Goal: Task Accomplishment & Management: Use online tool/utility

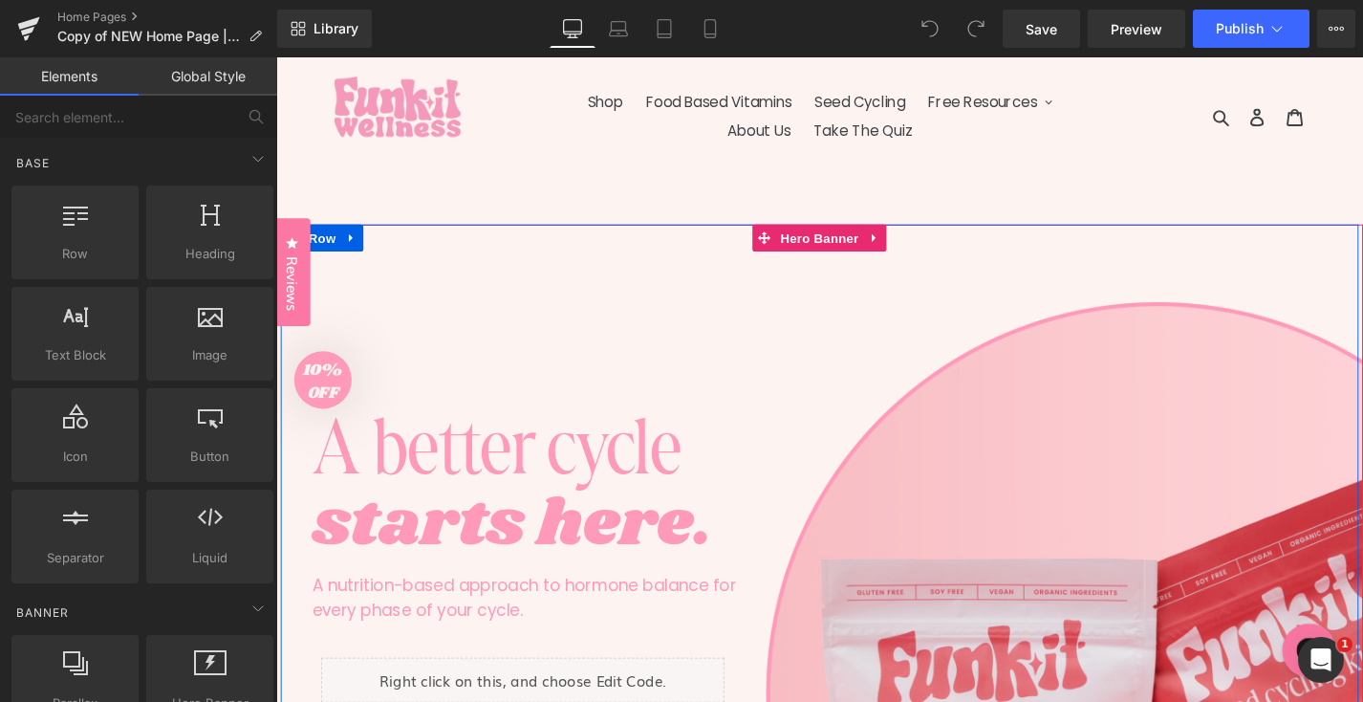
scroll to position [95, 0]
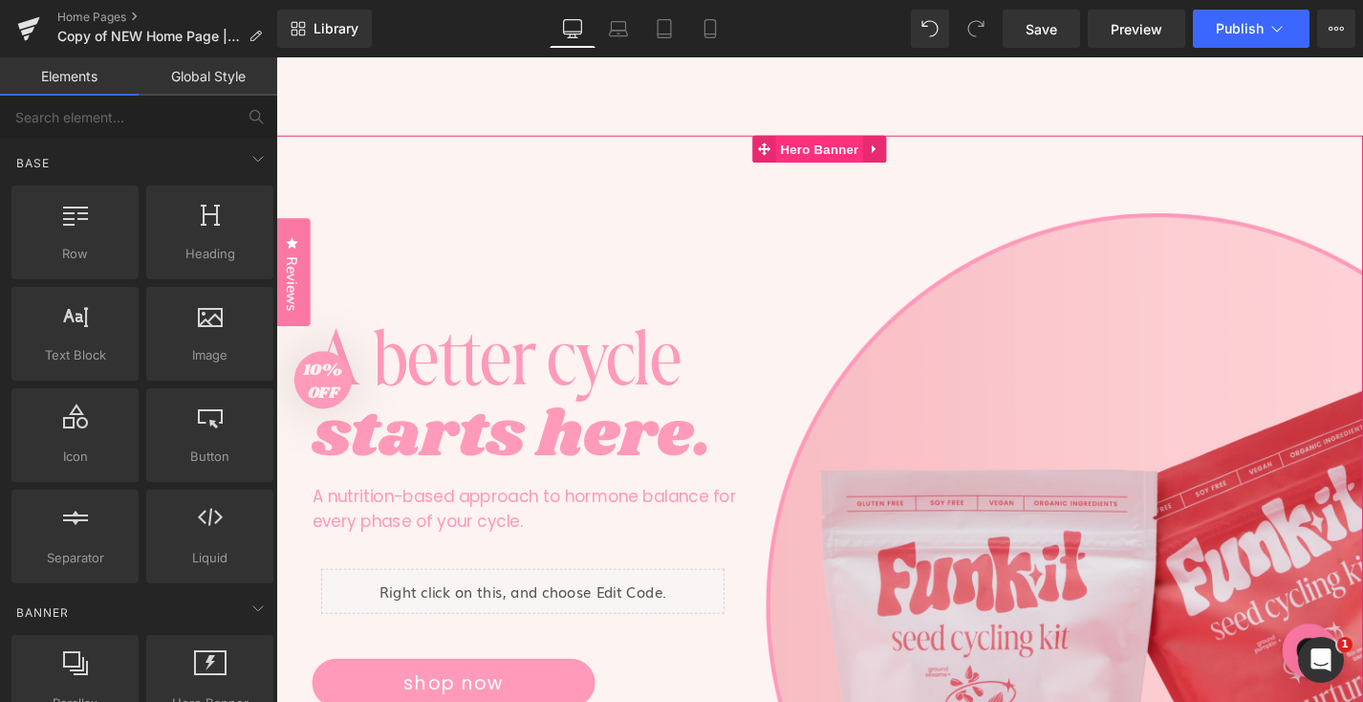
click at [852, 162] on span "Hero Banner" at bounding box center [854, 155] width 93 height 29
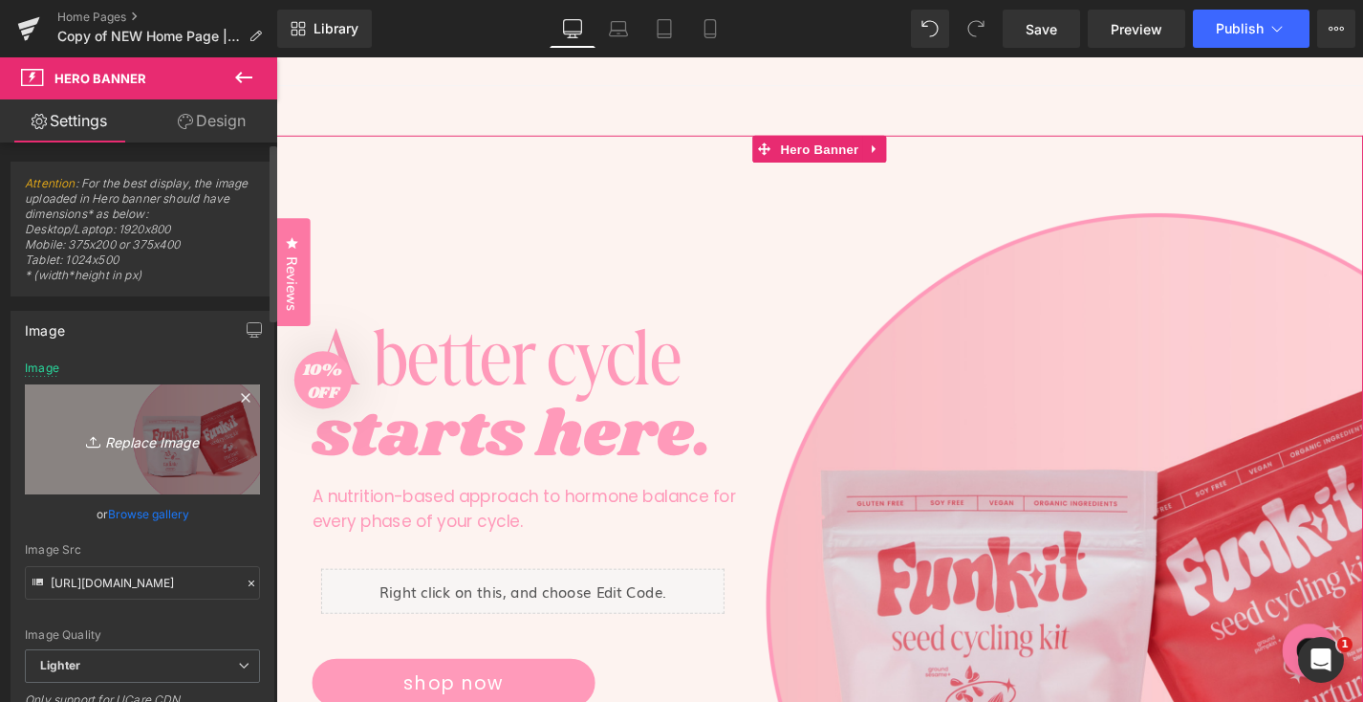
click at [123, 442] on icon "Replace Image" at bounding box center [142, 439] width 153 height 24
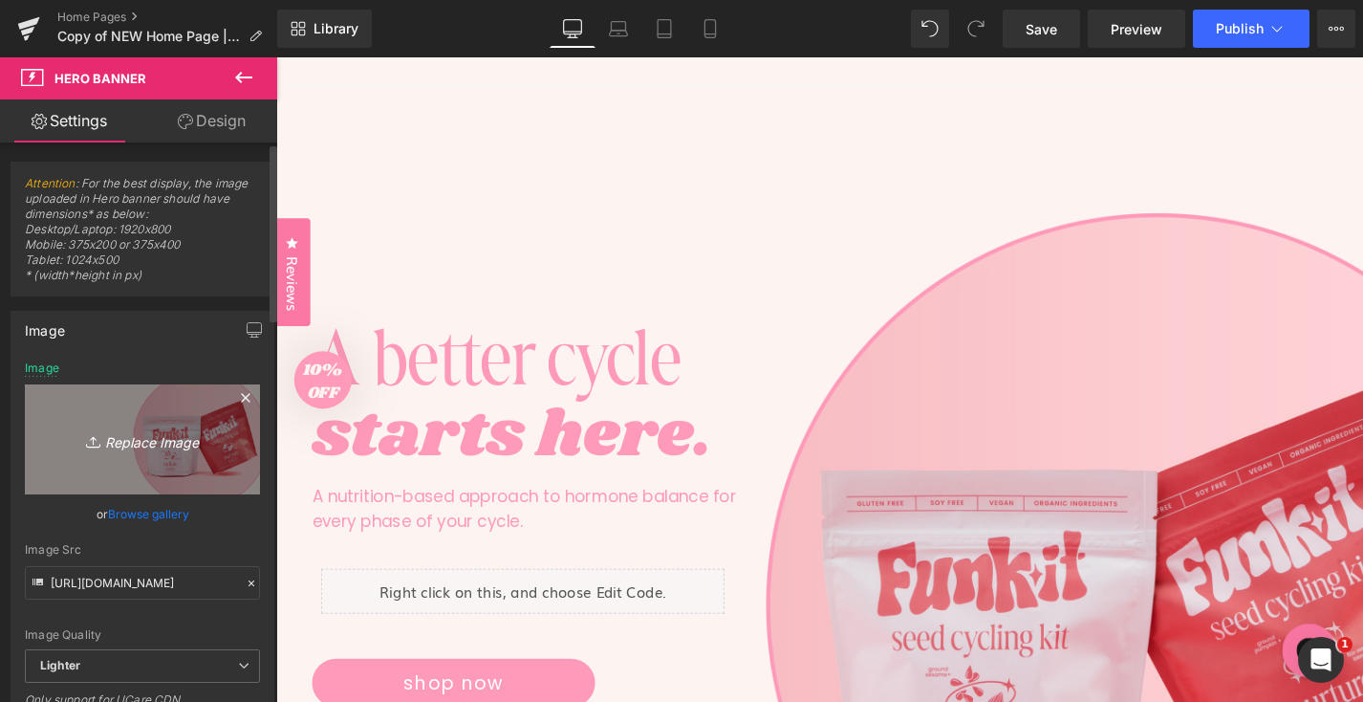
type input "C:\fakepath\james-wainscoat-DoLb7nZvv-k-unsplash.jpeg"
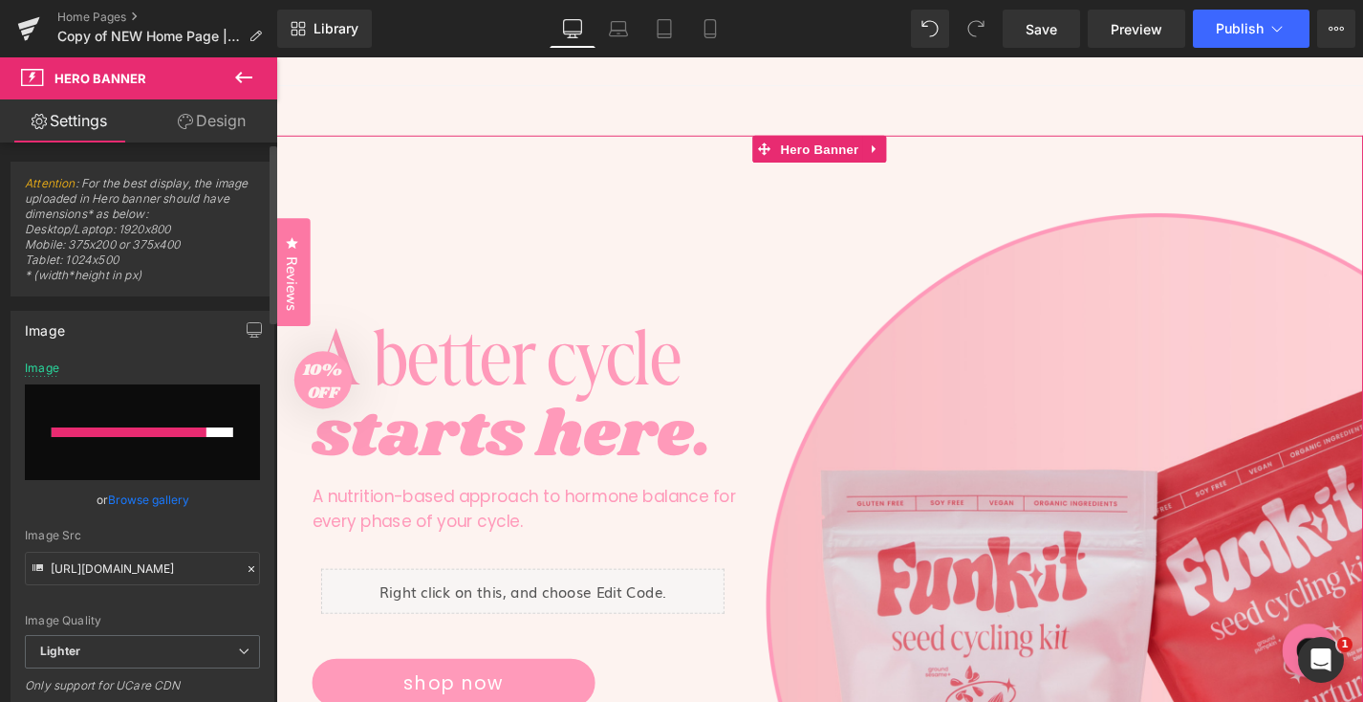
click at [149, 489] on link "Browse gallery" at bounding box center [148, 499] width 81 height 33
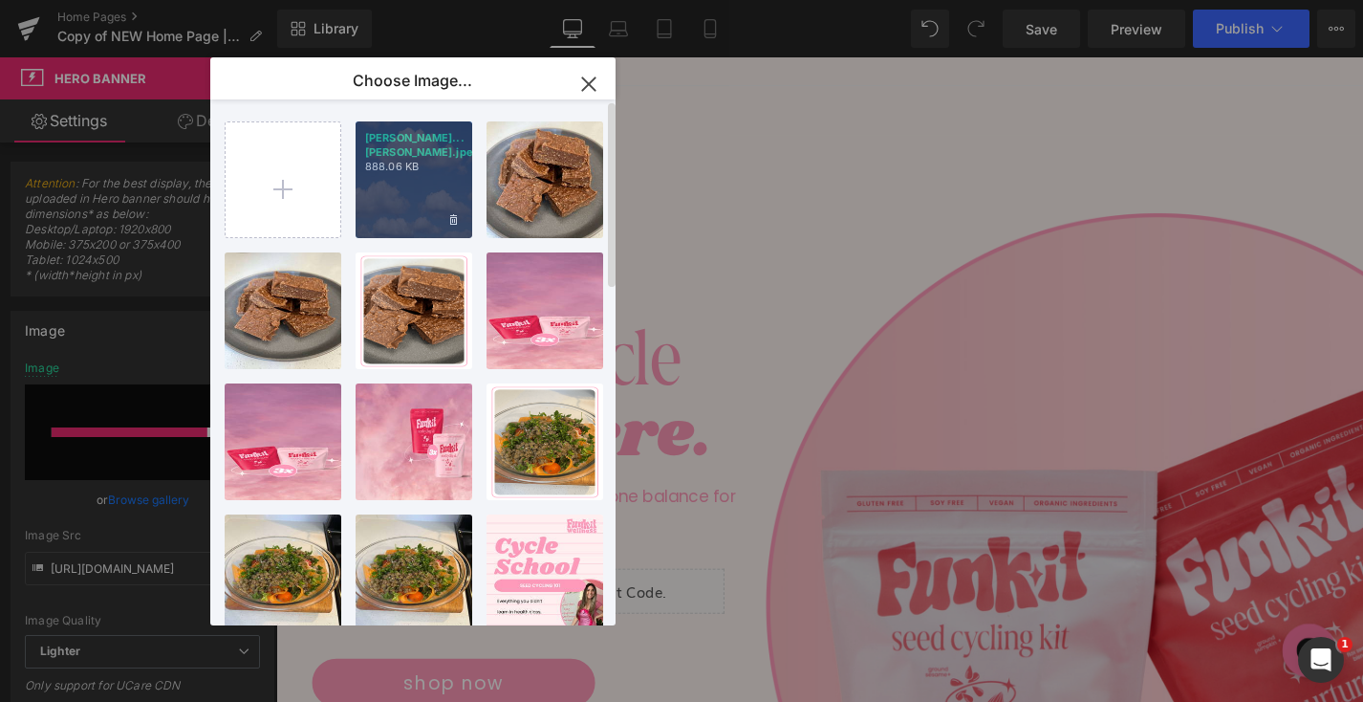
click at [421, 156] on p "[PERSON_NAME]...[PERSON_NAME].jpeg" at bounding box center [414, 145] width 98 height 29
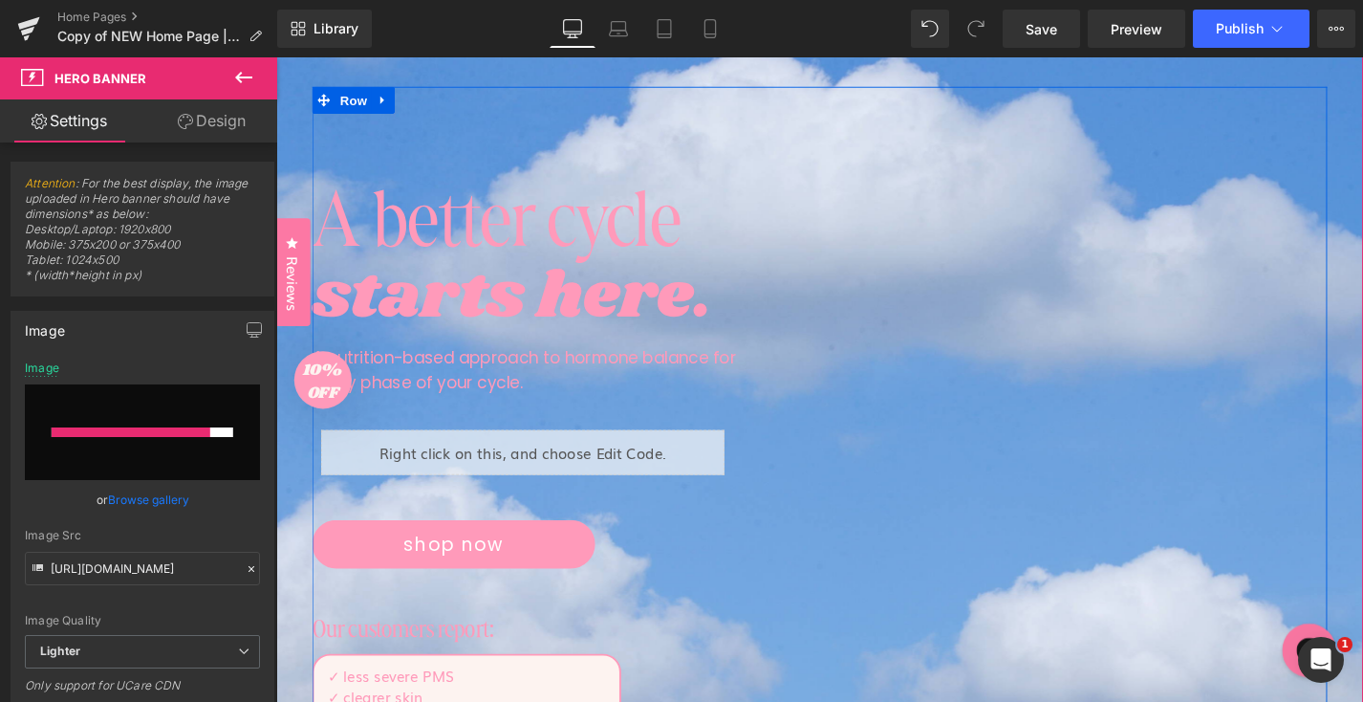
scroll to position [234, 0]
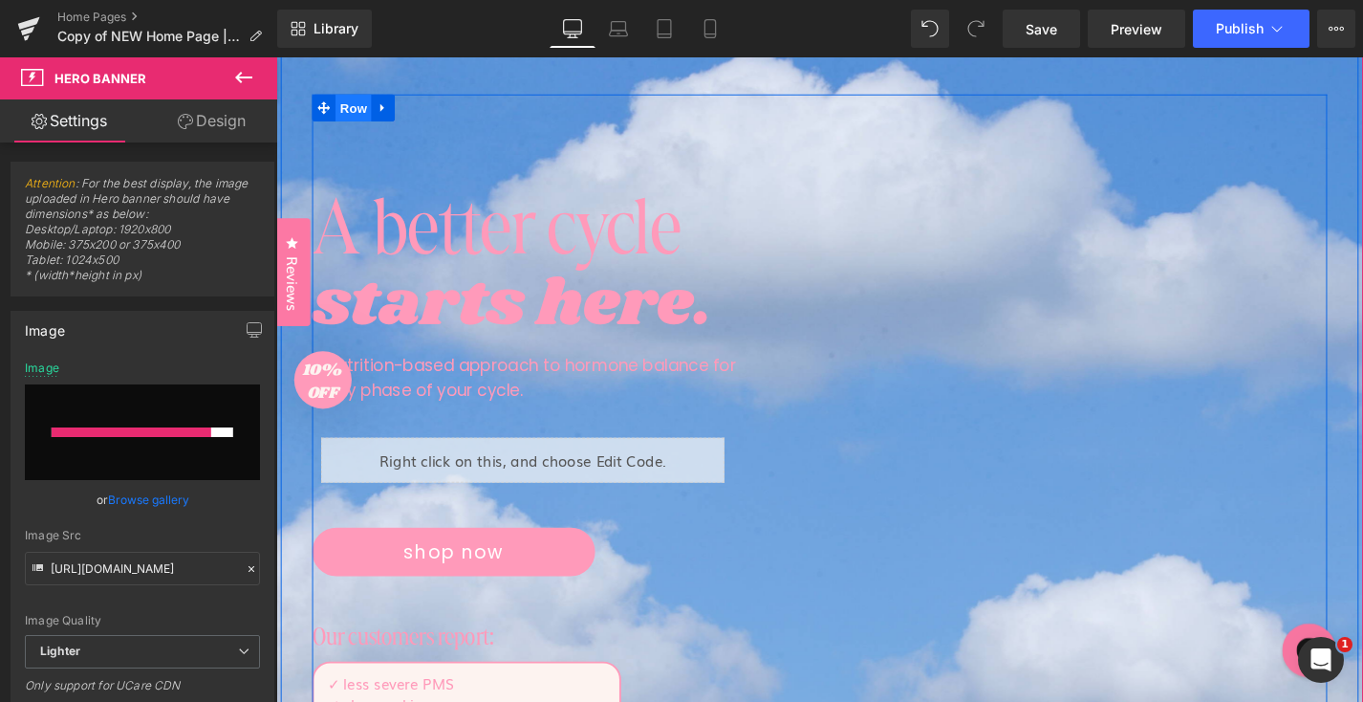
click at [363, 113] on span "Row" at bounding box center [358, 111] width 38 height 29
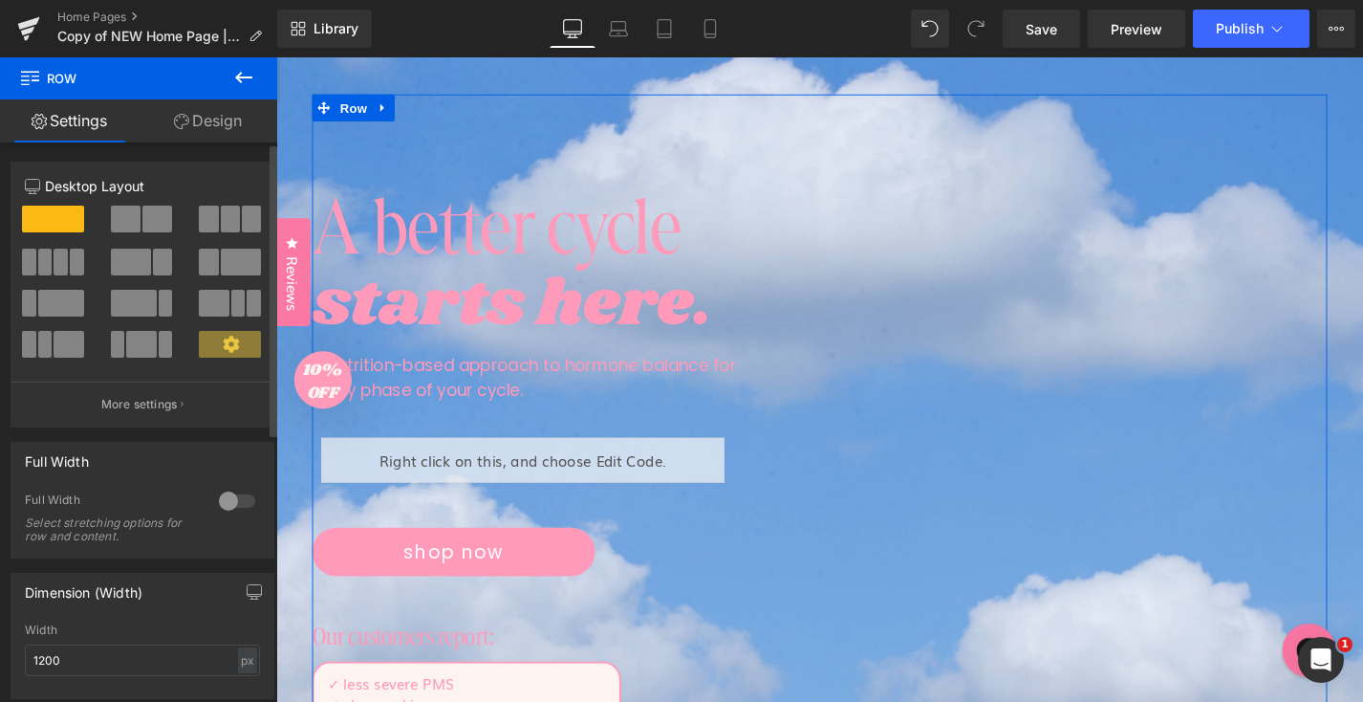
click at [67, 223] on span at bounding box center [53, 219] width 62 height 27
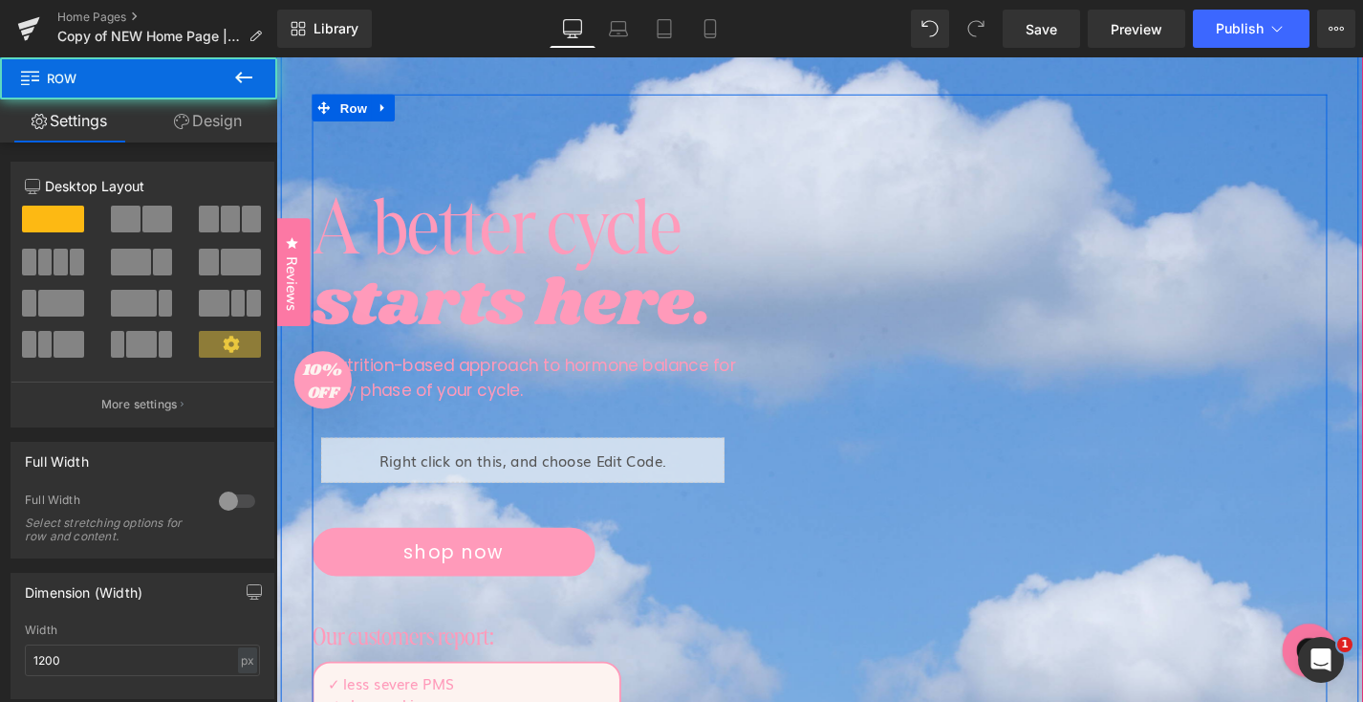
click at [1078, 254] on div "A better cycle Text Block starts here. Text Block A nutrition-based approach to…" at bounding box center [855, 470] width 1080 height 747
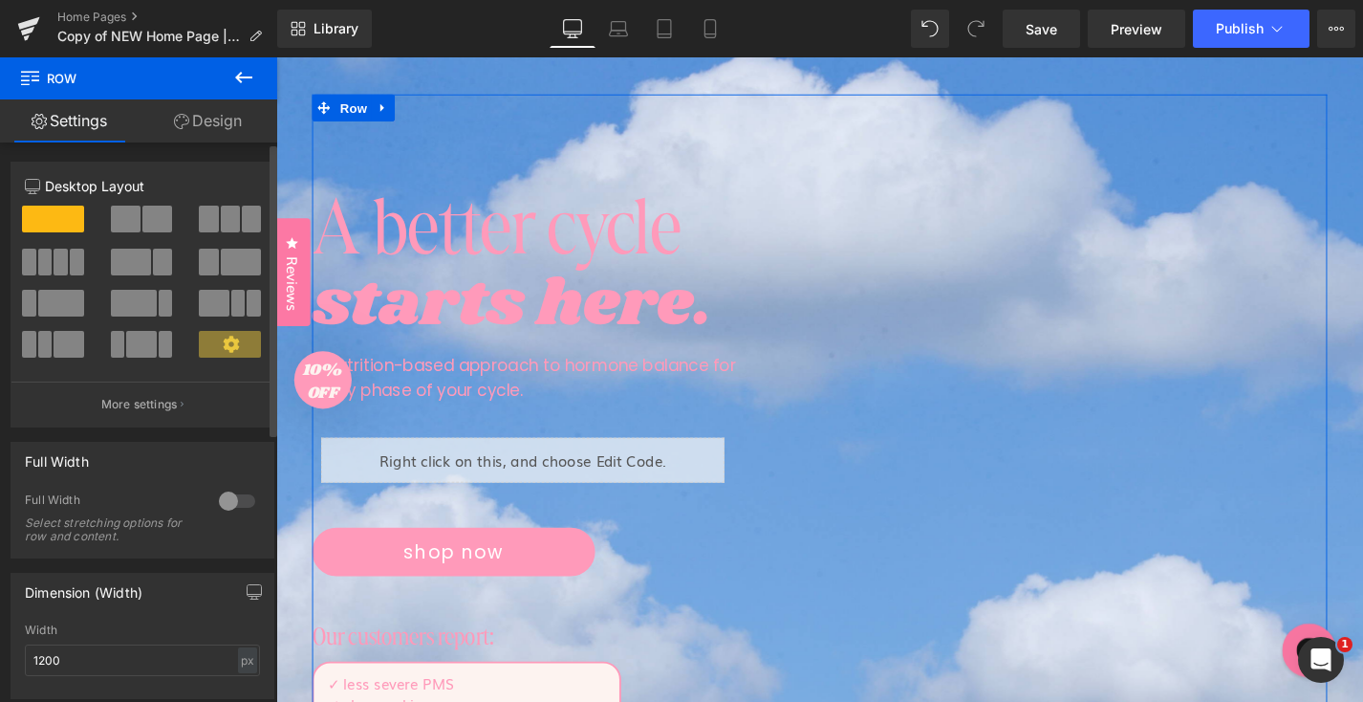
click at [54, 220] on span at bounding box center [53, 219] width 62 height 27
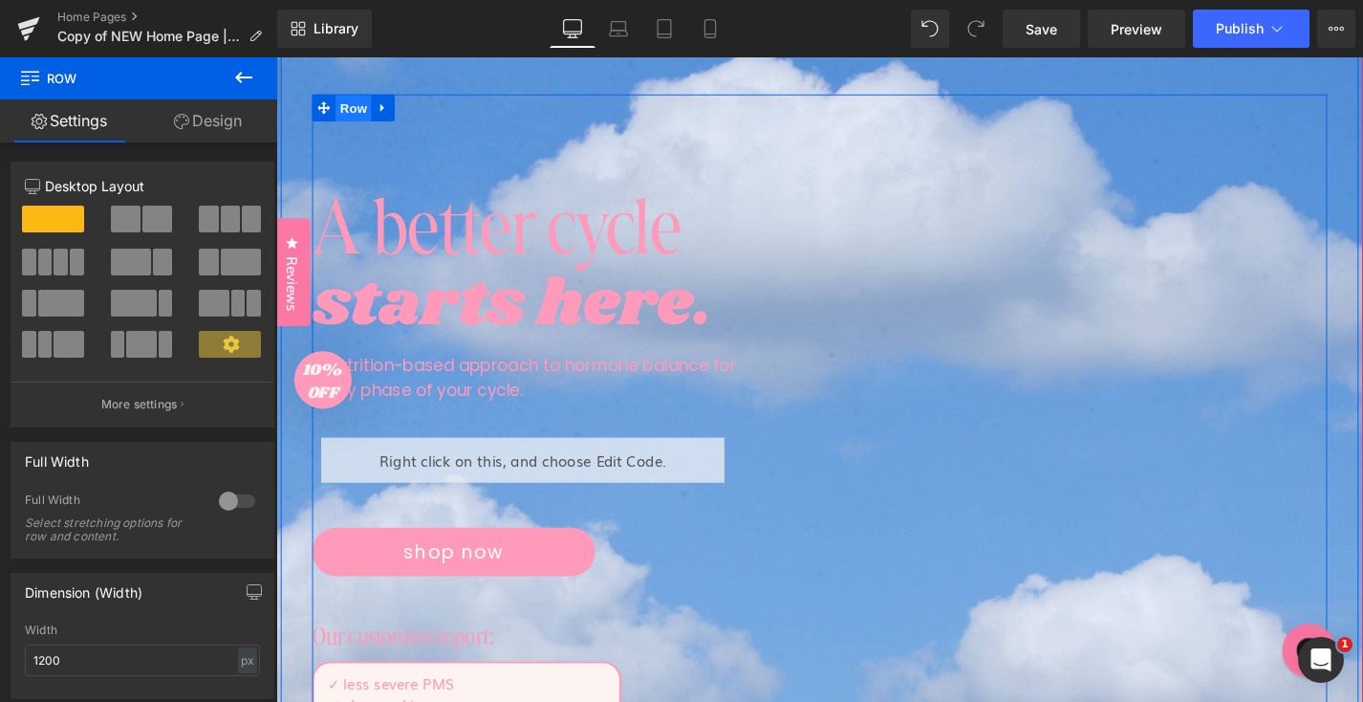
click at [370, 109] on span "Row" at bounding box center [358, 112] width 38 height 29
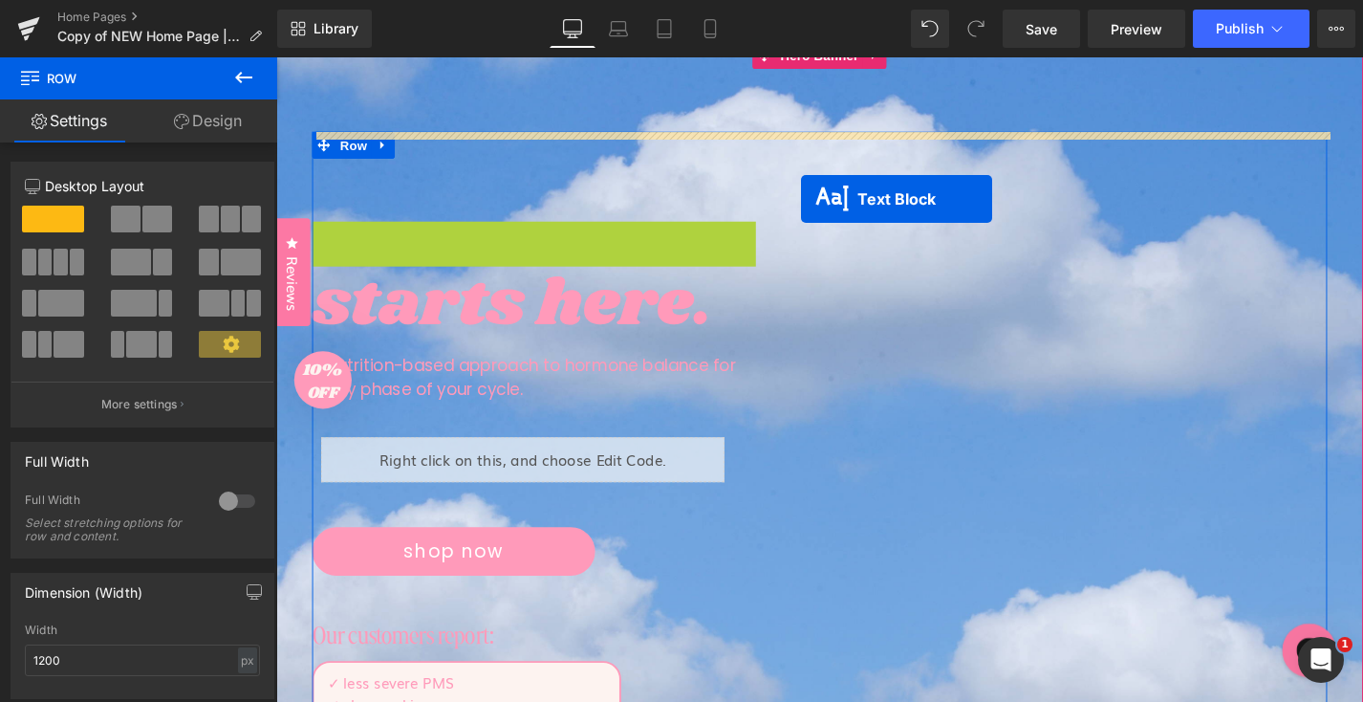
drag, startPoint x: 544, startPoint y: 241, endPoint x: 835, endPoint y: 207, distance: 292.6
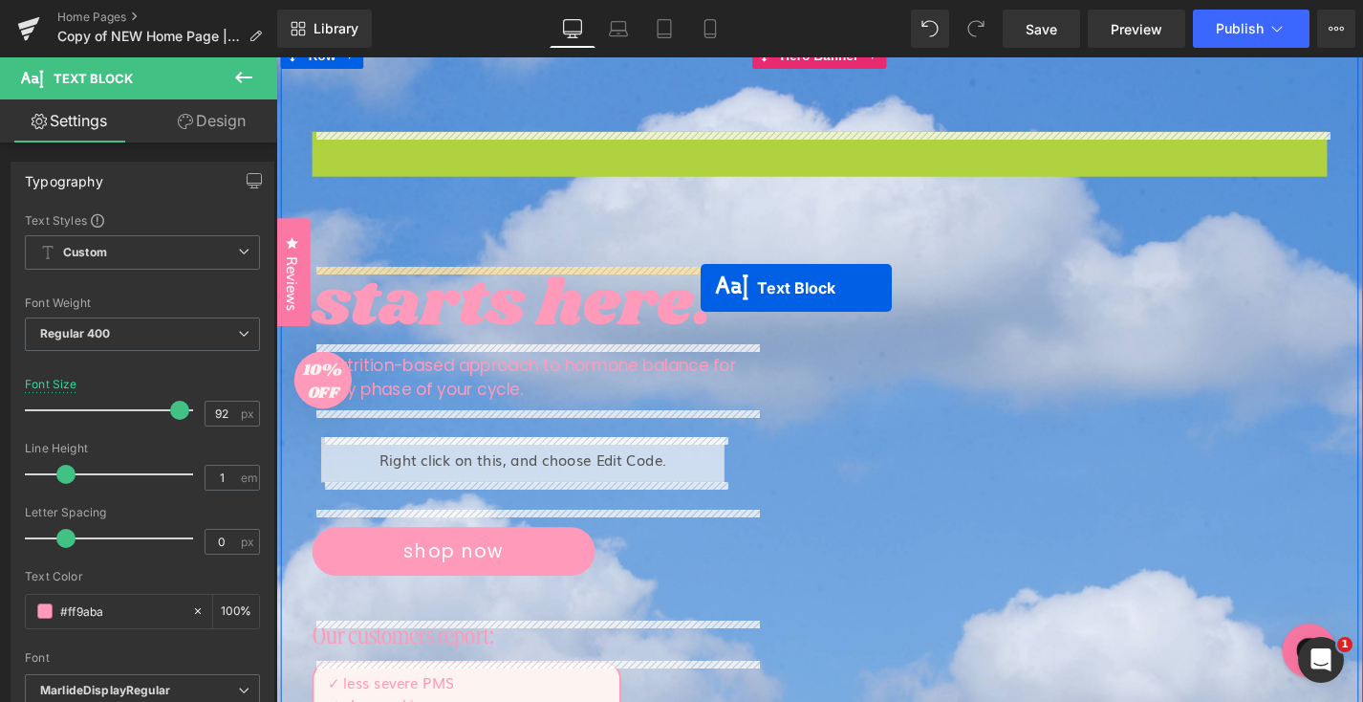
drag, startPoint x: 843, startPoint y: 136, endPoint x: 728, endPoint y: 302, distance: 202.1
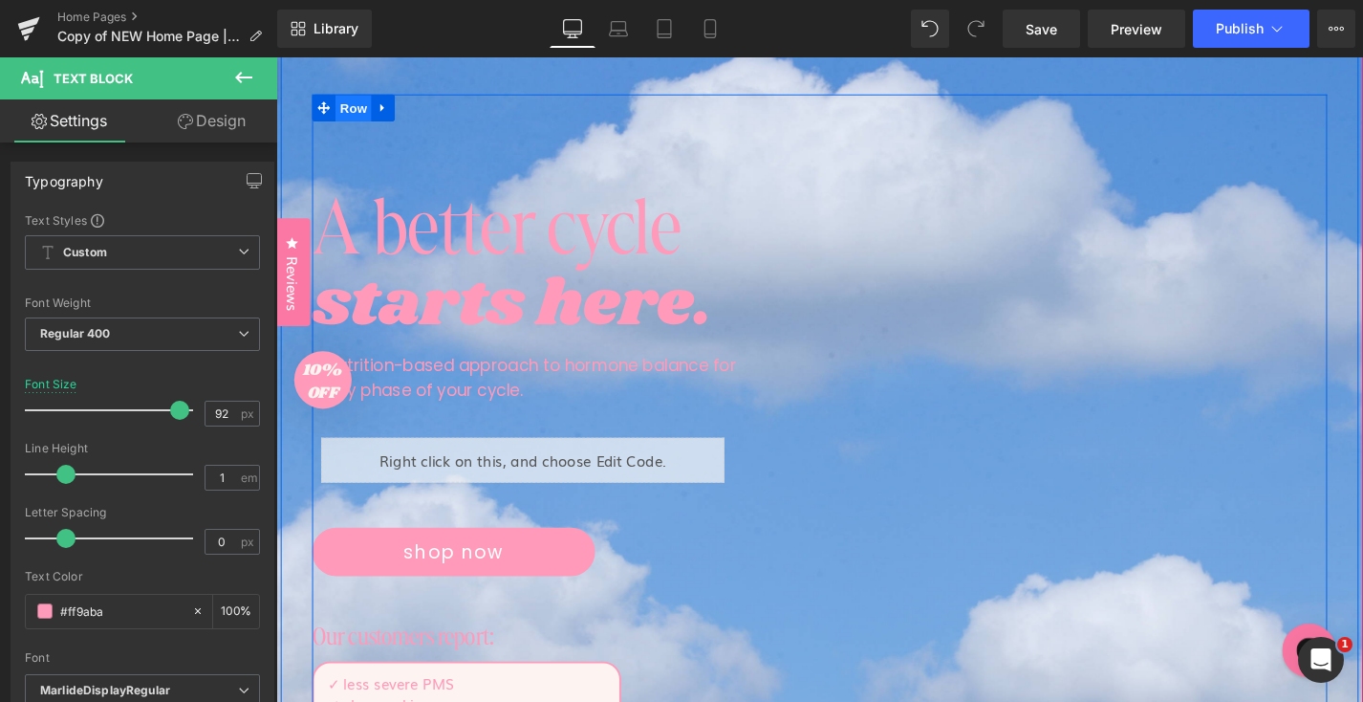
click at [351, 118] on span "Row" at bounding box center [358, 112] width 38 height 29
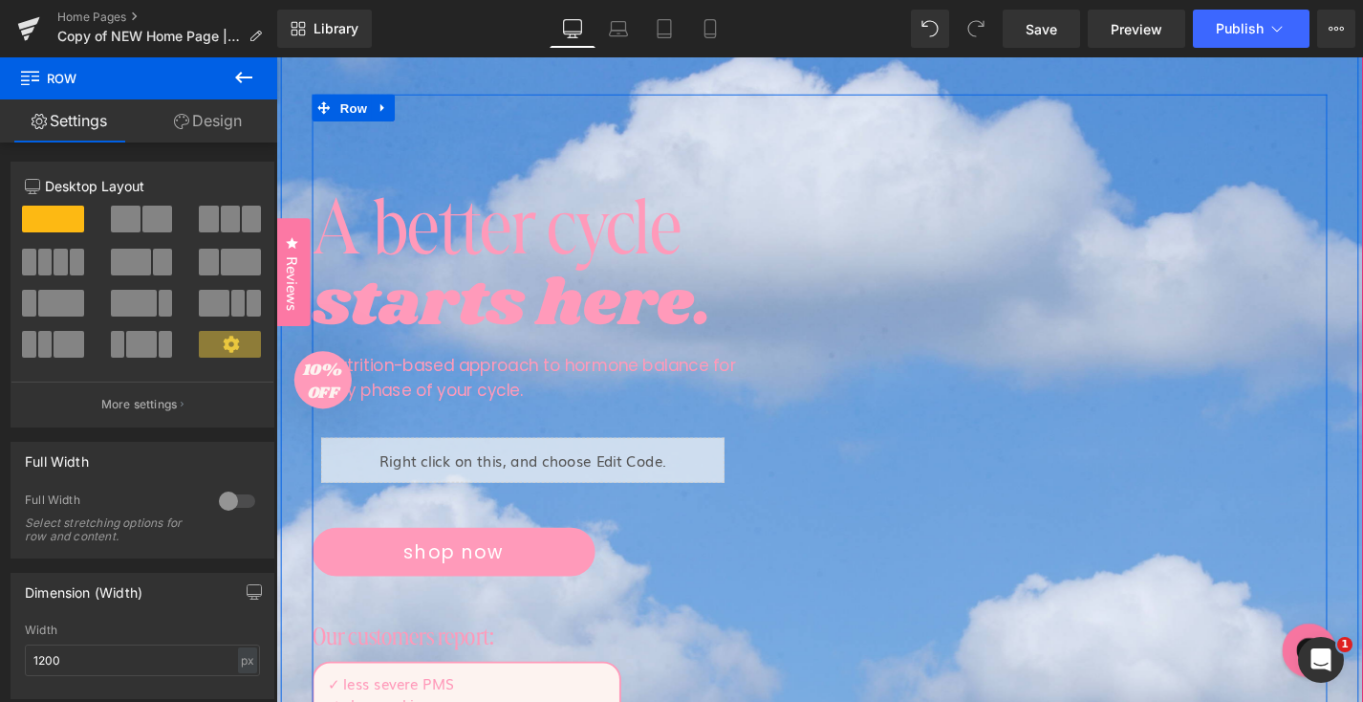
click at [886, 156] on div "A better cycle Text Block starts here. Text Block A nutrition-based approach to…" at bounding box center [855, 470] width 1080 height 747
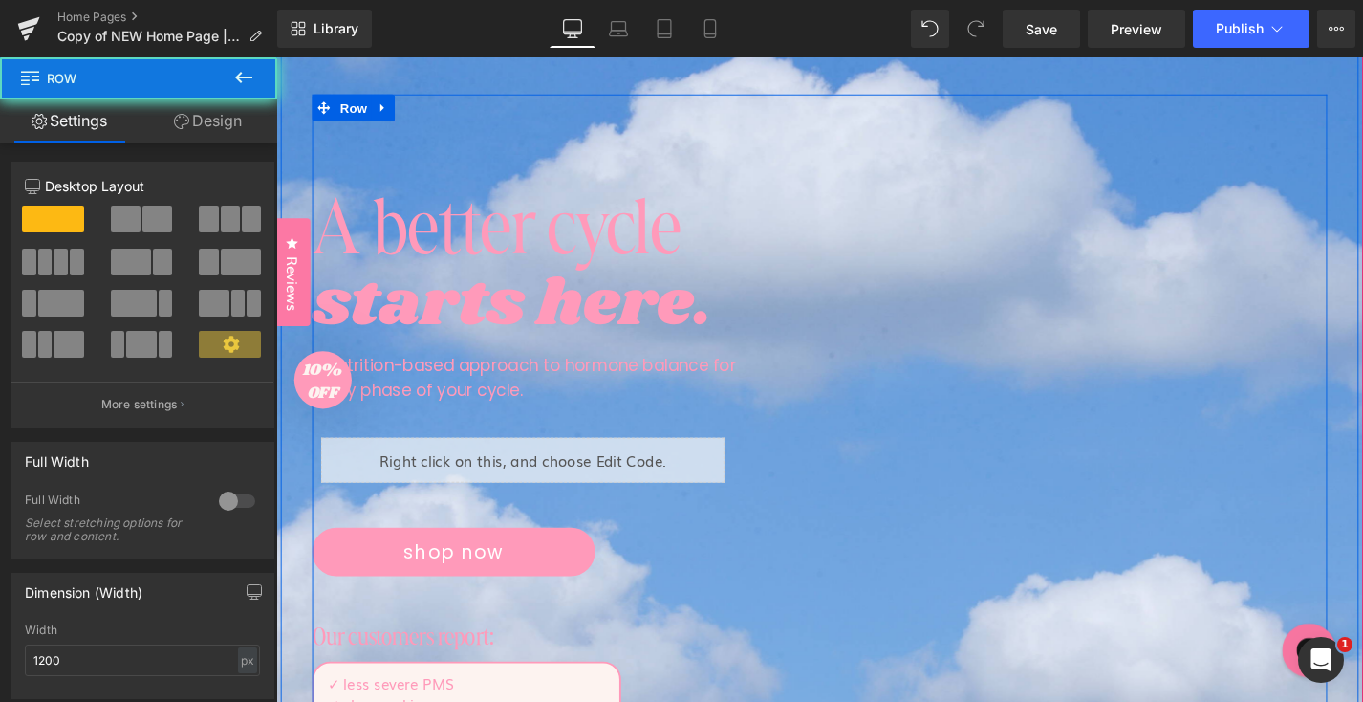
click at [896, 201] on div "A better cycle Text Block starts here. Text Block A nutrition-based approach to…" at bounding box center [855, 470] width 1080 height 747
click at [725, 200] on p "A better cycle" at bounding box center [551, 236] width 472 height 88
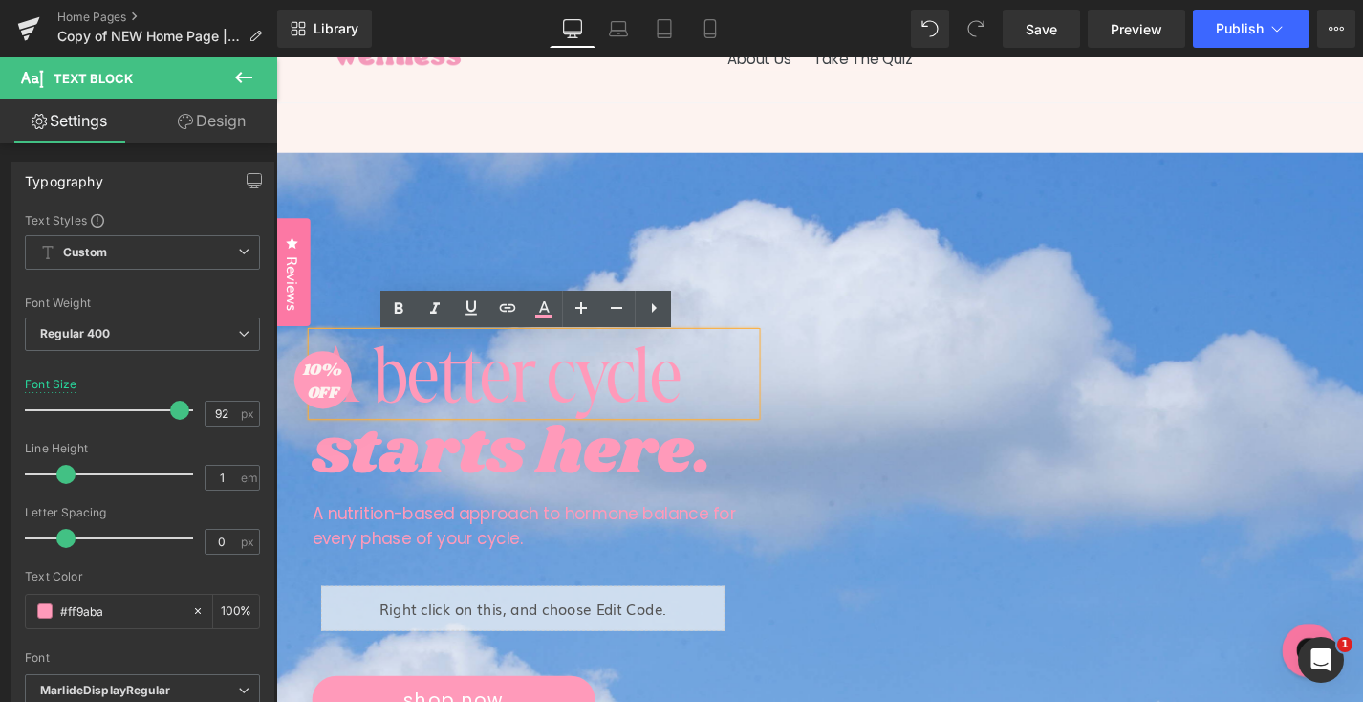
scroll to position [73, 0]
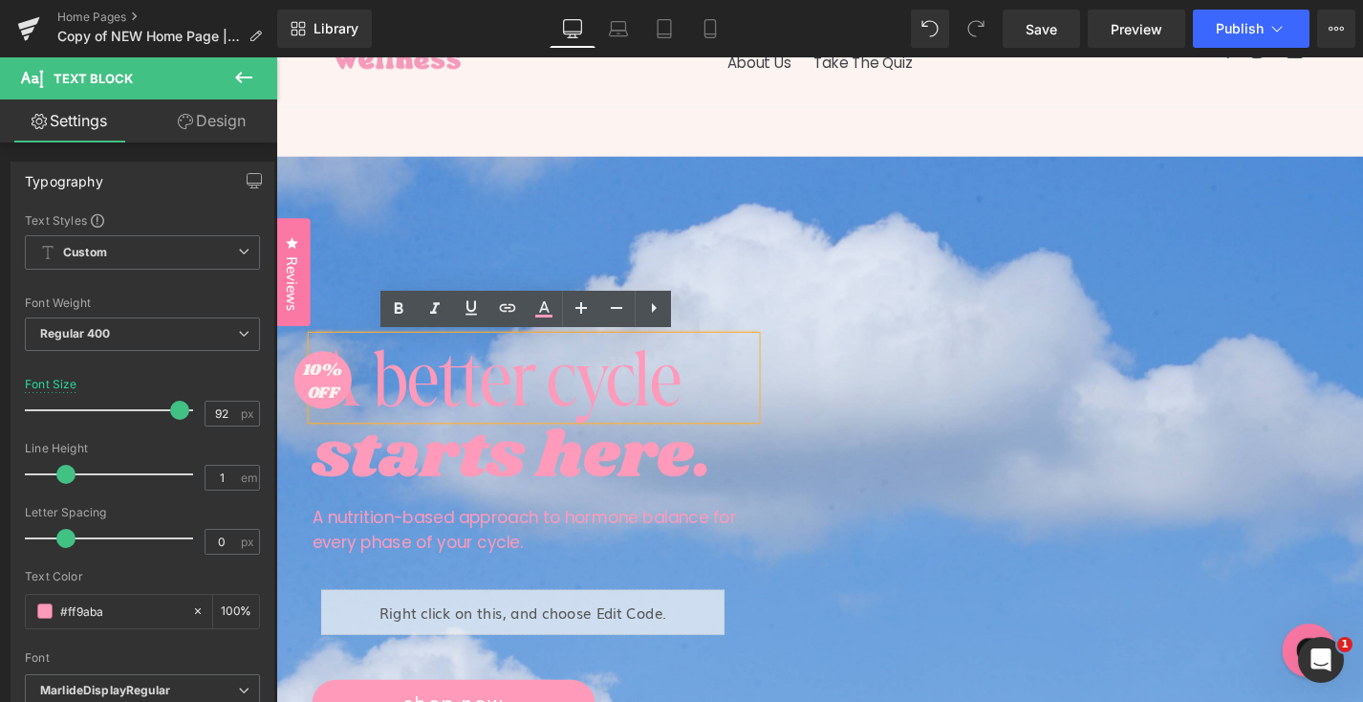
click at [562, 227] on div "A better cycle Text Block starts here. Text Block A nutrition-based approach to…" at bounding box center [854, 663] width 1147 height 1000
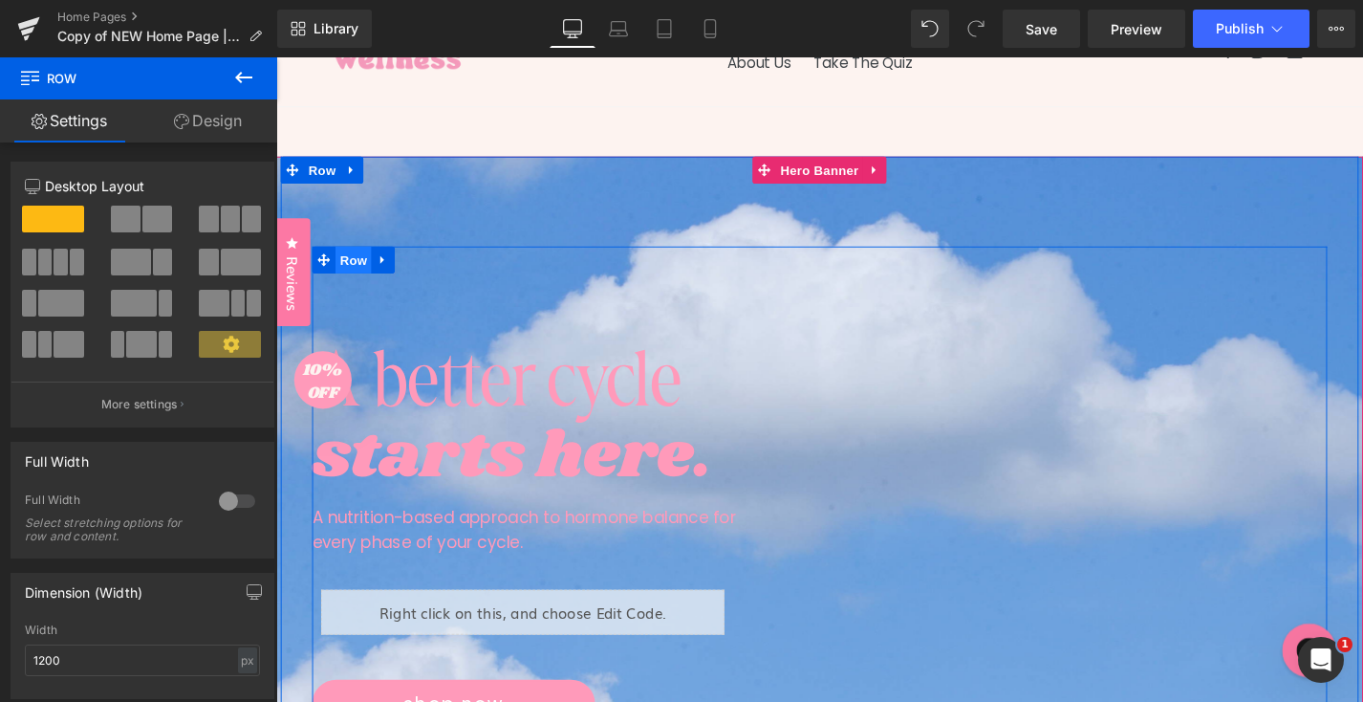
click at [365, 275] on span "Row" at bounding box center [358, 272] width 38 height 29
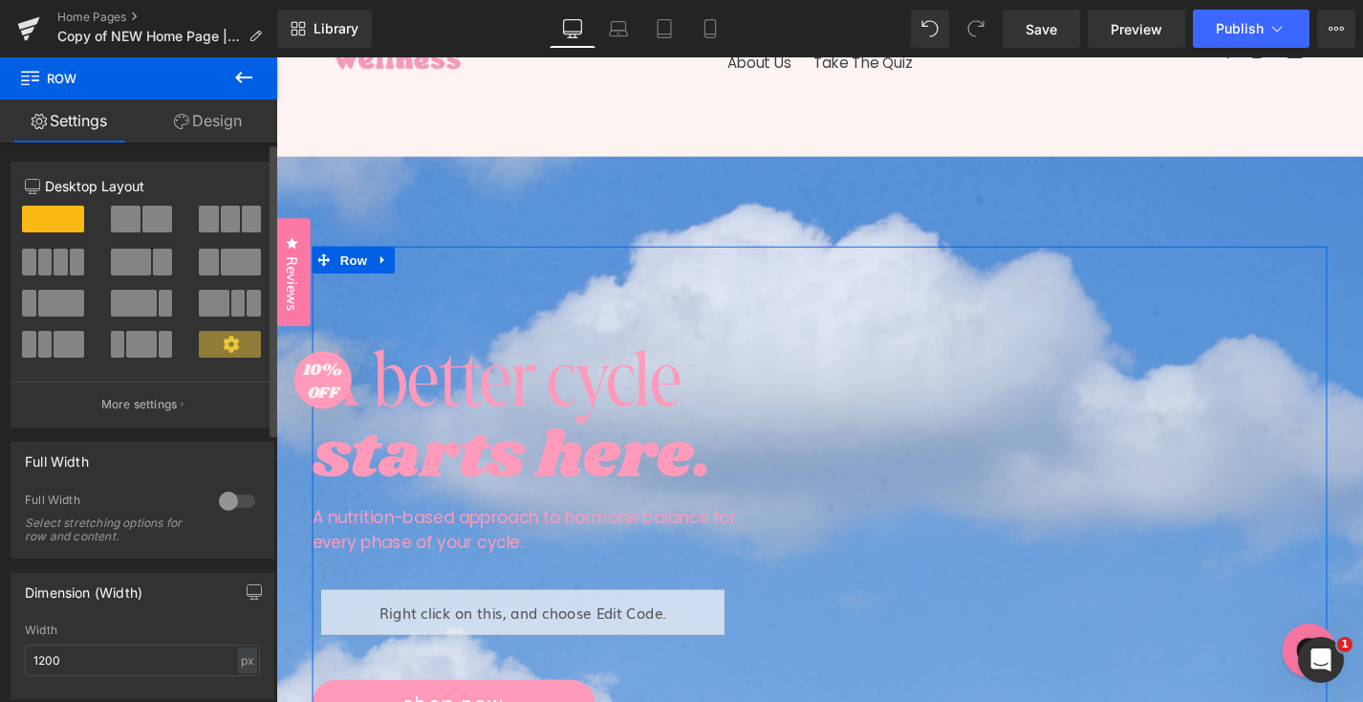
click at [55, 222] on span at bounding box center [53, 219] width 62 height 27
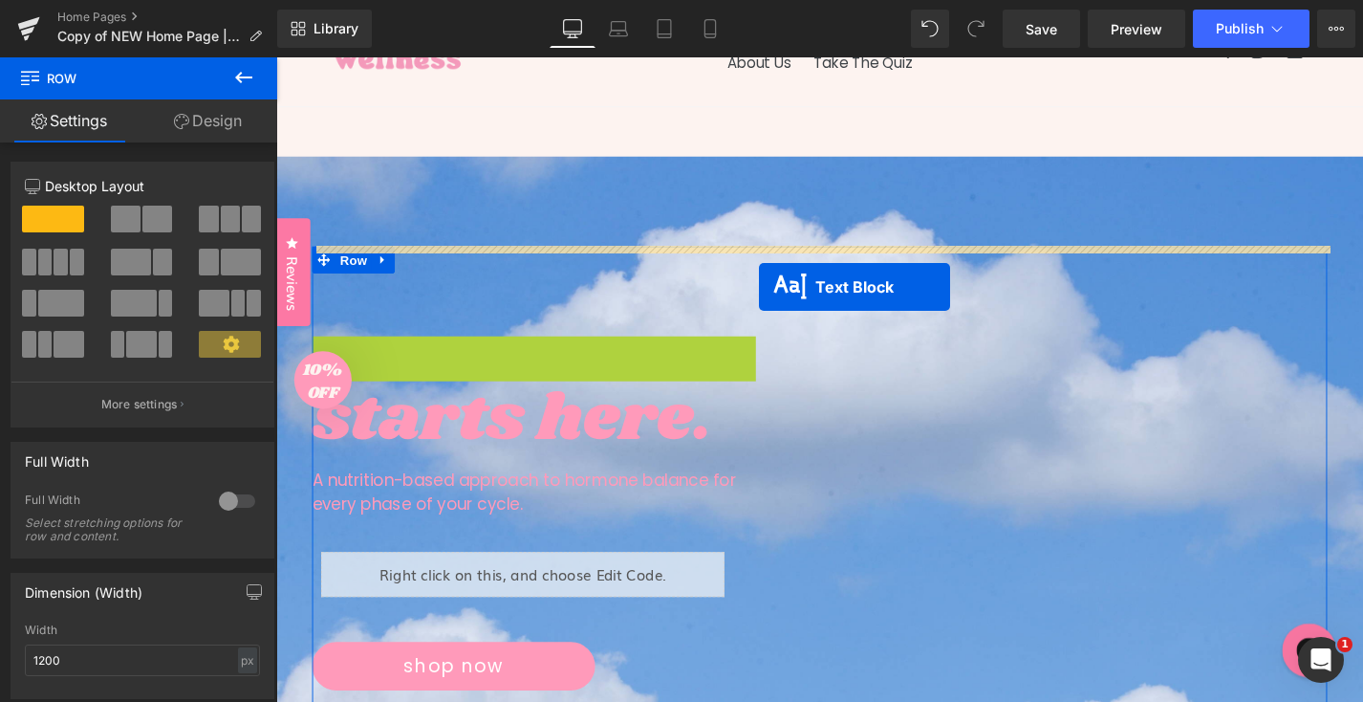
drag, startPoint x: 544, startPoint y: 404, endPoint x: 790, endPoint y: 301, distance: 266.5
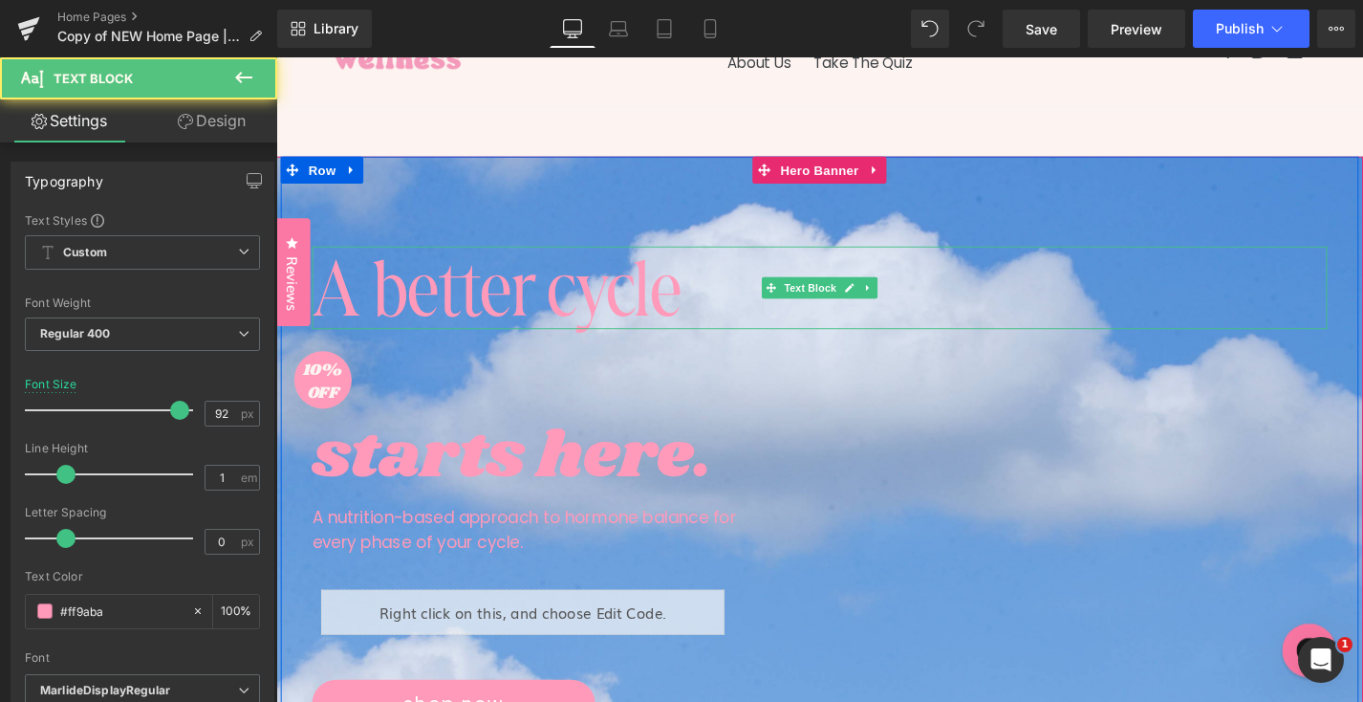
click at [612, 299] on p "A better cycle" at bounding box center [855, 302] width 1080 height 88
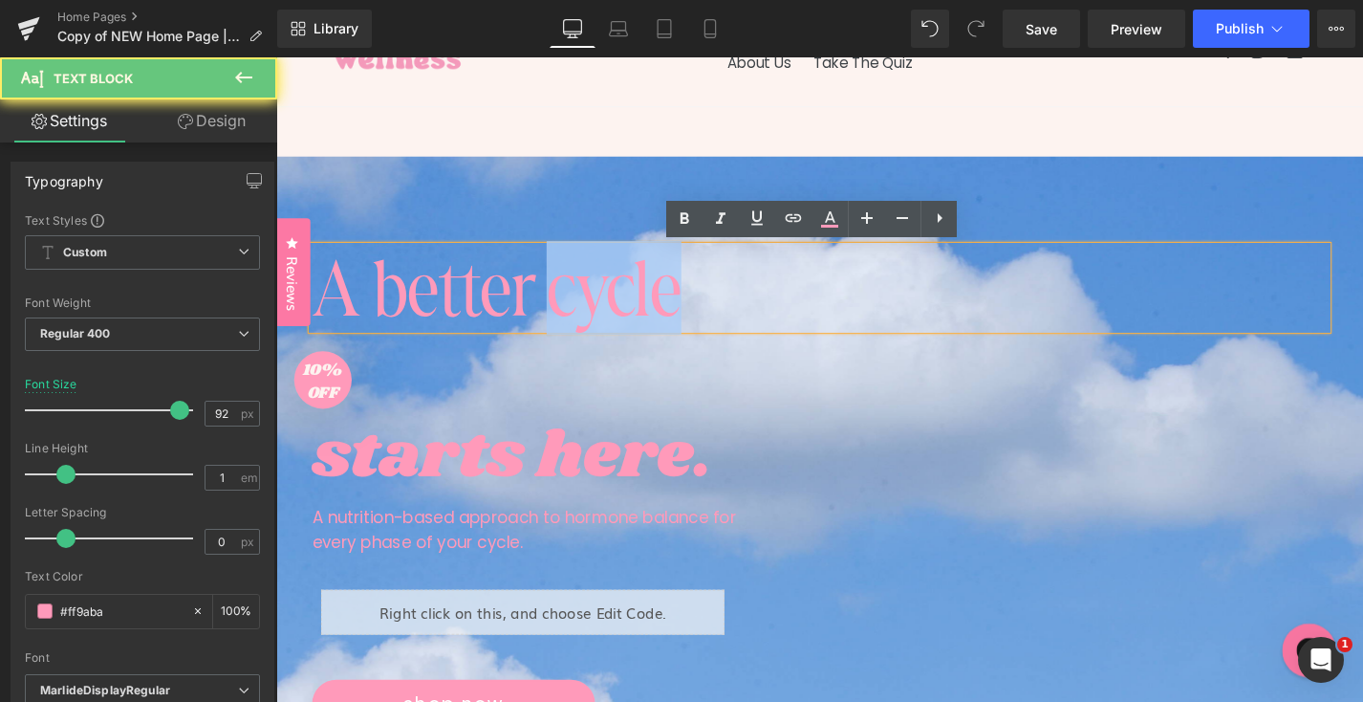
click at [612, 299] on p "A better cycle" at bounding box center [855, 302] width 1080 height 88
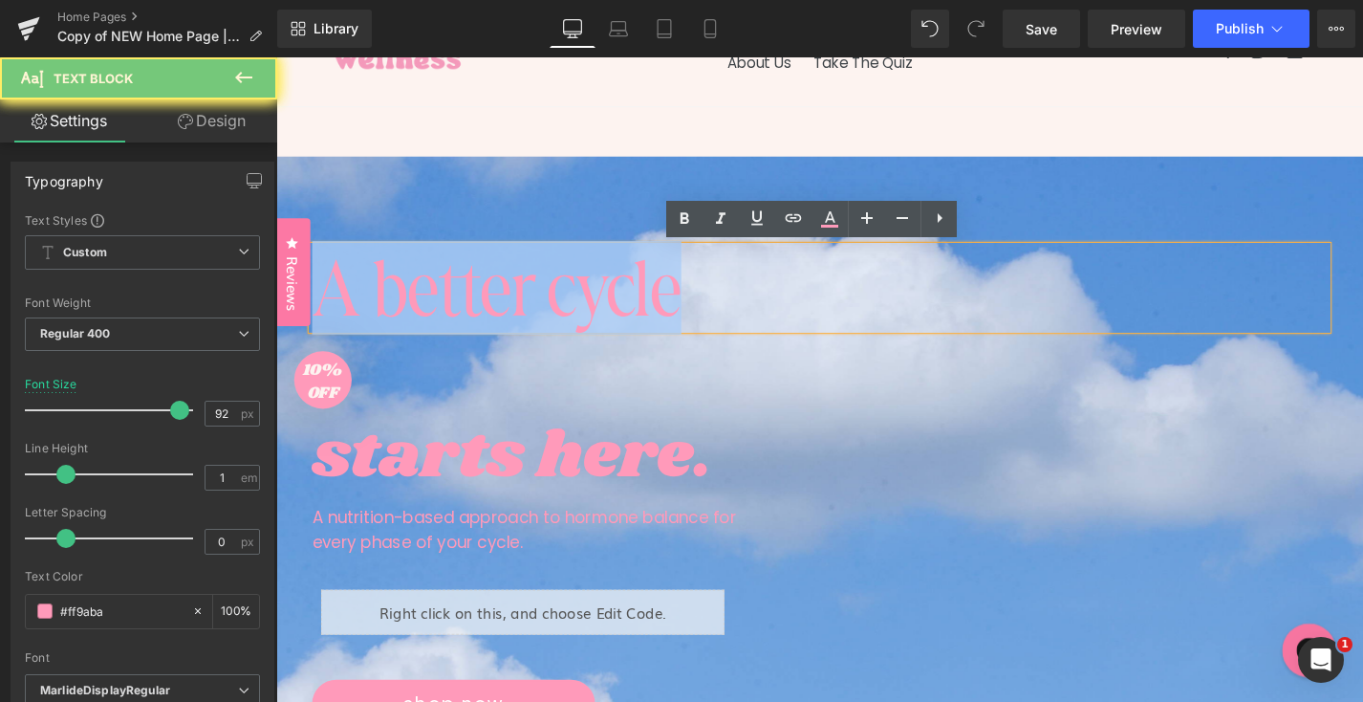
click at [612, 299] on p "A better cycle" at bounding box center [855, 302] width 1080 height 88
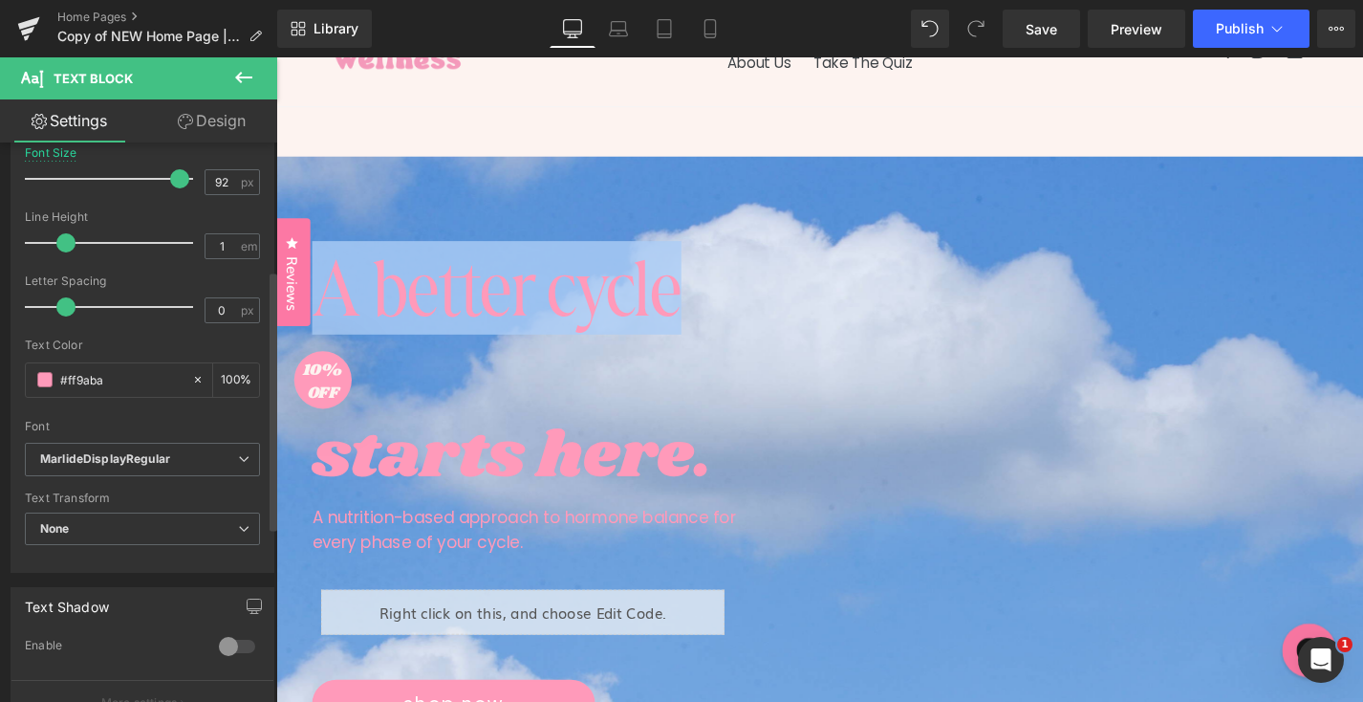
scroll to position [444, 0]
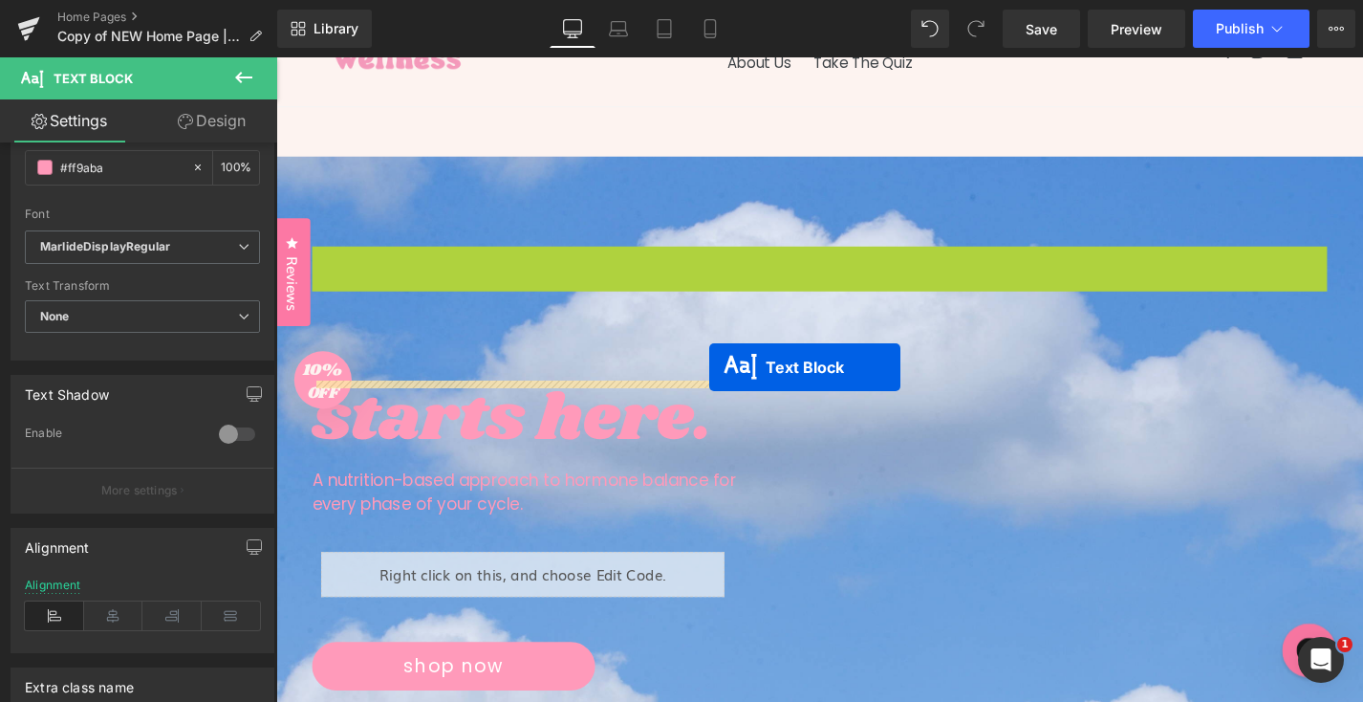
drag, startPoint x: 843, startPoint y: 302, endPoint x: 737, endPoint y: 387, distance: 136.0
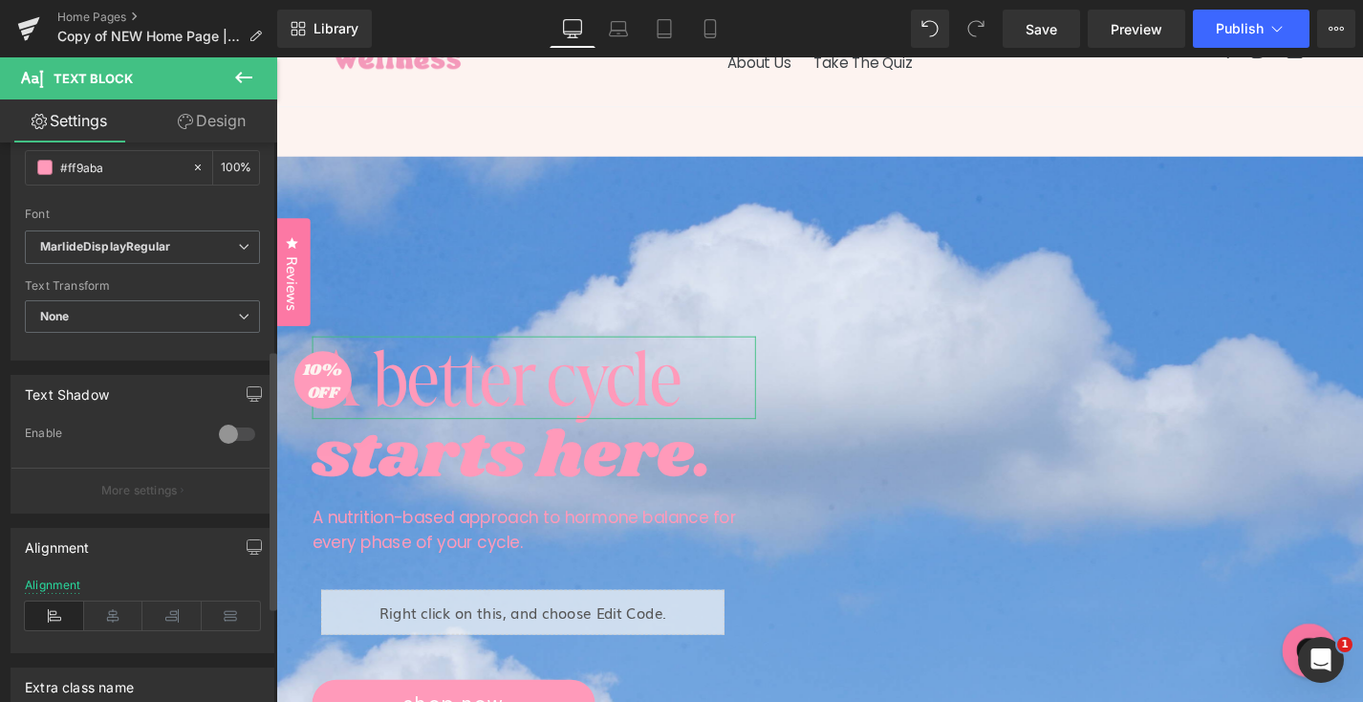
scroll to position [488, 0]
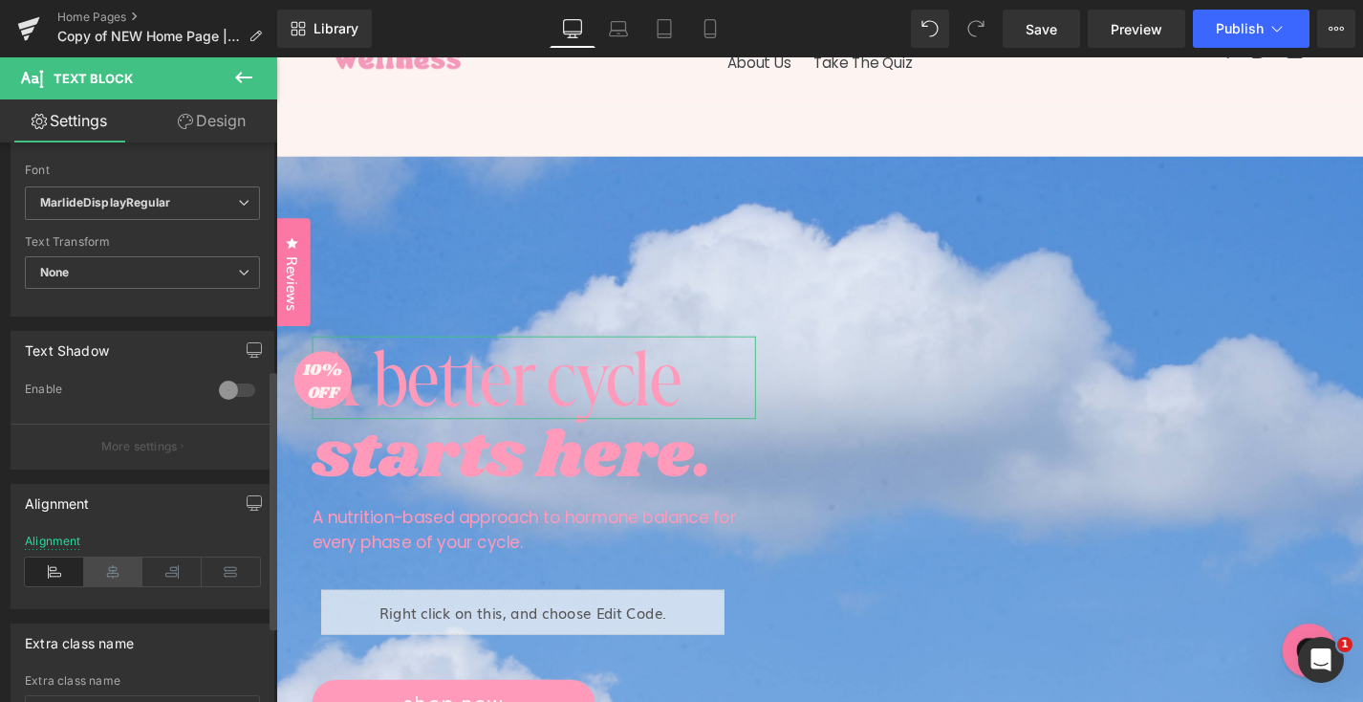
click at [110, 569] on icon at bounding box center [113, 571] width 59 height 29
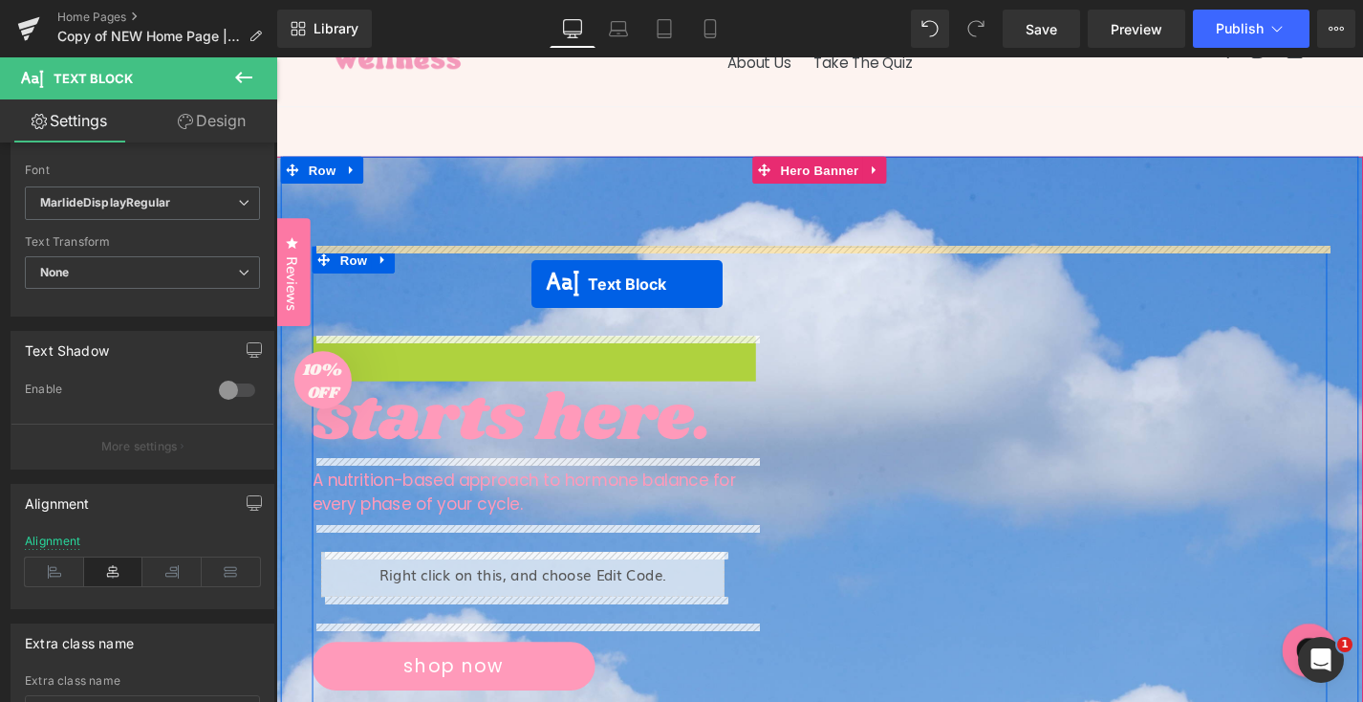
drag, startPoint x: 532, startPoint y: 393, endPoint x: 548, endPoint y: 298, distance: 96.0
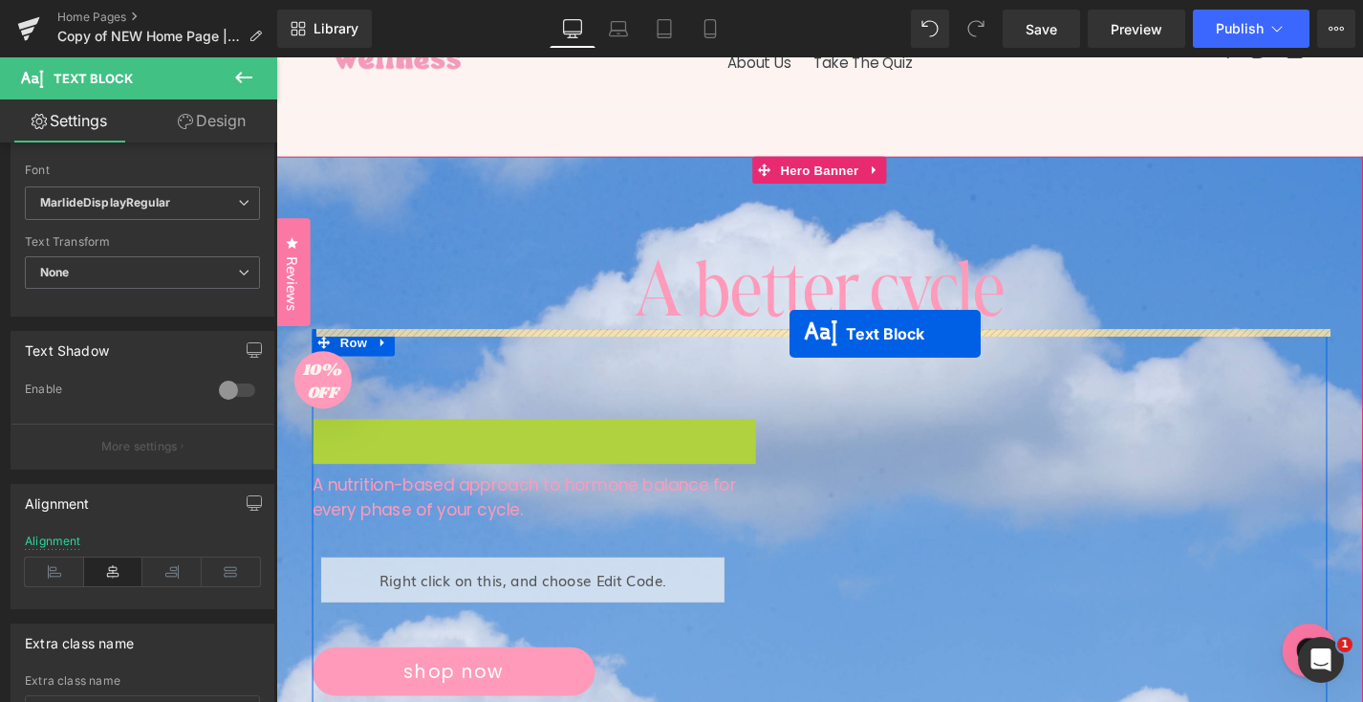
drag, startPoint x: 549, startPoint y: 481, endPoint x: 823, endPoint y: 352, distance: 303.2
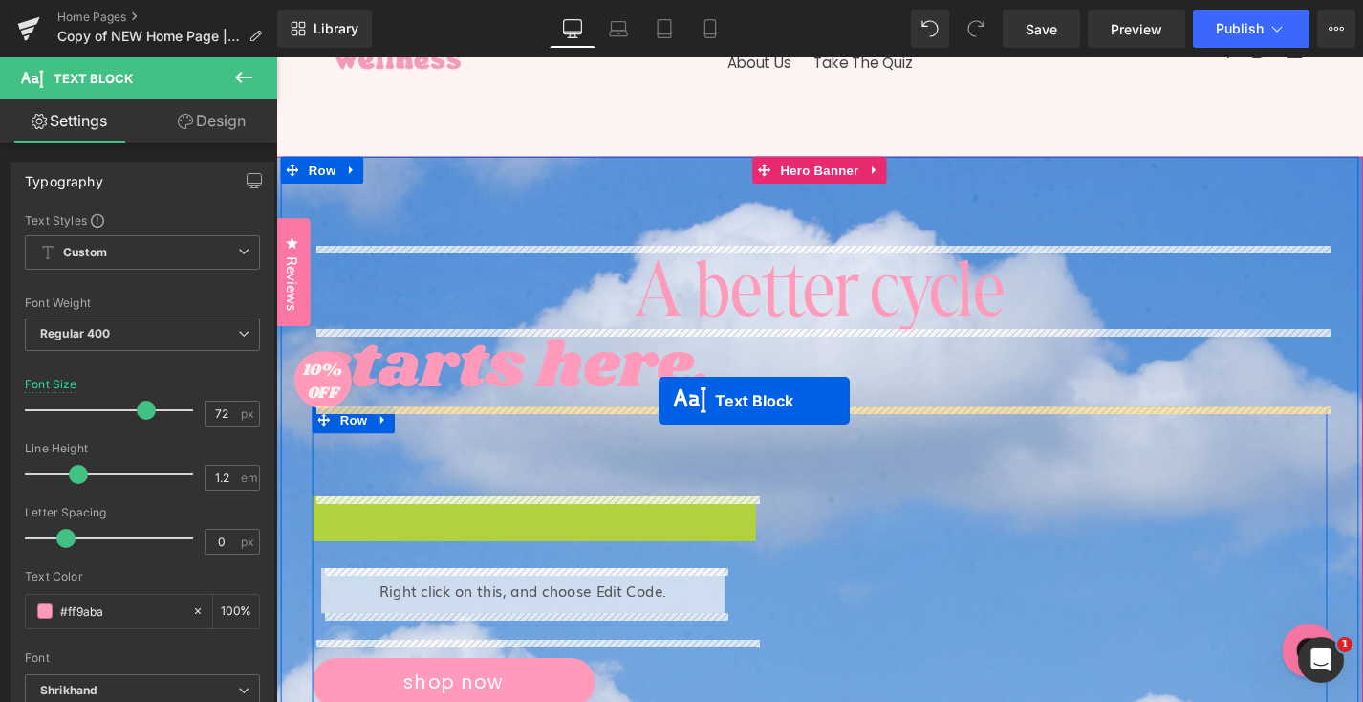
drag, startPoint x: 527, startPoint y: 554, endPoint x: 684, endPoint y: 423, distance: 204.3
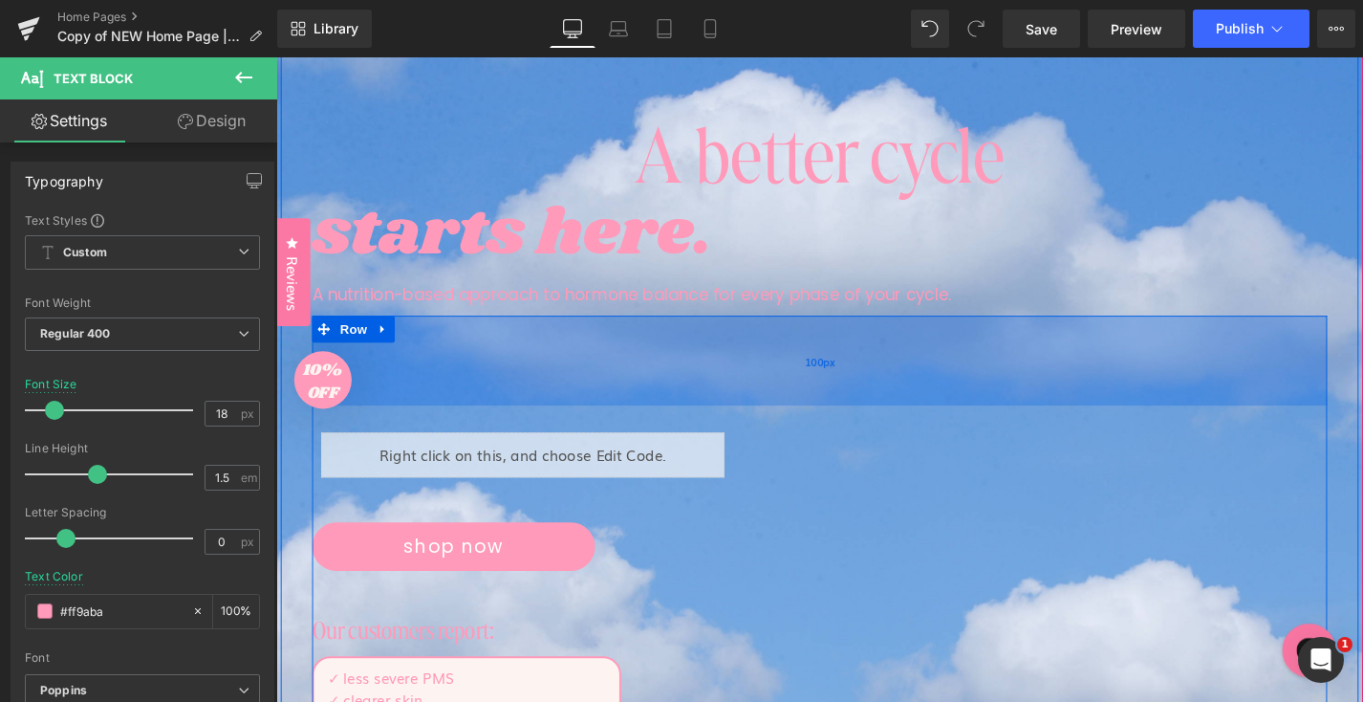
scroll to position [208, 0]
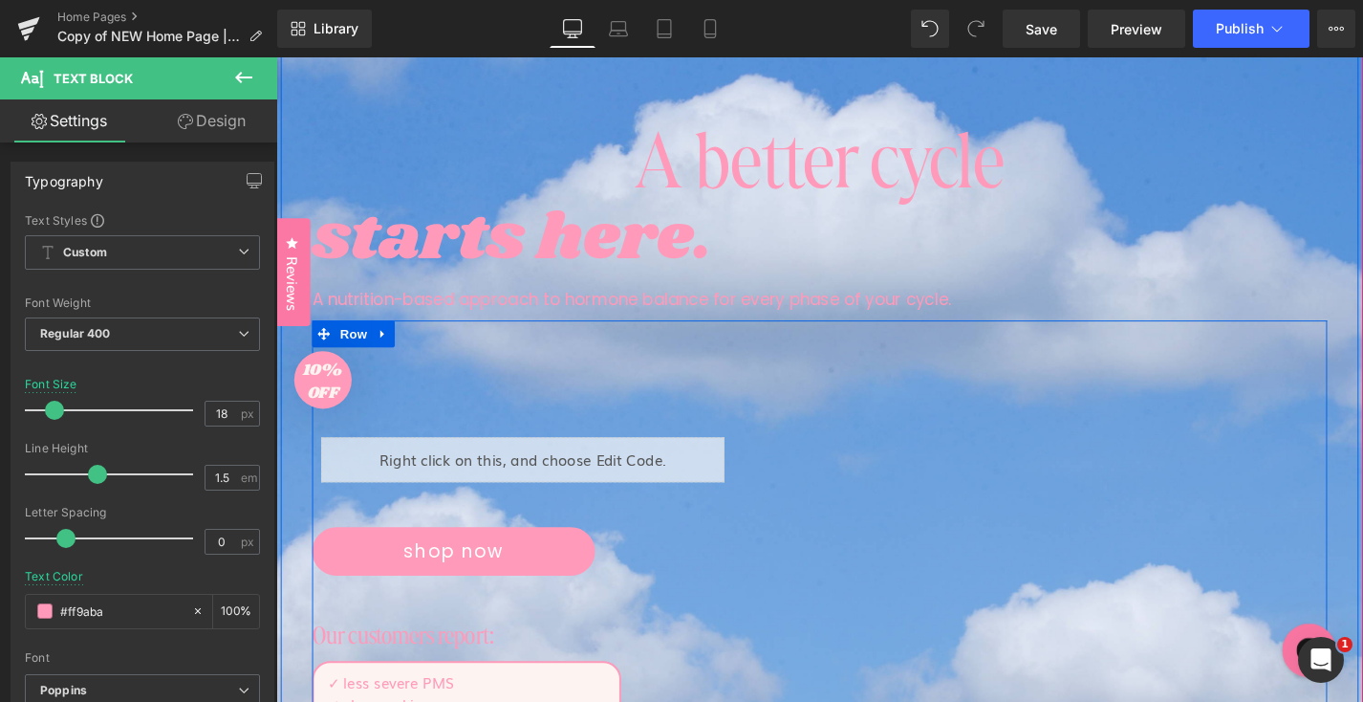
click at [662, 527] on div "Liquid Product" at bounding box center [551, 485] width 472 height 105
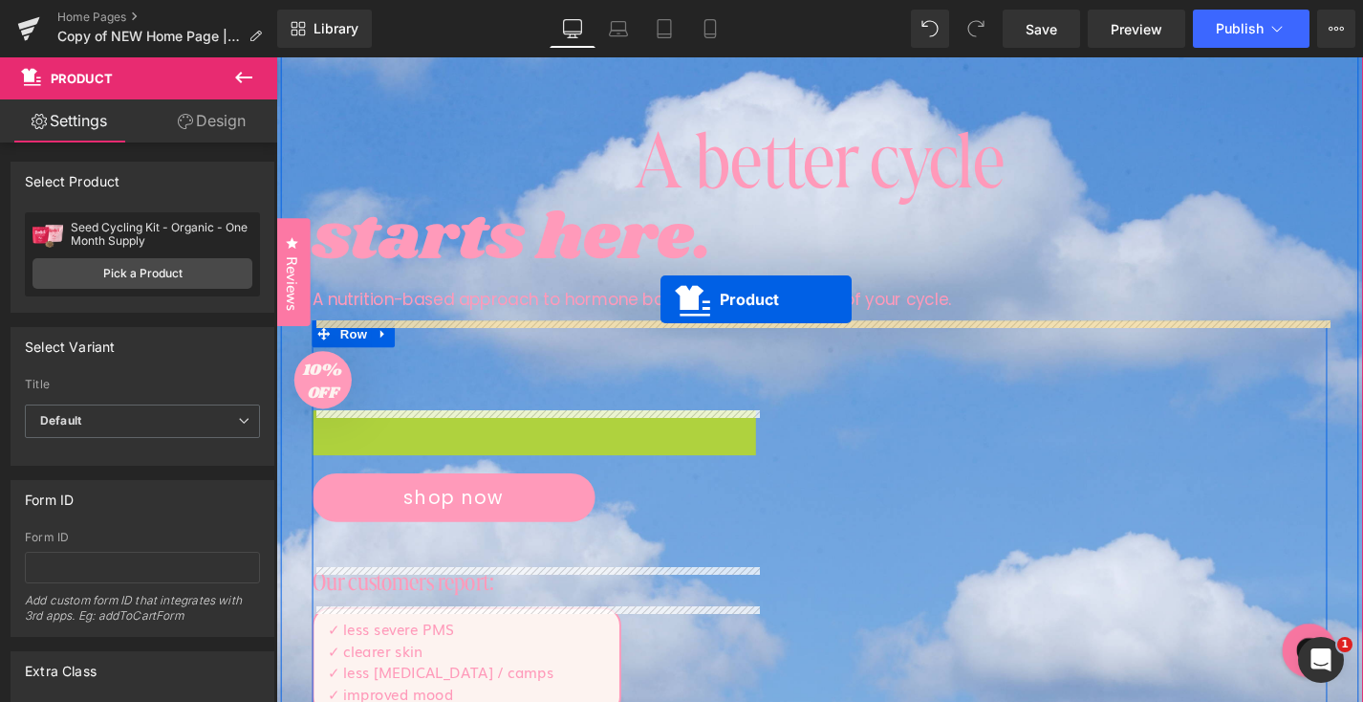
drag, startPoint x: 554, startPoint y: 446, endPoint x: 685, endPoint y: 315, distance: 185.9
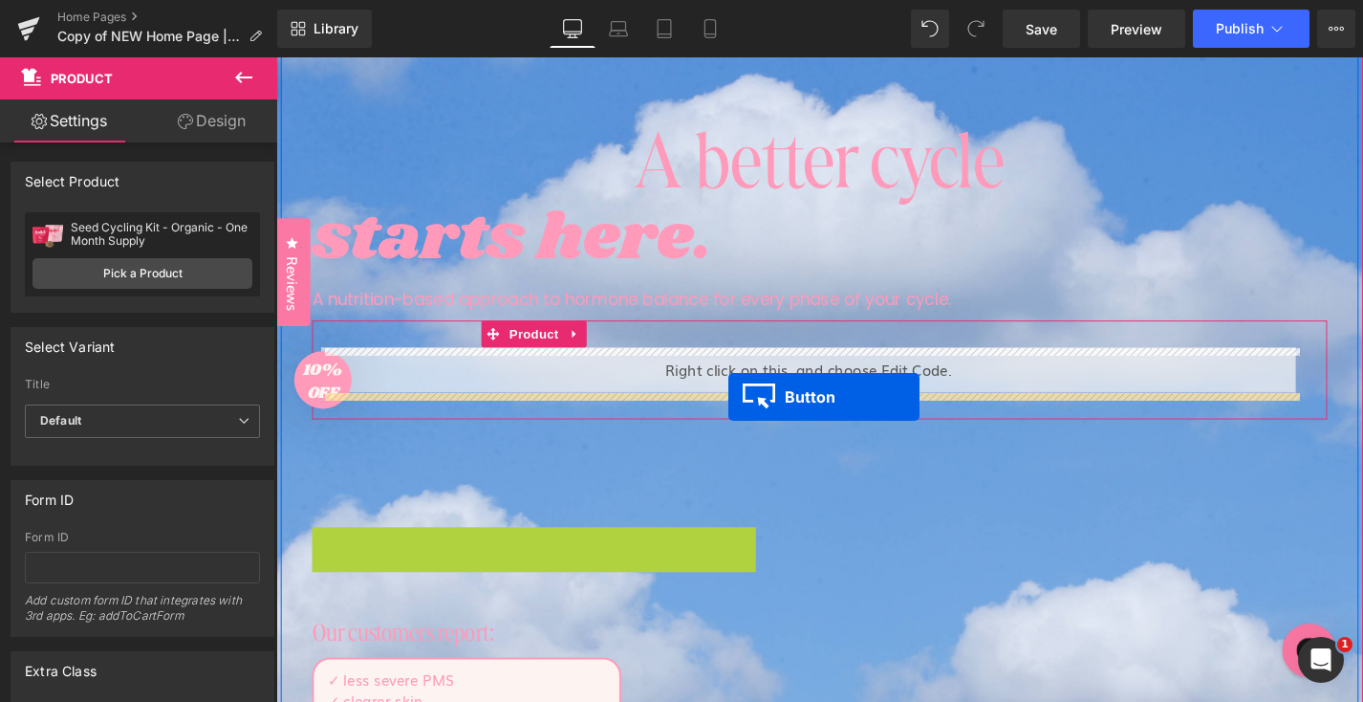
drag, startPoint x: 455, startPoint y: 576, endPoint x: 757, endPoint y: 419, distance: 340.4
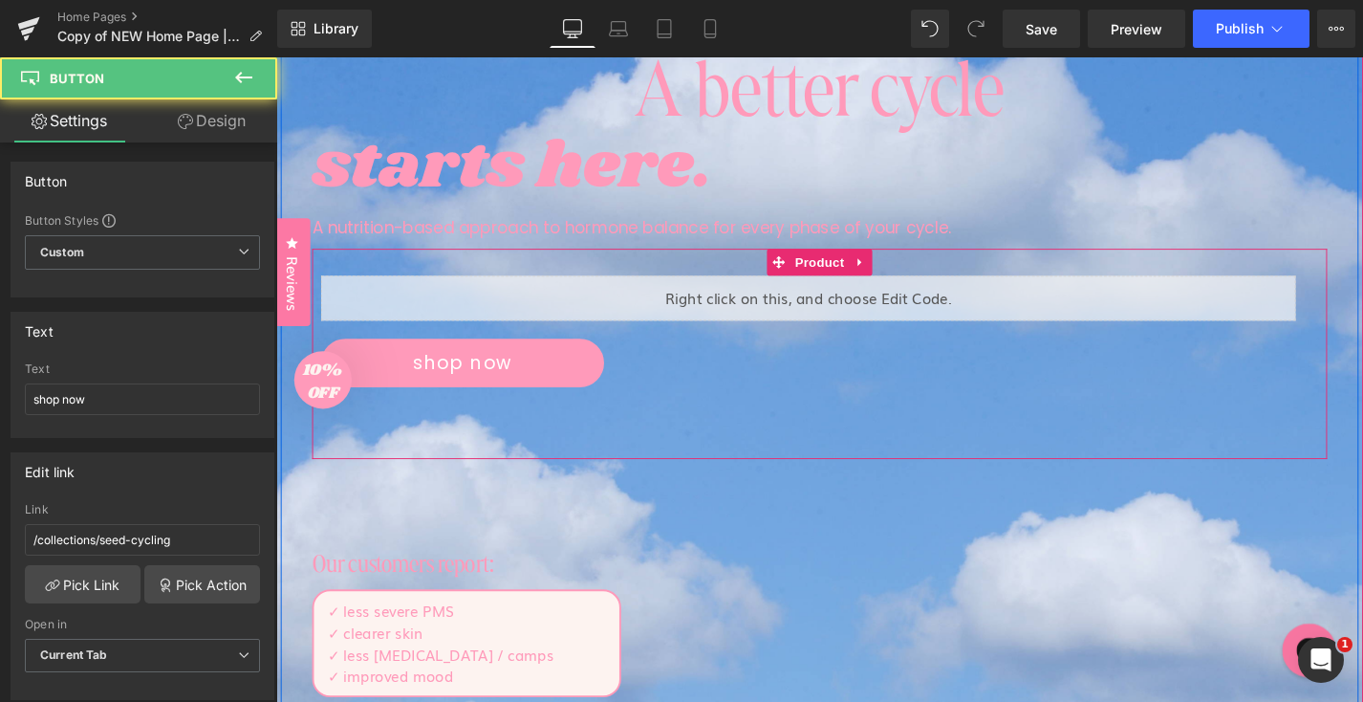
scroll to position [328, 0]
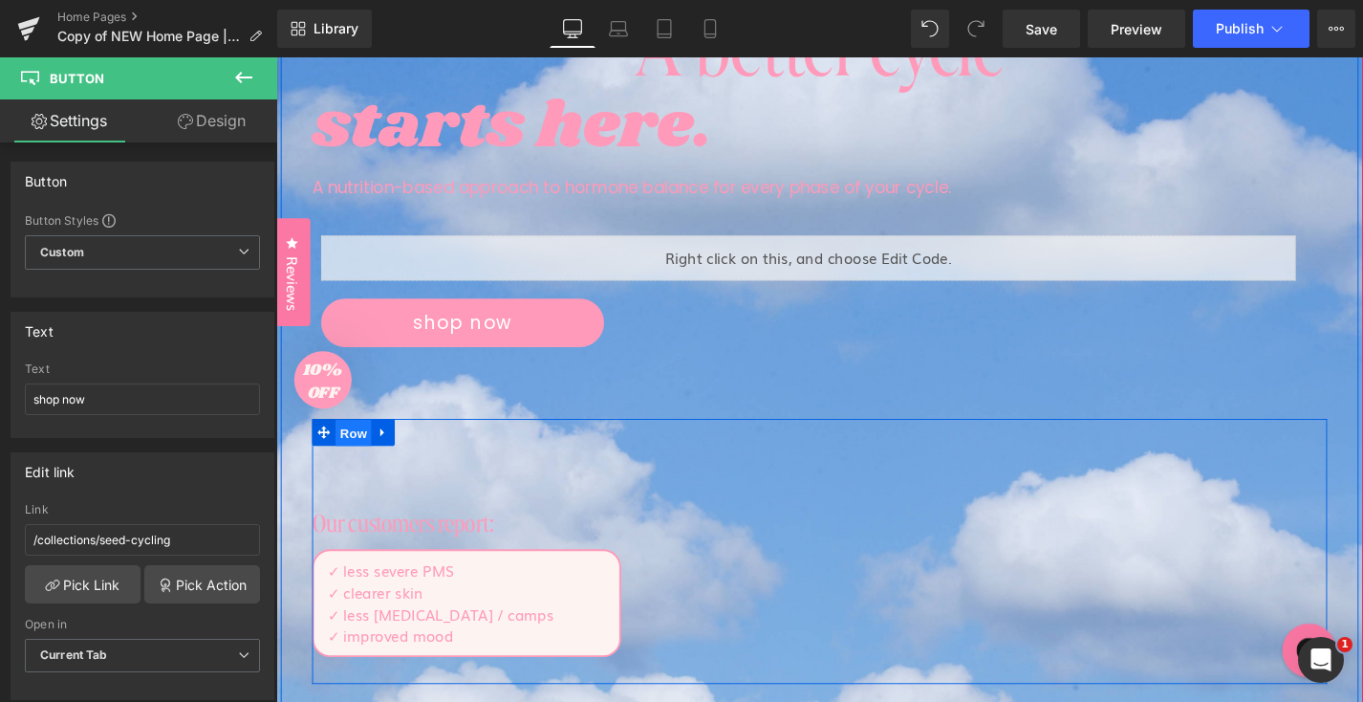
click at [363, 464] on span "Row" at bounding box center [358, 457] width 38 height 29
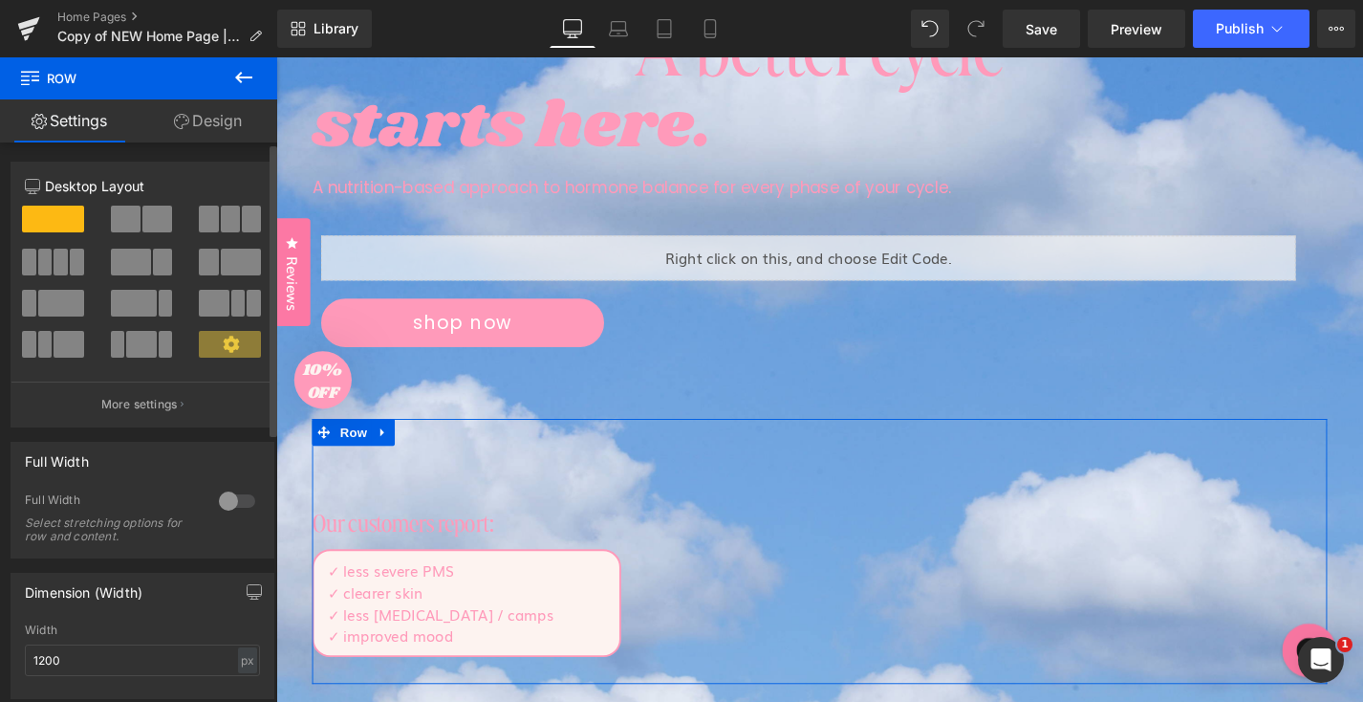
click at [65, 221] on span at bounding box center [53, 219] width 62 height 27
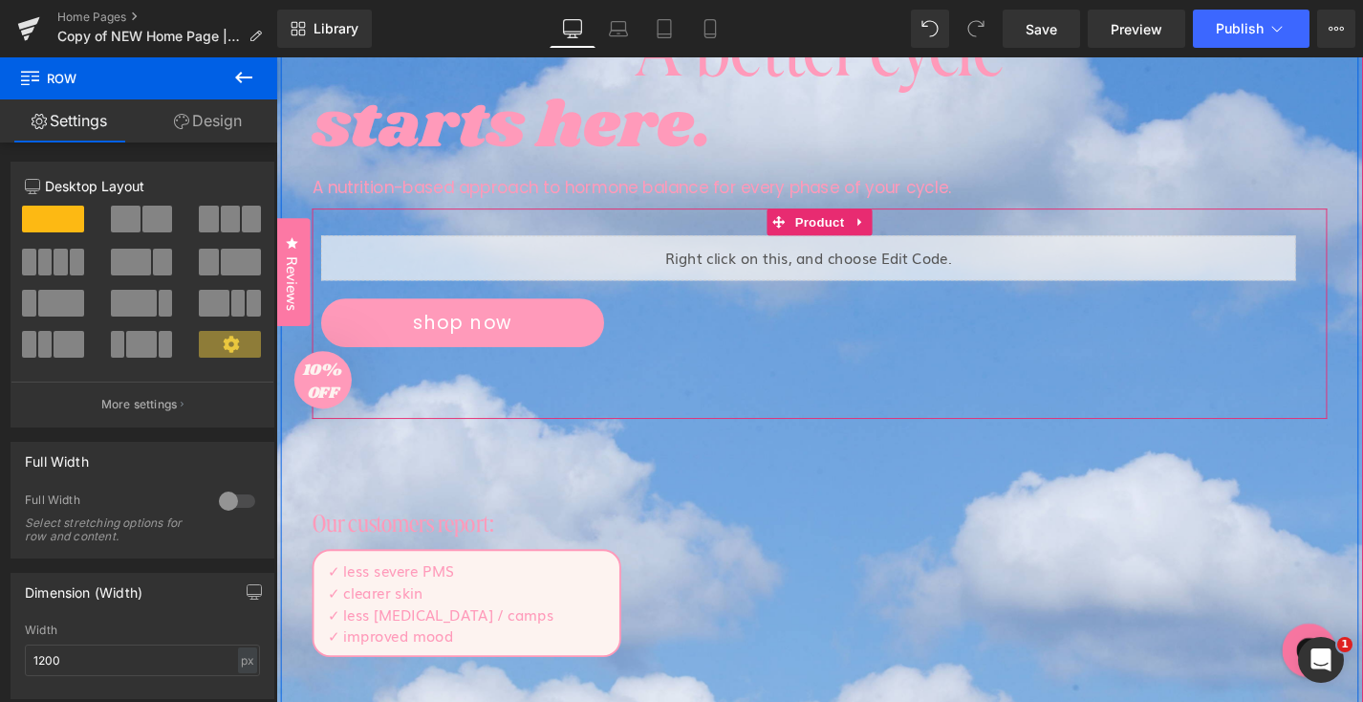
scroll to position [256, 0]
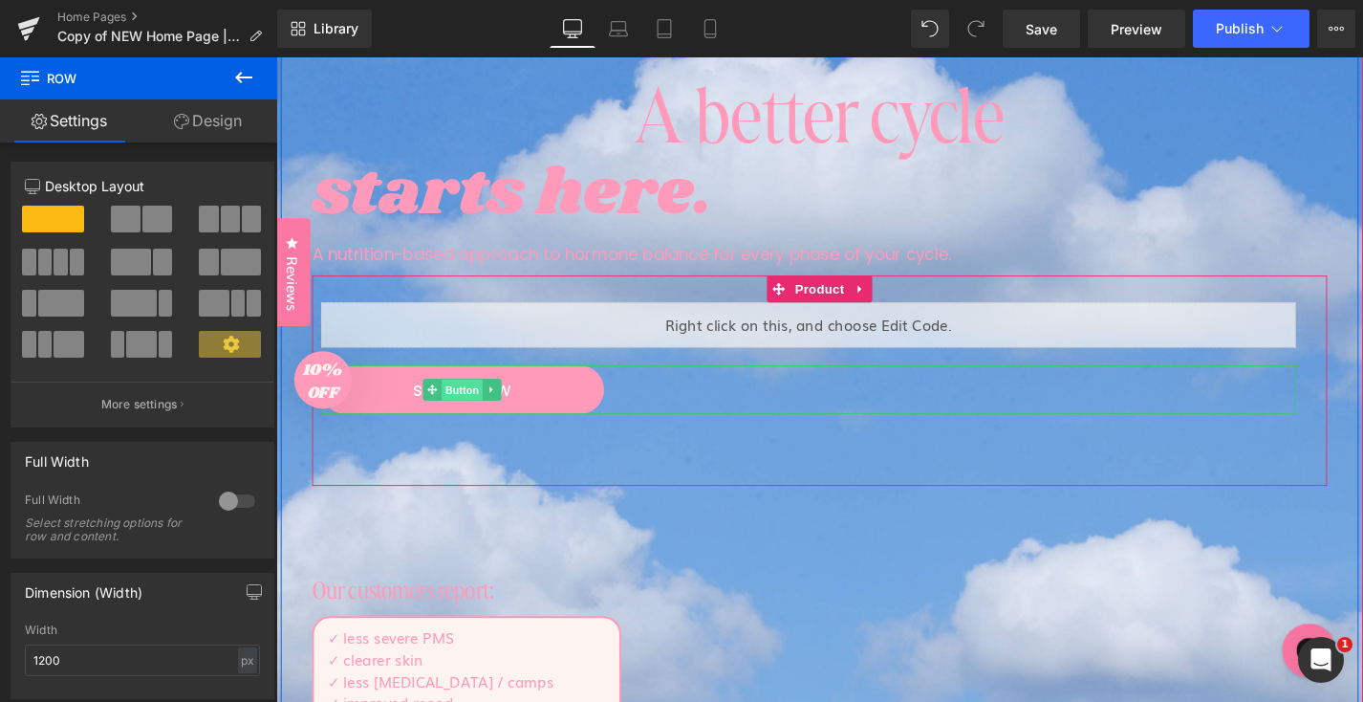
click at [466, 414] on span "Button" at bounding box center [474, 412] width 44 height 23
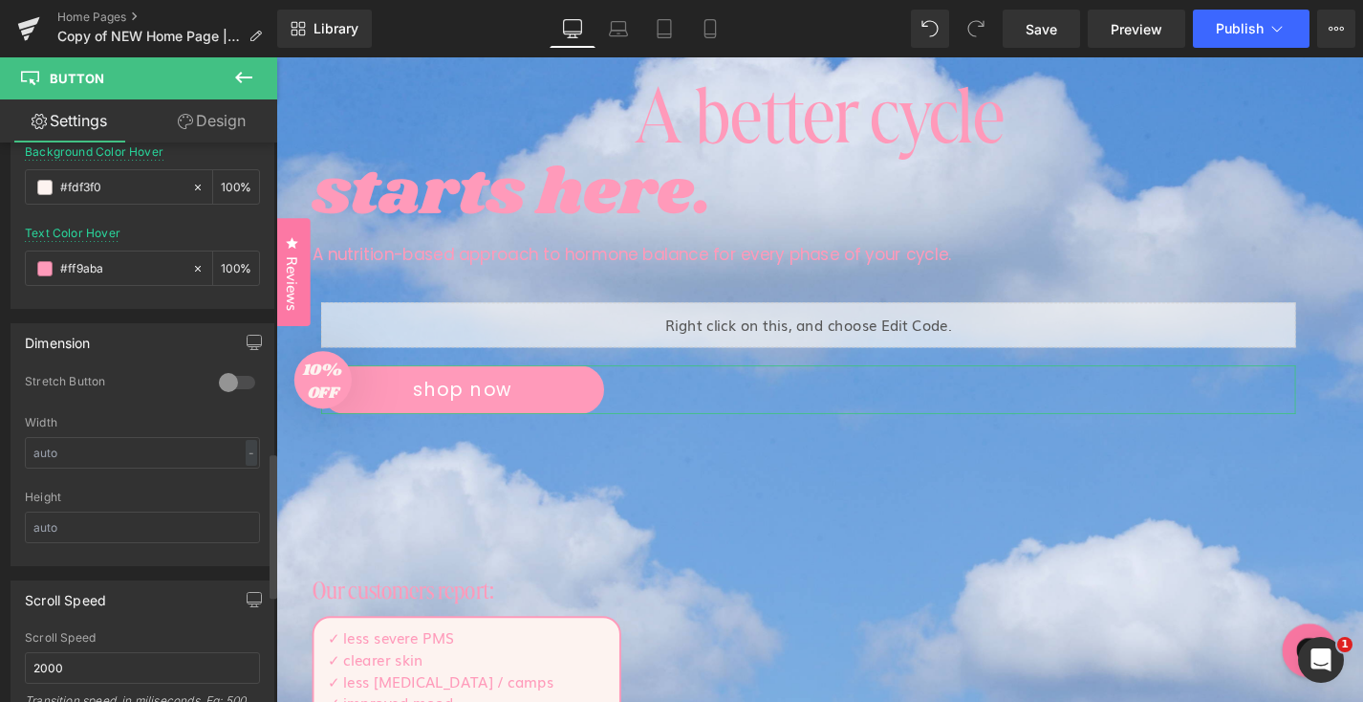
scroll to position [1600, 0]
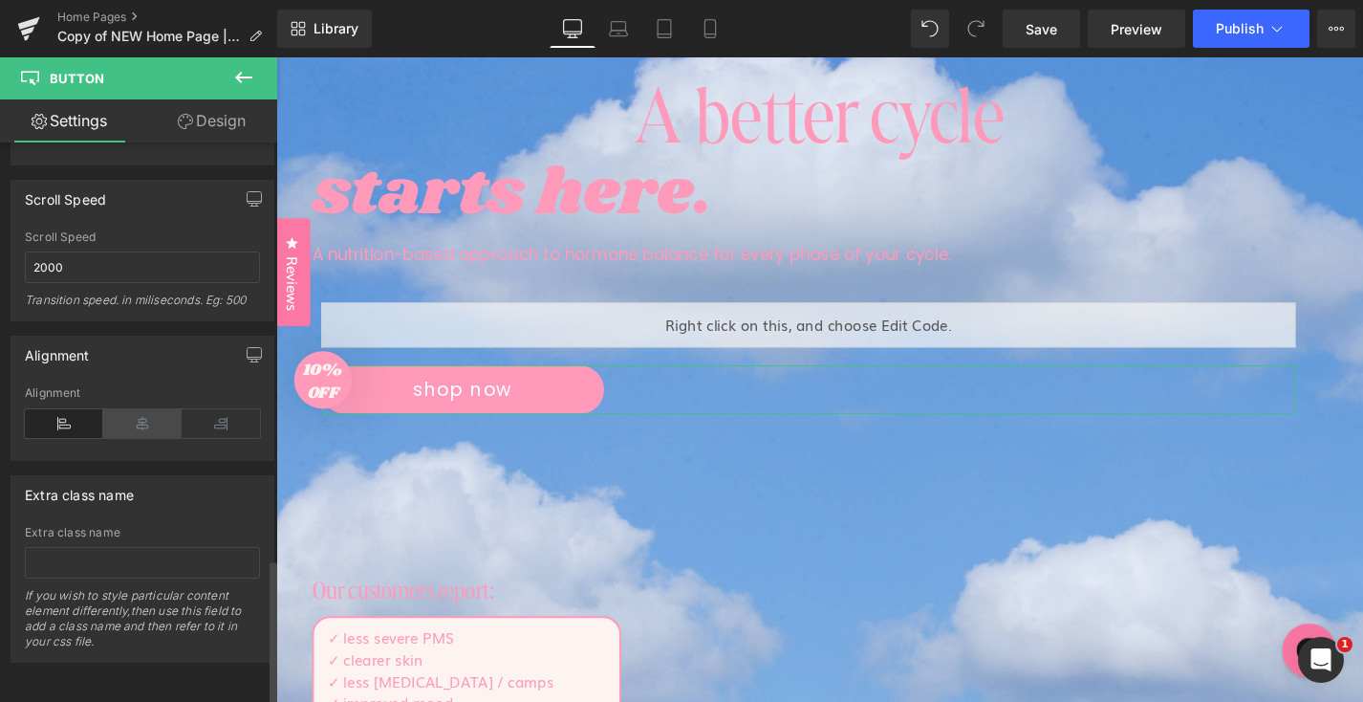
click at [124, 417] on icon at bounding box center [142, 423] width 78 height 29
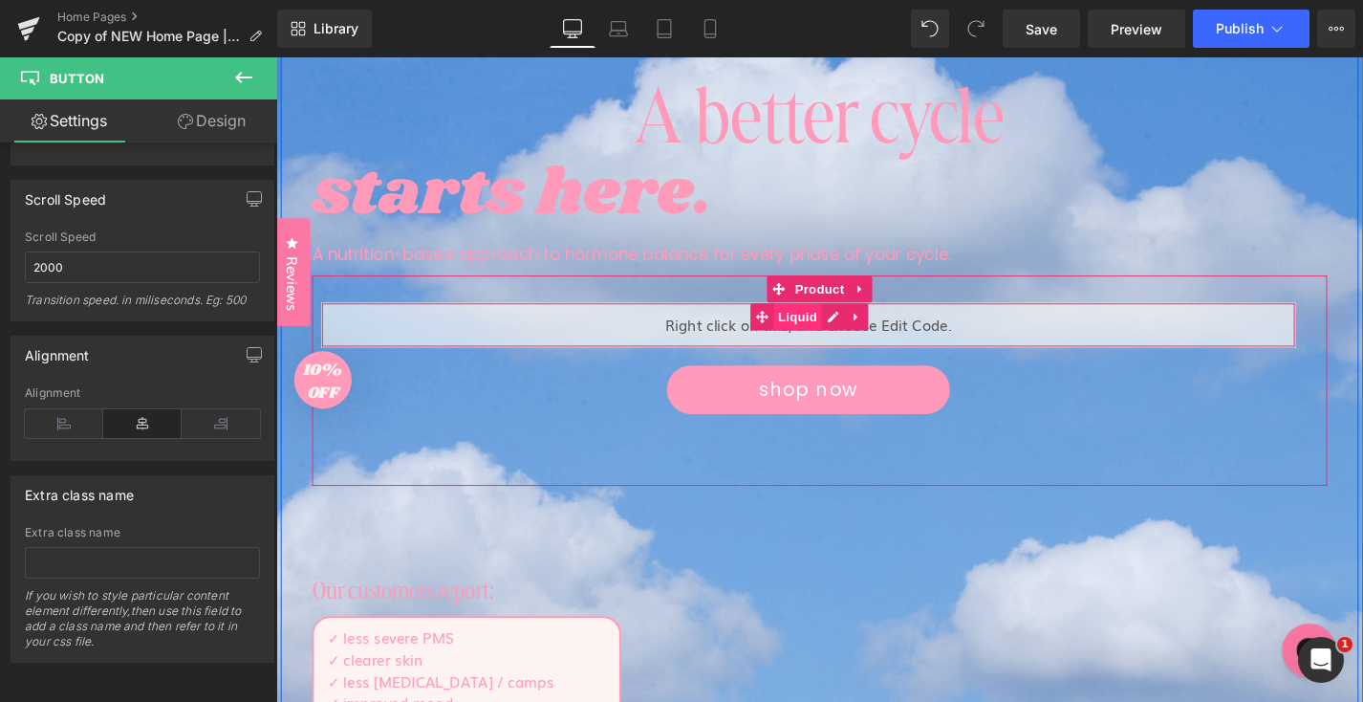
click at [828, 339] on span "Liquid" at bounding box center [832, 333] width 52 height 29
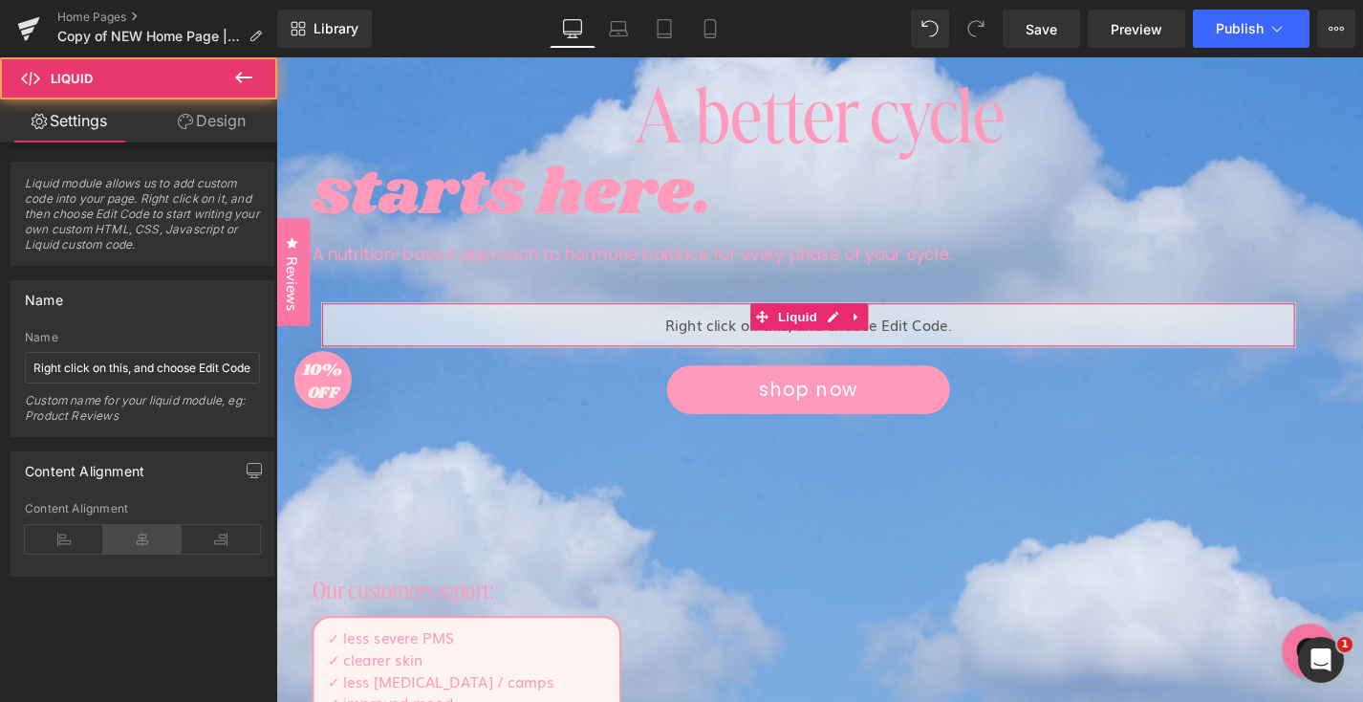
click at [141, 528] on icon at bounding box center [142, 539] width 78 height 29
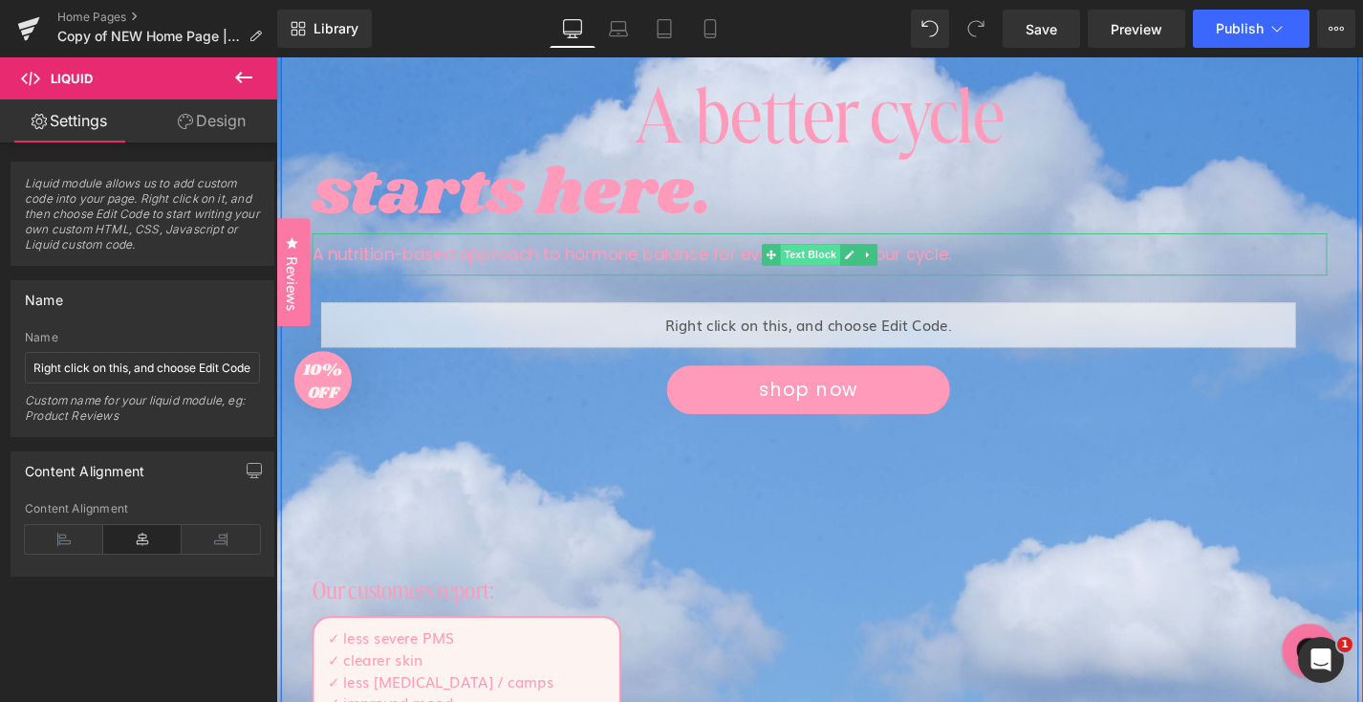
click at [841, 265] on span "Text Block" at bounding box center [844, 267] width 63 height 23
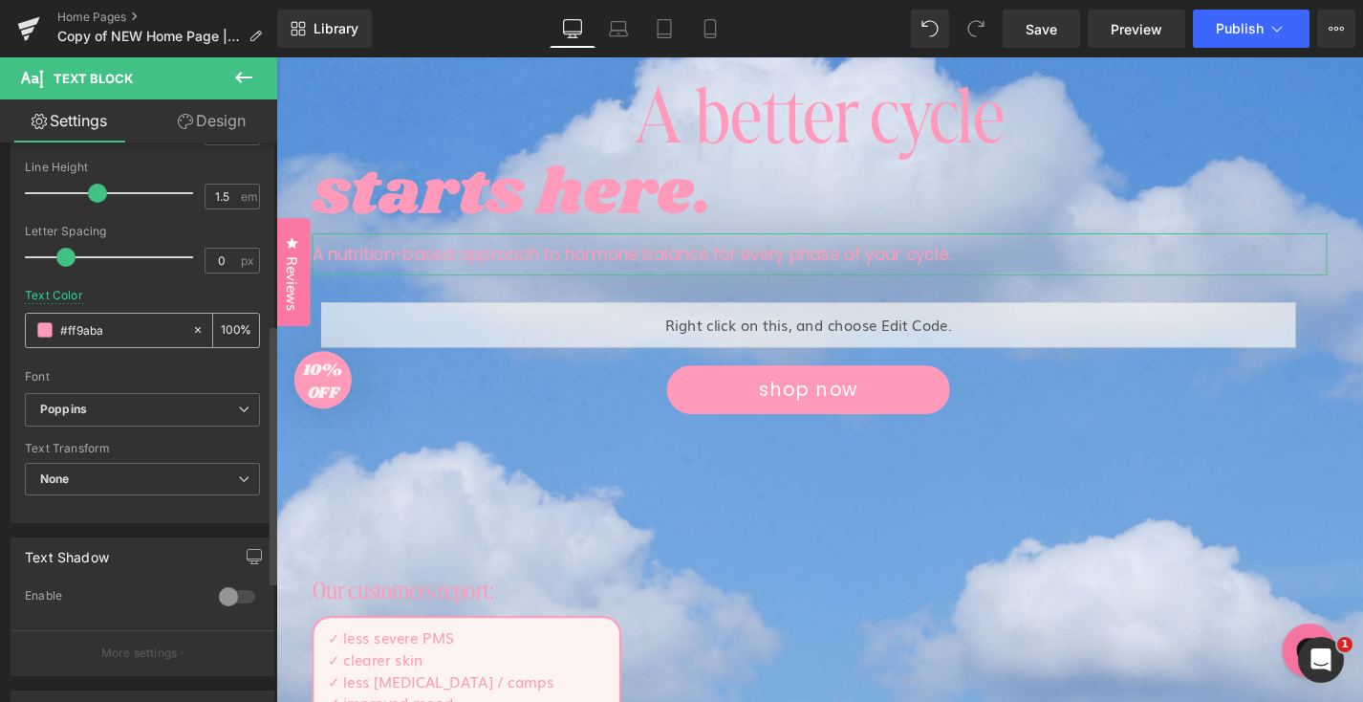
scroll to position [446, 0]
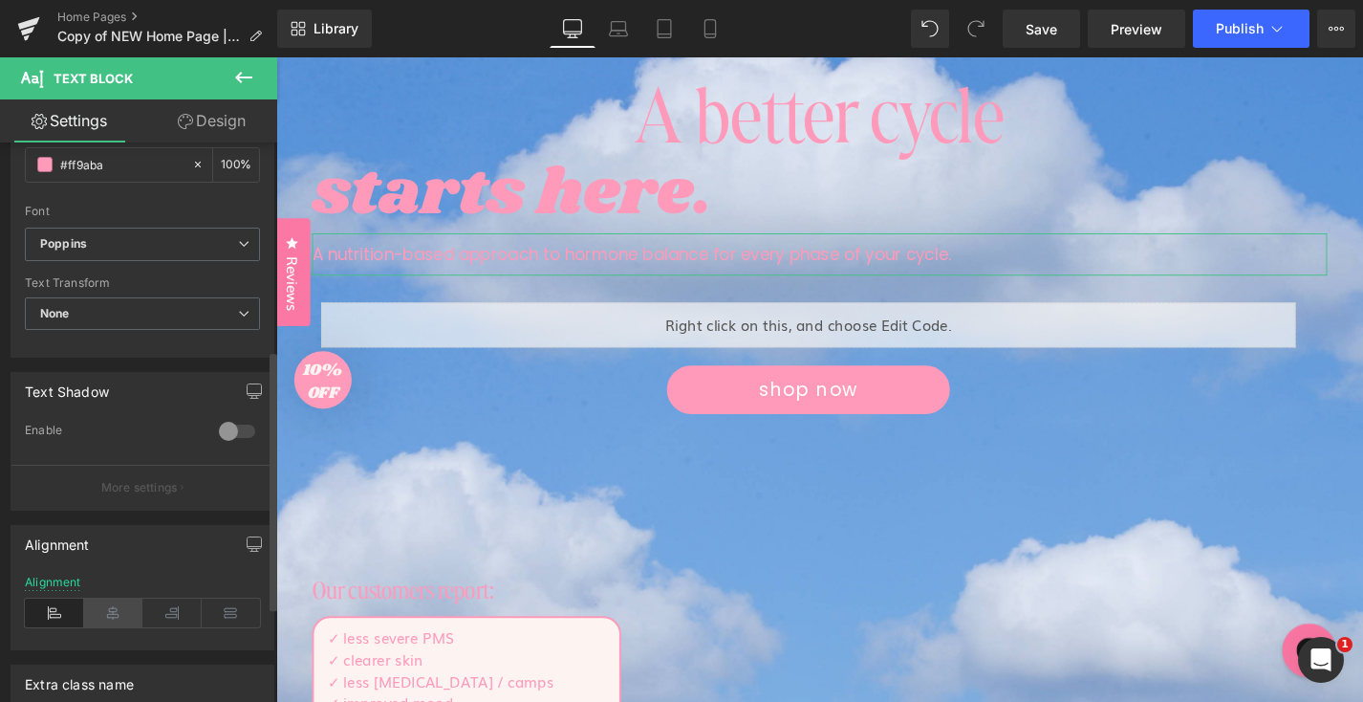
click at [120, 608] on icon at bounding box center [113, 612] width 59 height 29
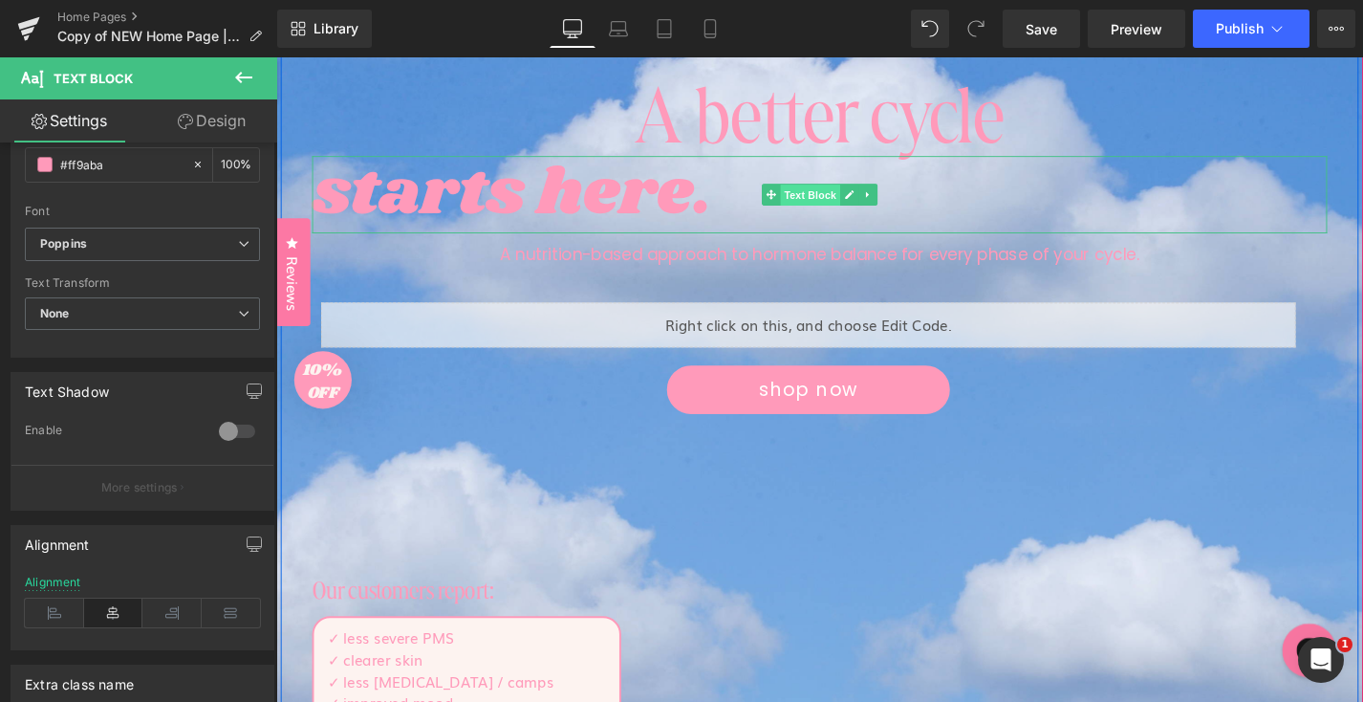
click at [824, 207] on span "Text Block" at bounding box center [844, 204] width 63 height 23
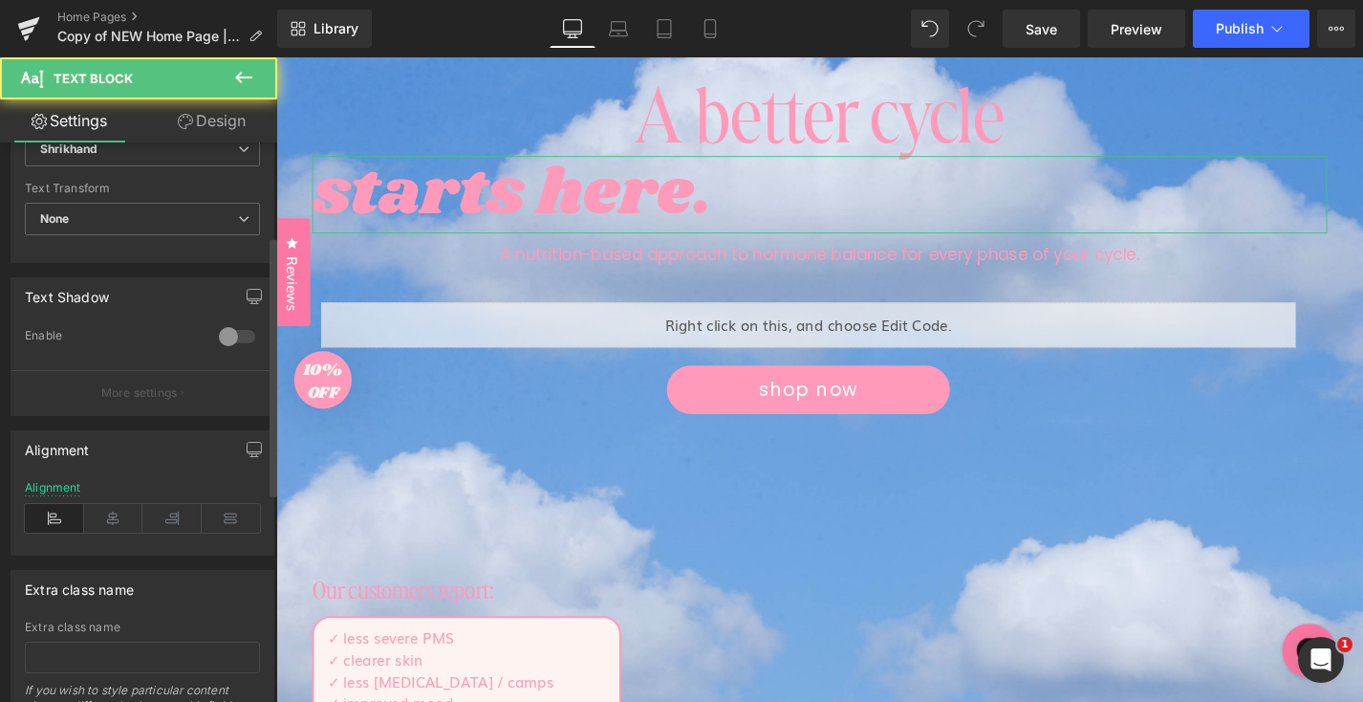
scroll to position [582, 0]
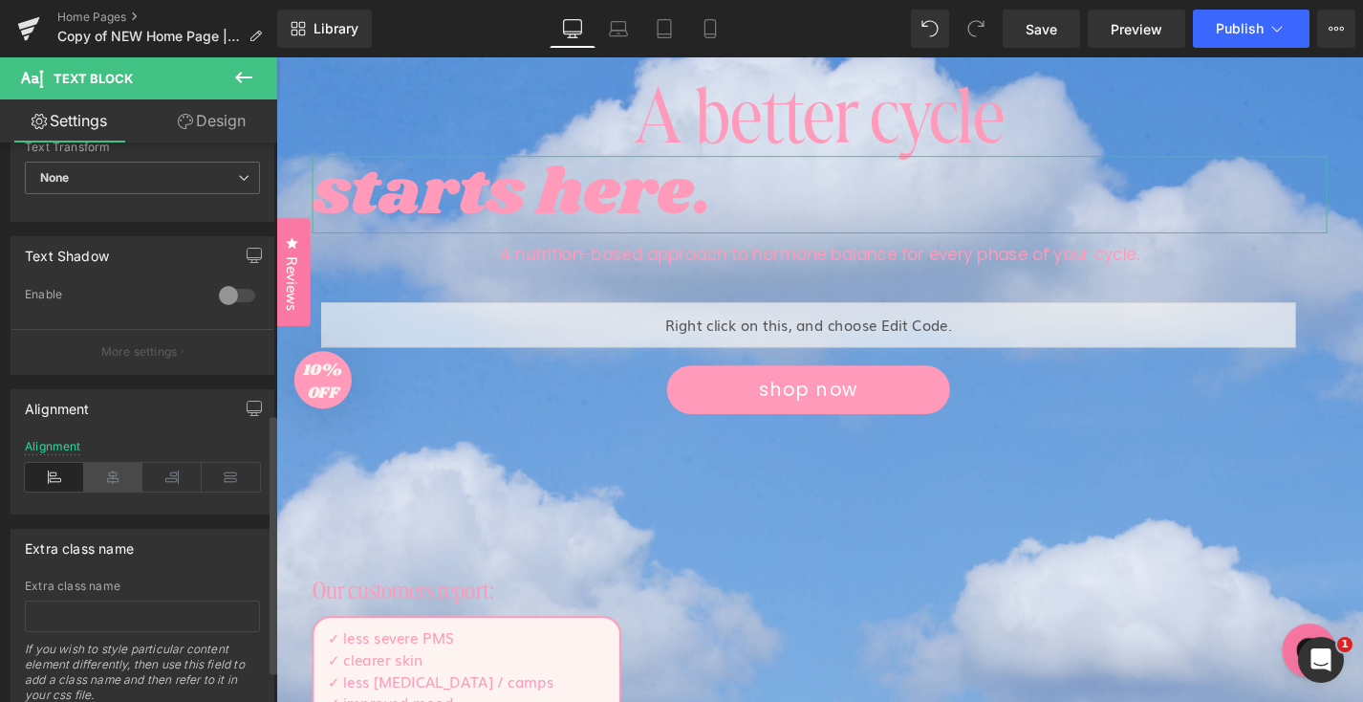
drag, startPoint x: 109, startPoint y: 481, endPoint x: 403, endPoint y: 375, distance: 313.0
click at [109, 481] on icon at bounding box center [113, 477] width 59 height 29
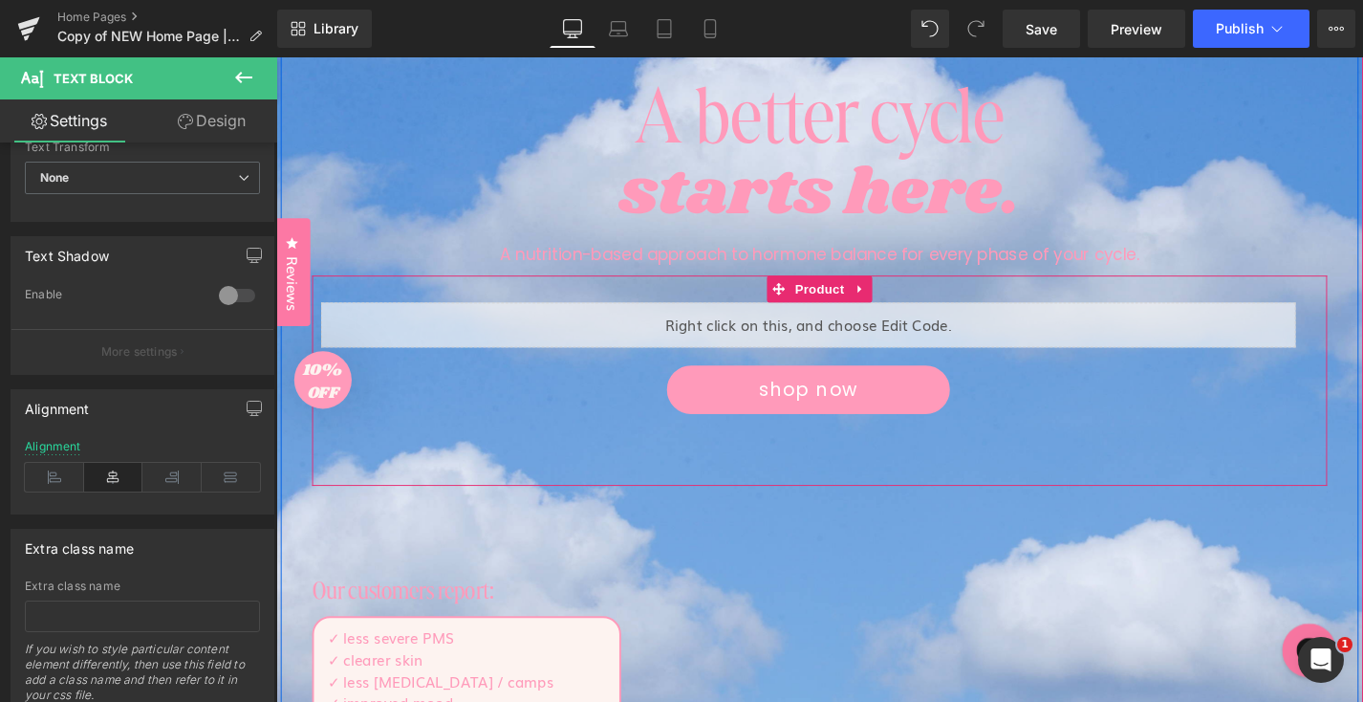
scroll to position [120, 0]
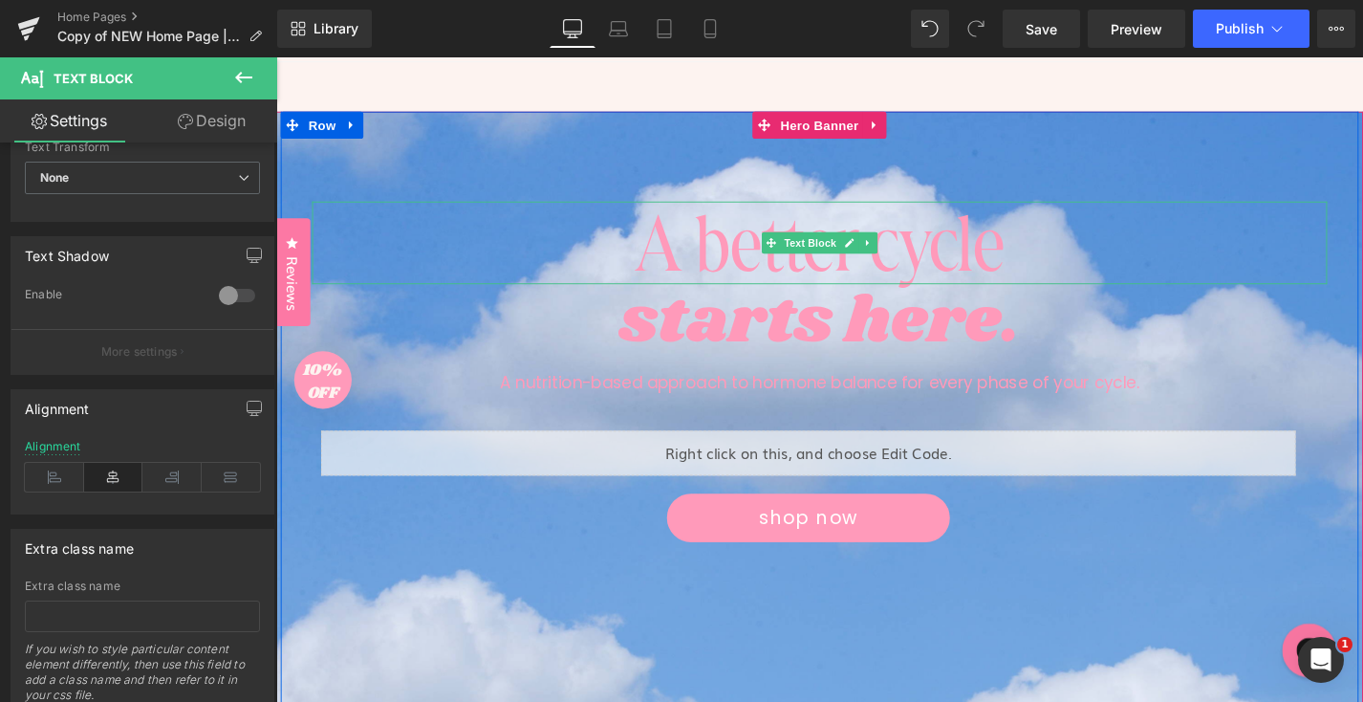
click at [895, 238] on p "A better cycle" at bounding box center [855, 254] width 1080 height 88
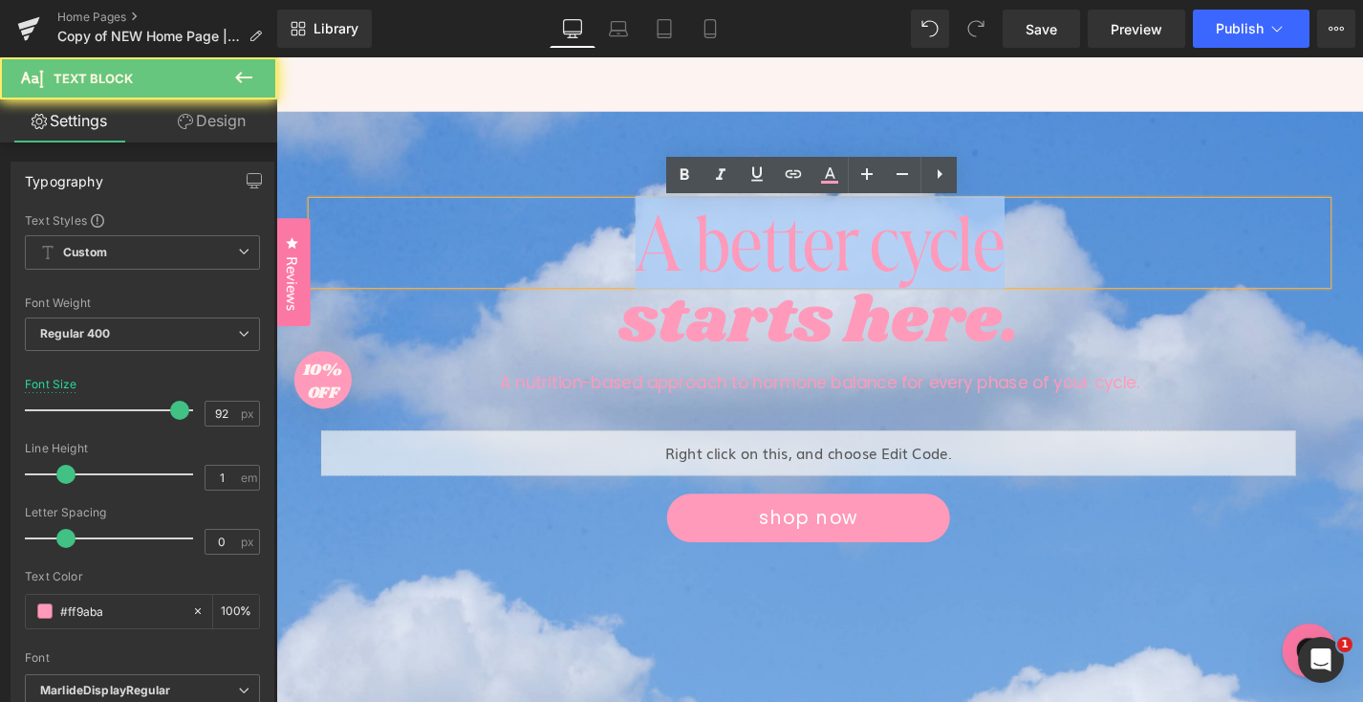
click at [895, 238] on p "A better cycle" at bounding box center [855, 254] width 1080 height 88
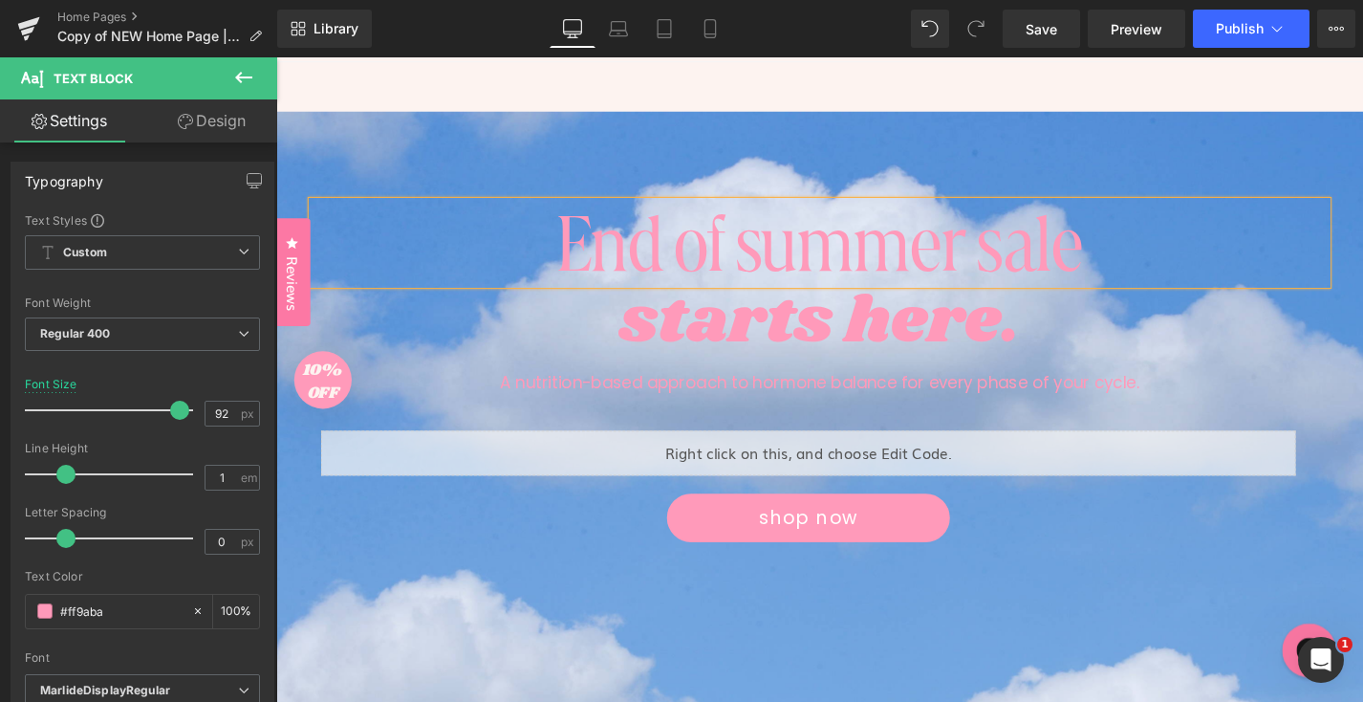
click at [945, 254] on p "End of summer sale" at bounding box center [855, 254] width 1080 height 88
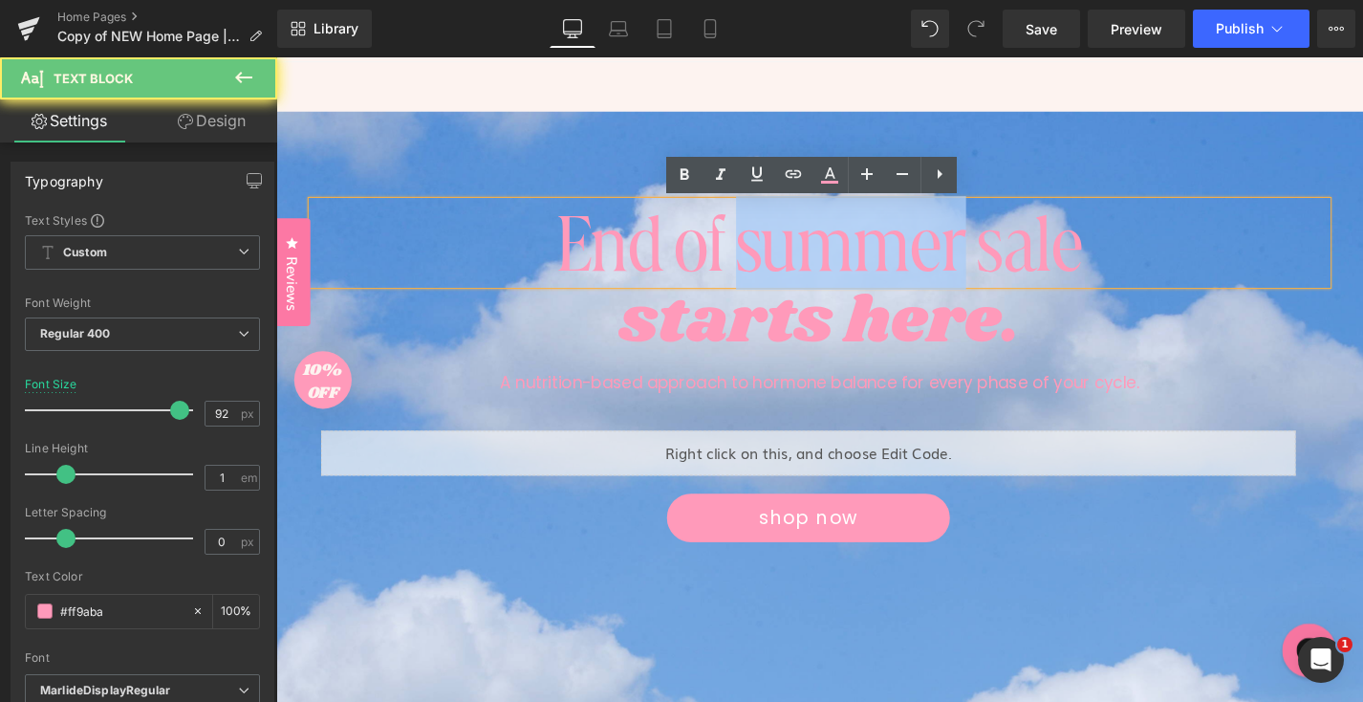
click at [944, 256] on p "End of summer sale" at bounding box center [855, 254] width 1080 height 88
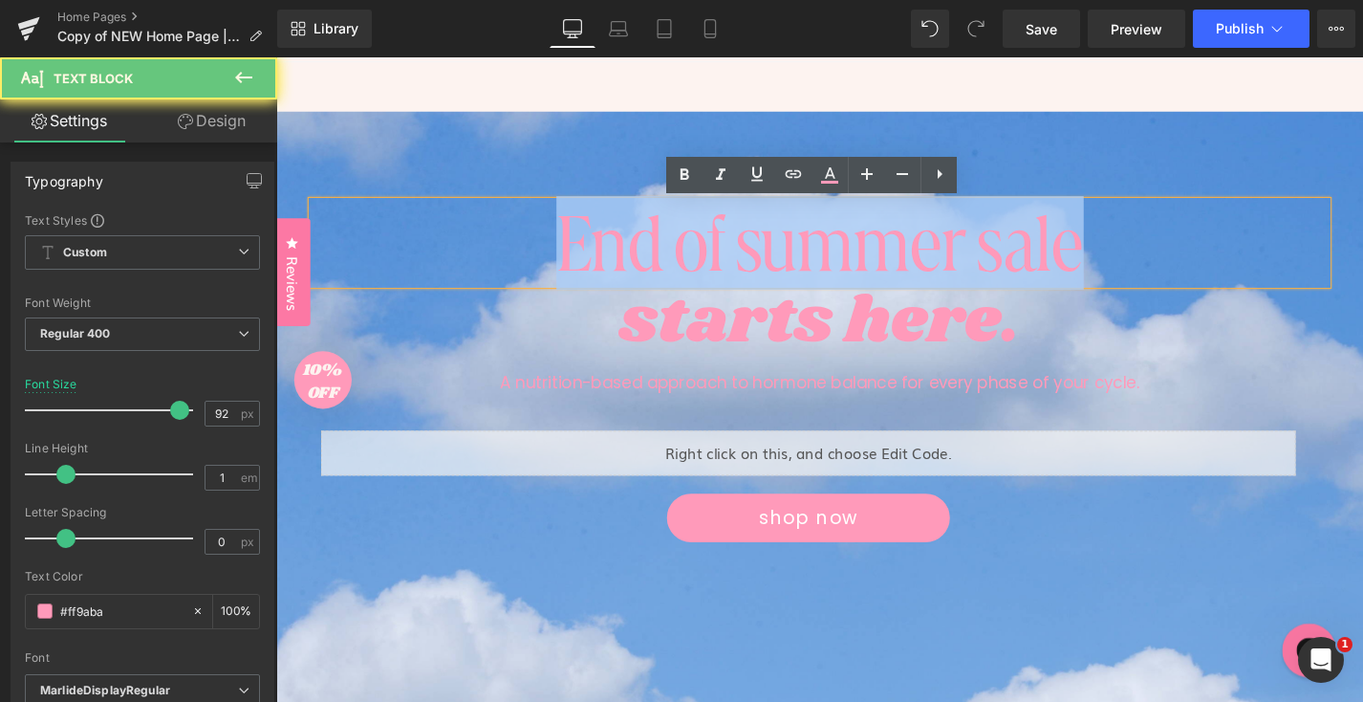
click at [944, 256] on p "End of summer sale" at bounding box center [855, 254] width 1080 height 88
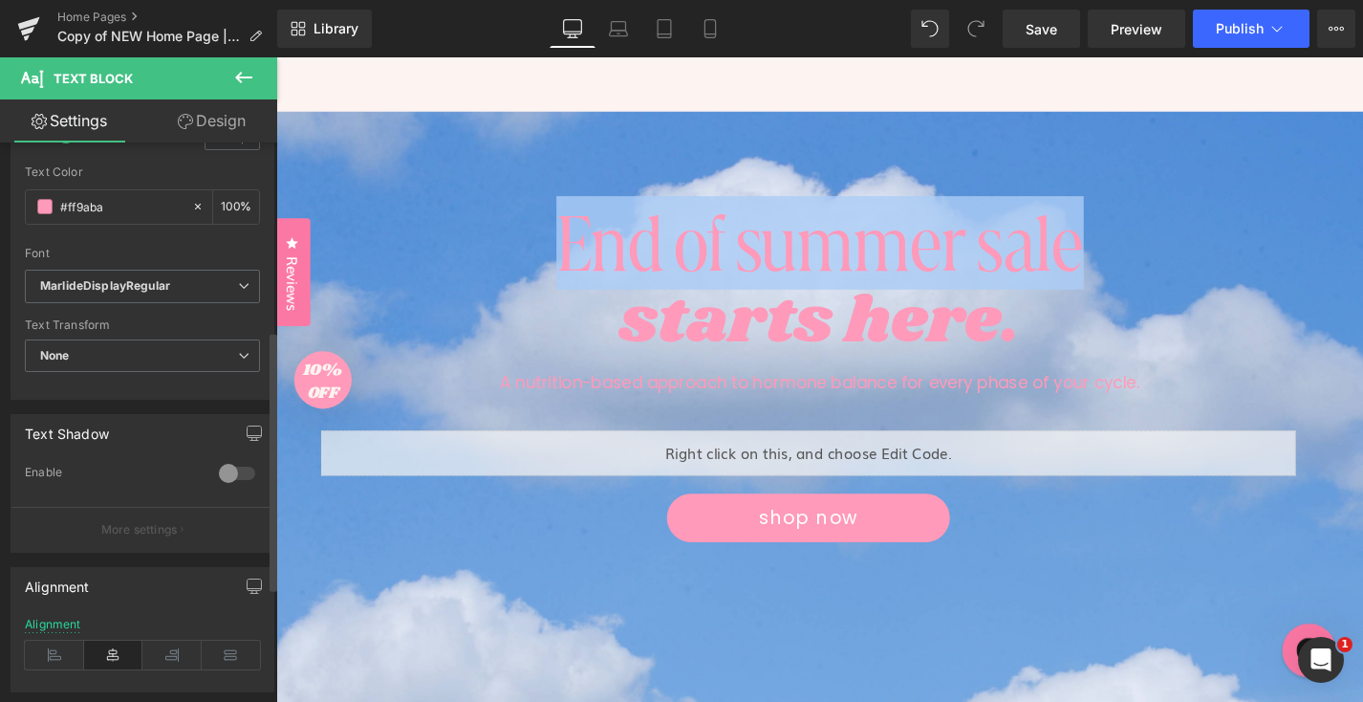
scroll to position [256, 0]
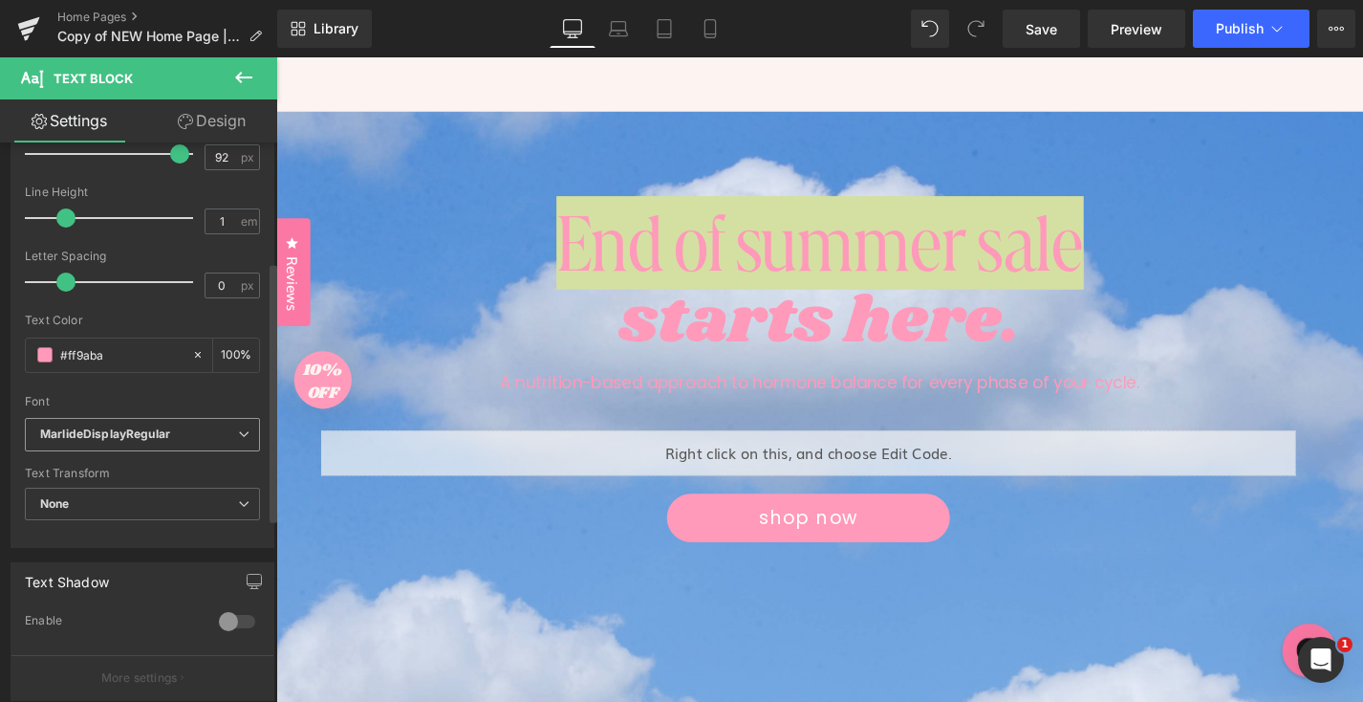
click at [248, 435] on span "MarlideDisplayRegular" at bounding box center [142, 434] width 235 height 33
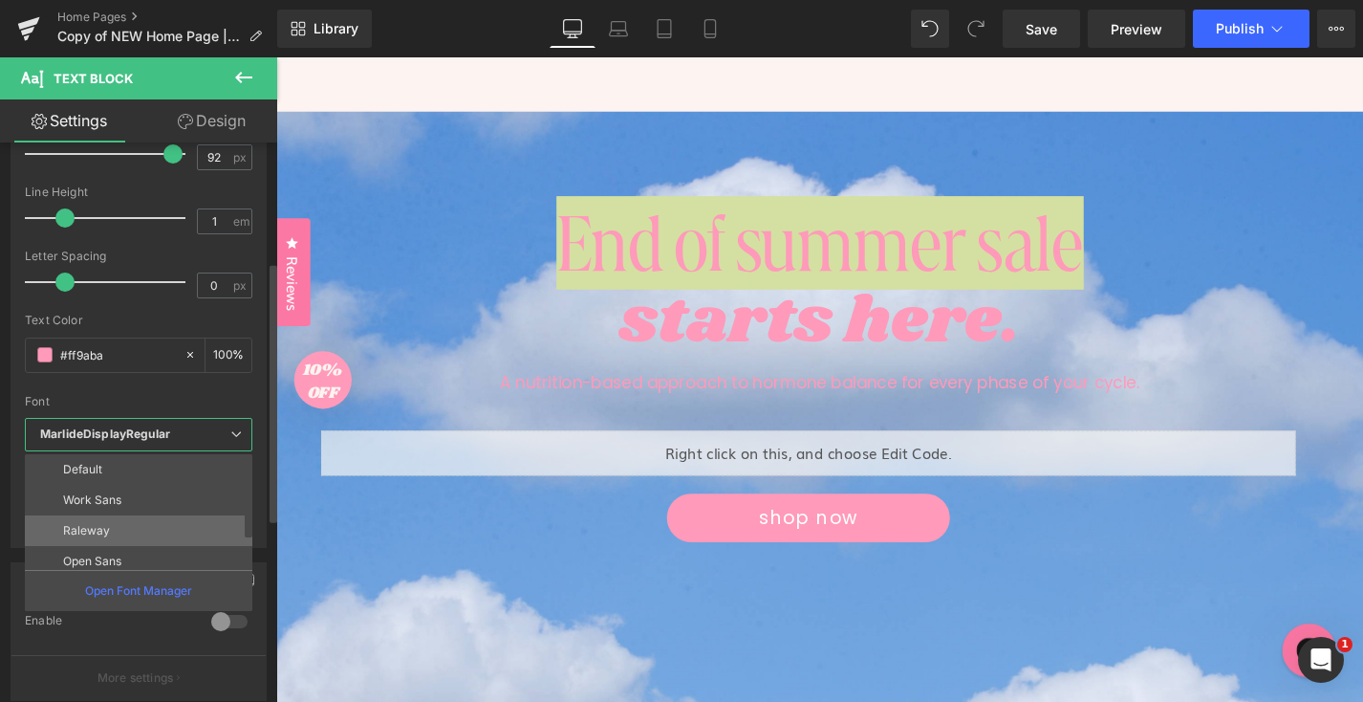
scroll to position [99, 0]
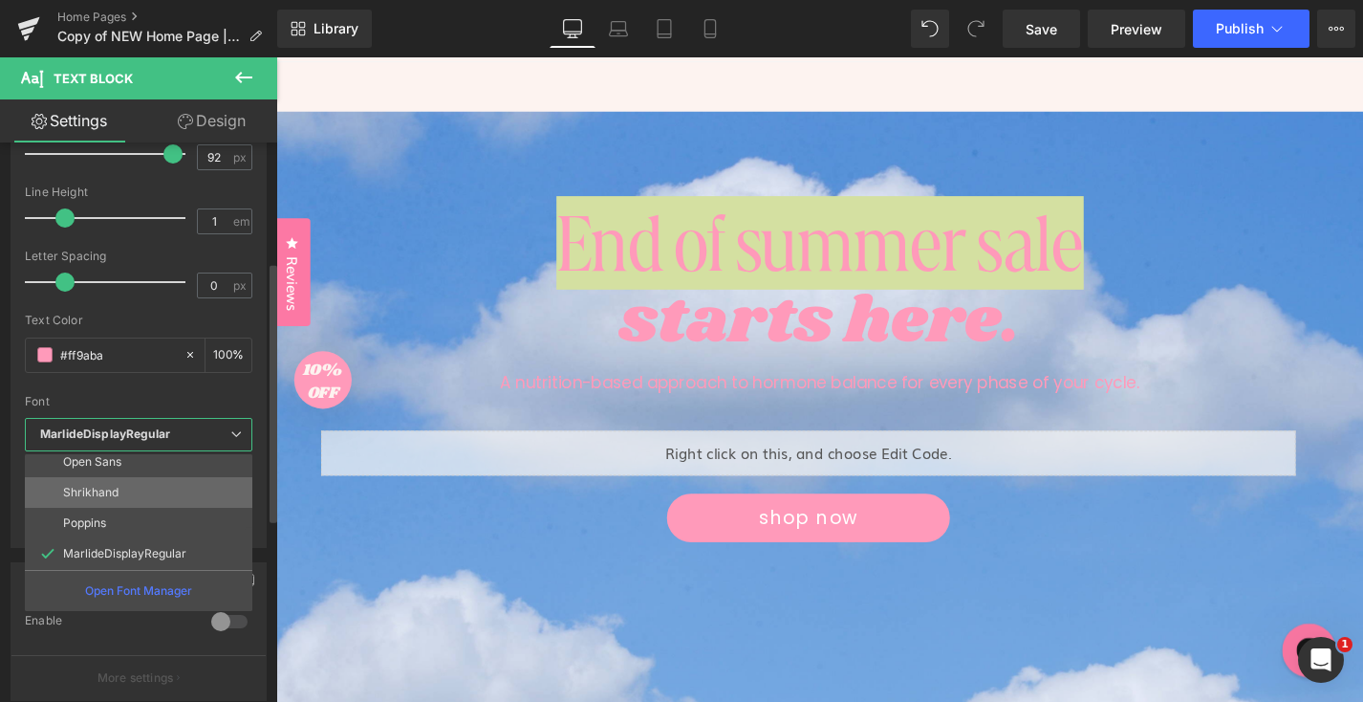
click at [153, 491] on li "Shrikhand" at bounding box center [143, 492] width 236 height 31
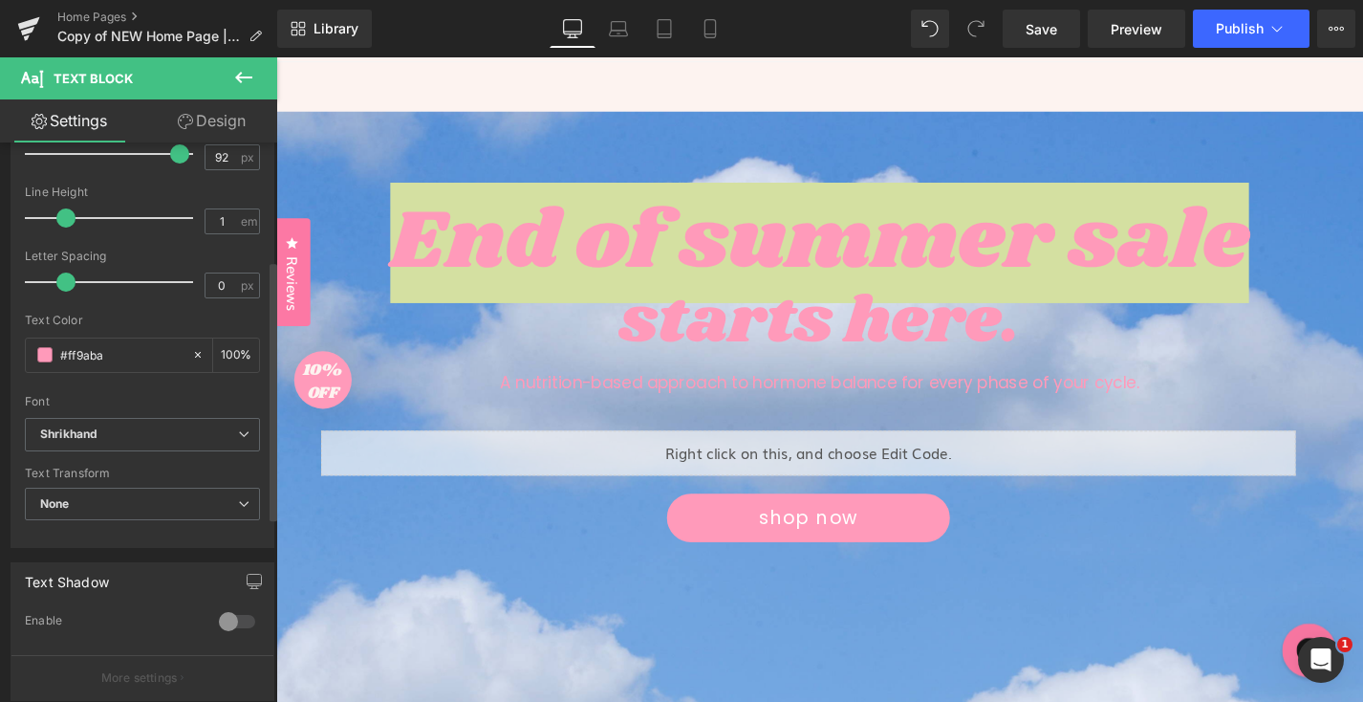
scroll to position [46, 0]
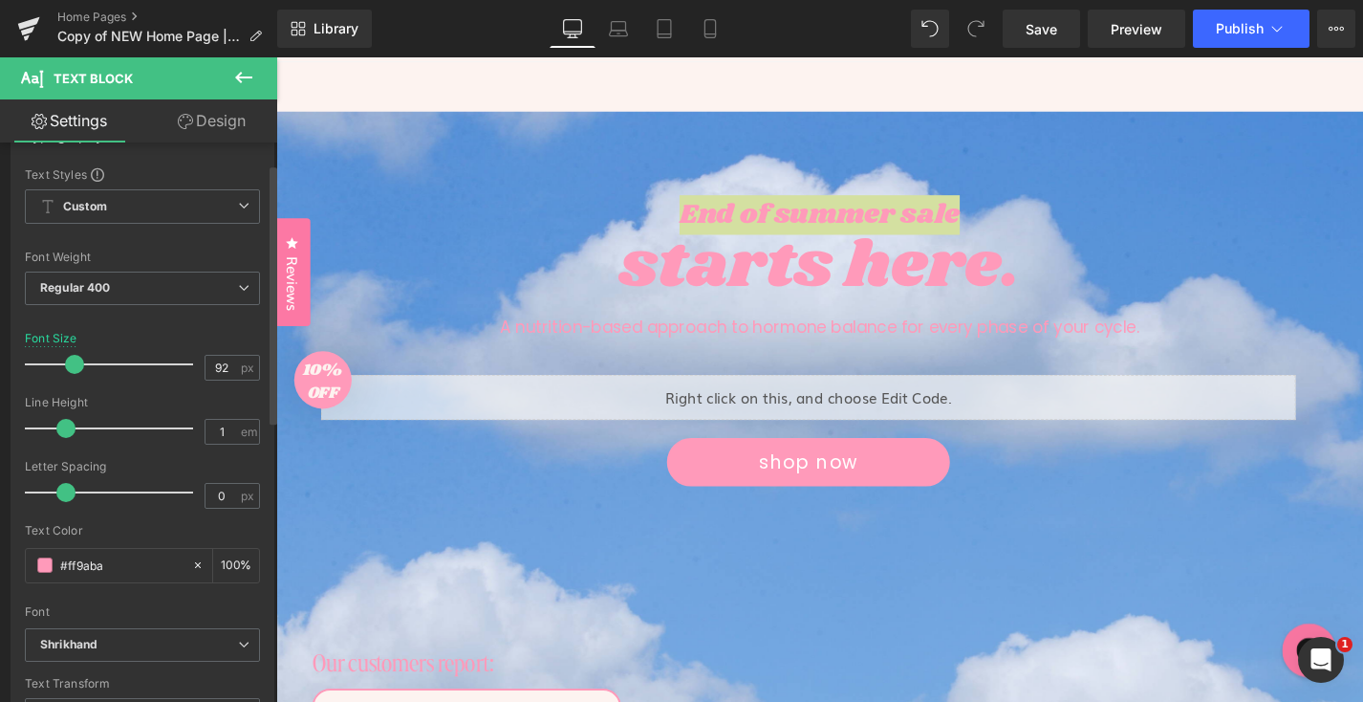
drag, startPoint x: 168, startPoint y: 366, endPoint x: 69, endPoint y: 360, distance: 99.6
click at [69, 360] on span at bounding box center [74, 364] width 19 height 19
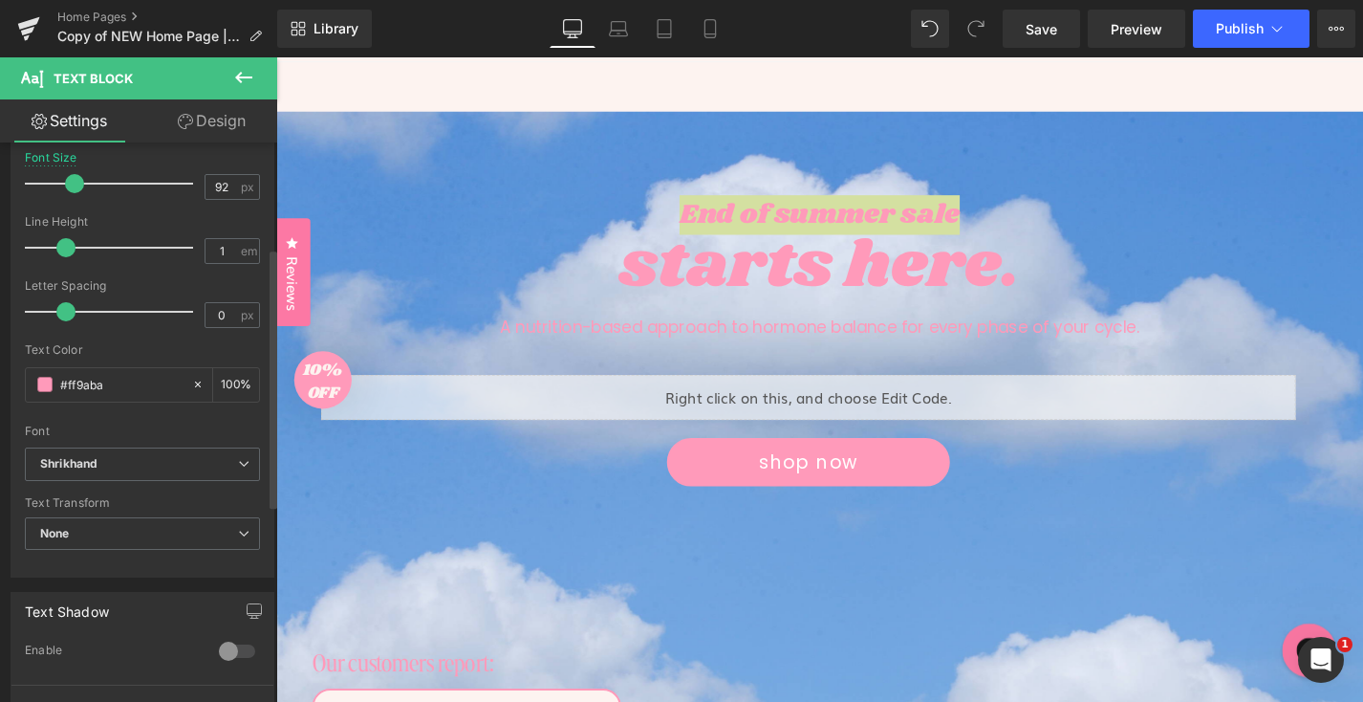
scroll to position [265, 0]
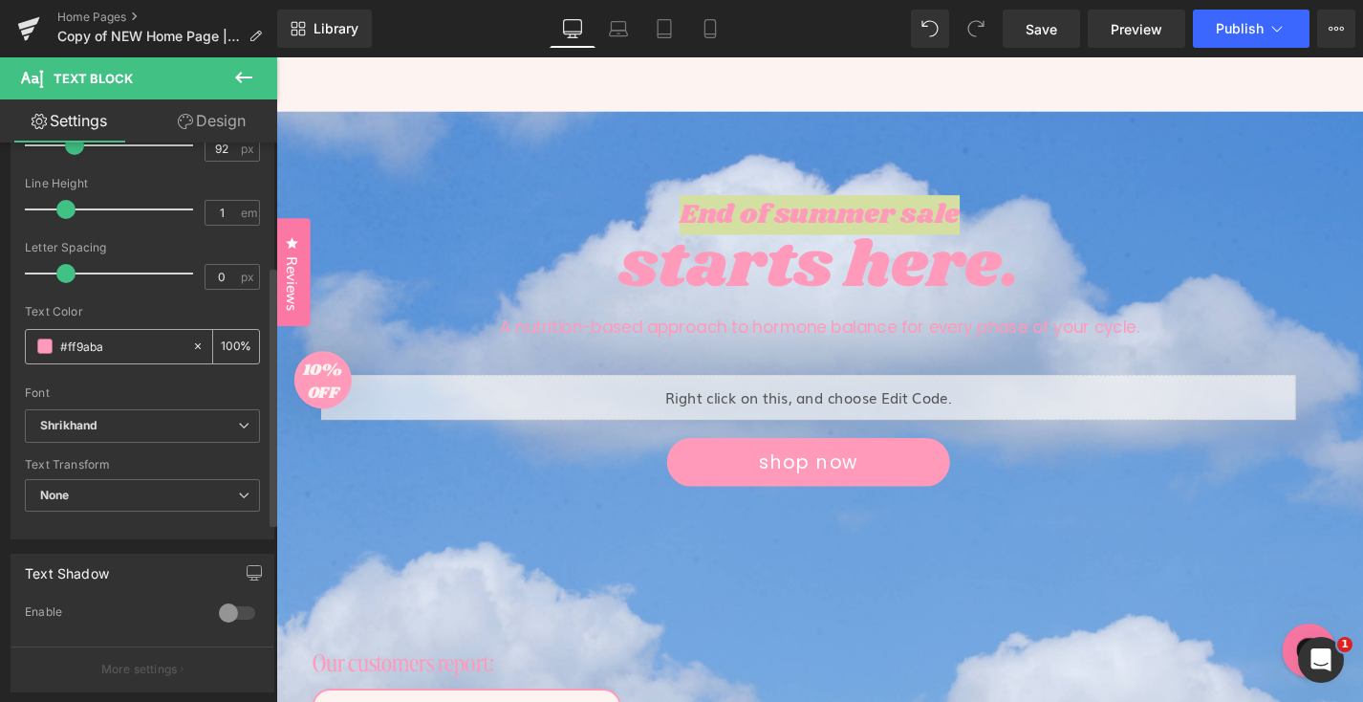
click at [100, 342] on input "#ff9aba" at bounding box center [121, 346] width 122 height 21
click at [96, 342] on input "#ff9aba" at bounding box center [121, 346] width 122 height 21
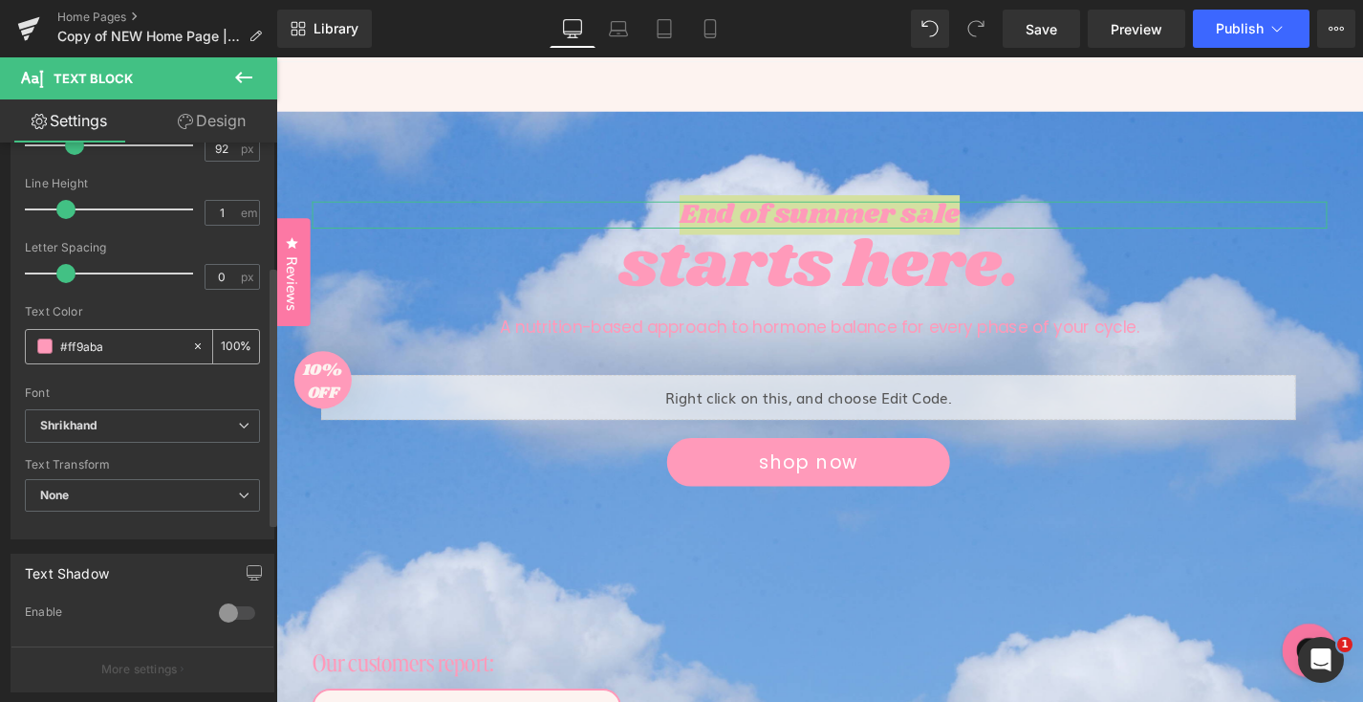
paste input "FDF3F0"
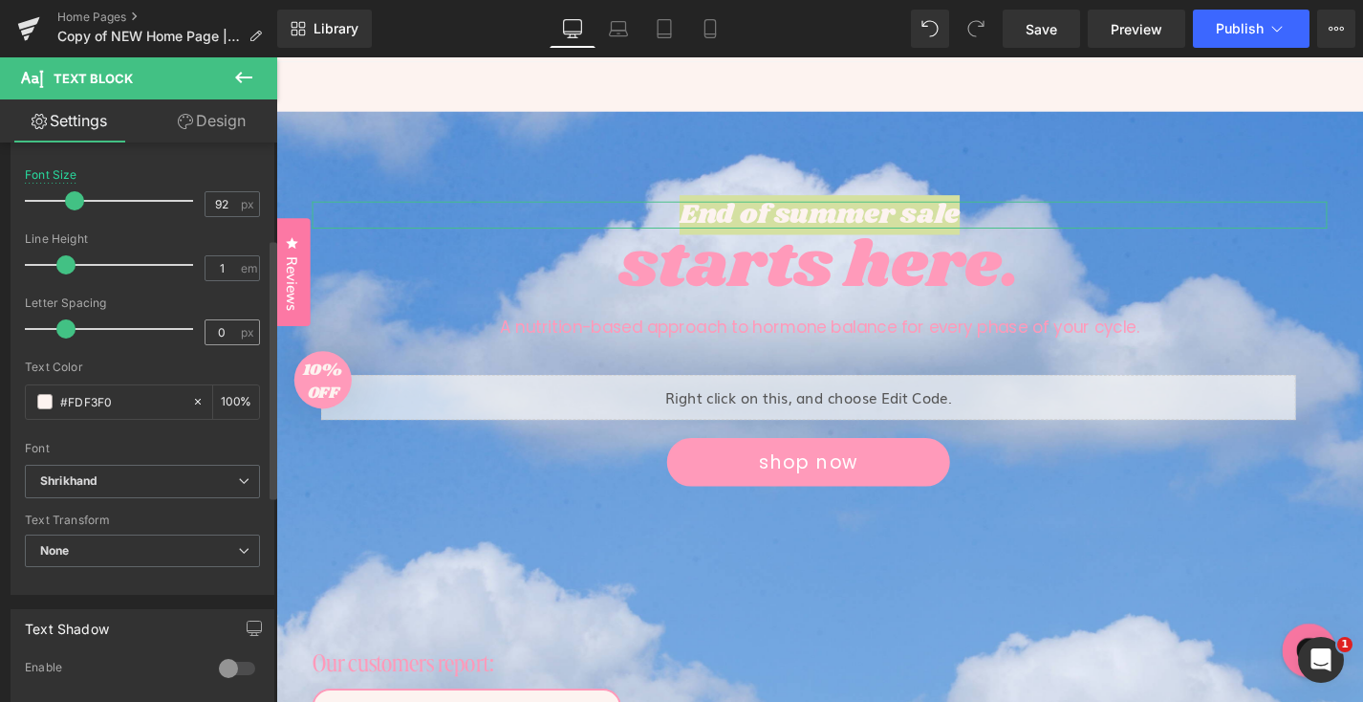
scroll to position [207, 0]
type input "#FDF3F0"
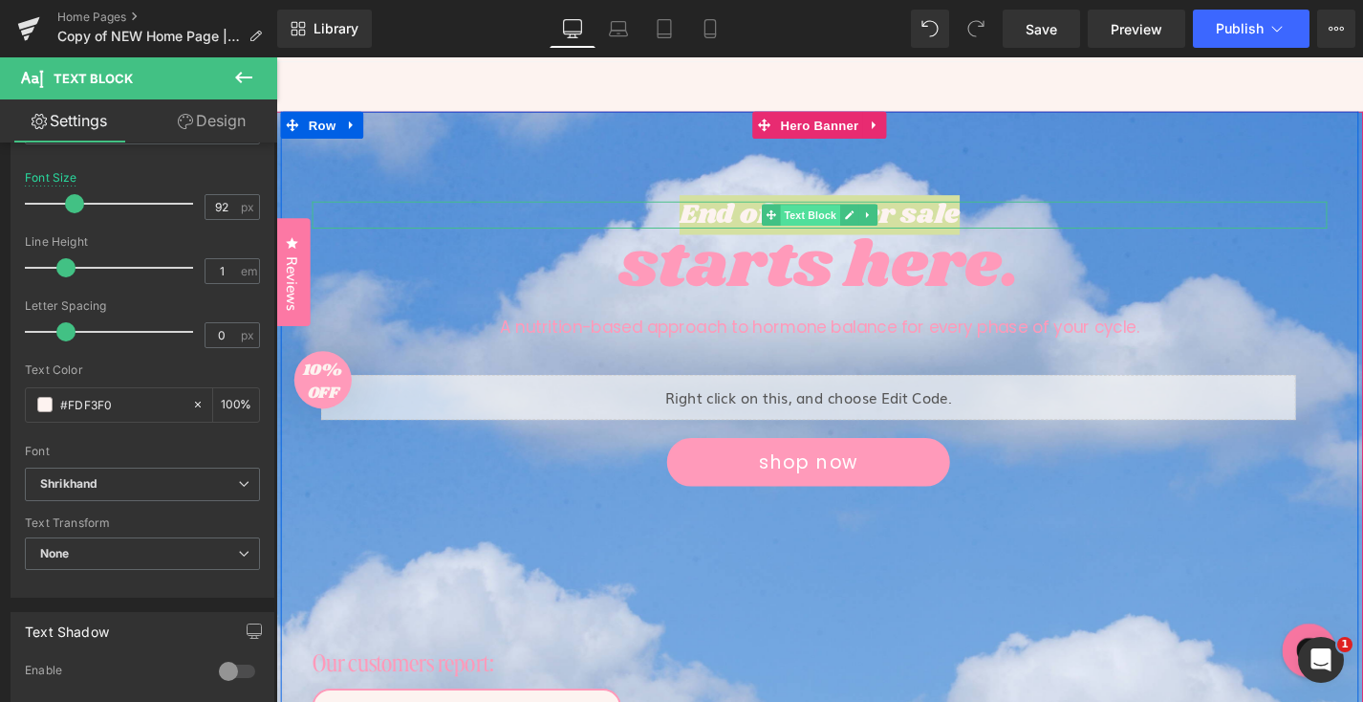
click at [820, 216] on span "Text Block" at bounding box center [844, 225] width 63 height 23
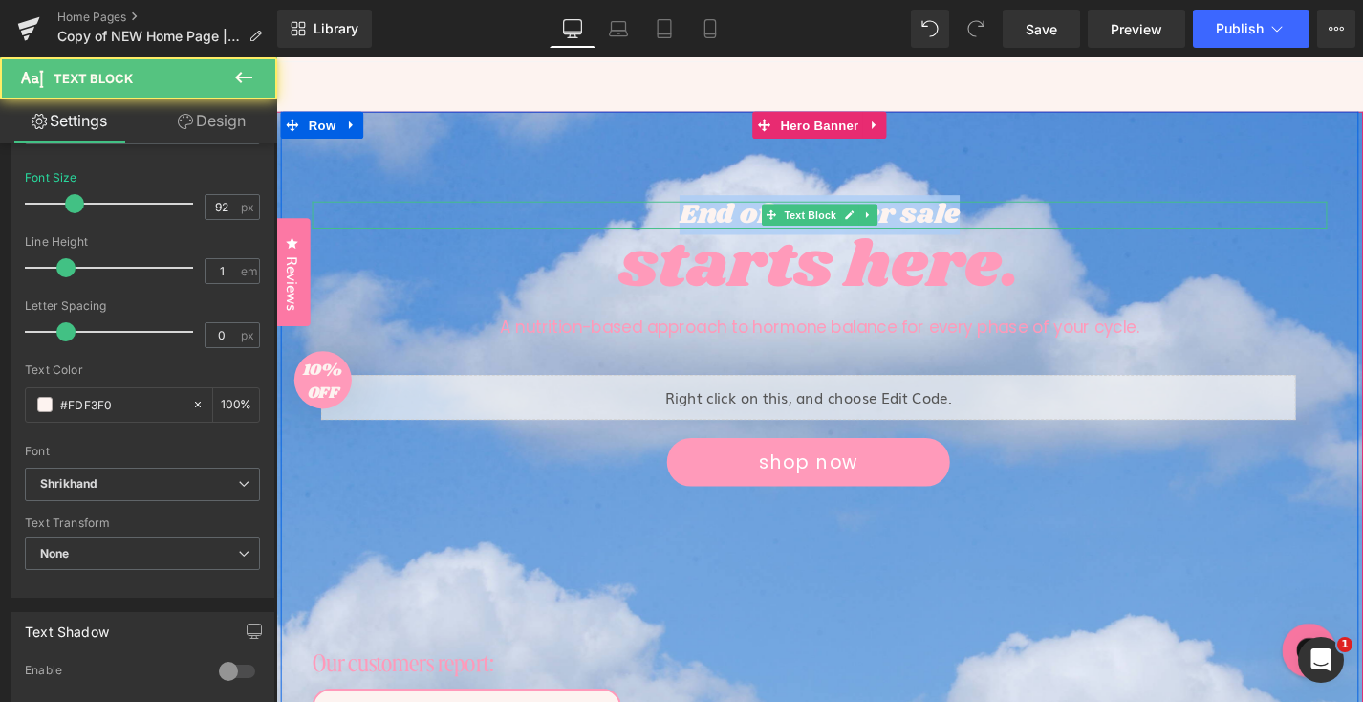
click at [715, 239] on div "starts here." at bounding box center [855, 280] width 1080 height 82
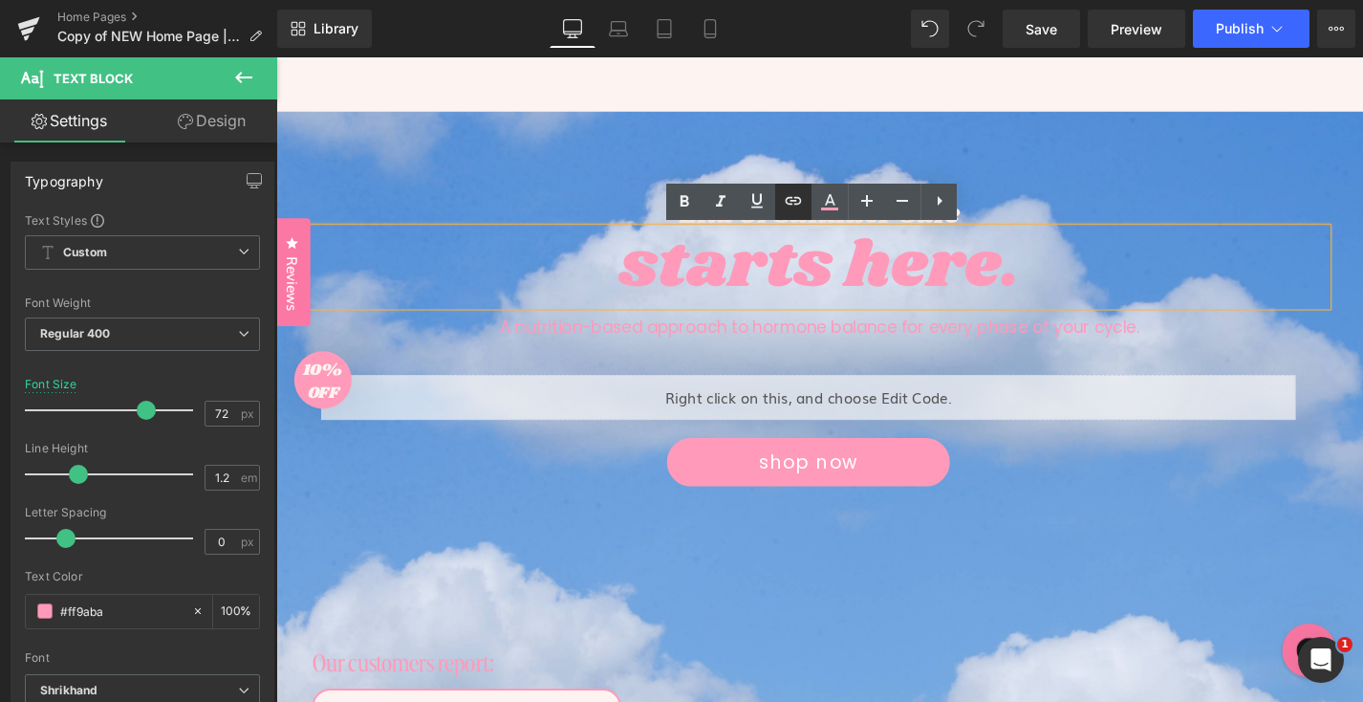
click at [780, 216] on link at bounding box center [793, 202] width 36 height 36
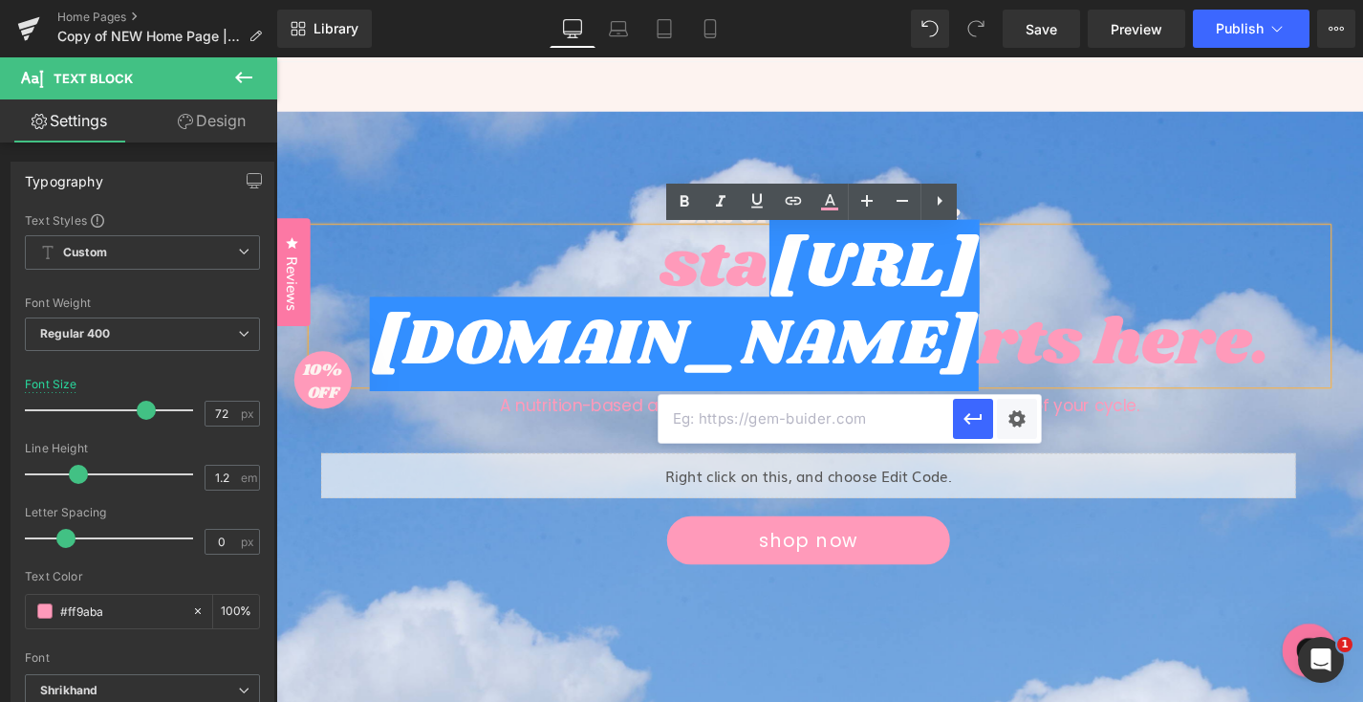
click at [1178, 192] on div "End of summer sale Text Block sta https://gem-3910432.net rts here. Text Block …" at bounding box center [854, 613] width 1147 height 997
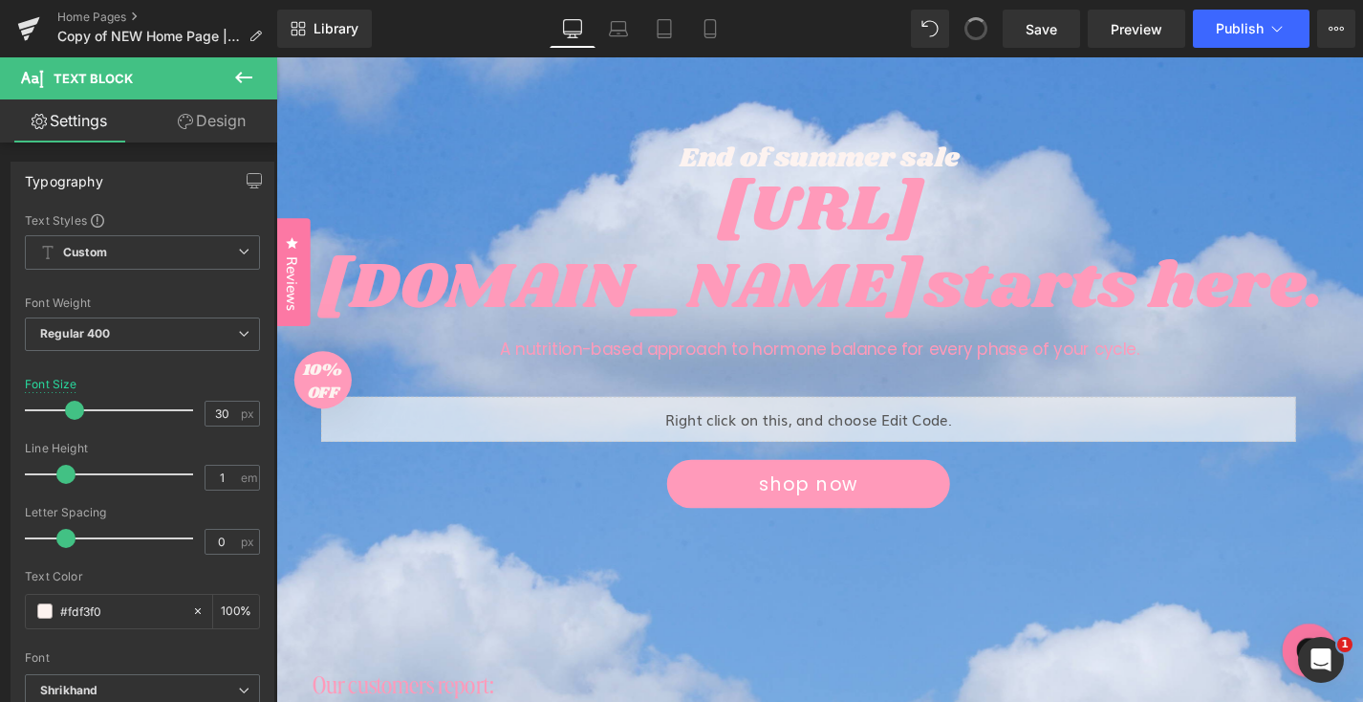
scroll to position [120, 0]
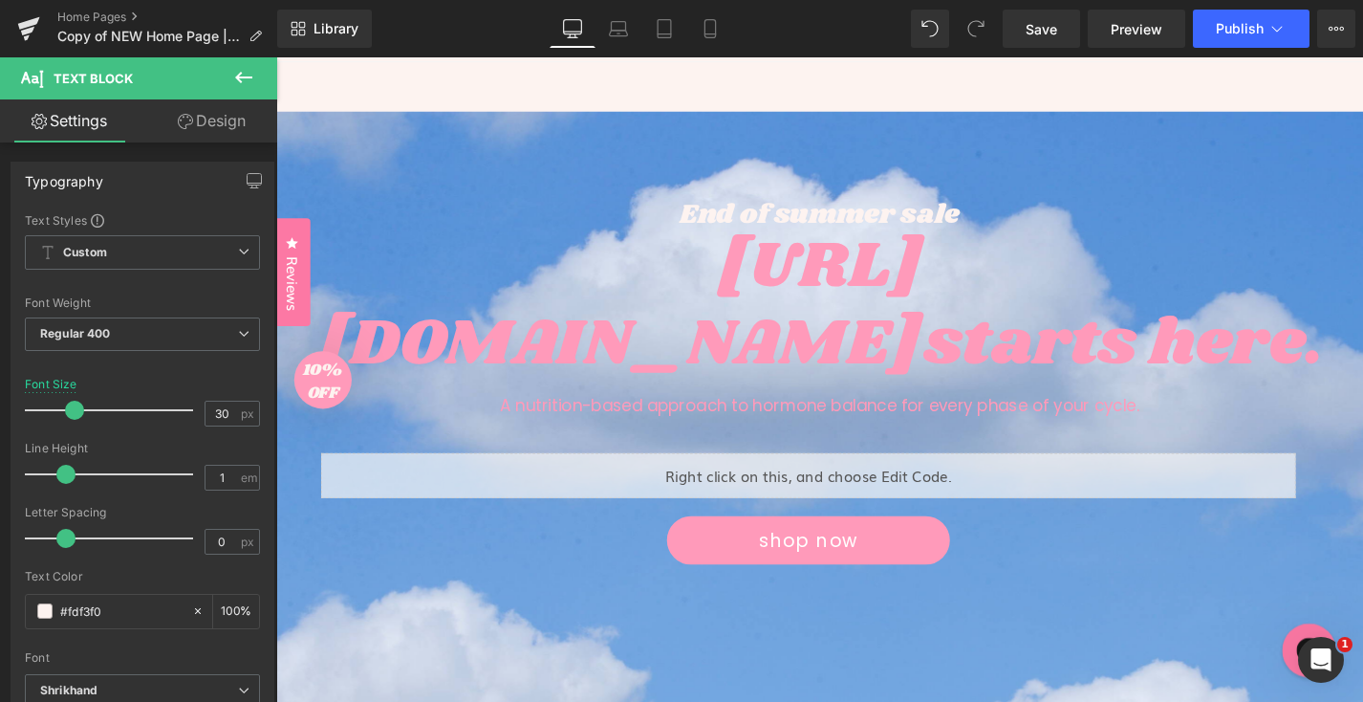
click at [836, 220] on div "End of summer sale Text Block" at bounding box center [855, 224] width 1080 height 29
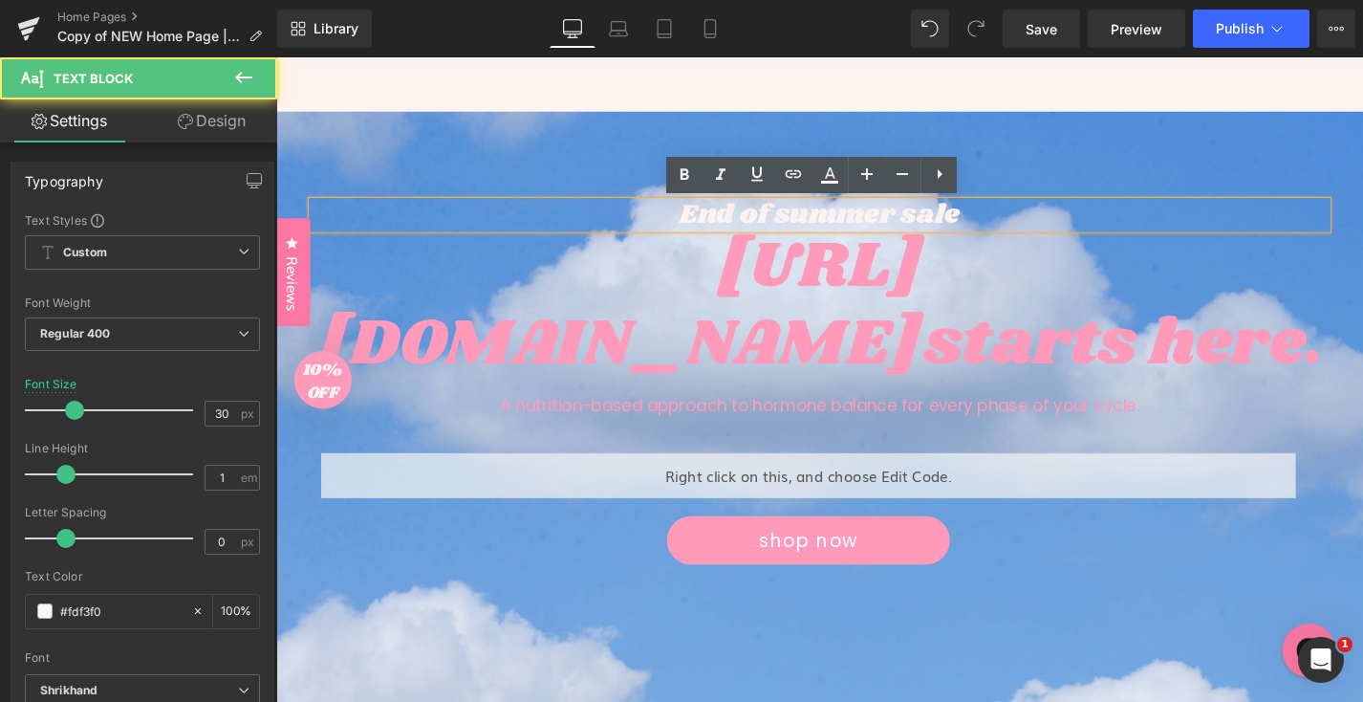
click at [821, 222] on p "End of summer sale" at bounding box center [855, 224] width 1080 height 29
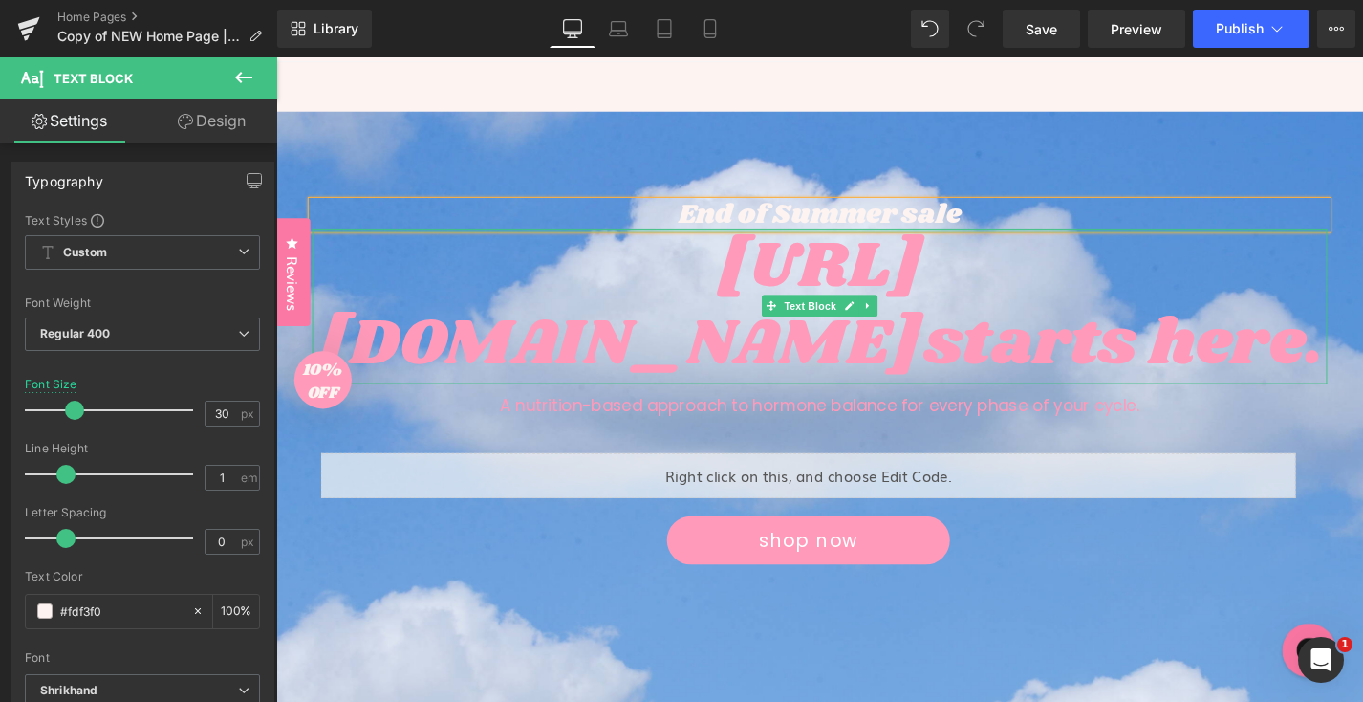
click at [962, 239] on div "https://gem-3910432.net starts here." at bounding box center [855, 321] width 1080 height 165
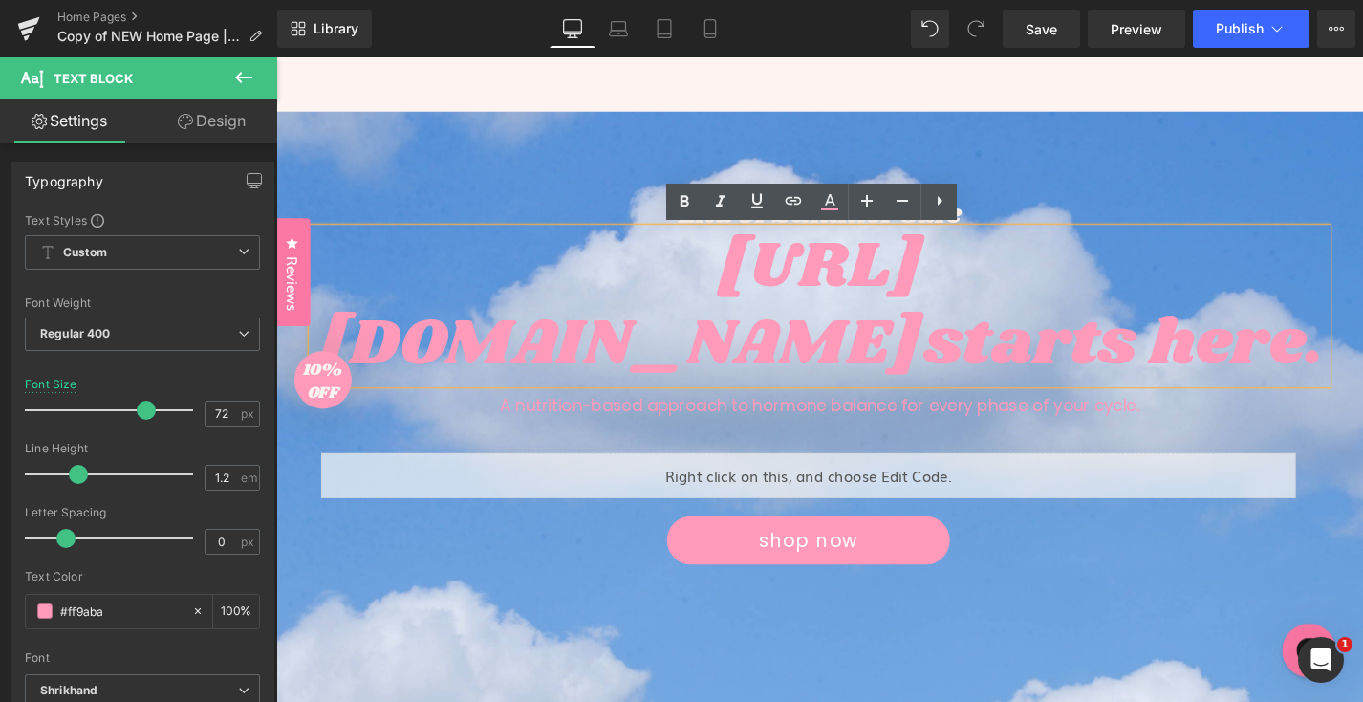
click at [276, 57] on div at bounding box center [276, 57] width 0 height 0
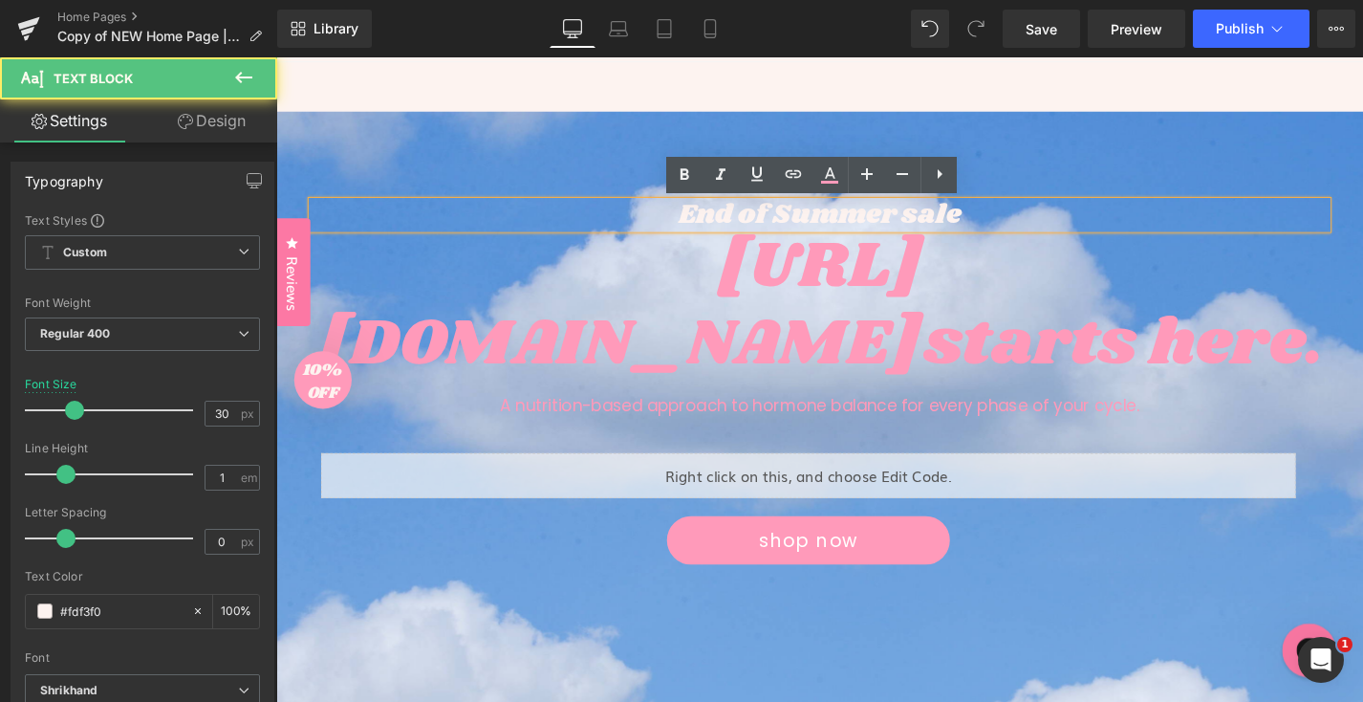
click at [958, 218] on p "End of Summer sale" at bounding box center [855, 224] width 1080 height 29
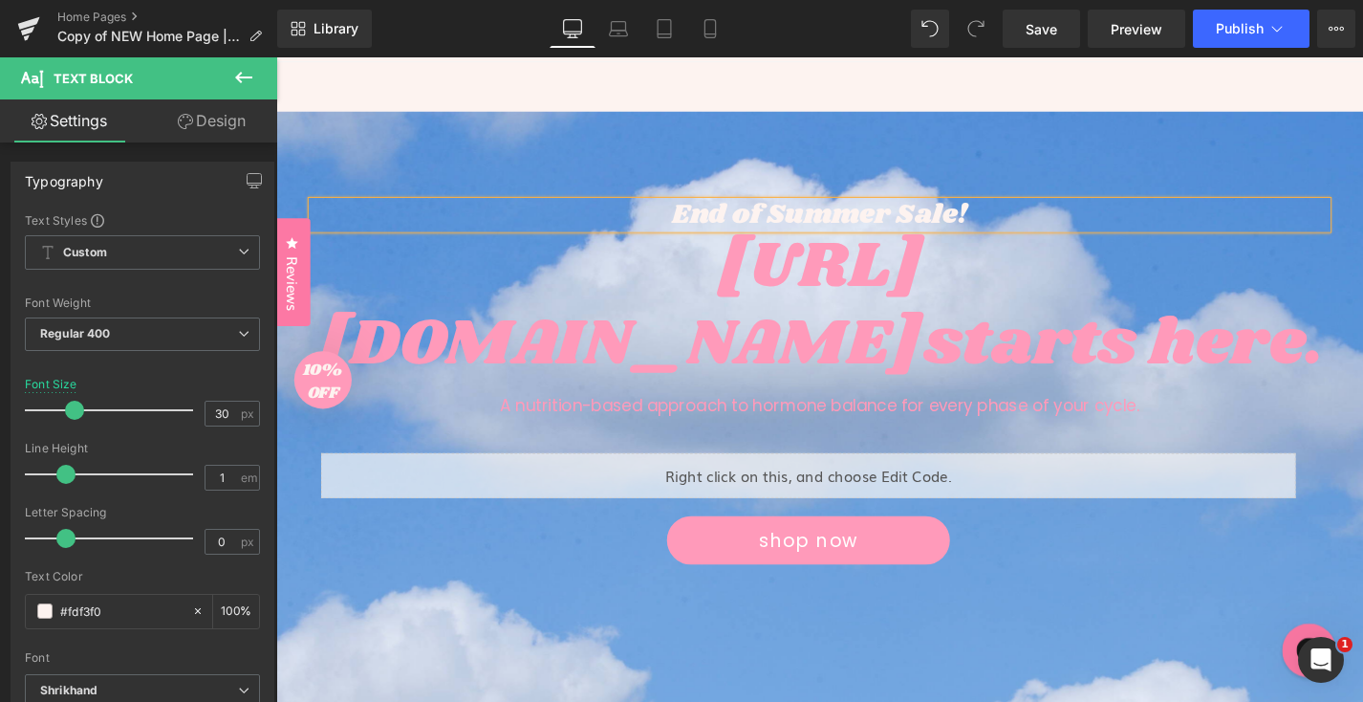
click at [734, 285] on div "https://gem-3910432.net starts here." at bounding box center [855, 321] width 1080 height 165
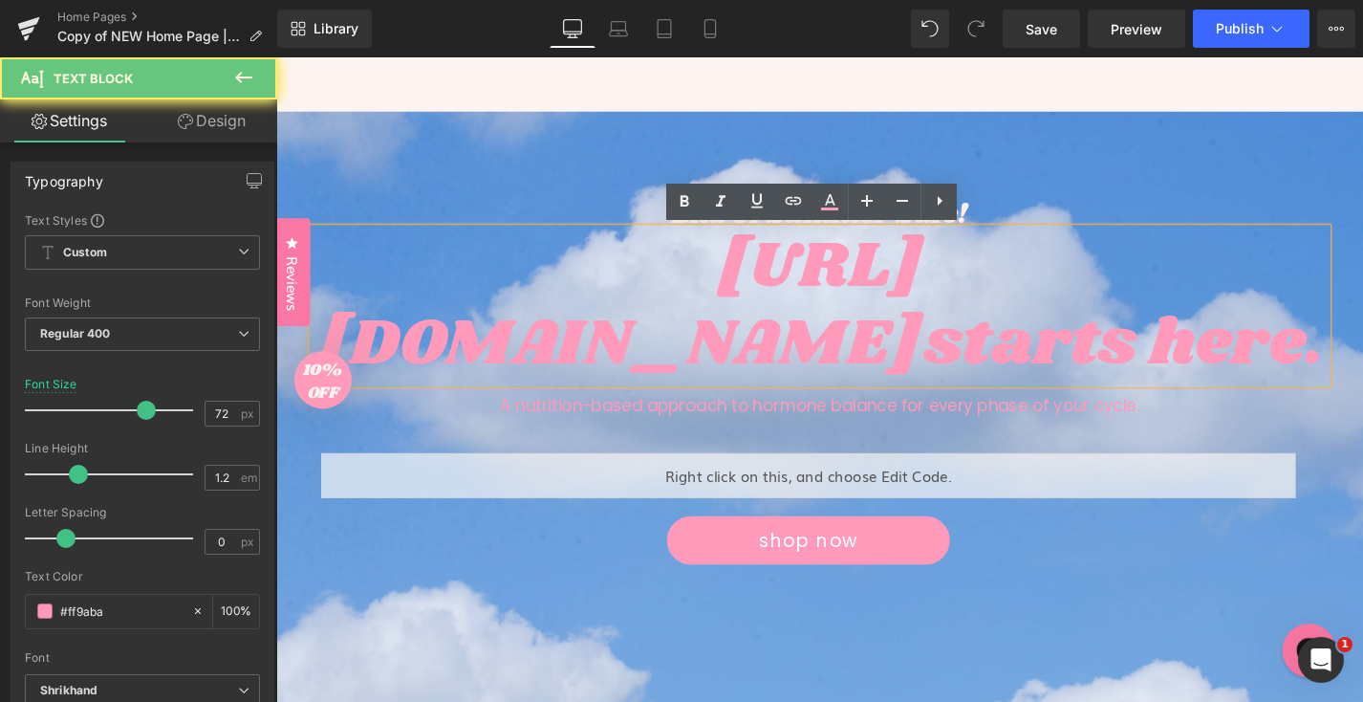
click at [734, 285] on div "https://gem-3910432.net starts here." at bounding box center [855, 321] width 1080 height 165
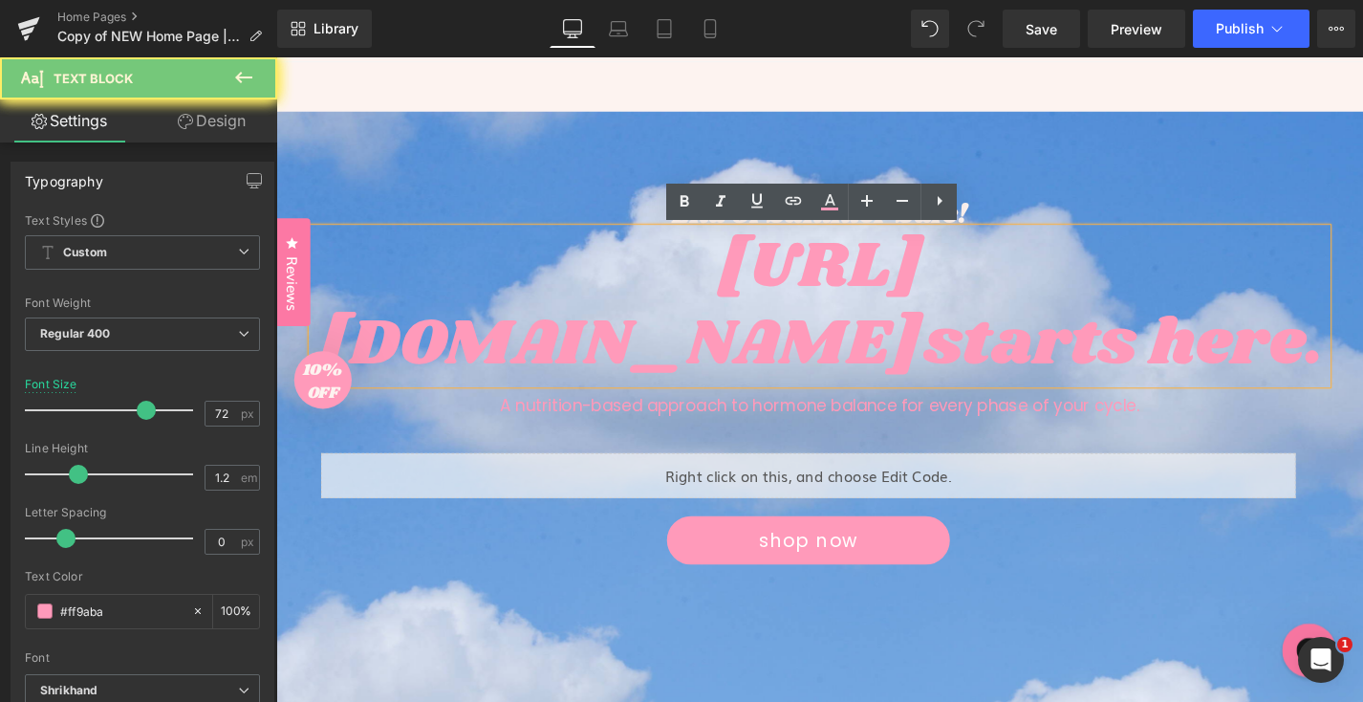
click at [734, 285] on div "https://gem-3910432.net starts here." at bounding box center [855, 321] width 1080 height 165
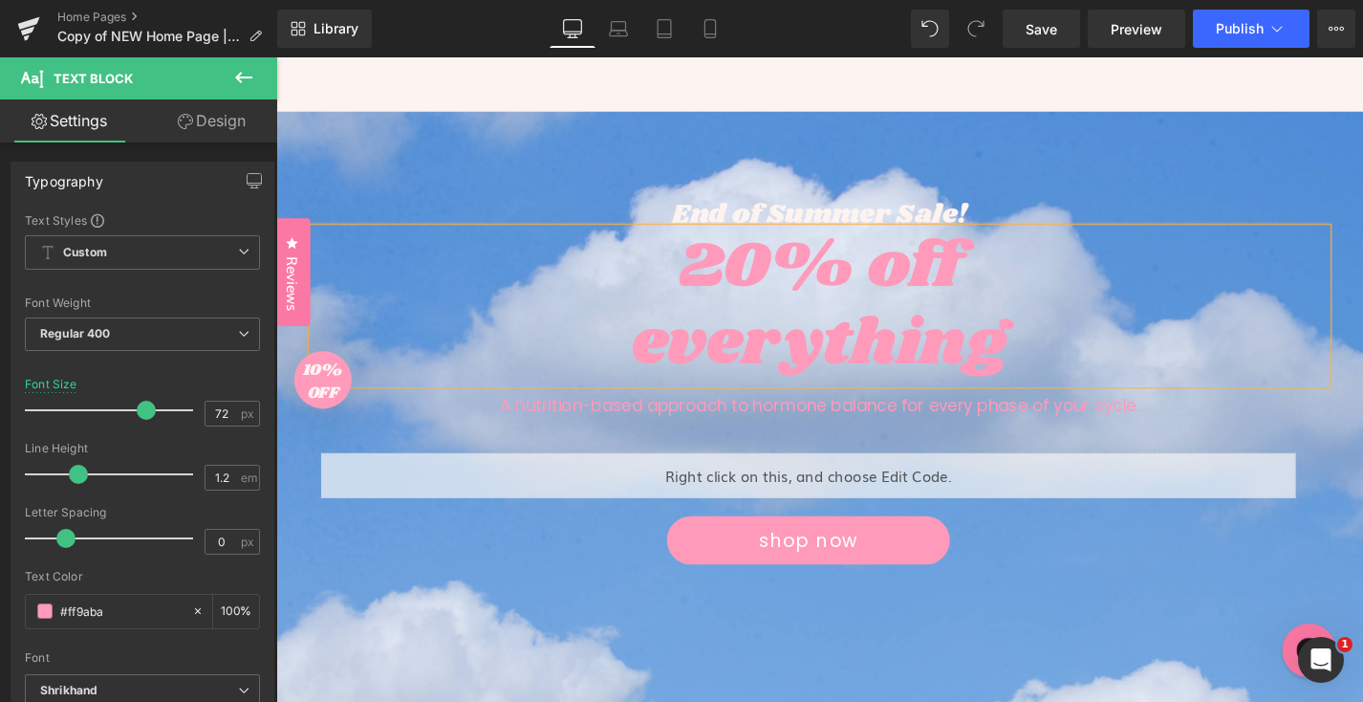
click at [785, 293] on div "20% off everything" at bounding box center [855, 321] width 1080 height 165
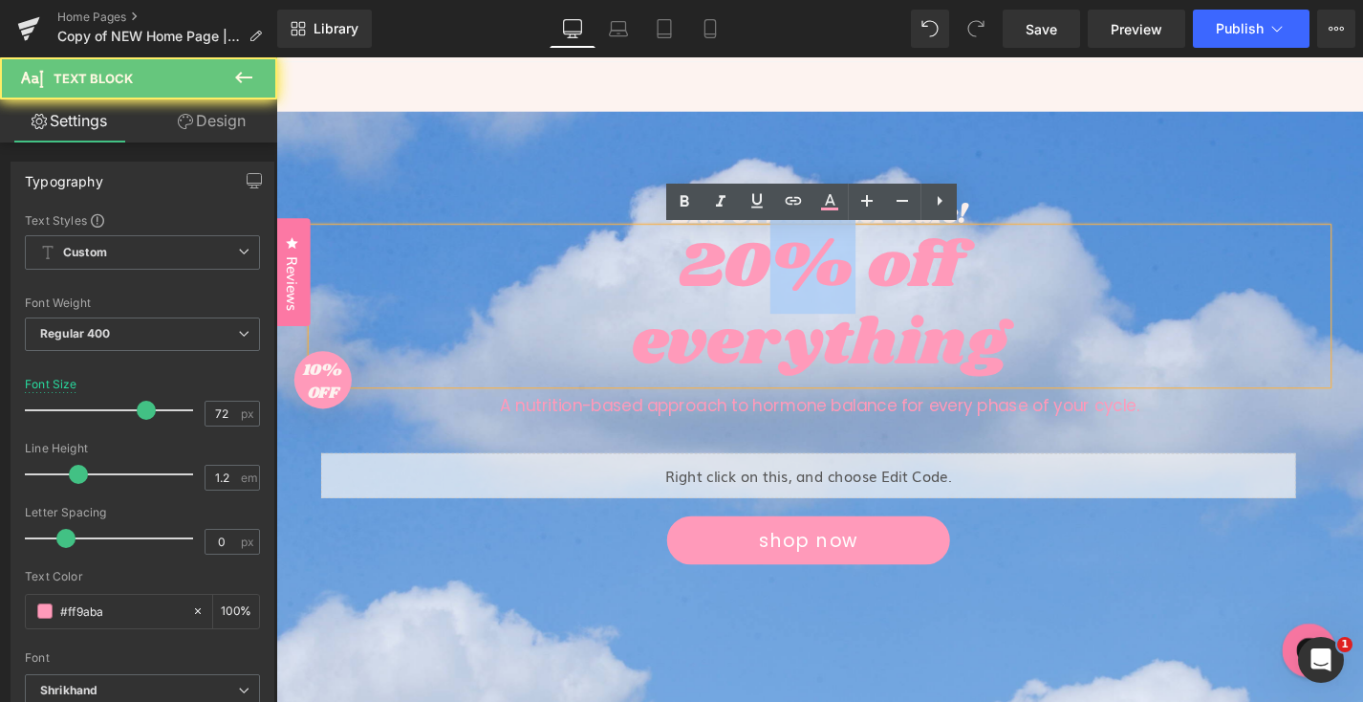
click at [785, 293] on div "20% off everything" at bounding box center [855, 321] width 1080 height 165
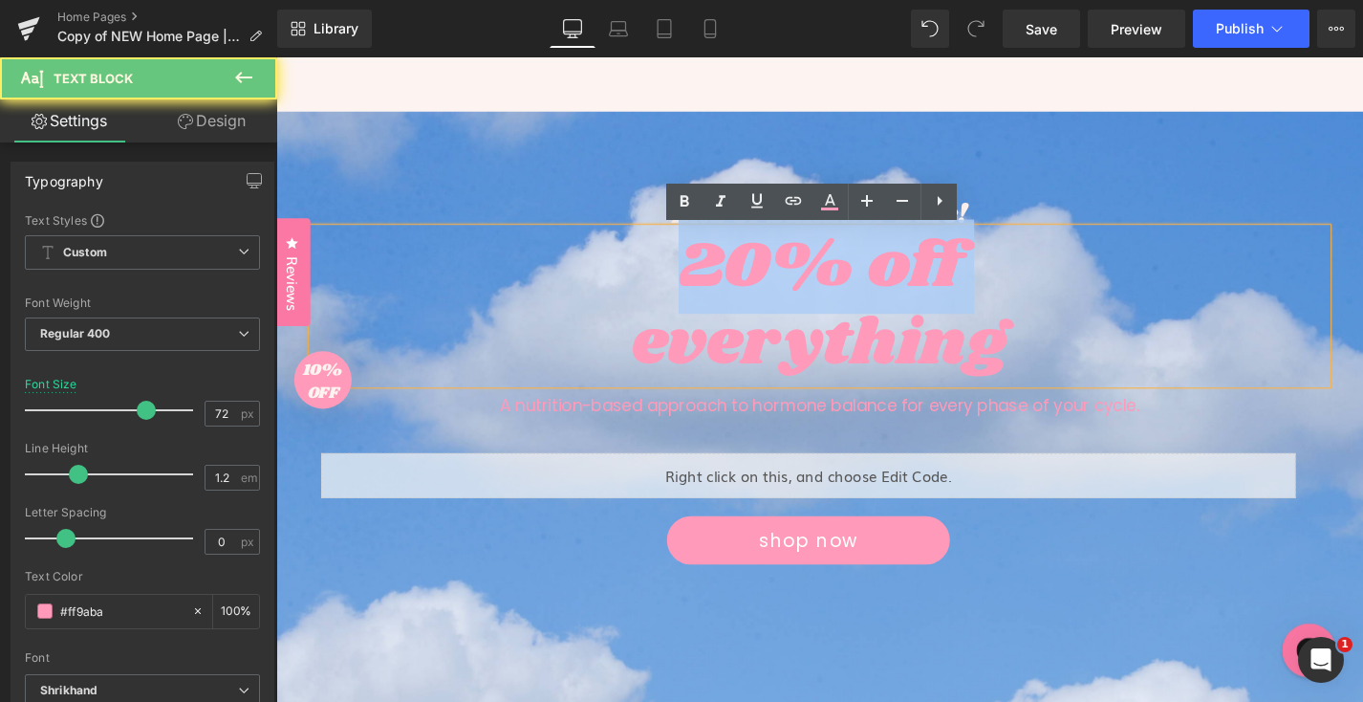
click at [785, 293] on div "20% off everything" at bounding box center [855, 321] width 1080 height 165
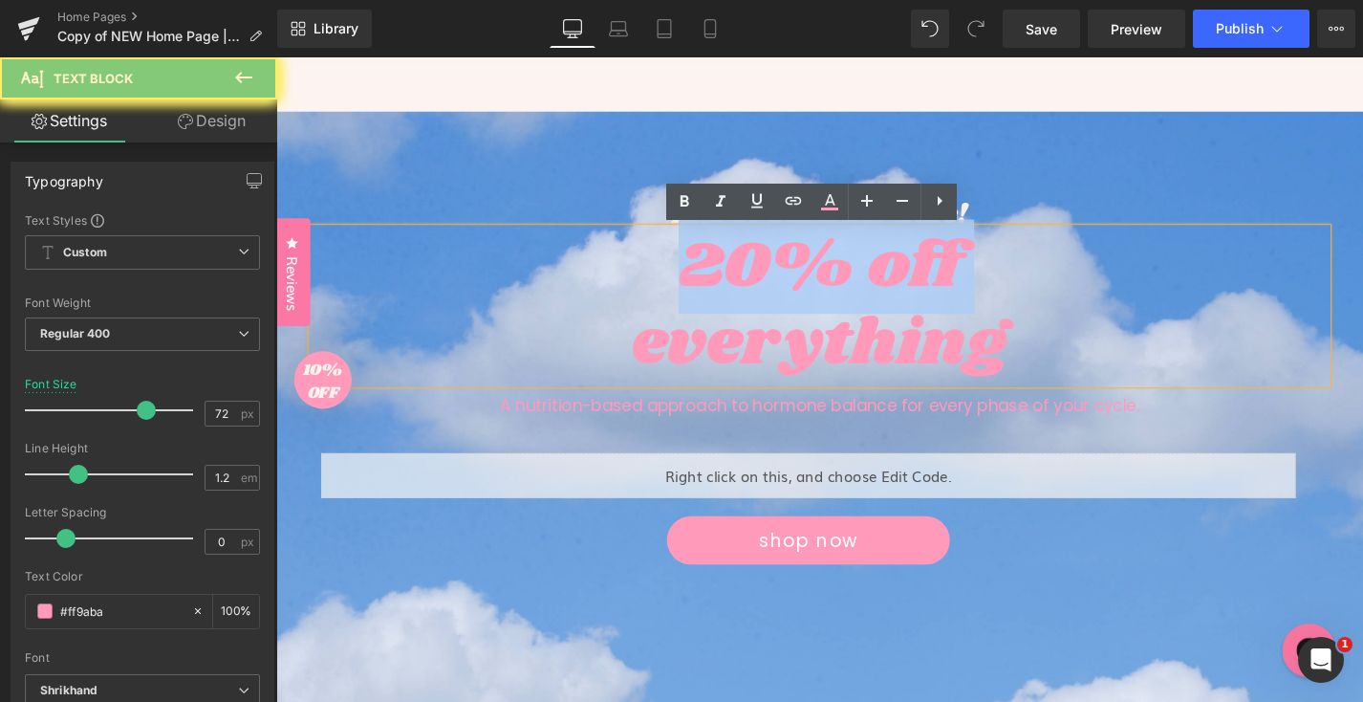
click at [785, 293] on div "20% off everything" at bounding box center [855, 321] width 1080 height 165
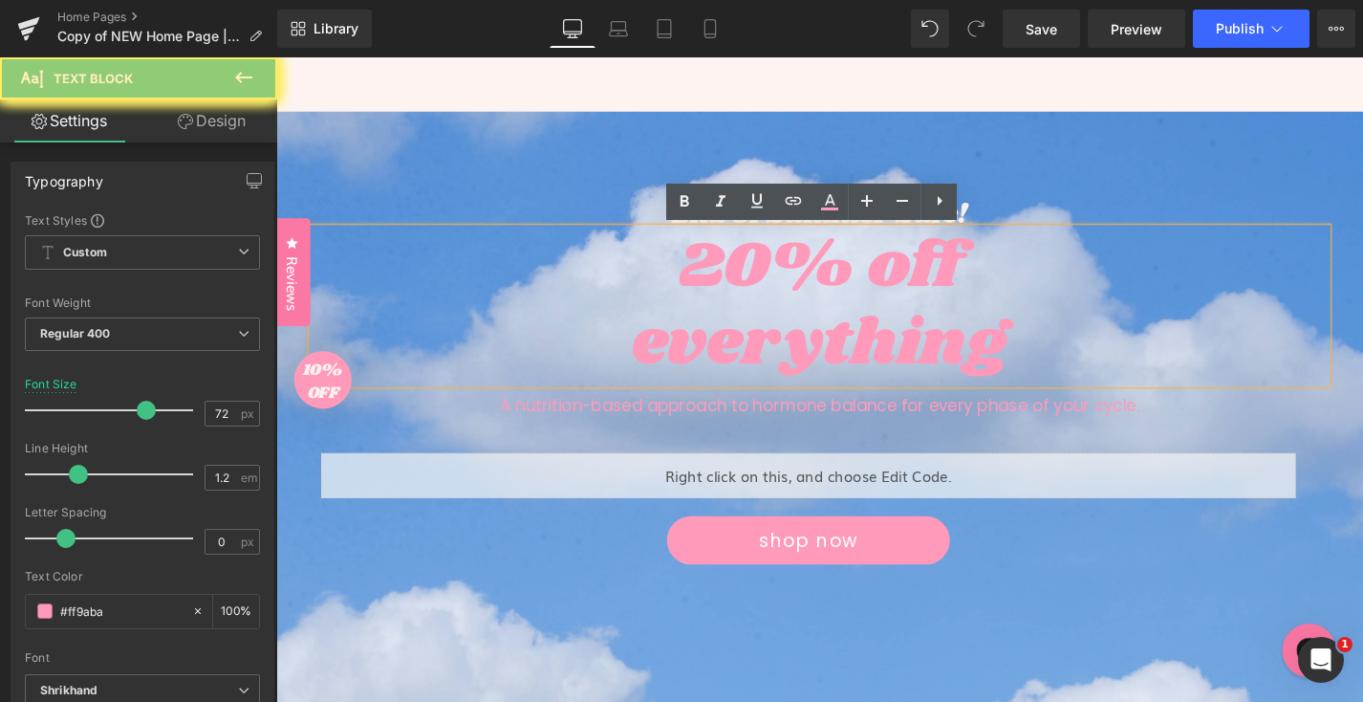
click at [922, 326] on div "everything" at bounding box center [855, 362] width 1080 height 82
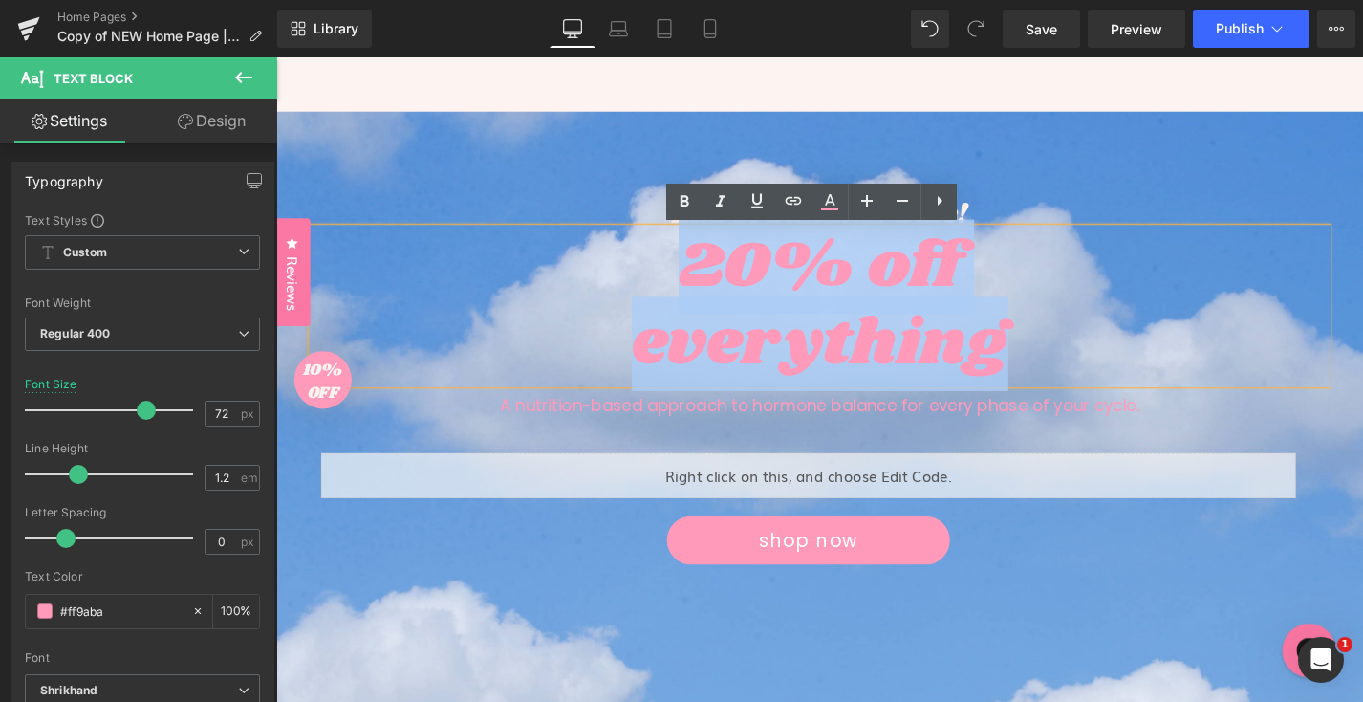
drag, startPoint x: 1055, startPoint y: 371, endPoint x: 631, endPoint y: 263, distance: 437.1
click at [631, 263] on div "20% off everything" at bounding box center [855, 321] width 1080 height 165
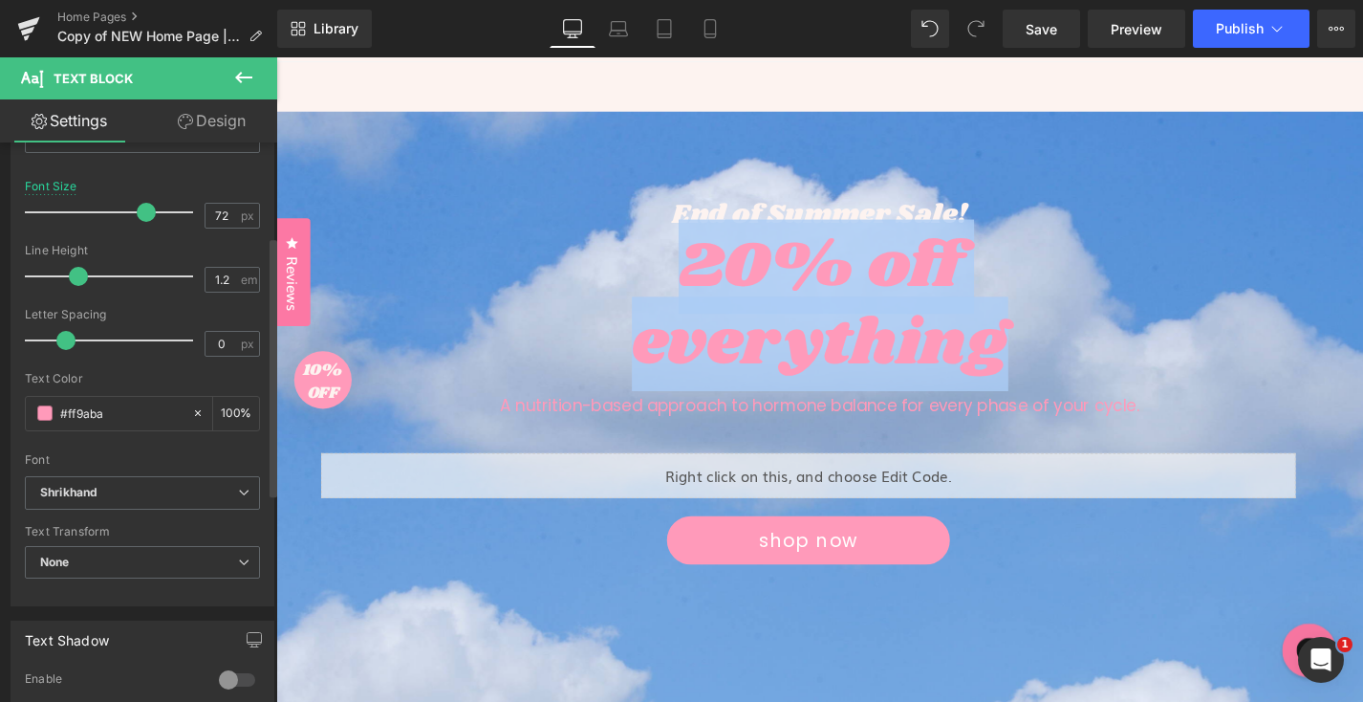
scroll to position [208, 0]
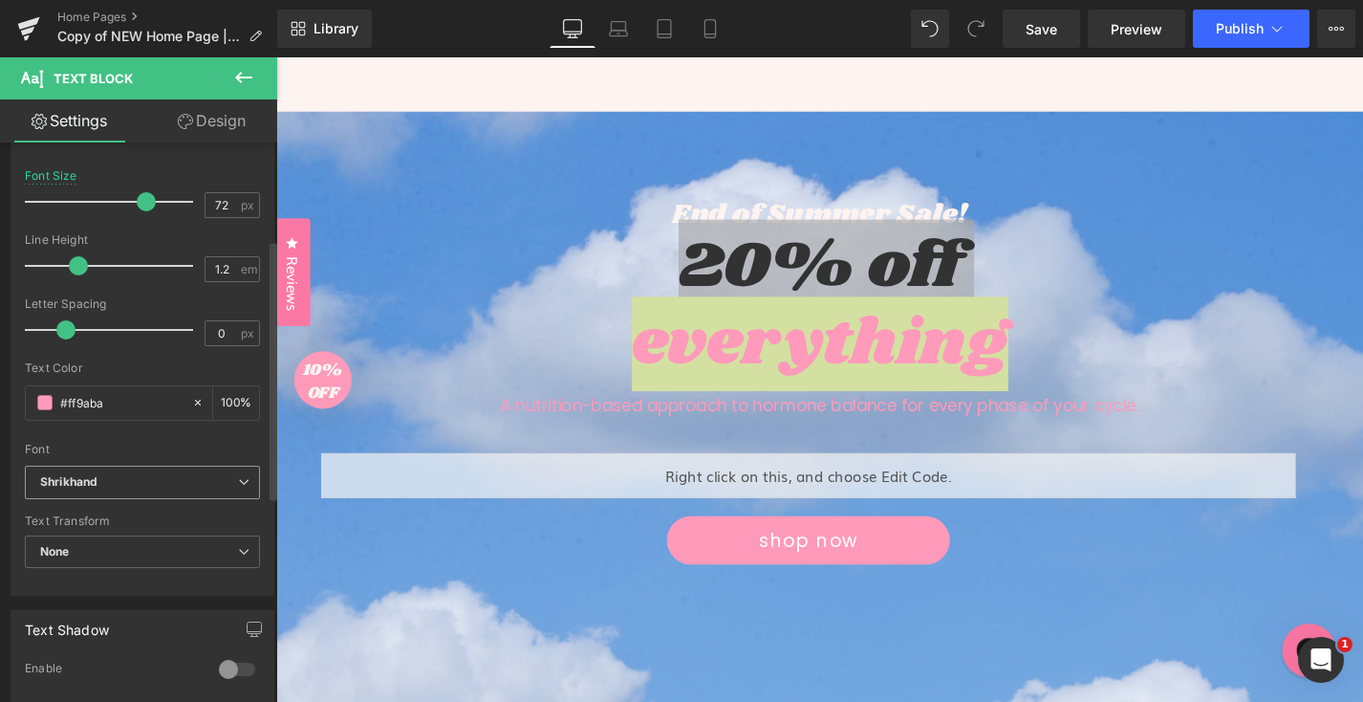
click at [96, 483] on icon "Shrikhand" at bounding box center [68, 482] width 57 height 16
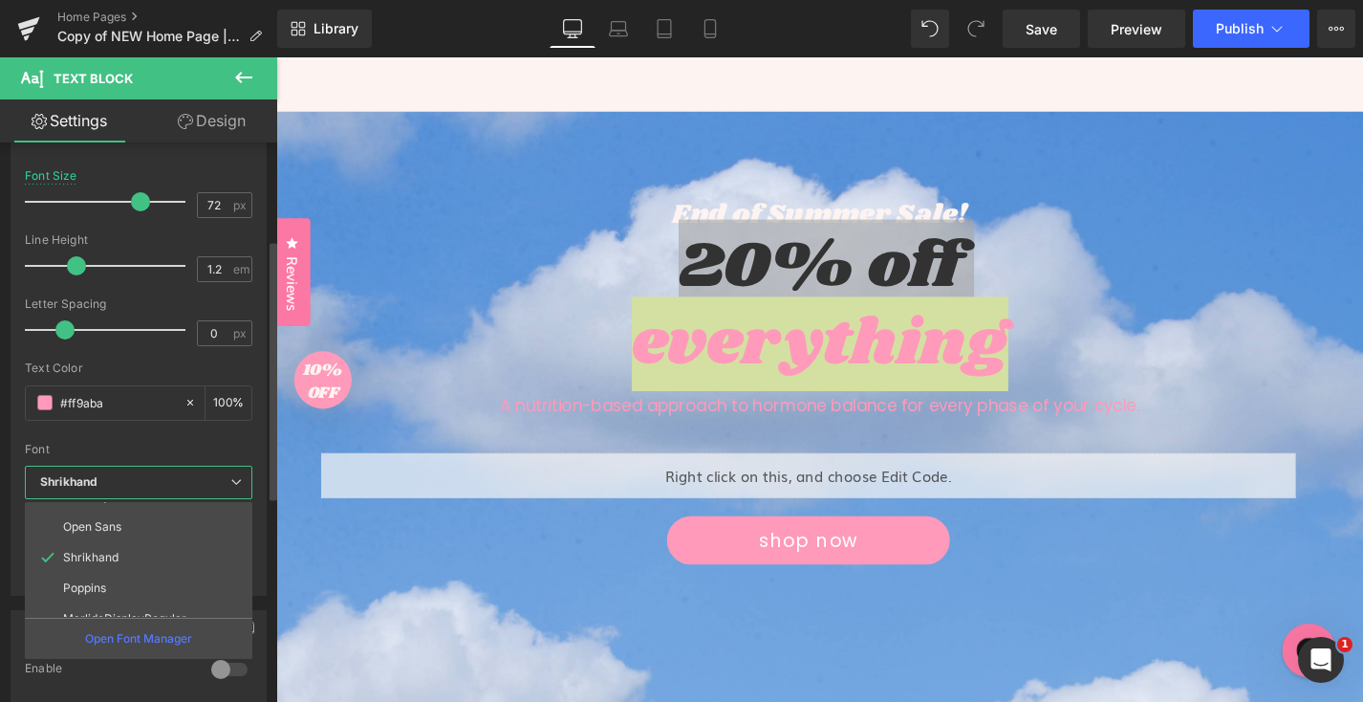
scroll to position [99, 0]
click at [111, 600] on p "MarlideDisplayRegular" at bounding box center [124, 601] width 123 height 13
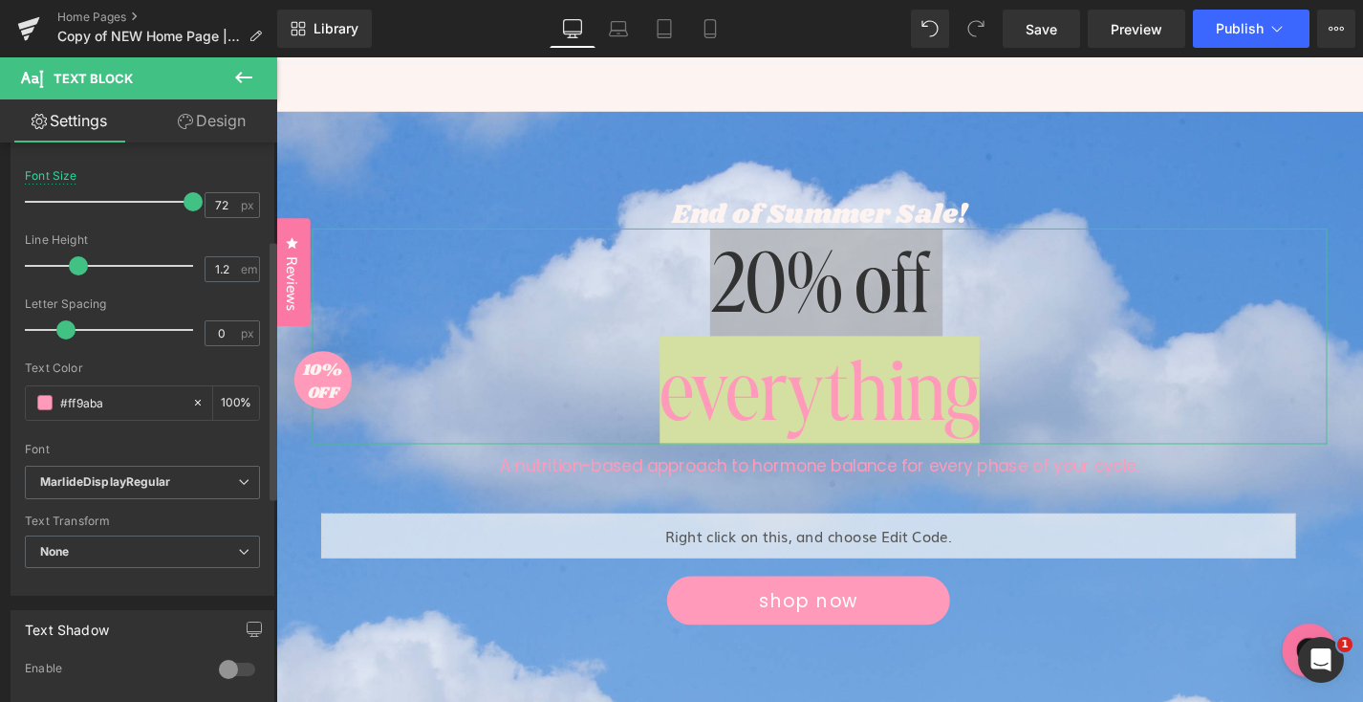
drag, startPoint x: 141, startPoint y: 194, endPoint x: 190, endPoint y: 197, distance: 48.8
click at [190, 197] on span at bounding box center [193, 201] width 19 height 19
click at [101, 400] on input "#ff9aba" at bounding box center [121, 402] width 122 height 21
paste input "FDF3F0"
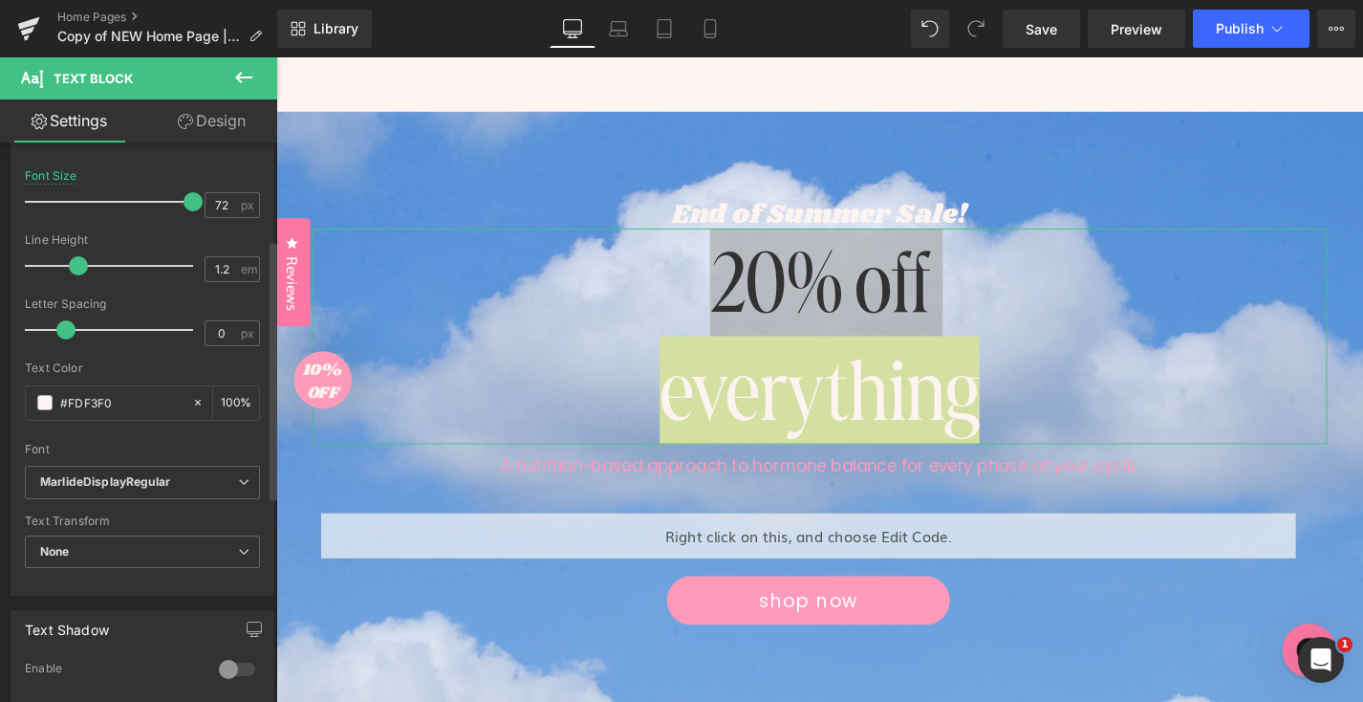
click at [120, 443] on div "Font" at bounding box center [142, 449] width 235 height 13
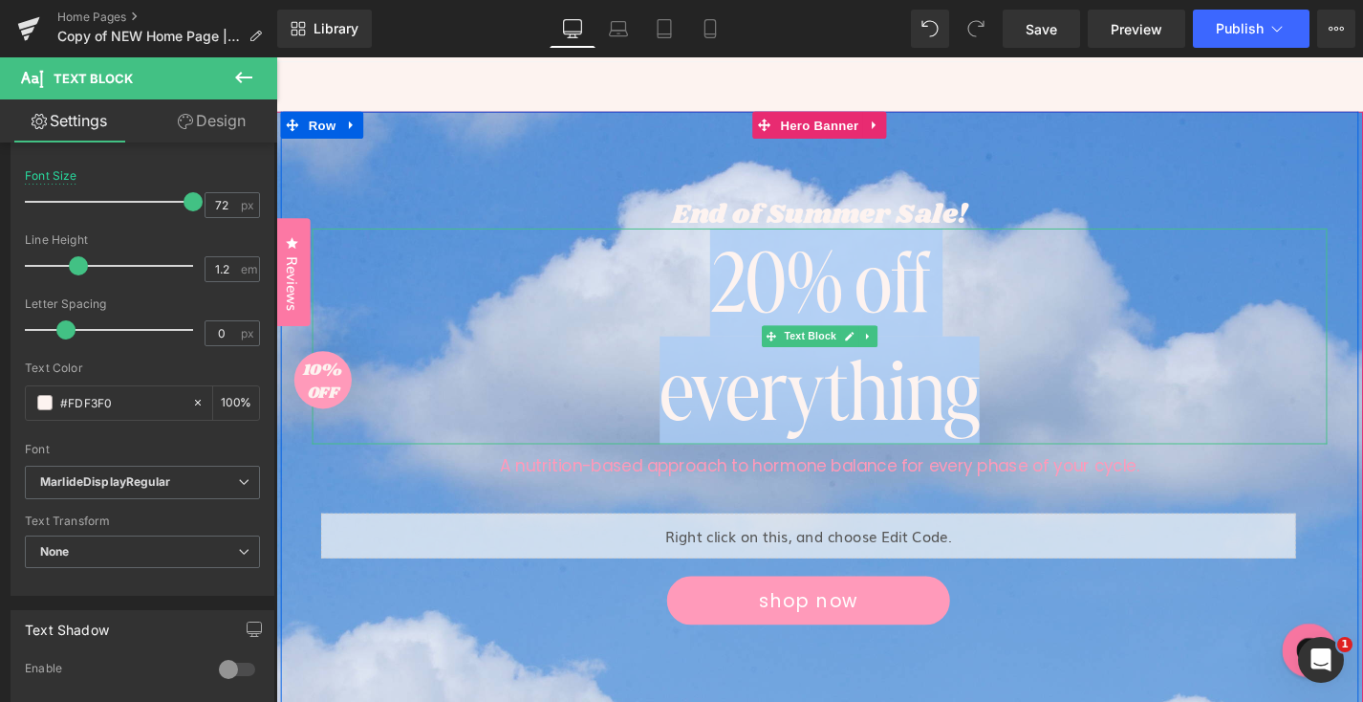
click at [859, 291] on div "20% off everything" at bounding box center [855, 353] width 1080 height 229
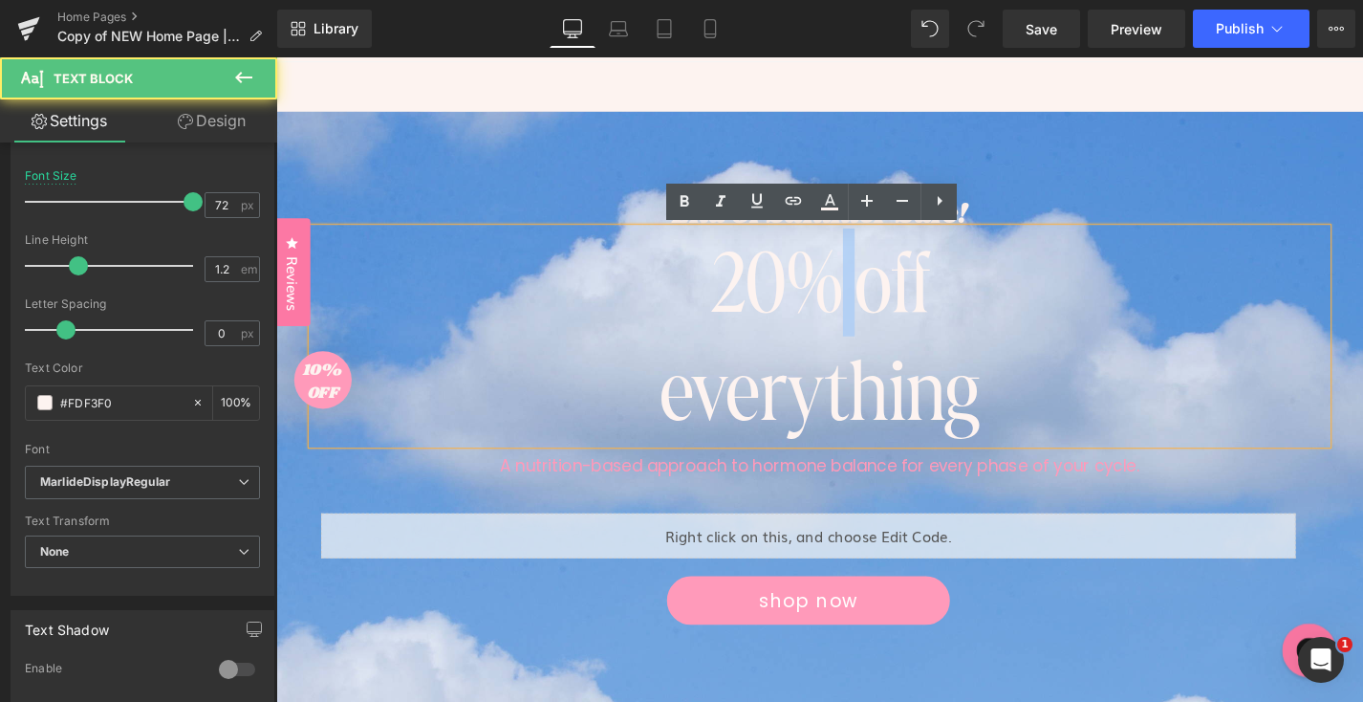
click at [859, 291] on div "20% off everything" at bounding box center [855, 353] width 1080 height 229
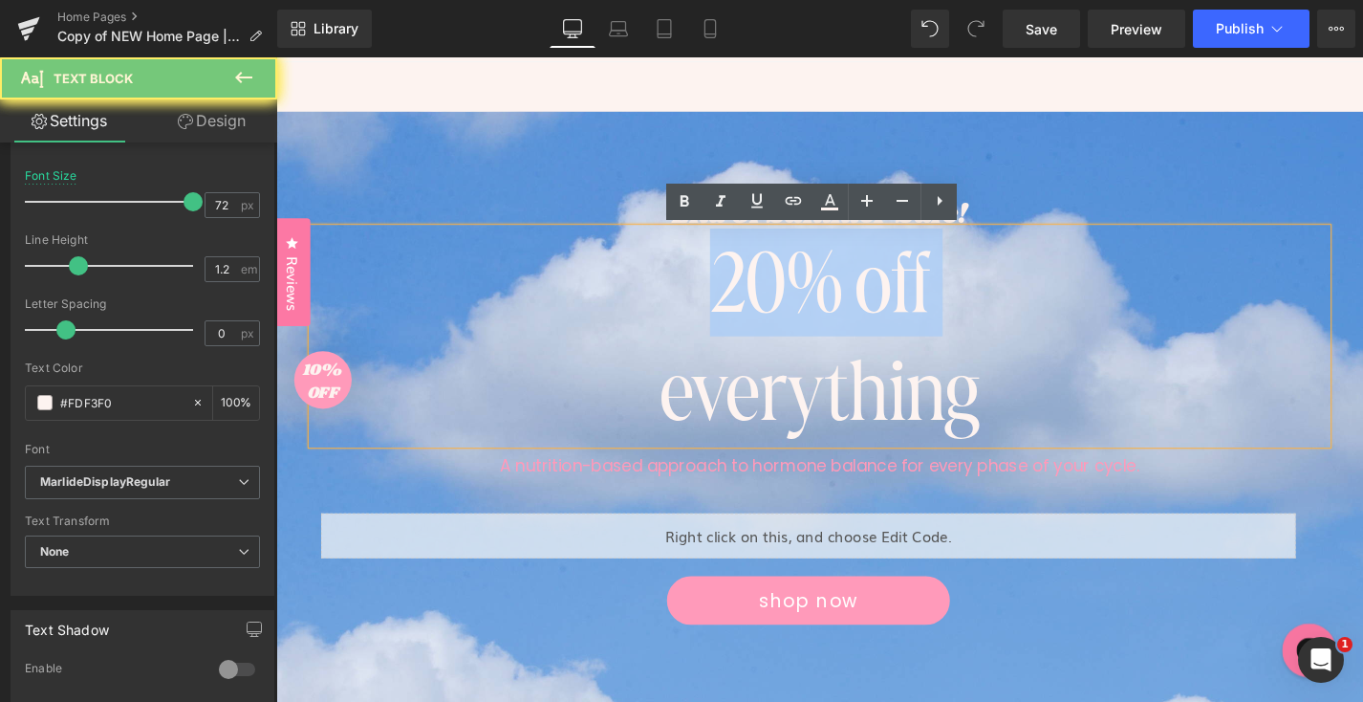
click at [859, 291] on div "20% off everything" at bounding box center [855, 353] width 1080 height 229
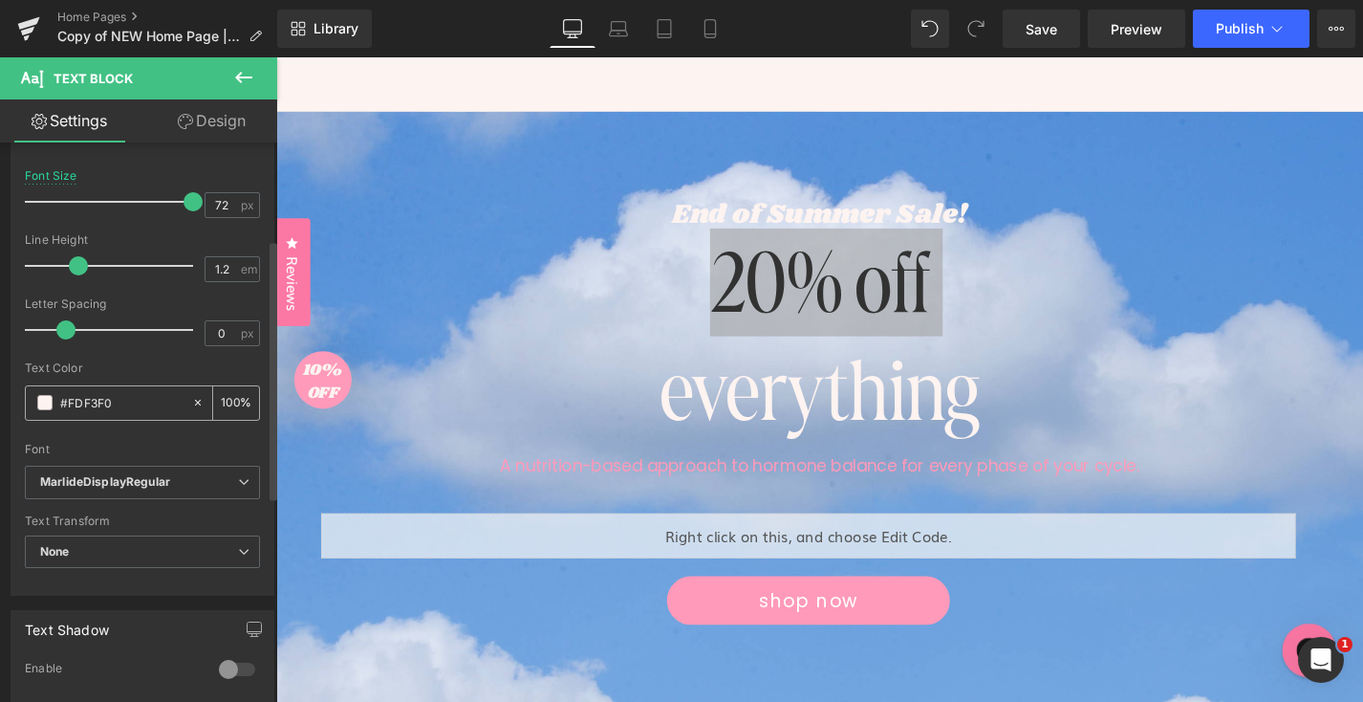
click at [98, 405] on input "#FDF3F0" at bounding box center [121, 402] width 122 height 21
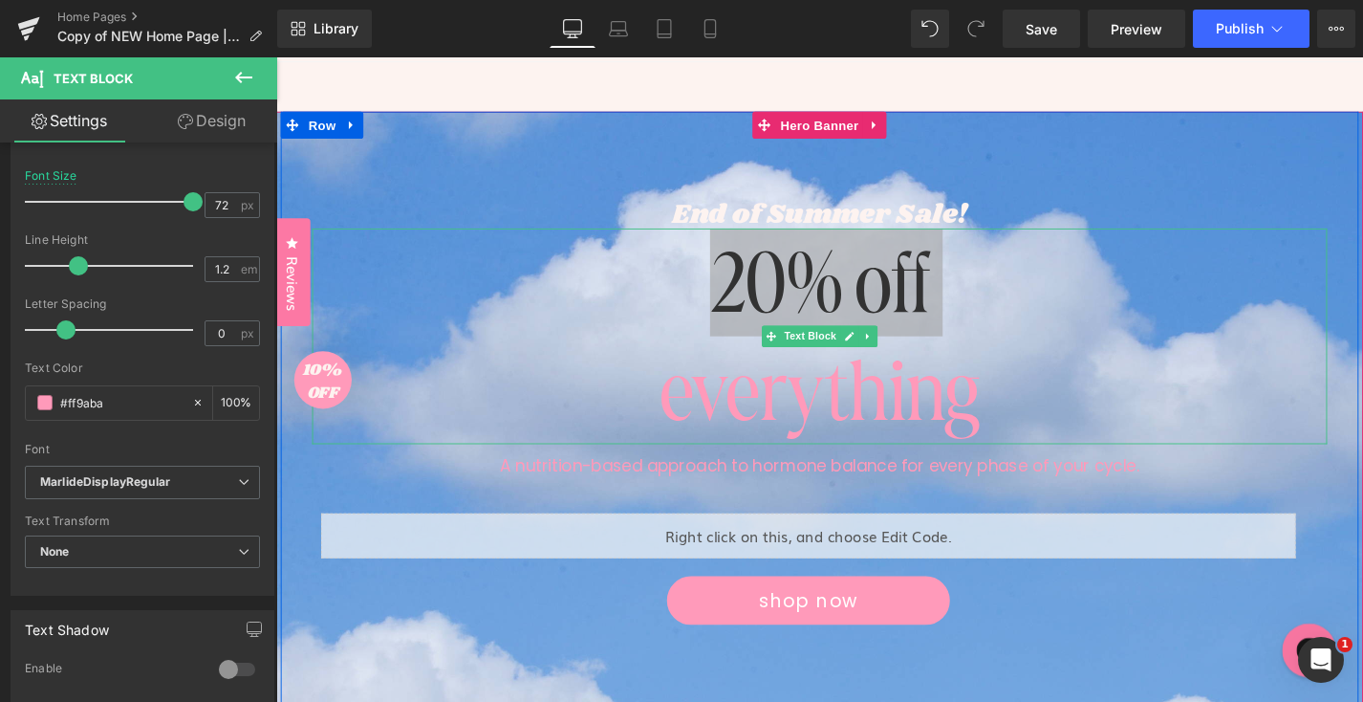
type input "#ff9aba"
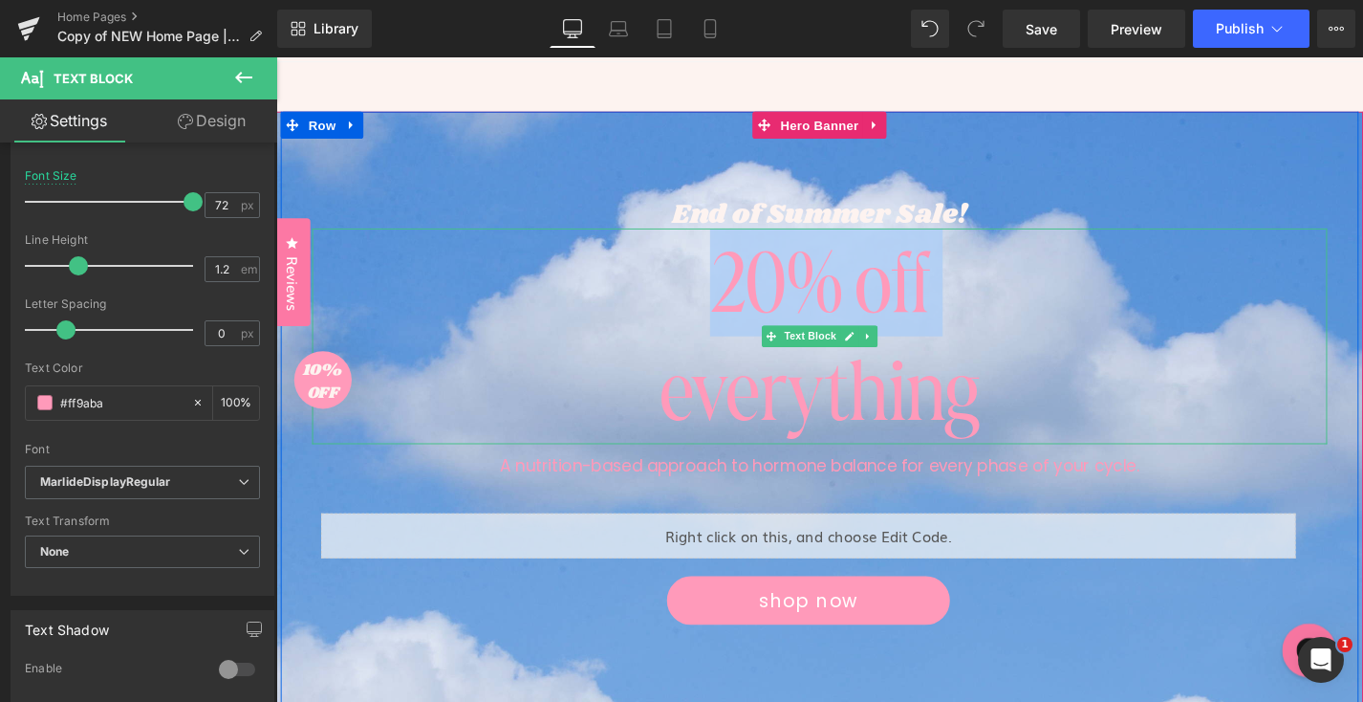
click at [750, 441] on div "everything" at bounding box center [855, 411] width 1080 height 115
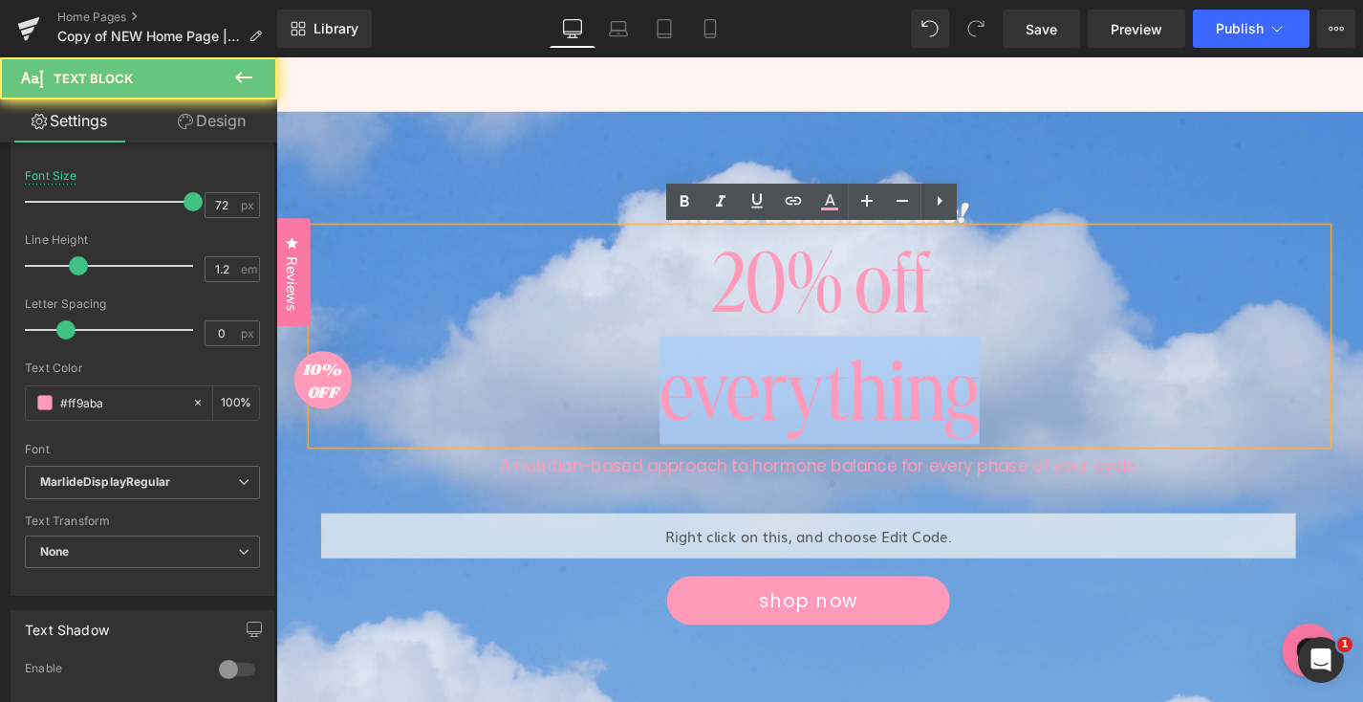
click at [750, 441] on div "everything" at bounding box center [855, 411] width 1080 height 115
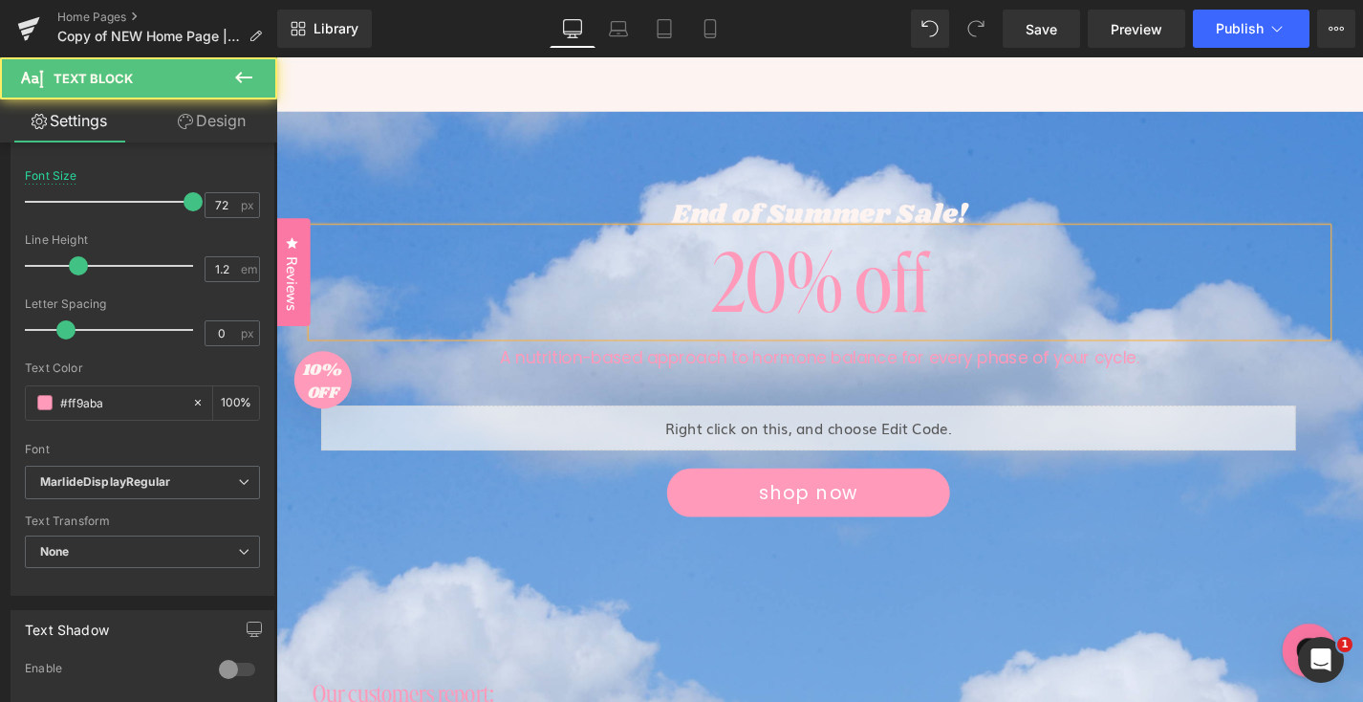
click at [960, 308] on div "20% off" at bounding box center [855, 296] width 1080 height 115
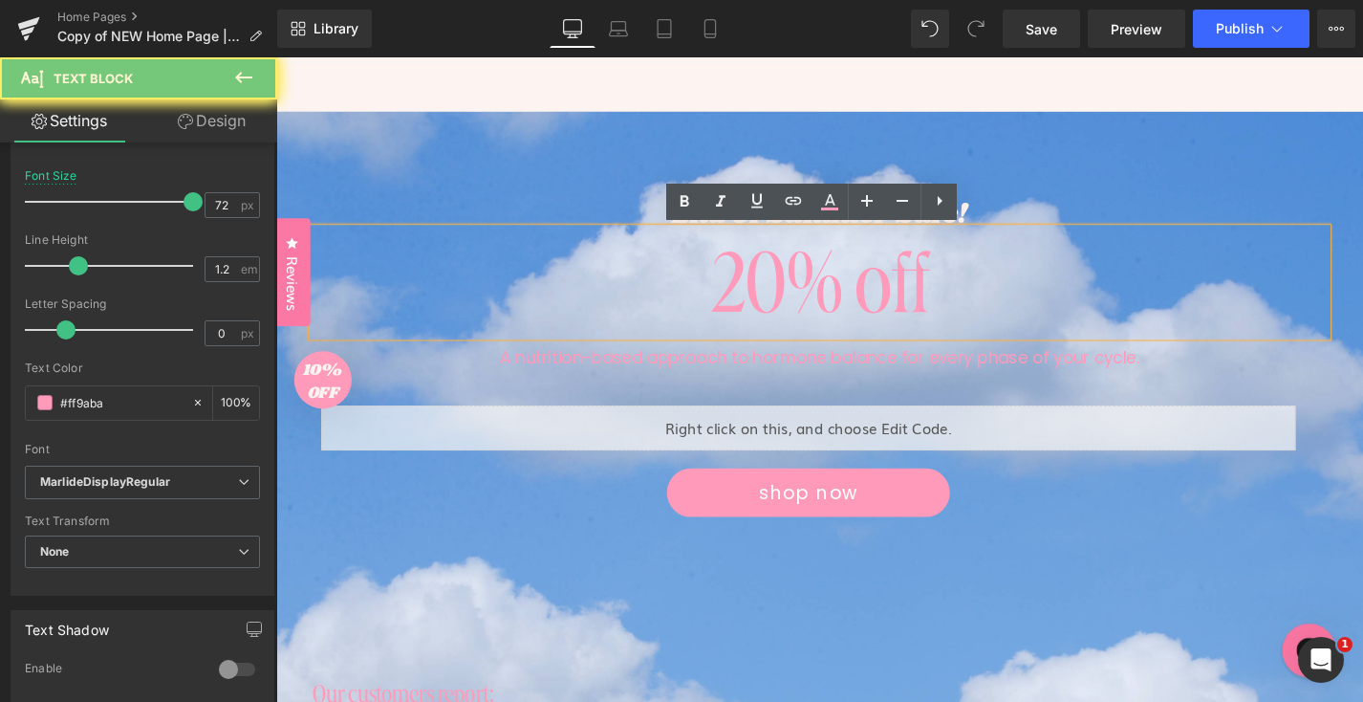
click at [960, 308] on div "20% off" at bounding box center [855, 296] width 1080 height 115
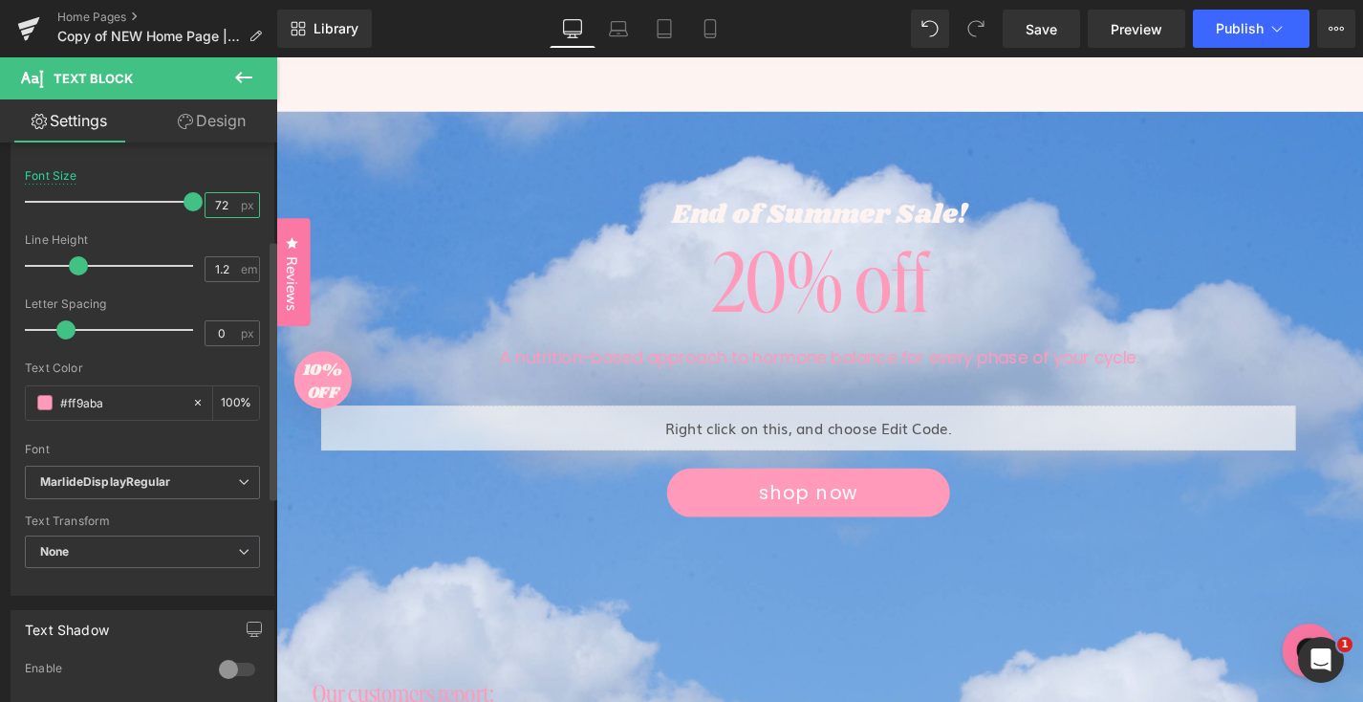
click at [225, 201] on input "72" at bounding box center [222, 205] width 33 height 24
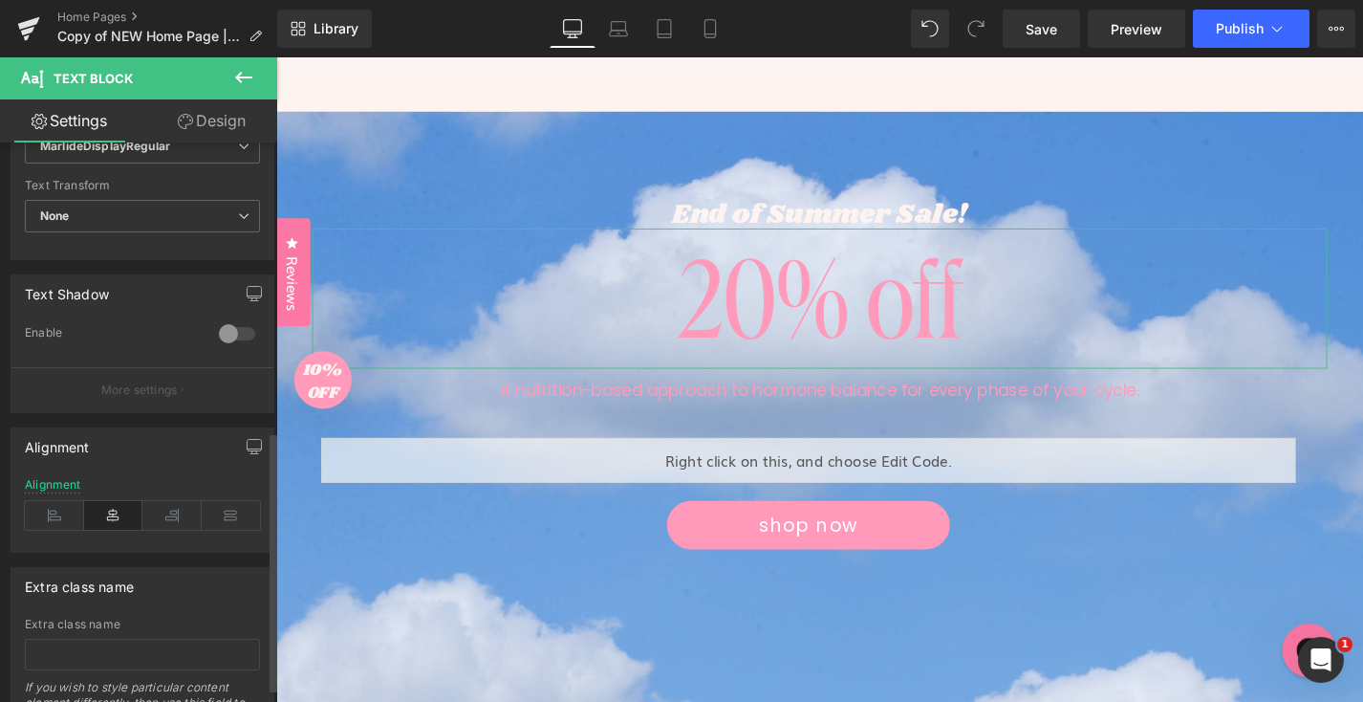
scroll to position [0, 0]
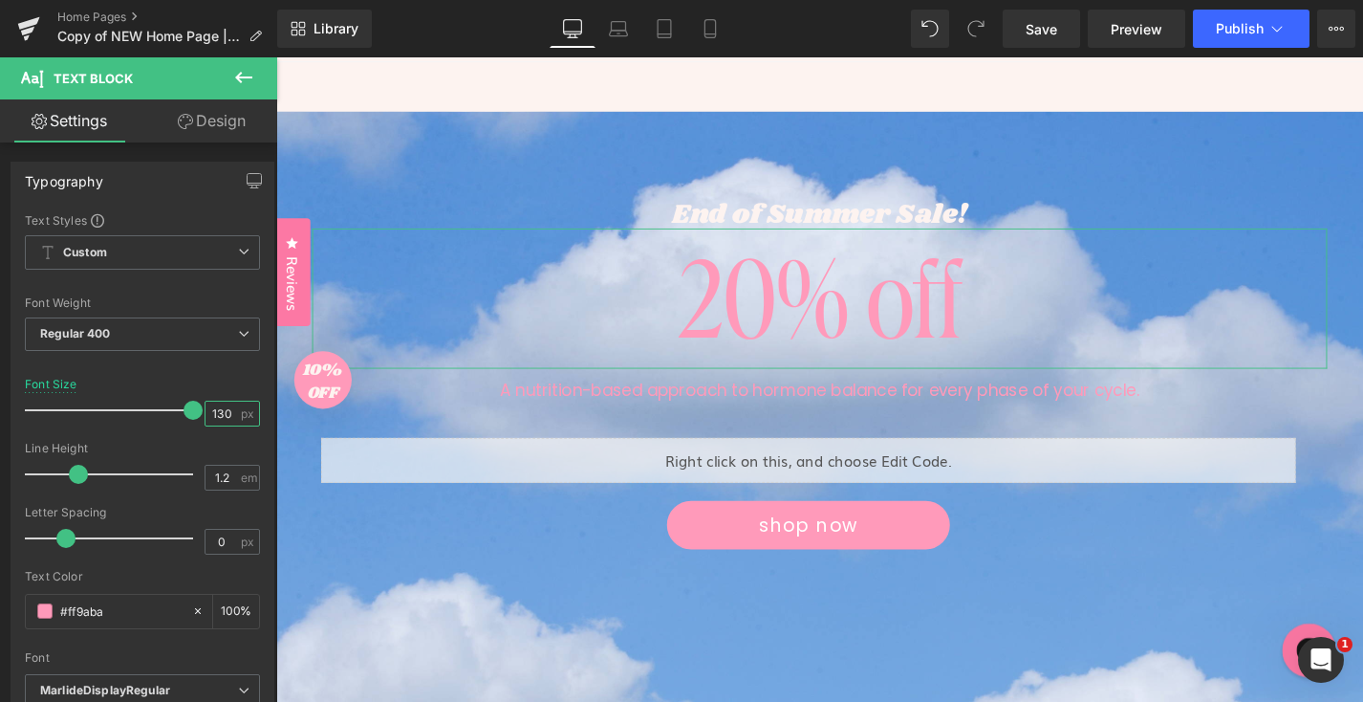
type input "130"
click at [220, 138] on link "Design" at bounding box center [211, 120] width 139 height 43
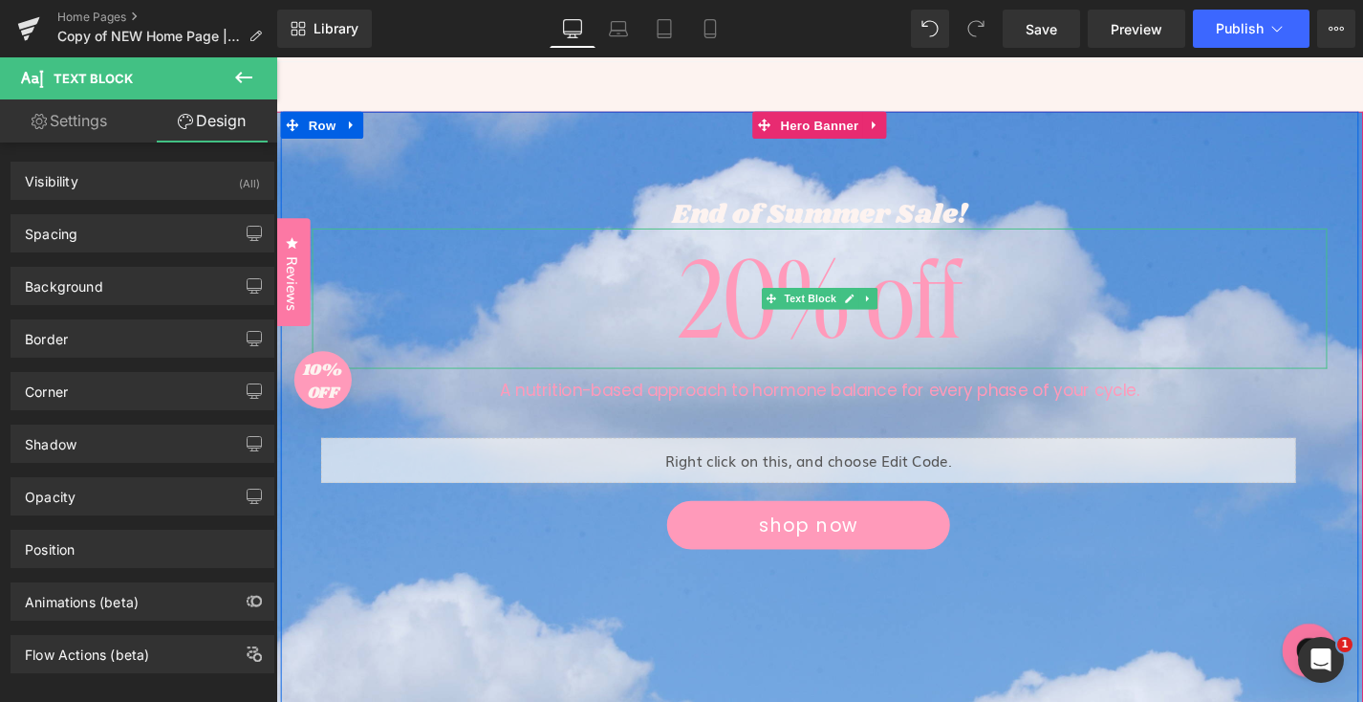
click at [844, 292] on div "20% off" at bounding box center [855, 313] width 1080 height 149
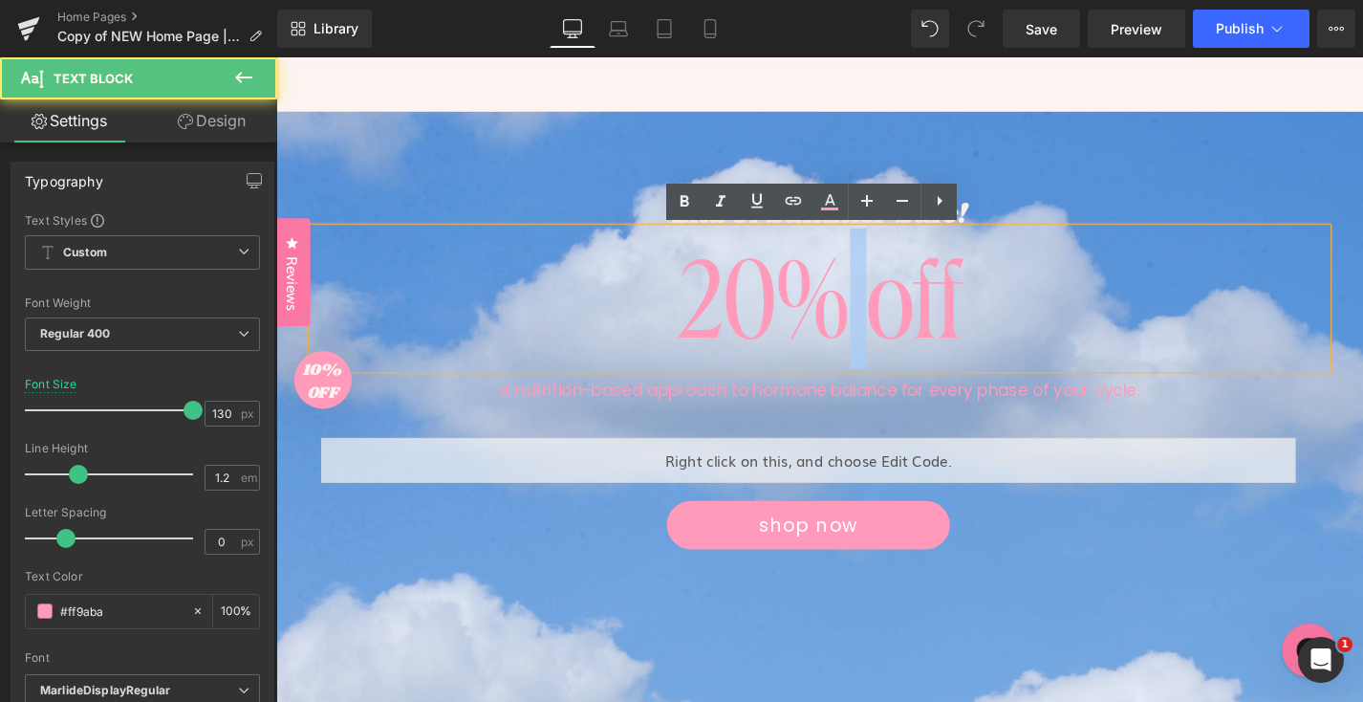
click at [844, 292] on div "20% off" at bounding box center [855, 313] width 1080 height 149
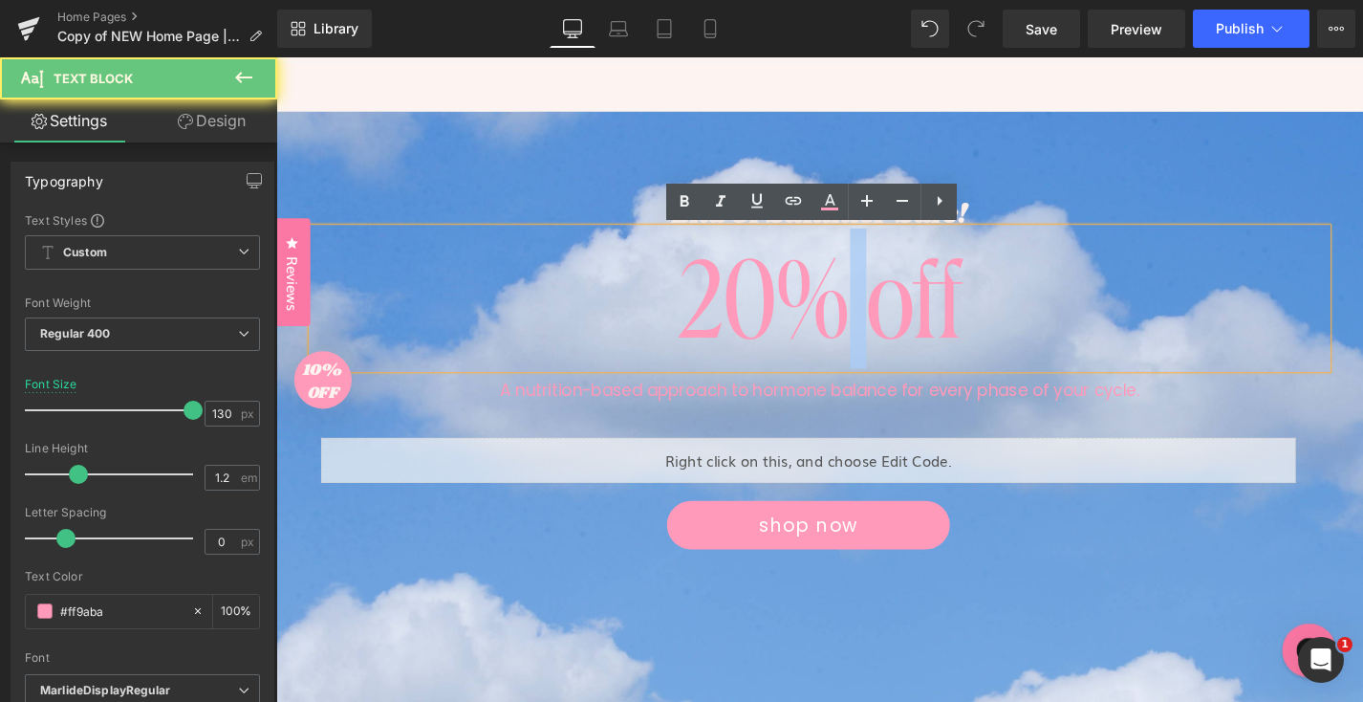
click at [844, 292] on div "20% off" at bounding box center [855, 313] width 1080 height 149
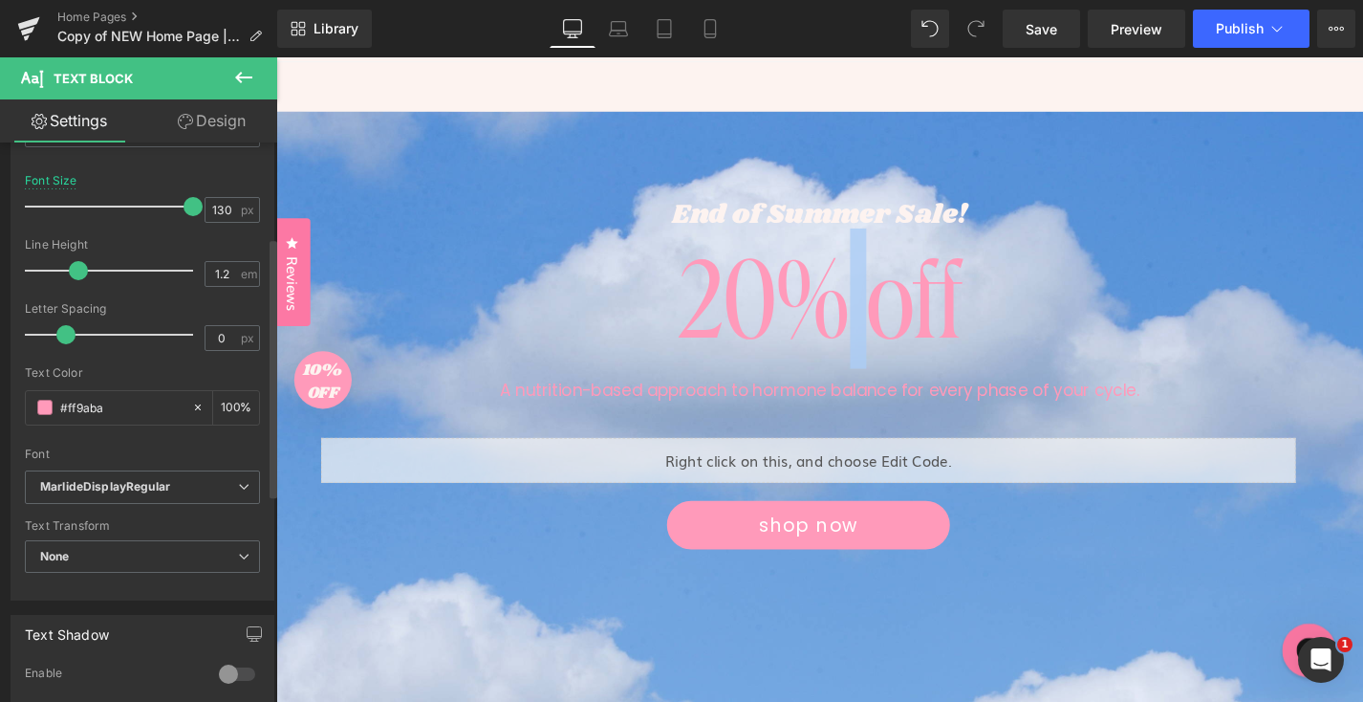
scroll to position [121, 0]
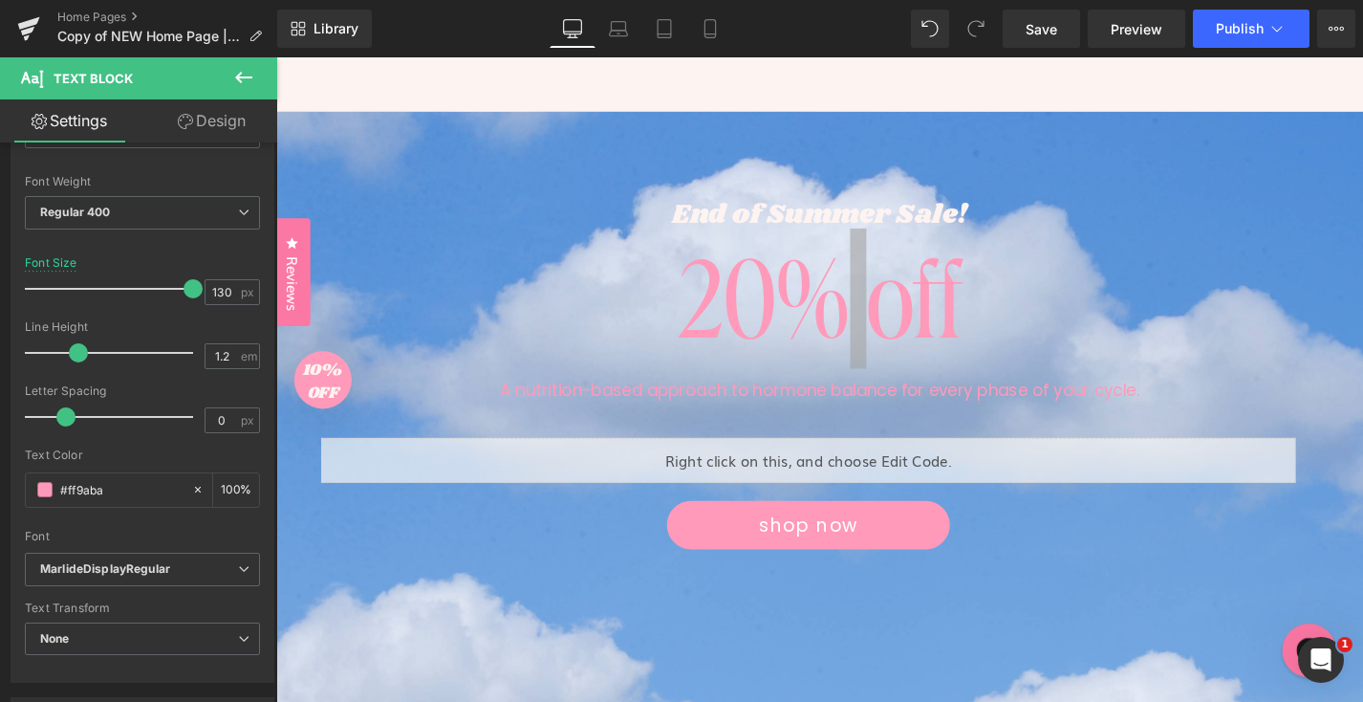
click at [239, 118] on link "Design" at bounding box center [211, 120] width 139 height 43
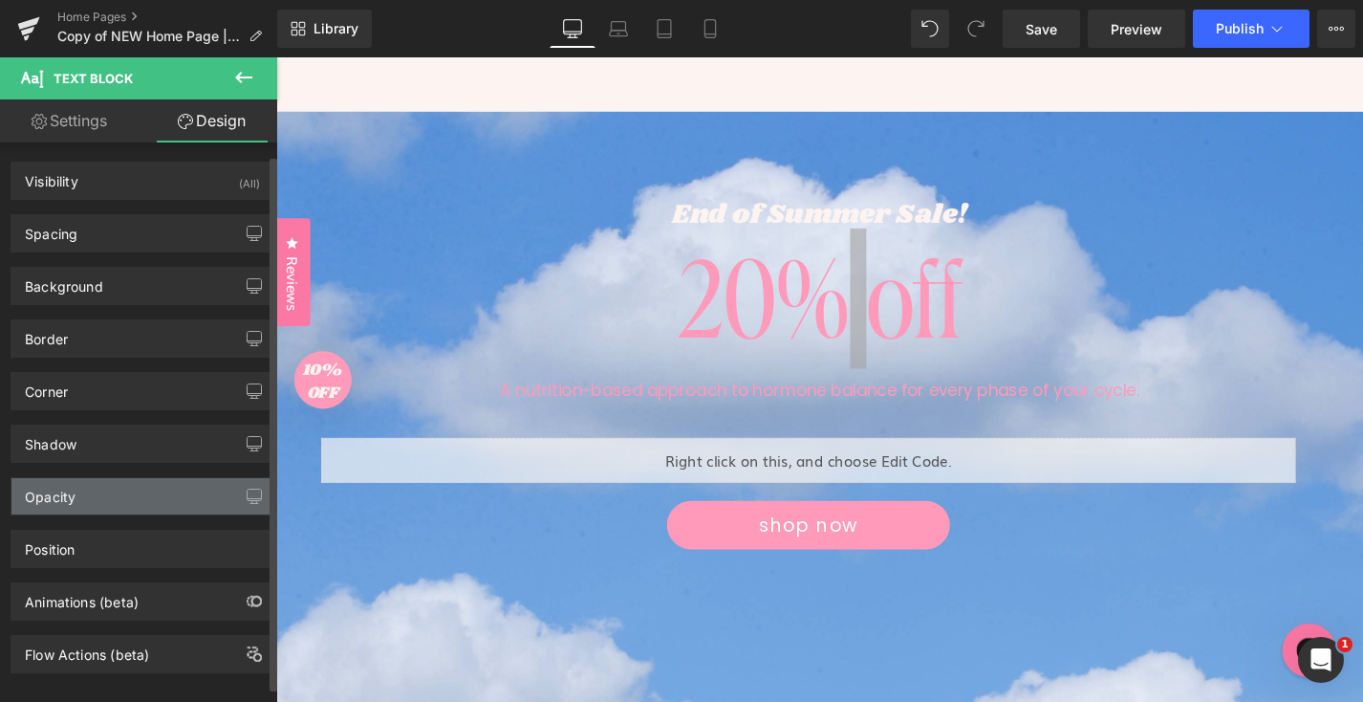
scroll to position [26, 0]
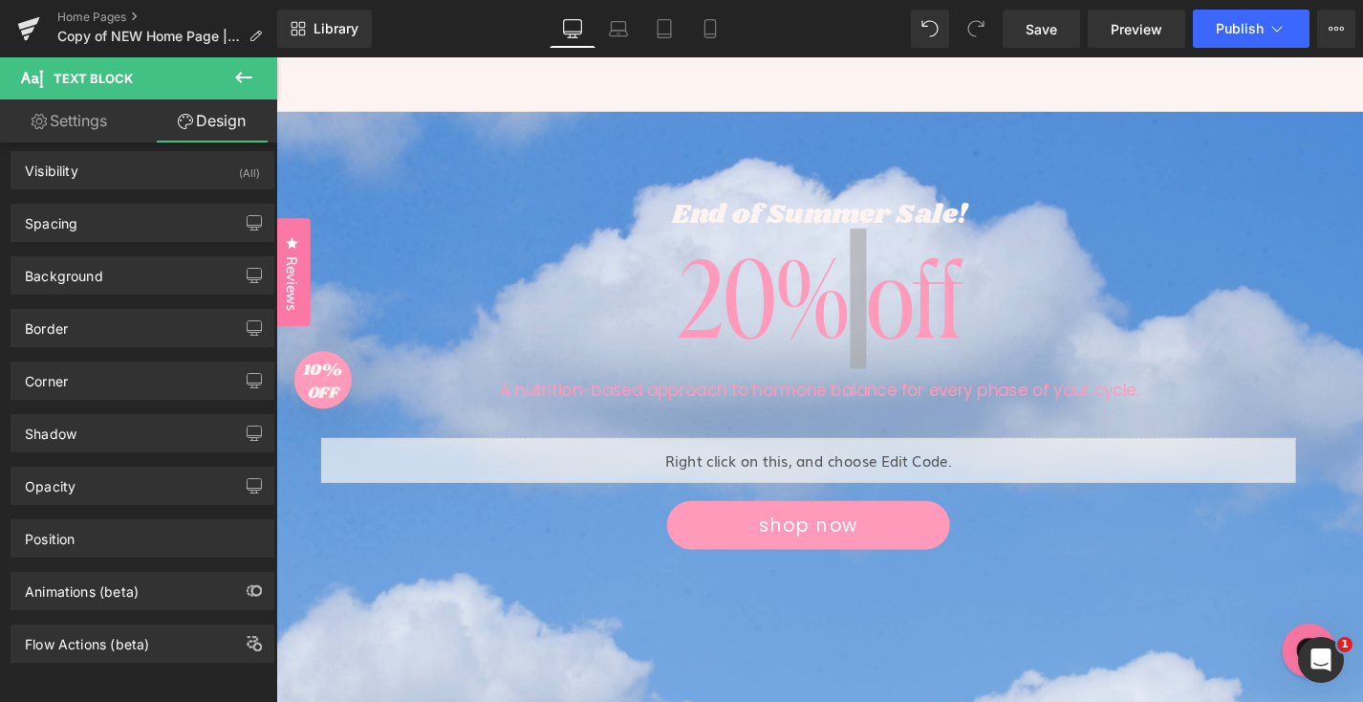
click at [102, 118] on link "Settings" at bounding box center [69, 120] width 139 height 43
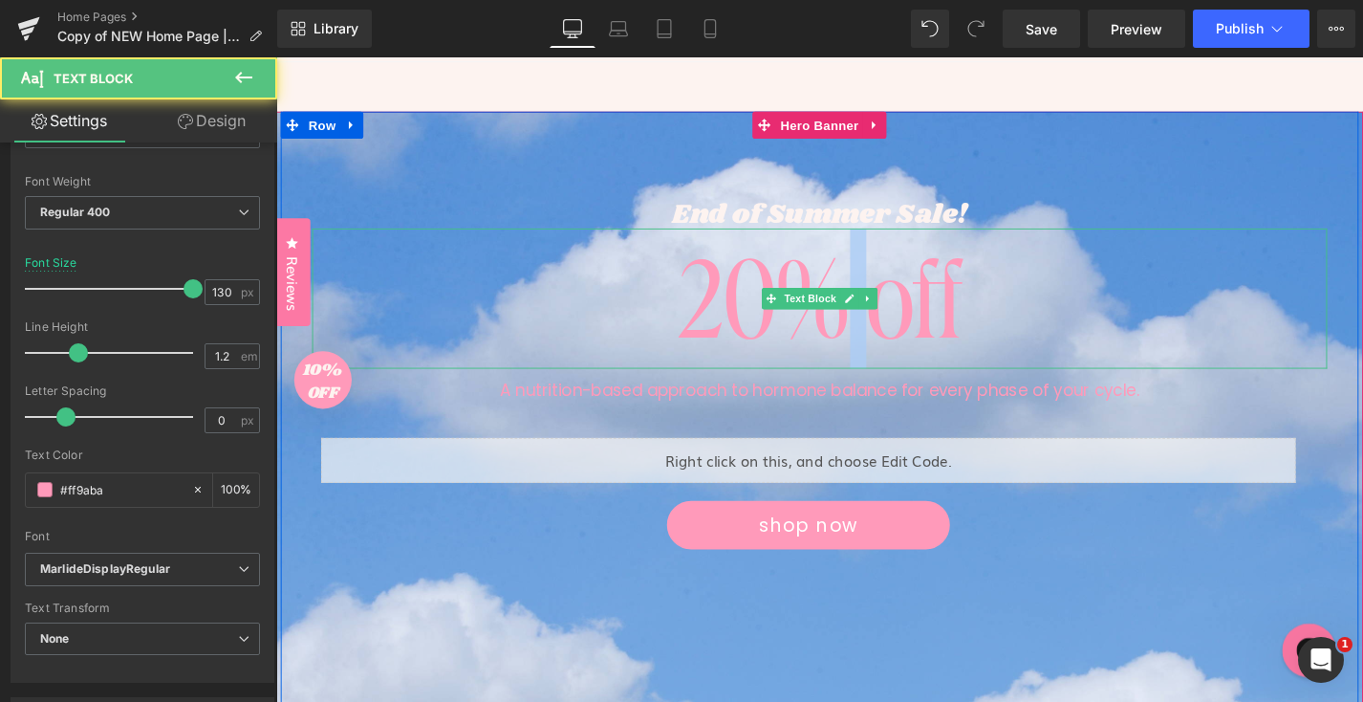
click at [960, 328] on div "20% off" at bounding box center [855, 313] width 1080 height 149
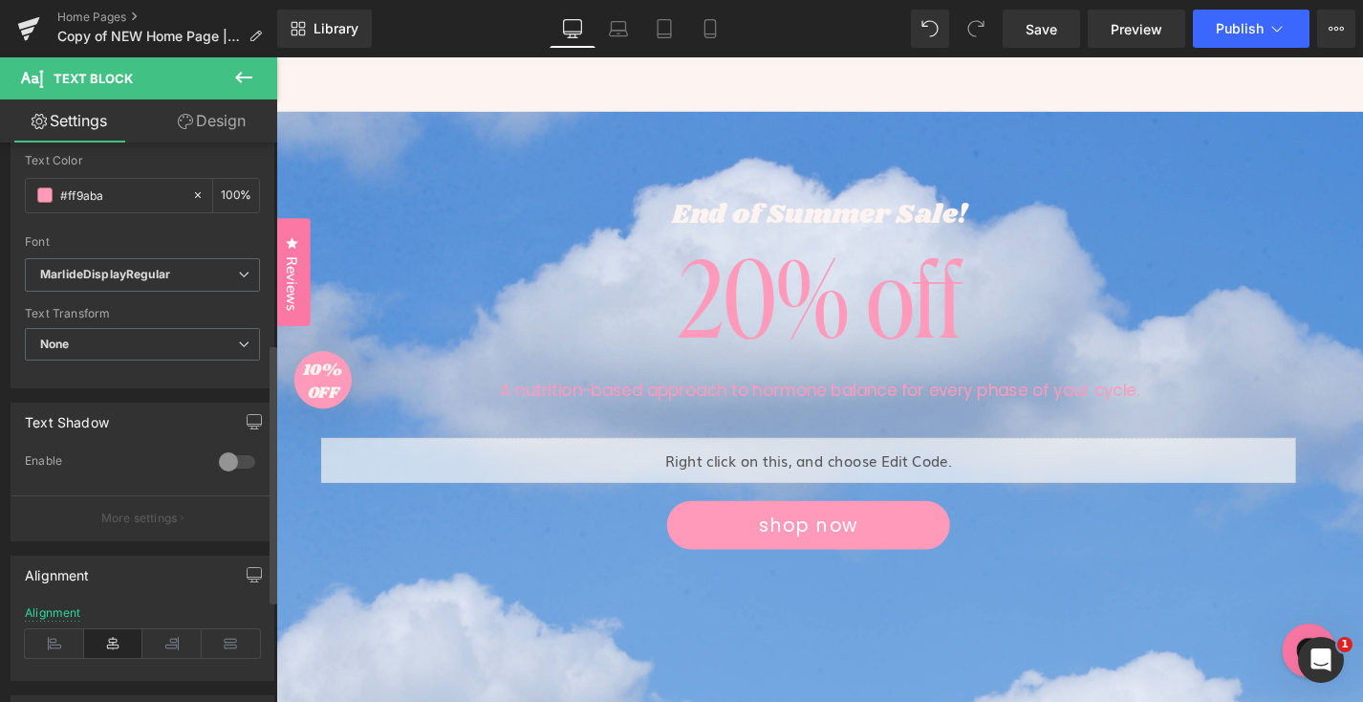
scroll to position [450, 0]
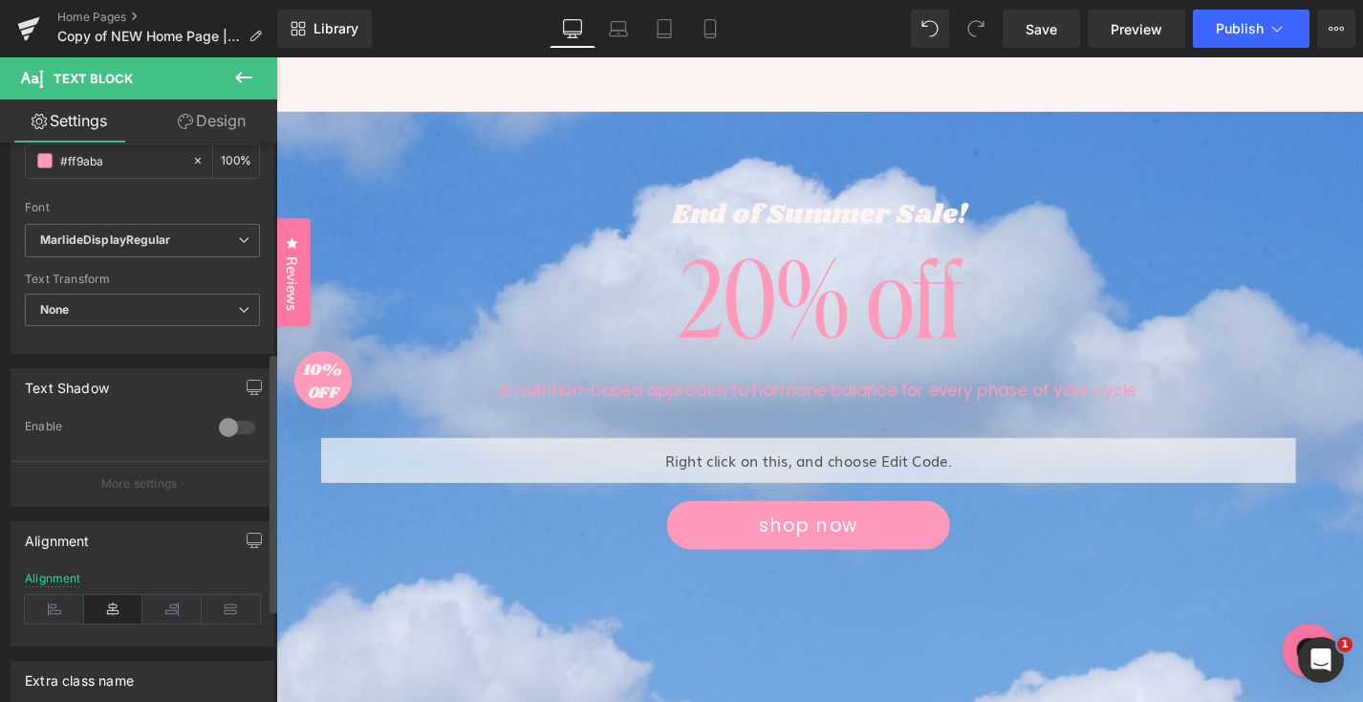
click at [231, 431] on div at bounding box center [237, 427] width 46 height 31
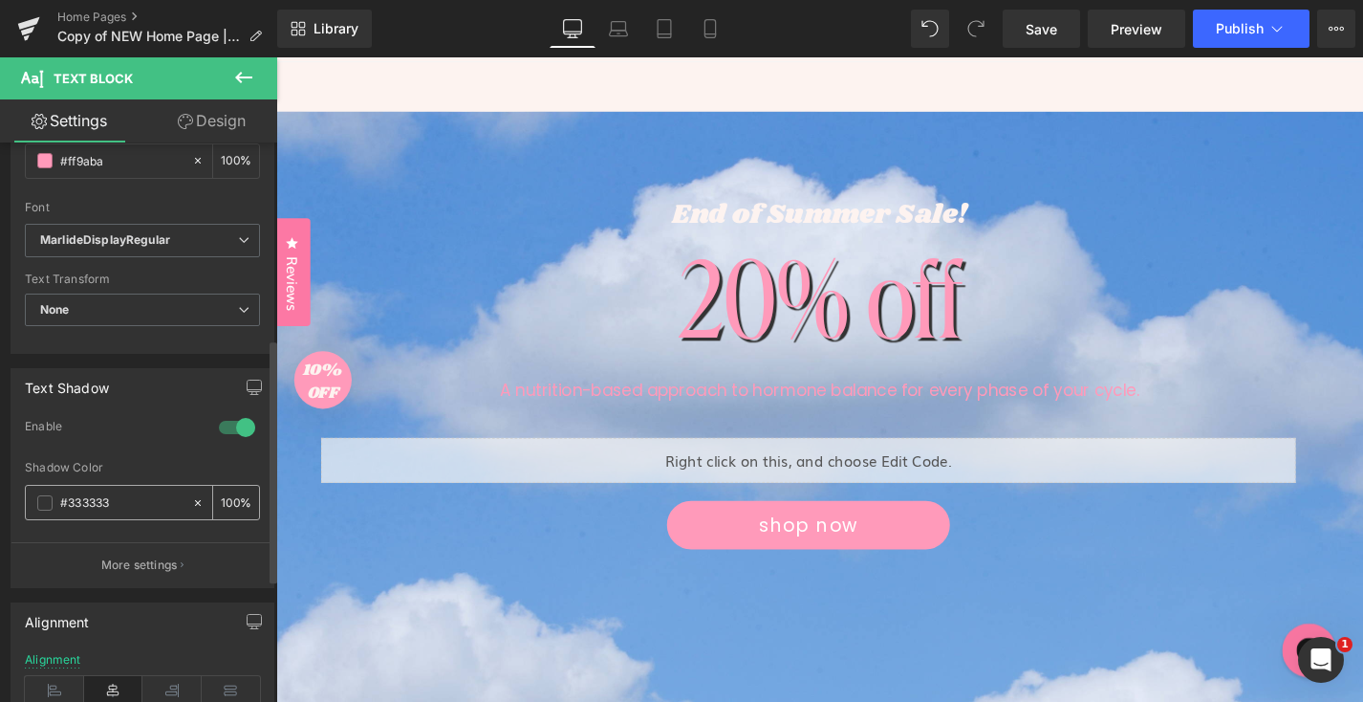
click at [105, 505] on input "#333333" at bounding box center [121, 502] width 122 height 21
paste input "FDF3F0"
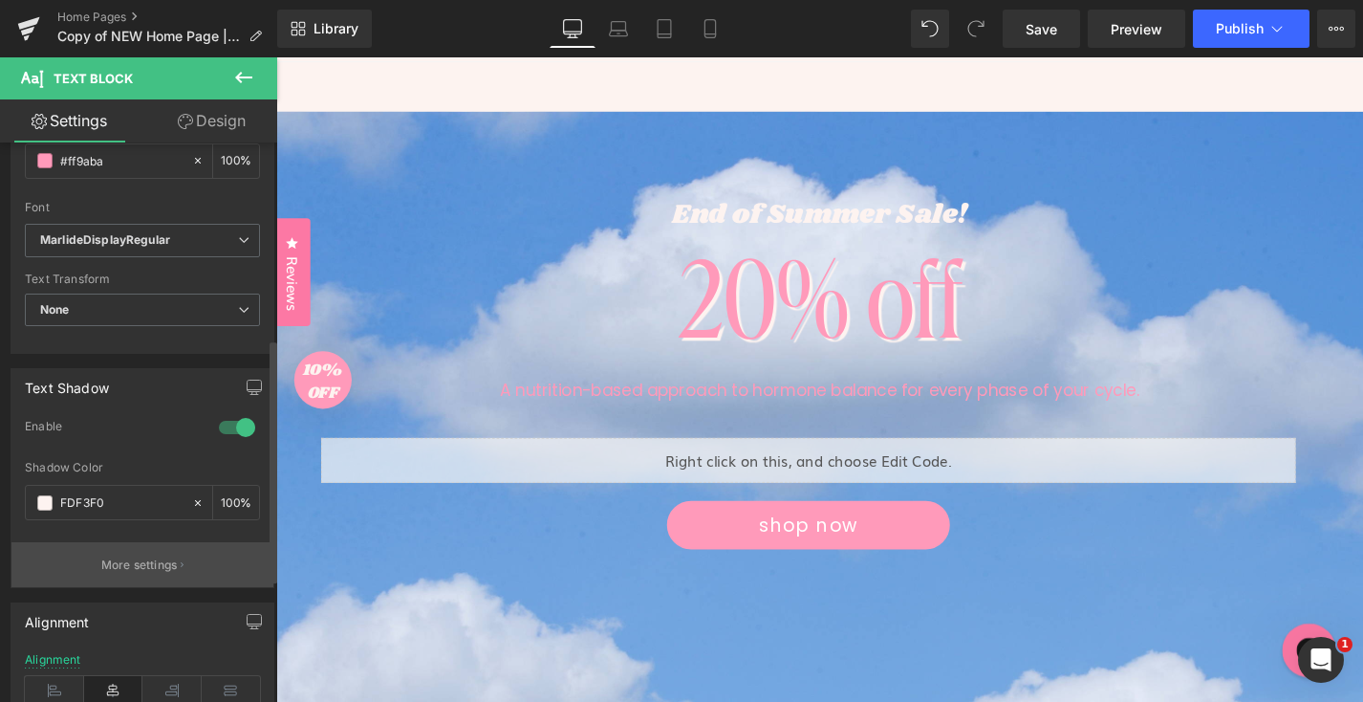
type input "FDF3F0"
click at [133, 564] on p "More settings" at bounding box center [139, 564] width 76 height 17
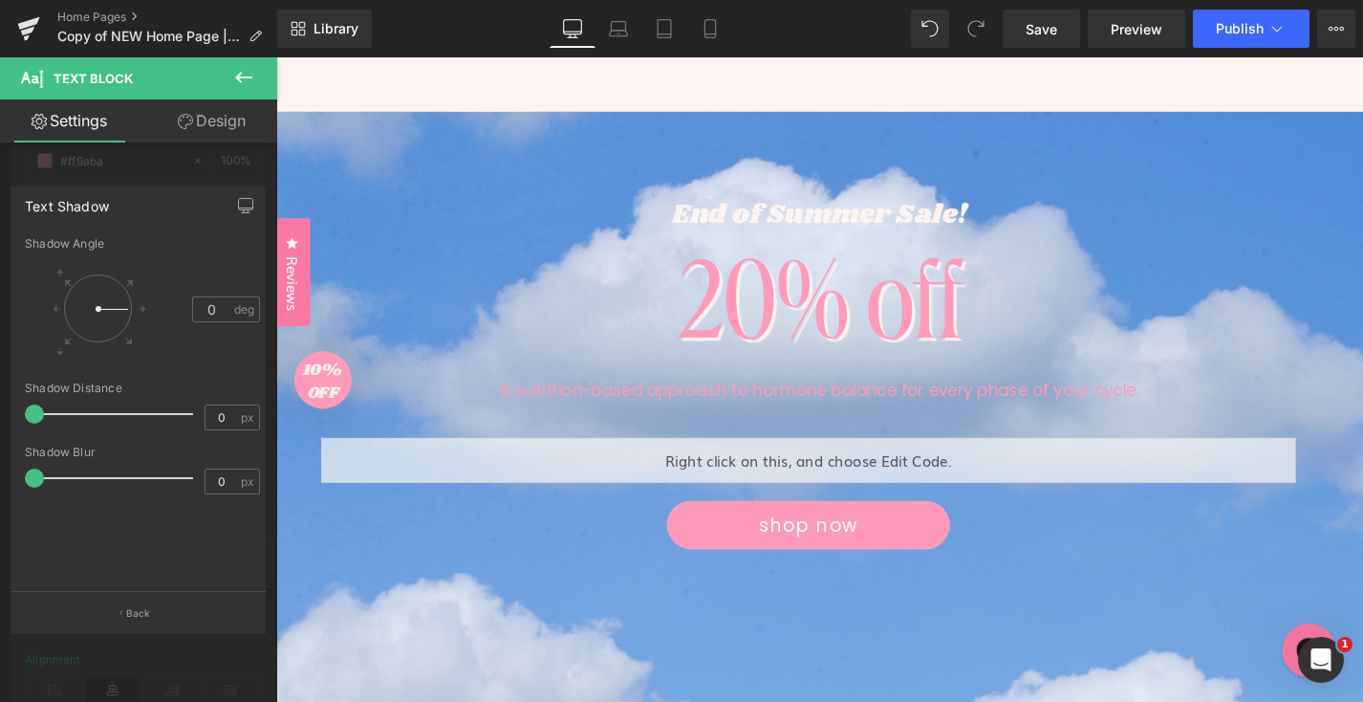
click at [201, 180] on div at bounding box center [138, 384] width 277 height 654
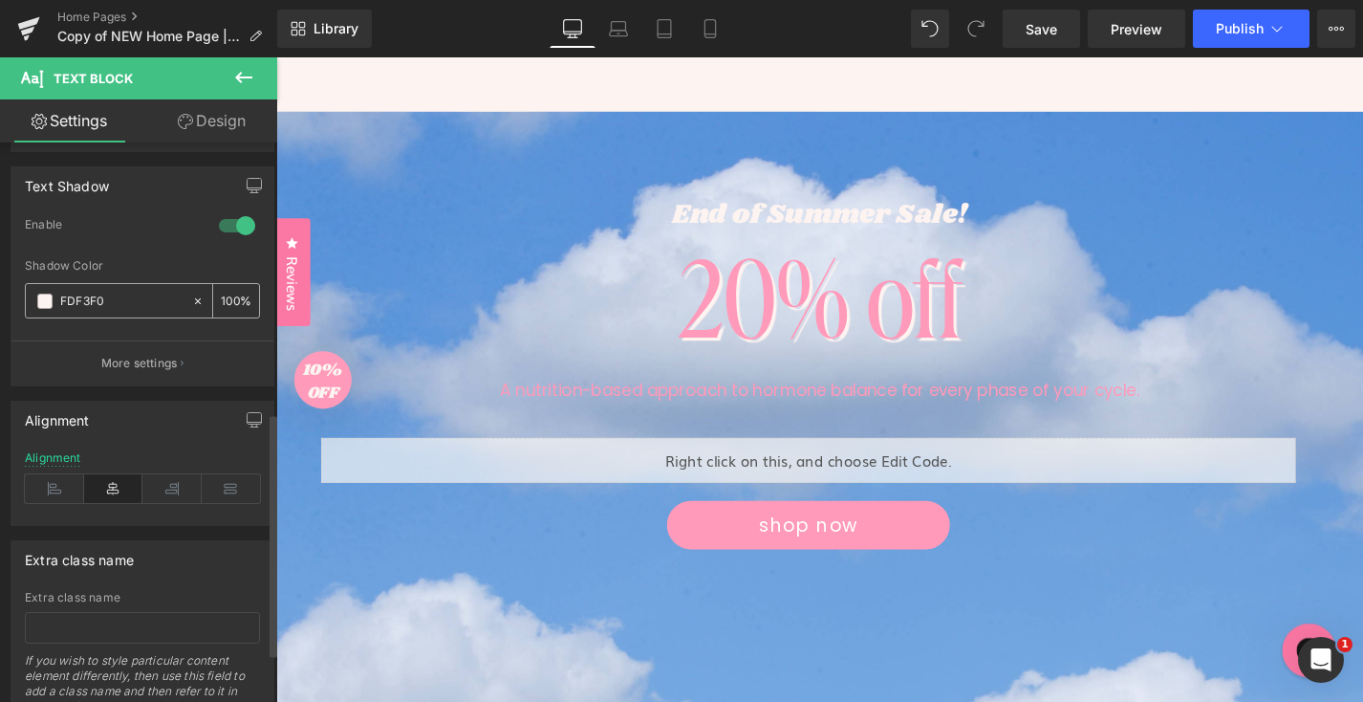
scroll to position [500, 0]
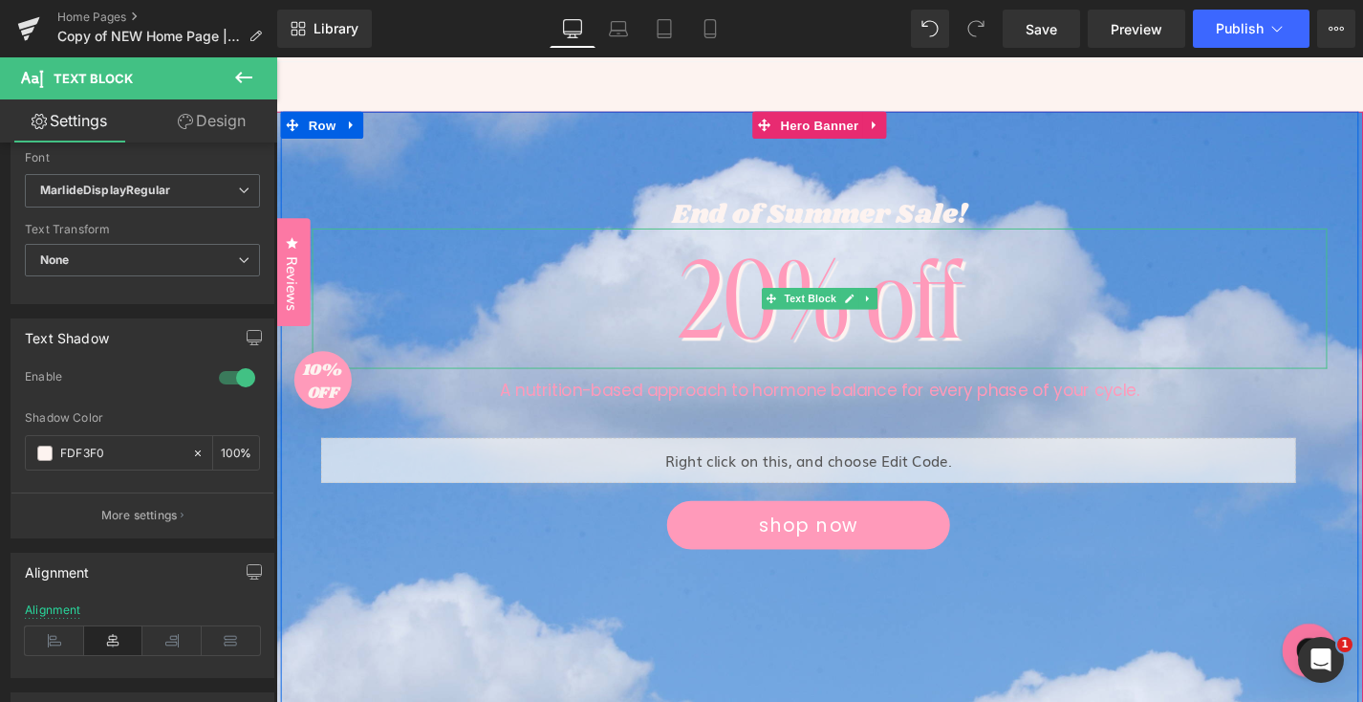
click at [904, 314] on icon at bounding box center [904, 314] width 3 height 7
click at [897, 314] on icon at bounding box center [896, 313] width 11 height 11
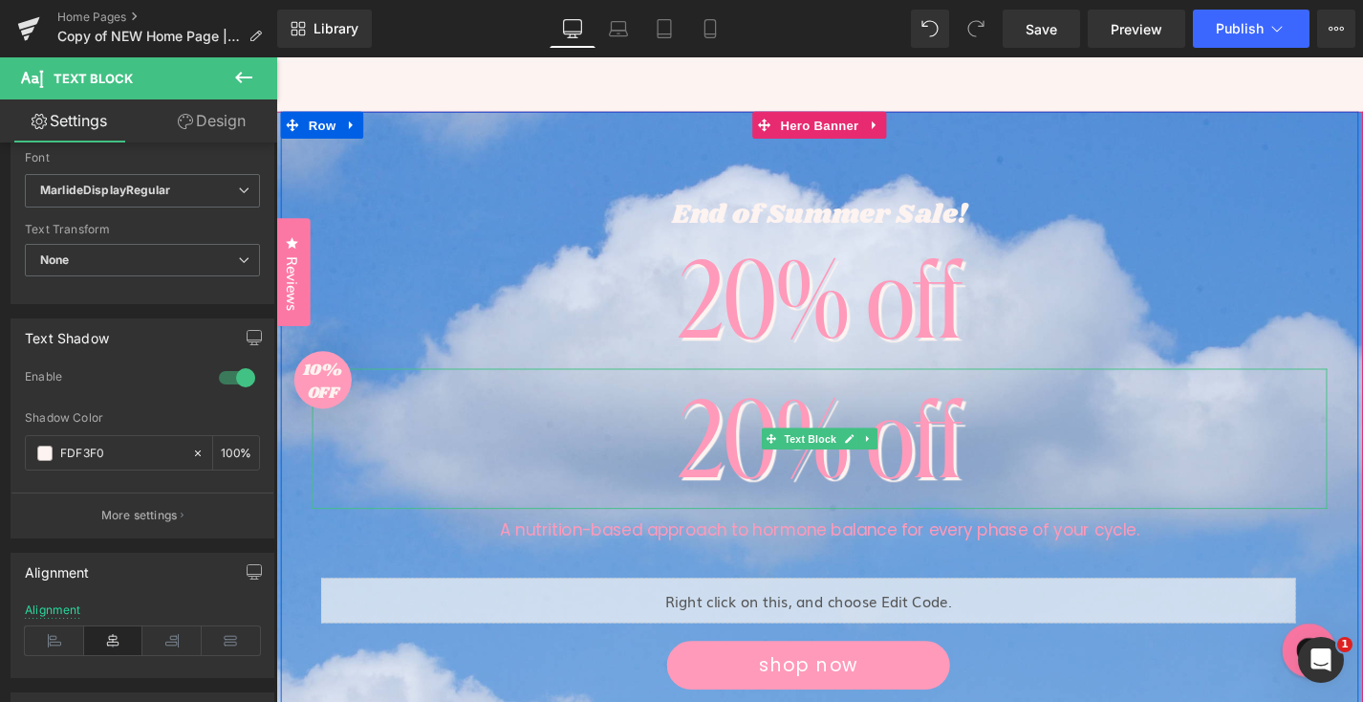
click at [851, 453] on span "Text Block" at bounding box center [844, 462] width 63 height 23
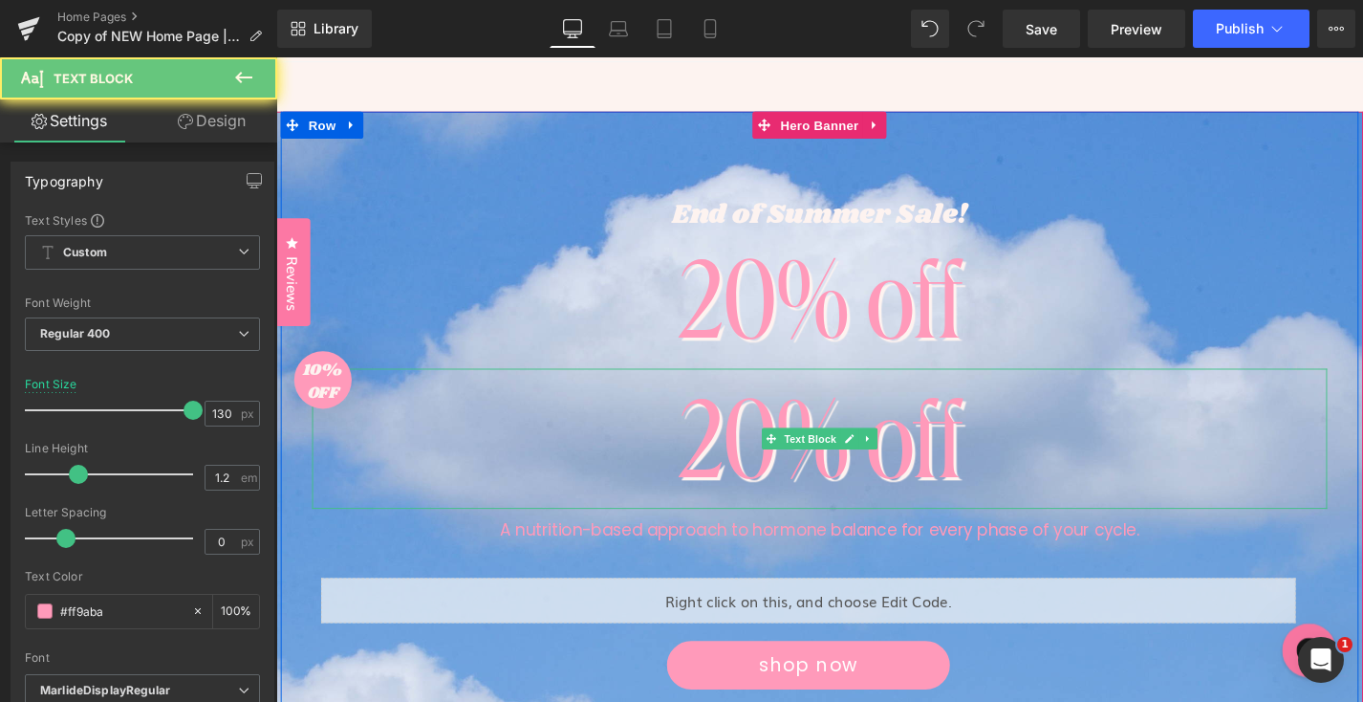
click at [806, 444] on div "20% off" at bounding box center [855, 462] width 1080 height 149
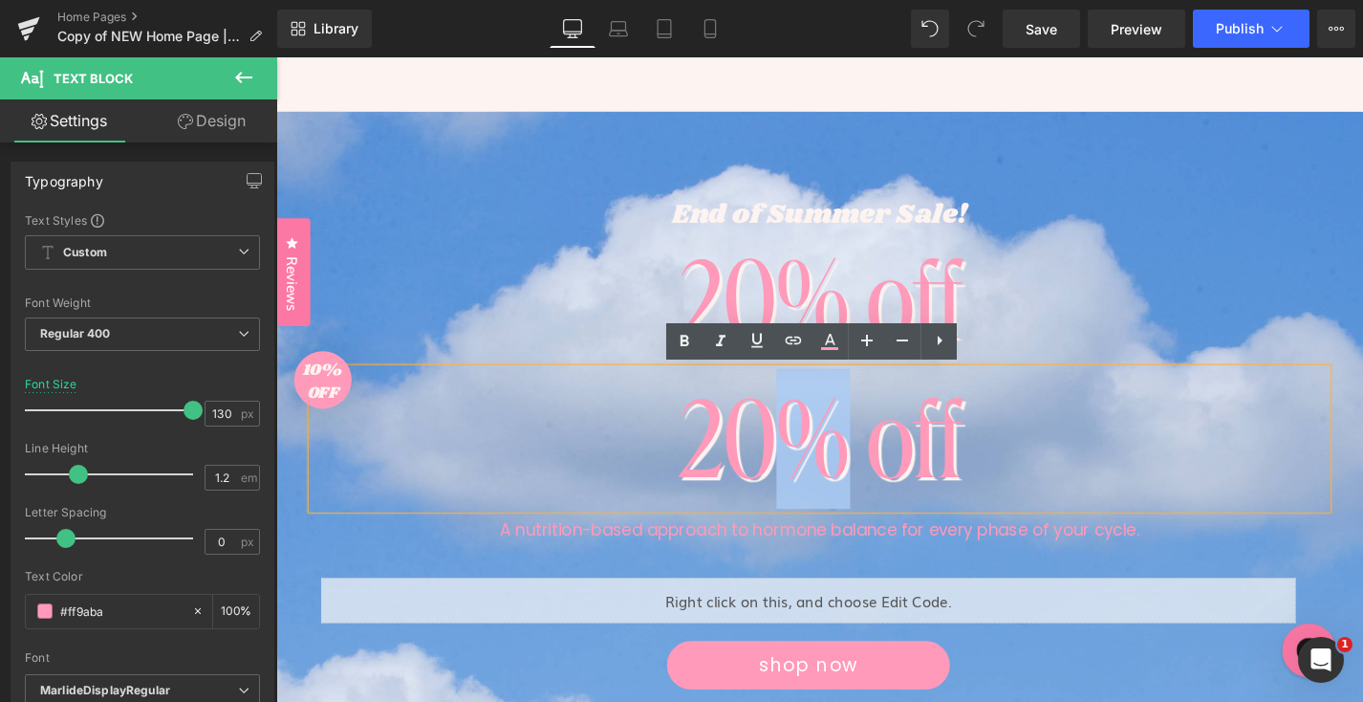
click at [806, 444] on div "20% off" at bounding box center [855, 462] width 1080 height 149
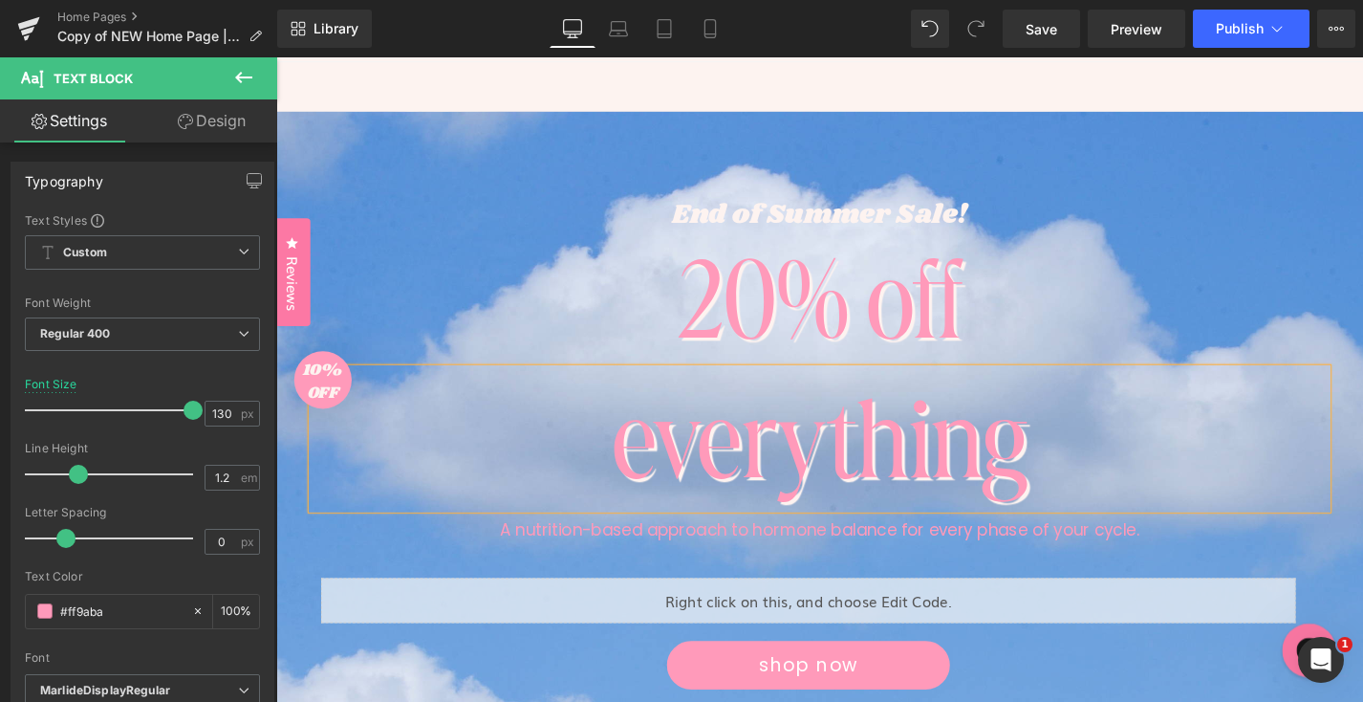
click at [780, 447] on div "everything" at bounding box center [855, 462] width 1080 height 149
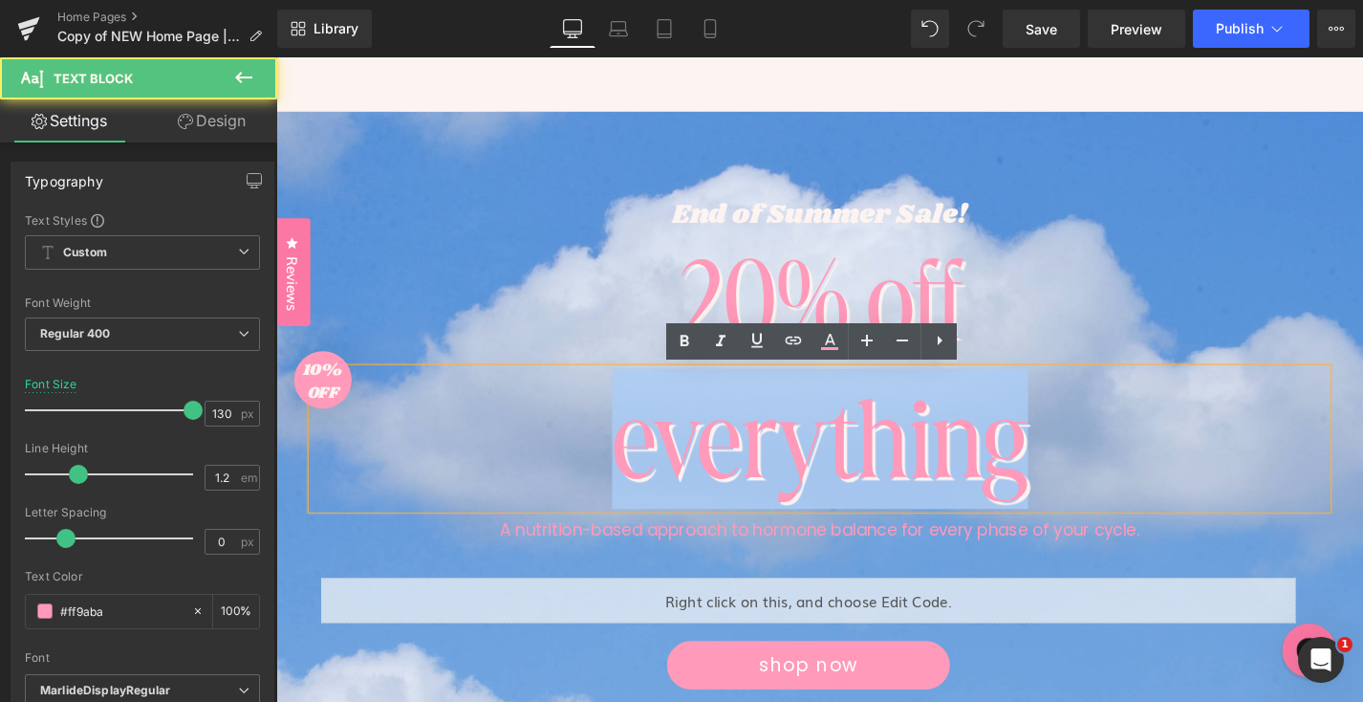
click at [780, 447] on div "everything" at bounding box center [855, 462] width 1080 height 149
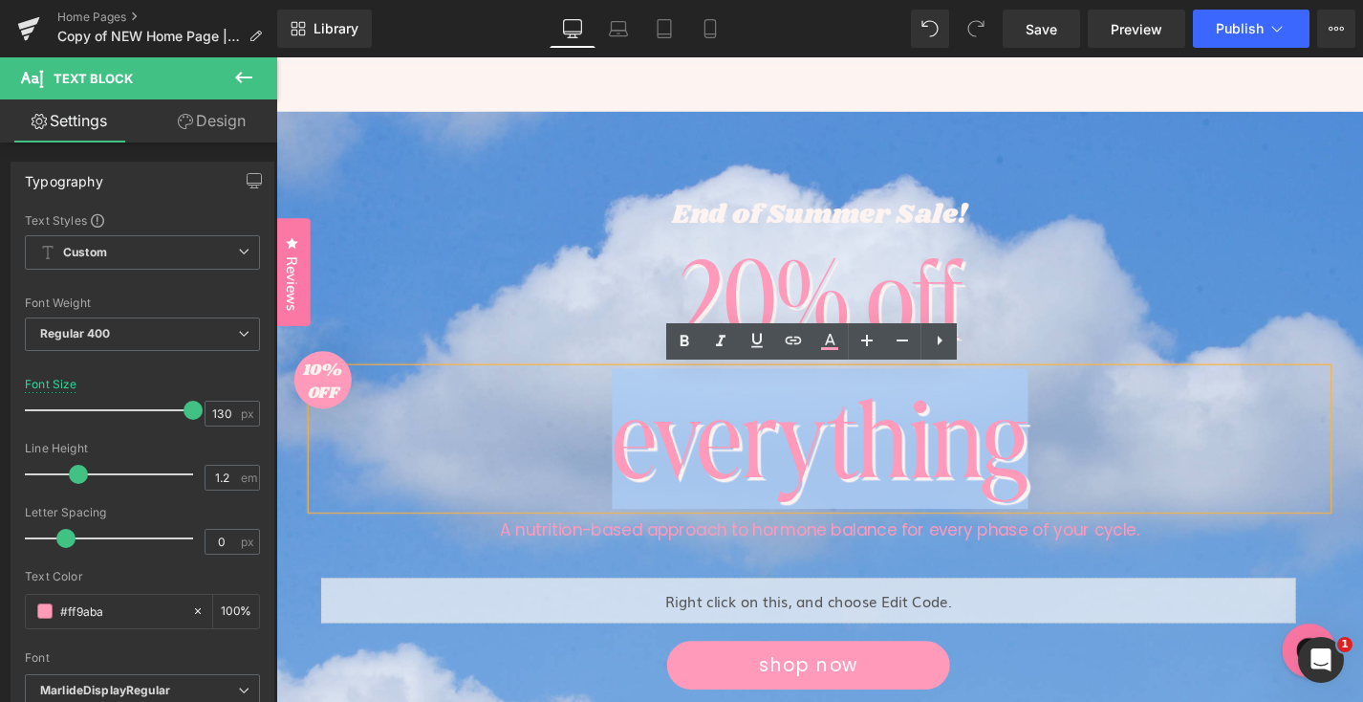
click at [732, 461] on div "everything" at bounding box center [855, 462] width 1080 height 149
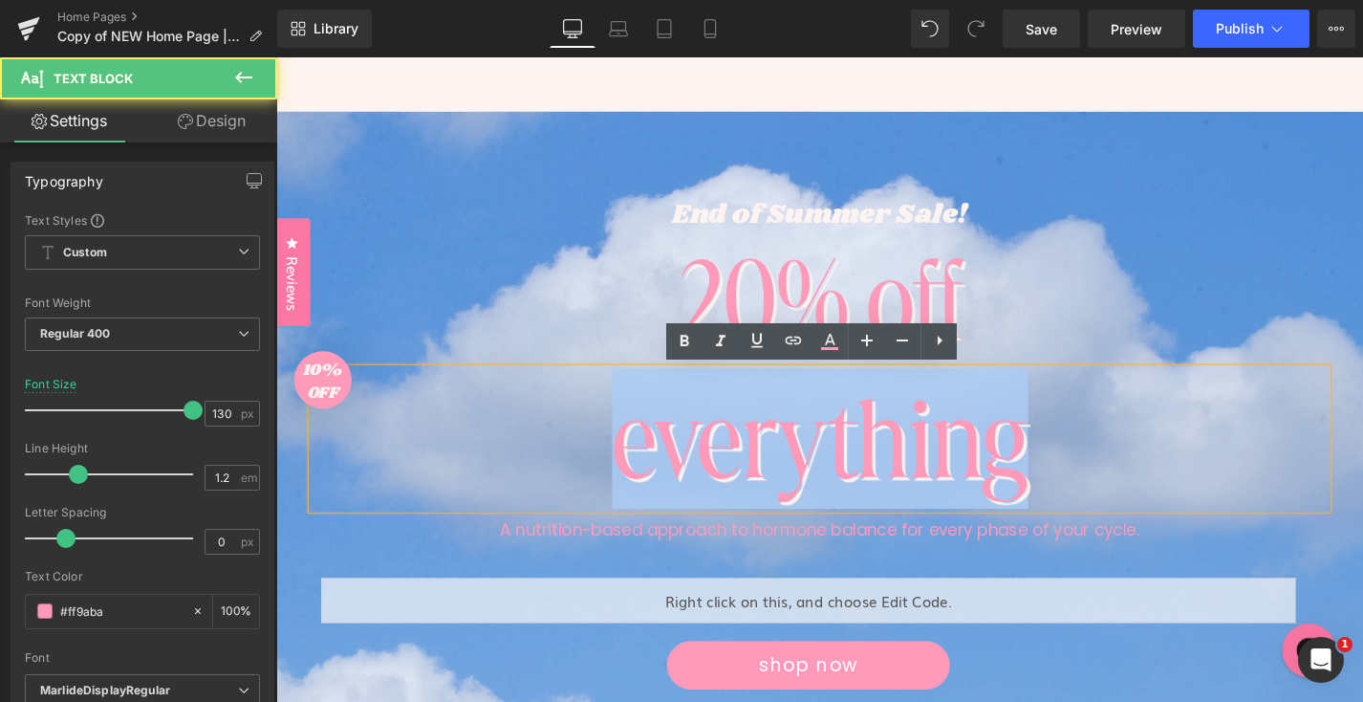
click at [732, 461] on div "everything" at bounding box center [855, 462] width 1080 height 149
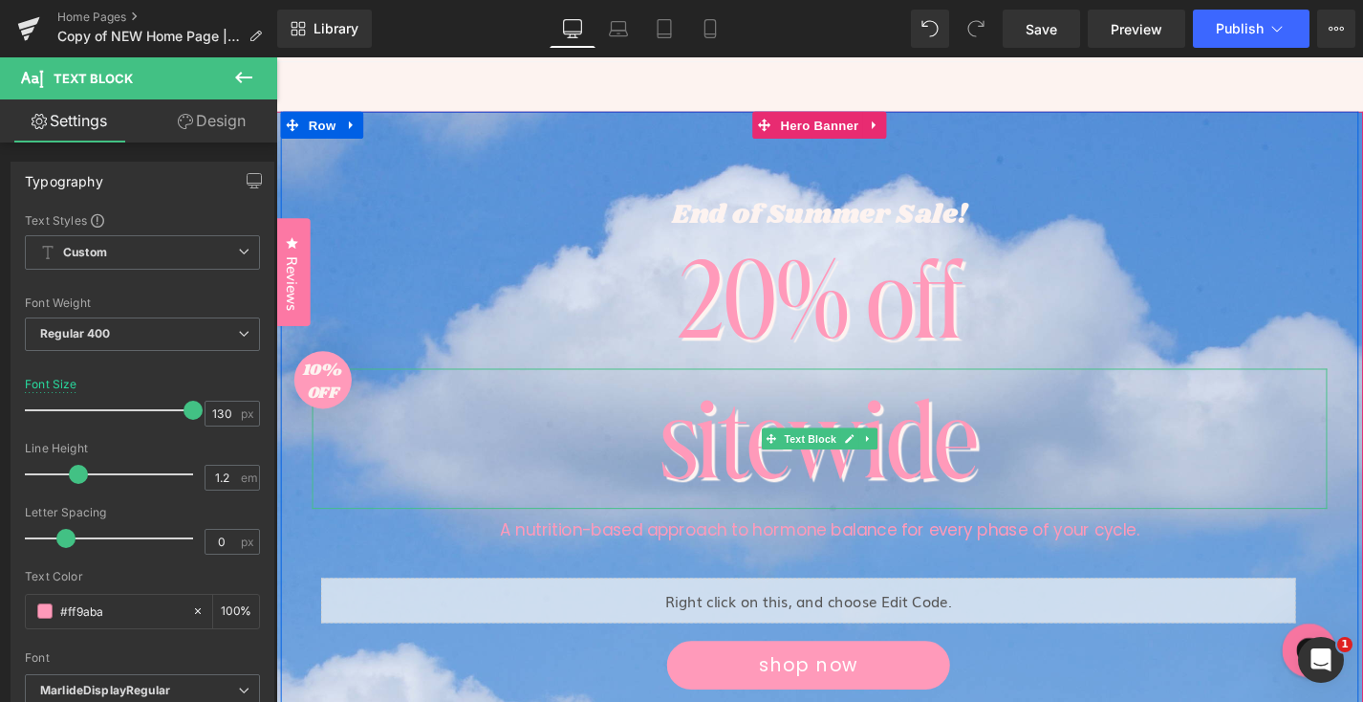
click at [756, 498] on div "sitewide" at bounding box center [855, 462] width 1080 height 149
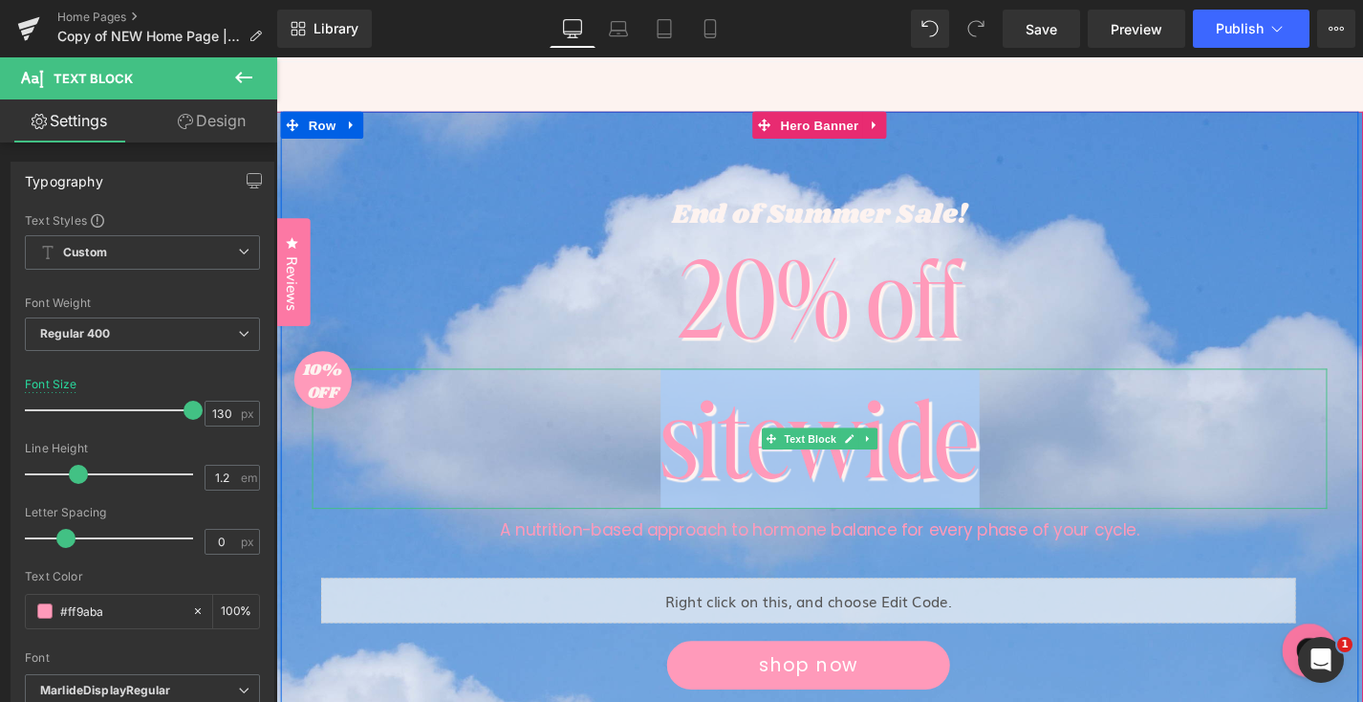
click at [756, 498] on div "sitewide" at bounding box center [855, 462] width 1080 height 149
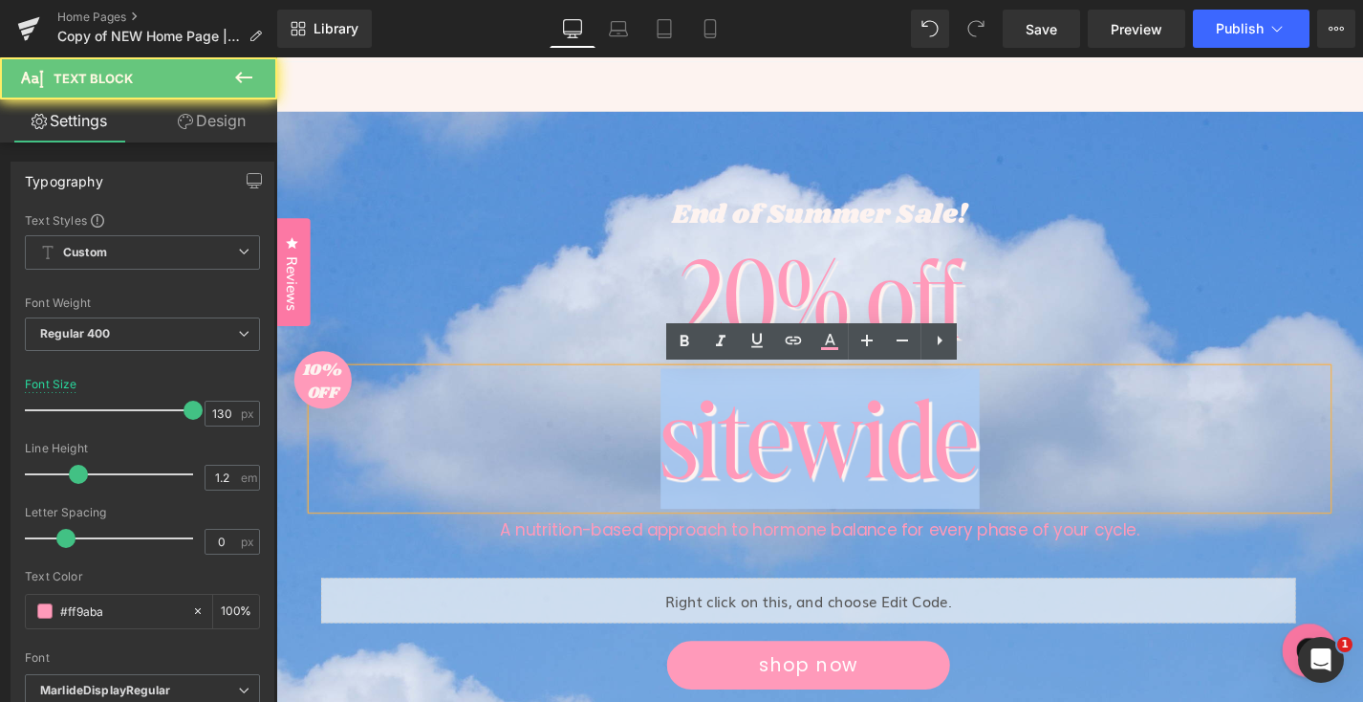
click at [756, 498] on div "sitewide" at bounding box center [855, 462] width 1080 height 149
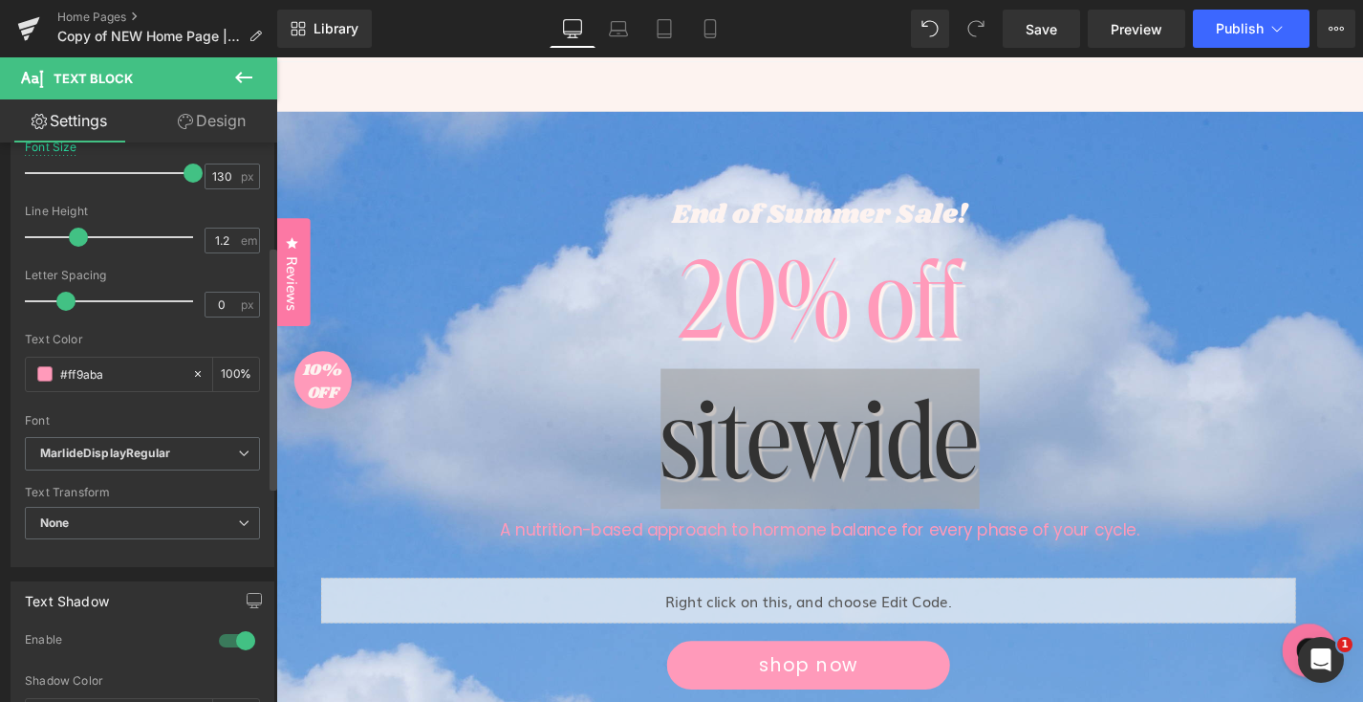
click at [244, 641] on div at bounding box center [237, 640] width 46 height 31
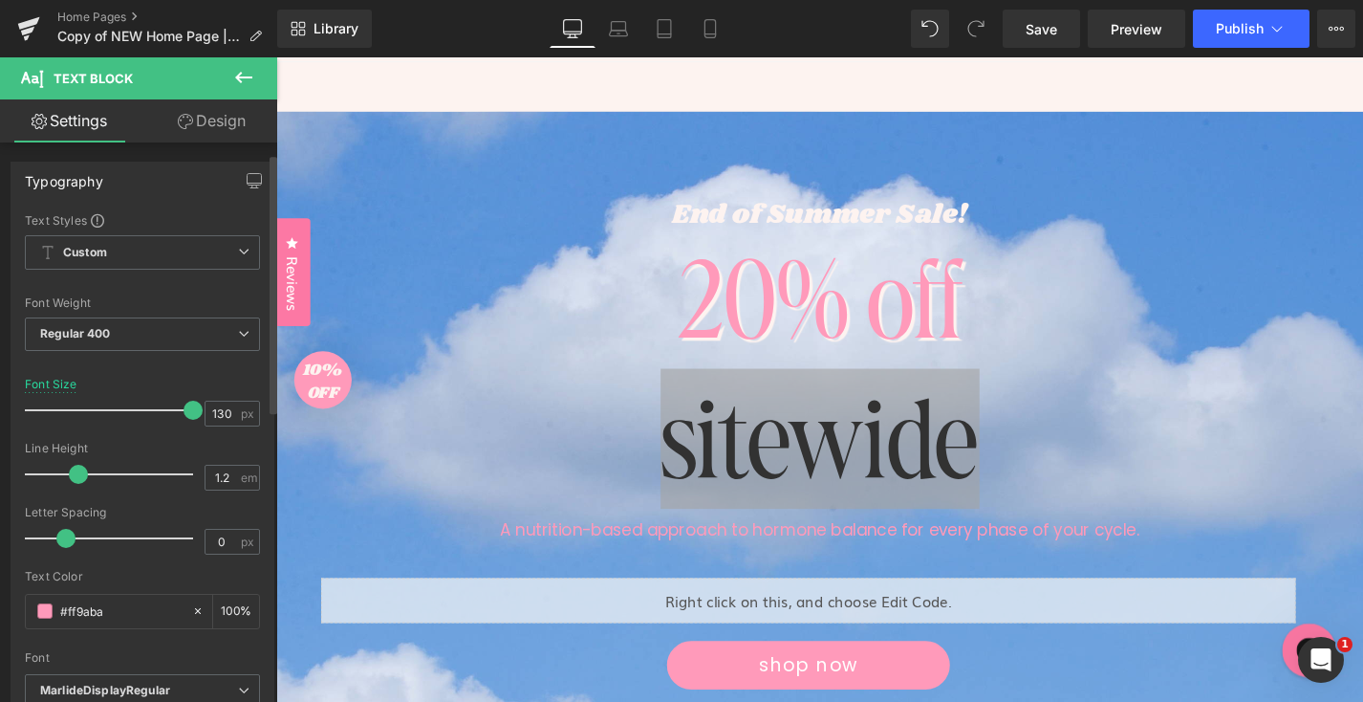
scroll to position [129, 0]
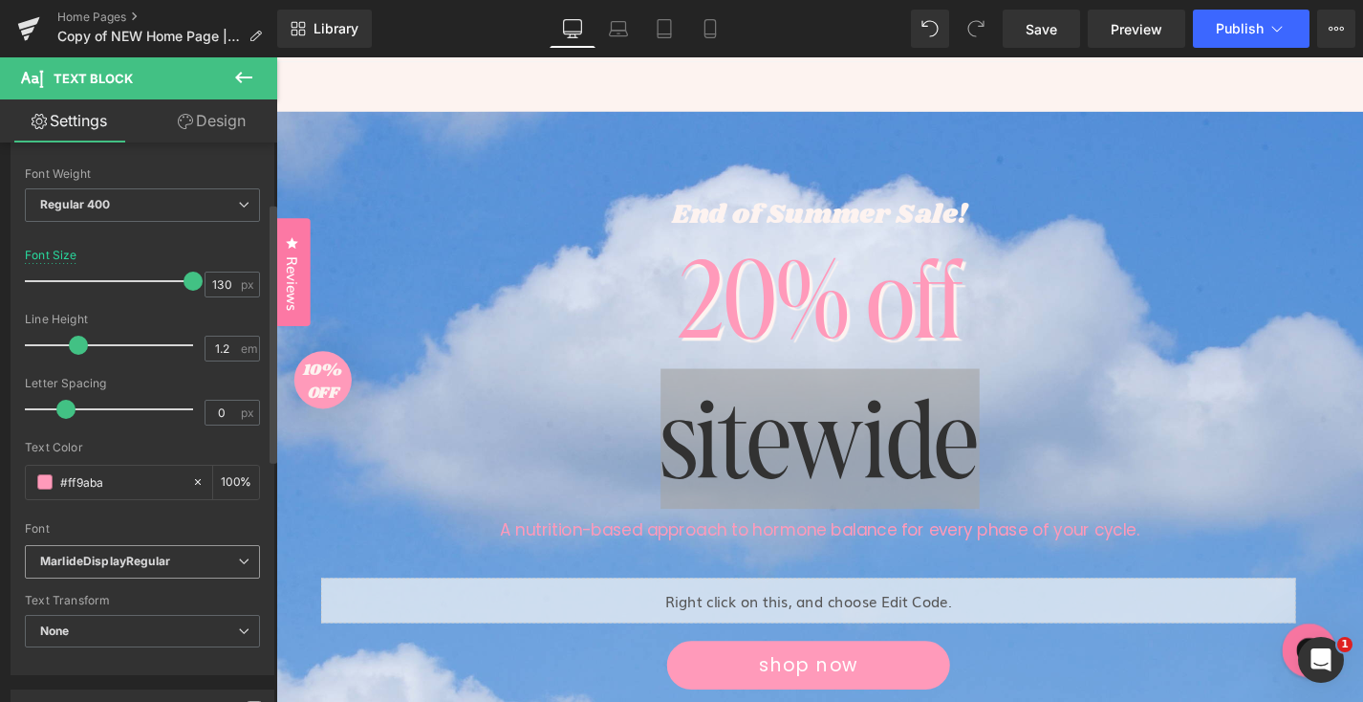
click at [208, 562] on b "MarlideDisplayRegular" at bounding box center [139, 562] width 198 height 16
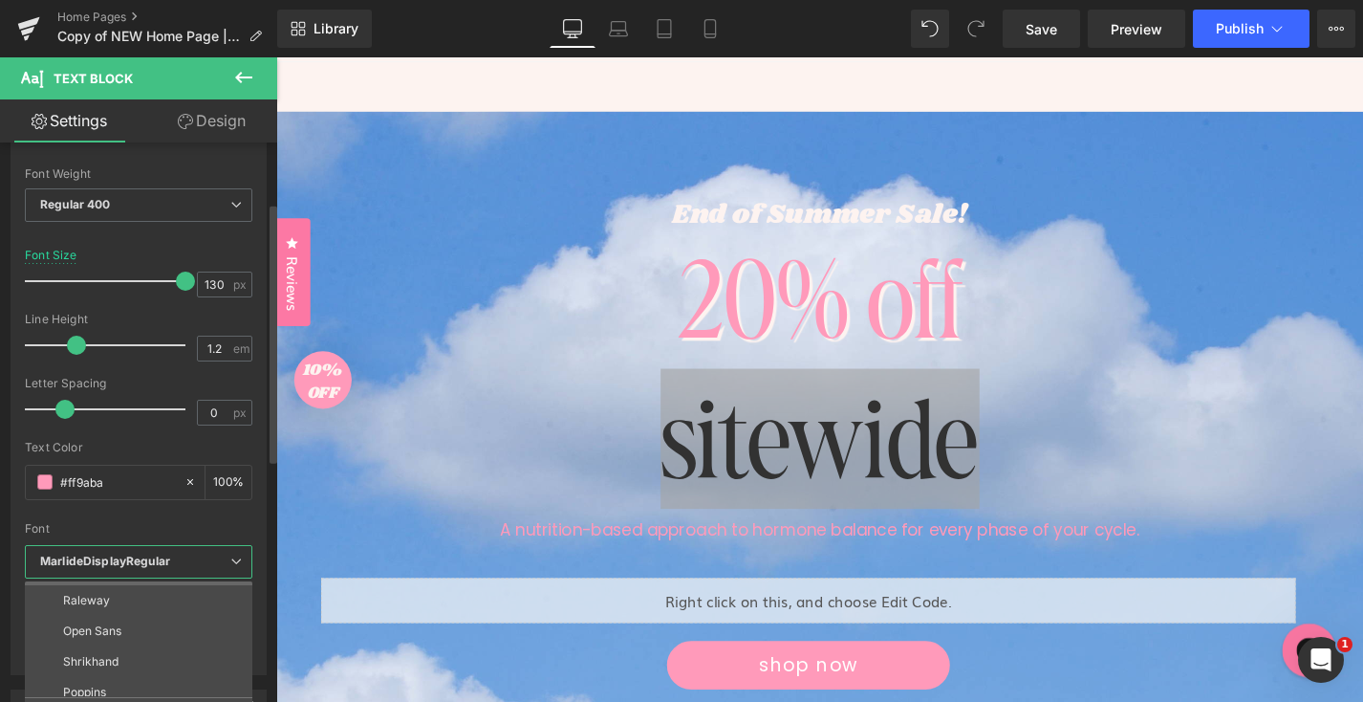
scroll to position [71, 0]
click at [155, 641] on li "Shrikhand" at bounding box center [143, 648] width 236 height 31
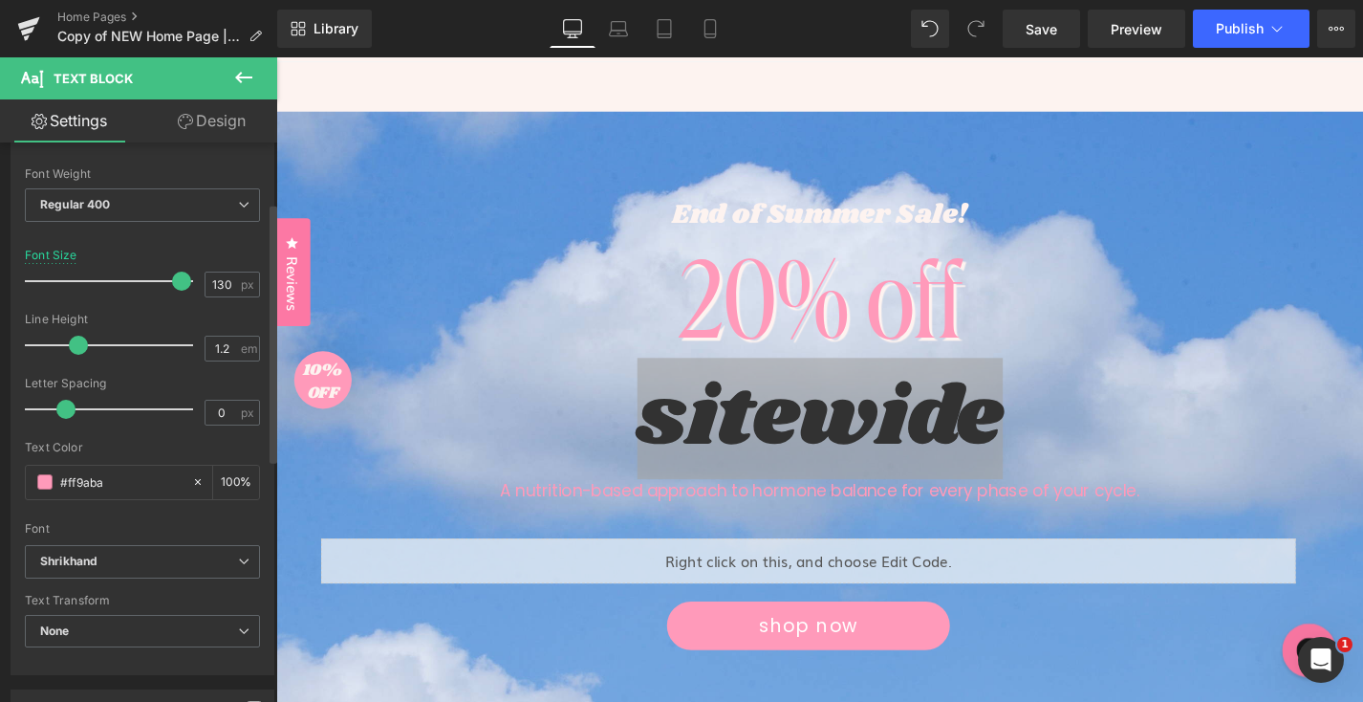
drag, startPoint x: 185, startPoint y: 282, endPoint x: 173, endPoint y: 282, distance: 11.5
click at [173, 282] on span at bounding box center [181, 281] width 19 height 19
click at [223, 277] on input "130" at bounding box center [222, 284] width 33 height 24
type input "100"
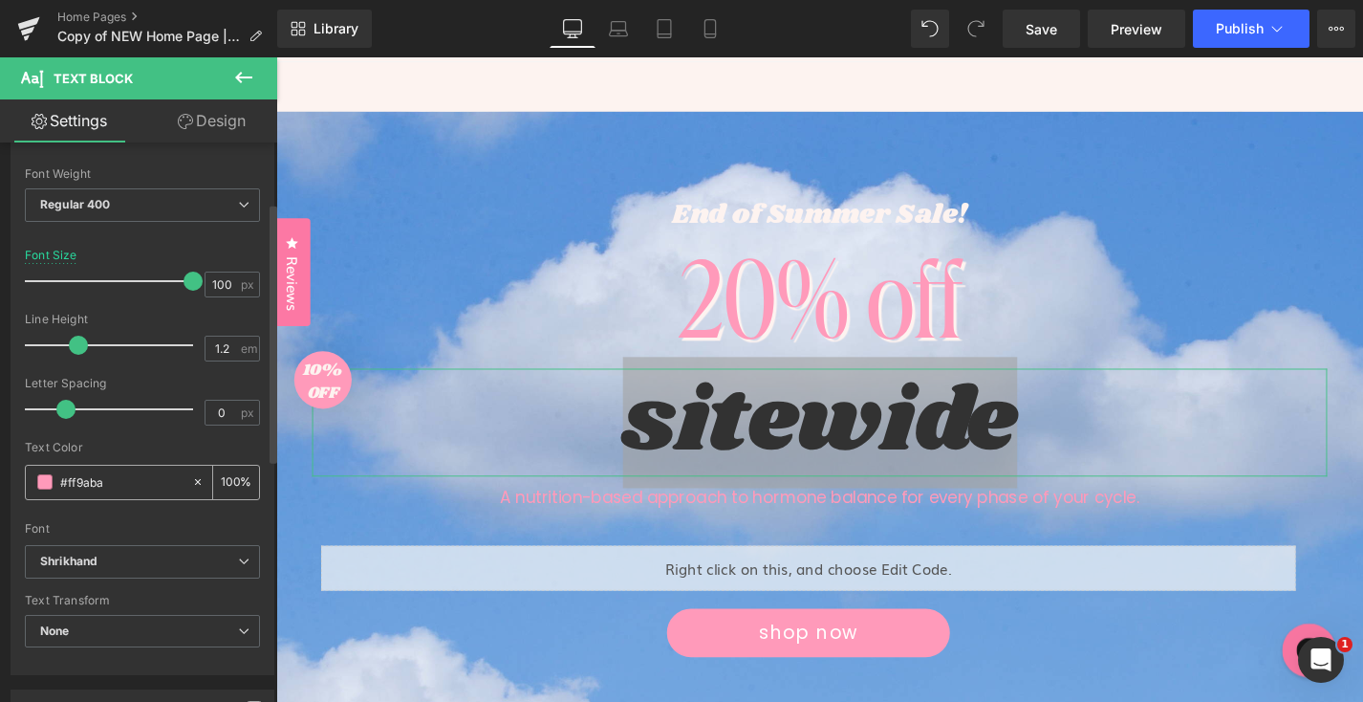
click at [110, 497] on div "#ff9aba" at bounding box center [108, 482] width 165 height 33
click at [107, 490] on input "#ff9aba" at bounding box center [121, 481] width 122 height 21
click at [106, 490] on input "#ff9aba" at bounding box center [121, 481] width 122 height 21
paste input "FDF3F0"
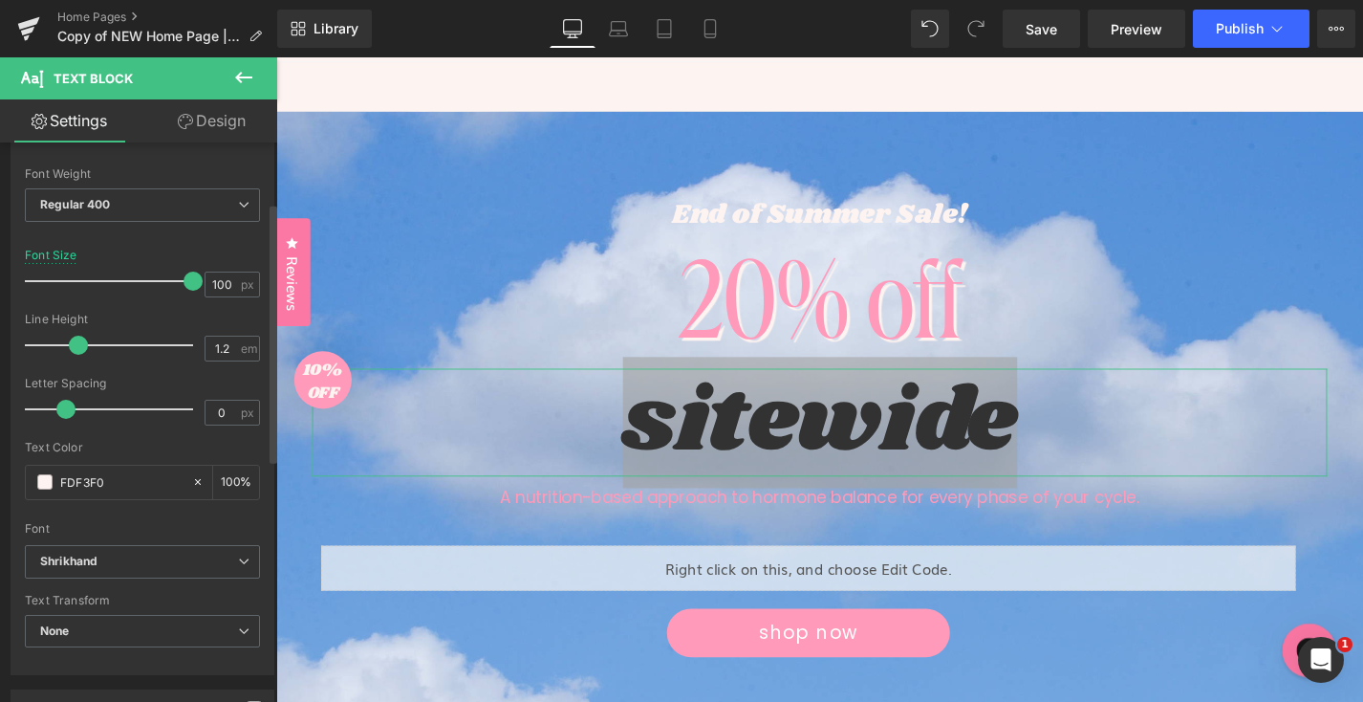
type input "FDF3F0"
click at [111, 539] on div "Font Default Work Sans Raleway Open Sans Shrikhand Poppins MarlideDisplayRegula…" at bounding box center [142, 314] width 235 height 462
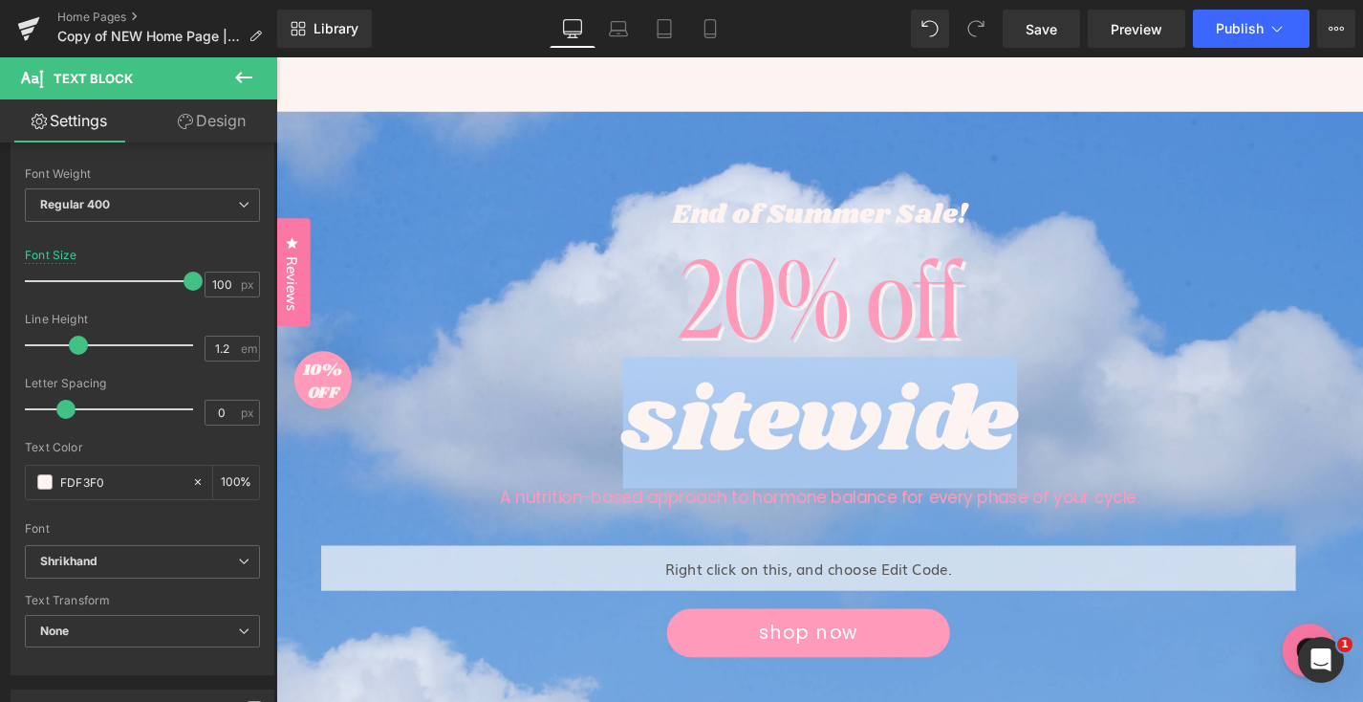
click at [1362, 250] on div "20% off Text Block" at bounding box center [855, 313] width 1080 height 149
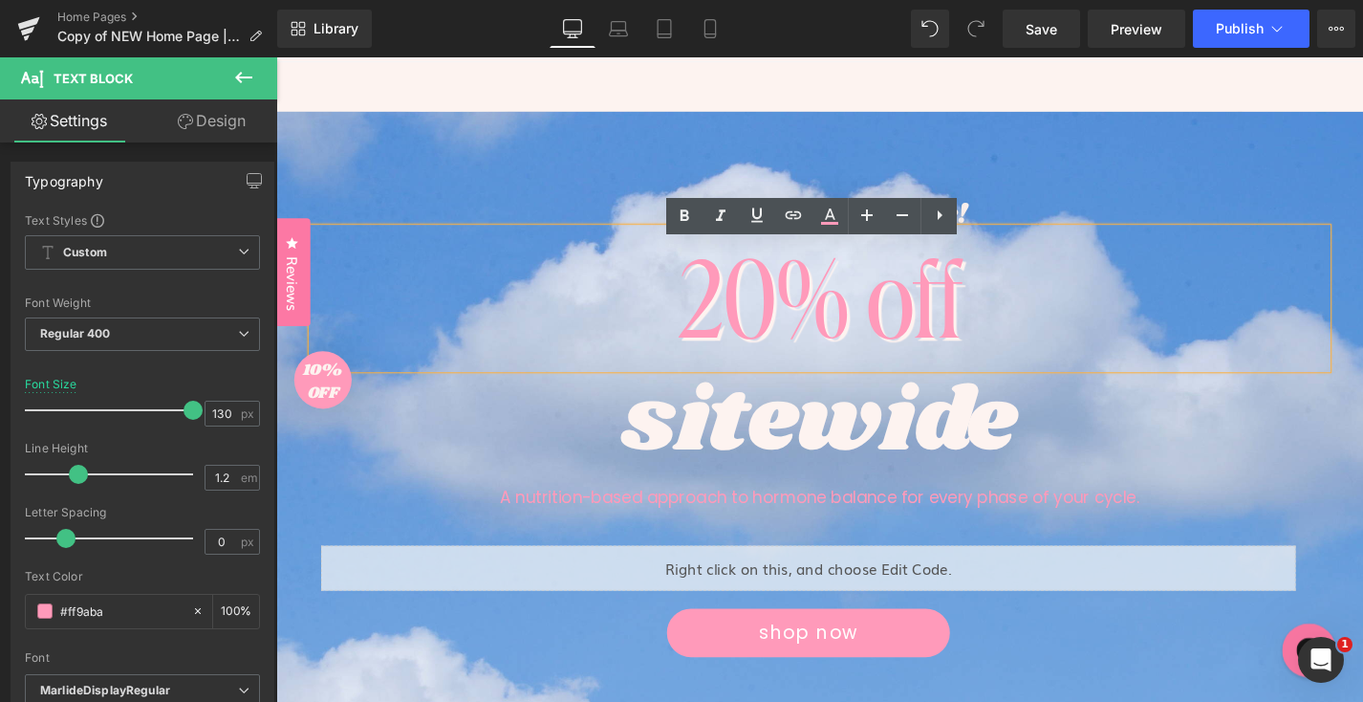
scroll to position [86, 0]
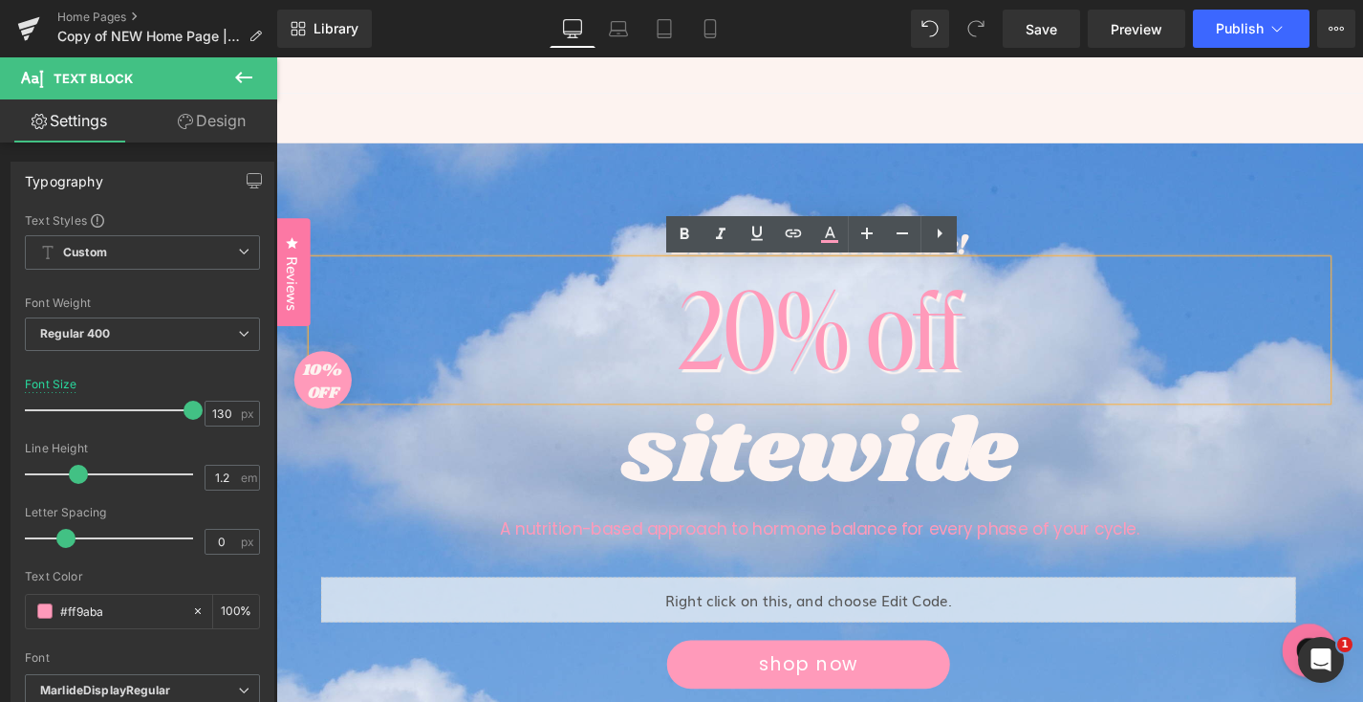
click at [1125, 468] on div "sitewide" at bounding box center [855, 480] width 1080 height 115
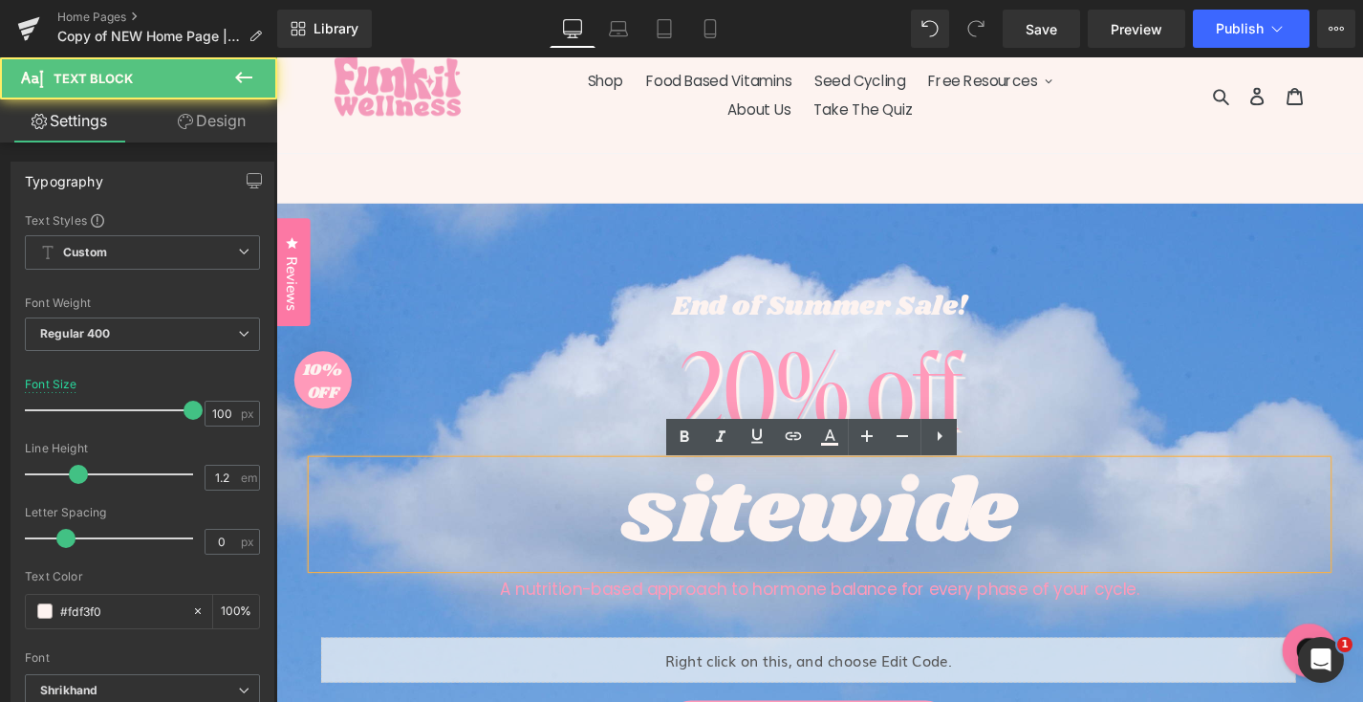
scroll to position [19, 0]
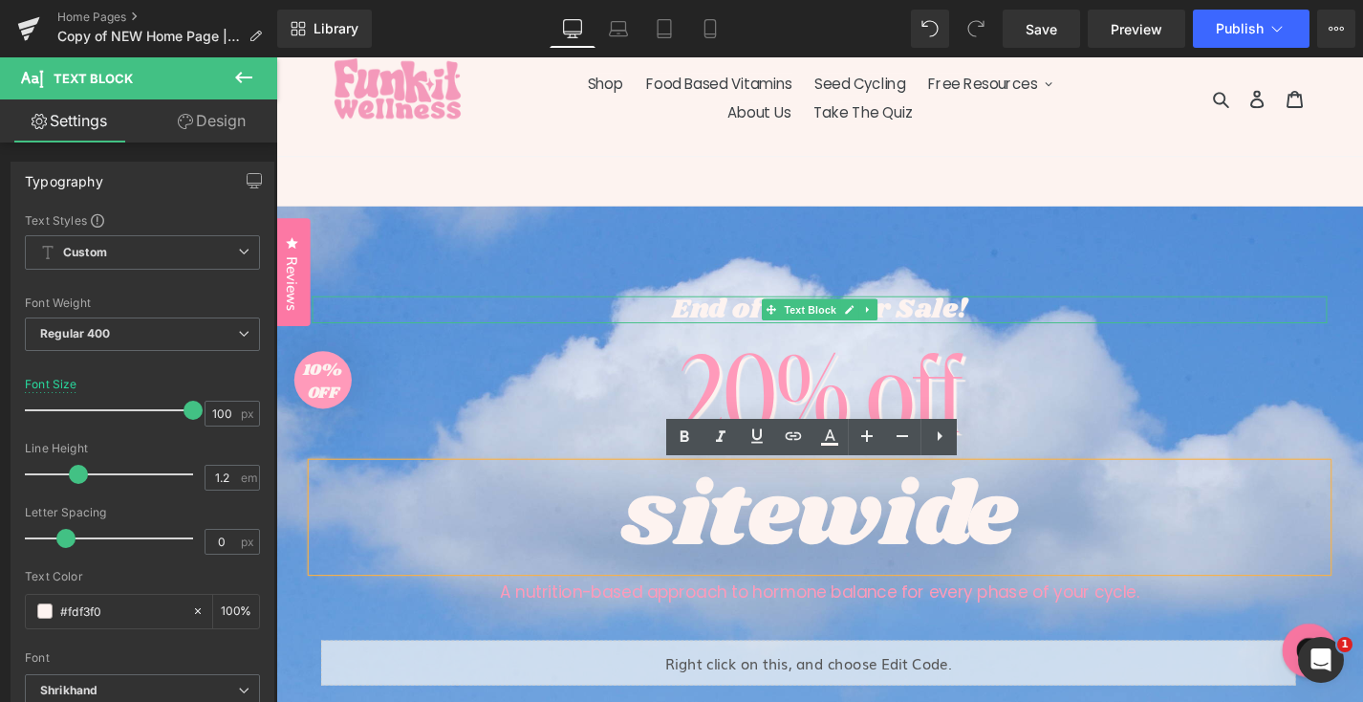
click at [967, 331] on p "End of Summer Sale!" at bounding box center [855, 326] width 1080 height 29
click at [966, 331] on p "End of Summer Sale!" at bounding box center [855, 326] width 1080 height 29
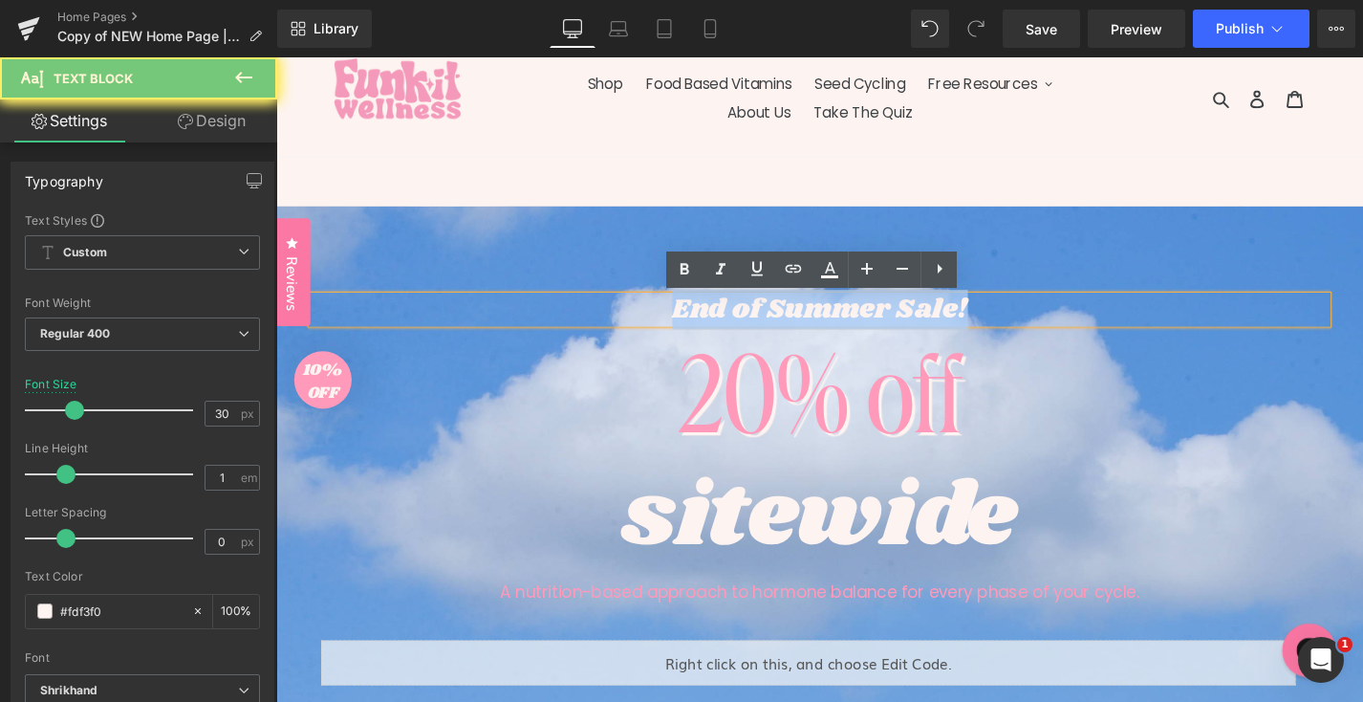
click at [966, 331] on p "End of Summer Sale!" at bounding box center [855, 326] width 1080 height 29
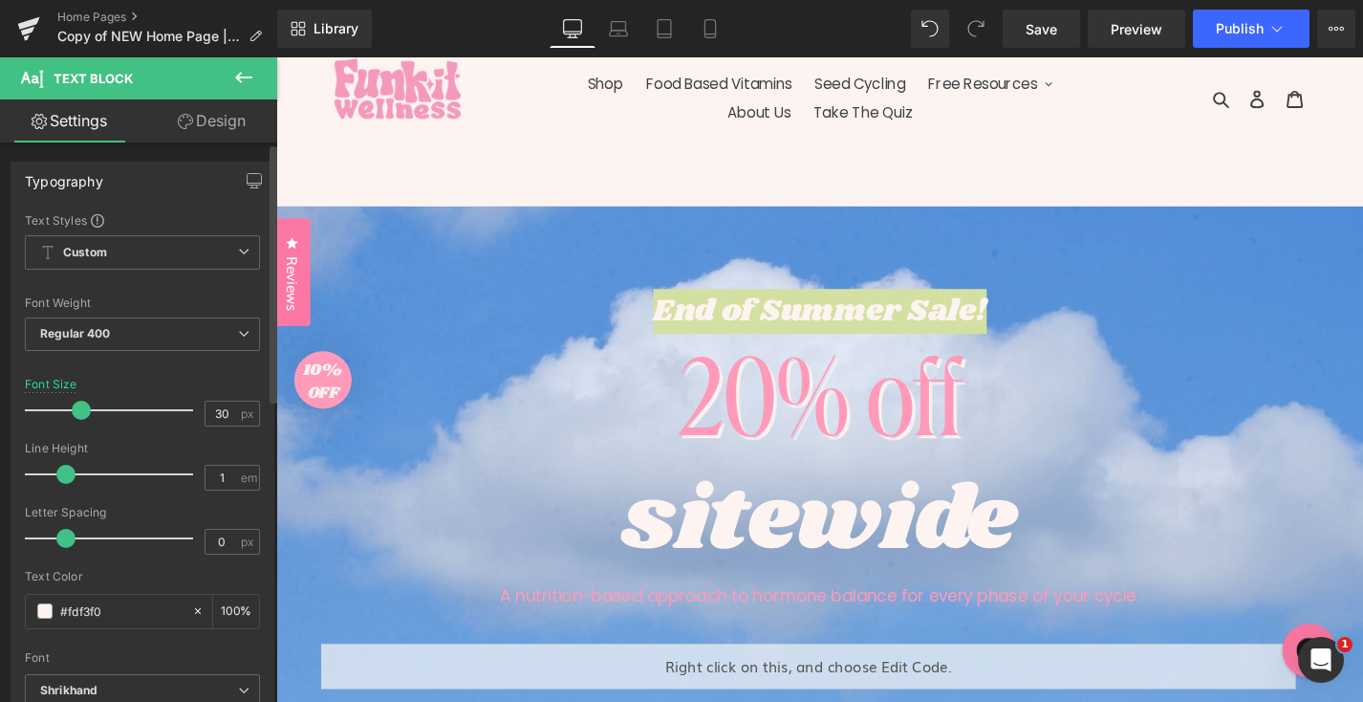
click at [82, 411] on span at bounding box center [81, 410] width 19 height 19
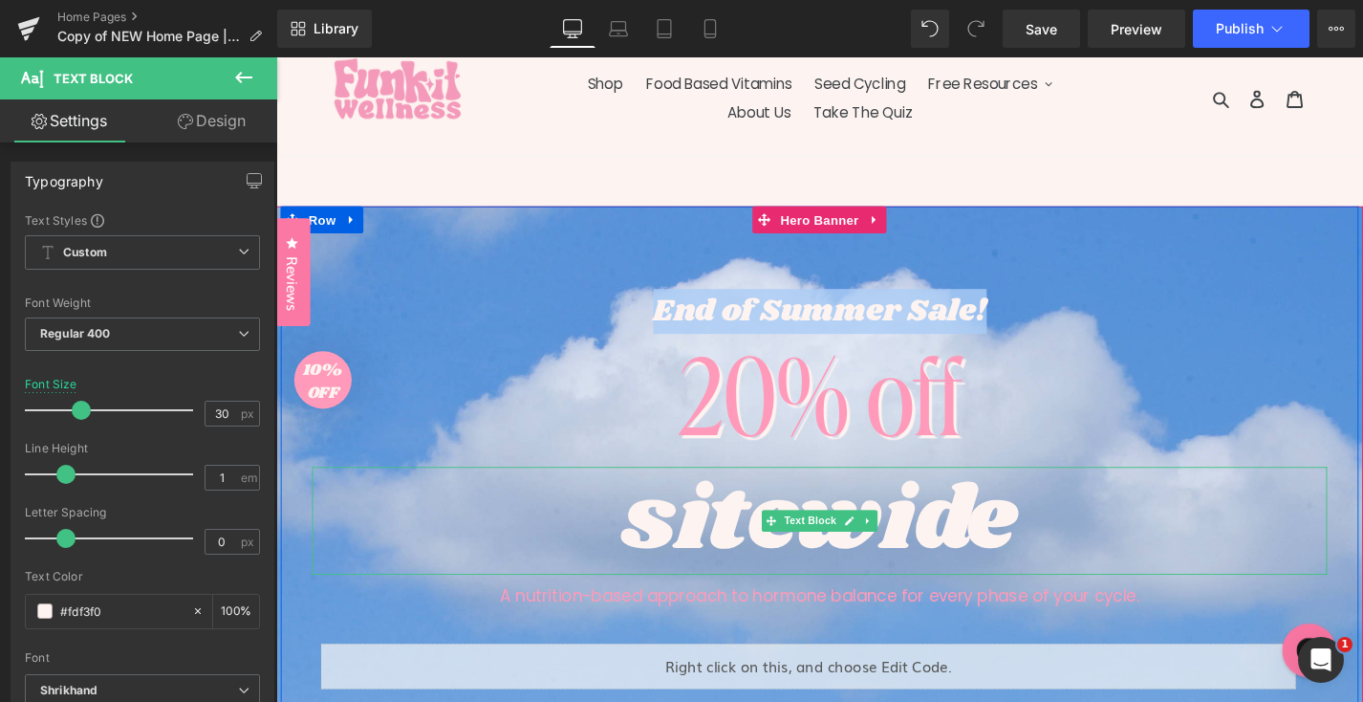
click at [1196, 517] on div "sitewide" at bounding box center [855, 550] width 1080 height 115
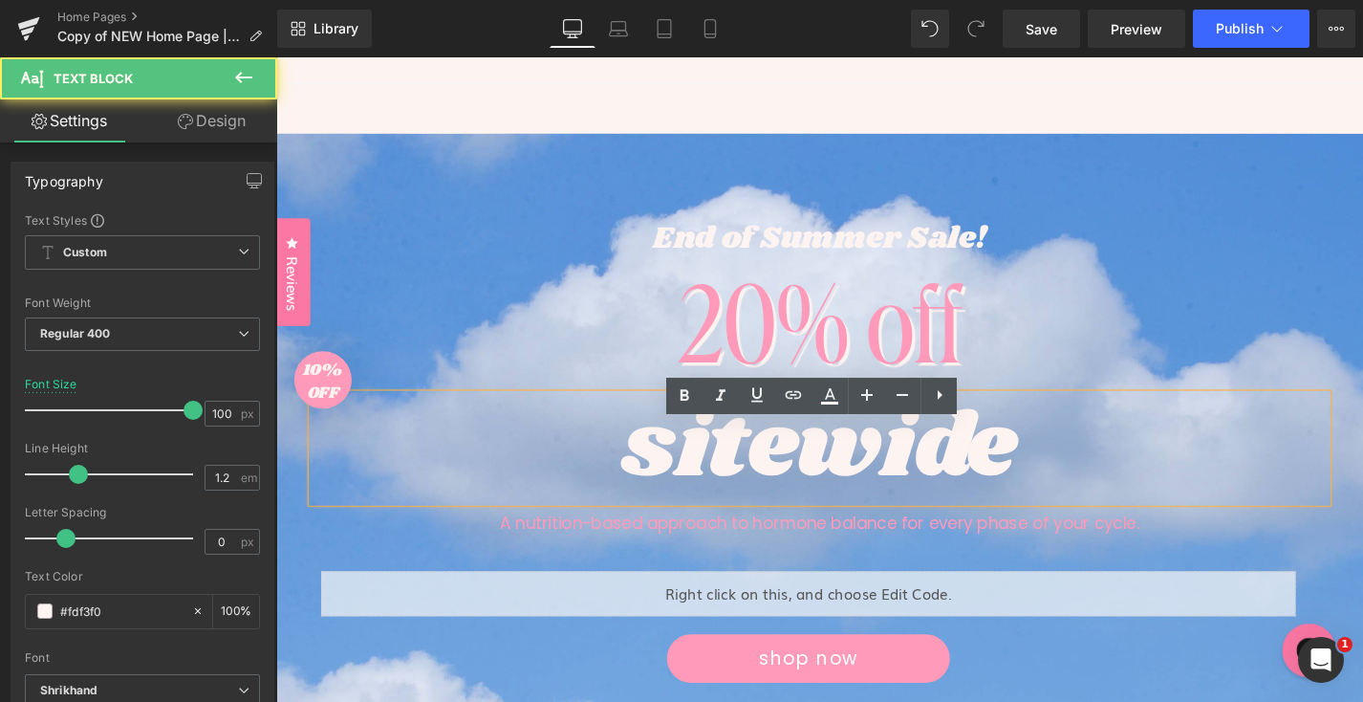
scroll to position [98, 0]
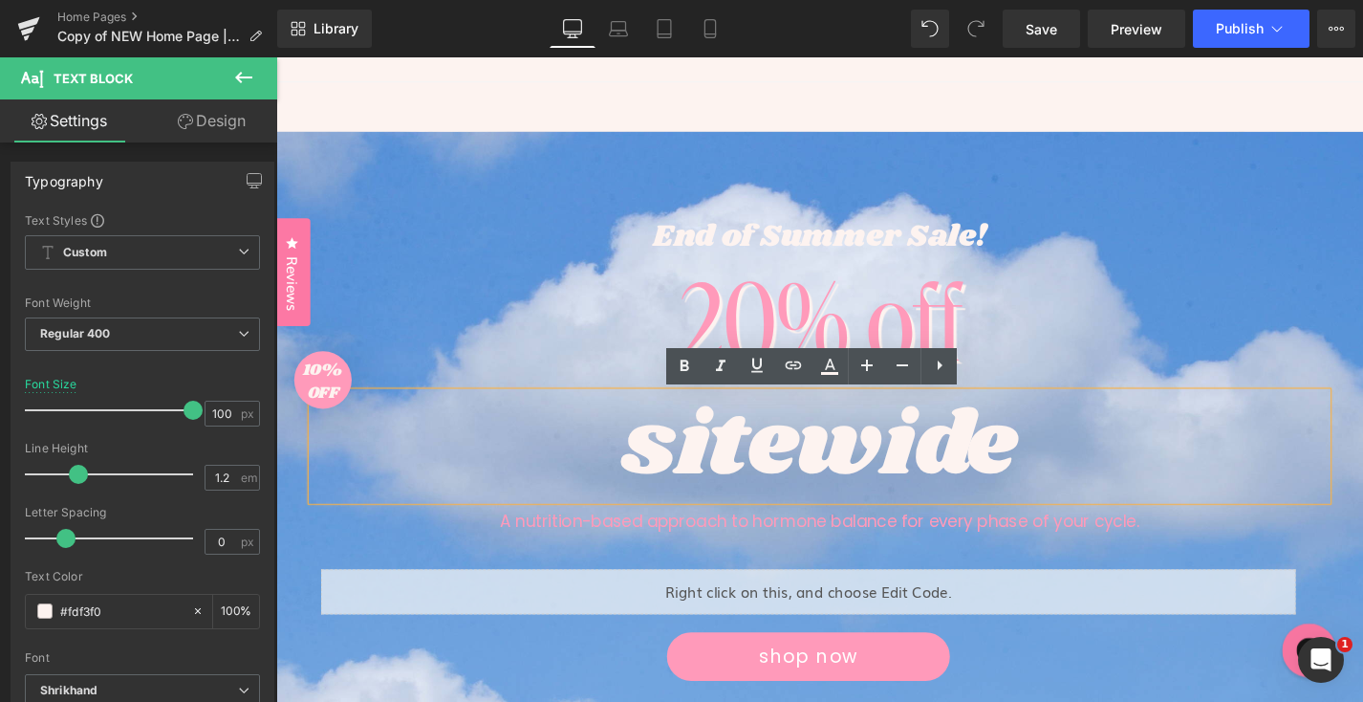
click at [686, 544] on p "A nutrition-based approach to hormone balance for every phase of your cycle." at bounding box center [855, 551] width 1080 height 26
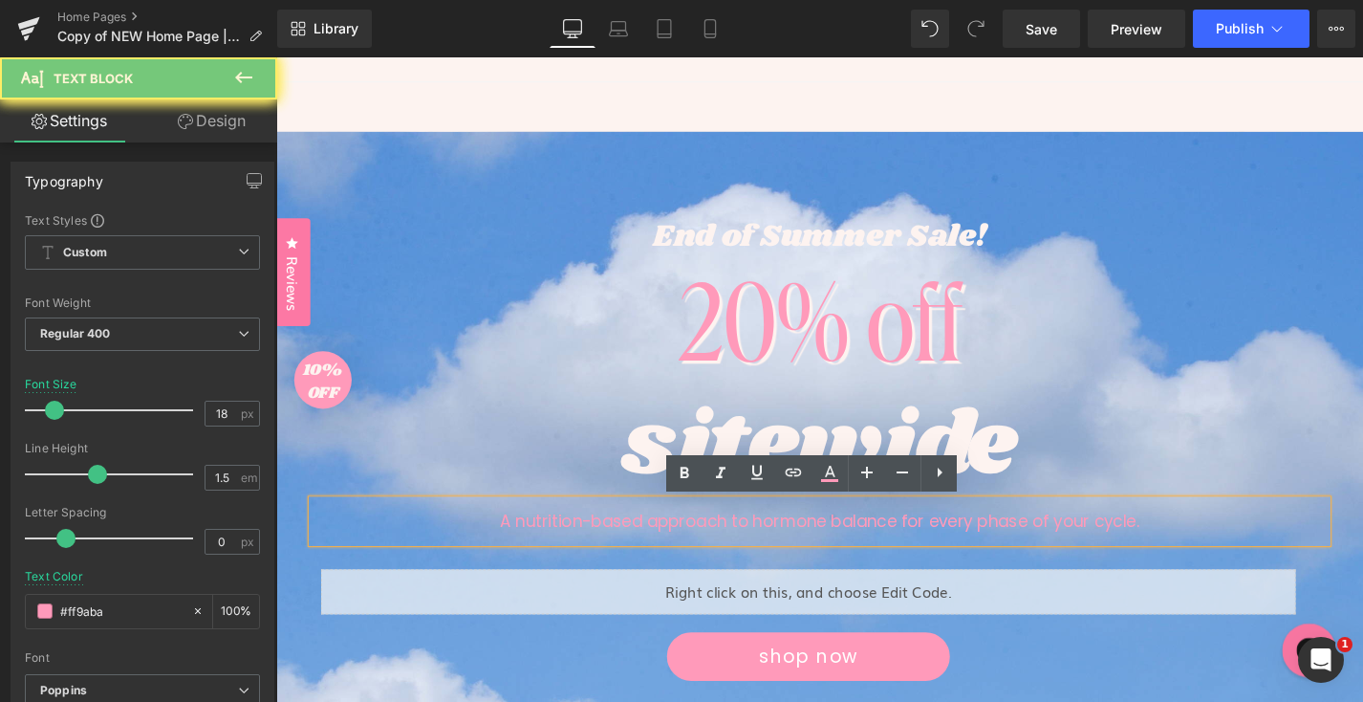
click at [686, 544] on p "A nutrition-based approach to hormone balance for every phase of your cycle." at bounding box center [855, 551] width 1080 height 26
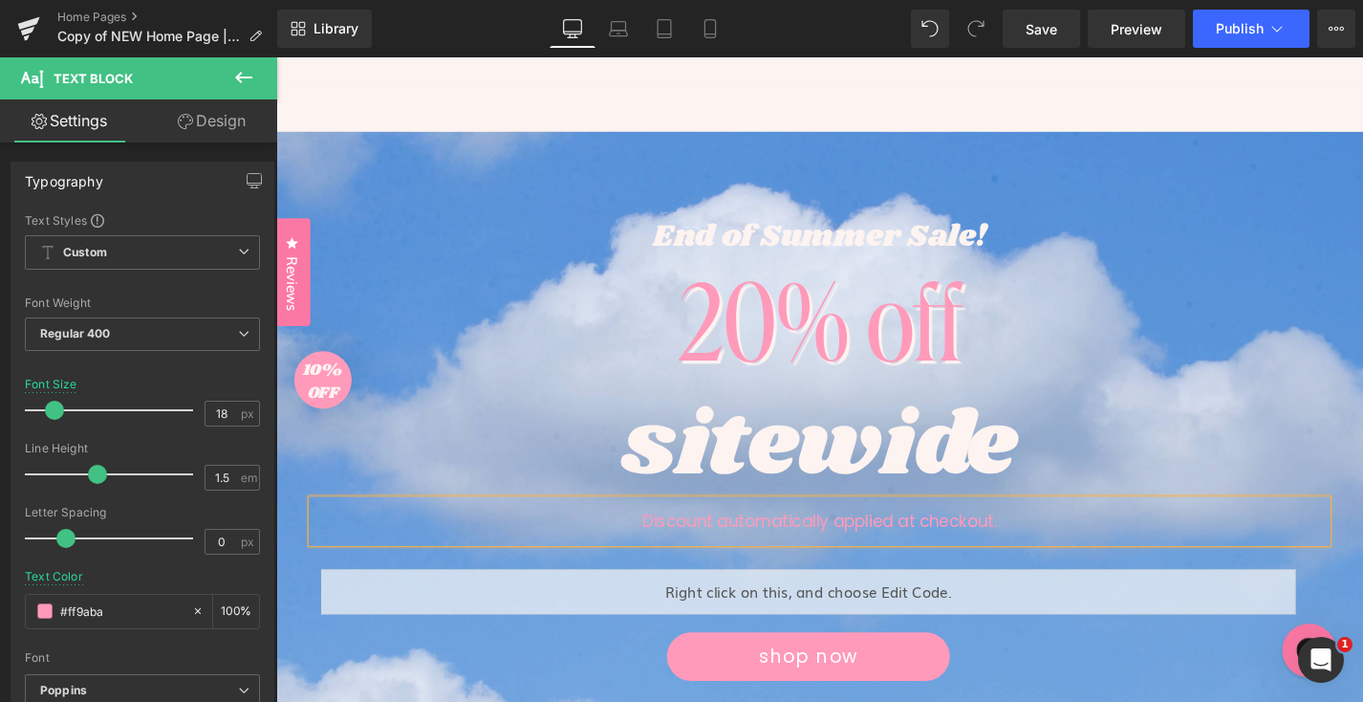
click at [691, 540] on p "Discount automatically applied at checkout." at bounding box center [855, 551] width 1080 height 26
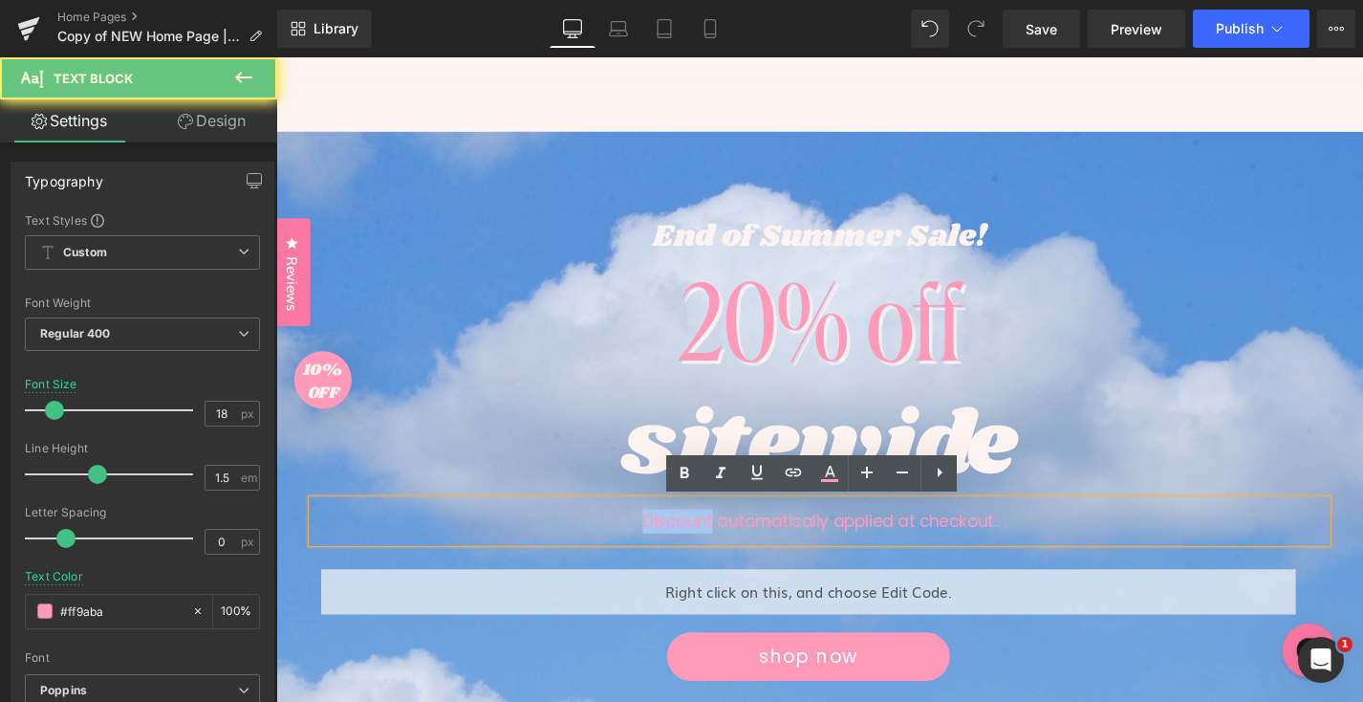
click at [691, 540] on p "Discount automatically applied at checkout." at bounding box center [855, 551] width 1080 height 26
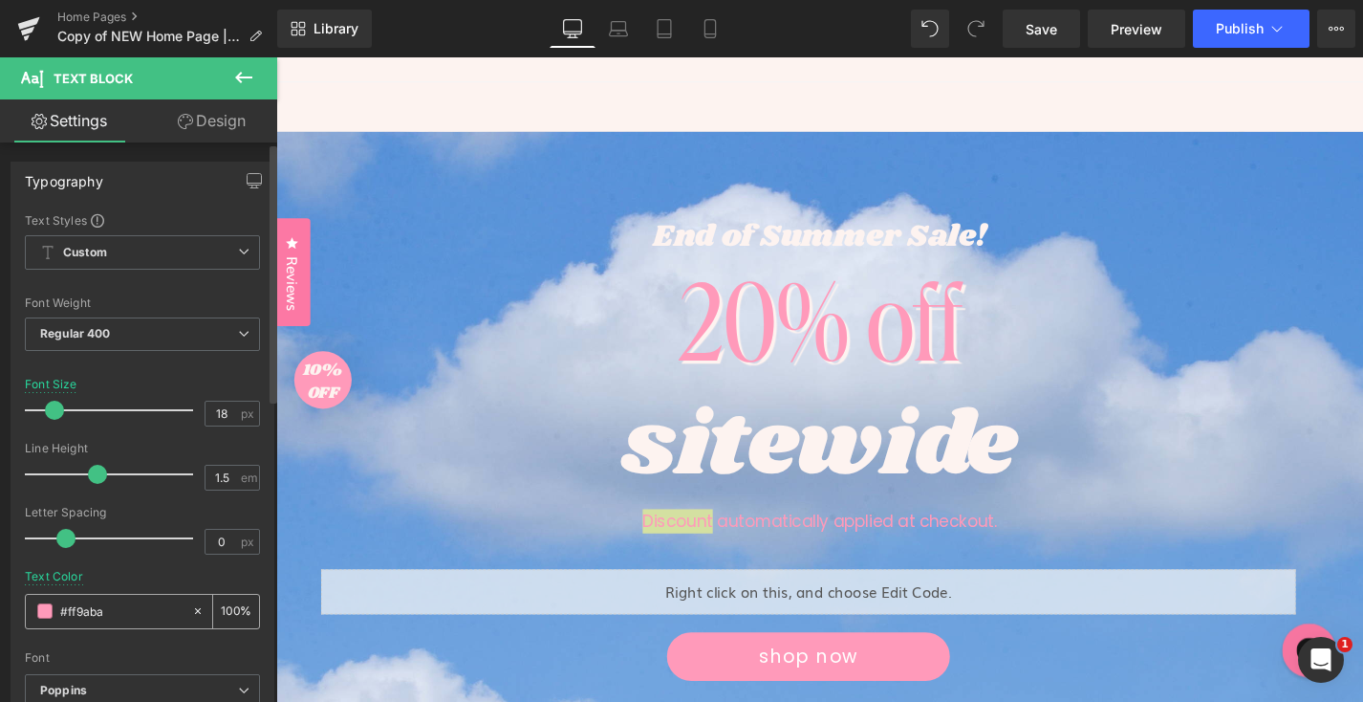
click at [73, 610] on input "#ff9aba" at bounding box center [121, 610] width 122 height 21
paste input "FDF3F0"
type input "FDF3F0"
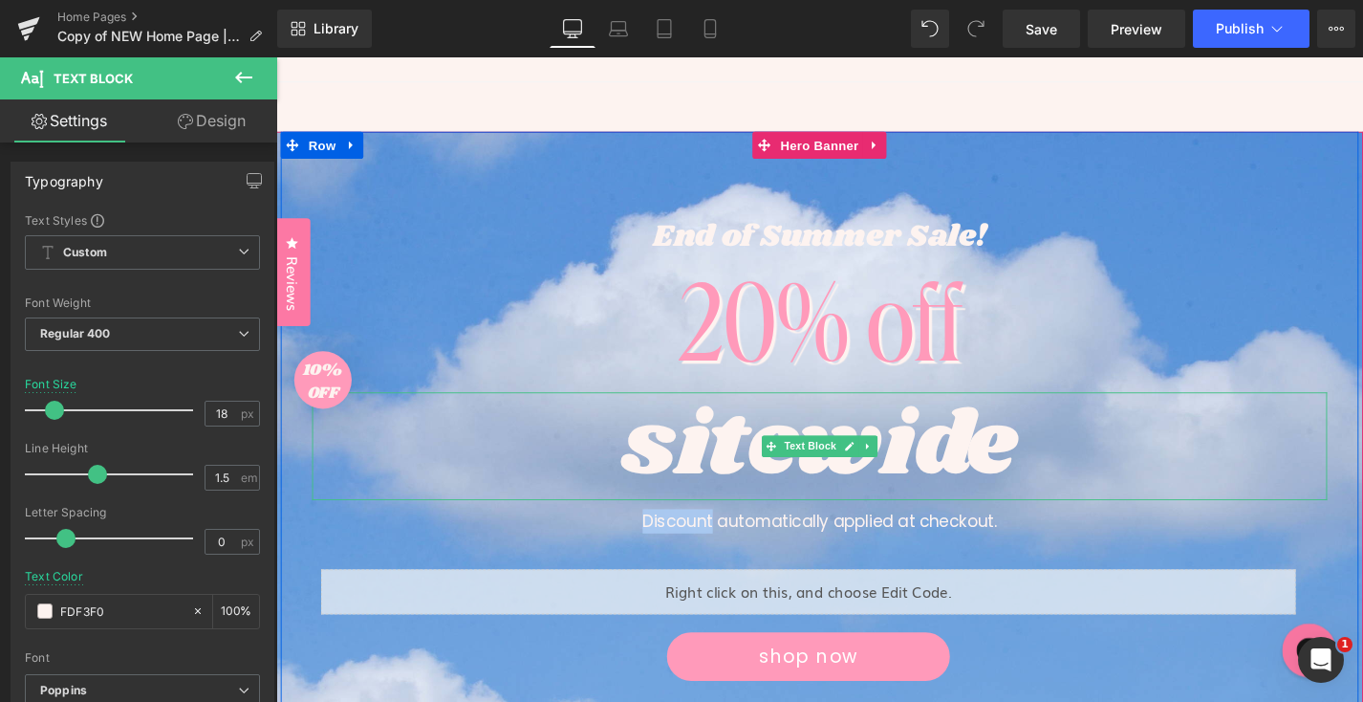
click at [519, 518] on div "sitewide" at bounding box center [855, 471] width 1080 height 115
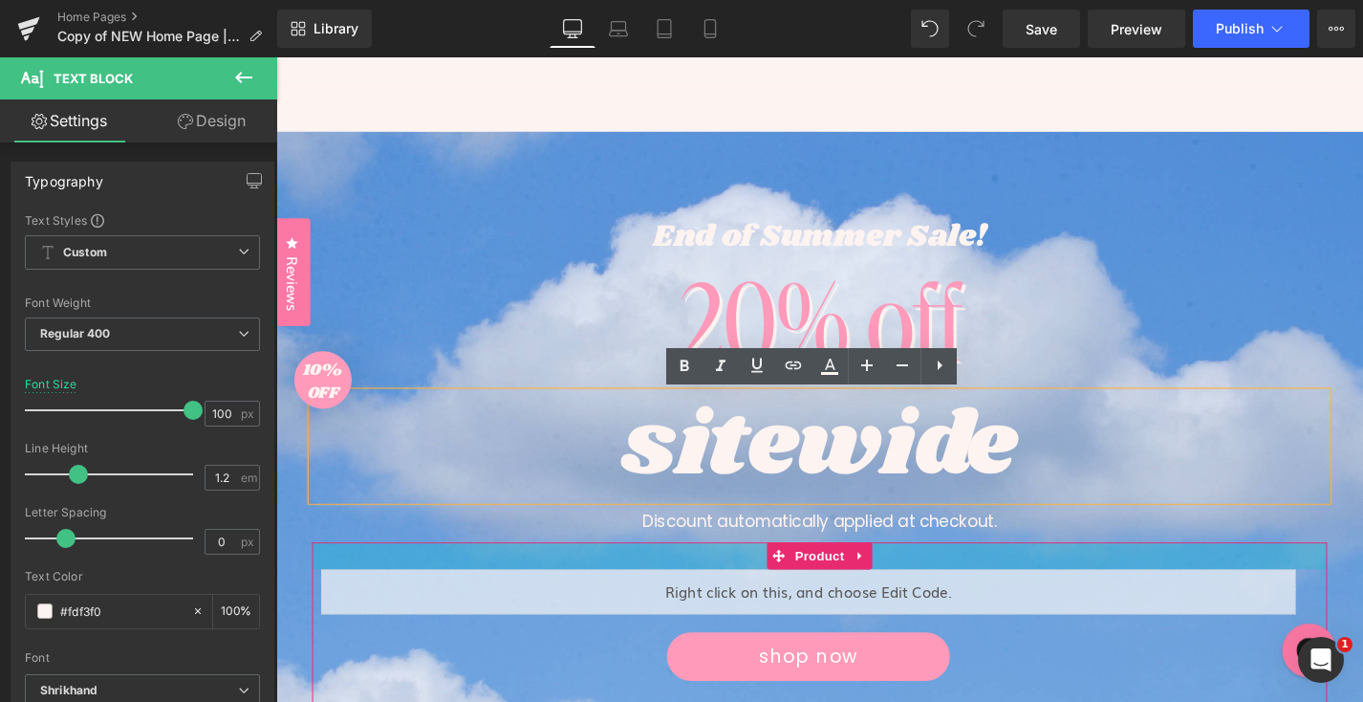
click at [1194, 570] on div "Discount automatically applied at checkout. Text Block" at bounding box center [855, 551] width 1080 height 45
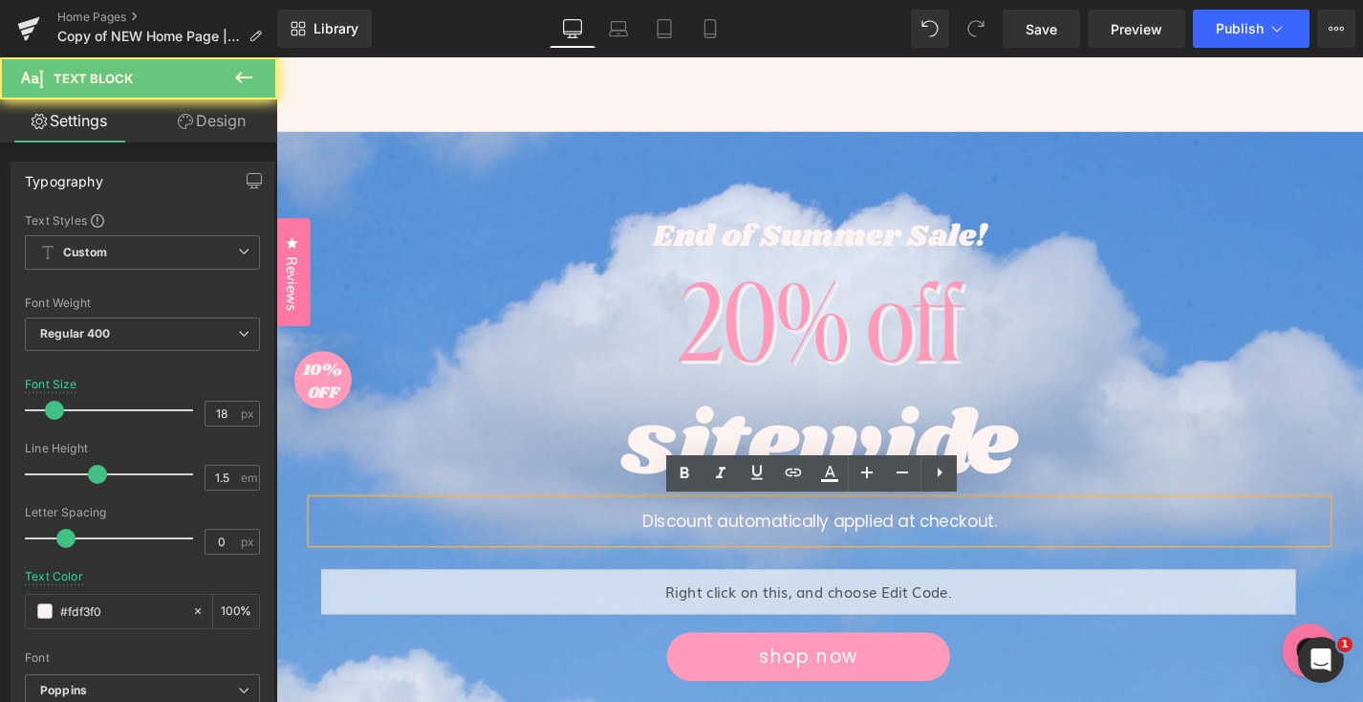
click at [956, 549] on p "Discount automatically applied at checkout." at bounding box center [855, 551] width 1080 height 26
click at [718, 475] on icon at bounding box center [720, 473] width 23 height 23
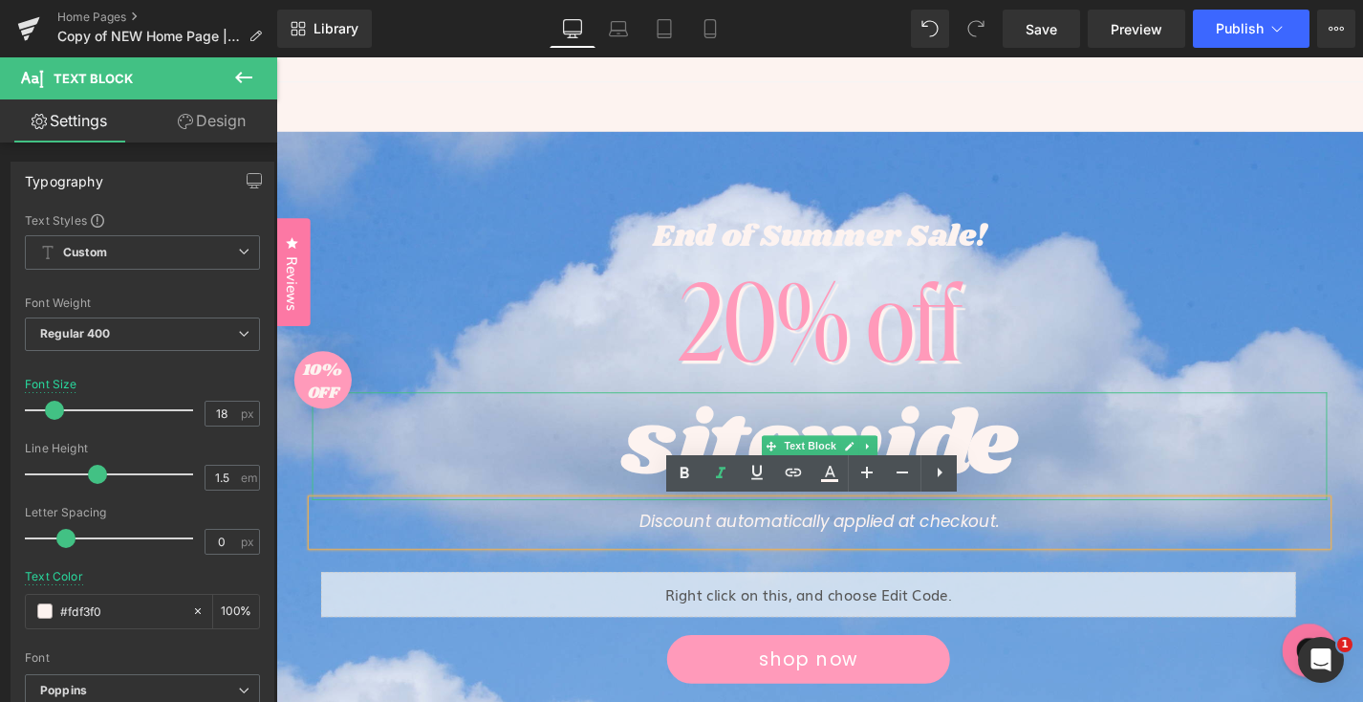
click at [527, 423] on div "sitewide" at bounding box center [855, 471] width 1080 height 115
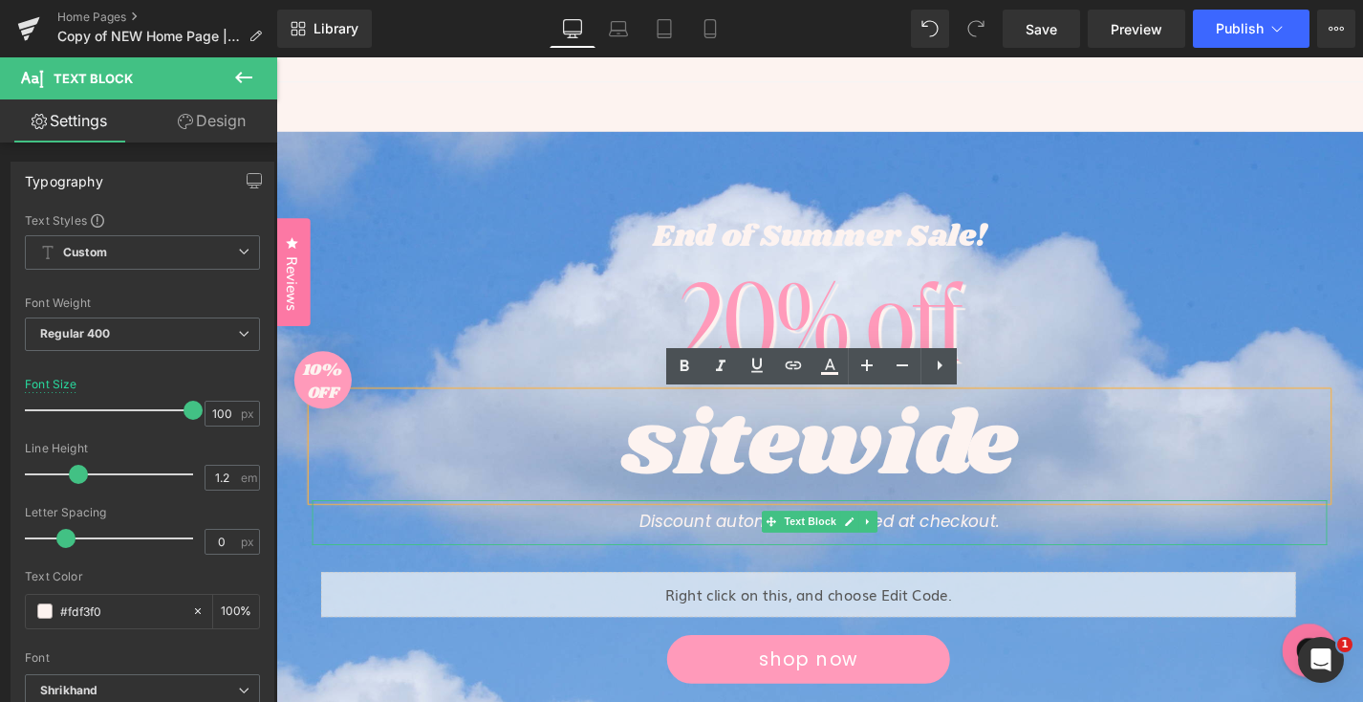
click at [917, 555] on icon "Discount automatically applied at checkout." at bounding box center [854, 553] width 383 height 17
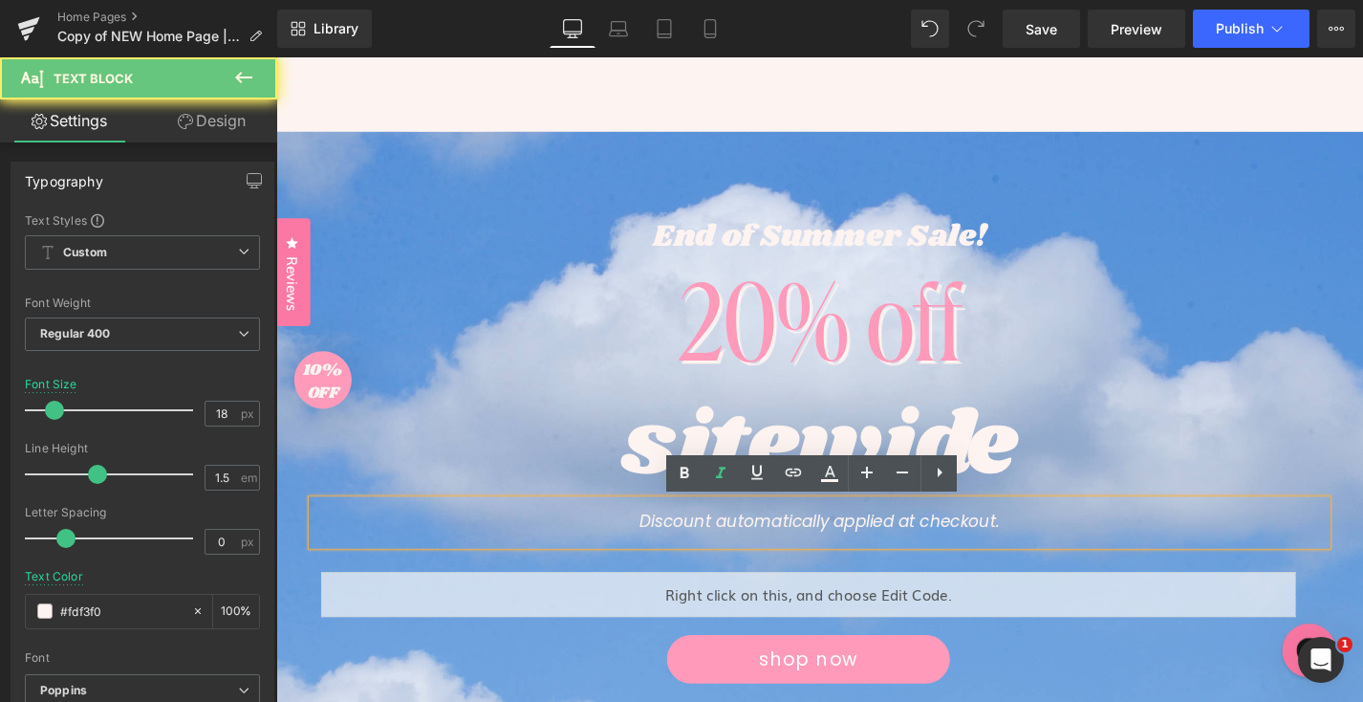
click at [917, 555] on icon "Discount automatically applied at checkout." at bounding box center [854, 553] width 383 height 17
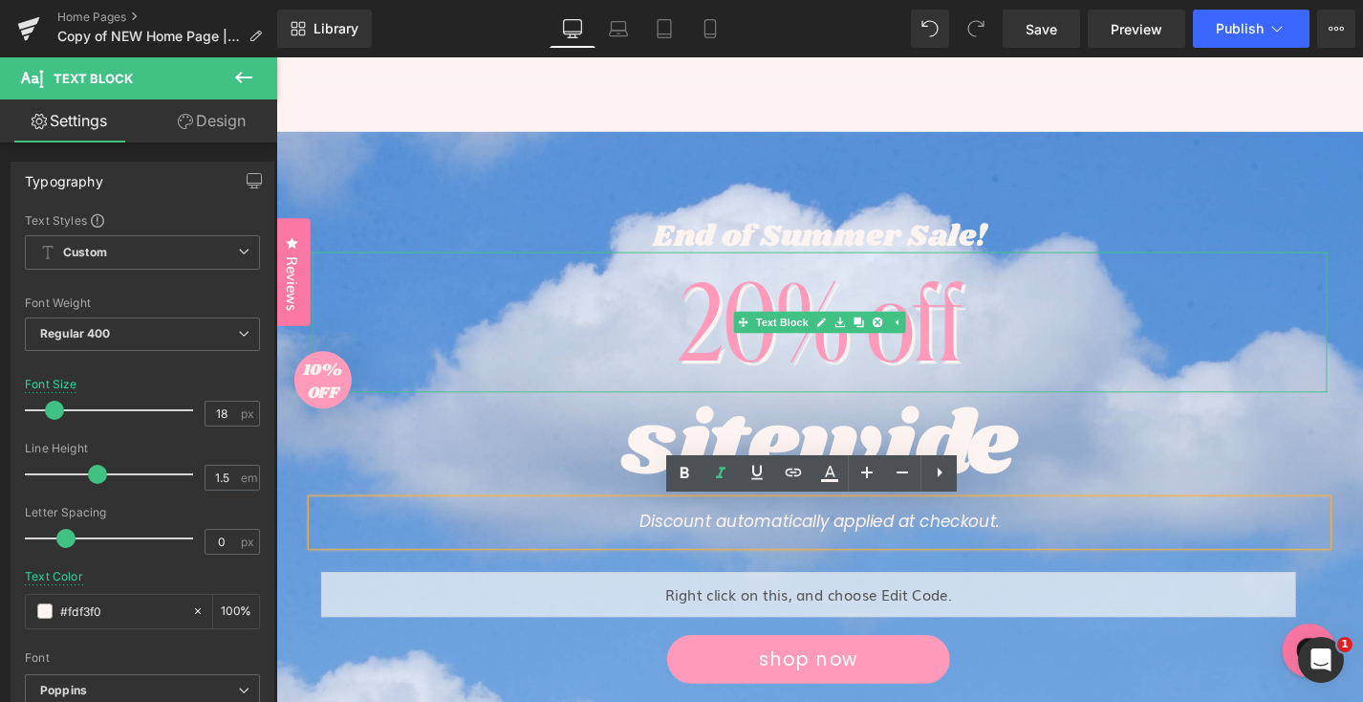
click at [464, 348] on div "20% off" at bounding box center [855, 339] width 1080 height 149
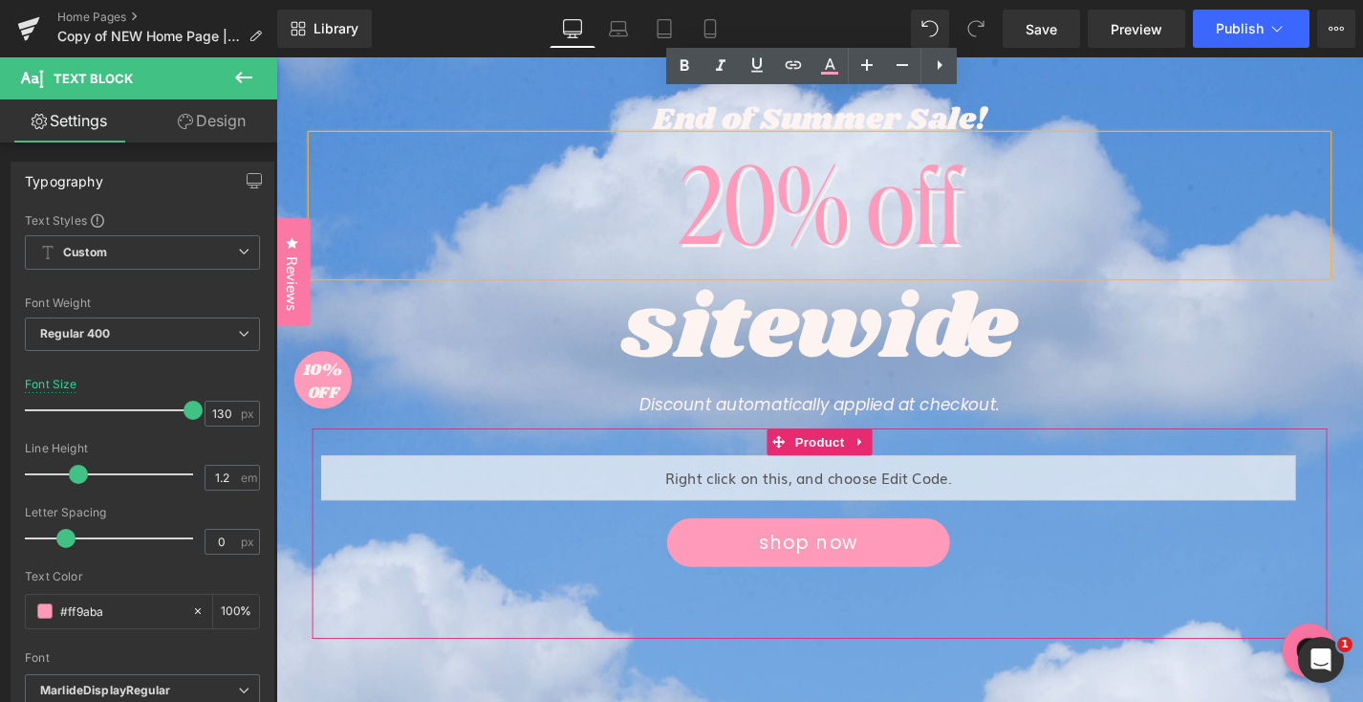
scroll to position [591, 0]
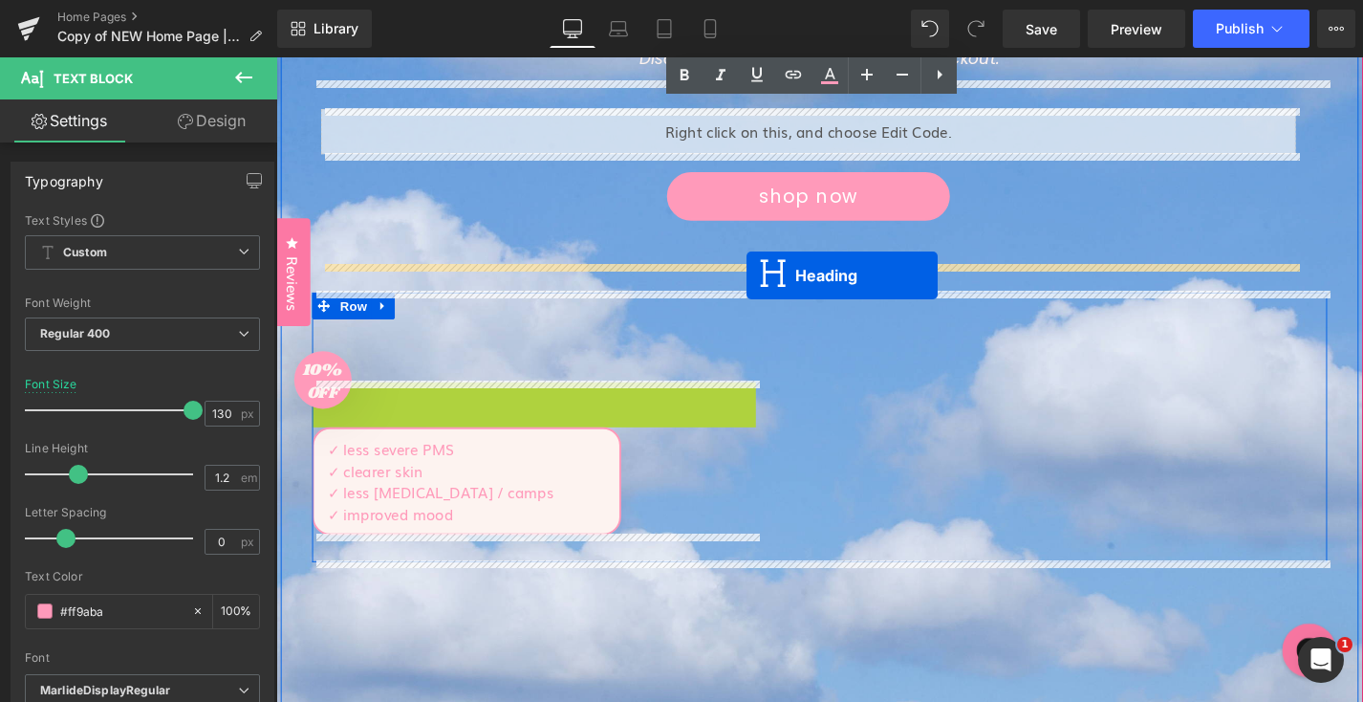
drag, startPoint x: 535, startPoint y: 414, endPoint x: 777, endPoint y: 290, distance: 271.9
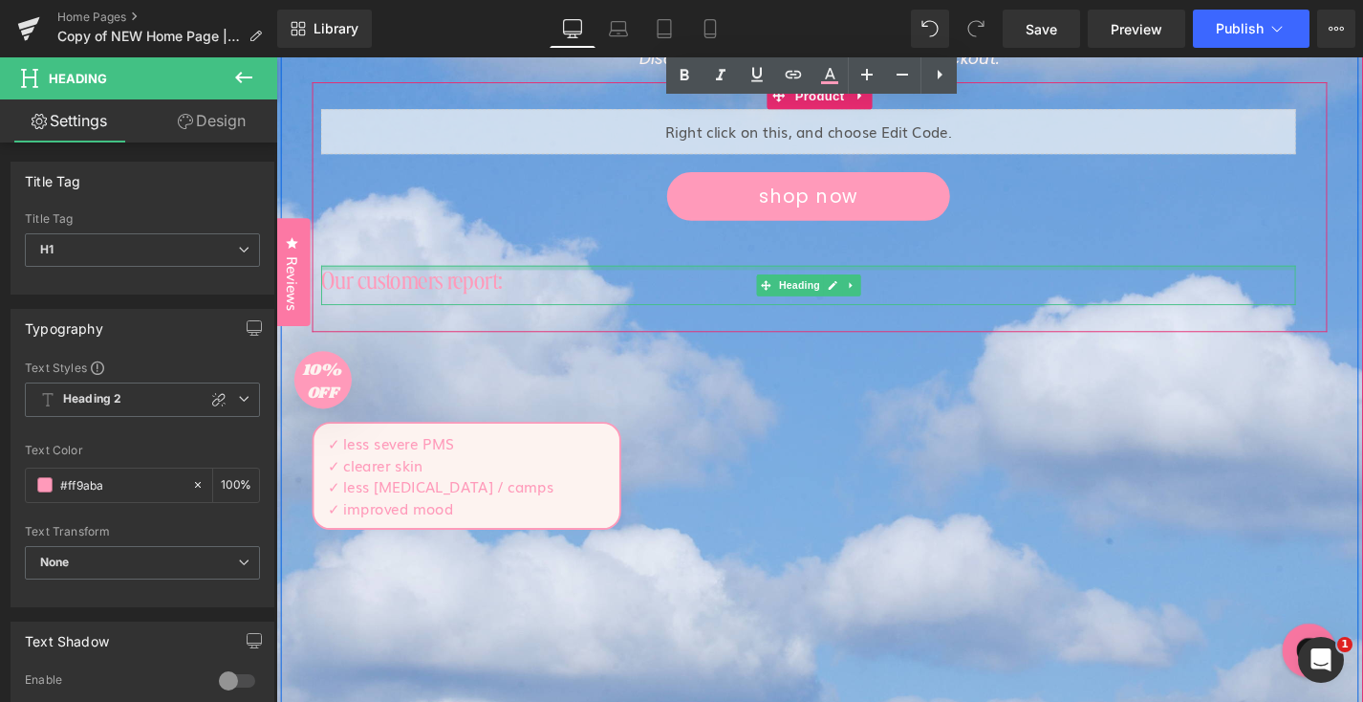
click at [484, 303] on h1 "Our customers report:" at bounding box center [842, 295] width 1037 height 33
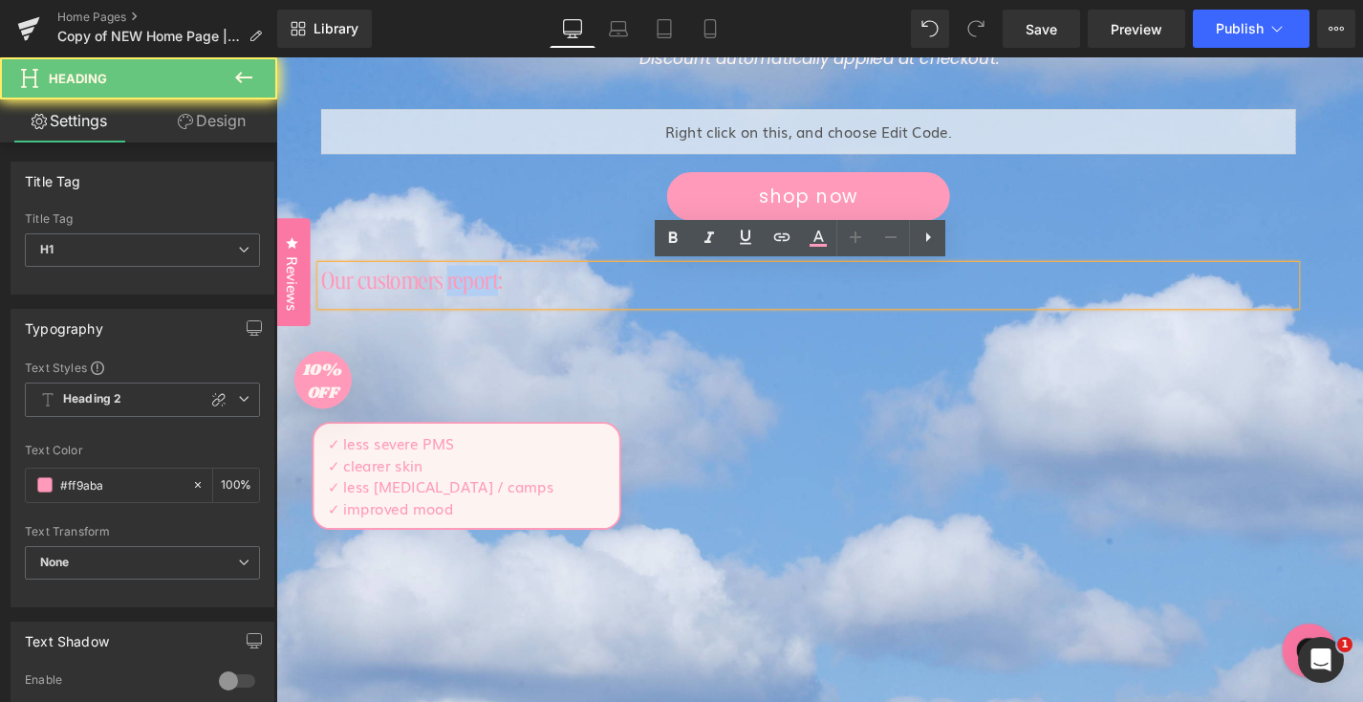
click at [484, 303] on h1 "Our customers report:" at bounding box center [842, 295] width 1037 height 33
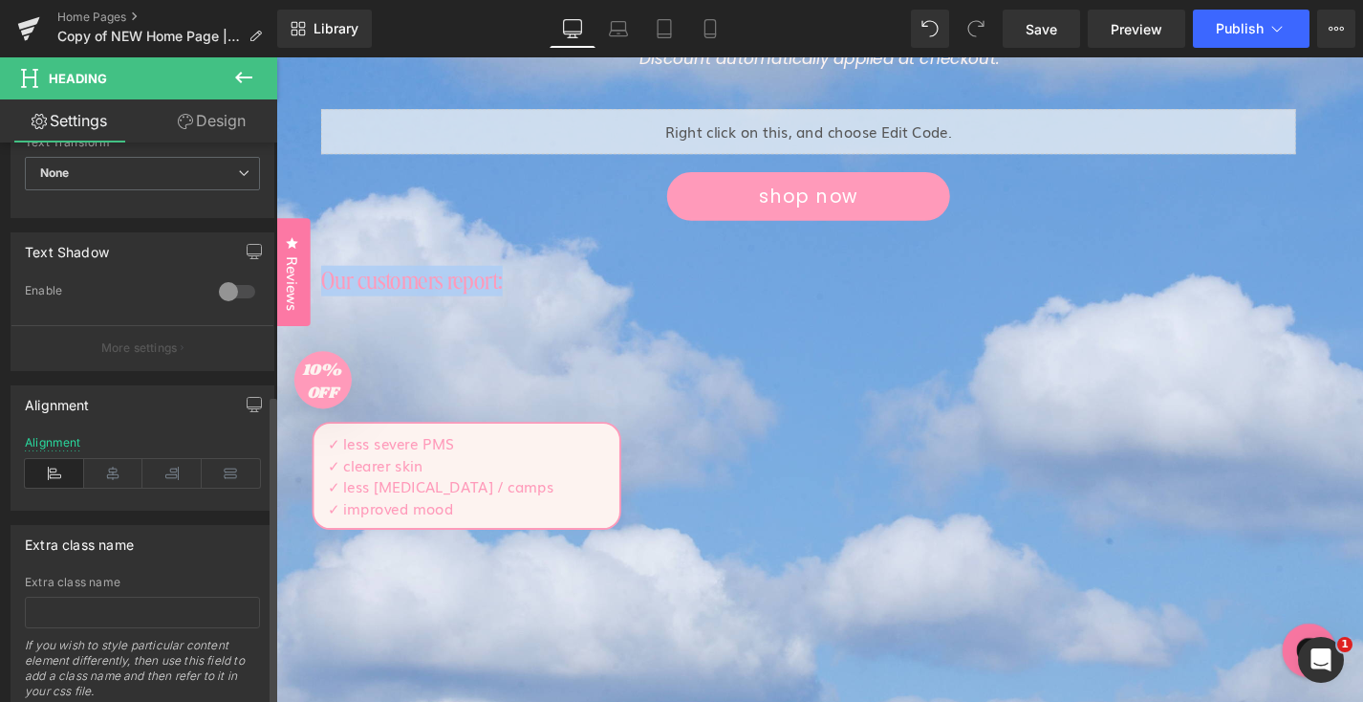
scroll to position [453, 0]
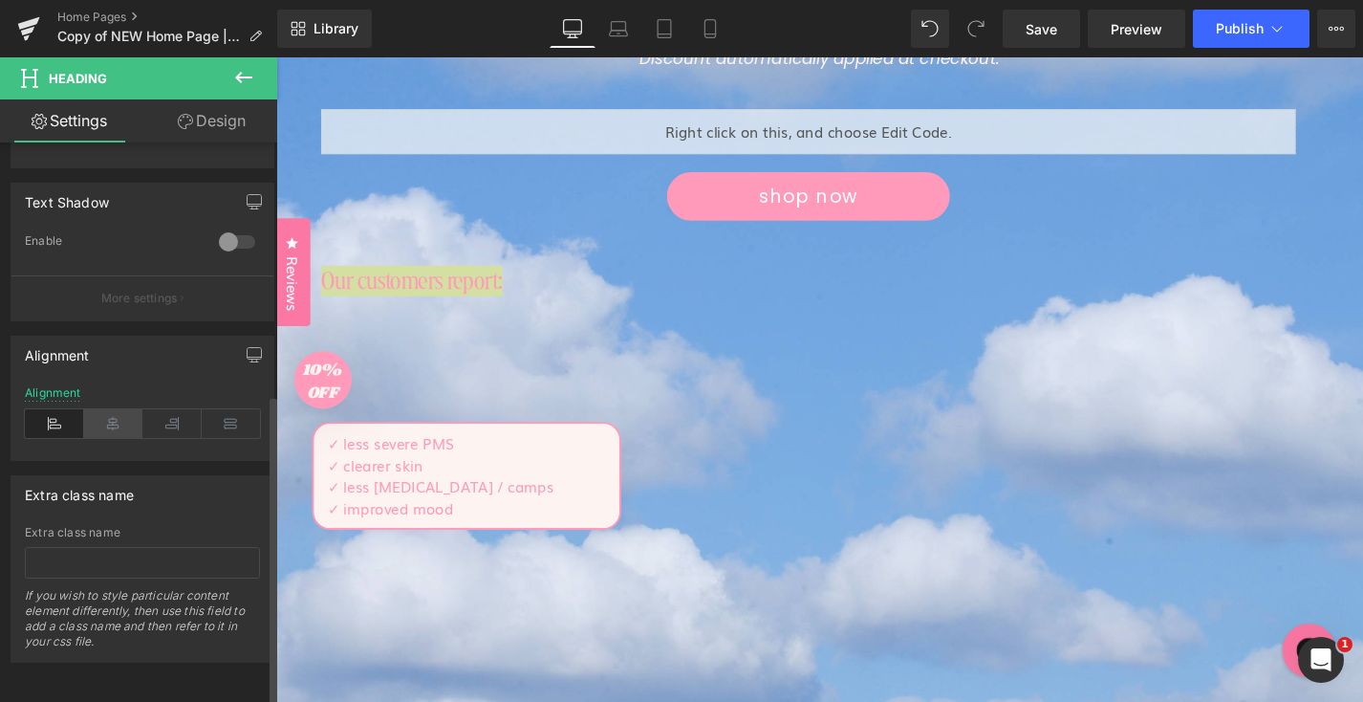
click at [116, 417] on icon at bounding box center [113, 423] width 59 height 29
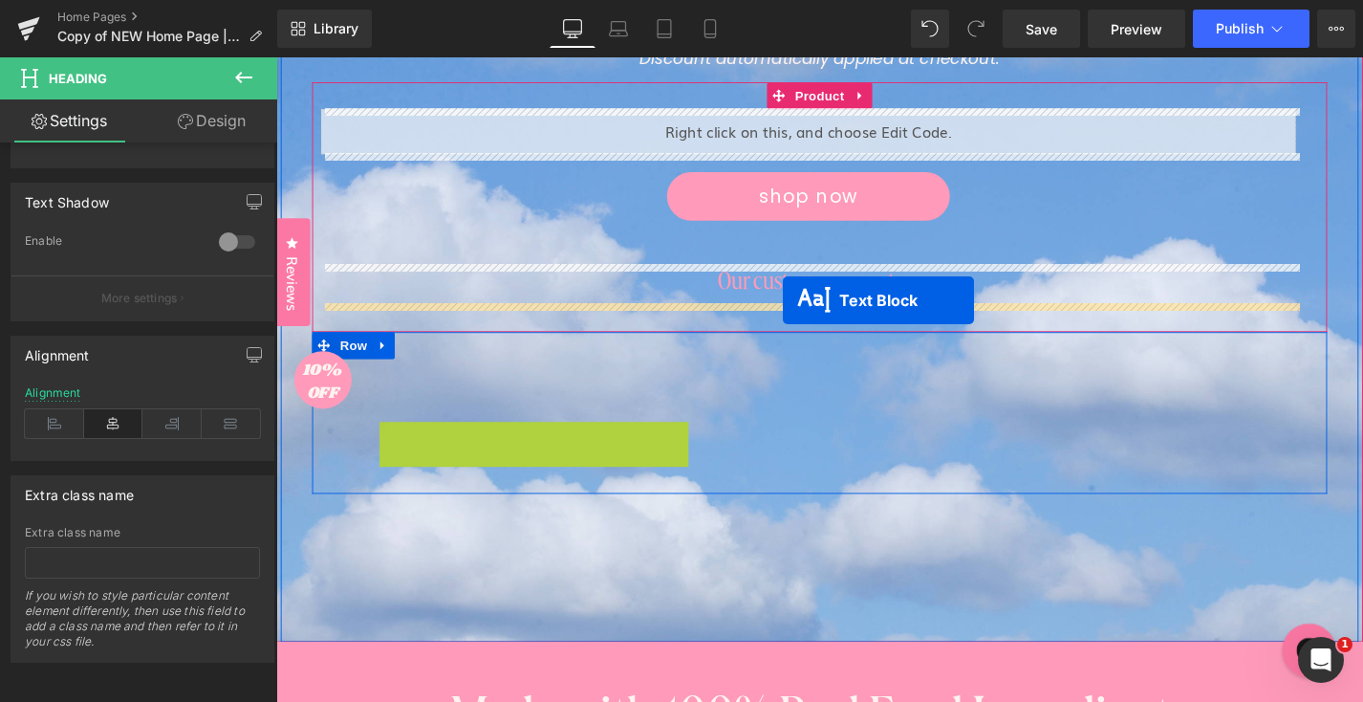
drag, startPoint x: 468, startPoint y: 504, endPoint x: 815, endPoint y: 315, distance: 394.9
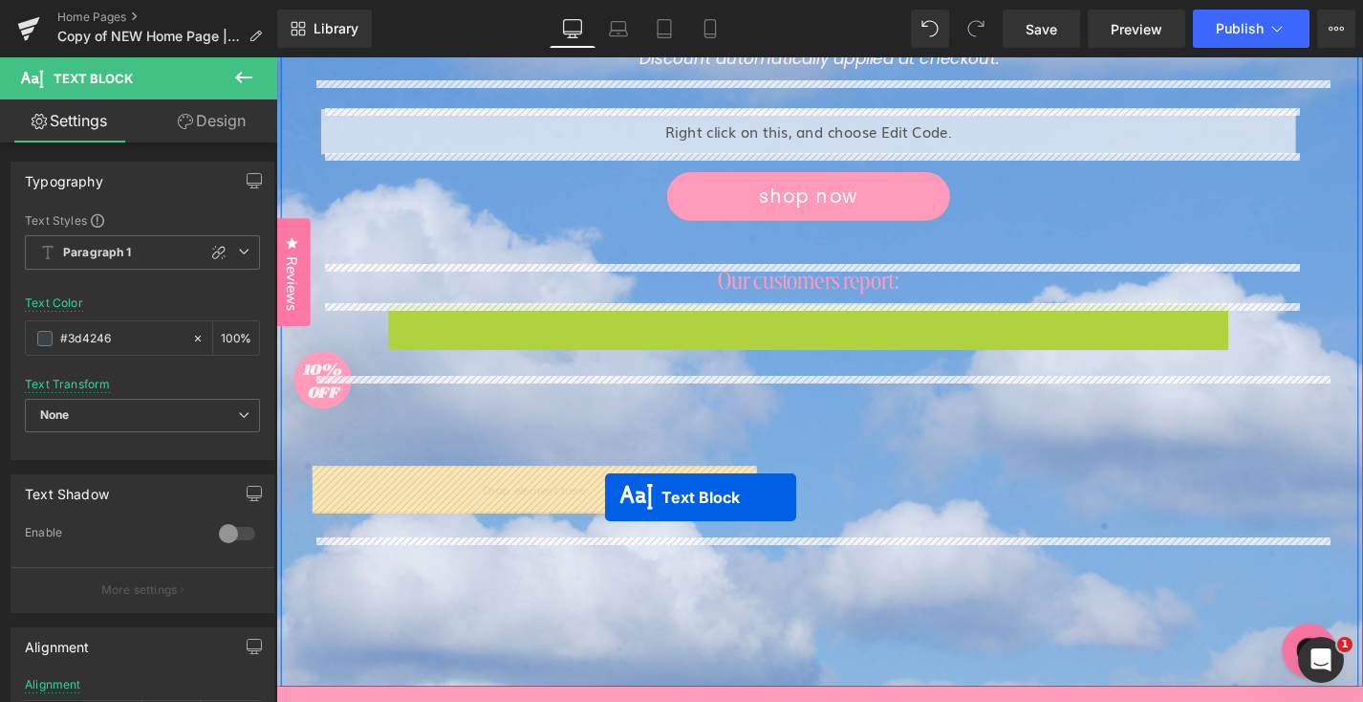
drag, startPoint x: 769, startPoint y: 379, endPoint x: 624, endPoint y: 526, distance: 206.2
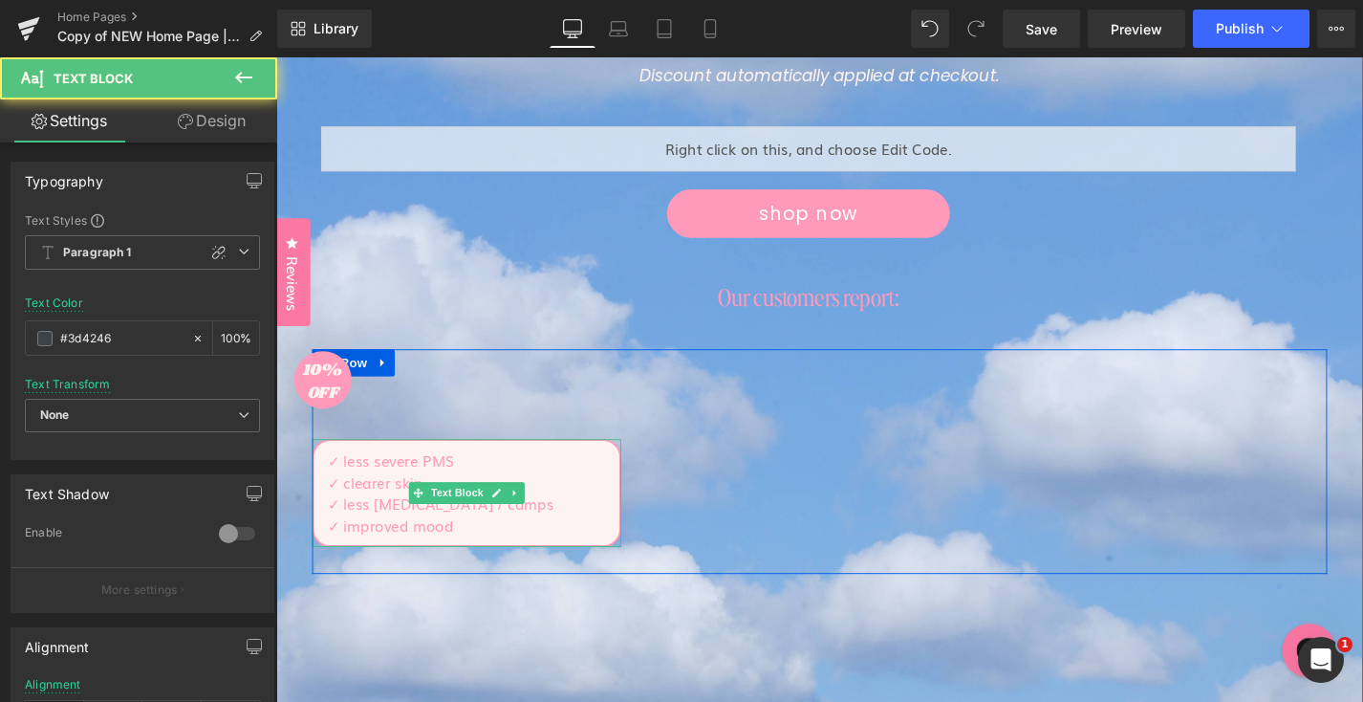
scroll to position [570, 0]
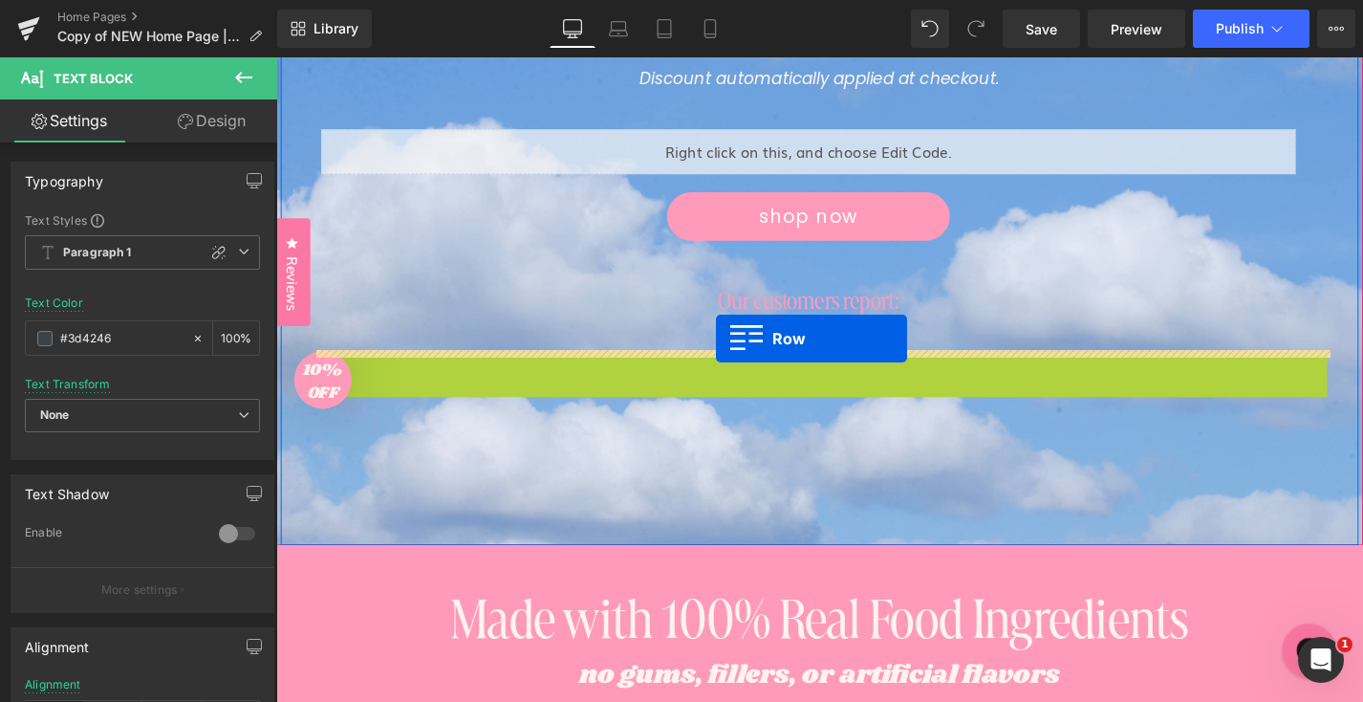
drag, startPoint x: 365, startPoint y: 388, endPoint x: 745, endPoint y: 356, distance: 380.9
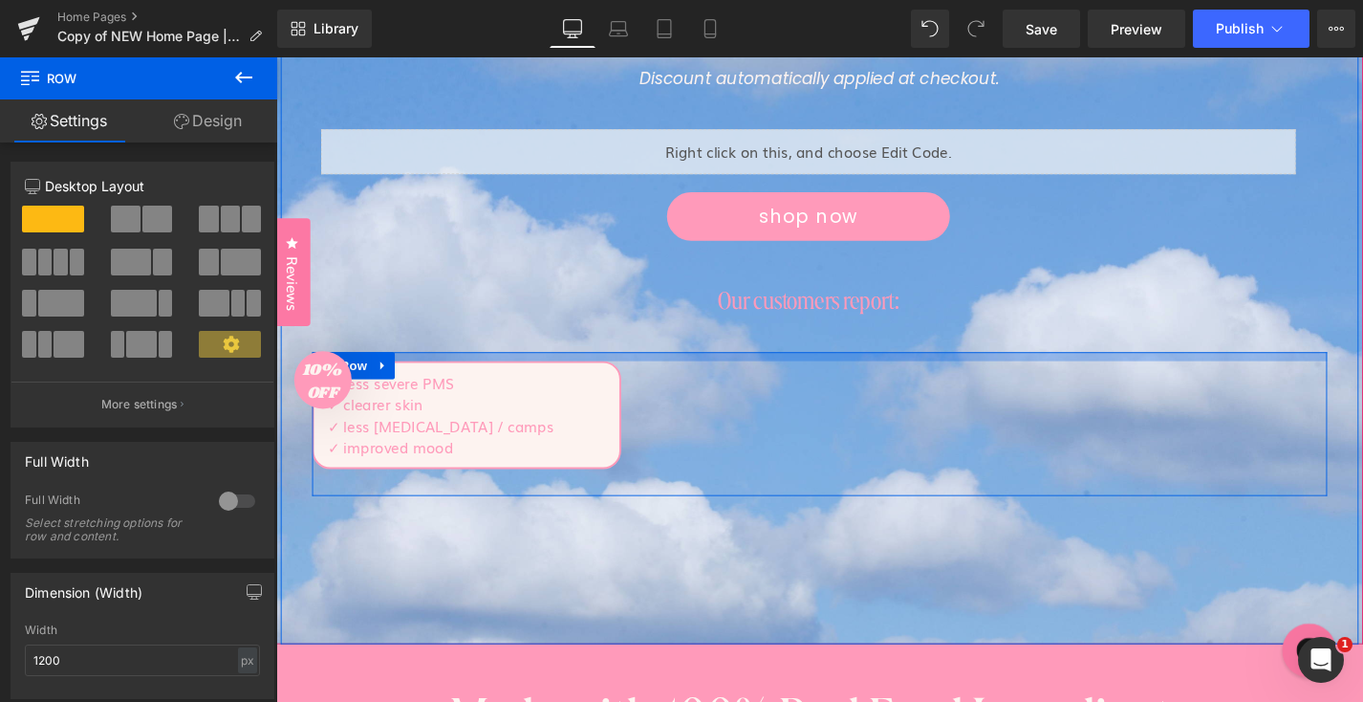
drag, startPoint x: 629, startPoint y: 433, endPoint x: 635, endPoint y: 347, distance: 86.2
click at [635, 347] on div "End of Summer Sale! Text Block 20% off Text Block sitewide Text Block Discount …" at bounding box center [854, 142] width 1109 height 763
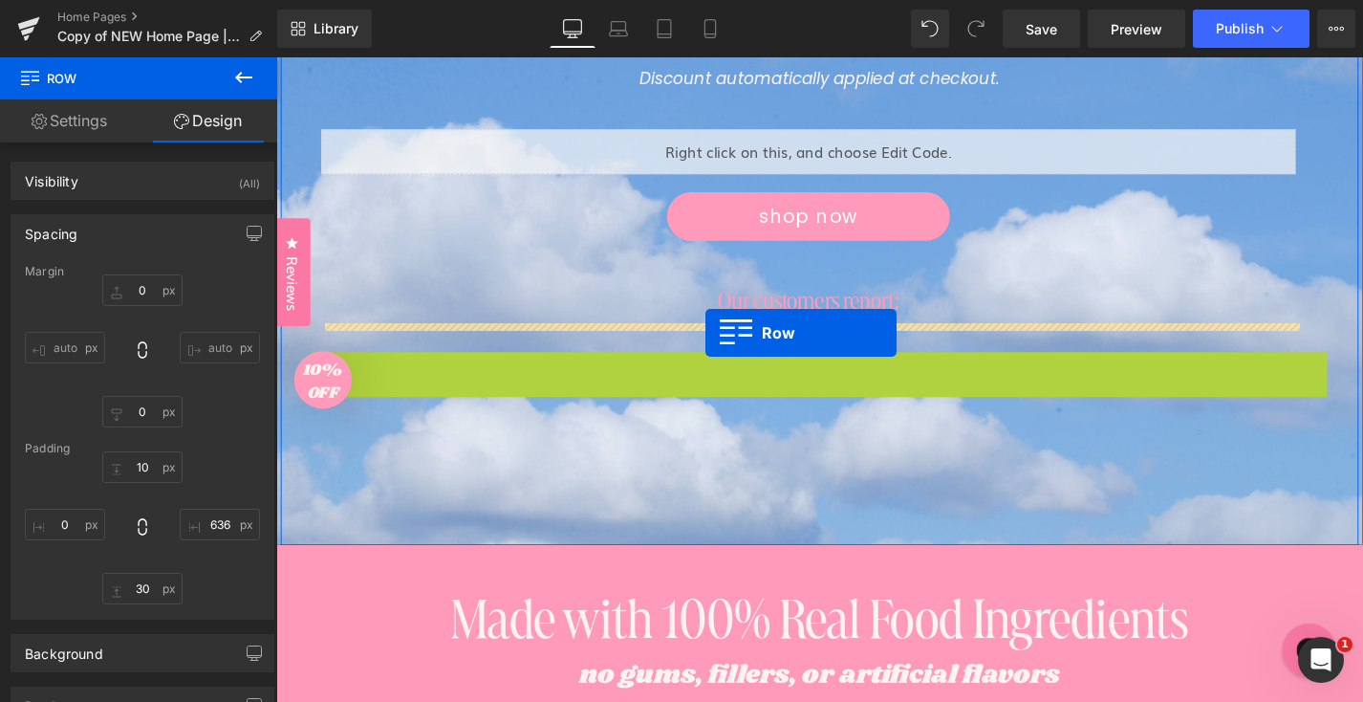
drag, startPoint x: 358, startPoint y: 383, endPoint x: 733, endPoint y: 350, distance: 377.2
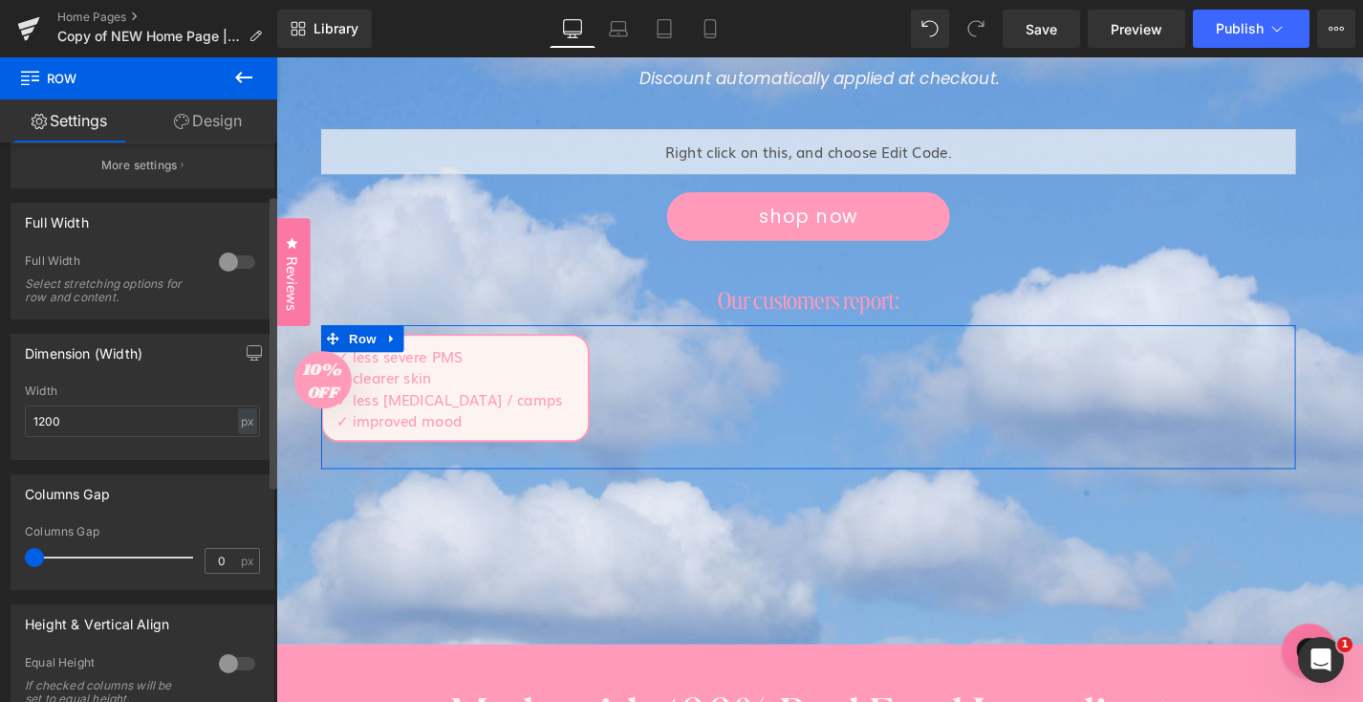
scroll to position [0, 0]
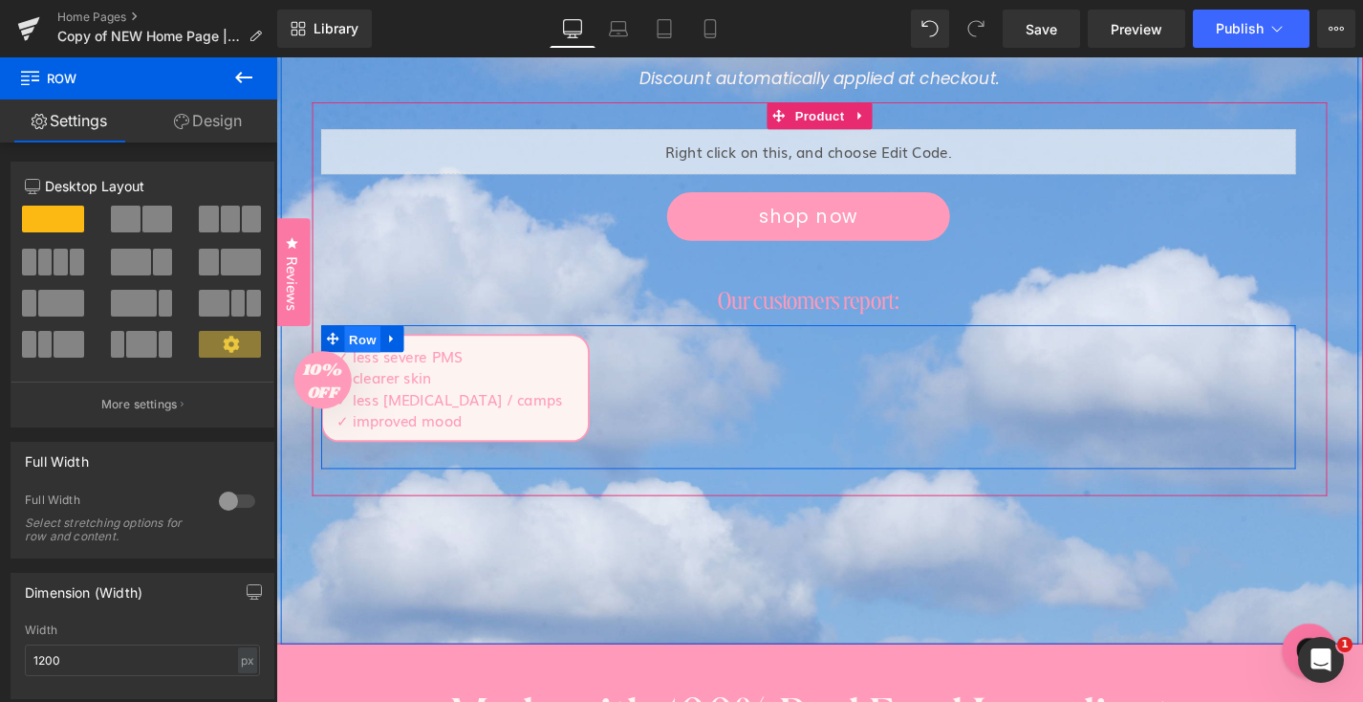
click at [359, 360] on span "Row" at bounding box center [368, 357] width 38 height 29
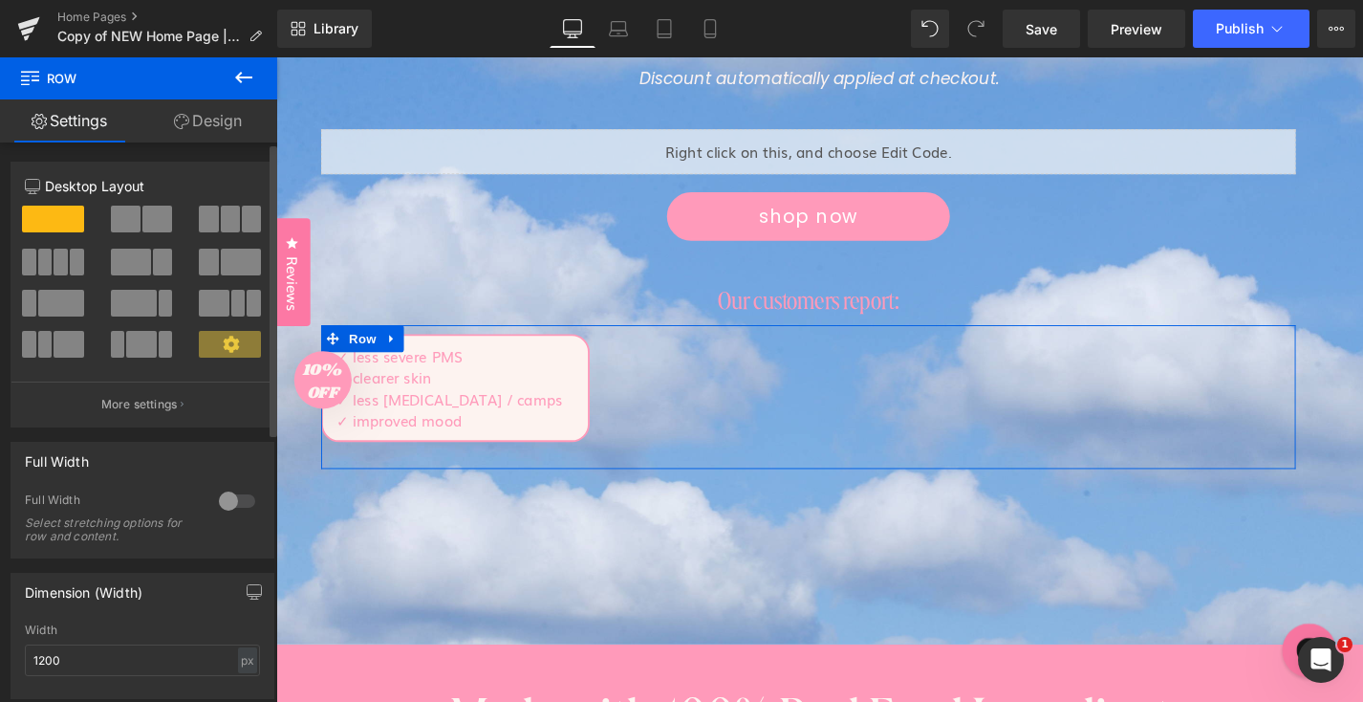
click at [77, 200] on div at bounding box center [142, 288] width 235 height 185
click at [208, 118] on link "Design" at bounding box center [208, 120] width 139 height 43
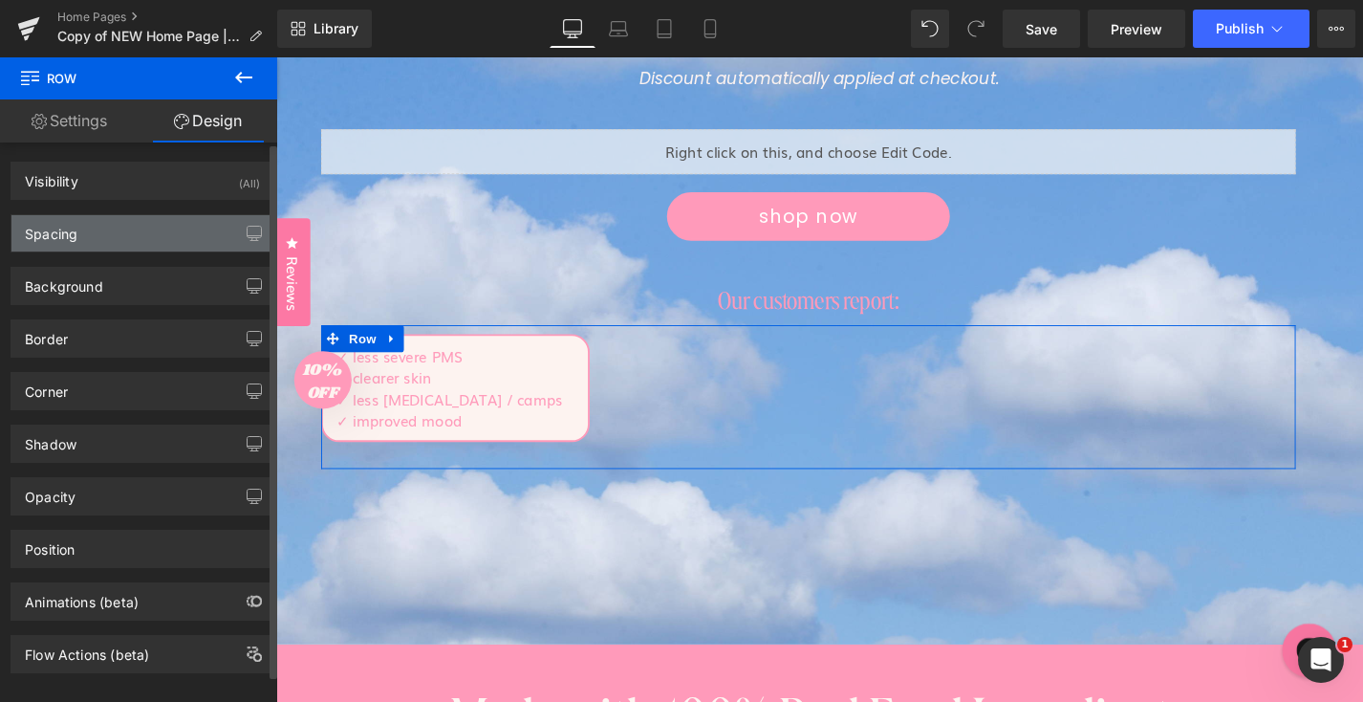
click at [108, 236] on div "Spacing" at bounding box center [142, 233] width 262 height 36
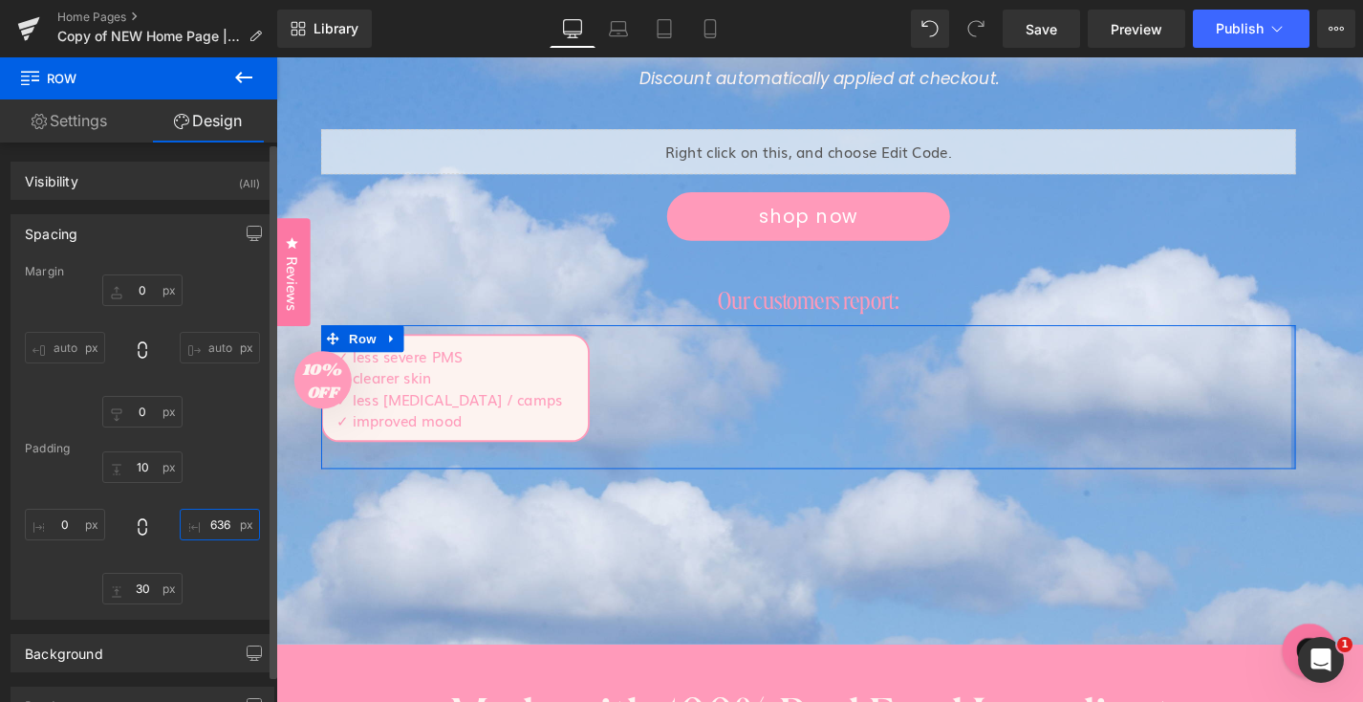
click at [214, 523] on input "text" at bounding box center [220, 525] width 80 height 32
type input "636"
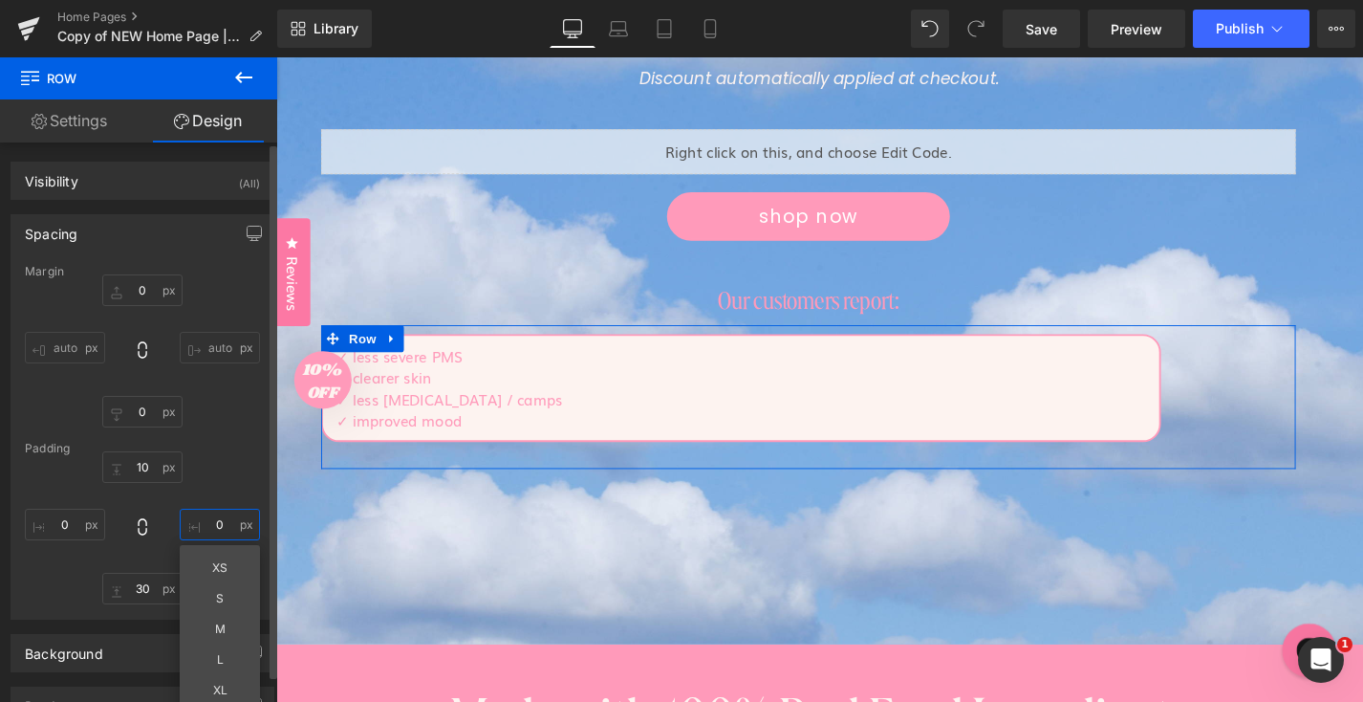
click at [212, 512] on input "0" at bounding box center [220, 525] width 80 height 32
type input "5"
type input "1"
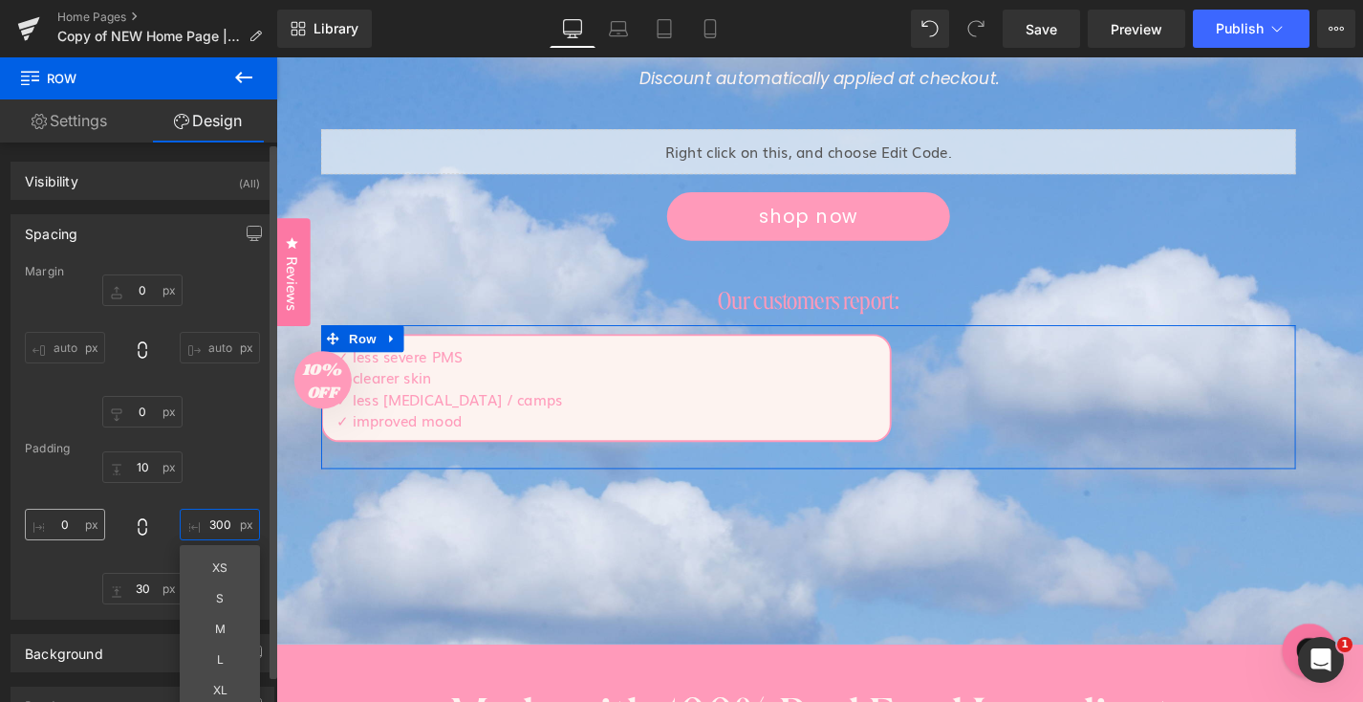
type input "300"
click at [60, 516] on input "text" at bounding box center [65, 525] width 80 height 32
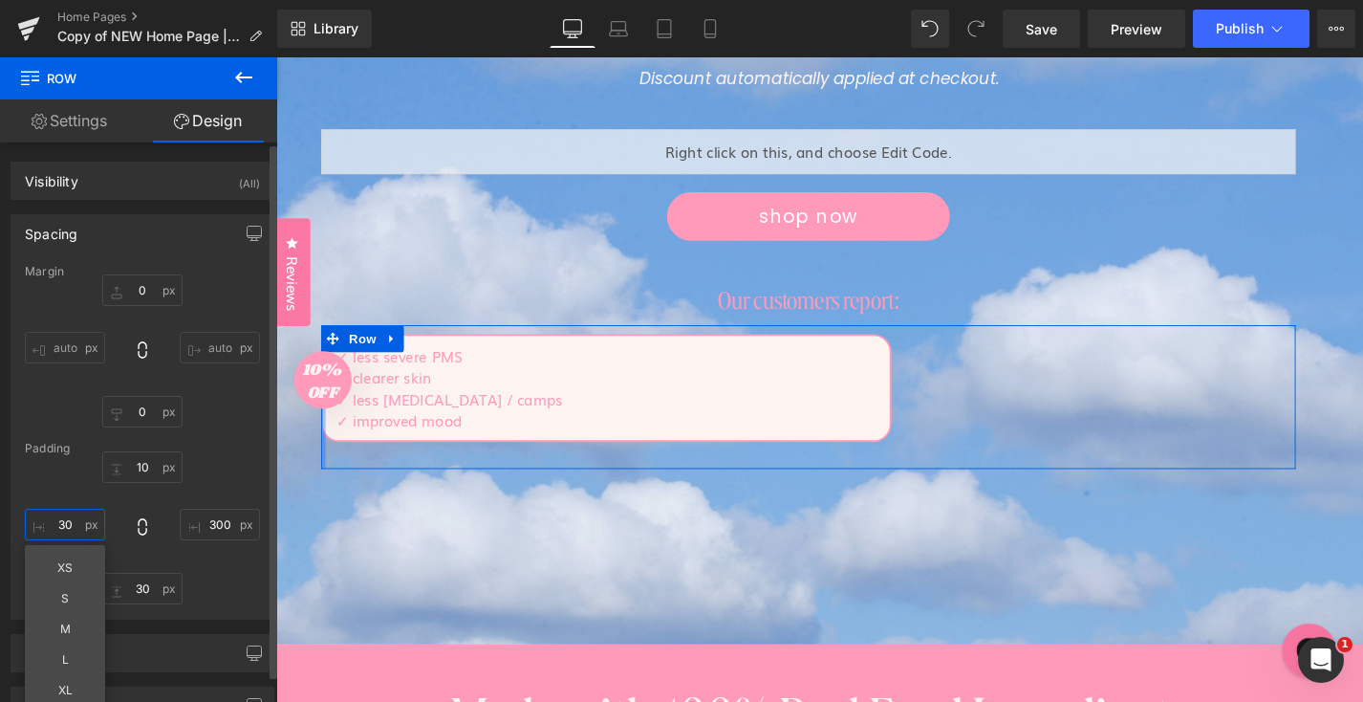
type input "300"
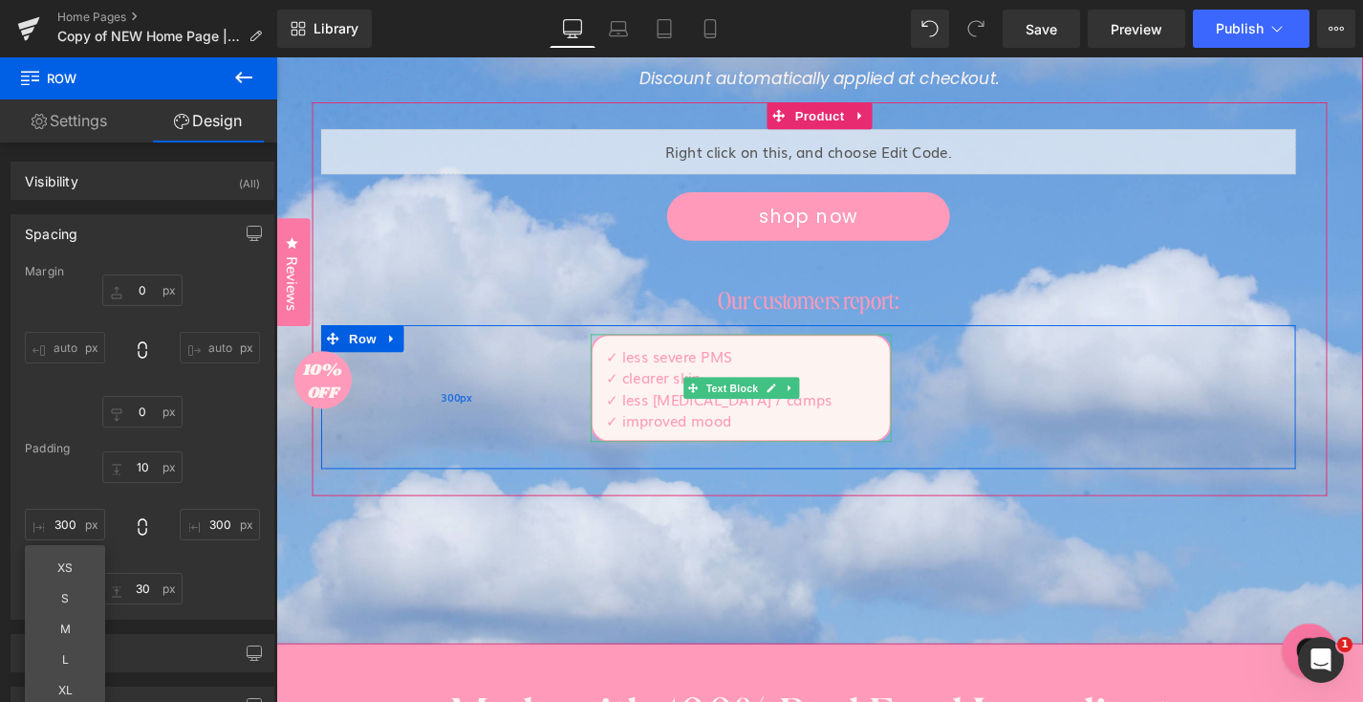
click at [769, 406] on span "Text Block" at bounding box center [760, 409] width 63 height 23
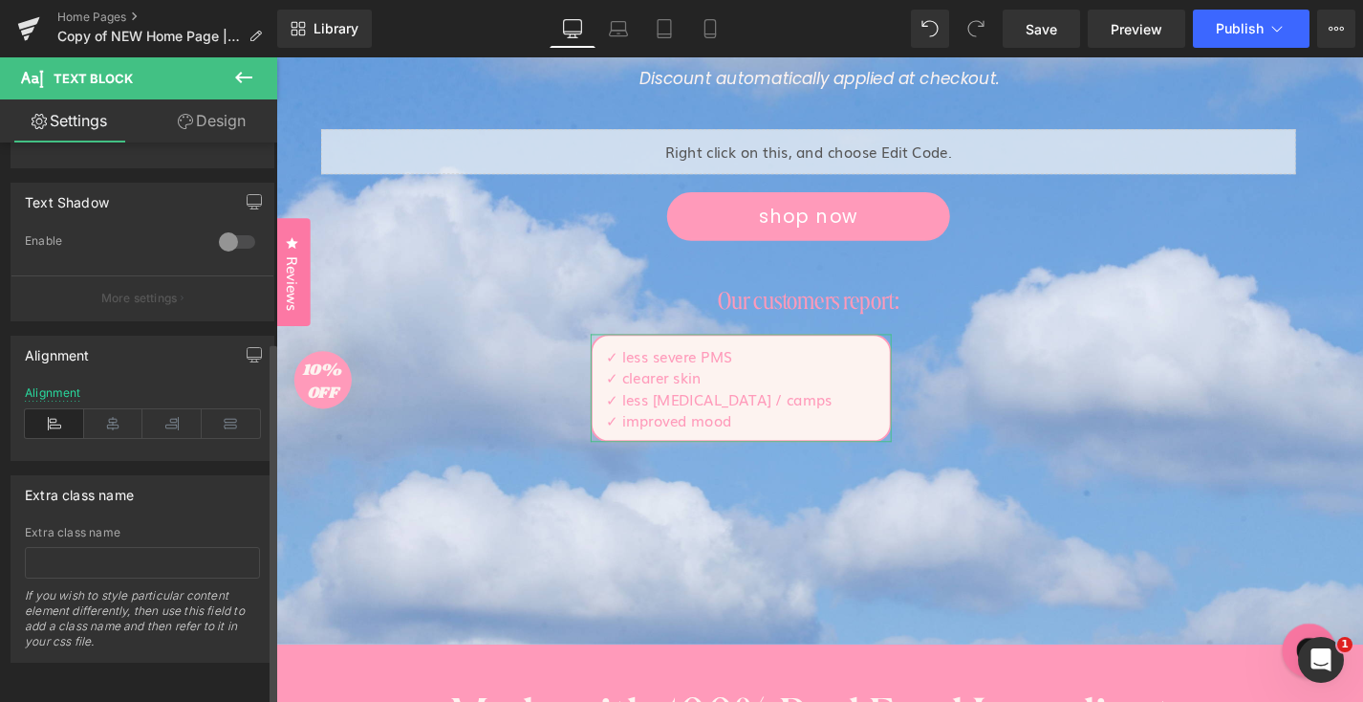
scroll to position [306, 0]
click at [113, 409] on icon at bounding box center [113, 423] width 59 height 29
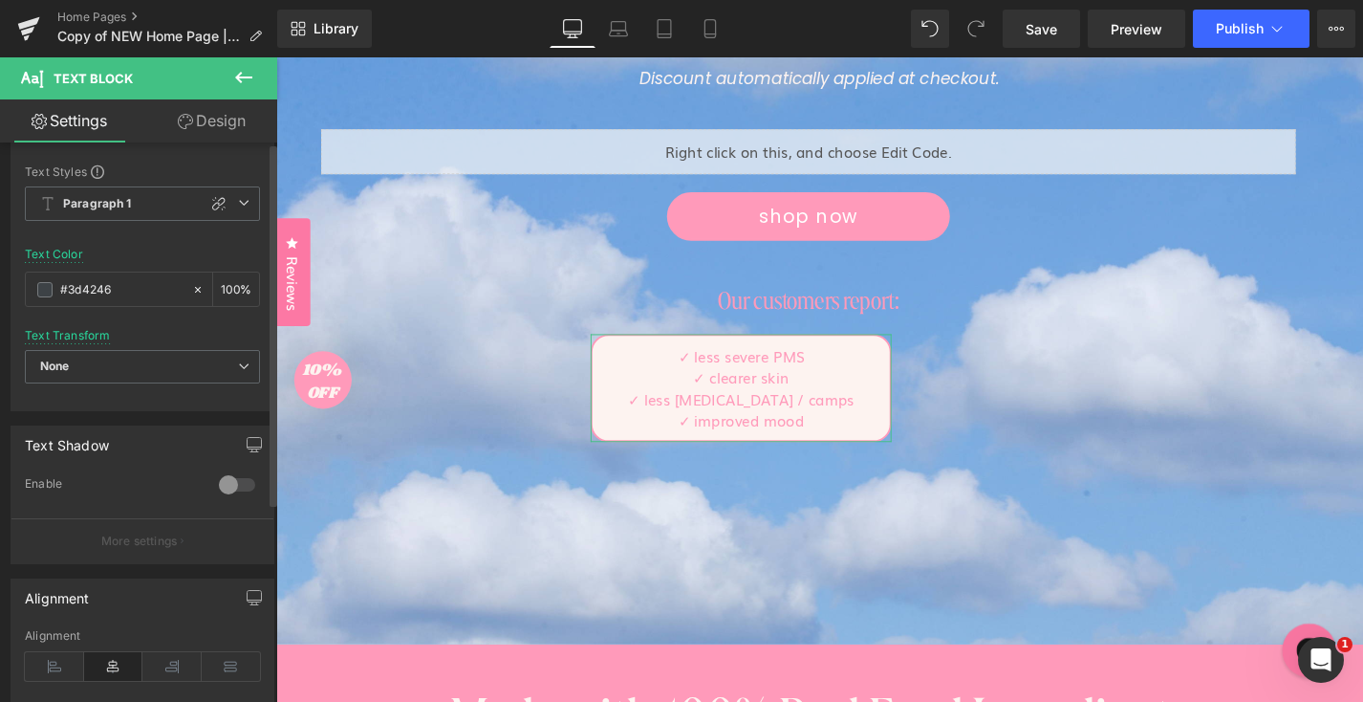
scroll to position [0, 0]
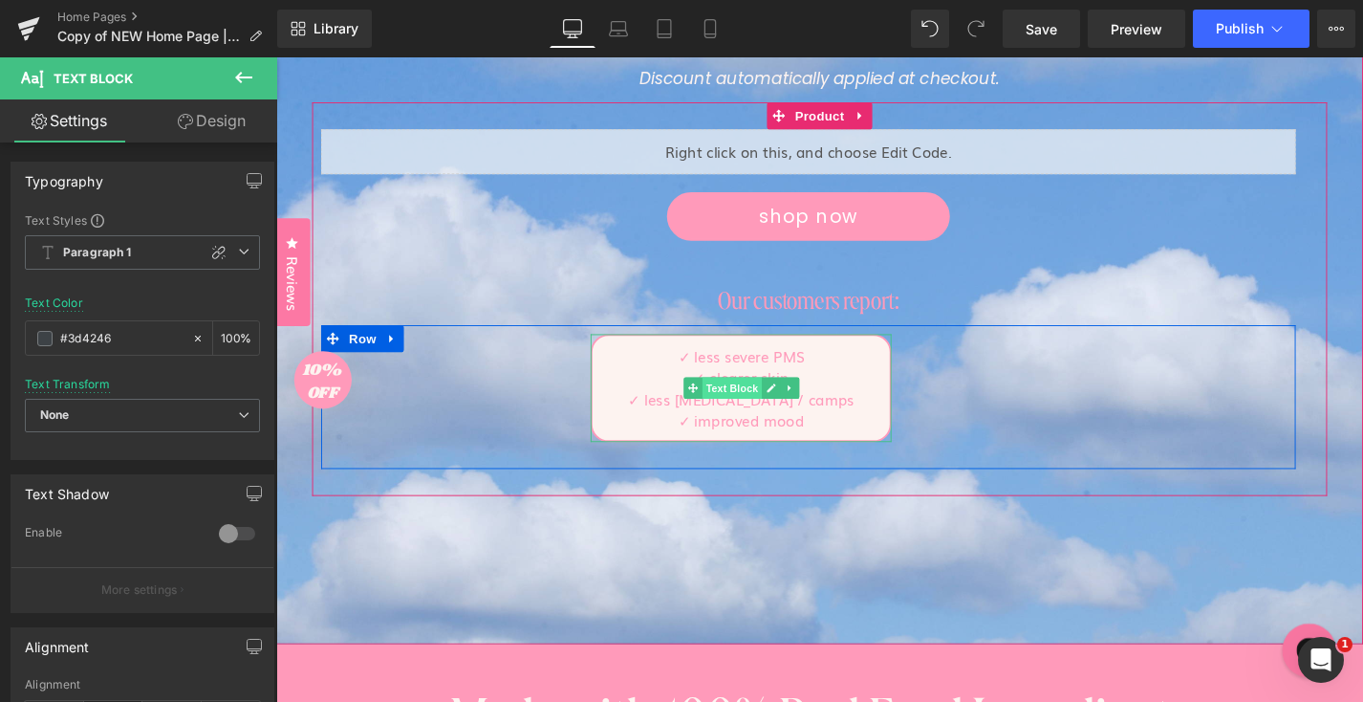
click at [748, 402] on span "Text Block" at bounding box center [760, 409] width 63 height 23
click at [739, 407] on span "Text Block" at bounding box center [760, 410] width 63 height 23
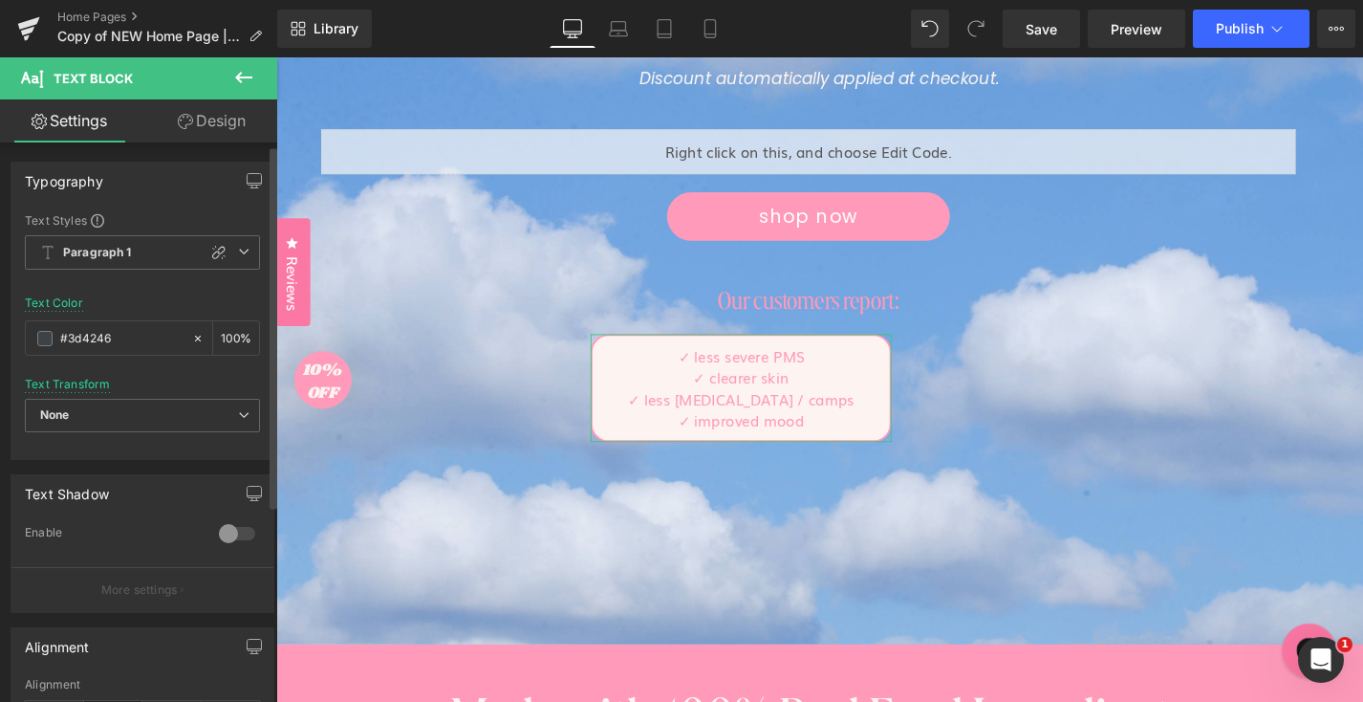
scroll to position [306, 0]
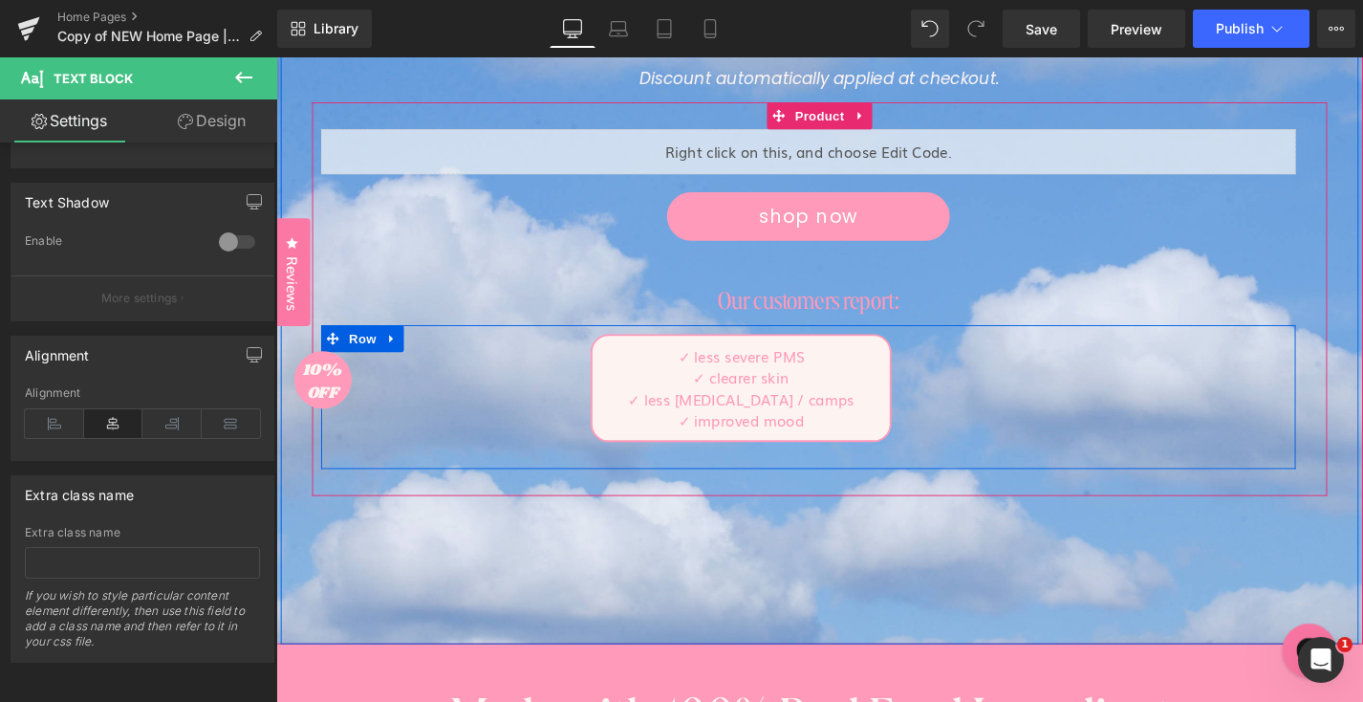
click at [994, 412] on div "✓ less severe PMS ✓ clearer skin ✓ less menstrual pain / camps ✓ improved mood …" at bounding box center [843, 409] width 464 height 115
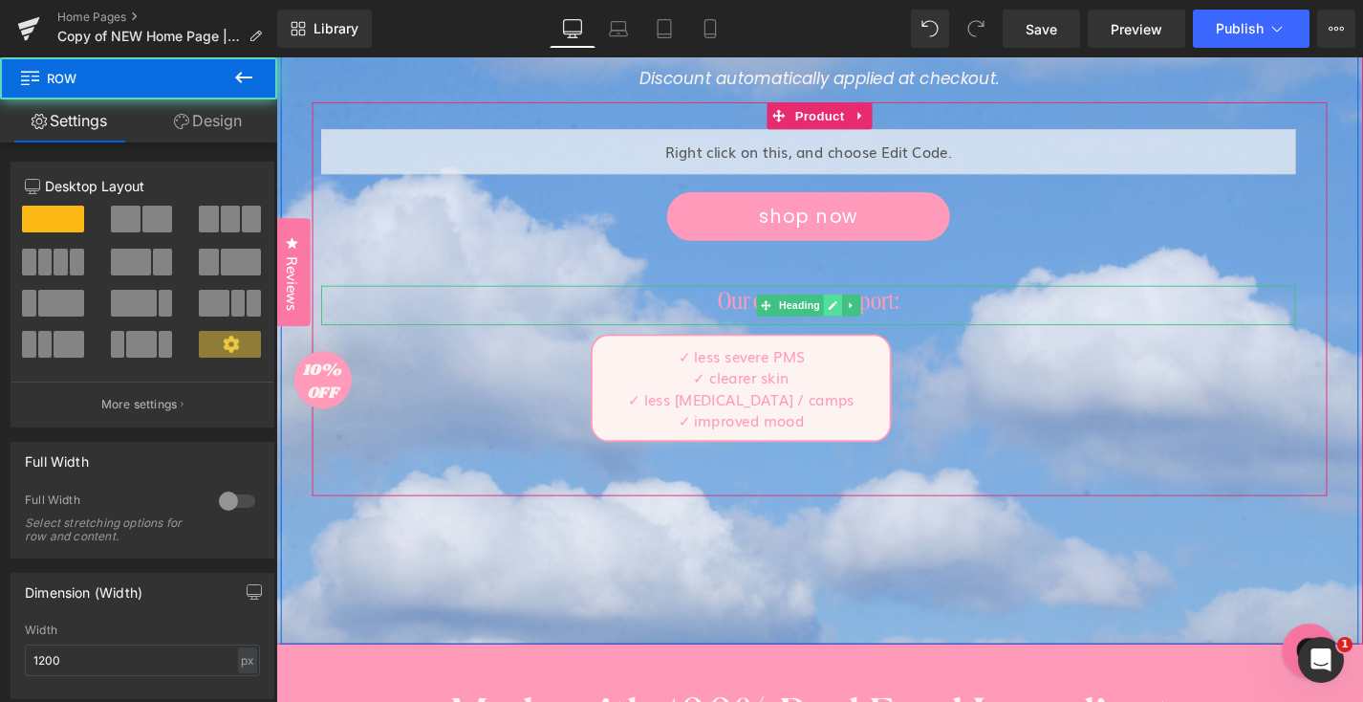
click at [860, 315] on link at bounding box center [869, 321] width 20 height 23
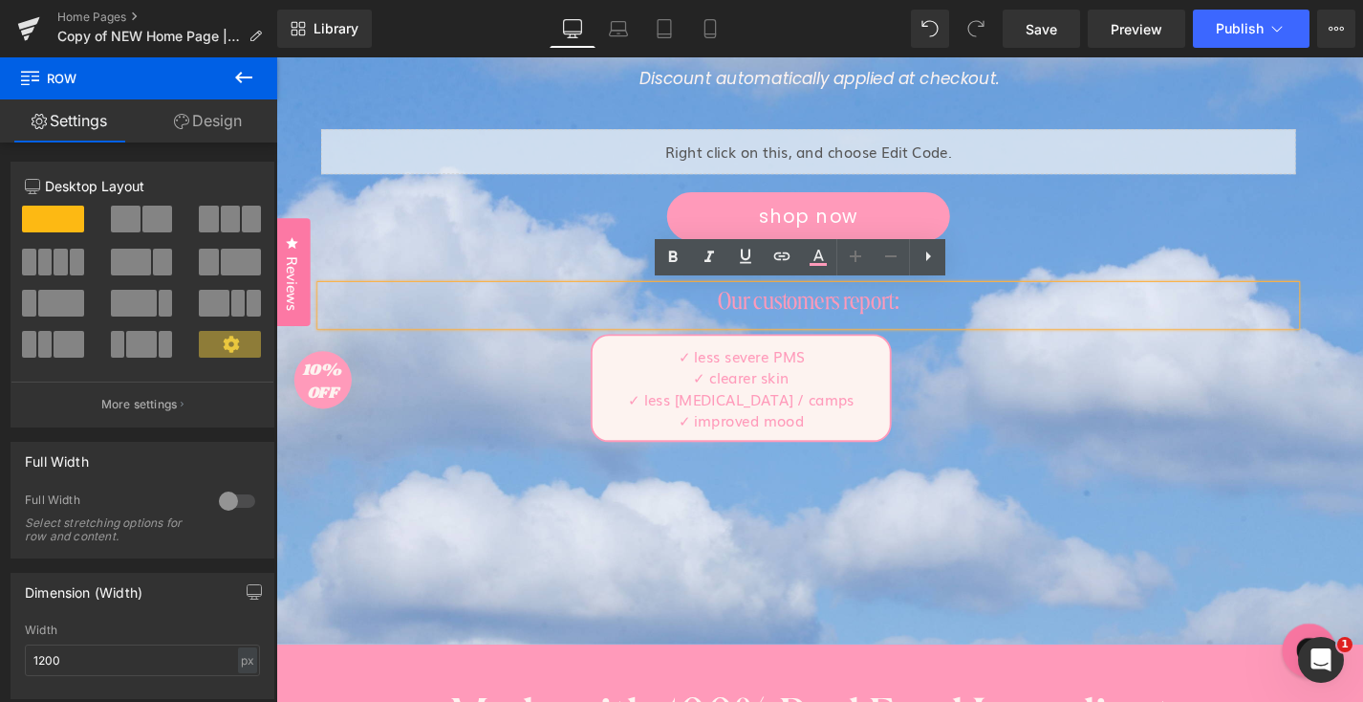
click at [859, 316] on h1 "Our customers report:" at bounding box center [842, 316] width 1037 height 33
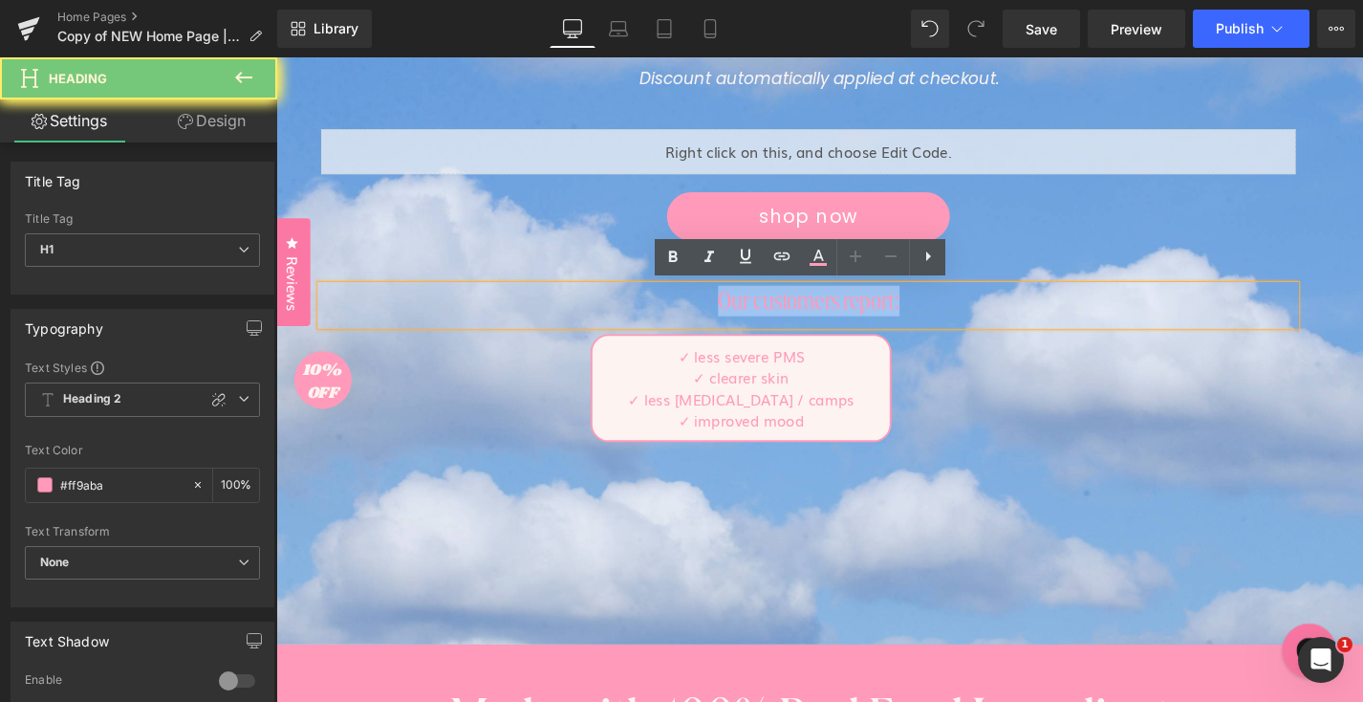
click at [859, 316] on h1 "Our customers report:" at bounding box center [842, 316] width 1037 height 33
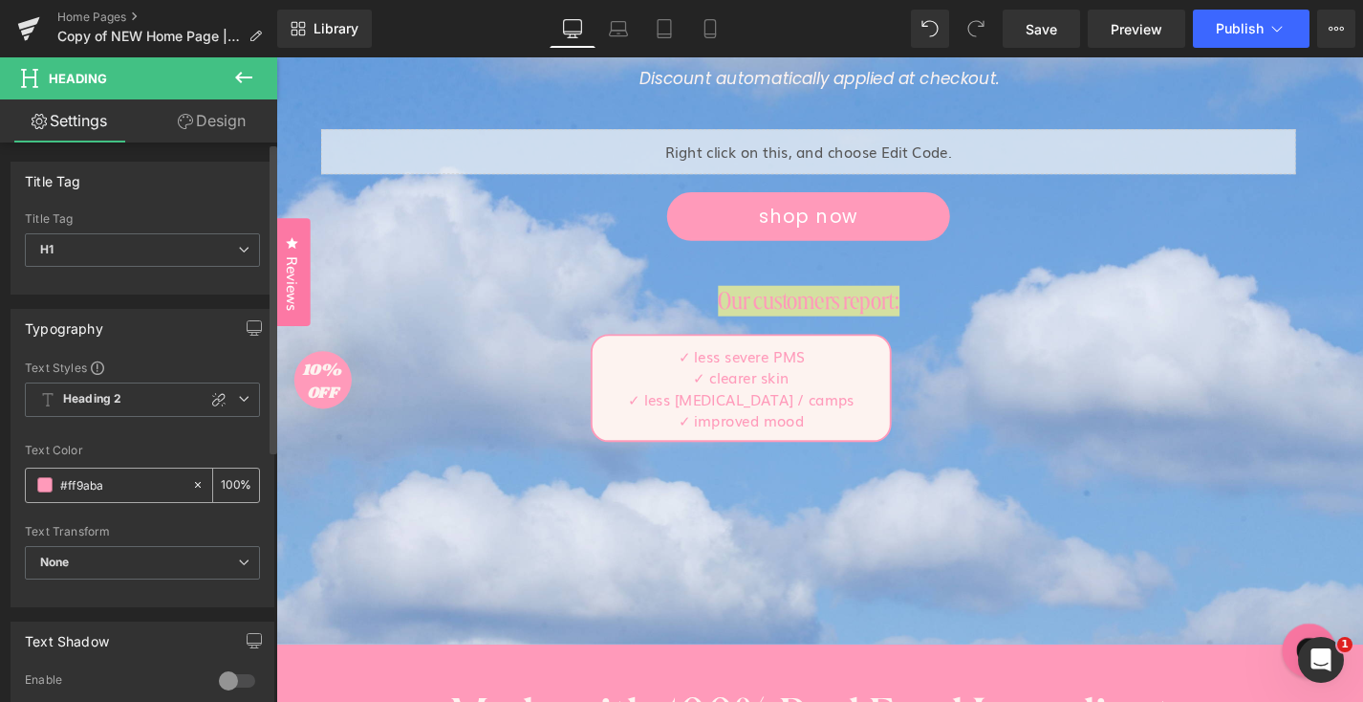
click at [120, 498] on div "#ff9aba" at bounding box center [108, 484] width 165 height 33
click at [120, 497] on div "#ff9aba" at bounding box center [108, 484] width 165 height 33
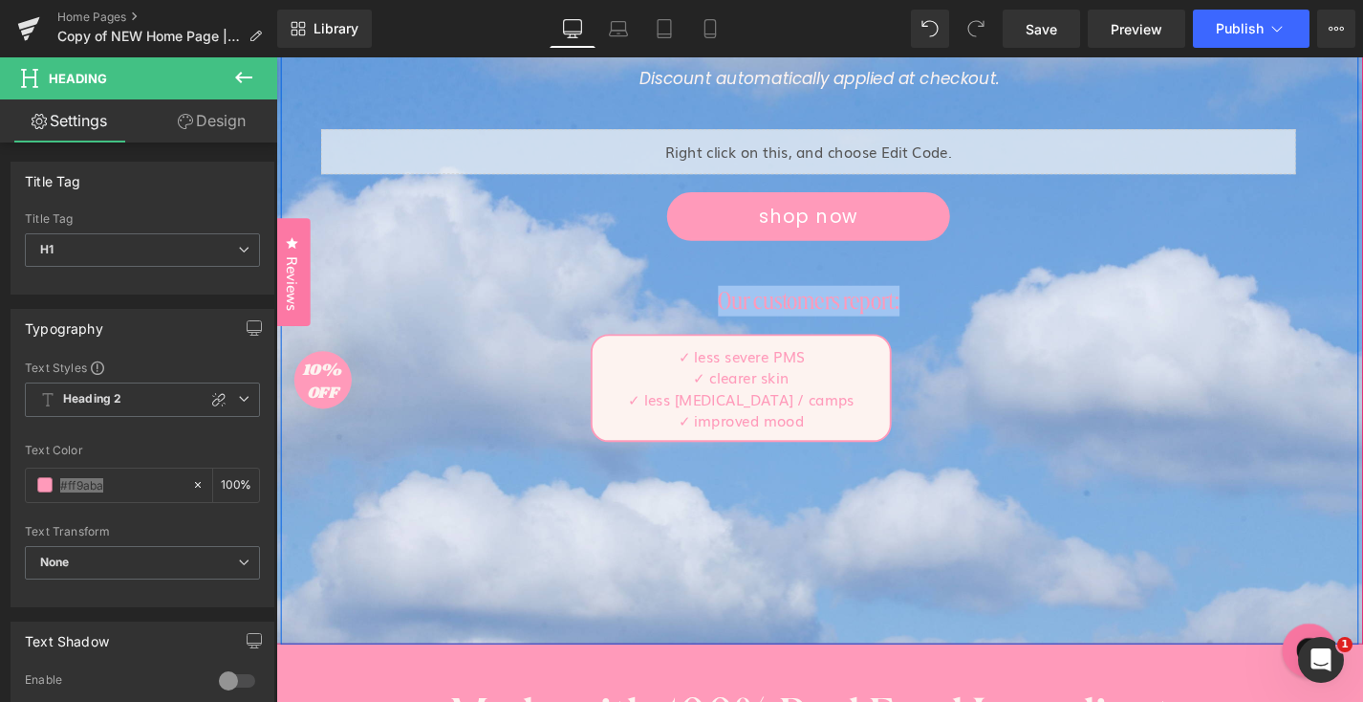
click at [400, 526] on div "End of Summer Sale! Text Block 20% off Text Block sitewide Text Block Discount …" at bounding box center [854, 173] width 1147 height 1016
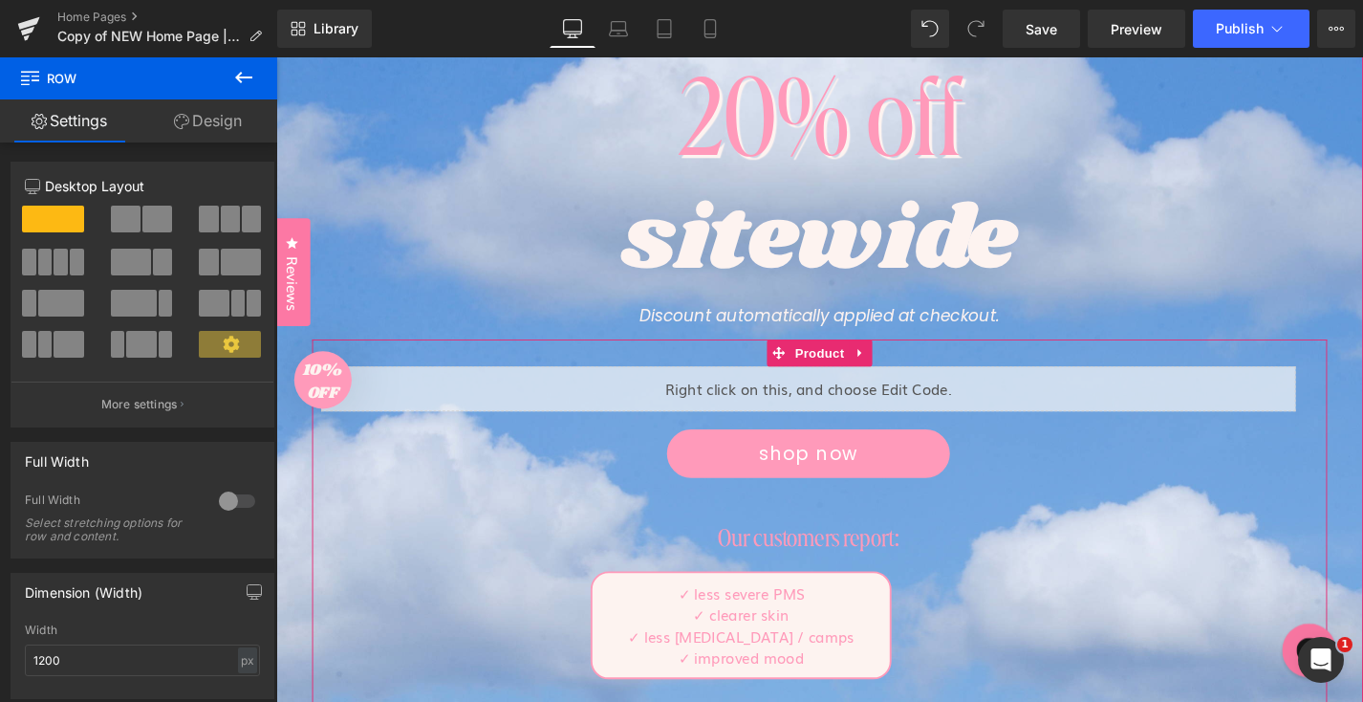
scroll to position [299, 0]
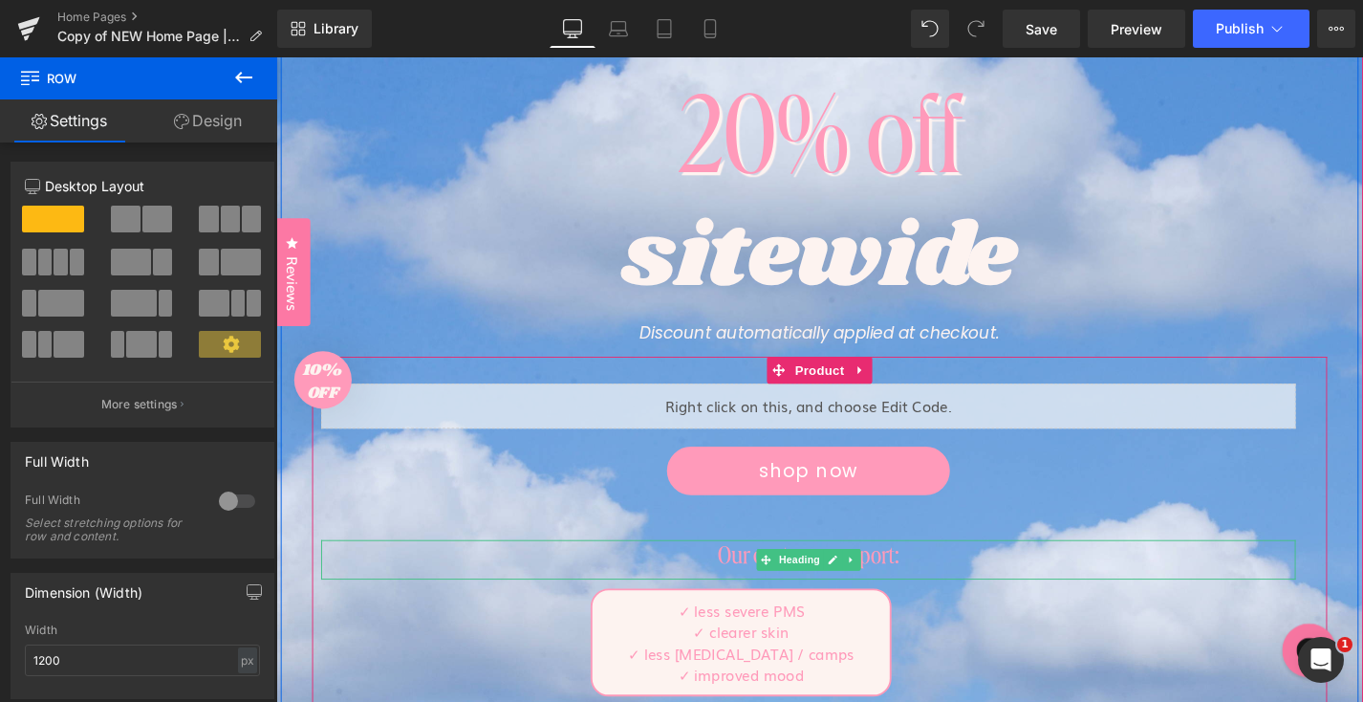
click at [780, 585] on h1 "Our customers report:" at bounding box center [842, 587] width 1037 height 33
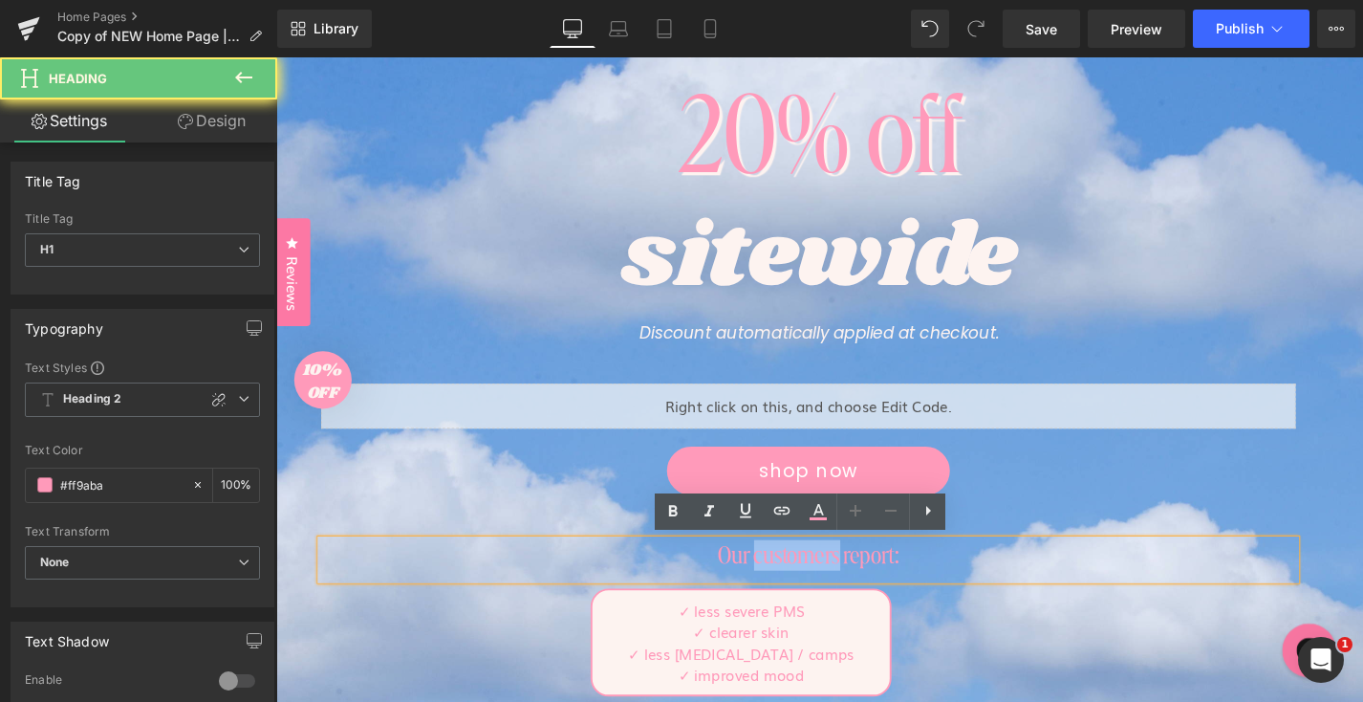
click at [780, 585] on h1 "Our customers report:" at bounding box center [842, 587] width 1037 height 33
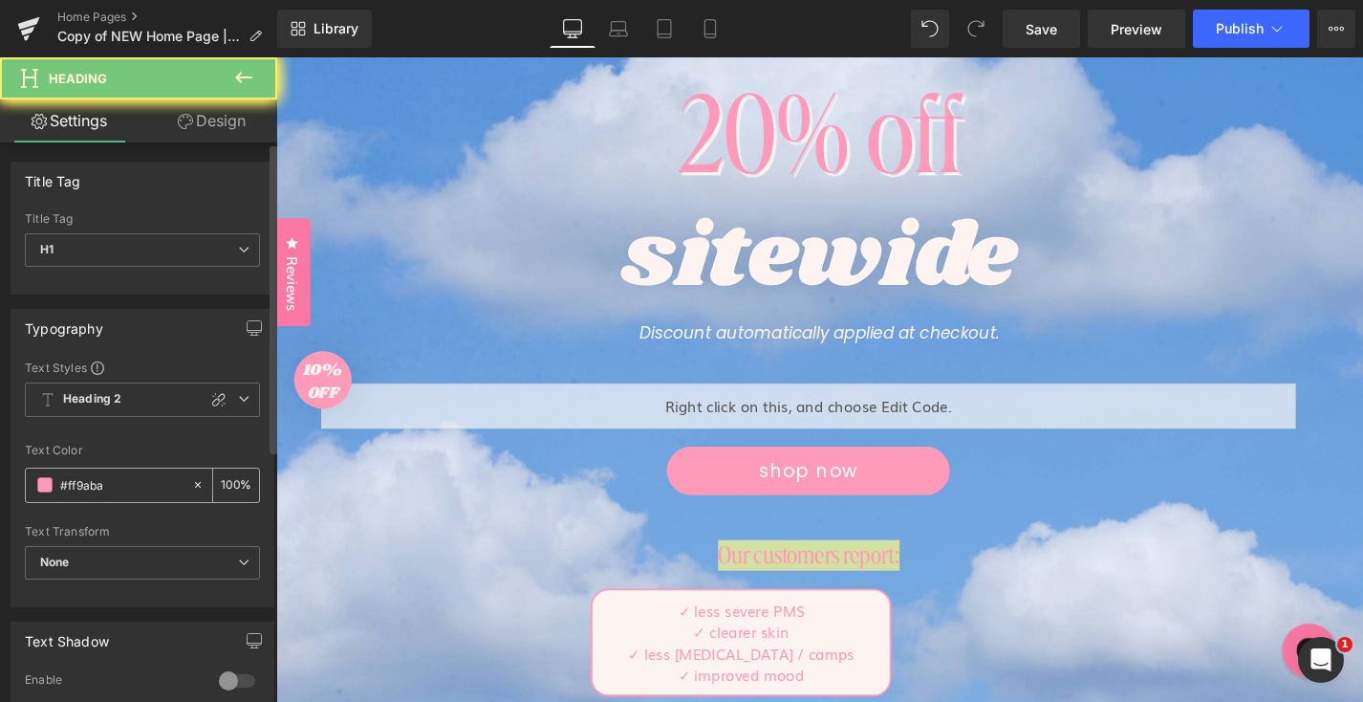
click at [117, 486] on input "#ff9aba" at bounding box center [121, 484] width 122 height 21
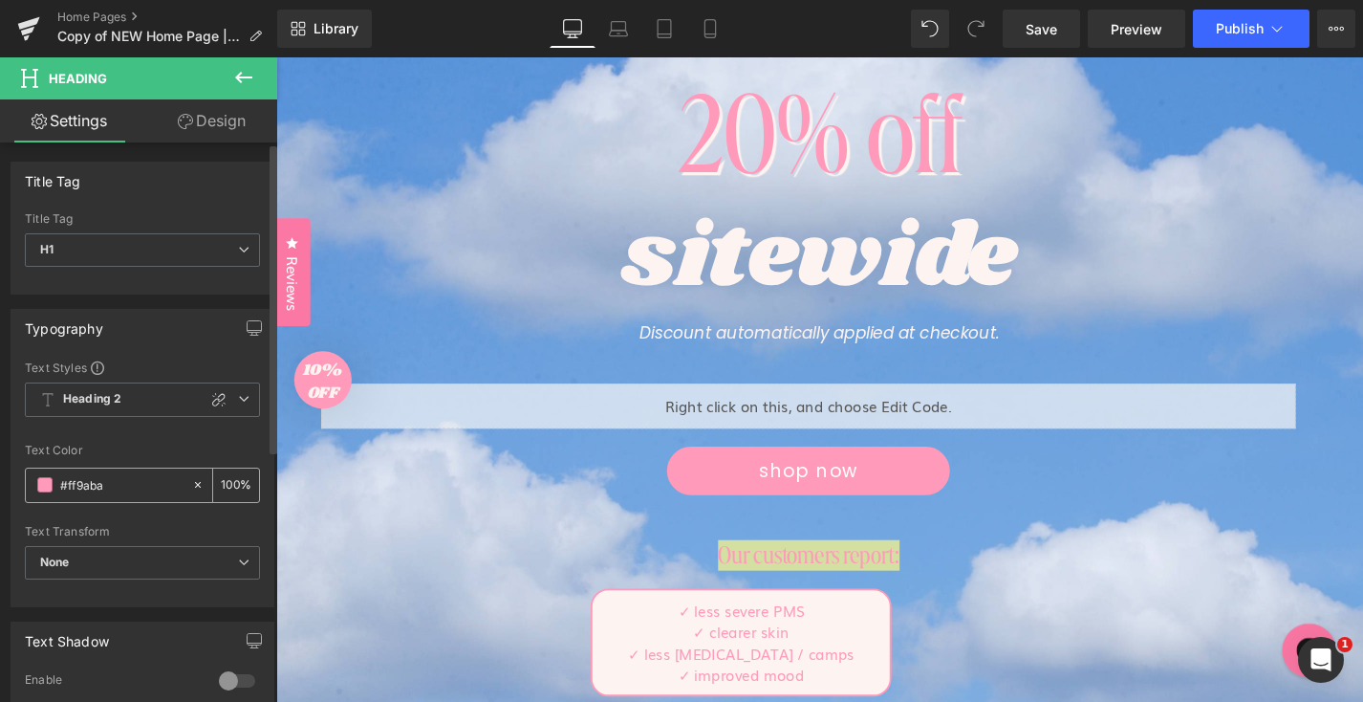
click at [117, 486] on input "#ff9aba" at bounding box center [121, 484] width 122 height 21
paste input "FDF3F0"
type input "FDF3F0"
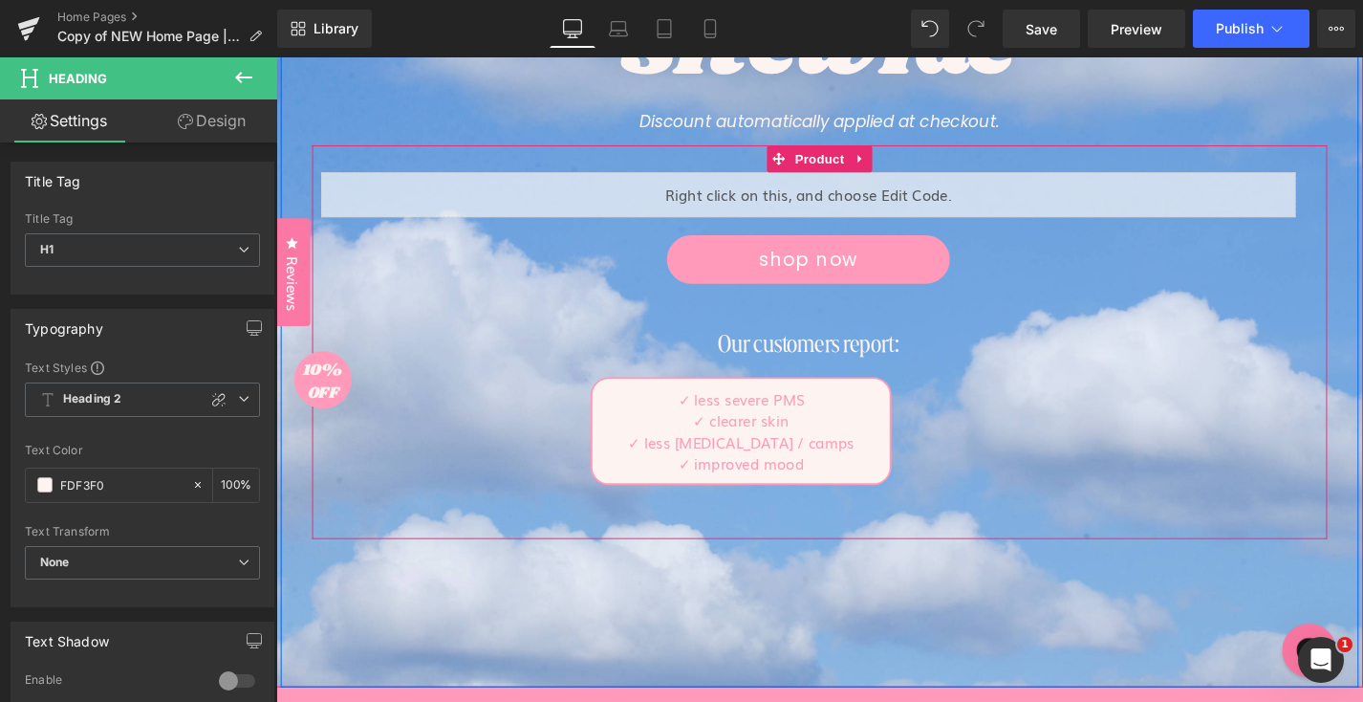
scroll to position [675, 0]
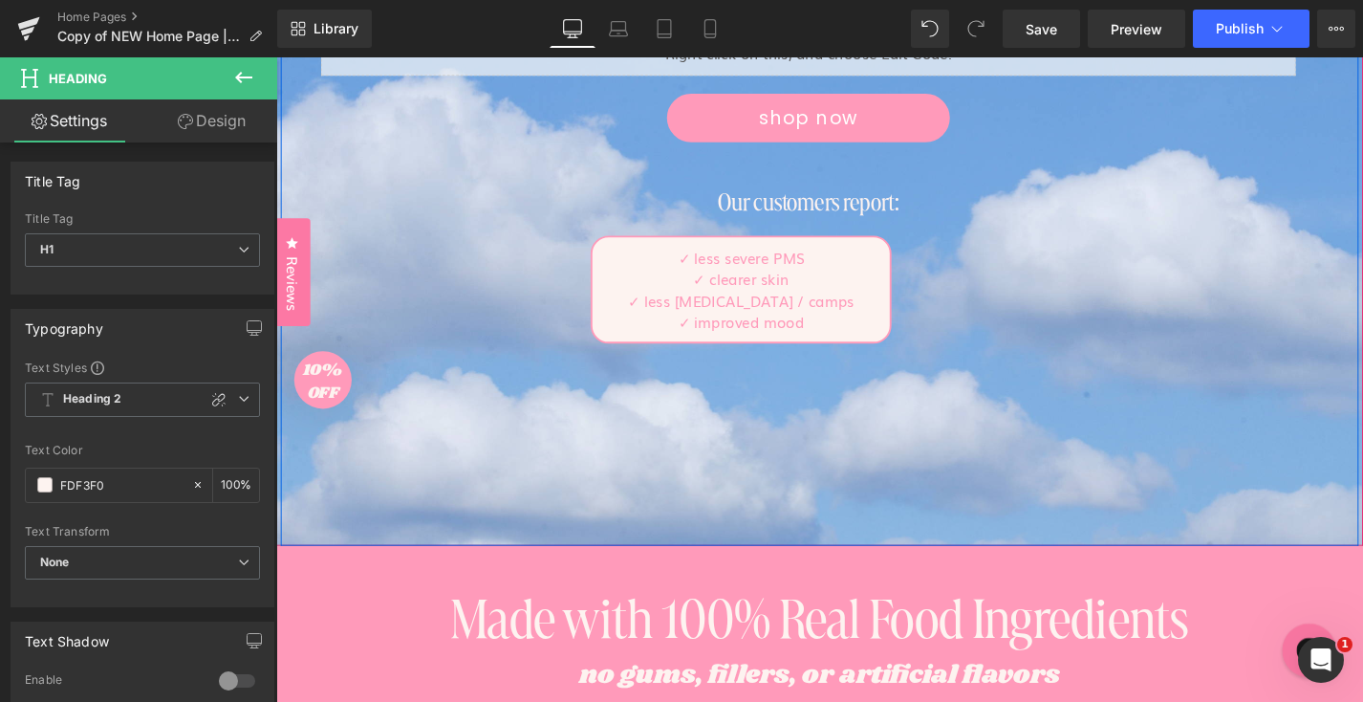
click at [847, 513] on div "End of Summer Sale! Text Block 20% off Text Block sitewide Text Block Discount …" at bounding box center [854, 68] width 1147 height 1016
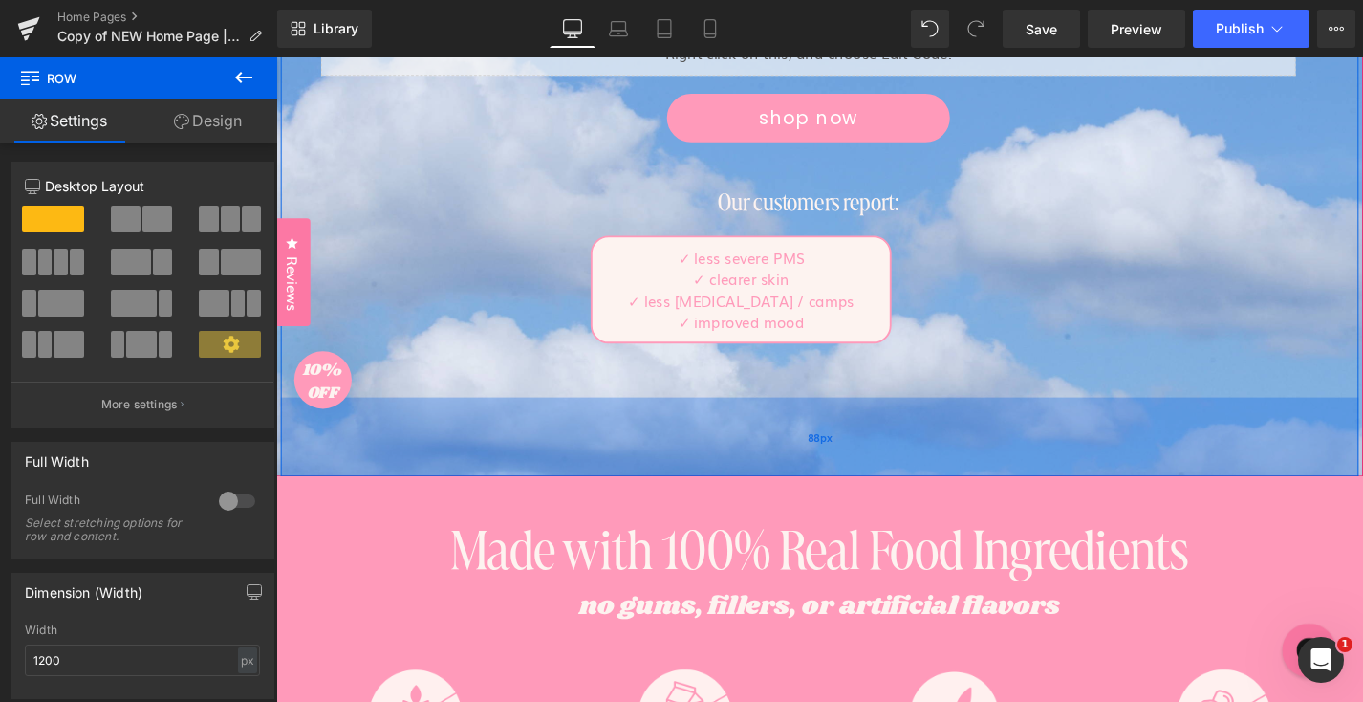
drag, startPoint x: 768, startPoint y: 563, endPoint x: 773, endPoint y: 489, distance: 73.8
click at [773, 489] on div "88px" at bounding box center [854, 461] width 1147 height 84
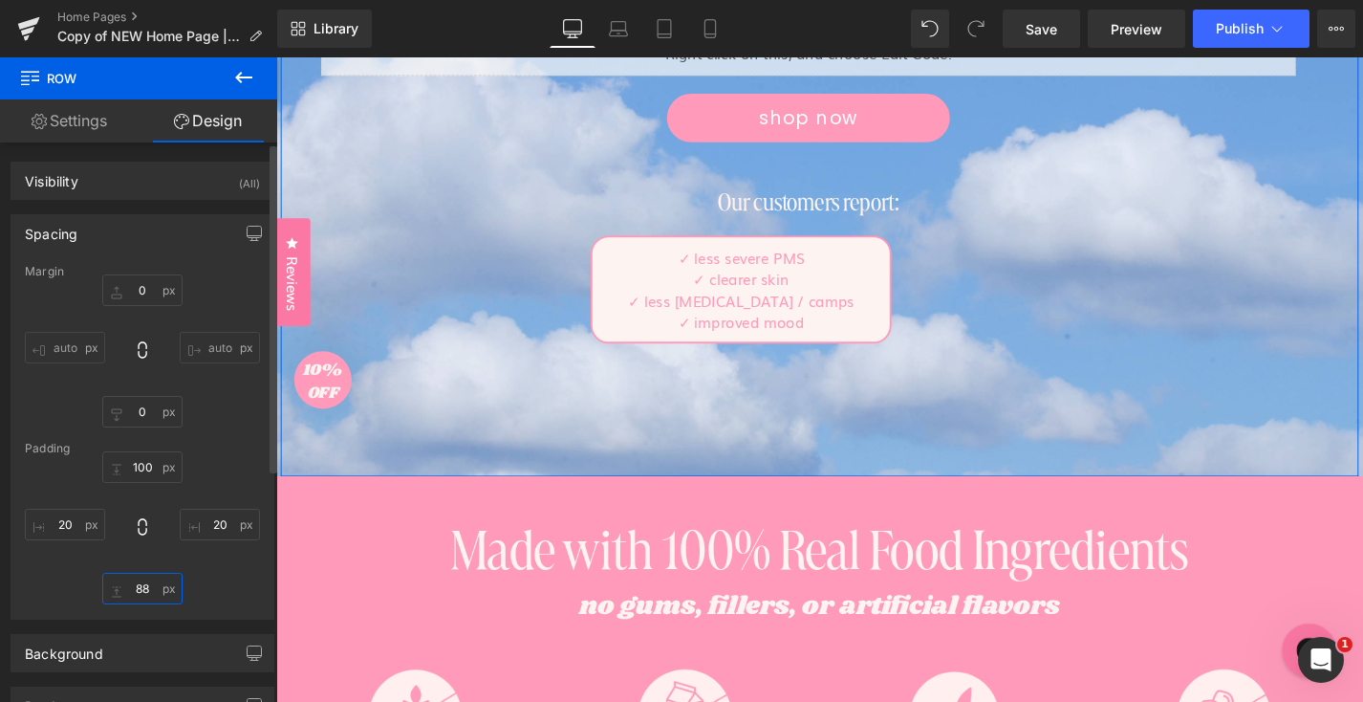
click at [130, 583] on input "88" at bounding box center [142, 589] width 80 height 32
click at [130, 584] on input "88" at bounding box center [142, 589] width 80 height 32
type input "100"
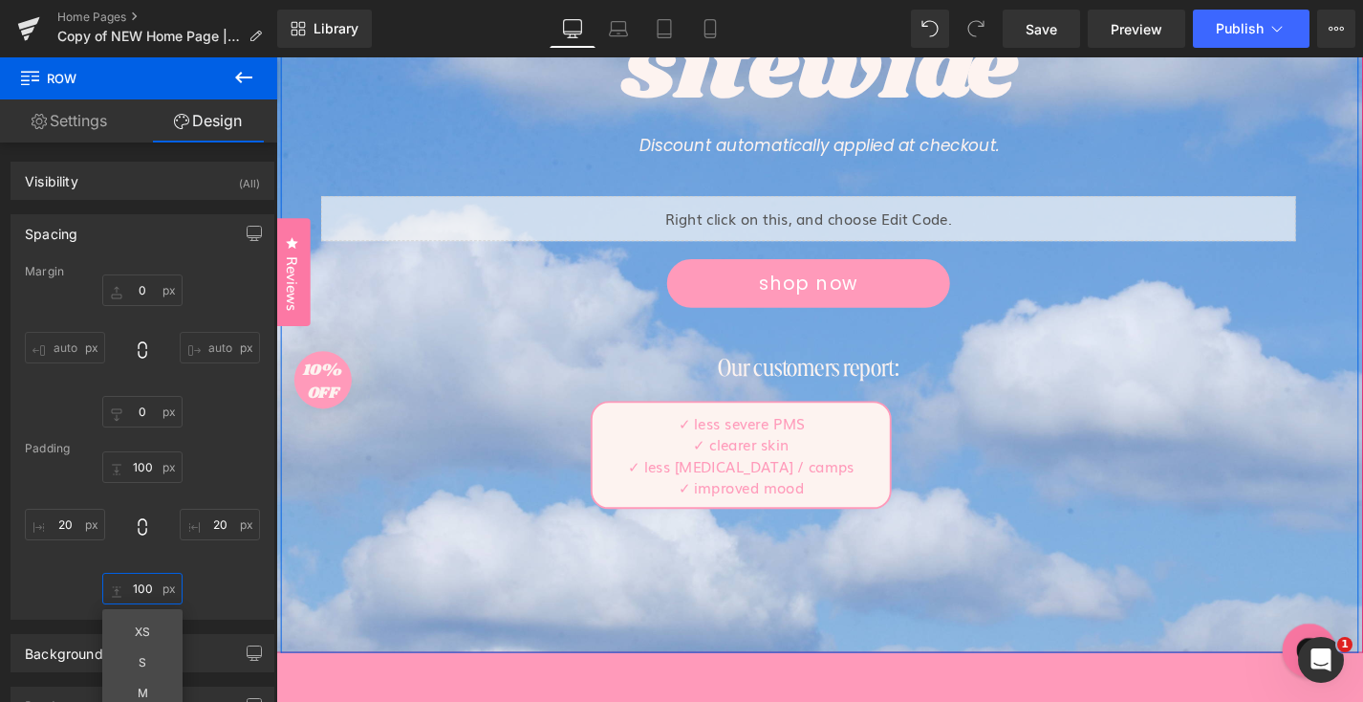
scroll to position [629, 0]
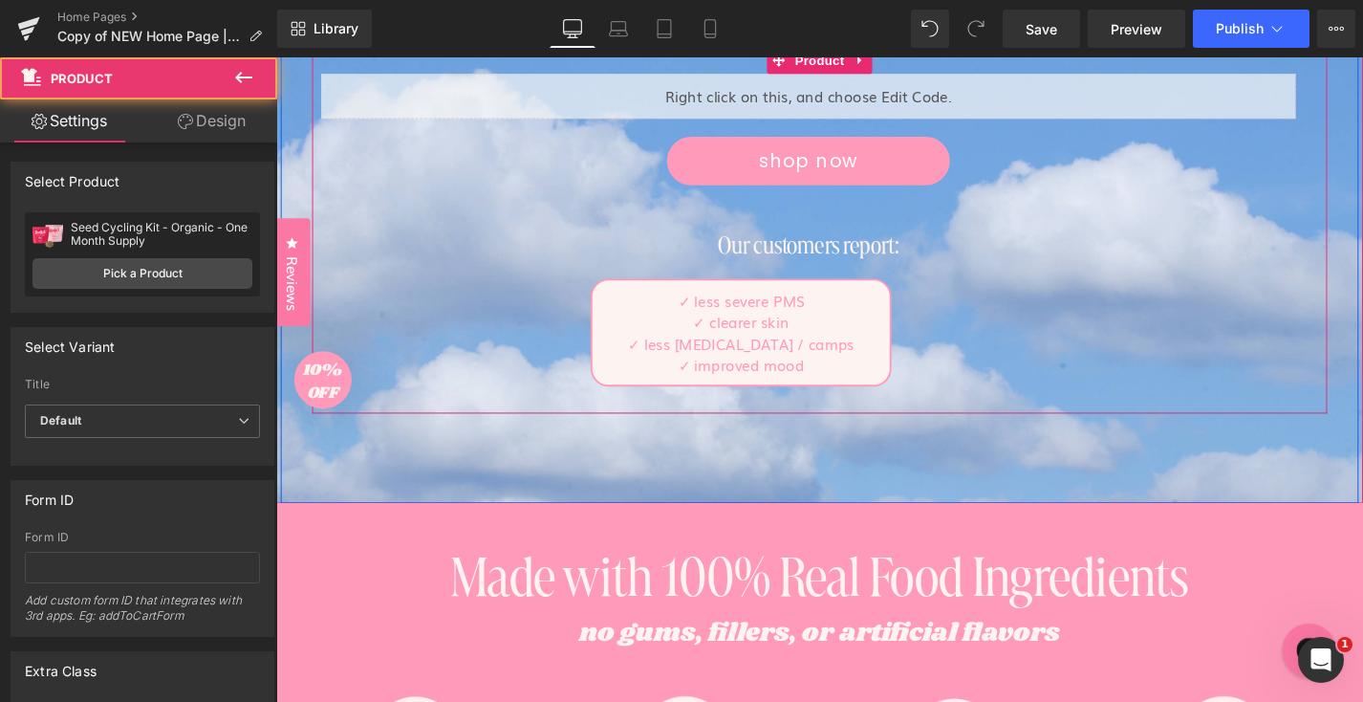
drag, startPoint x: 757, startPoint y: 455, endPoint x: 757, endPoint y: 426, distance: 28.7
click at [757, 426] on div "Liquid shop now Button Our customers report: Heading ✓ less severe PMS ✓ cleare…" at bounding box center [855, 241] width 1080 height 390
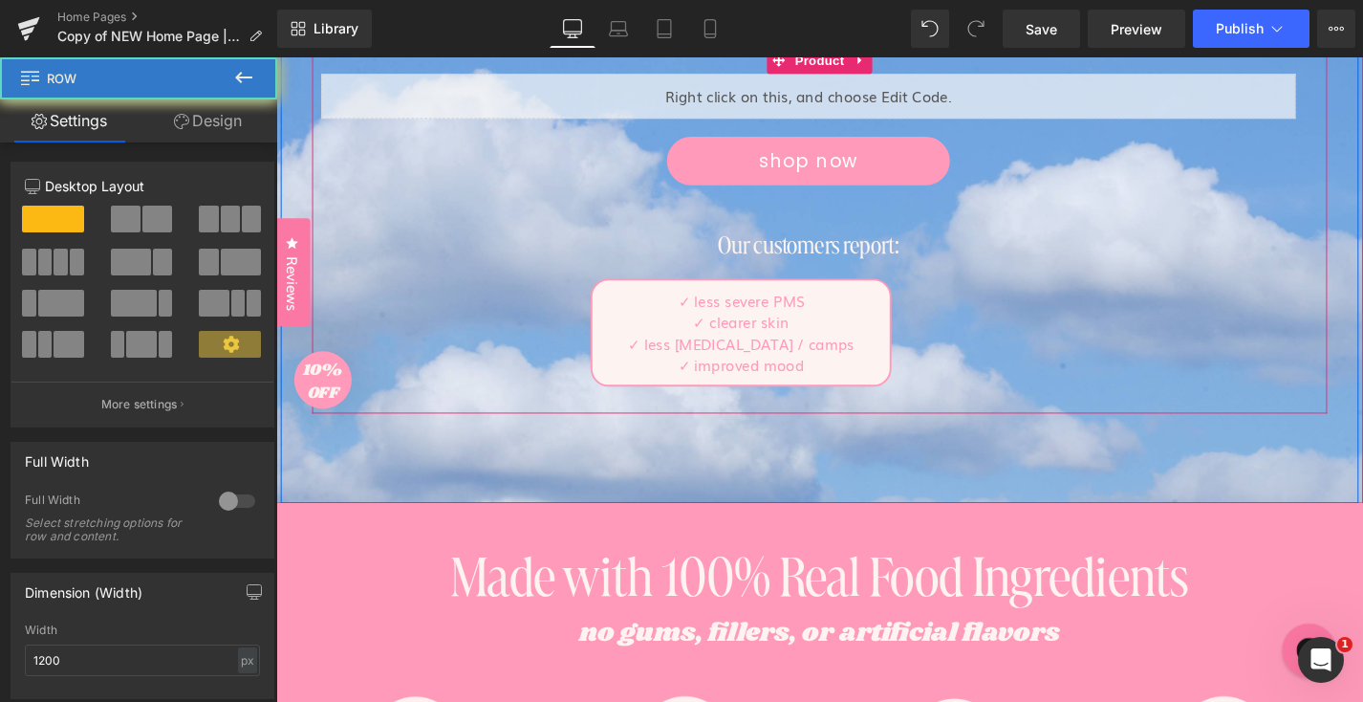
click at [1150, 377] on div "✓ less severe PMS ✓ clearer skin ✓ less menstrual pain / camps ✓ improved mood …" at bounding box center [842, 359] width 1037 height 153
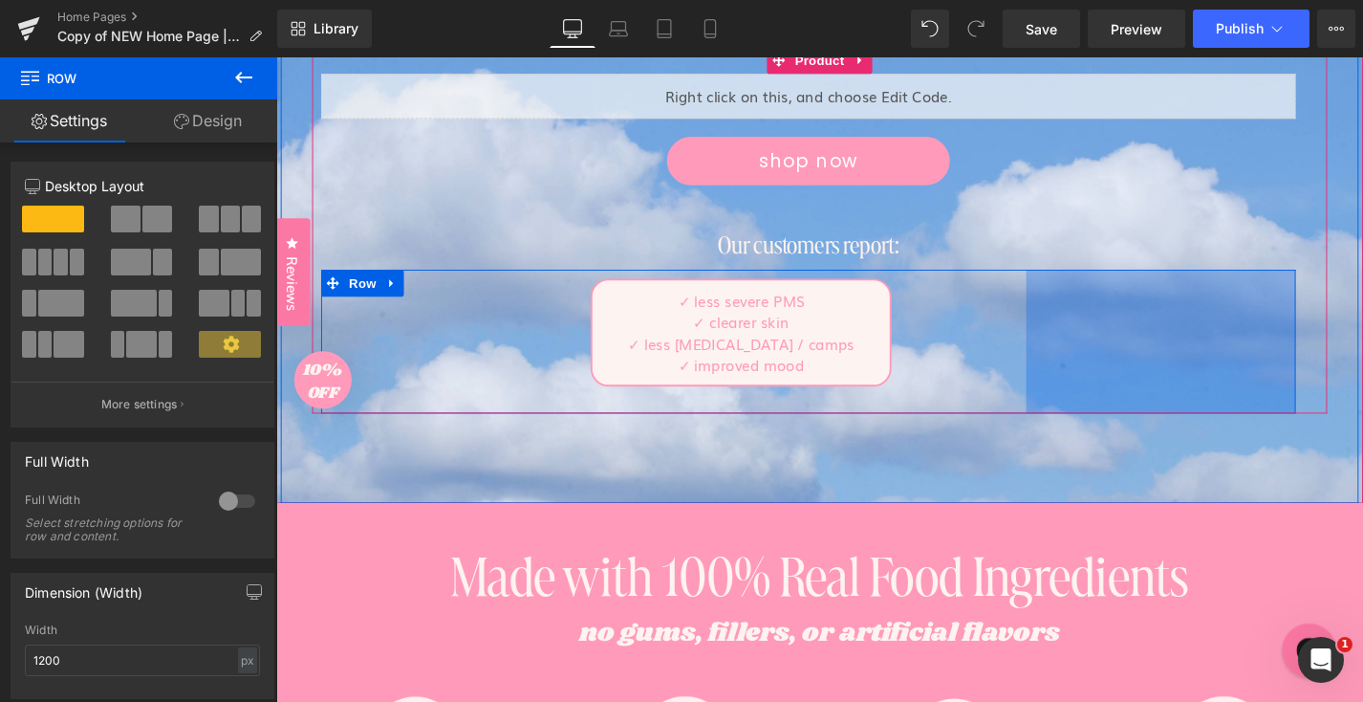
scroll to position [587, 0]
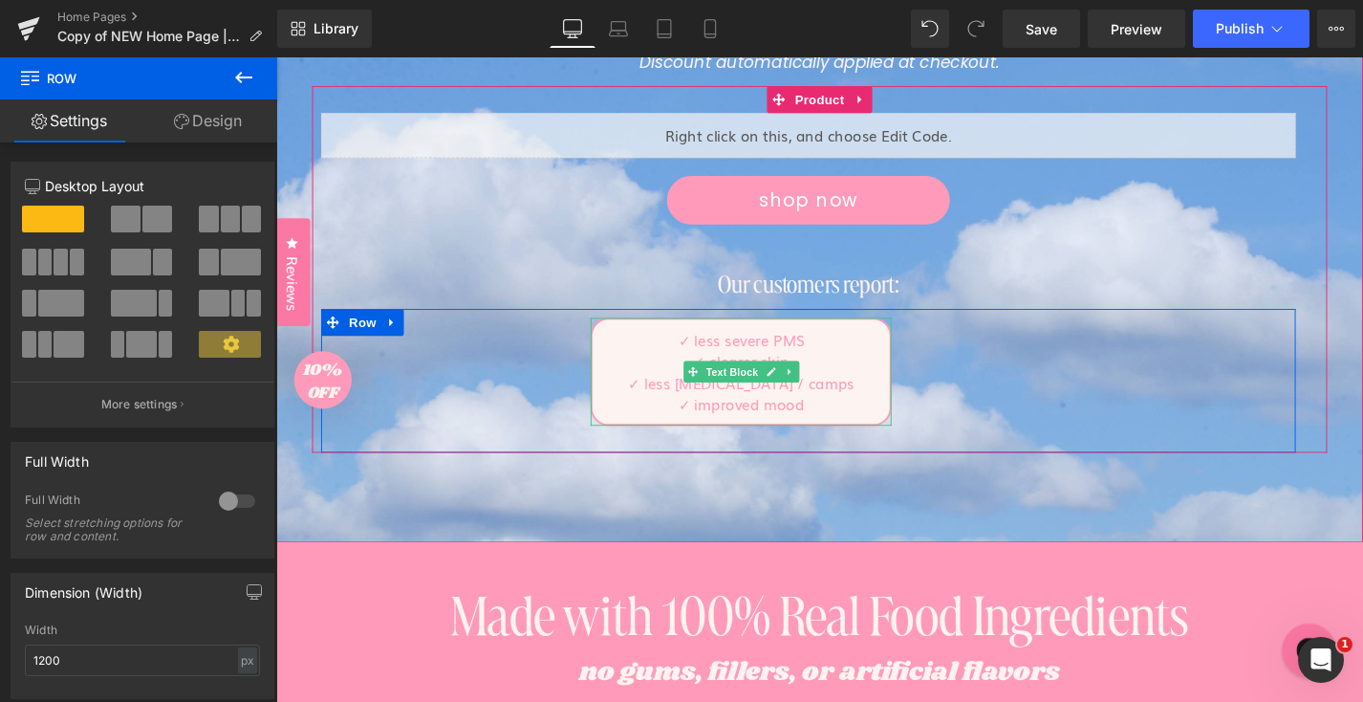
click at [764, 396] on span "Text Block" at bounding box center [760, 392] width 63 height 23
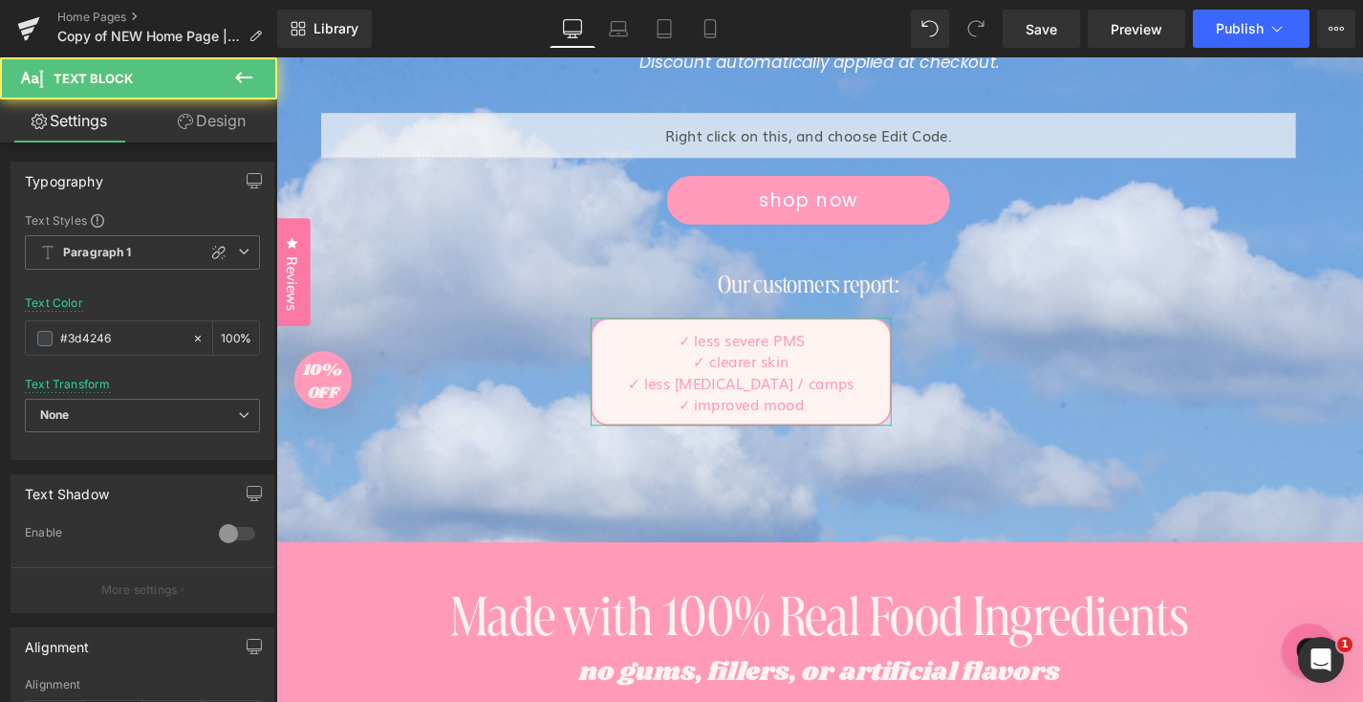
click at [228, 125] on link "Design" at bounding box center [211, 120] width 139 height 43
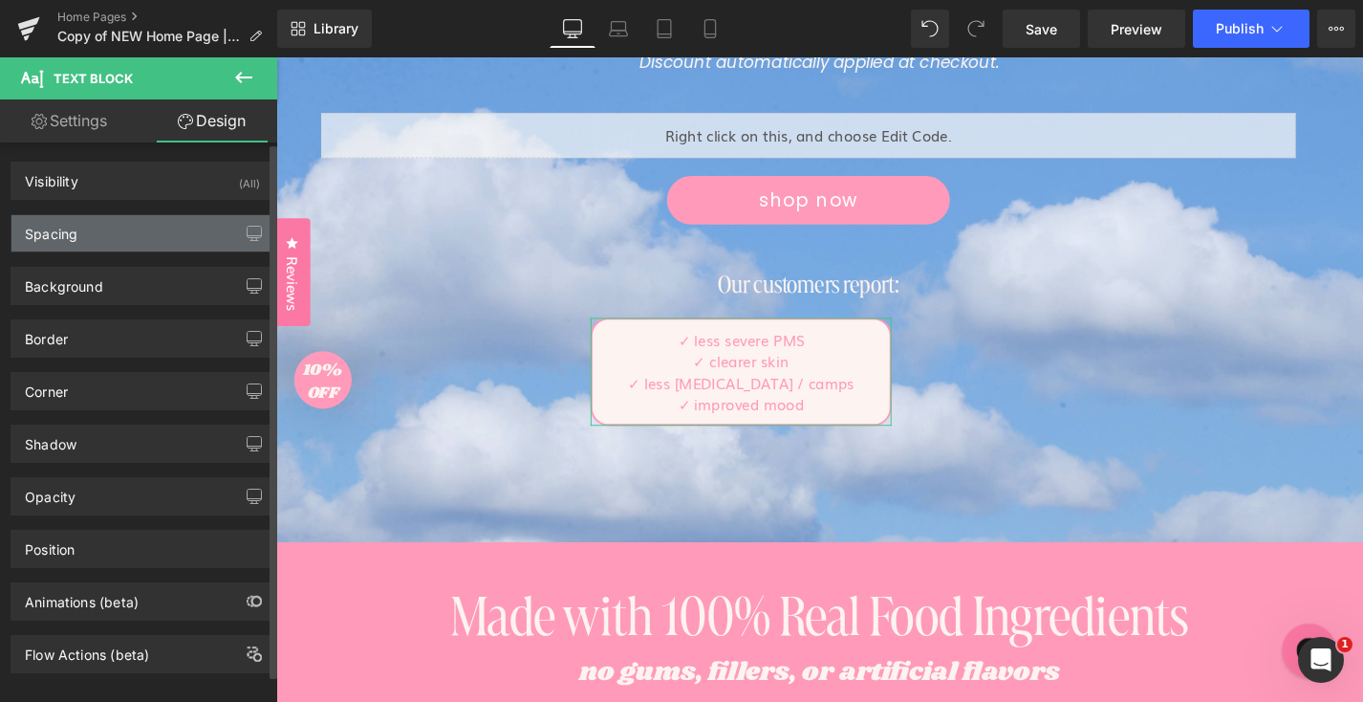
click at [145, 239] on div "Spacing" at bounding box center [142, 233] width 262 height 36
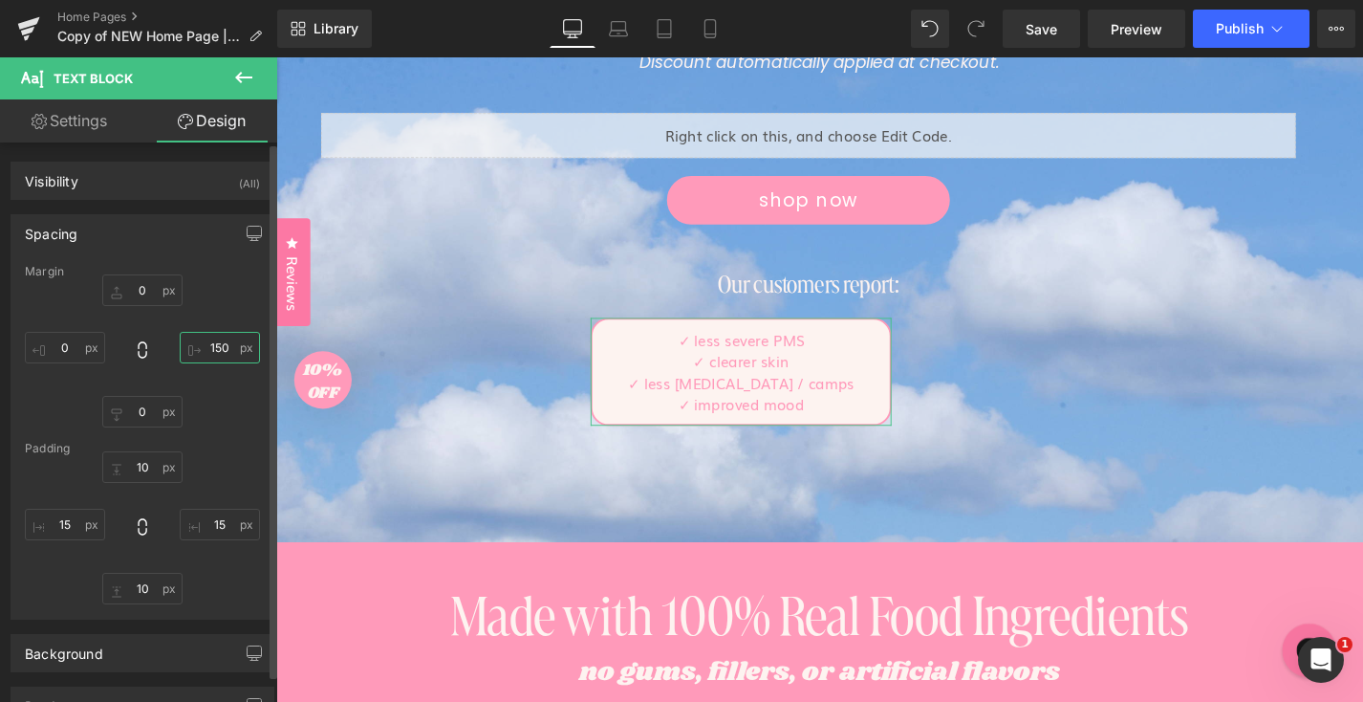
click at [203, 354] on input "text" at bounding box center [220, 348] width 80 height 32
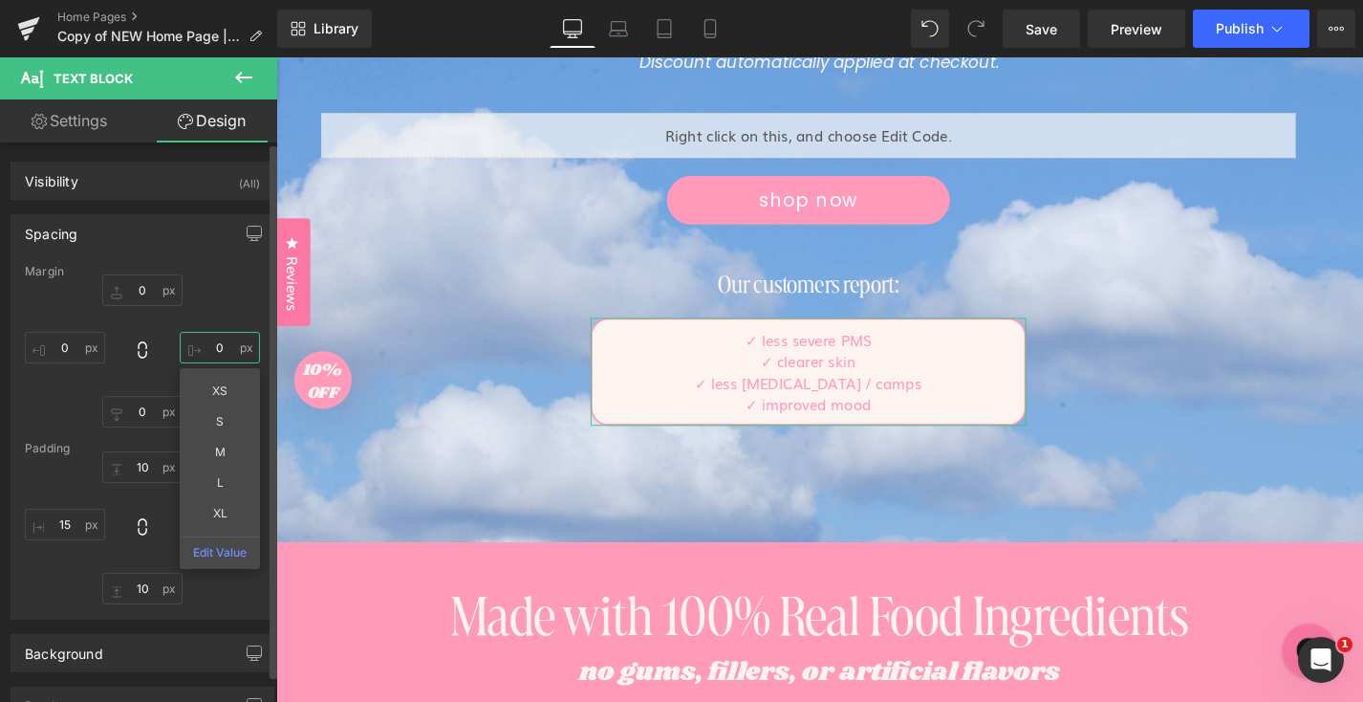
click at [203, 354] on input "0" at bounding box center [220, 348] width 80 height 32
click at [207, 352] on input "0" at bounding box center [220, 348] width 80 height 32
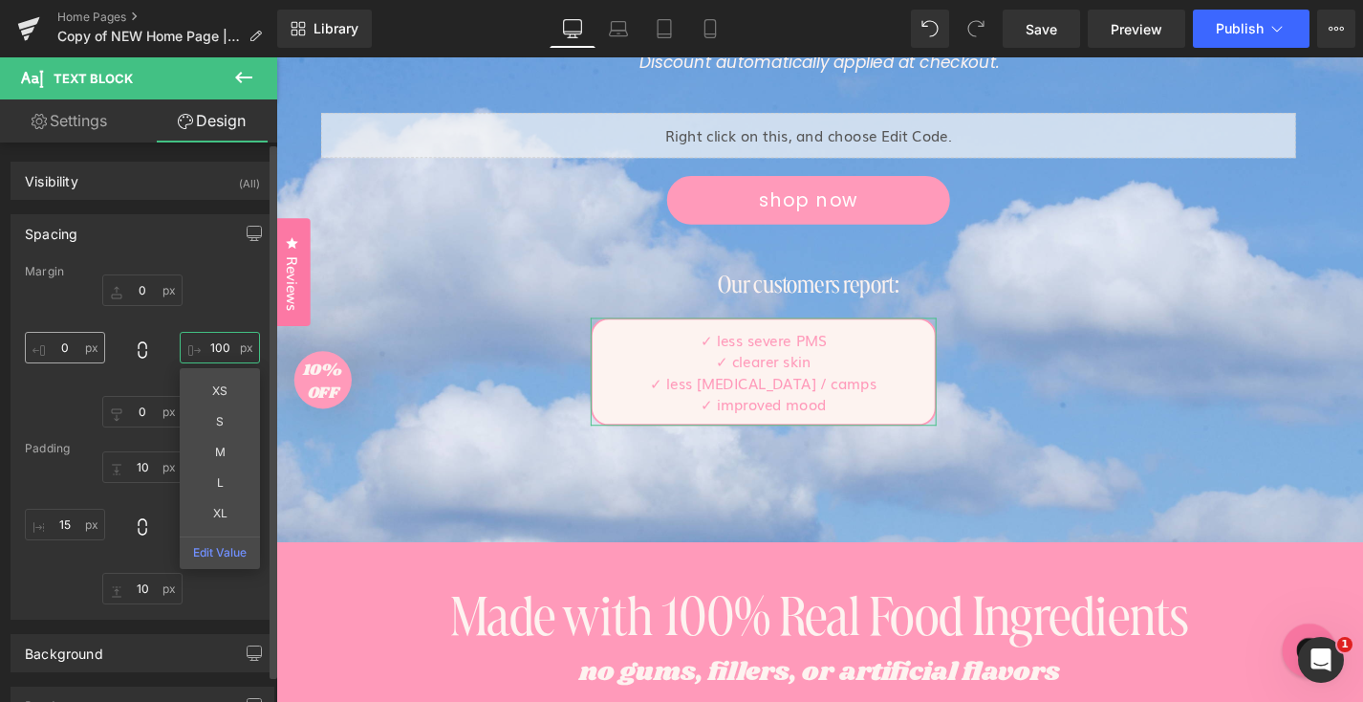
type input "100"
click at [54, 351] on input "text" at bounding box center [65, 348] width 80 height 32
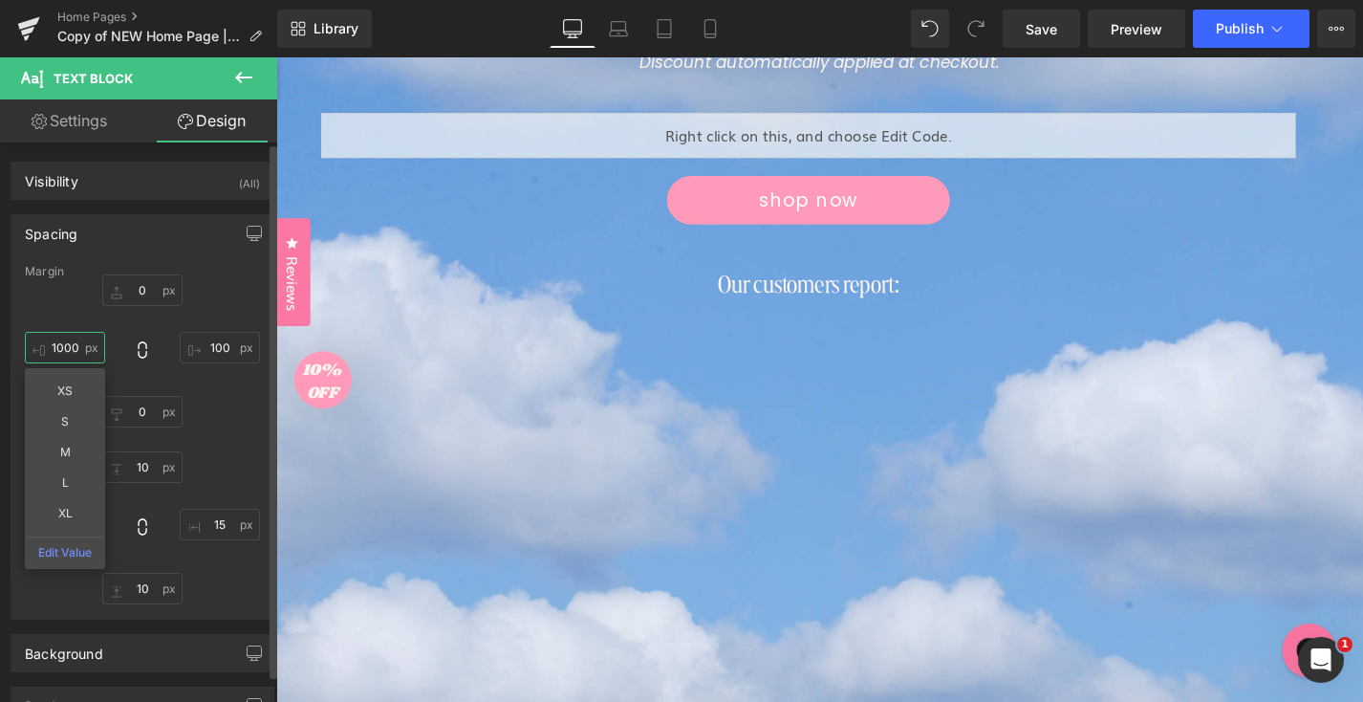
type input "100"
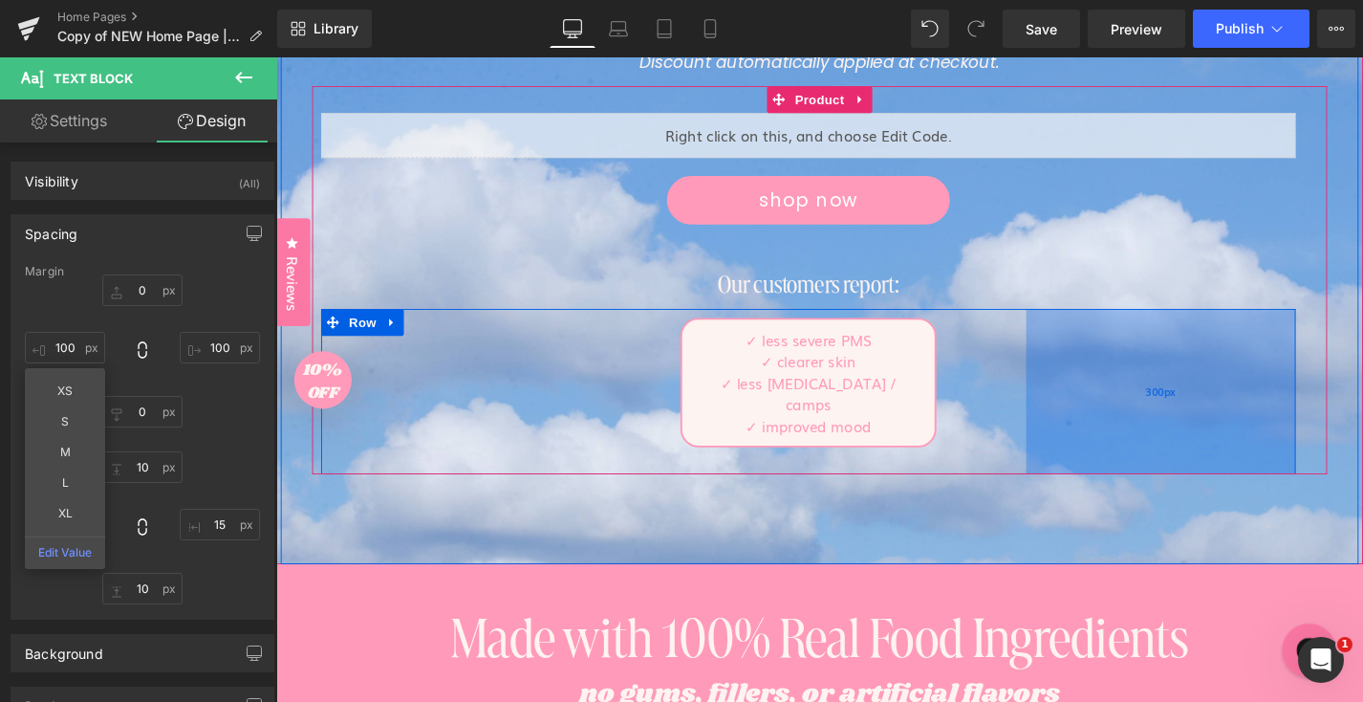
click at [1154, 450] on div "300px" at bounding box center [1218, 413] width 287 height 176
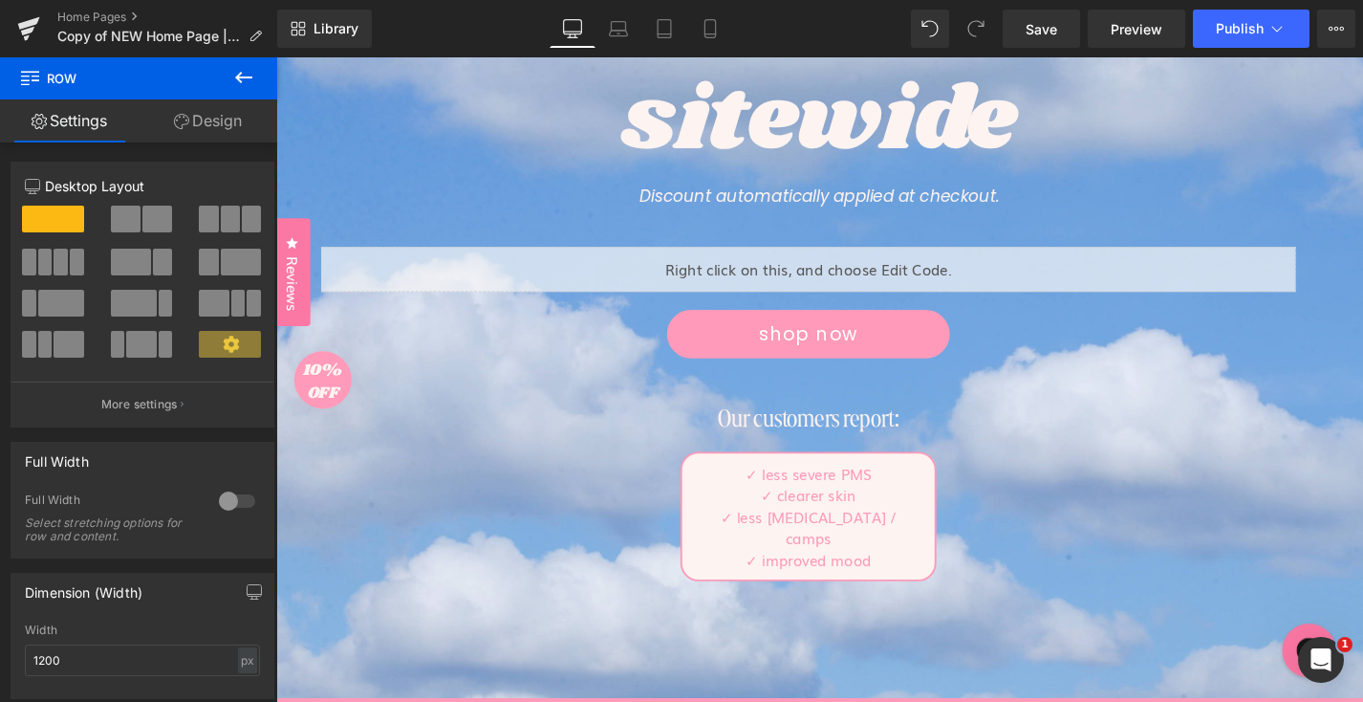
scroll to position [511, 0]
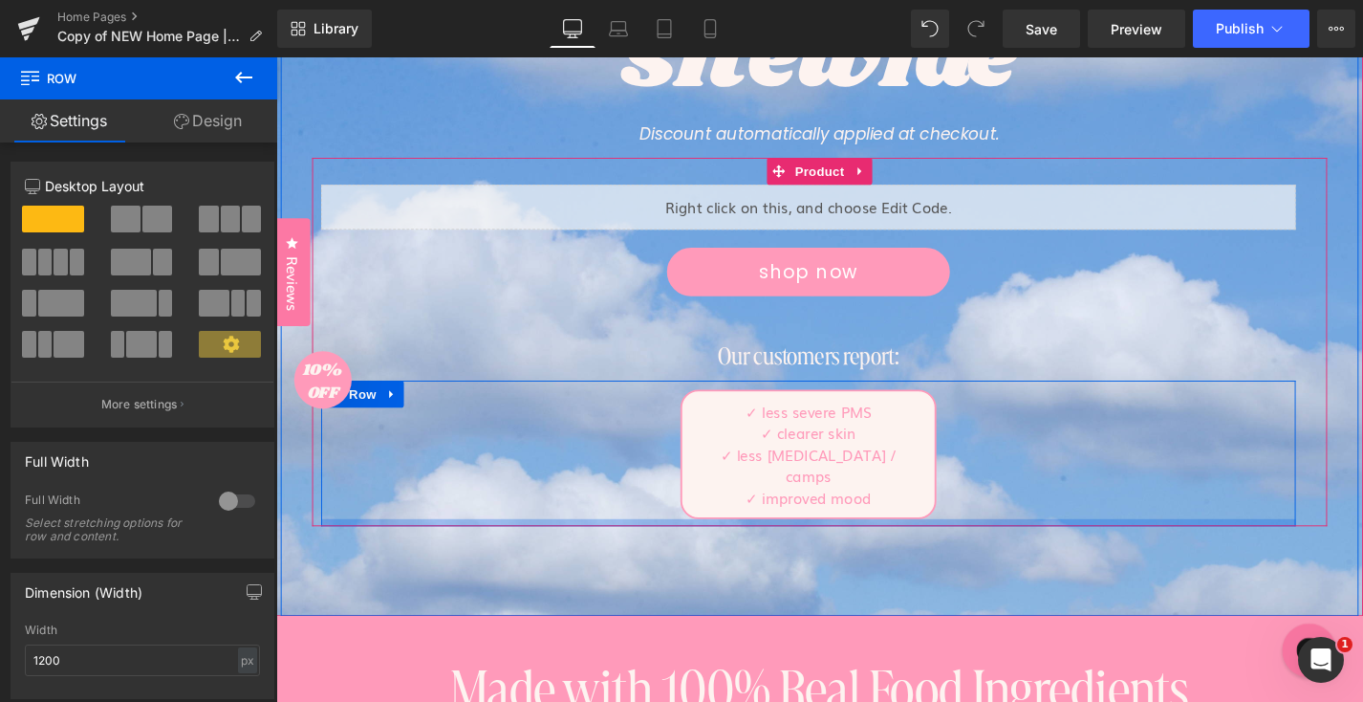
drag, startPoint x: 907, startPoint y: 538, endPoint x: 907, endPoint y: 517, distance: 21.0
click at [907, 517] on div "✓ less severe PMS ✓ clearer skin ✓ less menstrual pain / camps ✓ improved mood …" at bounding box center [842, 479] width 1037 height 155
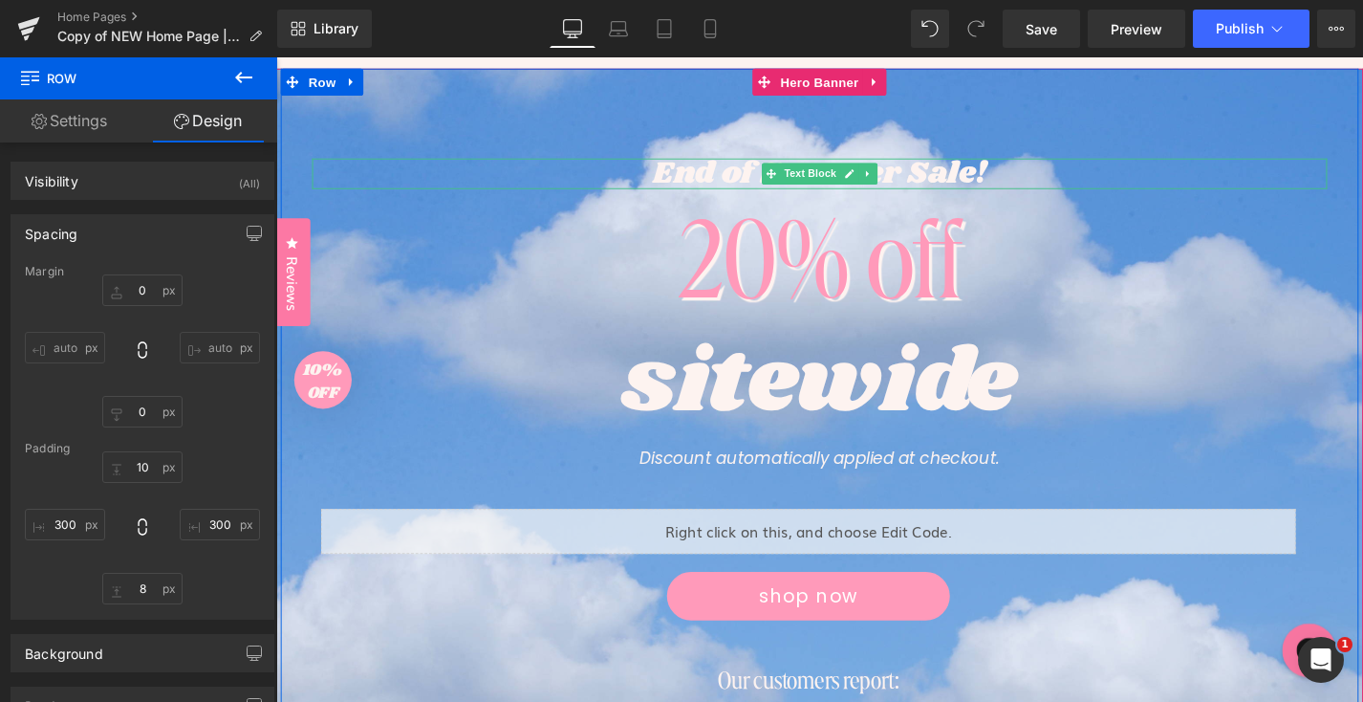
scroll to position [162, 0]
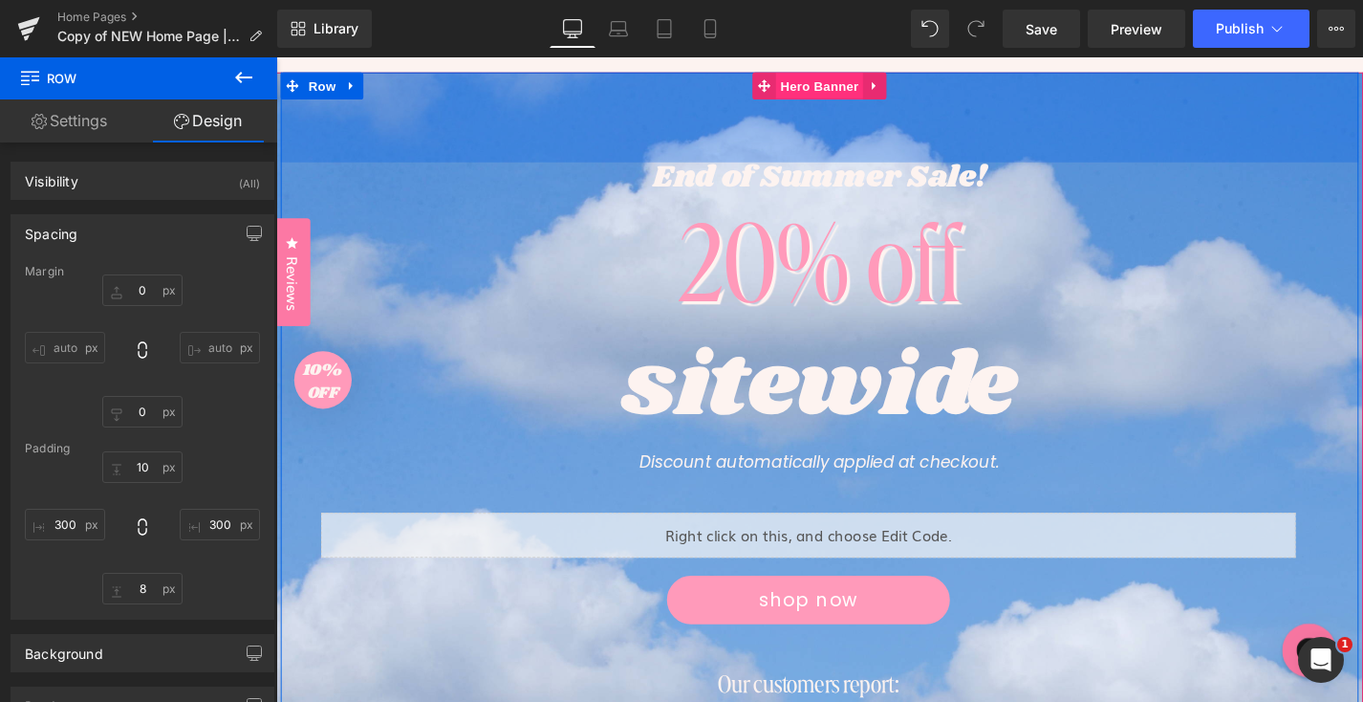
click at [857, 101] on span "Hero Banner" at bounding box center [854, 88] width 93 height 29
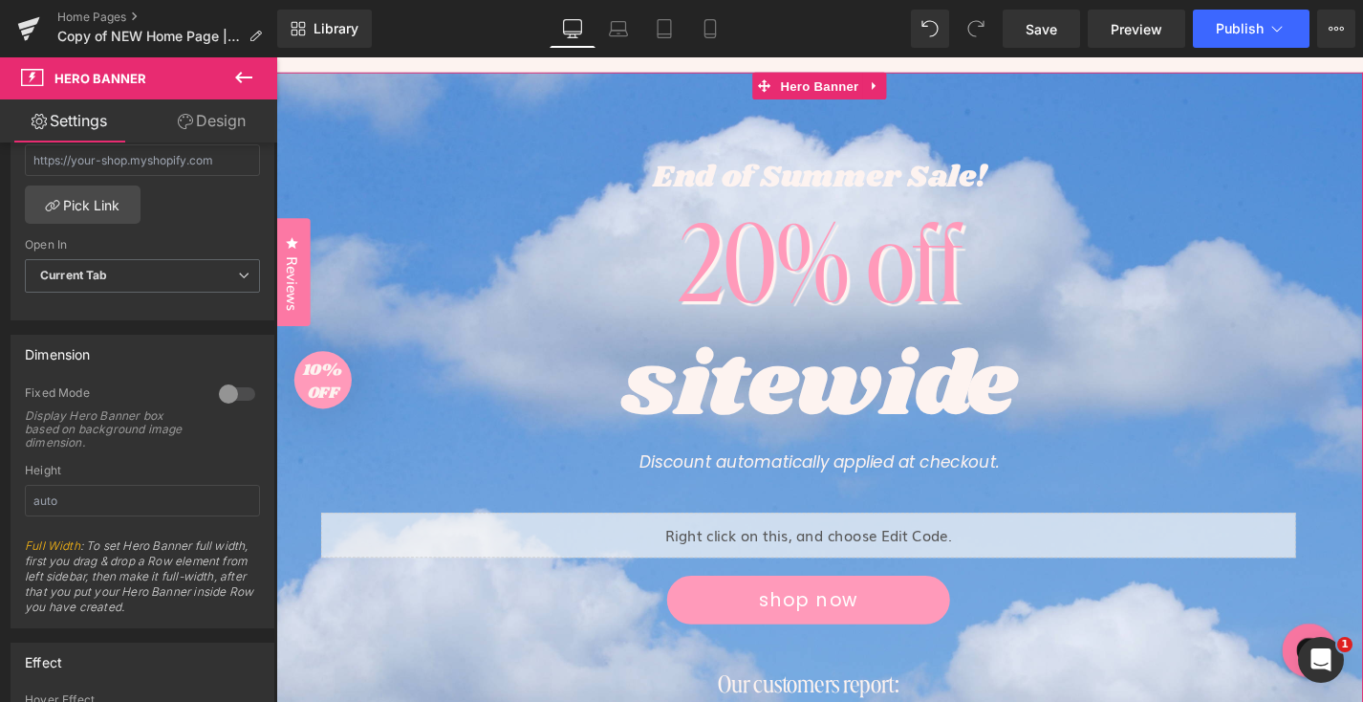
scroll to position [832, 0]
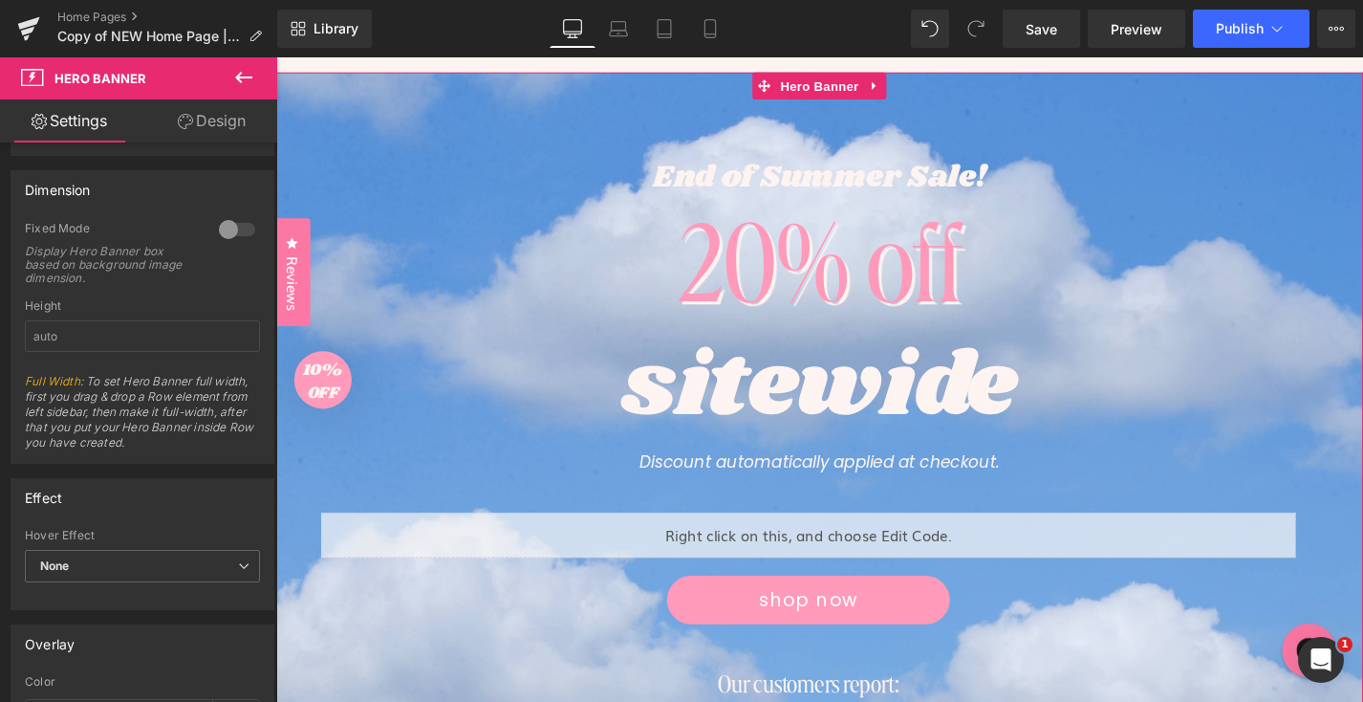
click at [236, 129] on link "Design" at bounding box center [211, 120] width 139 height 43
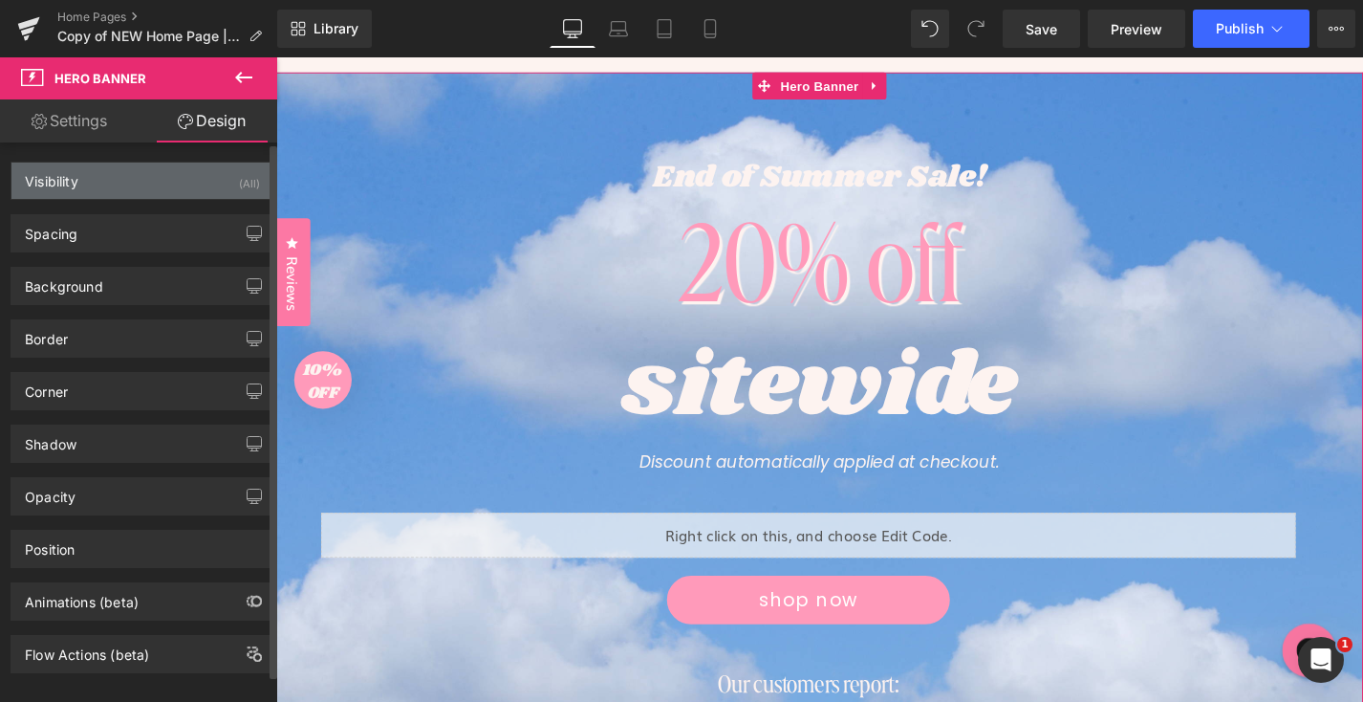
click at [170, 184] on div "Visibility (All)" at bounding box center [142, 181] width 262 height 36
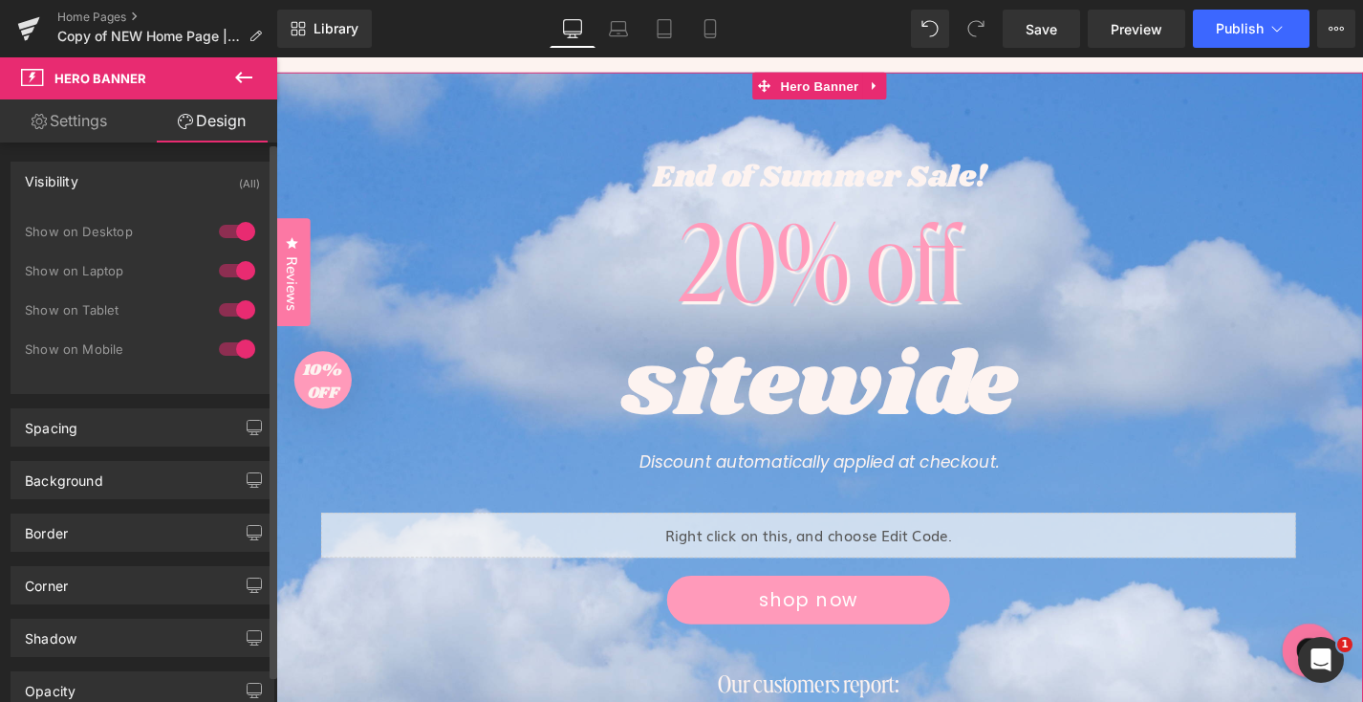
click at [170, 184] on div "Visibility (All)" at bounding box center [142, 181] width 262 height 36
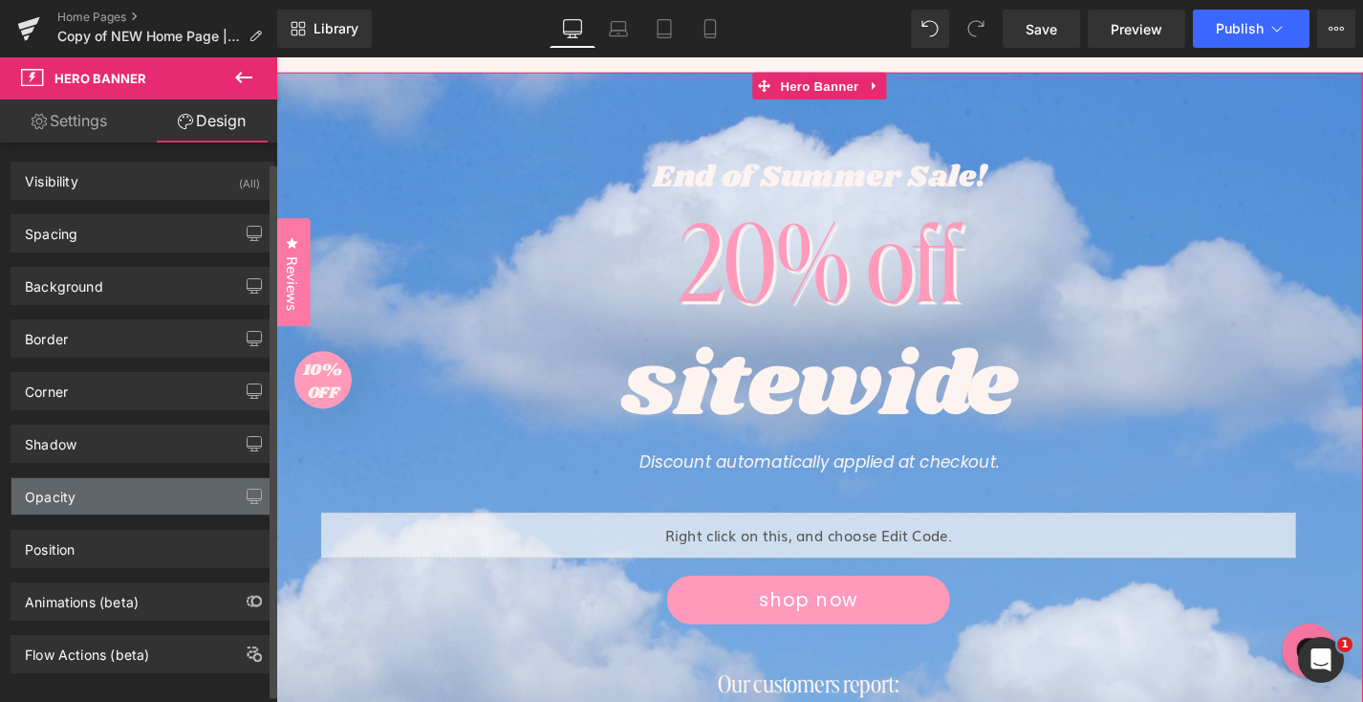
scroll to position [26, 0]
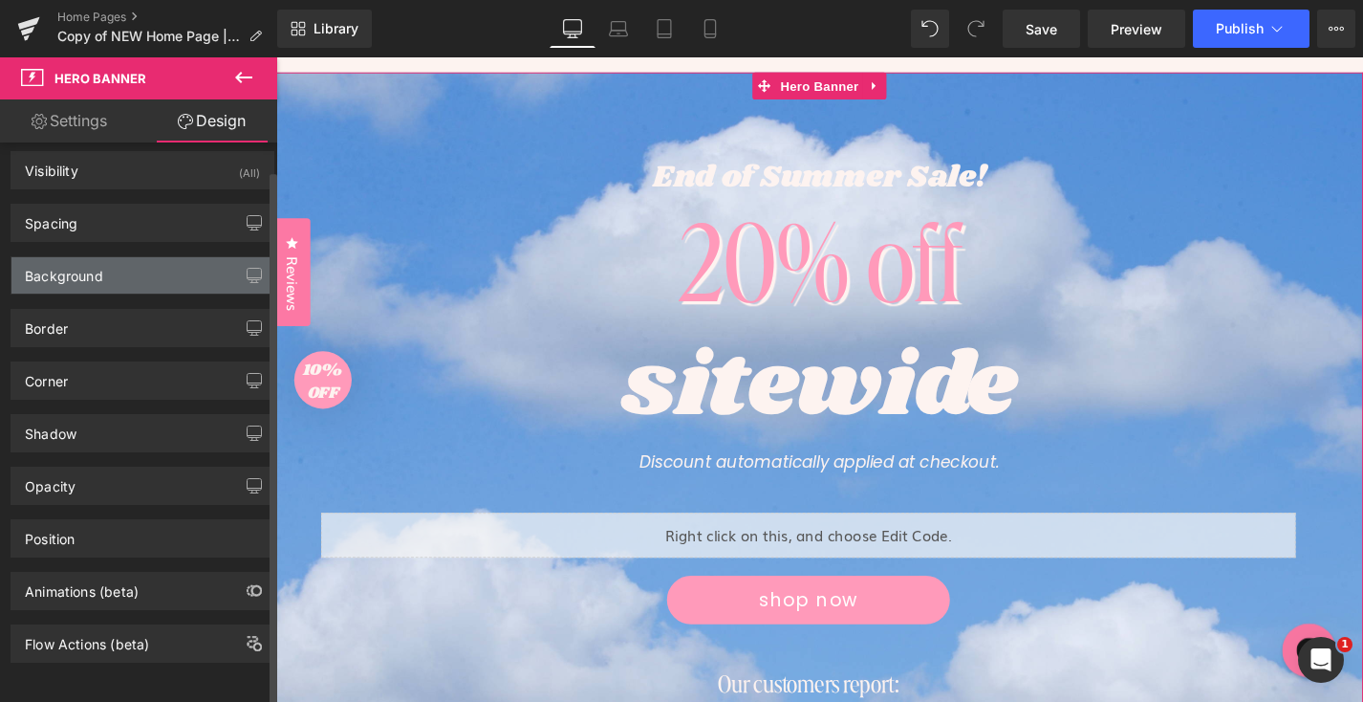
click at [151, 262] on div "Background" at bounding box center [142, 275] width 262 height 36
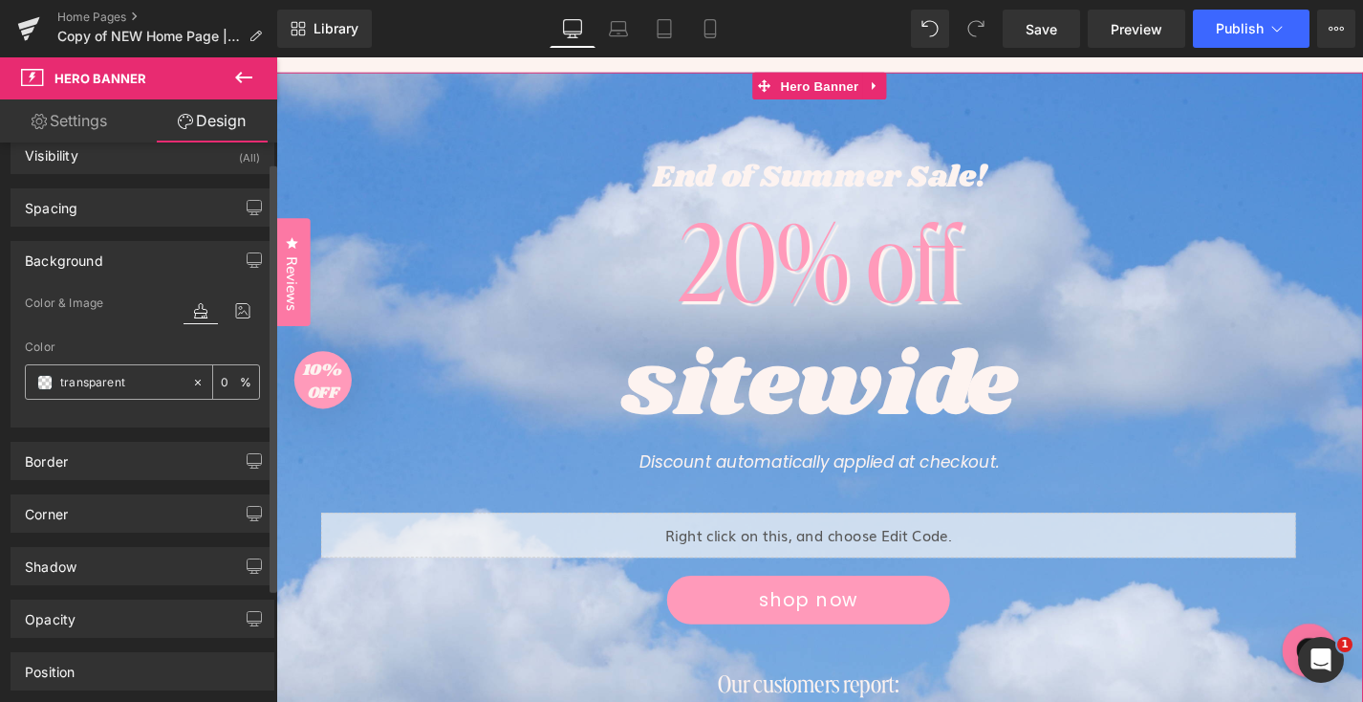
click at [126, 381] on input "text" at bounding box center [121, 382] width 122 height 21
paste input "FDF3F0"
type input "FDF3F0"
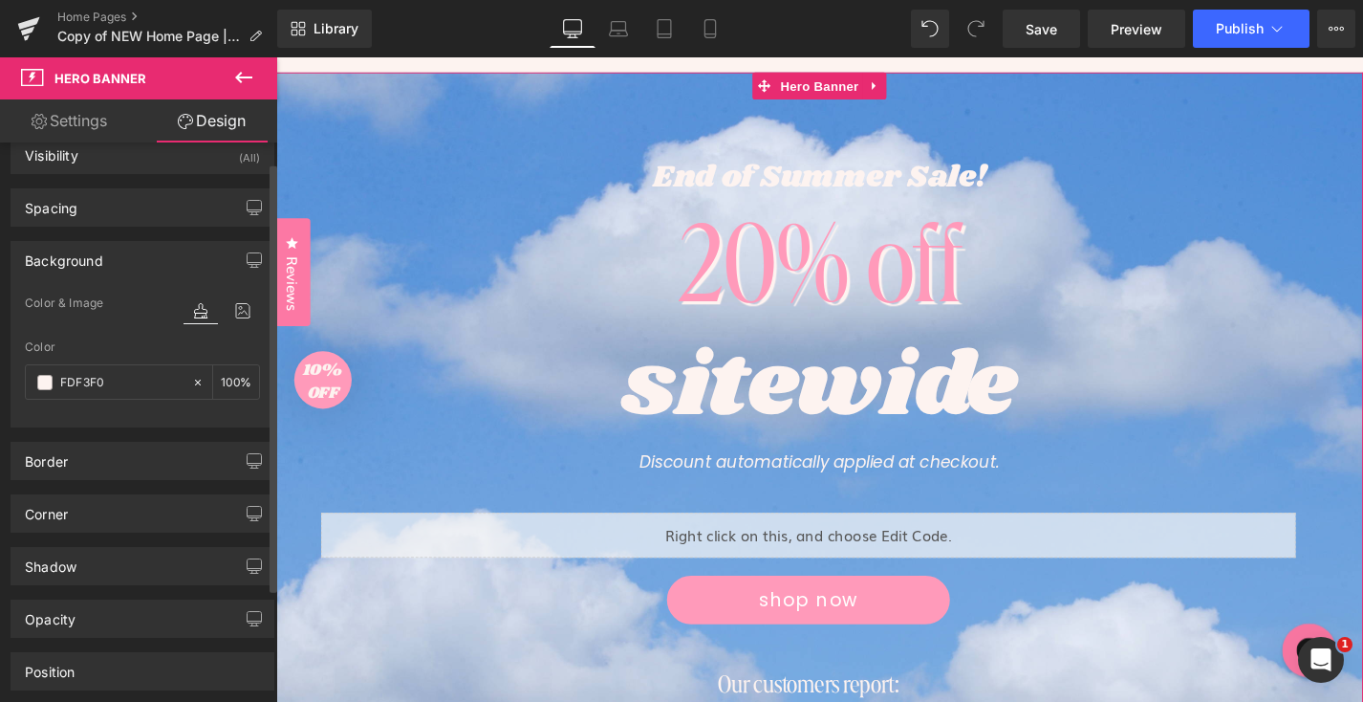
click at [136, 343] on div "Color" at bounding box center [142, 346] width 235 height 13
click at [225, 382] on input "number" at bounding box center [230, 381] width 19 height 21
type input "20"
click at [96, 303] on span "Color & Image" at bounding box center [64, 302] width 78 height 13
click at [118, 354] on div "Color FDF3F0 20 %" at bounding box center [142, 380] width 235 height 81
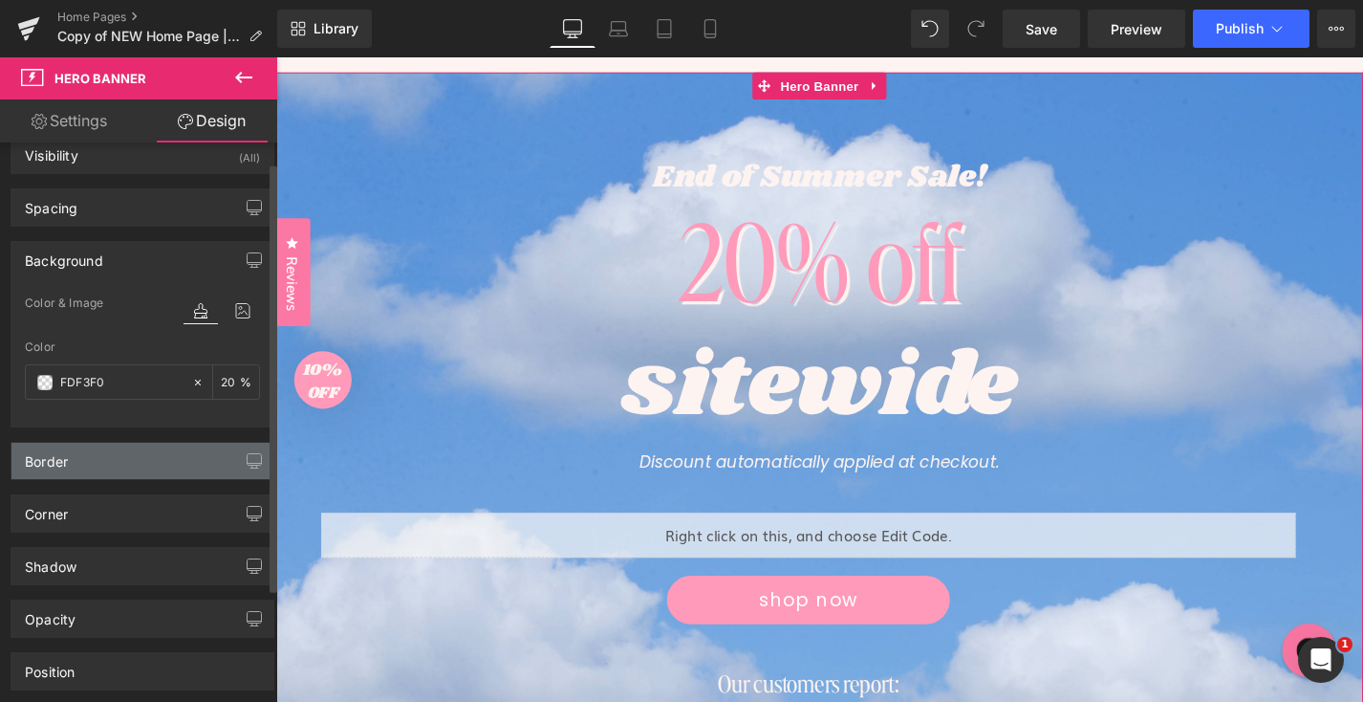
scroll to position [74, 0]
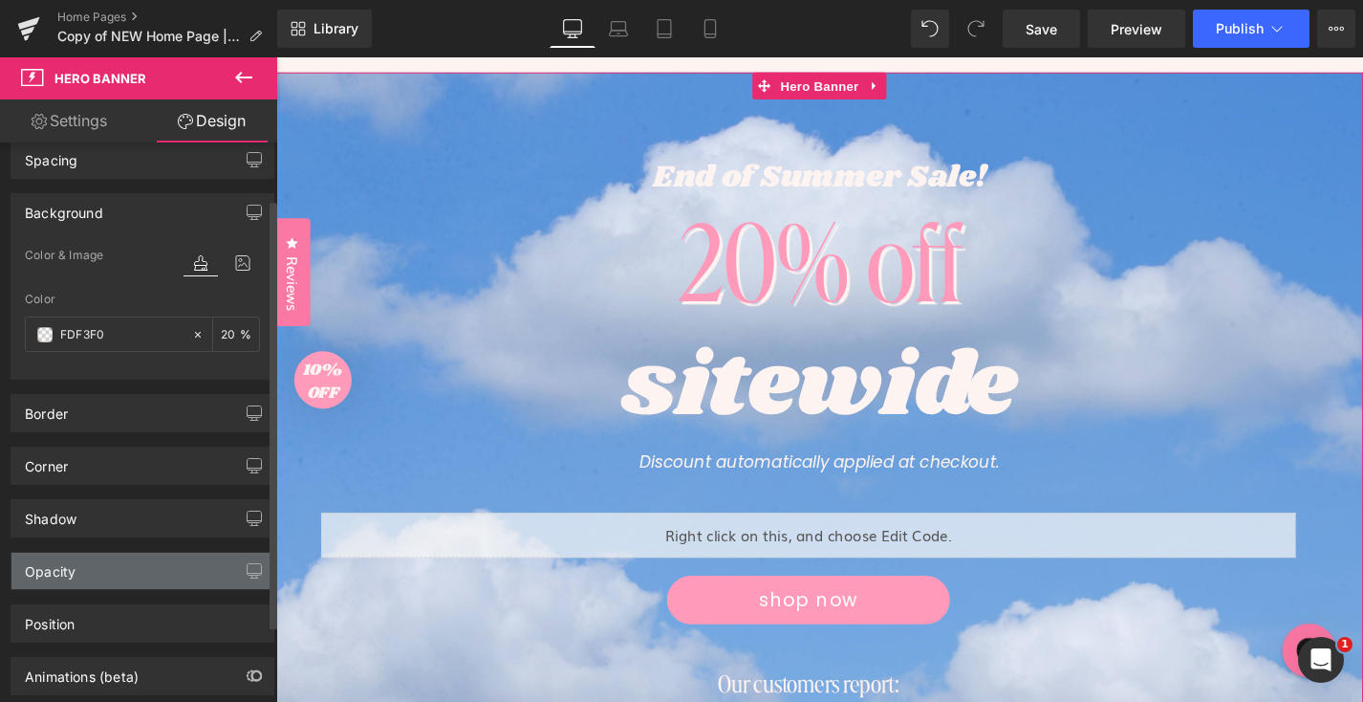
click at [110, 580] on div "Opacity" at bounding box center [142, 571] width 262 height 36
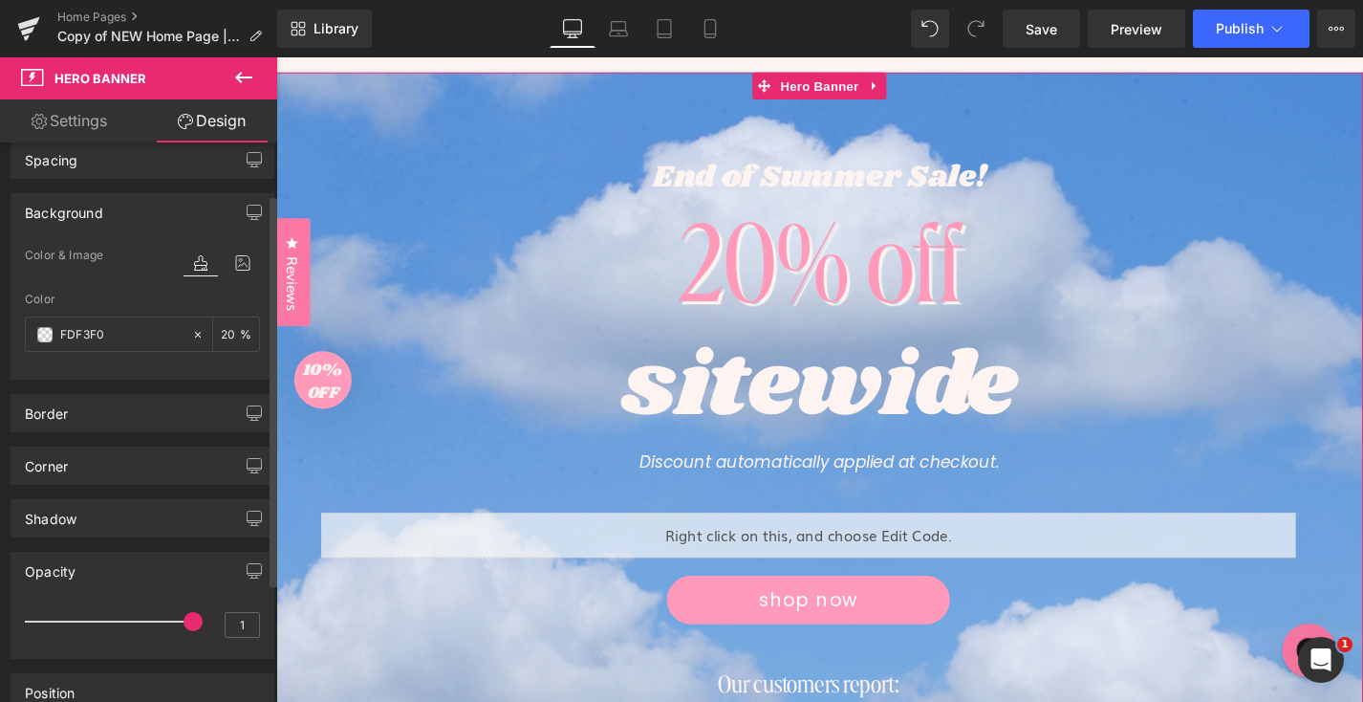
click at [110, 580] on div "Opacity" at bounding box center [142, 571] width 262 height 36
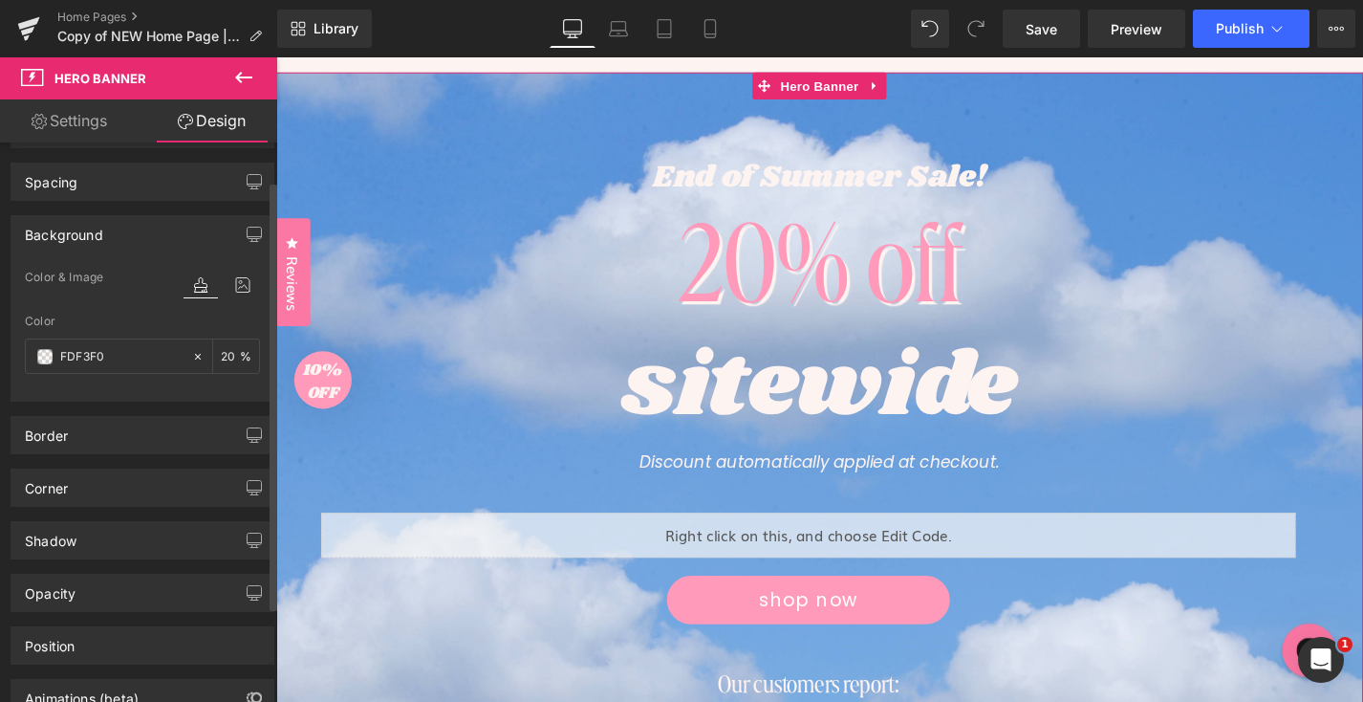
scroll to position [0, 0]
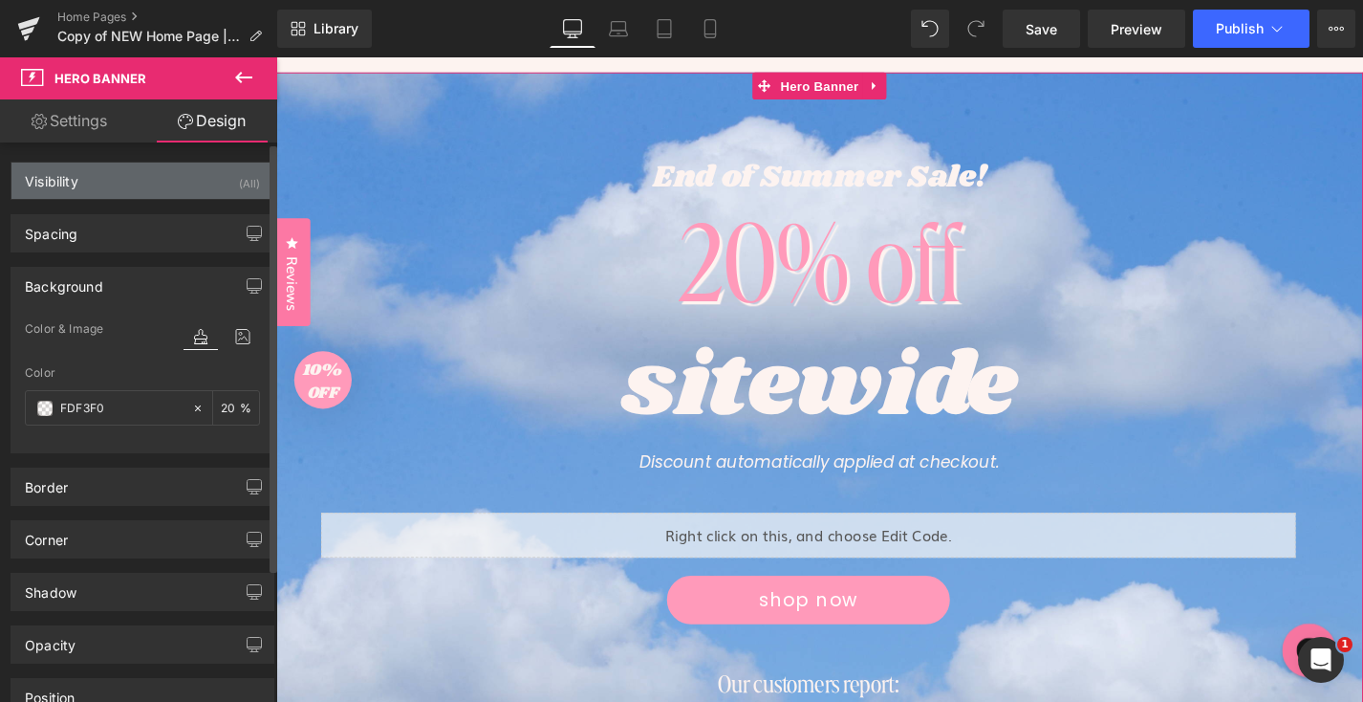
click at [121, 179] on div "Visibility (All)" at bounding box center [142, 181] width 262 height 36
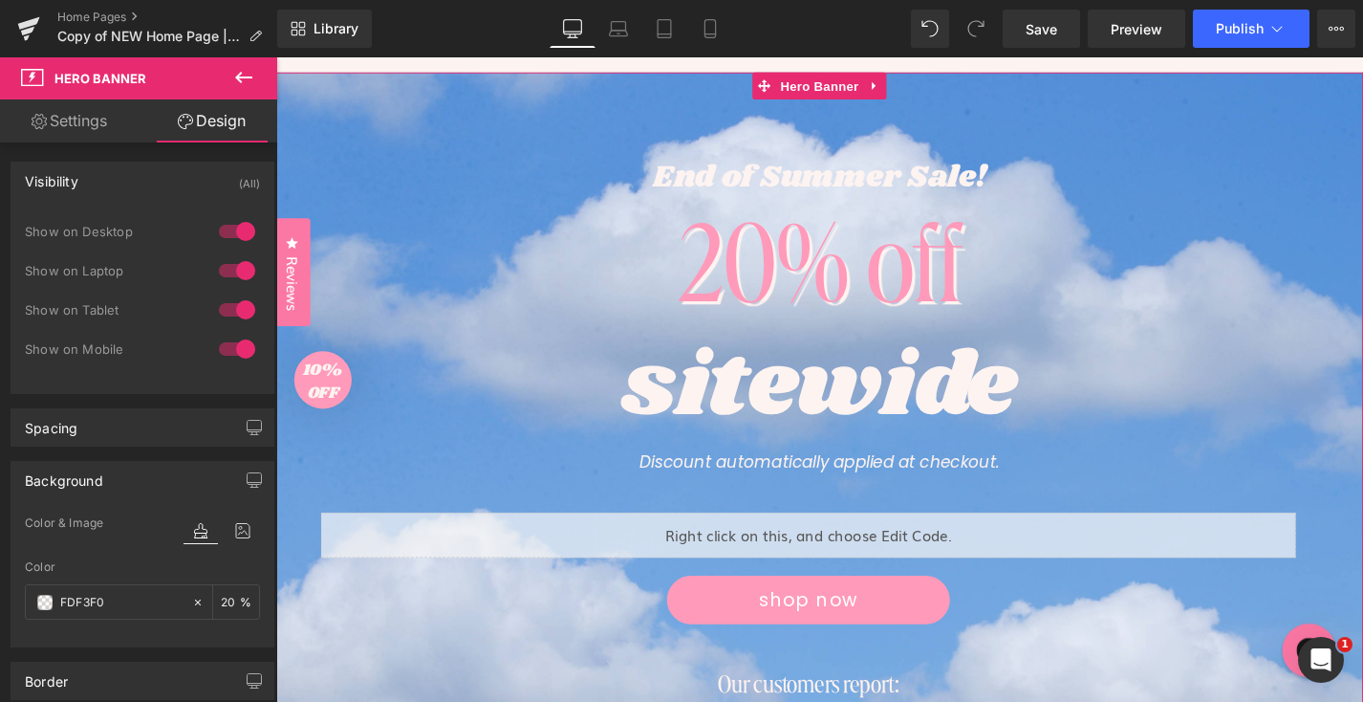
click at [98, 124] on link "Settings" at bounding box center [69, 120] width 139 height 43
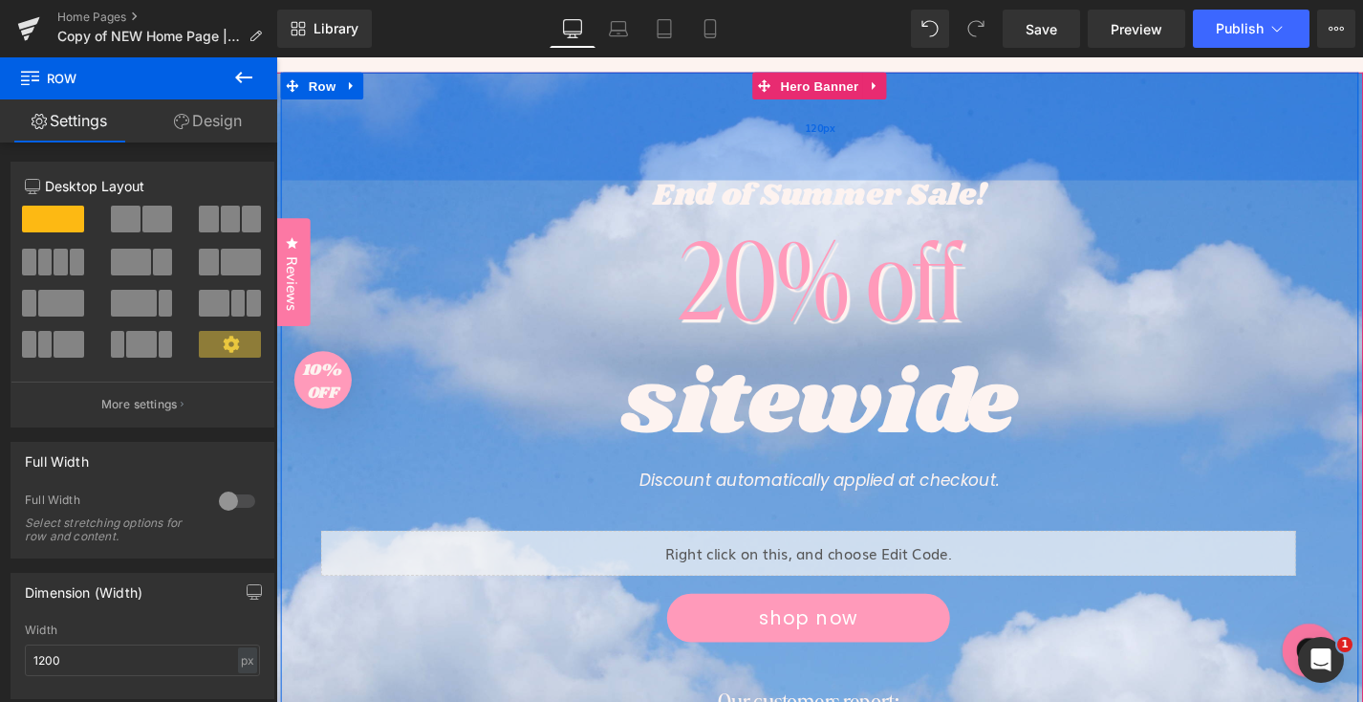
drag, startPoint x: 957, startPoint y: 147, endPoint x: 958, endPoint y: 166, distance: 19.1
click at [958, 166] on div "120px" at bounding box center [854, 131] width 1147 height 115
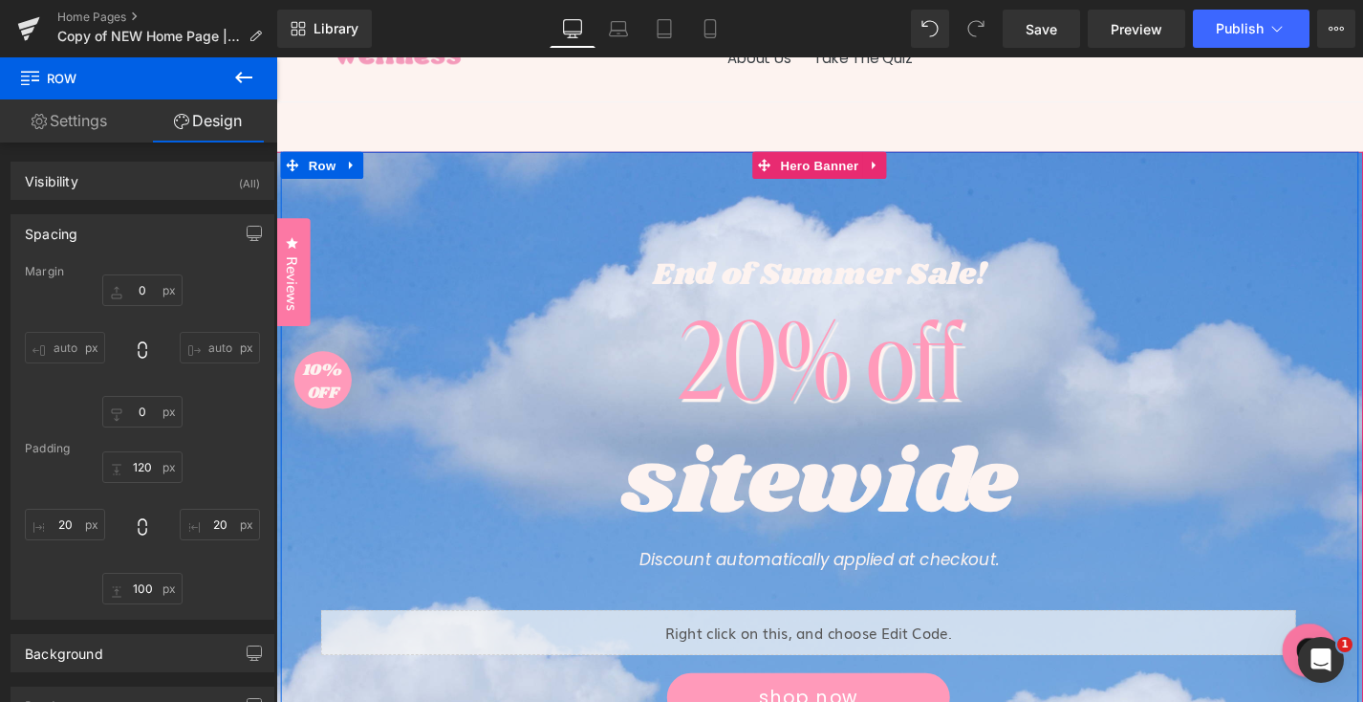
scroll to position [141, 0]
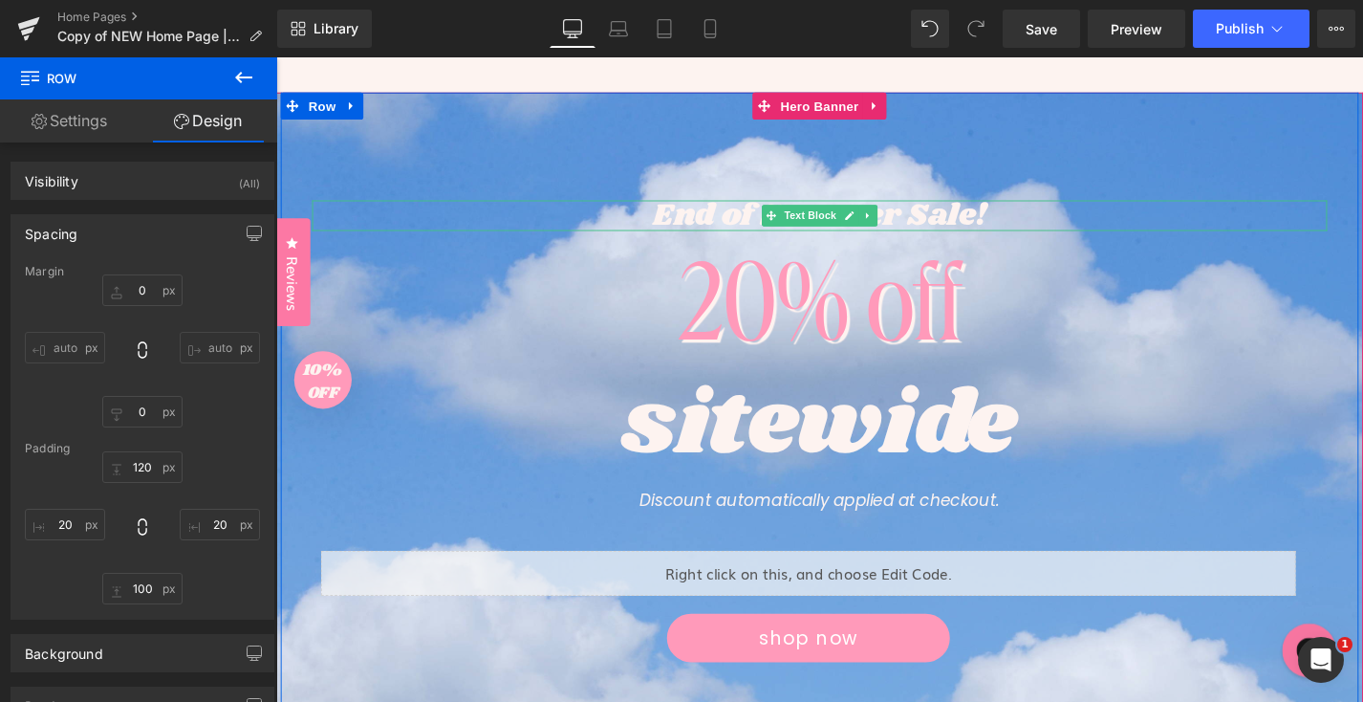
click at [934, 223] on p "End of Summer Sale!" at bounding box center [855, 225] width 1080 height 33
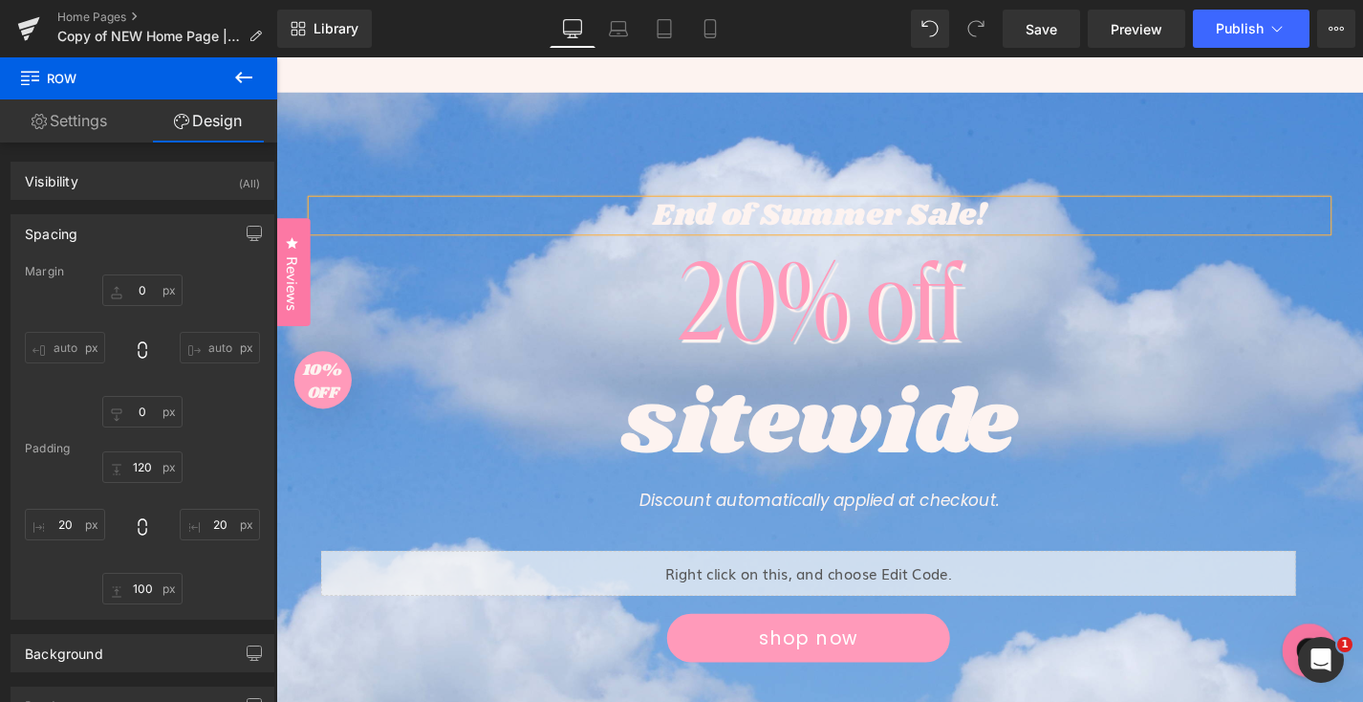
click at [934, 223] on p "End of Summer Sale!" at bounding box center [855, 225] width 1080 height 33
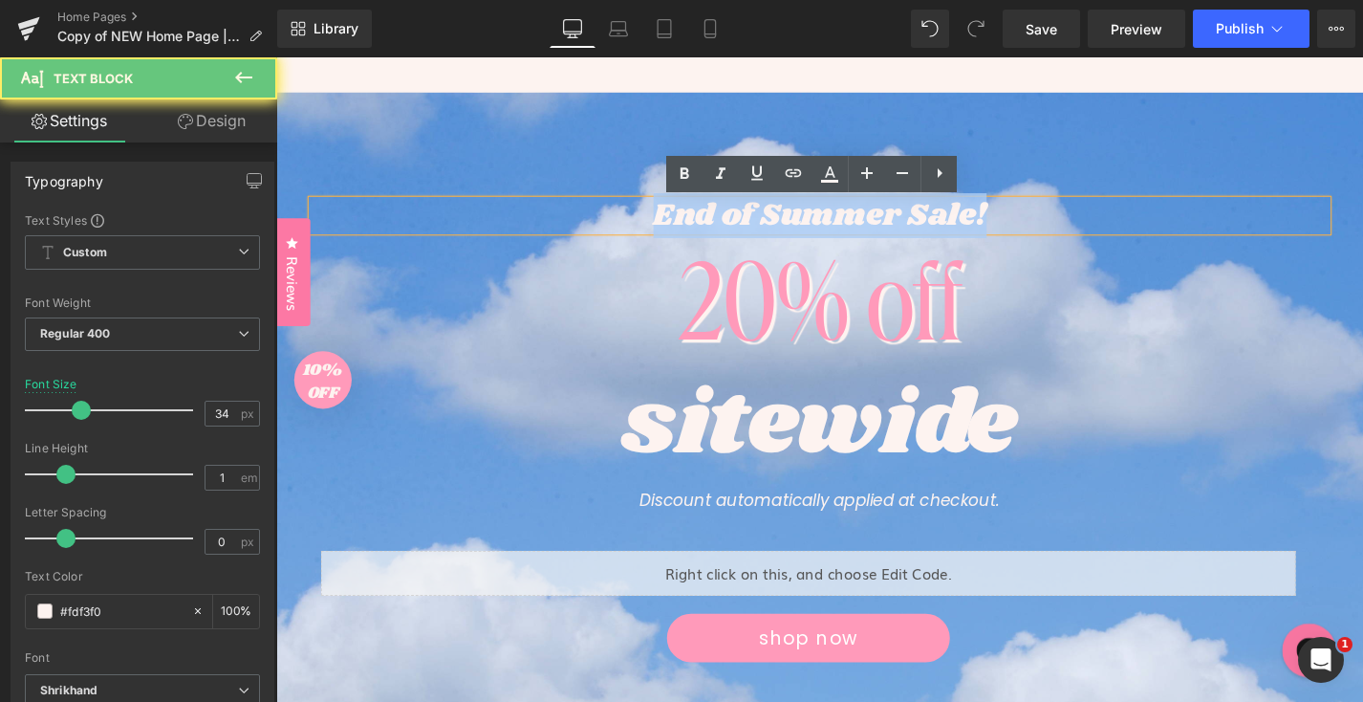
click at [934, 223] on p "End of Summer Sale!" at bounding box center [855, 225] width 1080 height 33
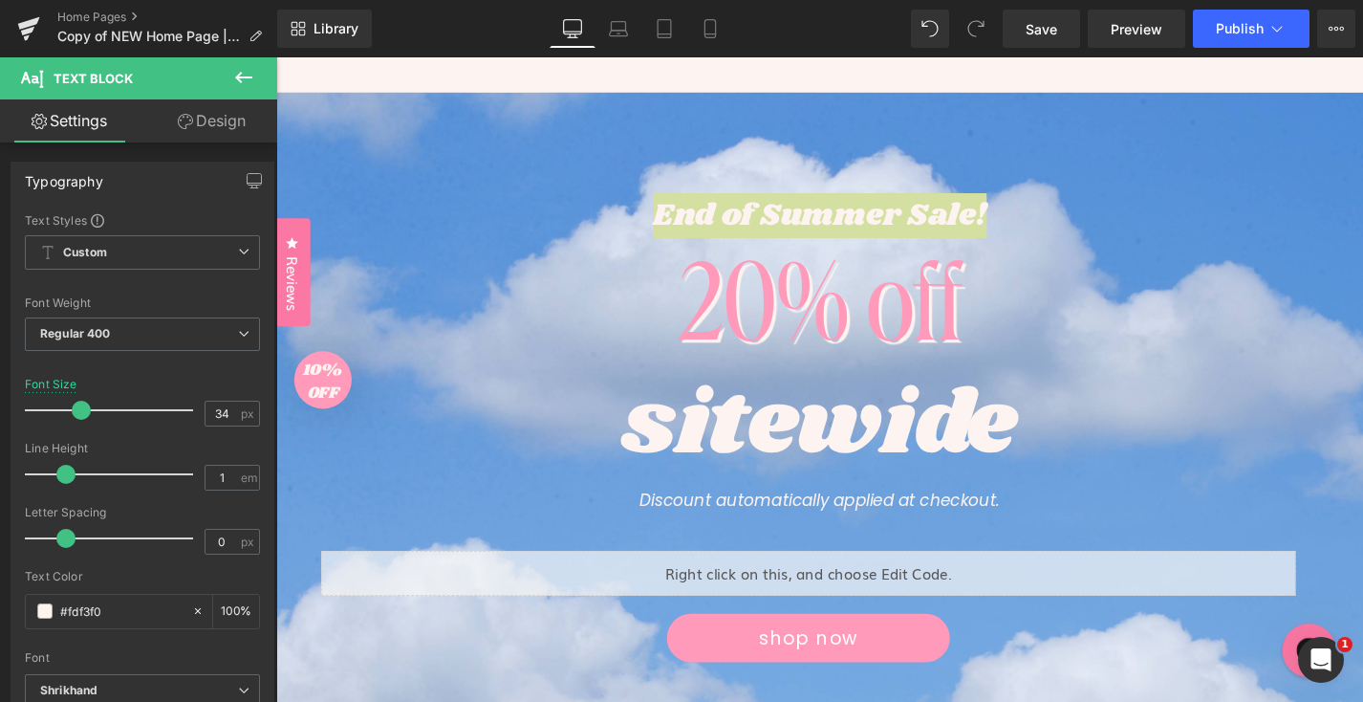
click at [221, 125] on link "Design" at bounding box center [211, 120] width 139 height 43
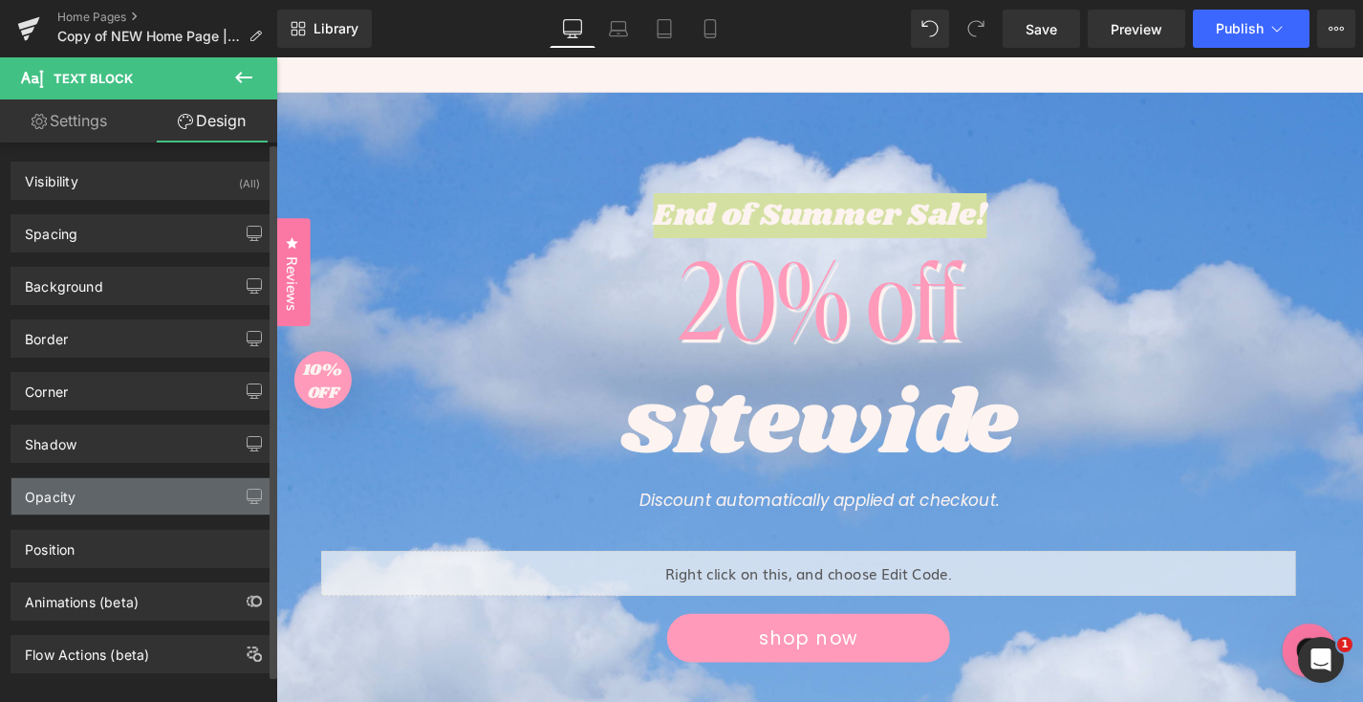
click at [121, 498] on div "Opacity" at bounding box center [142, 496] width 262 height 36
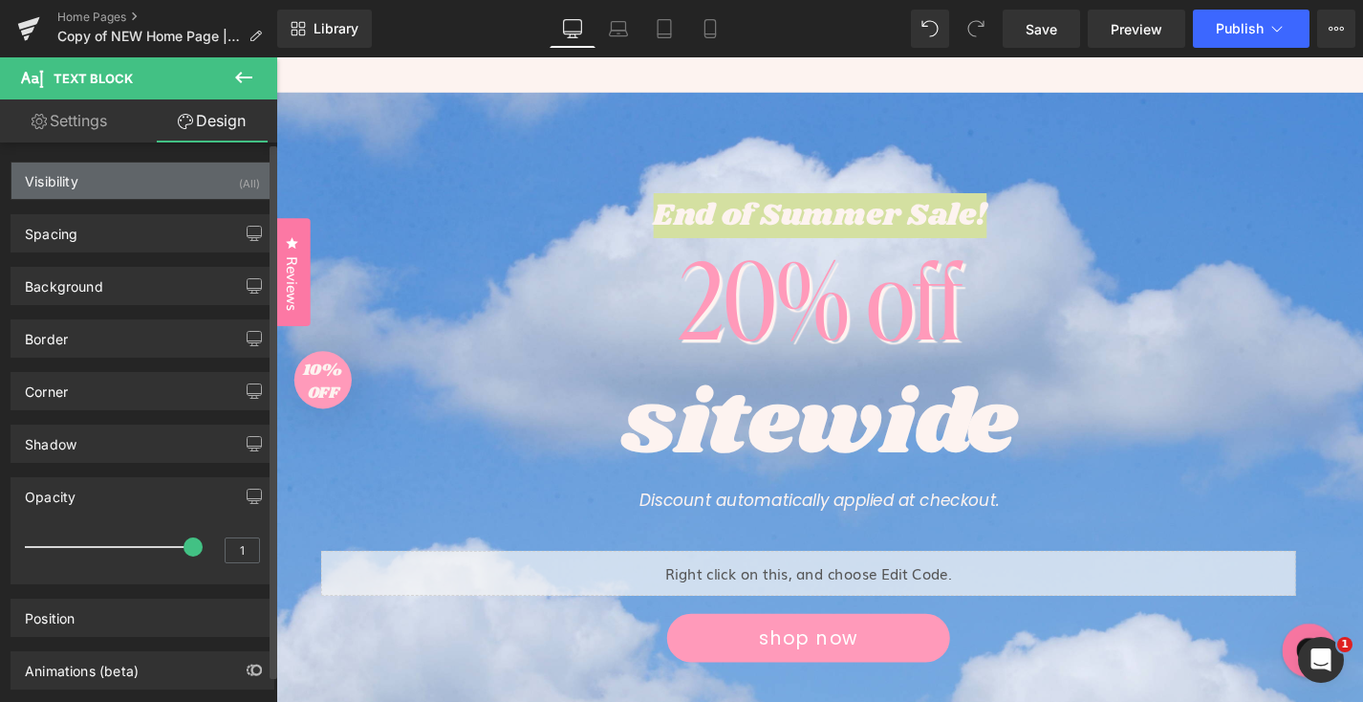
click at [143, 185] on div "Visibility (All)" at bounding box center [142, 181] width 262 height 36
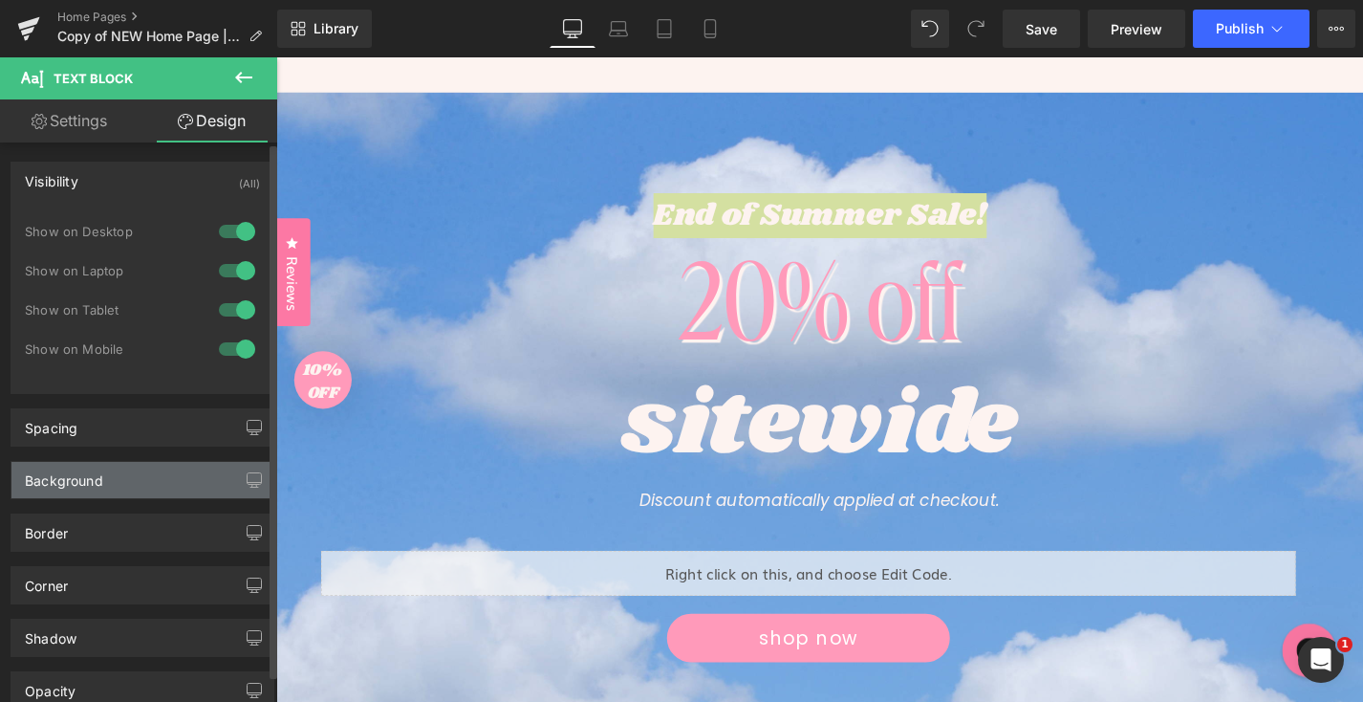
click at [106, 491] on div "Background" at bounding box center [142, 480] width 262 height 36
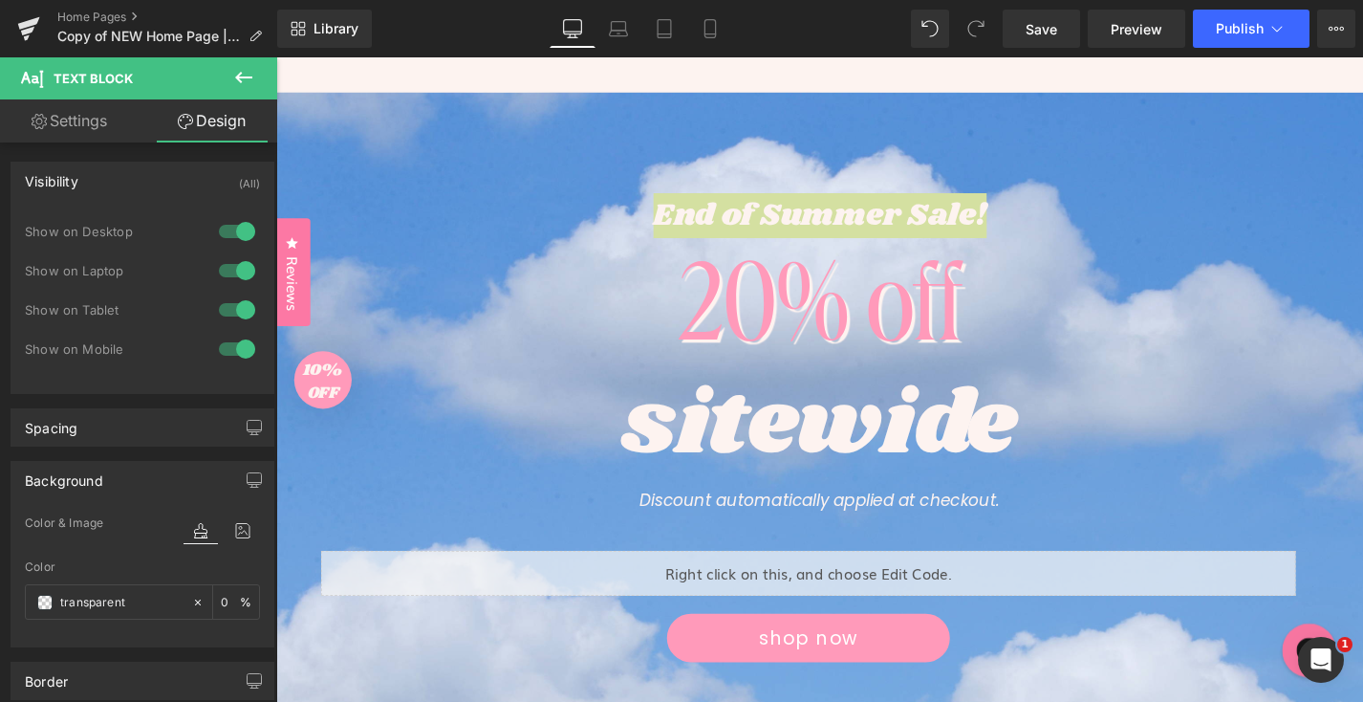
click at [43, 117] on icon at bounding box center [39, 121] width 15 height 15
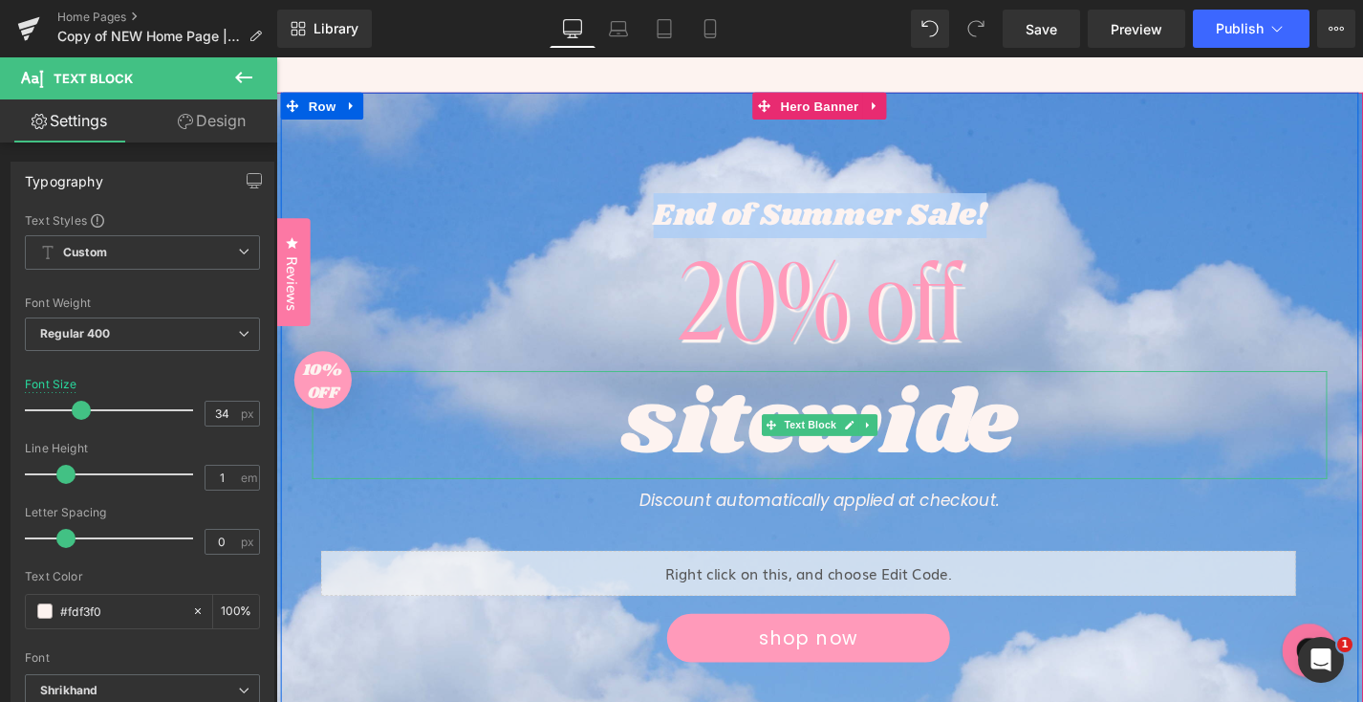
click at [1324, 424] on div "sitewide" at bounding box center [855, 448] width 1080 height 115
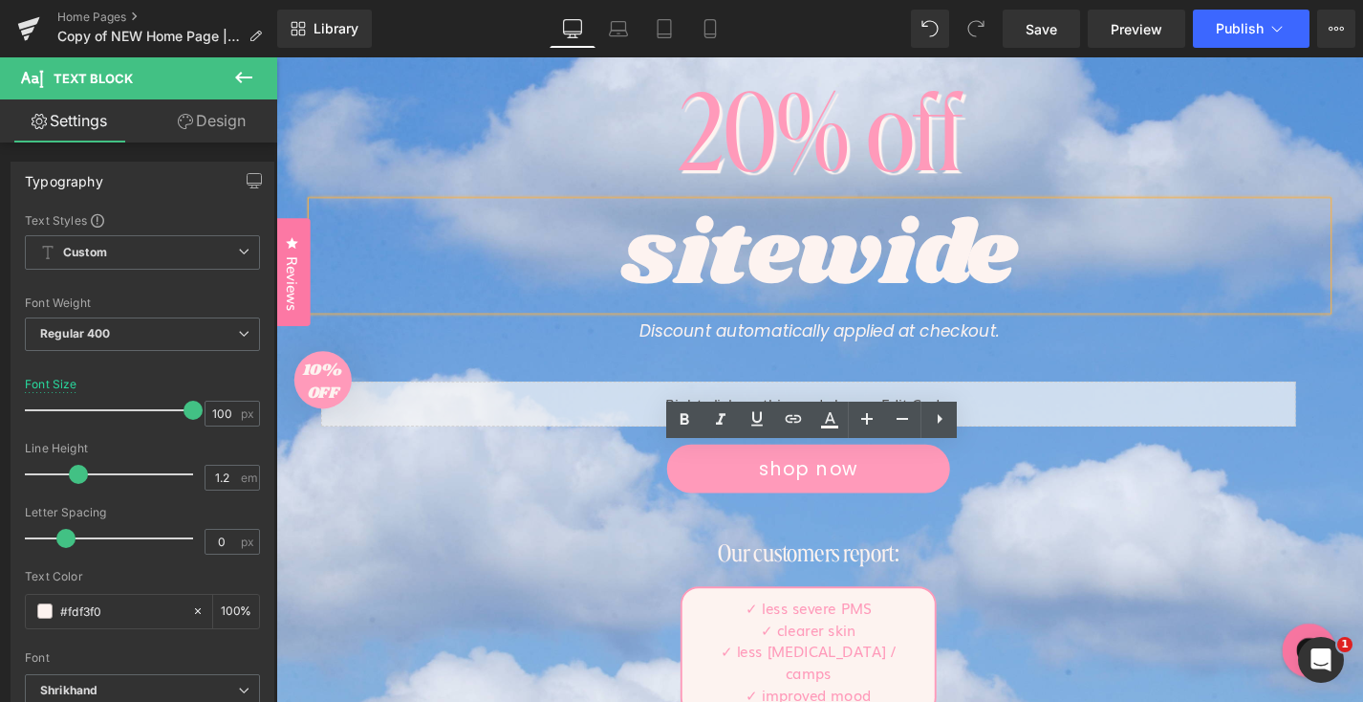
scroll to position [60, 0]
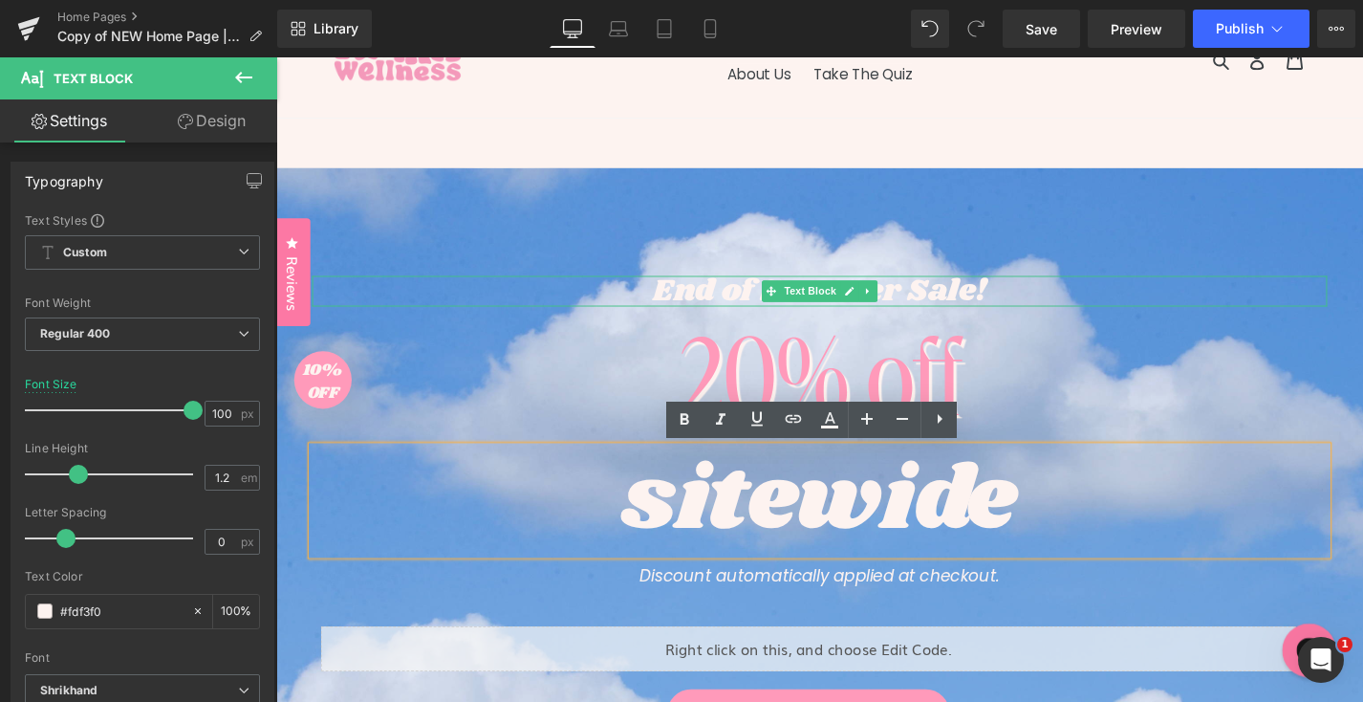
click at [924, 308] on p "End of Summer Sale!" at bounding box center [855, 306] width 1080 height 33
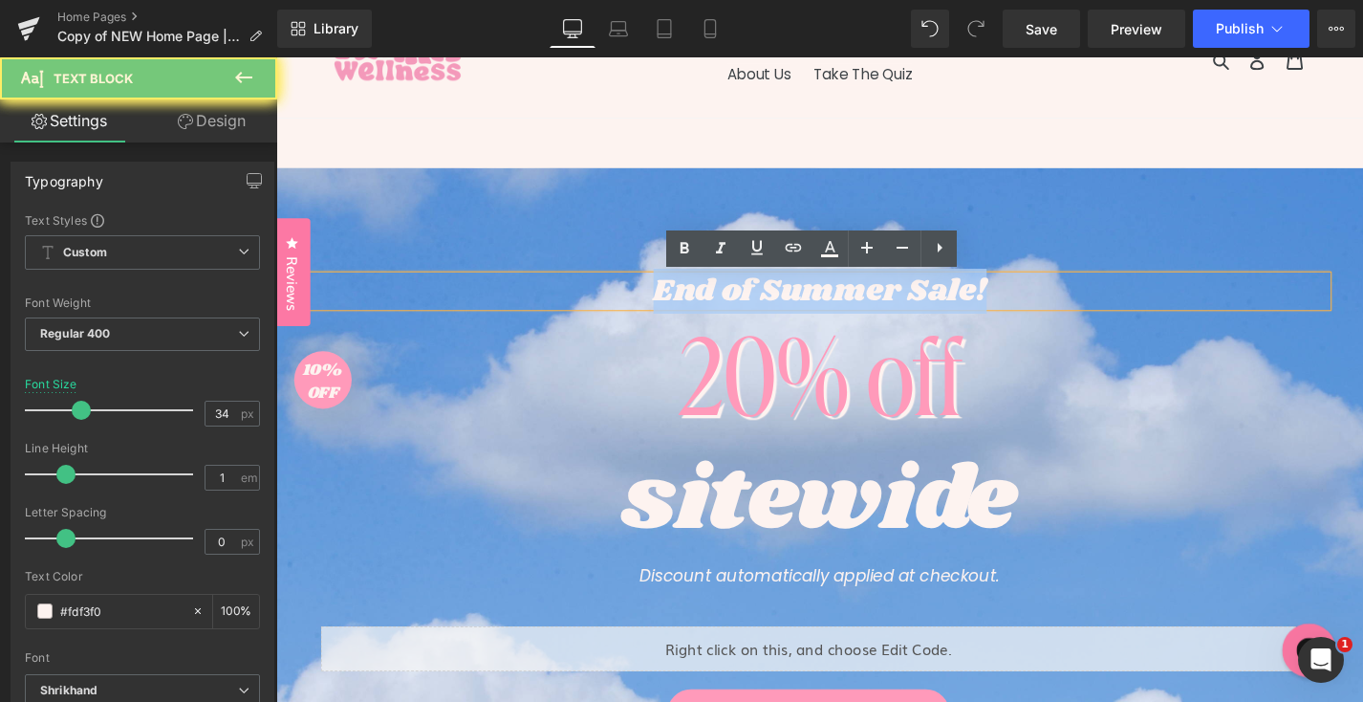
click at [924, 308] on p "End of Summer Sale!" at bounding box center [855, 306] width 1080 height 33
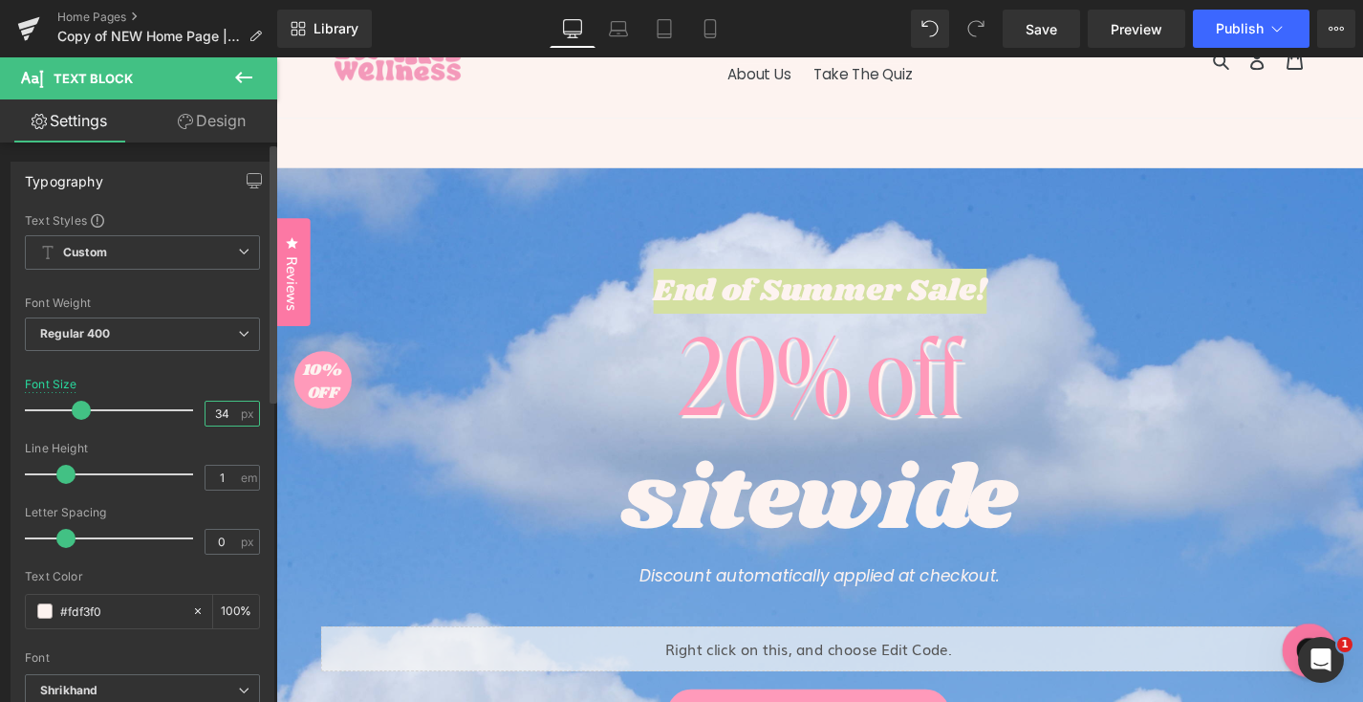
click at [211, 414] on input "34" at bounding box center [222, 414] width 33 height 24
type input "40"
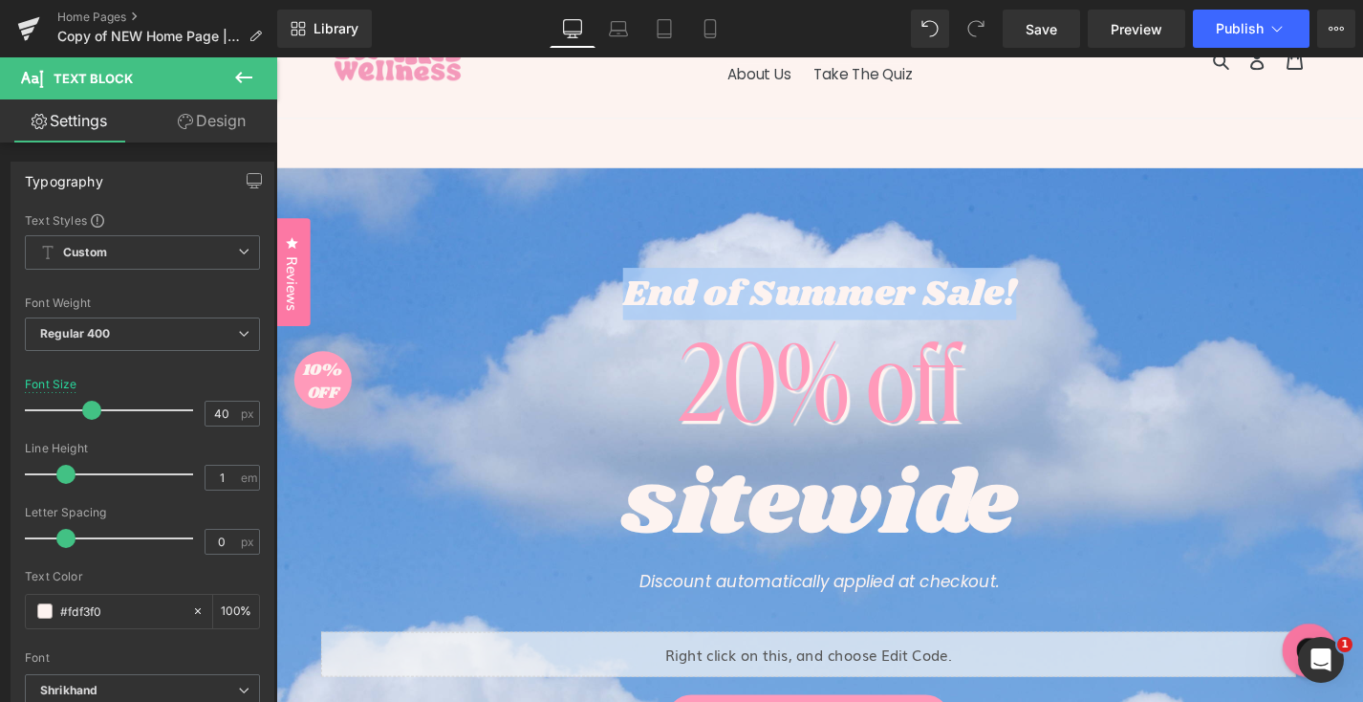
click at [462, 454] on div "20% off" at bounding box center [855, 402] width 1080 height 149
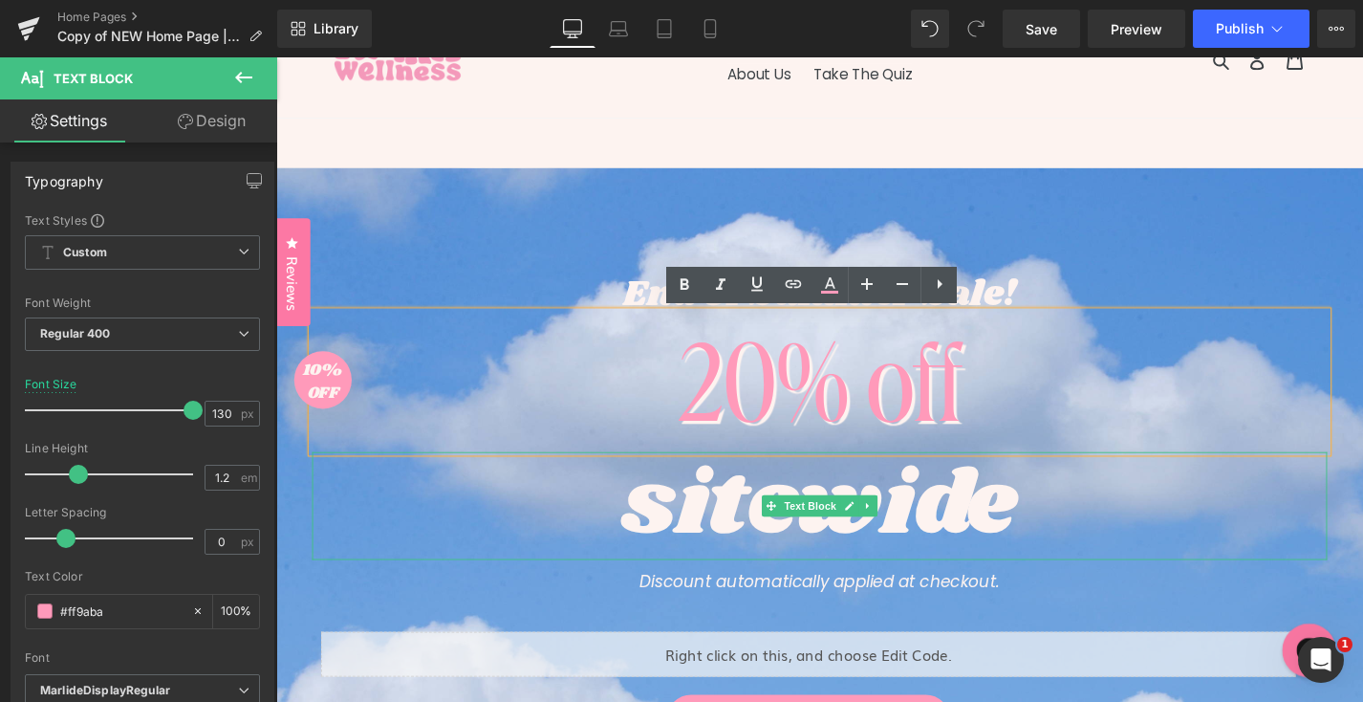
click at [1190, 534] on div "sitewide" at bounding box center [855, 534] width 1080 height 115
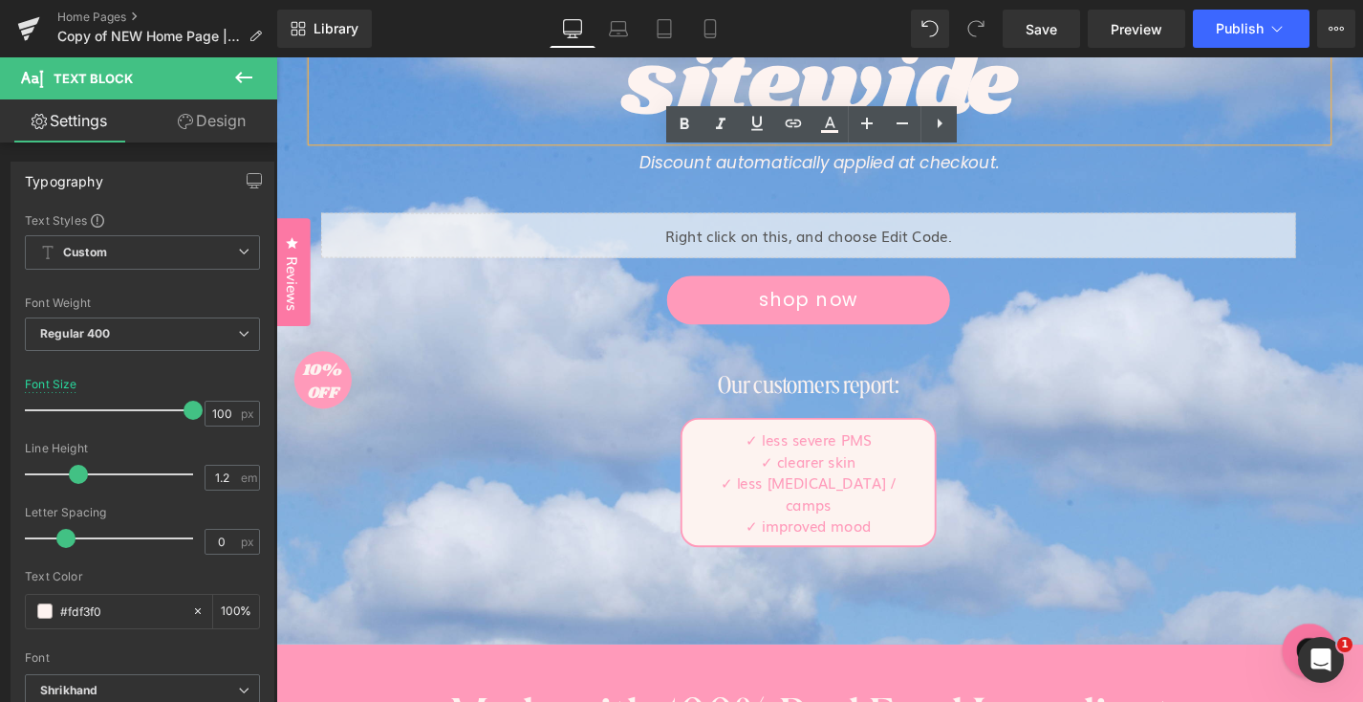
scroll to position [617, 0]
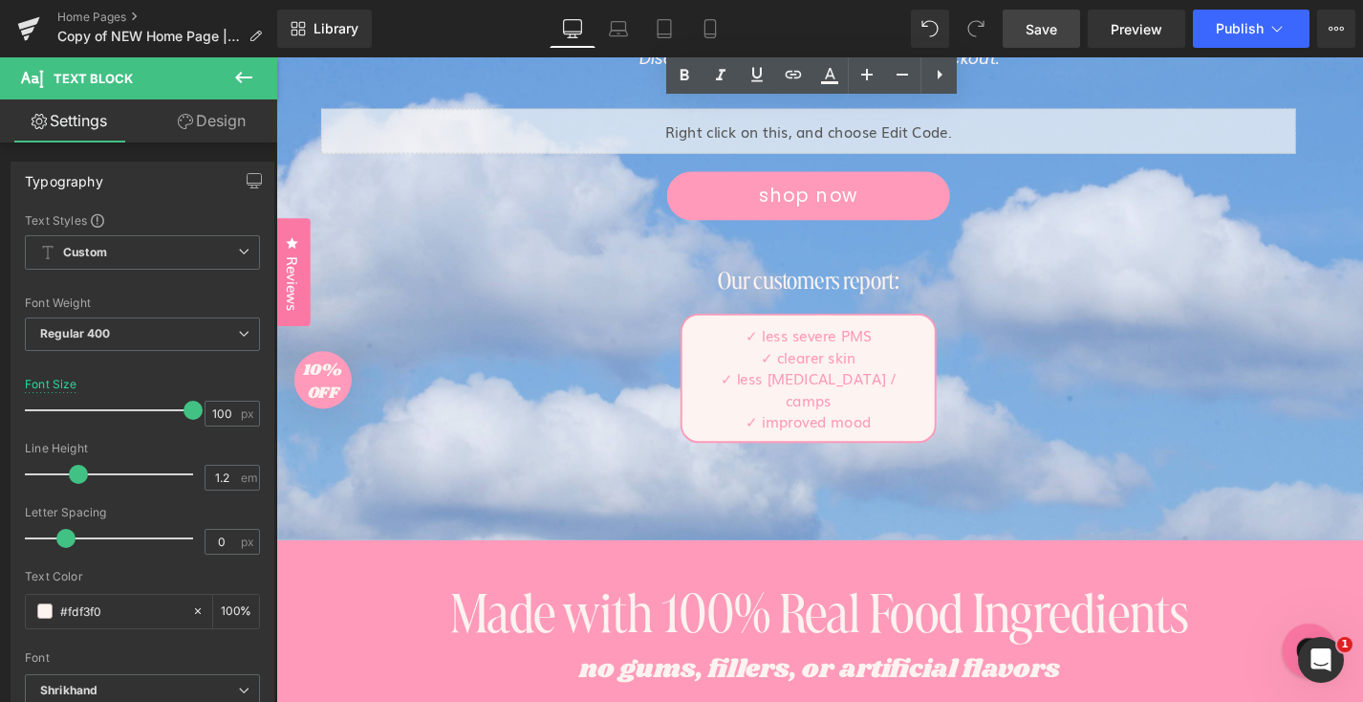
click at [1062, 31] on link "Save" at bounding box center [1041, 29] width 77 height 38
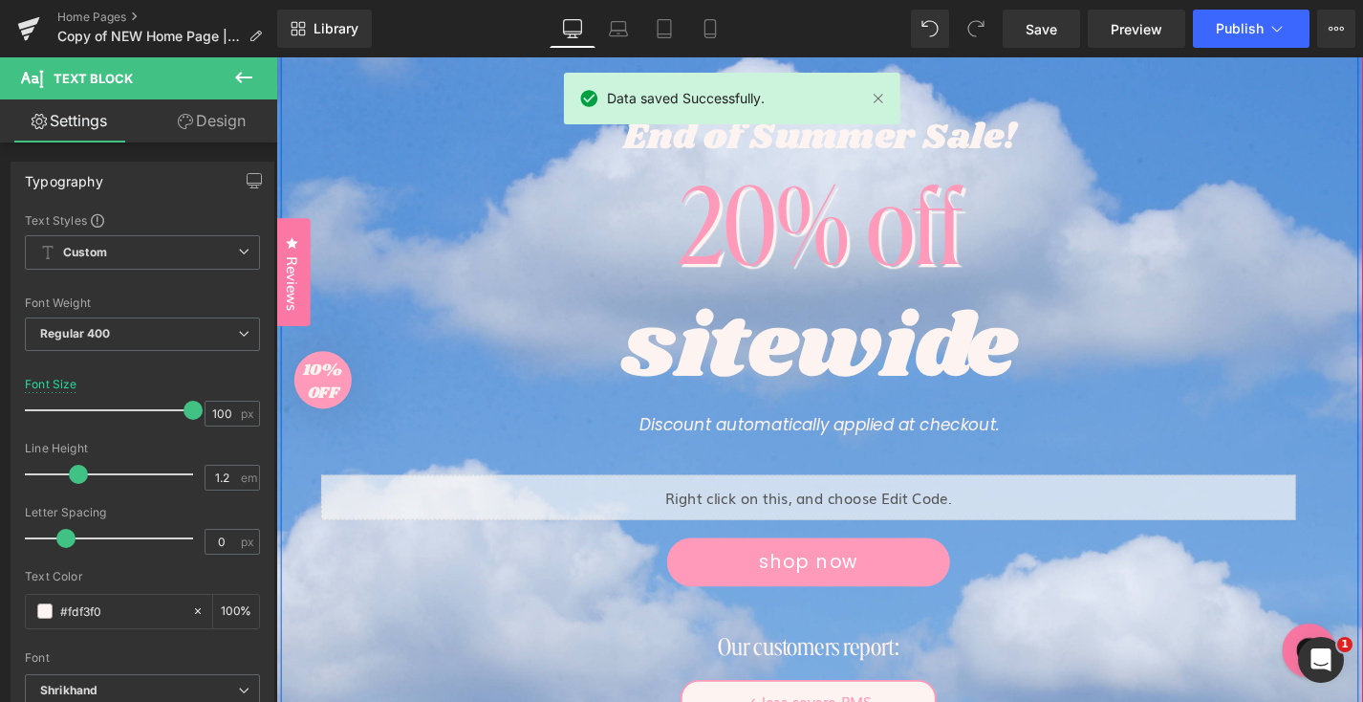
scroll to position [62, 0]
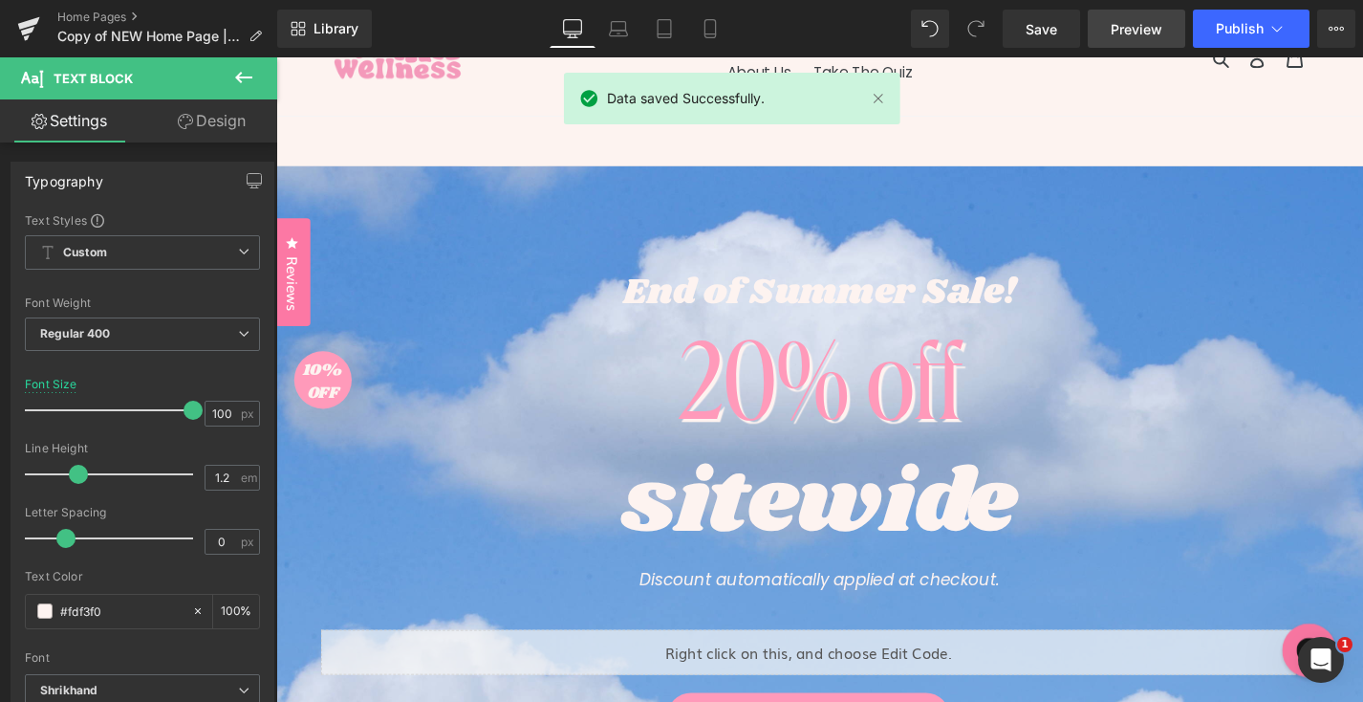
click at [1150, 42] on link "Preview" at bounding box center [1137, 29] width 98 height 38
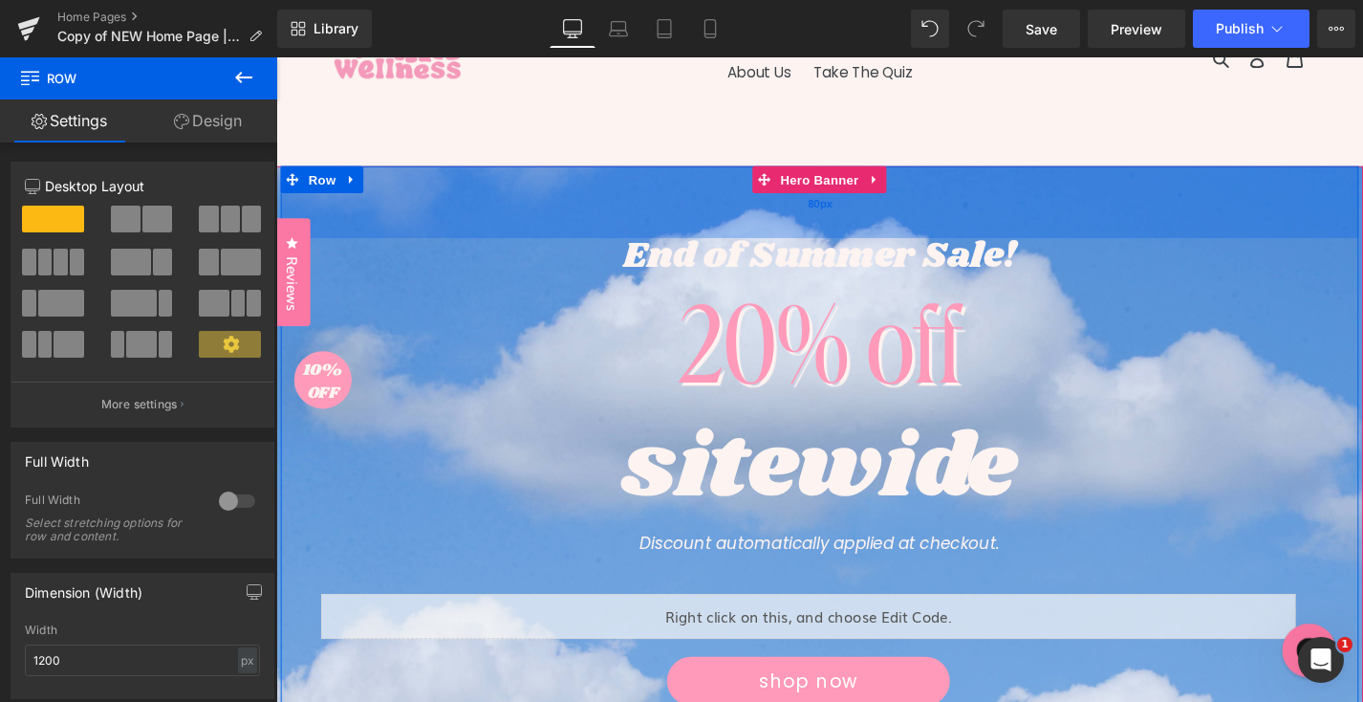
drag, startPoint x: 768, startPoint y: 244, endPoint x: 766, endPoint y: 207, distance: 37.3
click at [766, 207] on div "80px" at bounding box center [854, 211] width 1147 height 76
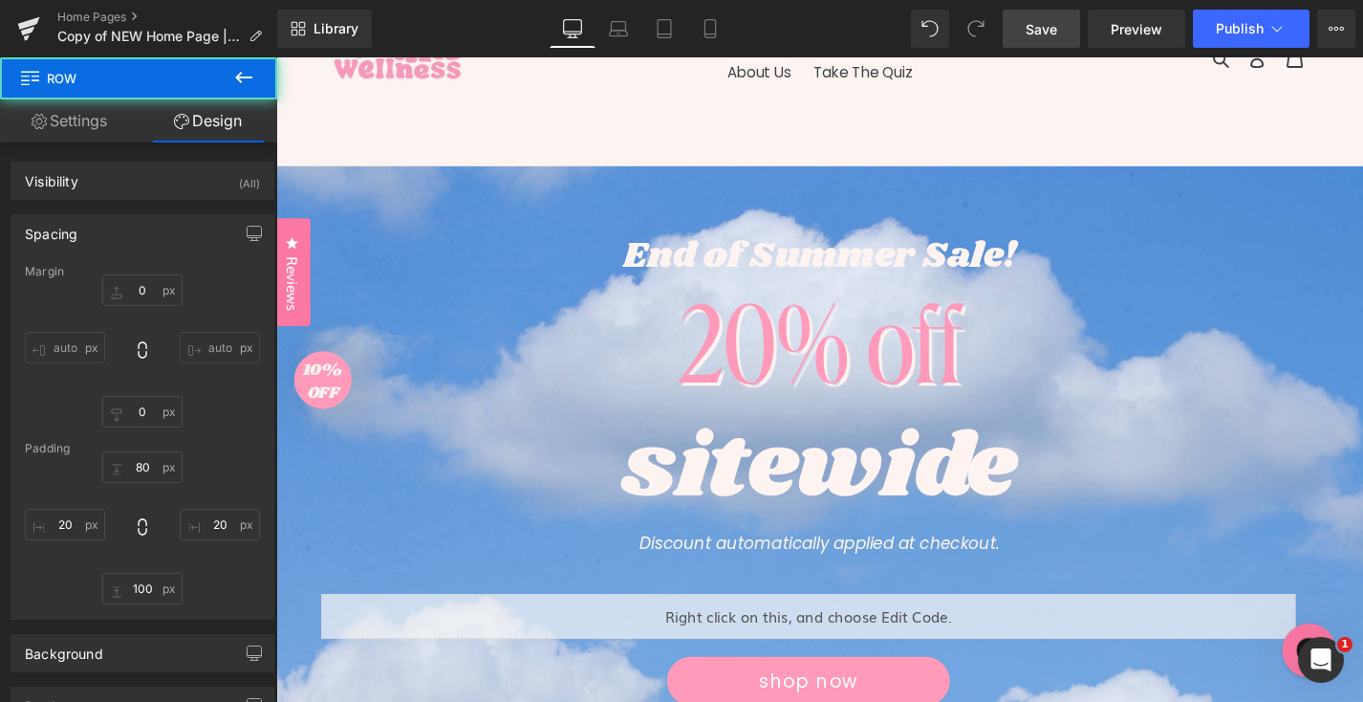
click at [1055, 26] on span "Save" at bounding box center [1042, 29] width 32 height 20
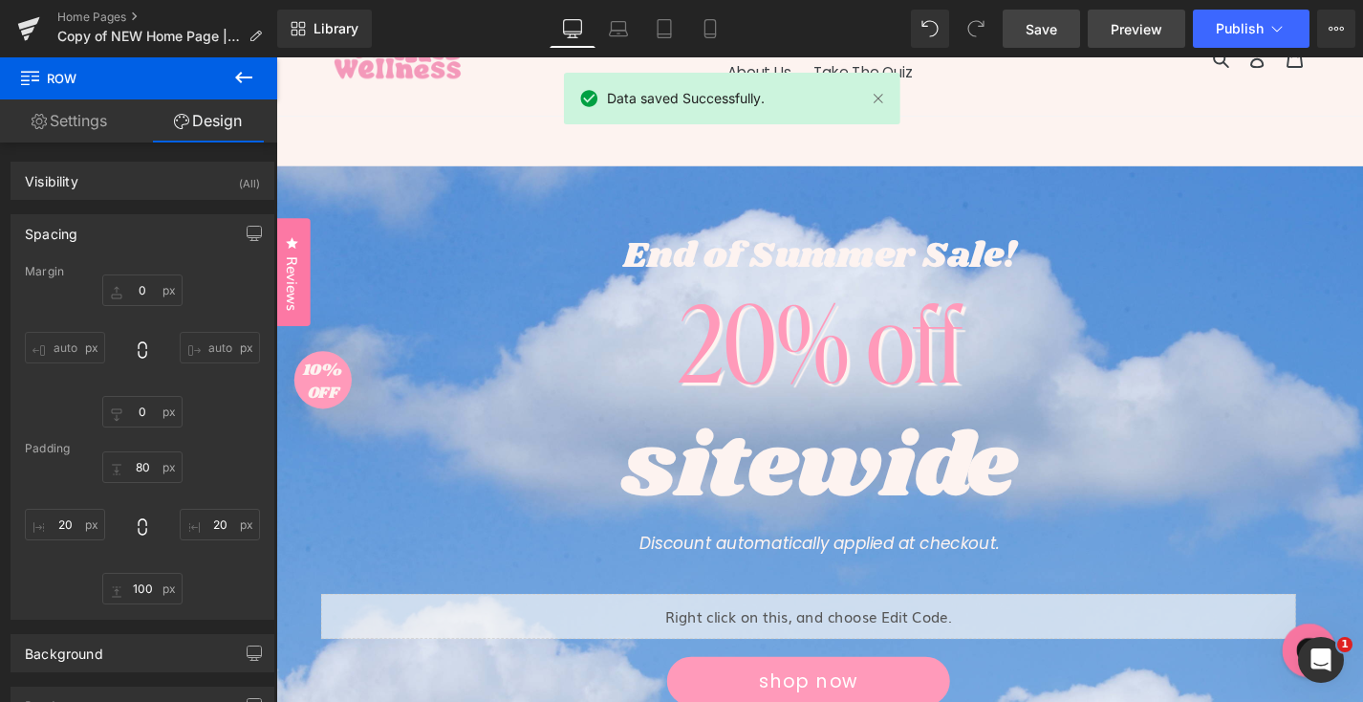
click at [1108, 33] on link "Preview" at bounding box center [1137, 29] width 98 height 38
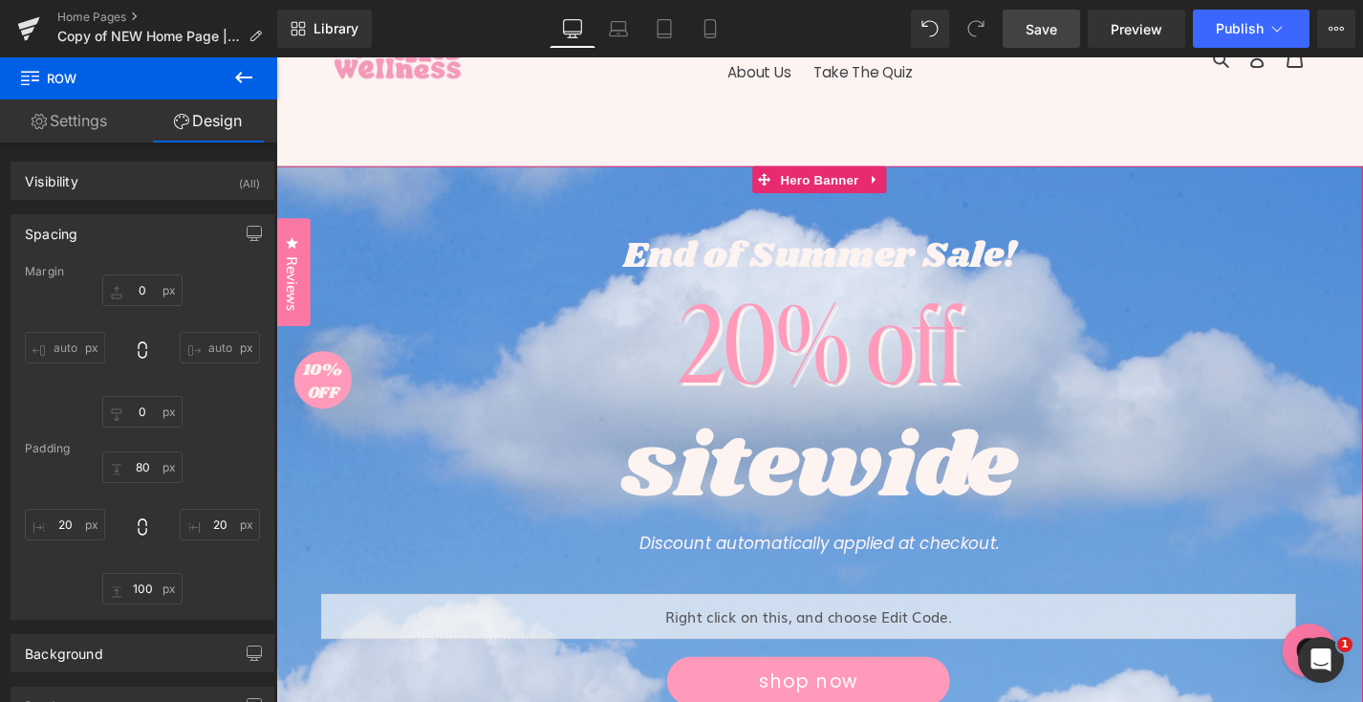
click at [842, 194] on span "Hero Banner" at bounding box center [854, 187] width 93 height 29
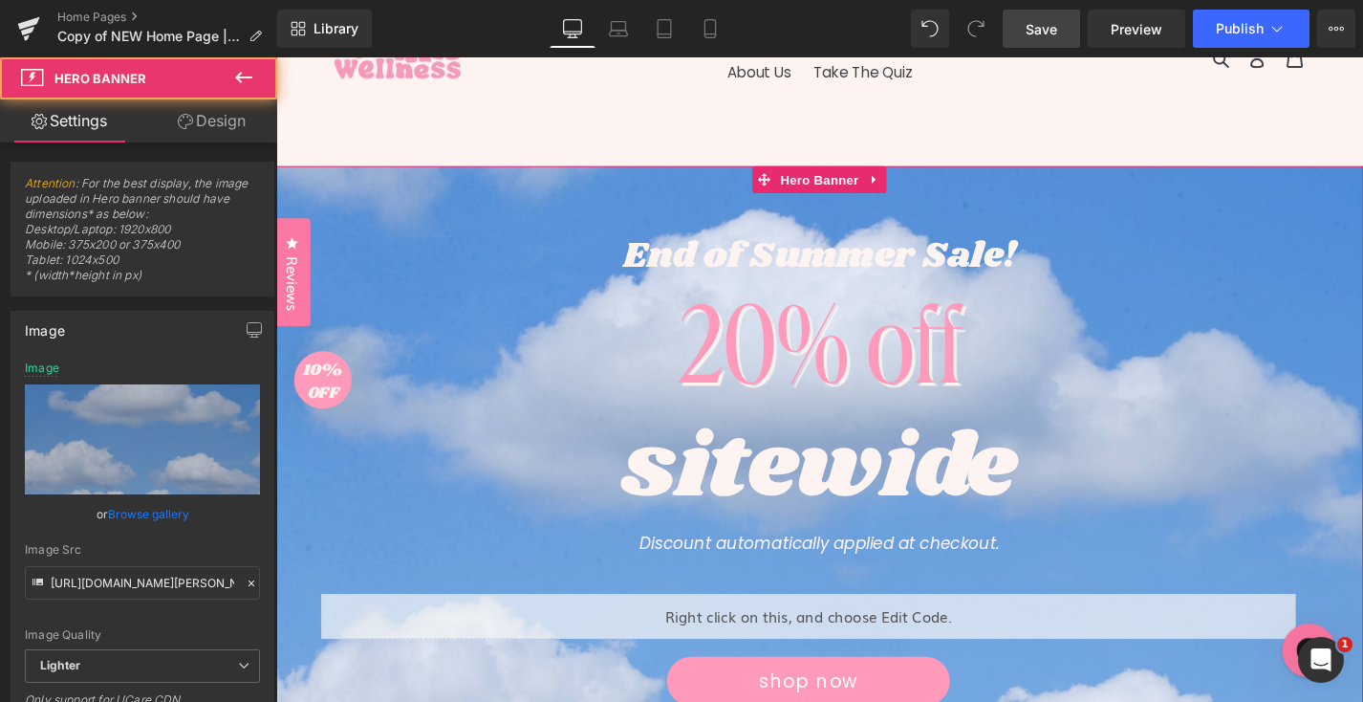
click at [210, 120] on link "Design" at bounding box center [211, 120] width 139 height 43
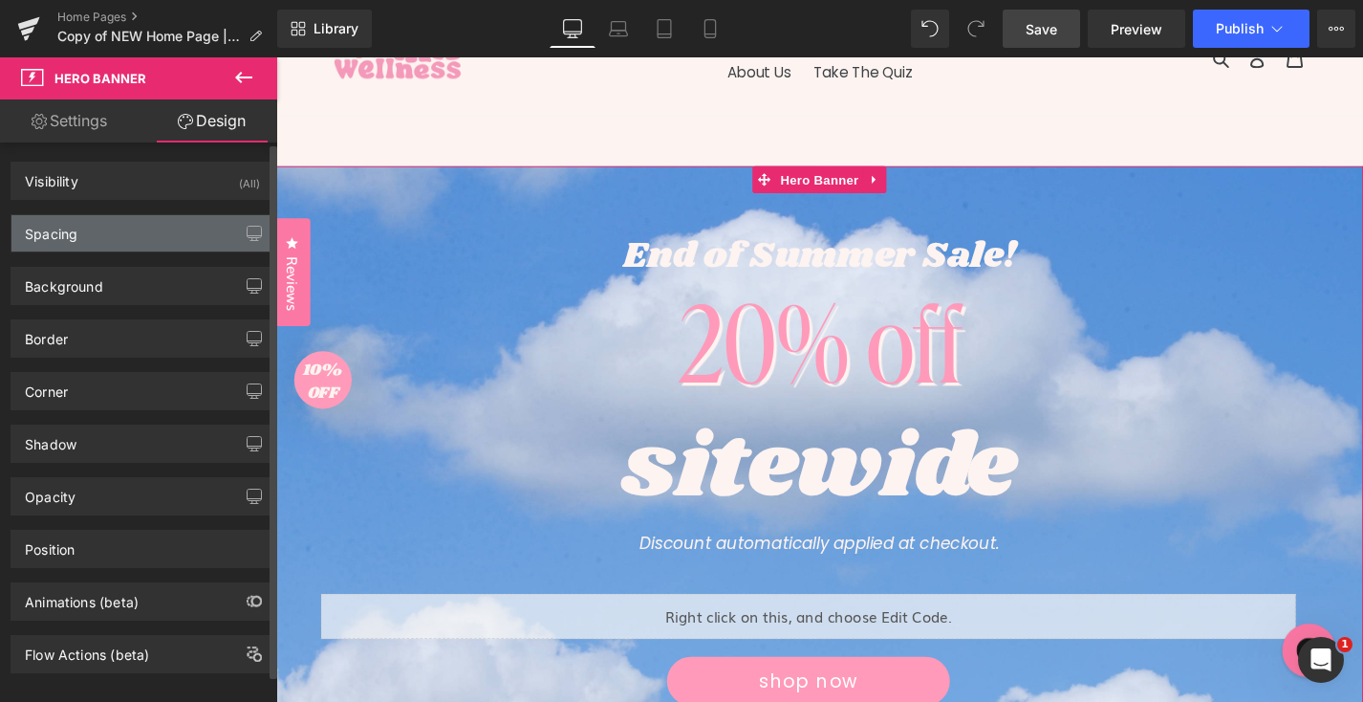
click at [148, 247] on div "Spacing" at bounding box center [142, 233] width 262 height 36
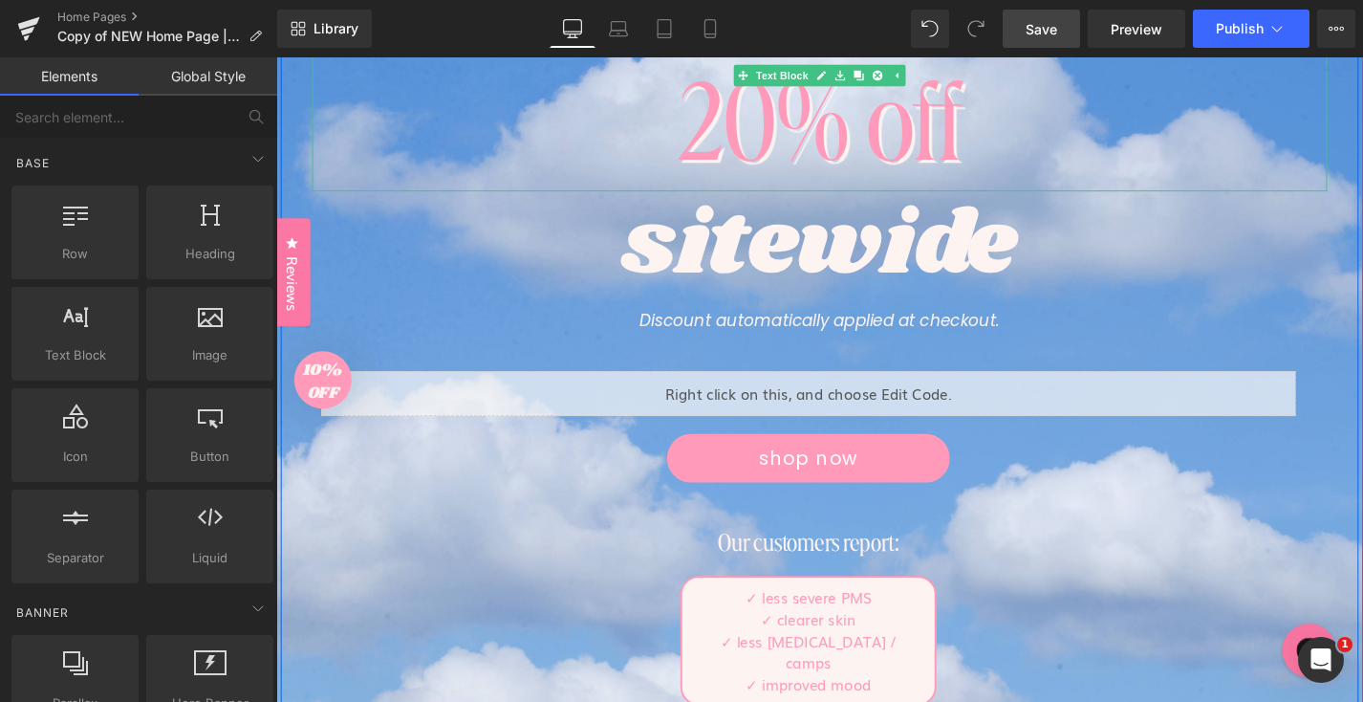
scroll to position [120, 0]
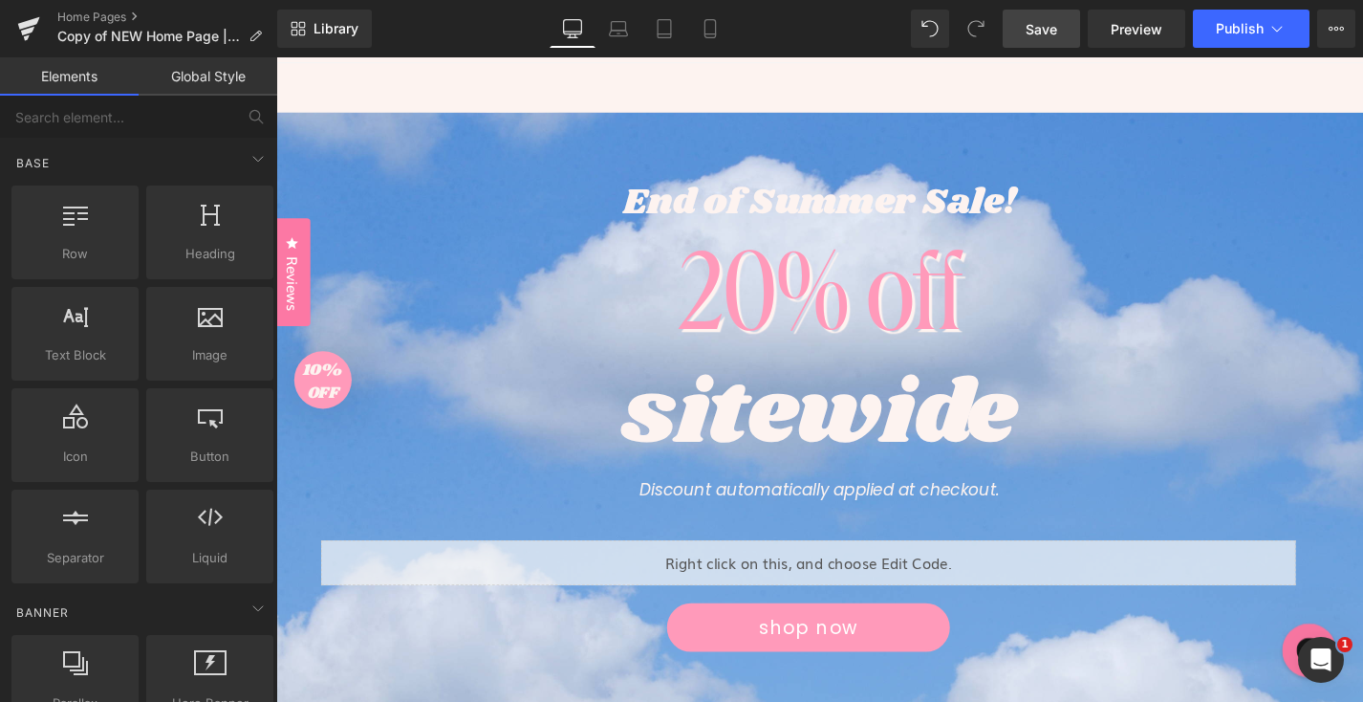
click at [1037, 39] on link "Save" at bounding box center [1041, 29] width 77 height 38
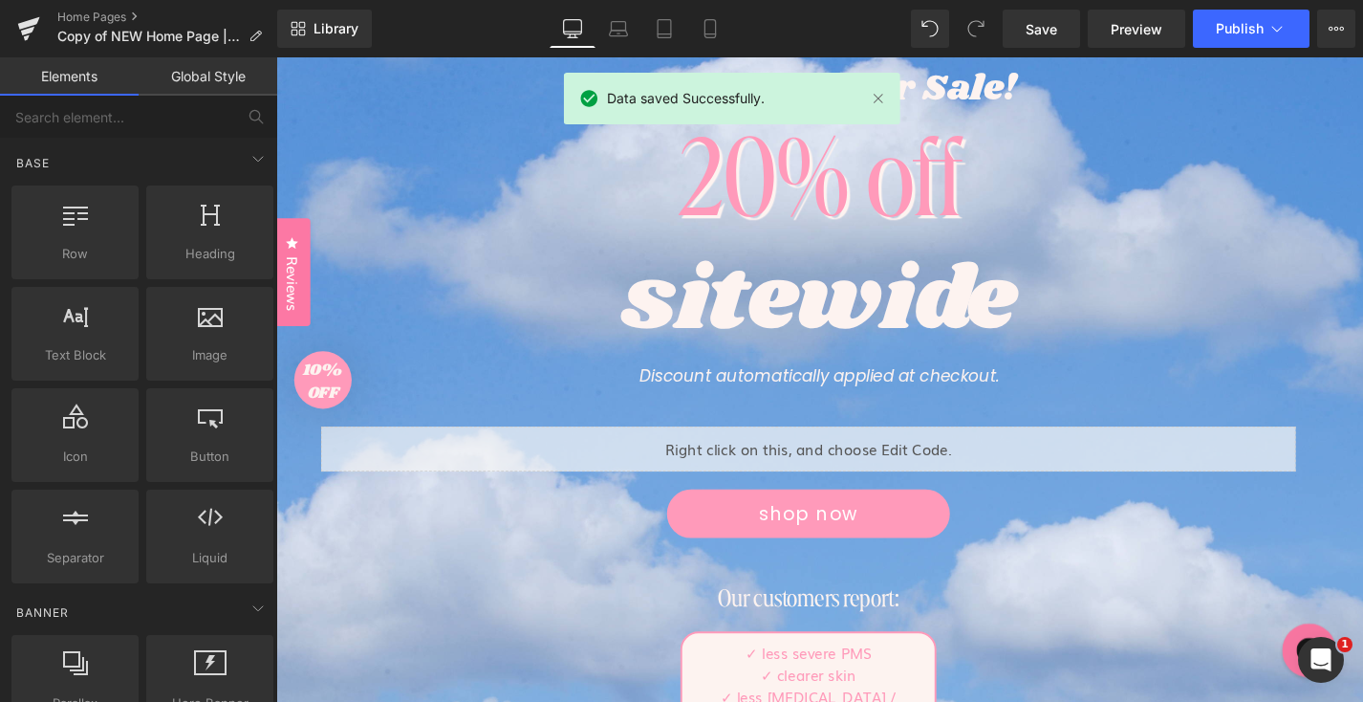
scroll to position [0, 0]
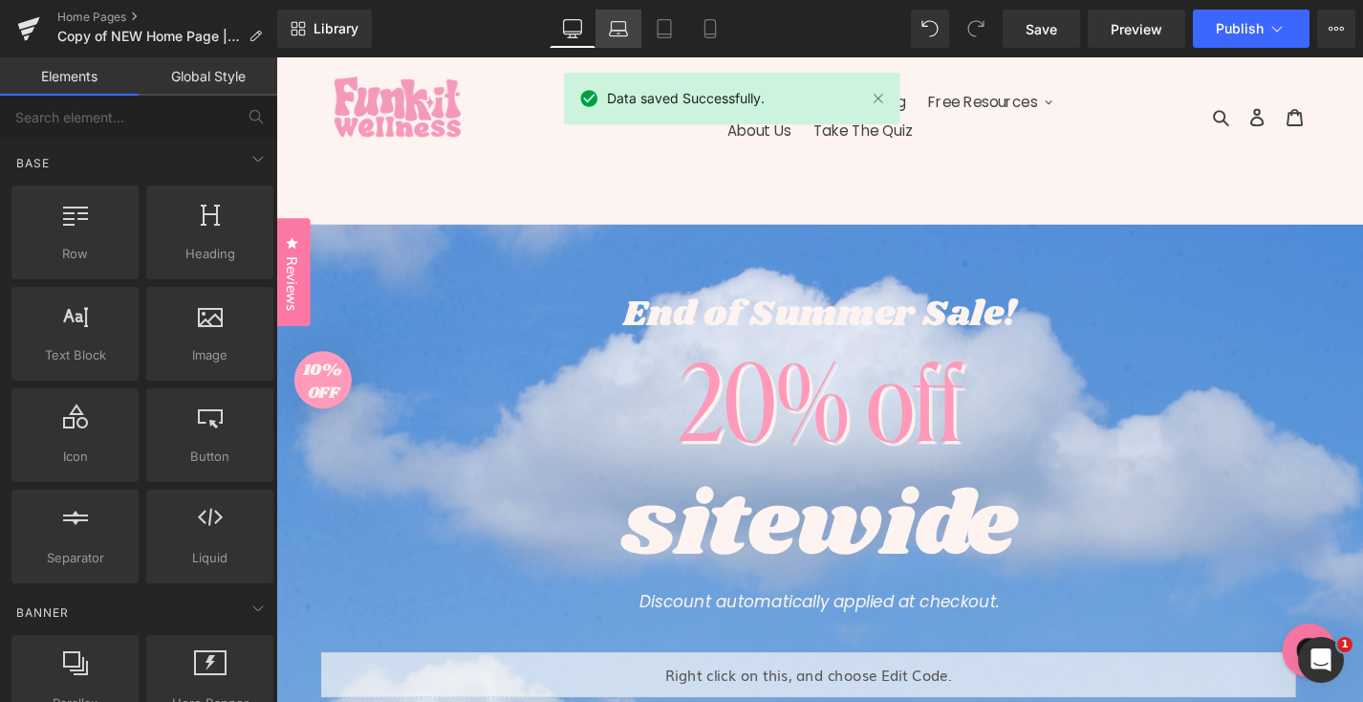
click at [610, 28] on icon at bounding box center [618, 28] width 19 height 19
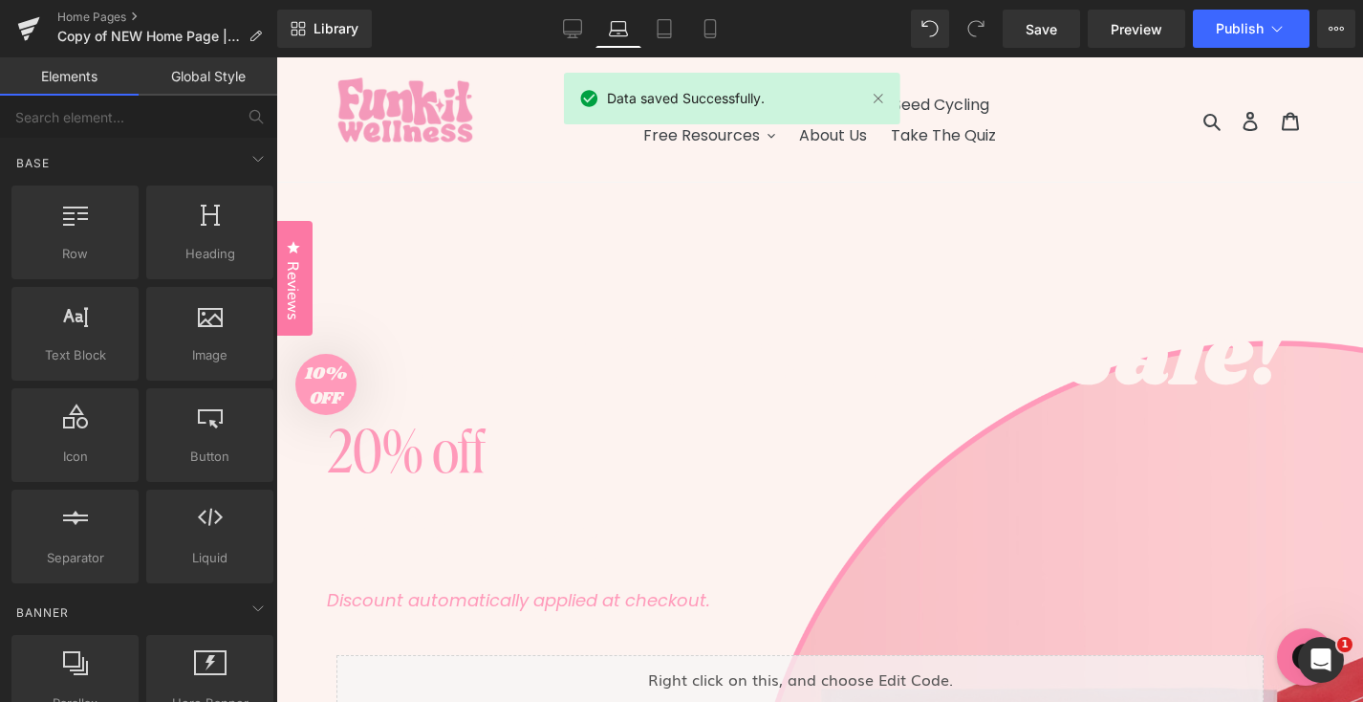
scroll to position [178, 0]
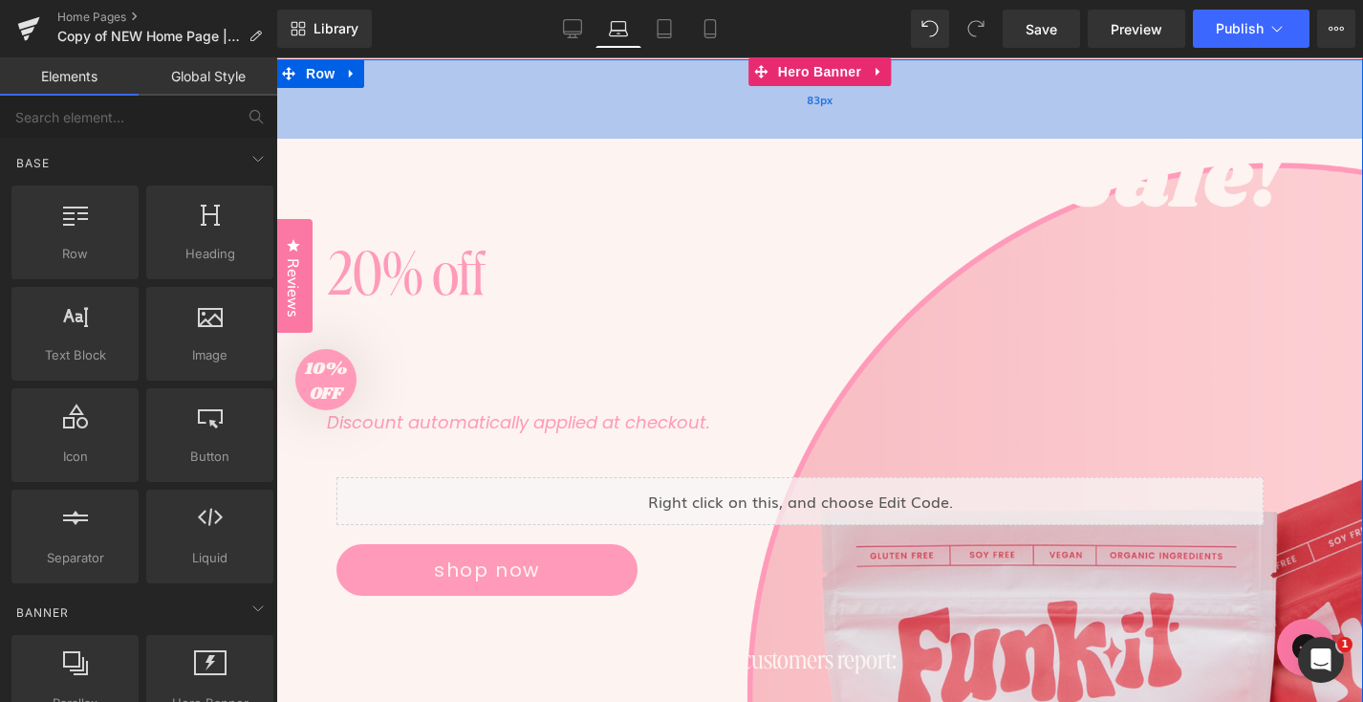
click at [836, 89] on div "83px" at bounding box center [819, 98] width 1087 height 79
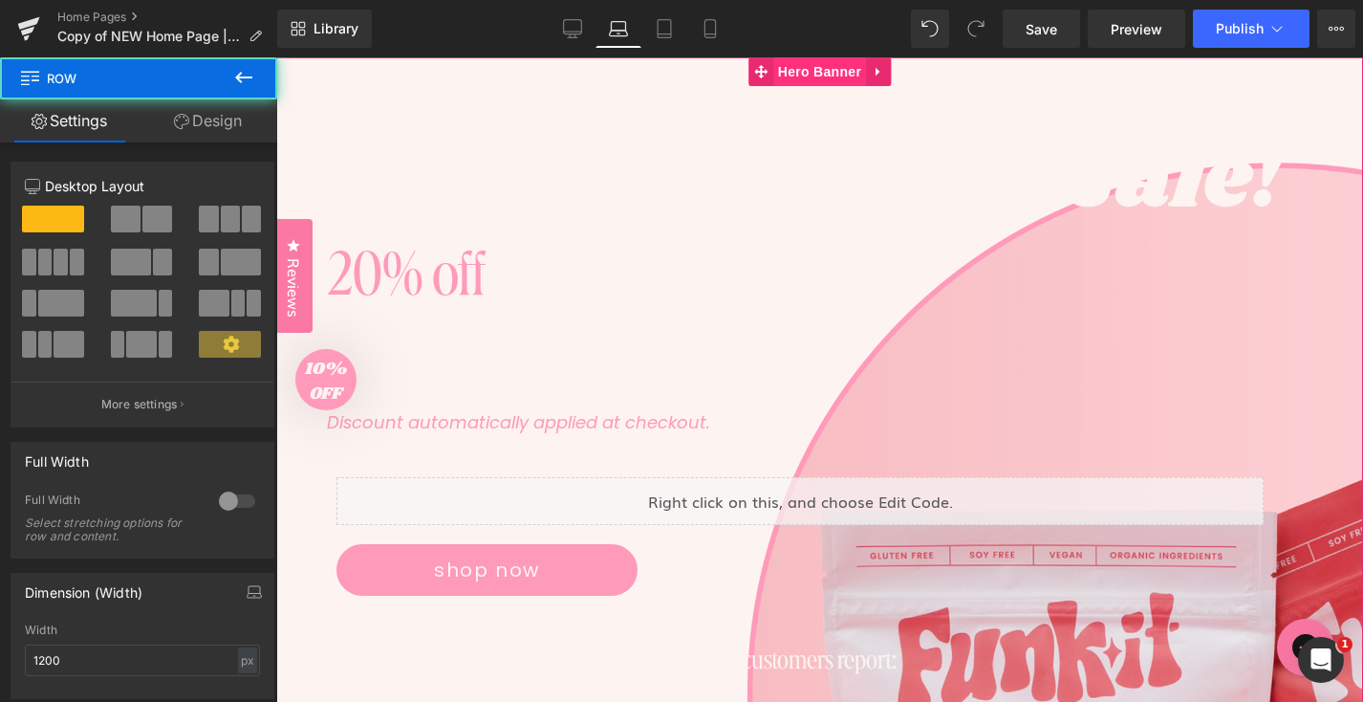
click at [833, 82] on span "Hero Banner" at bounding box center [819, 71] width 93 height 29
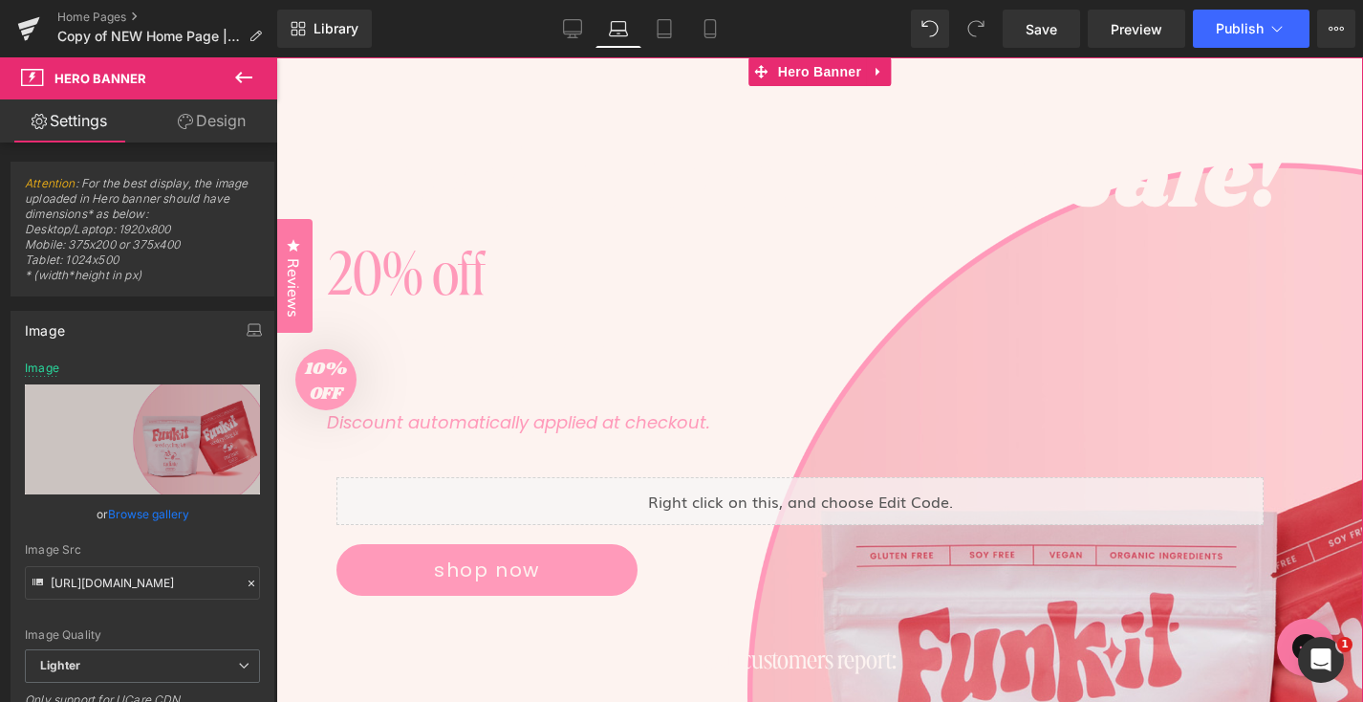
click at [146, 505] on link "Browse gallery" at bounding box center [148, 513] width 81 height 33
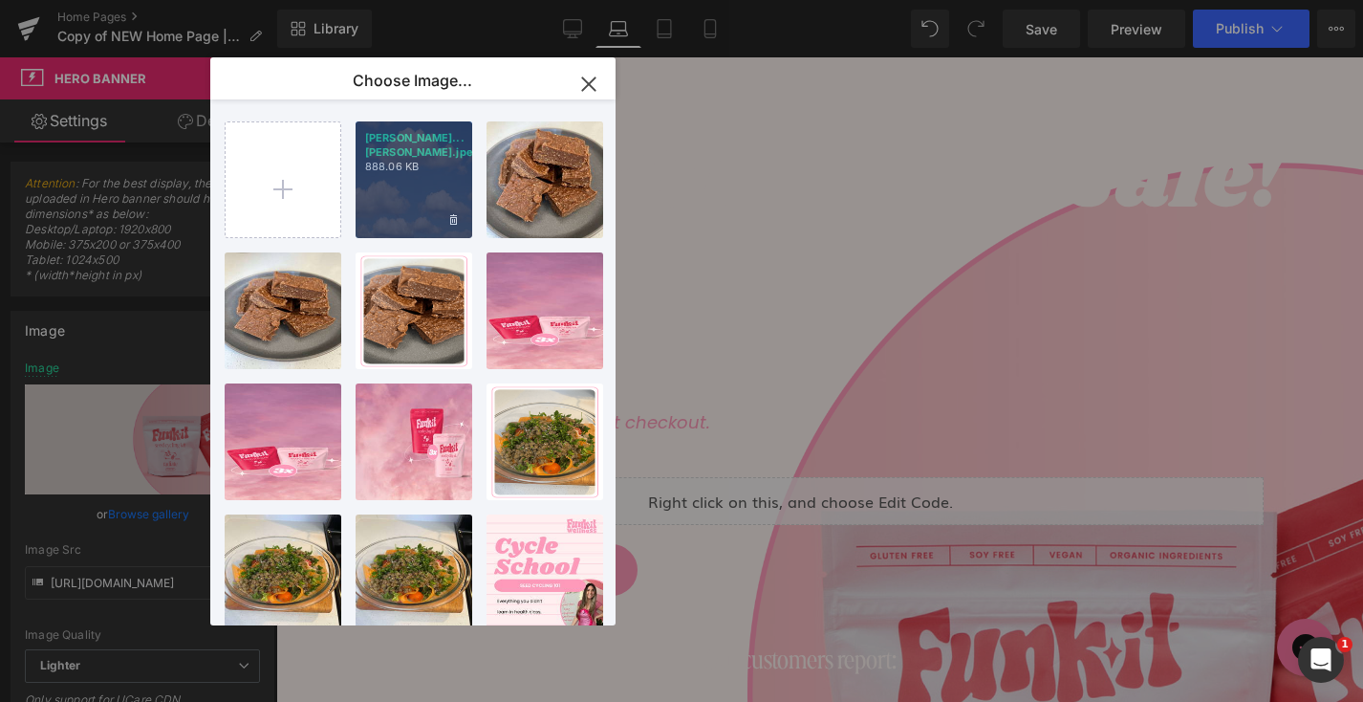
click at [401, 149] on p "[PERSON_NAME]...[PERSON_NAME].jpeg" at bounding box center [414, 145] width 98 height 29
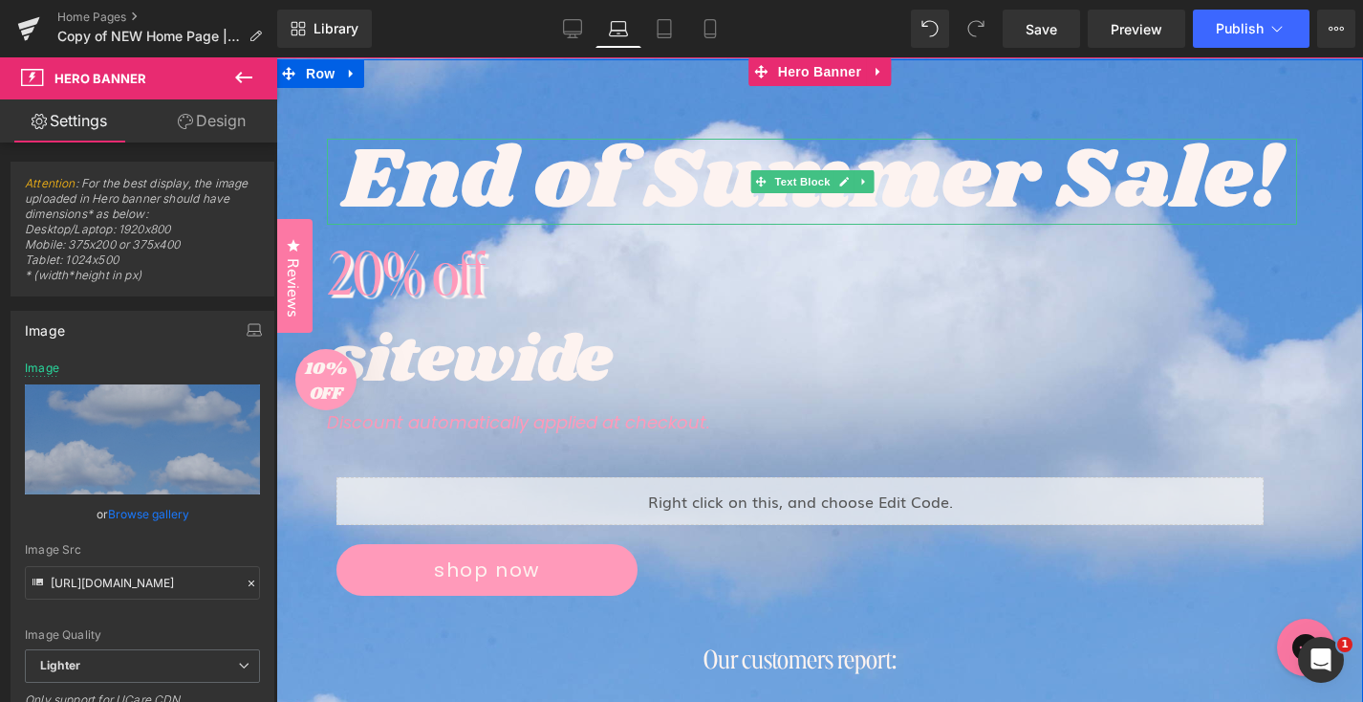
click at [697, 190] on p "End of Summer Sale!" at bounding box center [812, 182] width 970 height 86
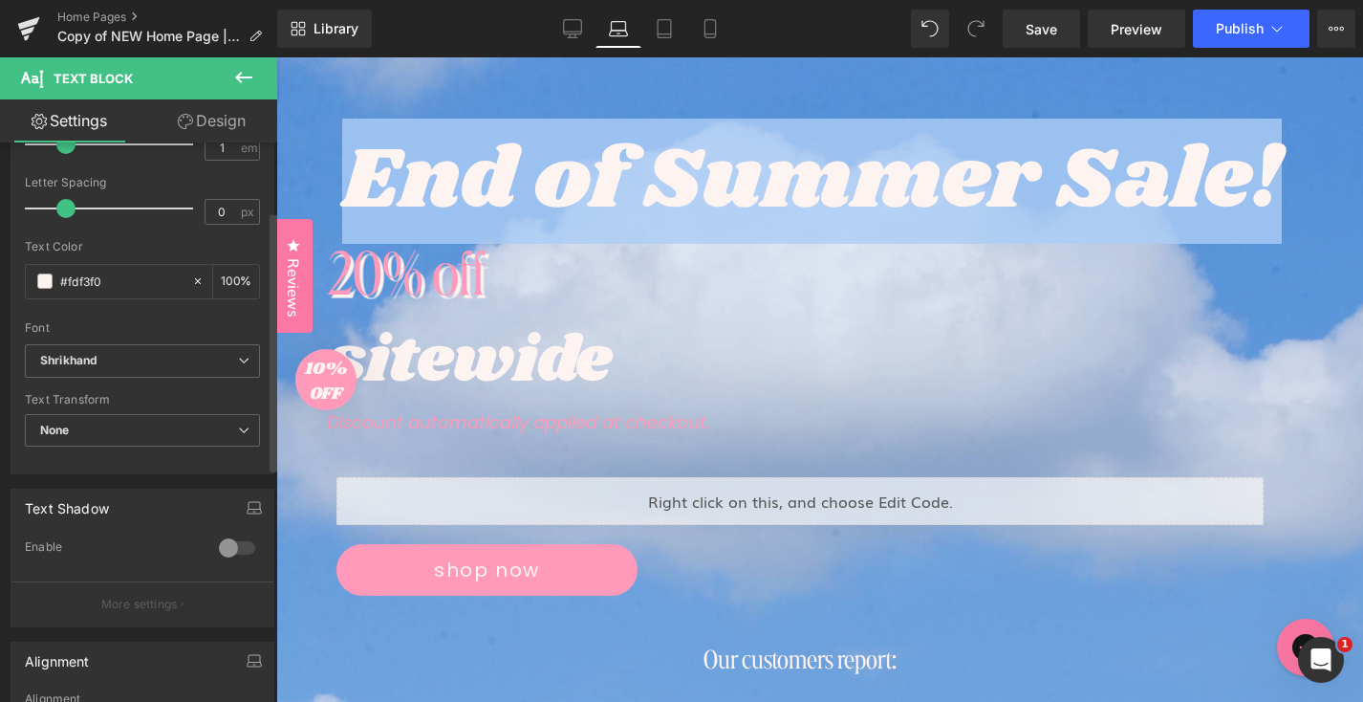
scroll to position [0, 0]
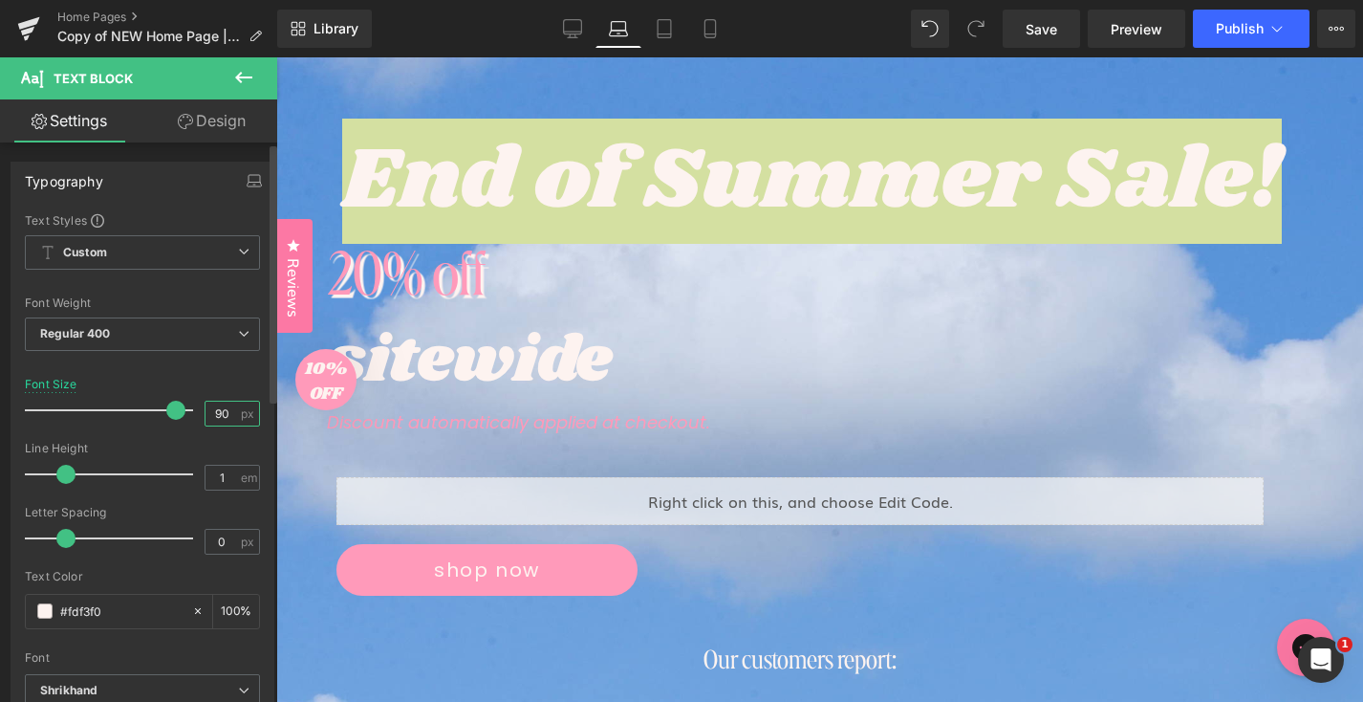
click at [213, 415] on input "90" at bounding box center [222, 414] width 33 height 24
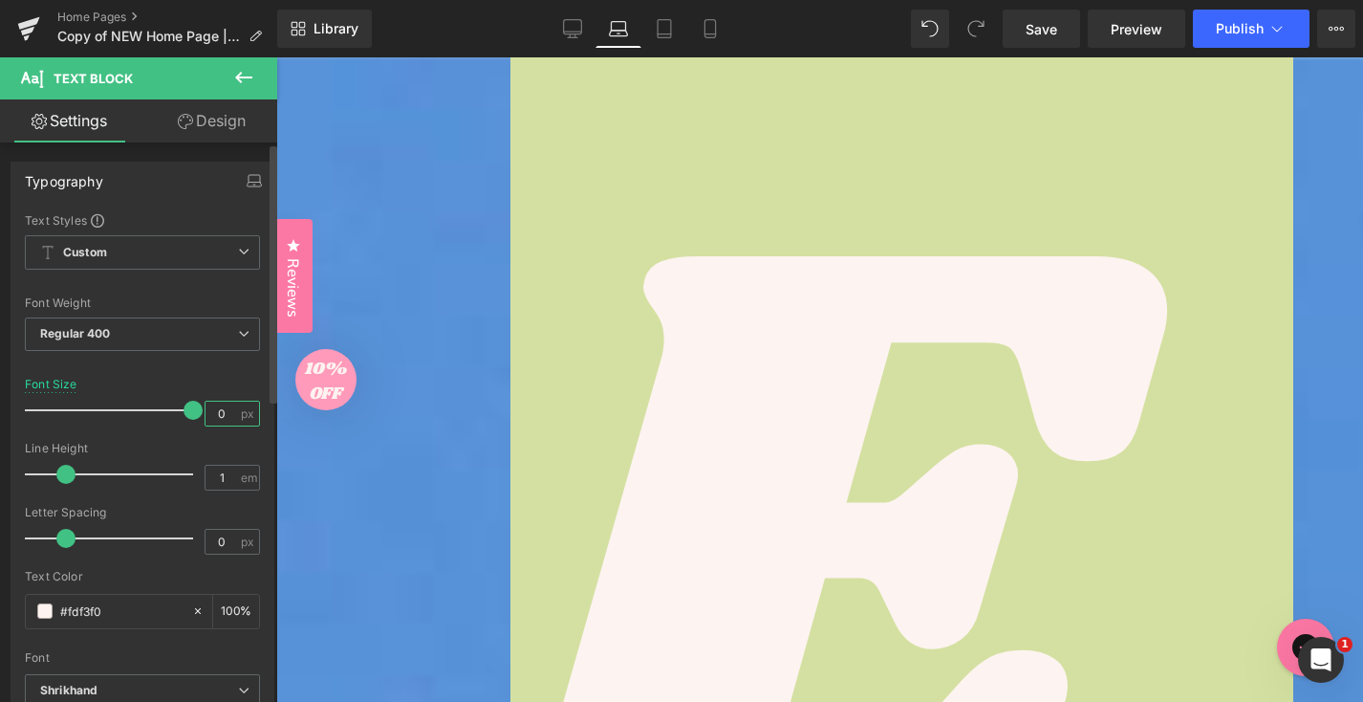
type input "40"
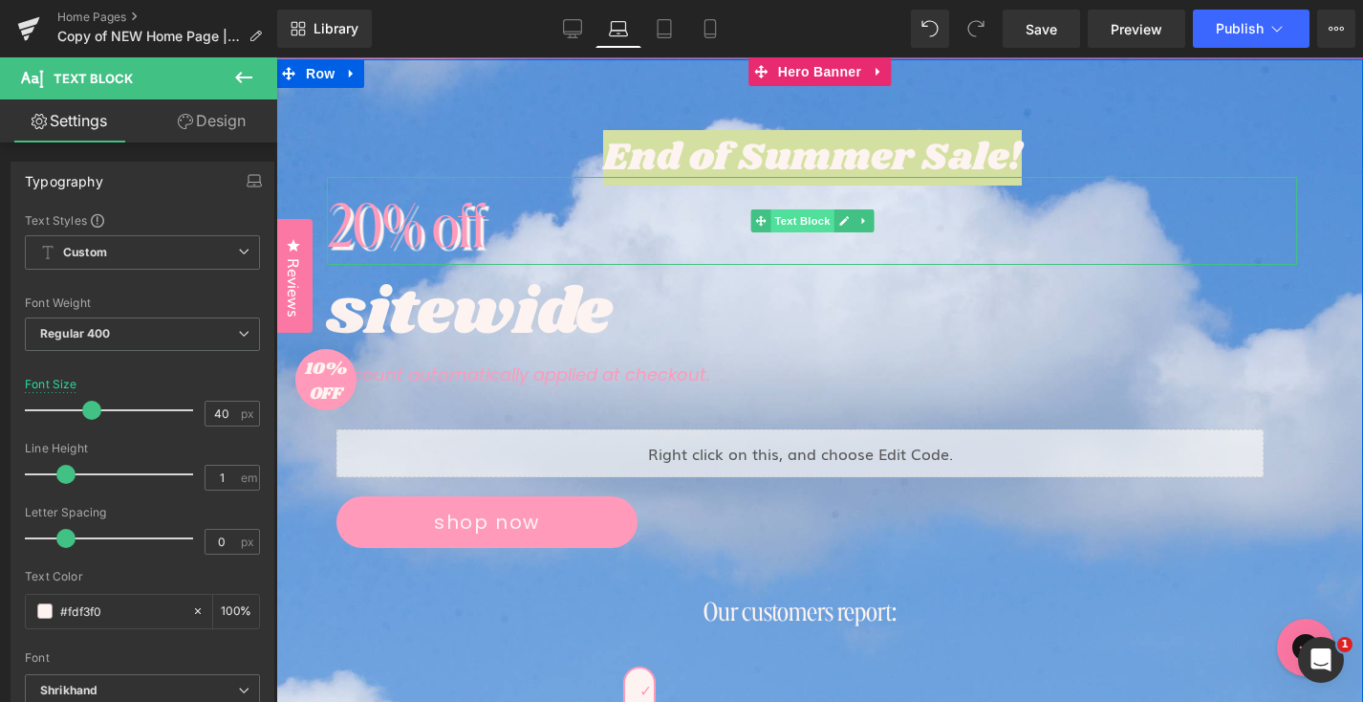
click at [790, 214] on span "Text Block" at bounding box center [802, 220] width 63 height 23
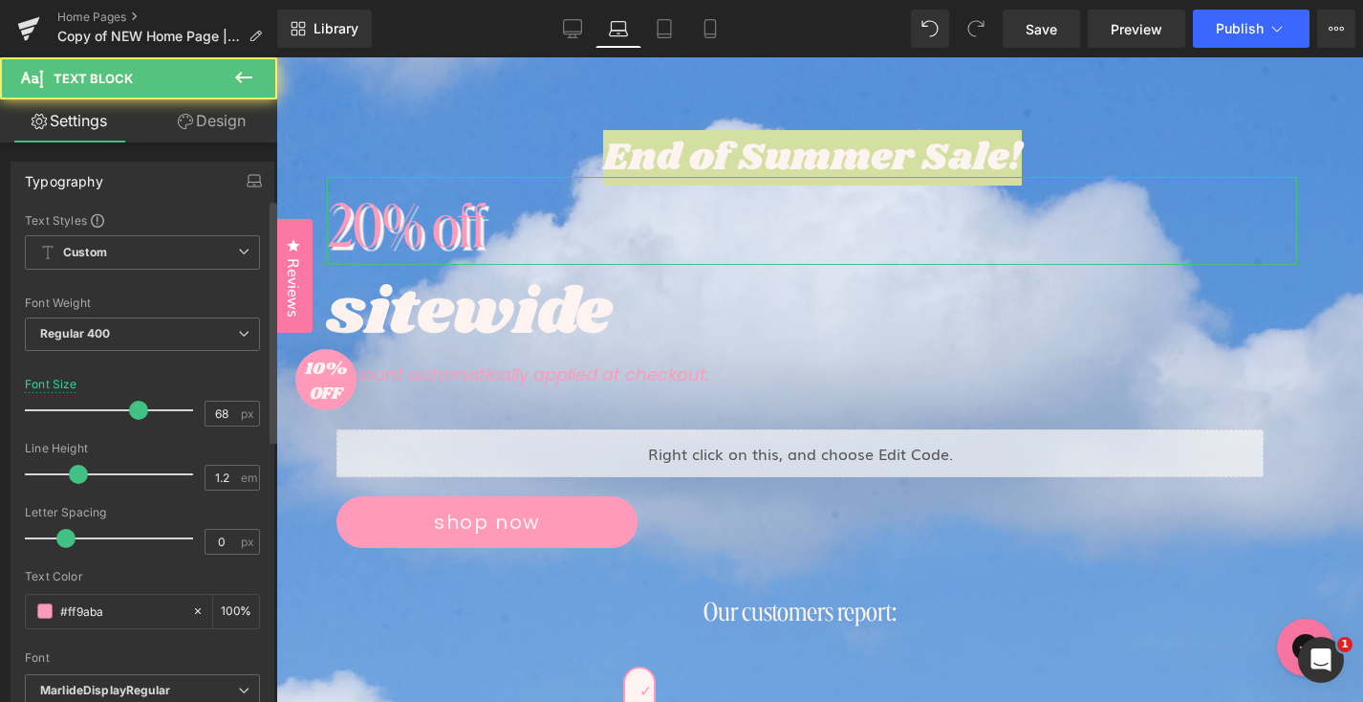
scroll to position [646, 0]
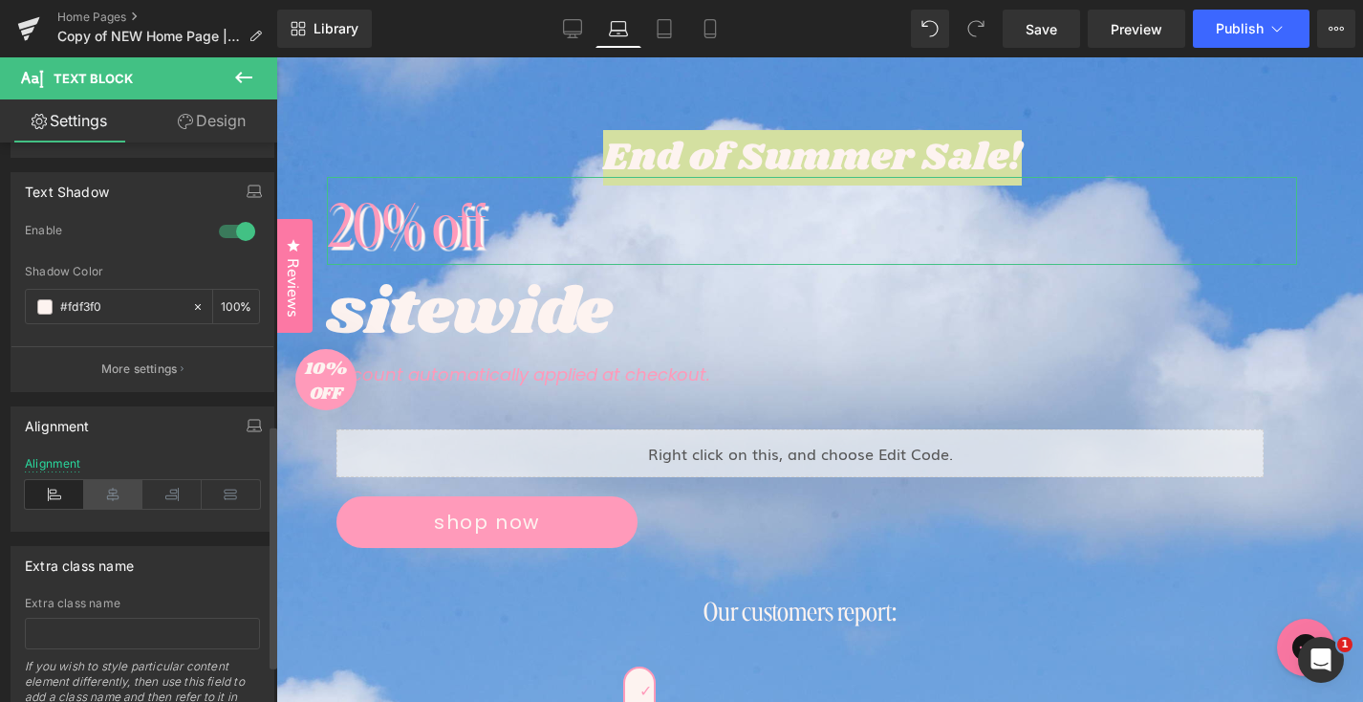
click at [101, 485] on icon at bounding box center [113, 494] width 59 height 29
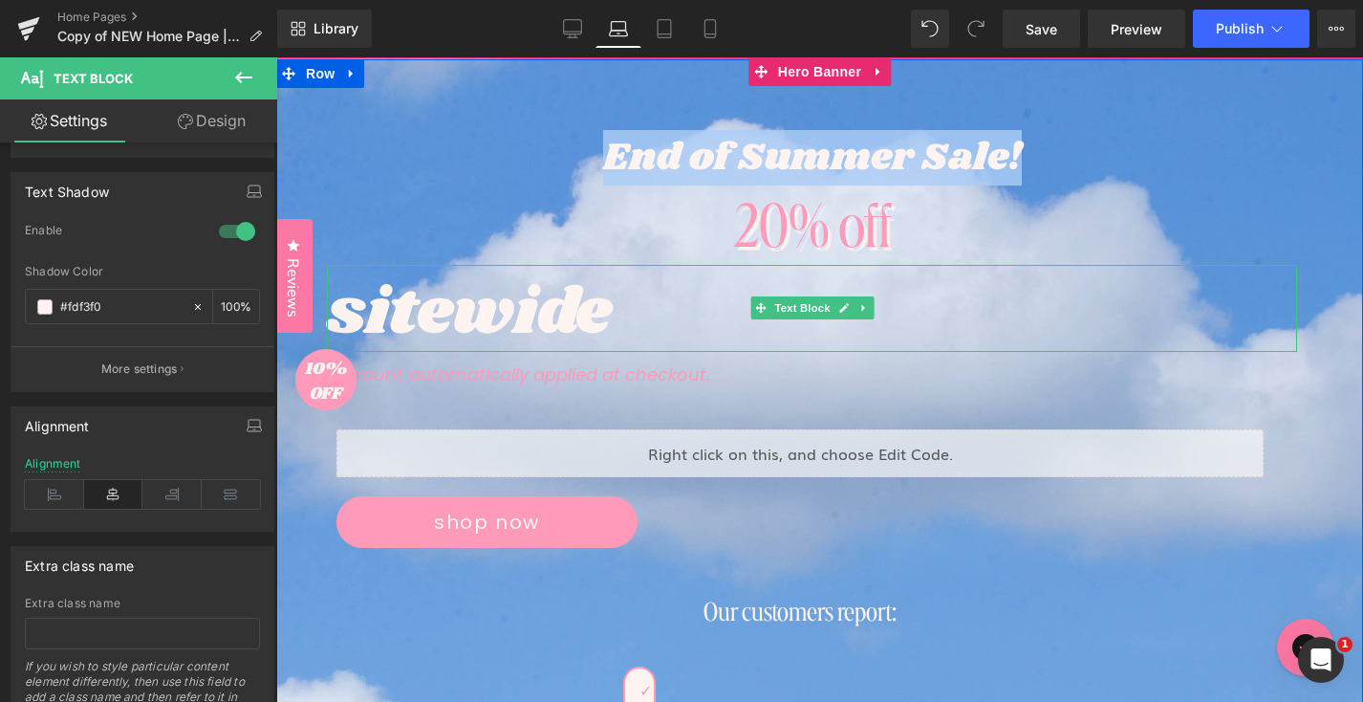
click at [794, 294] on div "sitewide" at bounding box center [812, 309] width 970 height 88
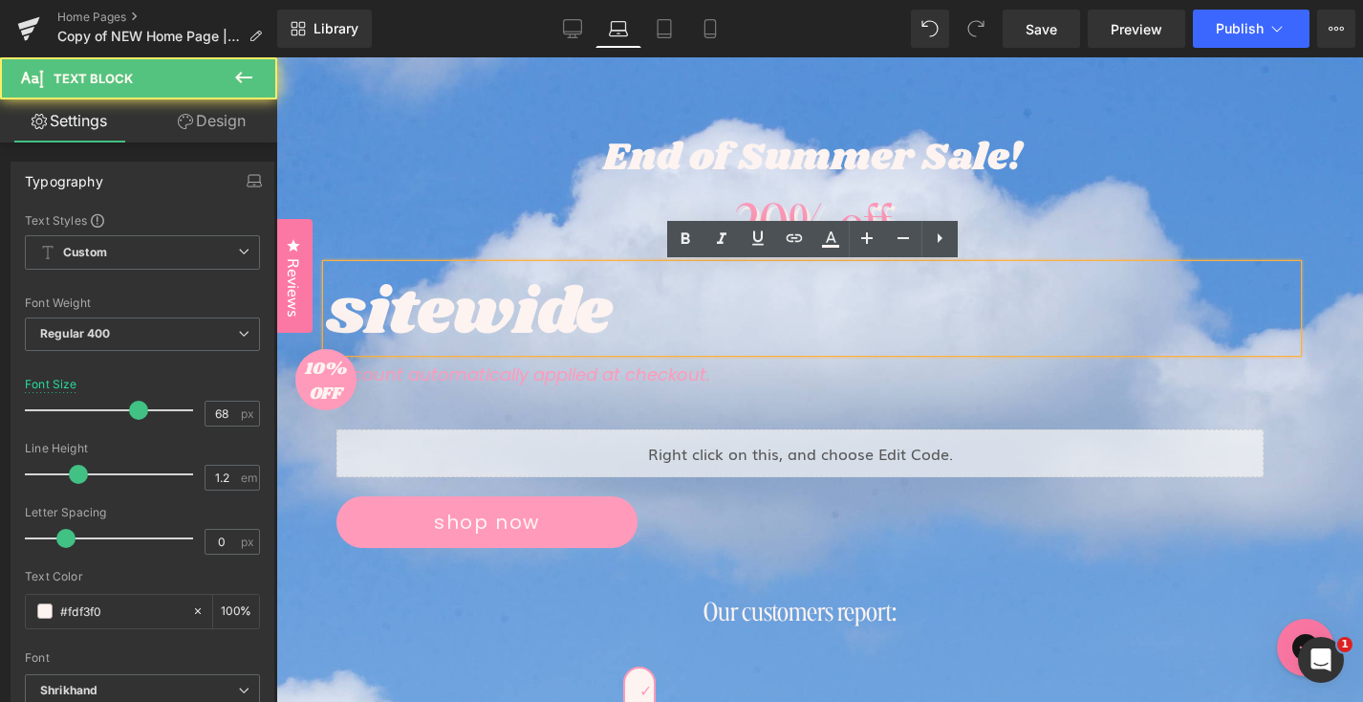
click at [794, 309] on div "sitewide" at bounding box center [812, 309] width 970 height 88
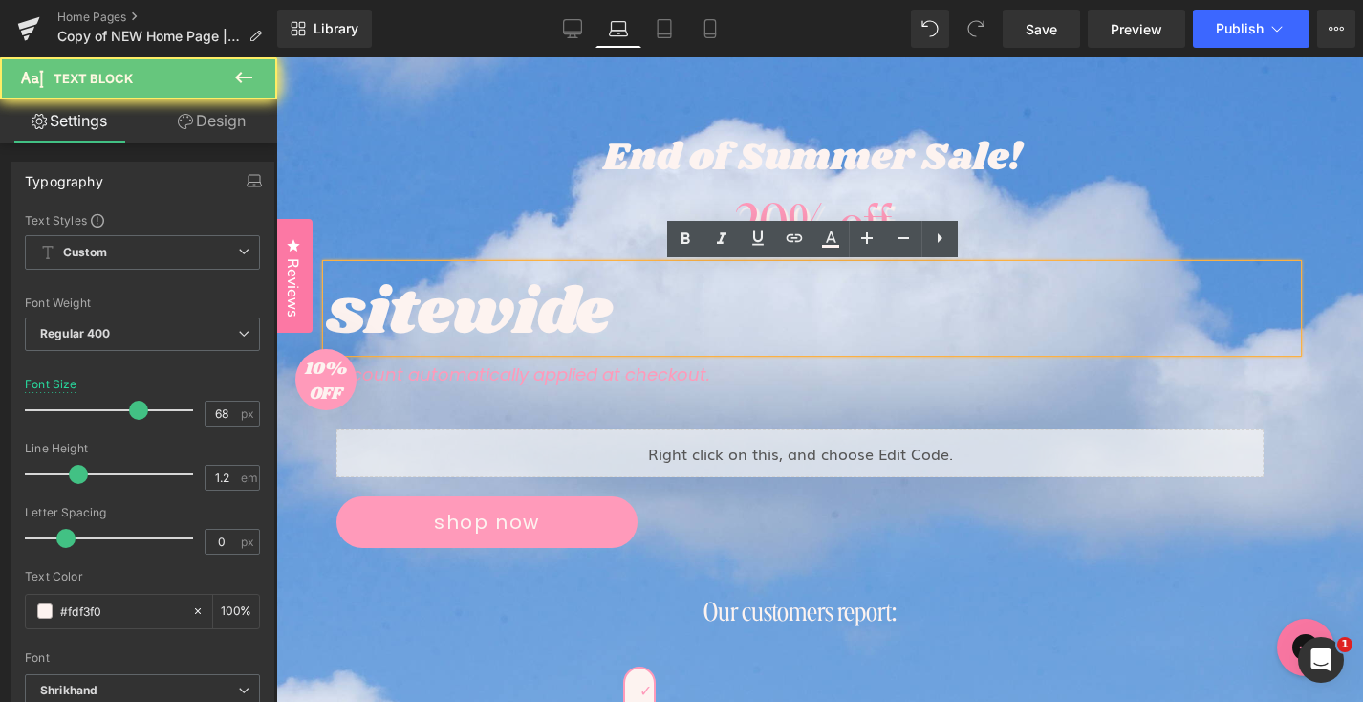
click at [582, 312] on div "sitewide" at bounding box center [812, 309] width 970 height 88
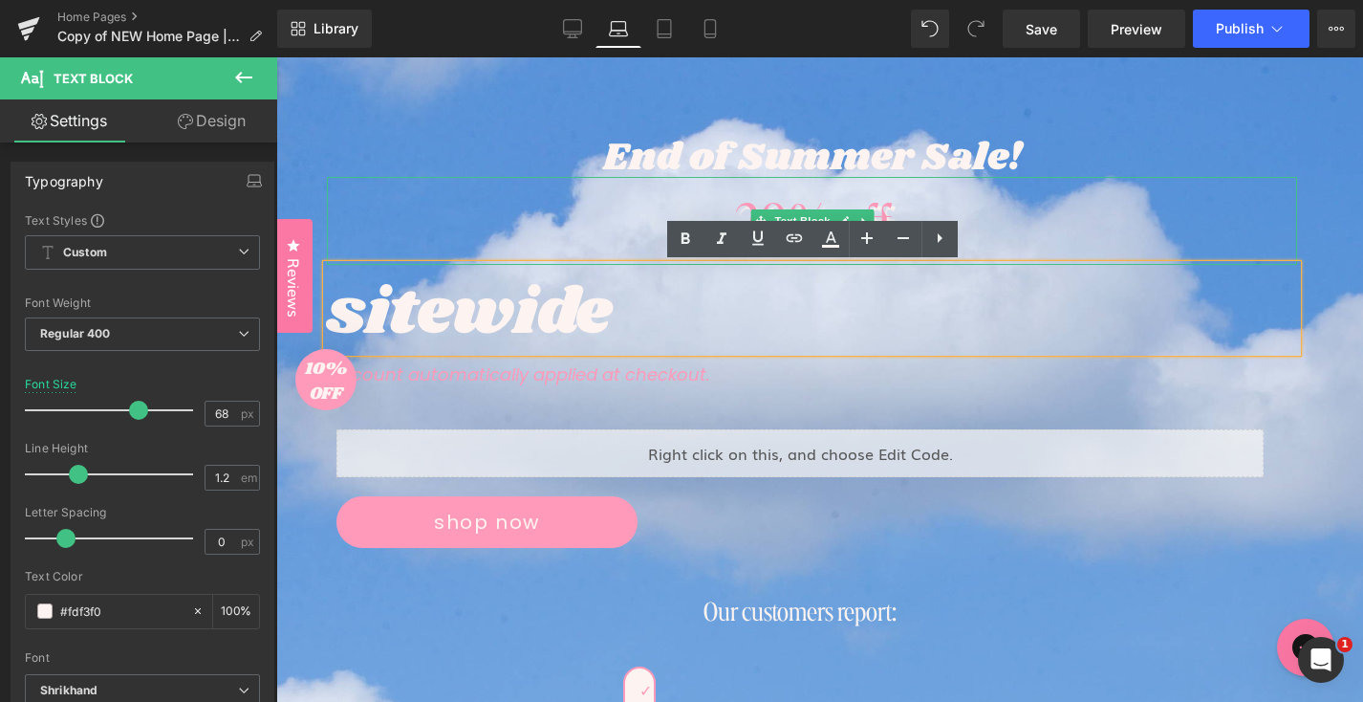
click at [555, 213] on div "20% off" at bounding box center [812, 221] width 970 height 88
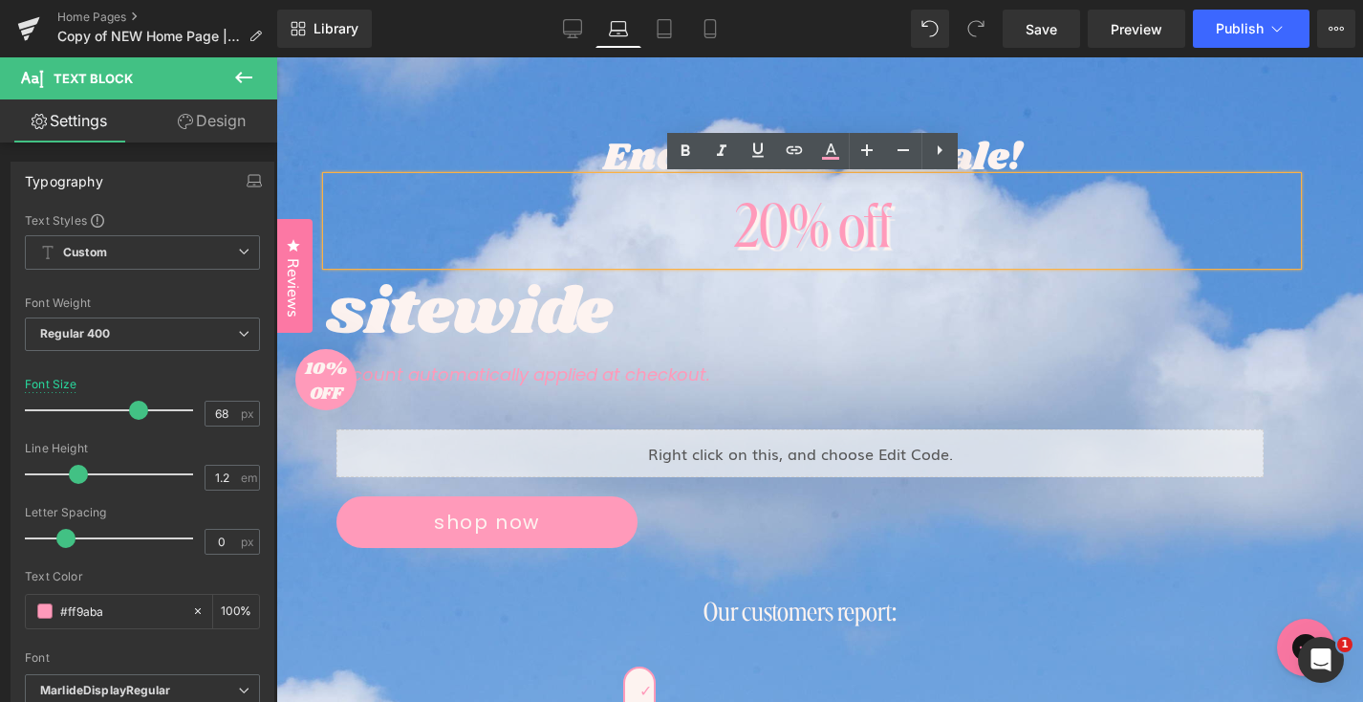
click at [555, 298] on div "sitewide" at bounding box center [812, 309] width 970 height 88
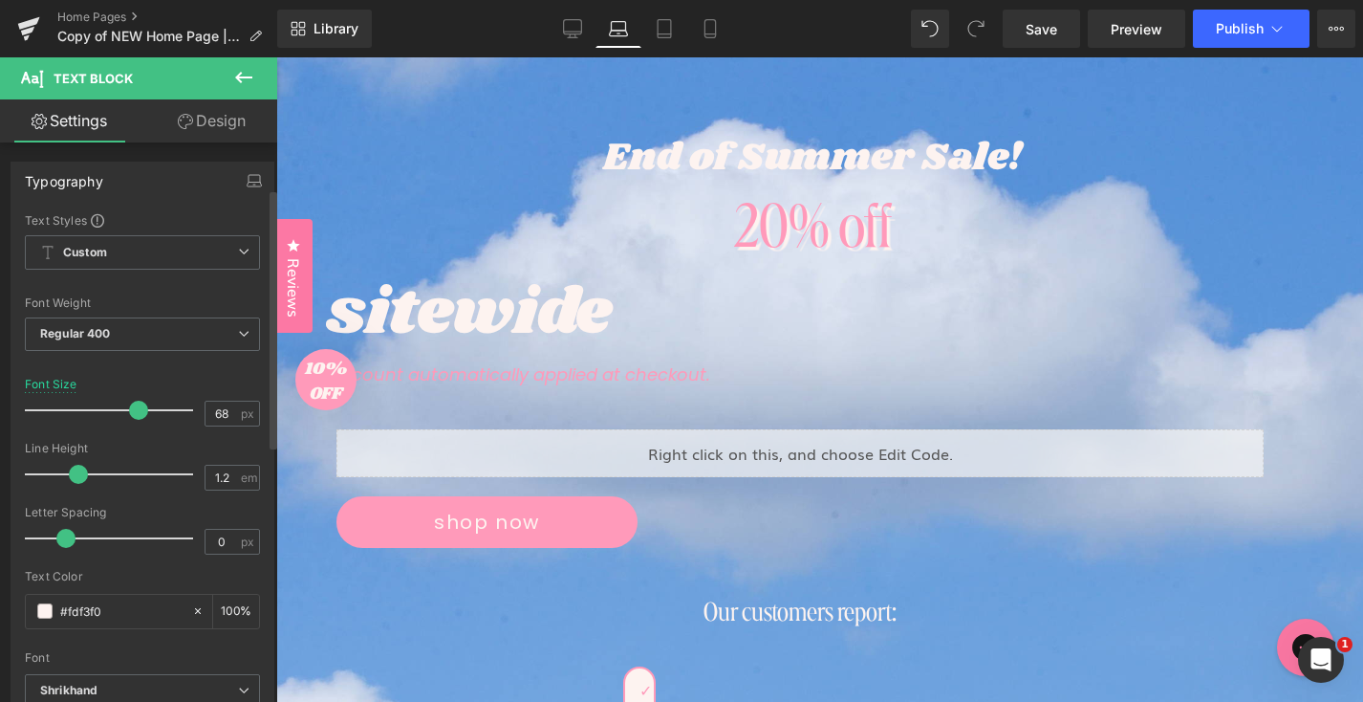
scroll to position [651, 0]
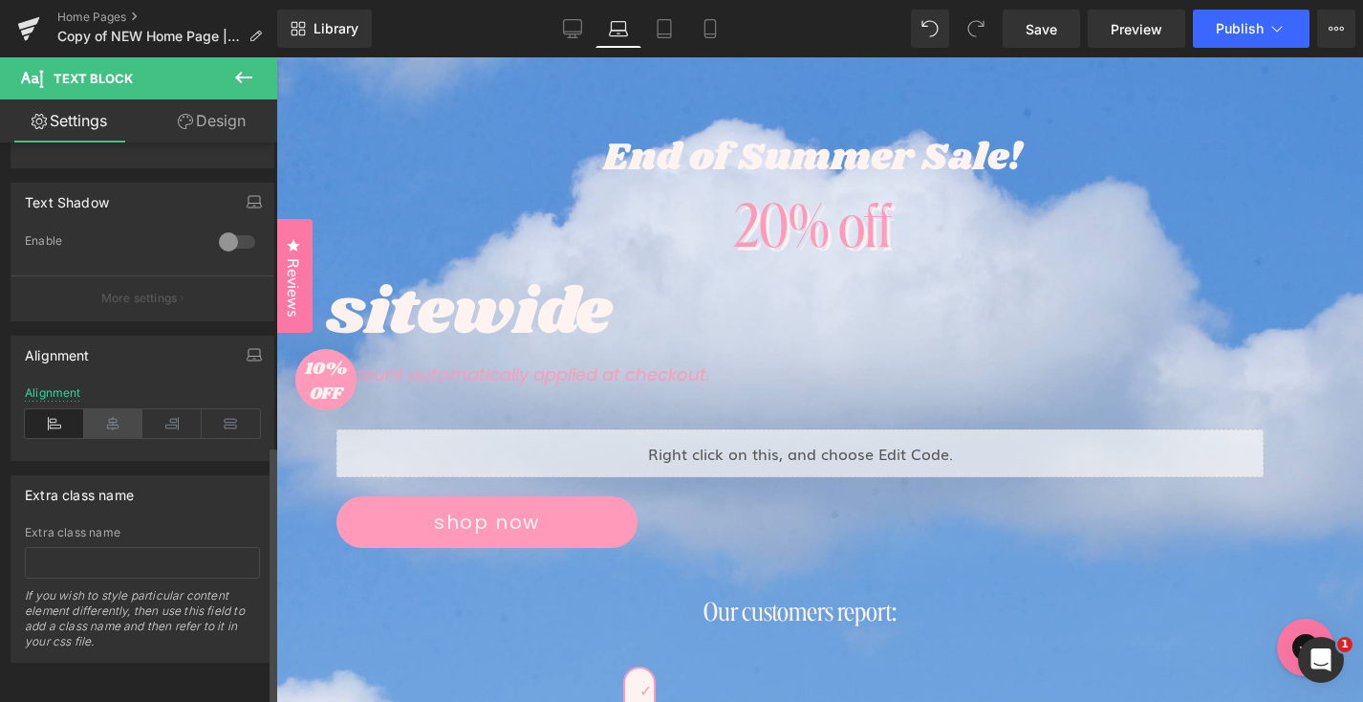
click at [117, 410] on icon at bounding box center [113, 423] width 59 height 29
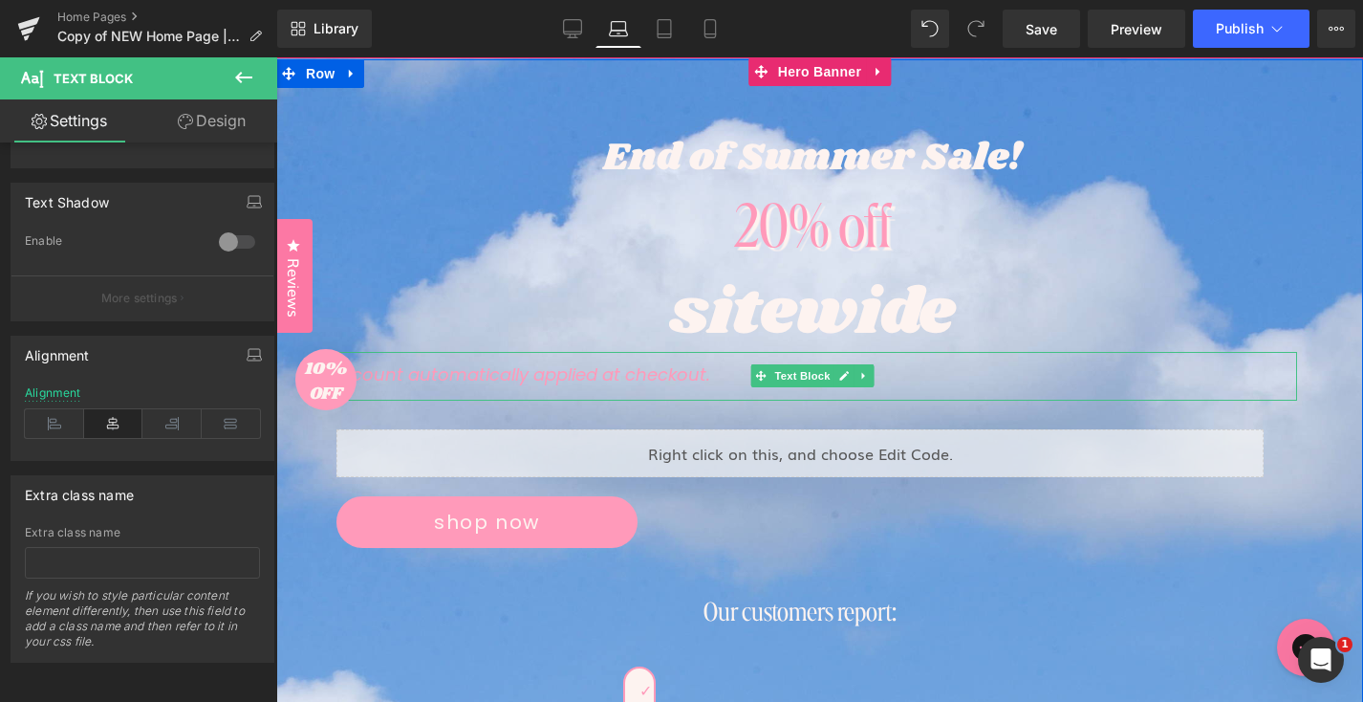
click at [566, 370] on icon "Discount automatically applied at checkout." at bounding box center [518, 376] width 383 height 17
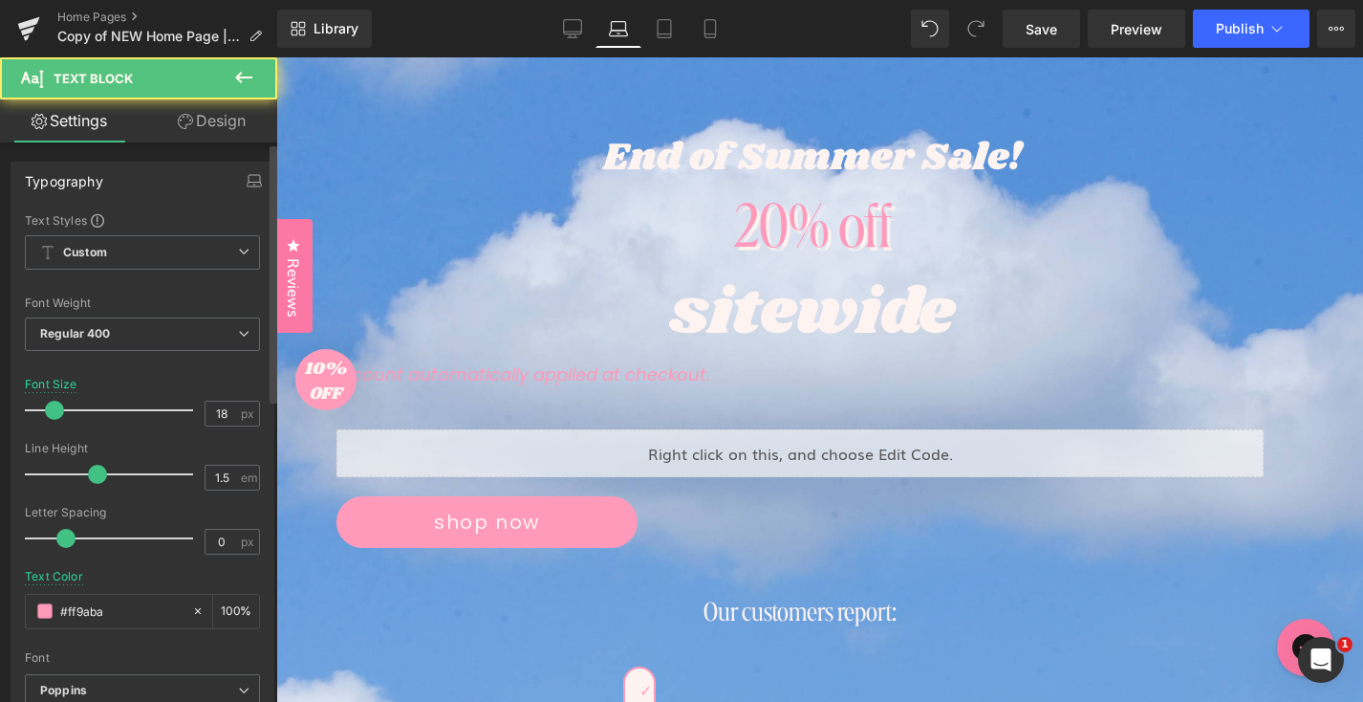
scroll to position [461, 0]
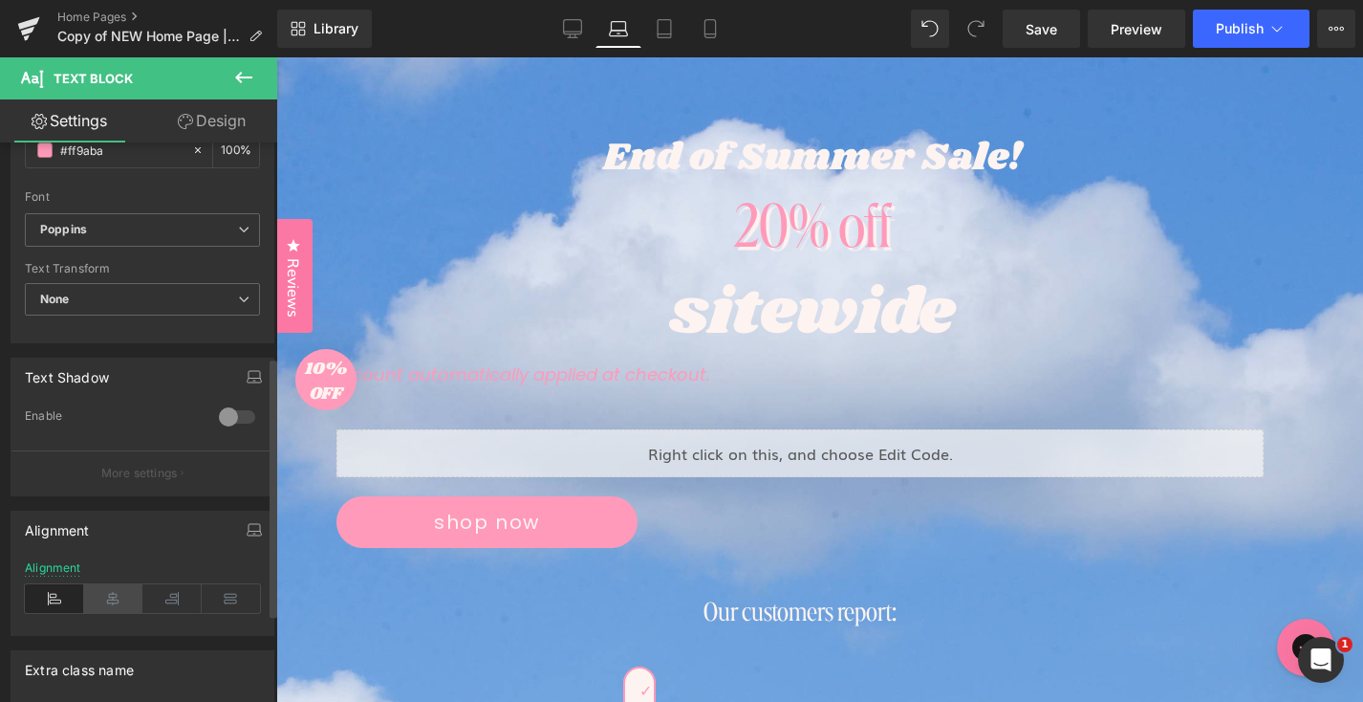
click at [114, 595] on icon at bounding box center [113, 598] width 59 height 29
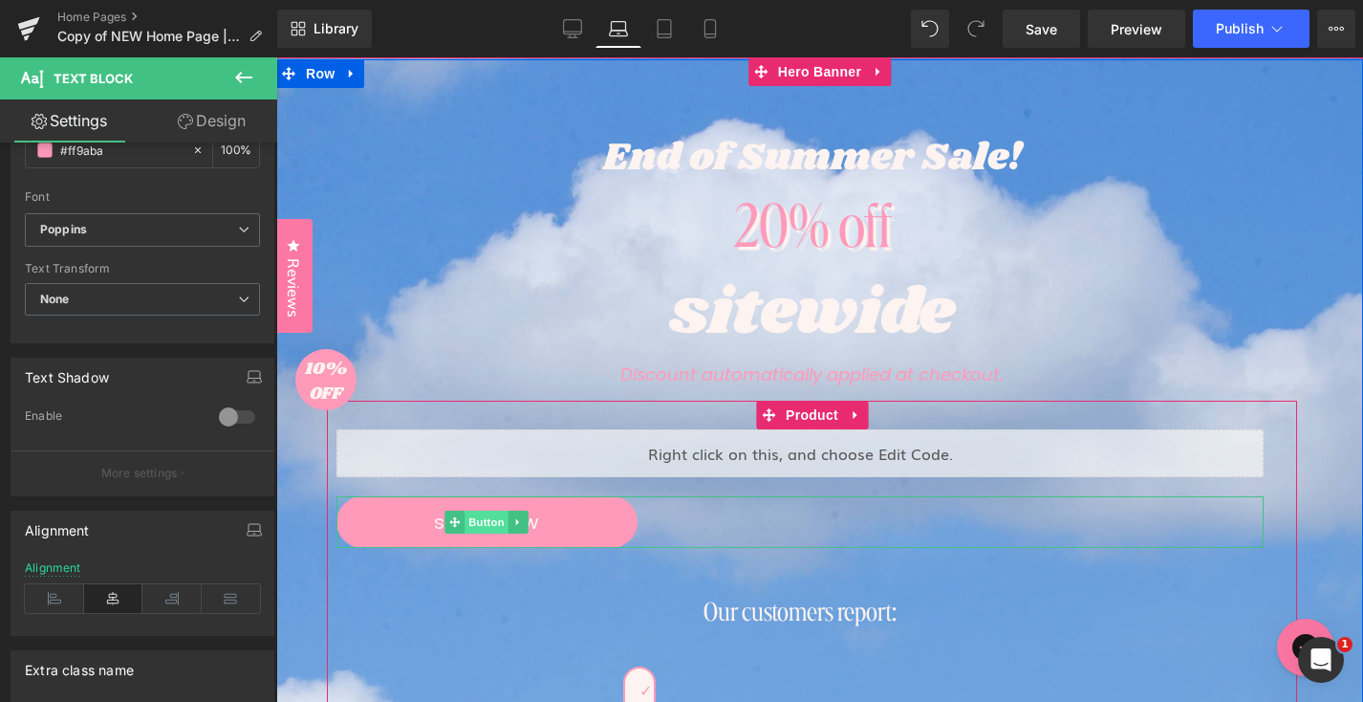
click at [493, 526] on span "Button" at bounding box center [487, 522] width 44 height 23
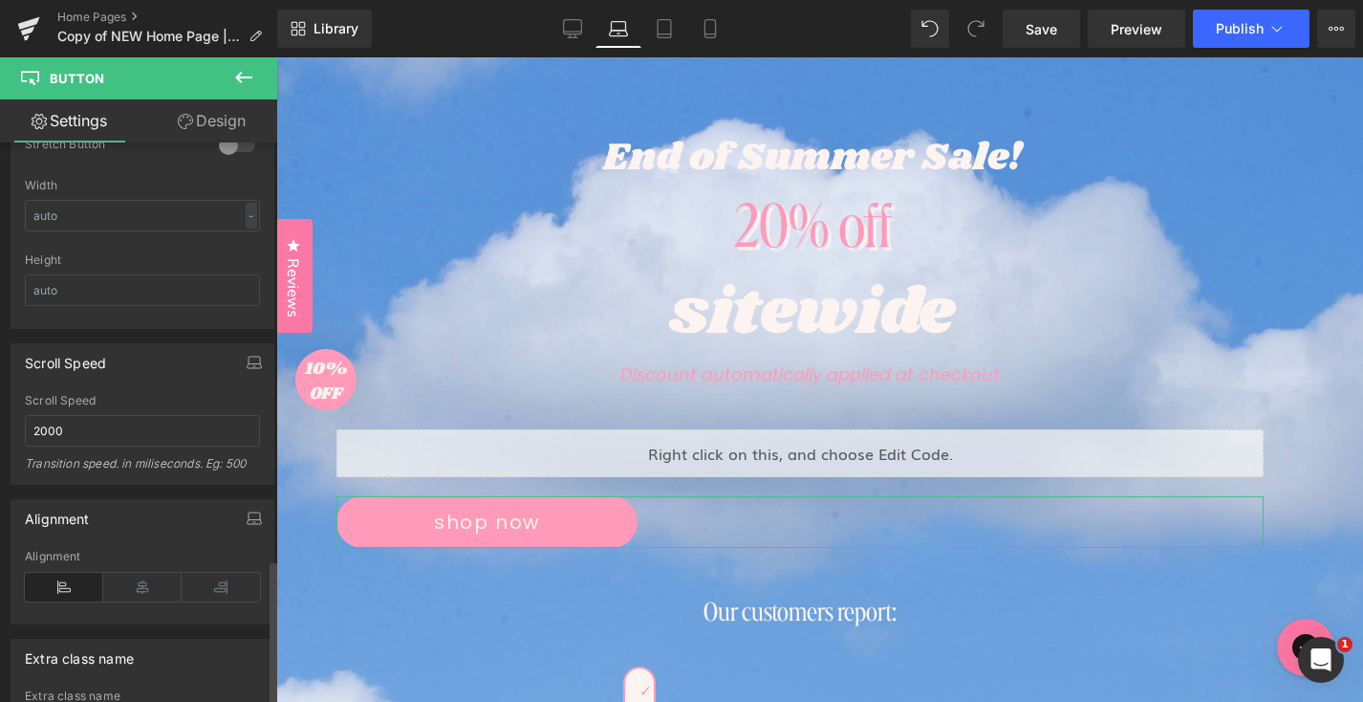
scroll to position [1601, 0]
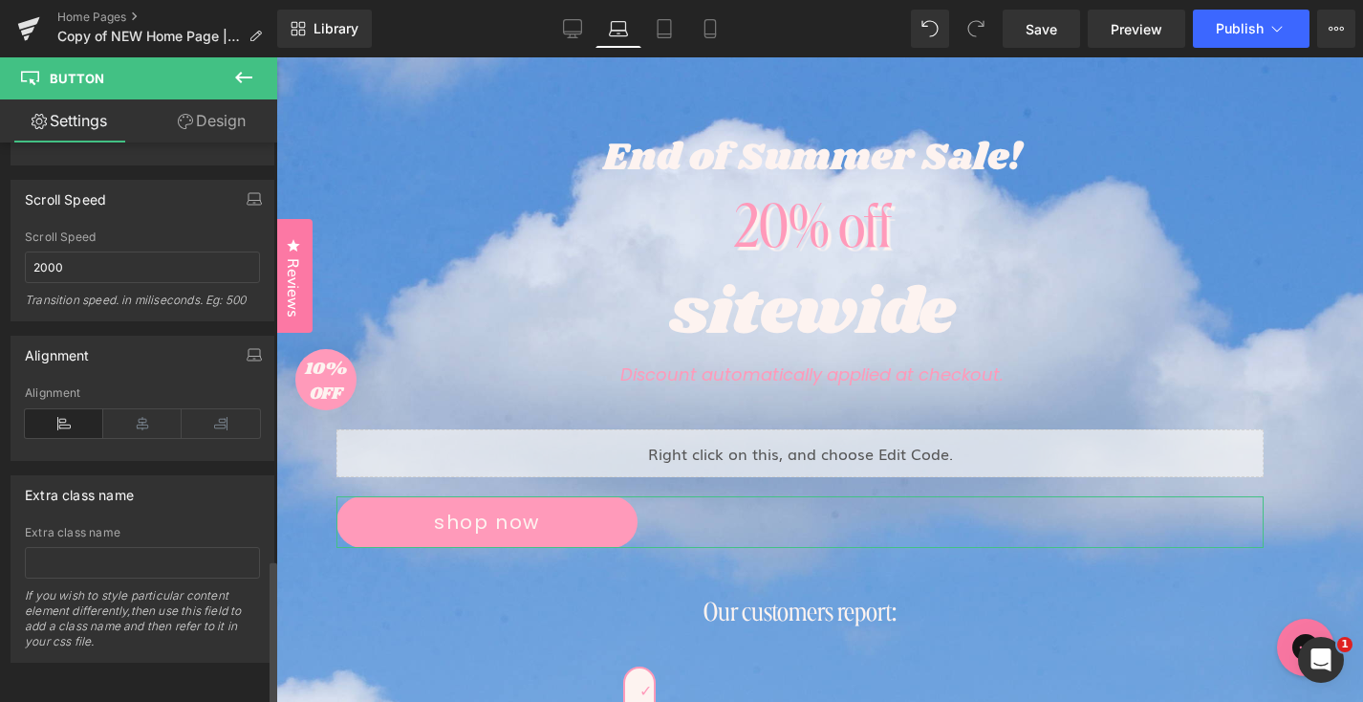
click at [135, 386] on div "Alignment" at bounding box center [142, 392] width 235 height 13
click at [128, 412] on icon at bounding box center [142, 423] width 78 height 29
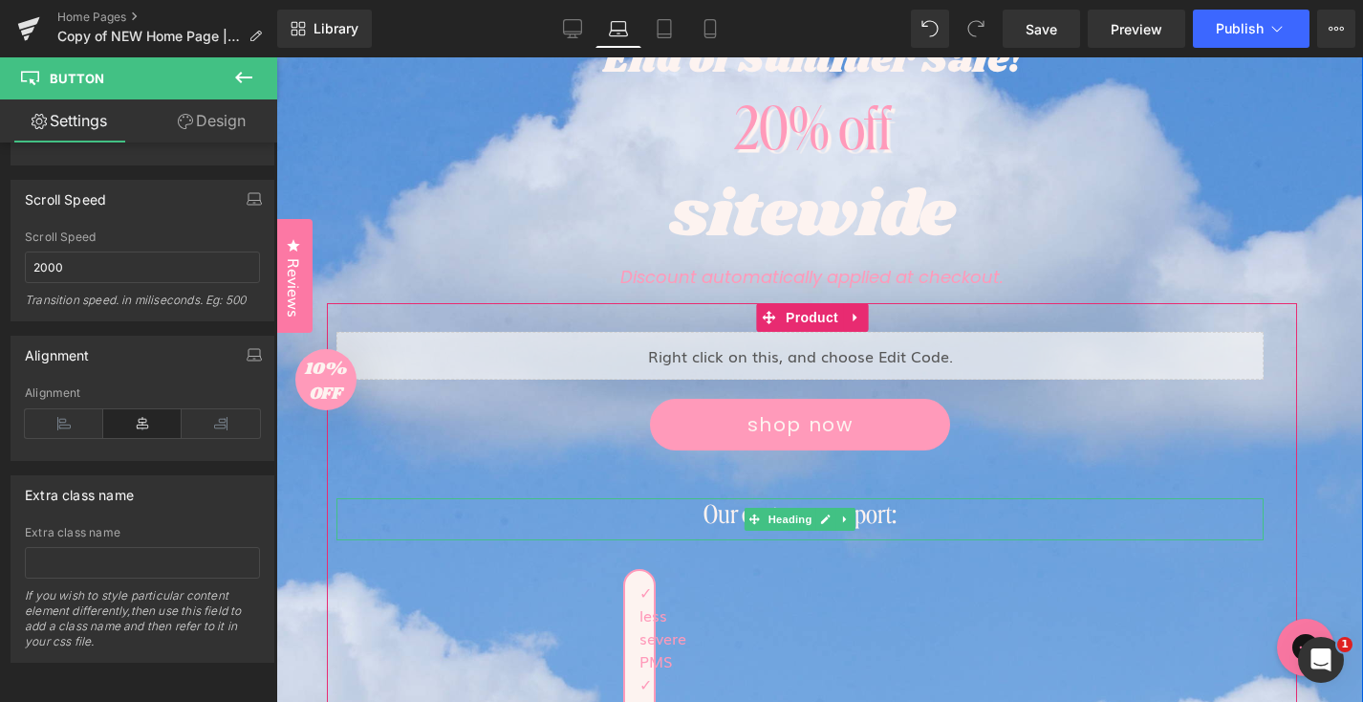
scroll to position [443, 0]
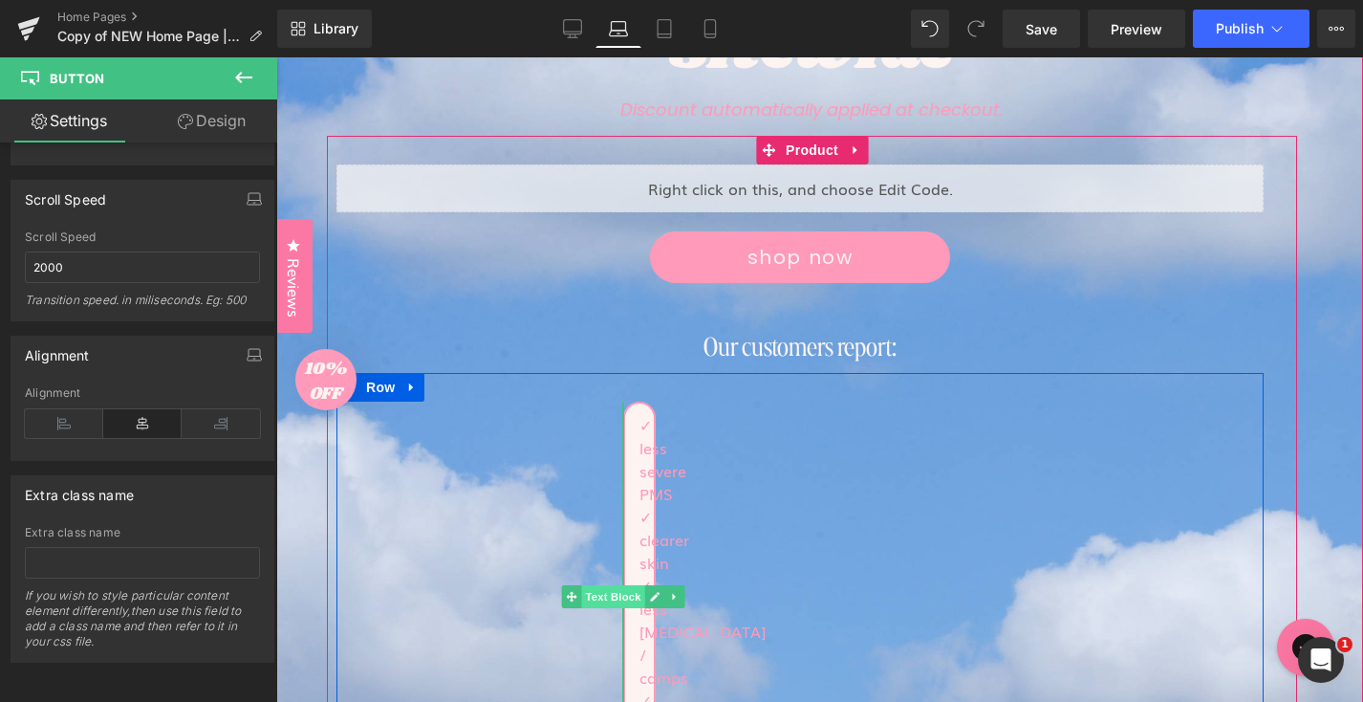
click at [619, 593] on span "Text Block" at bounding box center [612, 596] width 63 height 23
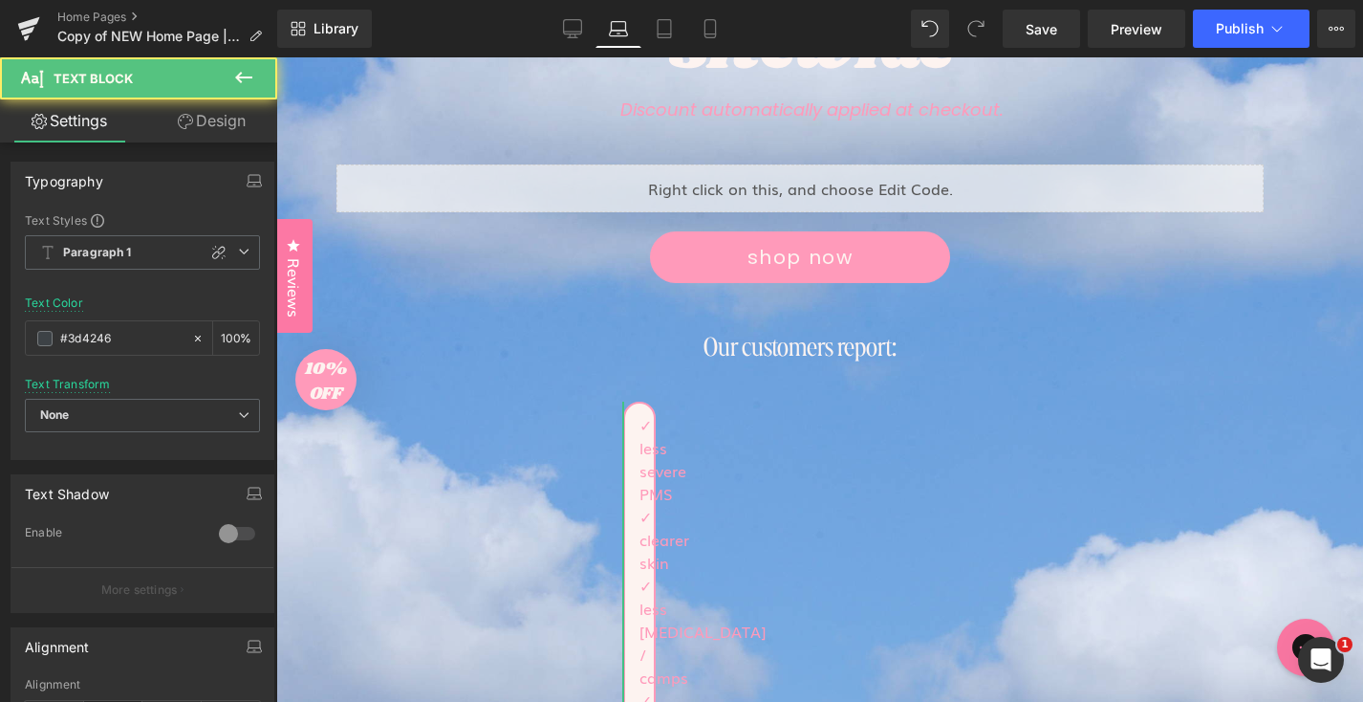
click at [212, 125] on link "Design" at bounding box center [211, 120] width 139 height 43
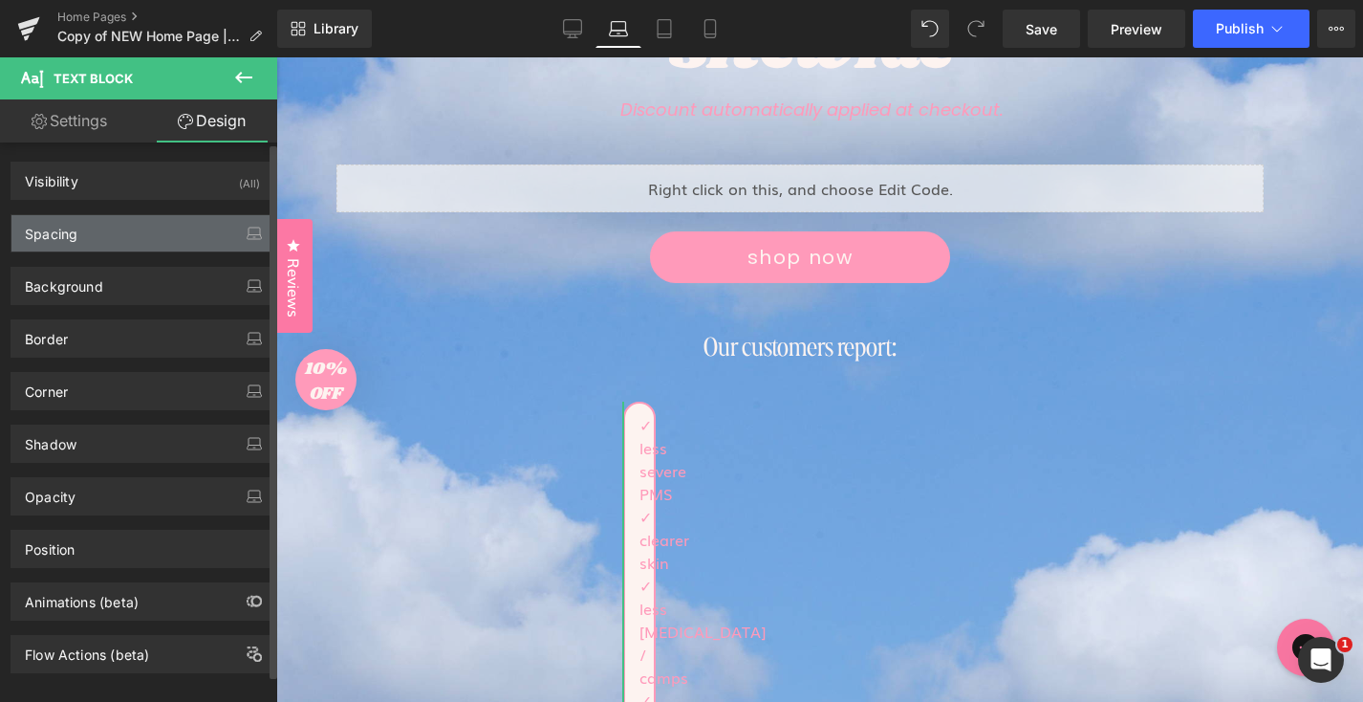
click at [93, 241] on div "Spacing" at bounding box center [142, 233] width 262 height 36
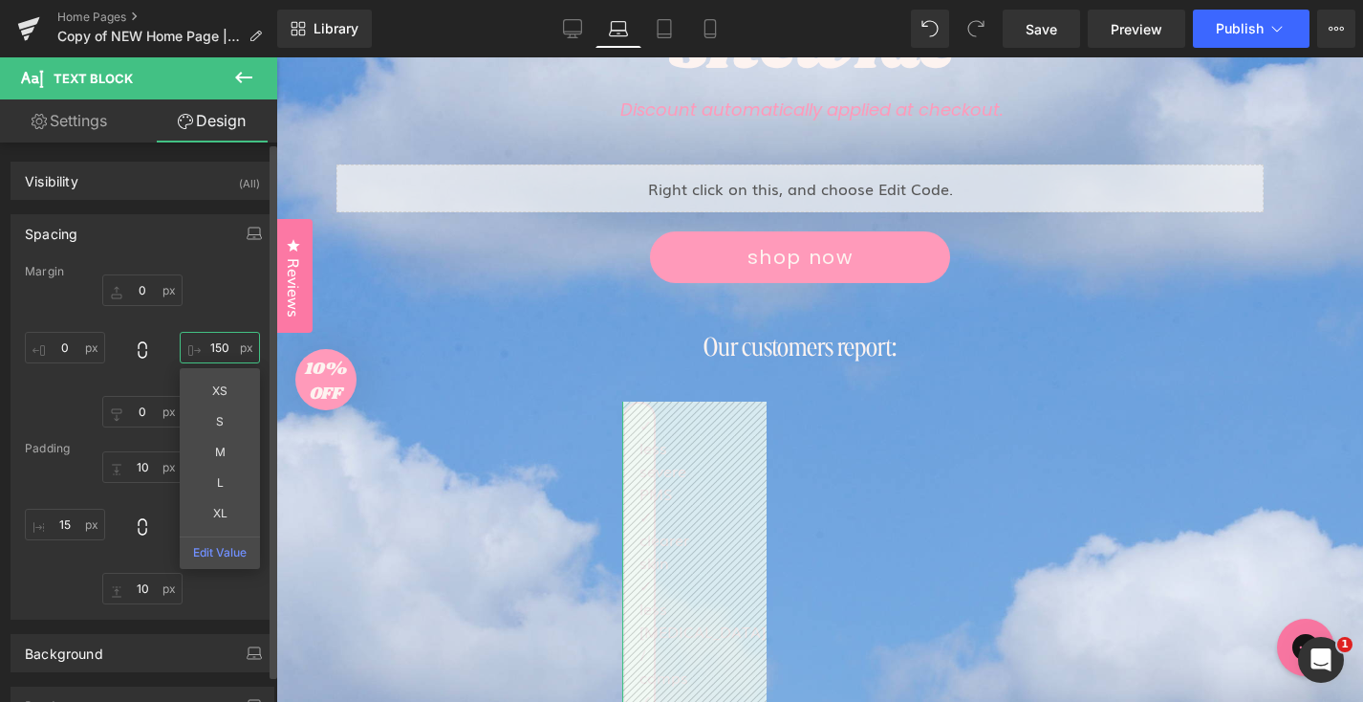
click at [212, 344] on input "text" at bounding box center [220, 348] width 80 height 32
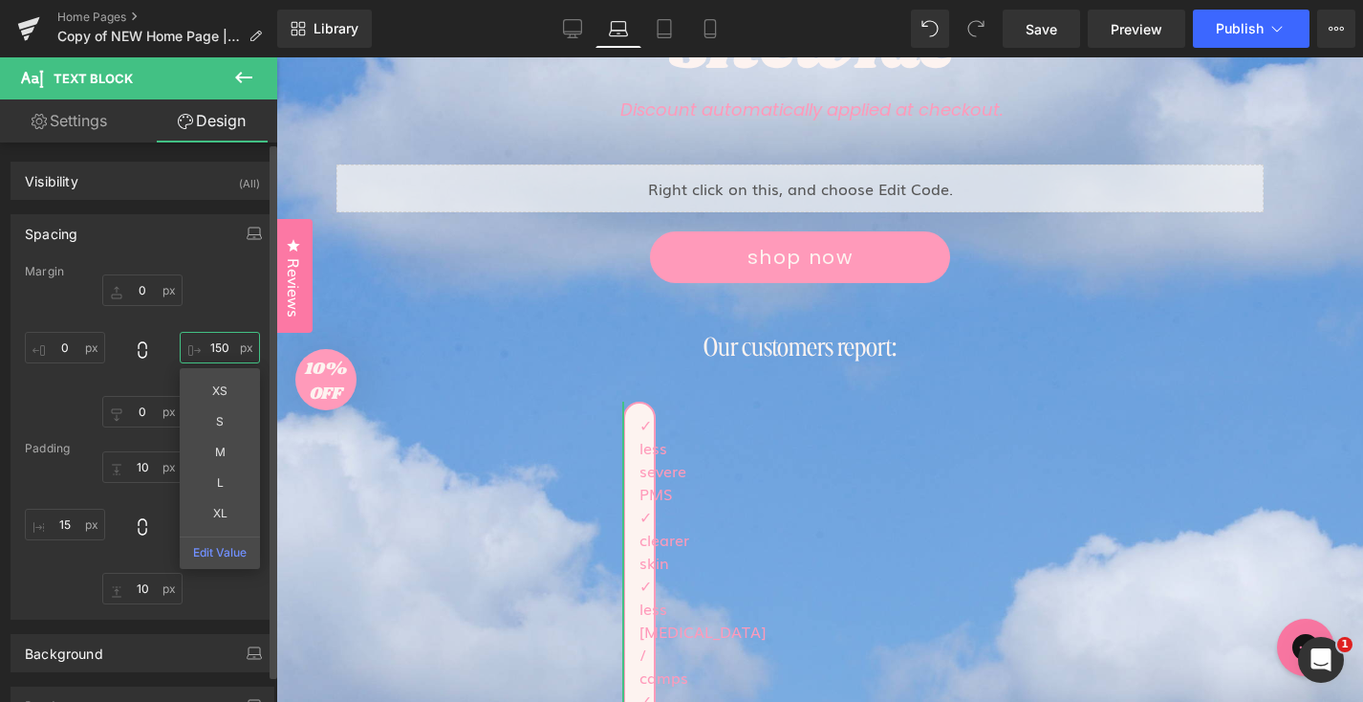
type input "150"
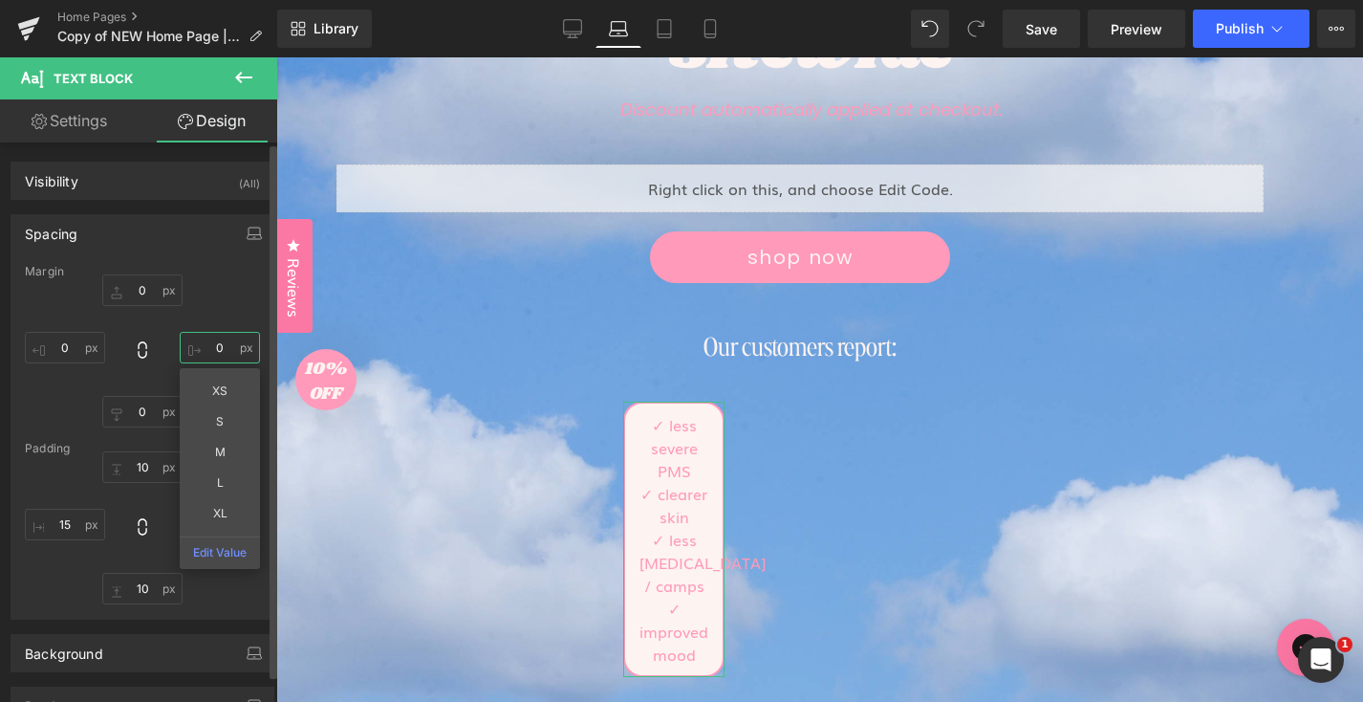
type input "0"
click at [54, 546] on div at bounding box center [142, 527] width 235 height 153
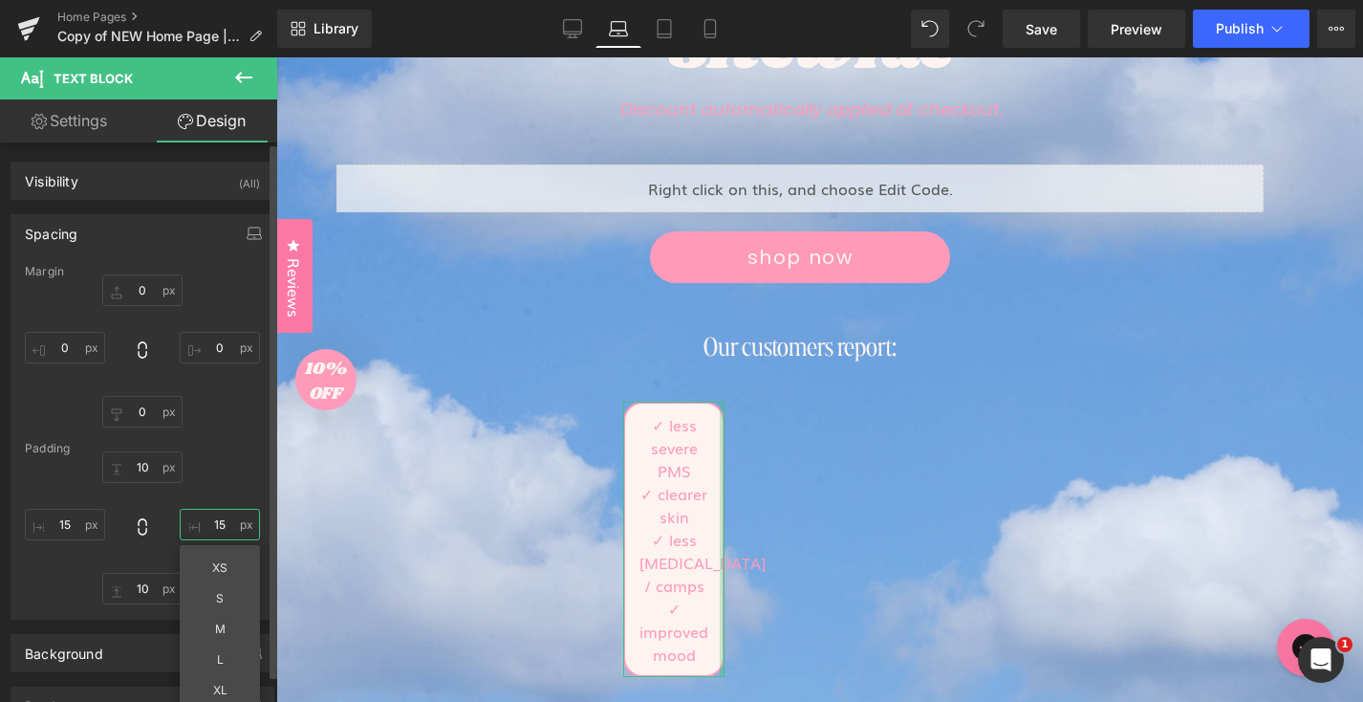
click at [221, 526] on input "text" at bounding box center [220, 525] width 80 height 32
click at [220, 526] on input "text" at bounding box center [220, 525] width 80 height 32
type input "15"
type input "0"
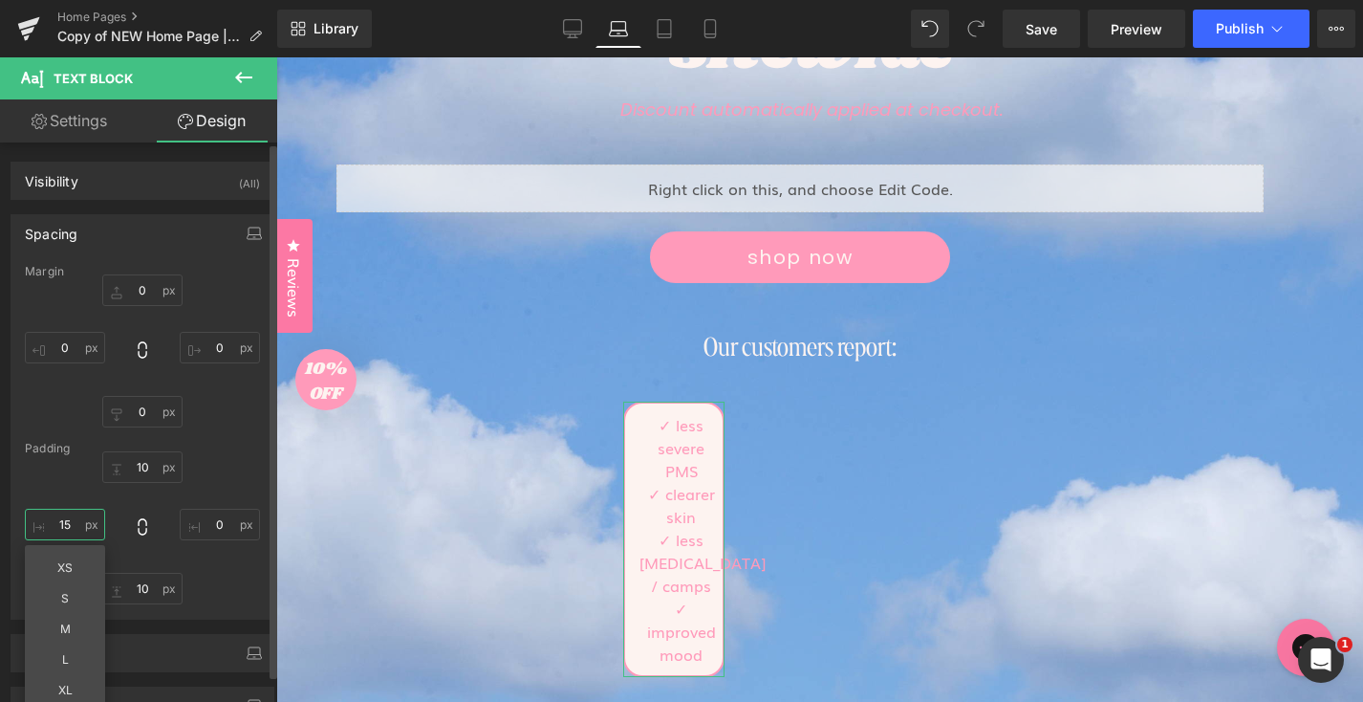
click at [56, 515] on input "text" at bounding box center [65, 525] width 80 height 32
click at [57, 516] on input "text" at bounding box center [65, 525] width 80 height 32
type input "15"
type input "0"
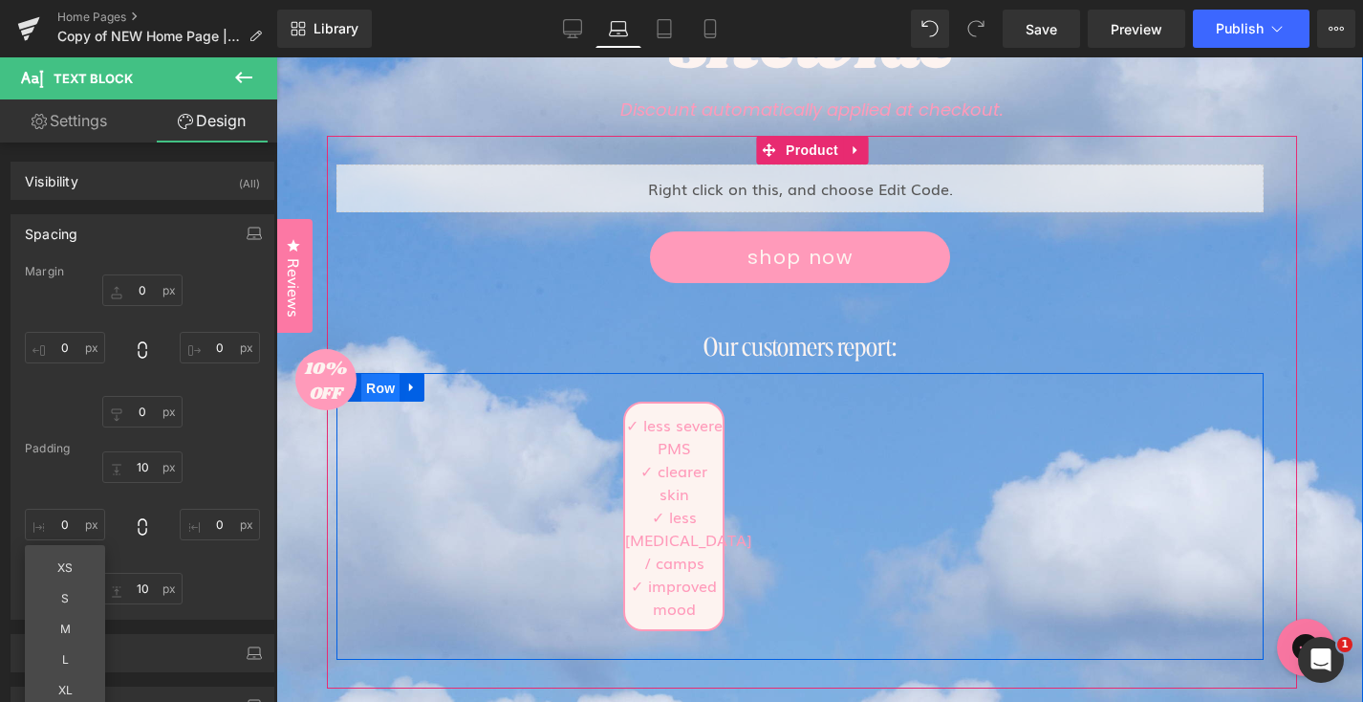
click at [388, 380] on span "Row" at bounding box center [380, 388] width 38 height 29
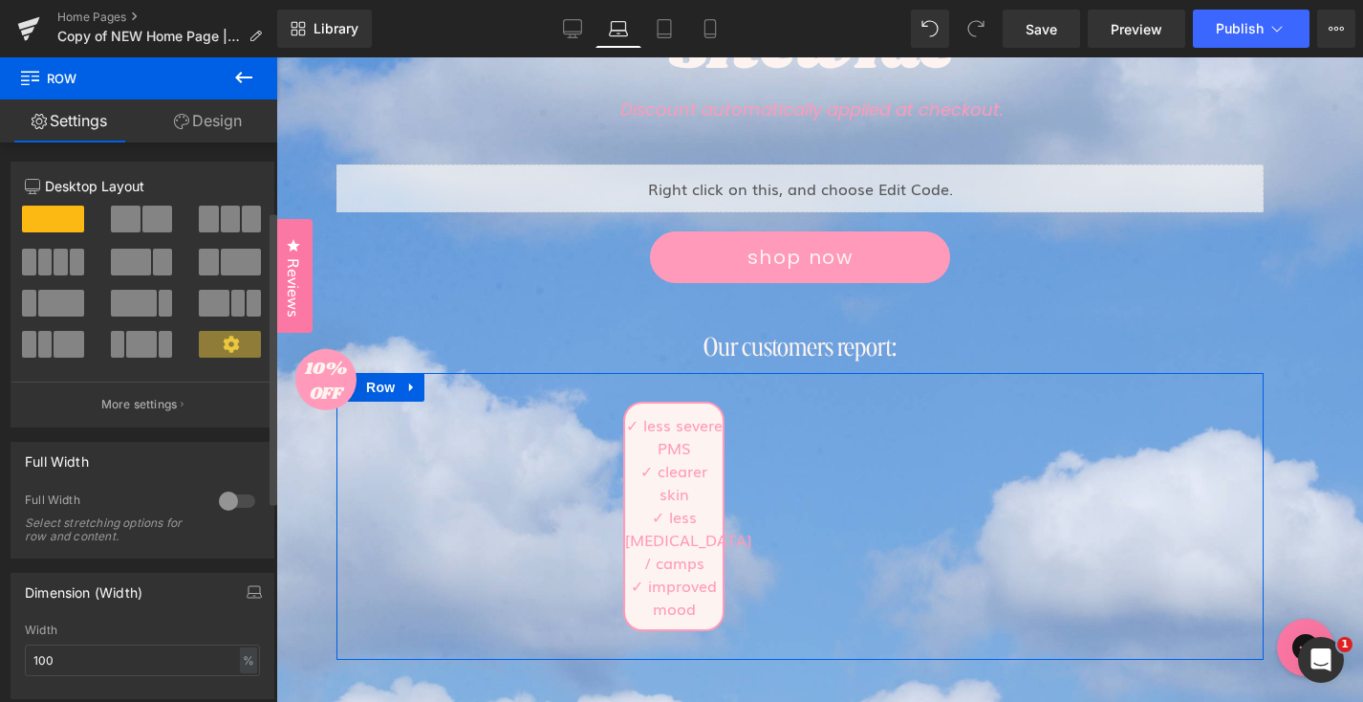
scroll to position [514, 0]
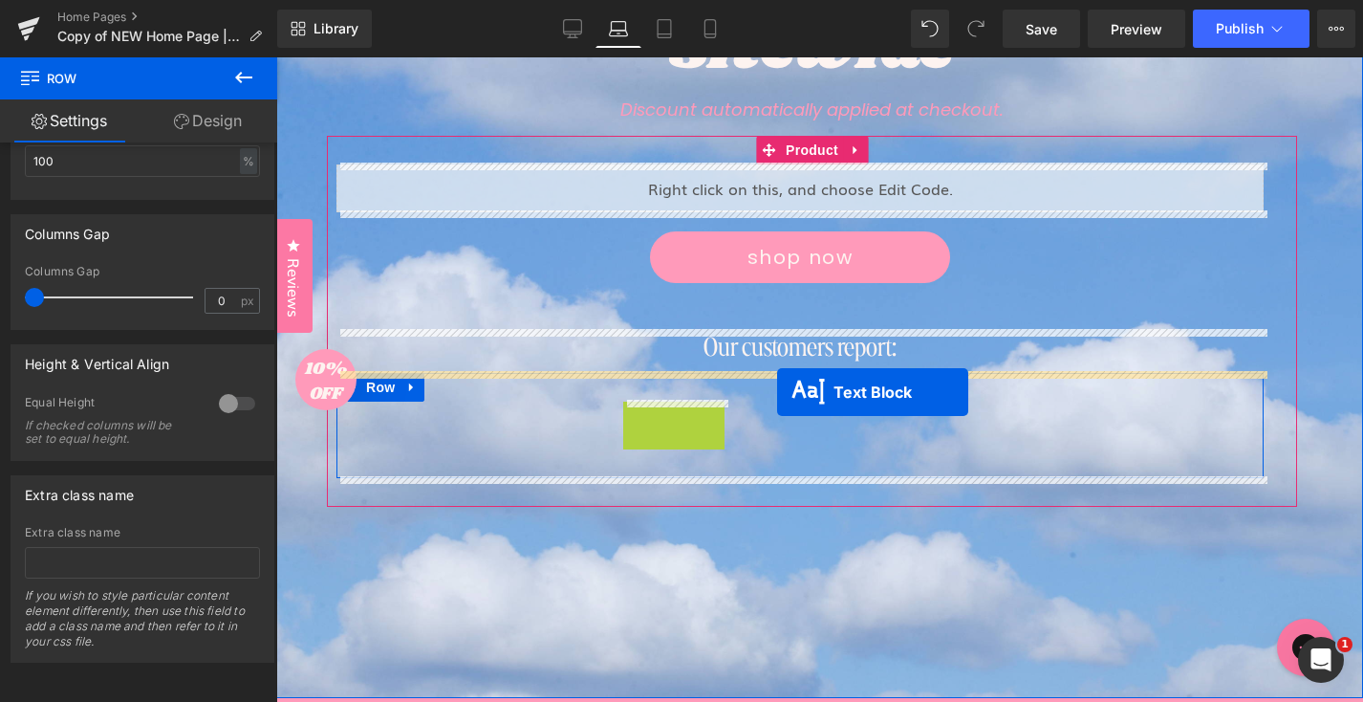
drag, startPoint x: 660, startPoint y: 508, endPoint x: 777, endPoint y: 392, distance: 165.0
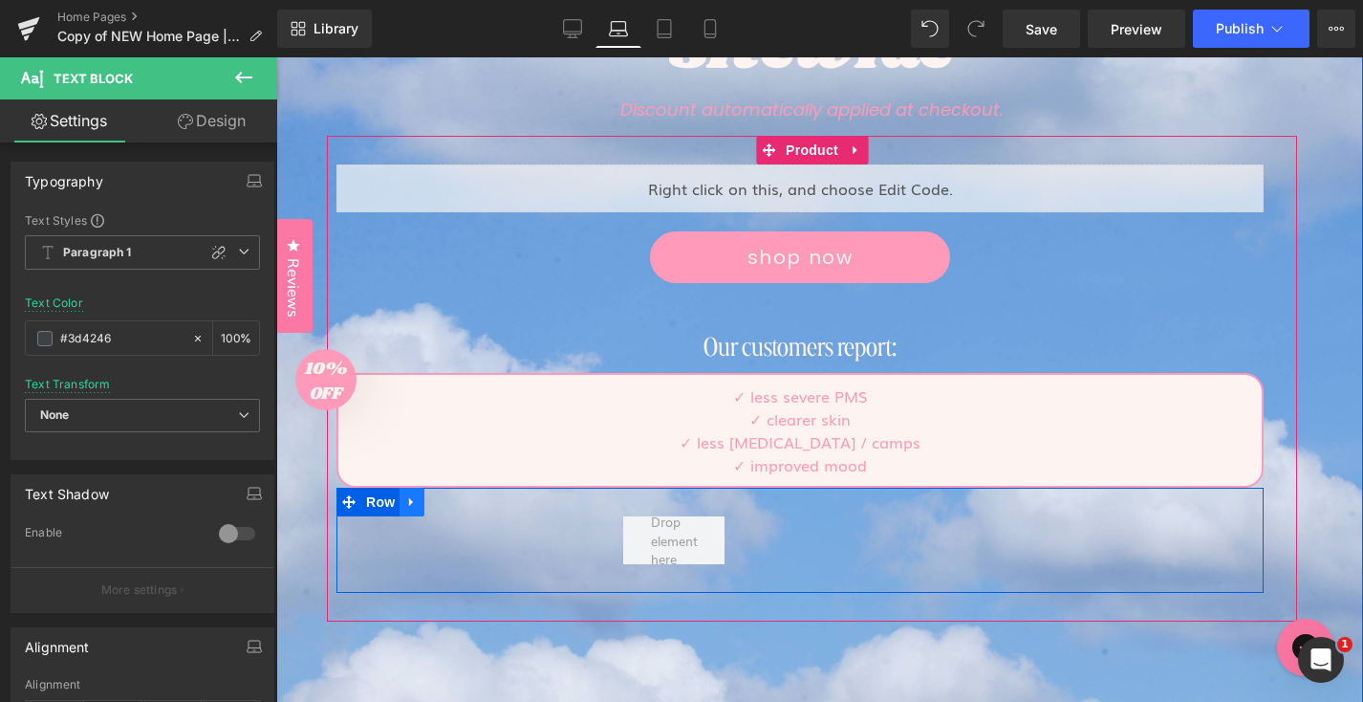
click at [412, 506] on icon at bounding box center [411, 502] width 13 height 14
click at [459, 500] on icon at bounding box center [461, 502] width 13 height 14
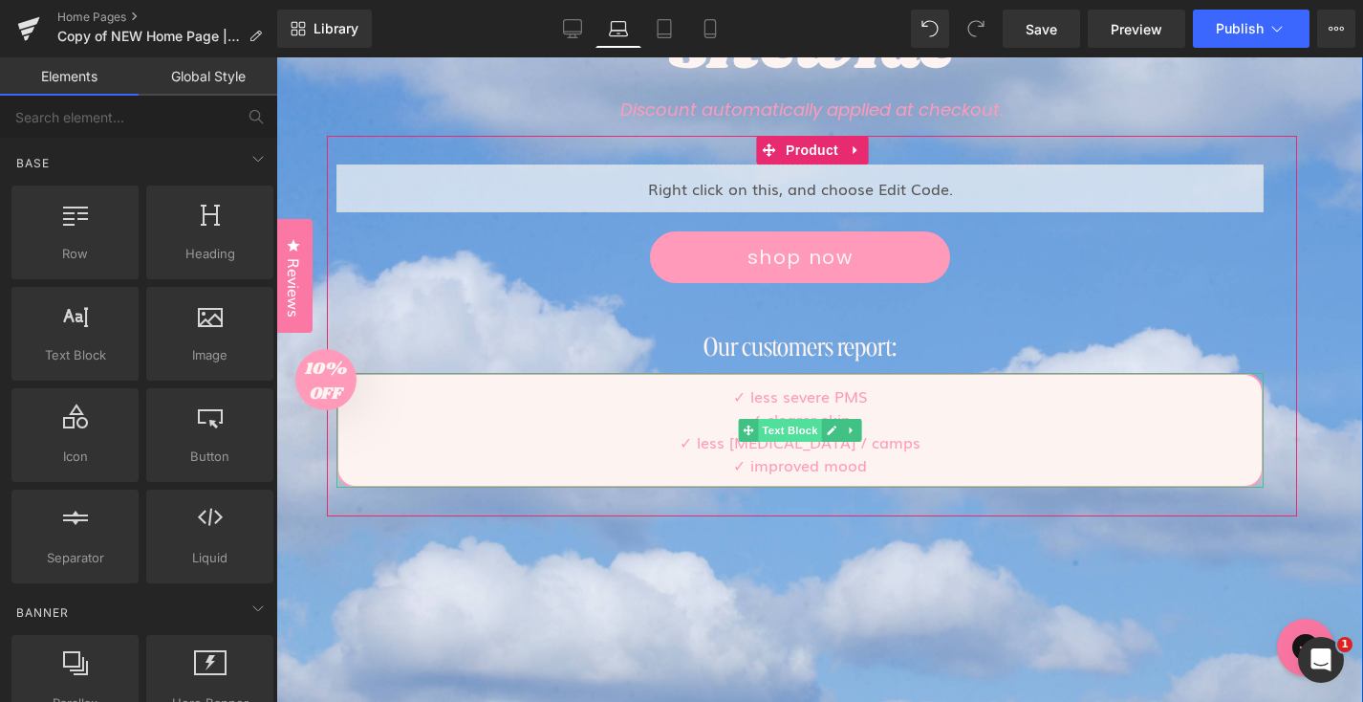
click at [789, 432] on span "Text Block" at bounding box center [789, 430] width 63 height 23
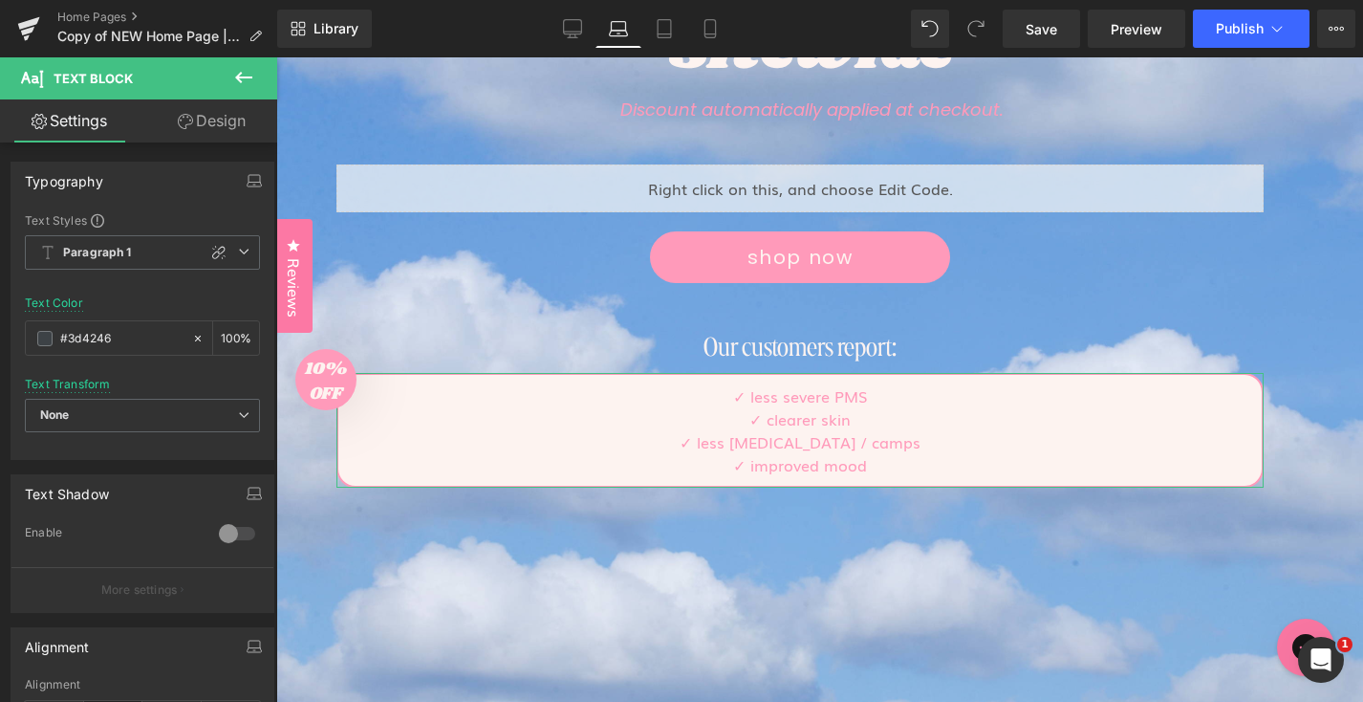
click at [221, 136] on link "Design" at bounding box center [211, 120] width 139 height 43
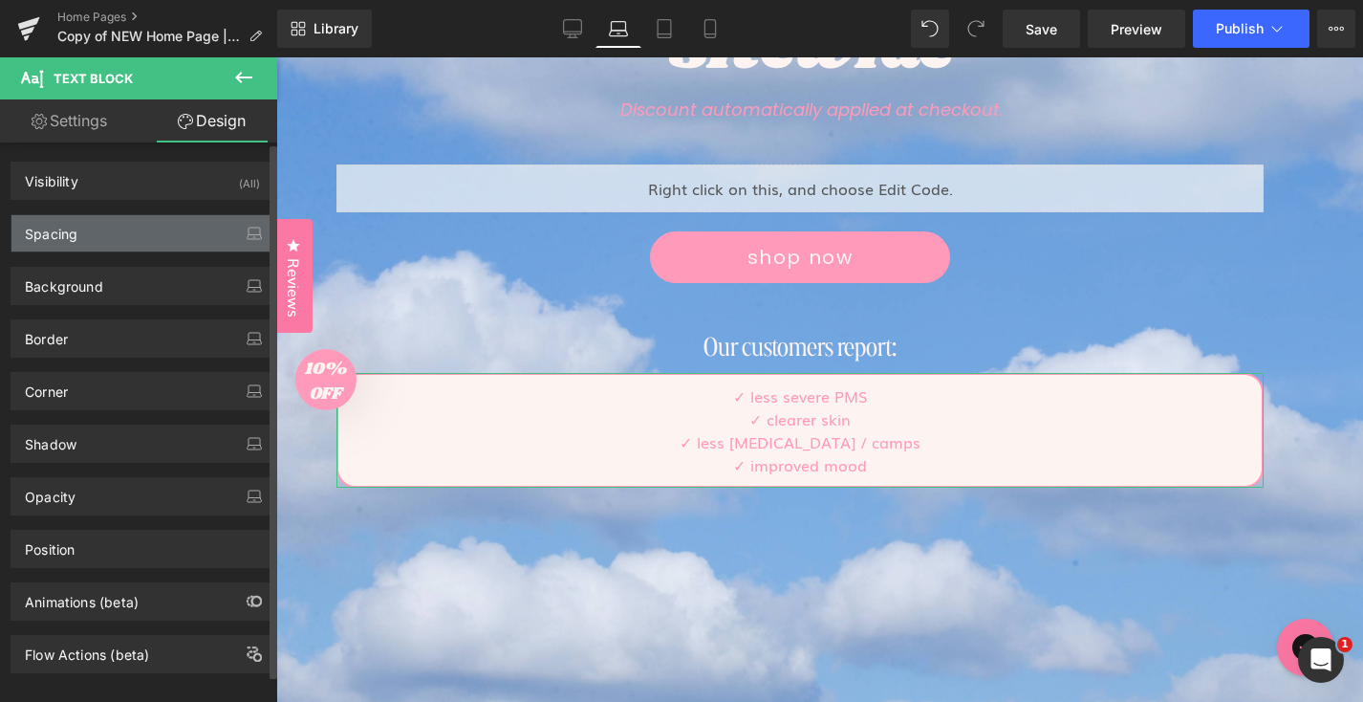
click at [157, 234] on div "Spacing" at bounding box center [142, 233] width 262 height 36
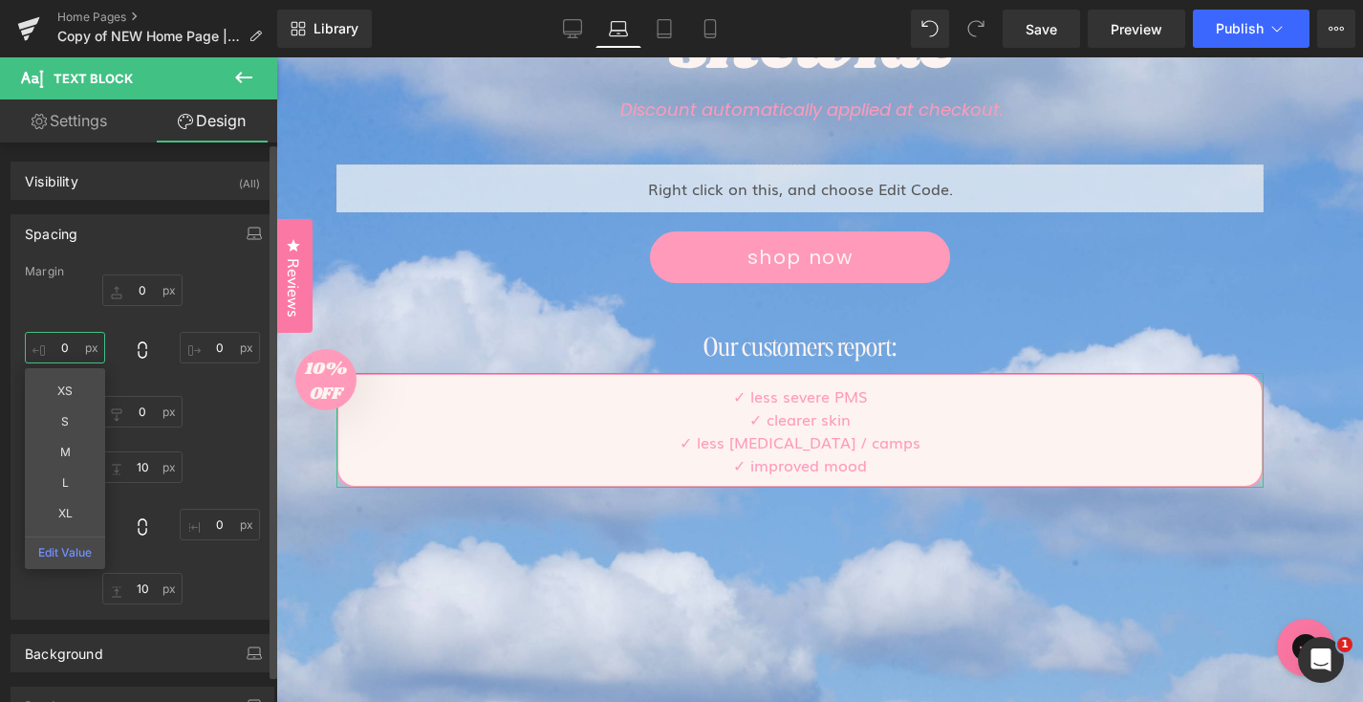
click at [63, 350] on input "text" at bounding box center [65, 348] width 80 height 32
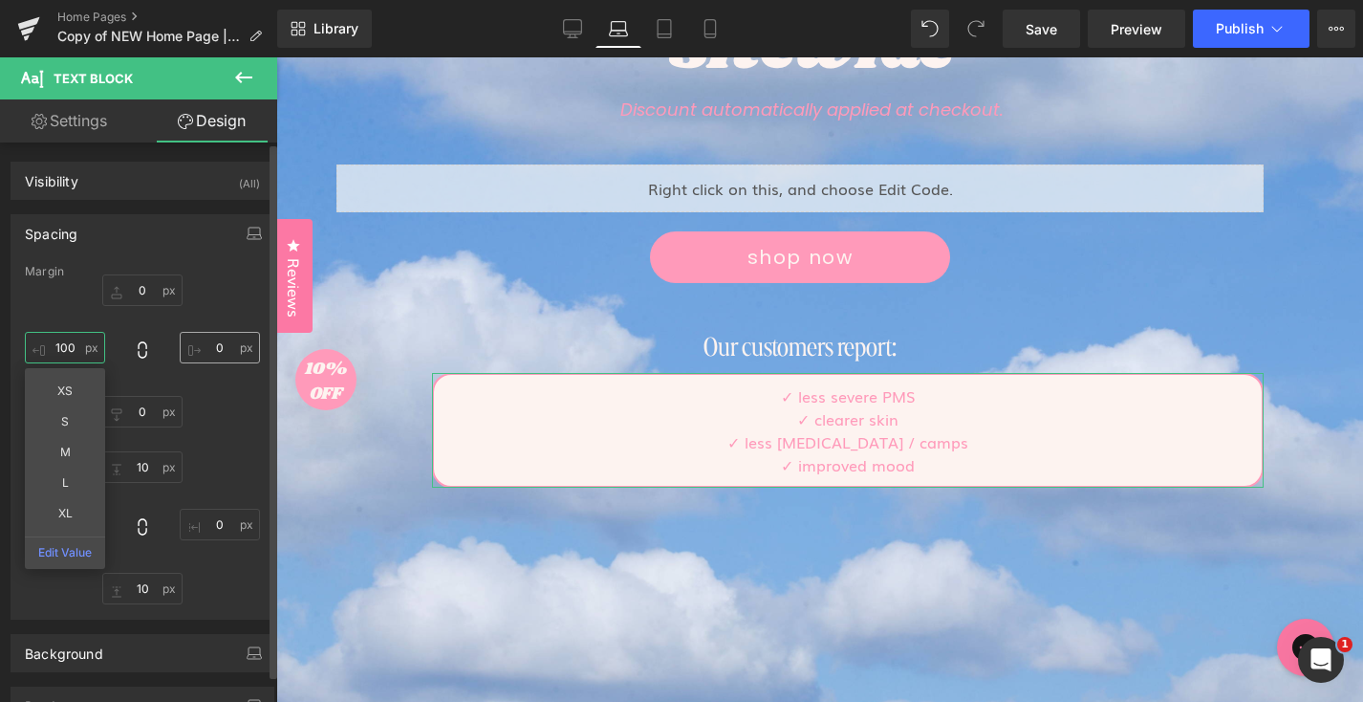
type input "100"
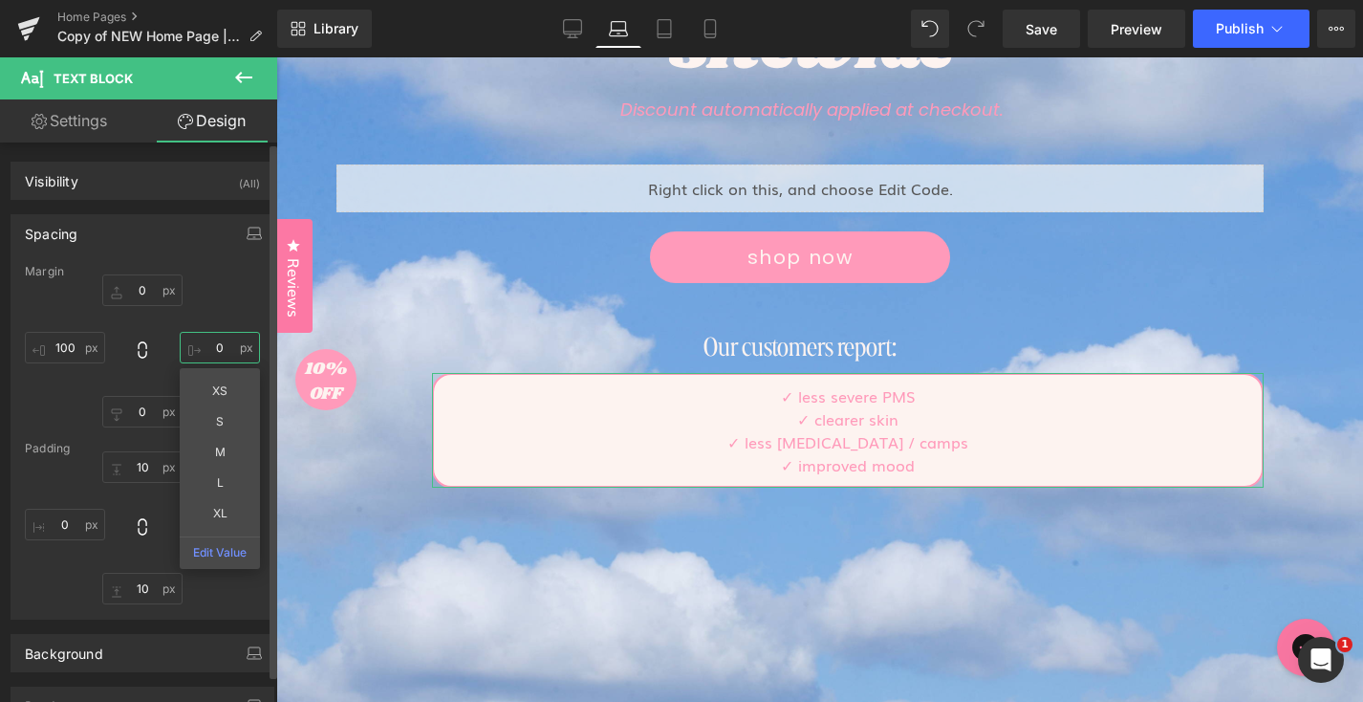
click at [221, 349] on input "text" at bounding box center [220, 348] width 80 height 32
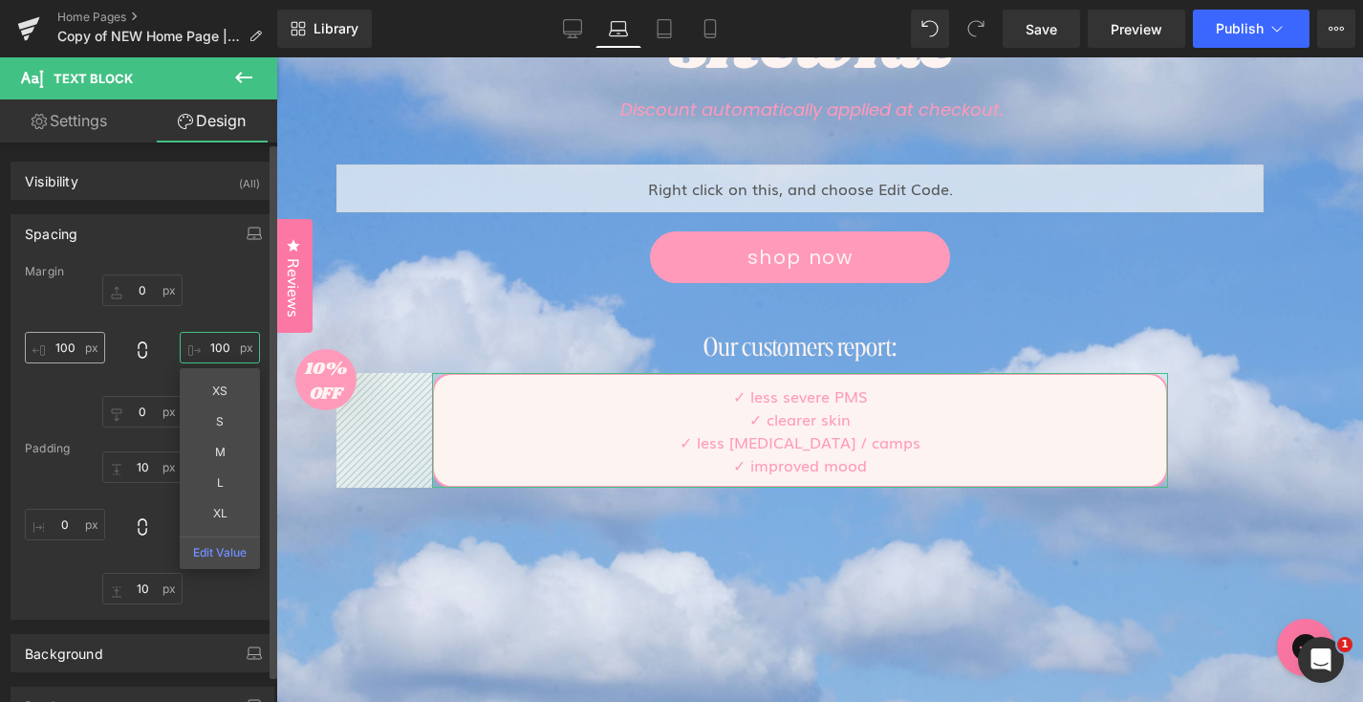
type input "100"
click at [60, 354] on input "100" at bounding box center [65, 348] width 80 height 32
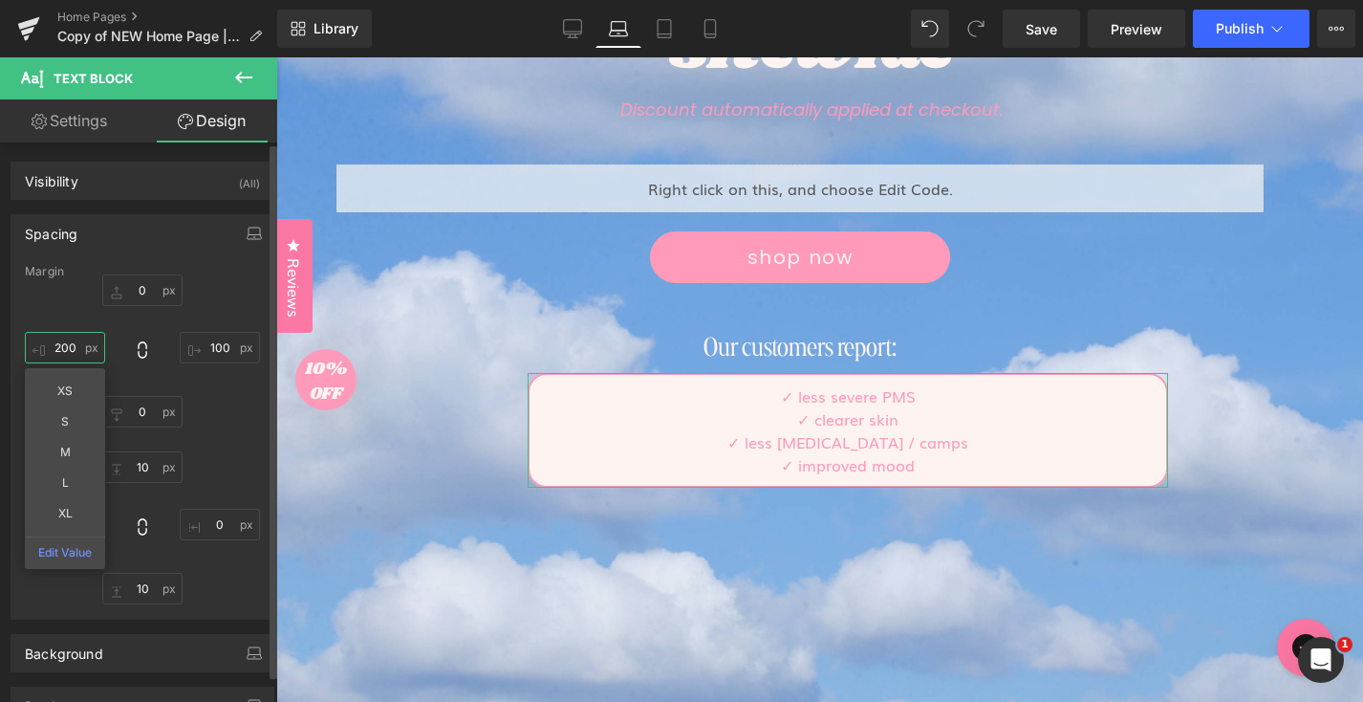
click at [60, 354] on input "200" at bounding box center [65, 348] width 80 height 32
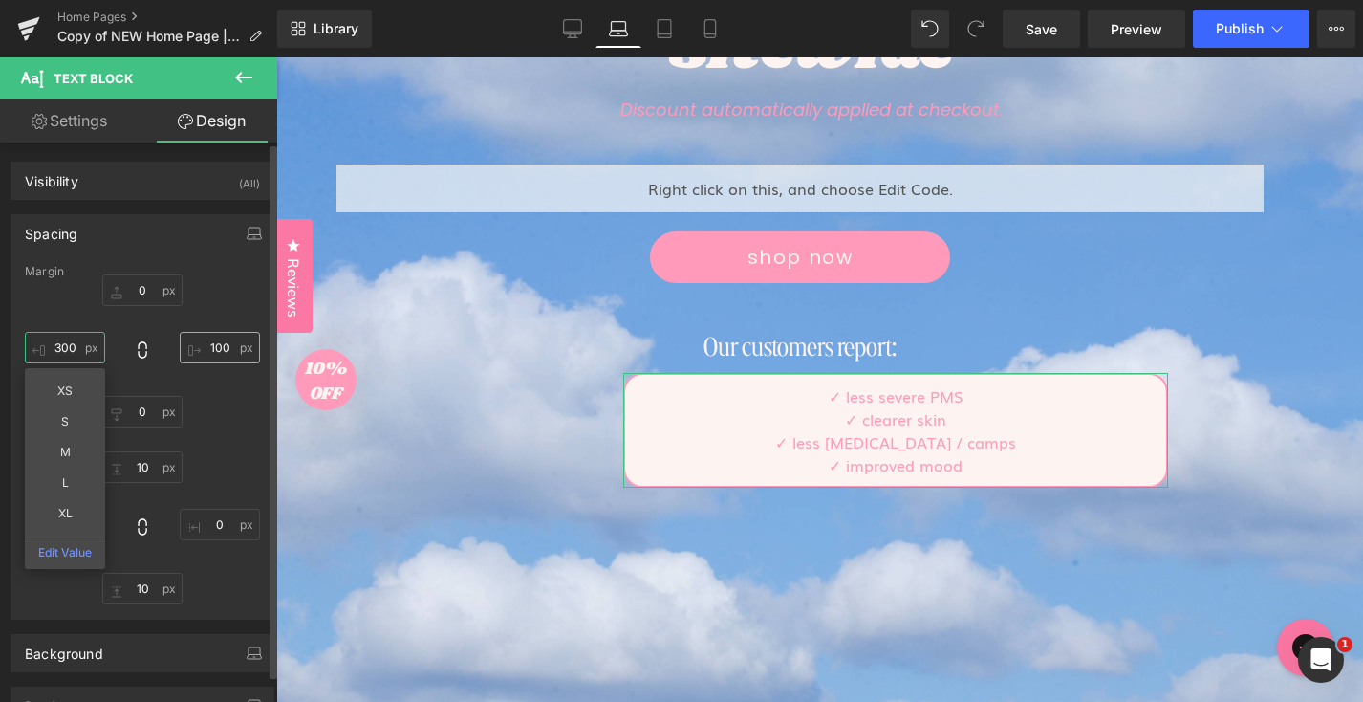
type input "300"
click at [216, 344] on input "100" at bounding box center [220, 348] width 80 height 32
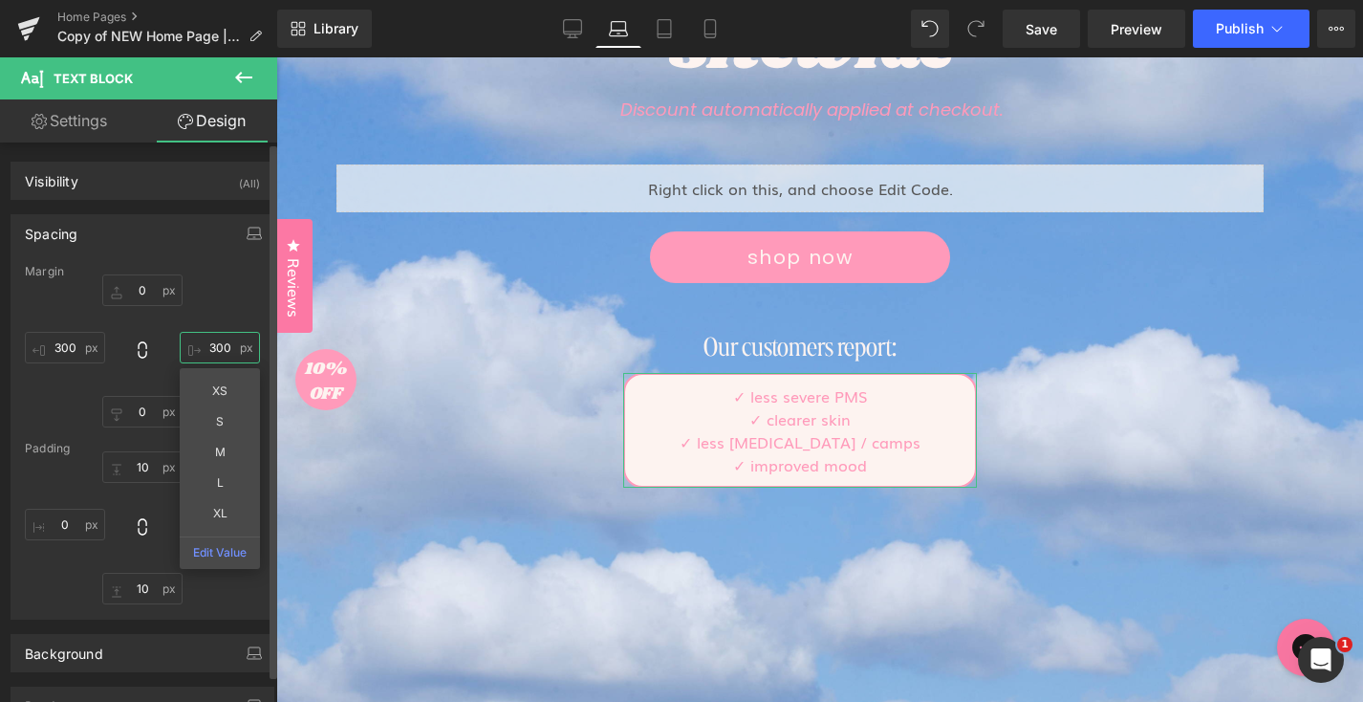
type input "300"
click at [106, 501] on div at bounding box center [142, 527] width 235 height 153
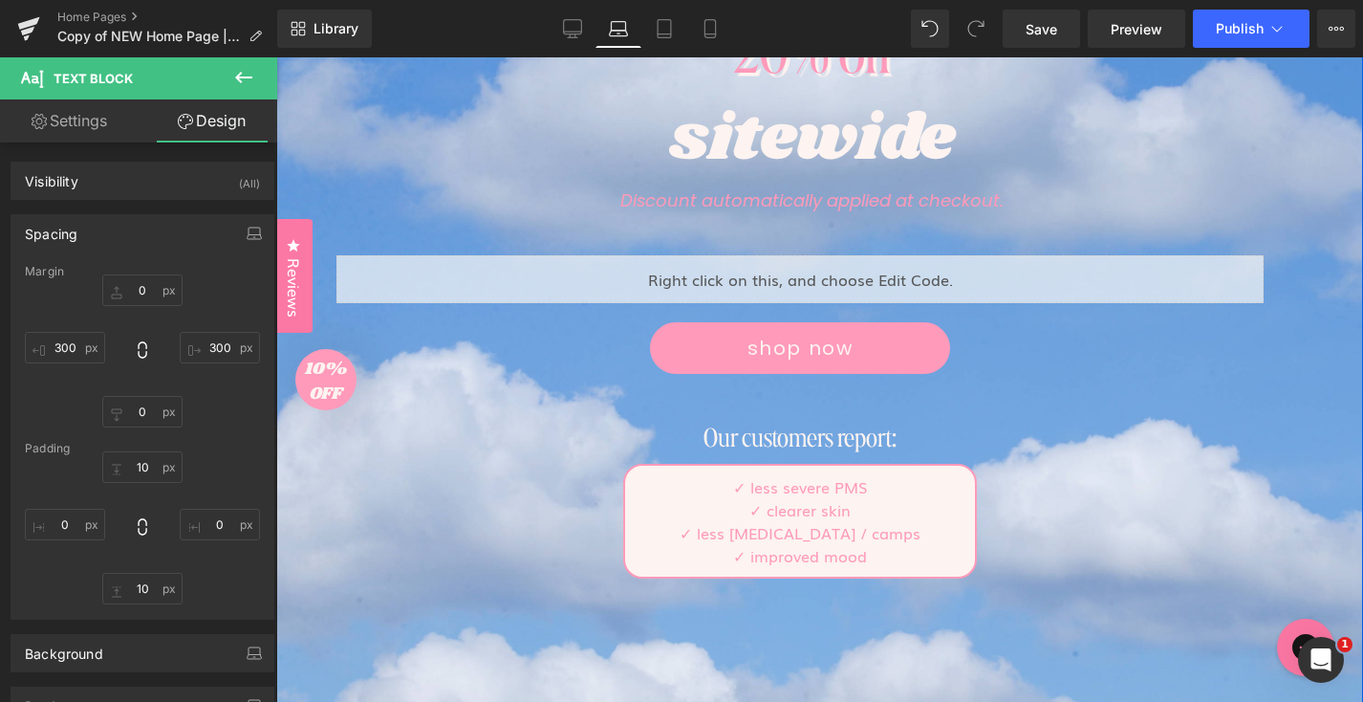
scroll to position [198, 0]
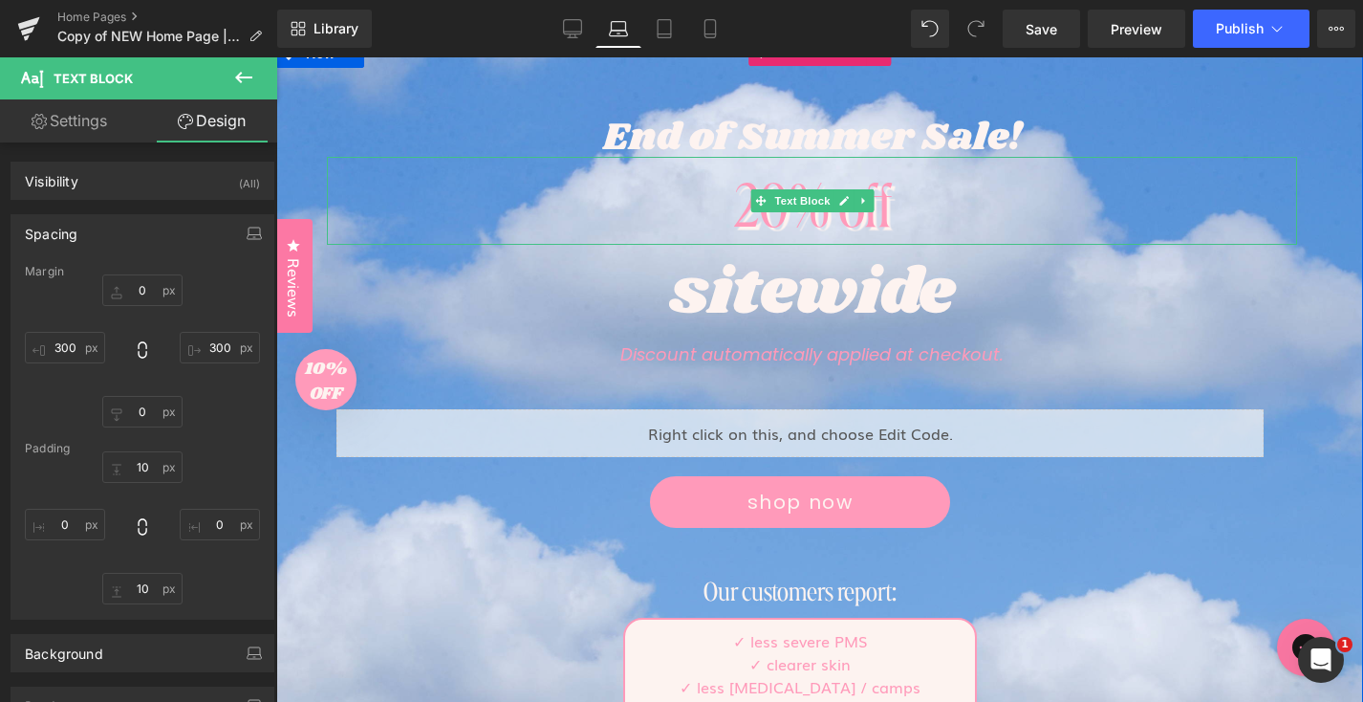
click at [859, 218] on div "20% off" at bounding box center [812, 201] width 970 height 88
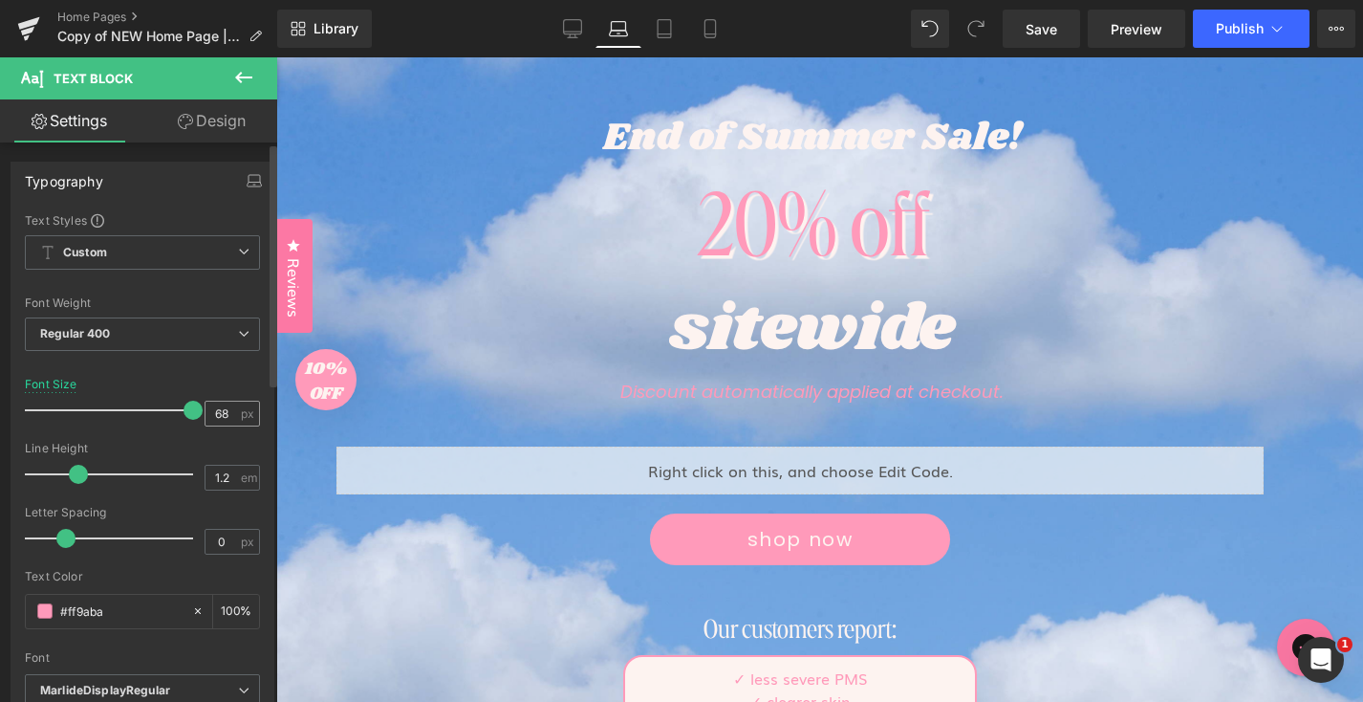
drag, startPoint x: 131, startPoint y: 413, endPoint x: 199, endPoint y: 414, distance: 67.9
click at [199, 414] on div "Font Size 68 px" at bounding box center [142, 410] width 235 height 64
click at [222, 412] on input "68" at bounding box center [222, 414] width 33 height 24
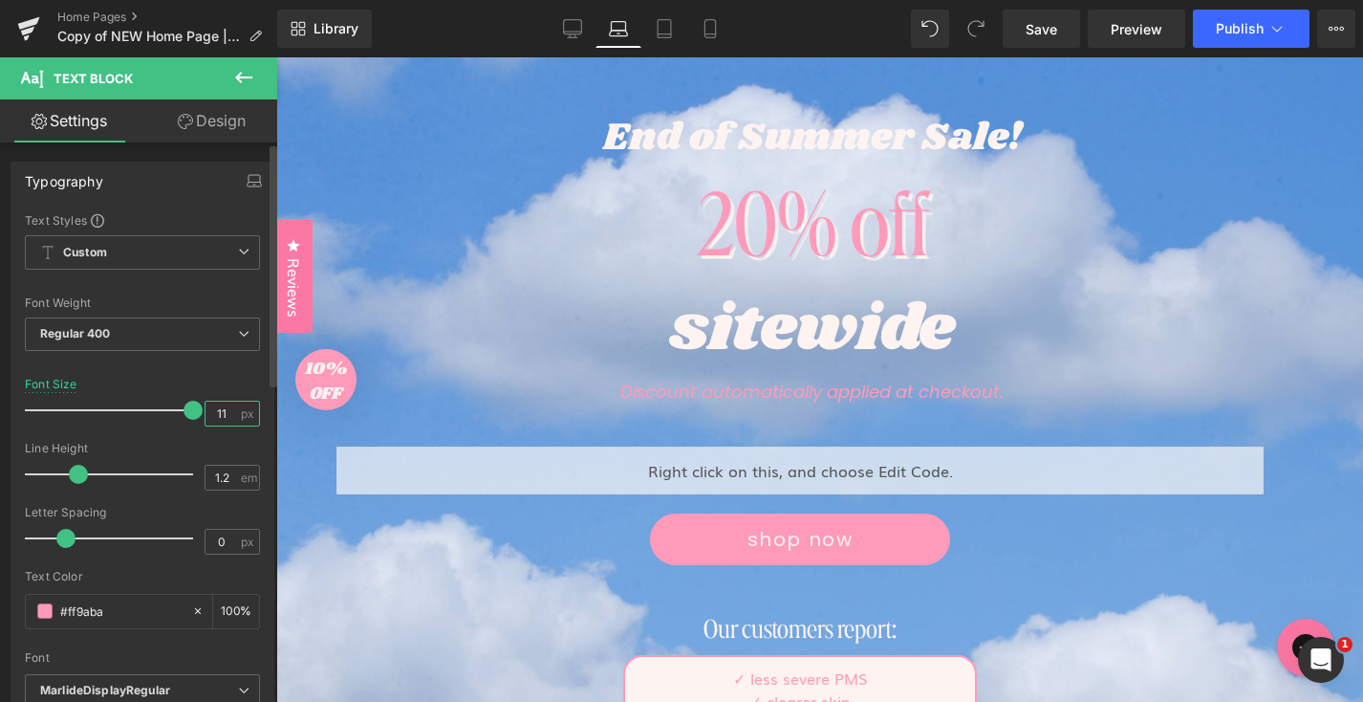
type input "1"
type input "2"
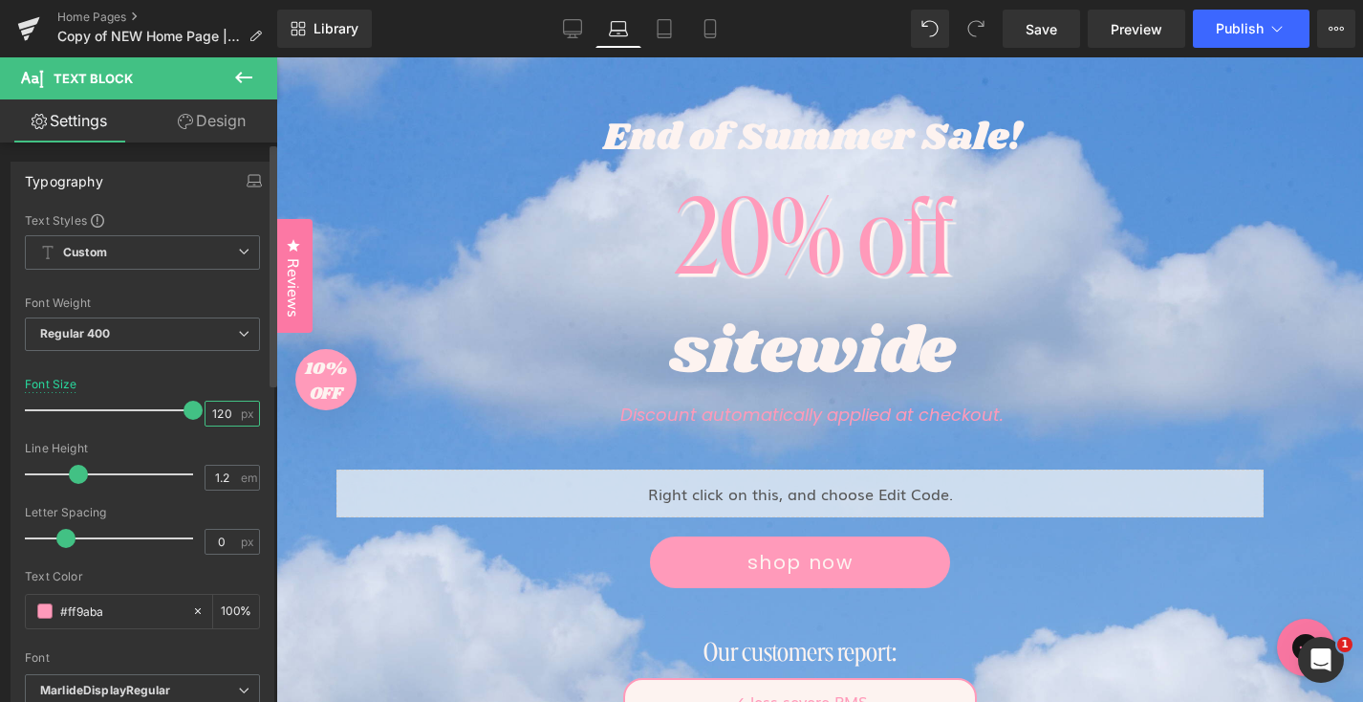
type input "120"
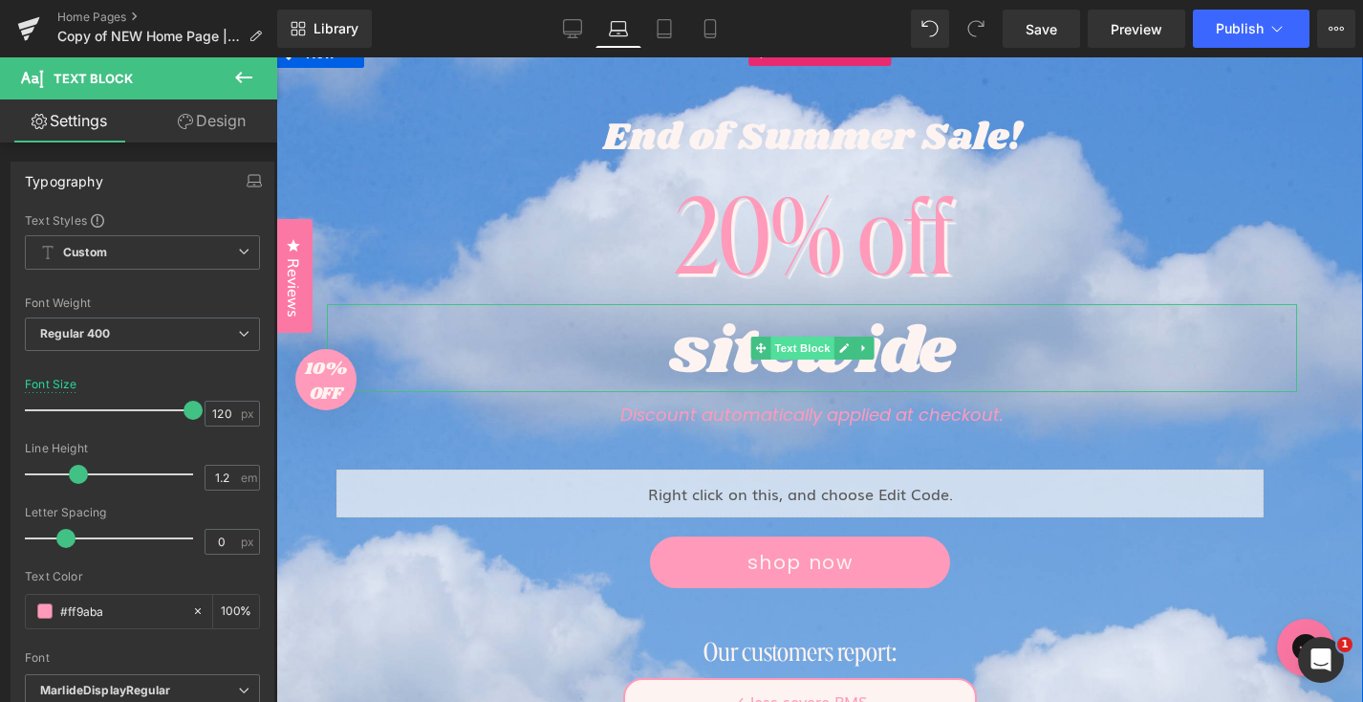
click at [793, 349] on span "Text Block" at bounding box center [802, 348] width 63 height 23
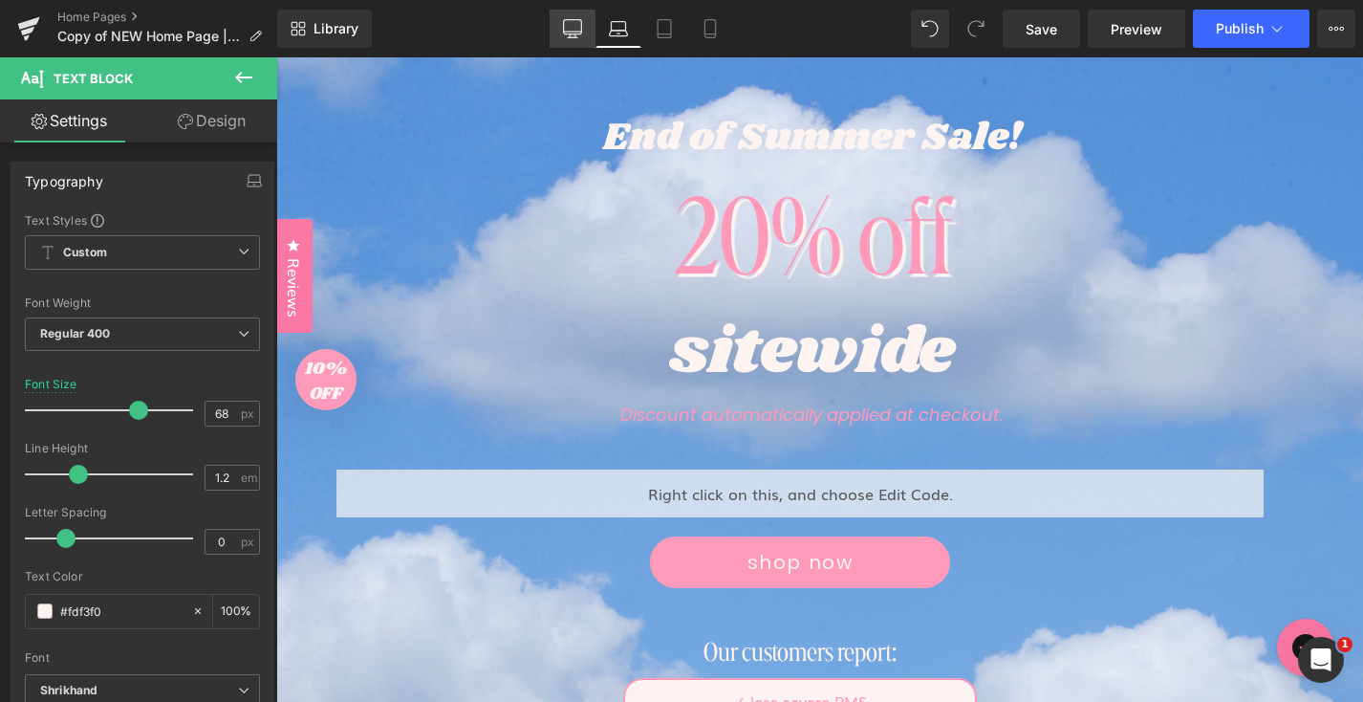
click at [578, 20] on icon at bounding box center [573, 27] width 18 height 14
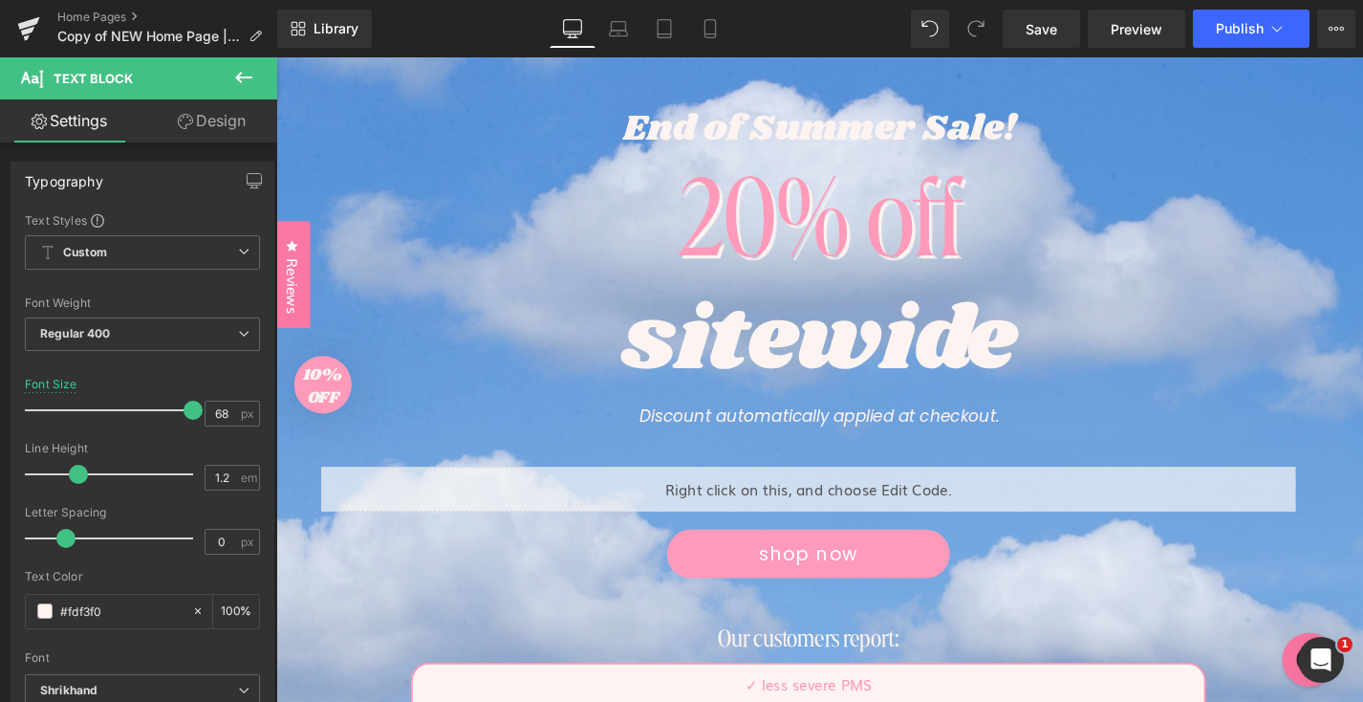
scroll to position [195, 0]
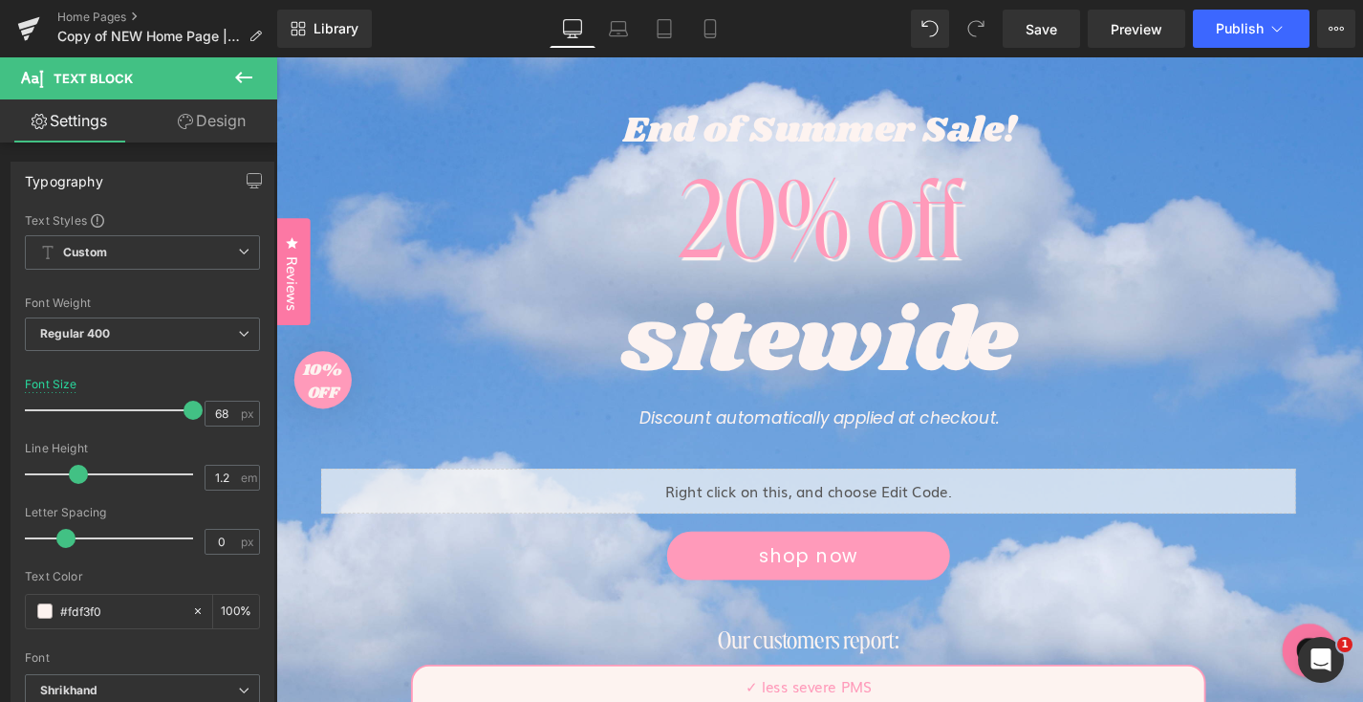
click at [848, 336] on div "sitewide" at bounding box center [855, 361] width 1080 height 115
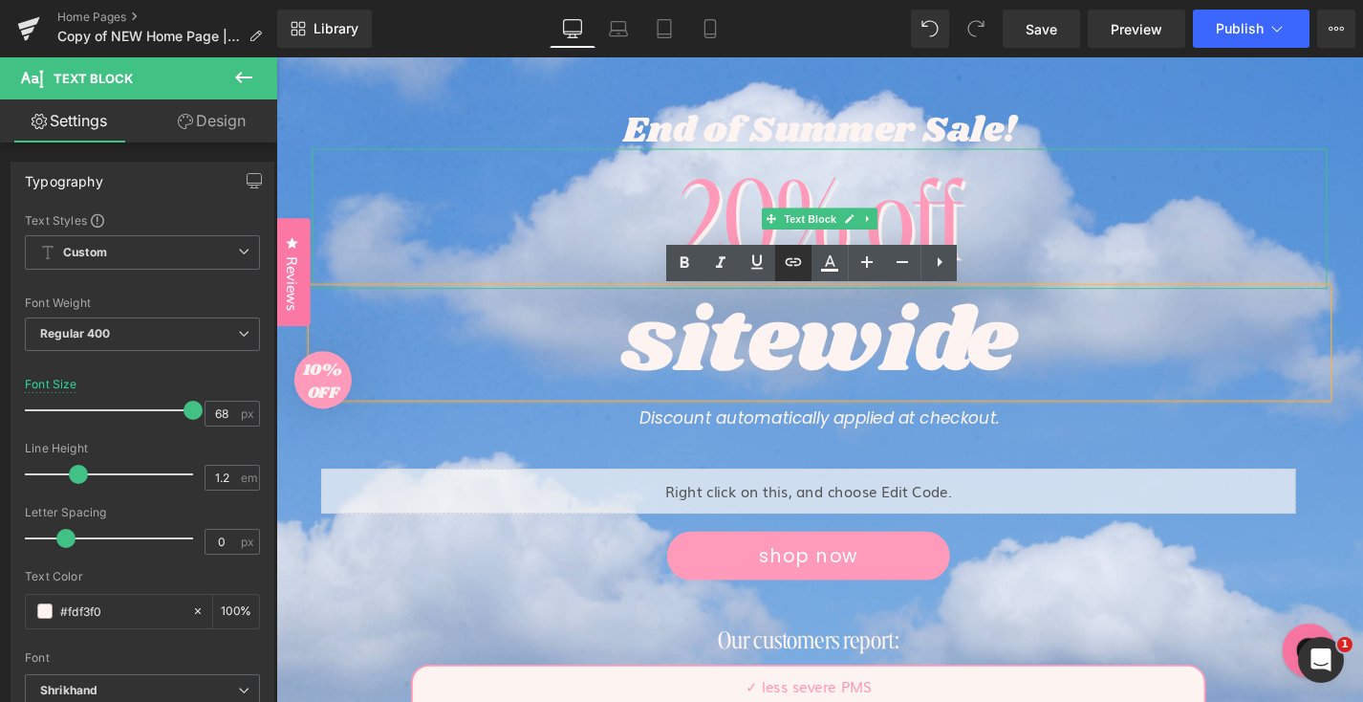
click at [847, 237] on span "Text Block" at bounding box center [844, 229] width 63 height 23
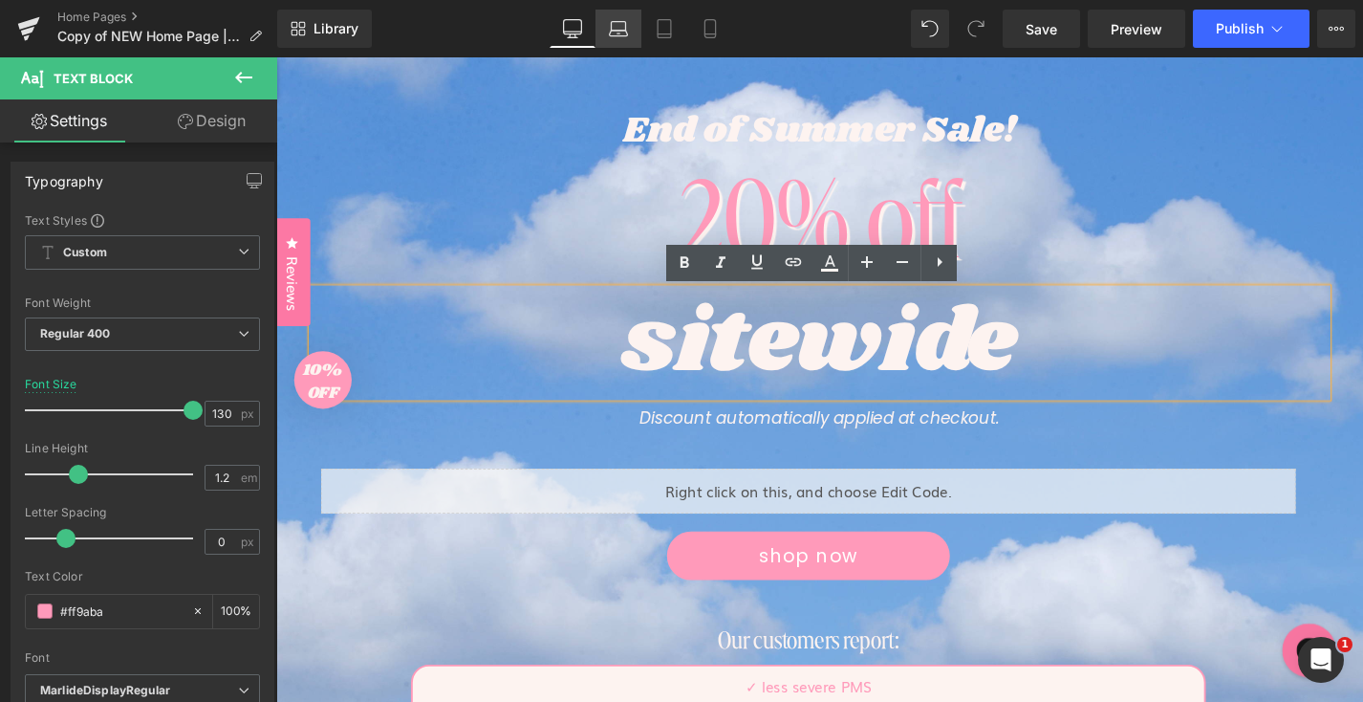
drag, startPoint x: 624, startPoint y: 30, endPoint x: 516, endPoint y: 174, distance: 180.3
click at [624, 31] on icon at bounding box center [619, 34] width 18 height 6
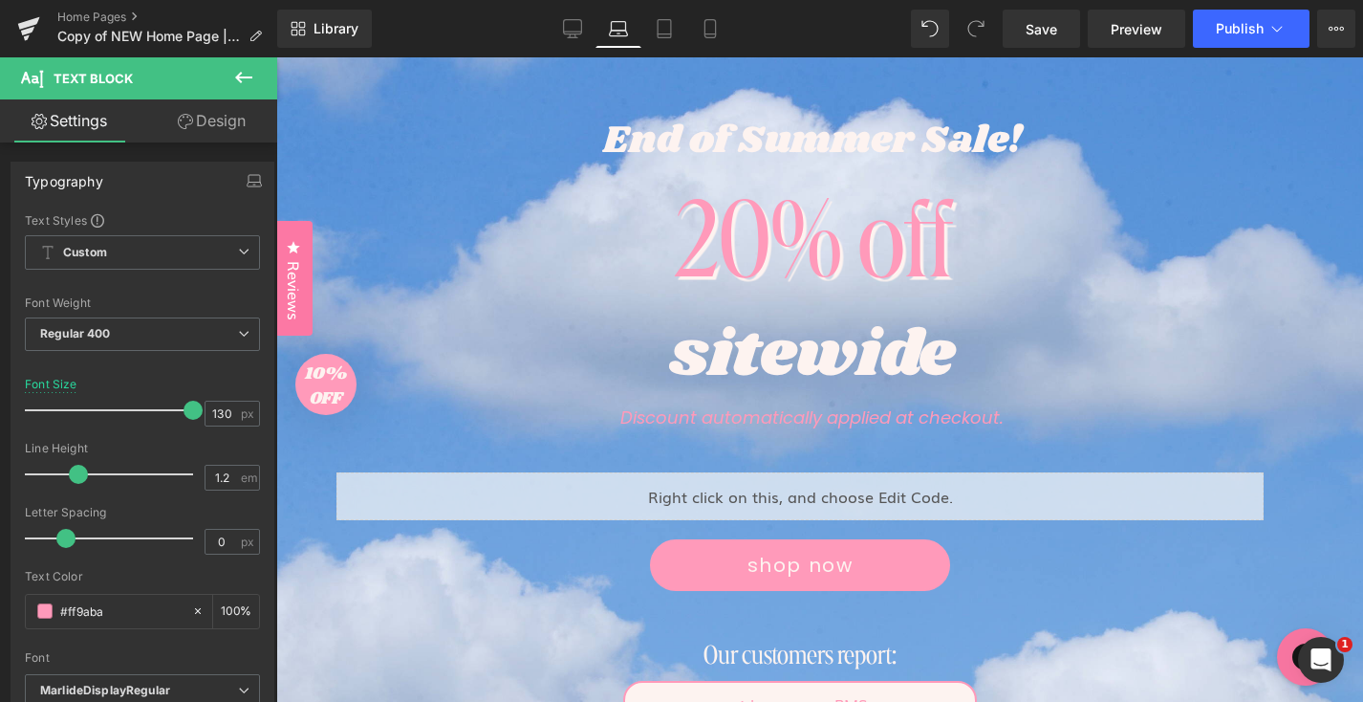
scroll to position [200, 0]
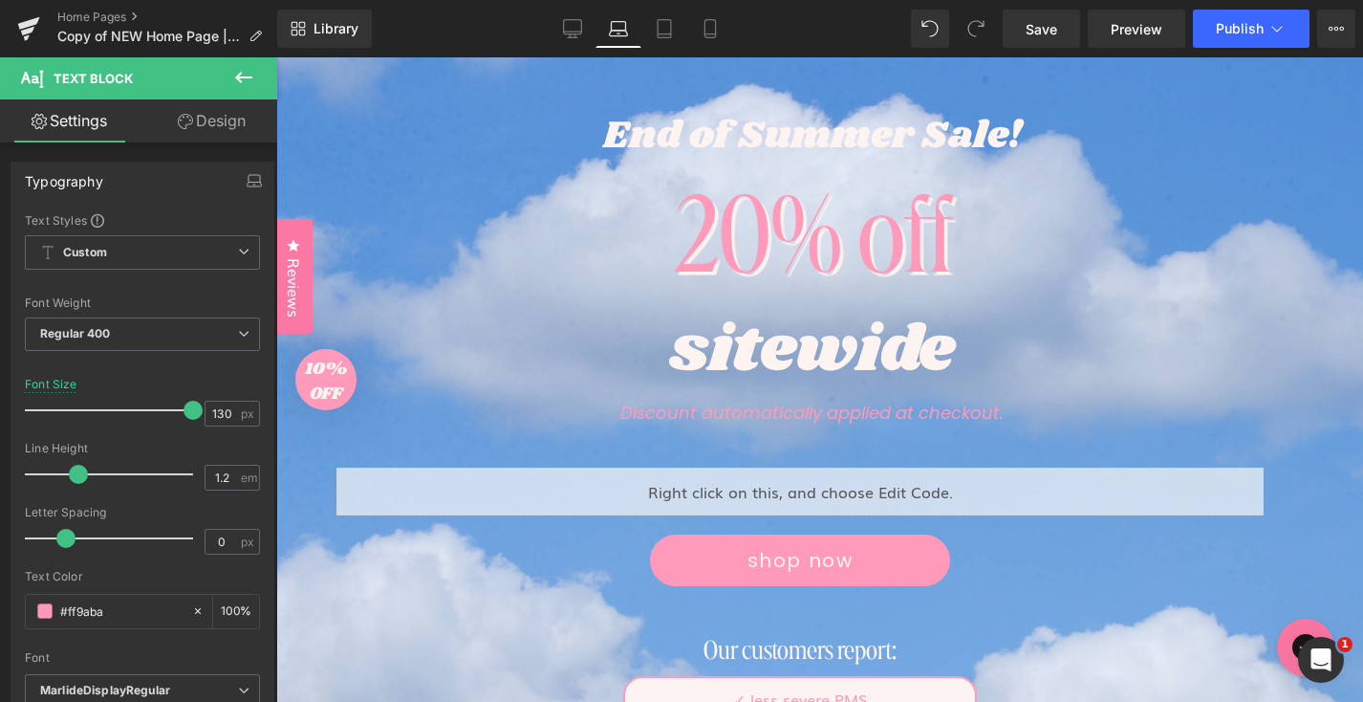
click at [793, 231] on div "20% off Text Block" at bounding box center [812, 228] width 970 height 147
click at [218, 415] on input "130" at bounding box center [222, 414] width 33 height 24
type input "130"
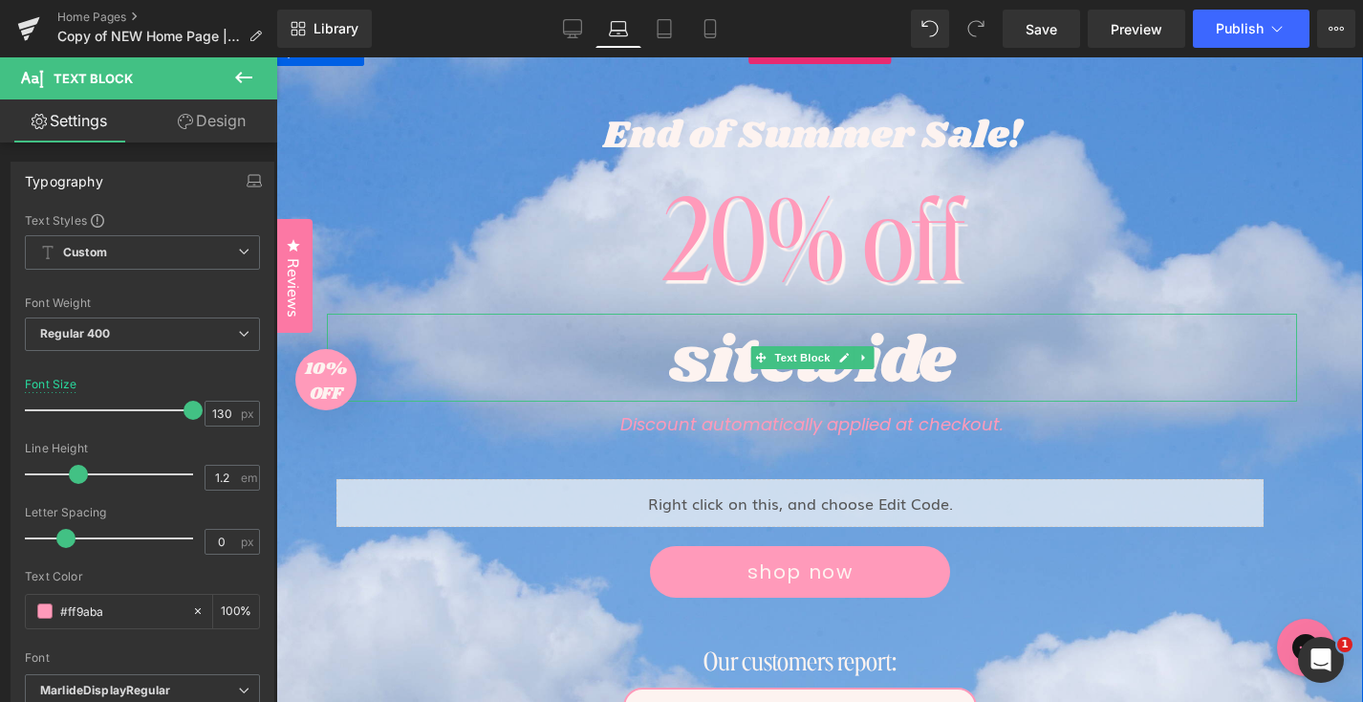
click at [717, 365] on div "sitewide" at bounding box center [812, 358] width 970 height 88
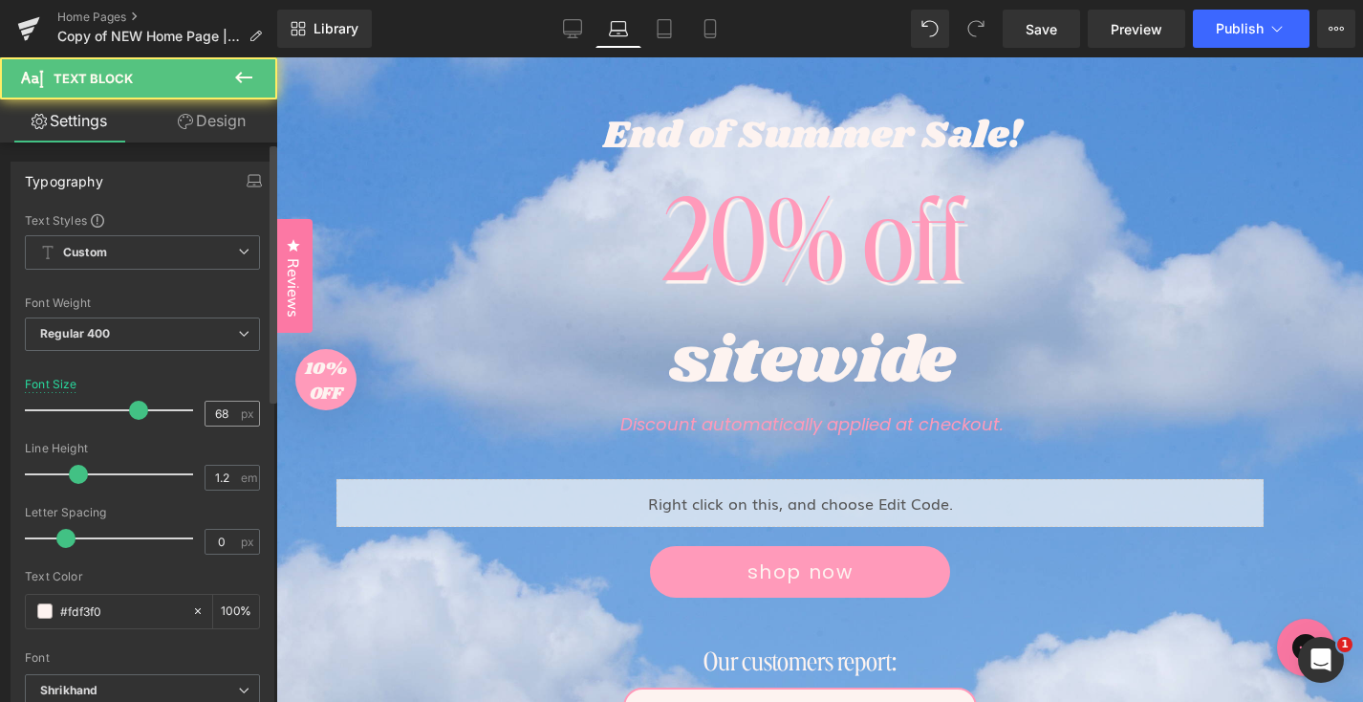
click at [206, 411] on input "68" at bounding box center [222, 414] width 33 height 24
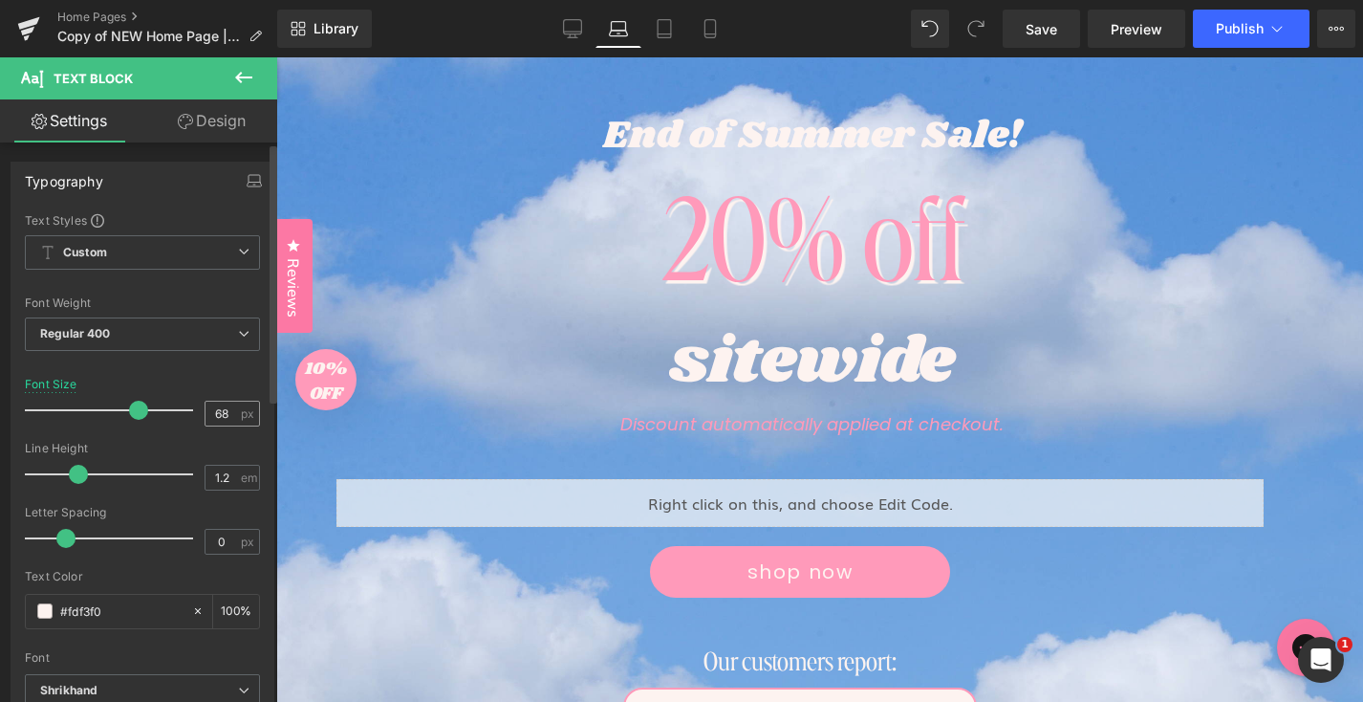
click at [206, 412] on input "68" at bounding box center [222, 414] width 33 height 24
type input "100"
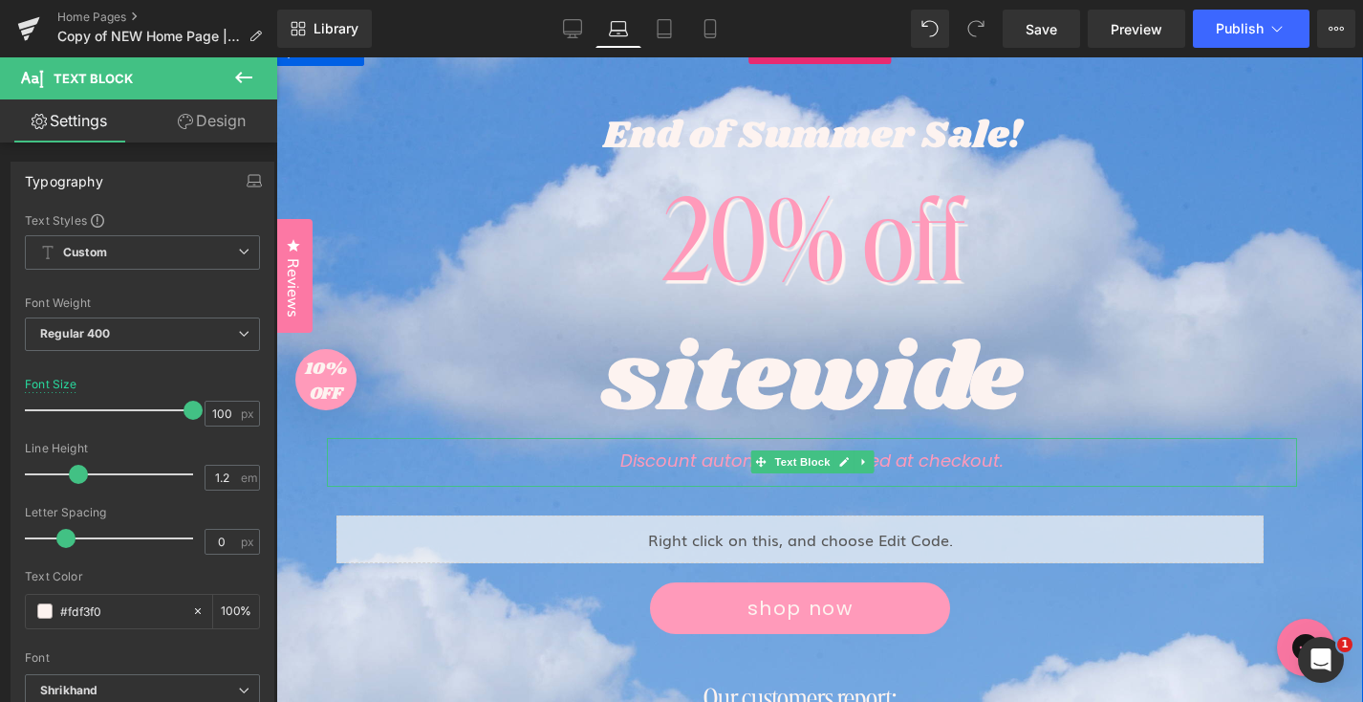
click at [884, 460] on icon "Discount automatically applied at checkout." at bounding box center [811, 462] width 383 height 17
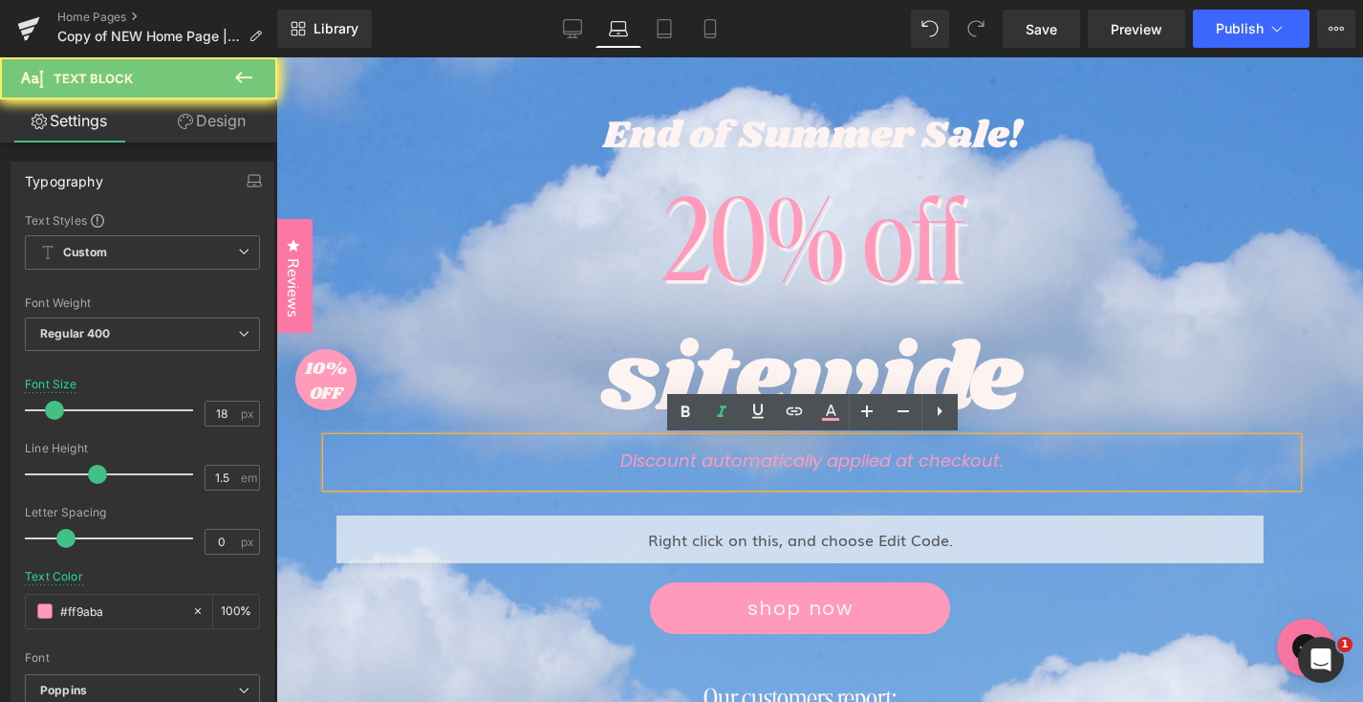
click at [884, 460] on icon "Discount automatically applied at checkout." at bounding box center [811, 462] width 383 height 17
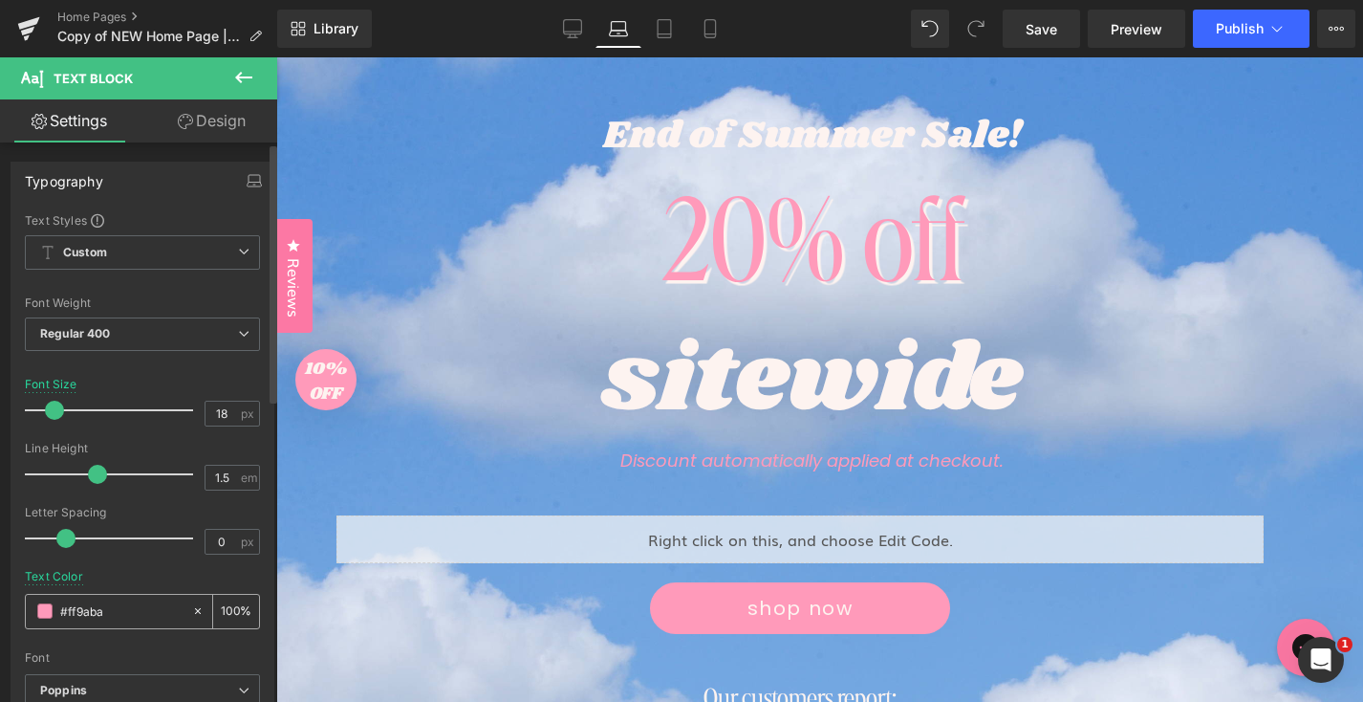
click at [126, 601] on input "#ff9aba" at bounding box center [121, 610] width 122 height 21
paste input "FDF3F0"
type input "FDF3F0"
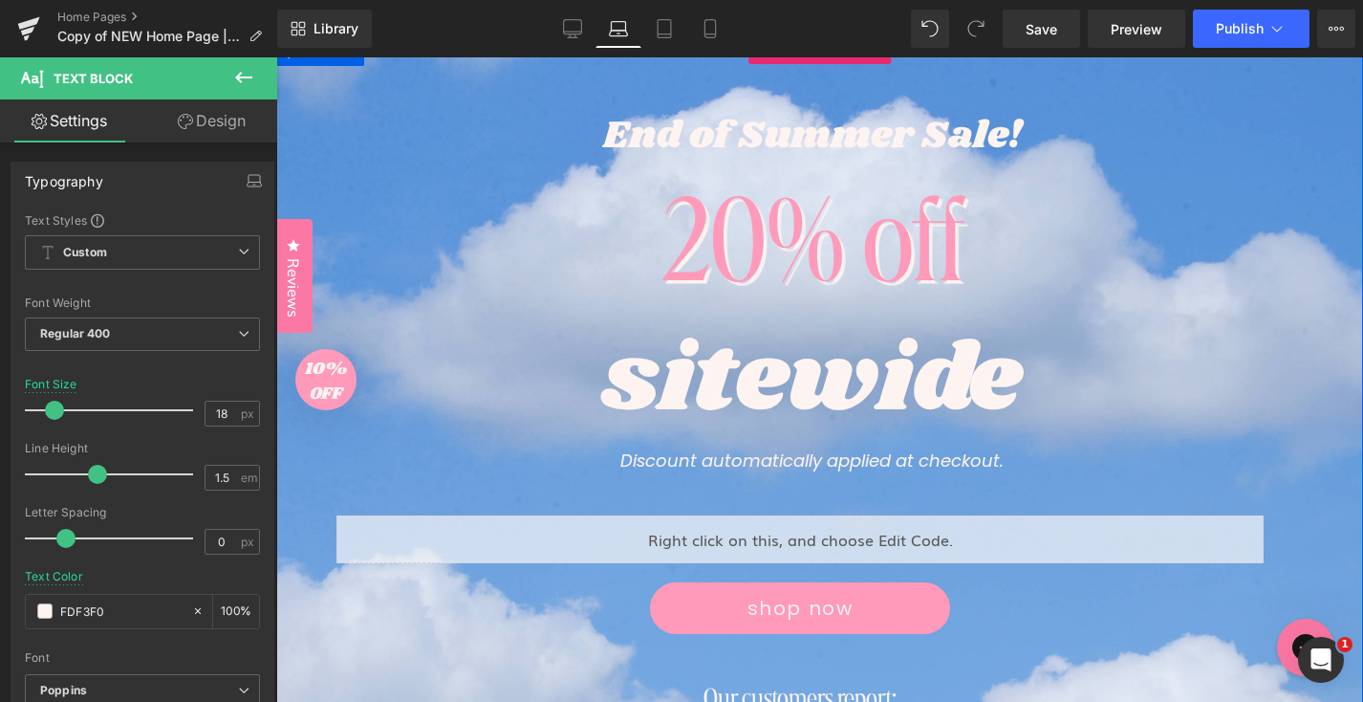
click at [1307, 438] on div "End of Summer Sale! Text Block 20% off Text Block sitewide Text Block Discount …" at bounding box center [812, 492] width 999 height 750
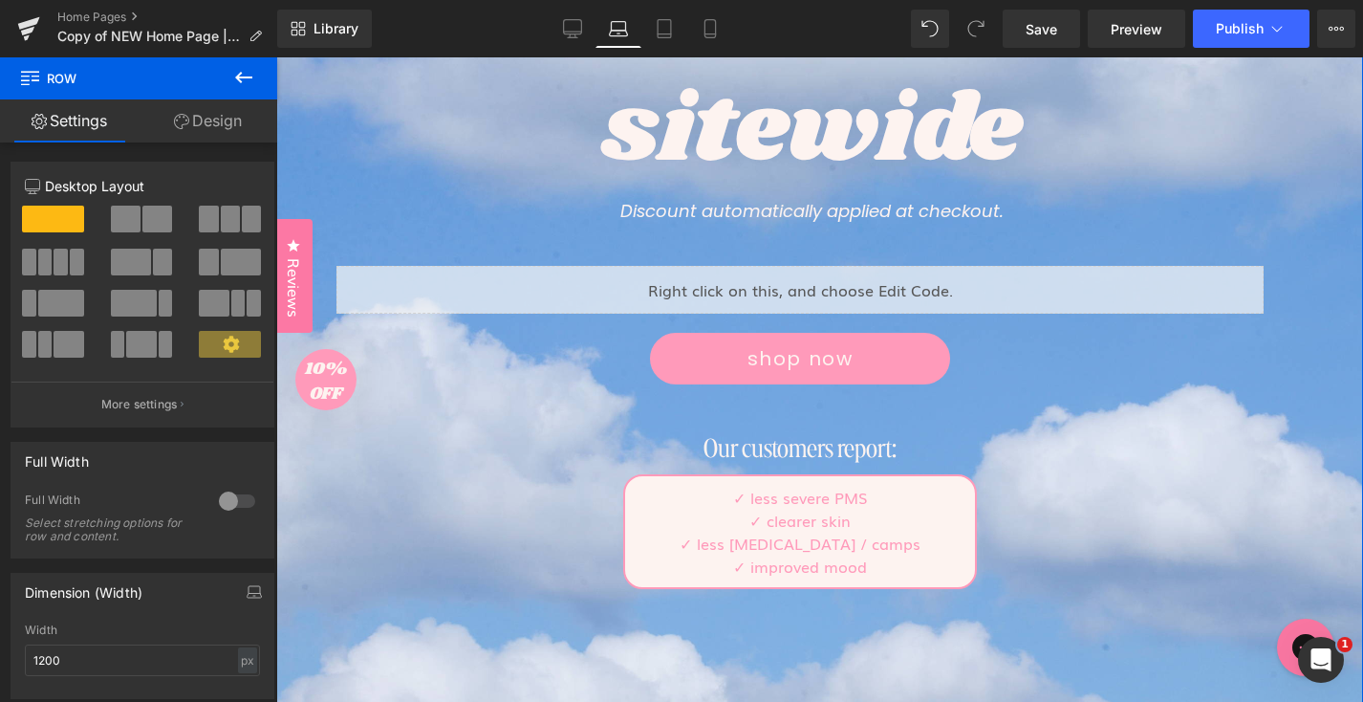
scroll to position [369, 0]
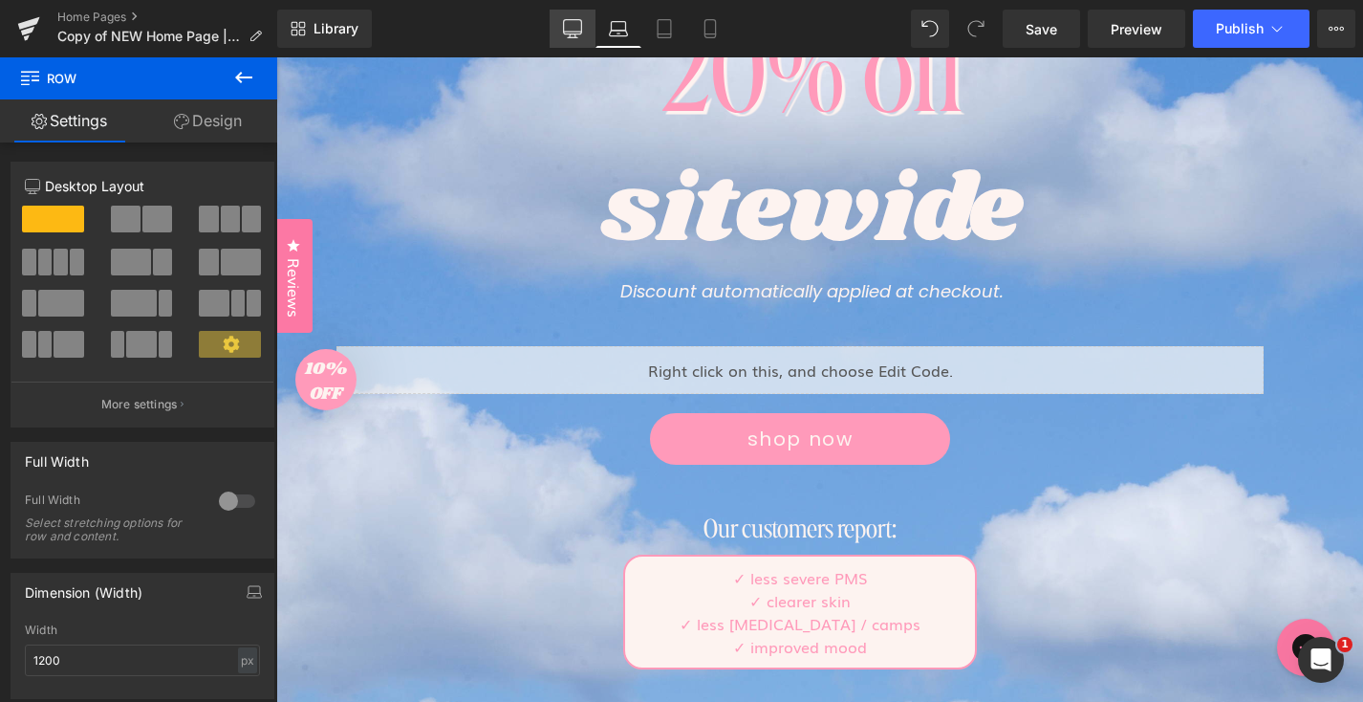
click at [565, 34] on icon at bounding box center [572, 28] width 19 height 19
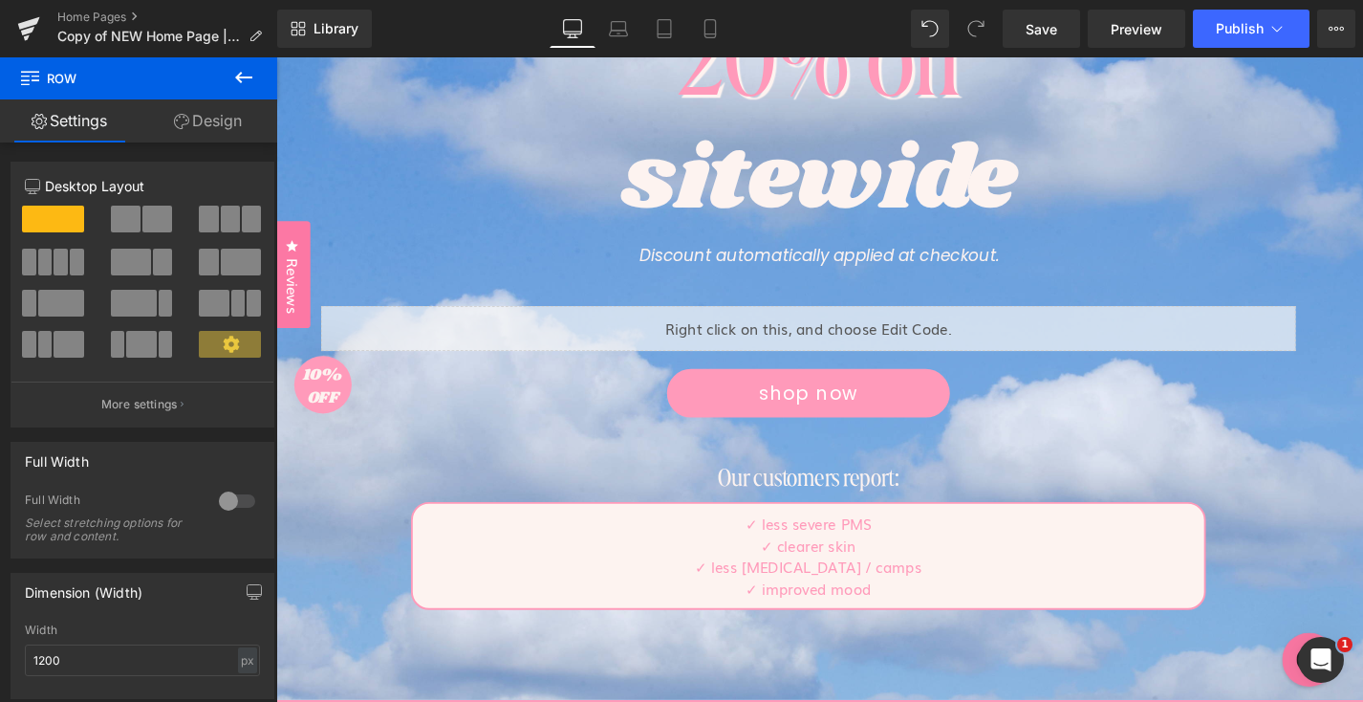
scroll to position [0, 0]
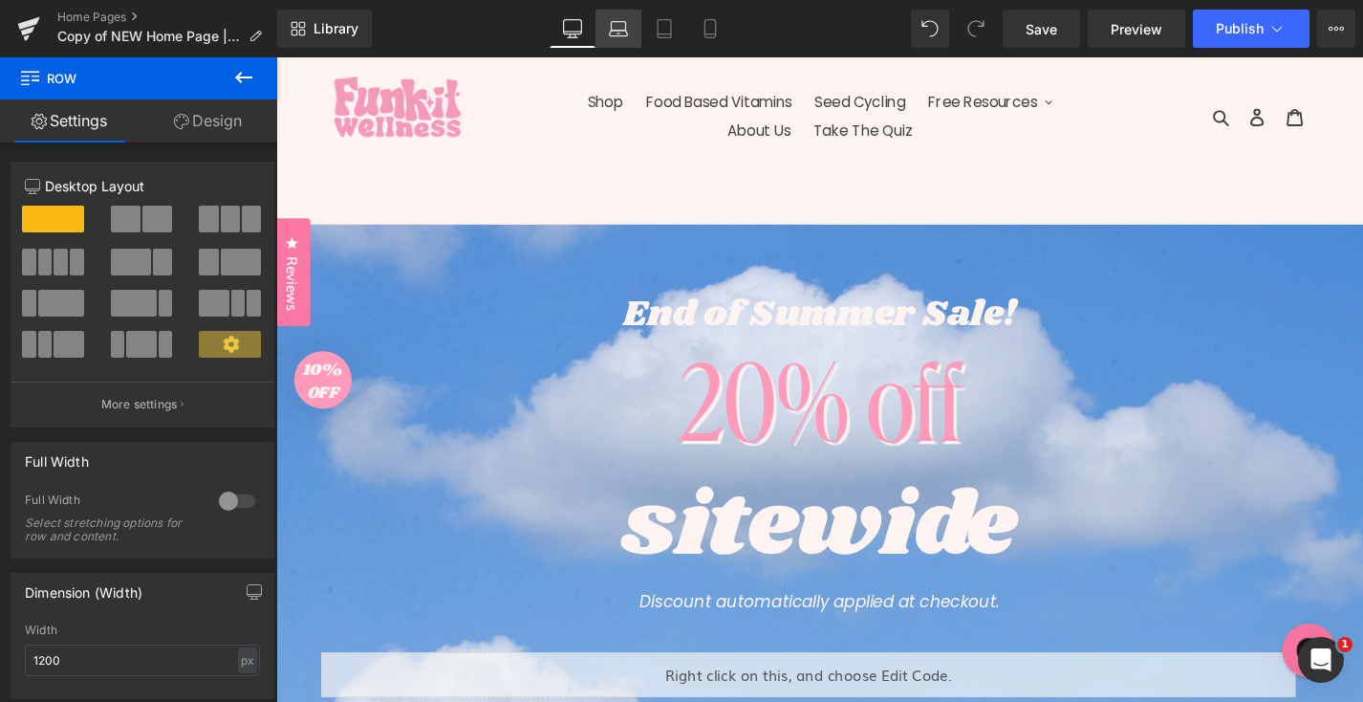
drag, startPoint x: 615, startPoint y: 35, endPoint x: 708, endPoint y: 193, distance: 183.5
click at [615, 35] on icon at bounding box center [619, 34] width 18 height 6
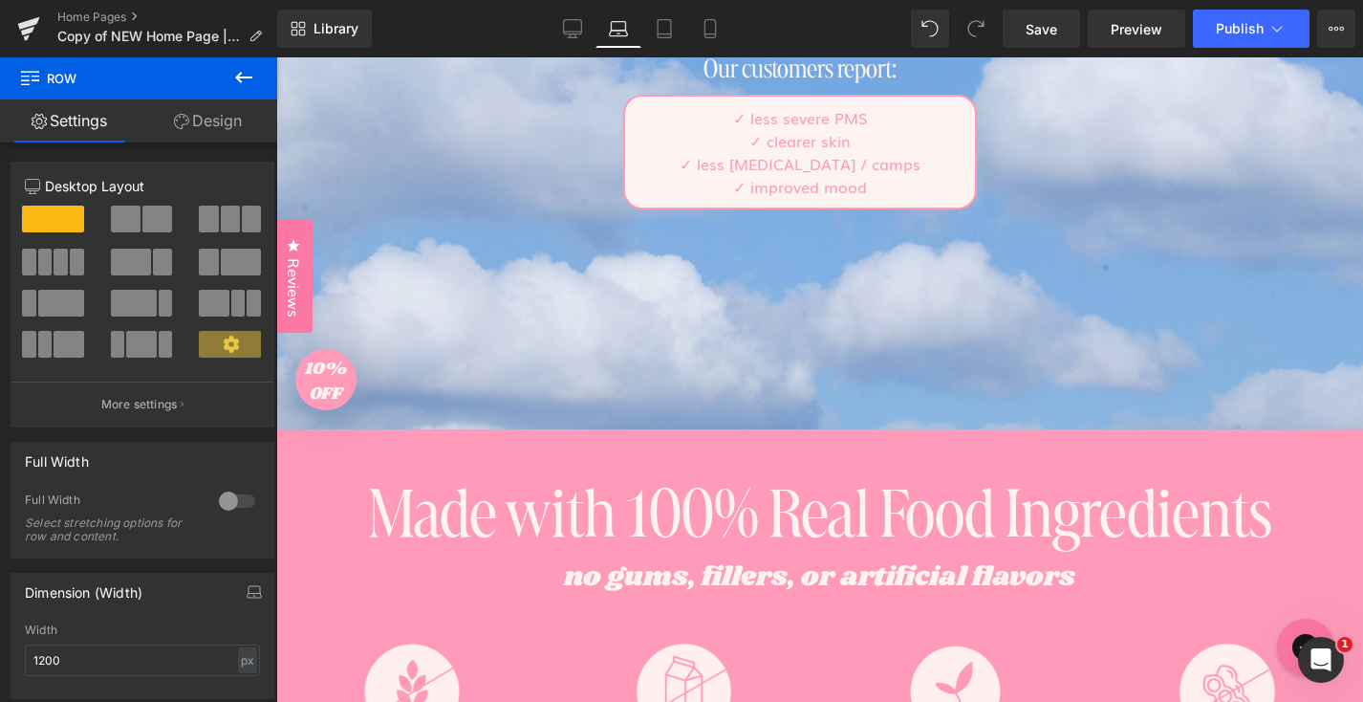
scroll to position [831, 0]
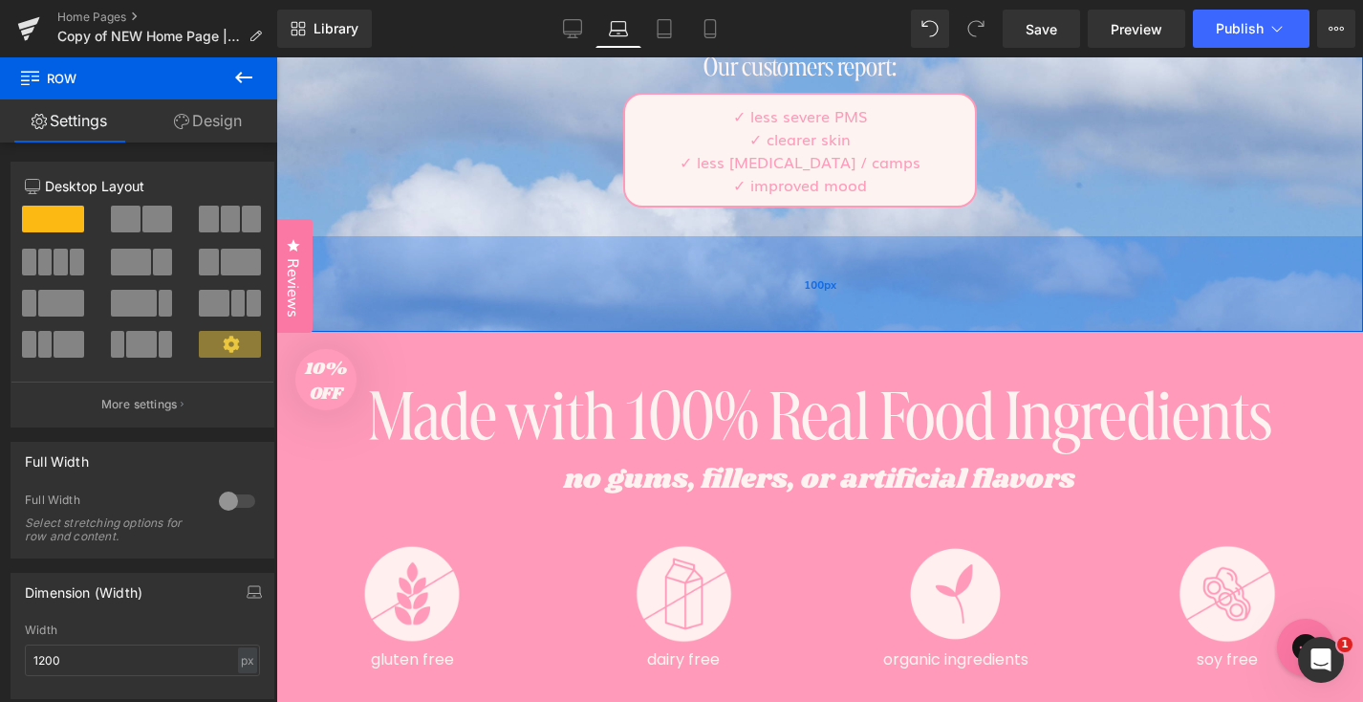
drag, startPoint x: 783, startPoint y: 402, endPoint x: 793, endPoint y: 306, distance: 96.1
click at [793, 306] on div "100px" at bounding box center [819, 284] width 1087 height 96
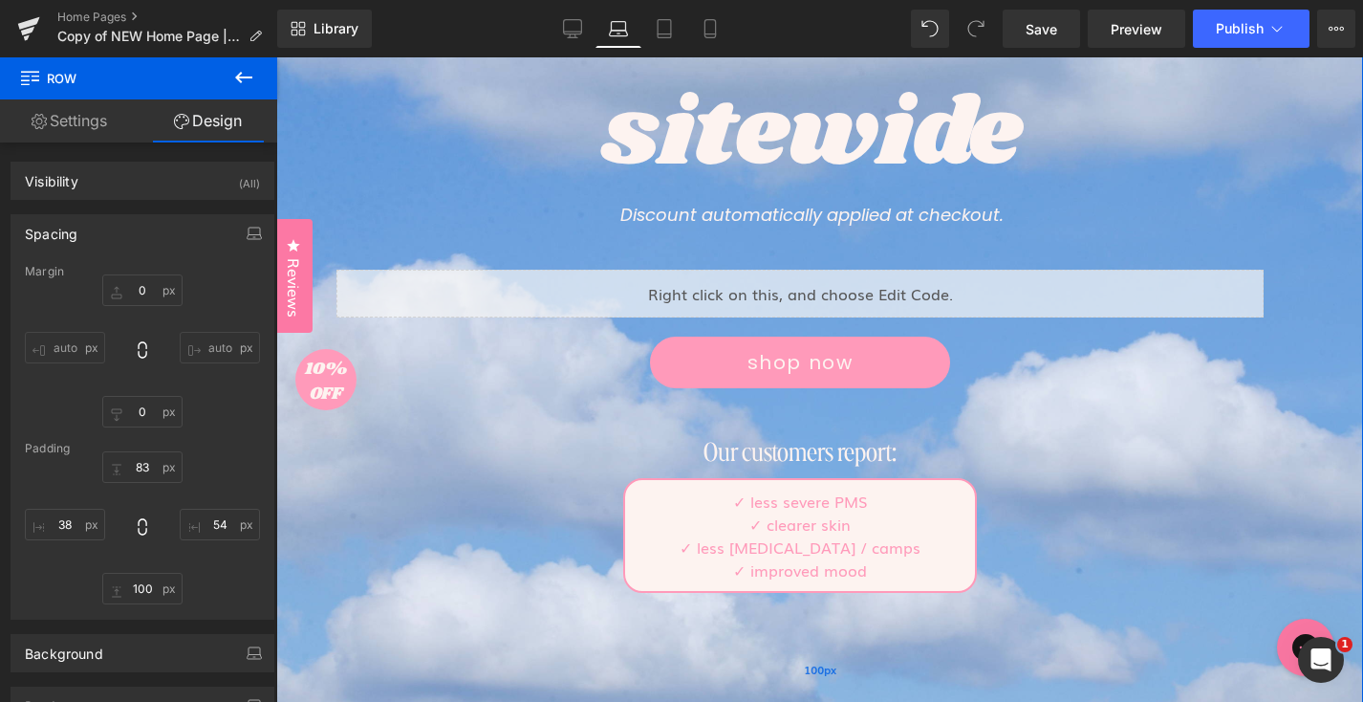
scroll to position [476, 0]
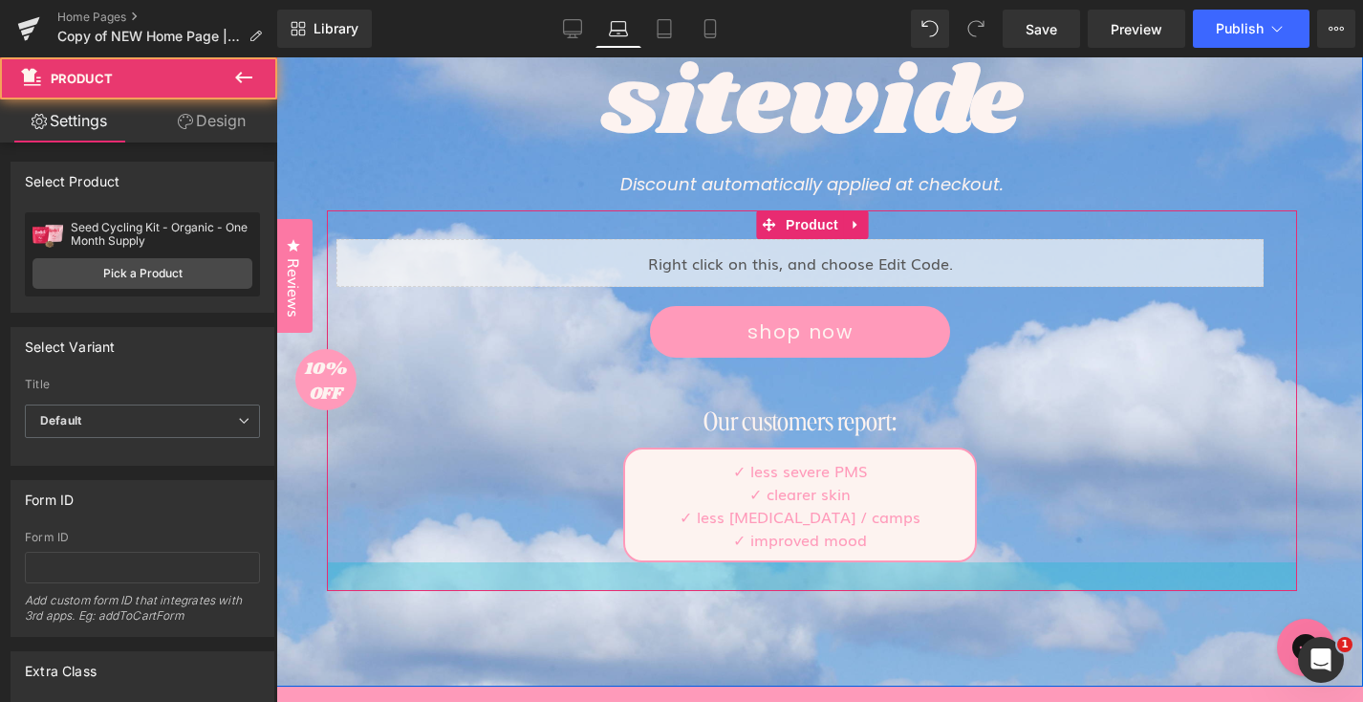
click at [746, 583] on div at bounding box center [812, 576] width 970 height 29
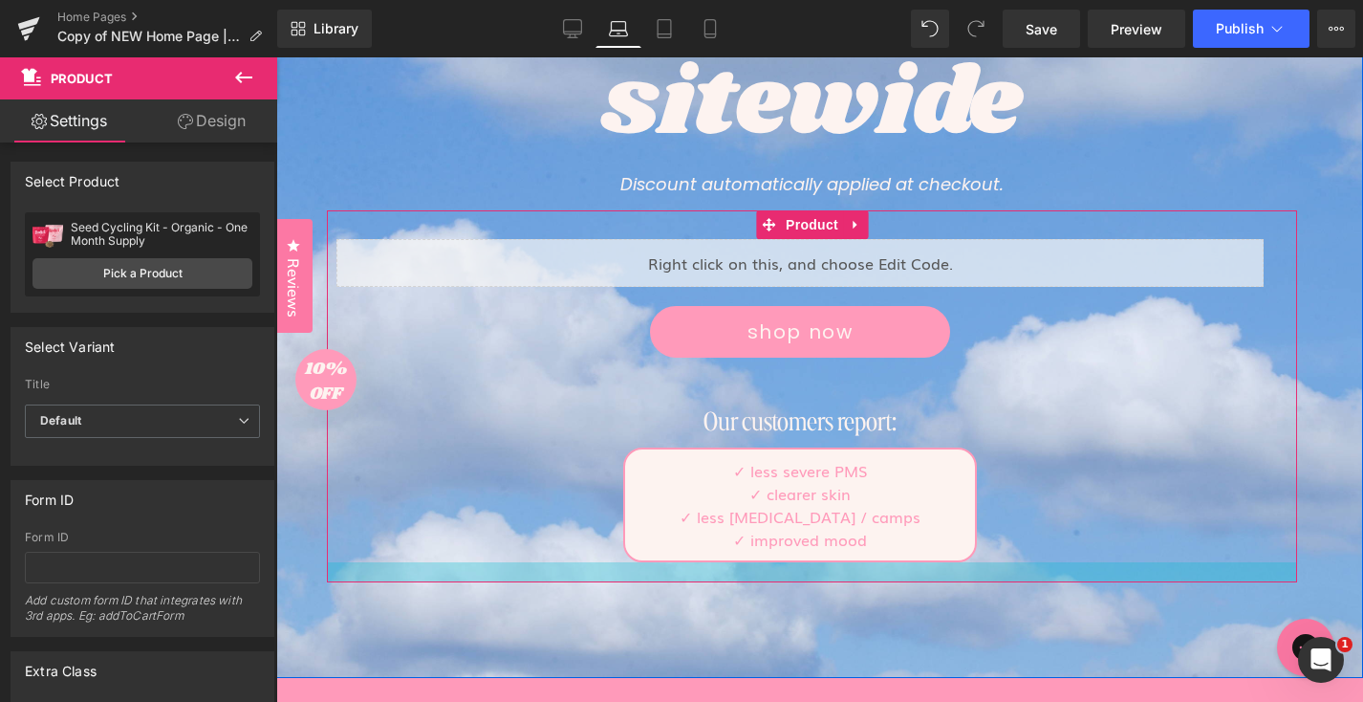
click at [746, 575] on div at bounding box center [812, 572] width 970 height 20
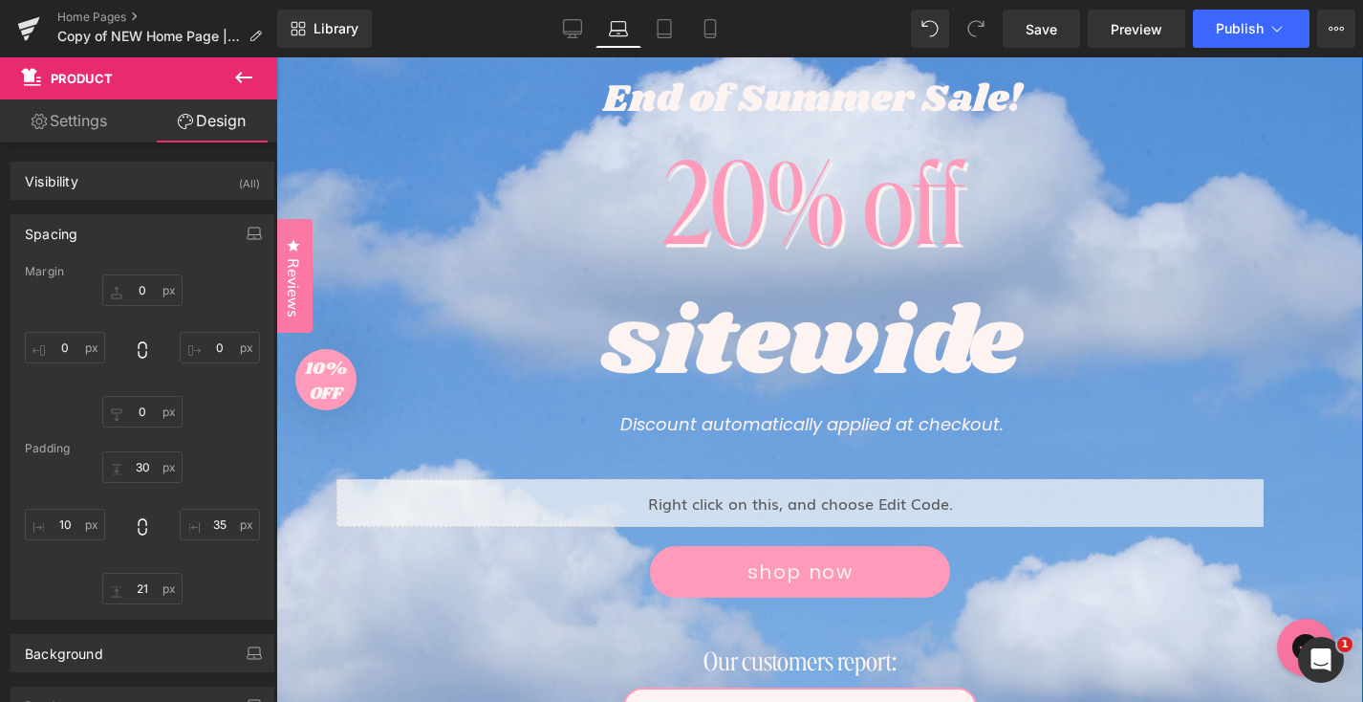
scroll to position [471, 0]
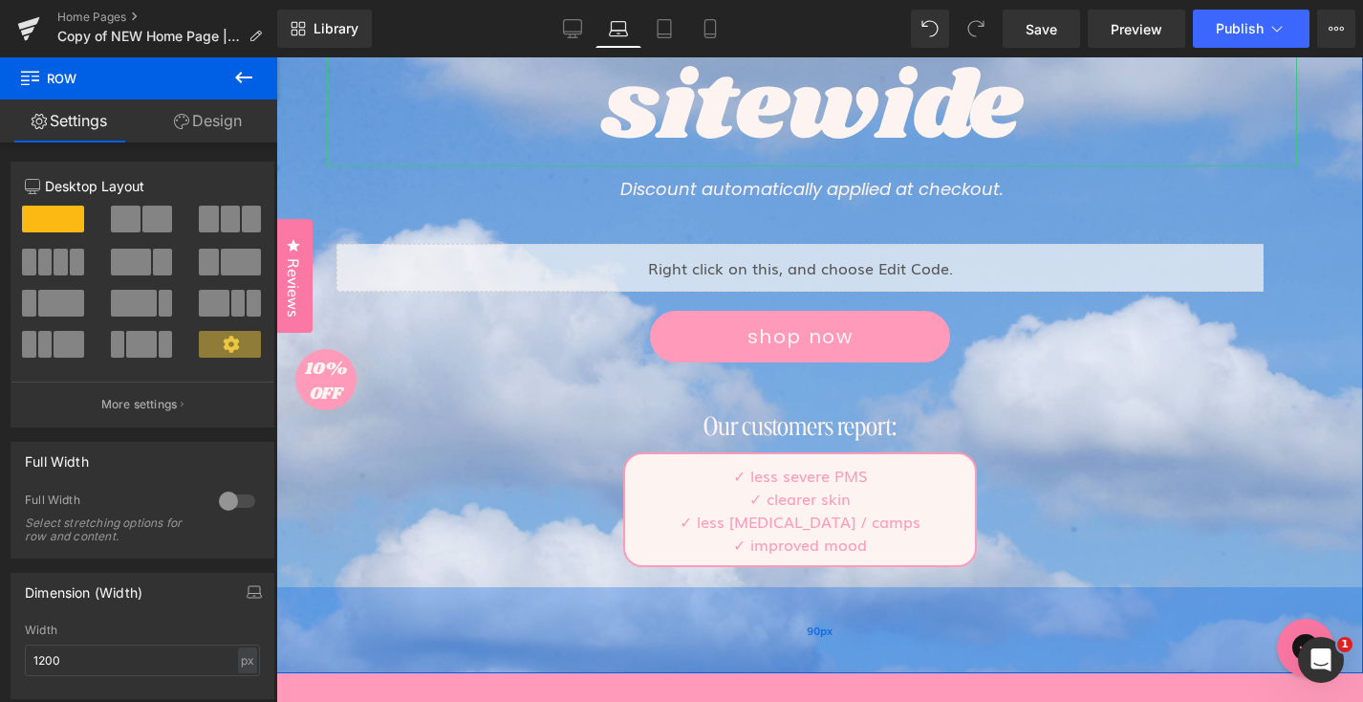
drag, startPoint x: 838, startPoint y: 657, endPoint x: 837, endPoint y: 647, distance: 9.6
click at [837, 647] on div "90px" at bounding box center [819, 630] width 1087 height 86
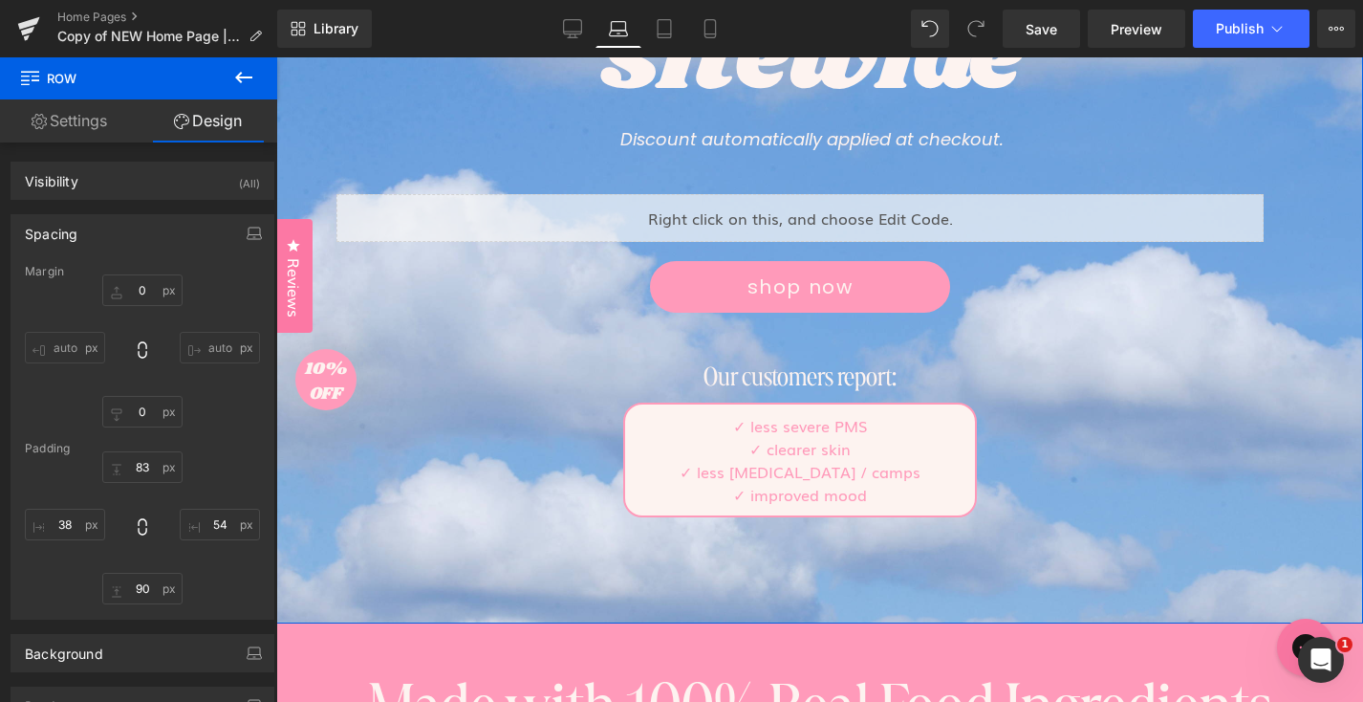
scroll to position [346, 0]
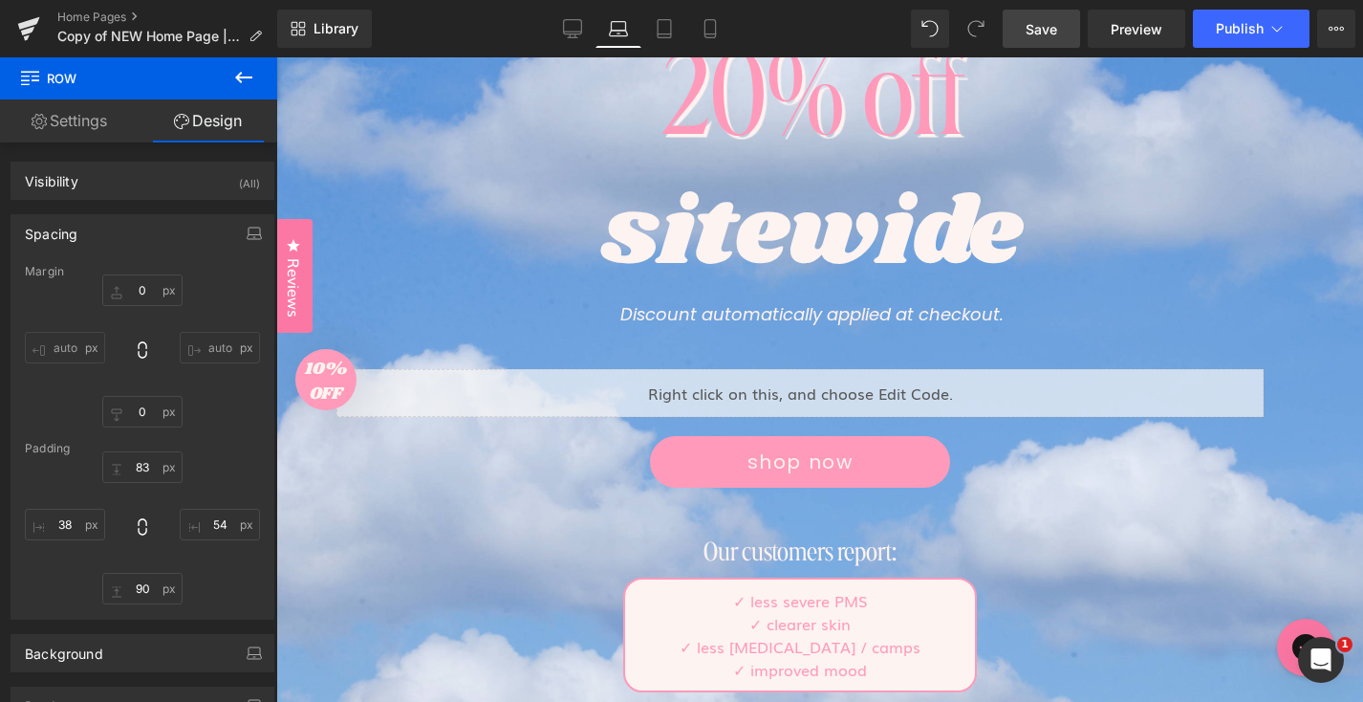
click at [1047, 36] on span "Save" at bounding box center [1042, 29] width 32 height 20
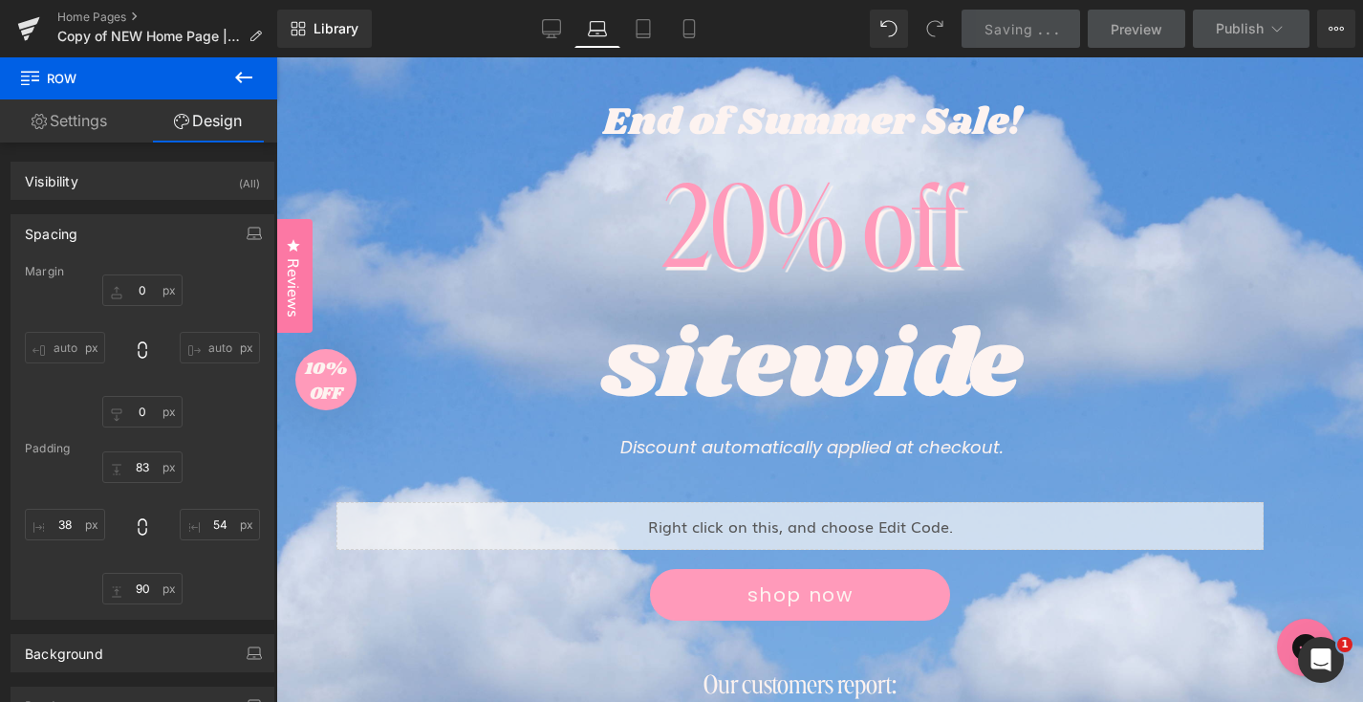
scroll to position [171, 0]
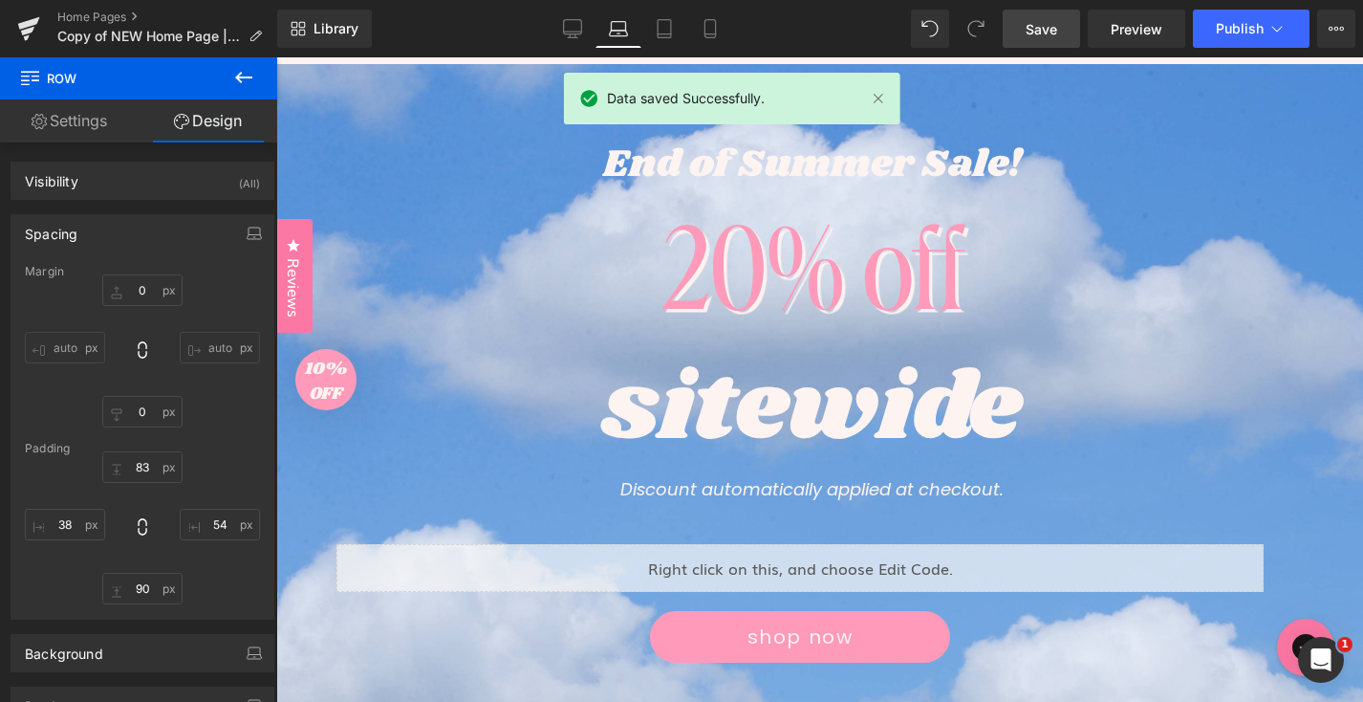
click at [750, 262] on div "20% off" at bounding box center [812, 263] width 970 height 159
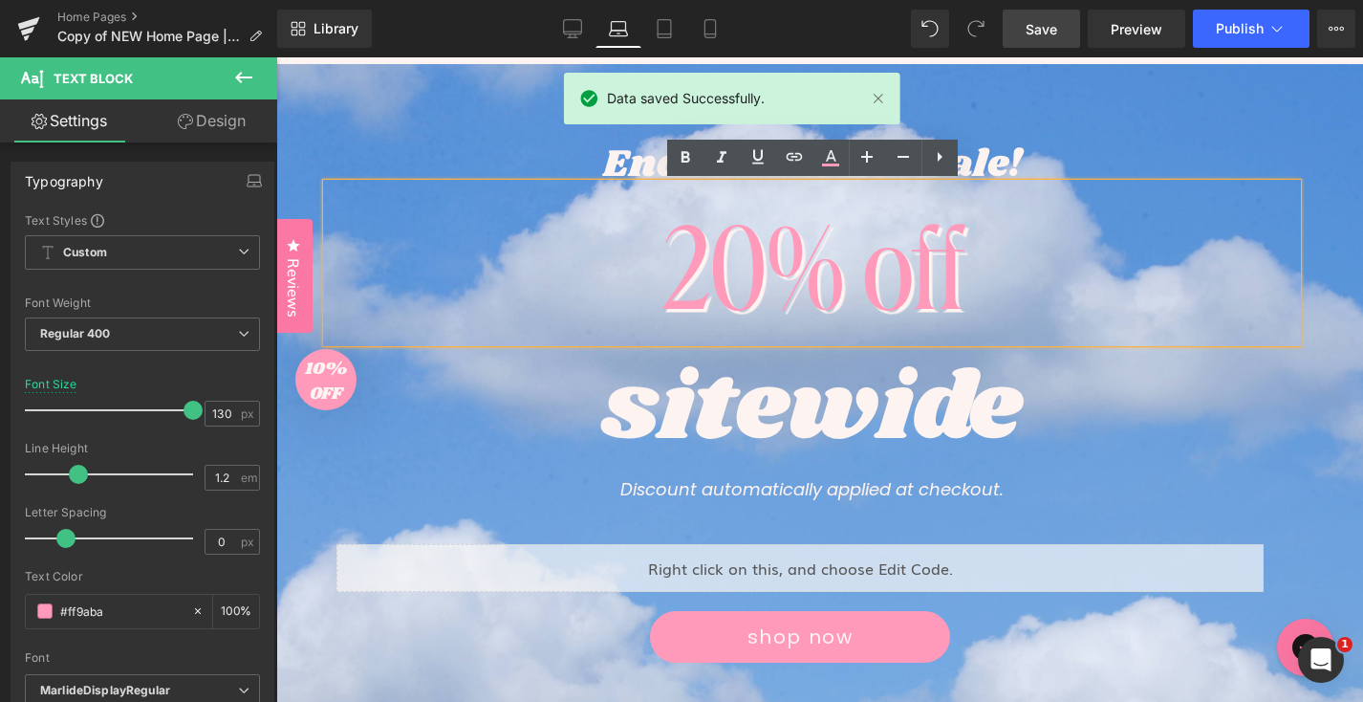
click at [230, 120] on link "Design" at bounding box center [211, 120] width 139 height 43
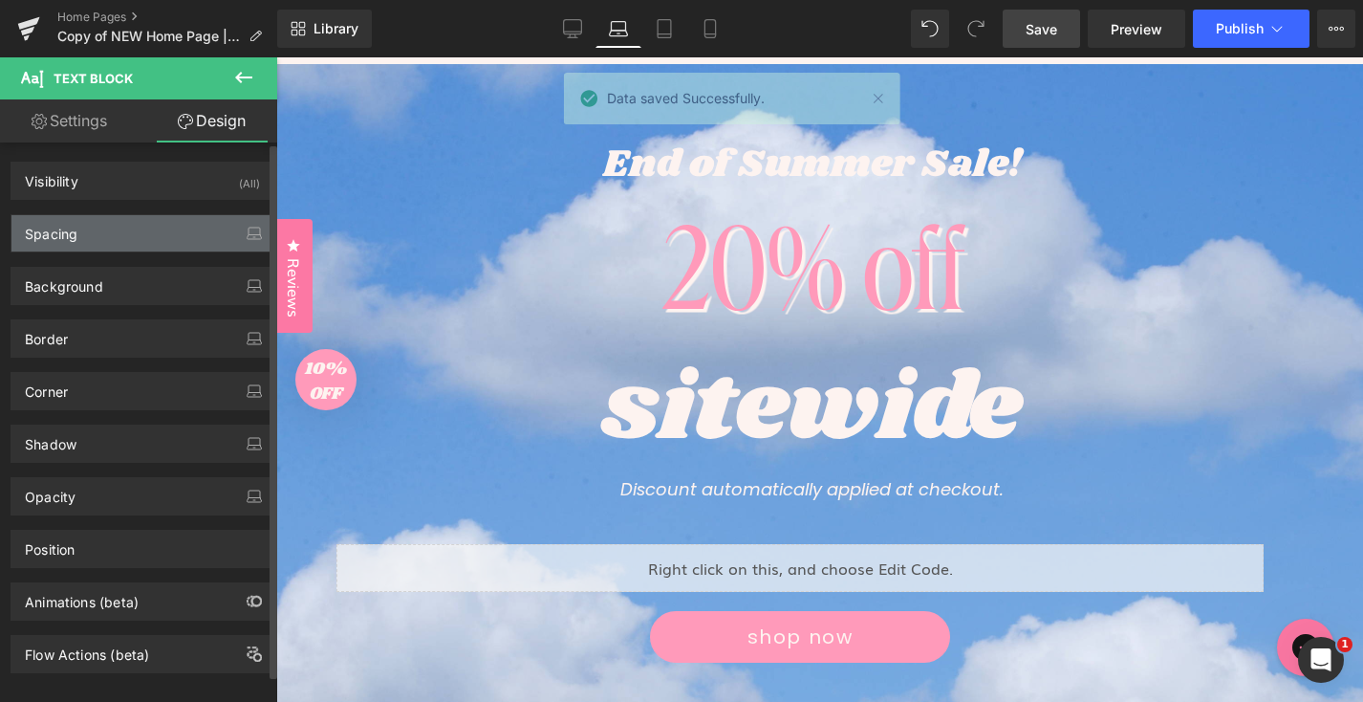
click at [162, 220] on div "Spacing" at bounding box center [142, 233] width 262 height 36
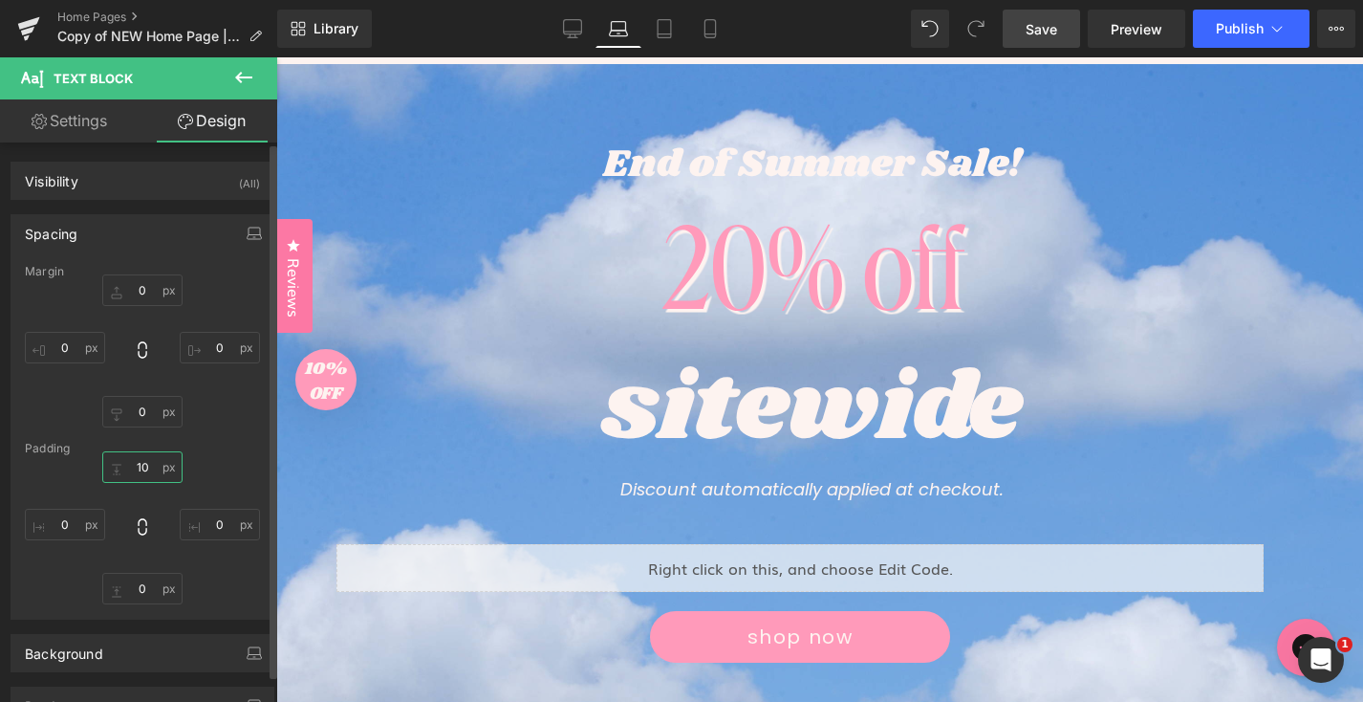
click at [131, 464] on input "10" at bounding box center [142, 467] width 80 height 32
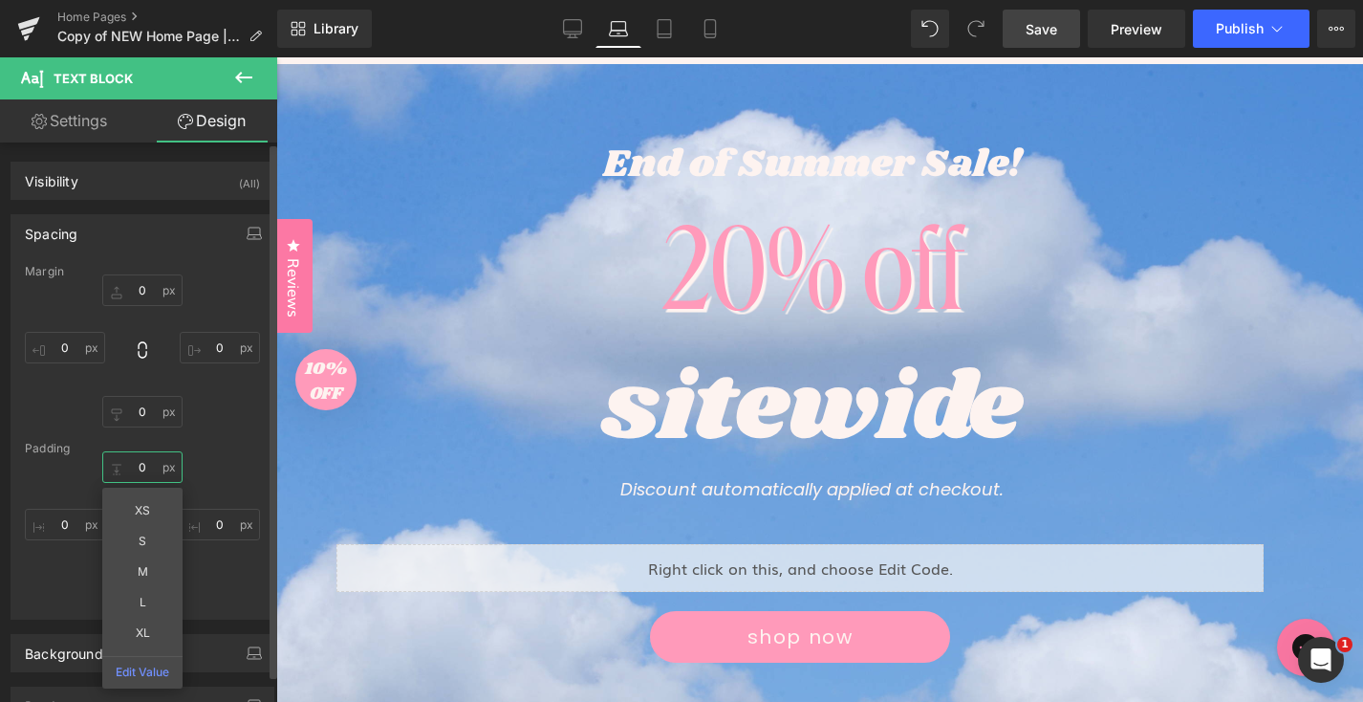
type input "0"
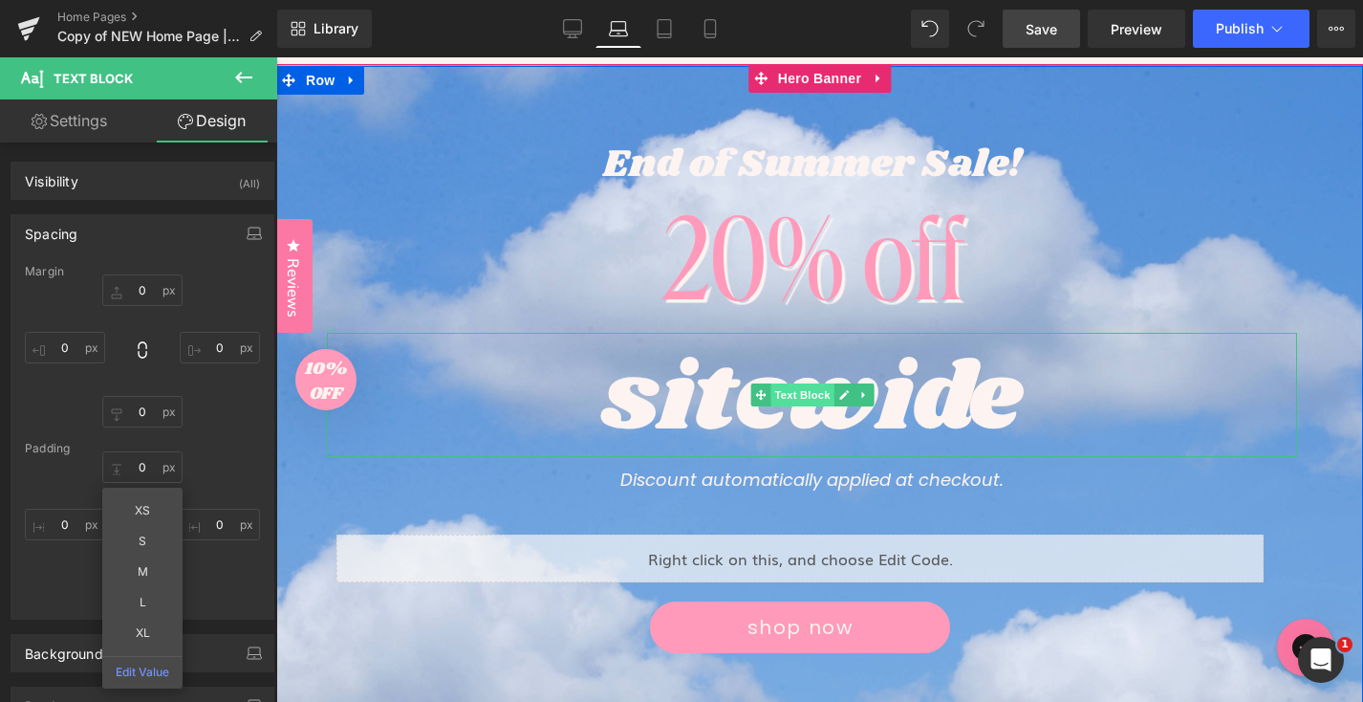
click at [799, 401] on span "Text Block" at bounding box center [802, 394] width 63 height 23
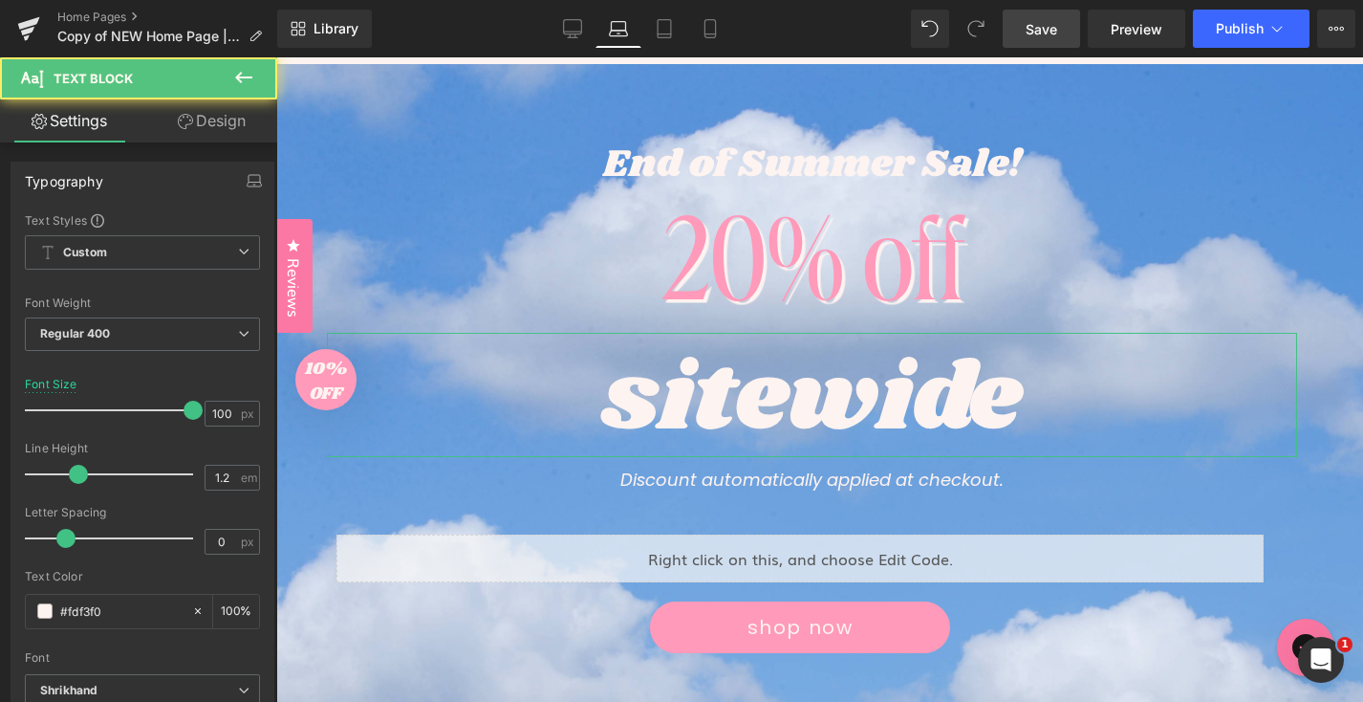
click at [189, 120] on icon at bounding box center [185, 121] width 15 height 15
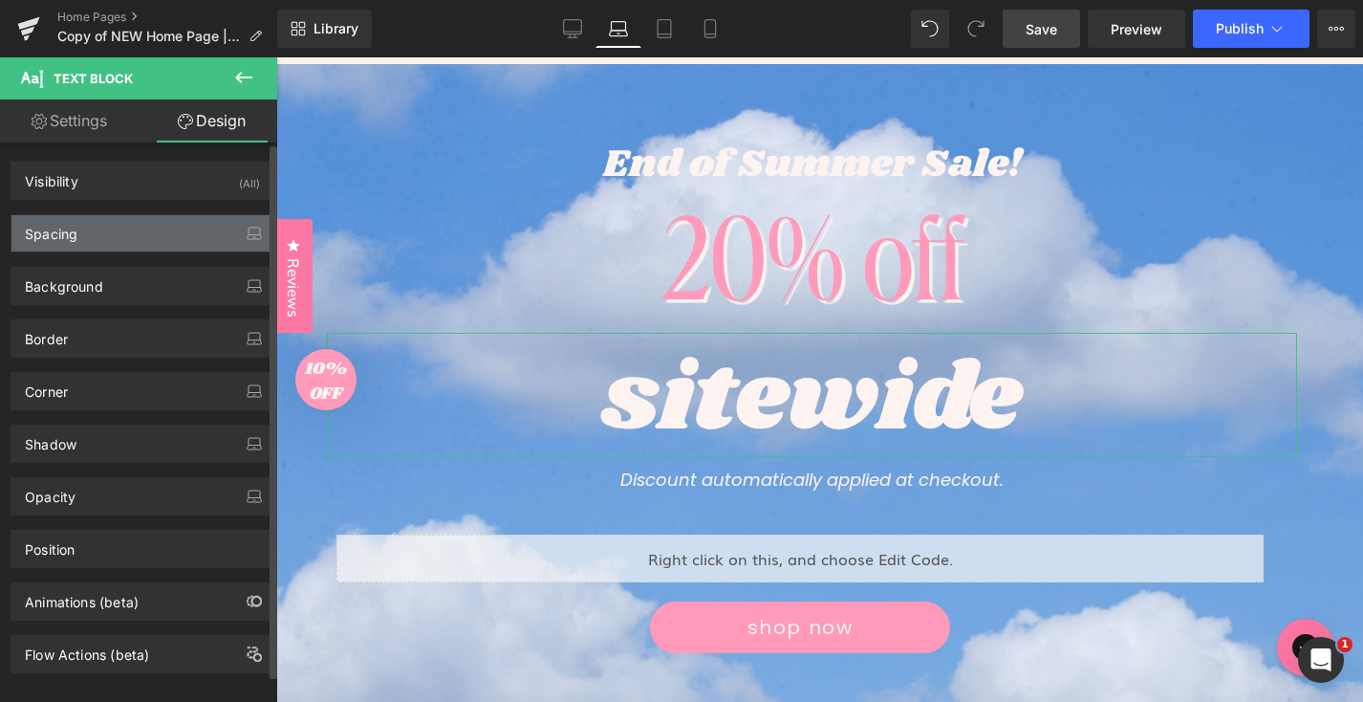
click at [130, 219] on div "Spacing" at bounding box center [142, 233] width 262 height 36
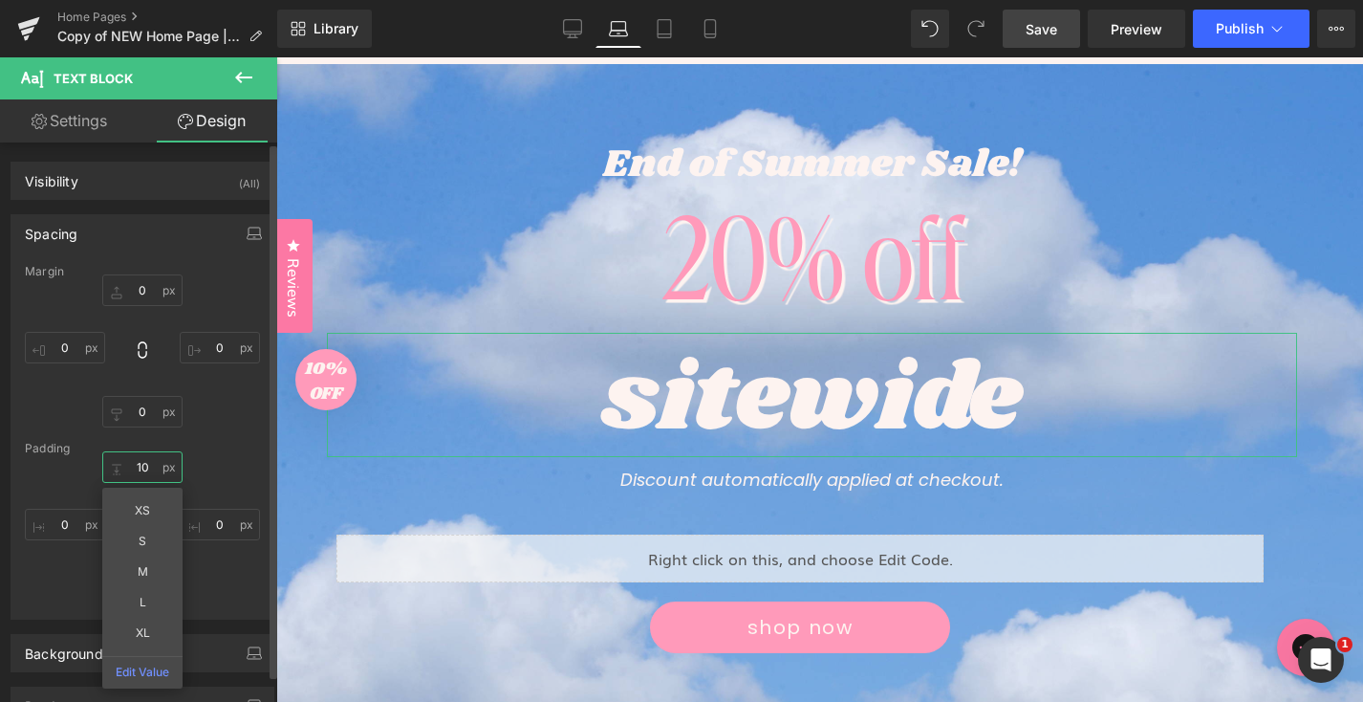
click at [130, 468] on input "10" at bounding box center [142, 467] width 80 height 32
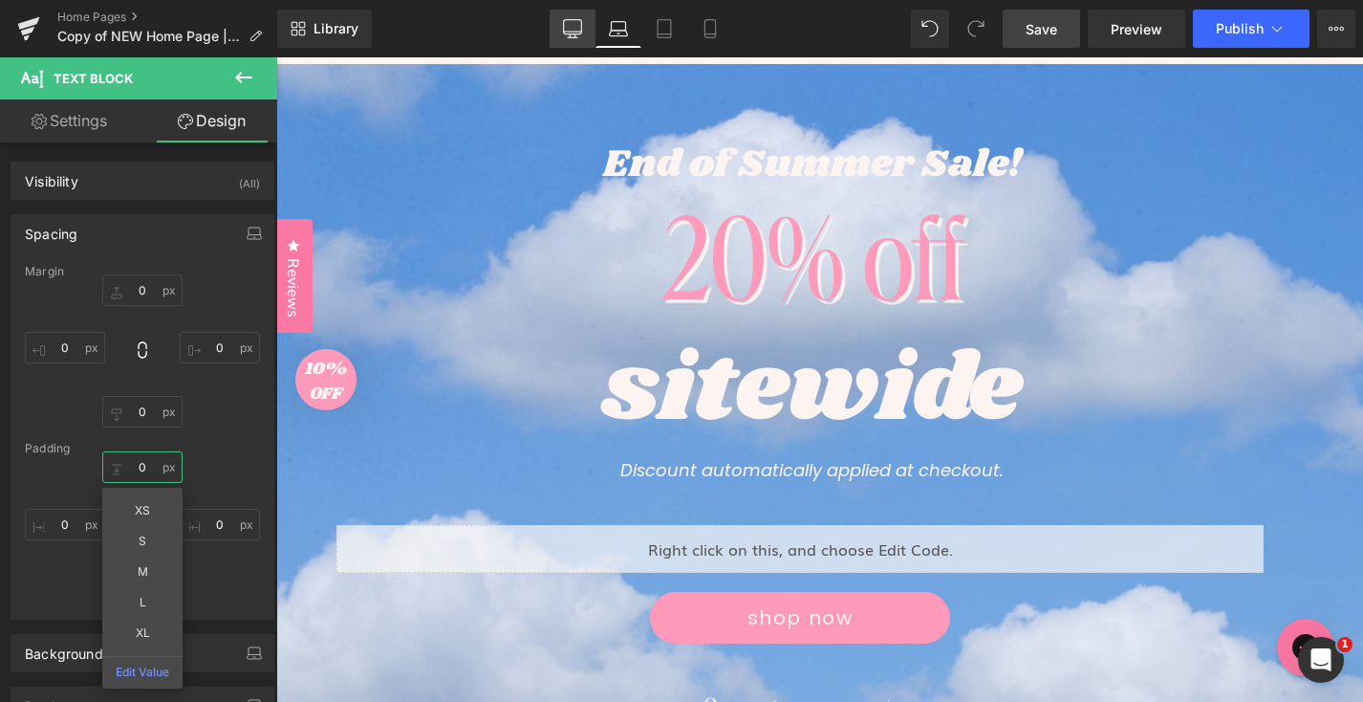
type input "0"
click at [580, 24] on icon at bounding box center [572, 28] width 19 height 19
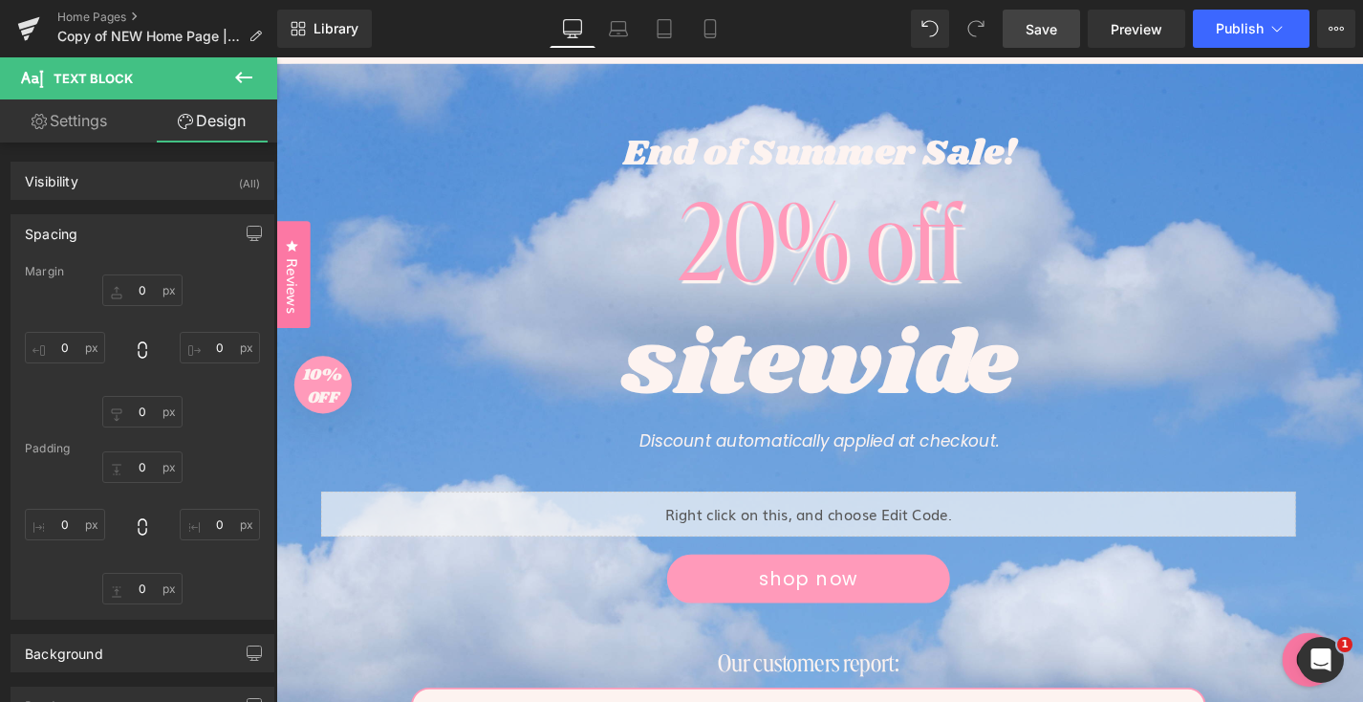
scroll to position [166, 0]
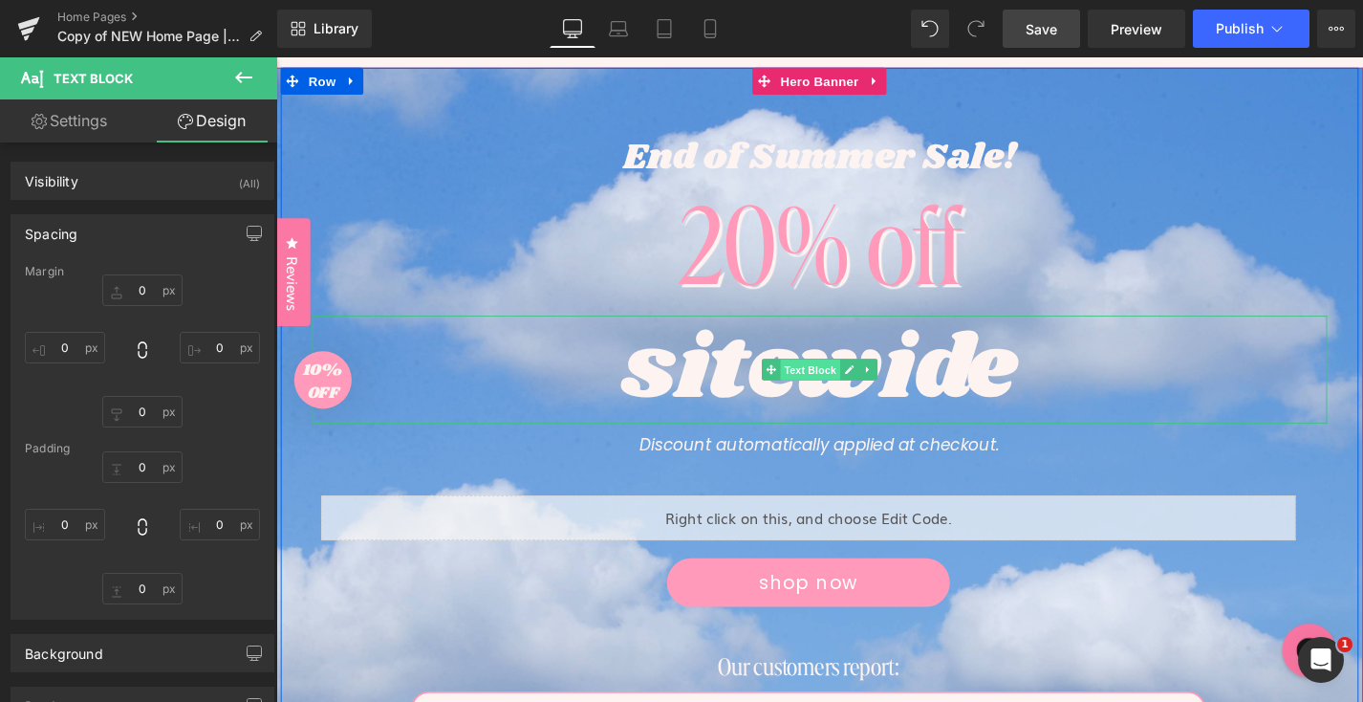
click at [847, 398] on span "Text Block" at bounding box center [844, 391] width 63 height 23
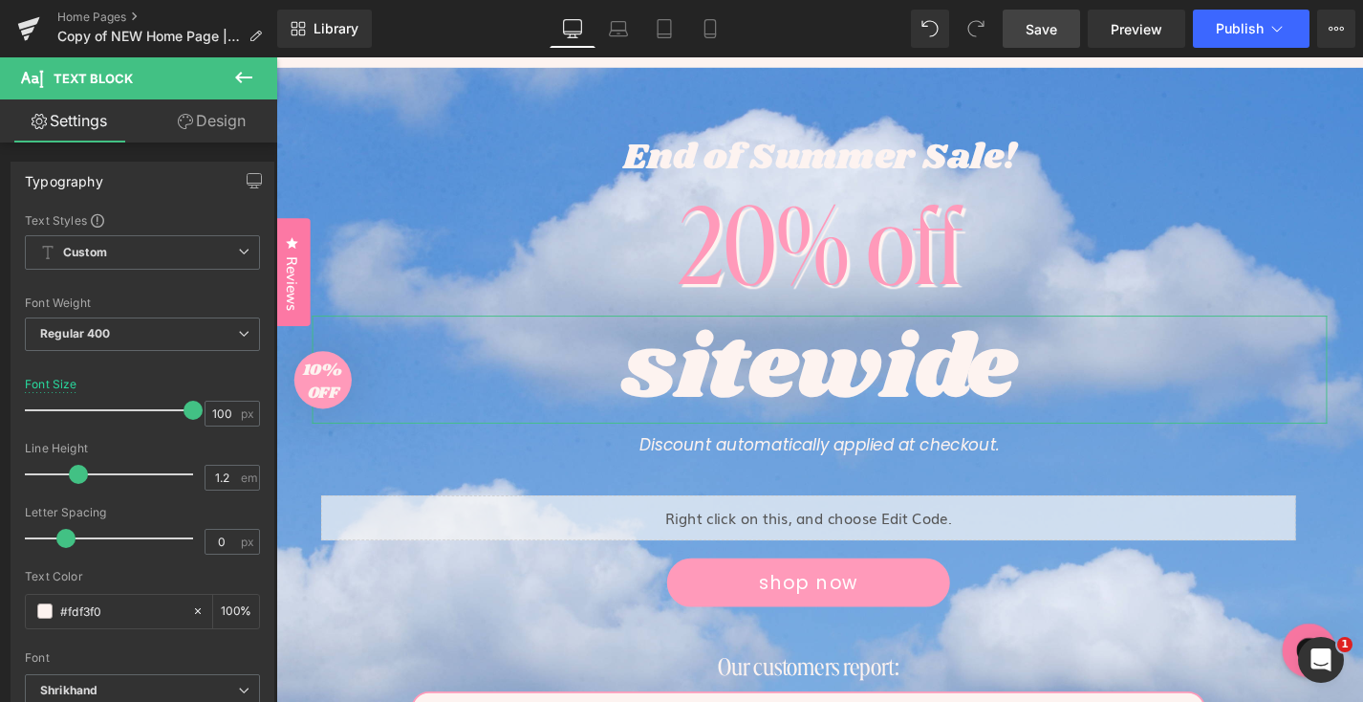
click at [218, 140] on link "Design" at bounding box center [211, 120] width 139 height 43
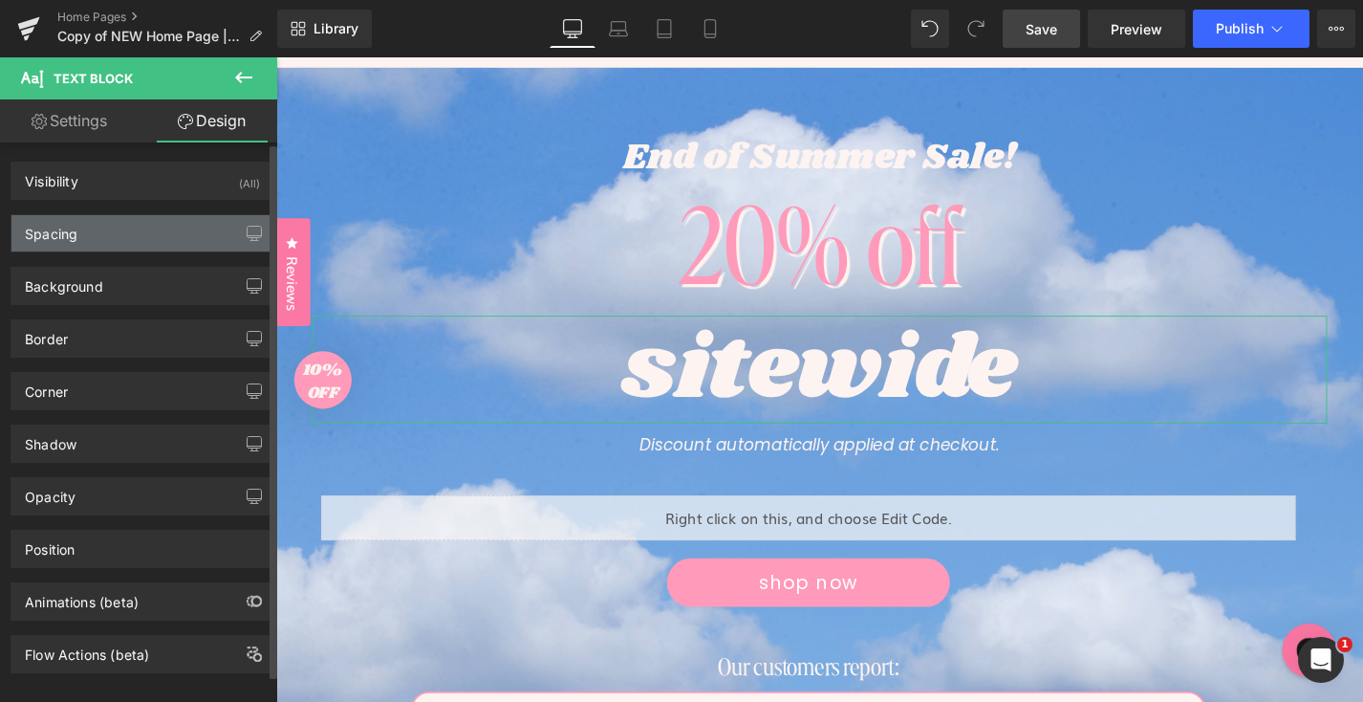
click at [138, 232] on div "Spacing" at bounding box center [142, 233] width 262 height 36
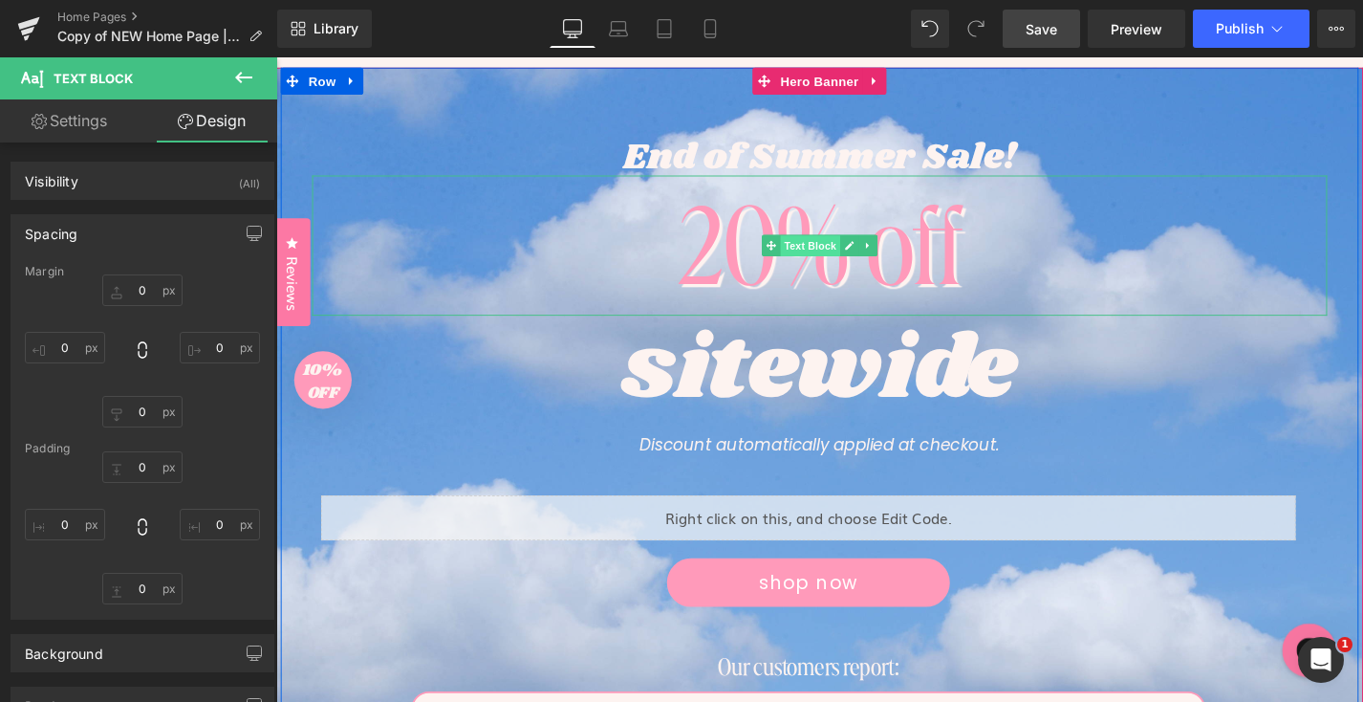
click at [856, 269] on span "Text Block" at bounding box center [844, 259] width 63 height 23
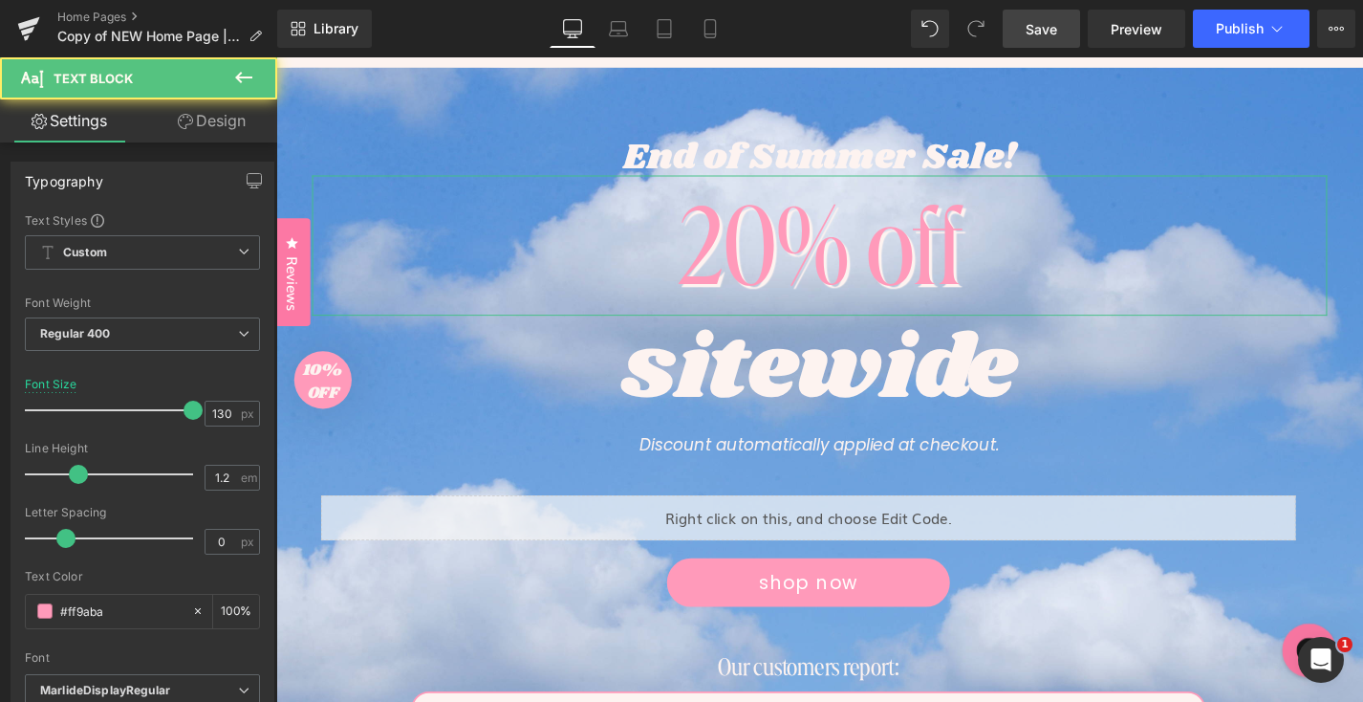
click at [244, 127] on link "Design" at bounding box center [211, 120] width 139 height 43
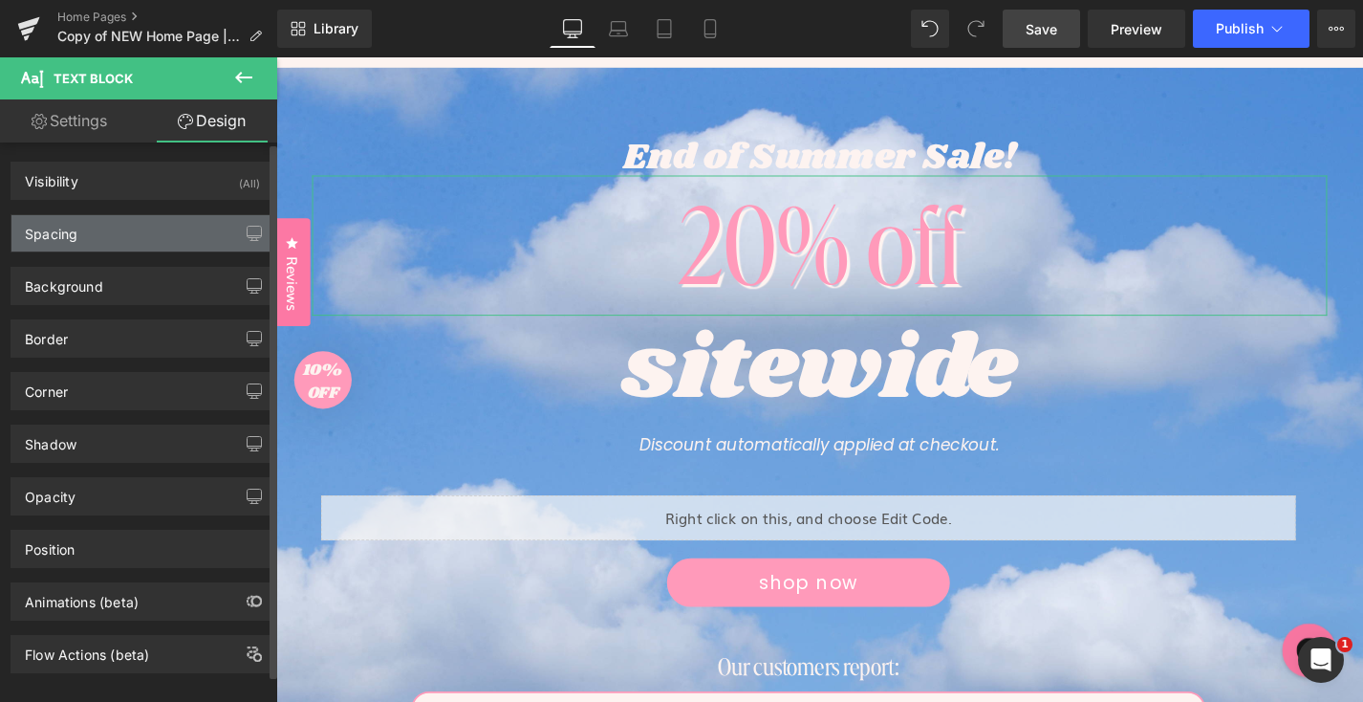
click at [170, 231] on div "Spacing" at bounding box center [142, 233] width 262 height 36
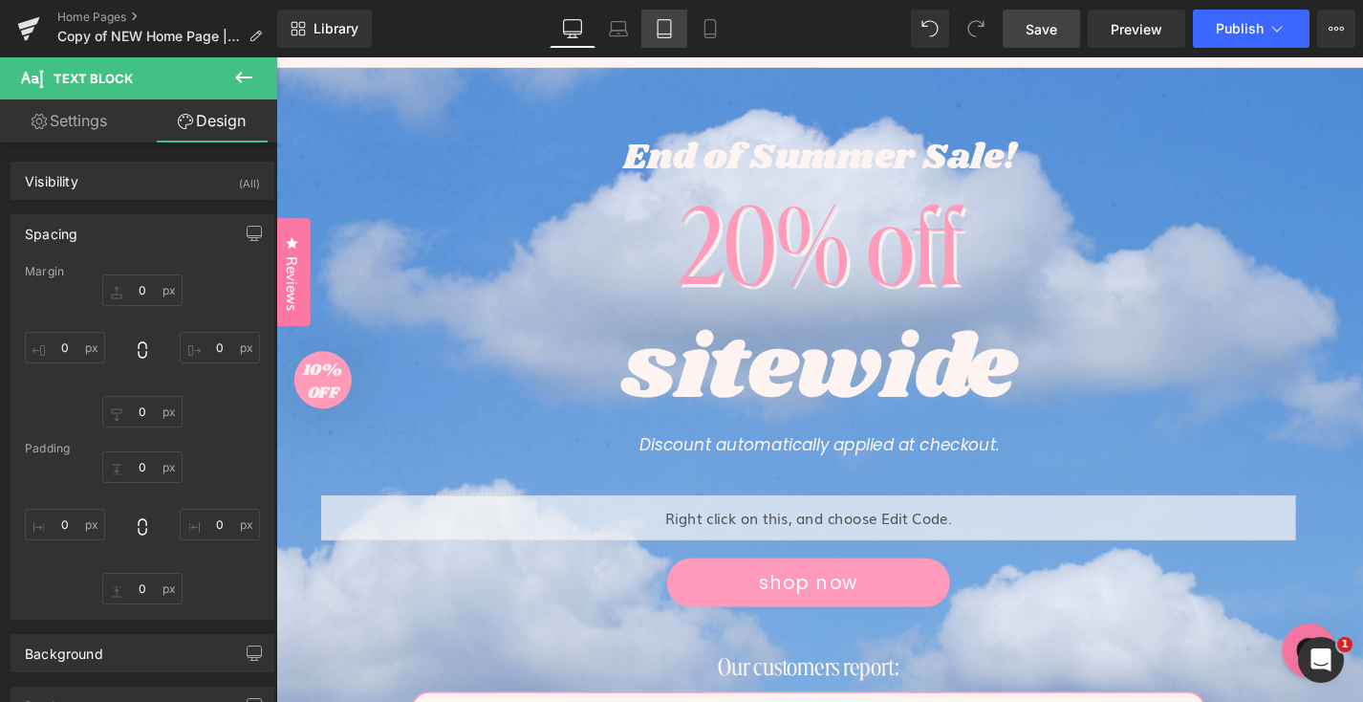
click at [660, 28] on icon at bounding box center [664, 28] width 19 height 19
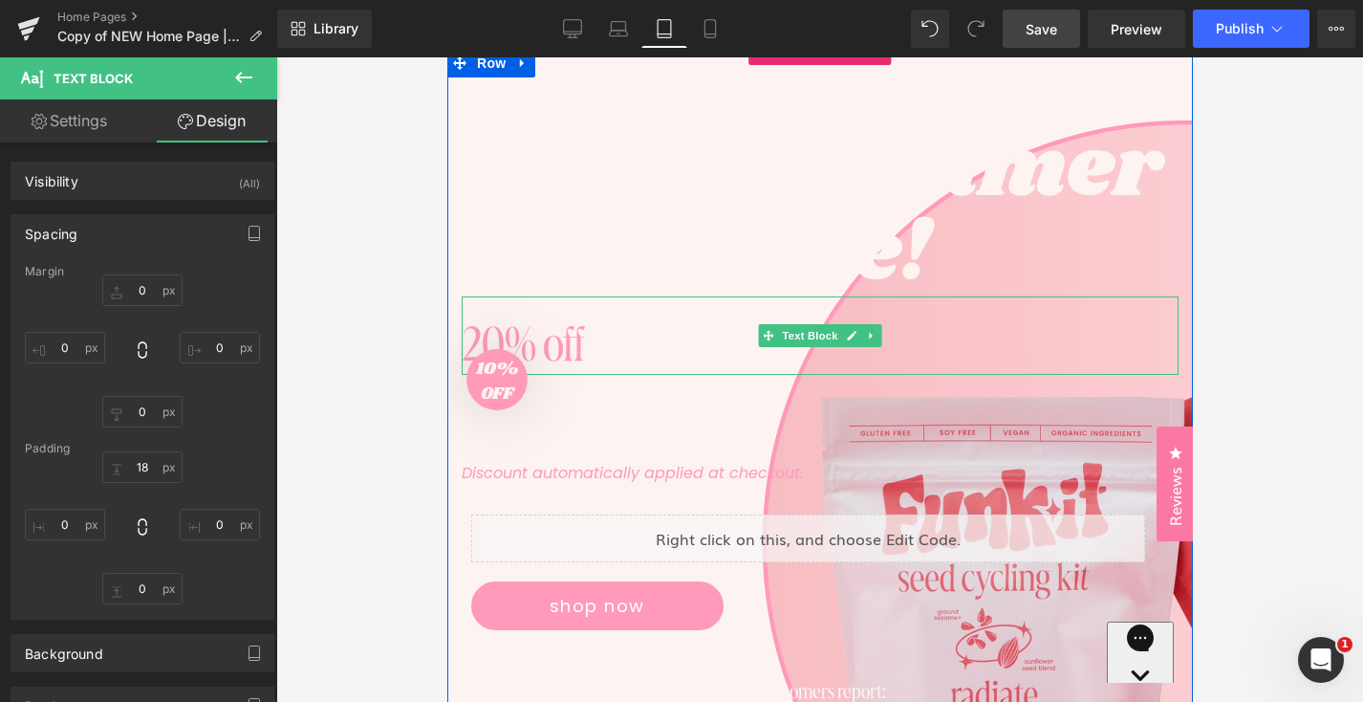
scroll to position [131, 0]
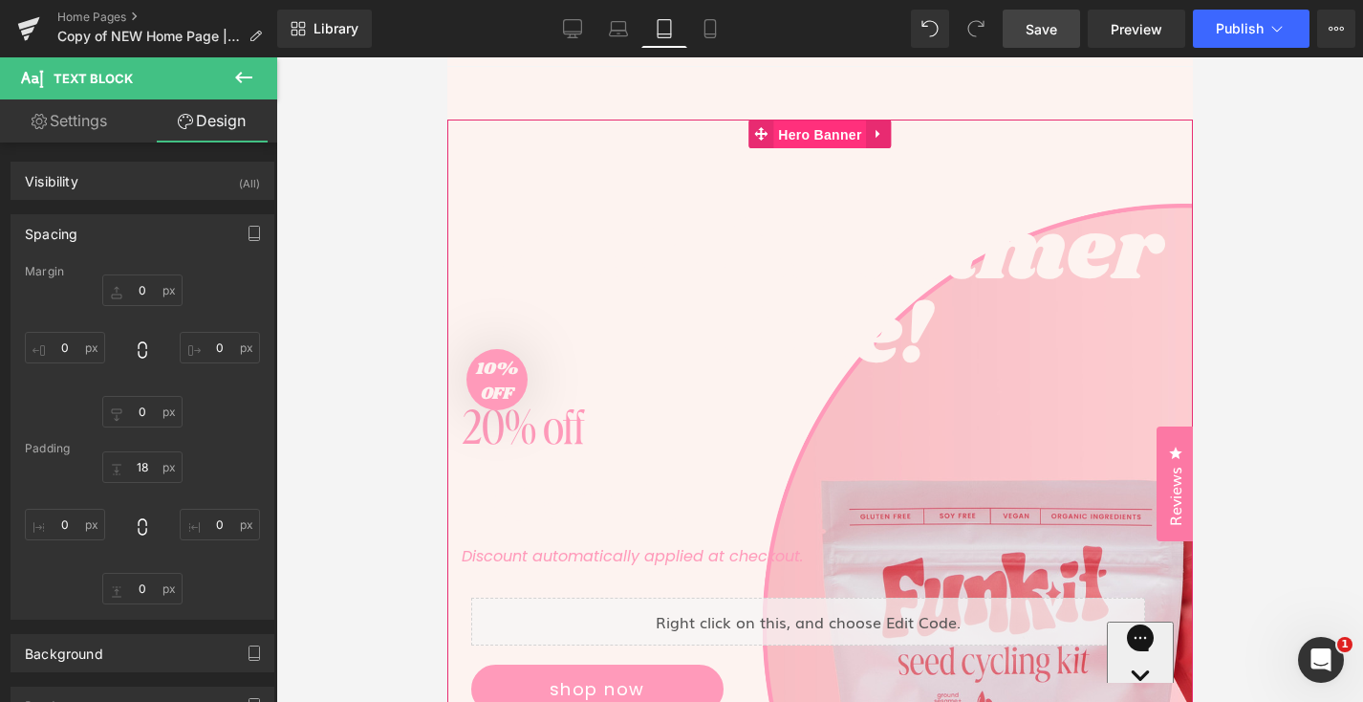
click at [797, 137] on span "Hero Banner" at bounding box center [818, 134] width 93 height 29
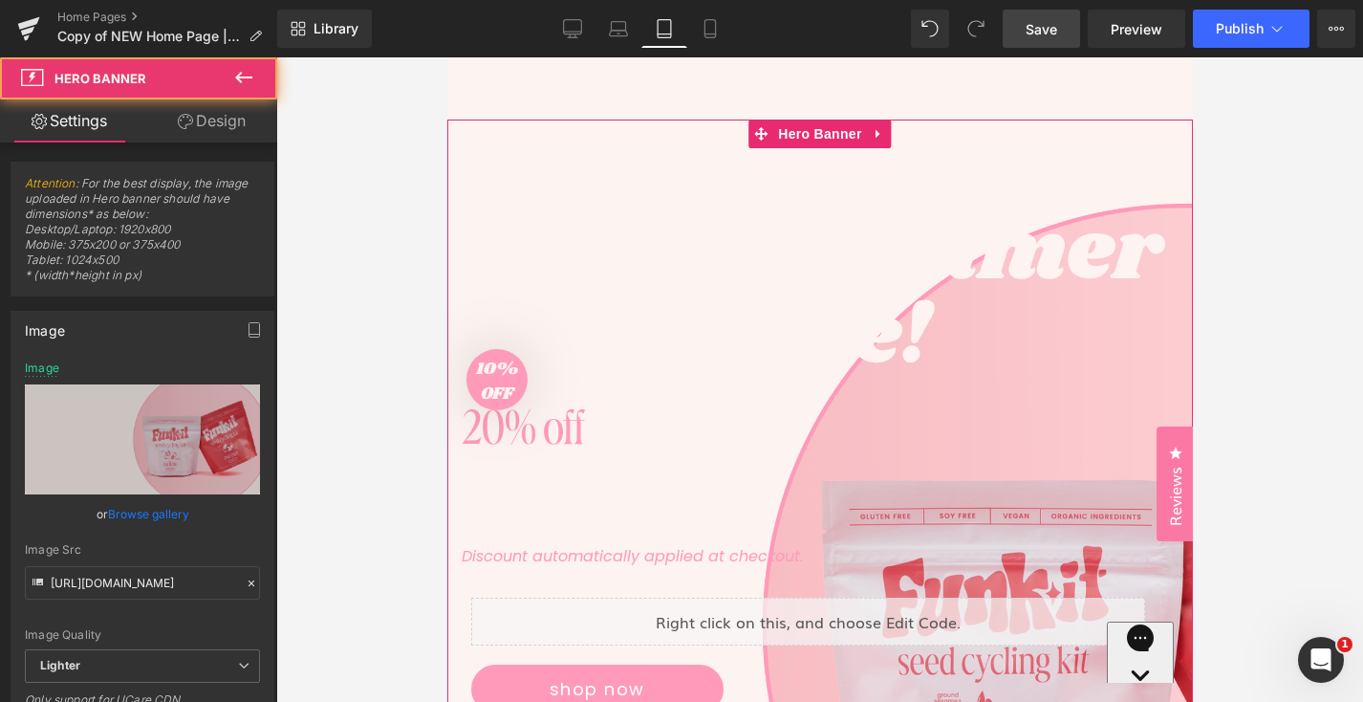
click at [166, 510] on link "Browse gallery" at bounding box center [148, 513] width 81 height 33
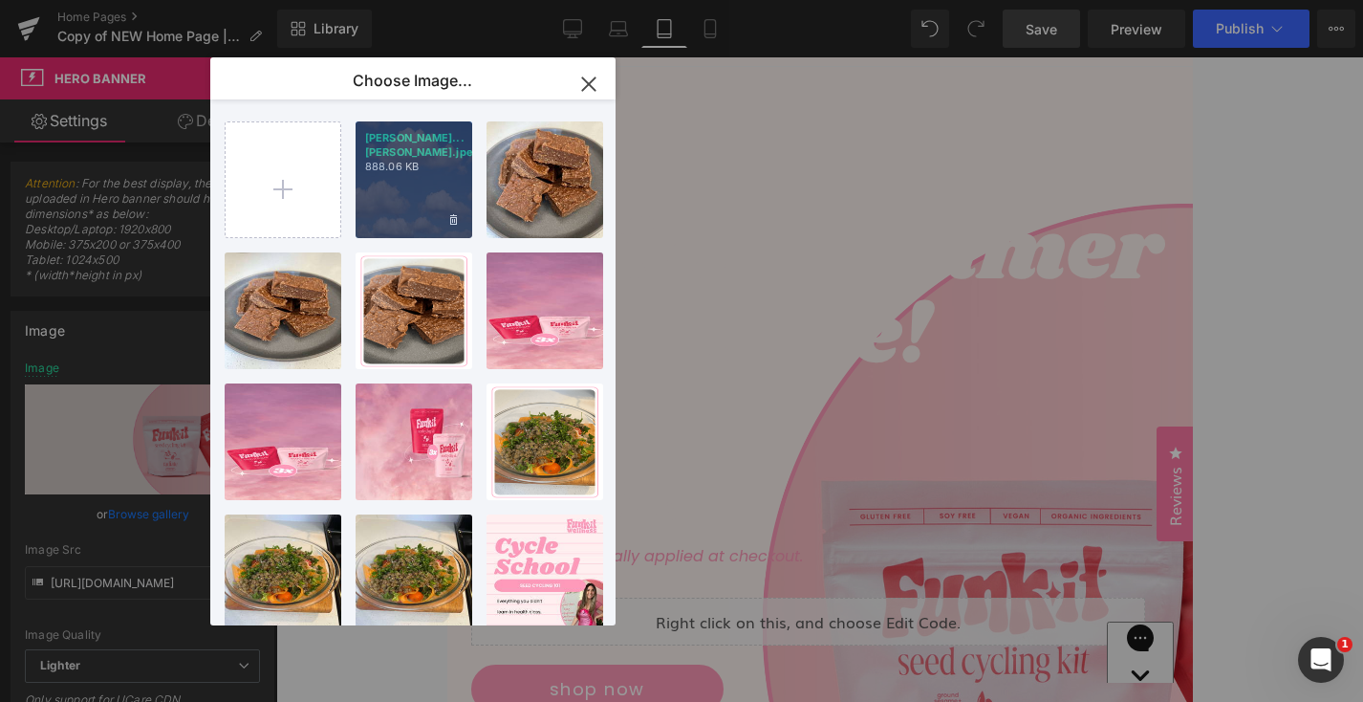
click at [404, 151] on p "[PERSON_NAME]...[PERSON_NAME].jpeg" at bounding box center [414, 145] width 98 height 29
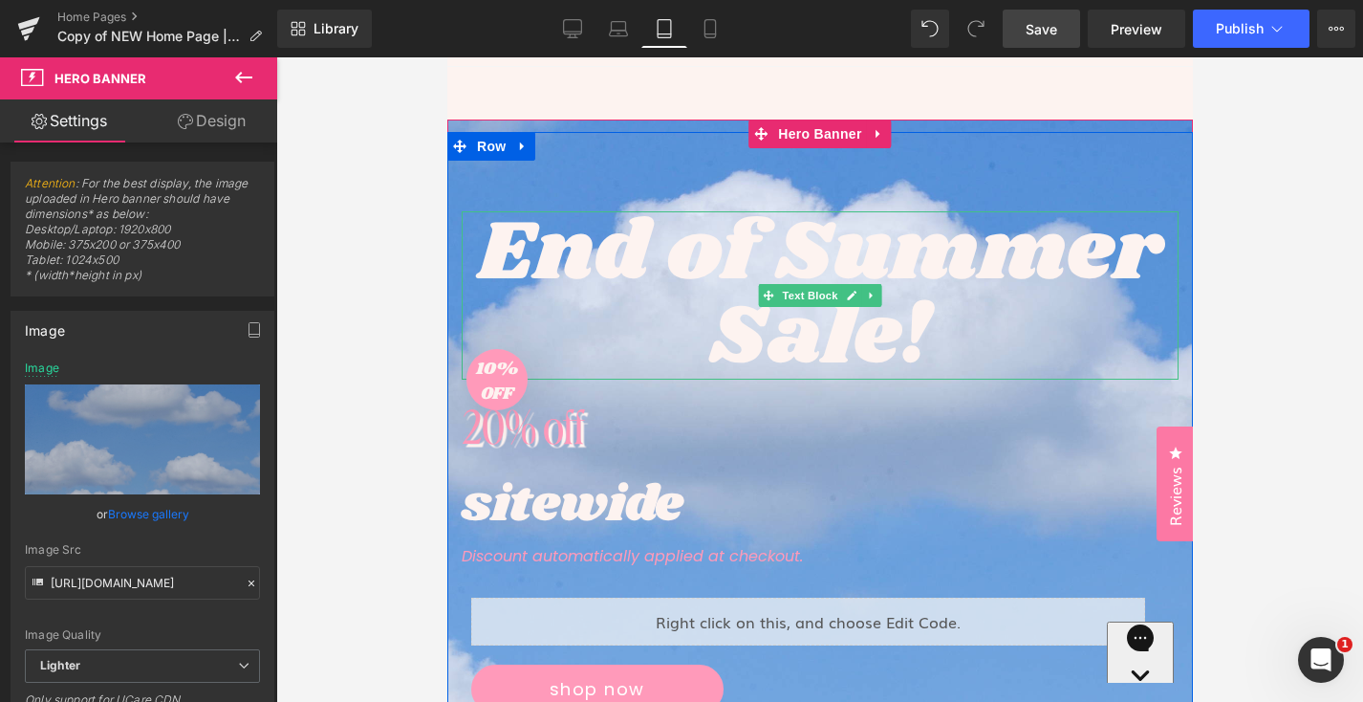
click at [840, 318] on p "End of Summer Sale!" at bounding box center [819, 295] width 717 height 168
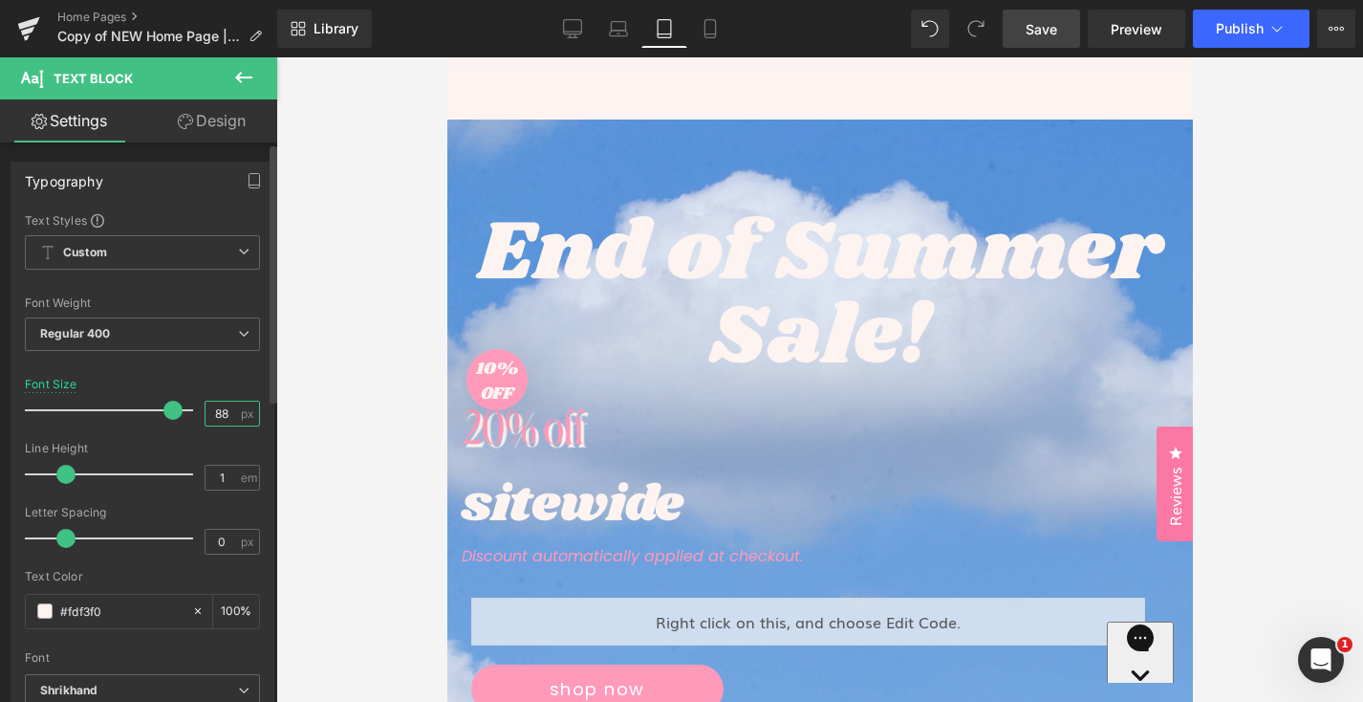
click at [218, 412] on input "88" at bounding box center [222, 414] width 33 height 24
type input "8"
type input "6"
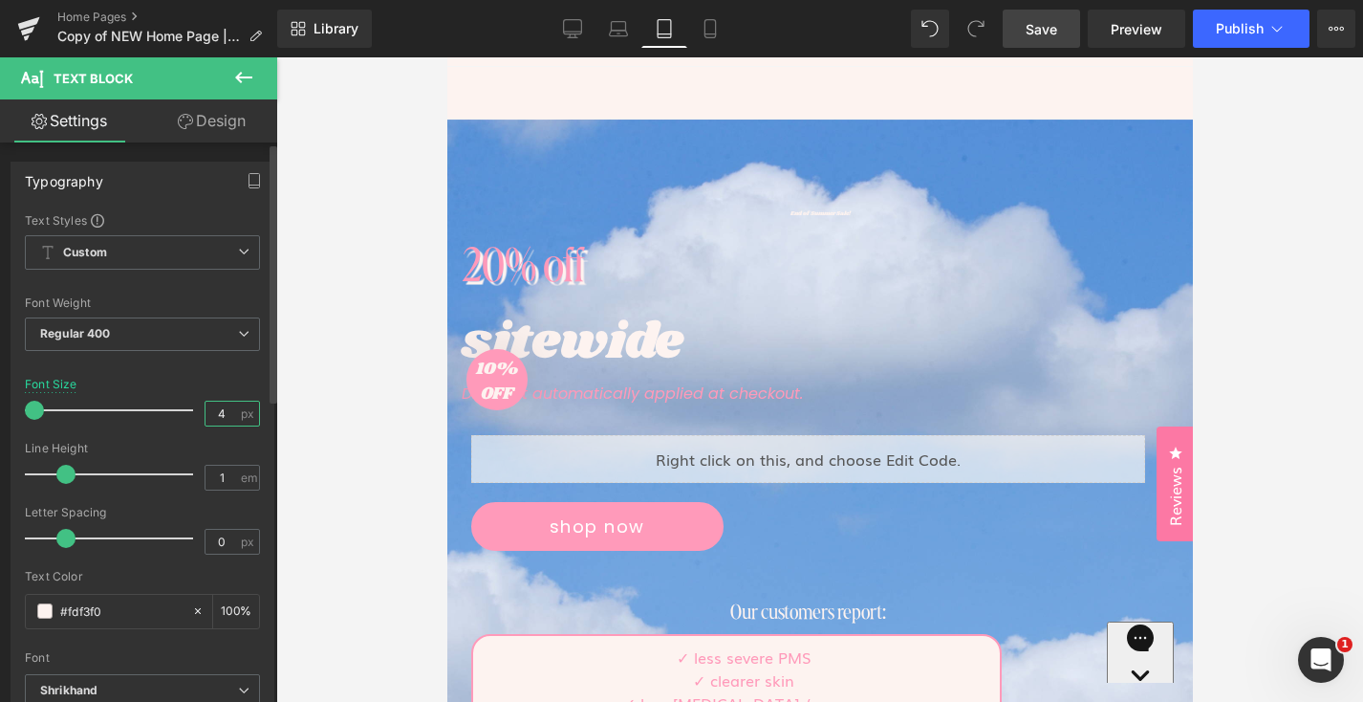
type input "40"
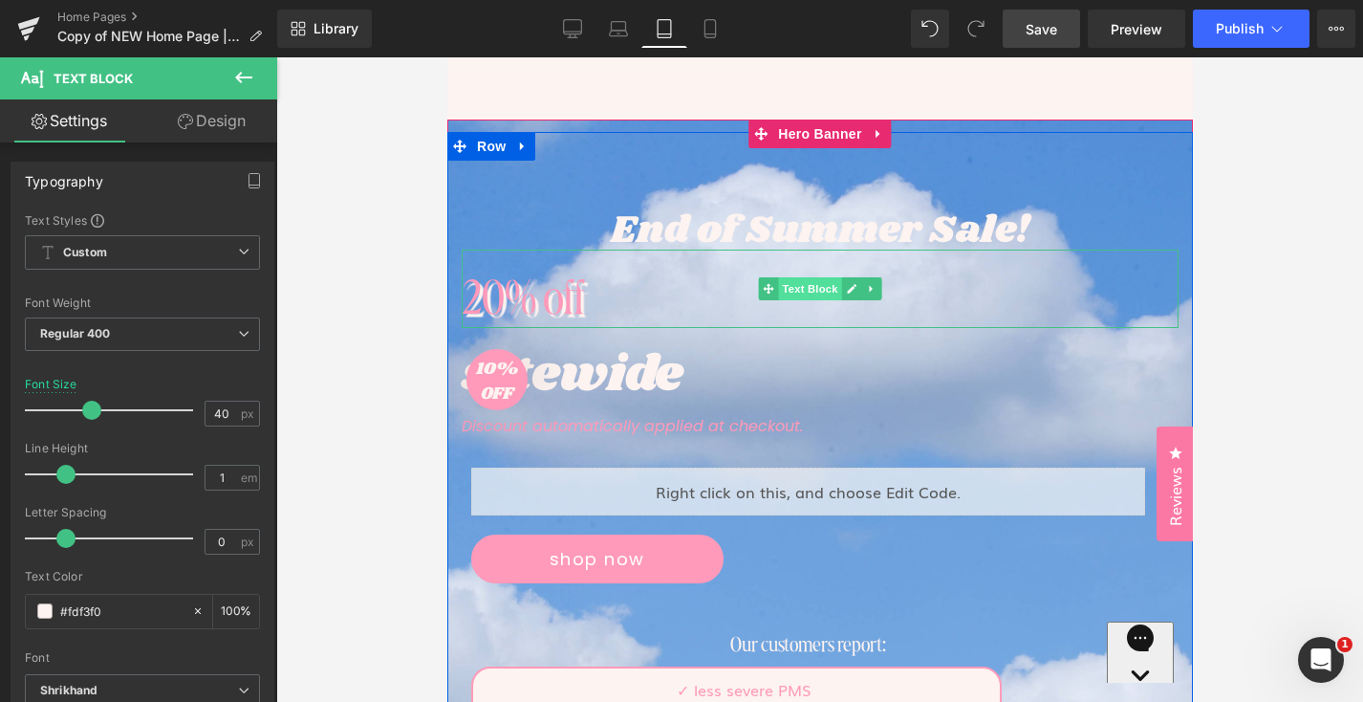
click at [808, 287] on span "Text Block" at bounding box center [808, 288] width 63 height 23
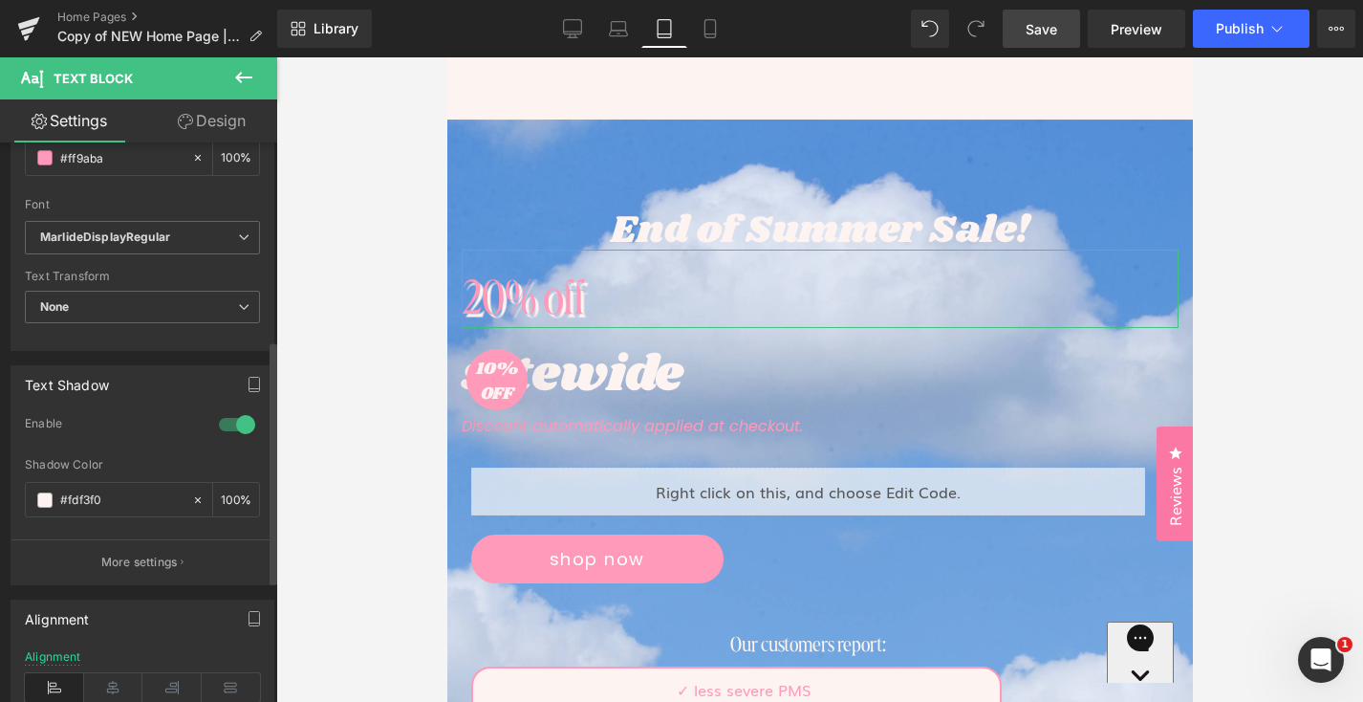
scroll to position [732, 0]
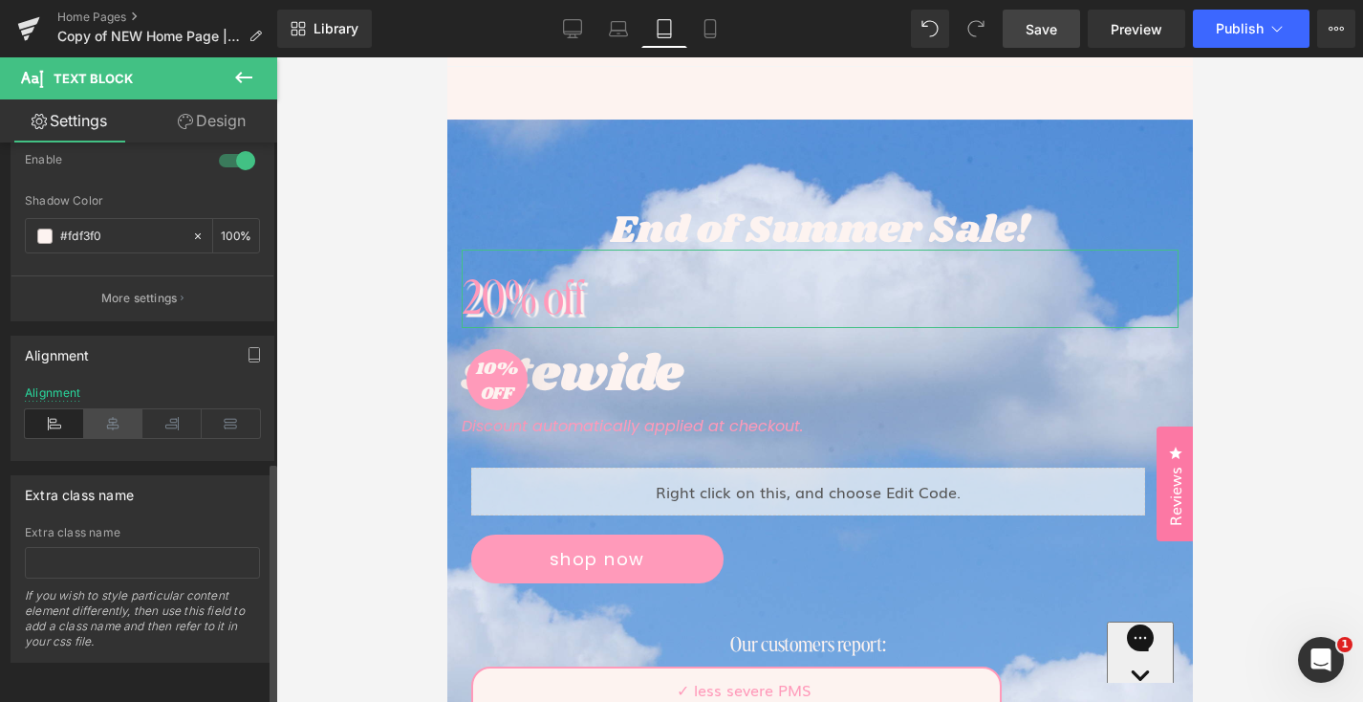
click at [101, 418] on icon at bounding box center [113, 423] width 59 height 29
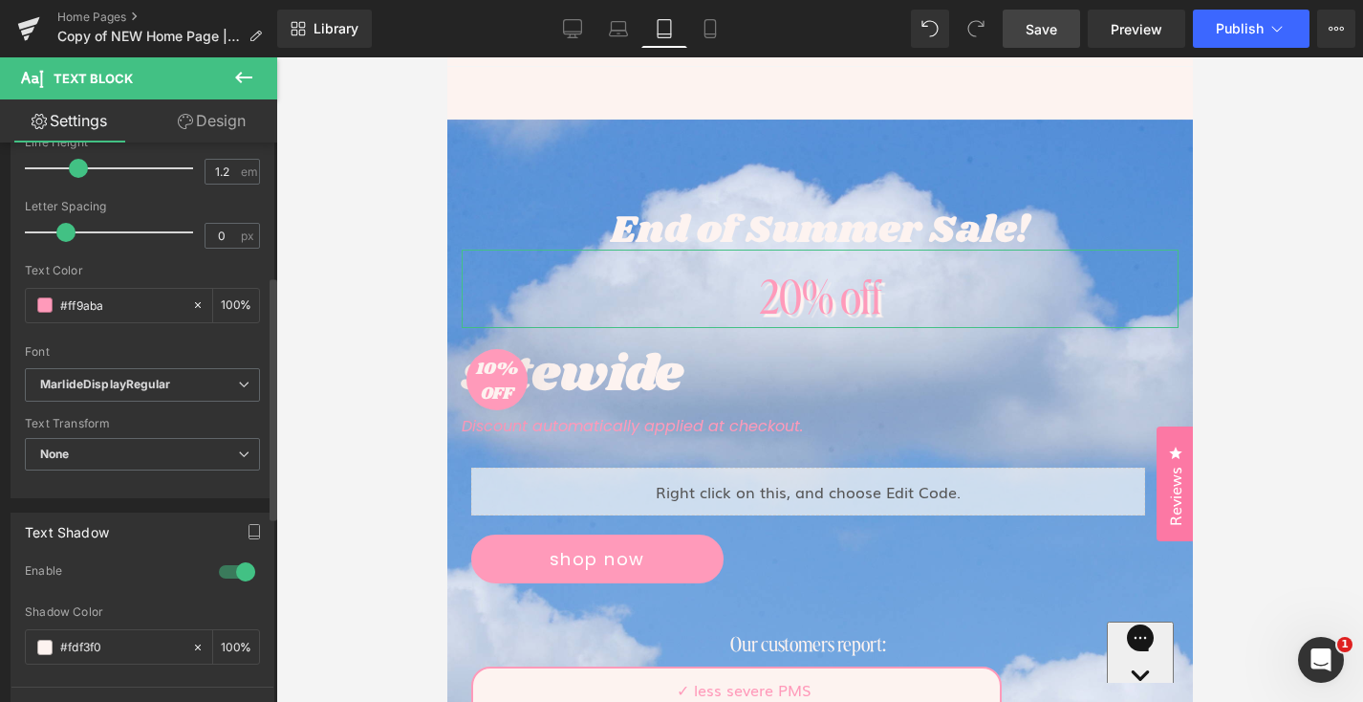
scroll to position [231, 0]
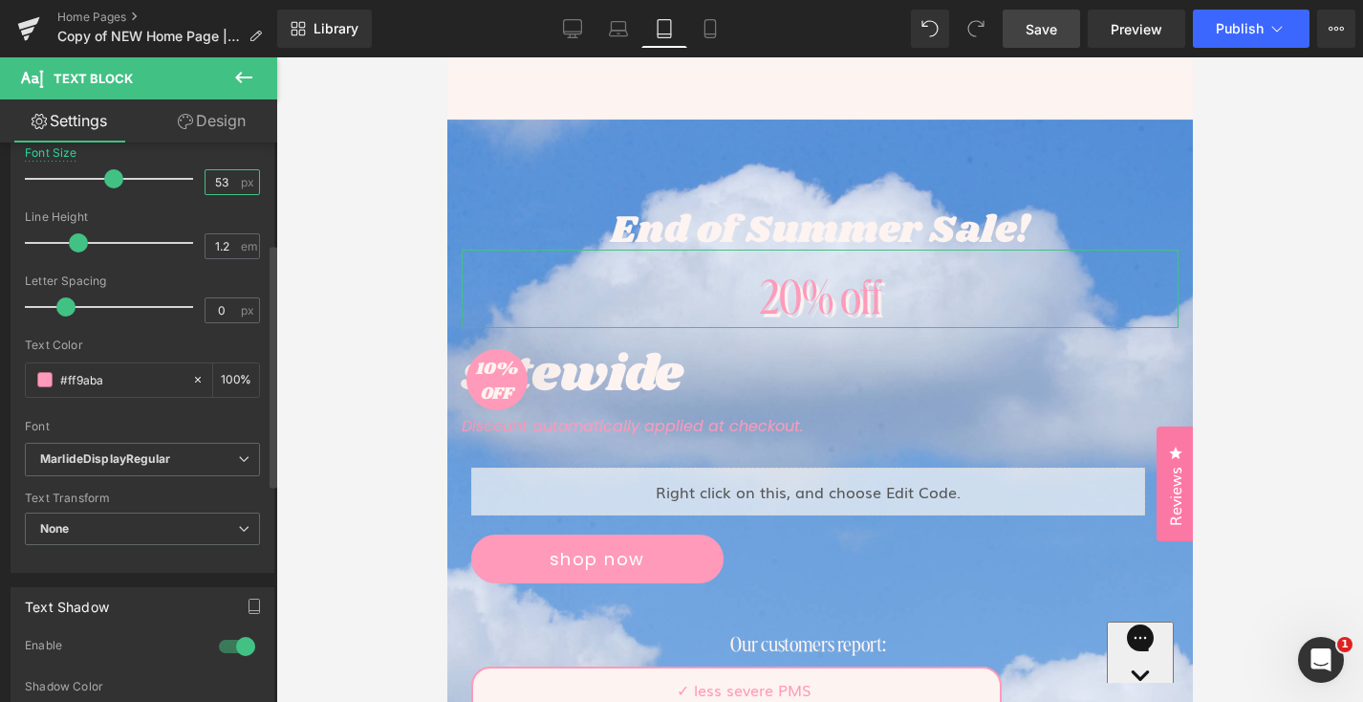
click at [207, 184] on input "53" at bounding box center [222, 182] width 33 height 24
type input "120"
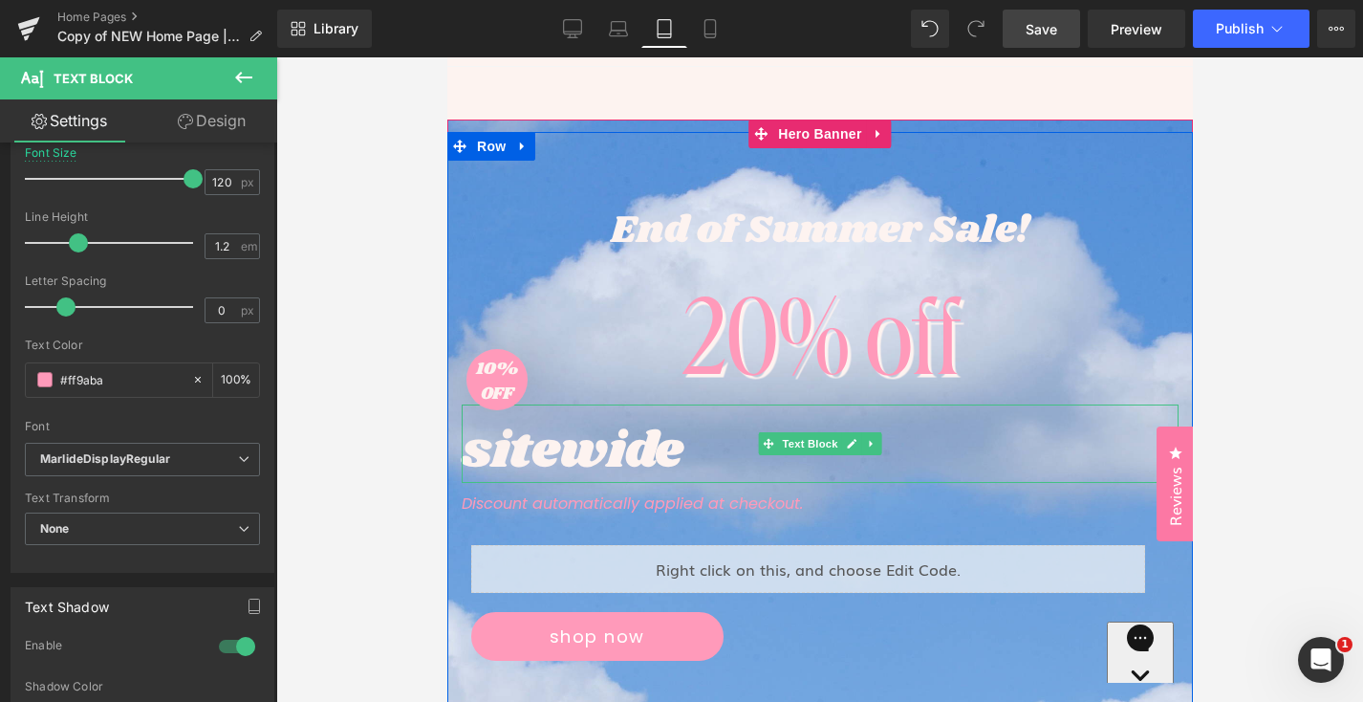
click at [805, 428] on div "sitewide" at bounding box center [819, 443] width 717 height 78
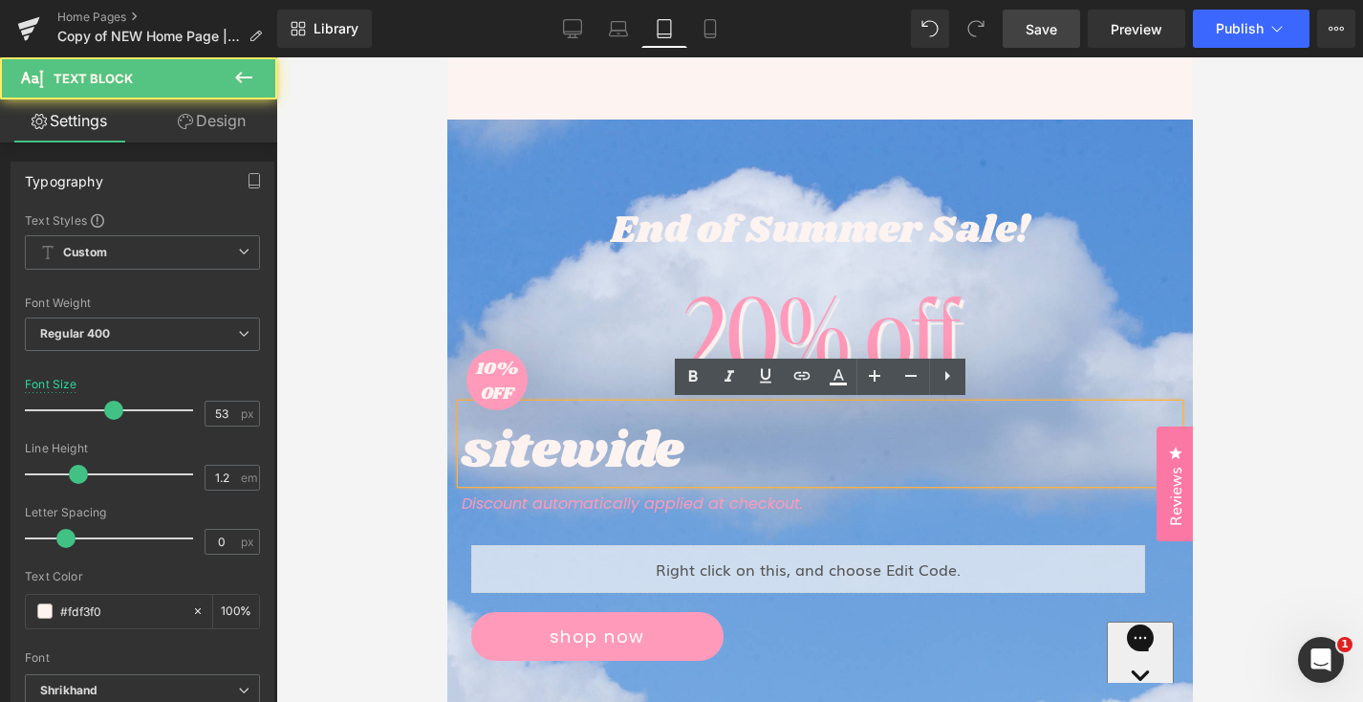
click at [805, 439] on div "sitewide" at bounding box center [819, 443] width 717 height 78
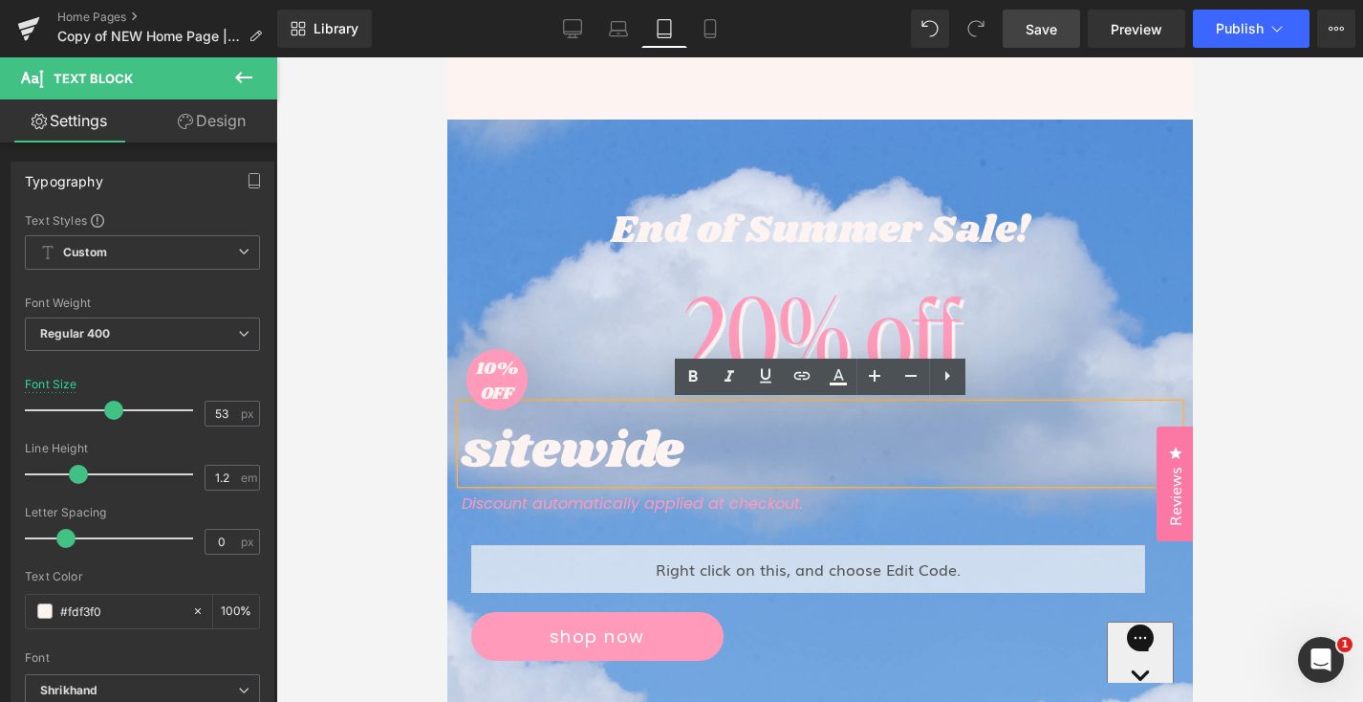
click at [623, 387] on div "20% off" at bounding box center [819, 327] width 717 height 155
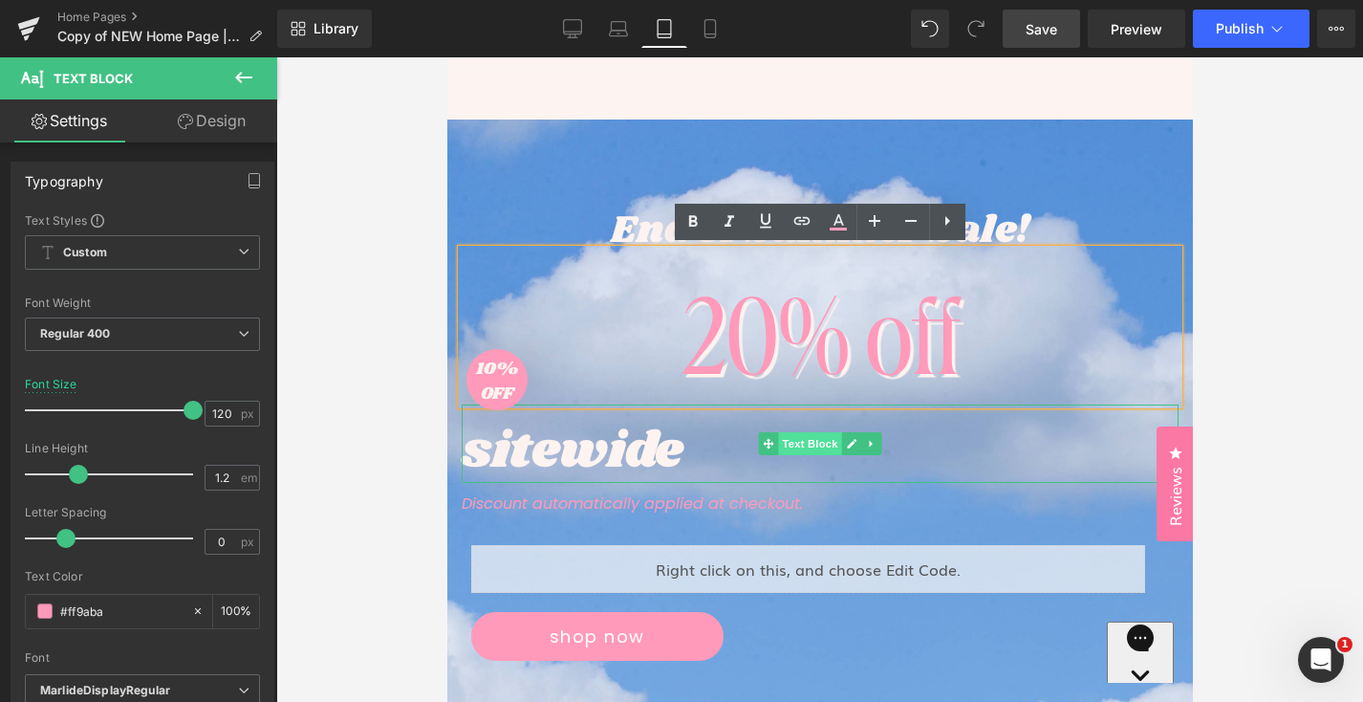
click at [805, 445] on span "Text Block" at bounding box center [808, 443] width 63 height 23
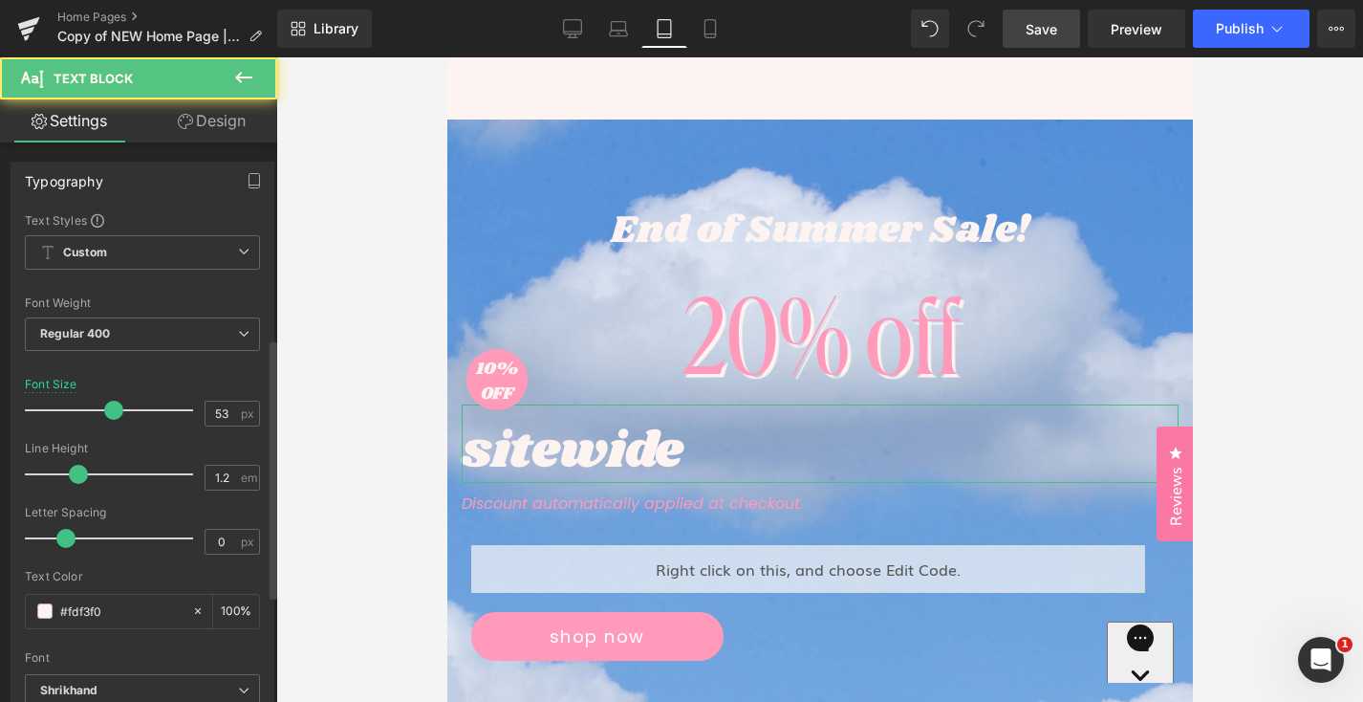
scroll to position [651, 0]
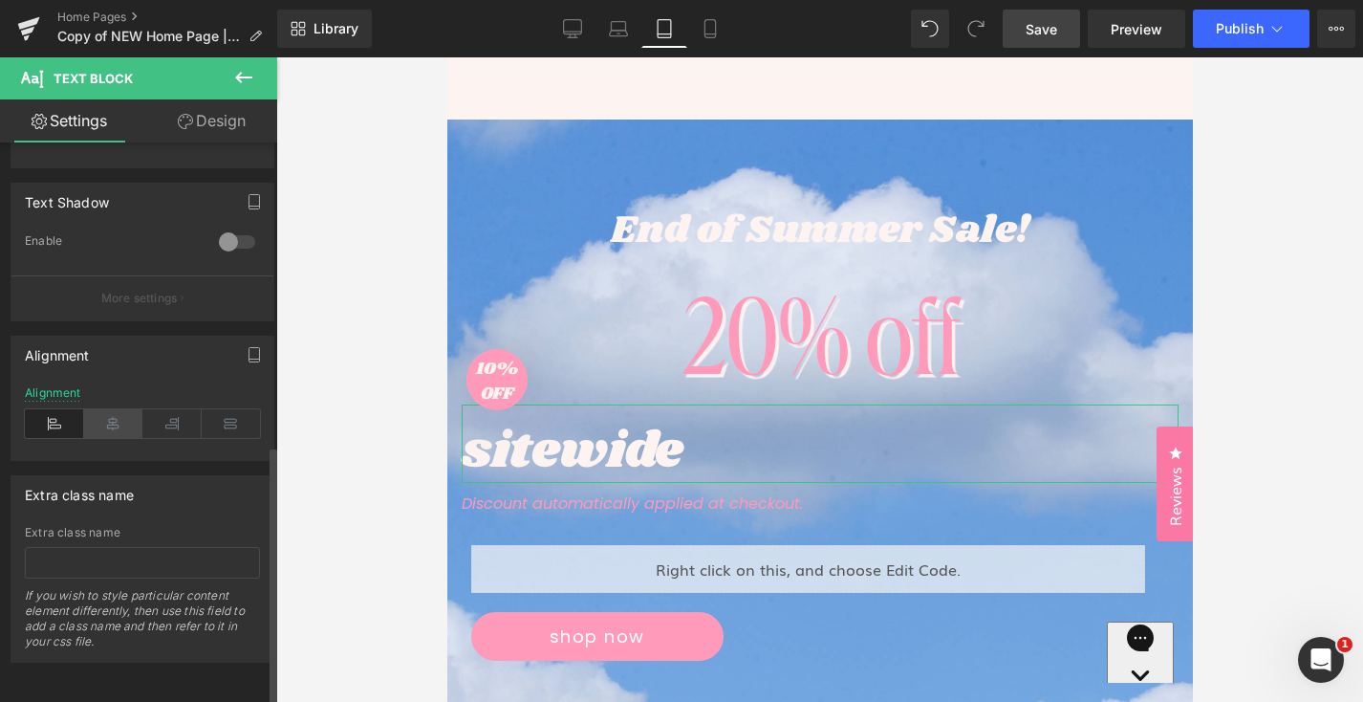
click at [109, 409] on icon at bounding box center [113, 423] width 59 height 29
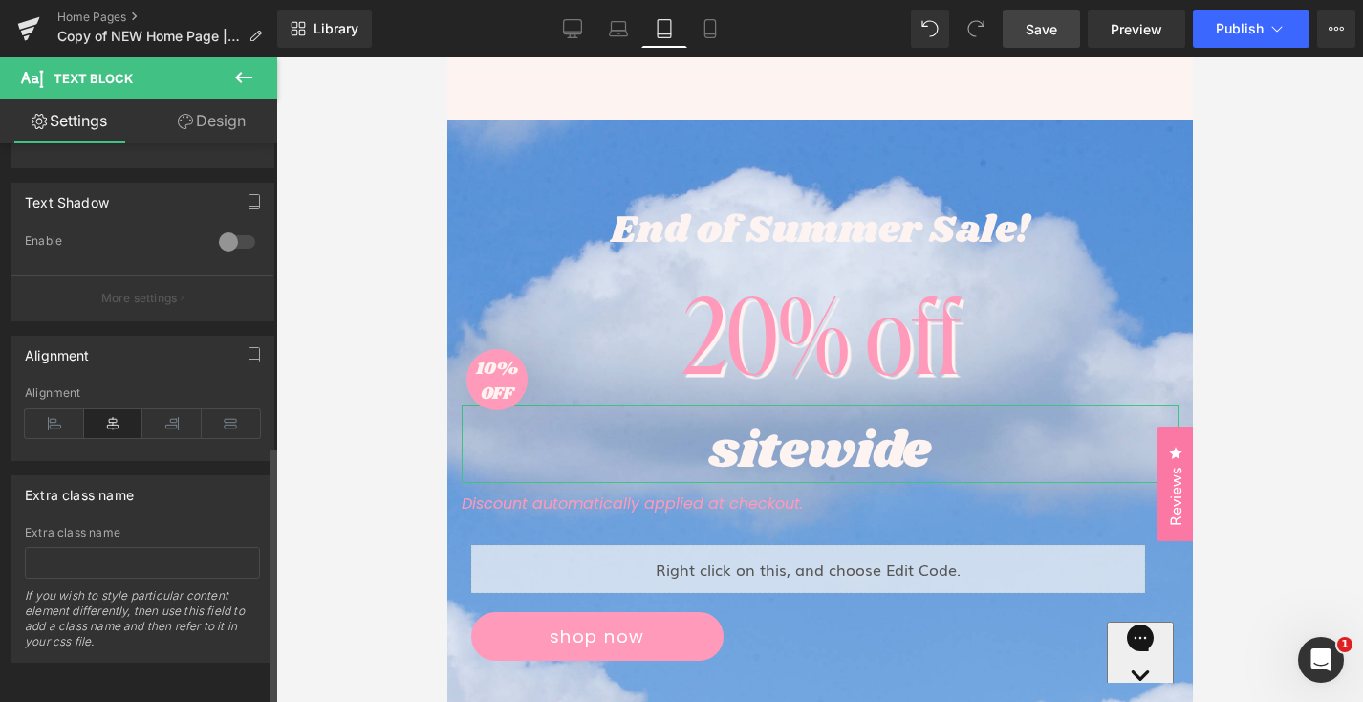
scroll to position [212, 0]
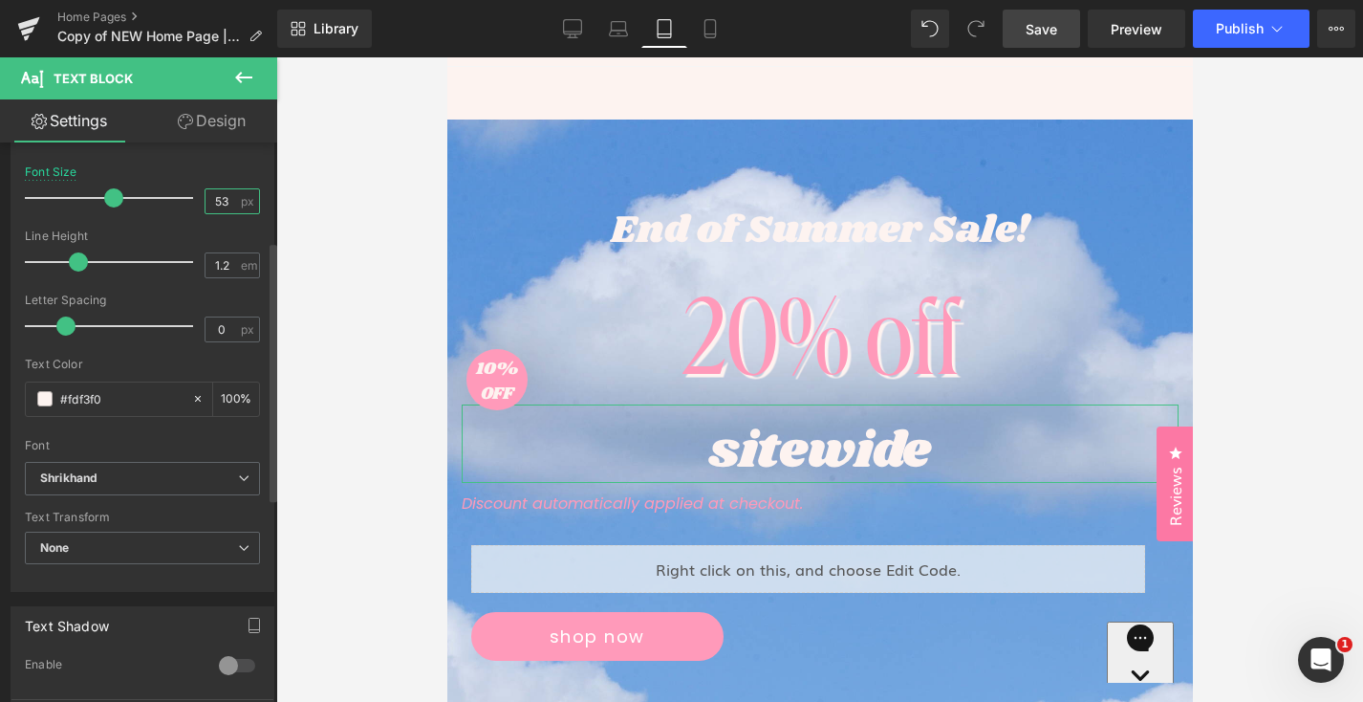
click at [221, 197] on input "53" at bounding box center [222, 201] width 33 height 24
type input "5"
type input "100"
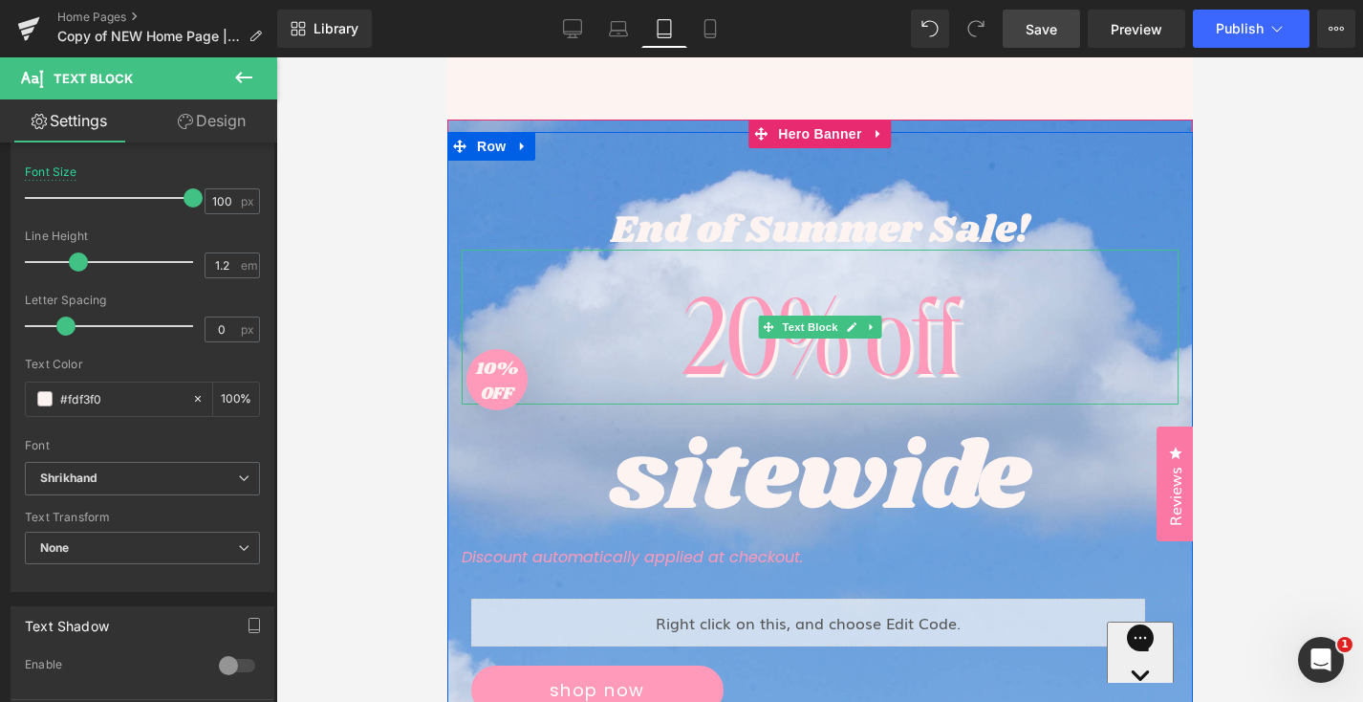
click at [815, 337] on div "20% off" at bounding box center [819, 327] width 717 height 155
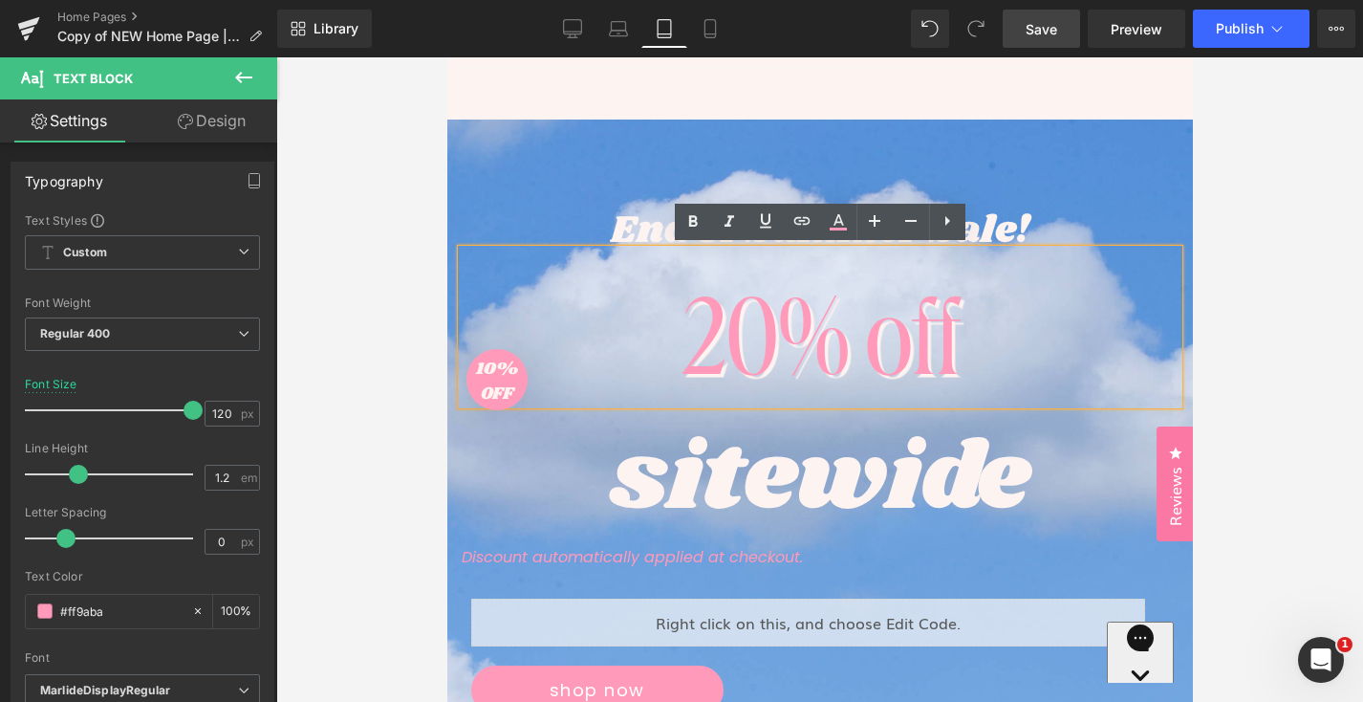
click at [1241, 283] on div at bounding box center [819, 379] width 1087 height 644
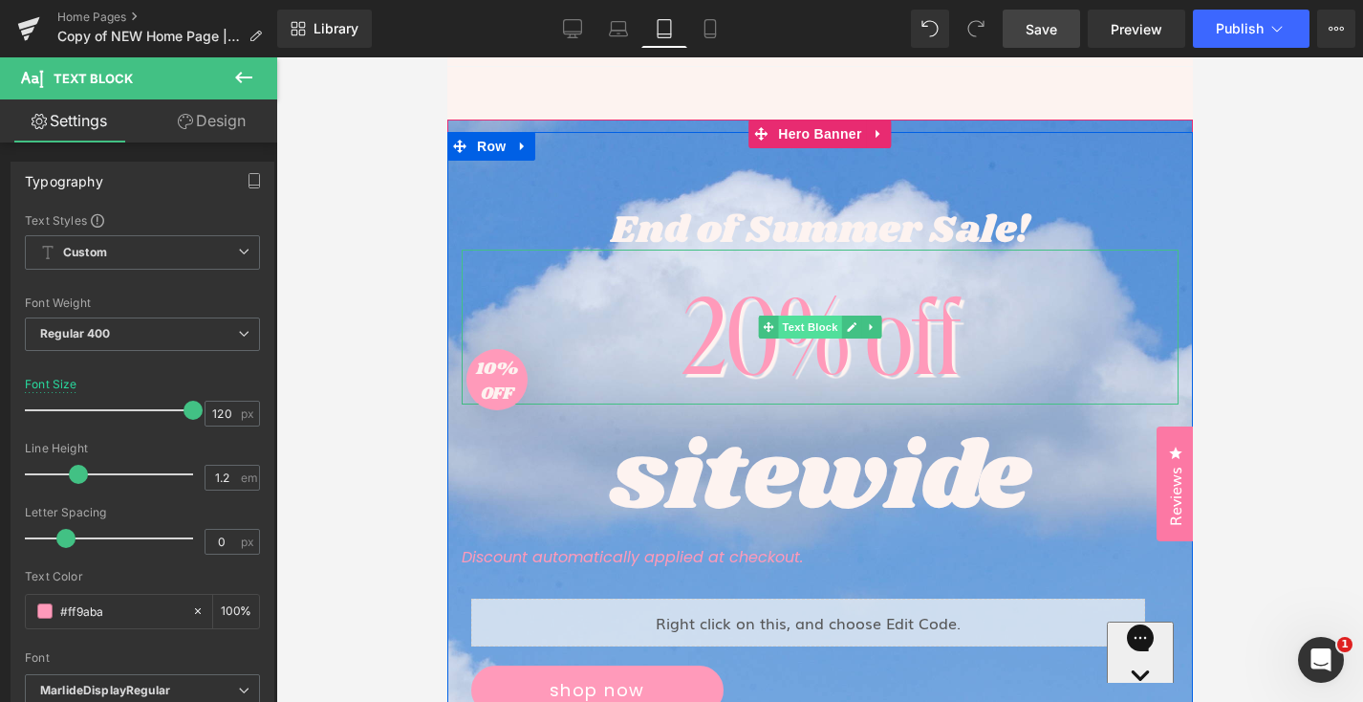
click at [805, 329] on span "Text Block" at bounding box center [808, 326] width 63 height 23
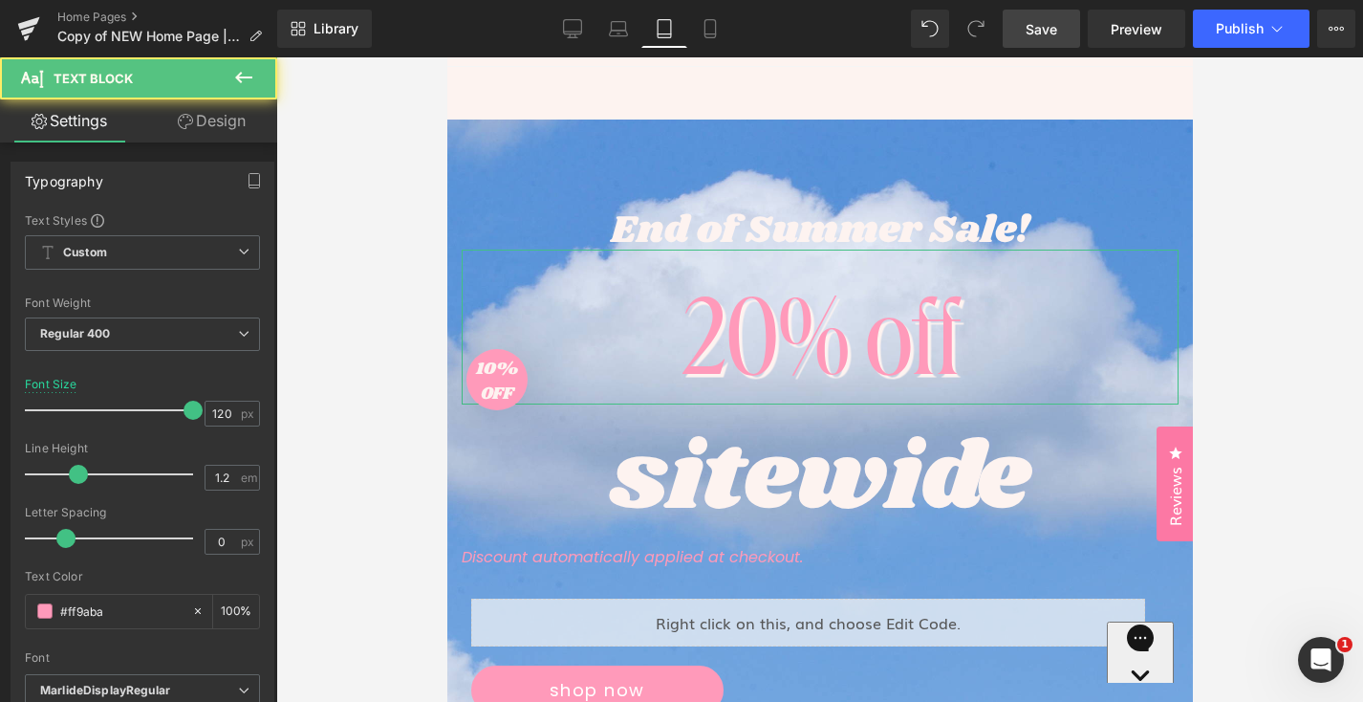
click at [244, 131] on link "Design" at bounding box center [211, 120] width 139 height 43
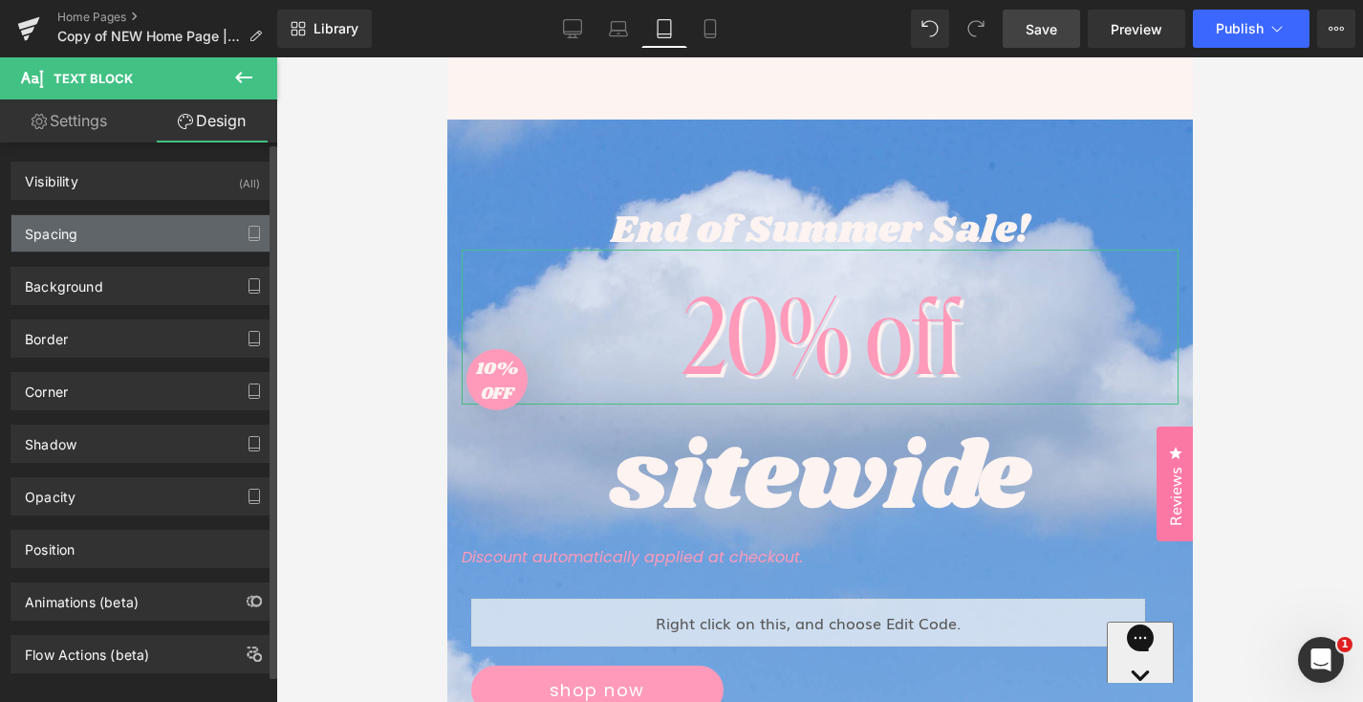
click at [153, 238] on div "Spacing" at bounding box center [142, 233] width 262 height 36
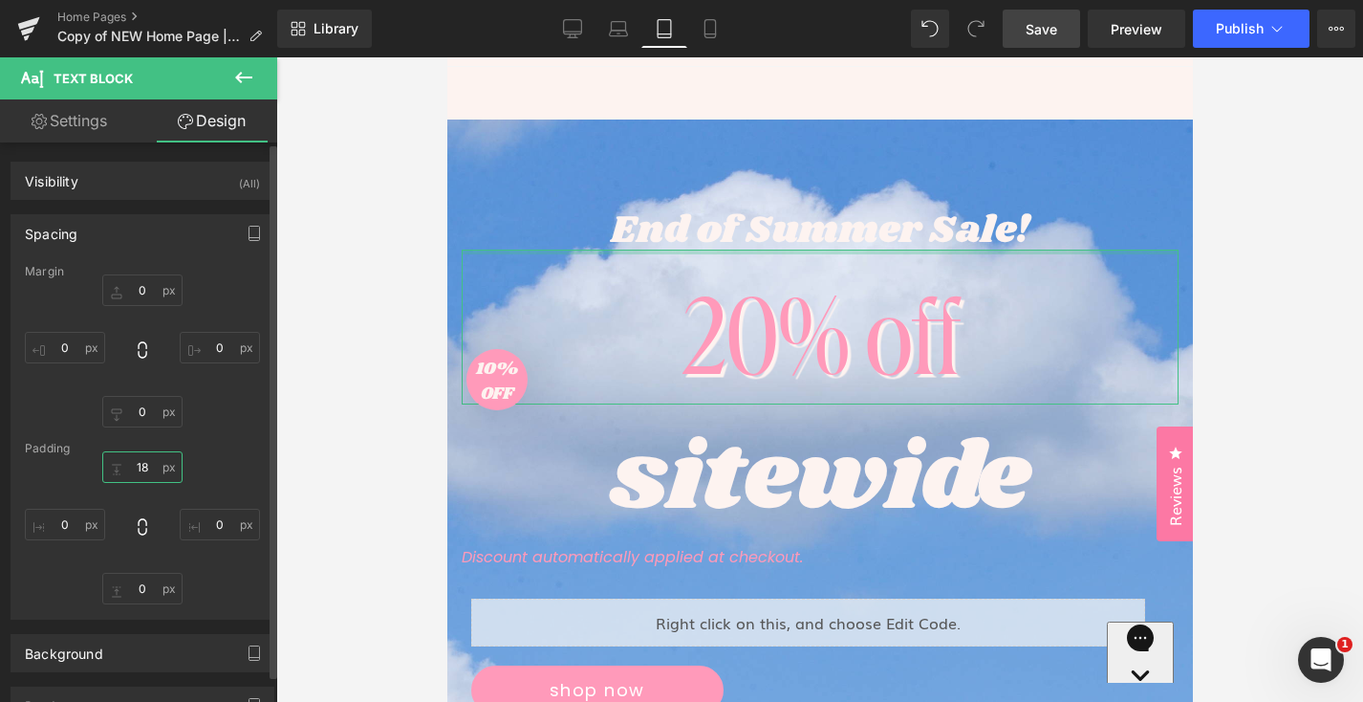
click at [141, 455] on input "18" at bounding box center [142, 467] width 80 height 32
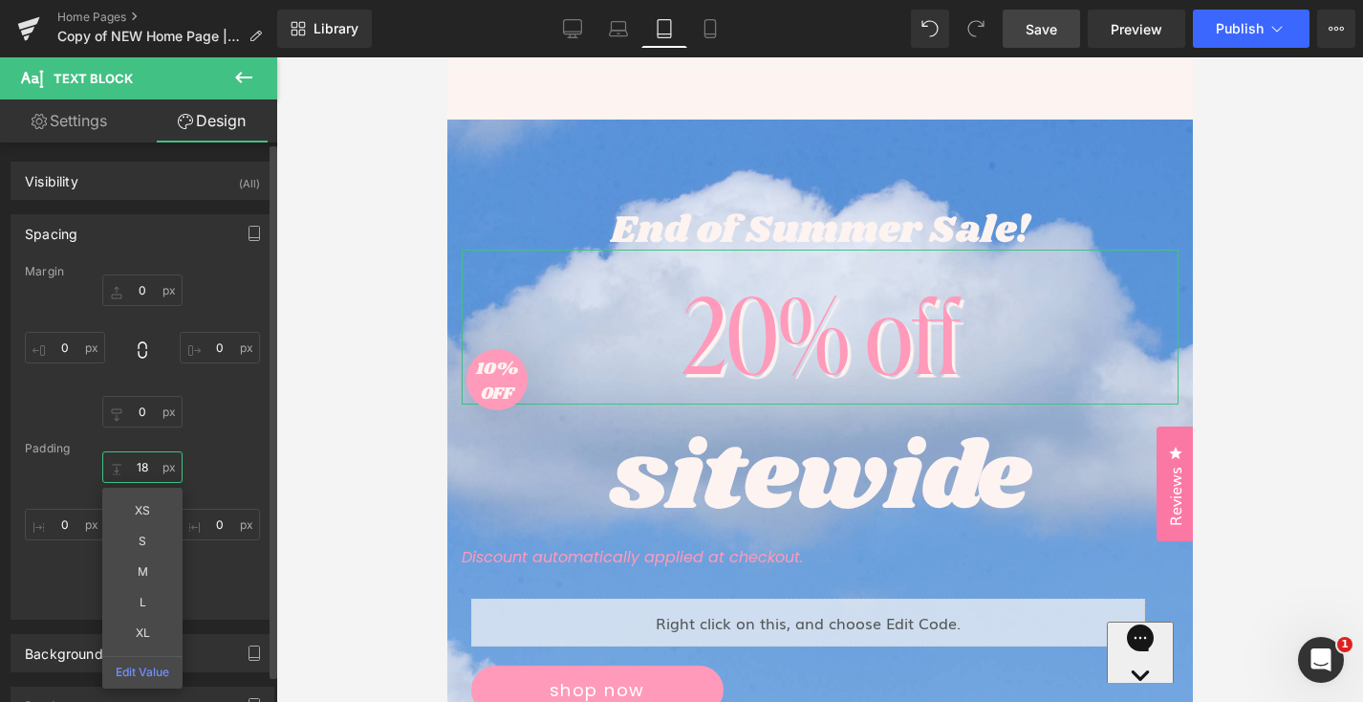
click at [141, 455] on input "18" at bounding box center [142, 467] width 80 height 32
type input "0"
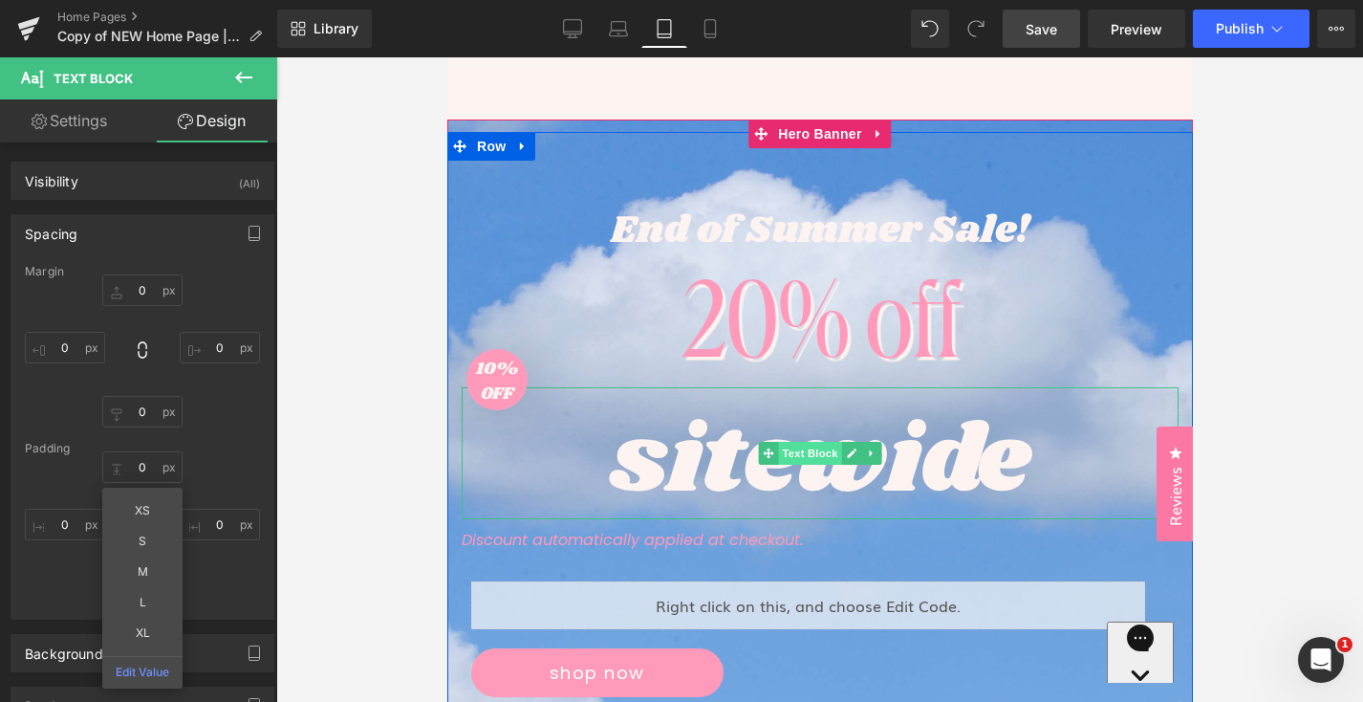
click at [803, 451] on span "Text Block" at bounding box center [808, 453] width 63 height 23
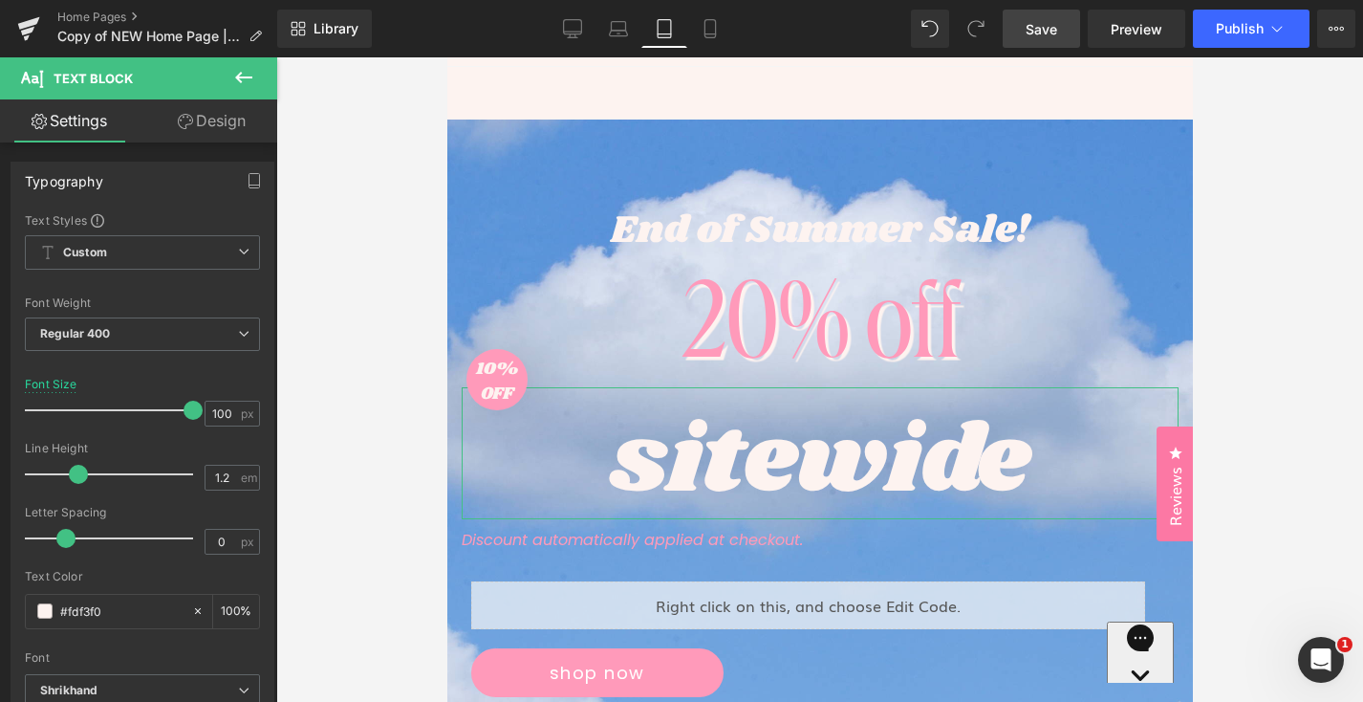
click at [197, 120] on link "Design" at bounding box center [211, 120] width 139 height 43
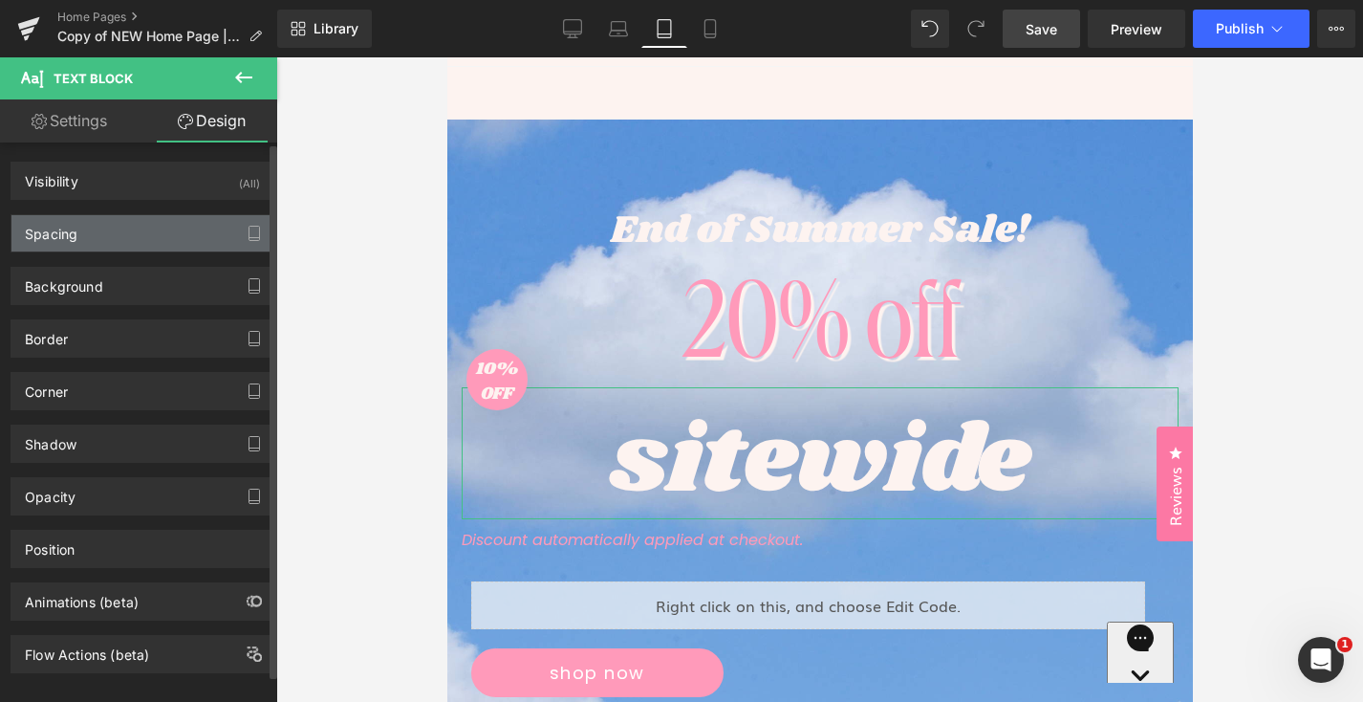
click at [142, 228] on div "Spacing" at bounding box center [142, 233] width 262 height 36
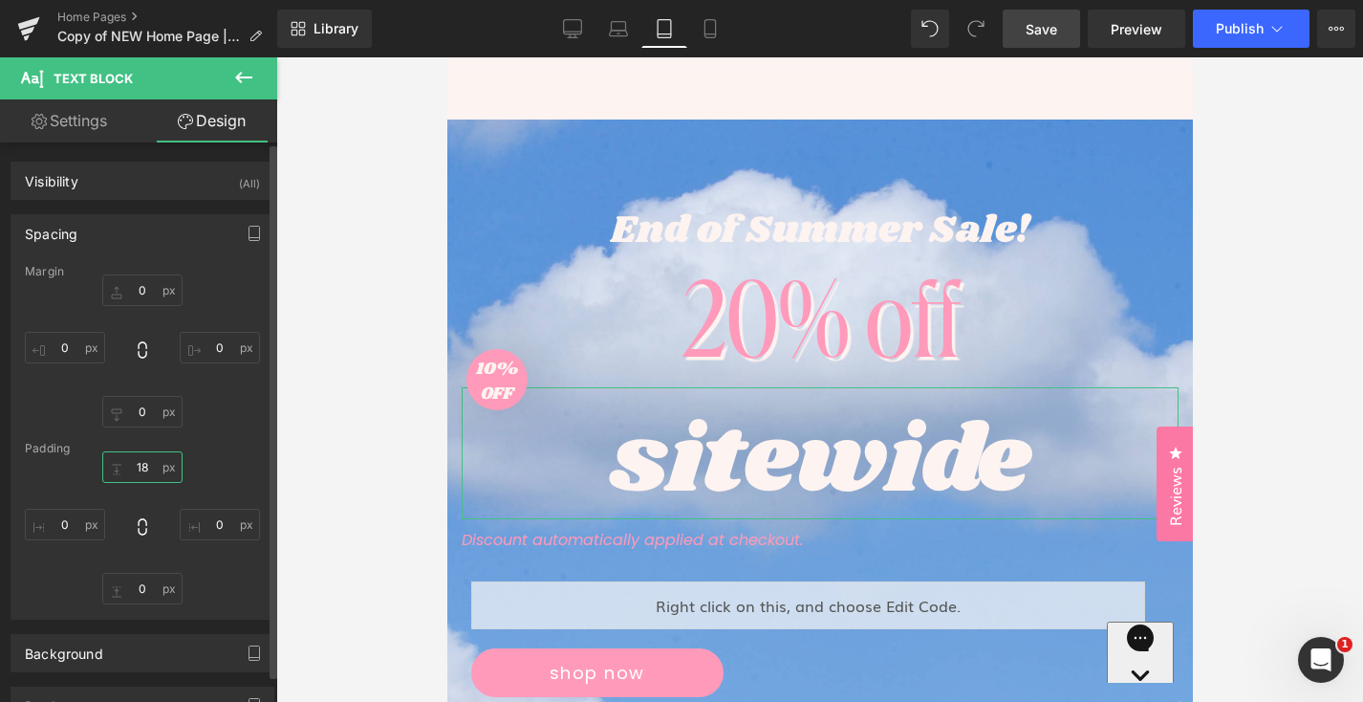
click at [139, 462] on input "18" at bounding box center [142, 467] width 80 height 32
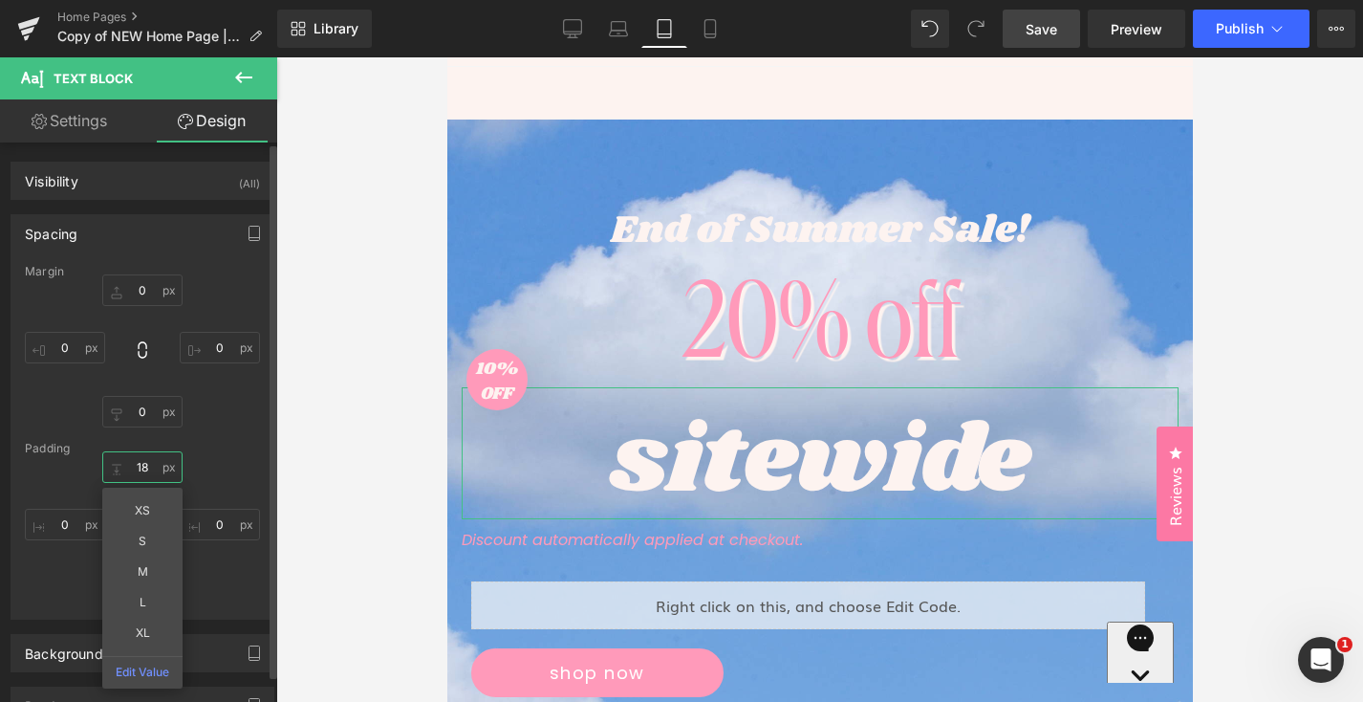
click at [139, 462] on input "18" at bounding box center [142, 467] width 80 height 32
type input "0"
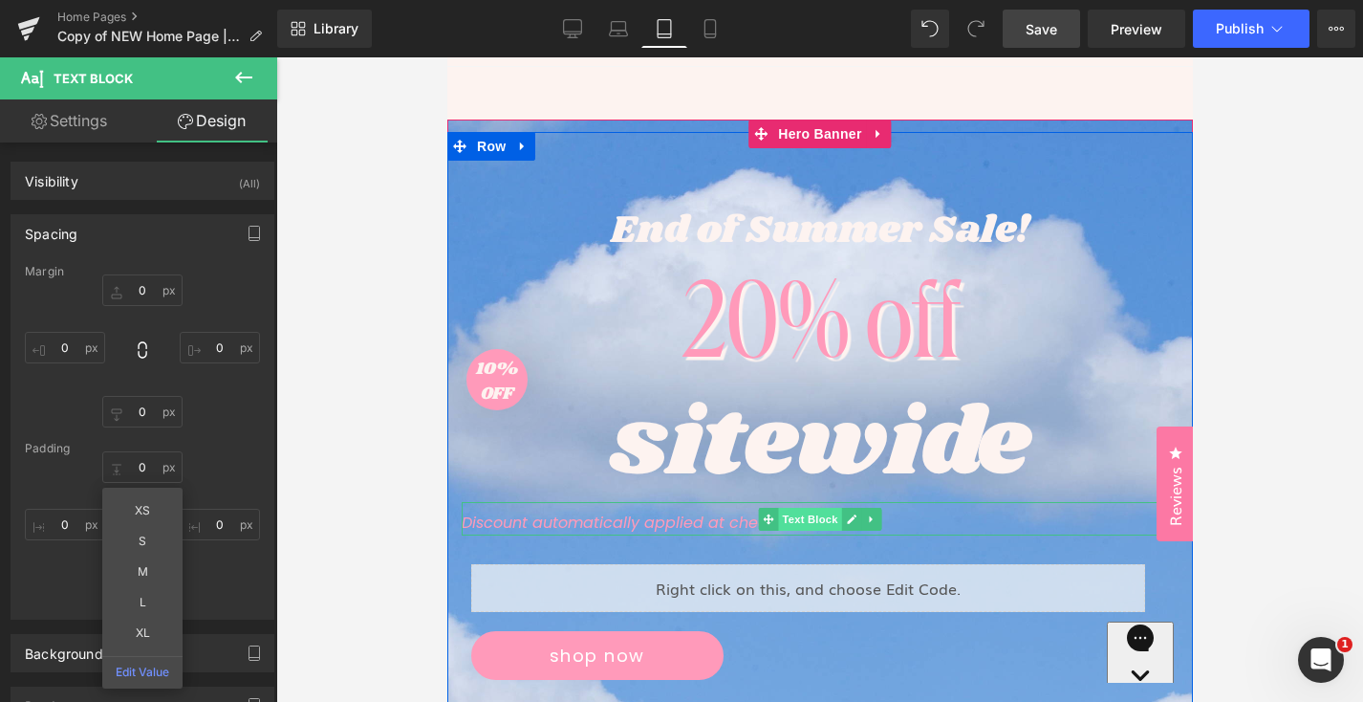
click at [797, 523] on span "Text Block" at bounding box center [808, 519] width 63 height 23
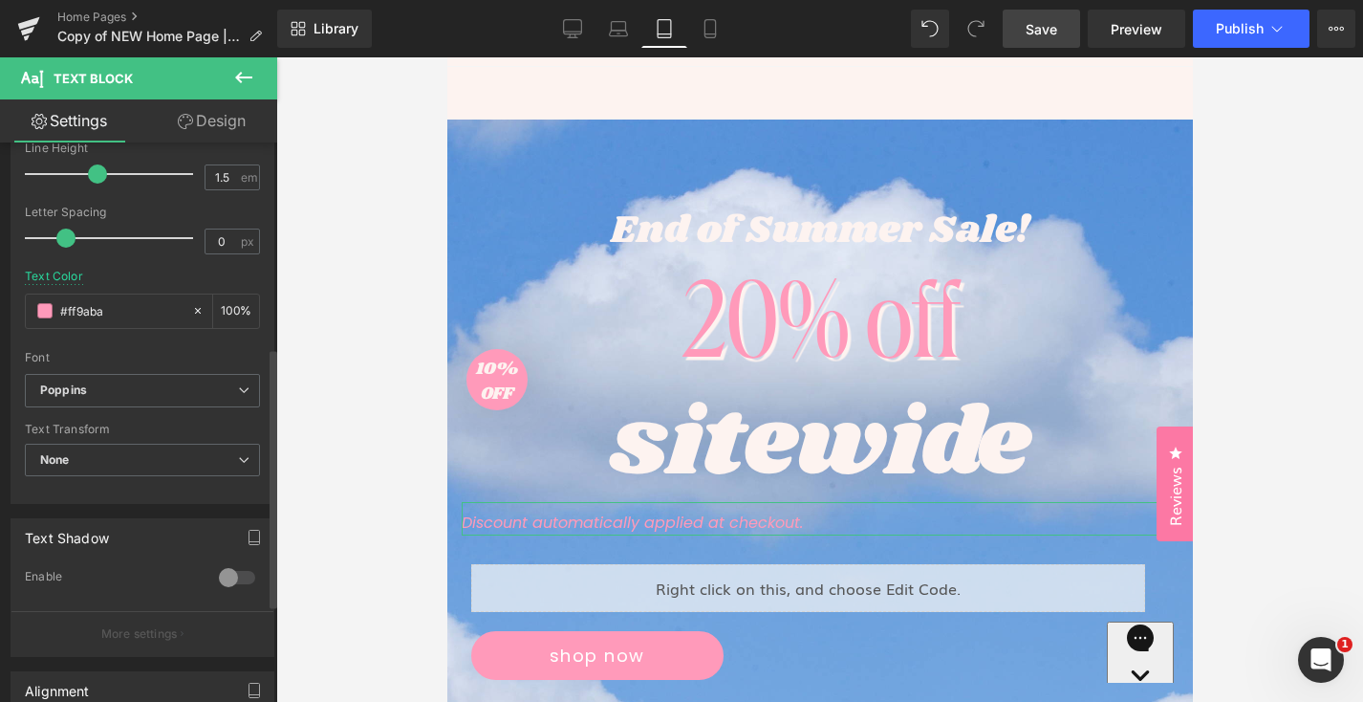
scroll to position [637, 0]
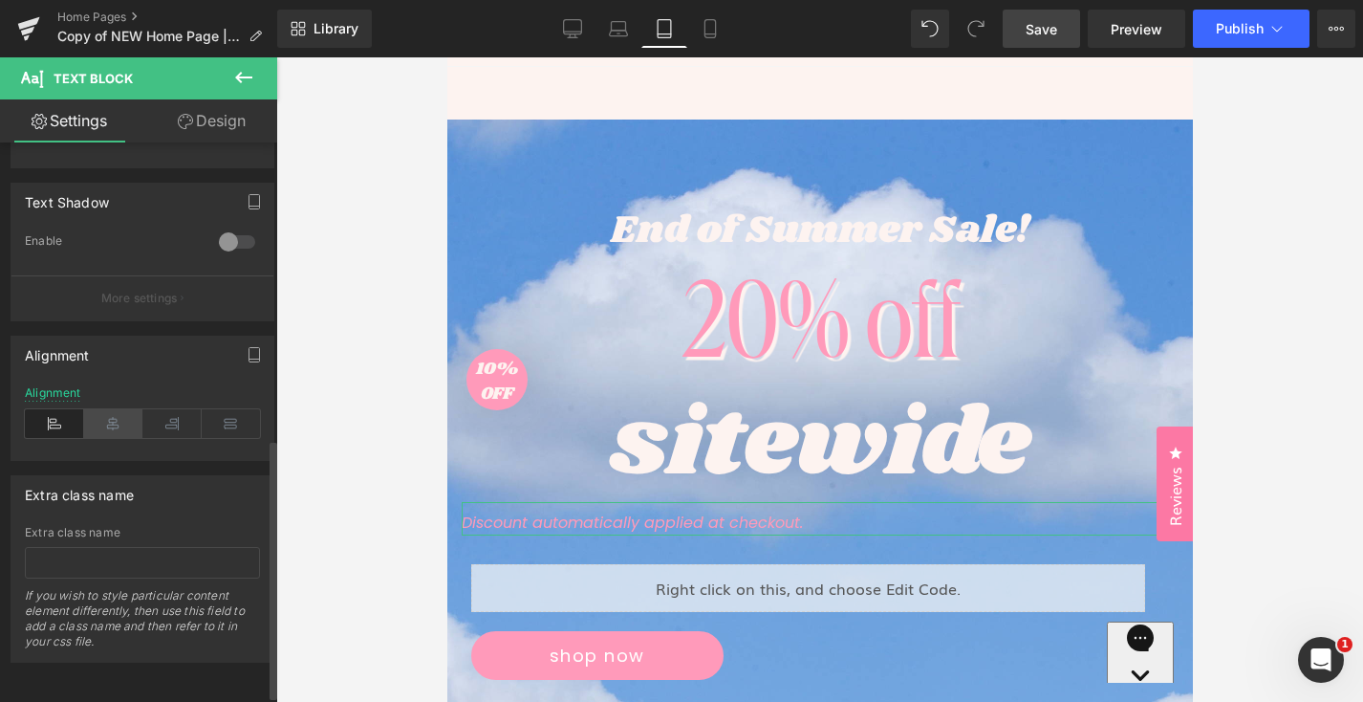
click at [99, 432] on icon at bounding box center [113, 423] width 59 height 29
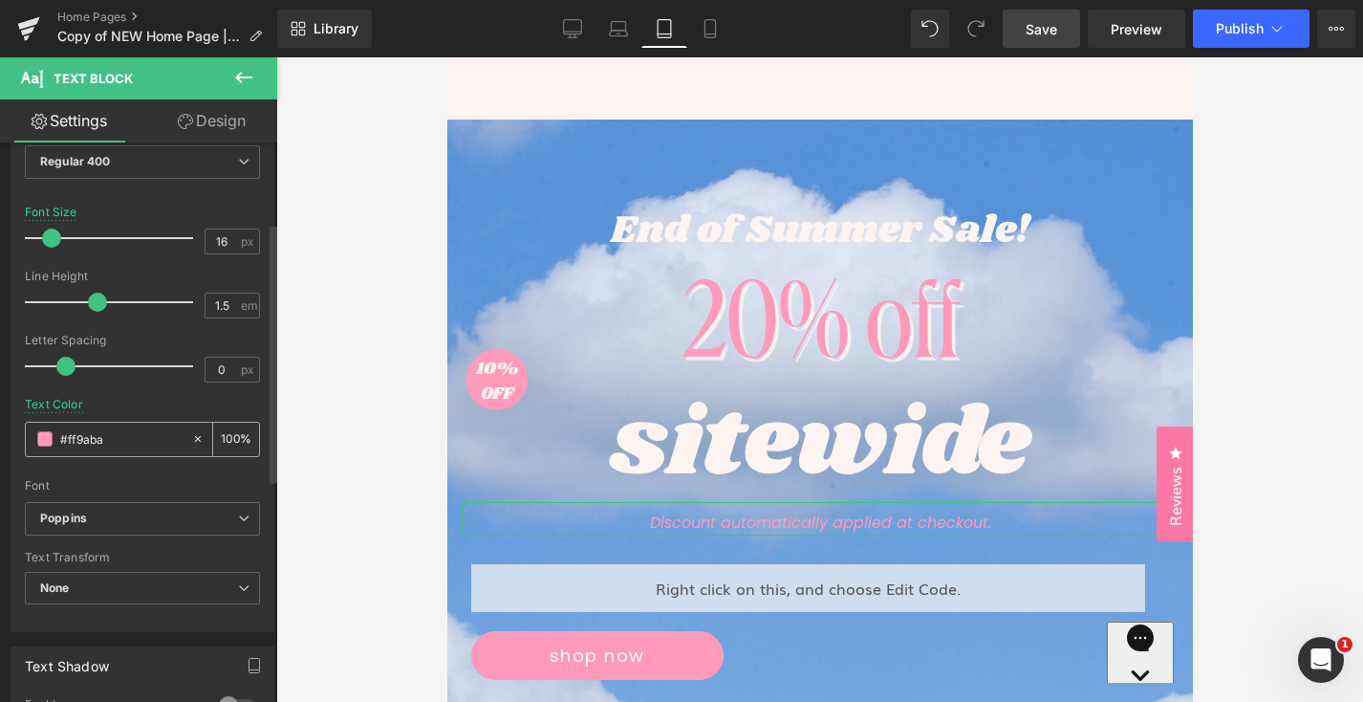
click at [93, 437] on input "#ff9aba" at bounding box center [121, 438] width 122 height 21
paste input "FDF3F0"
type input "FDF3F0"
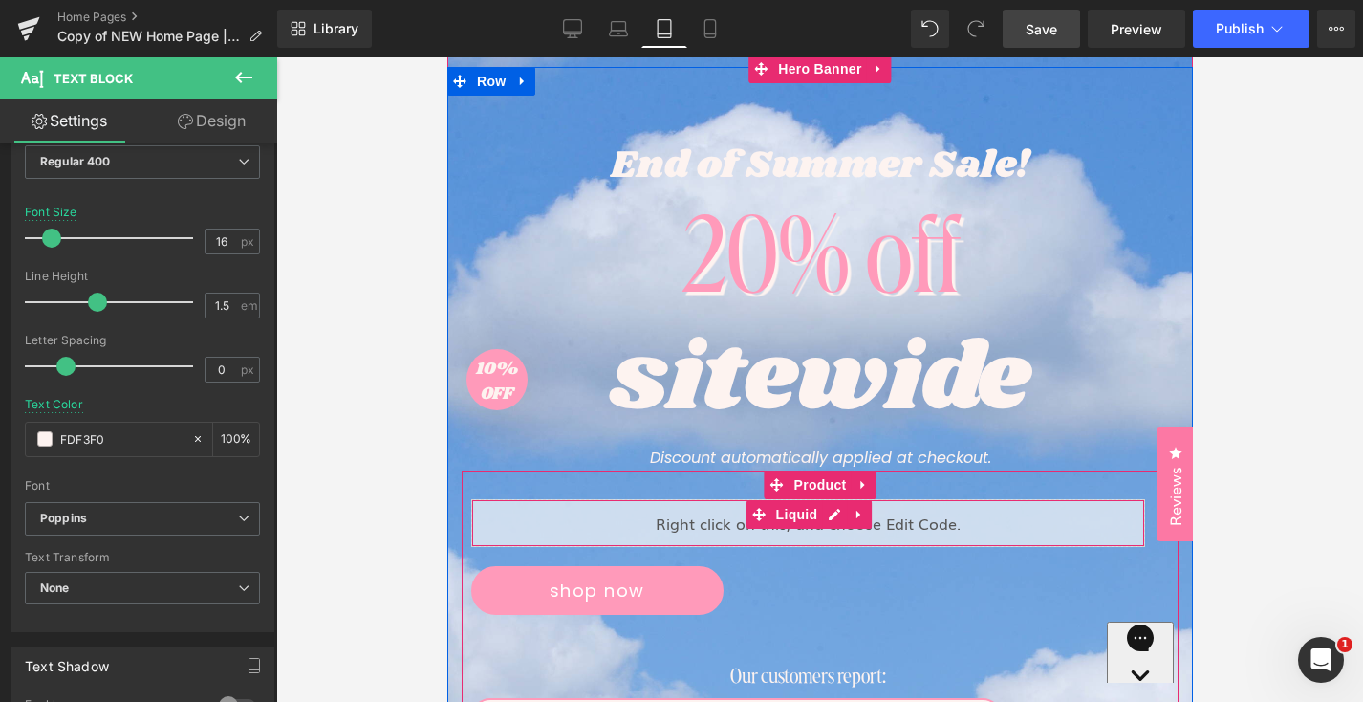
scroll to position [200, 0]
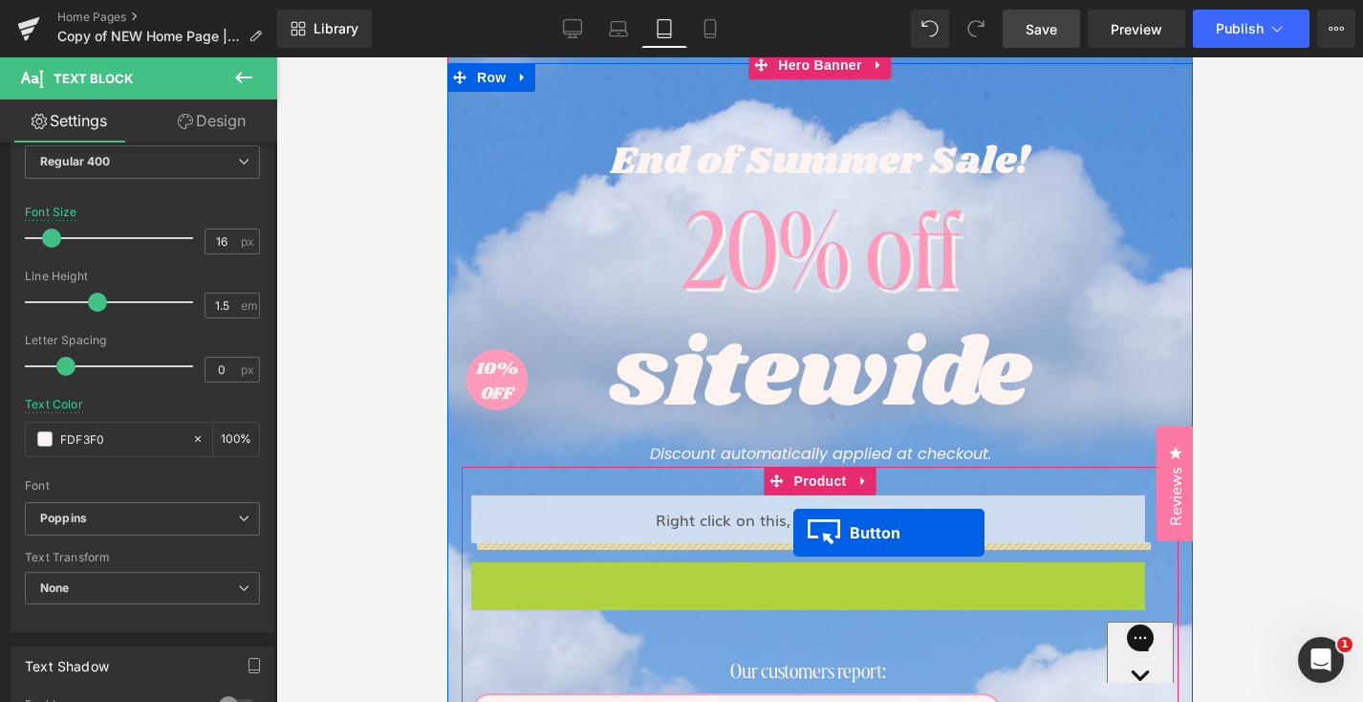
drag, startPoint x: 604, startPoint y: 584, endPoint x: 793, endPoint y: 533, distance: 195.3
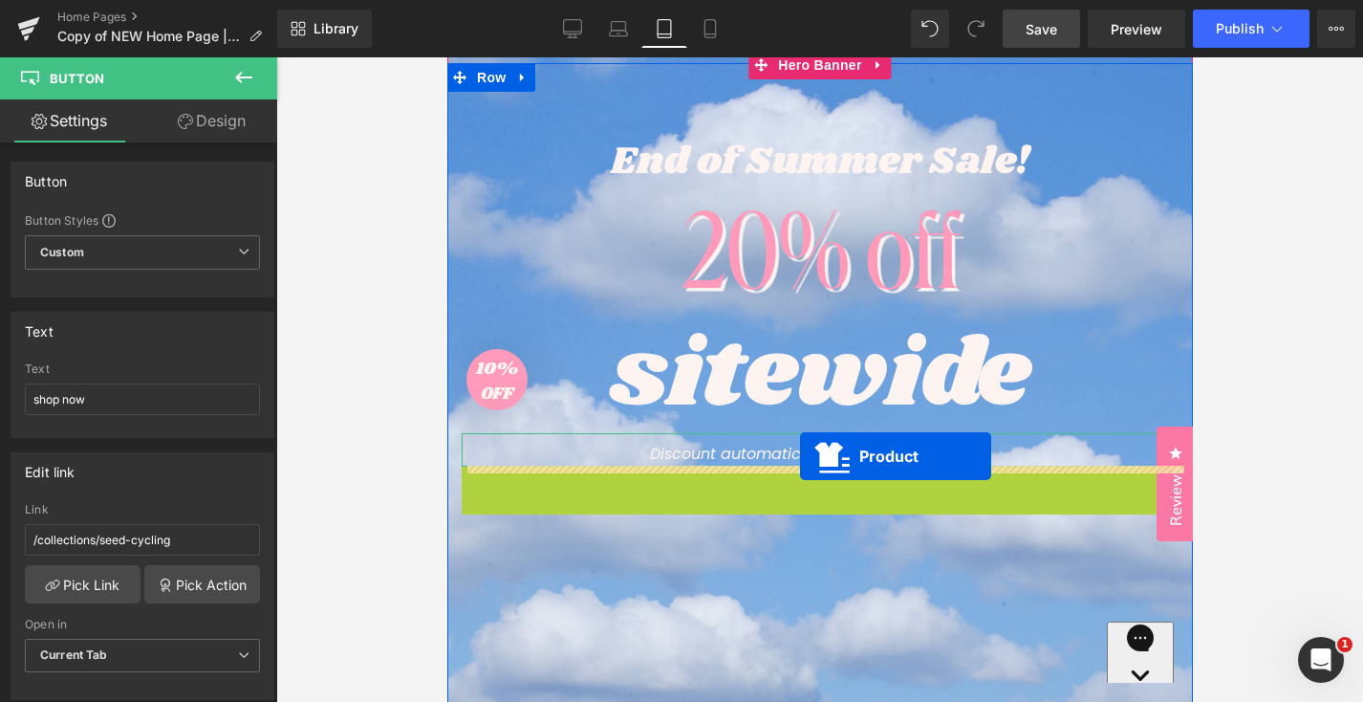
drag, startPoint x: 799, startPoint y: 468, endPoint x: 799, endPoint y: 455, distance: 12.4
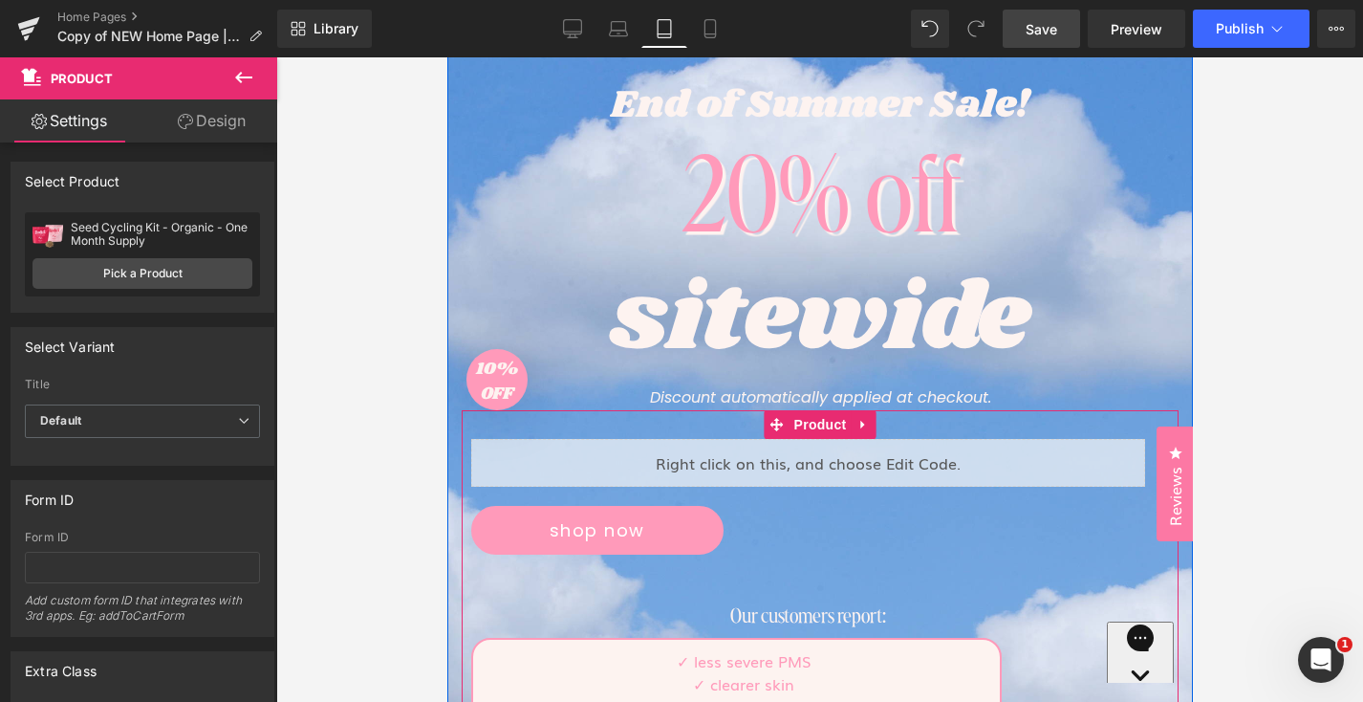
scroll to position [294, 0]
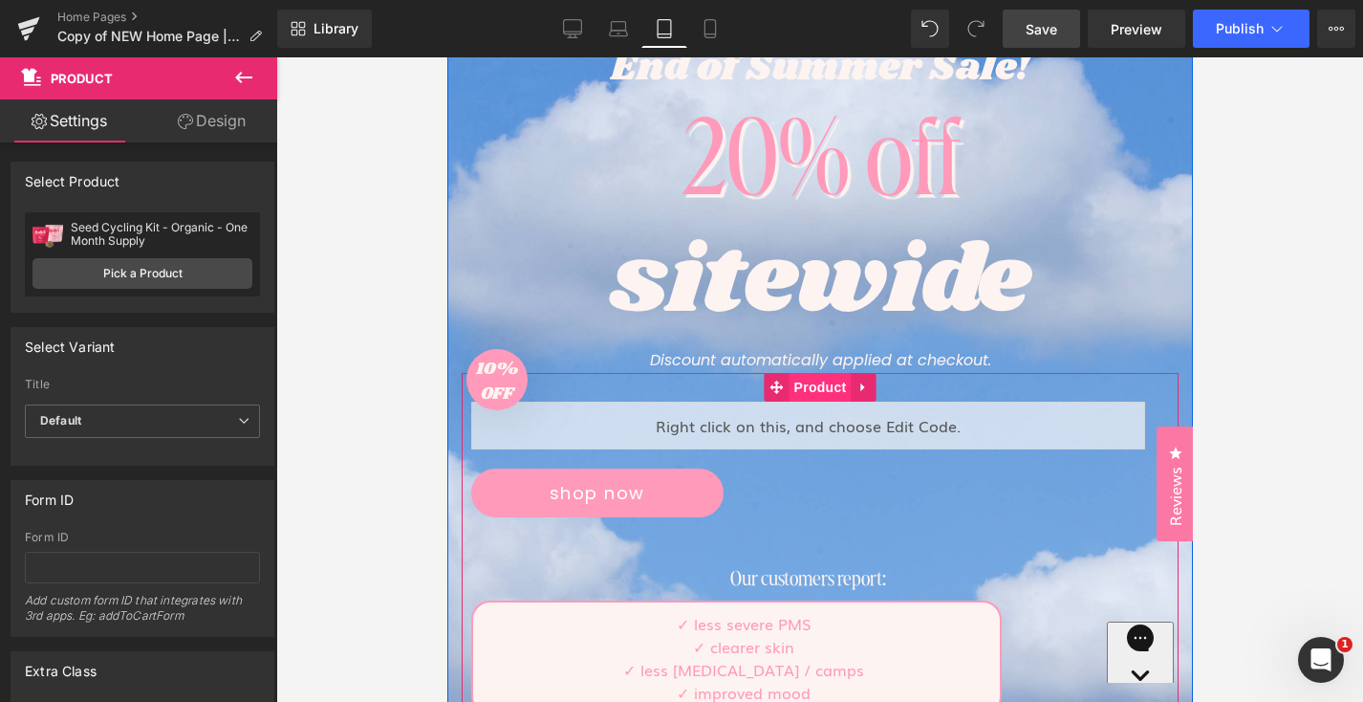
click at [821, 378] on span "Product" at bounding box center [820, 387] width 62 height 29
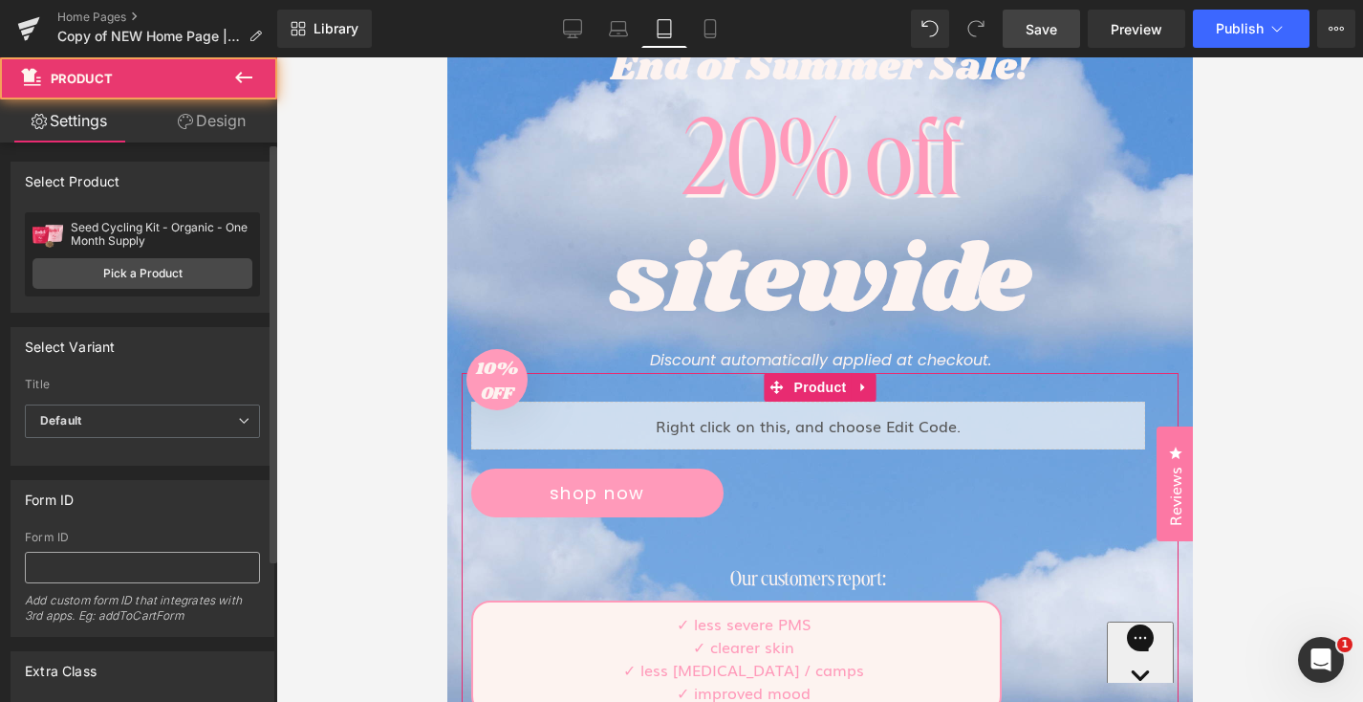
scroll to position [190, 0]
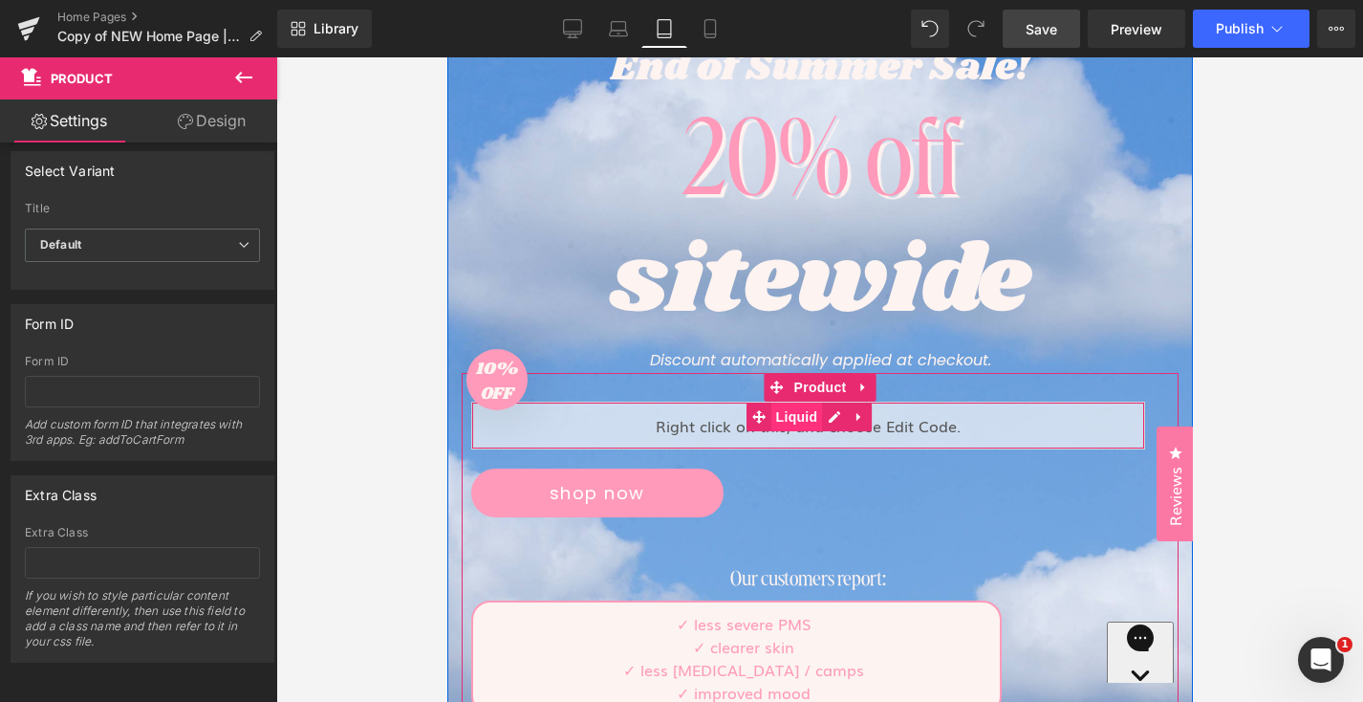
click at [795, 420] on span "Liquid" at bounding box center [797, 416] width 52 height 29
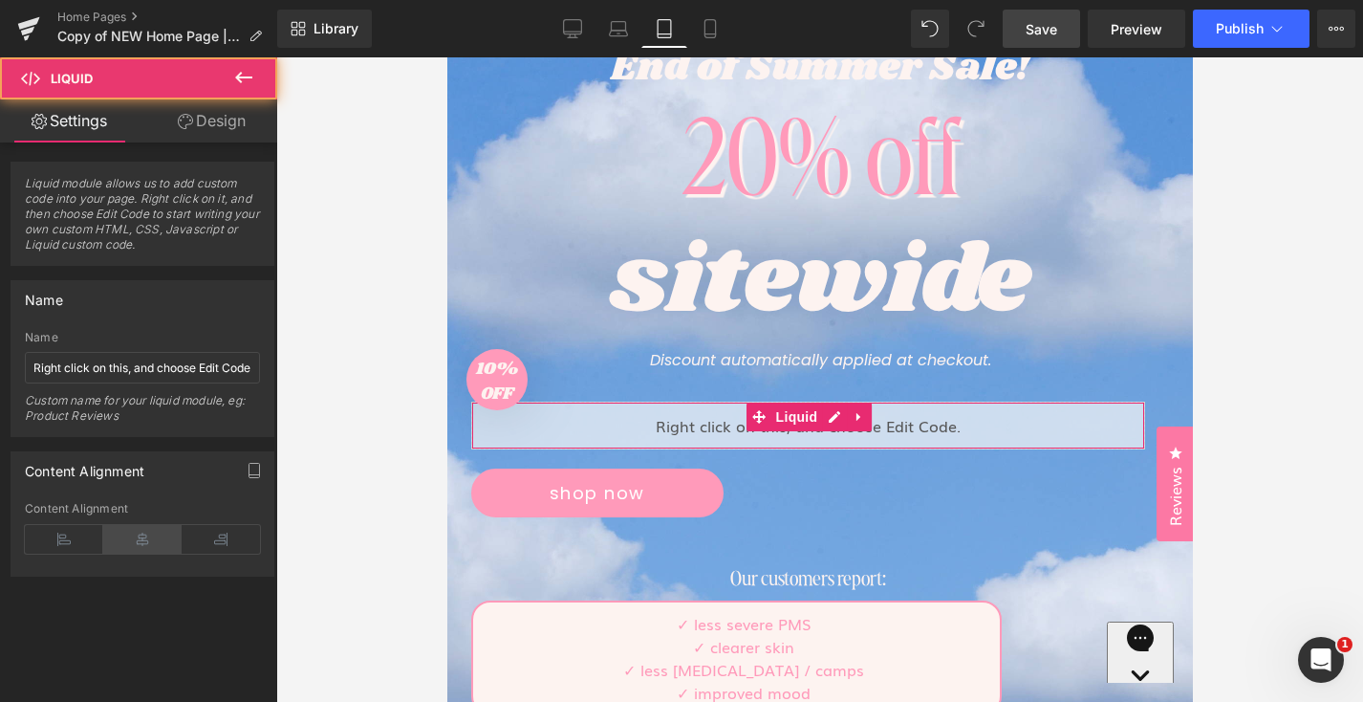
click at [144, 538] on icon at bounding box center [142, 539] width 78 height 29
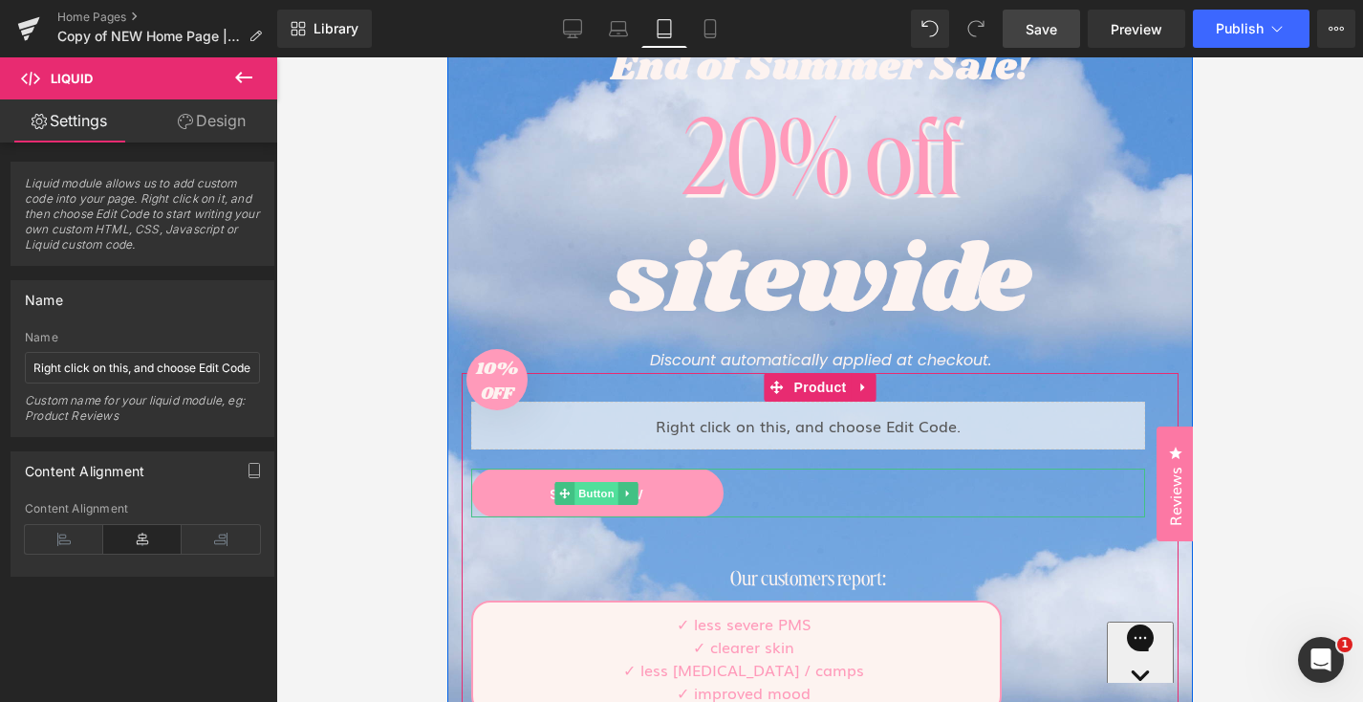
click at [589, 487] on span "Button" at bounding box center [597, 493] width 44 height 23
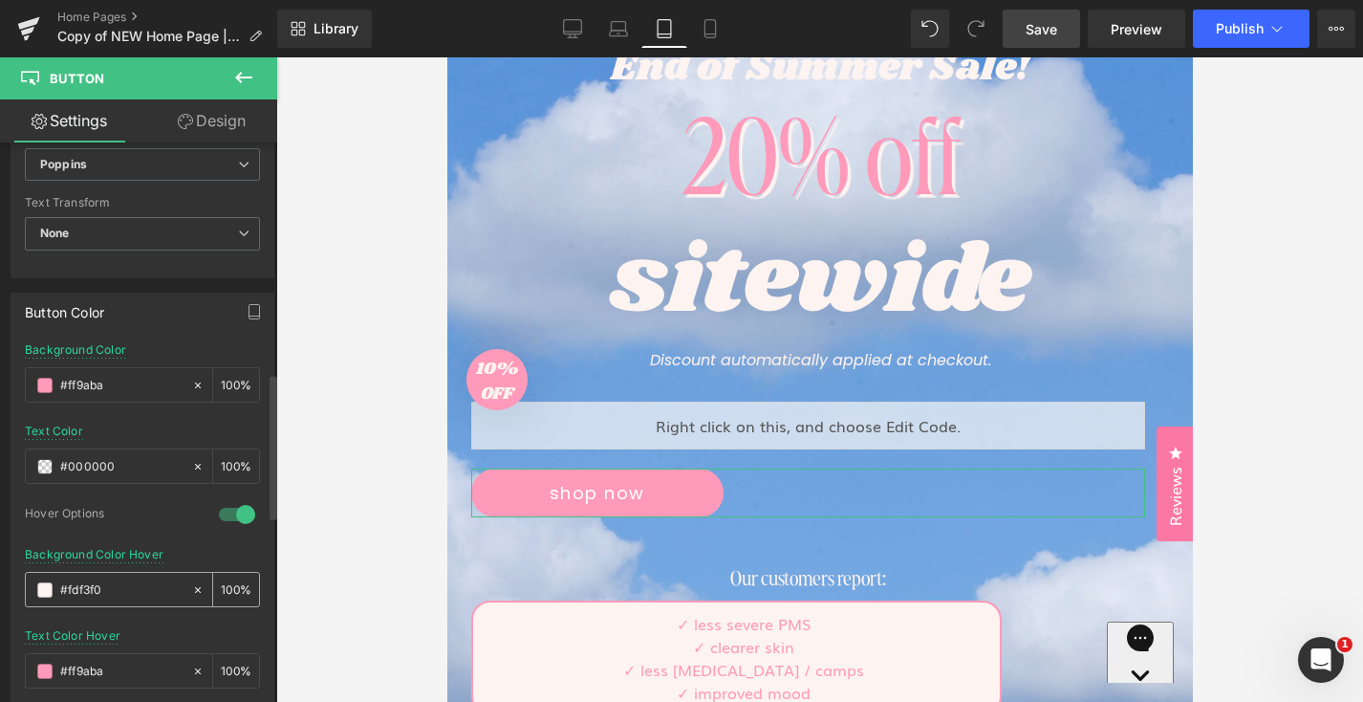
scroll to position [1476, 0]
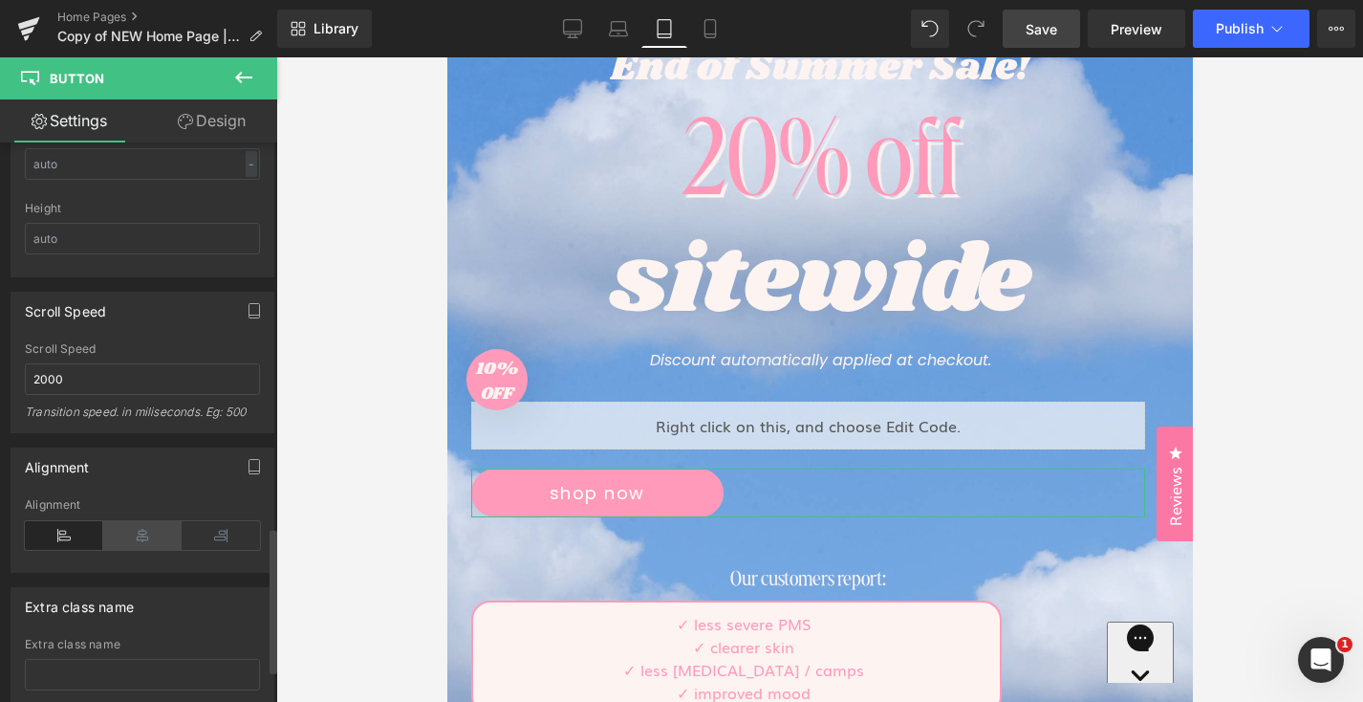
click at [116, 547] on div "Alignment" at bounding box center [142, 535] width 235 height 74
click at [116, 547] on icon at bounding box center [142, 535] width 78 height 29
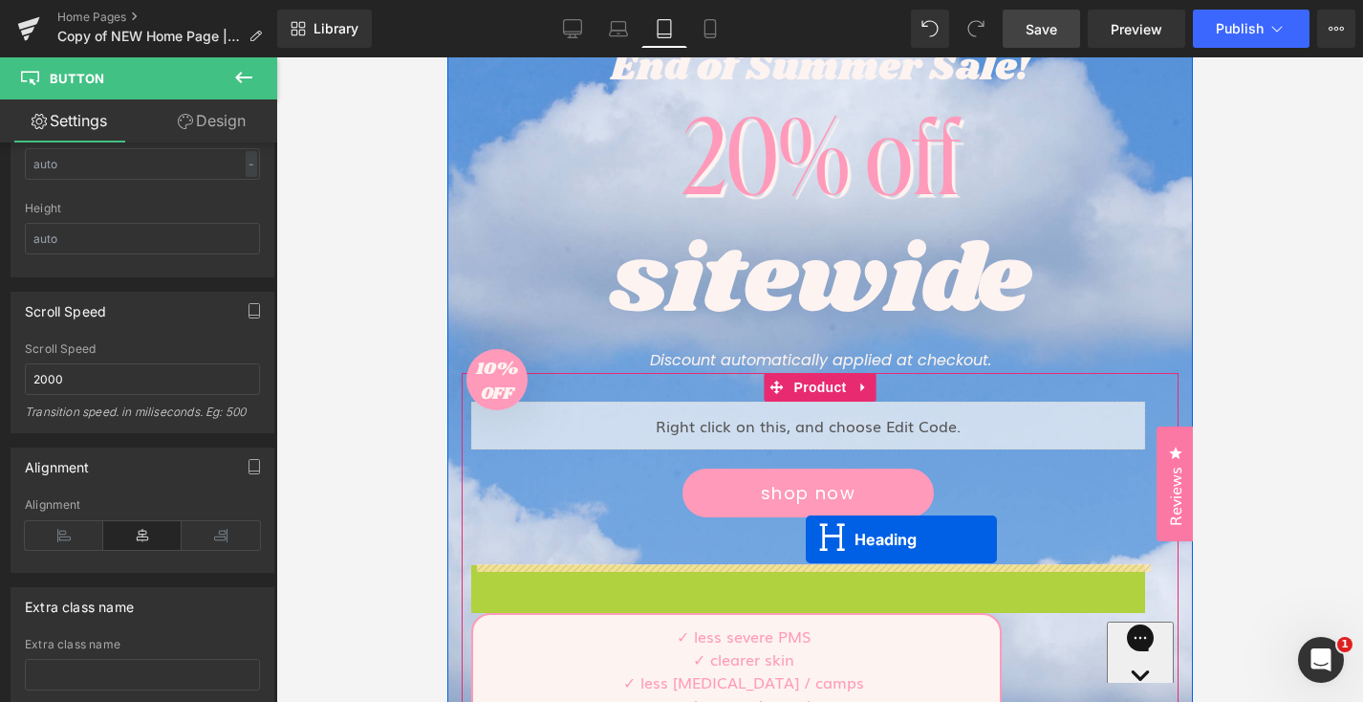
drag, startPoint x: 796, startPoint y: 575, endPoint x: 805, endPoint y: 539, distance: 36.4
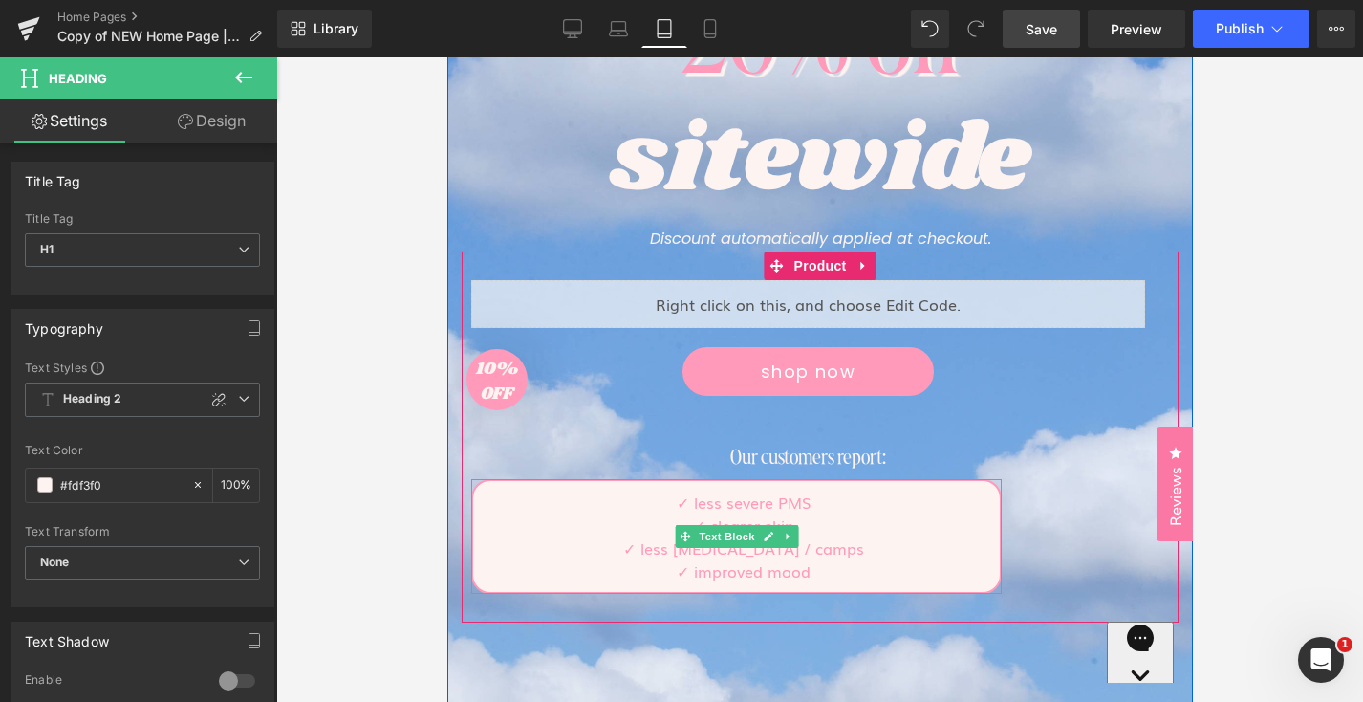
scroll to position [416, 0]
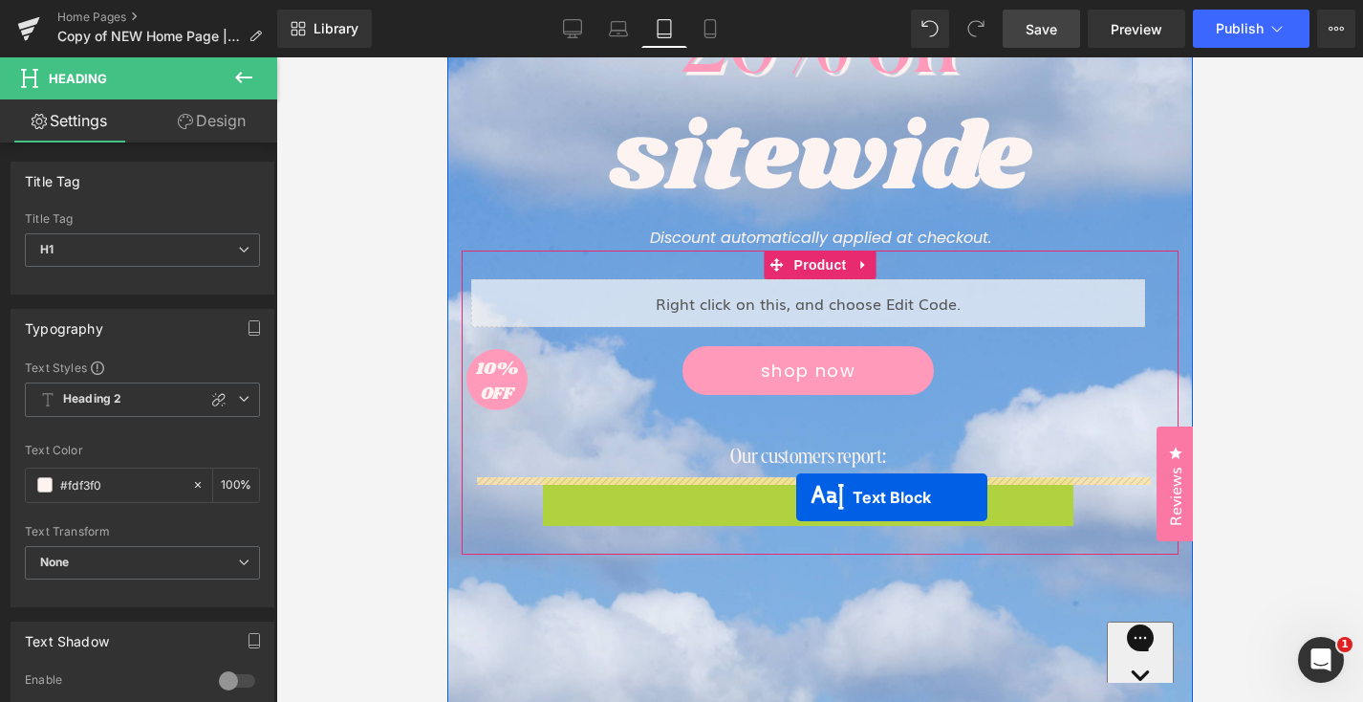
drag, startPoint x: 738, startPoint y: 534, endPoint x: 795, endPoint y: 496, distance: 68.9
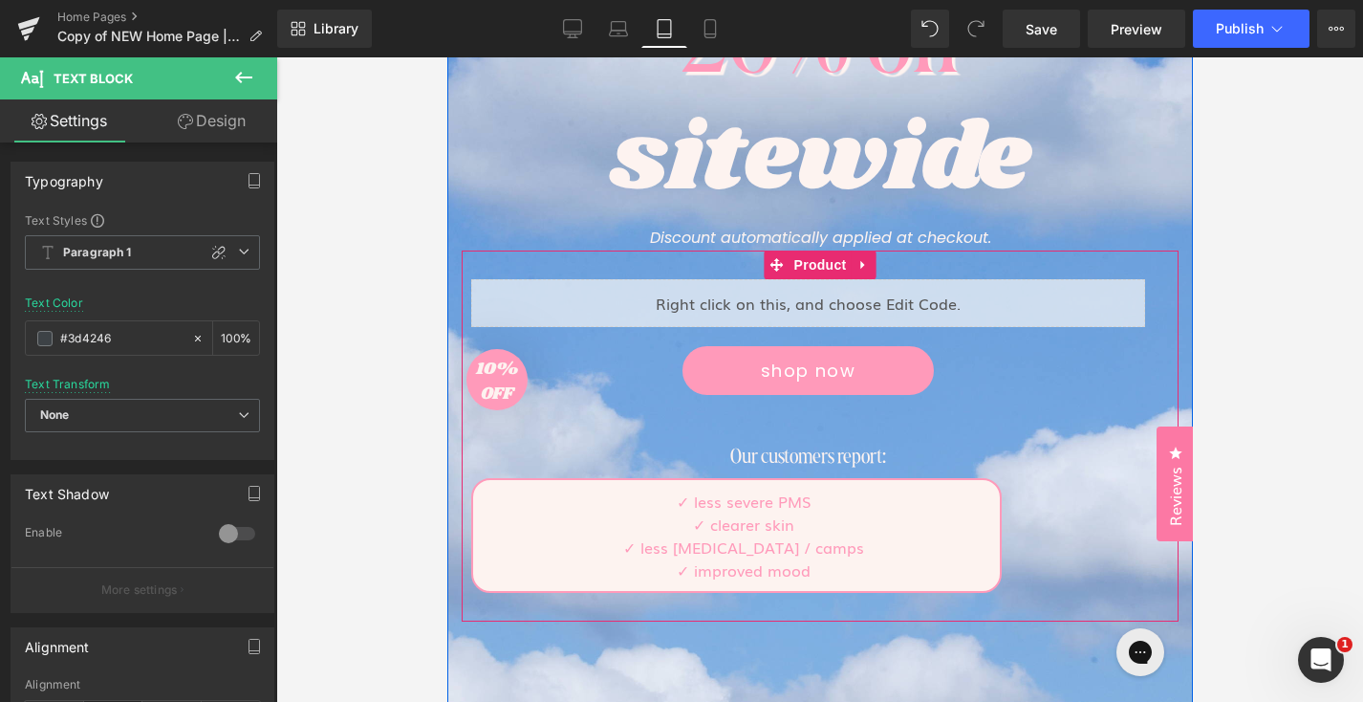
click at [672, 597] on div "Liquid shop now Button Our customers report: Heading ✓ less severe PMS ✓ cleare…" at bounding box center [819, 435] width 717 height 371
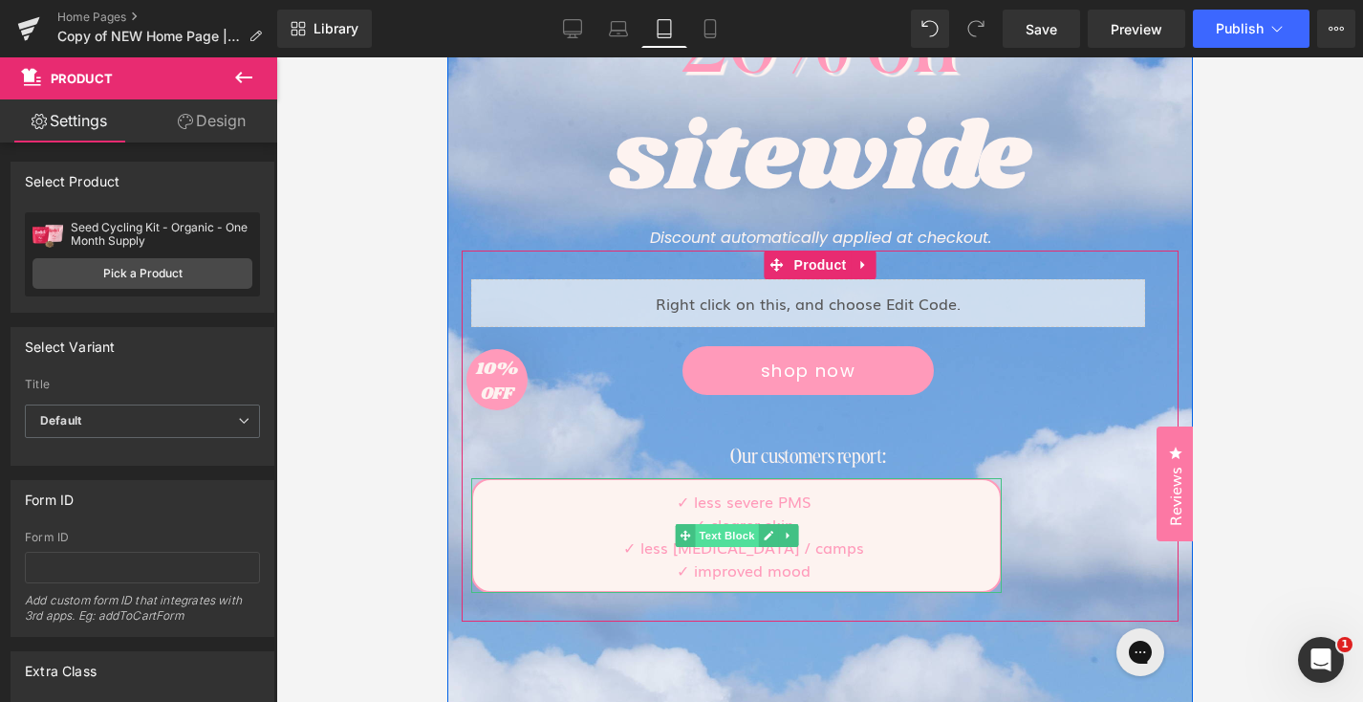
click at [731, 534] on span "Text Block" at bounding box center [725, 535] width 63 height 23
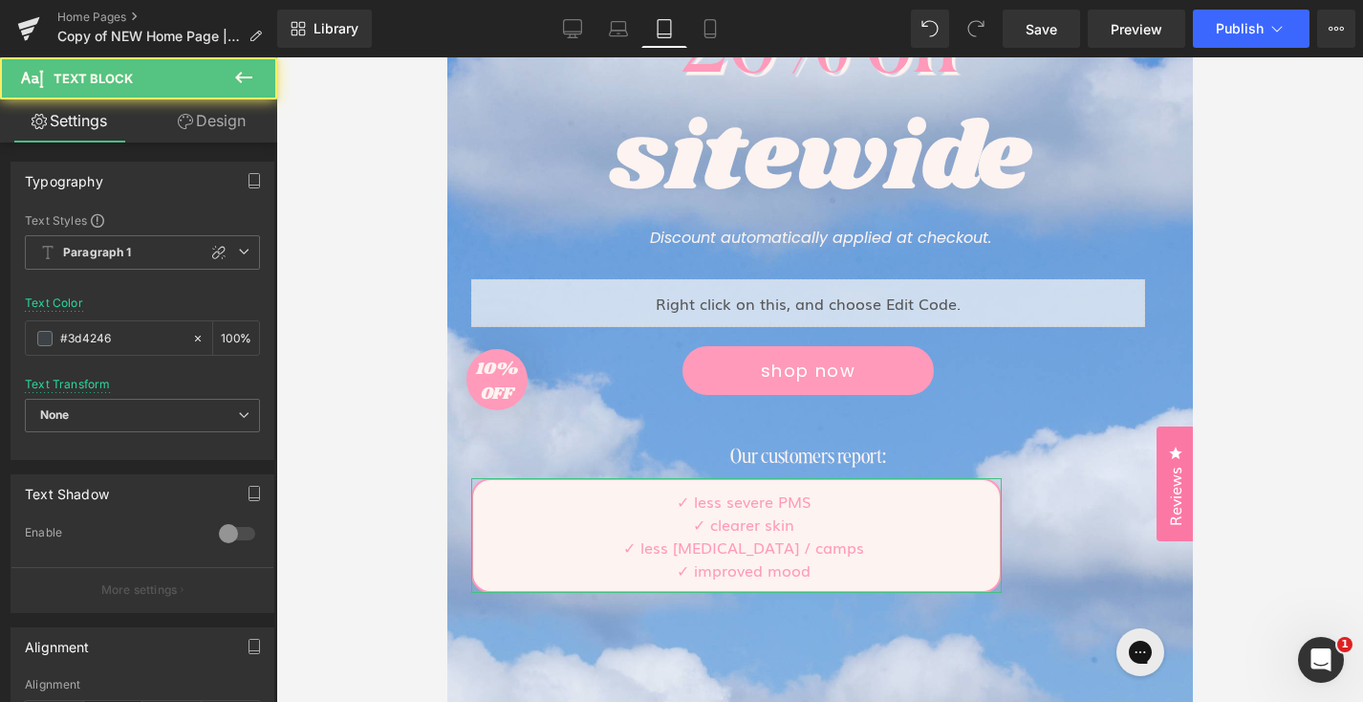
click at [233, 138] on link "Design" at bounding box center [211, 120] width 139 height 43
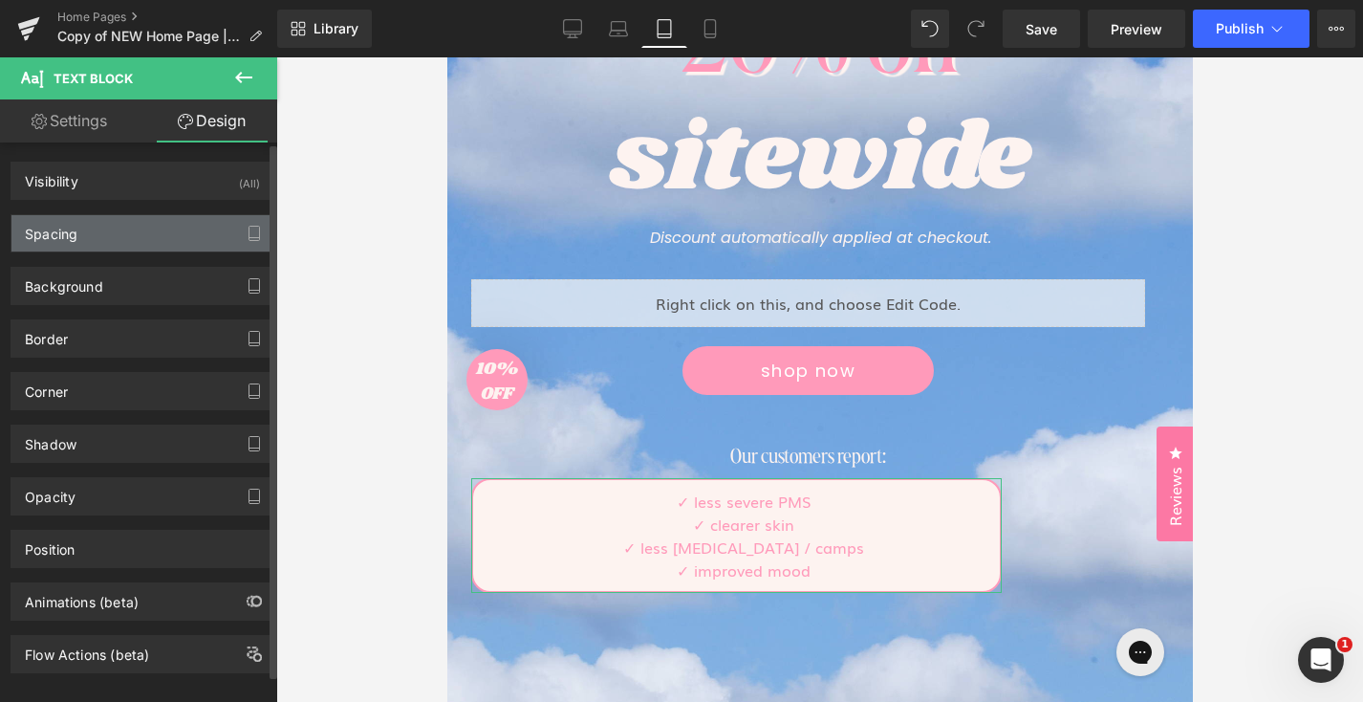
click at [127, 241] on div "Spacing" at bounding box center [142, 233] width 262 height 36
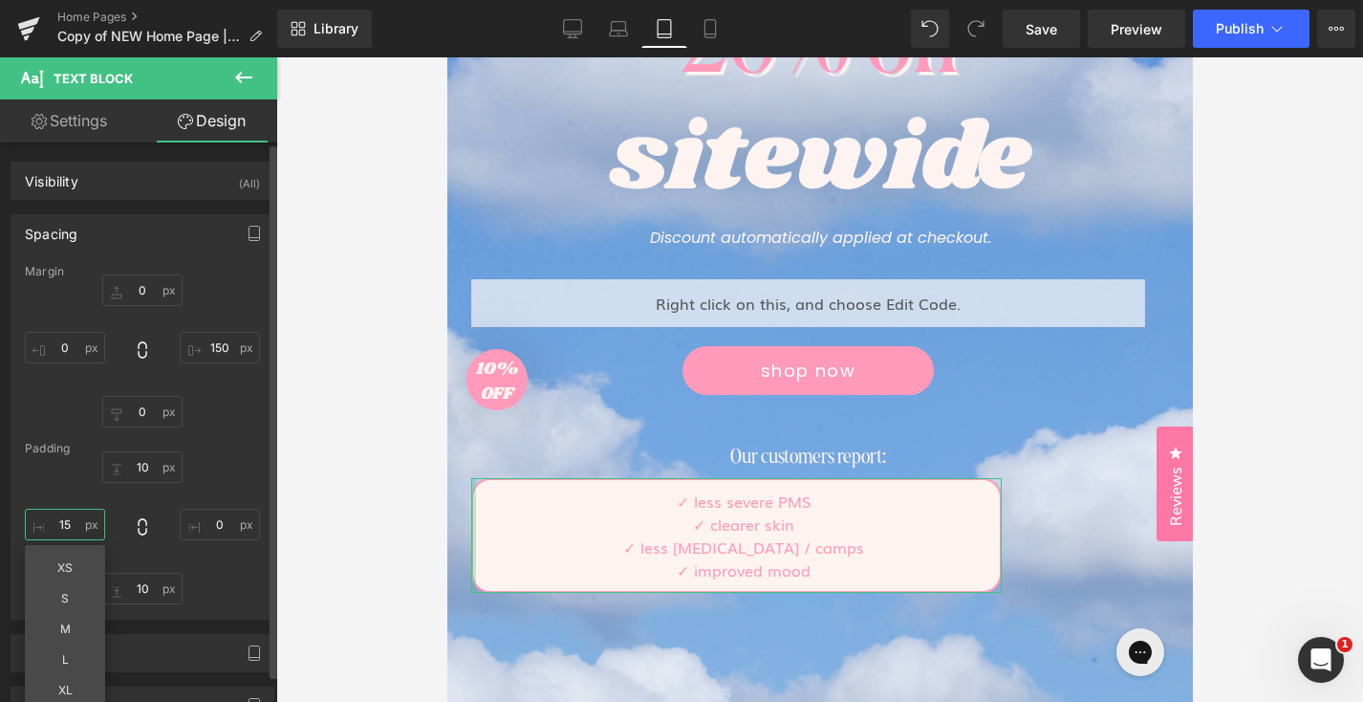
click at [62, 528] on input "15" at bounding box center [65, 525] width 80 height 32
type input "1"
type input "0"
click at [221, 346] on input "150" at bounding box center [220, 348] width 80 height 32
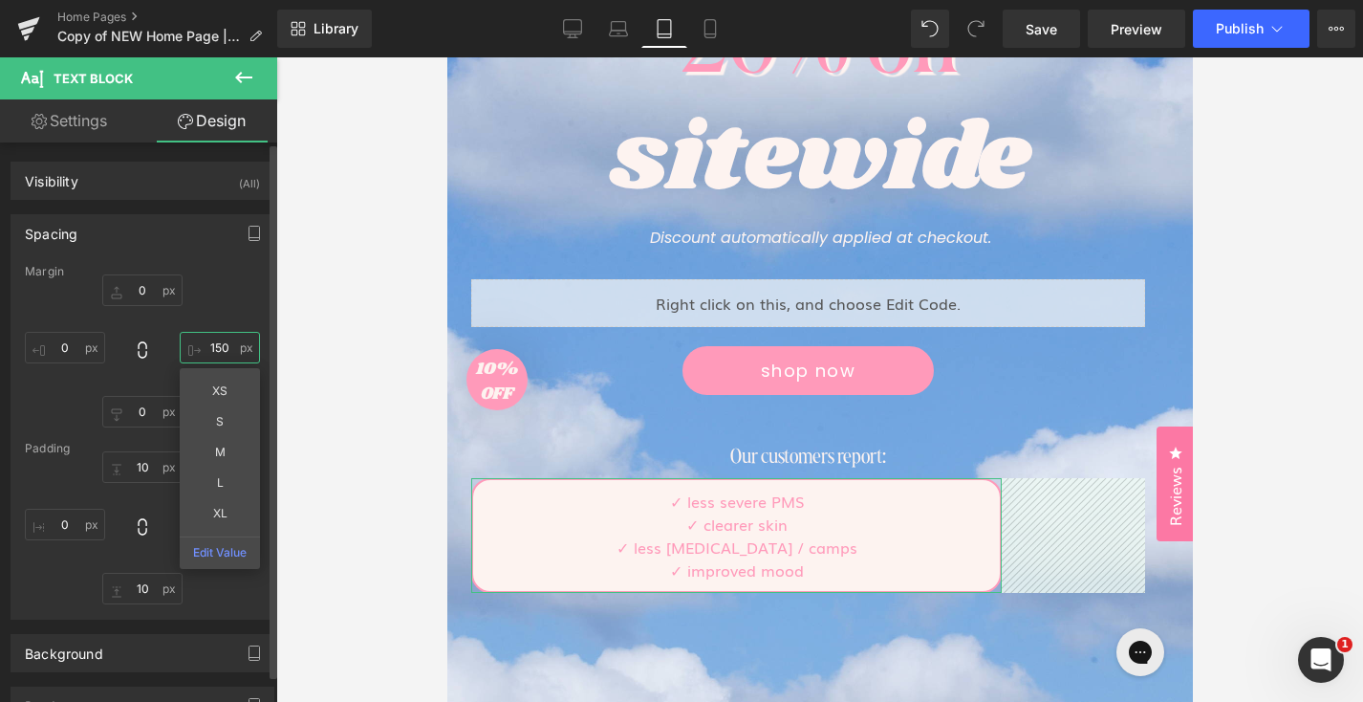
click at [221, 346] on input "150" at bounding box center [220, 348] width 80 height 32
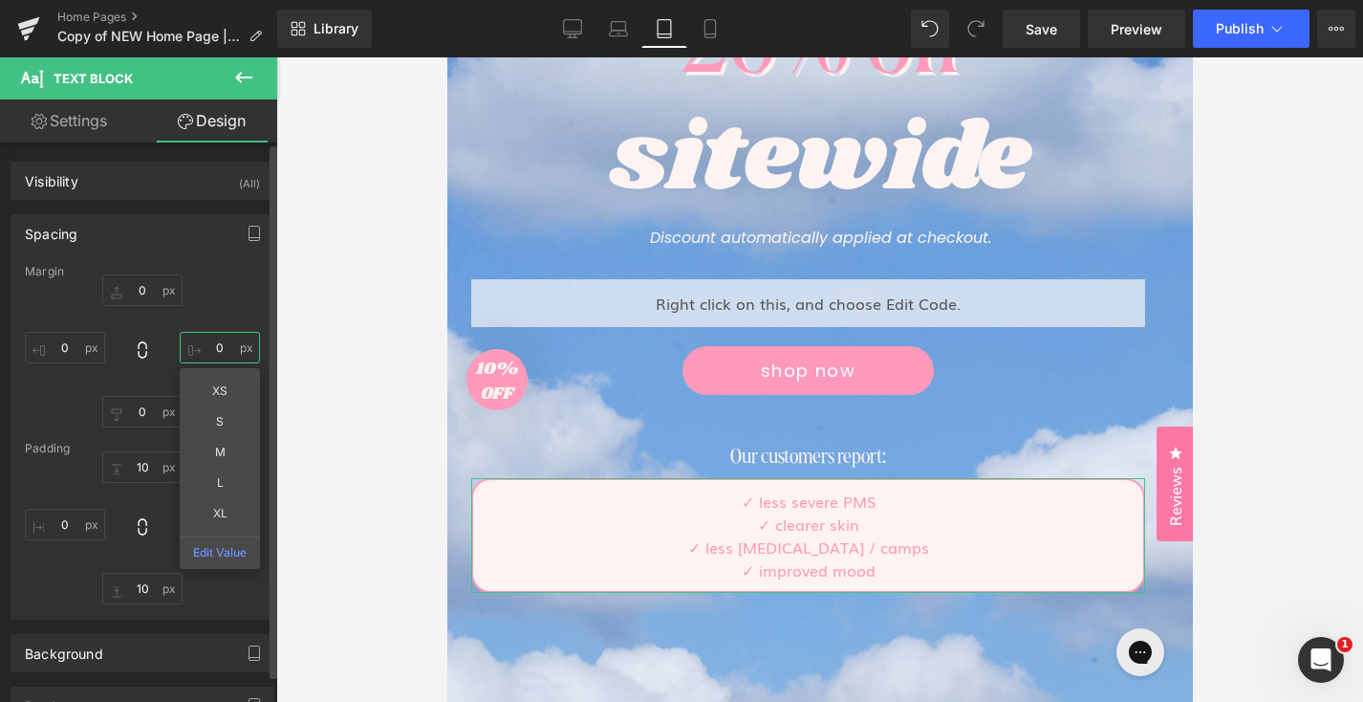
click at [221, 346] on input "0" at bounding box center [220, 348] width 80 height 32
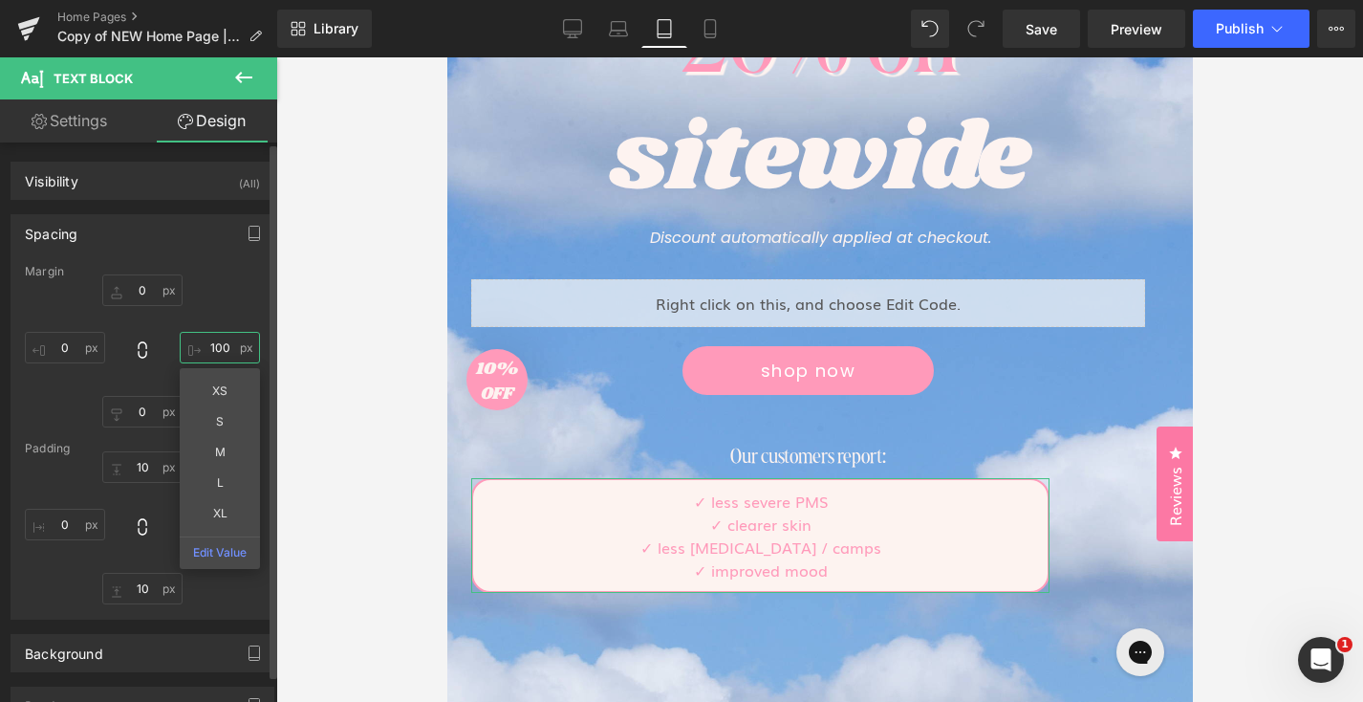
click at [213, 345] on input "100" at bounding box center [220, 348] width 80 height 32
click at [213, 346] on input "100" at bounding box center [220, 348] width 80 height 32
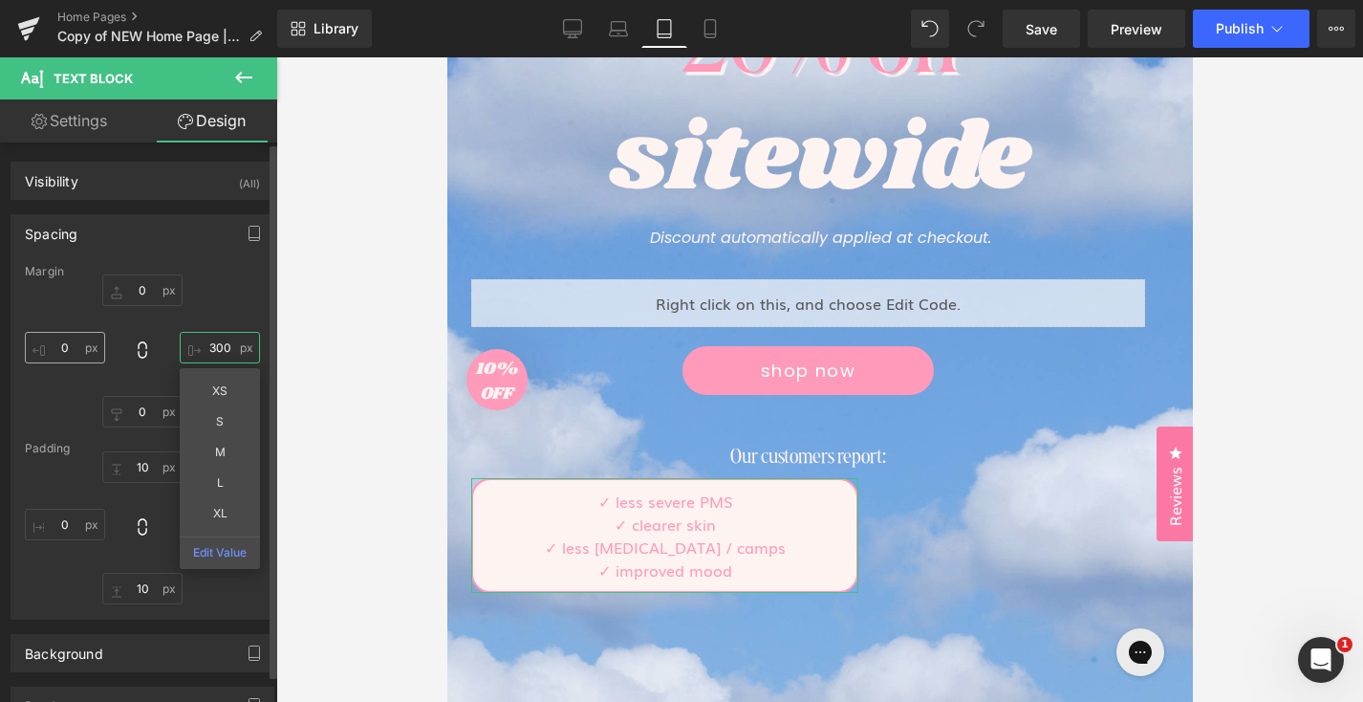
type input "300"
click at [78, 345] on input "0" at bounding box center [65, 348] width 80 height 32
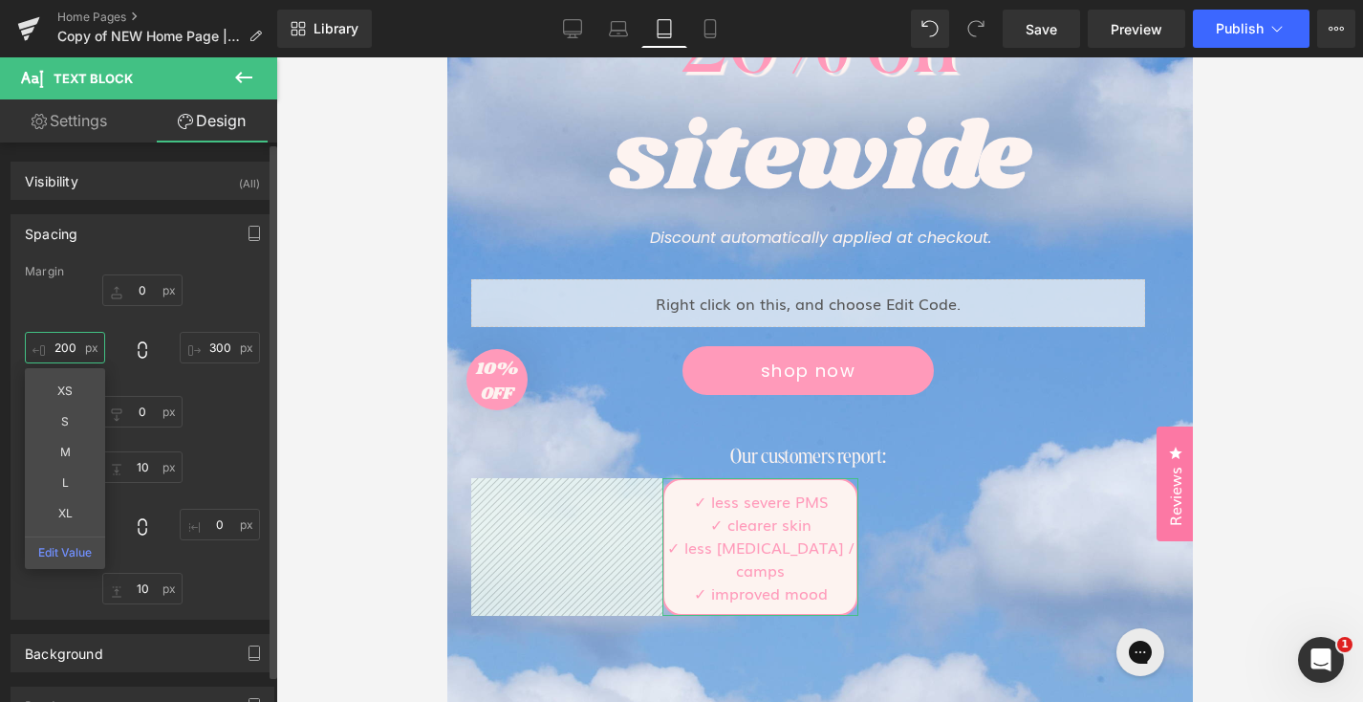
click at [59, 344] on input "200" at bounding box center [65, 348] width 80 height 32
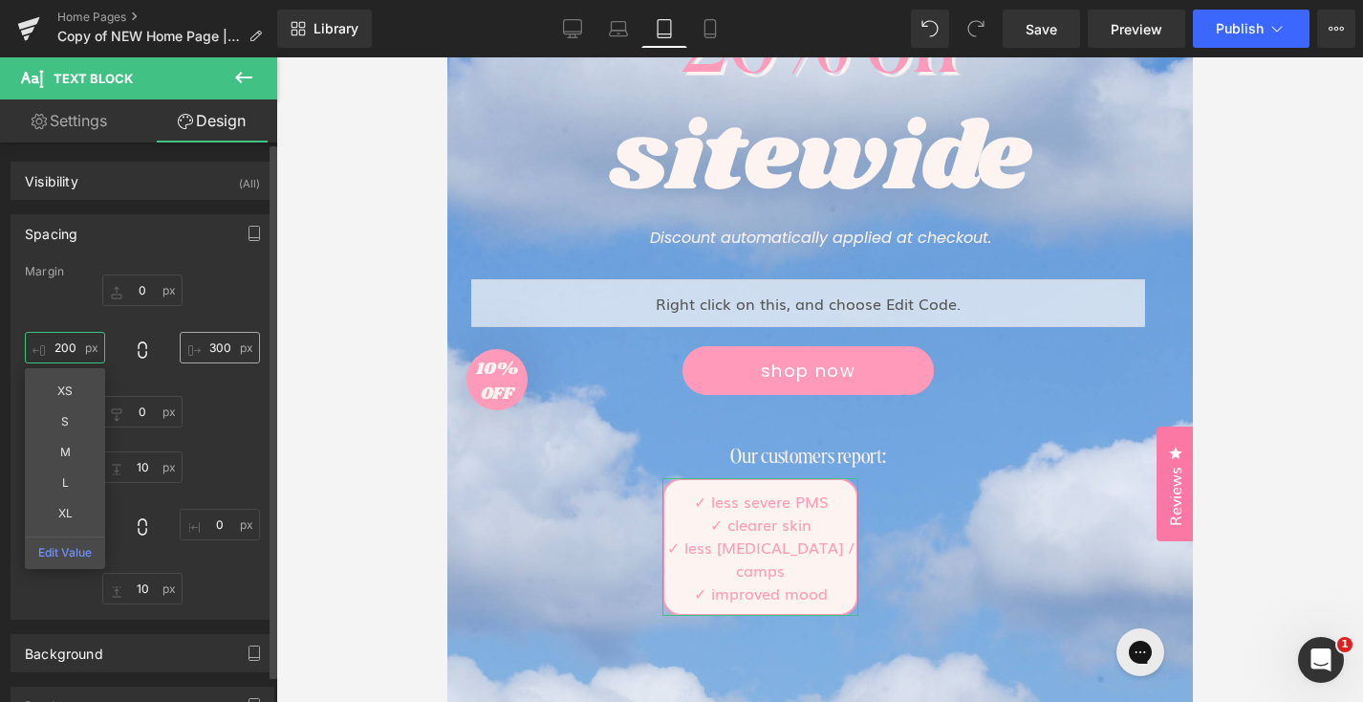
type input "200"
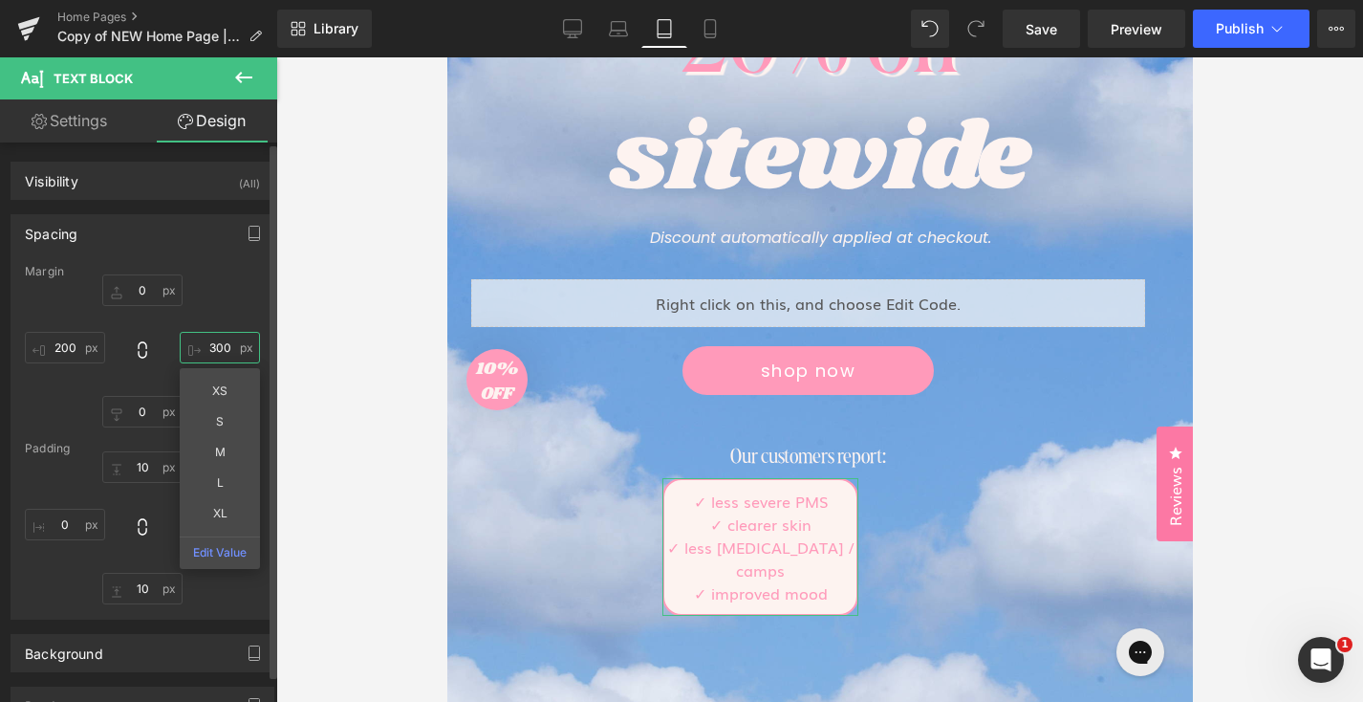
click at [204, 349] on input "300" at bounding box center [220, 348] width 80 height 32
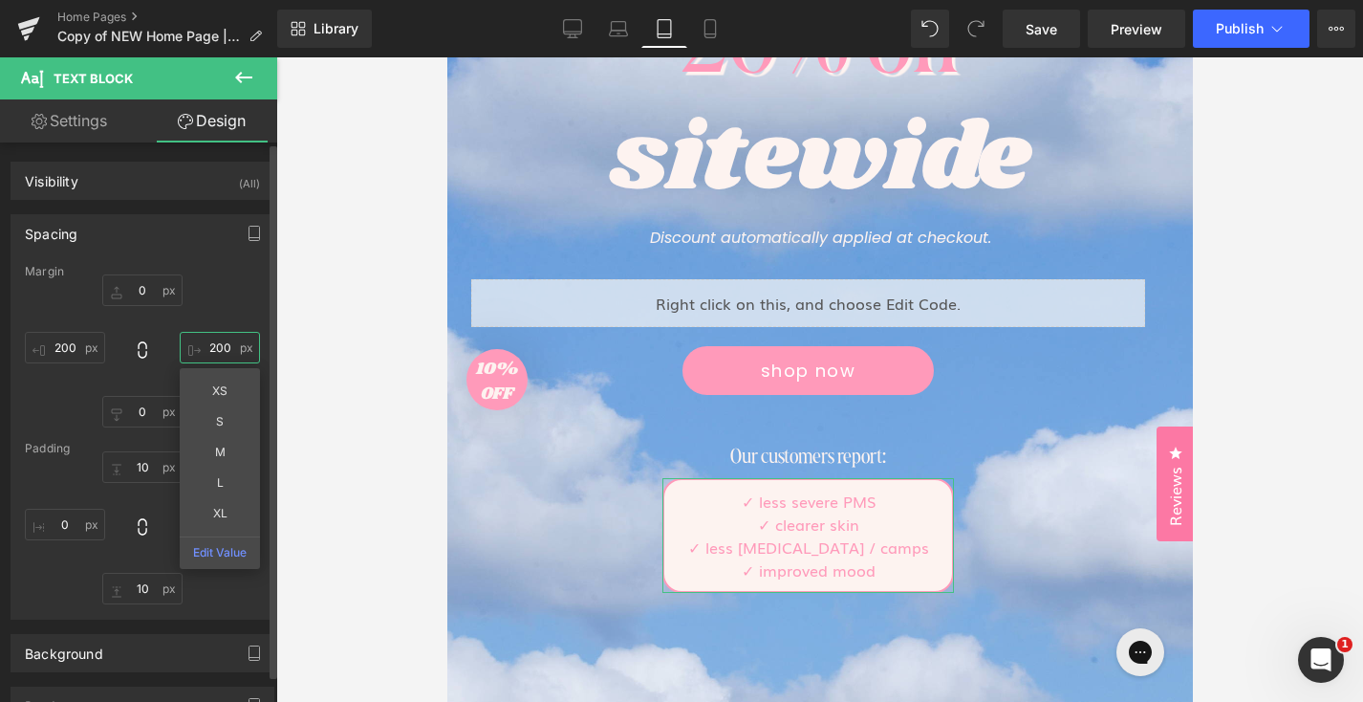
type input "200"
click at [238, 302] on div "0px 0 200 200 XS S M L XL Edit Value 0px 0 200 200" at bounding box center [142, 350] width 235 height 153
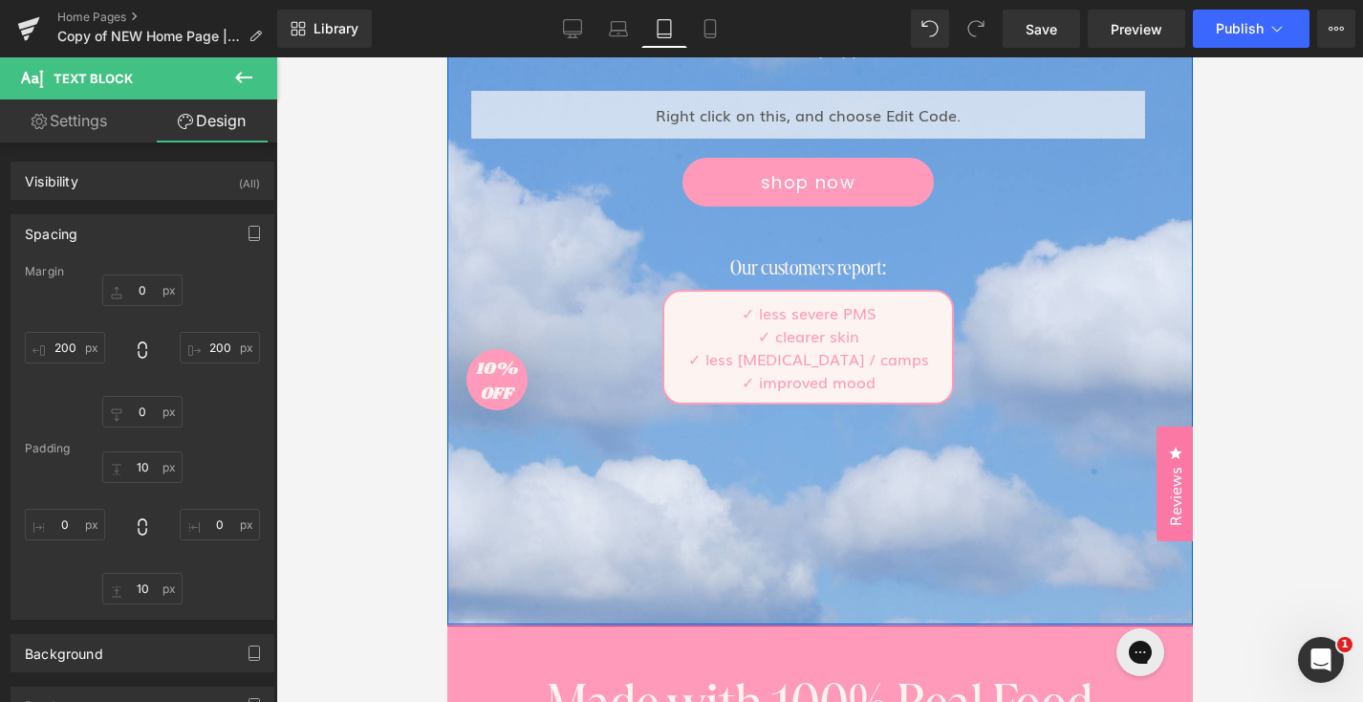
scroll to position [610, 0]
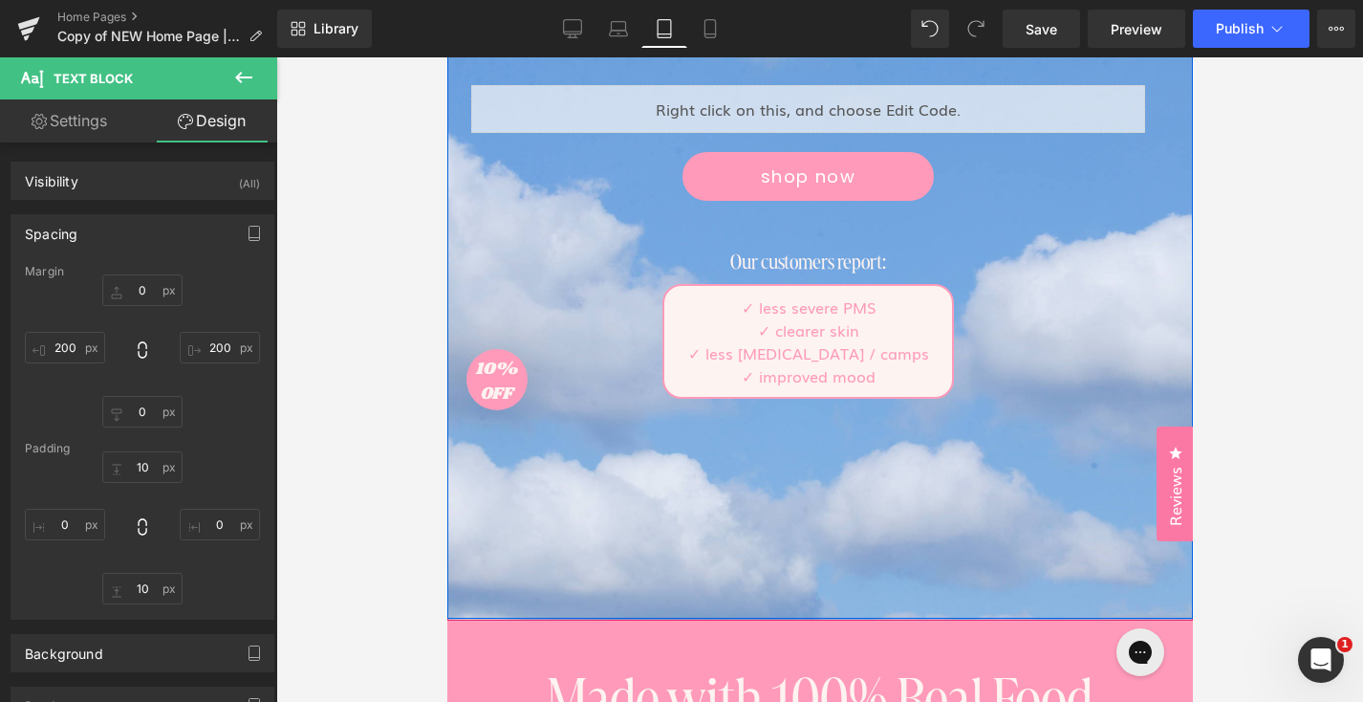
click at [796, 608] on div "End of Summer Sale! Text Block 20% off Text Block sitewide Text Block Discount …" at bounding box center [819, 136] width 746 height 966
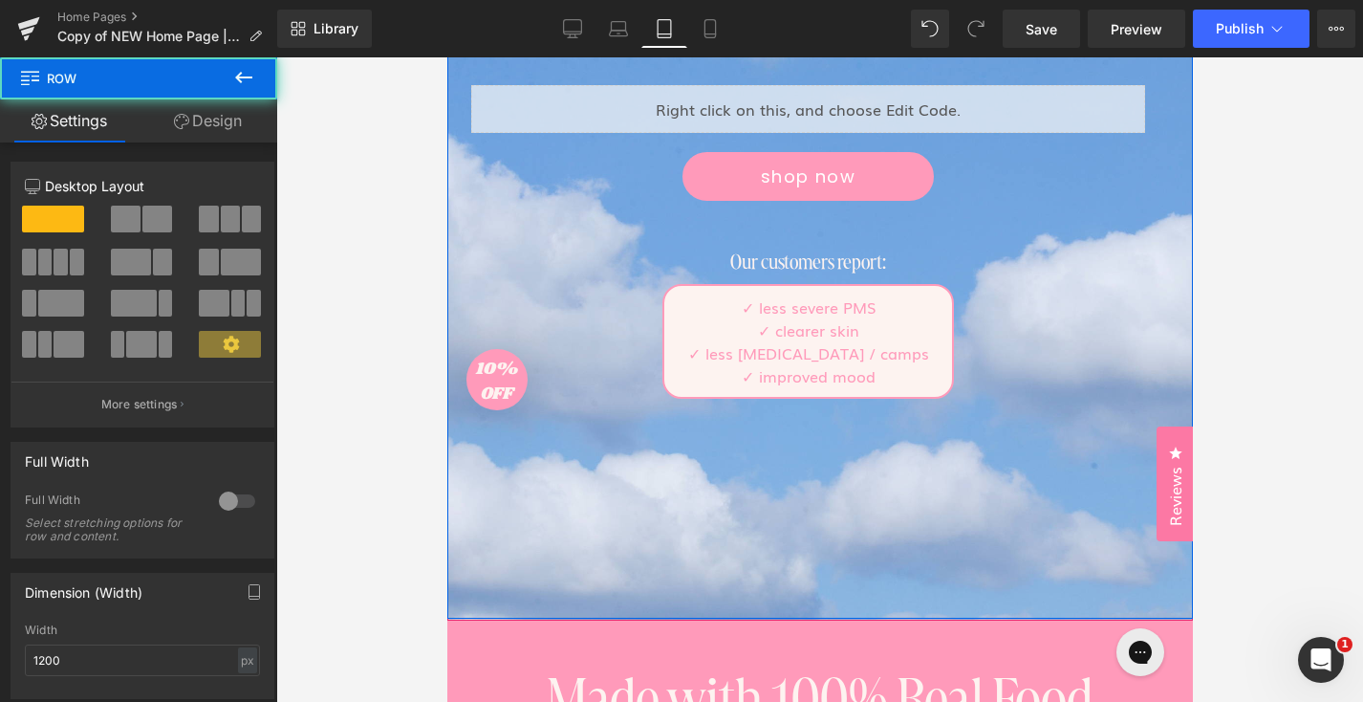
click at [828, 543] on div "End of Summer Sale! Text Block 20% off Text Block sitewide Text Block Discount …" at bounding box center [819, 136] width 746 height 966
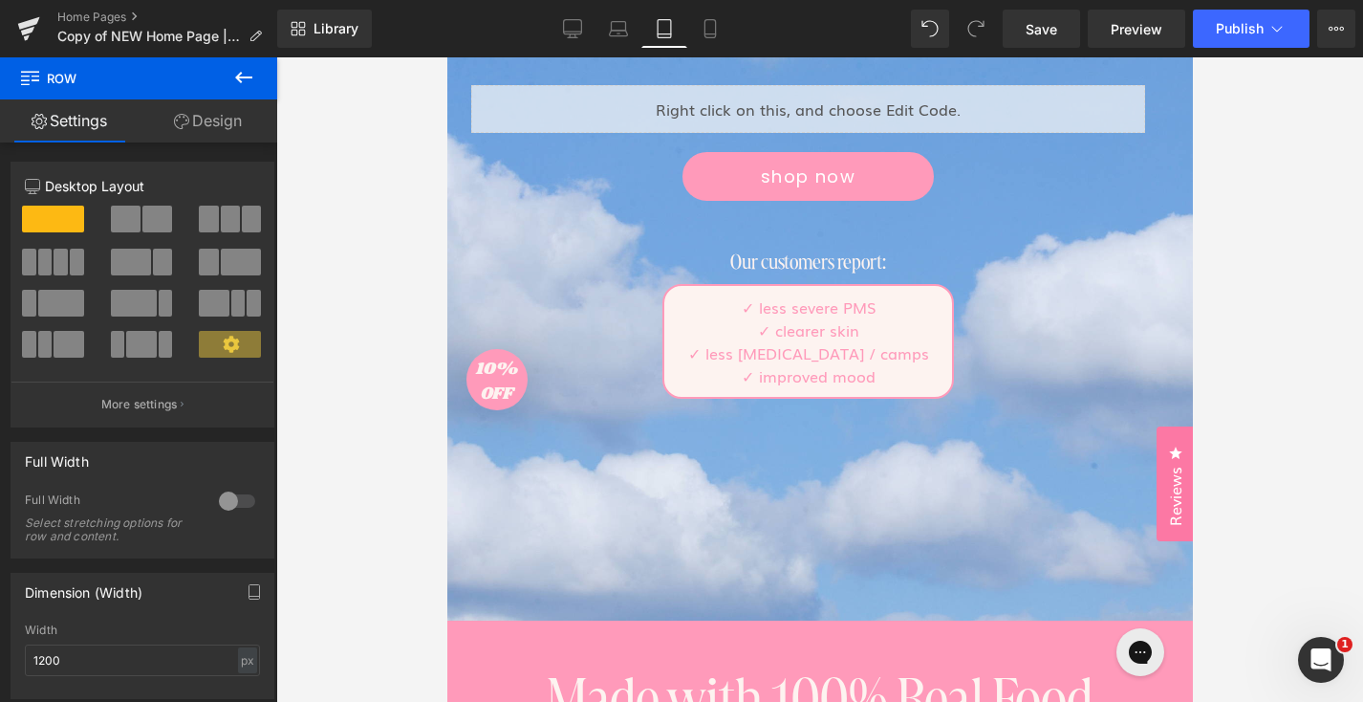
click at [1328, 406] on div at bounding box center [819, 379] width 1087 height 644
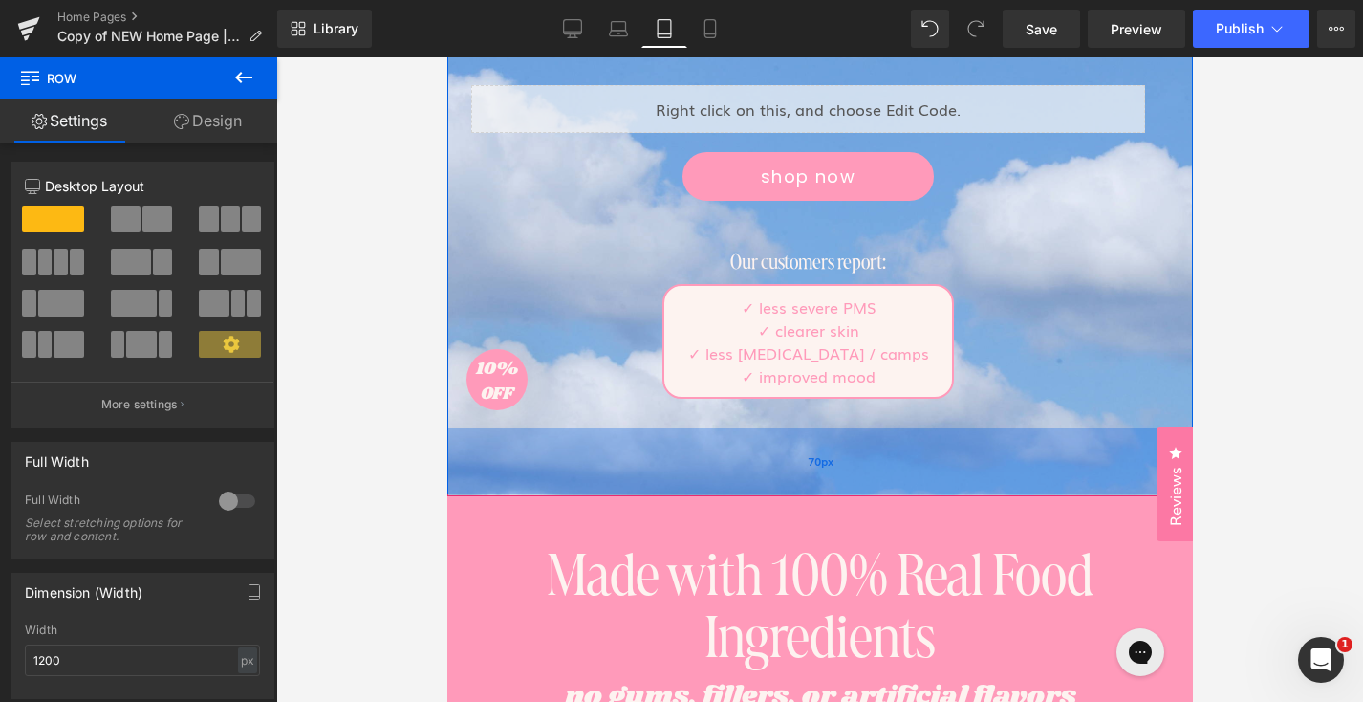
drag, startPoint x: 907, startPoint y: 614, endPoint x: 914, endPoint y: 489, distance: 125.4
click at [914, 489] on div "70px" at bounding box center [819, 460] width 746 height 67
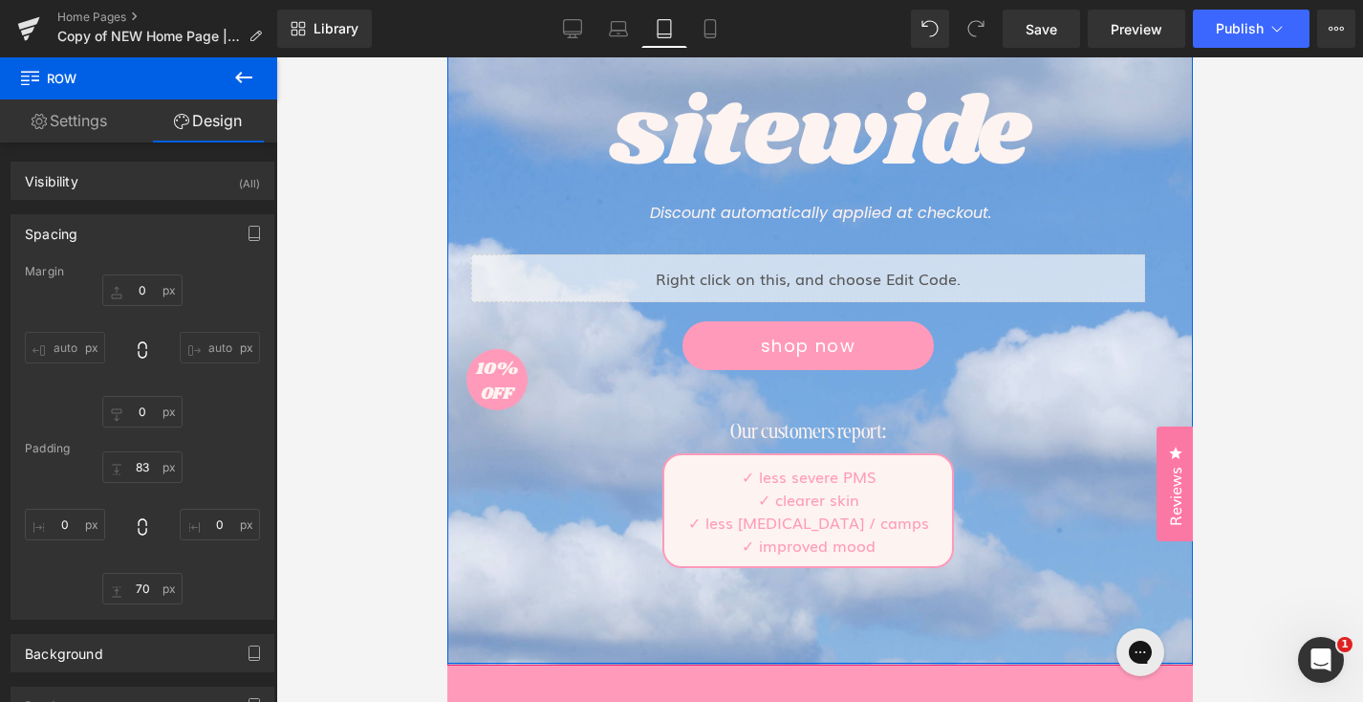
scroll to position [449, 0]
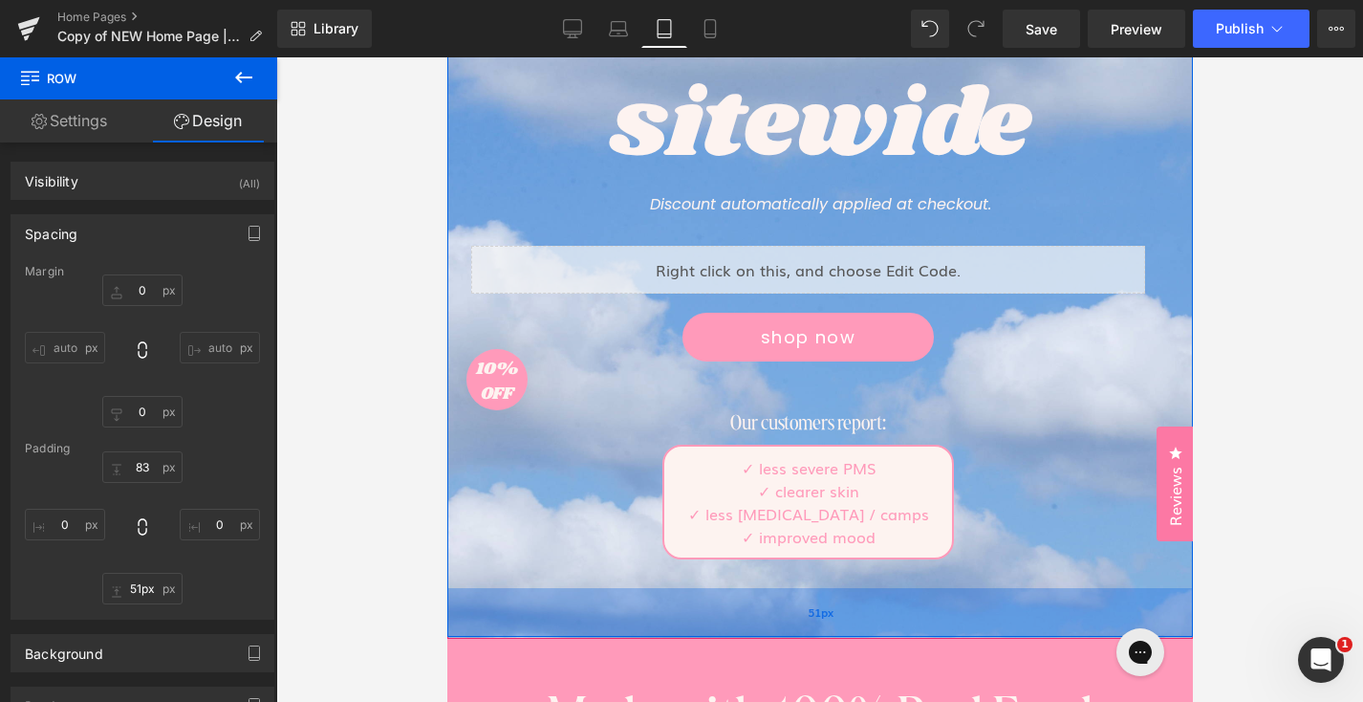
type input "50px"
drag, startPoint x: 826, startPoint y: 634, endPoint x: 826, endPoint y: 615, distance: 19.1
click at [826, 615] on div "50px" at bounding box center [819, 612] width 746 height 48
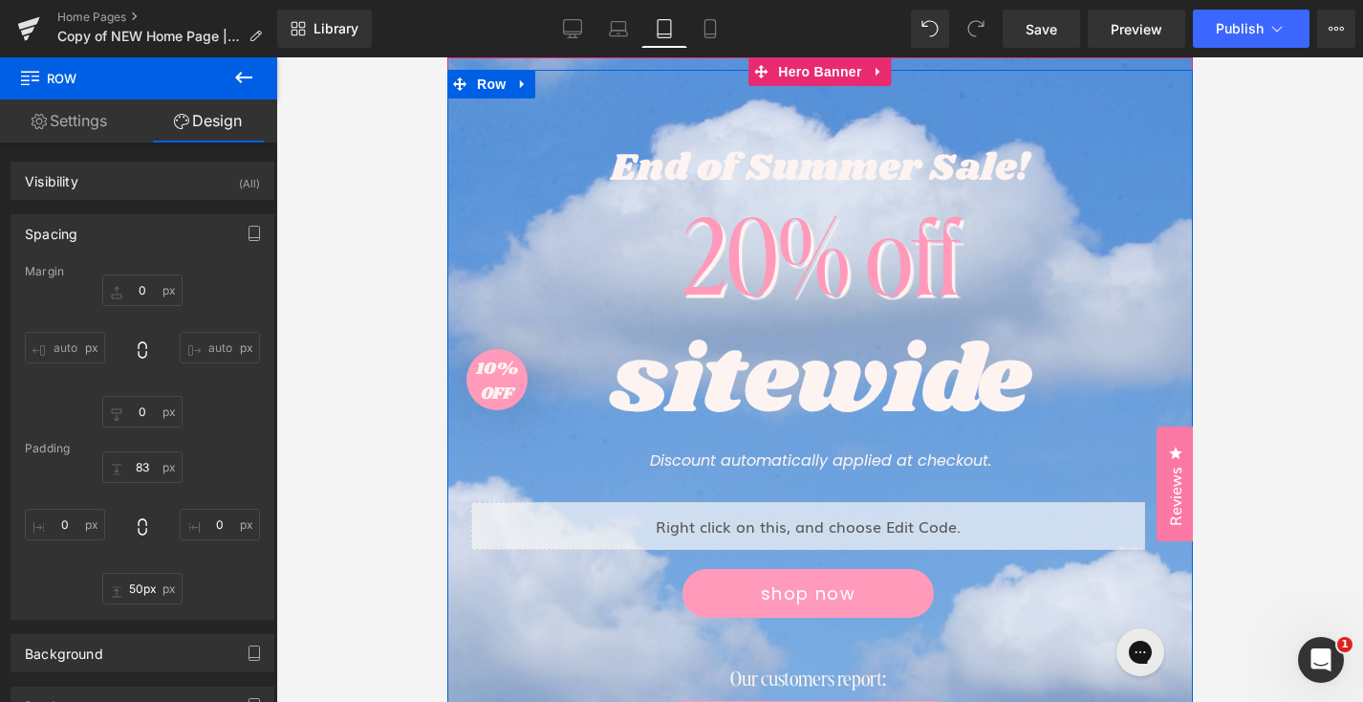
scroll to position [397, 0]
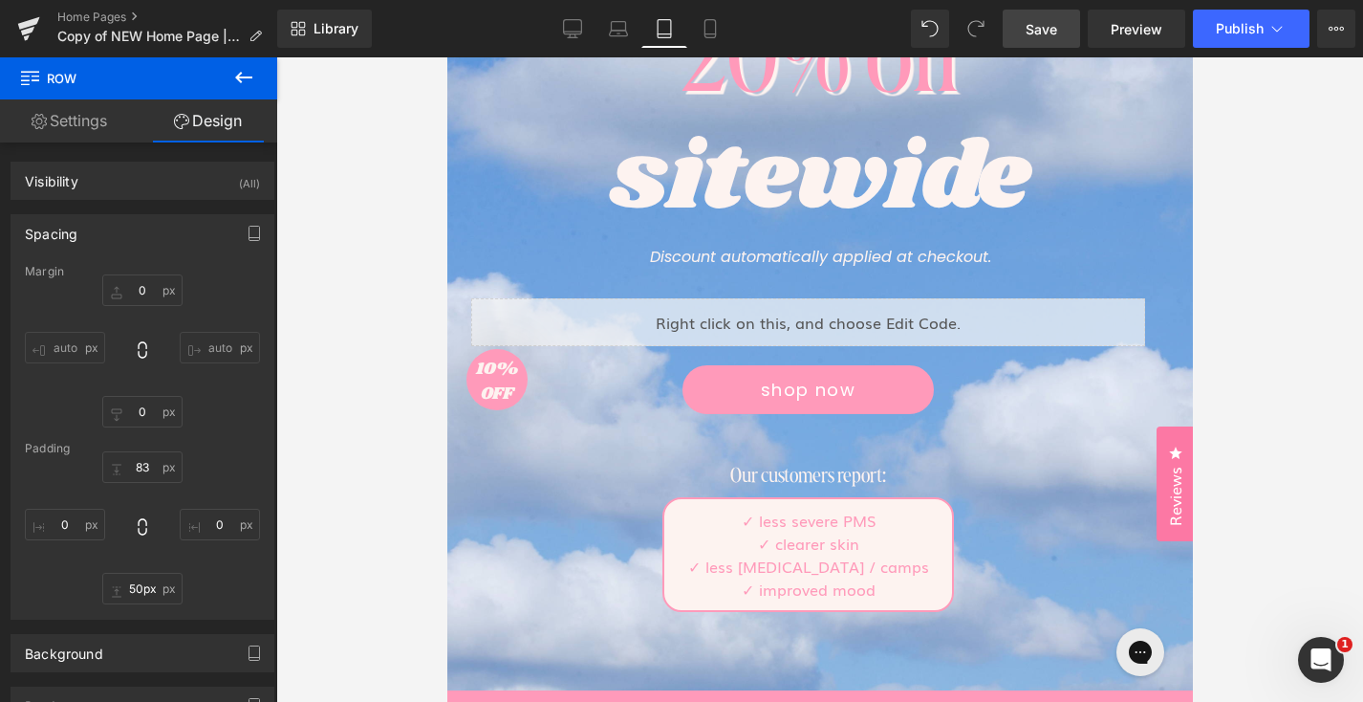
drag, startPoint x: 1042, startPoint y: 41, endPoint x: 127, endPoint y: 74, distance: 915.5
click at [1042, 41] on link "Save" at bounding box center [1041, 29] width 77 height 38
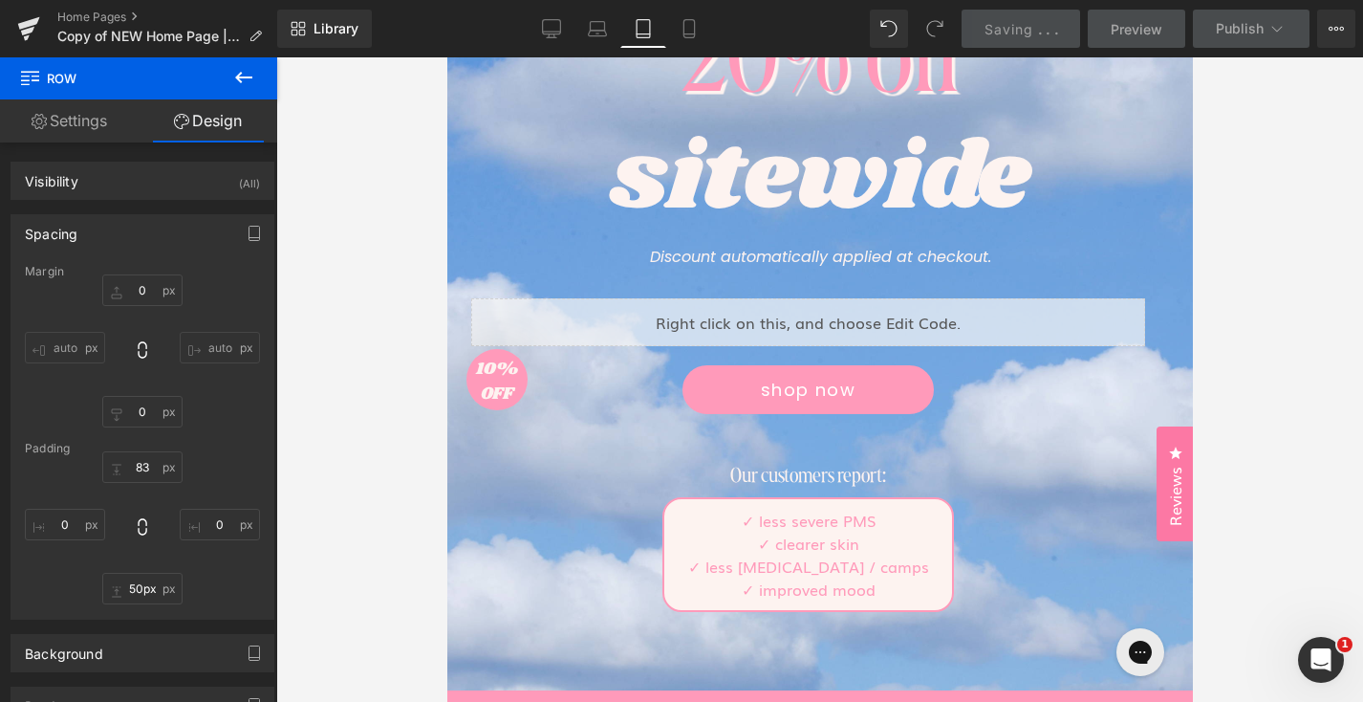
scroll to position [70, 0]
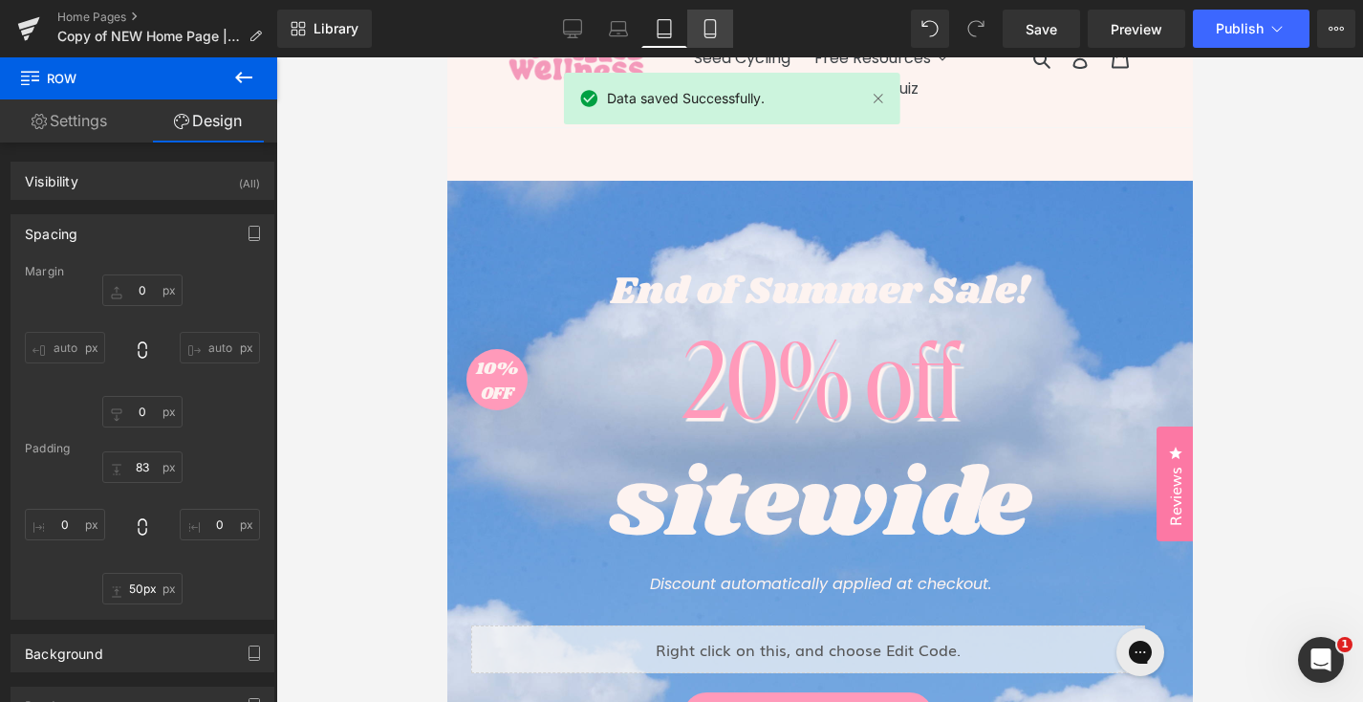
click at [706, 33] on icon at bounding box center [710, 29] width 11 height 18
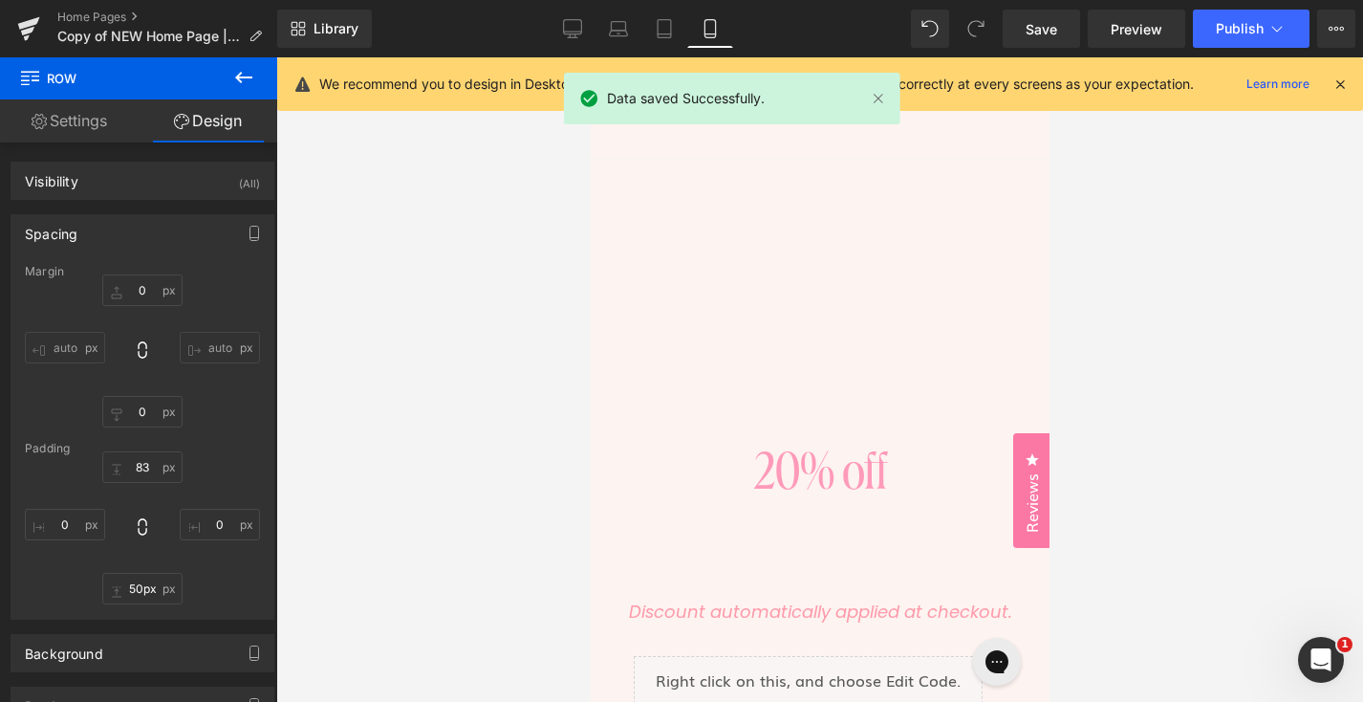
type input "0"
type input "6"
type input "20"
type input "450"
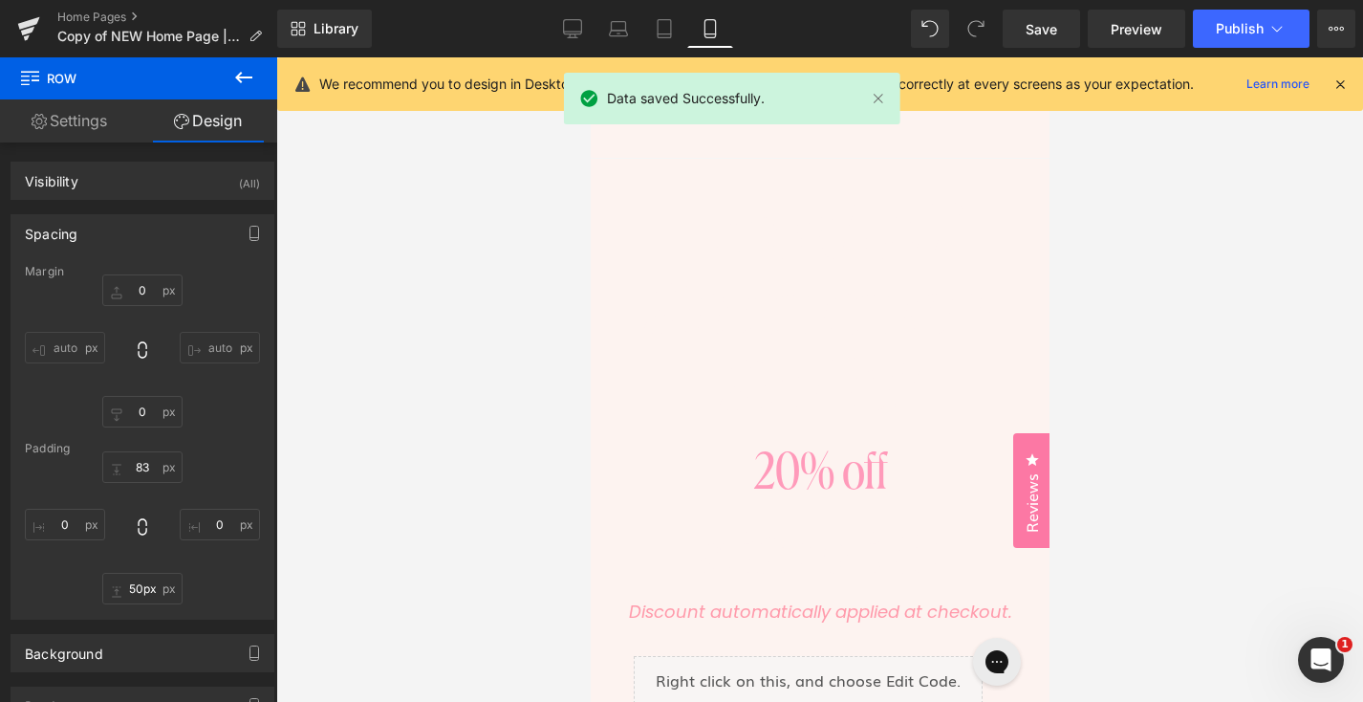
type input "20"
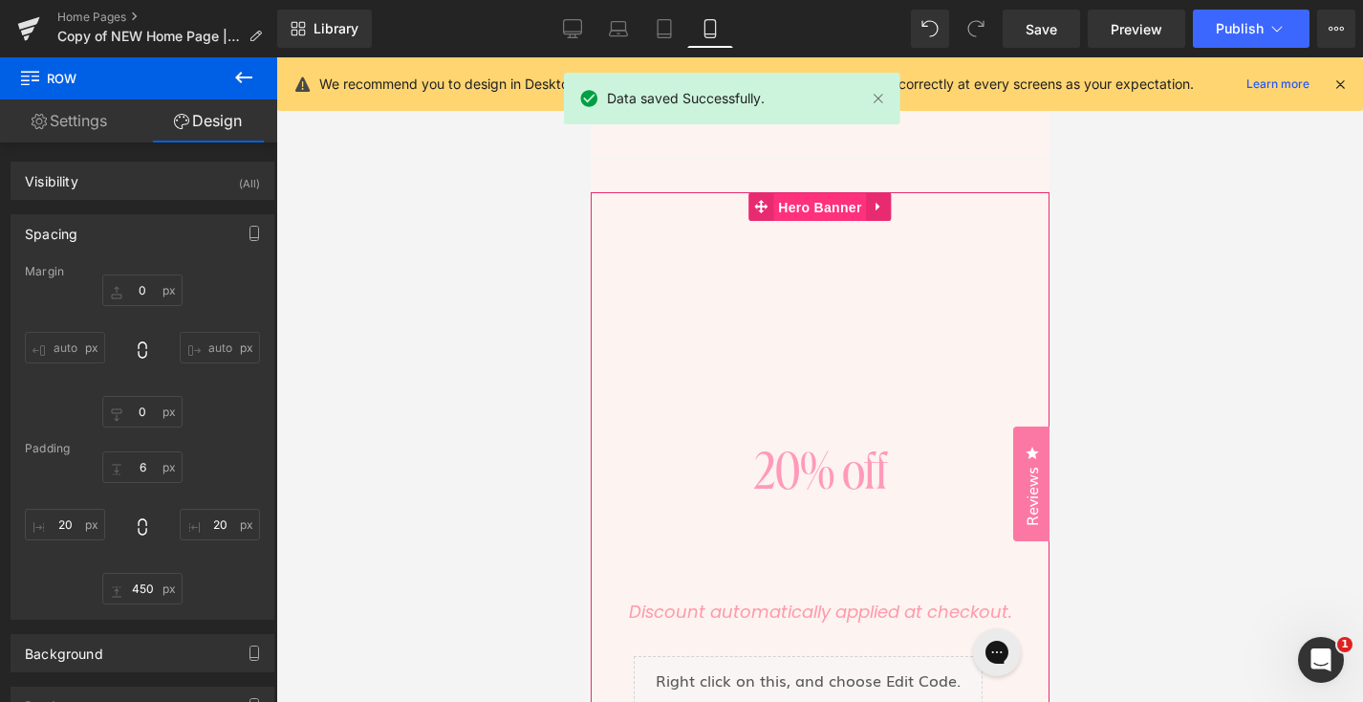
click at [839, 198] on span "Hero Banner" at bounding box center [818, 207] width 93 height 29
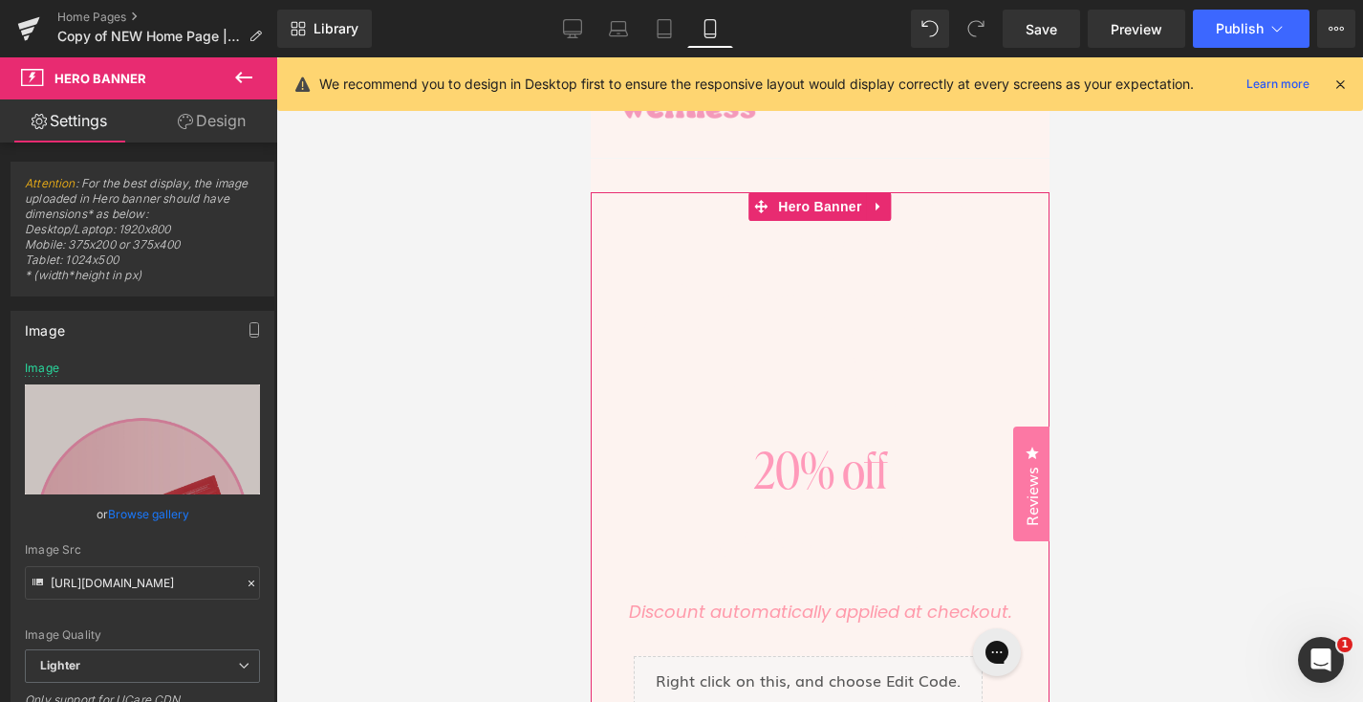
click at [142, 512] on link "Browse gallery" at bounding box center [148, 513] width 81 height 33
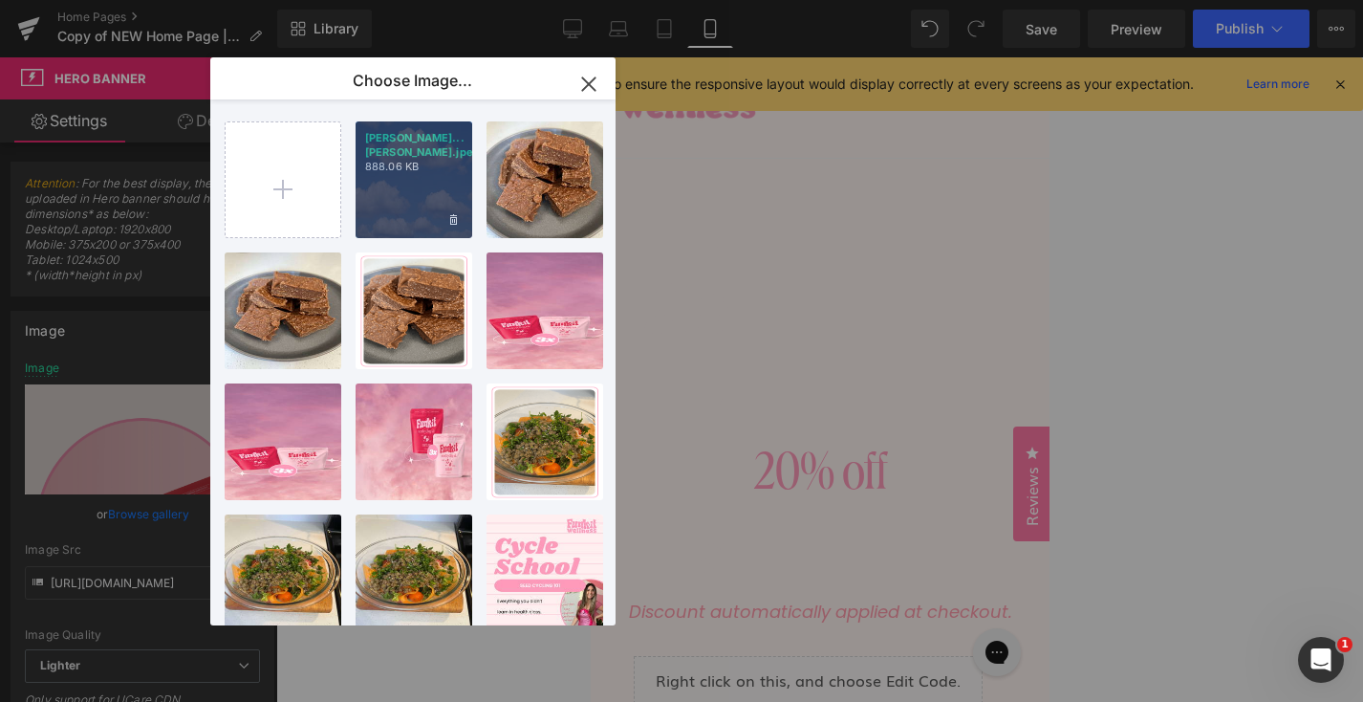
click at [403, 172] on p "888.06 KB" at bounding box center [414, 167] width 98 height 14
type input "[URL][DOMAIN_NAME][PERSON_NAME]"
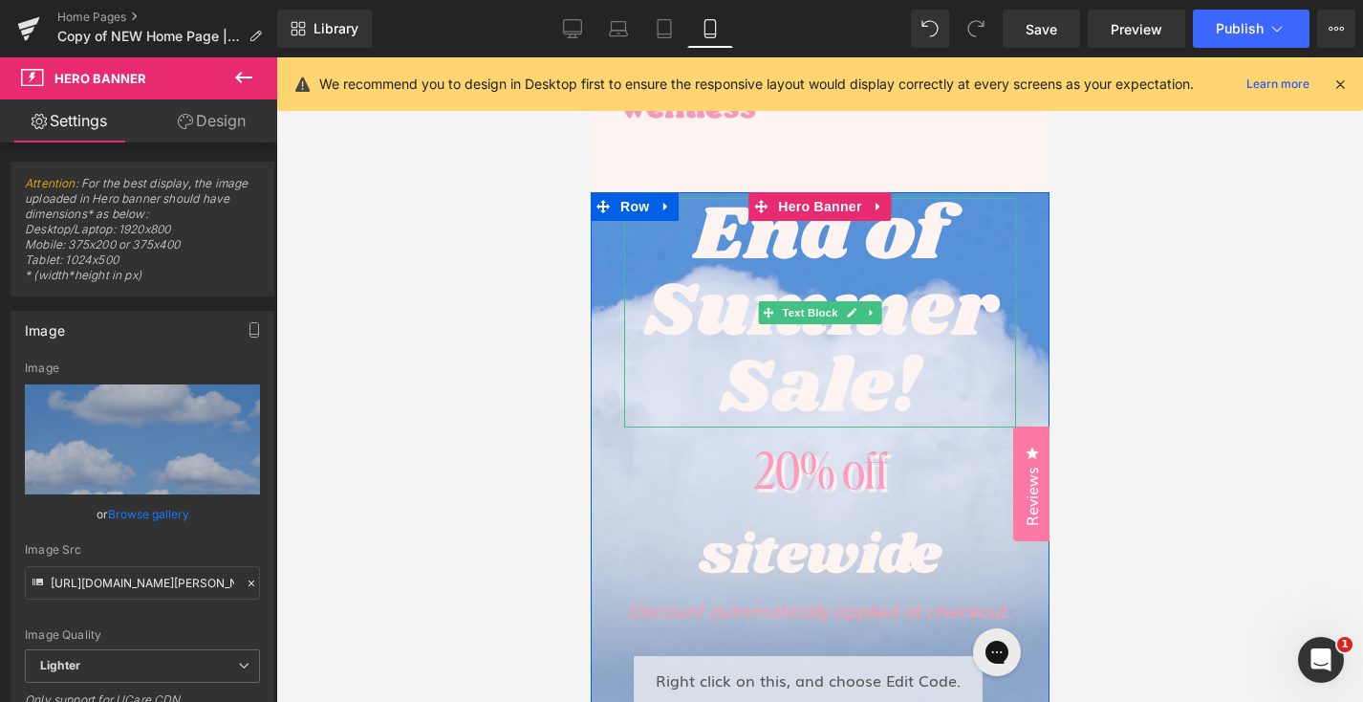
click at [793, 312] on span "Text Block" at bounding box center [808, 312] width 63 height 23
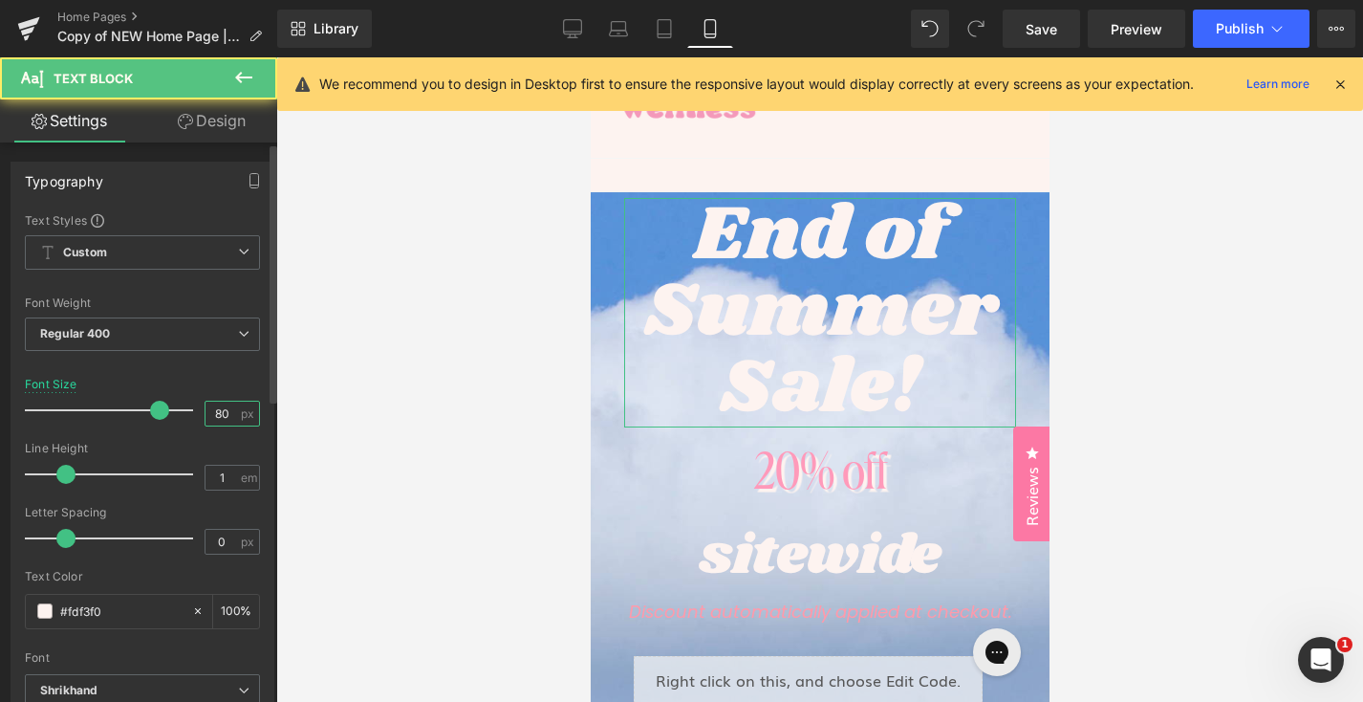
click at [226, 408] on input "80" at bounding box center [222, 414] width 33 height 24
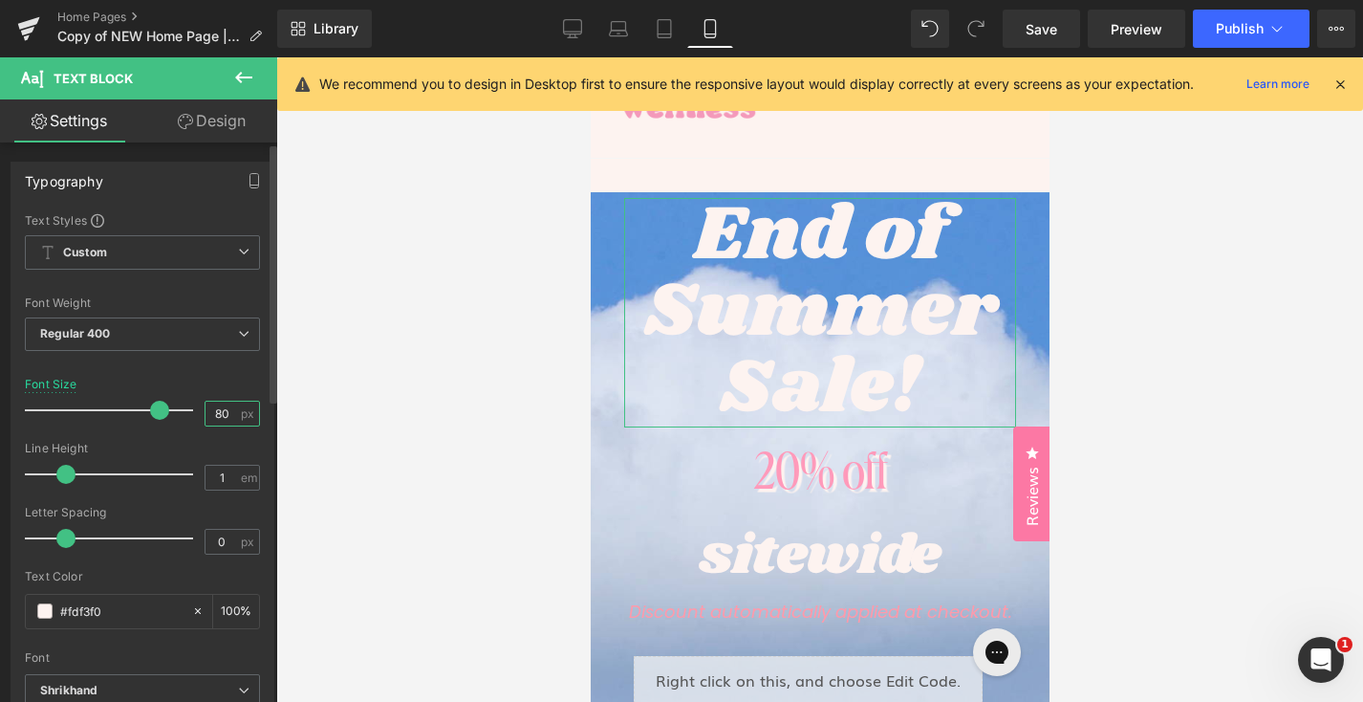
type input "8"
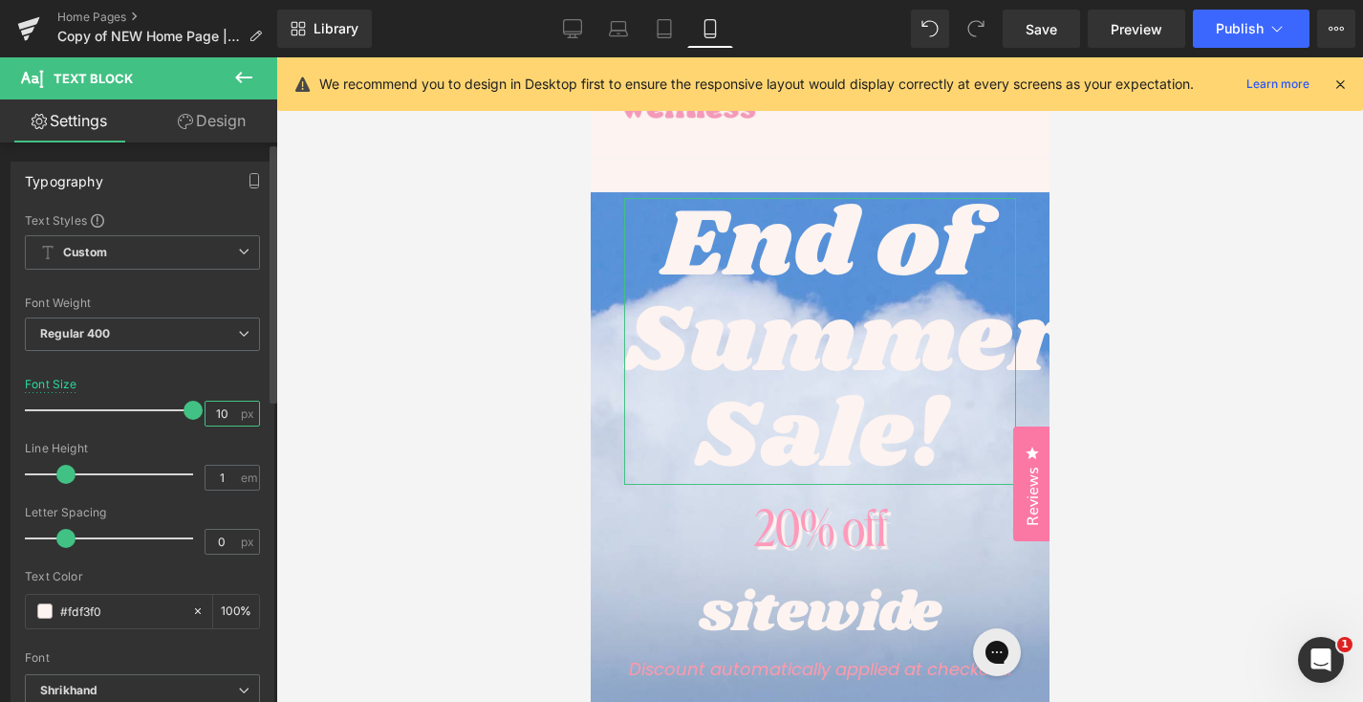
type input "1"
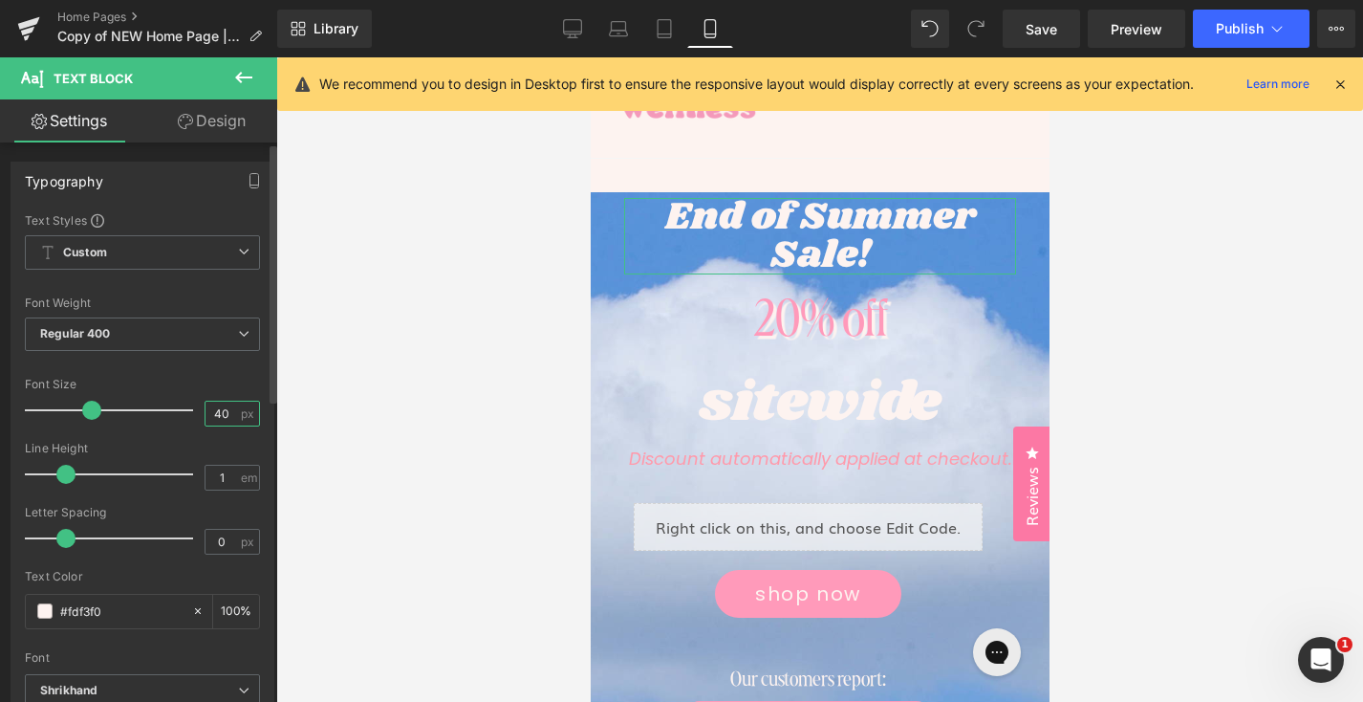
click at [220, 411] on input "40" at bounding box center [222, 414] width 33 height 24
type input "4"
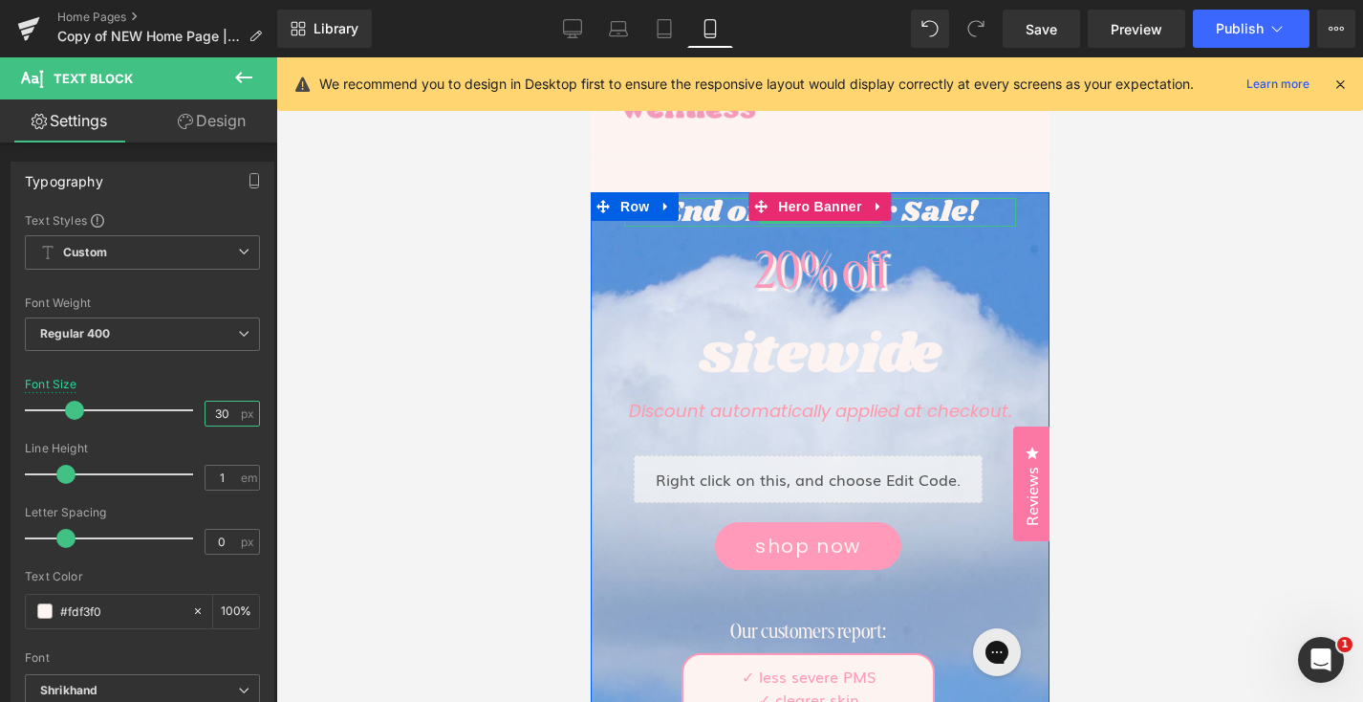
type input "30"
click at [923, 214] on p "End of Summer Sale!" at bounding box center [819, 212] width 392 height 29
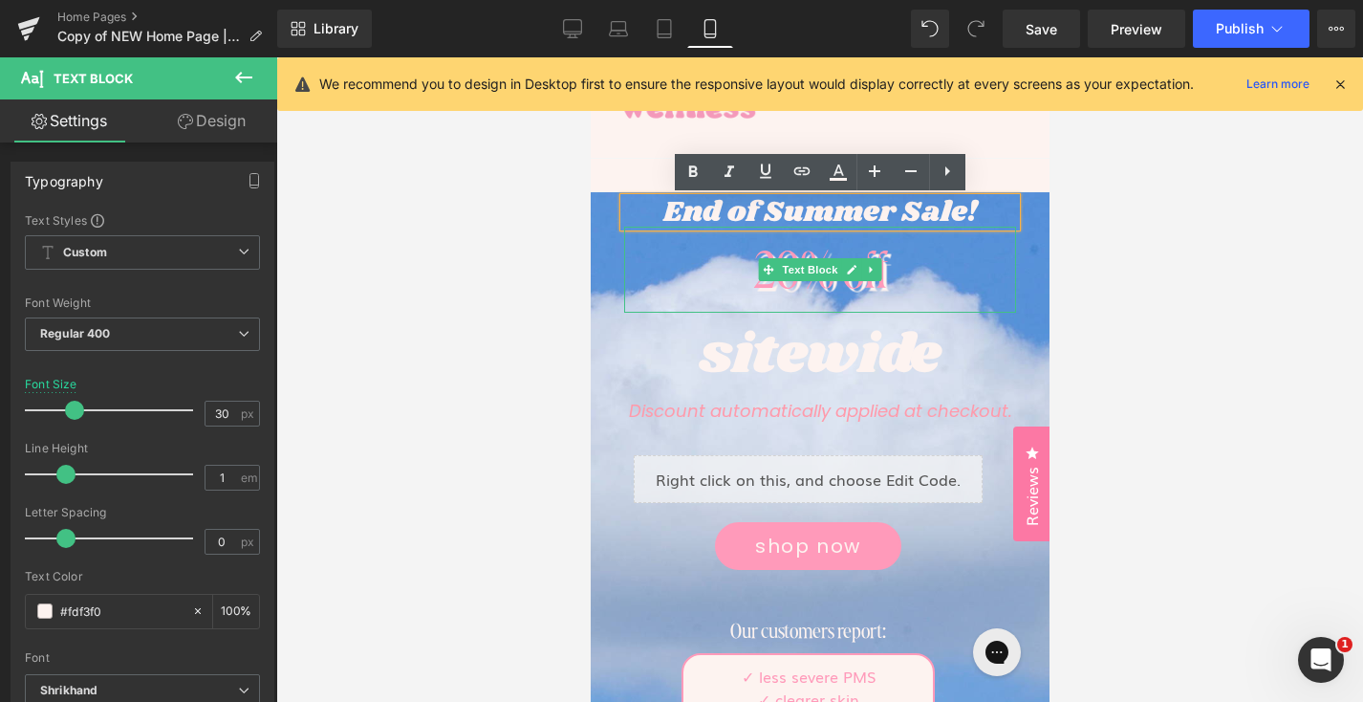
click at [811, 235] on div "20% off" at bounding box center [819, 270] width 392 height 86
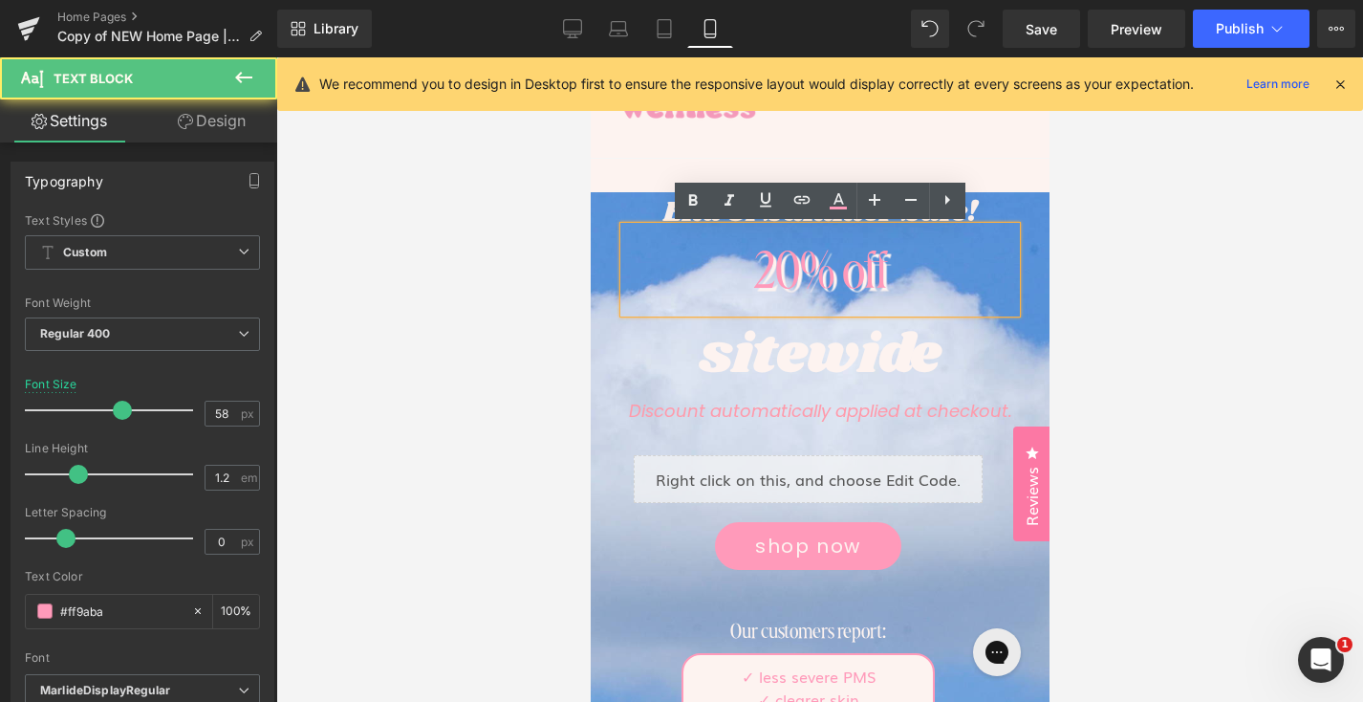
click at [1173, 251] on div at bounding box center [819, 379] width 1087 height 644
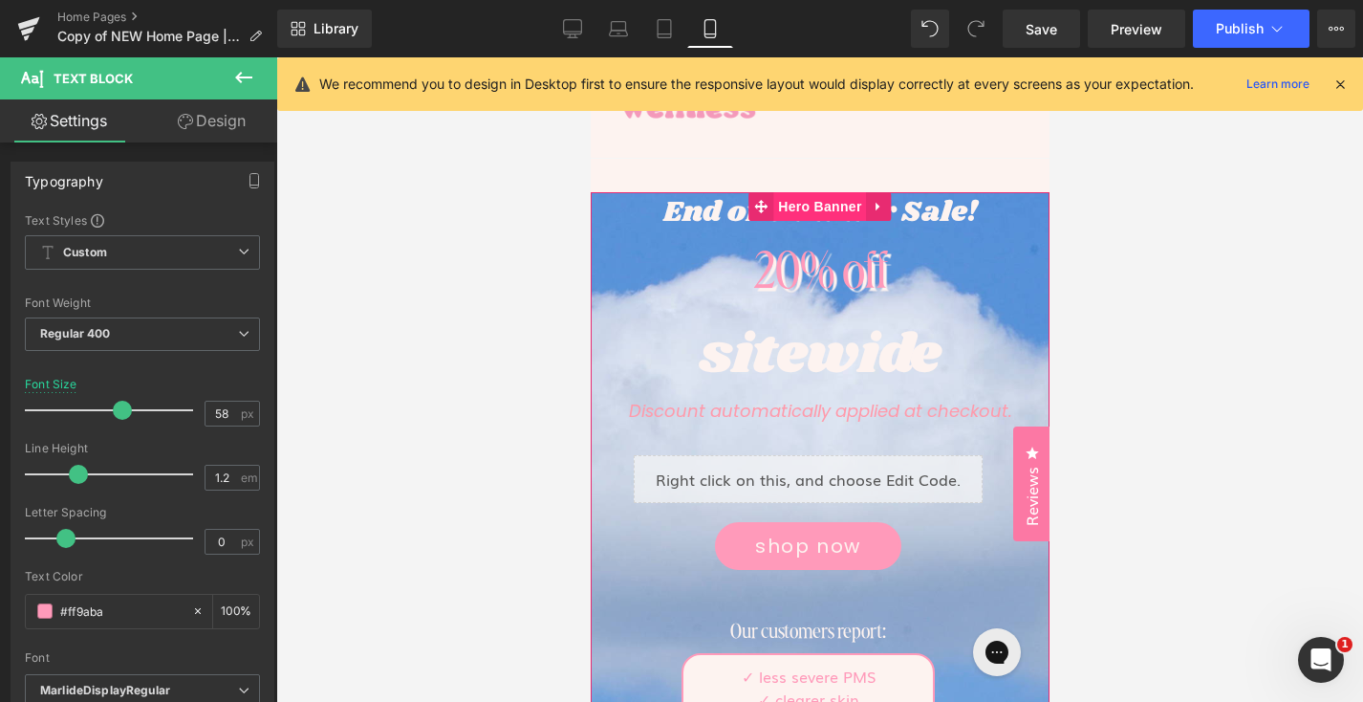
click at [819, 198] on span "Hero Banner" at bounding box center [818, 206] width 93 height 29
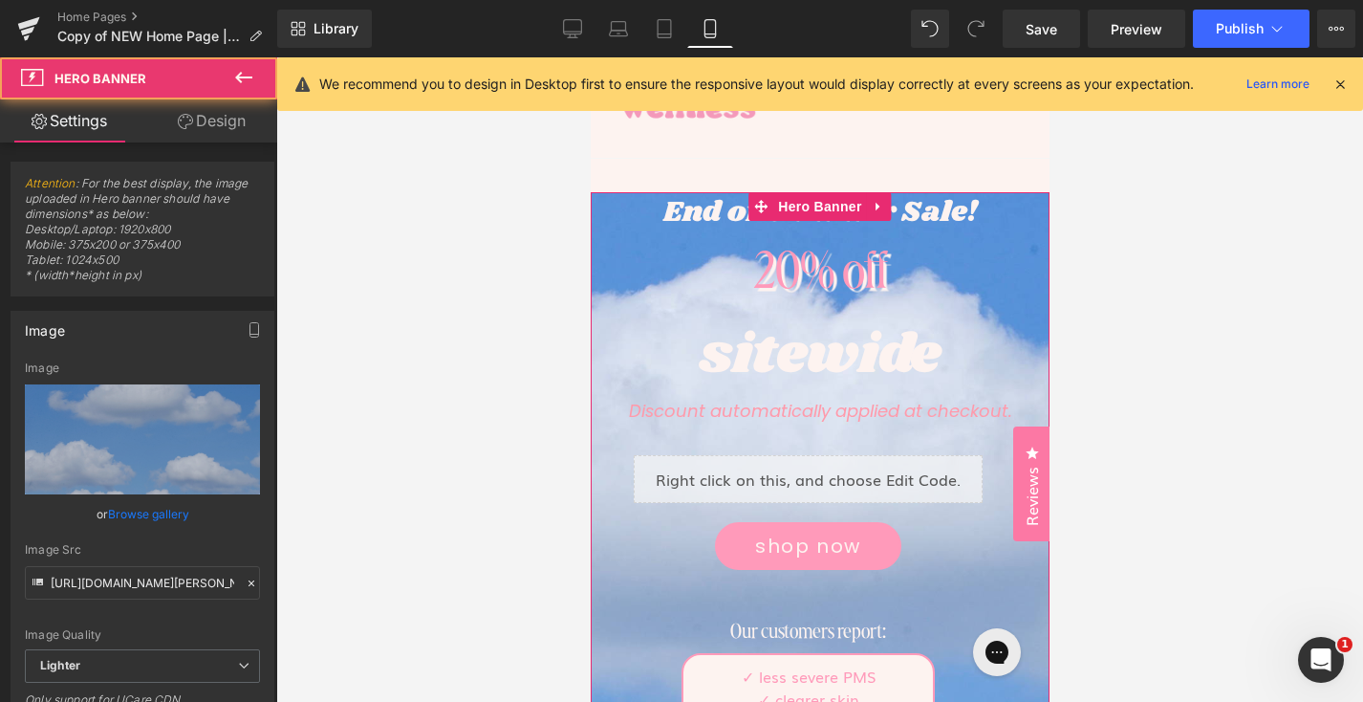
click at [207, 122] on link "Design" at bounding box center [211, 120] width 139 height 43
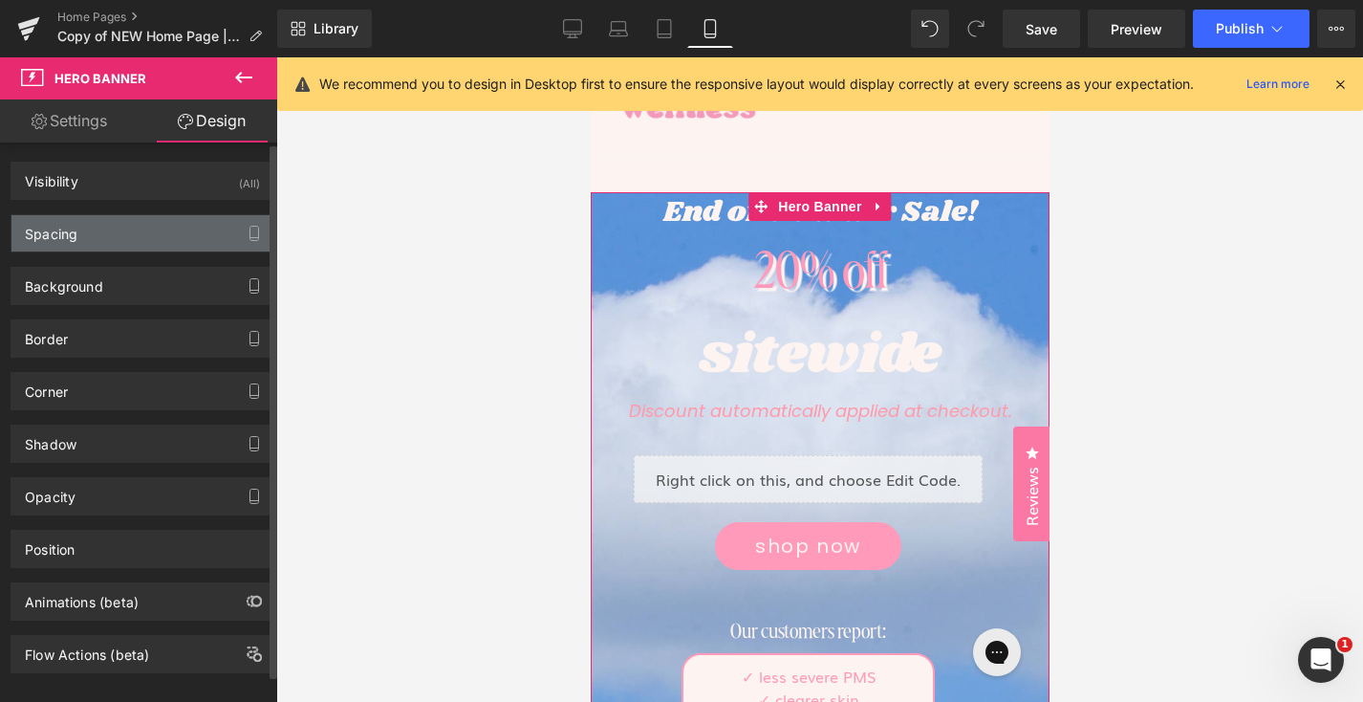
type input "0"
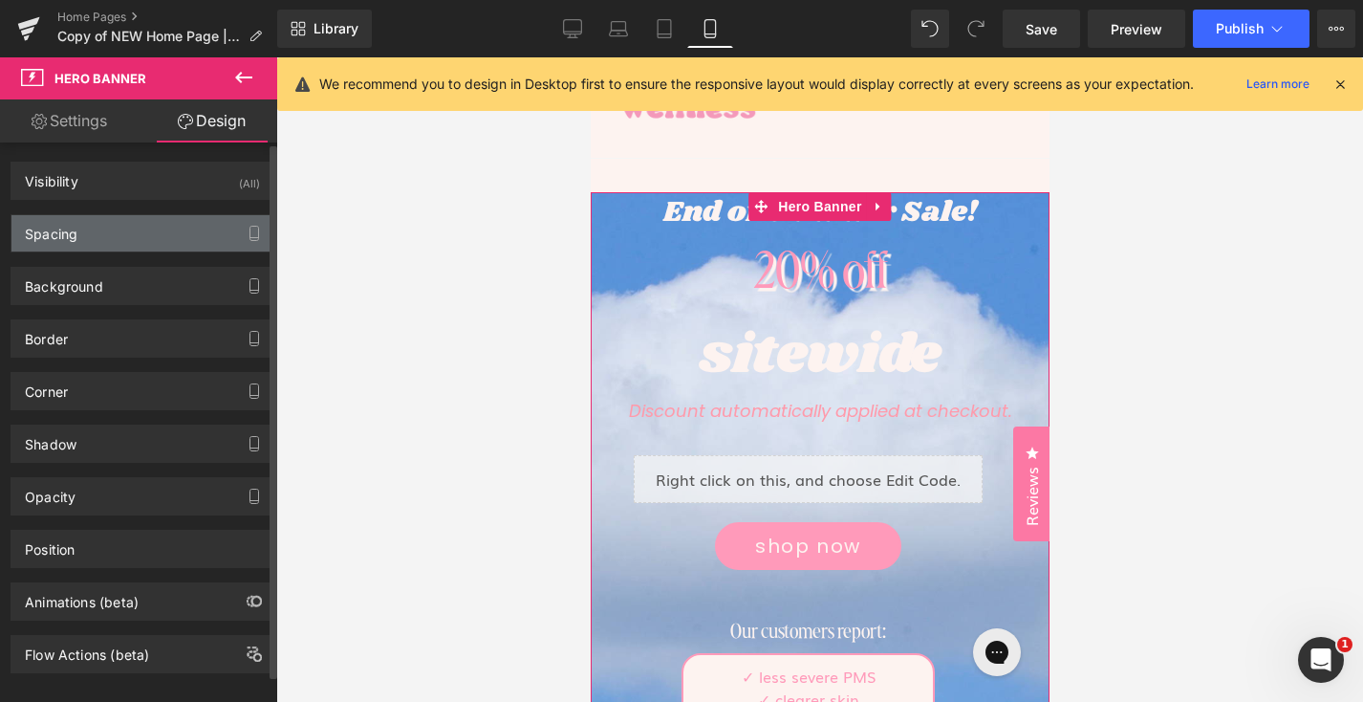
type input "0"
type input "230"
type input "0"
click at [119, 244] on div "Spacing" at bounding box center [142, 233] width 262 height 36
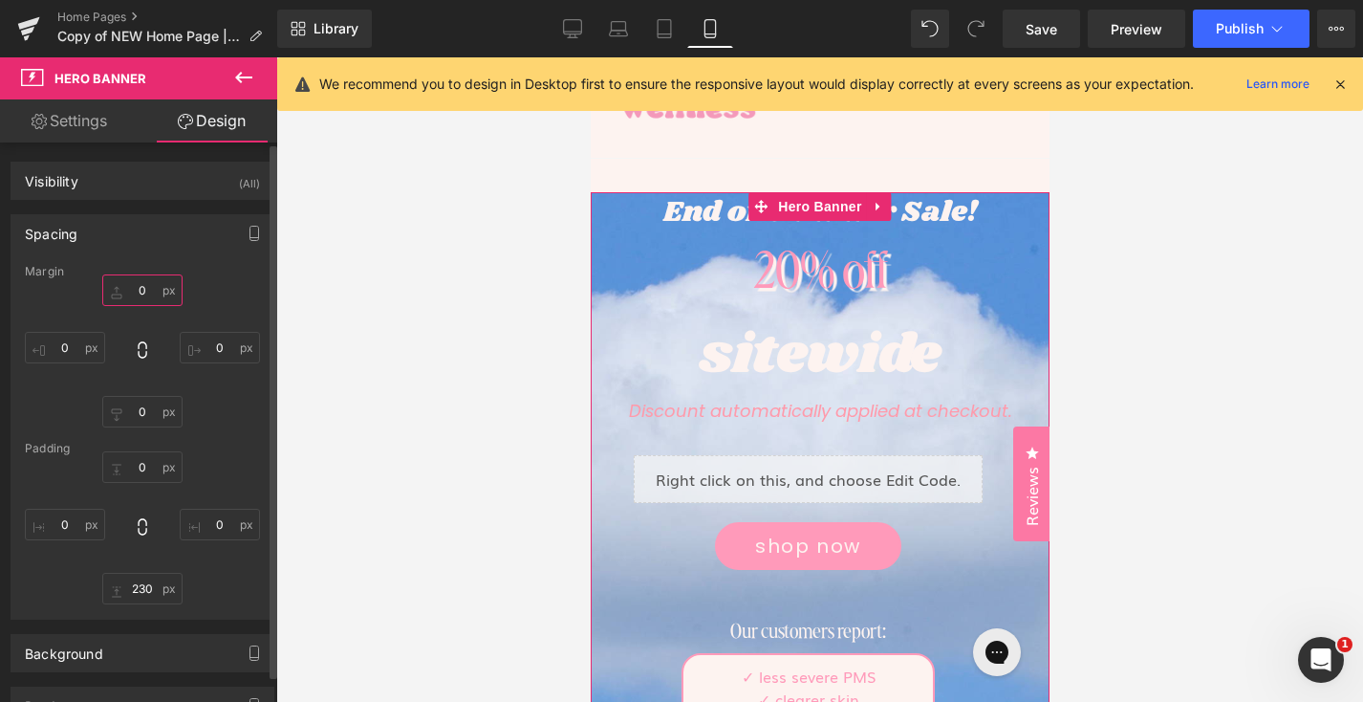
click at [139, 291] on input "0" at bounding box center [142, 290] width 80 height 32
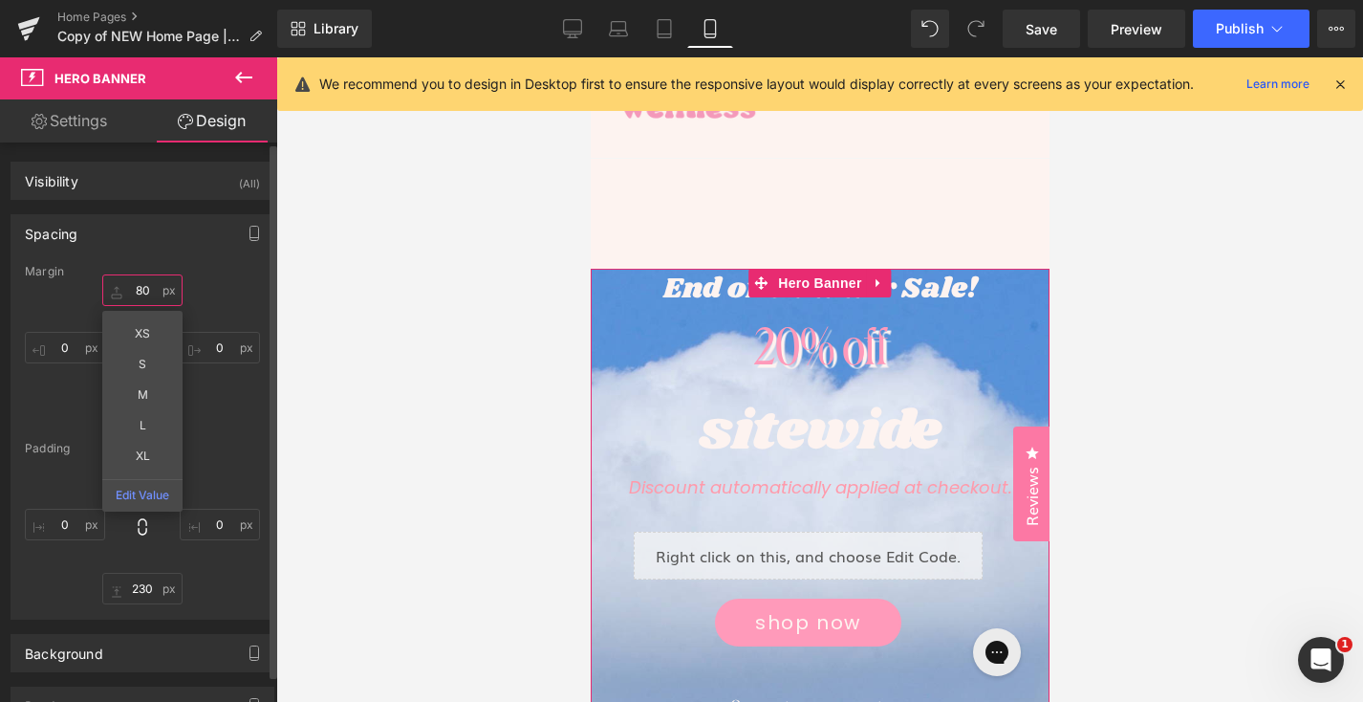
type input "8"
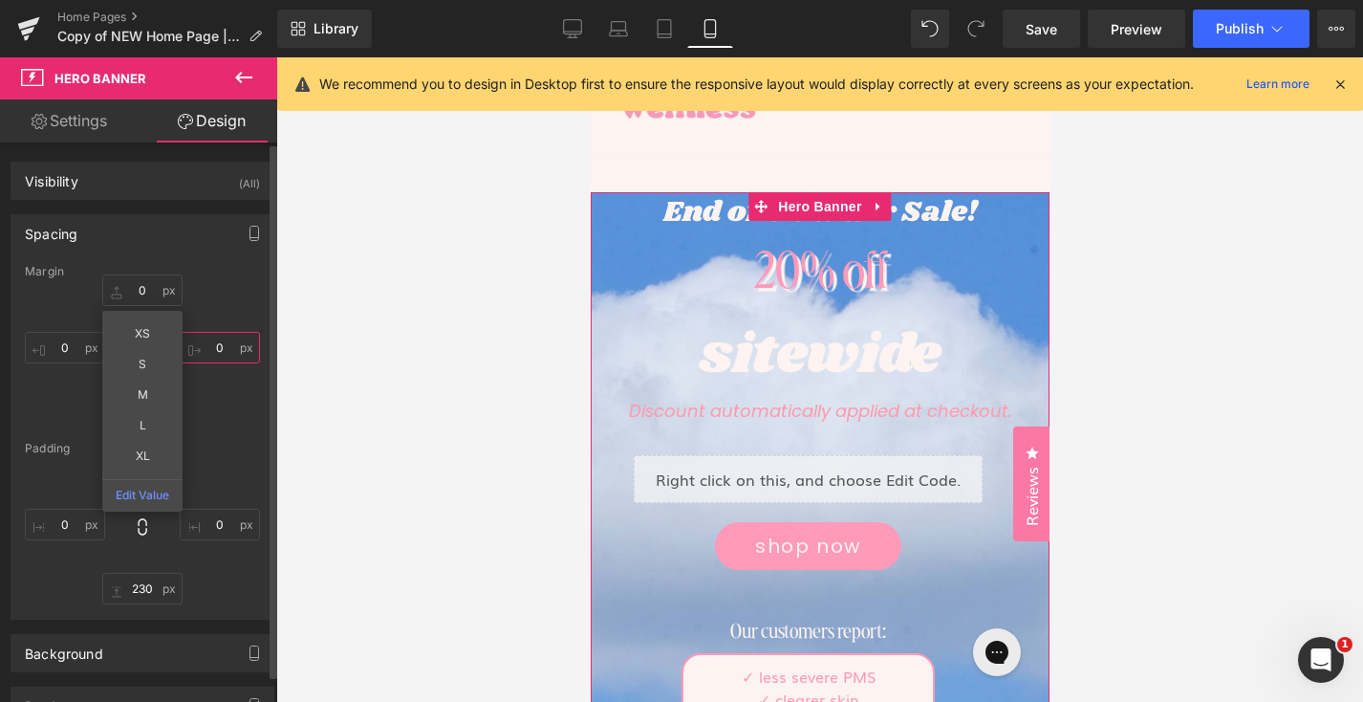
click at [200, 348] on input "0" at bounding box center [220, 348] width 80 height 32
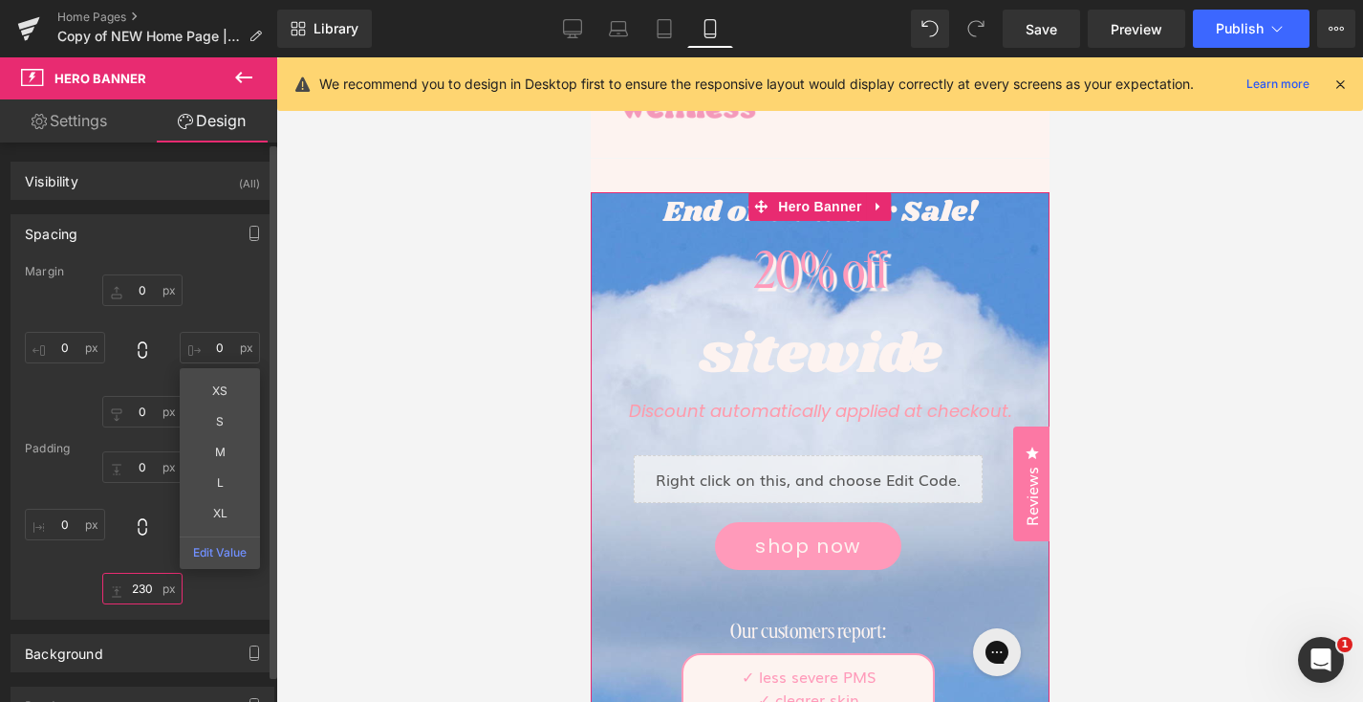
click at [139, 585] on input "230" at bounding box center [142, 589] width 80 height 32
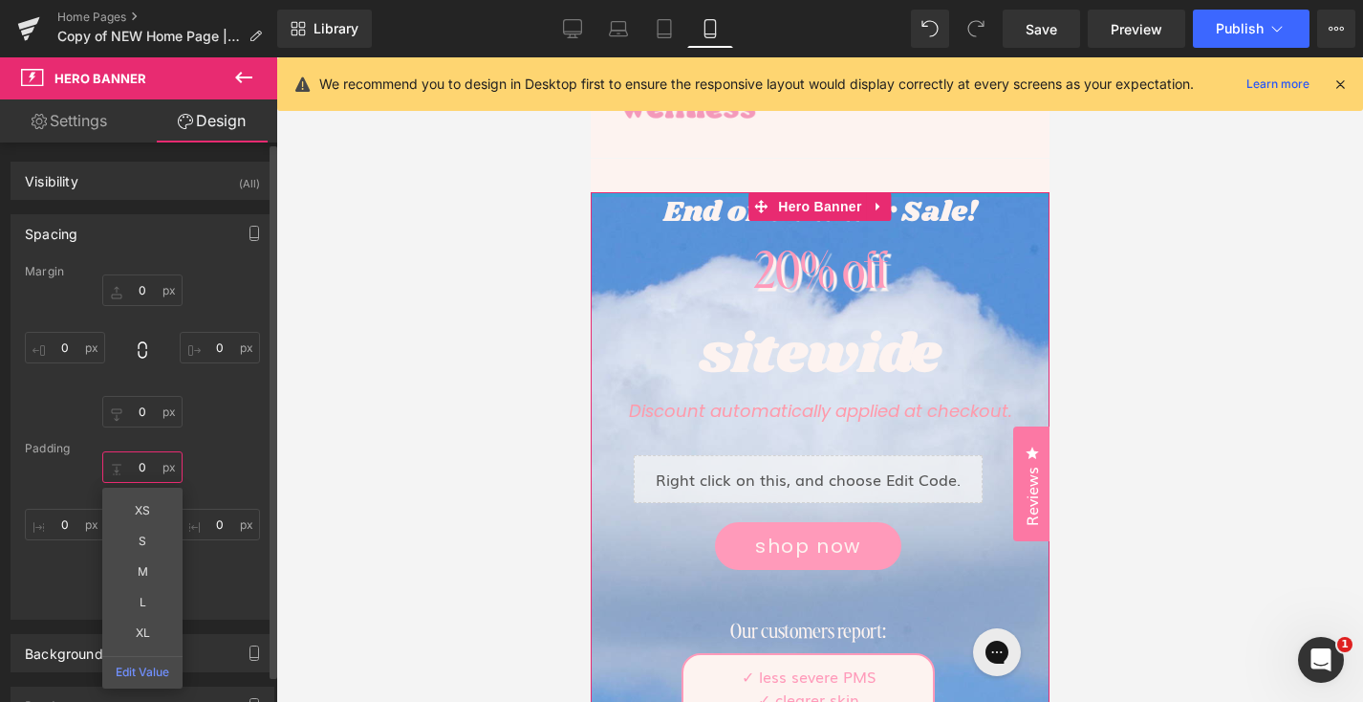
click at [145, 461] on input "0" at bounding box center [142, 467] width 80 height 32
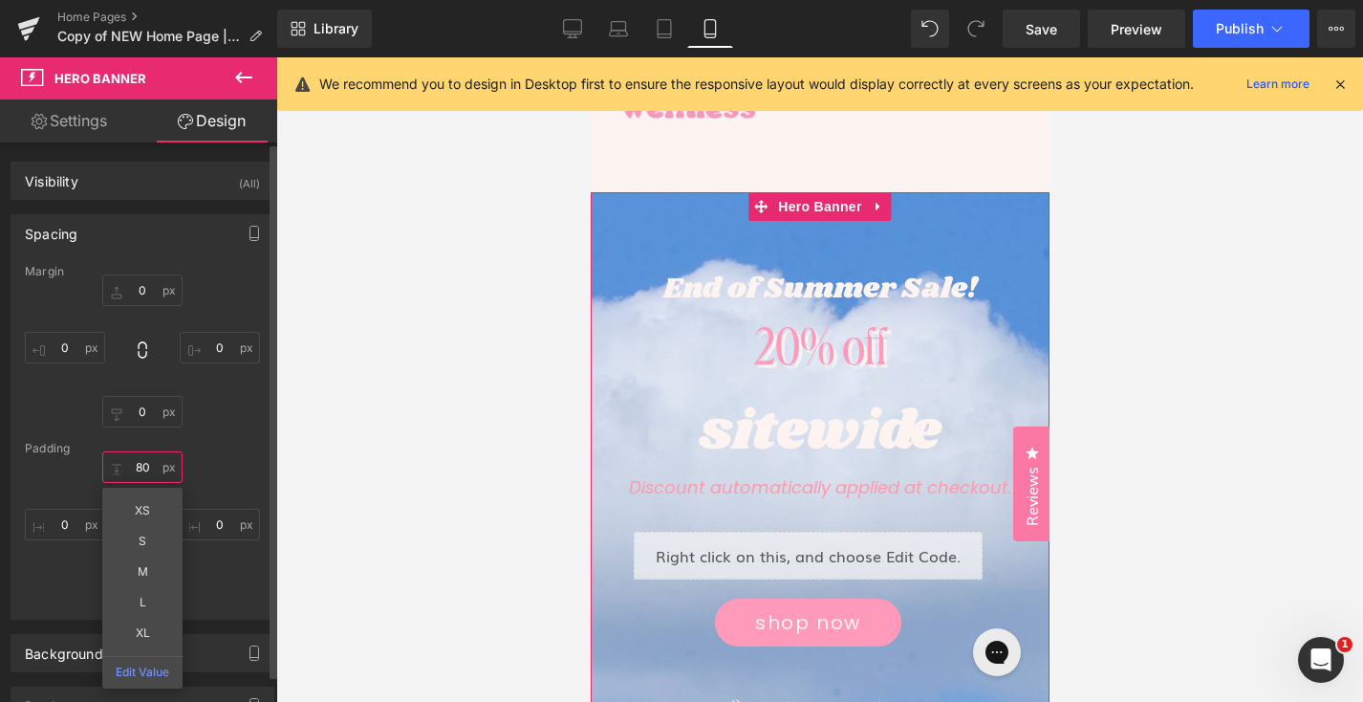
type input "80"
click at [210, 486] on div "80 80 XS S M L XL Edit Value 0px 0 230px 230 0px 0" at bounding box center [142, 527] width 235 height 153
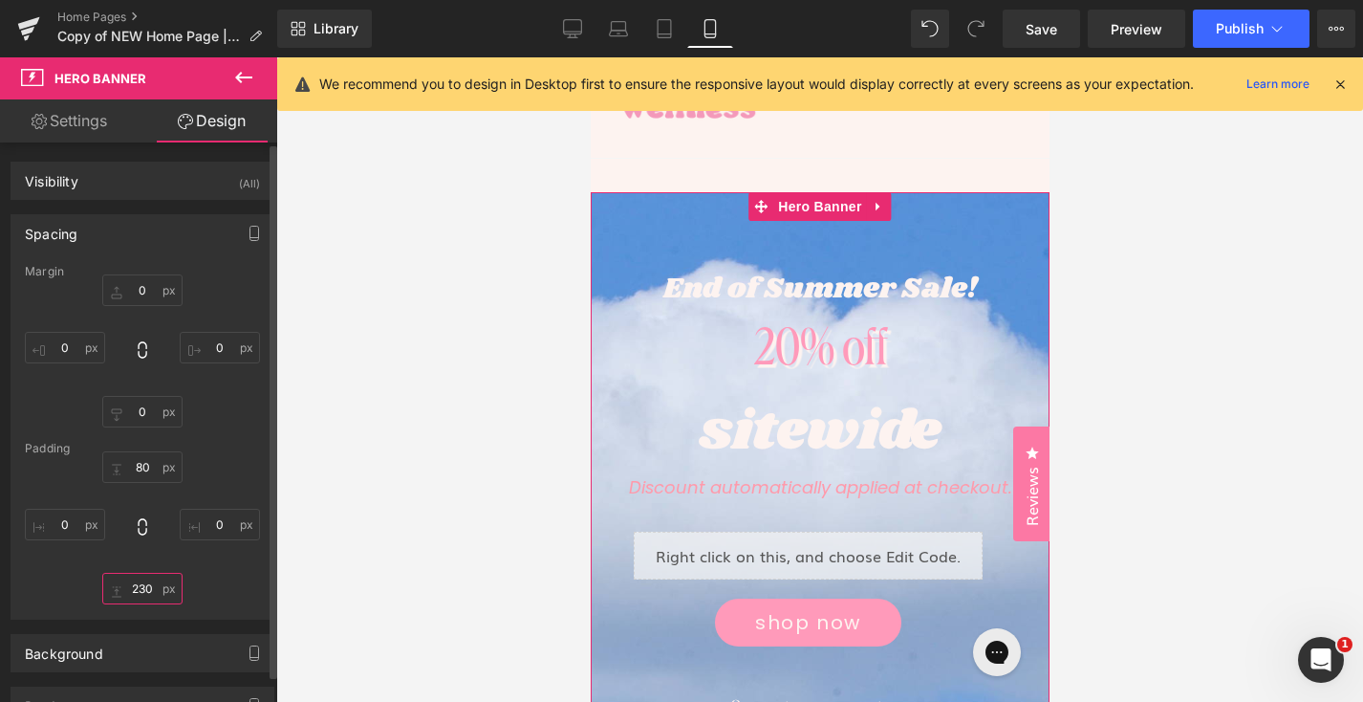
click at [127, 598] on input "230" at bounding box center [142, 589] width 80 height 32
type input "80"
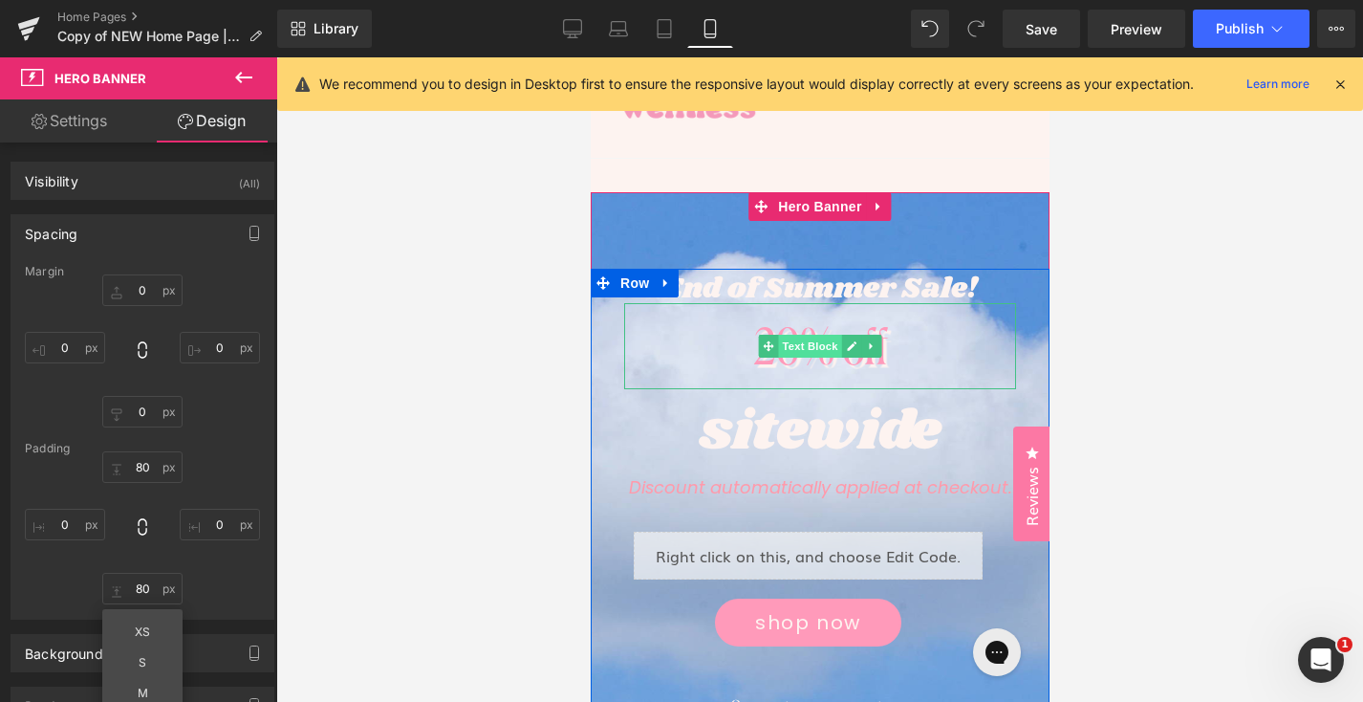
click at [812, 349] on span "Text Block" at bounding box center [808, 346] width 63 height 23
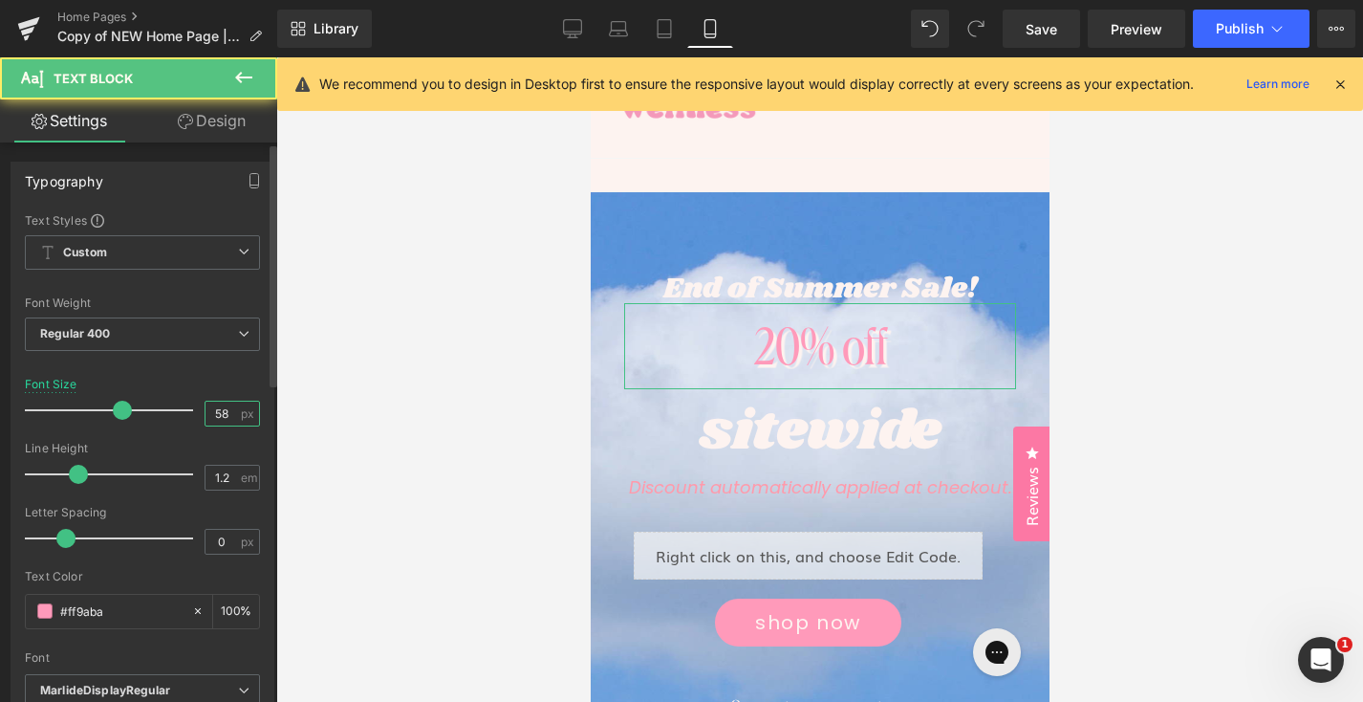
click at [211, 412] on input "58" at bounding box center [222, 414] width 33 height 24
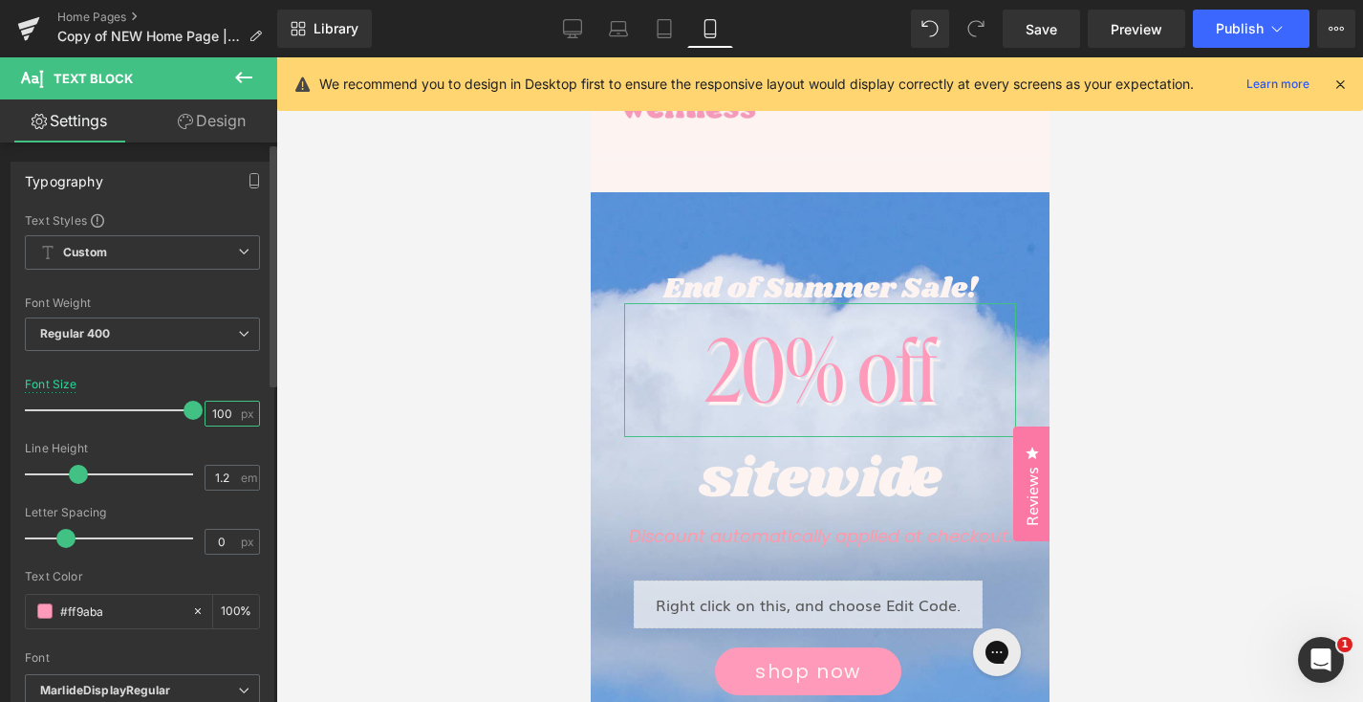
click at [212, 416] on input "100" at bounding box center [222, 414] width 33 height 24
type input "120"
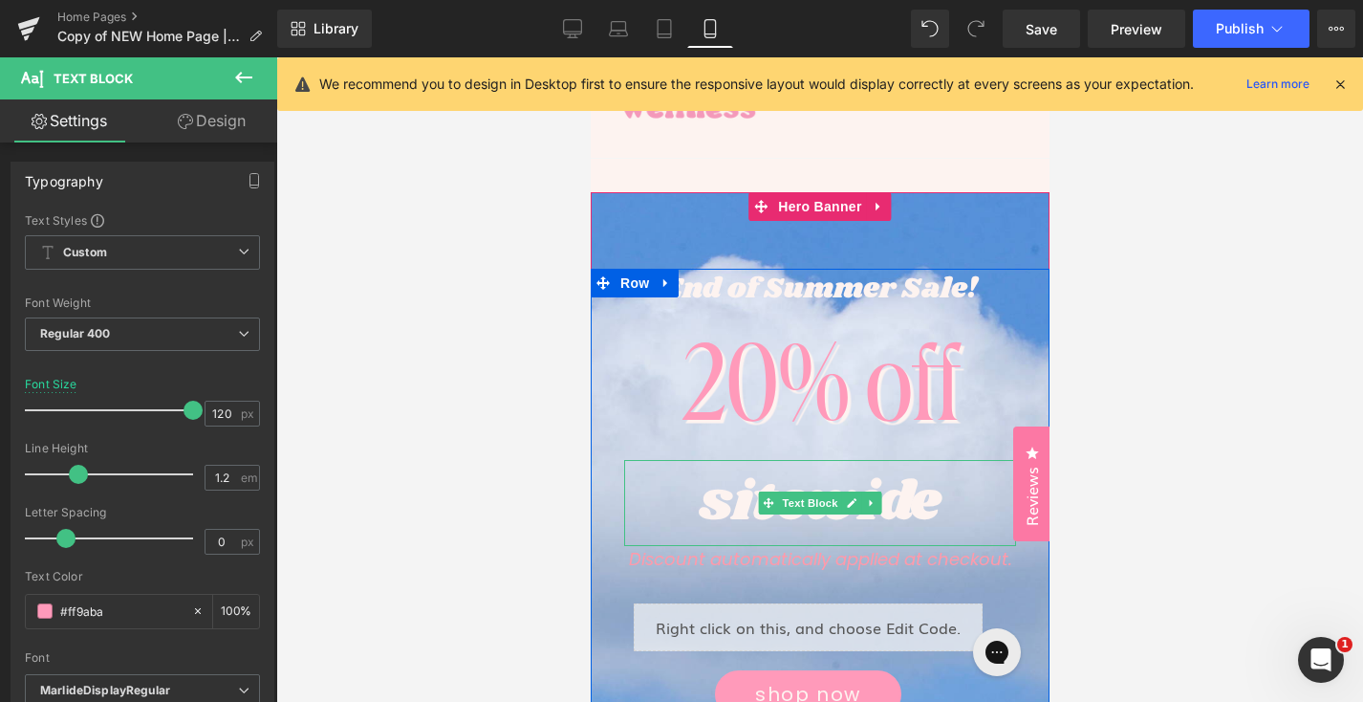
click at [776, 494] on span at bounding box center [768, 502] width 20 height 23
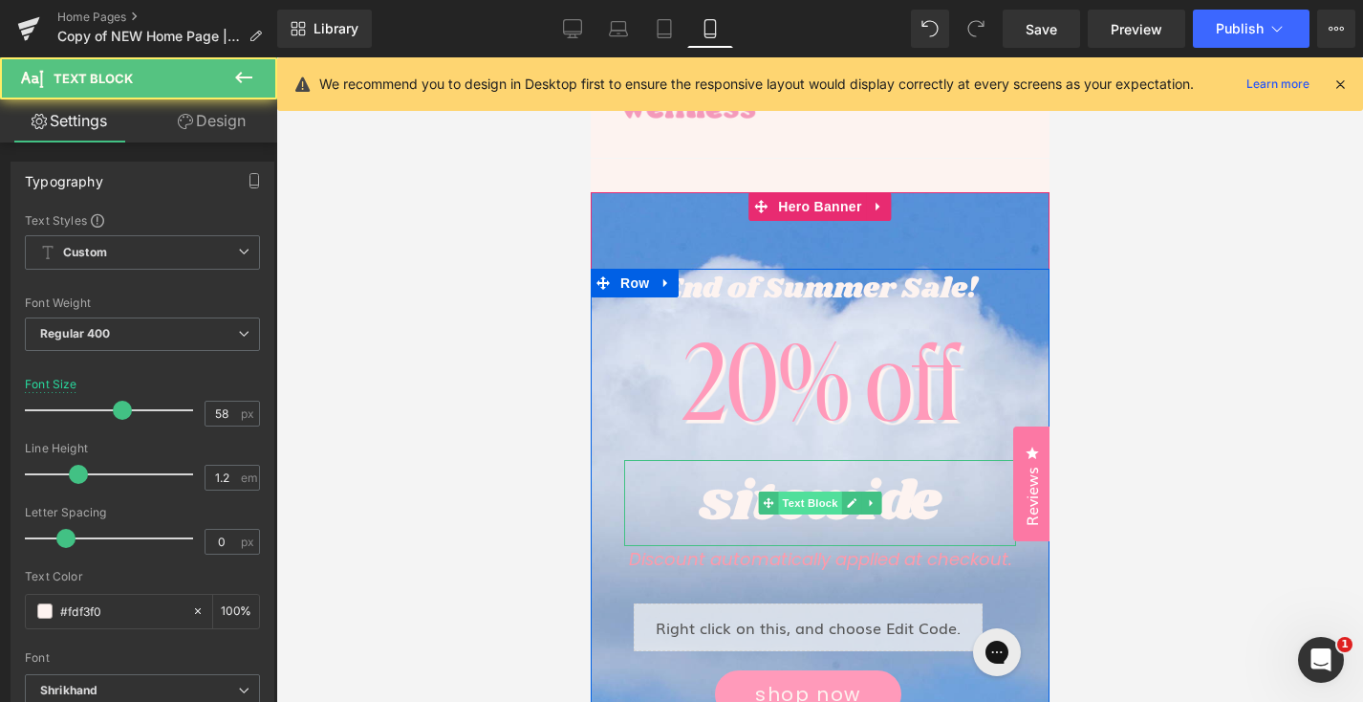
click at [823, 499] on span "Text Block" at bounding box center [808, 502] width 63 height 23
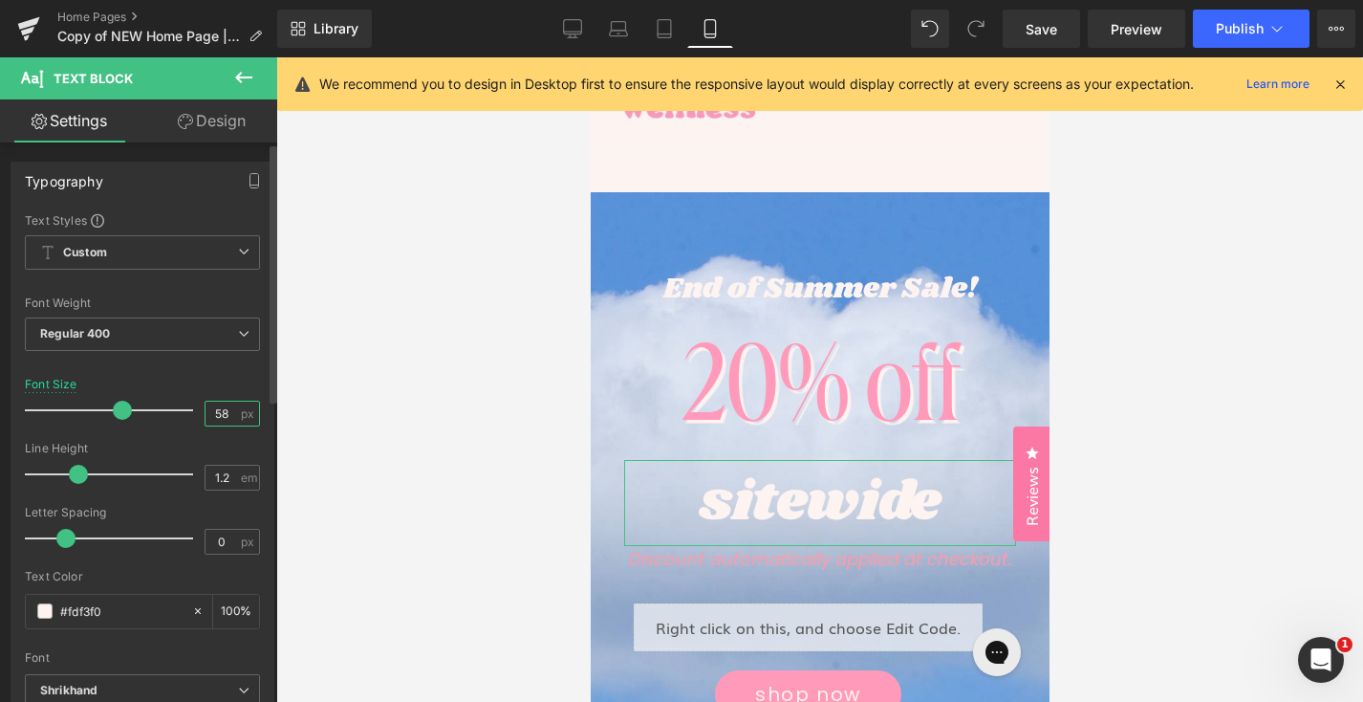
click at [211, 402] on input "58" at bounding box center [222, 414] width 33 height 24
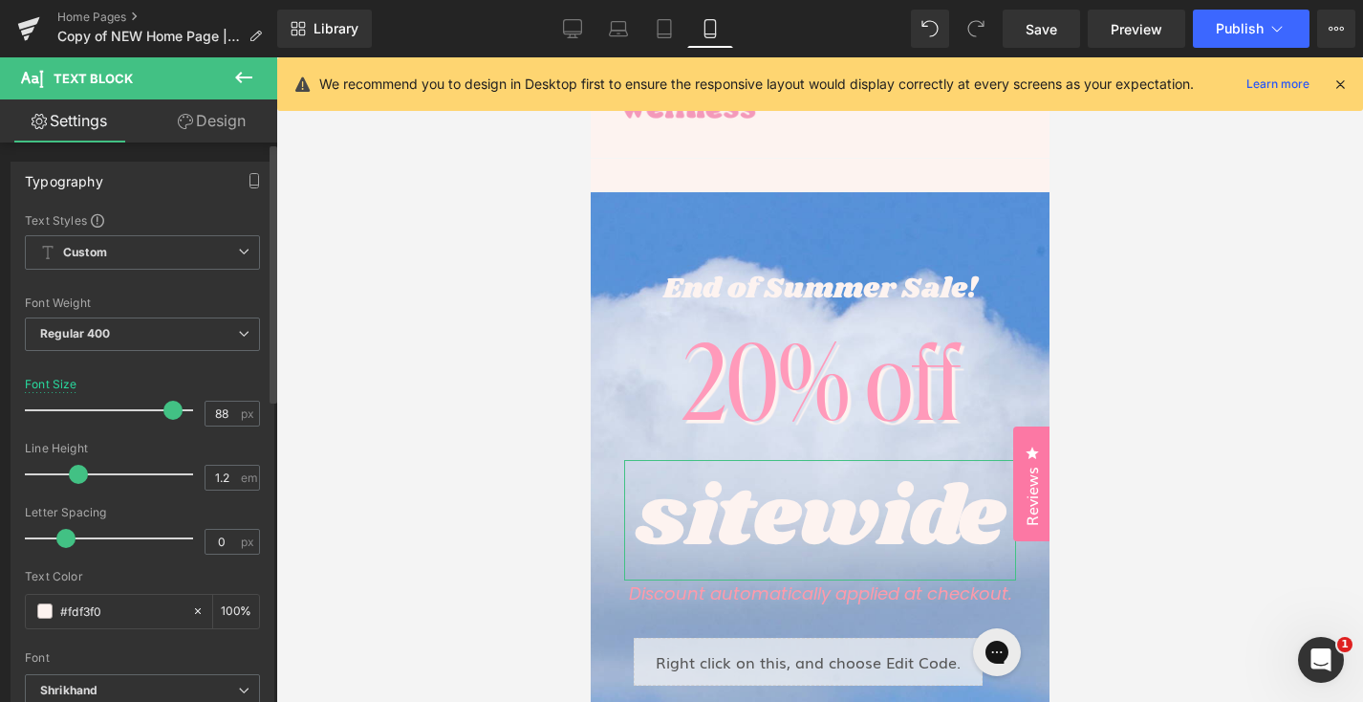
drag, startPoint x: 184, startPoint y: 415, endPoint x: 165, endPoint y: 414, distance: 18.2
click at [165, 414] on span at bounding box center [172, 410] width 19 height 19
type input "89"
click at [219, 125] on link "Design" at bounding box center [211, 120] width 139 height 43
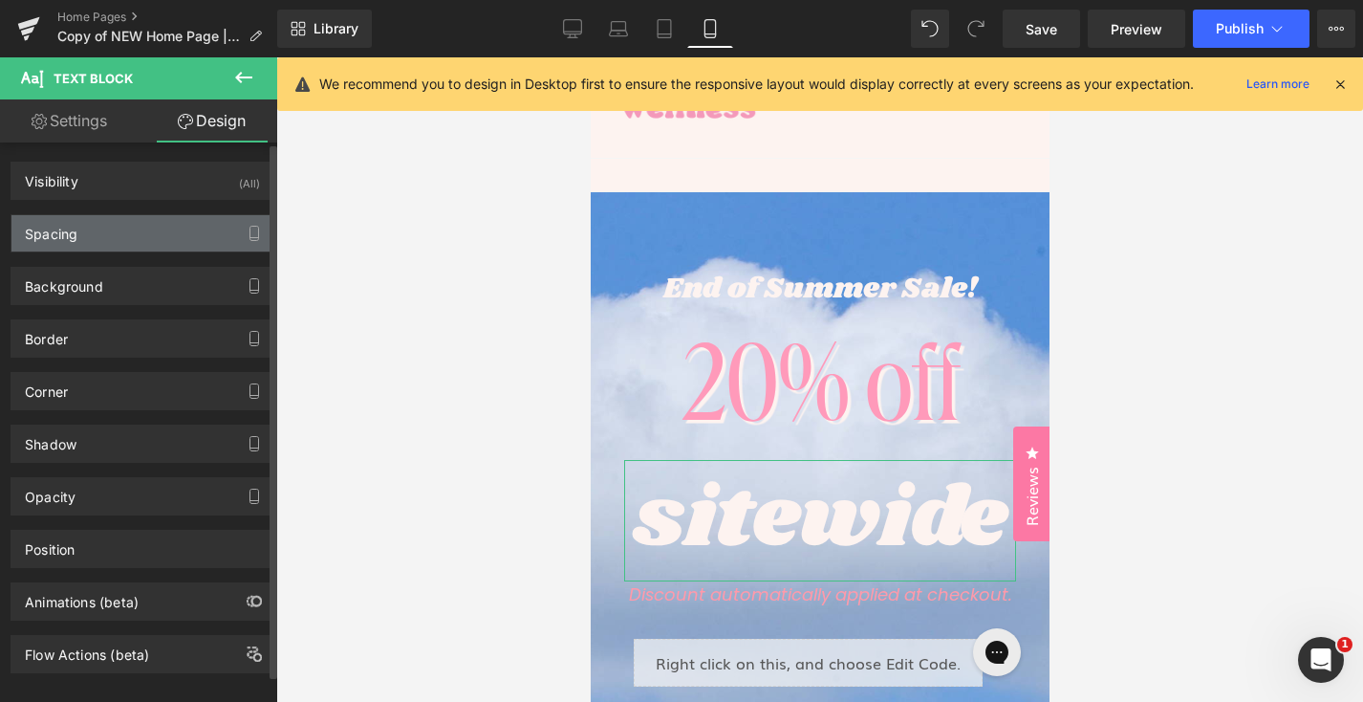
type input "0"
type input "10"
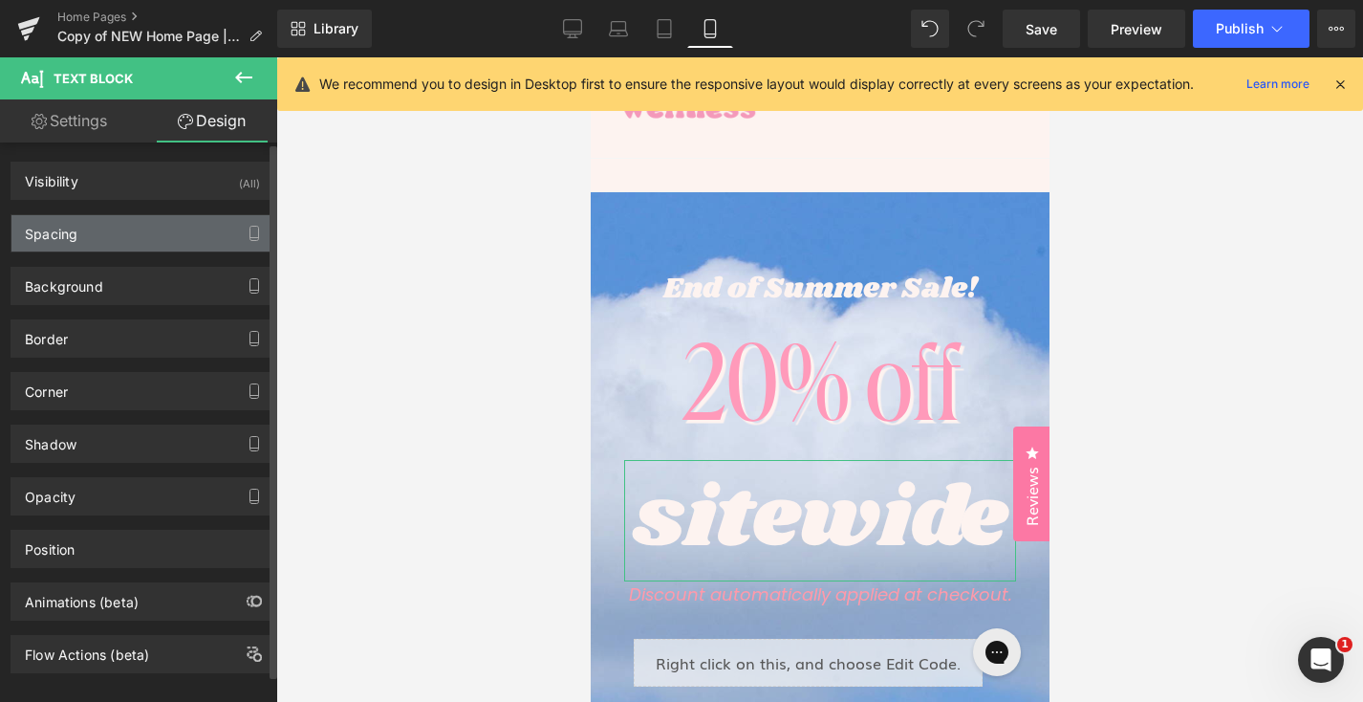
type input "0"
type input "10"
type input "0"
click at [144, 228] on div "Spacing" at bounding box center [142, 233] width 262 height 36
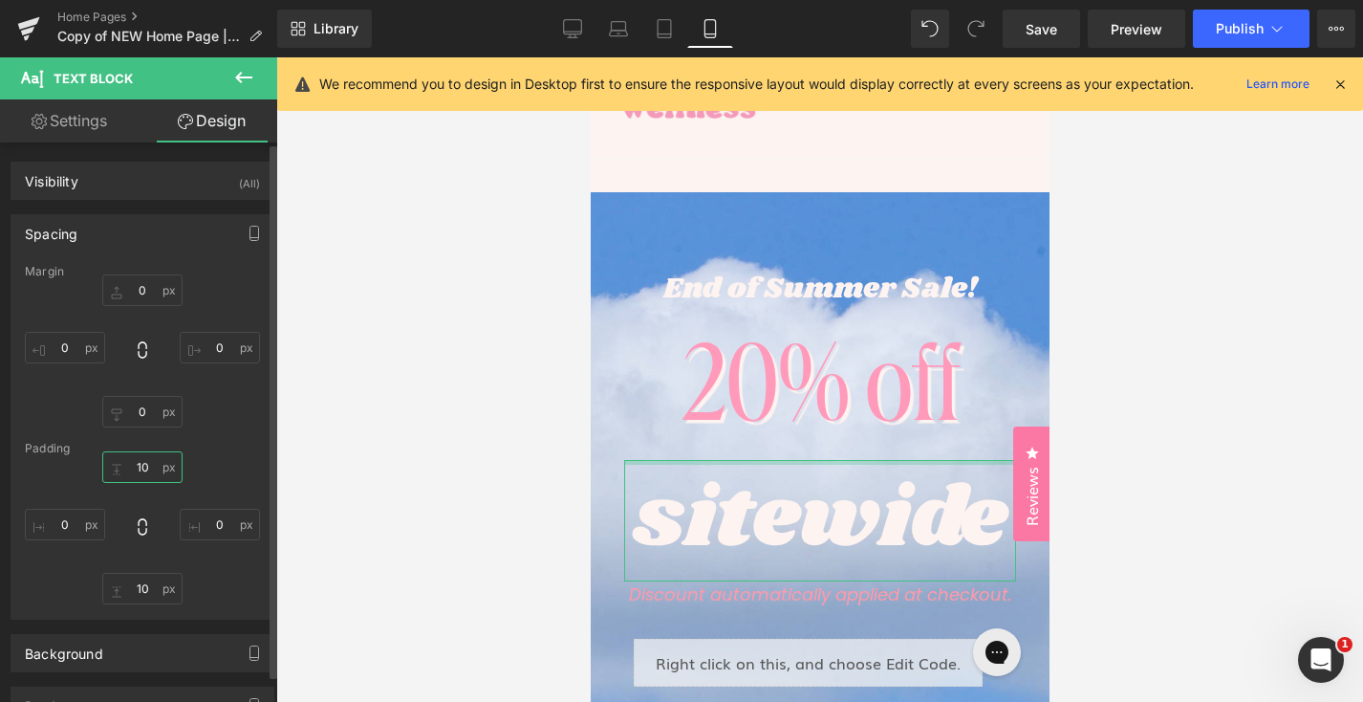
click at [138, 466] on input "10" at bounding box center [142, 467] width 80 height 32
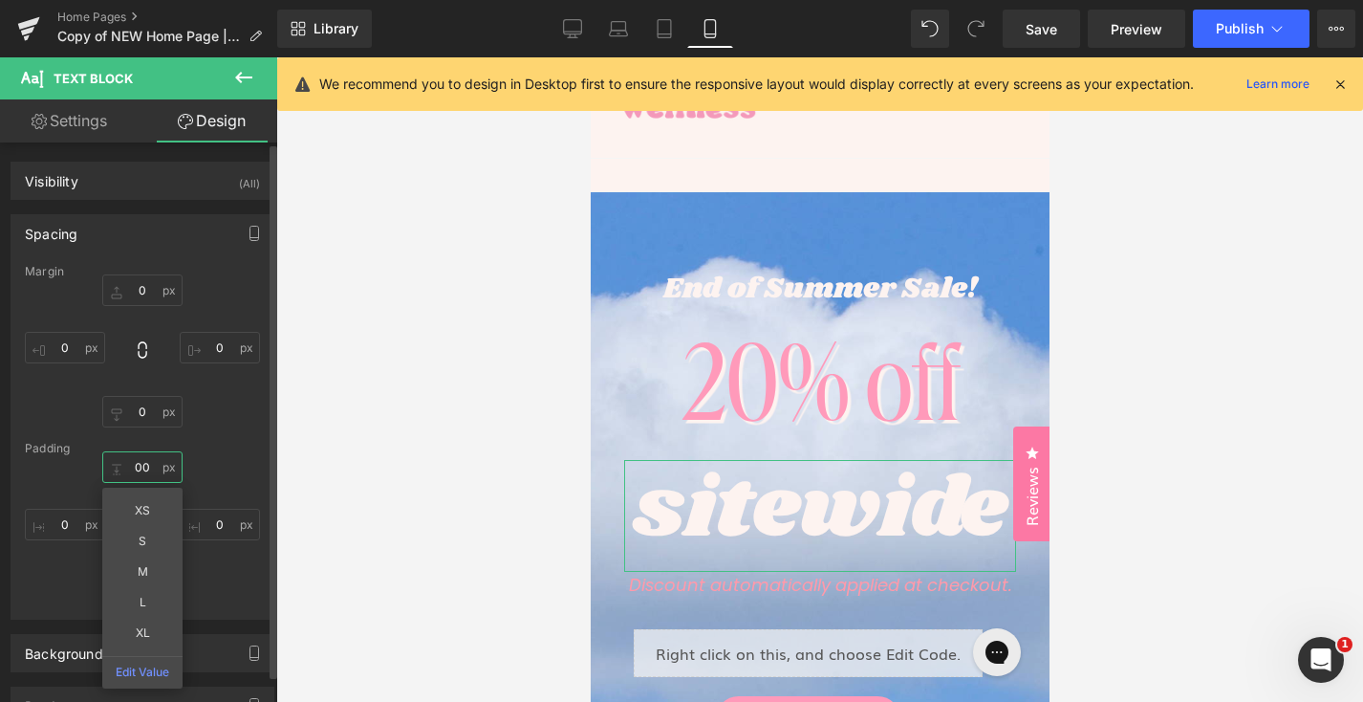
type input "00"
click at [231, 475] on div "00 00 XS S M L XL Edit Value 0px 0 10px 10 0px 0" at bounding box center [142, 527] width 235 height 153
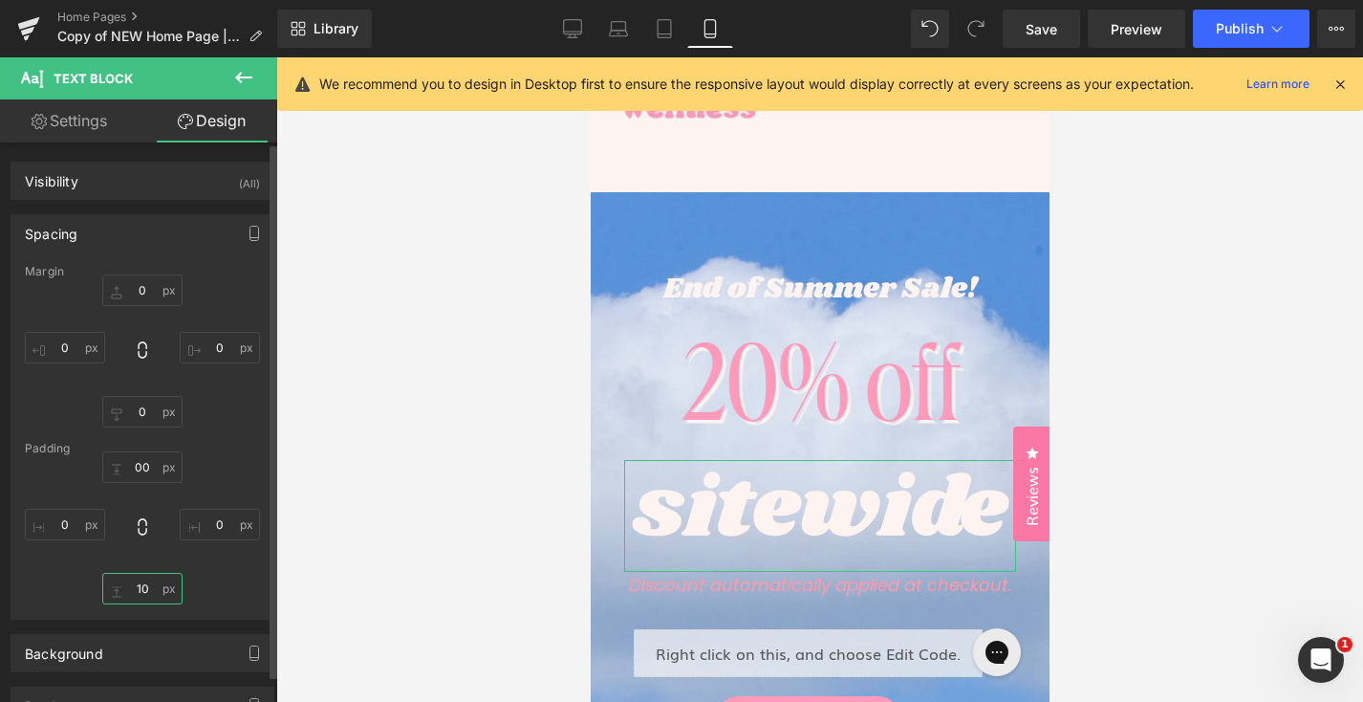
click at [143, 589] on input "10" at bounding box center [142, 589] width 80 height 32
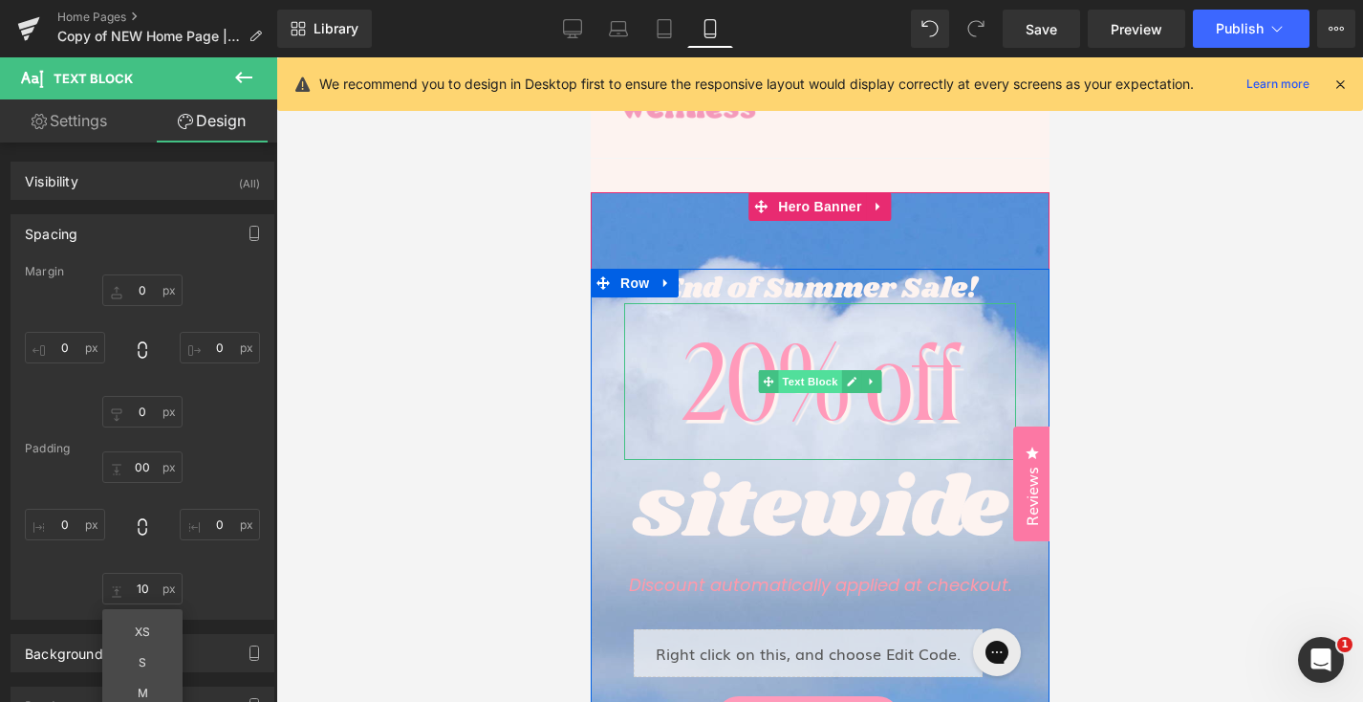
click at [817, 387] on span "Text Block" at bounding box center [808, 381] width 63 height 23
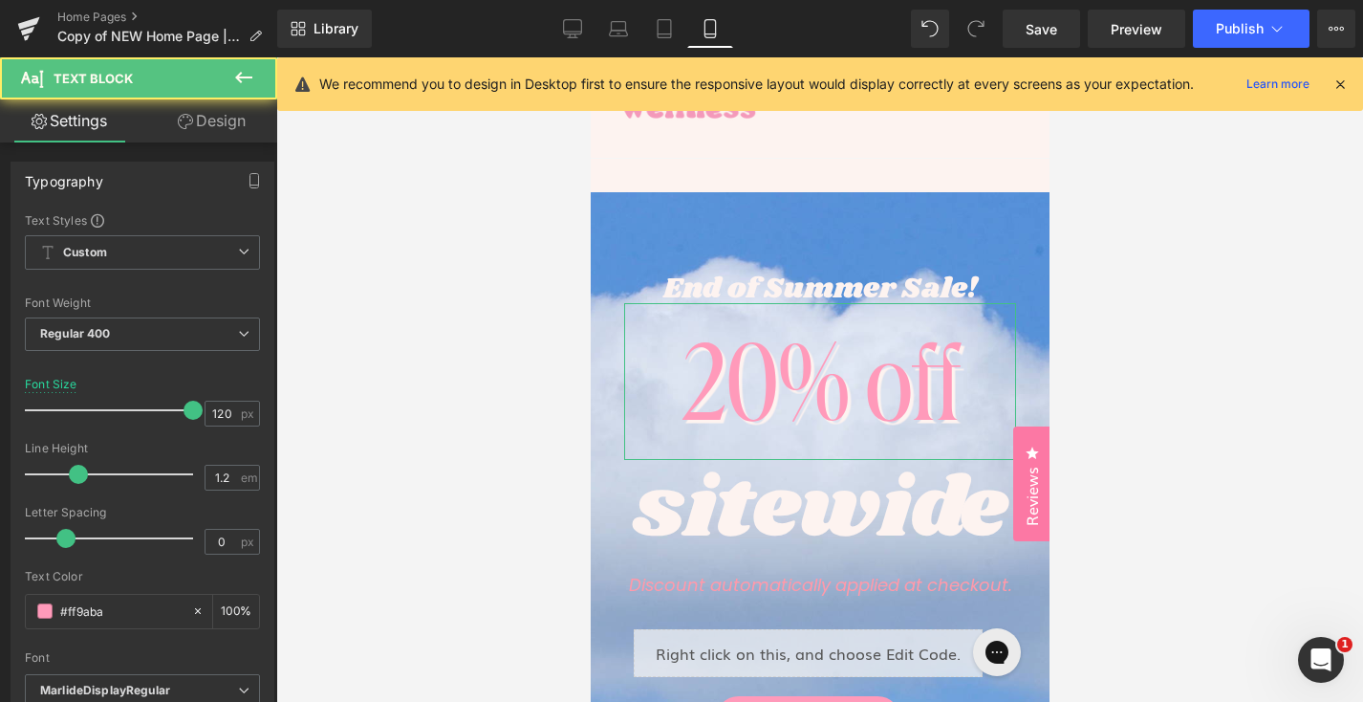
click at [228, 120] on link "Design" at bounding box center [211, 120] width 139 height 43
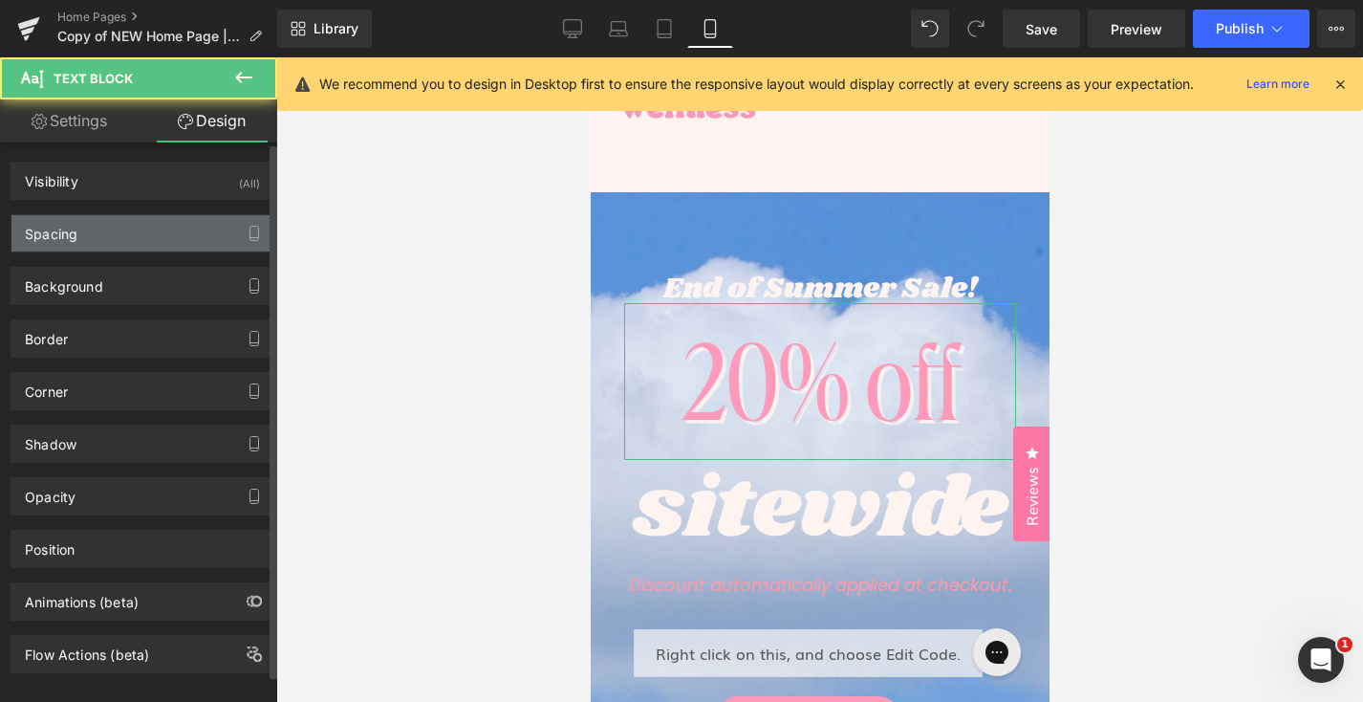
type input "0"
type input "10"
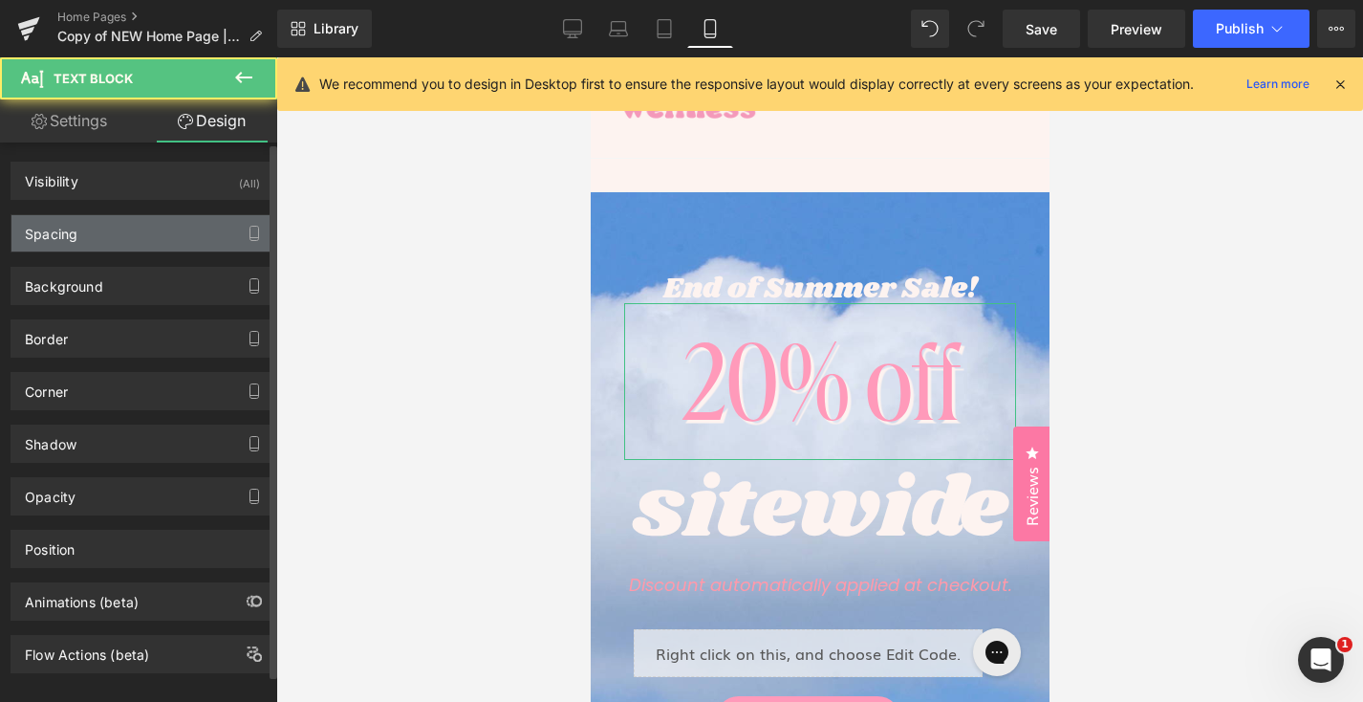
type input "0"
type input "10"
type input "0"
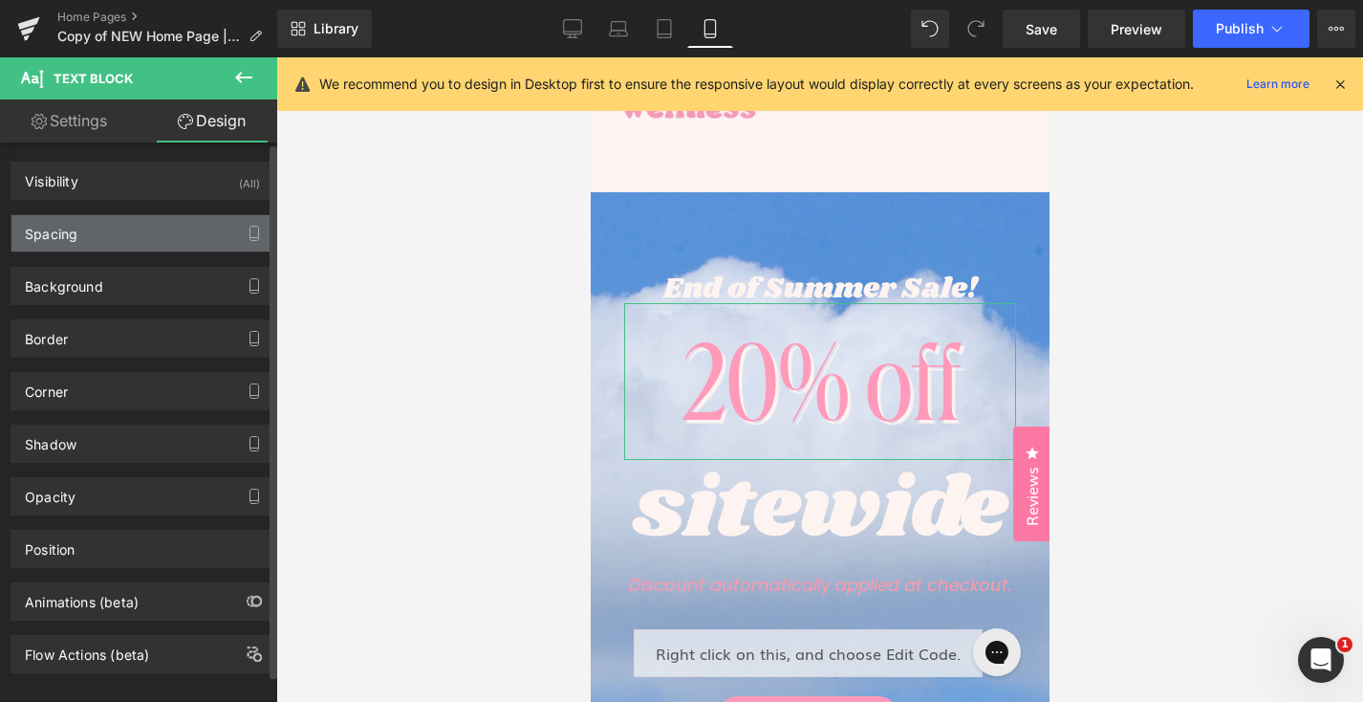
click at [149, 236] on div "Spacing" at bounding box center [142, 233] width 262 height 36
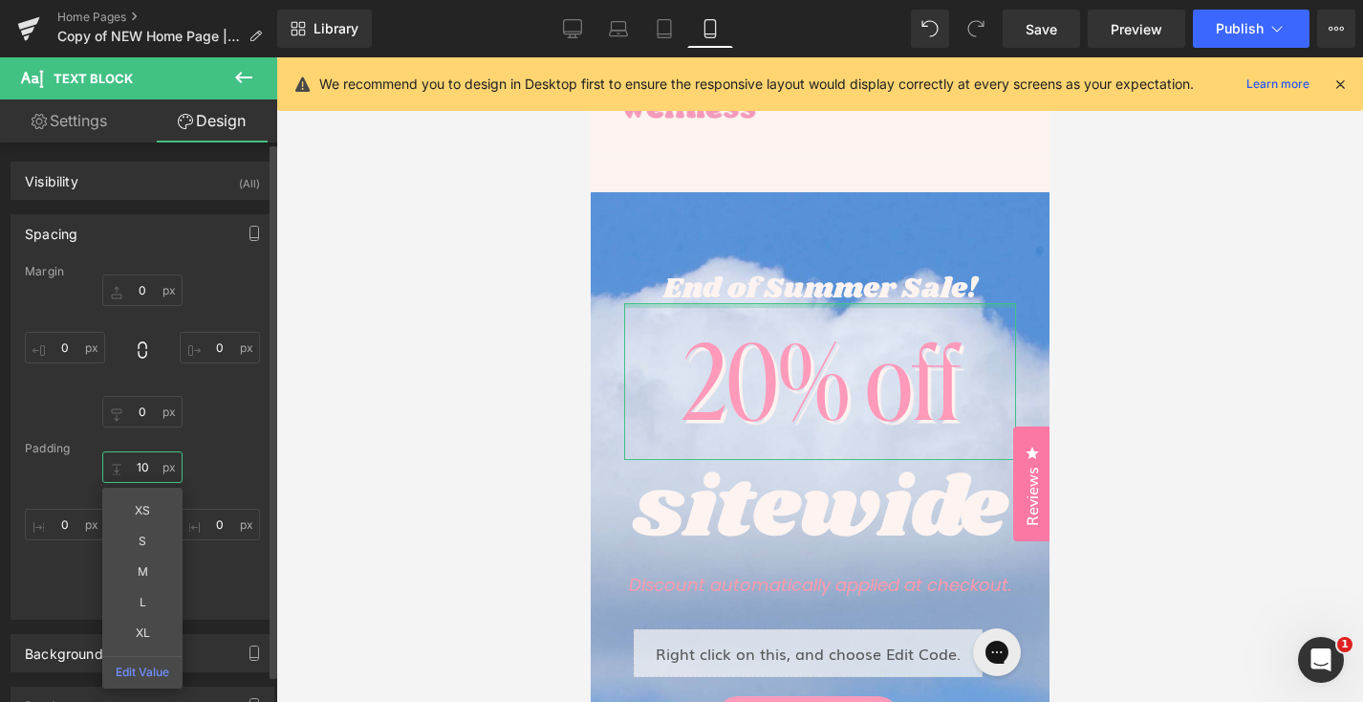
click at [143, 479] on input "10" at bounding box center [142, 467] width 80 height 32
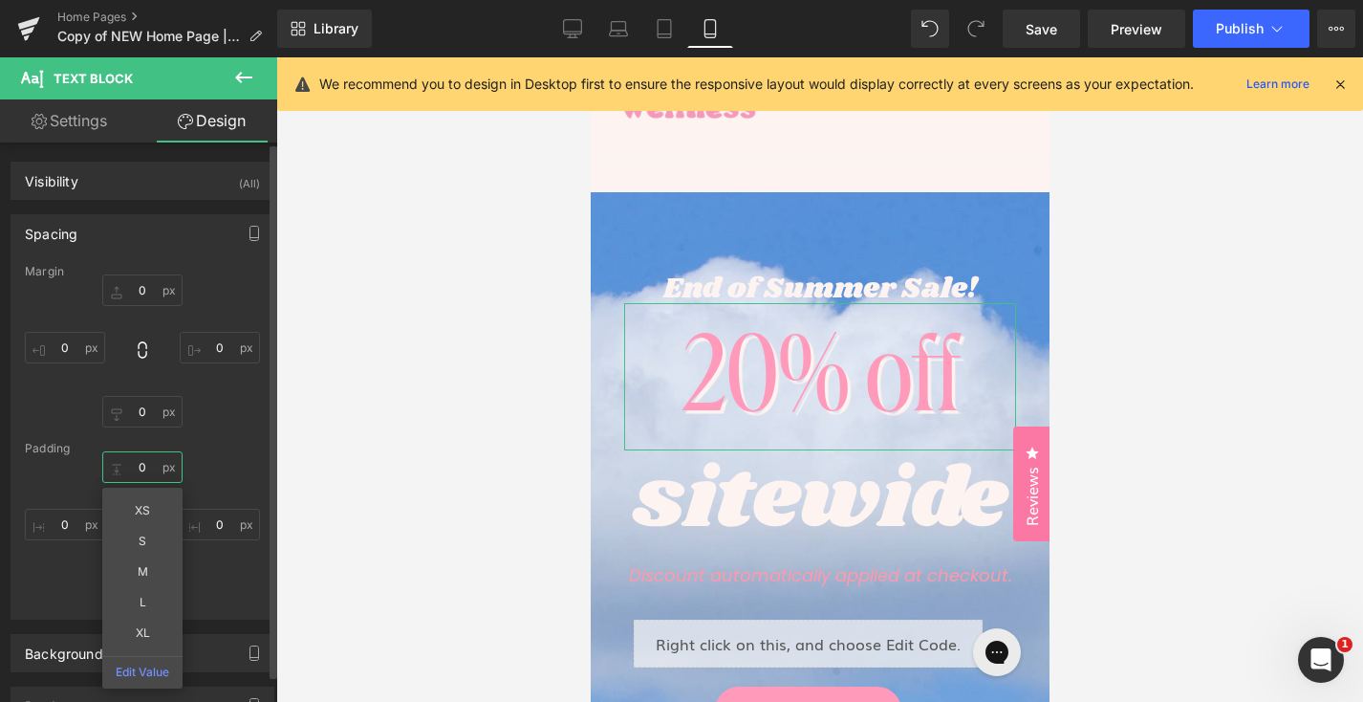
type input "0"
click at [215, 571] on div "0 0 XS S M L XL Edit Value 0px 0 10px 10 0px 0" at bounding box center [142, 527] width 235 height 153
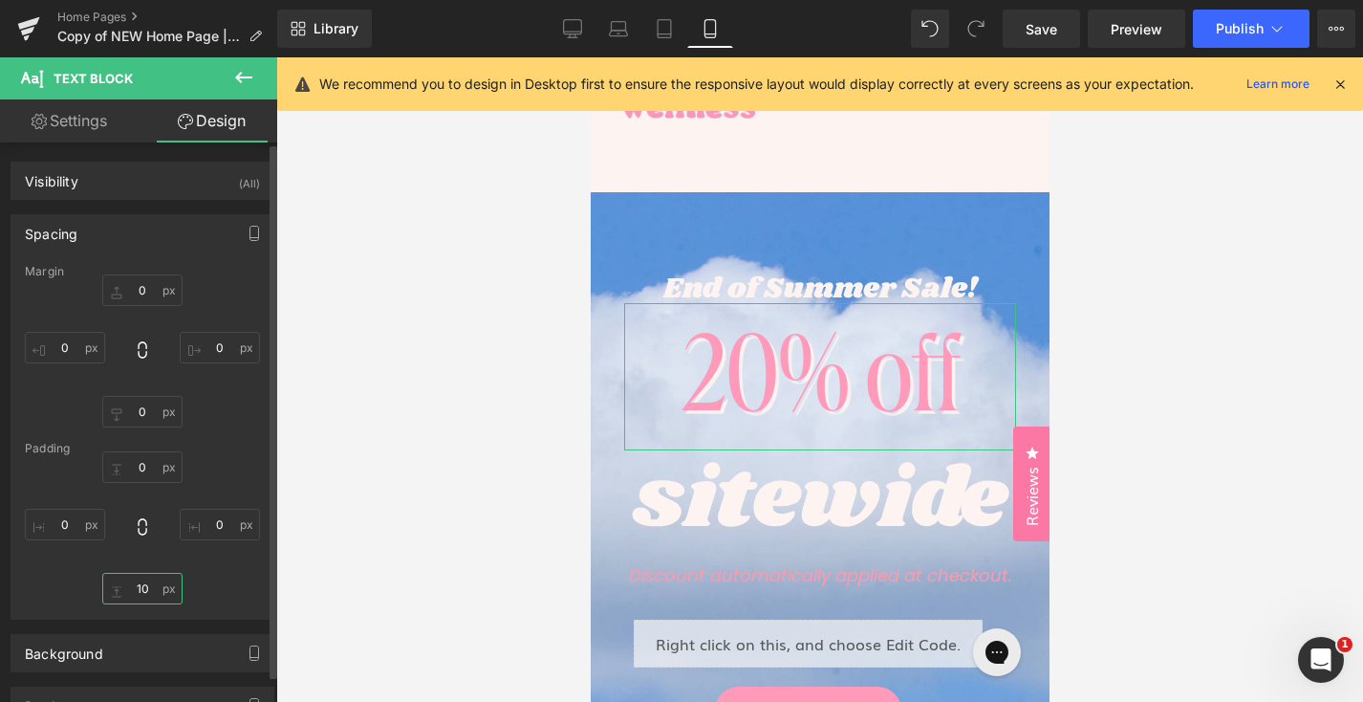
click at [145, 585] on input "10" at bounding box center [142, 589] width 80 height 32
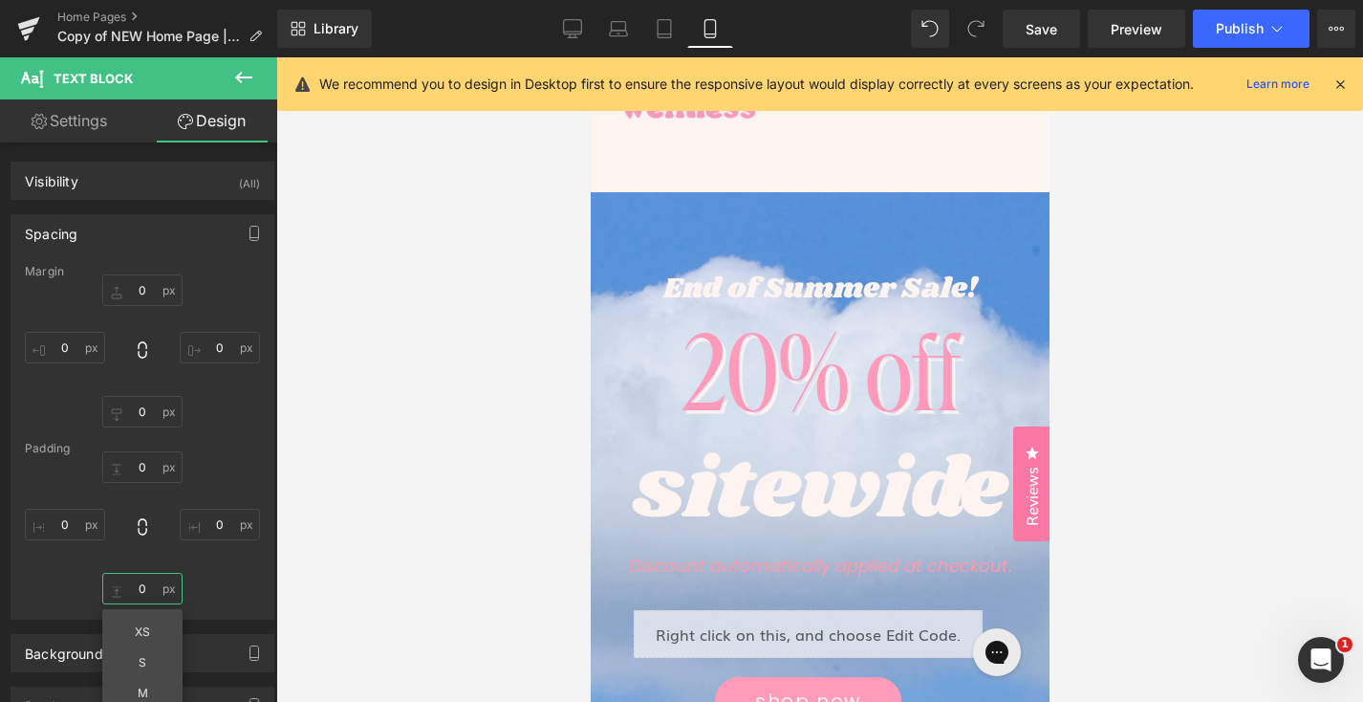
type input "0"
click at [1183, 362] on div at bounding box center [819, 379] width 1087 height 644
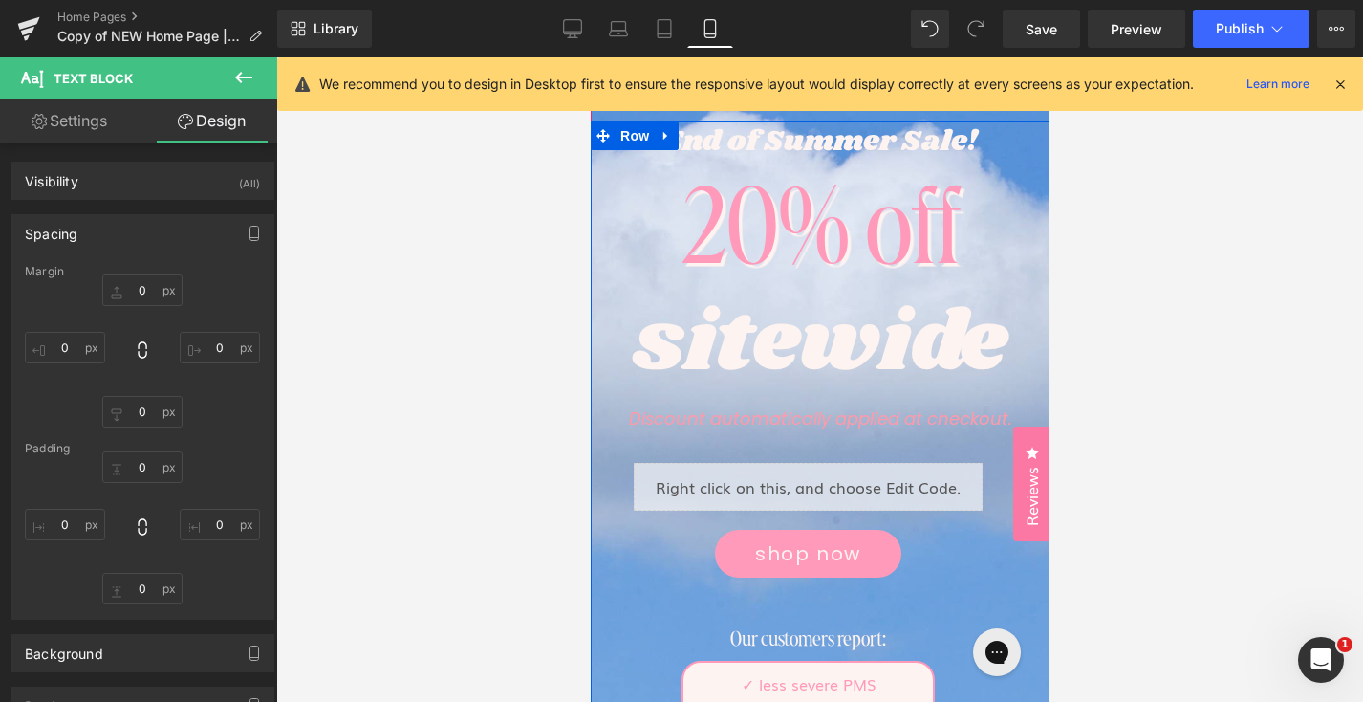
scroll to position [173, 0]
click at [903, 411] on icon "Discount automatically applied at checkout." at bounding box center [819, 418] width 383 height 17
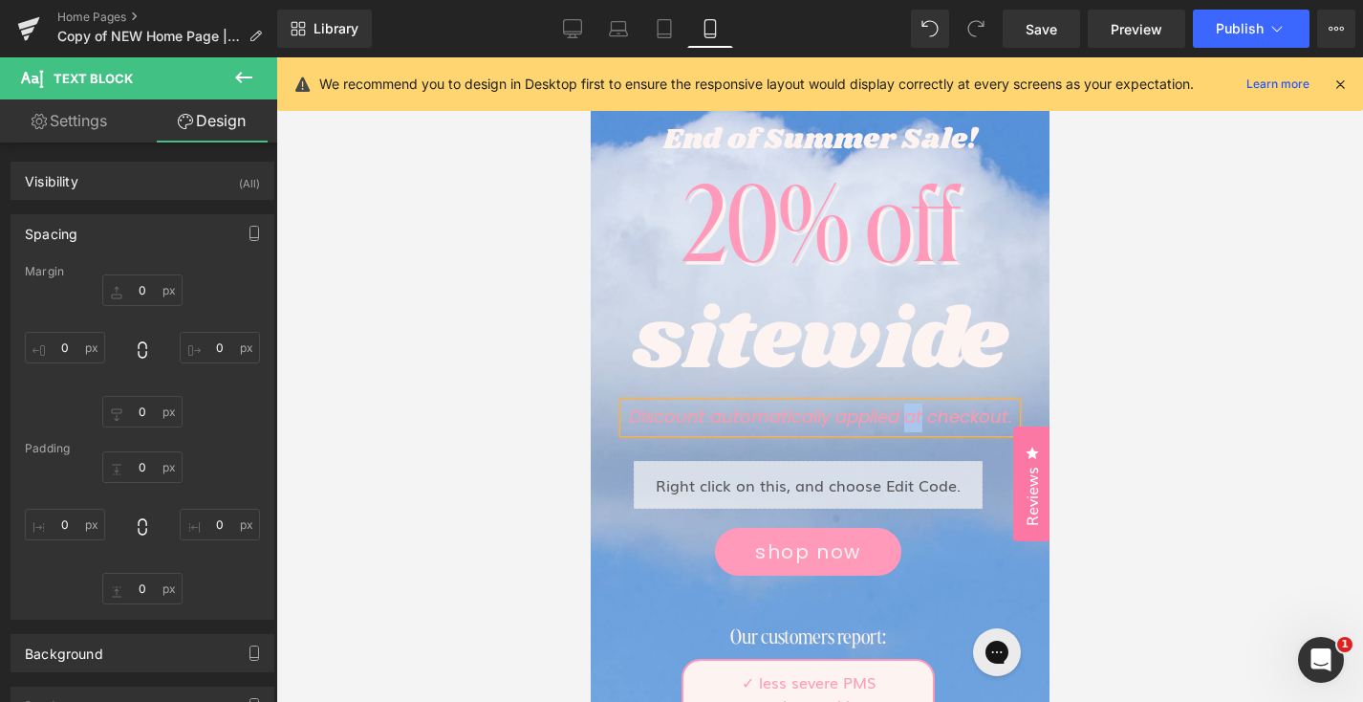
click at [903, 411] on icon "Discount automatically applied at checkout." at bounding box center [819, 418] width 383 height 17
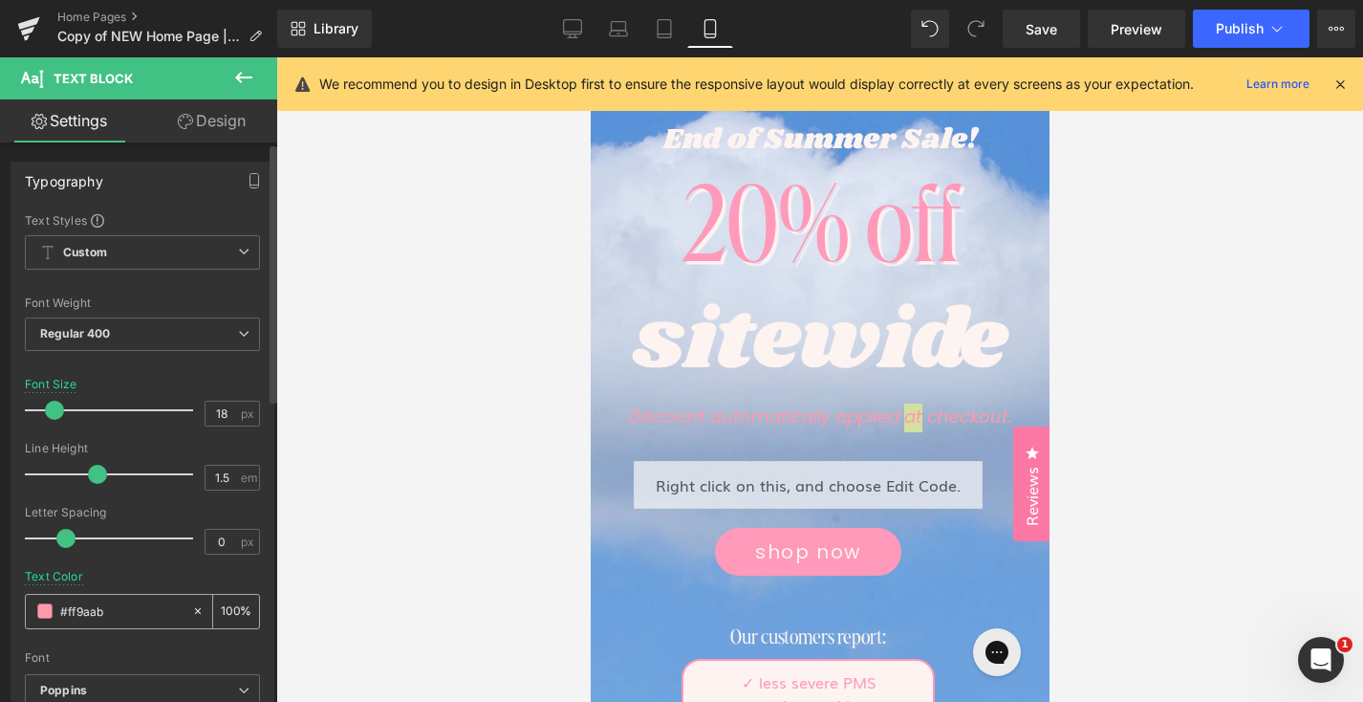
click at [123, 602] on input "#ff9aab" at bounding box center [121, 610] width 122 height 21
click at [123, 603] on input "#ff9aab" at bounding box center [121, 610] width 122 height 21
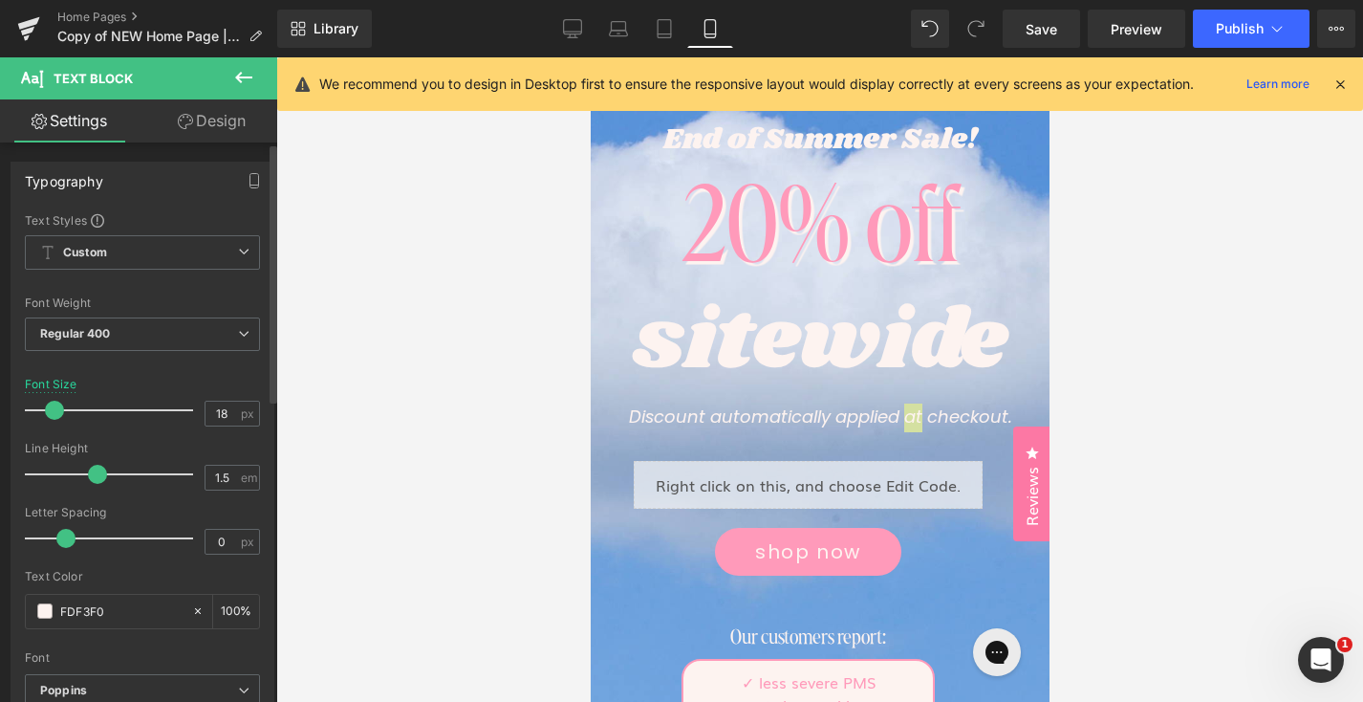
type input "FDF3F0"
type input "17"
type input "#fdf3f0"
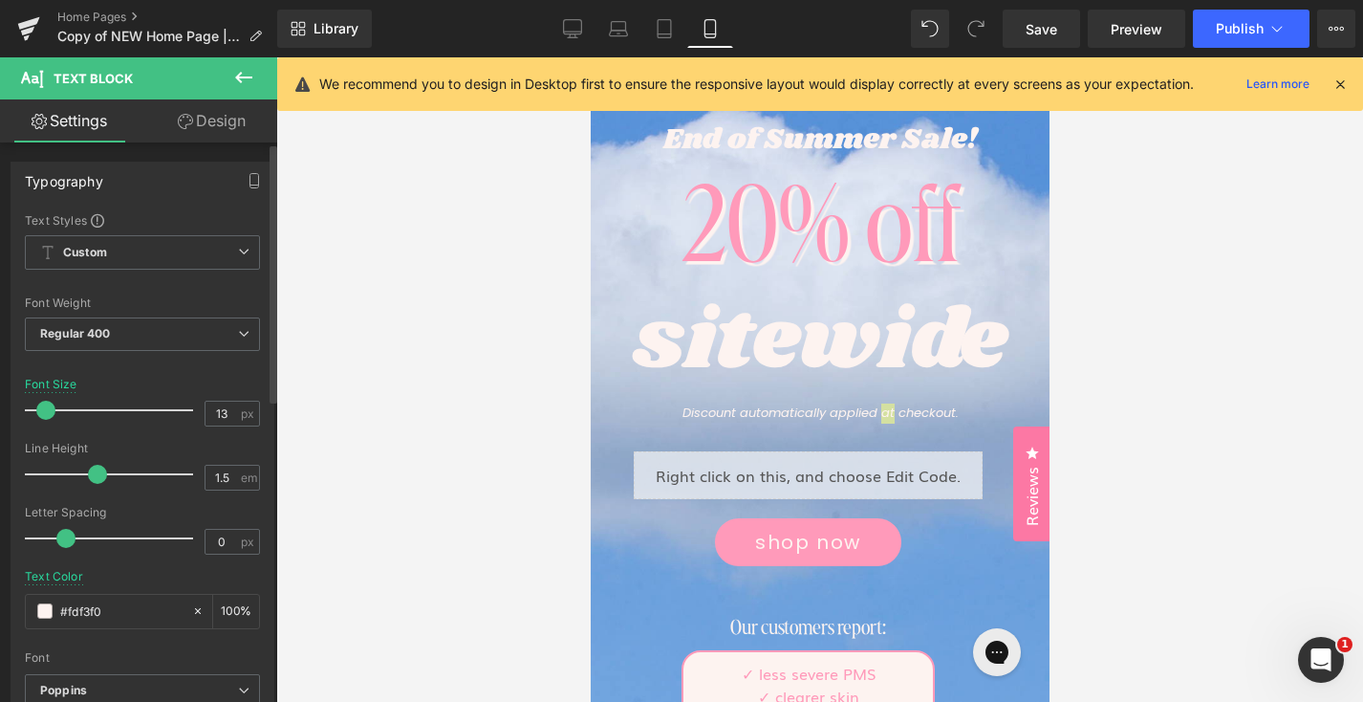
type input "14"
click at [51, 412] on span at bounding box center [47, 410] width 19 height 19
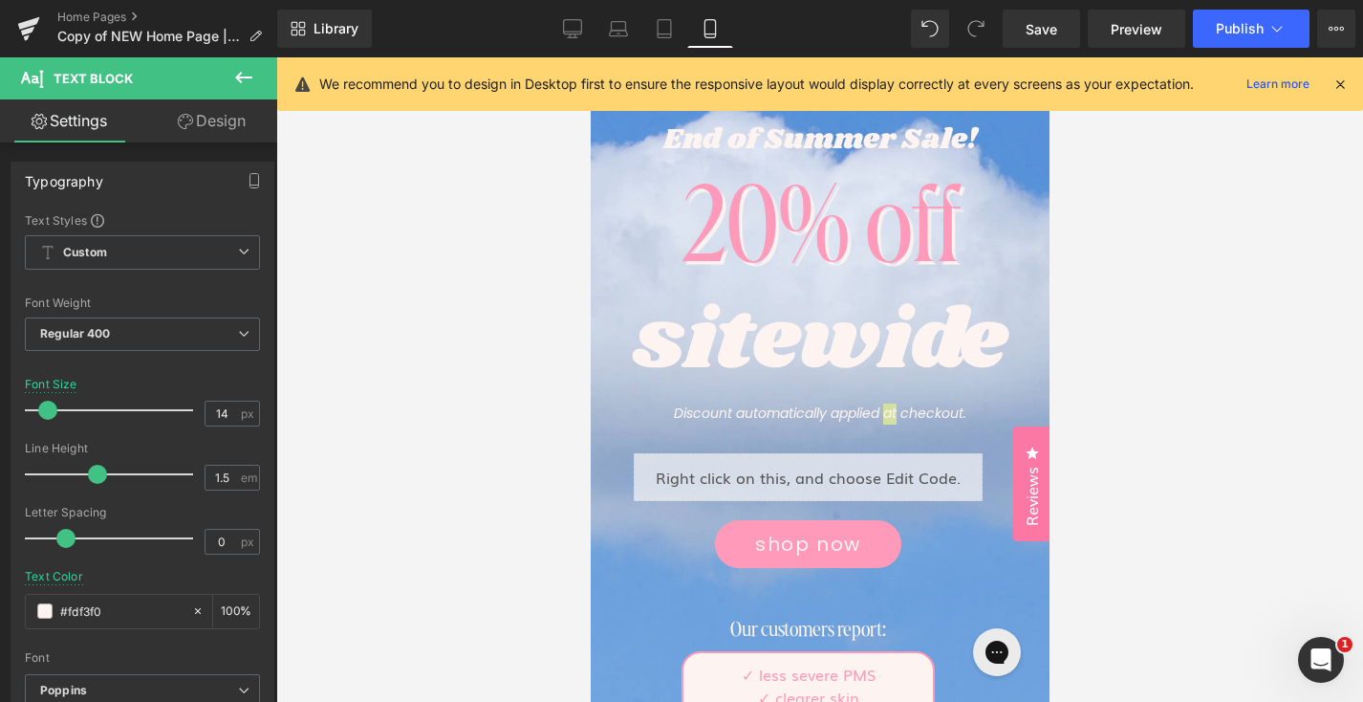
click at [1272, 367] on div at bounding box center [819, 379] width 1087 height 644
click at [1243, 384] on div at bounding box center [819, 379] width 1087 height 644
click at [1080, 415] on div at bounding box center [819, 379] width 1087 height 644
click at [1010, 398] on div "sitewide Text Block" at bounding box center [819, 348] width 392 height 112
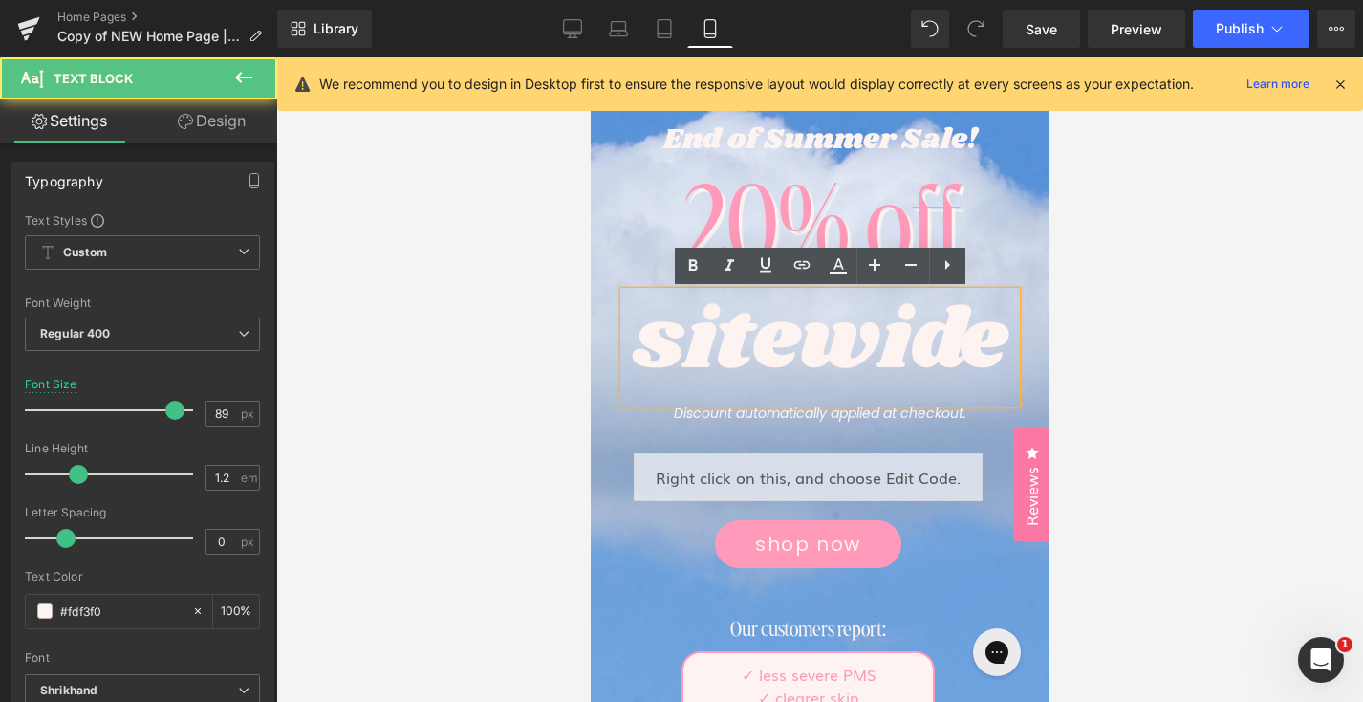
click at [898, 377] on div "sitewide" at bounding box center [819, 348] width 392 height 112
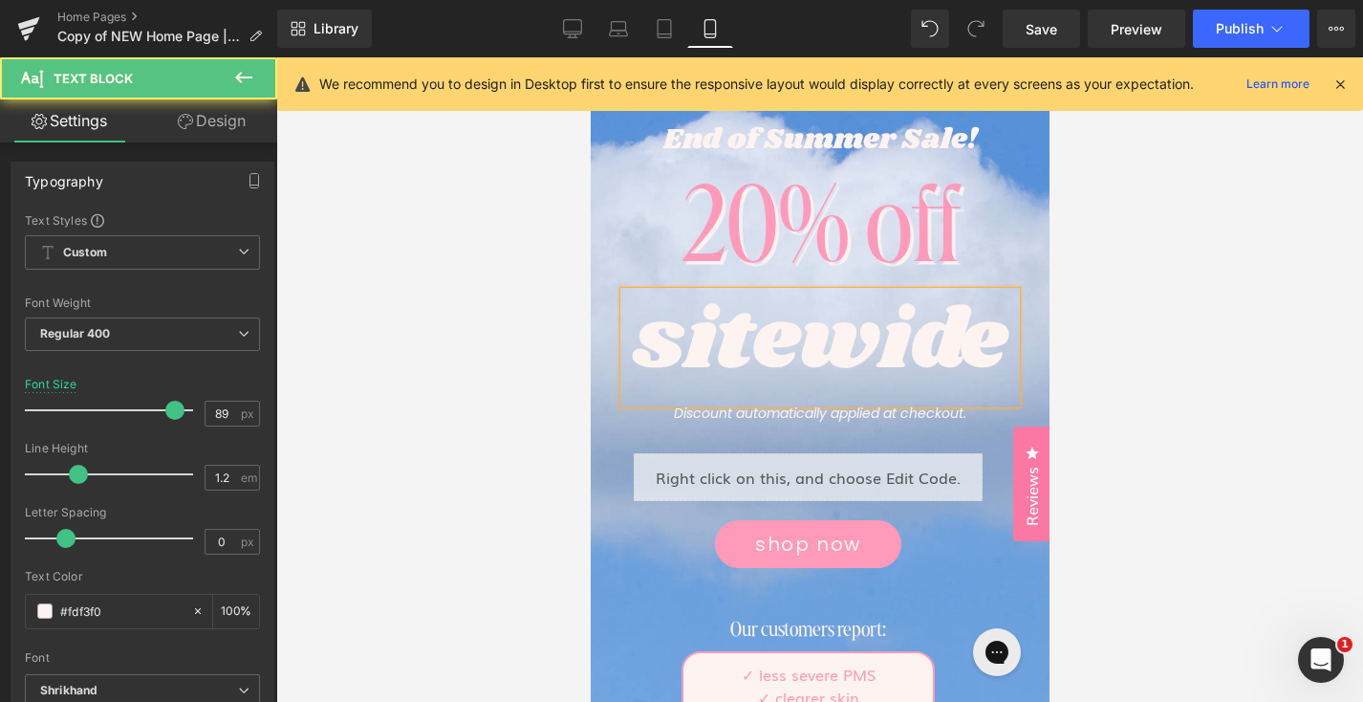
click at [1223, 398] on div at bounding box center [819, 379] width 1087 height 644
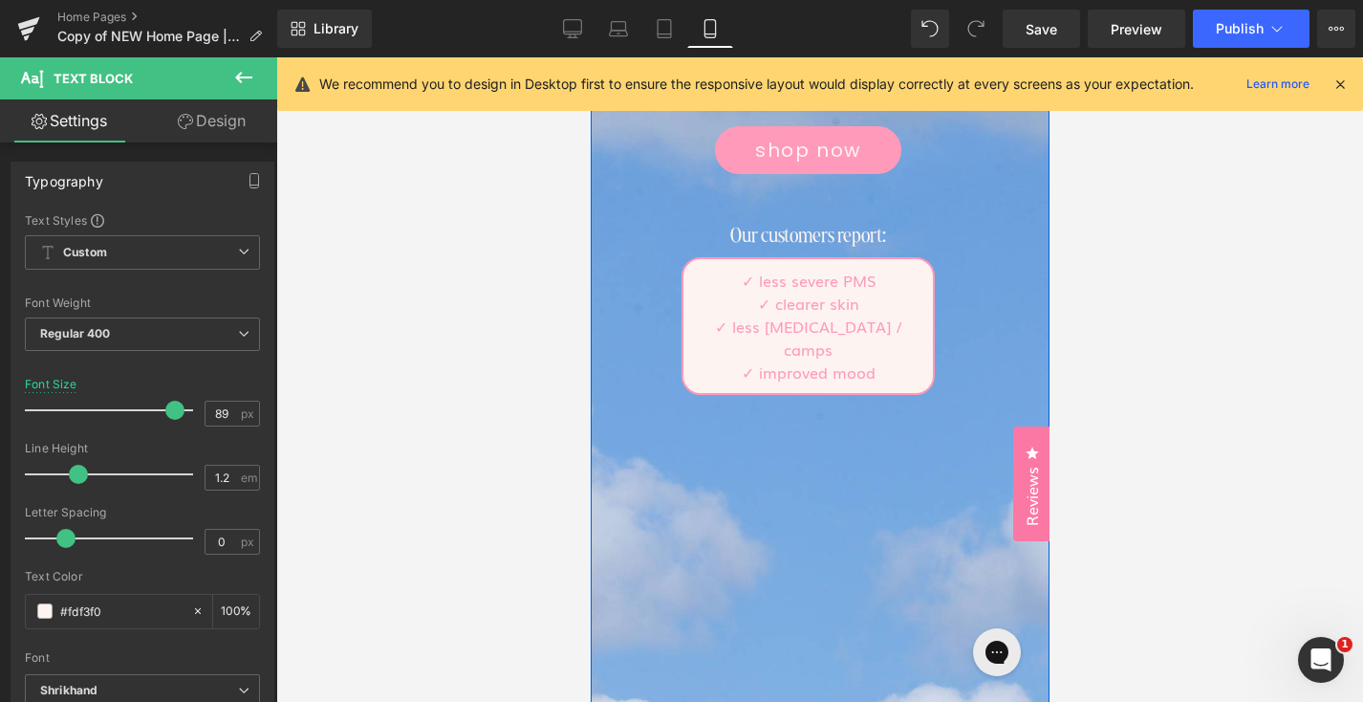
scroll to position [827, 0]
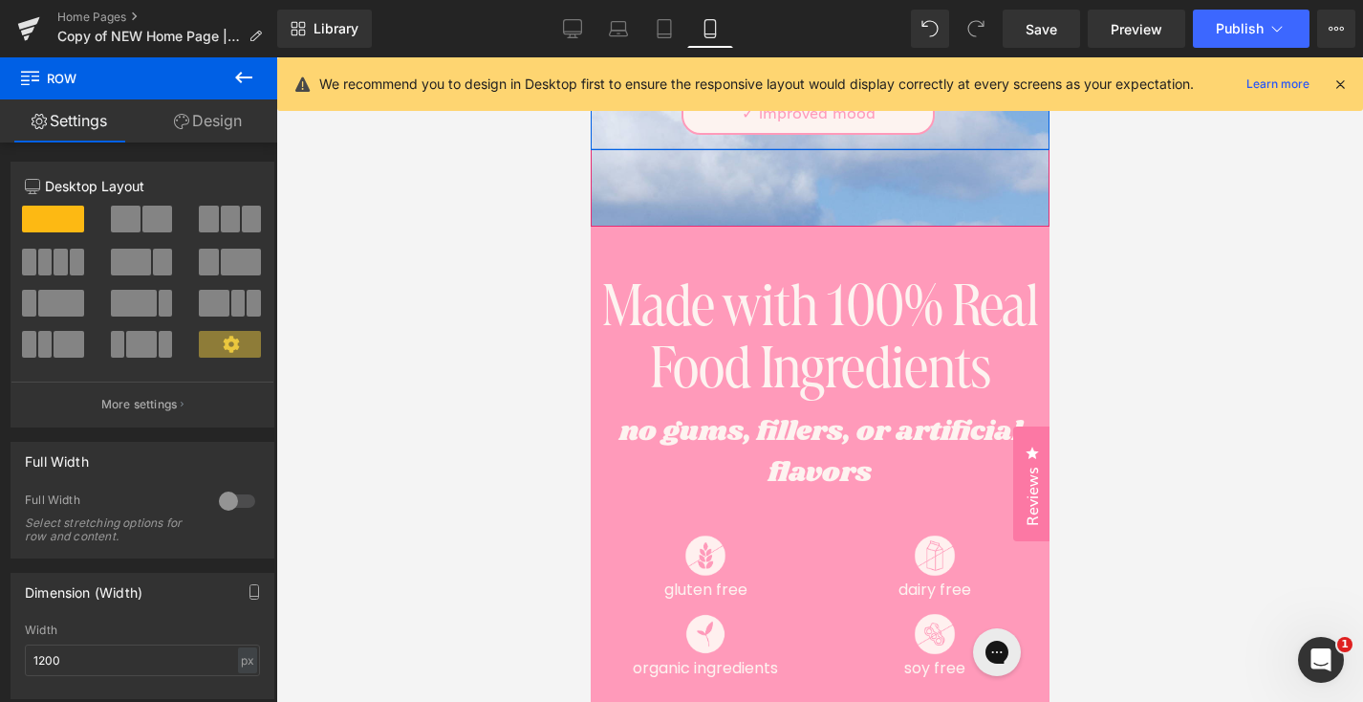
drag, startPoint x: 813, startPoint y: 574, endPoint x: 842, endPoint y: 145, distance: 429.3
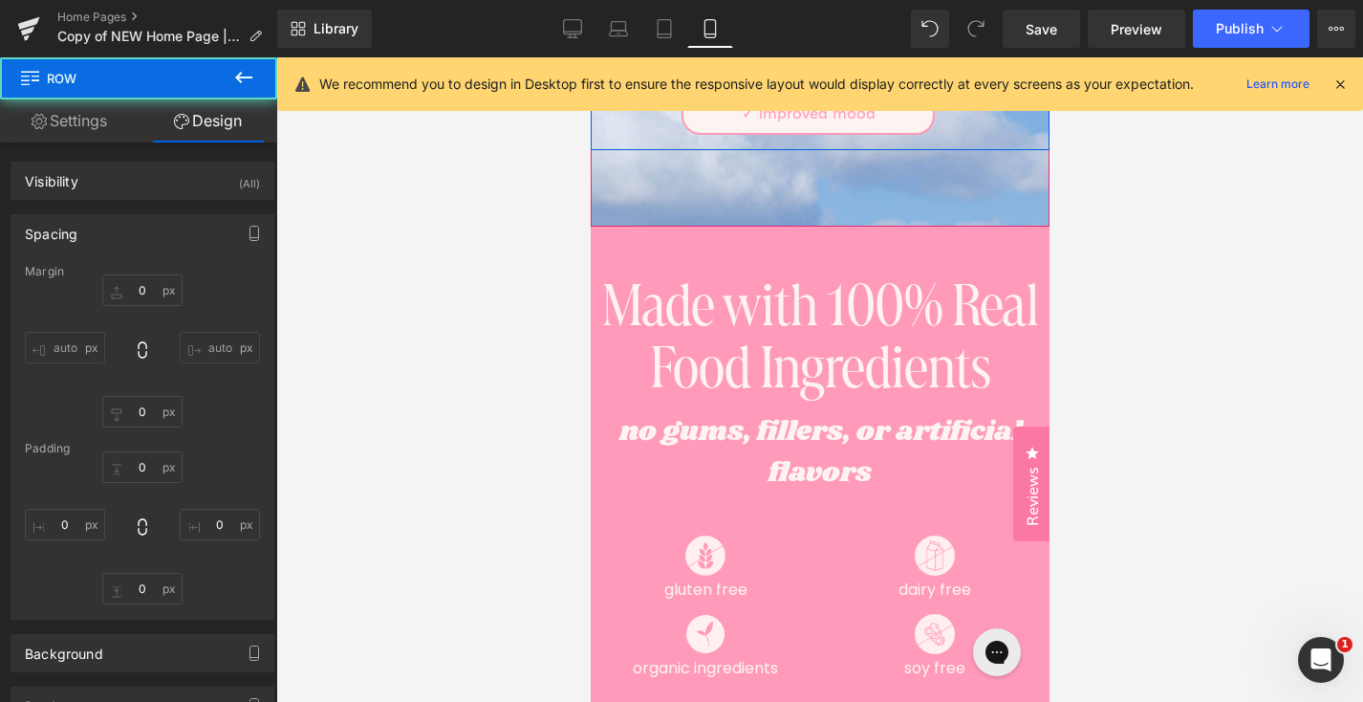
type input "0"
type input "6"
type input "20"
type input "2"
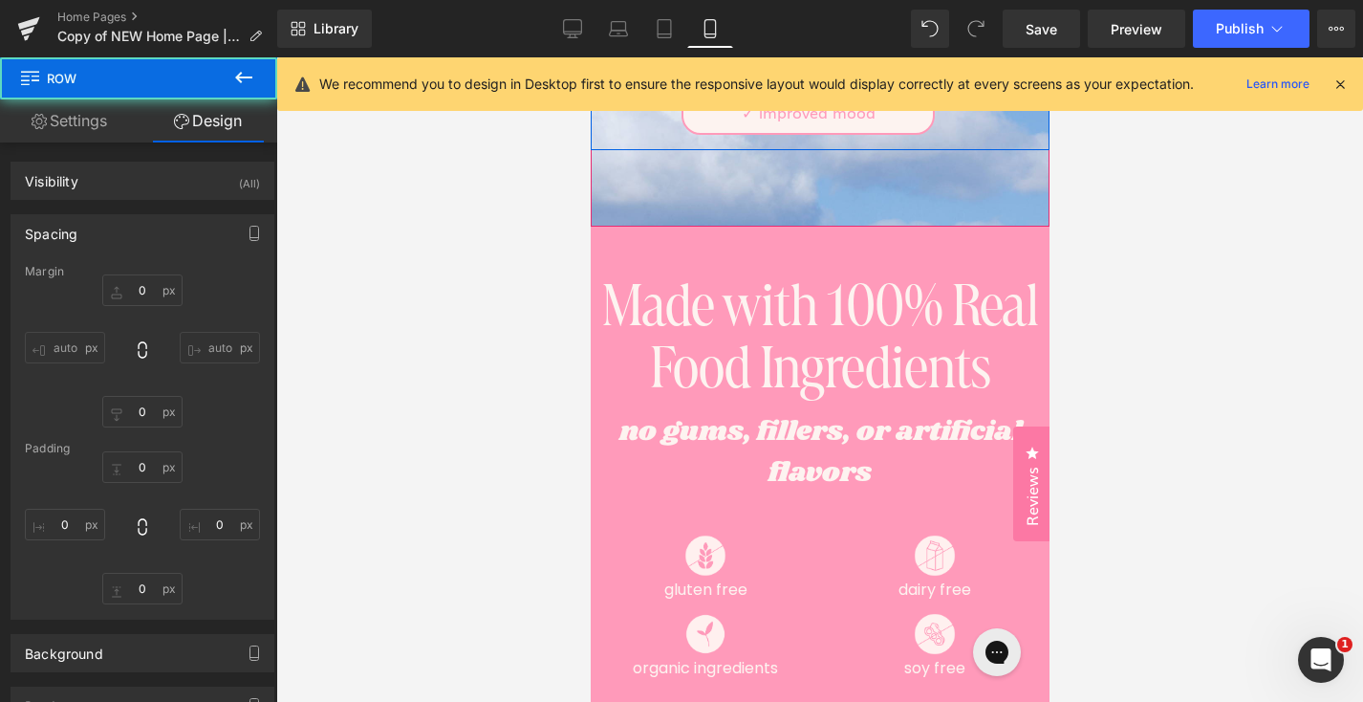
type input "20"
click at [1092, 227] on div at bounding box center [819, 379] width 1087 height 644
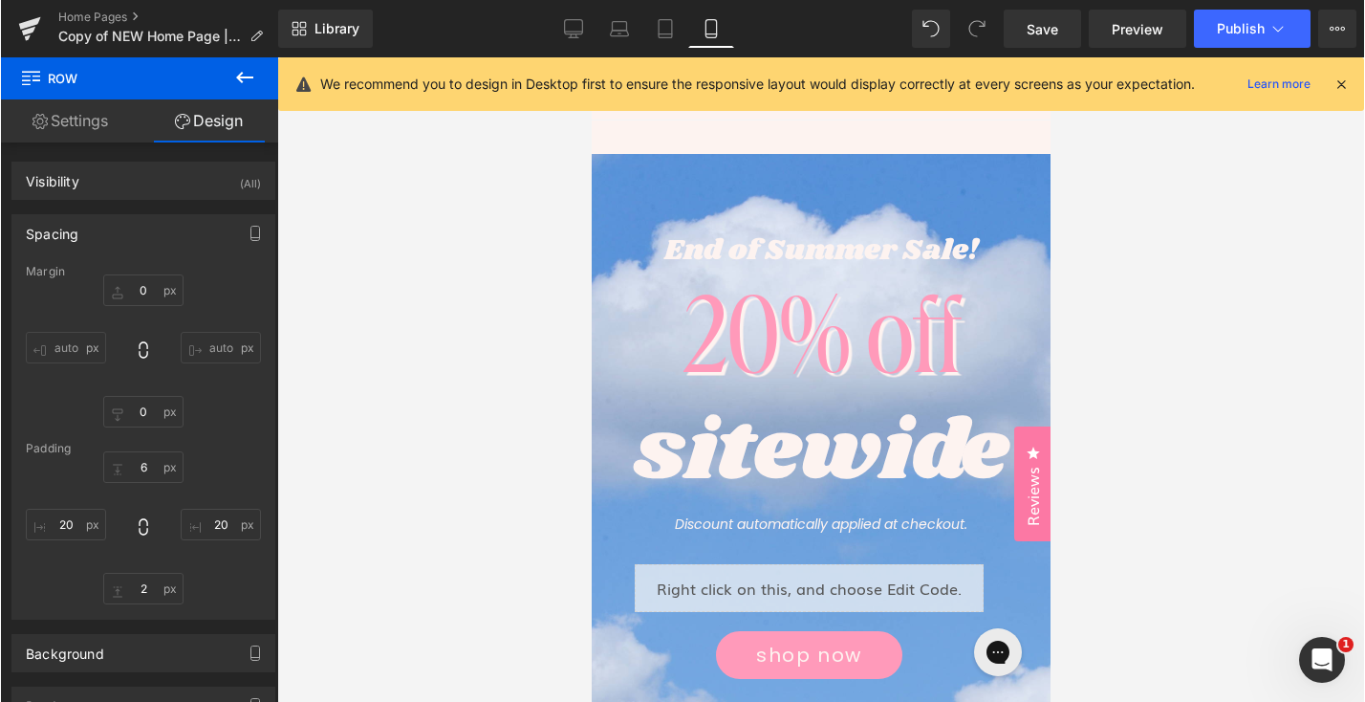
scroll to position [0, 0]
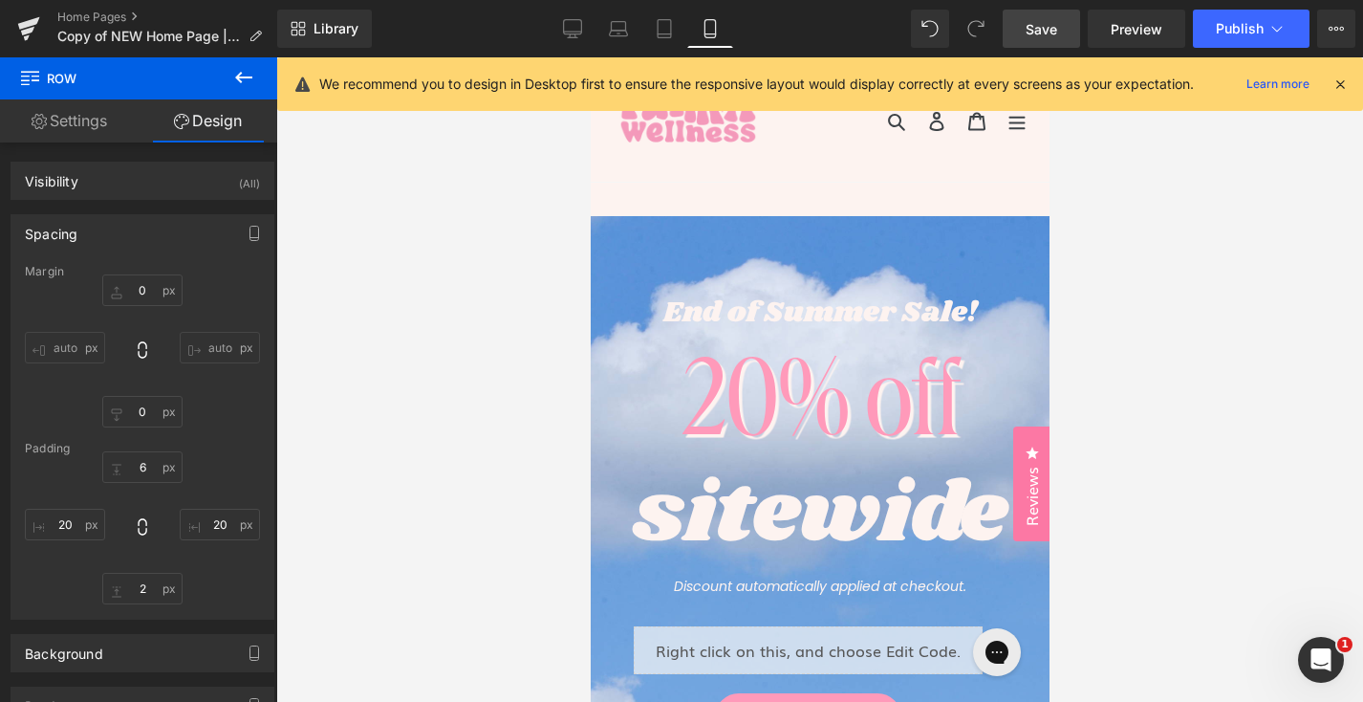
click at [1060, 41] on link "Save" at bounding box center [1041, 29] width 77 height 38
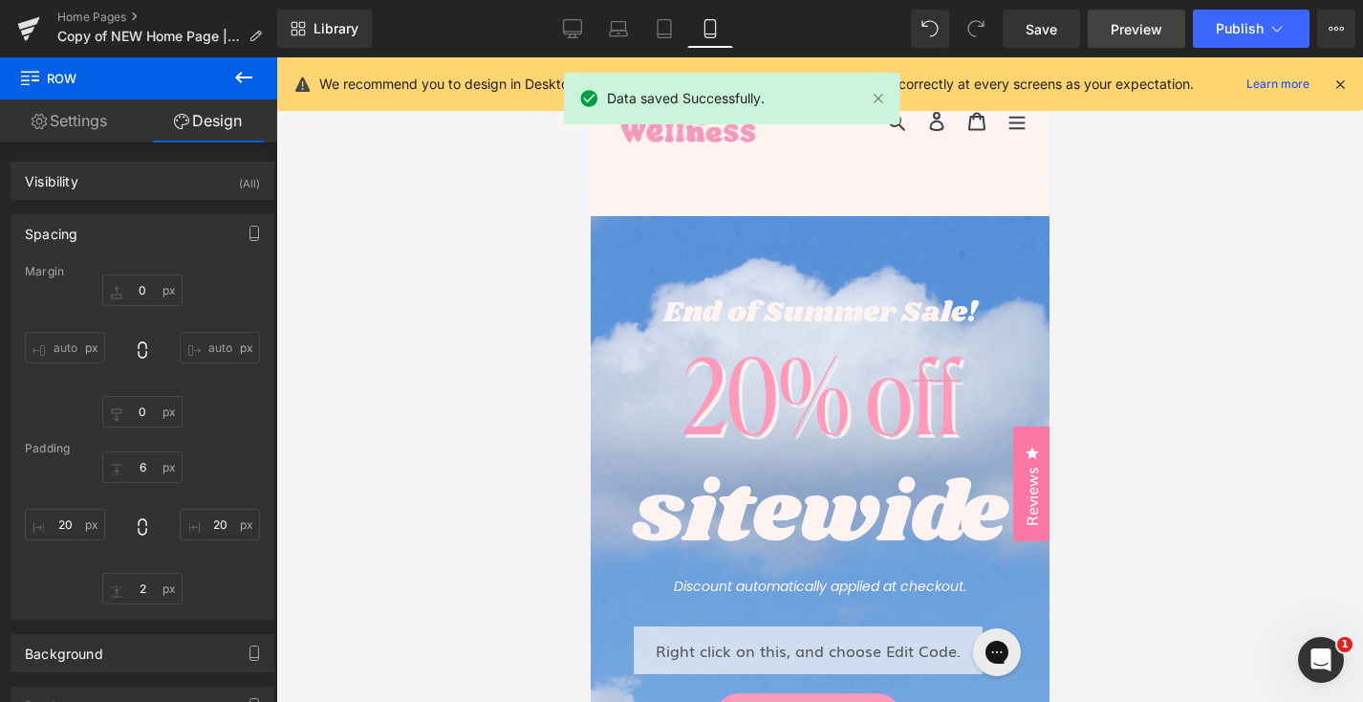
click at [1138, 33] on span "Preview" at bounding box center [1137, 29] width 52 height 20
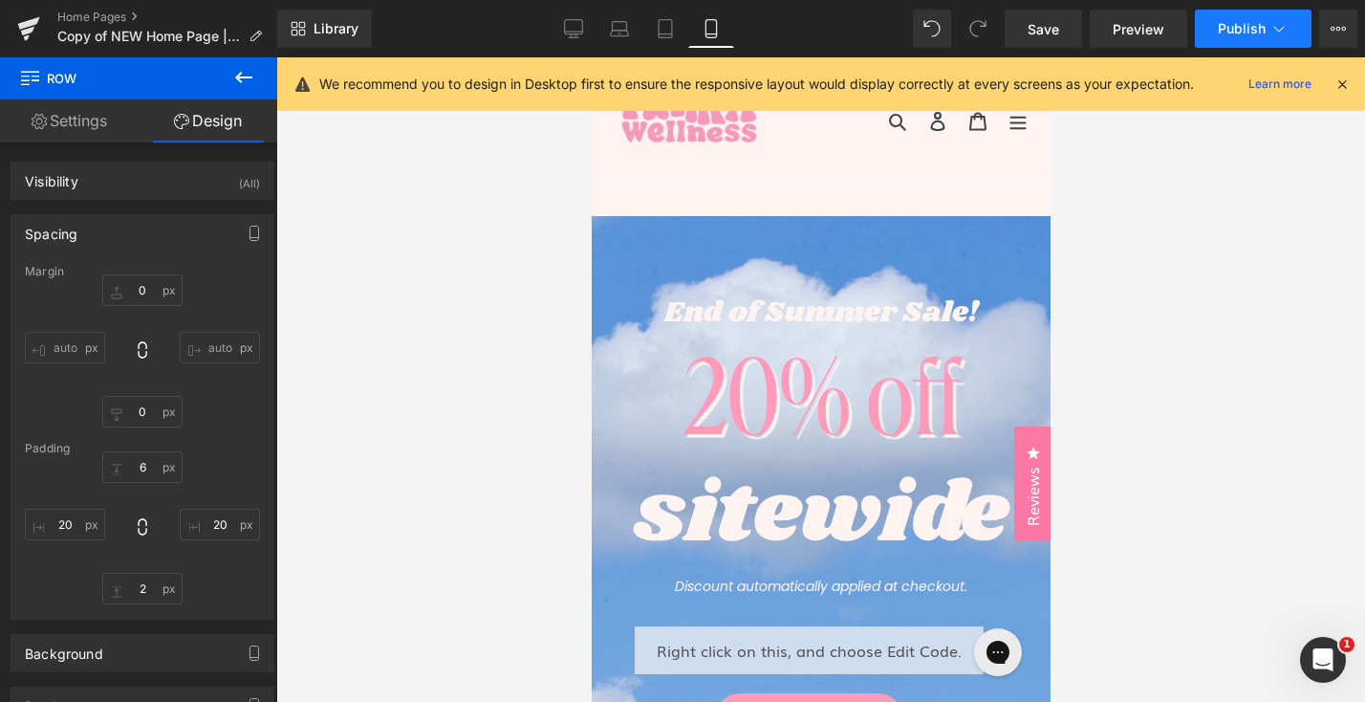
click at [1260, 25] on span "Publish" at bounding box center [1242, 28] width 48 height 15
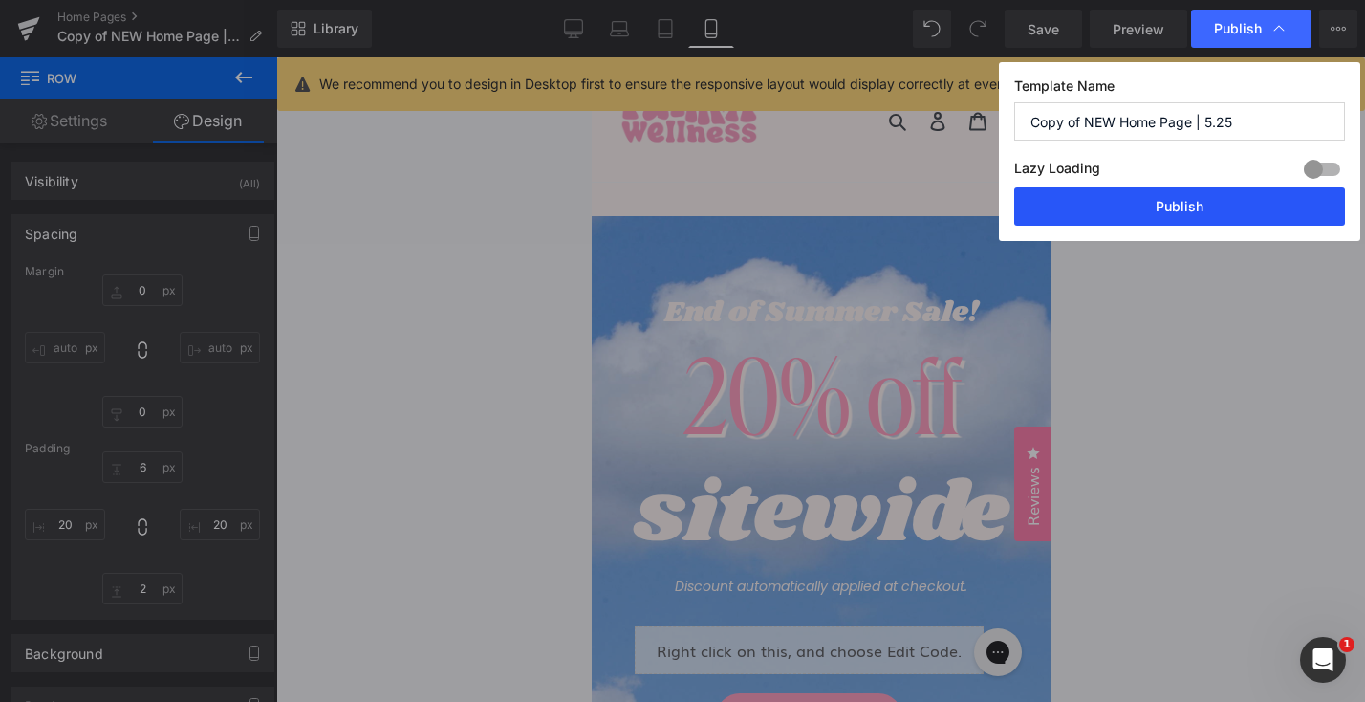
click at [1125, 212] on button "Publish" at bounding box center [1179, 206] width 331 height 38
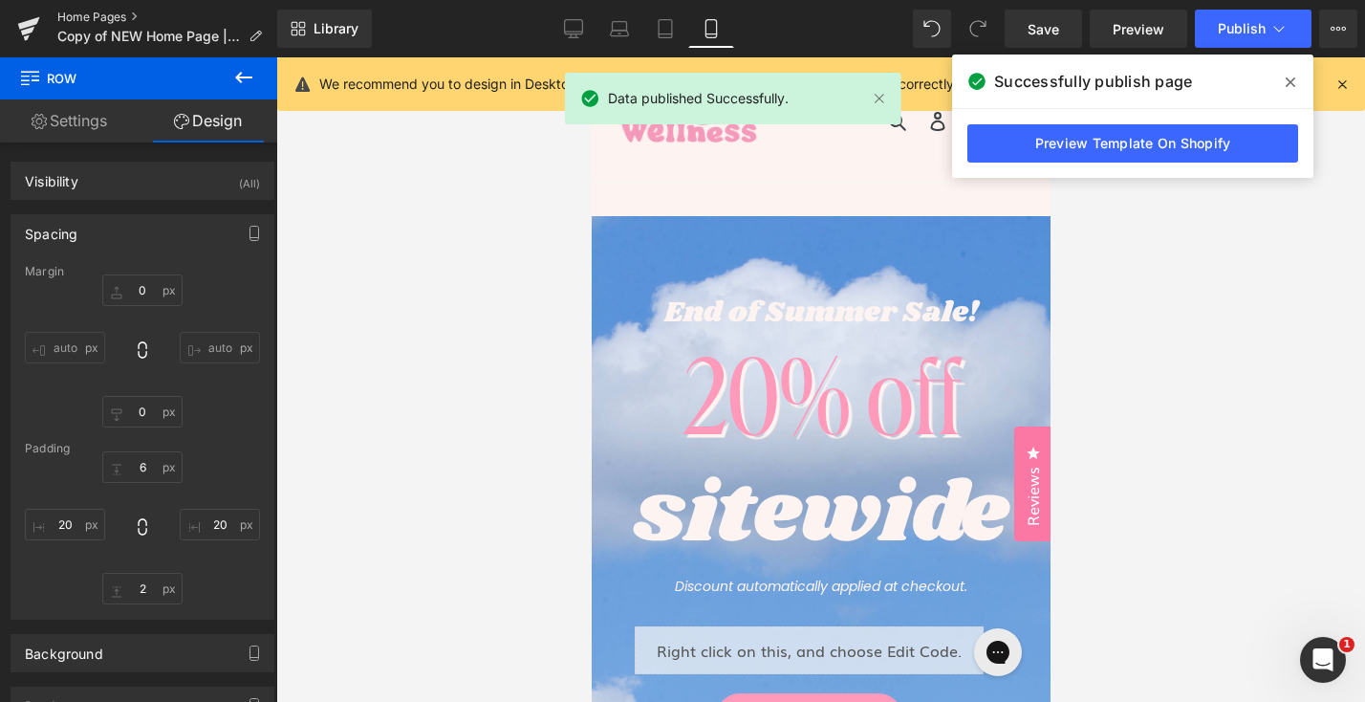
click at [128, 19] on link "Home Pages" at bounding box center [167, 17] width 220 height 15
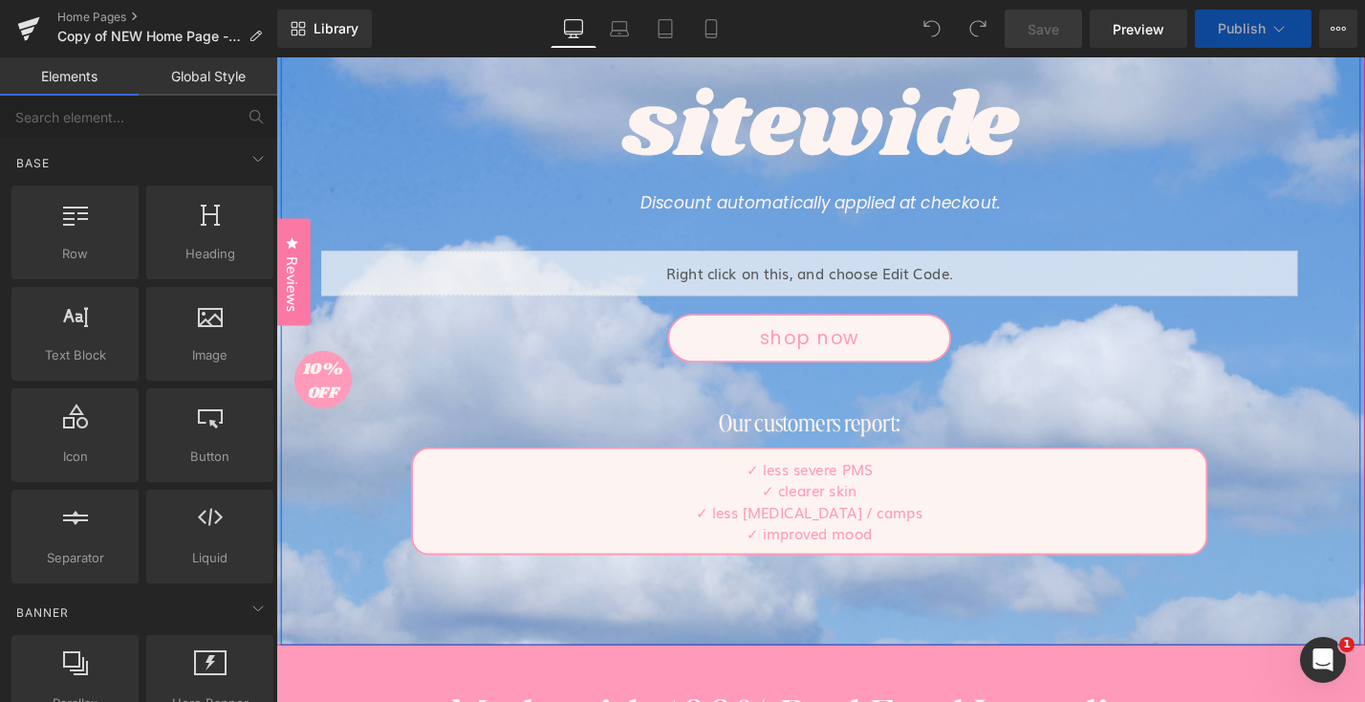
click at [838, 356] on div "shop now Button" at bounding box center [842, 356] width 1037 height 52
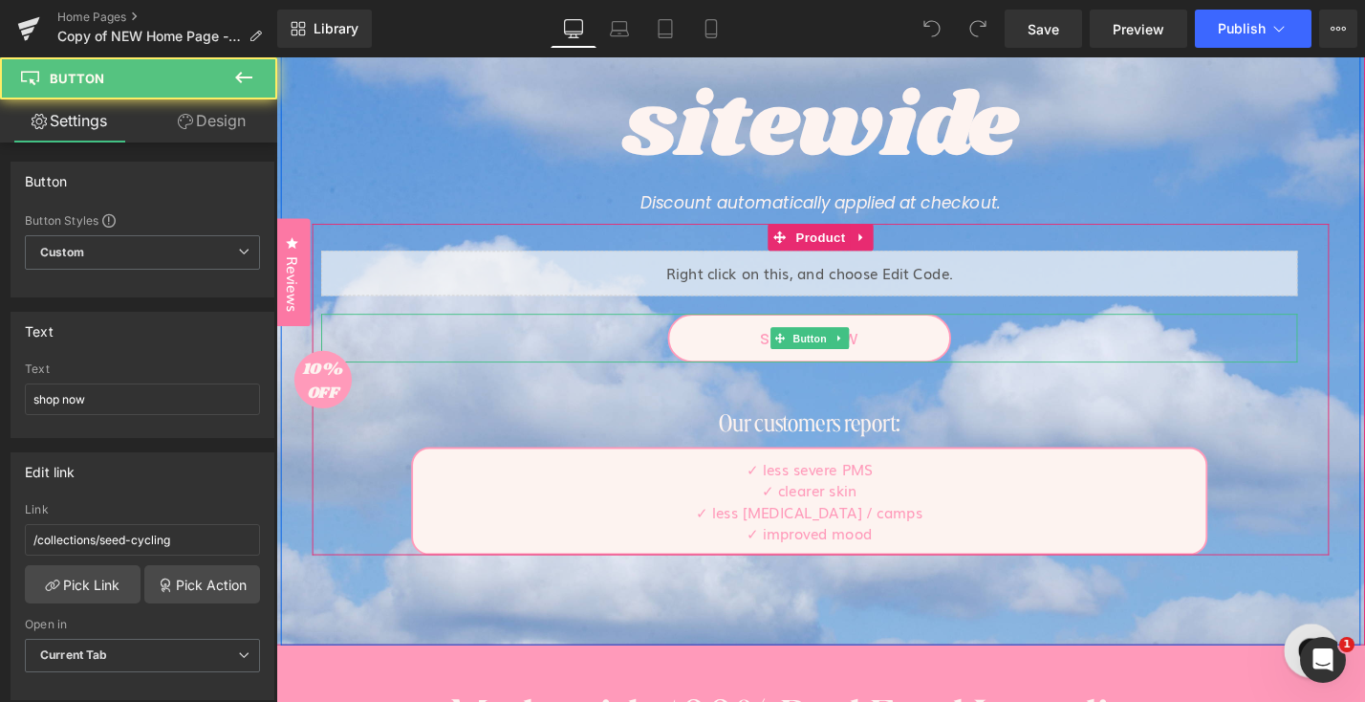
click at [838, 356] on span "Button" at bounding box center [843, 356] width 44 height 23
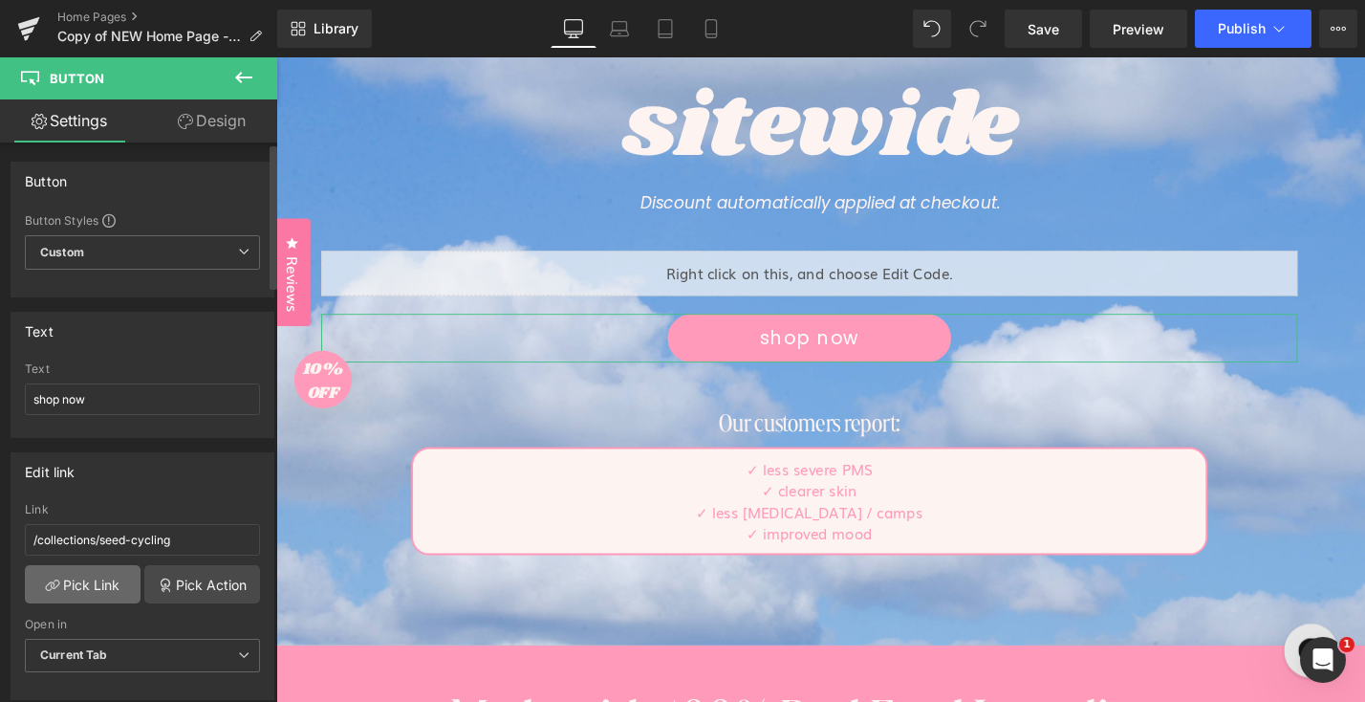
click at [60, 579] on link "Pick Link" at bounding box center [83, 584] width 116 height 38
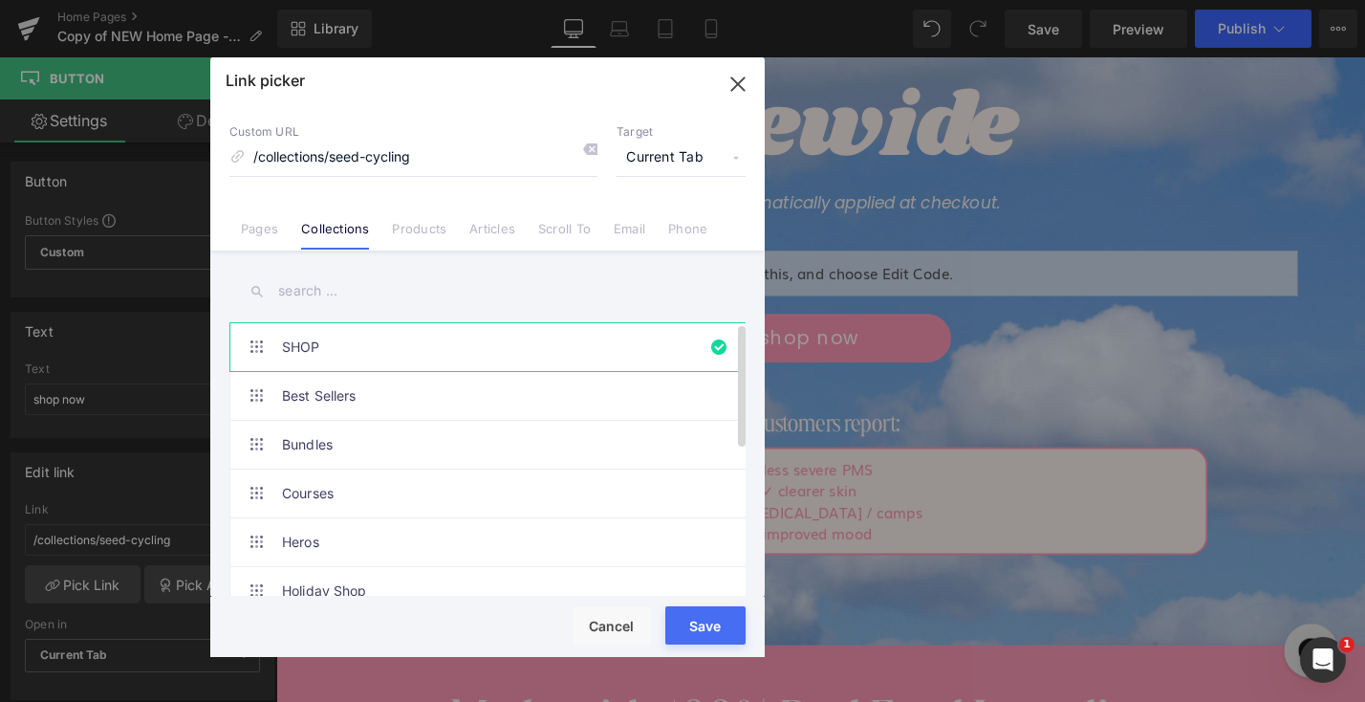
click at [319, 357] on link "SHOP" at bounding box center [492, 347] width 421 height 48
click at [721, 625] on div "Rendering Content" at bounding box center [683, 626] width 118 height 21
click at [700, 623] on div "Rendering Content" at bounding box center [683, 626] width 118 height 21
click at [715, 634] on div "Rendering Content" at bounding box center [683, 626] width 118 height 21
click at [712, 303] on input "text" at bounding box center [487, 291] width 516 height 43
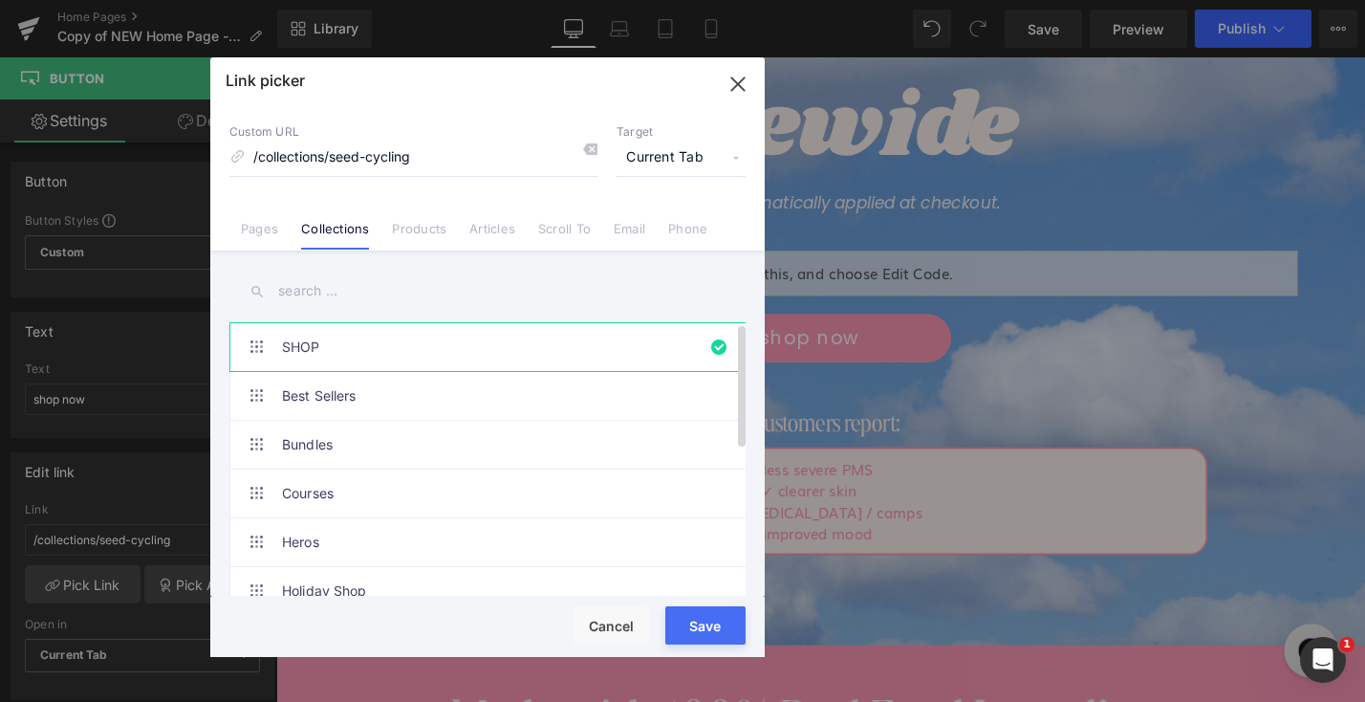
click at [692, 355] on link "SHOP" at bounding box center [492, 347] width 421 height 48
click at [709, 637] on button "Save" at bounding box center [705, 625] width 80 height 38
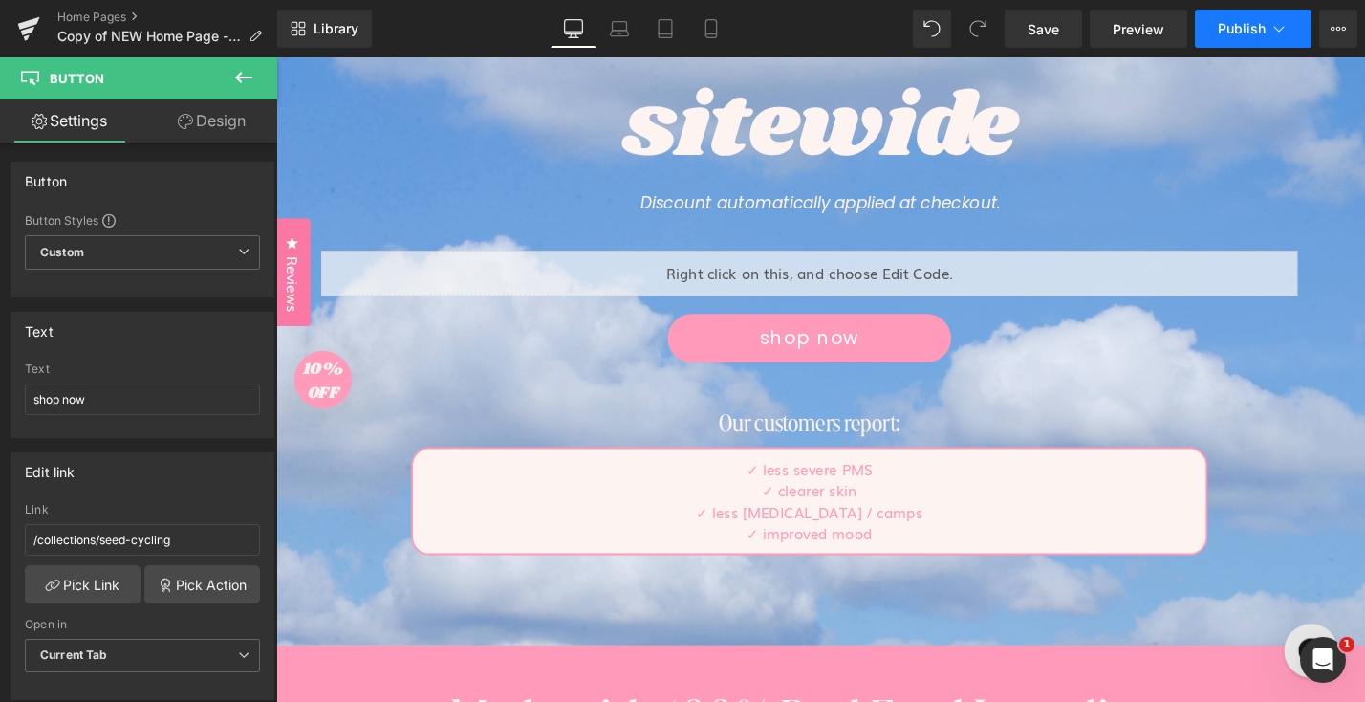
click at [1286, 28] on icon at bounding box center [1279, 28] width 19 height 19
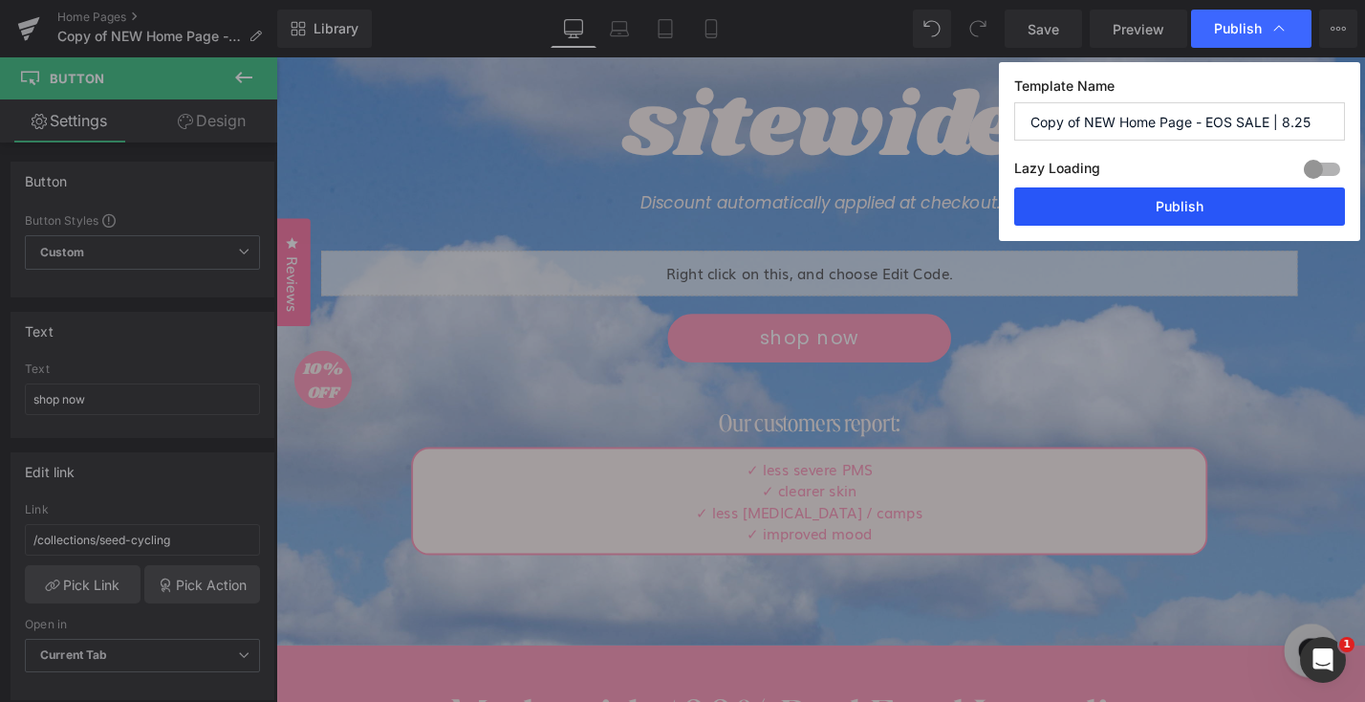
click at [1187, 203] on button "Publish" at bounding box center [1179, 206] width 331 height 38
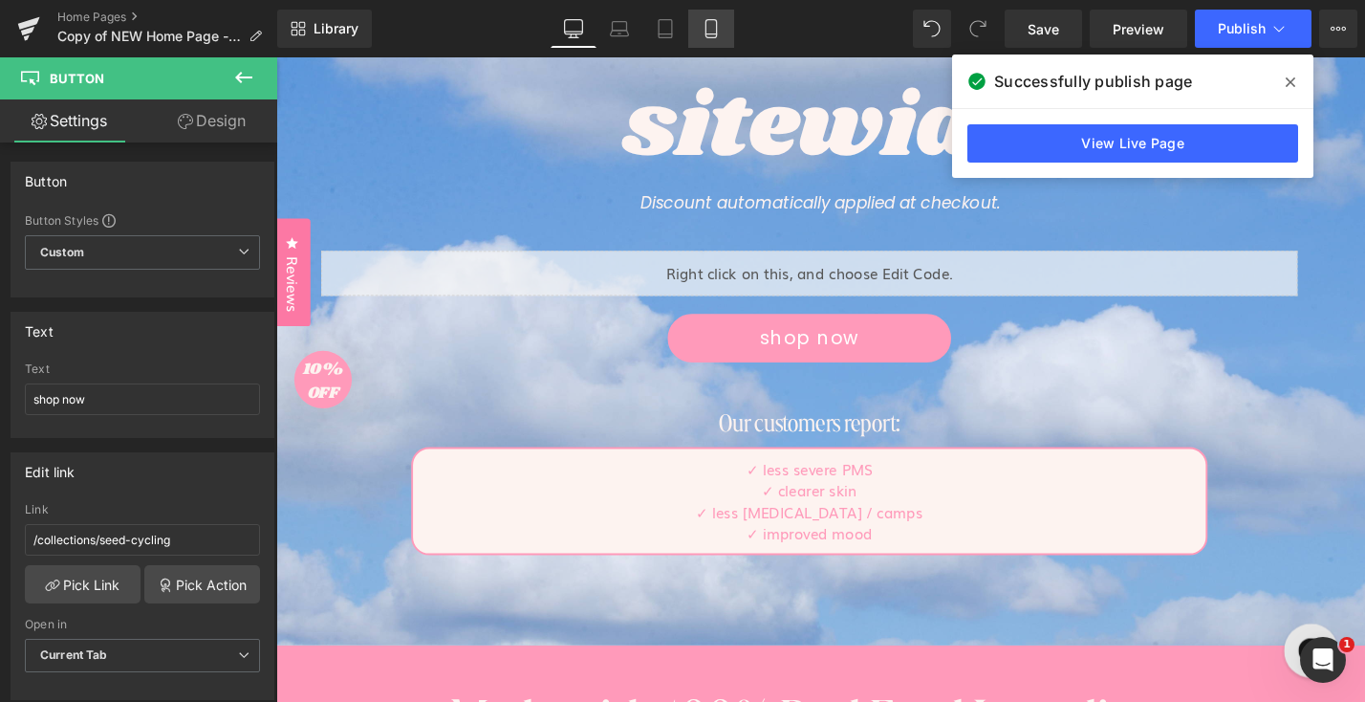
click at [707, 31] on icon at bounding box center [711, 28] width 19 height 19
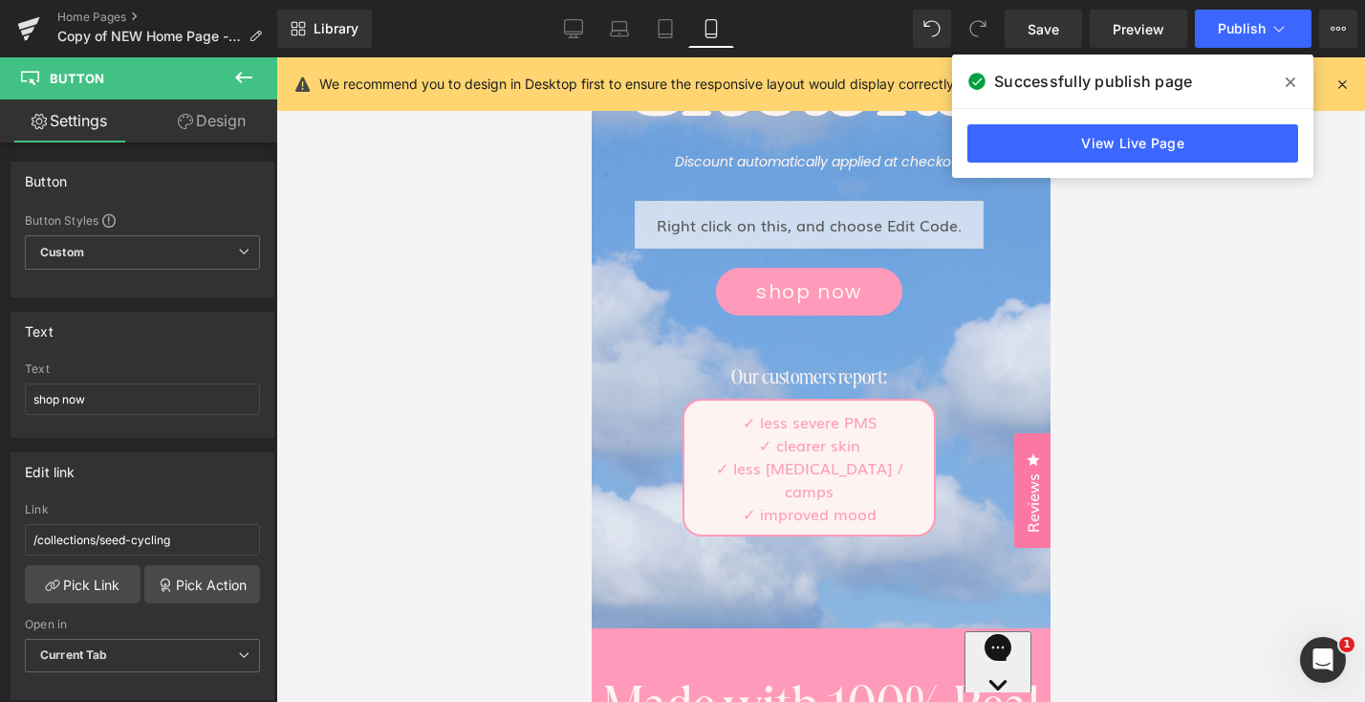
scroll to position [362, 0]
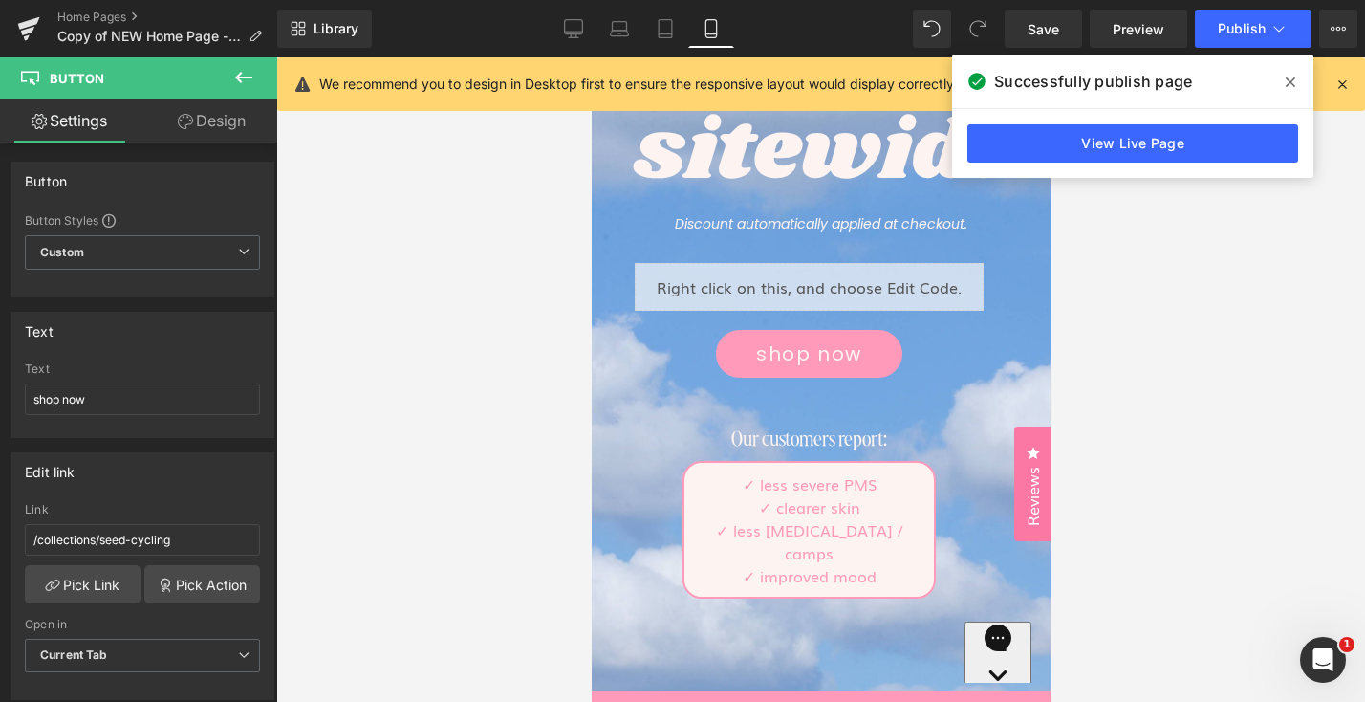
click at [792, 162] on div "sitewide Text Block" at bounding box center [820, 158] width 392 height 112
click at [792, 162] on div "sitewide" at bounding box center [820, 158] width 392 height 112
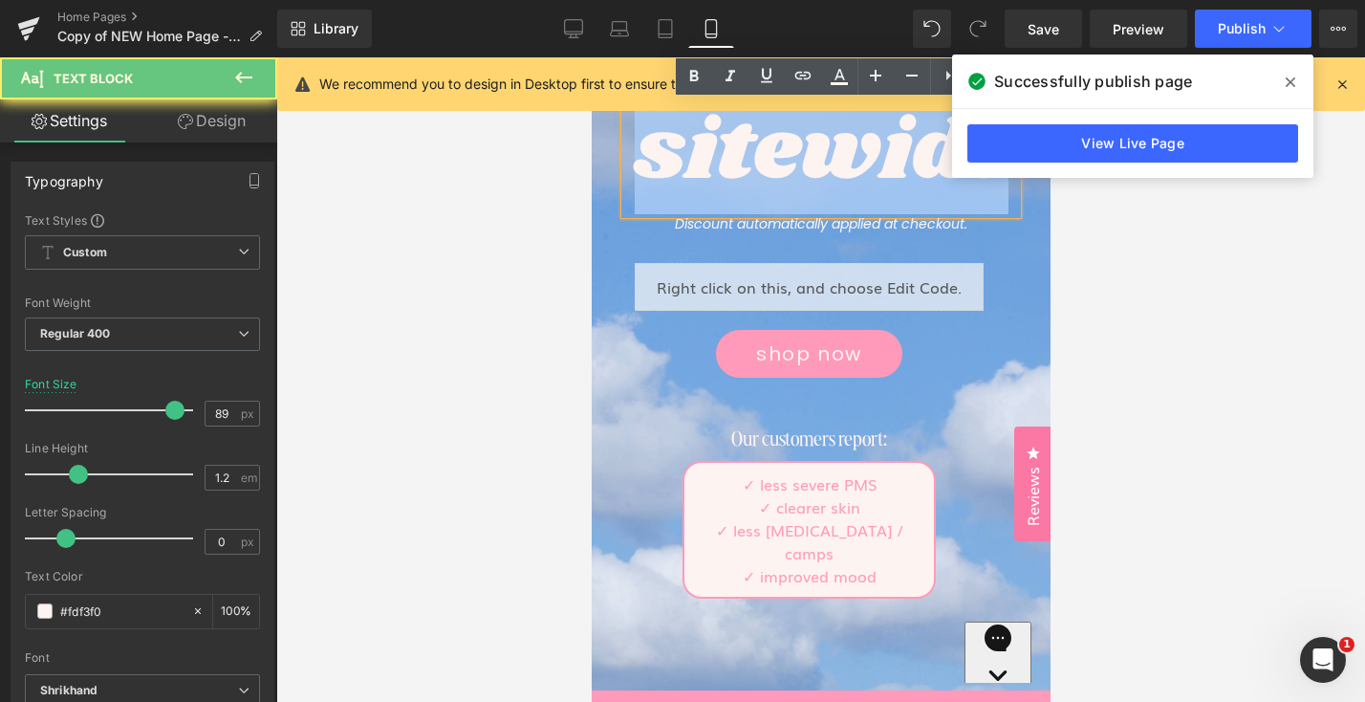
click at [792, 162] on div "sitewide" at bounding box center [820, 158] width 392 height 112
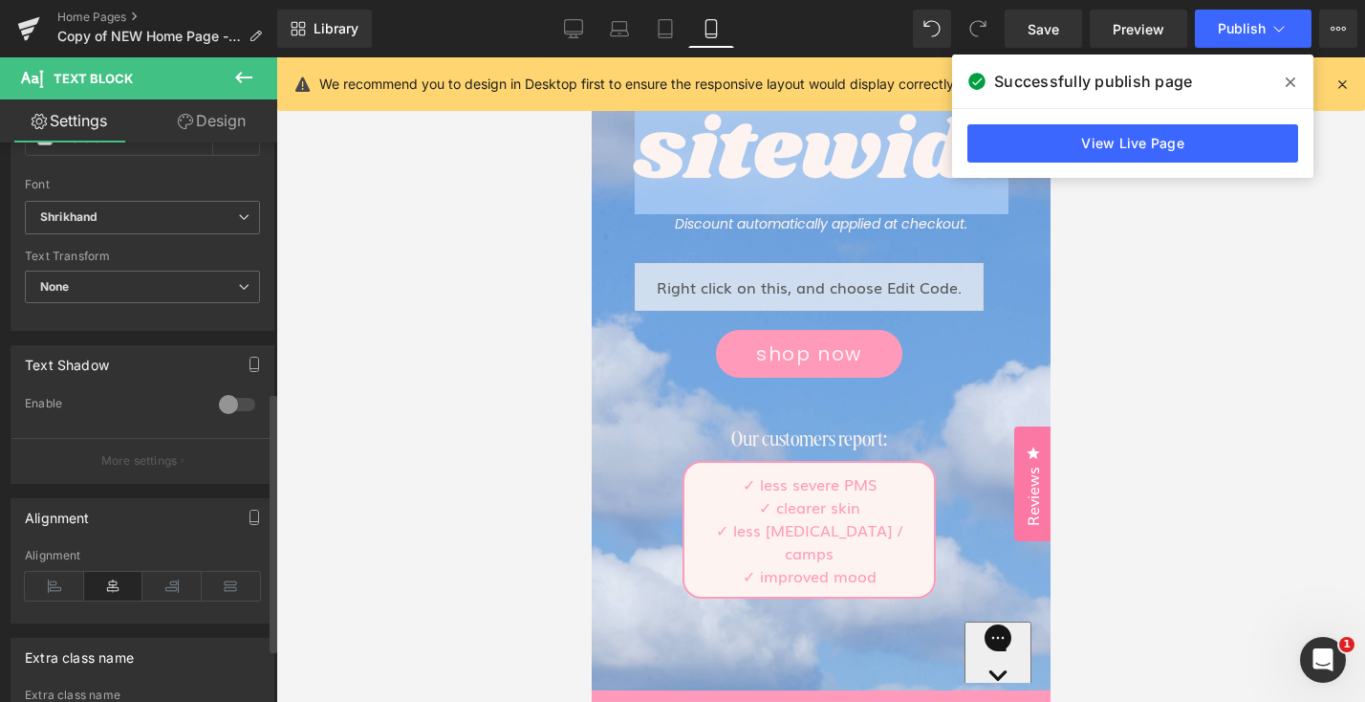
scroll to position [545, 0]
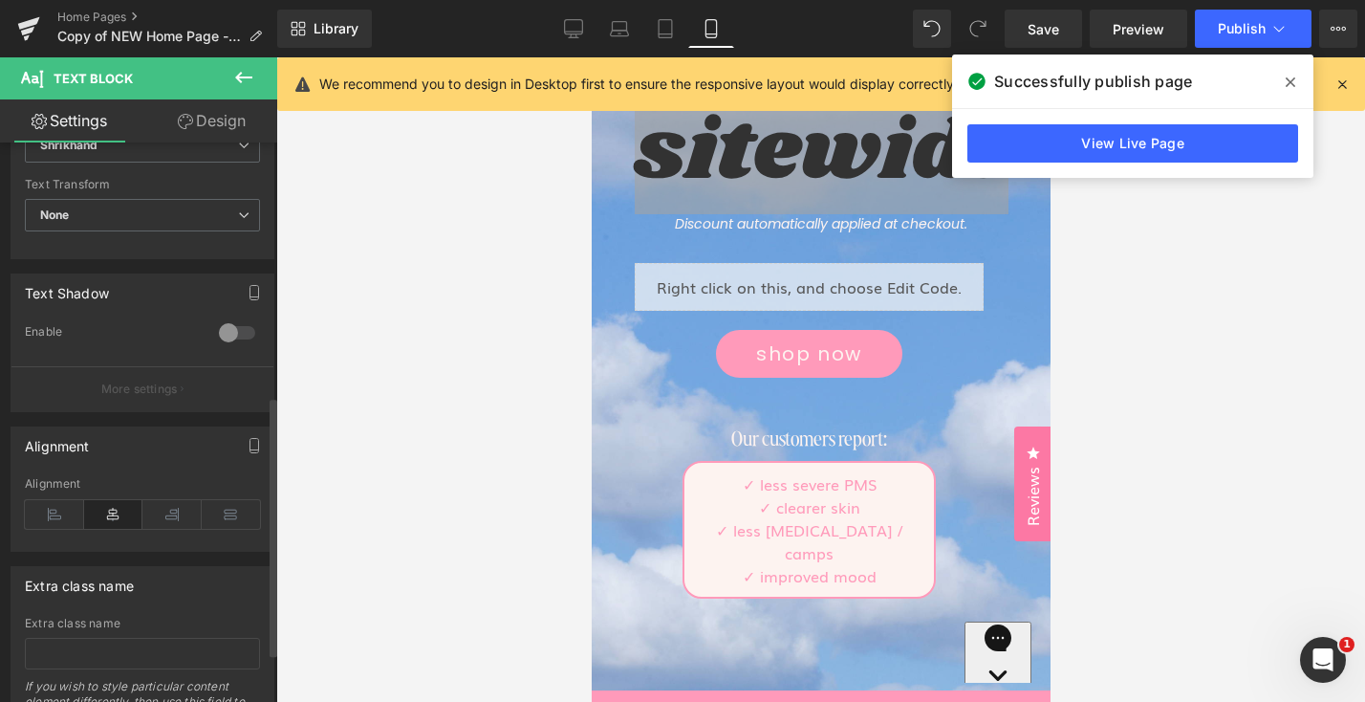
click at [110, 499] on div "Alignment" at bounding box center [142, 514] width 235 height 74
click at [249, 122] on link "Design" at bounding box center [211, 120] width 139 height 43
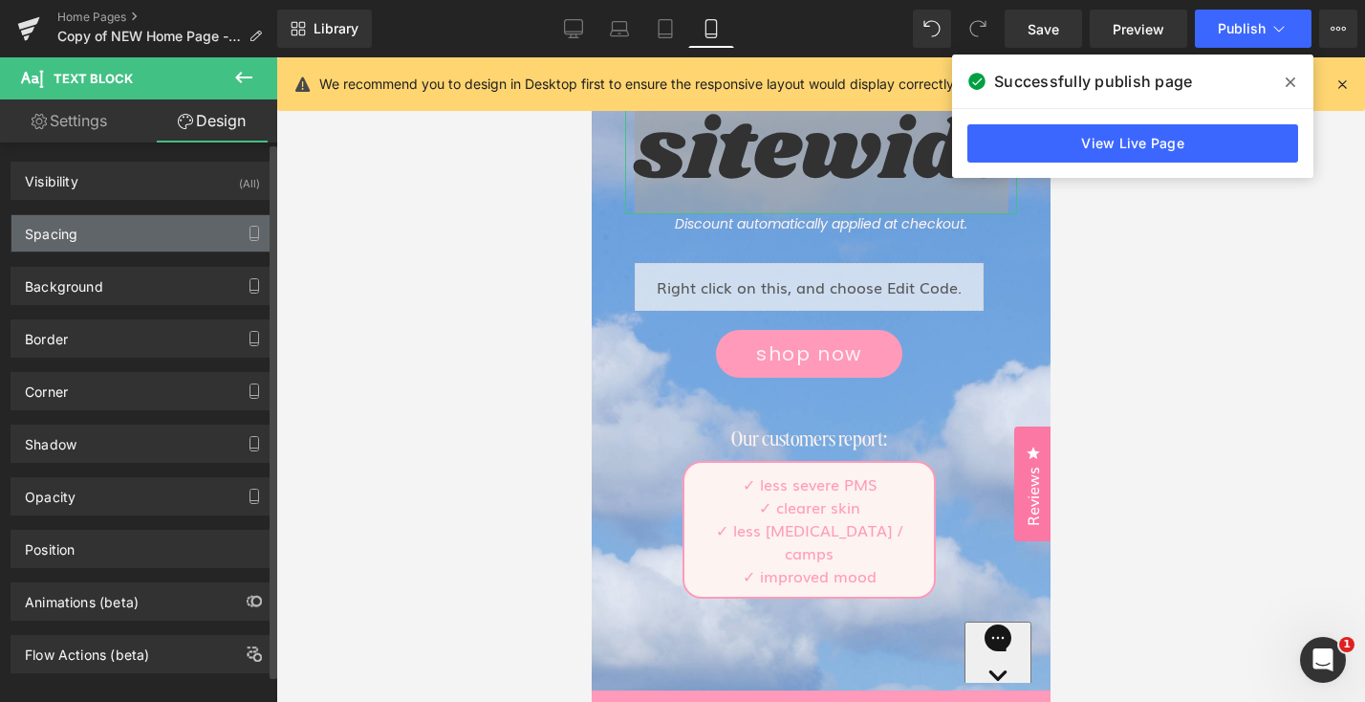
click at [133, 231] on div "Spacing" at bounding box center [142, 233] width 262 height 36
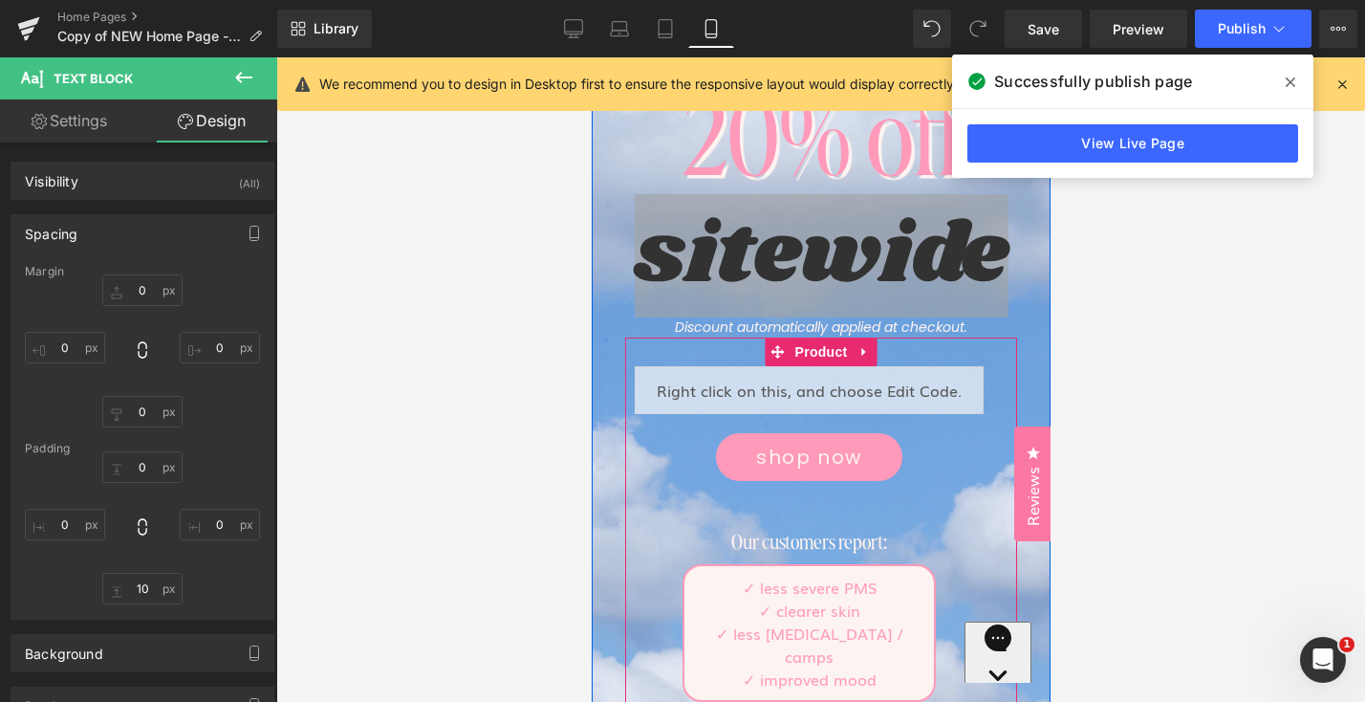
scroll to position [258, 0]
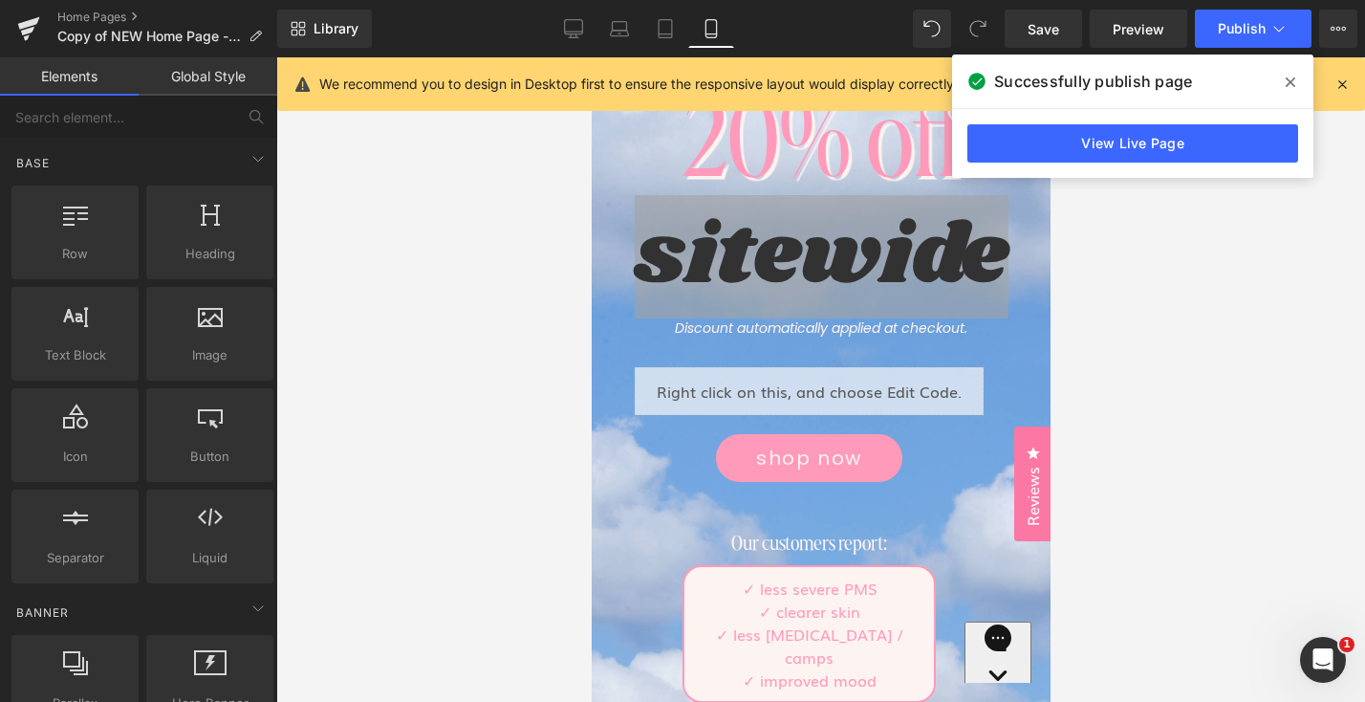
click at [1111, 337] on div at bounding box center [820, 379] width 1089 height 644
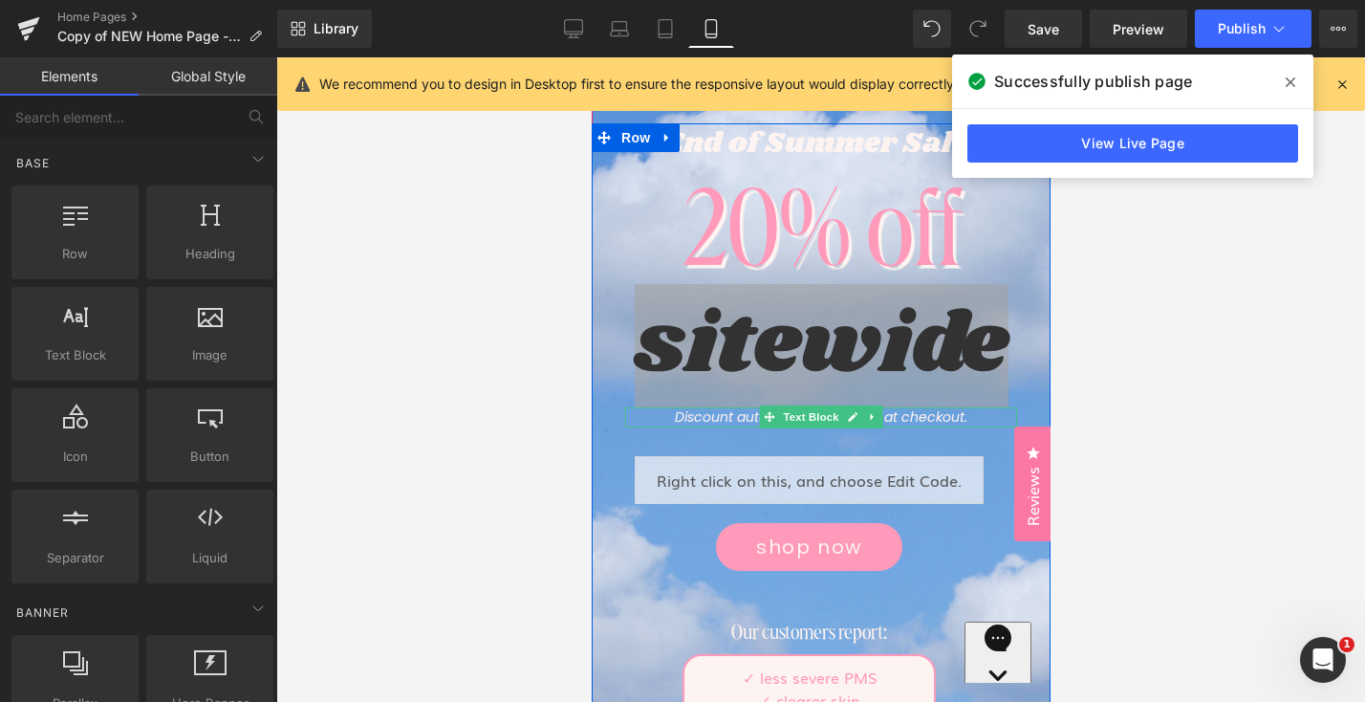
scroll to position [16, 0]
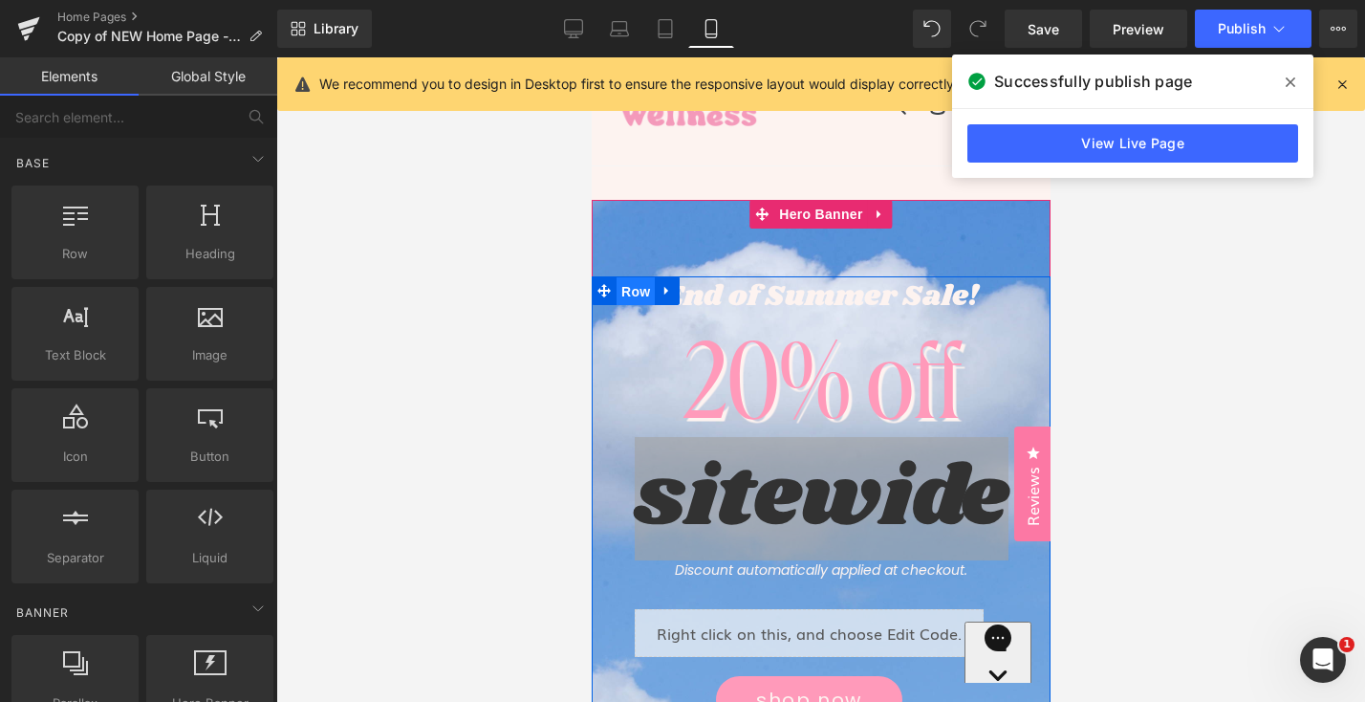
click at [643, 299] on span "Row" at bounding box center [635, 291] width 38 height 29
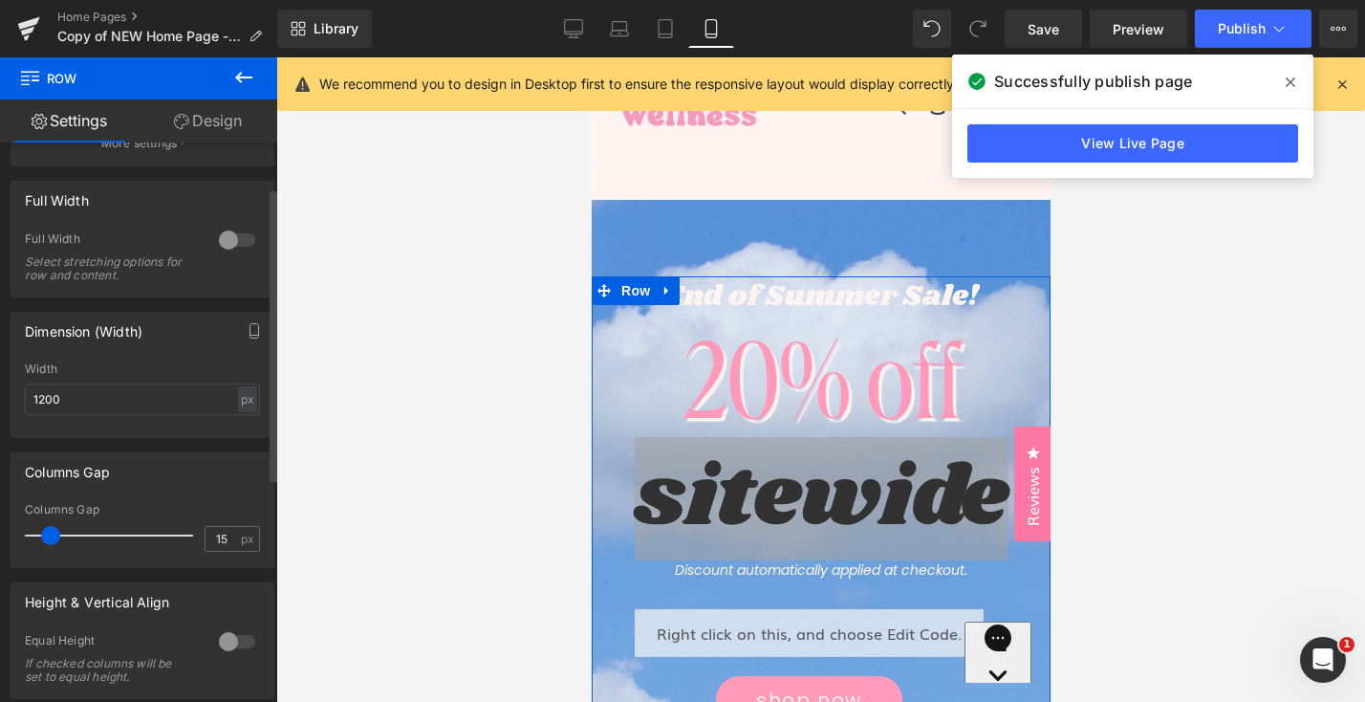
scroll to position [0, 0]
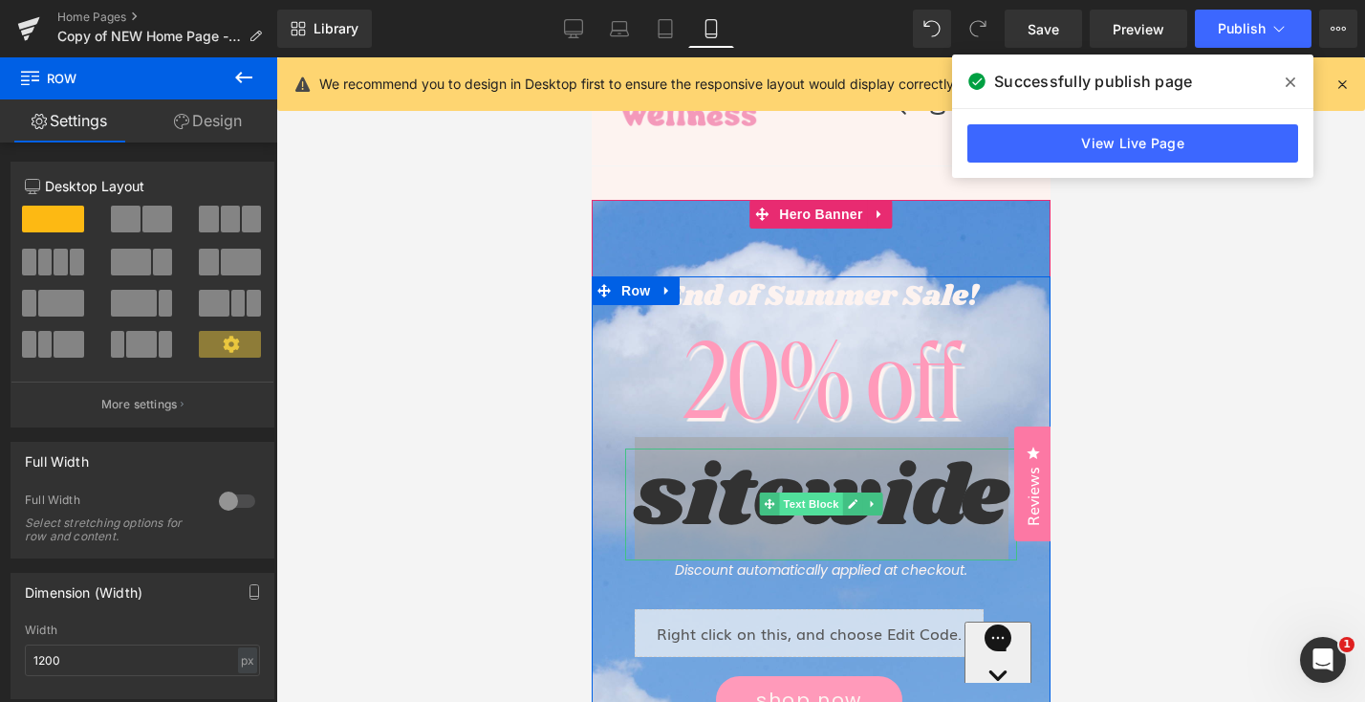
click at [802, 512] on span "Text Block" at bounding box center [809, 503] width 63 height 23
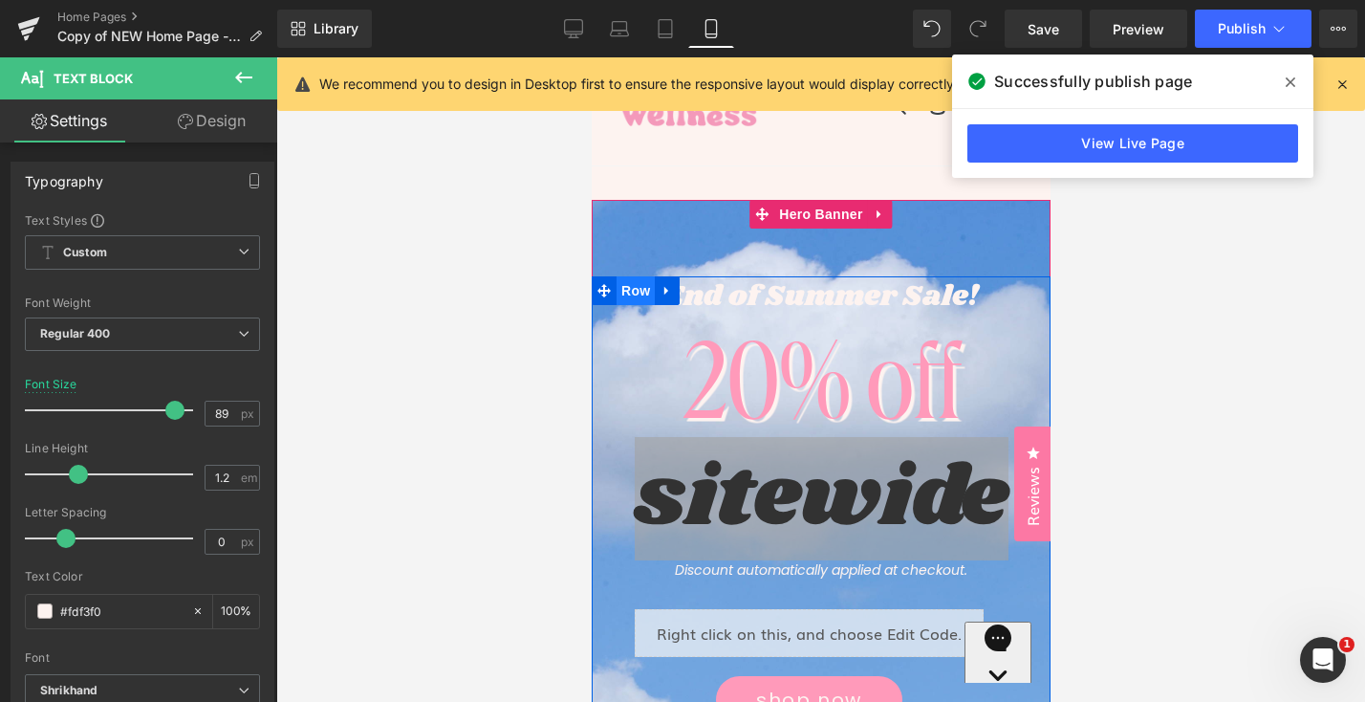
click at [627, 291] on span "Row" at bounding box center [635, 290] width 38 height 29
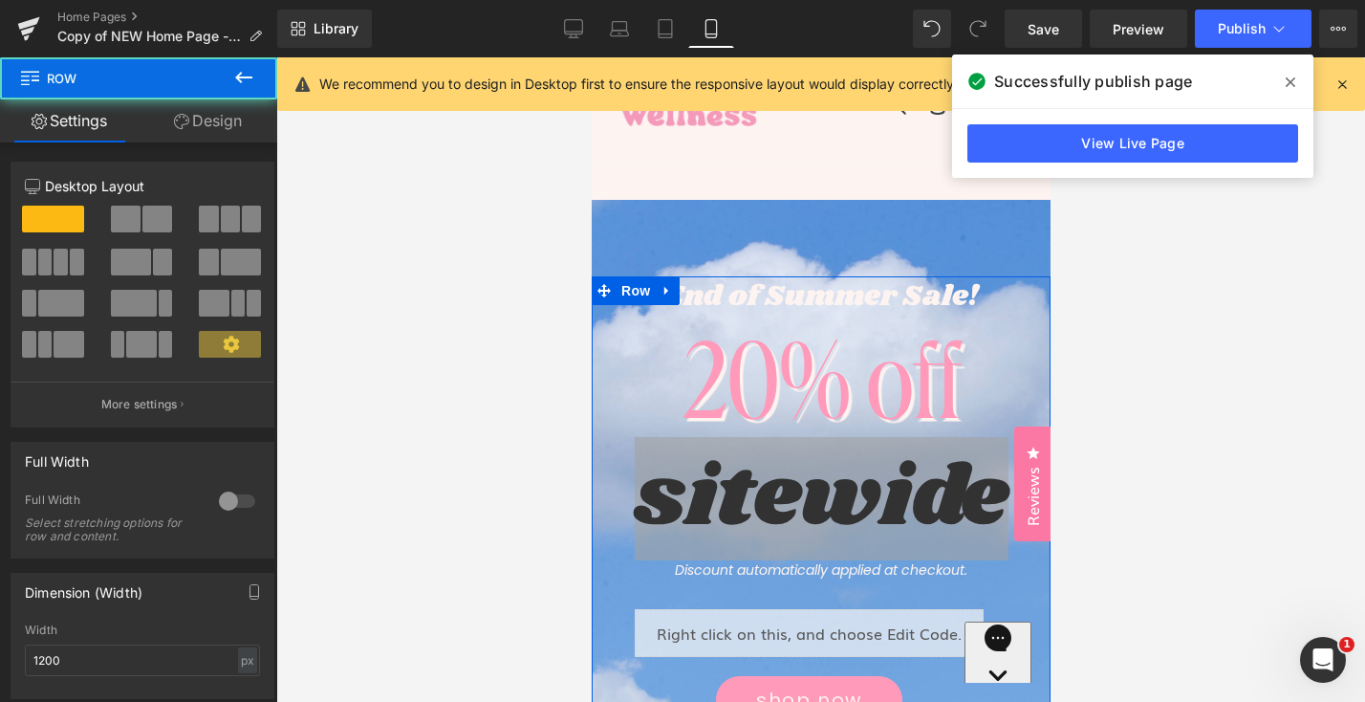
drag, startPoint x: 233, startPoint y: 120, endPoint x: 180, endPoint y: 243, distance: 134.4
click at [233, 120] on link "Design" at bounding box center [208, 120] width 139 height 43
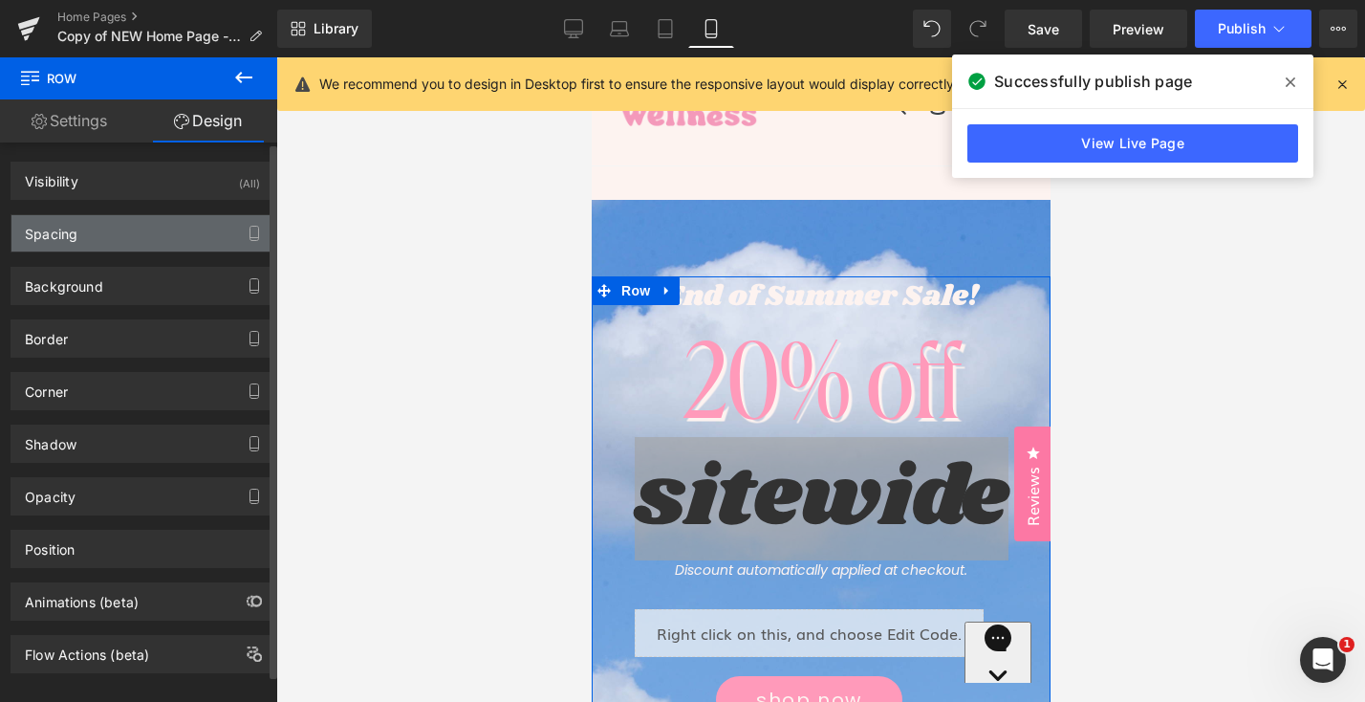
click at [175, 243] on div "Spacing" at bounding box center [142, 233] width 262 height 36
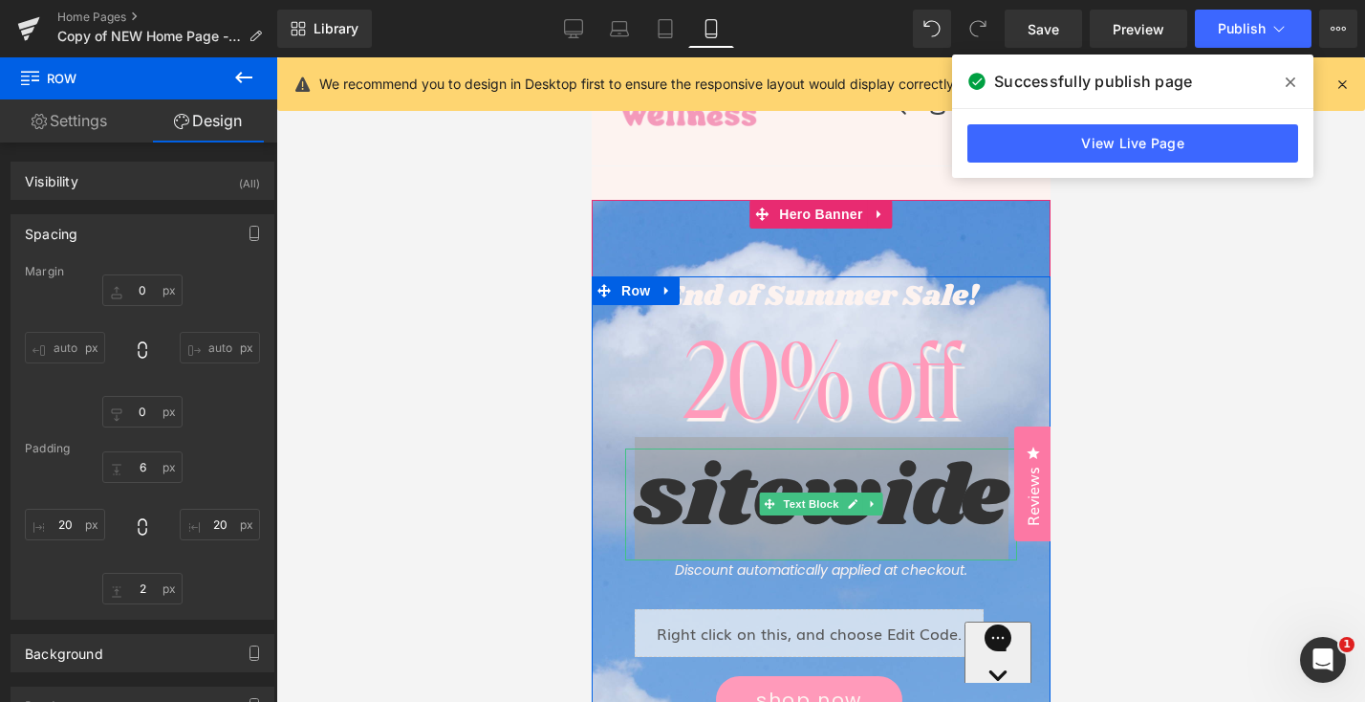
scroll to position [73, 0]
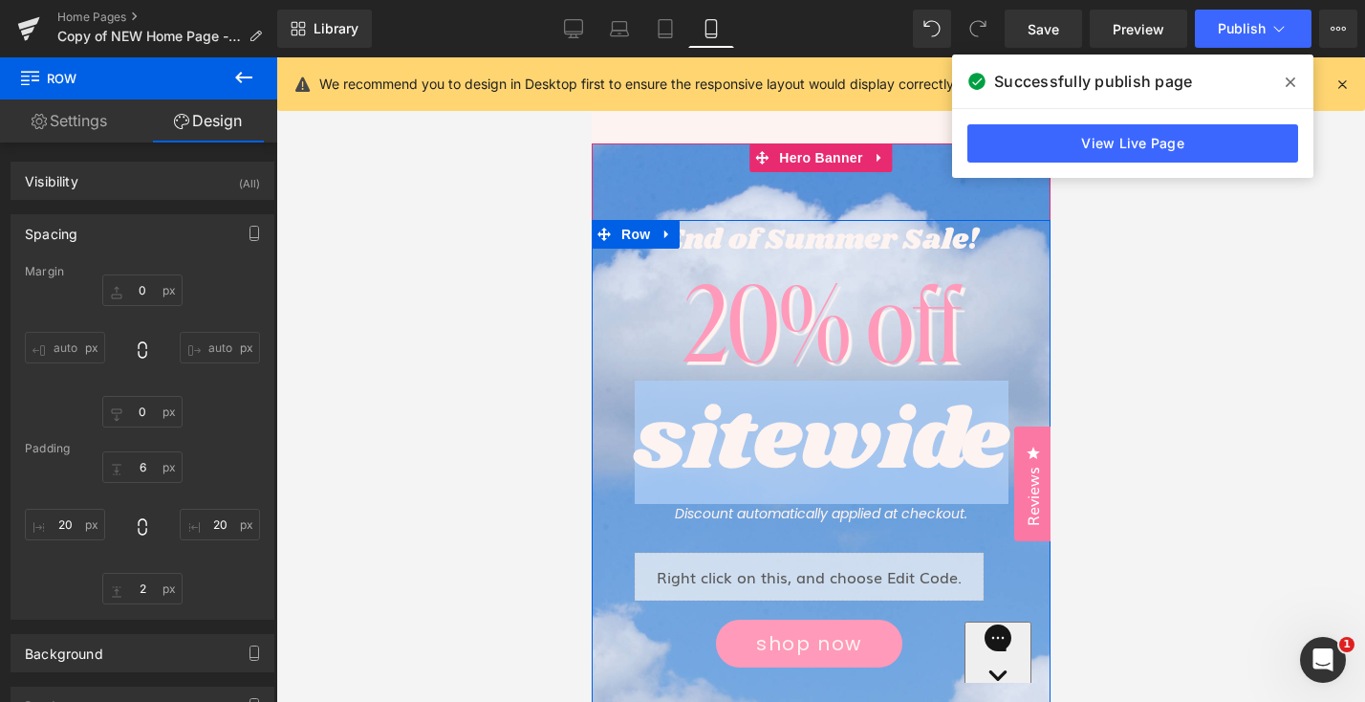
click at [813, 422] on div "sitewide" at bounding box center [820, 448] width 392 height 112
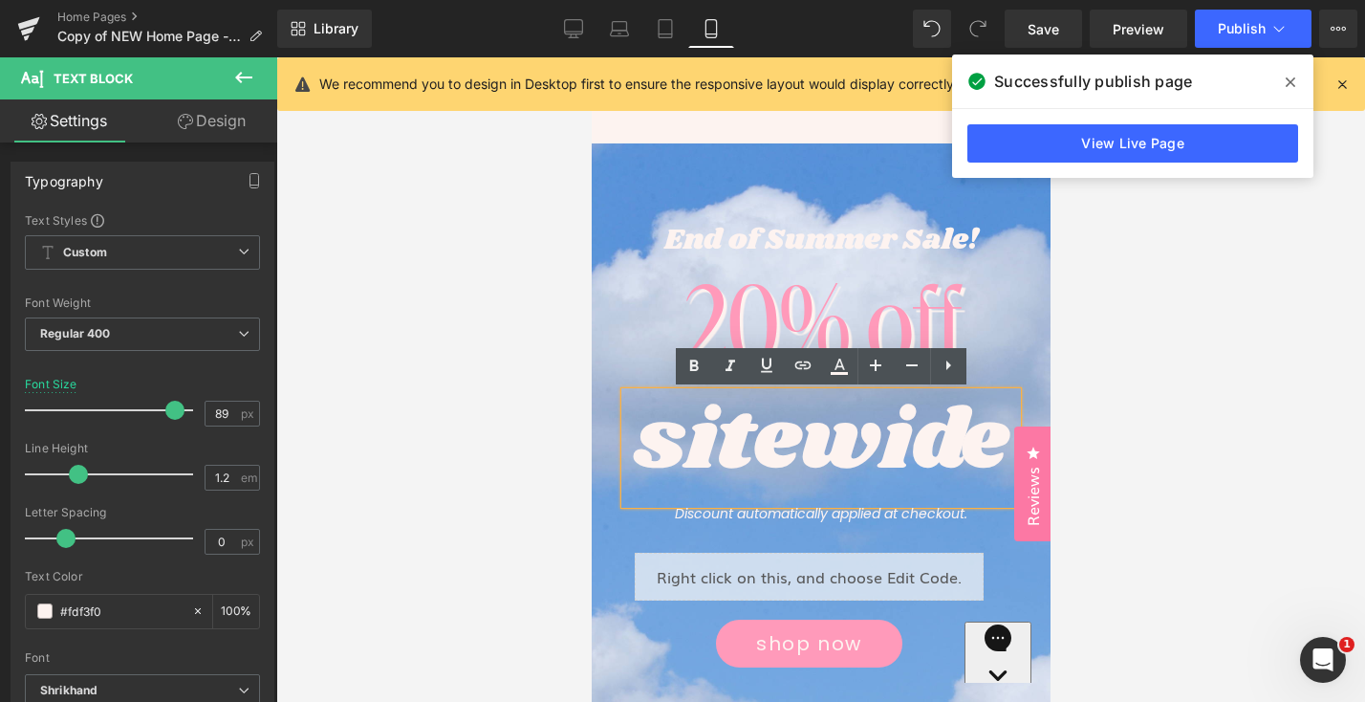
click at [1147, 381] on div at bounding box center [820, 379] width 1089 height 644
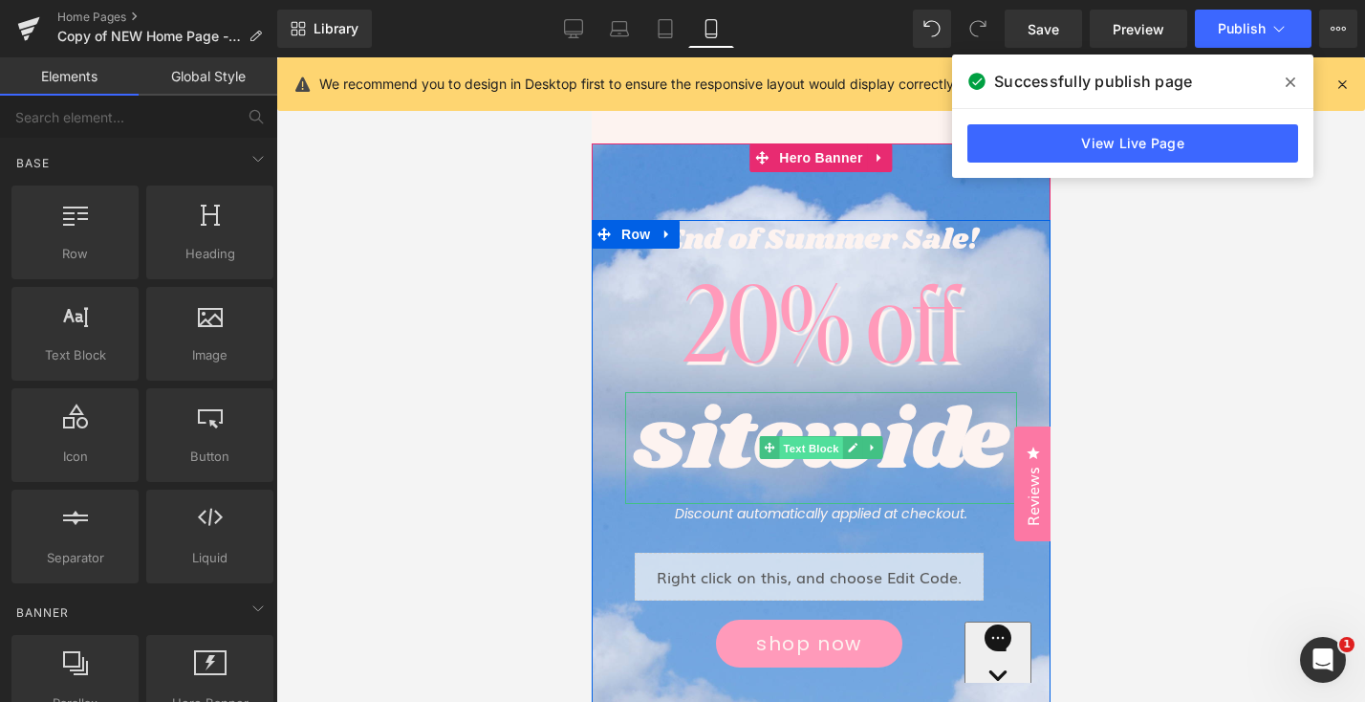
click at [797, 452] on span "Text Block" at bounding box center [809, 448] width 63 height 23
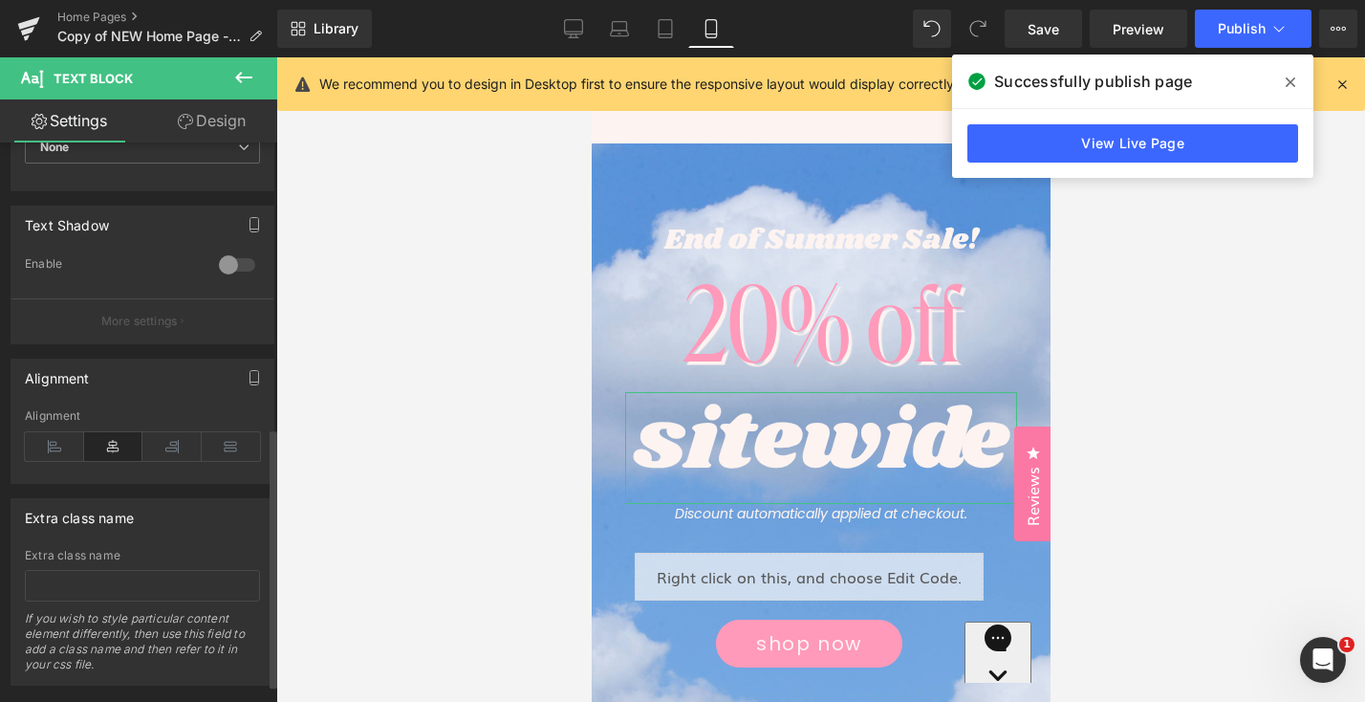
scroll to position [651, 0]
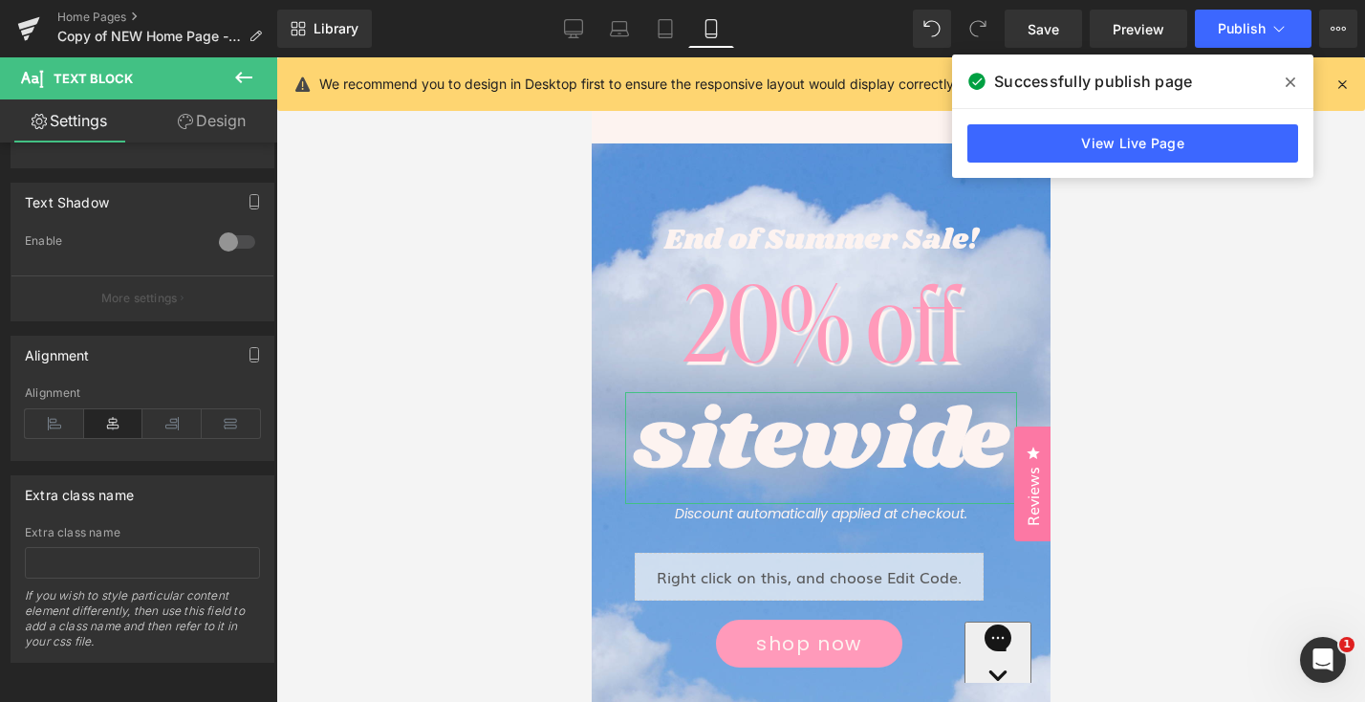
click at [214, 124] on link "Design" at bounding box center [211, 120] width 139 height 43
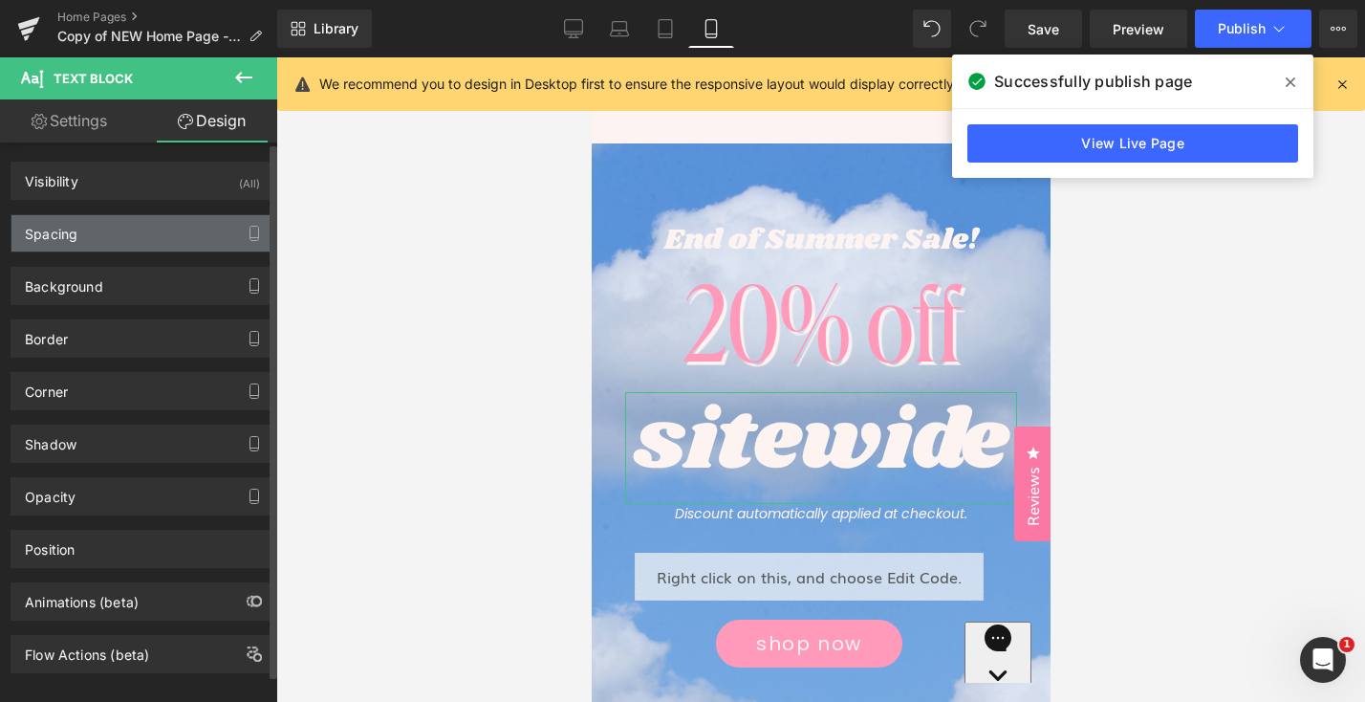
click at [142, 229] on div "Spacing" at bounding box center [142, 233] width 262 height 36
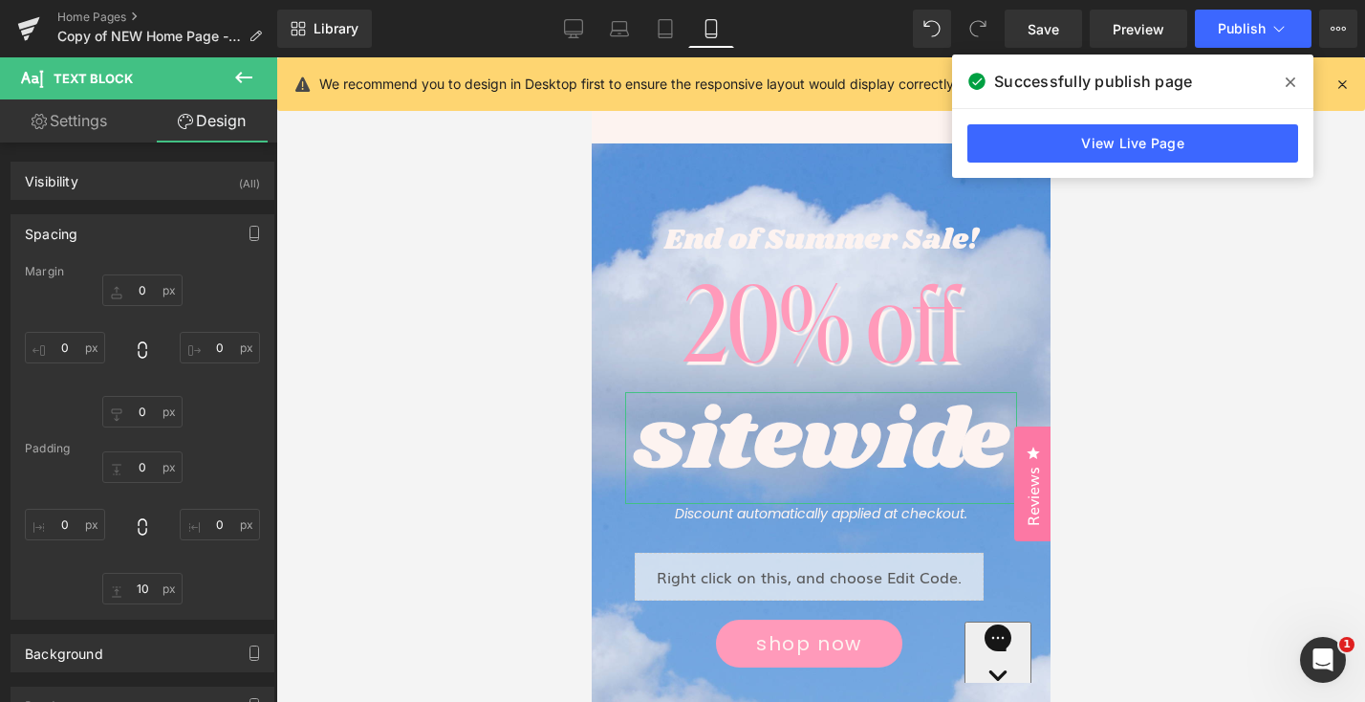
click at [90, 129] on link "Settings" at bounding box center [69, 120] width 139 height 43
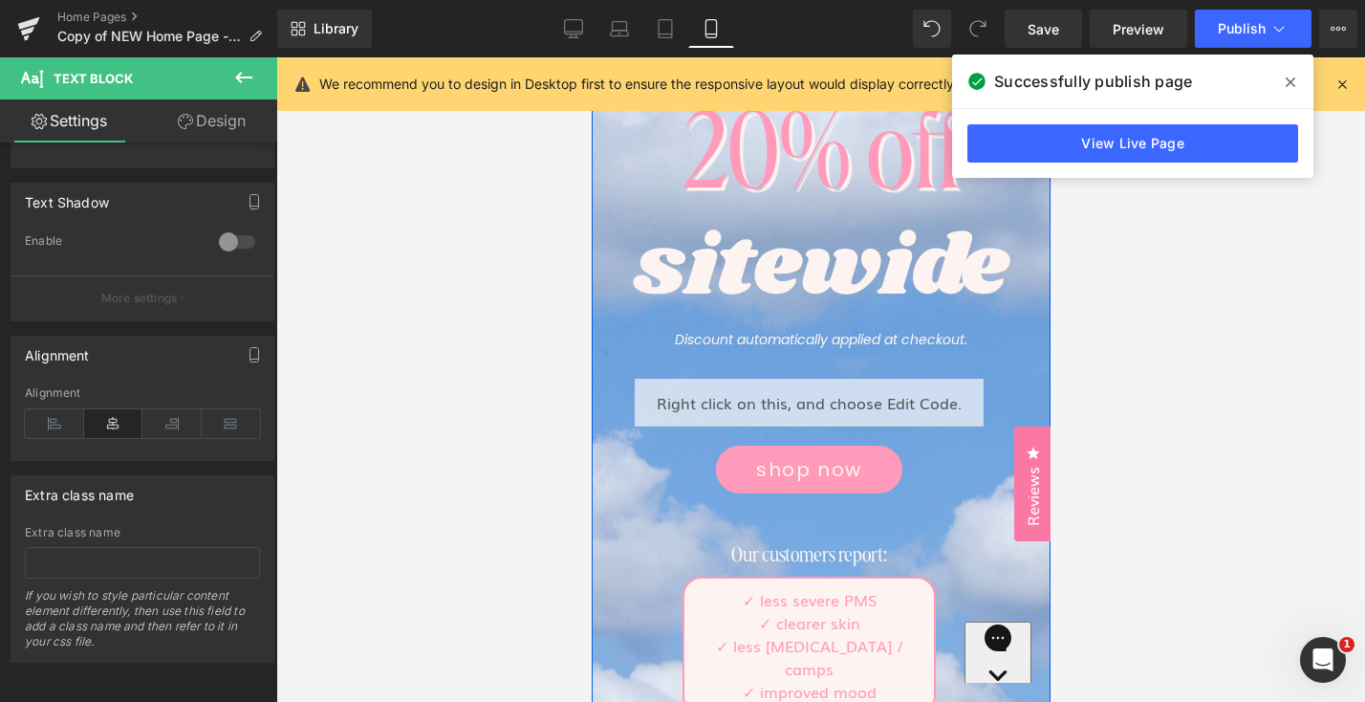
scroll to position [340, 0]
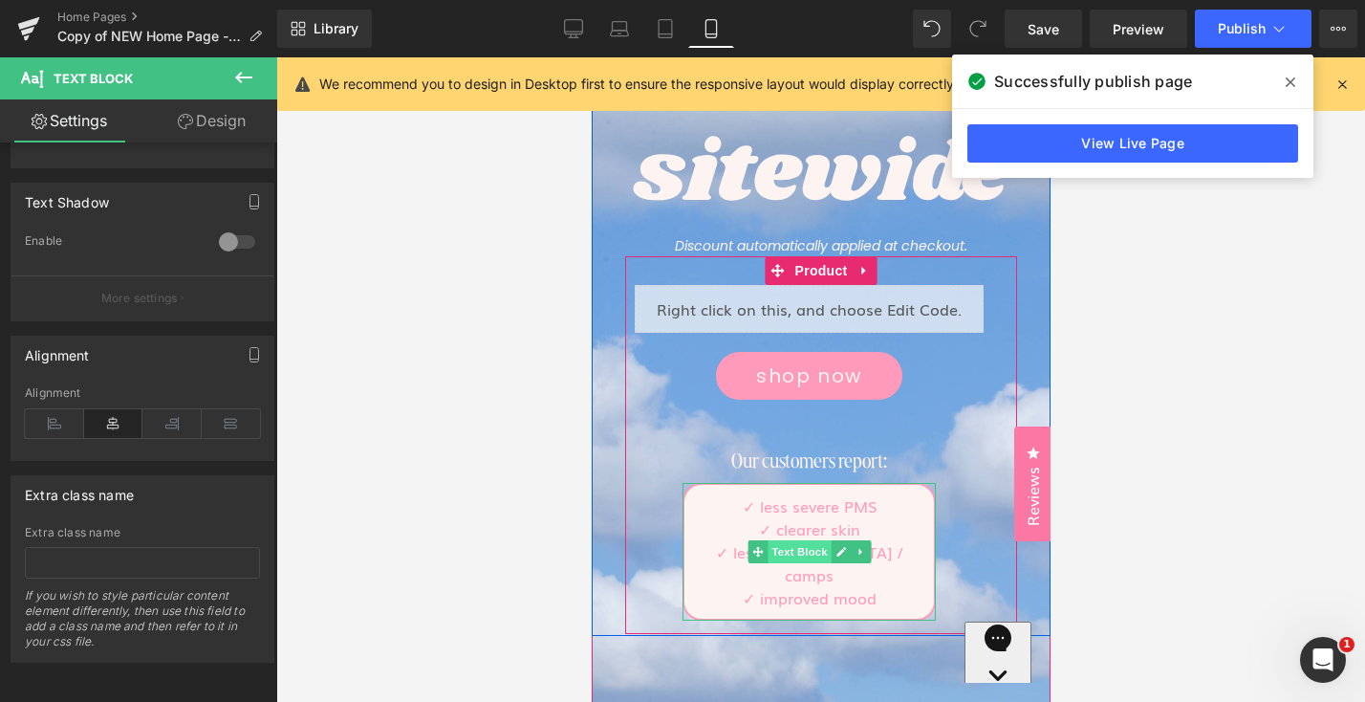
click at [794, 543] on span "Text Block" at bounding box center [798, 551] width 63 height 23
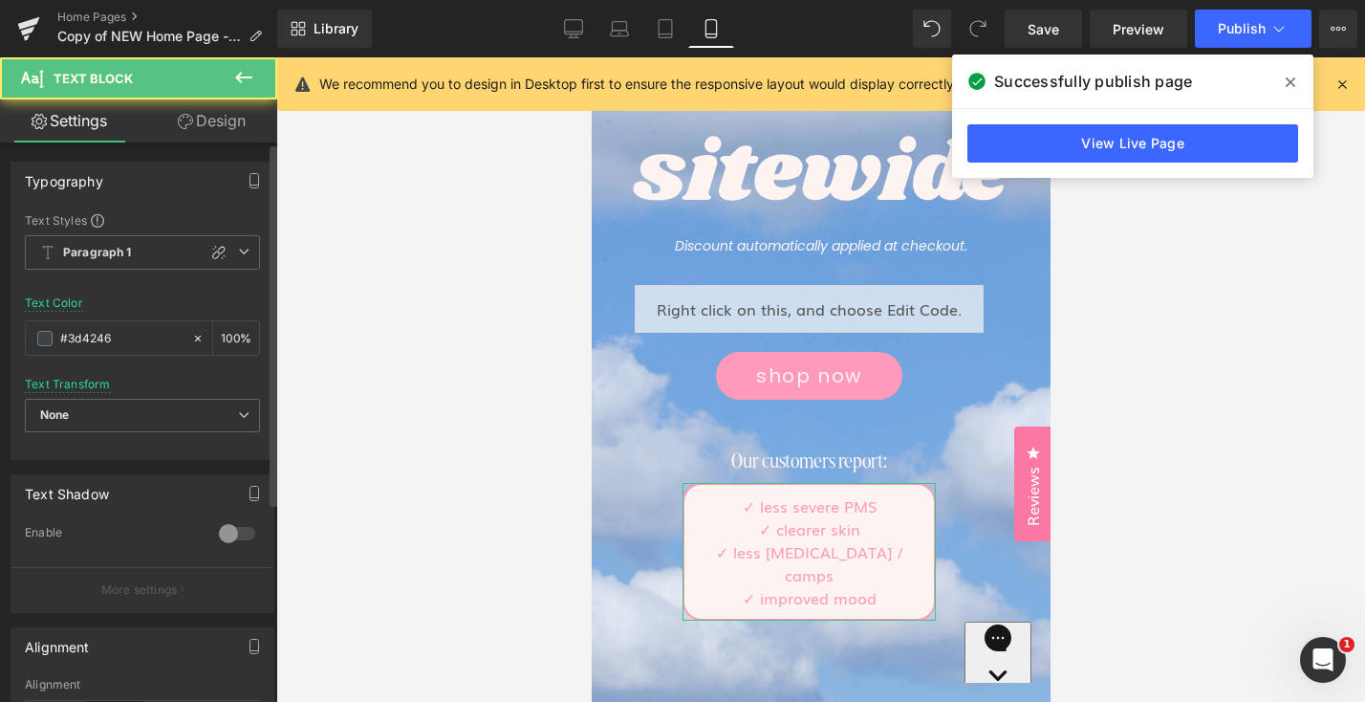
scroll to position [43, 0]
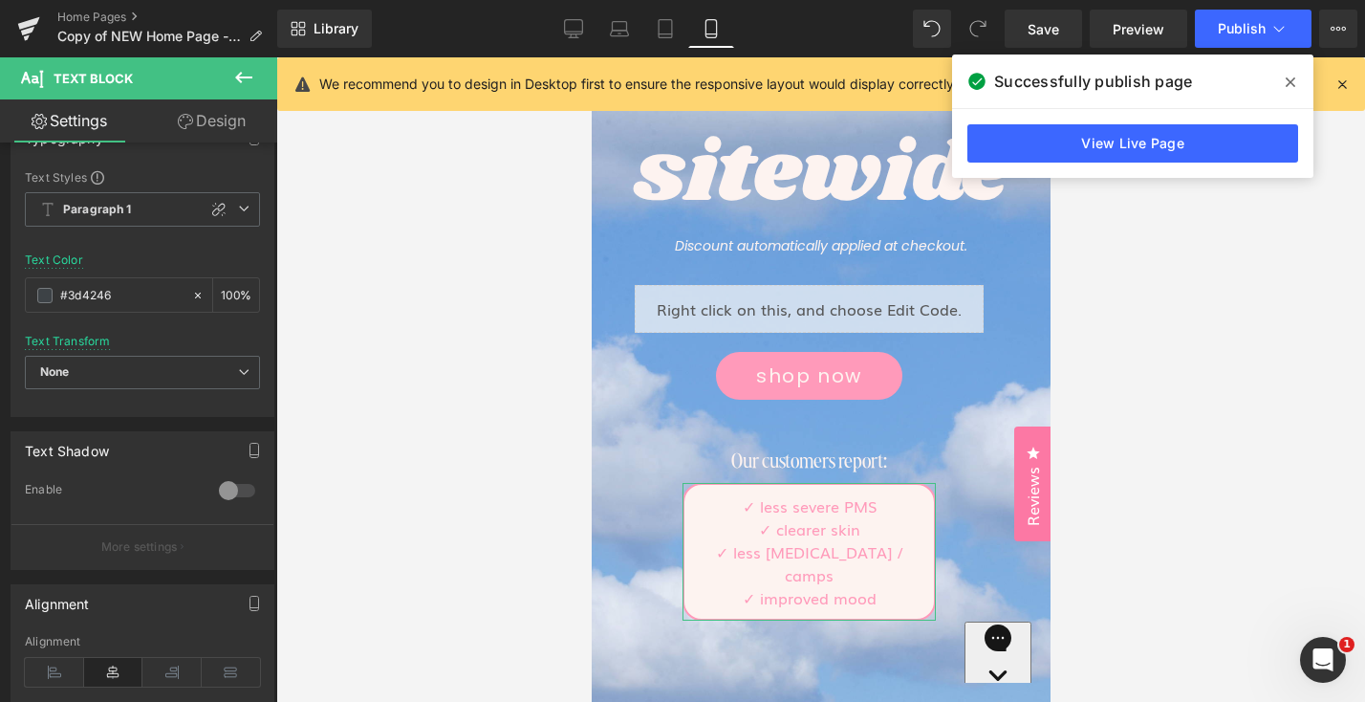
click at [220, 118] on link "Design" at bounding box center [211, 120] width 139 height 43
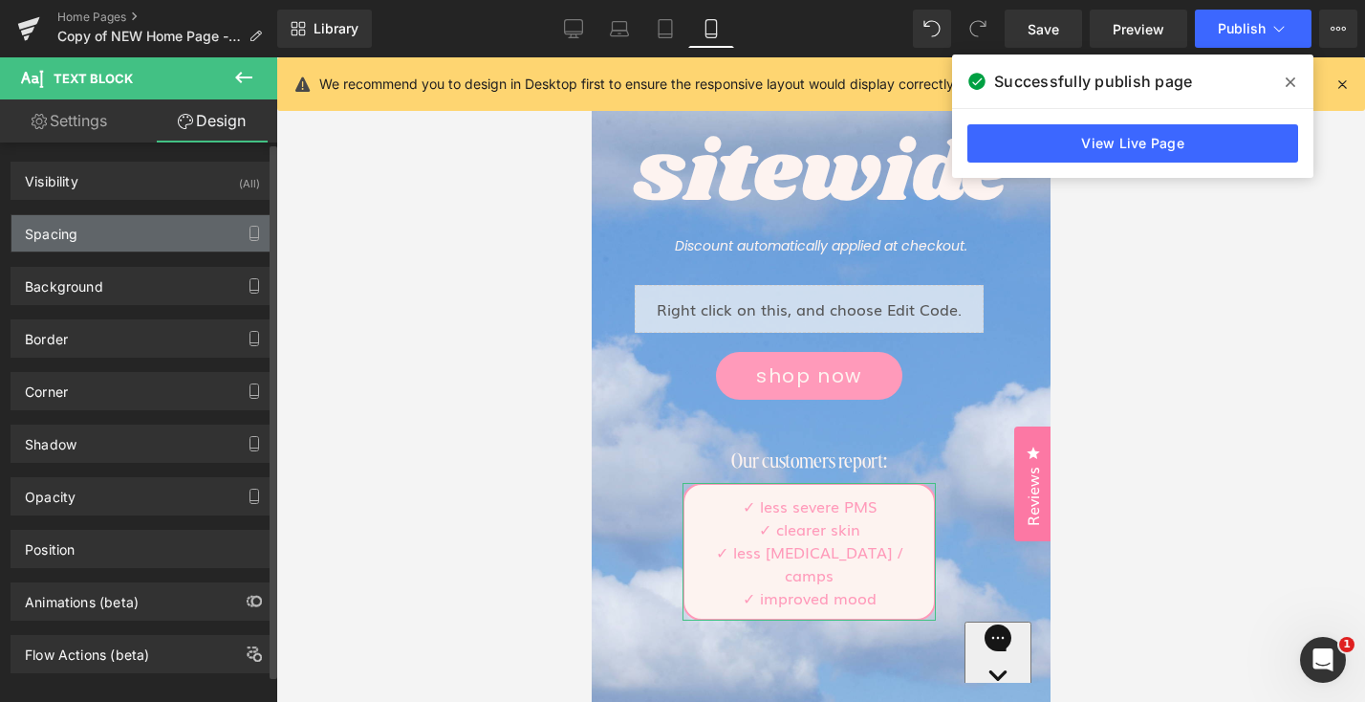
click at [144, 232] on div "Spacing" at bounding box center [142, 233] width 262 height 36
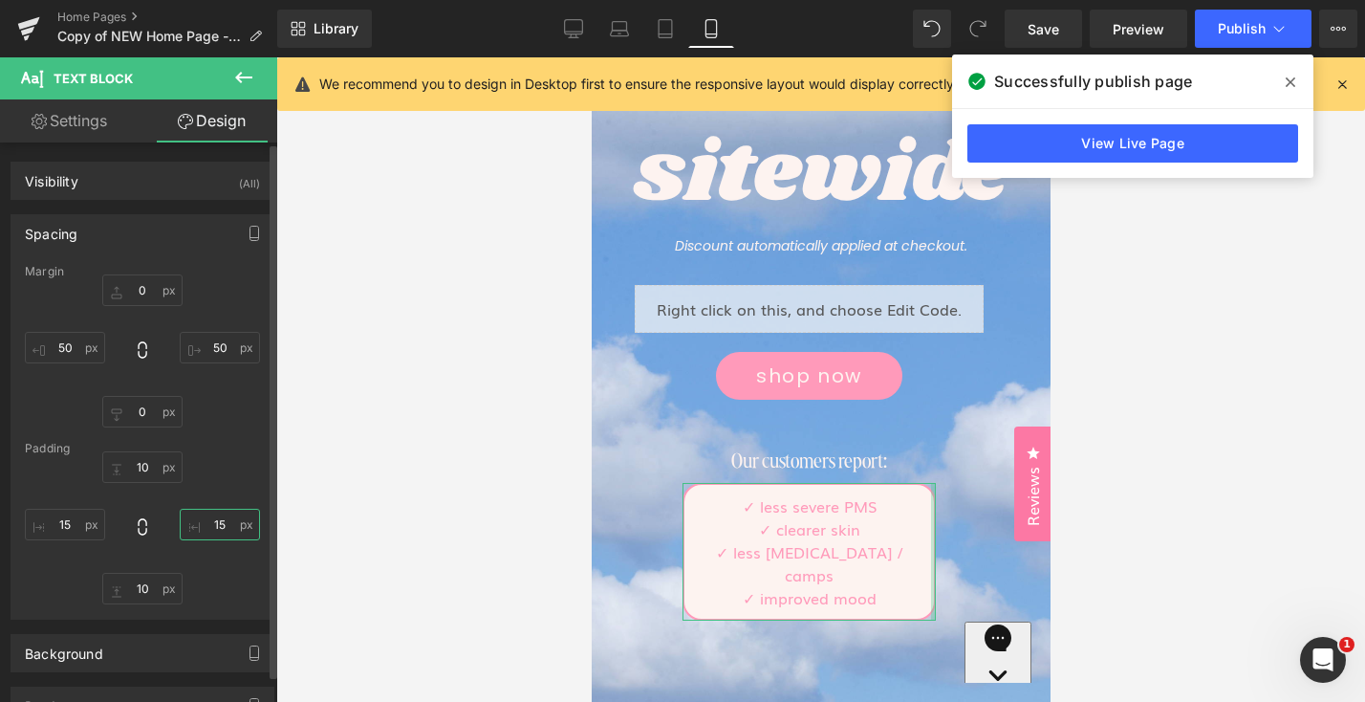
click at [221, 511] on input "text" at bounding box center [220, 525] width 80 height 32
type input "3"
type input "15"
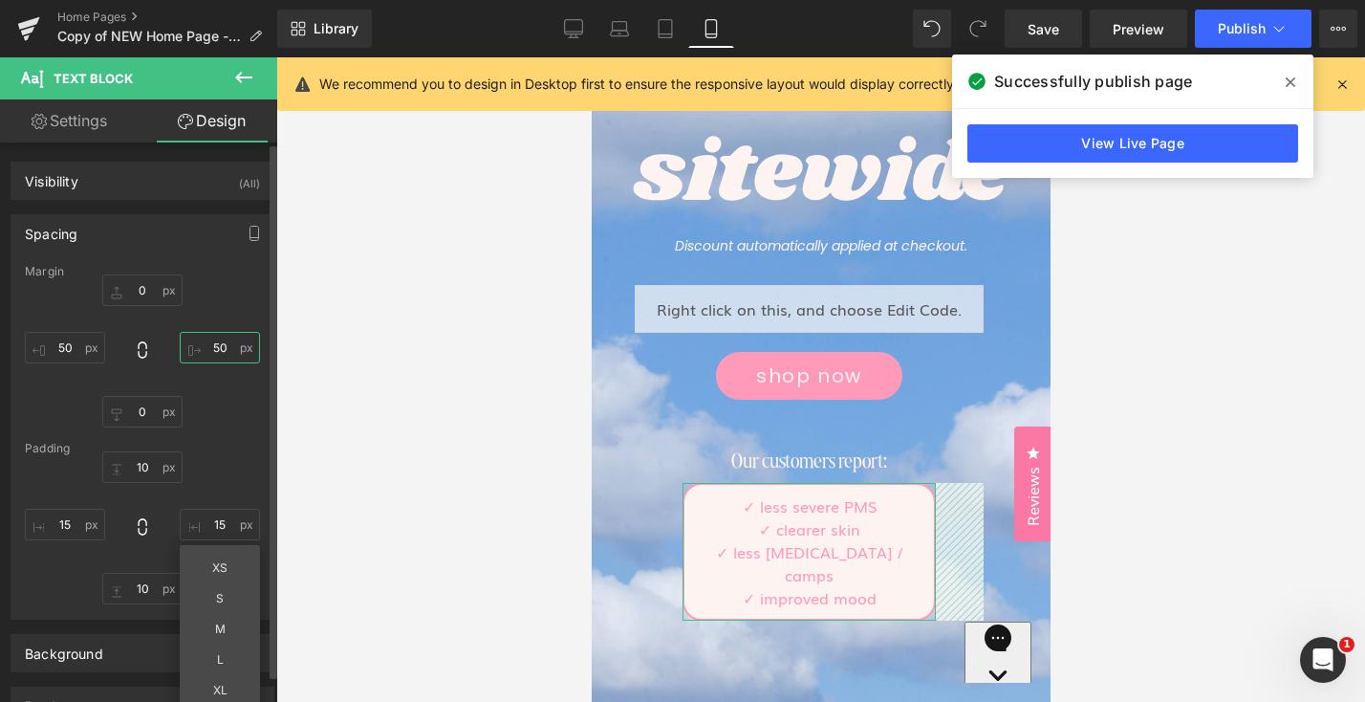
click at [203, 351] on input "text" at bounding box center [220, 348] width 80 height 32
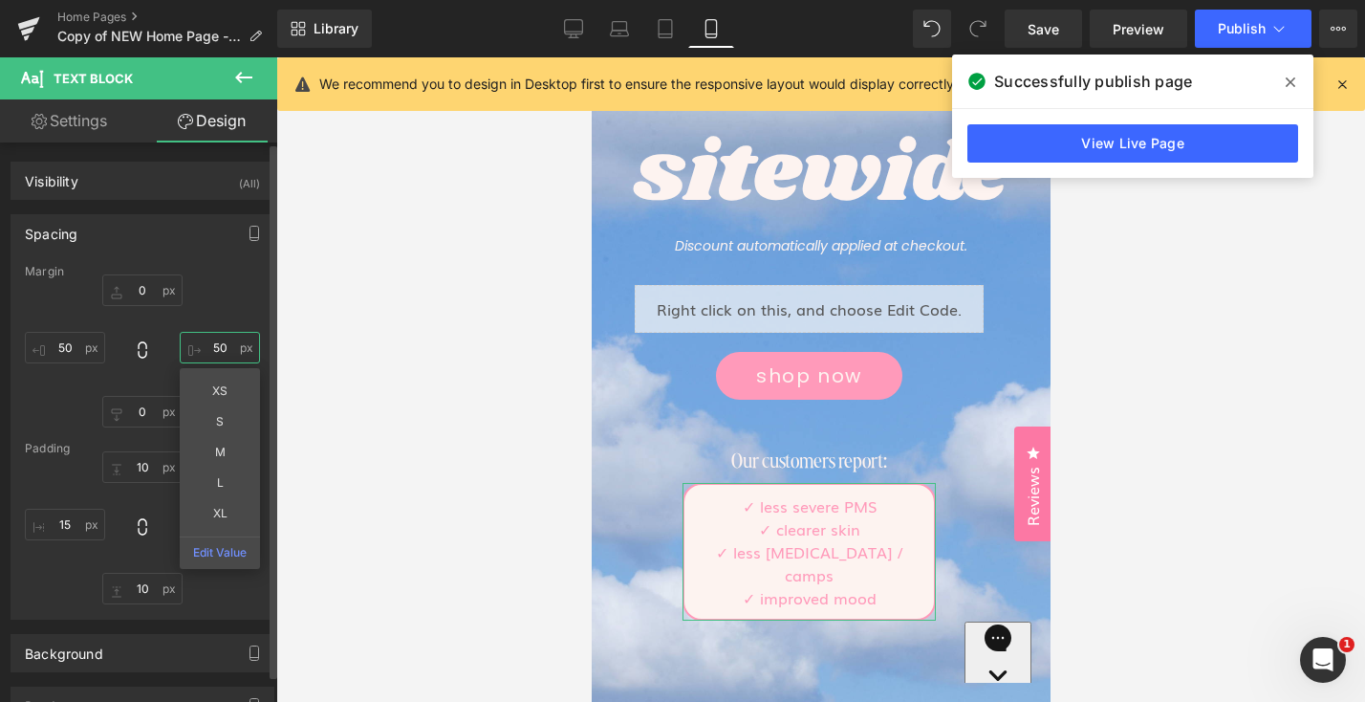
click at [211, 352] on input "text" at bounding box center [220, 348] width 80 height 32
type input "30"
click at [62, 354] on input "text" at bounding box center [65, 348] width 80 height 32
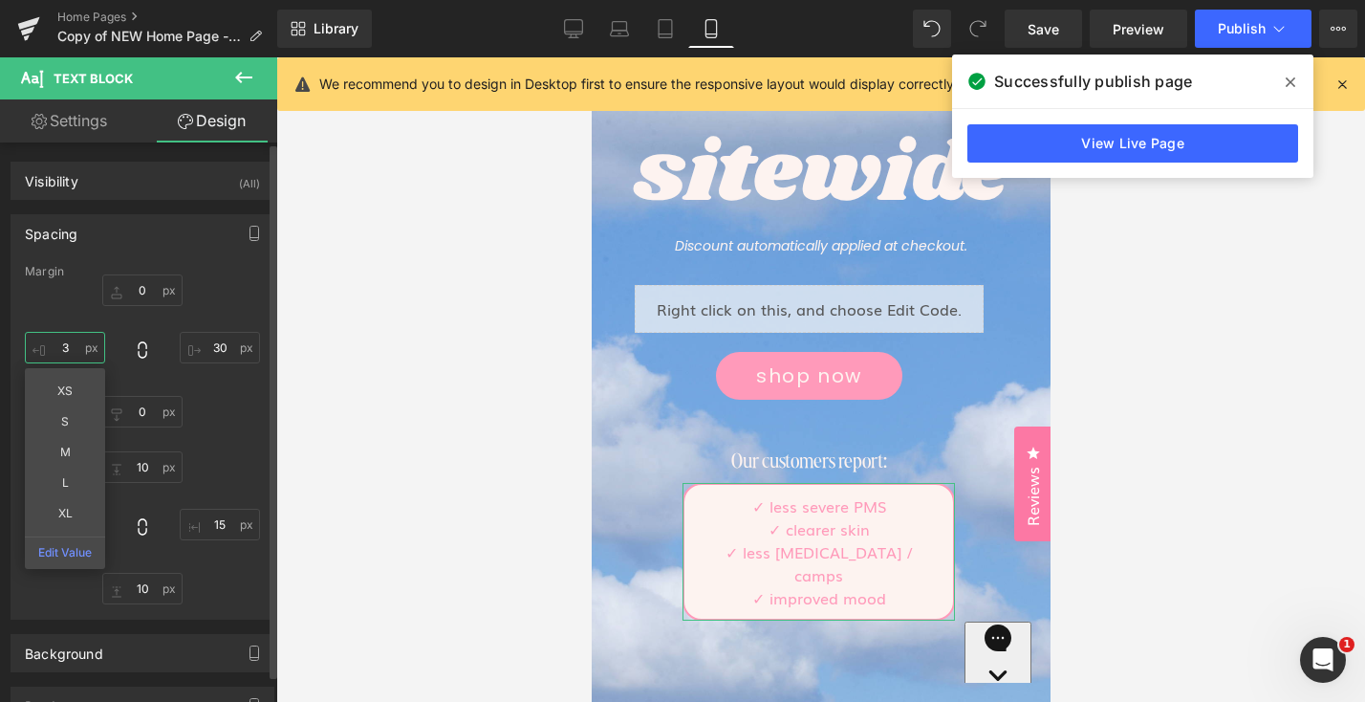
type input "30"
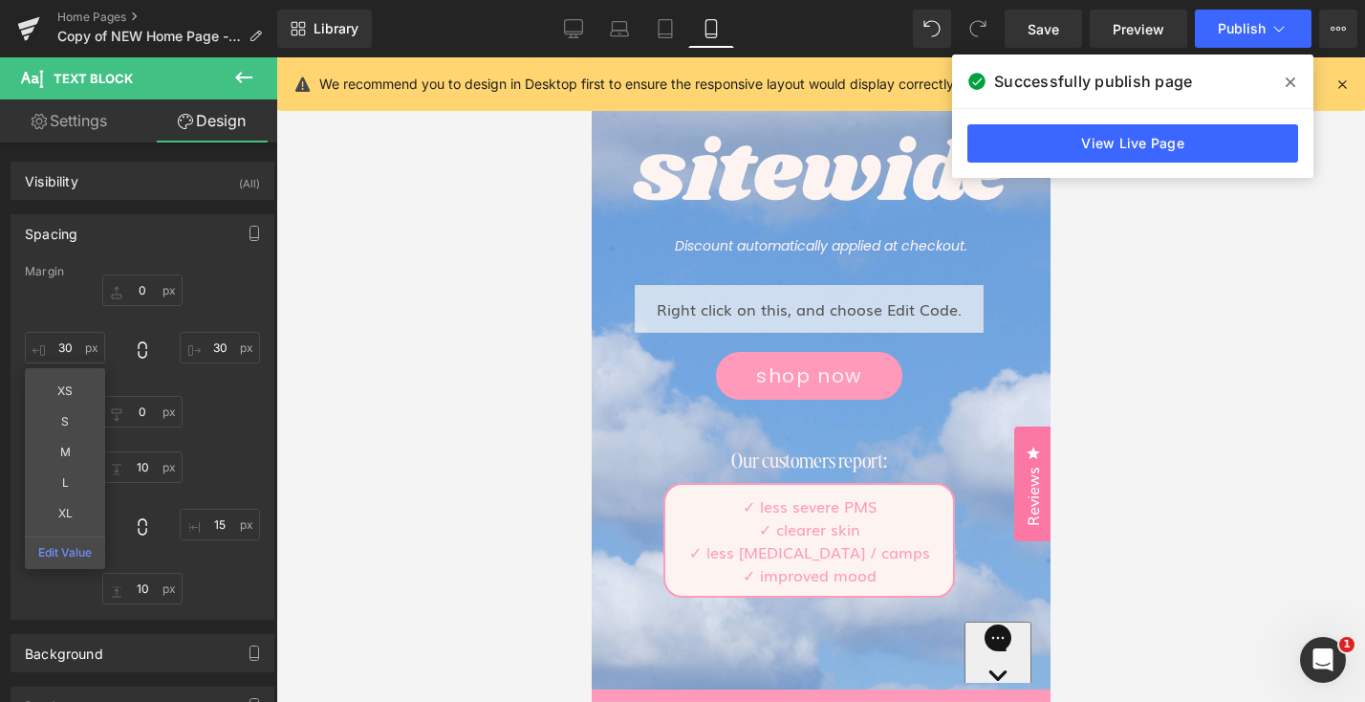
click at [1188, 399] on div at bounding box center [820, 379] width 1089 height 644
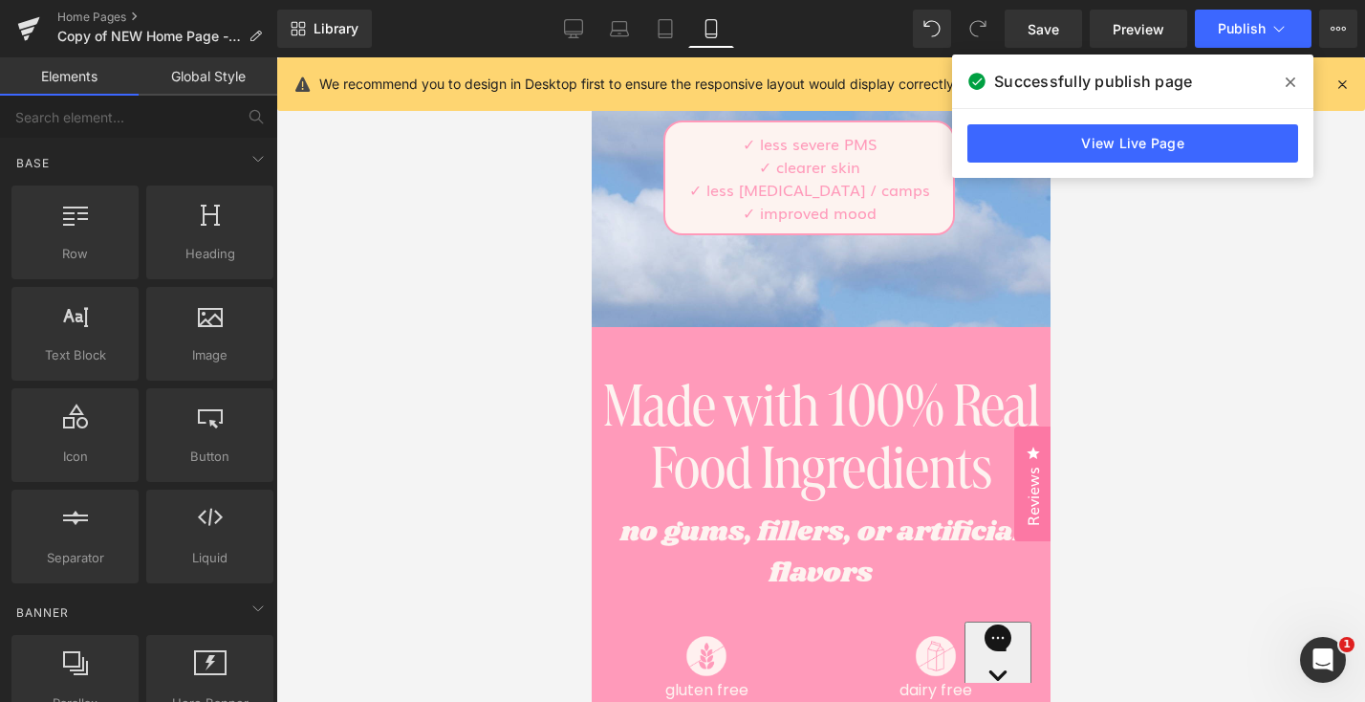
scroll to position [498, 0]
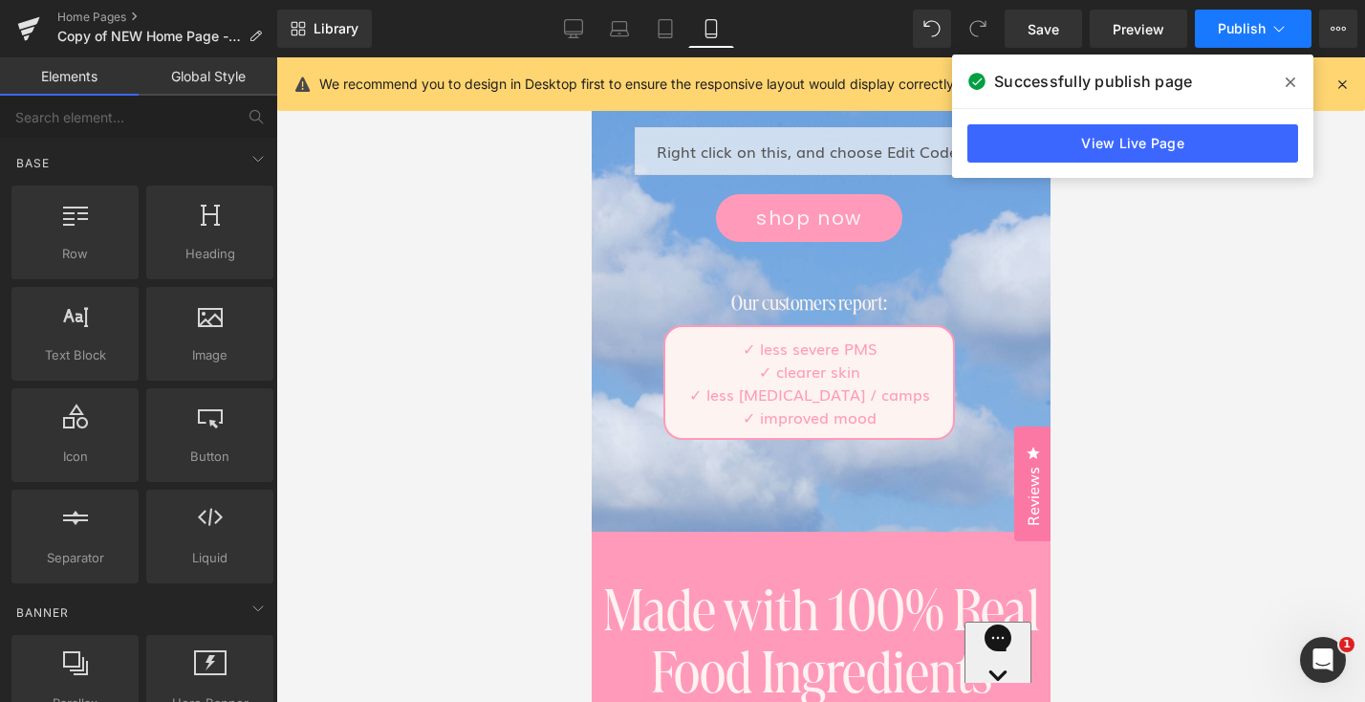
click at [1216, 38] on button "Publish" at bounding box center [1253, 29] width 117 height 38
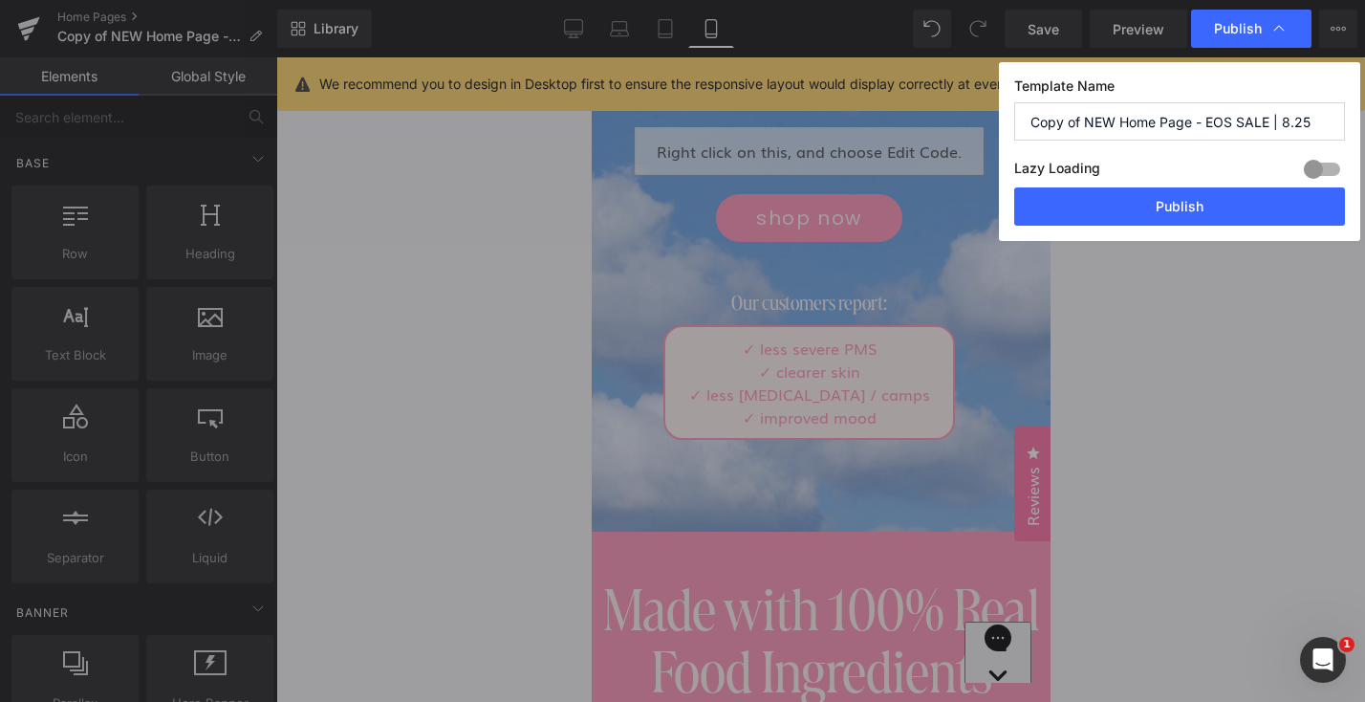
click at [1188, 186] on div "Lazy Loading Build Upgrade plan to unlock" at bounding box center [1179, 172] width 331 height 32
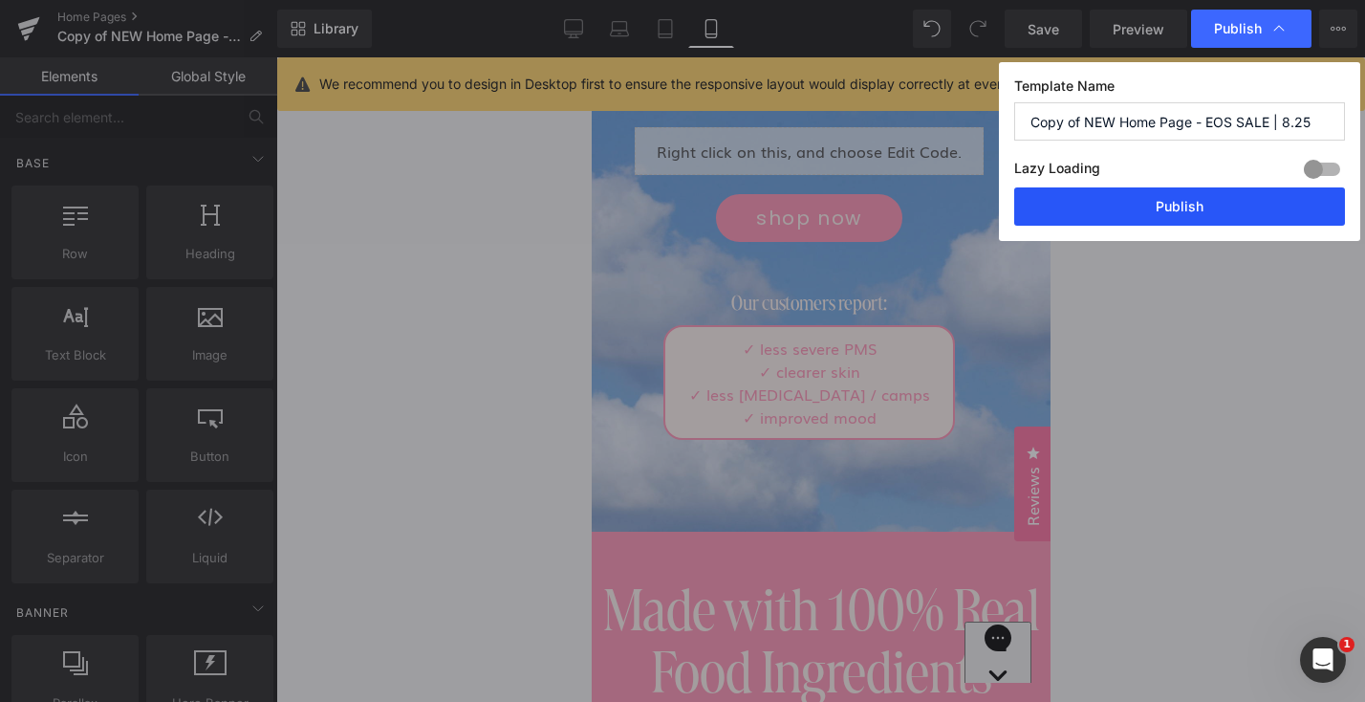
click at [1188, 205] on button "Publish" at bounding box center [1179, 206] width 331 height 38
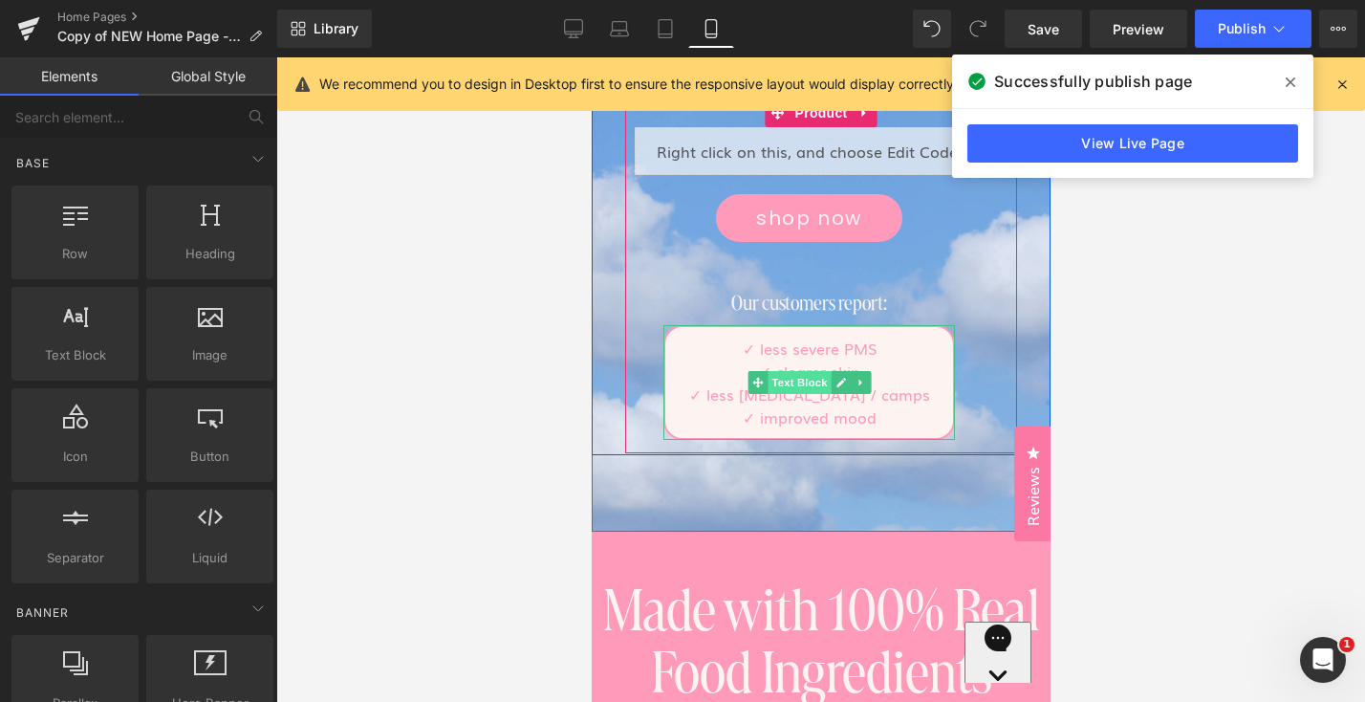
click at [801, 378] on span "Text Block" at bounding box center [798, 382] width 63 height 23
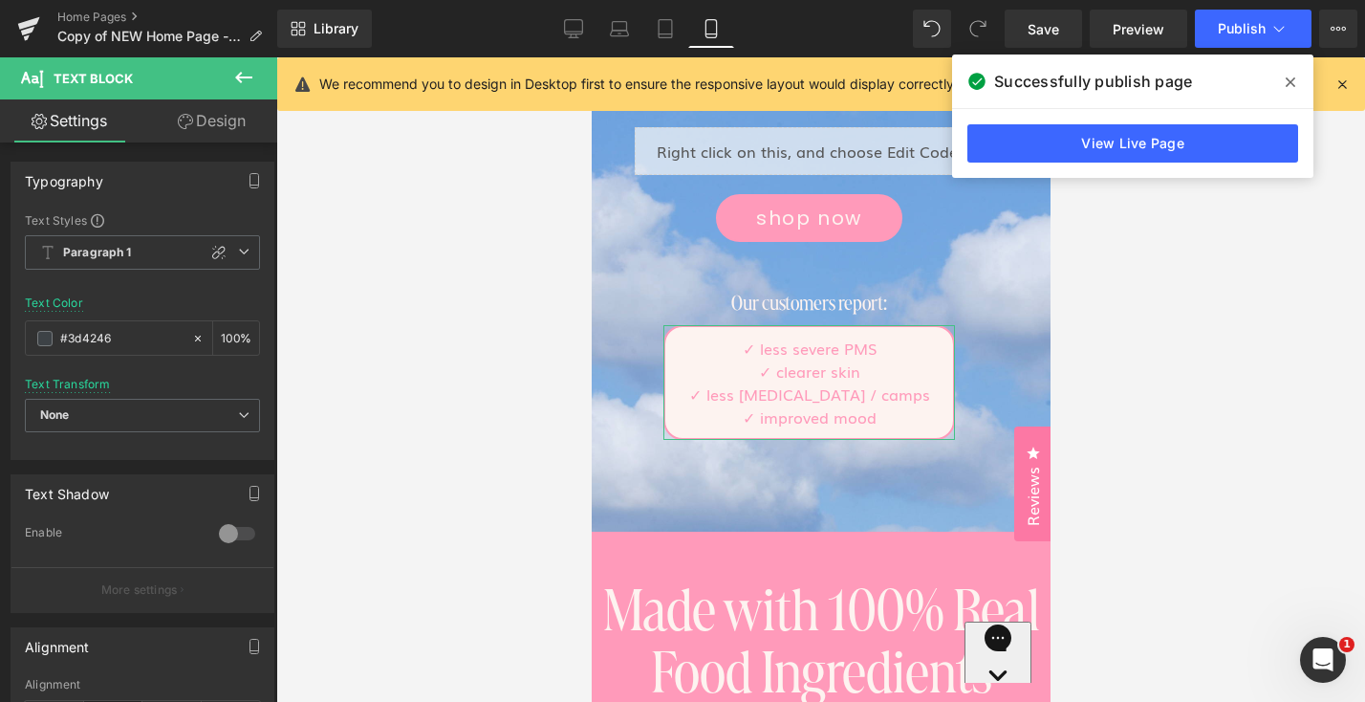
click at [172, 133] on link "Design" at bounding box center [211, 120] width 139 height 43
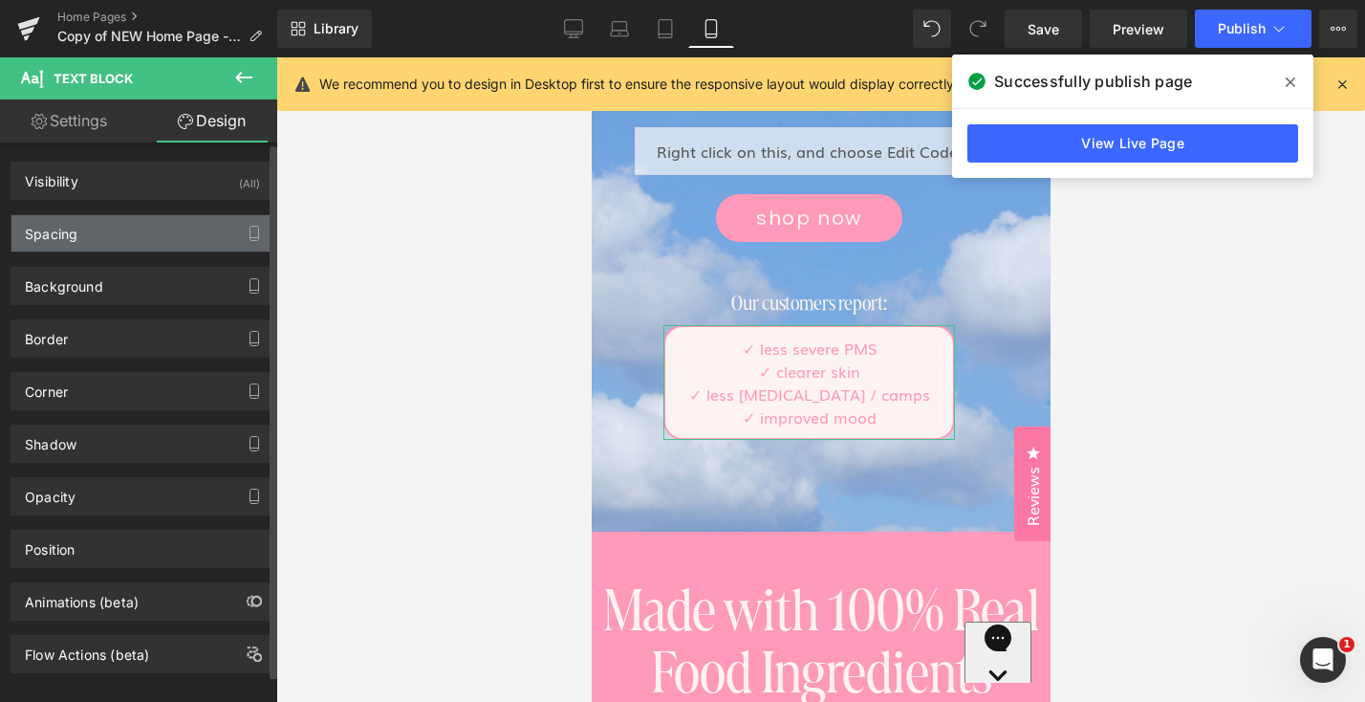
click at [128, 242] on div "Spacing" at bounding box center [142, 233] width 262 height 36
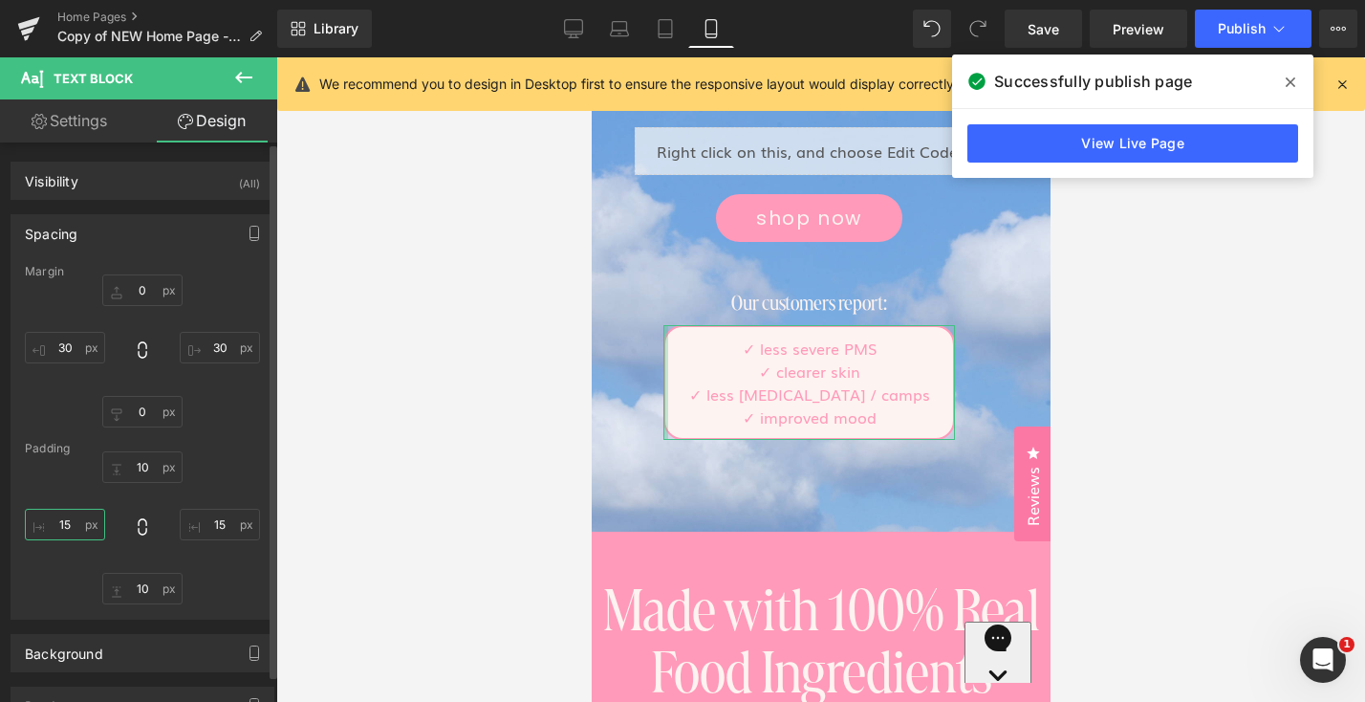
click at [56, 520] on input "text" at bounding box center [65, 525] width 80 height 32
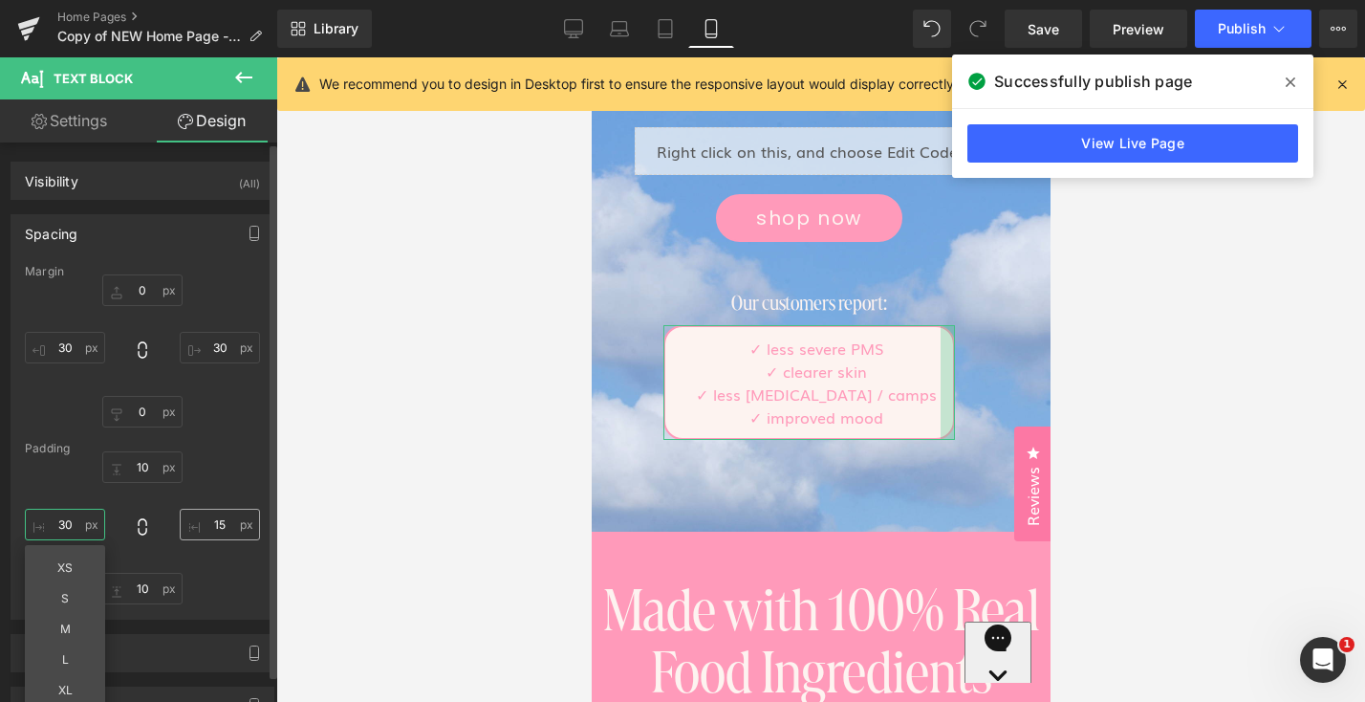
type input "30"
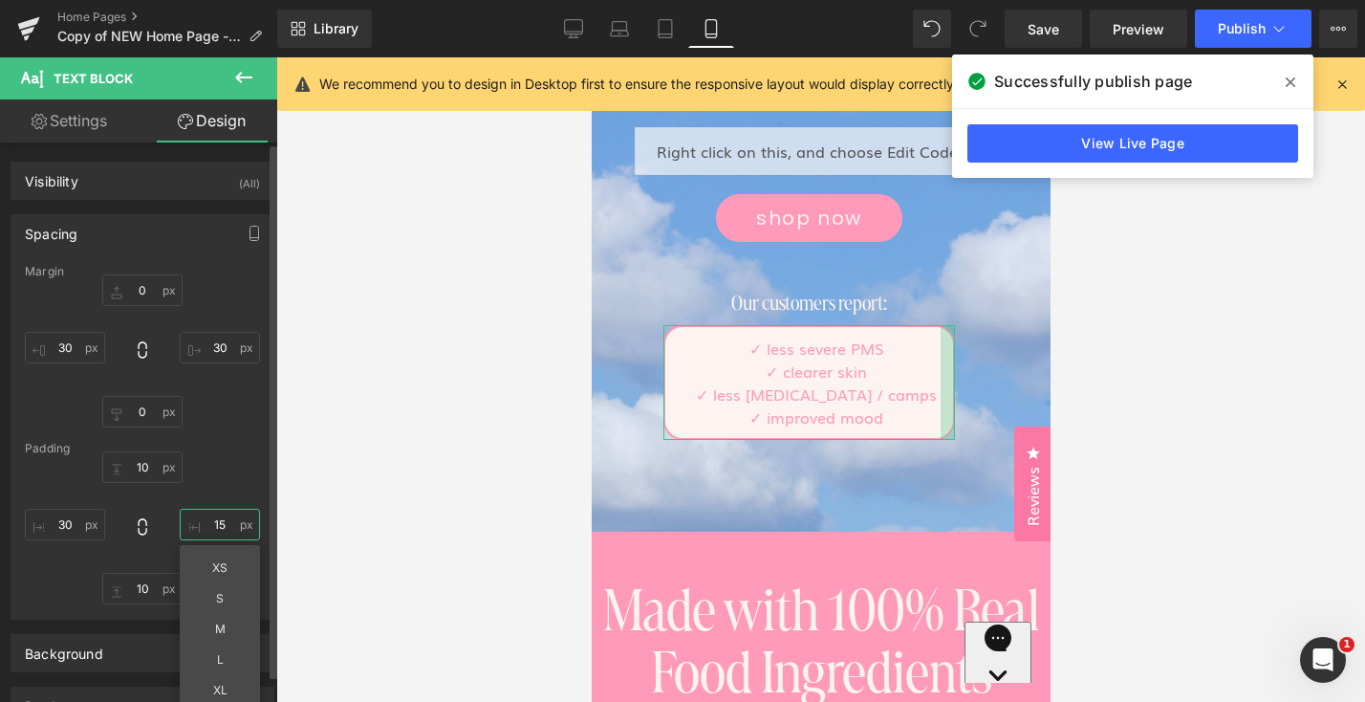
click at [214, 521] on input "text" at bounding box center [220, 525] width 80 height 32
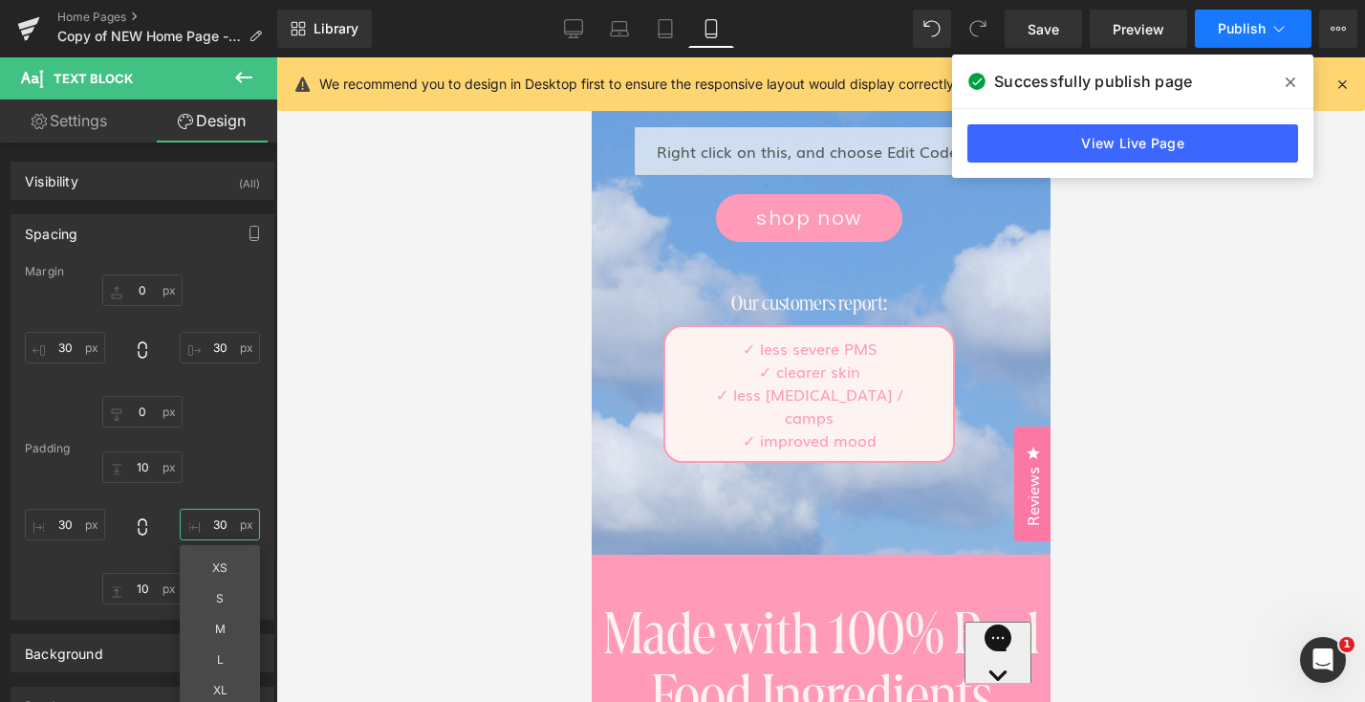
type input "30"
click at [1234, 29] on span "Publish" at bounding box center [1242, 28] width 48 height 15
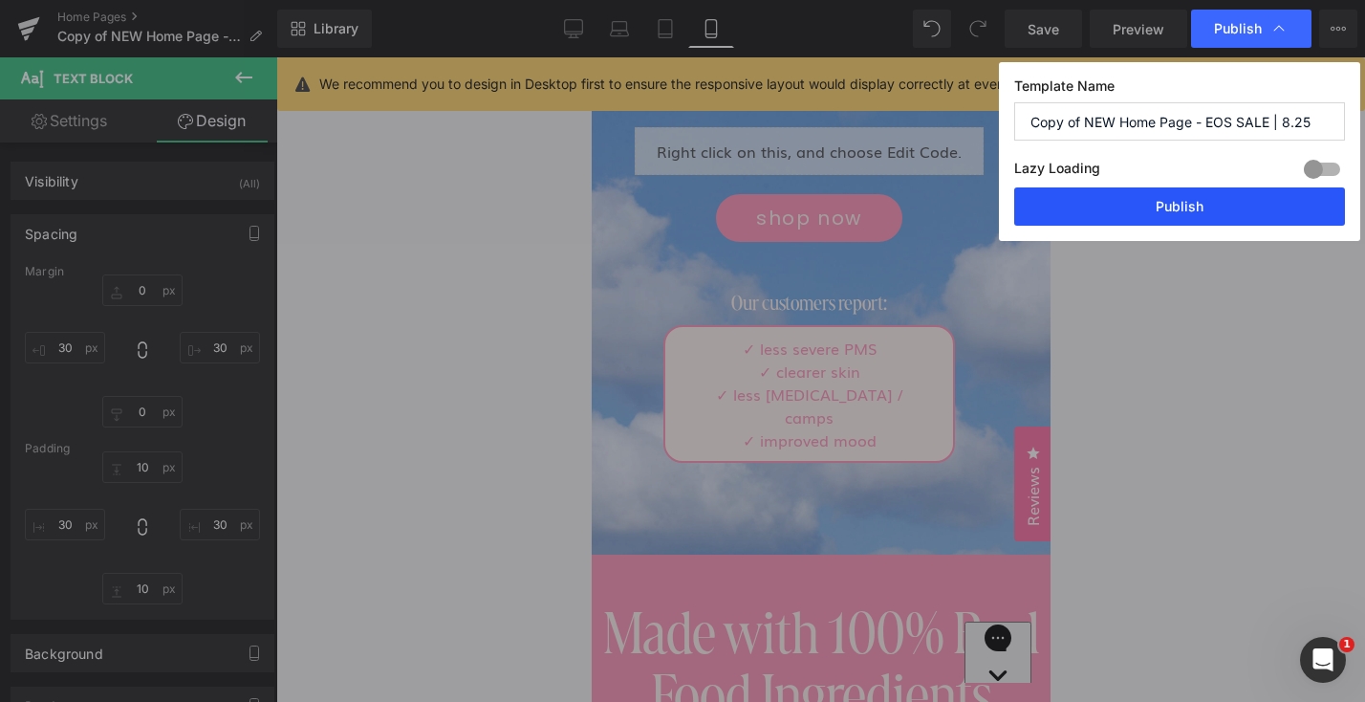
click at [1185, 207] on button "Publish" at bounding box center [1179, 206] width 331 height 38
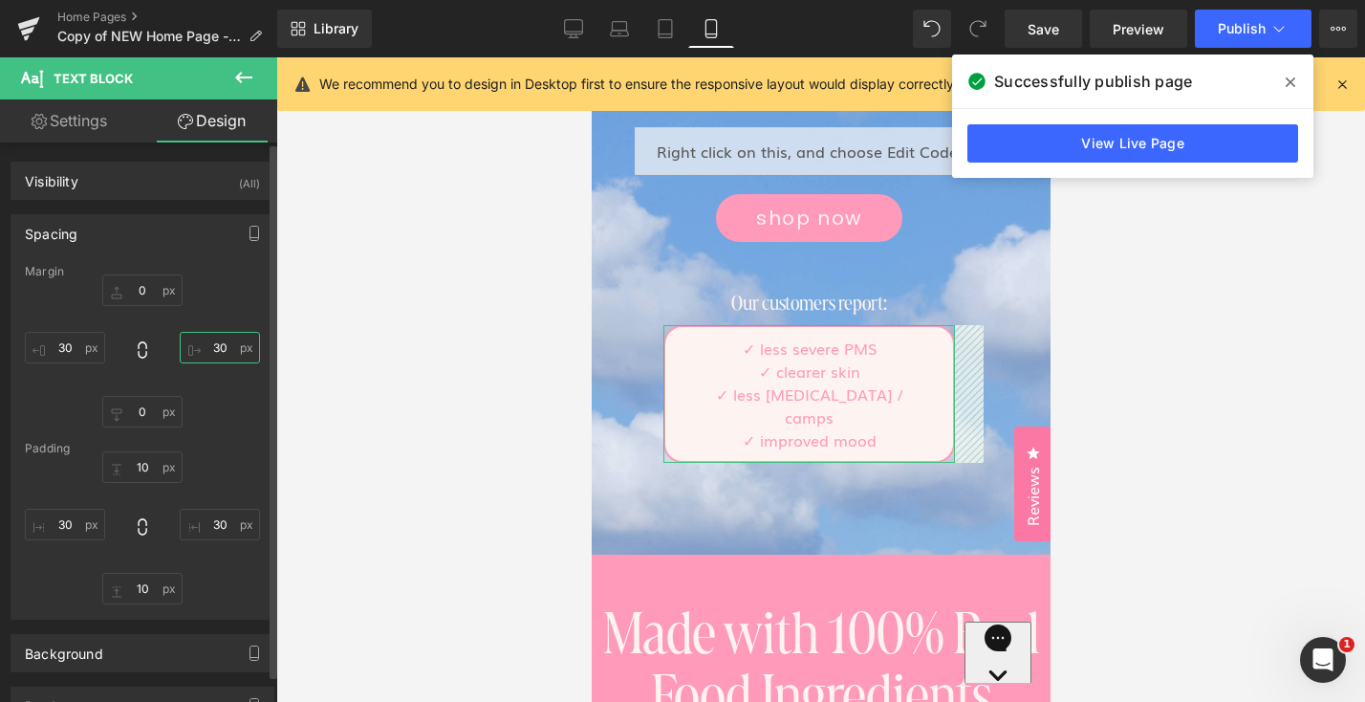
click at [203, 352] on input "text" at bounding box center [220, 348] width 80 height 32
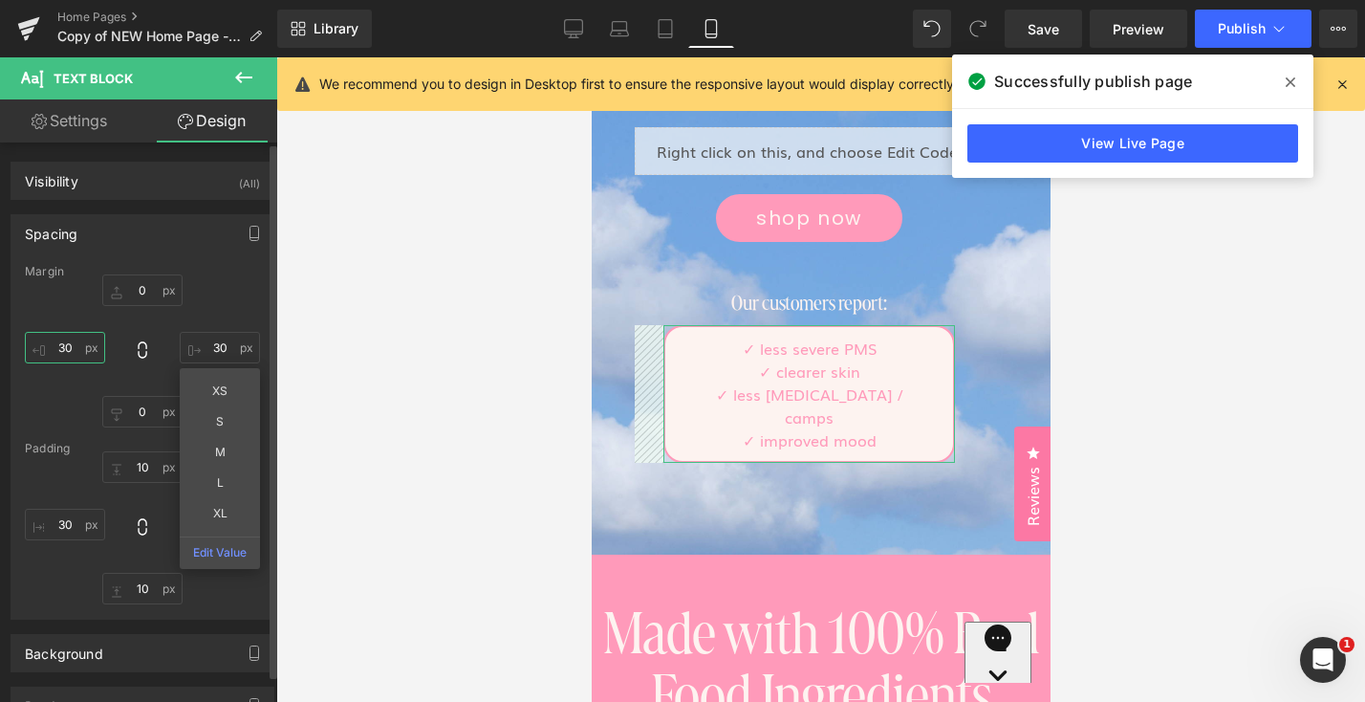
click at [65, 342] on input "text" at bounding box center [65, 348] width 80 height 32
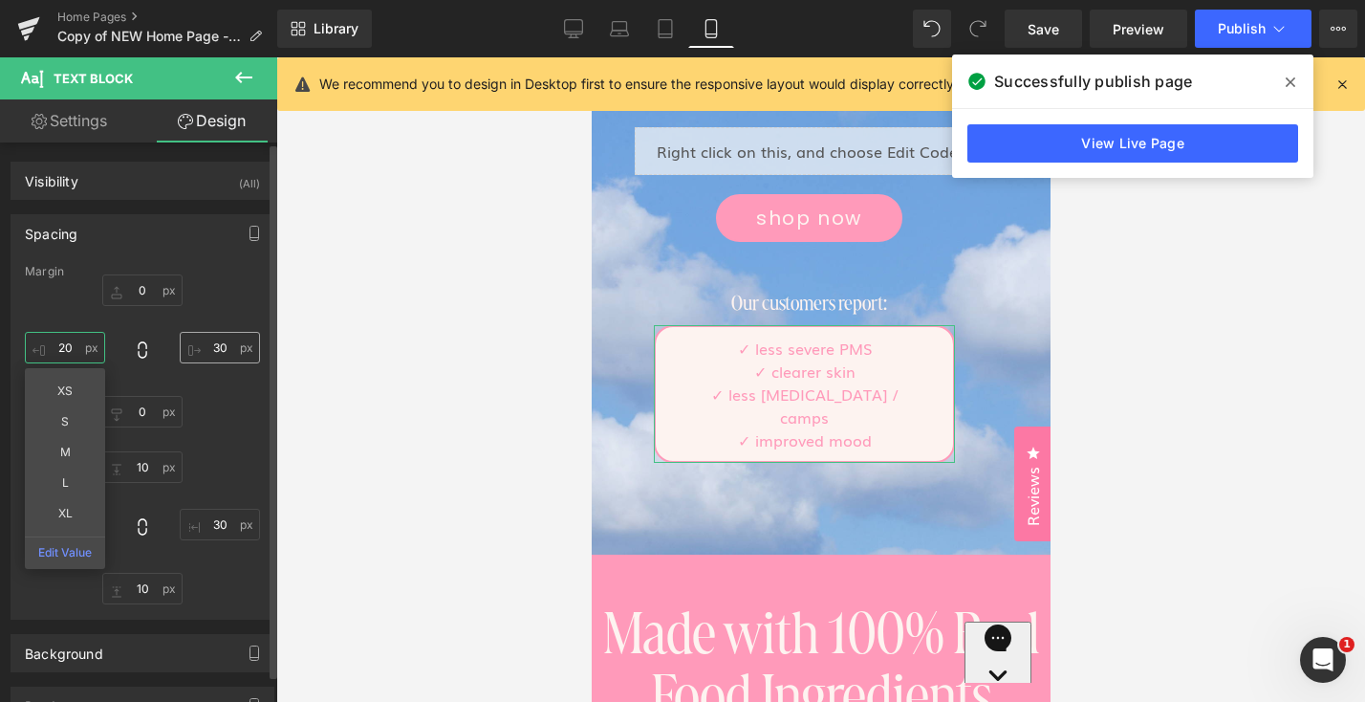
type input "20"
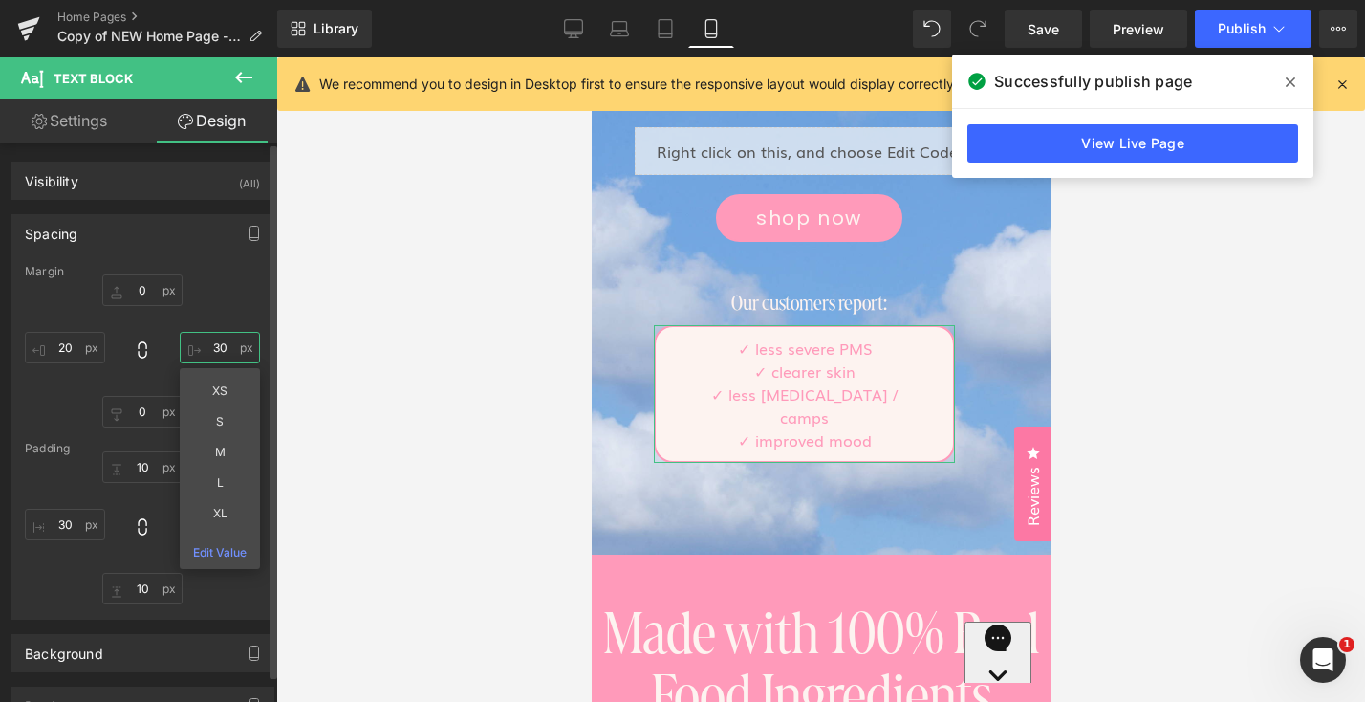
click at [211, 355] on input "text" at bounding box center [220, 348] width 80 height 32
type input "30"
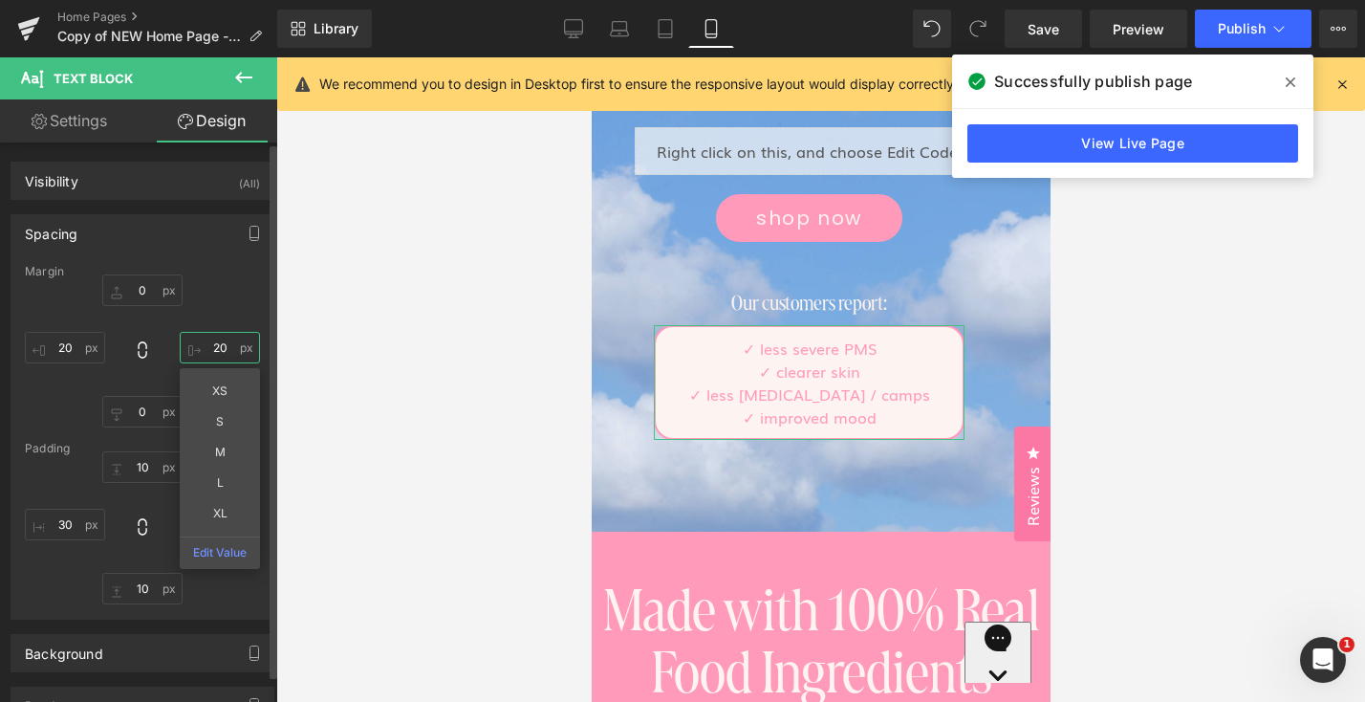
type input "20"
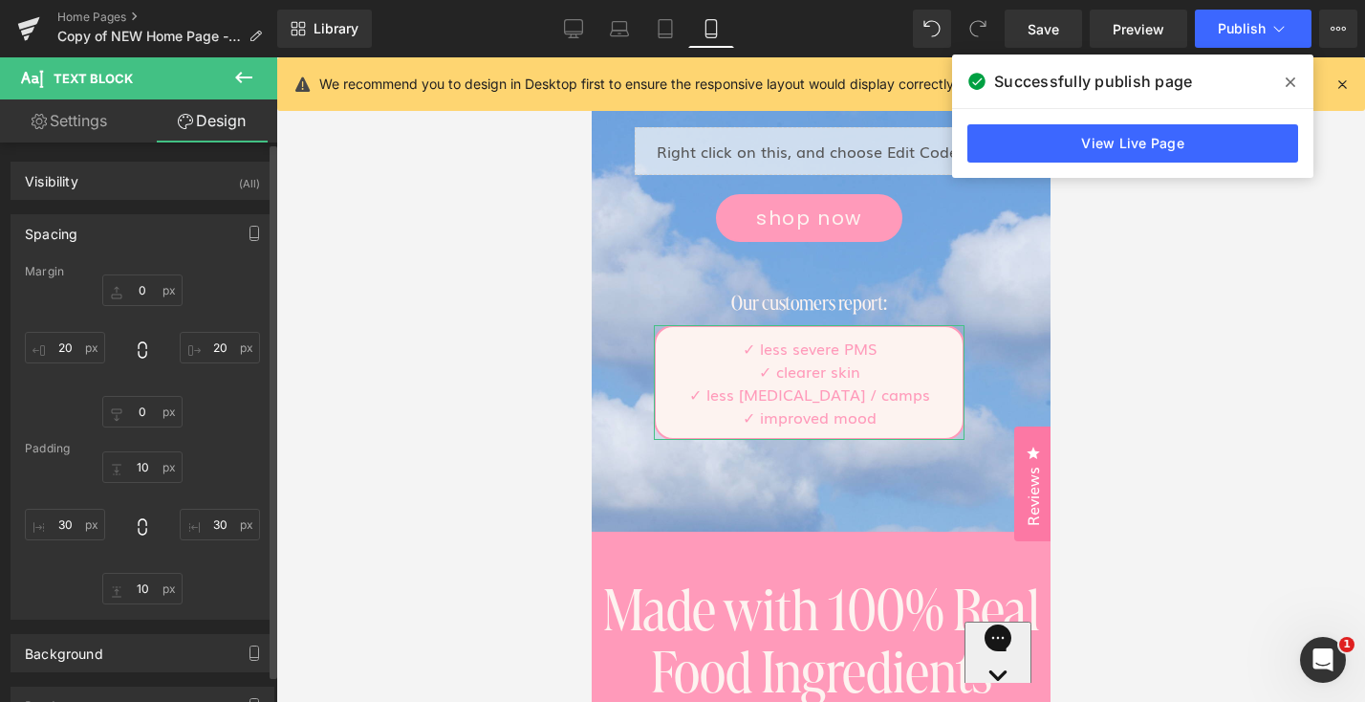
click at [251, 301] on div "20 20" at bounding box center [142, 350] width 235 height 153
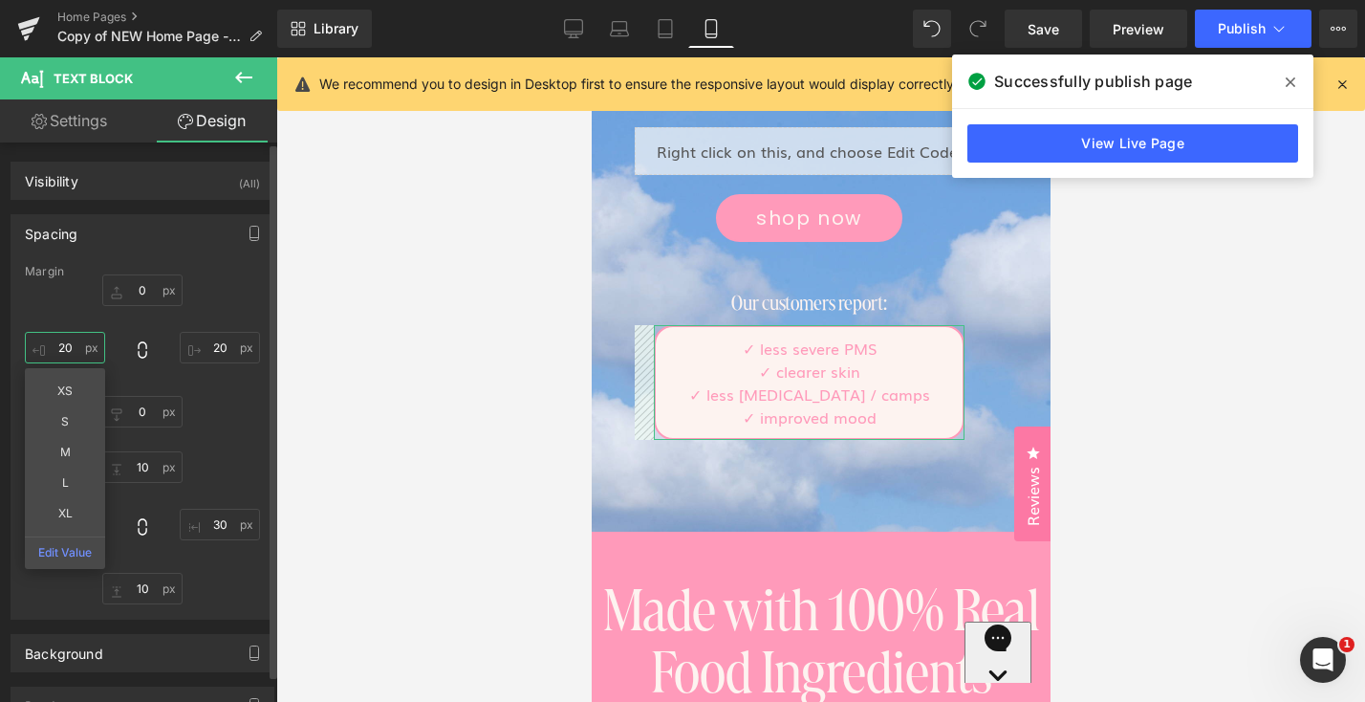
click at [71, 343] on input "20" at bounding box center [65, 348] width 80 height 32
type input "2"
type input "10"
click at [210, 355] on input "20" at bounding box center [220, 348] width 80 height 32
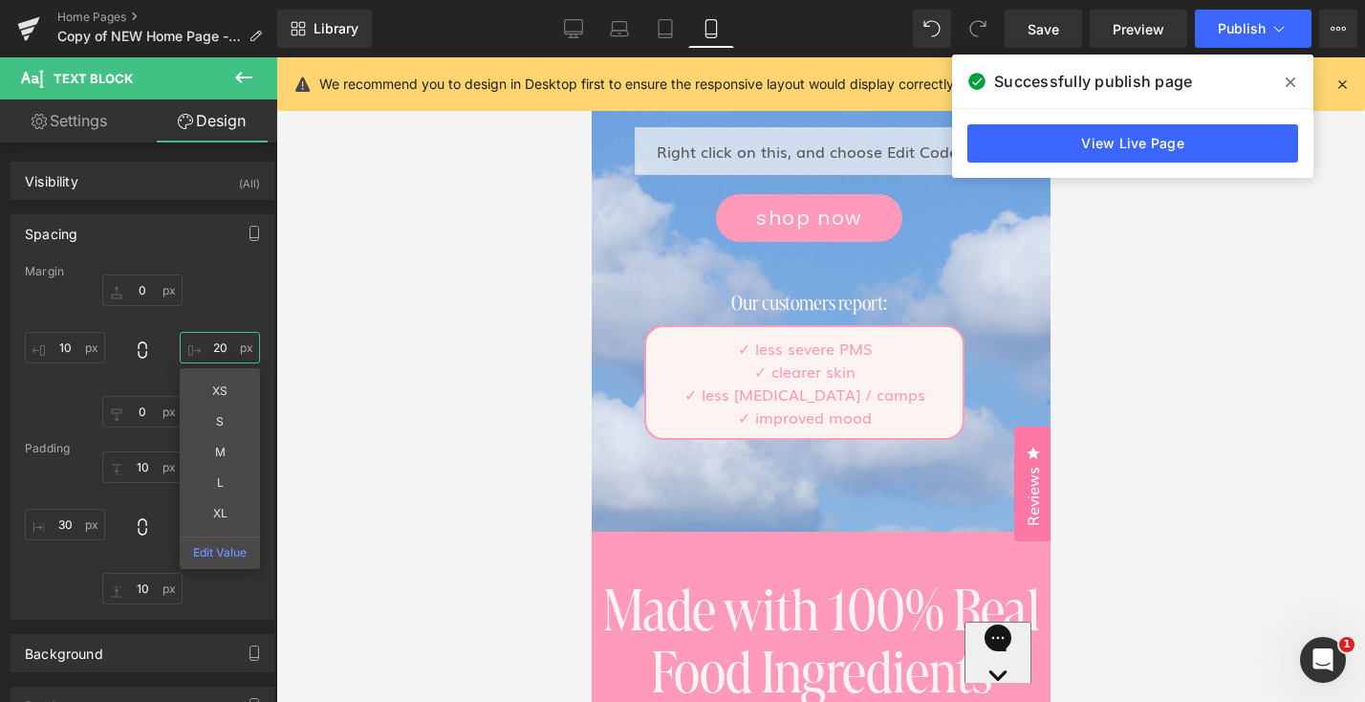
type input "2"
type input "10"
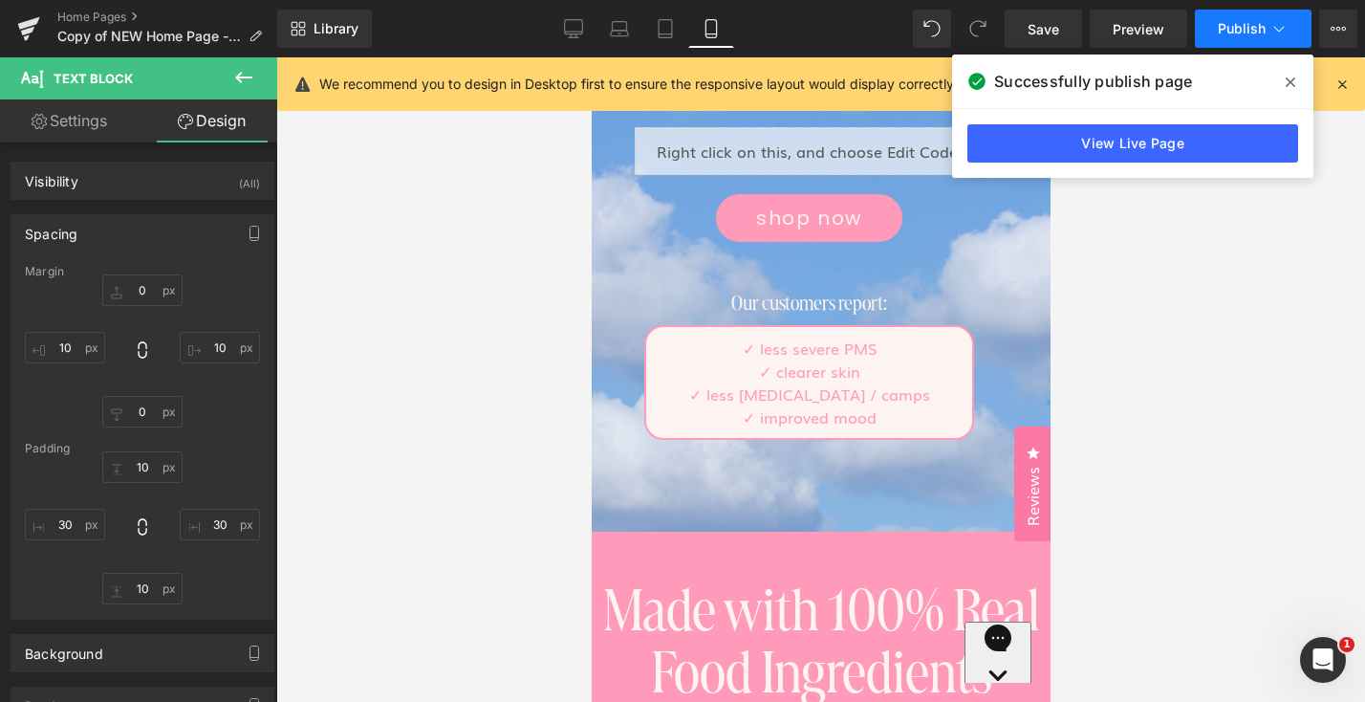
click at [1204, 15] on button "Publish" at bounding box center [1253, 29] width 117 height 38
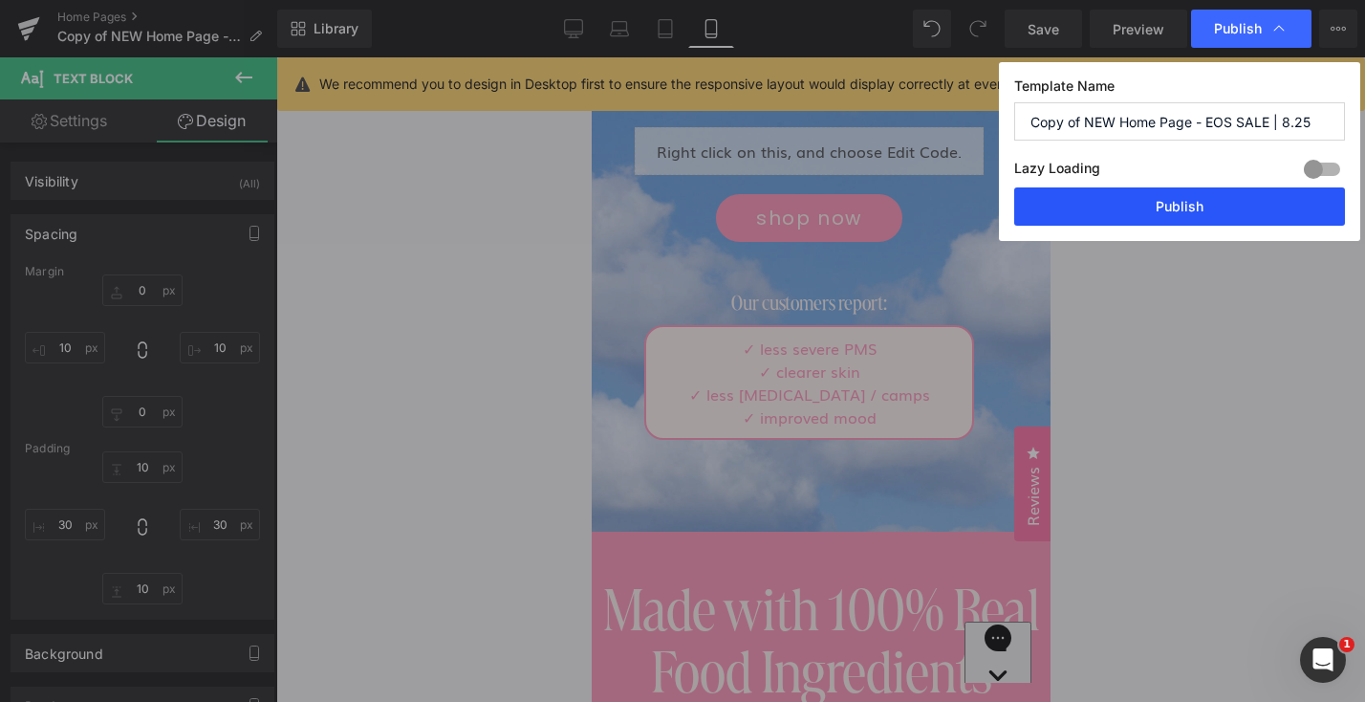
click at [1210, 218] on button "Publish" at bounding box center [1179, 206] width 331 height 38
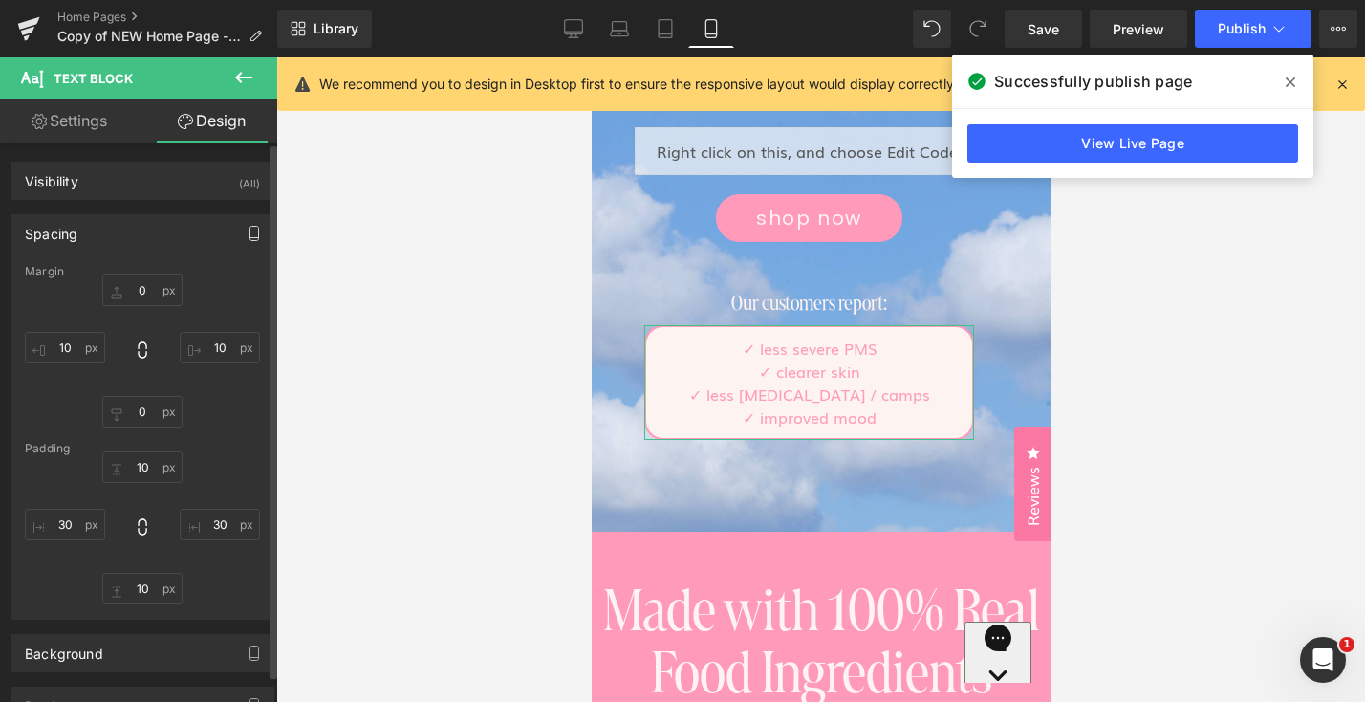
click at [247, 229] on icon "button" at bounding box center [254, 233] width 15 height 15
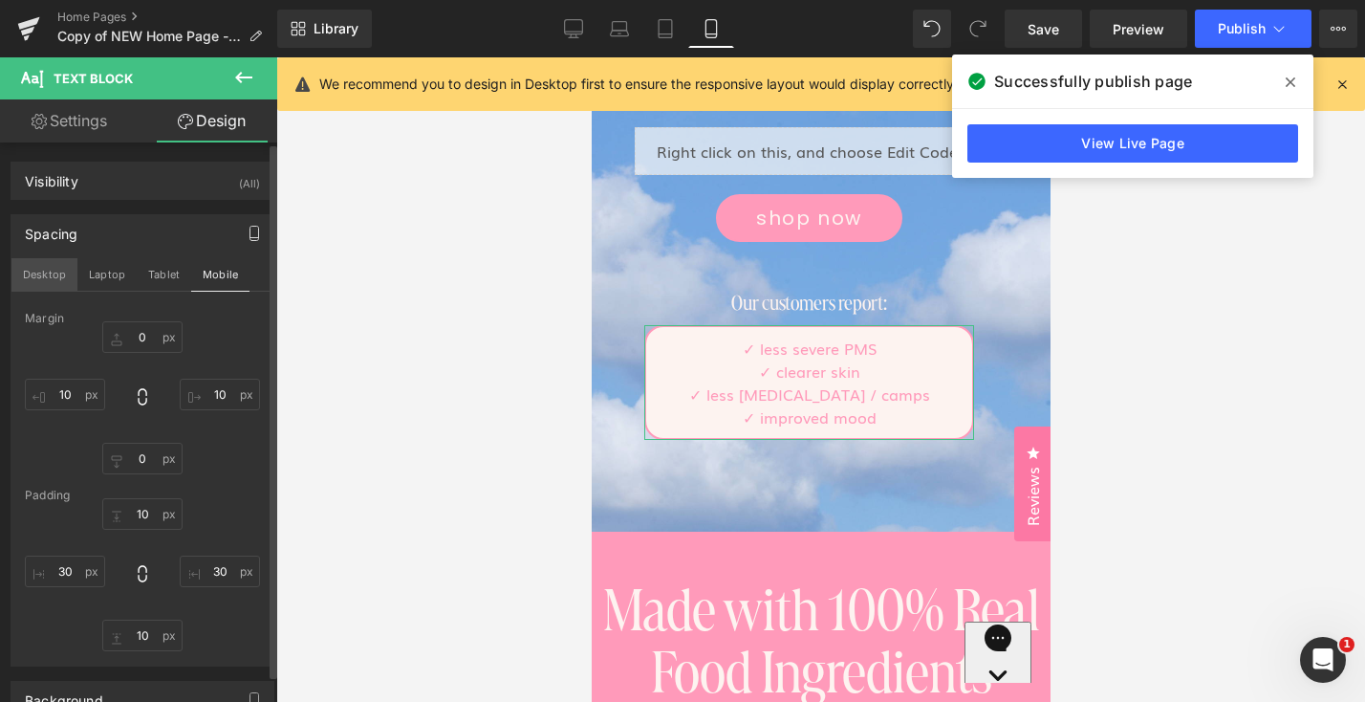
click at [49, 275] on button "Desktop" at bounding box center [44, 274] width 66 height 33
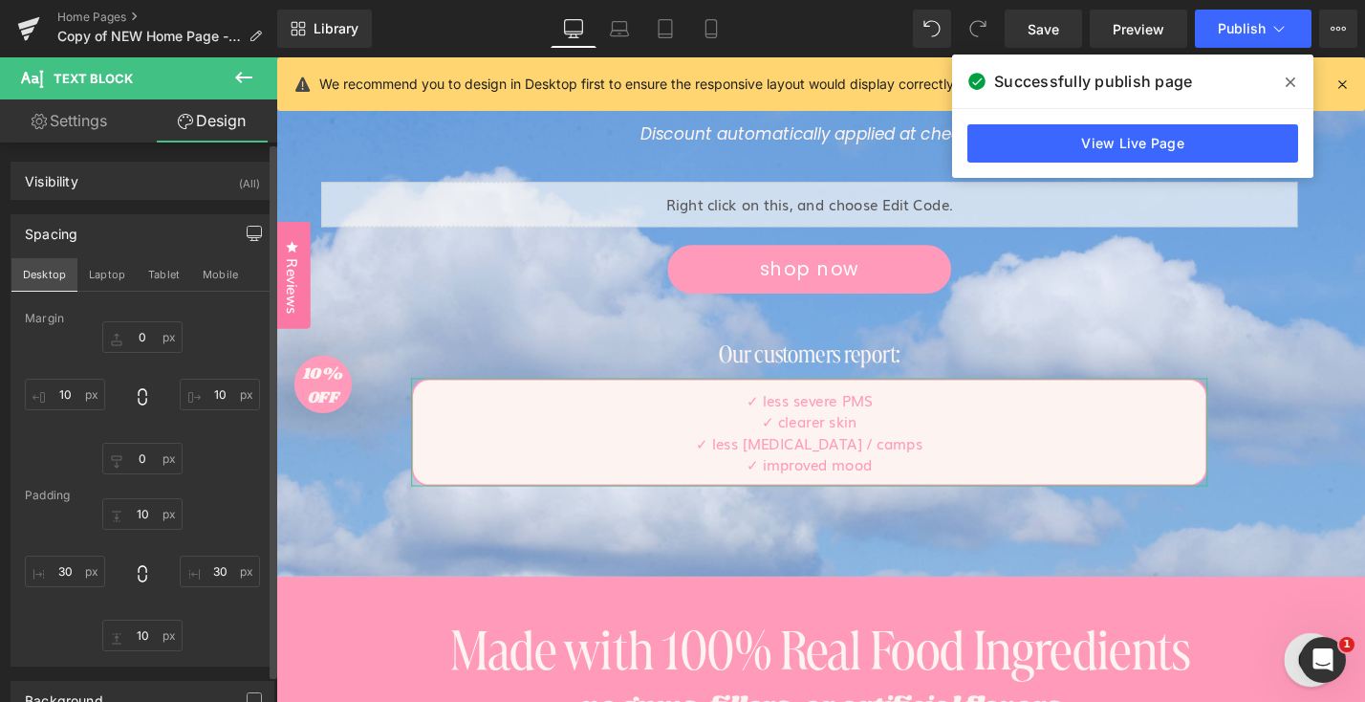
scroll to position [571, 0]
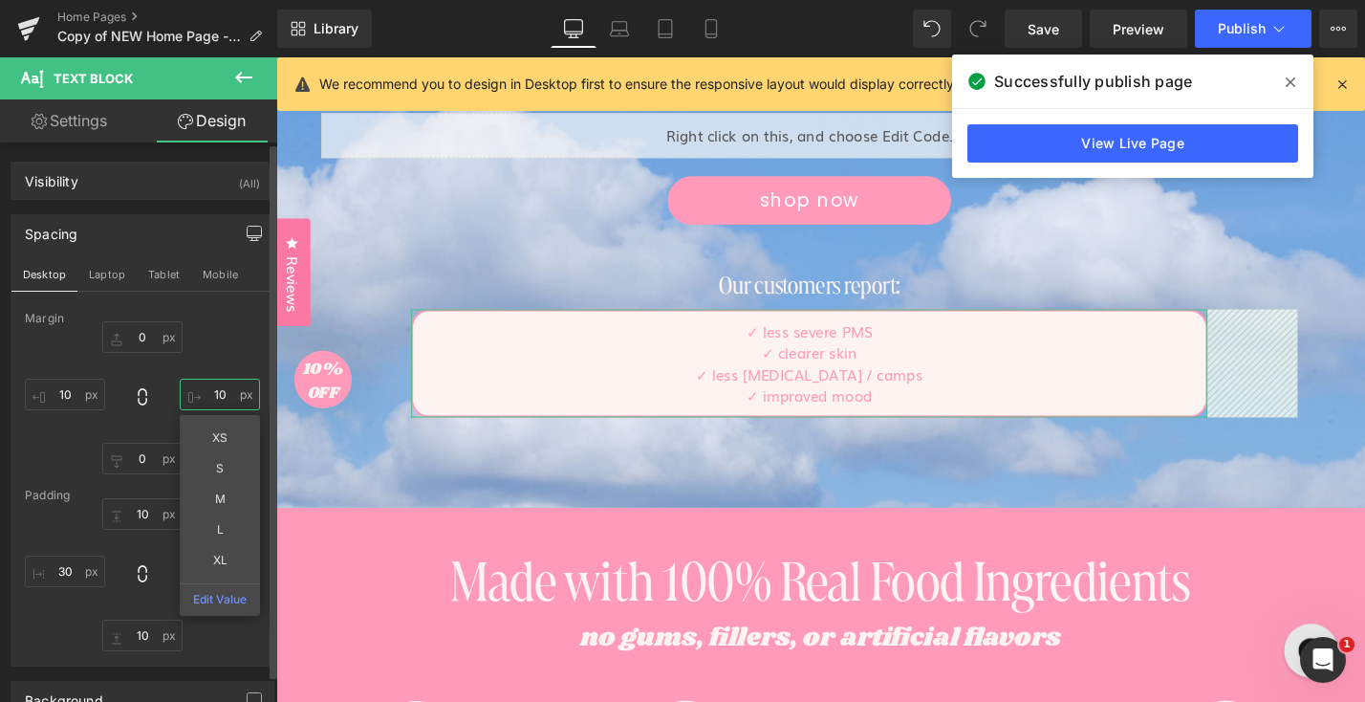
click at [207, 392] on input "10" at bounding box center [220, 395] width 80 height 32
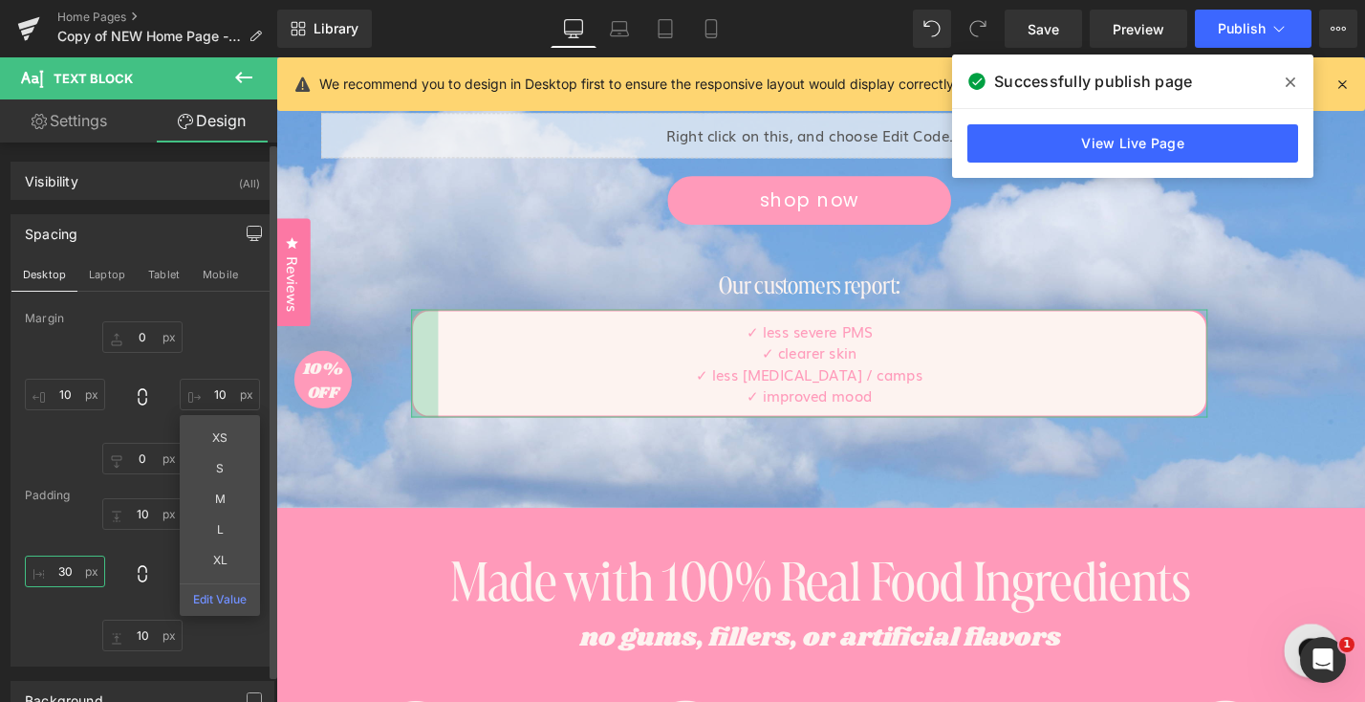
click at [64, 571] on input "30" at bounding box center [65, 571] width 80 height 32
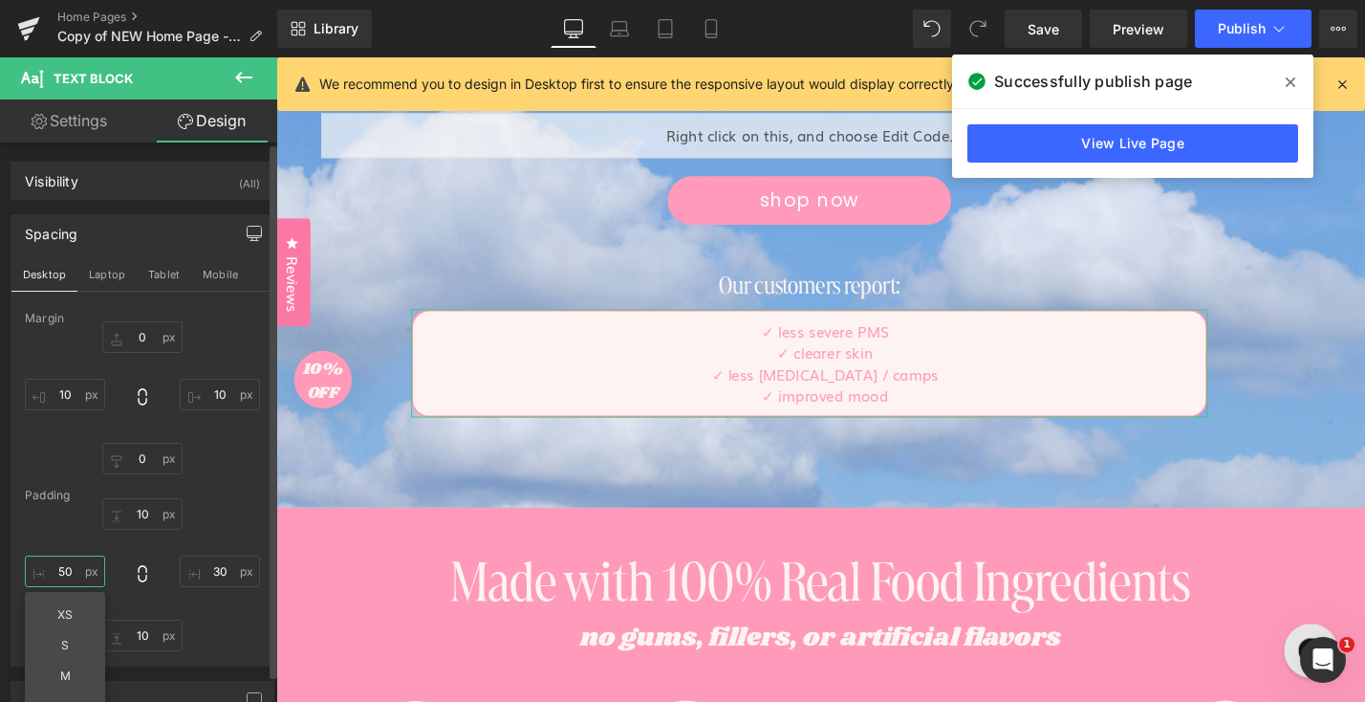
type input "5"
type input "15"
click at [76, 404] on input "10" at bounding box center [65, 395] width 80 height 32
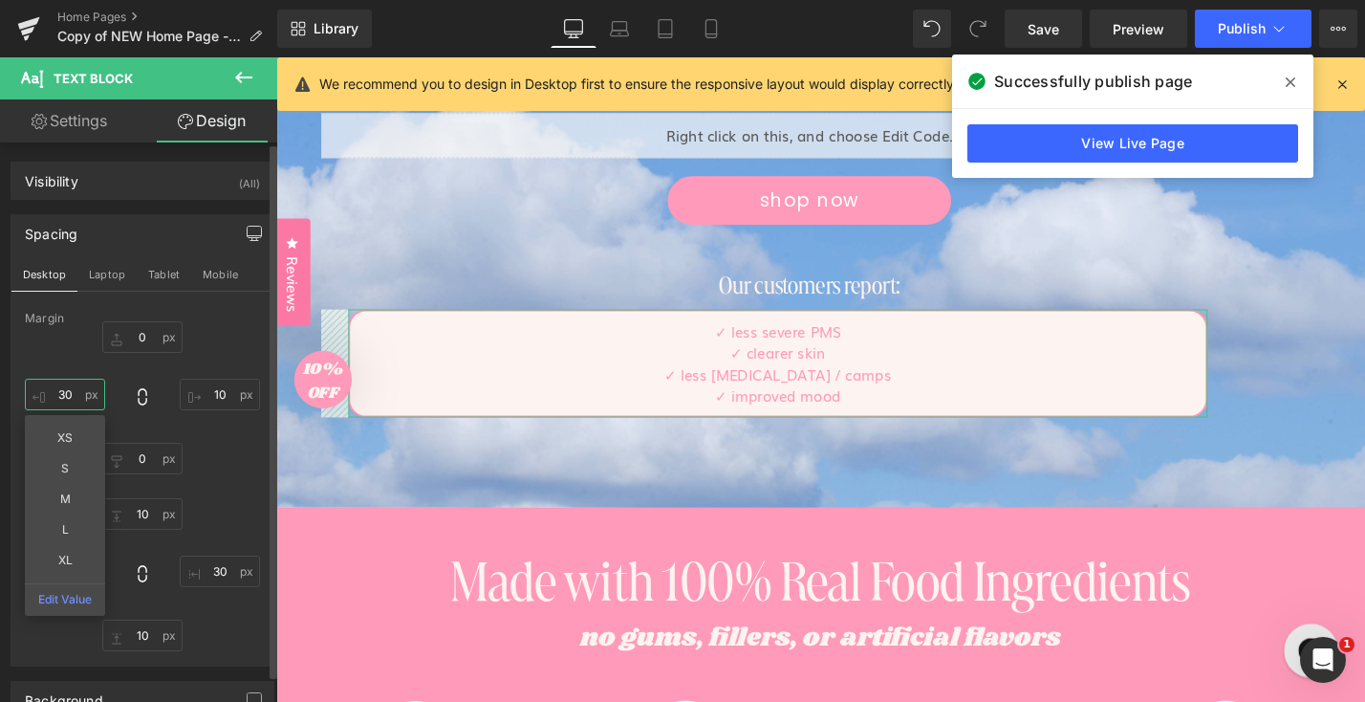
type input "3"
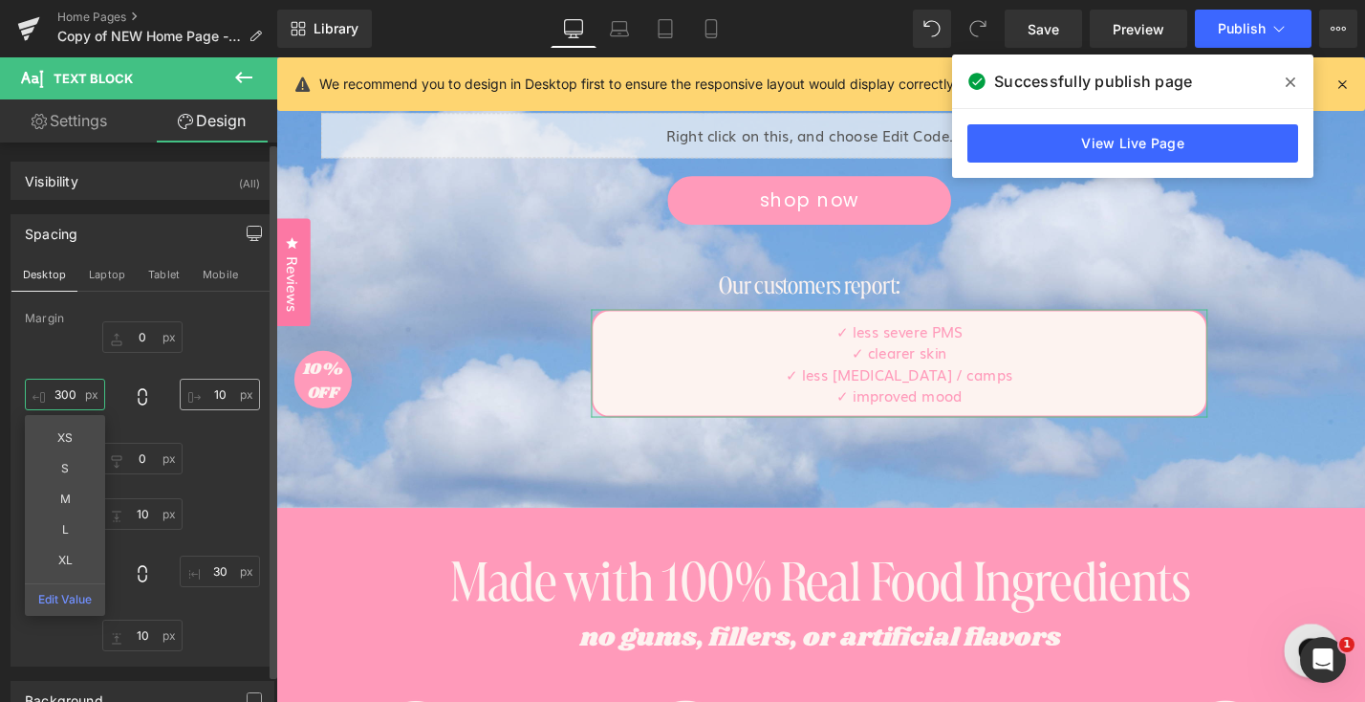
type input "300"
click at [206, 399] on input "10" at bounding box center [220, 395] width 80 height 32
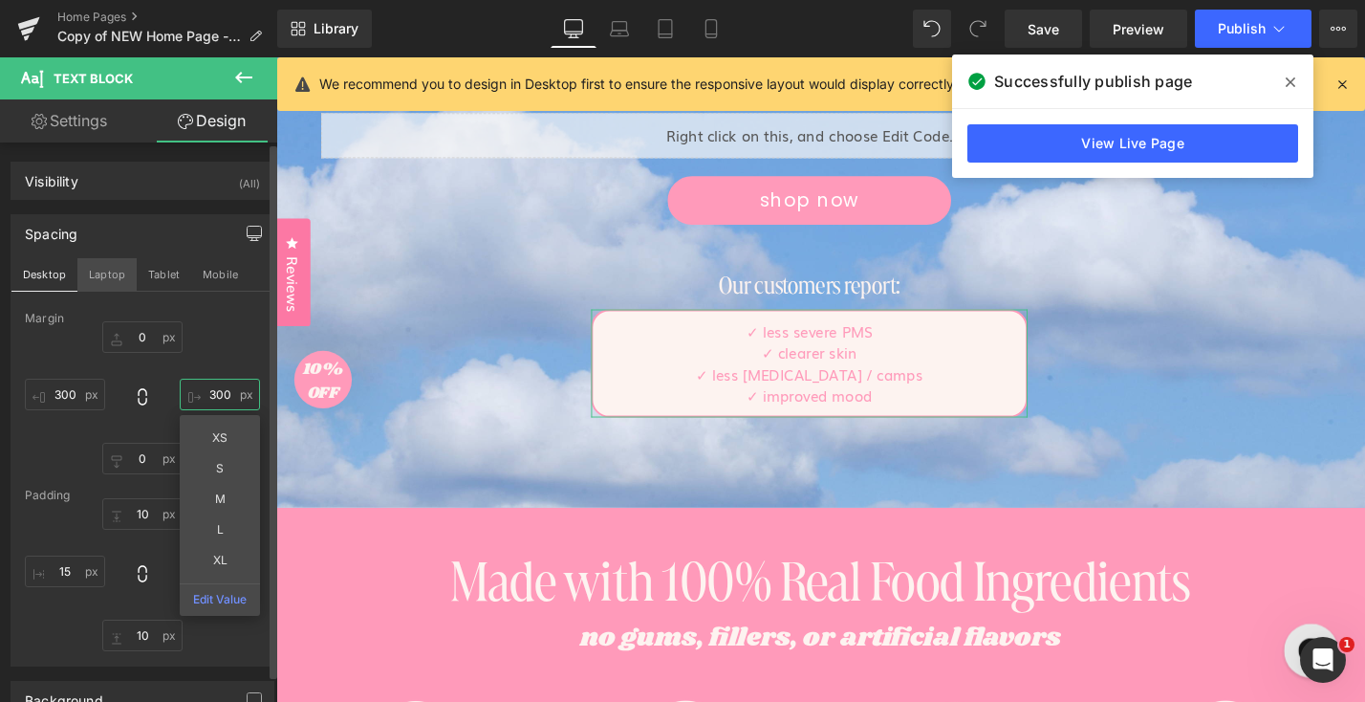
type input "300"
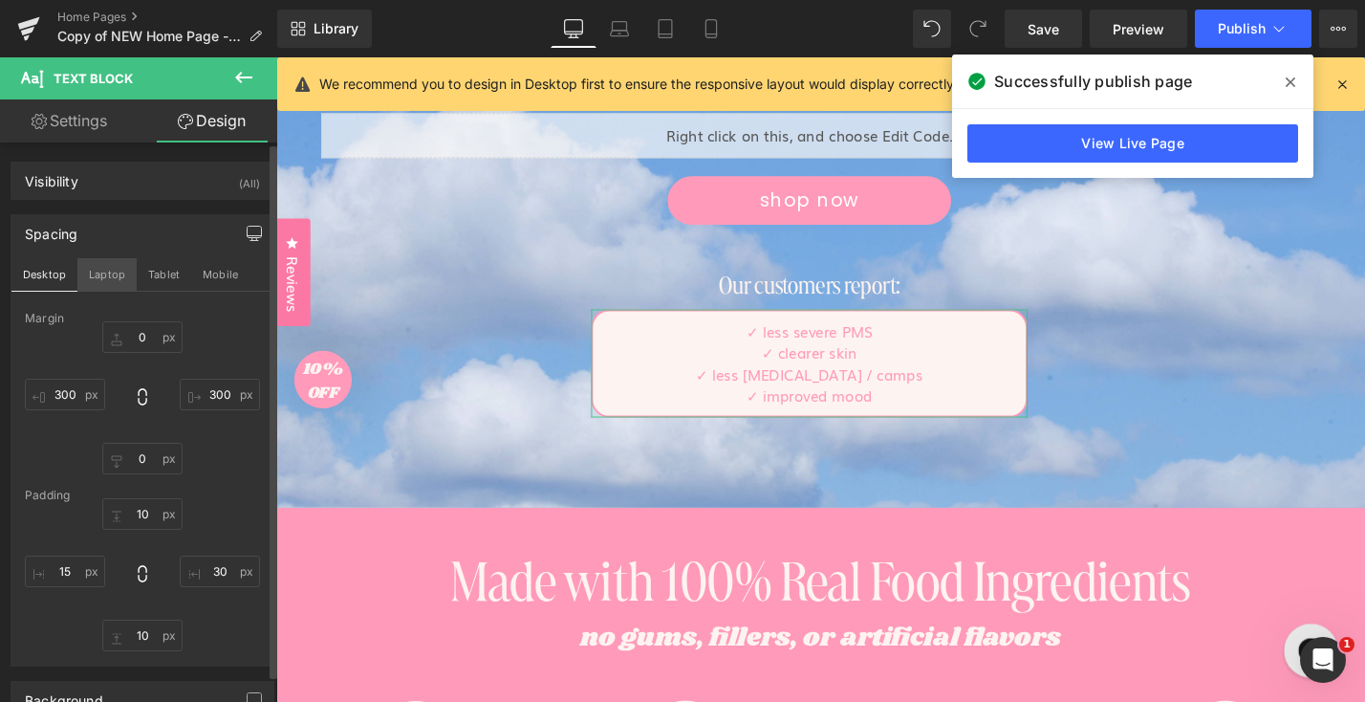
click at [110, 274] on button "Laptop" at bounding box center [106, 274] width 59 height 33
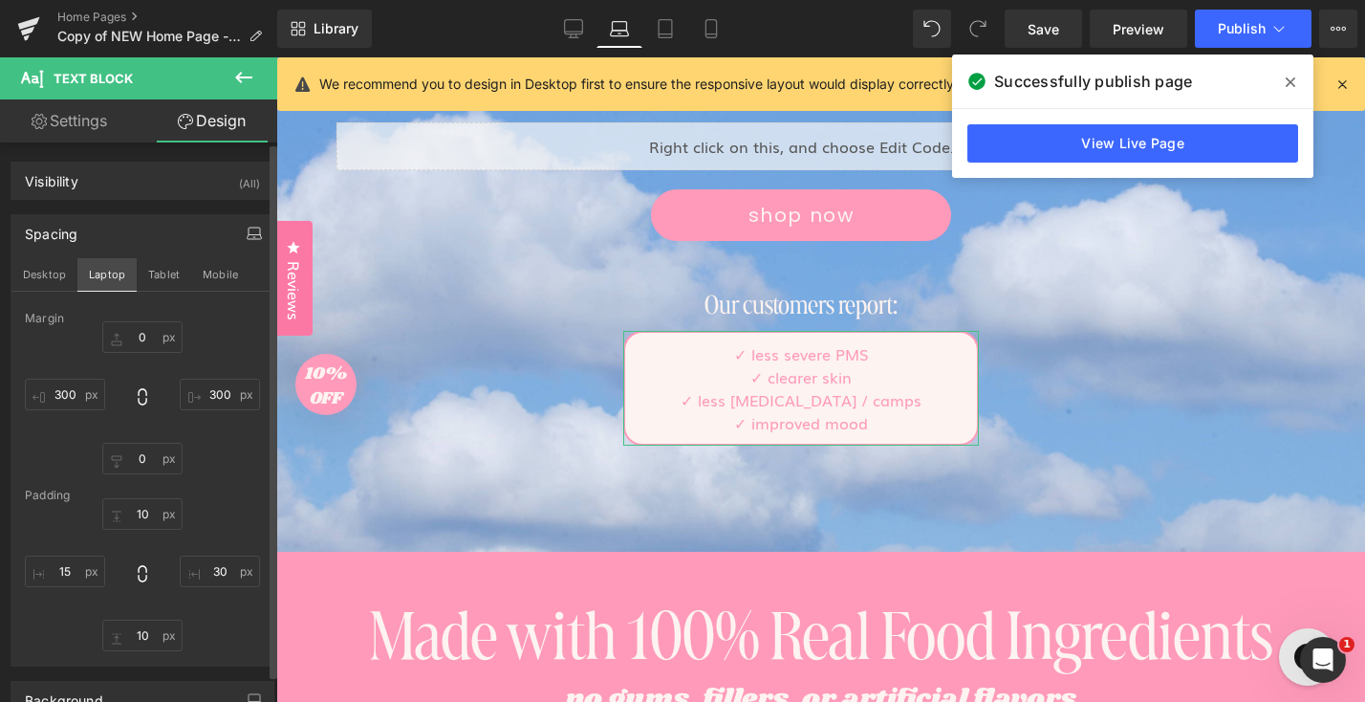
scroll to position [576, 0]
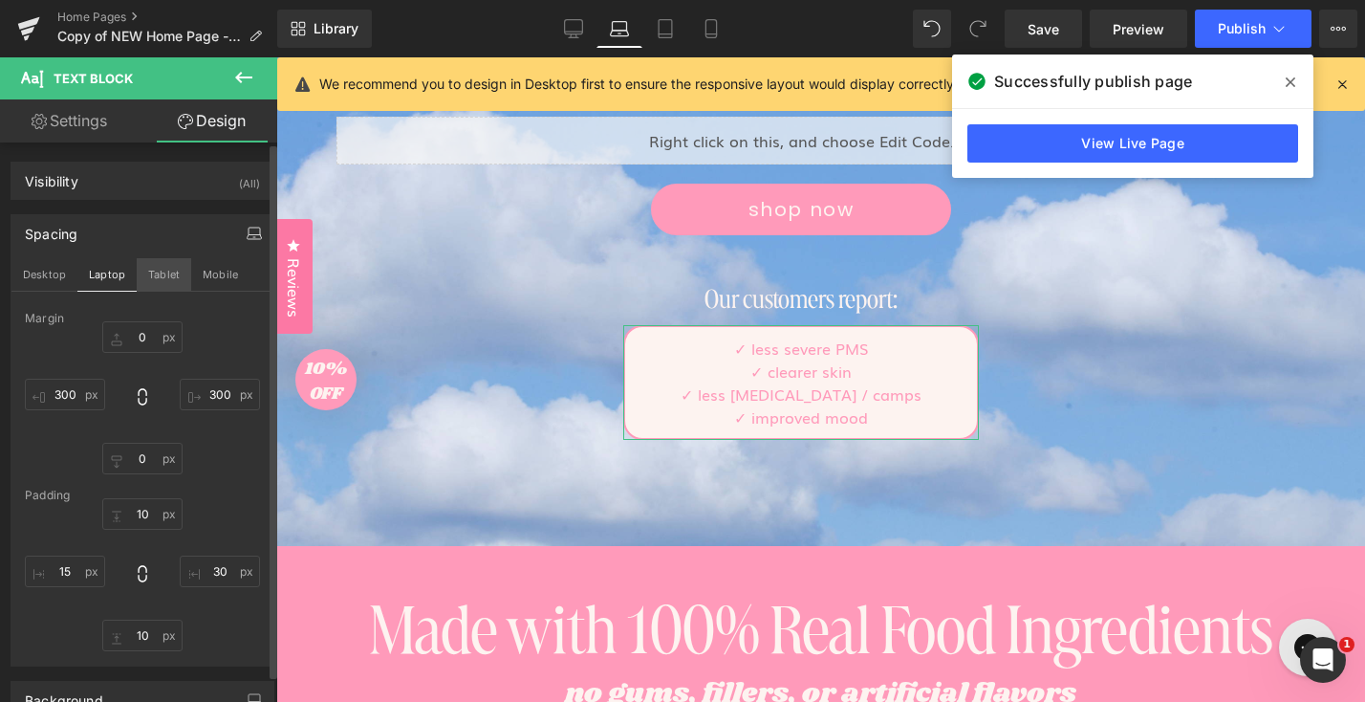
click at [150, 279] on button "Tablet" at bounding box center [164, 274] width 54 height 33
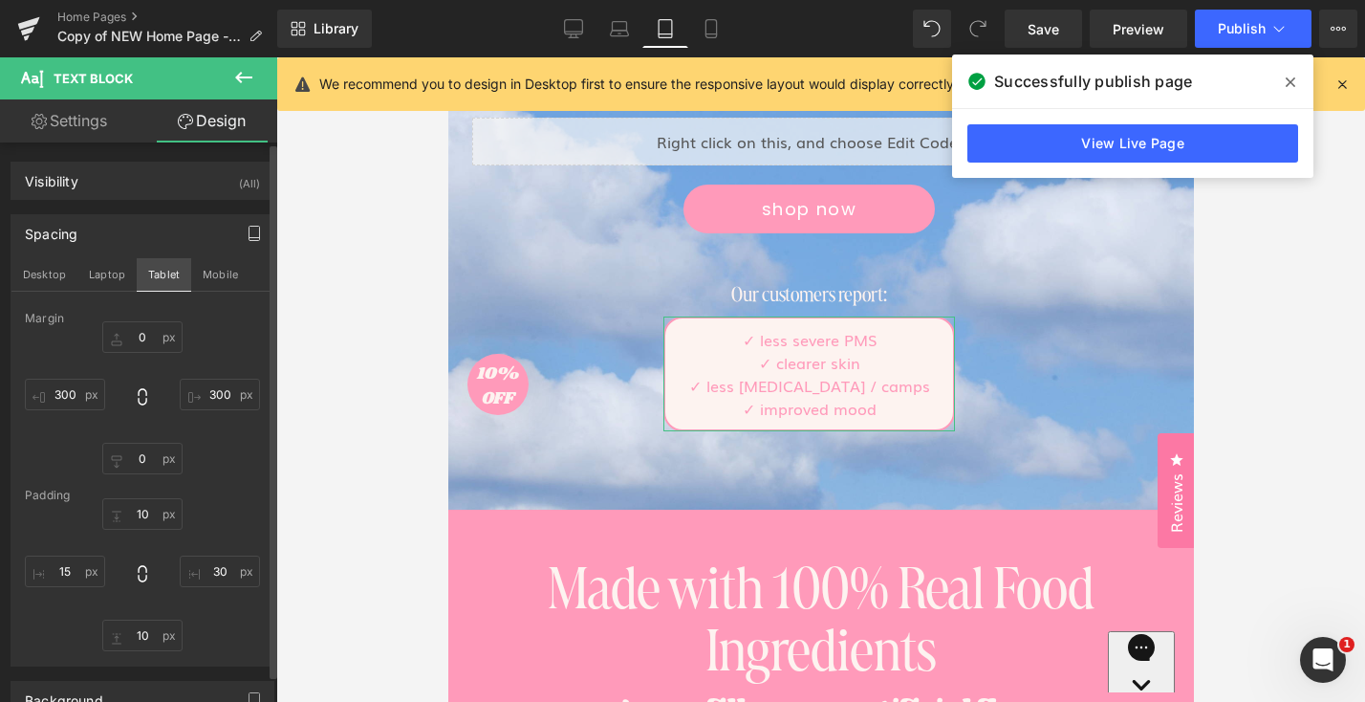
scroll to position [566, 0]
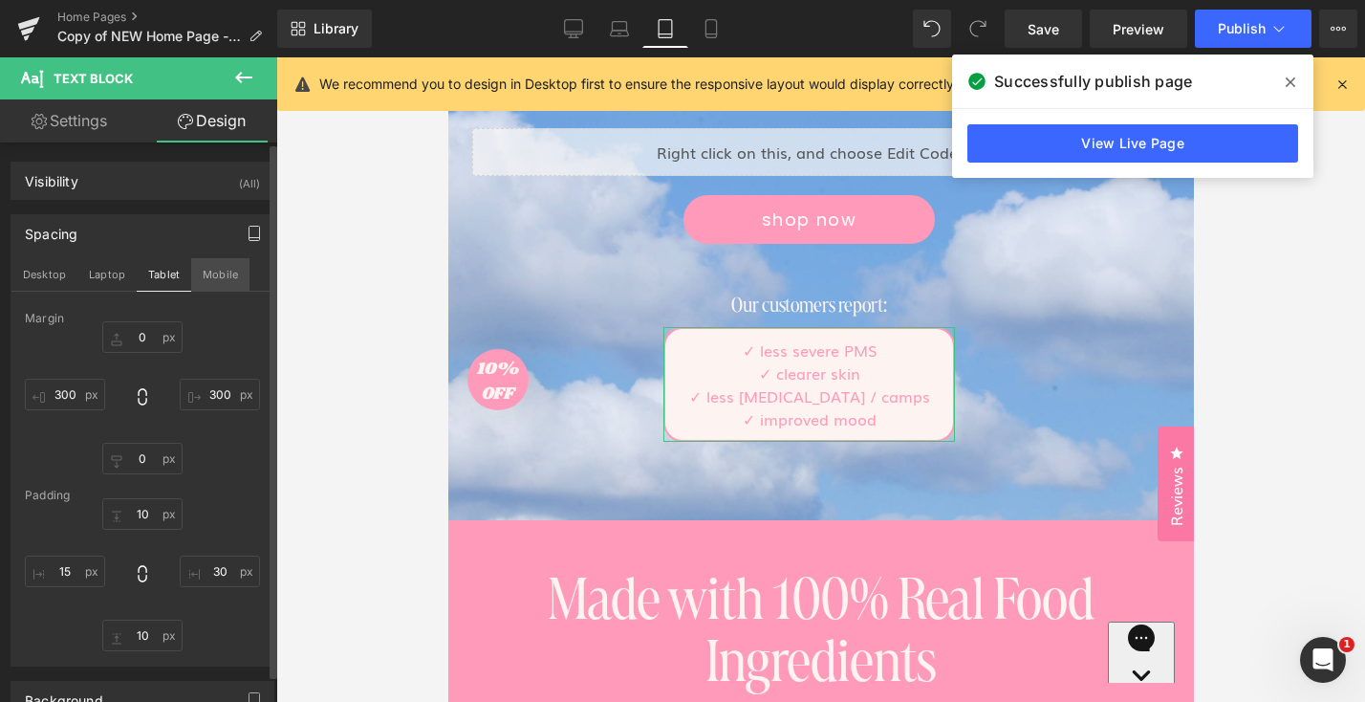
click at [243, 286] on button "Mobile" at bounding box center [220, 274] width 58 height 33
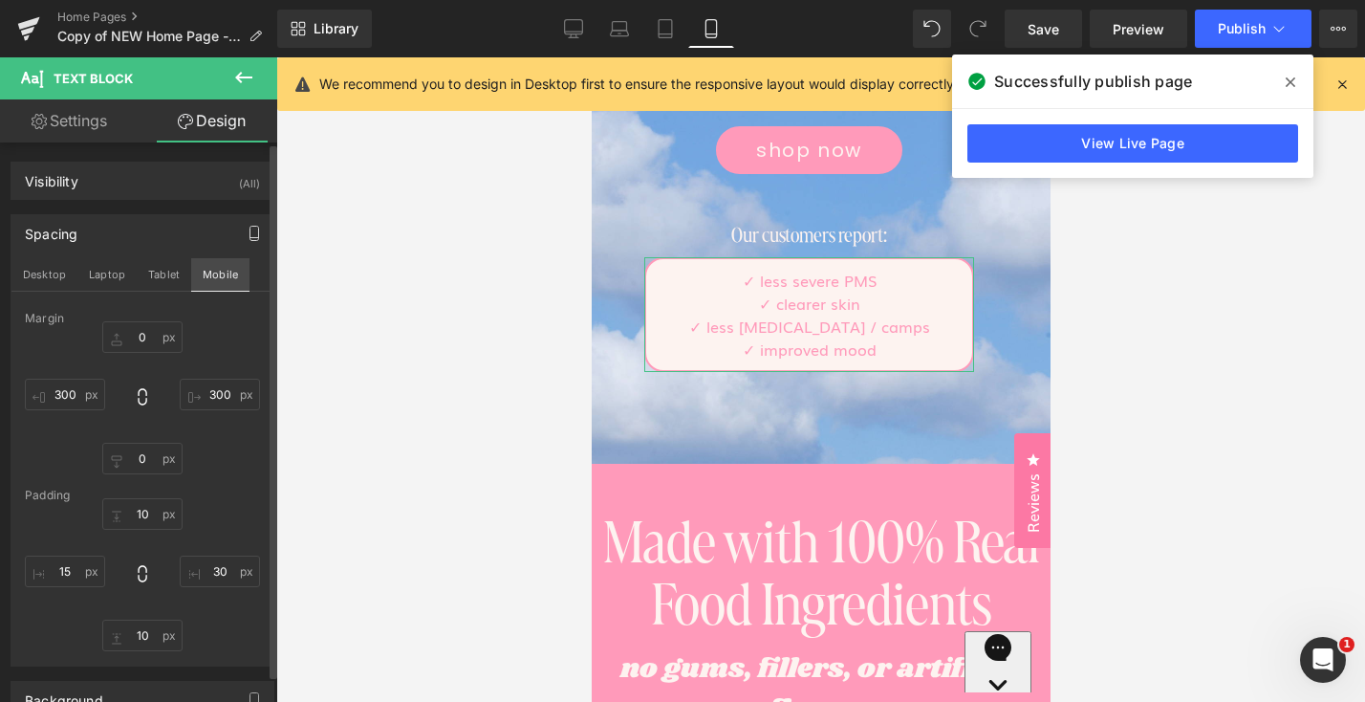
scroll to position [498, 0]
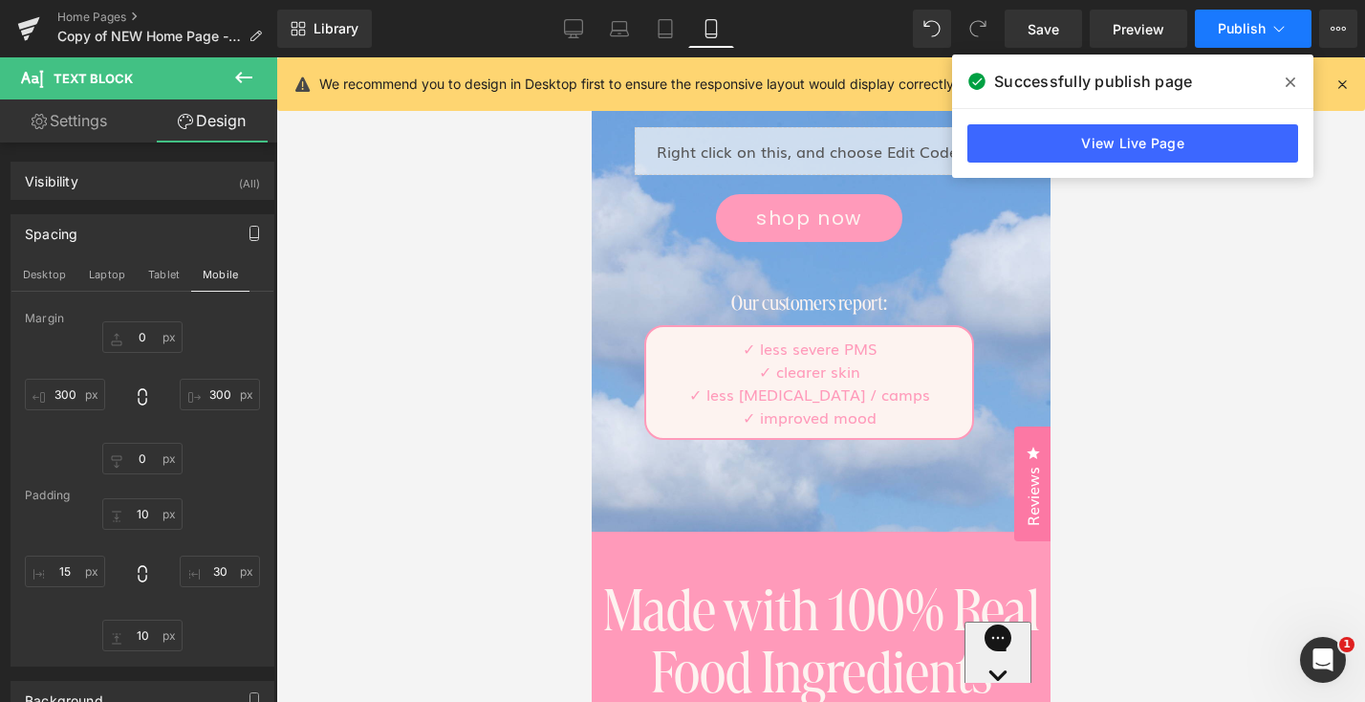
click at [1235, 35] on span "Publish" at bounding box center [1242, 28] width 48 height 15
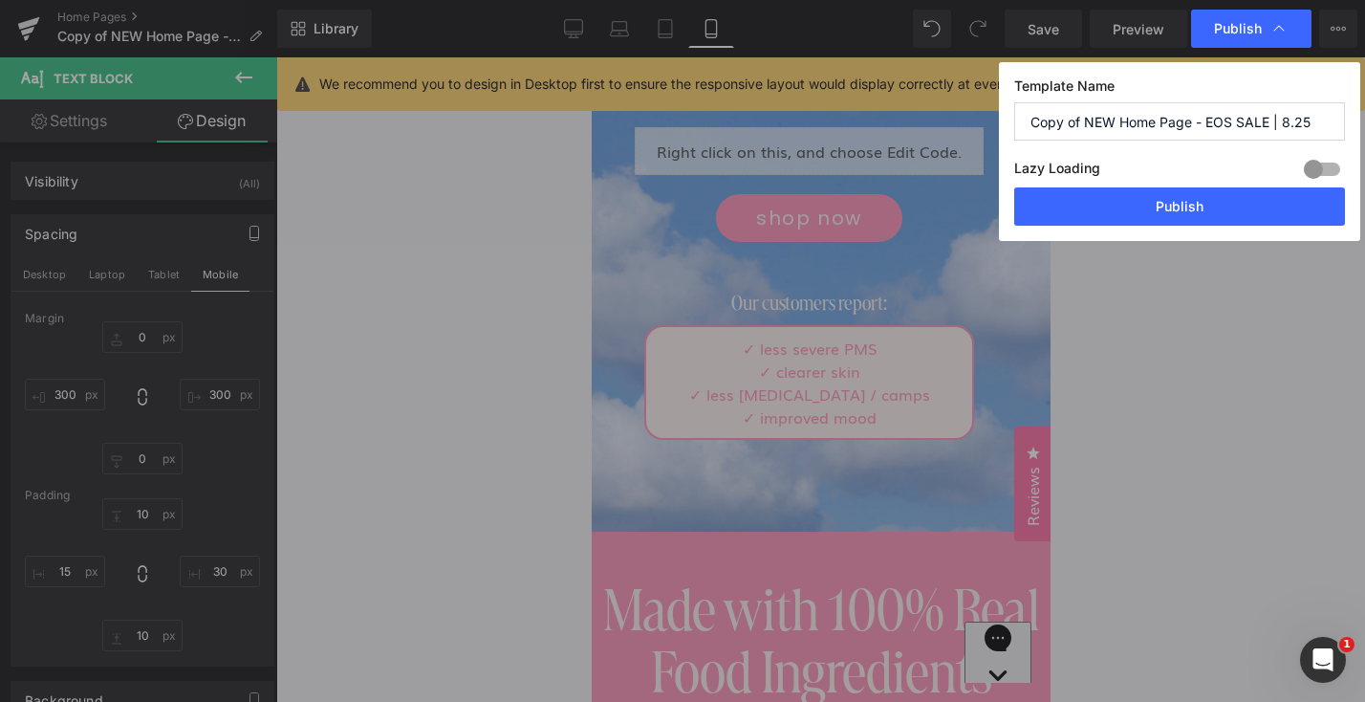
click at [1172, 222] on button "Publish" at bounding box center [1179, 206] width 331 height 38
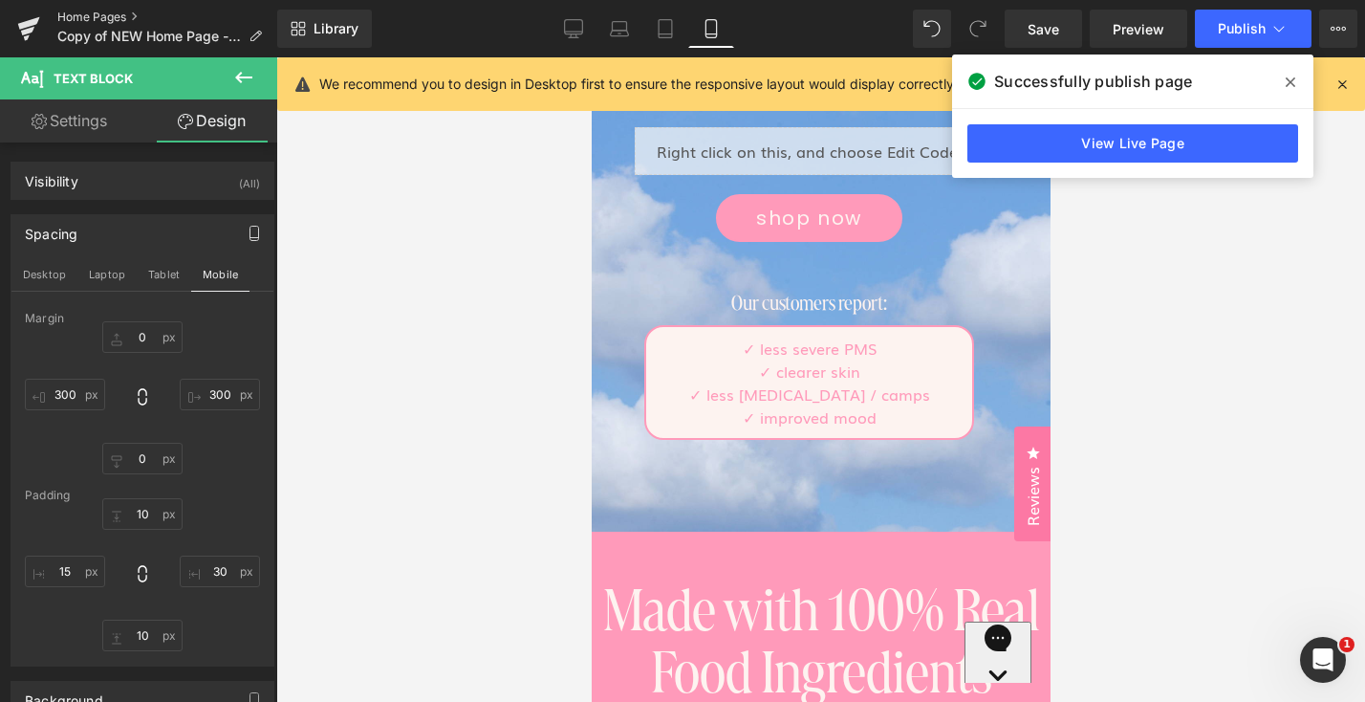
click at [102, 18] on link "Home Pages" at bounding box center [167, 17] width 220 height 15
